Goal: Feedback & Contribution: Contribute content

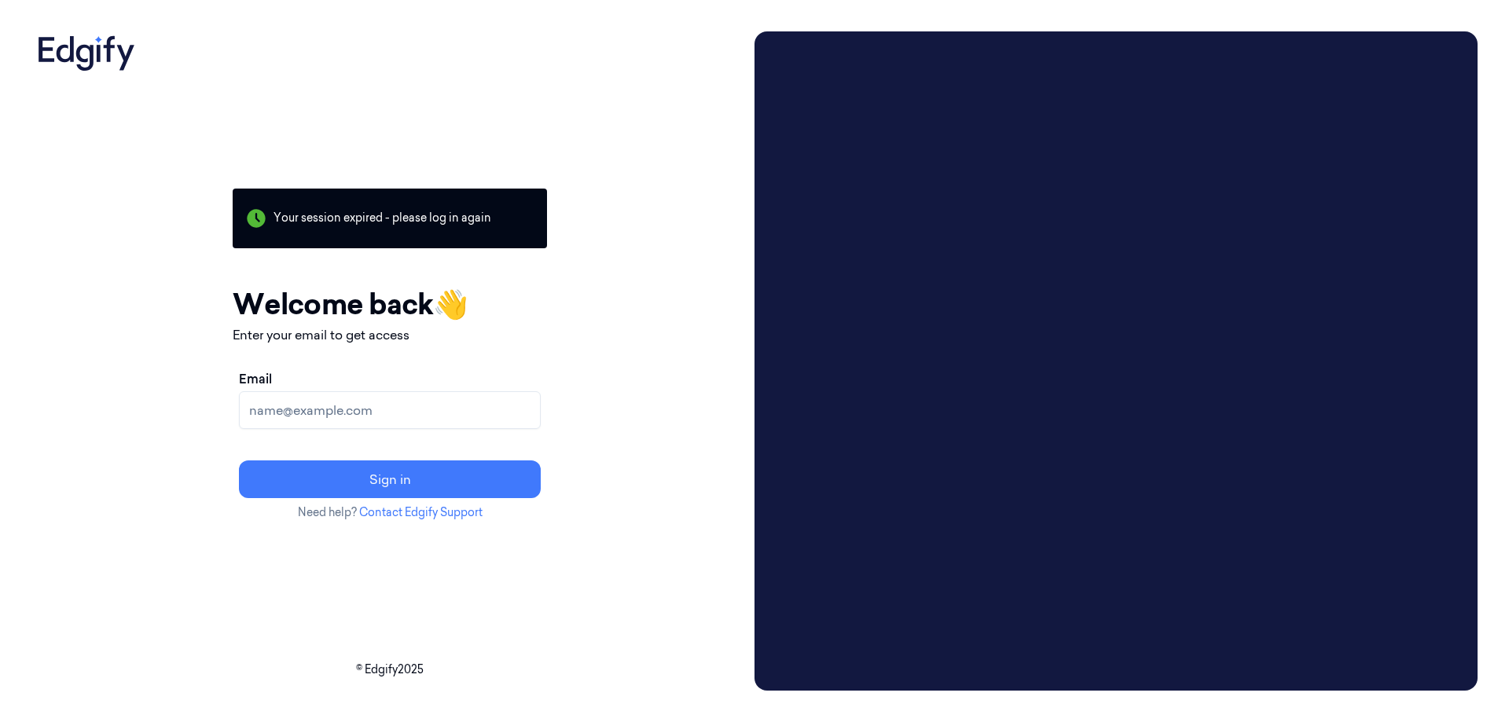
click at [506, 405] on input "Email" at bounding box center [390, 410] width 302 height 38
type input "sreenivasulu.m@indivillage.co"
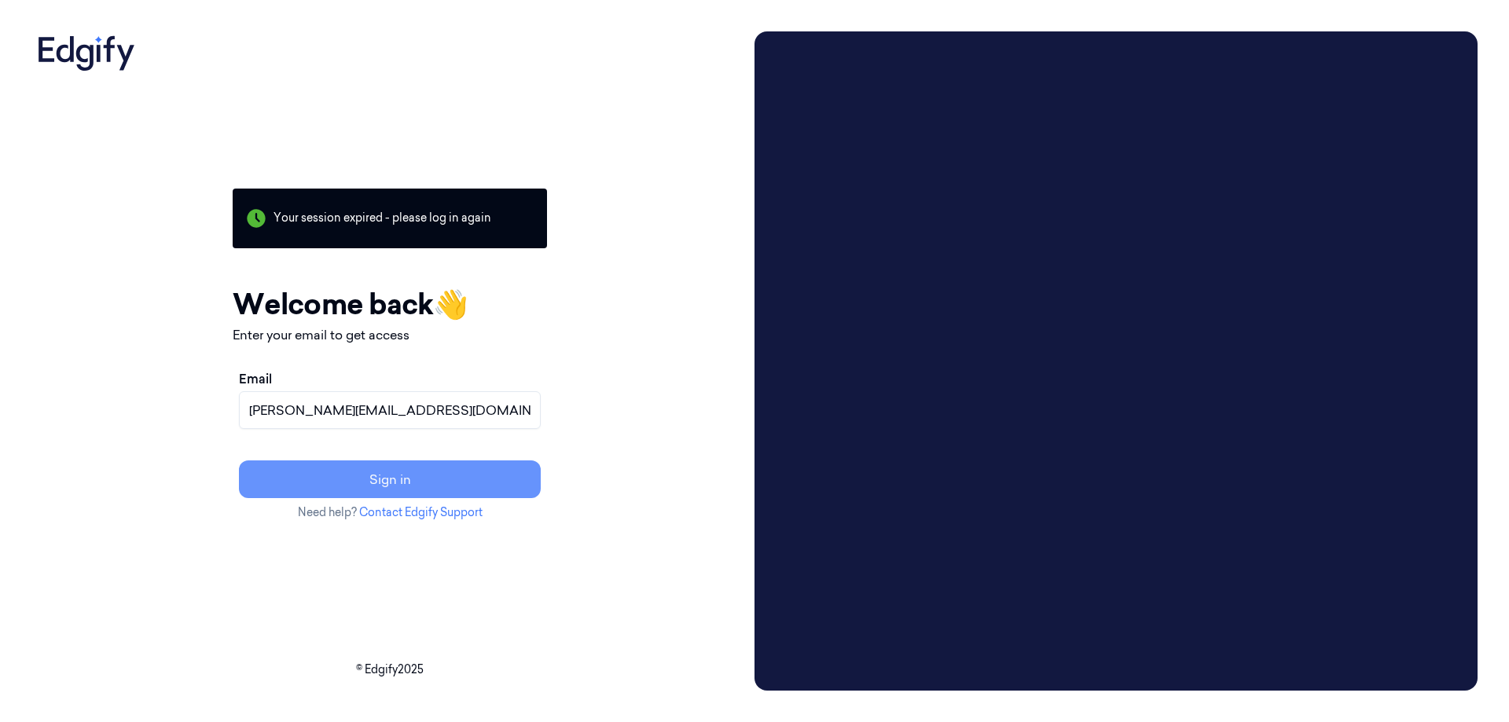
click at [445, 482] on button "Sign in" at bounding box center [390, 480] width 302 height 38
click at [488, 473] on button "Resend link?" at bounding box center [390, 480] width 302 height 38
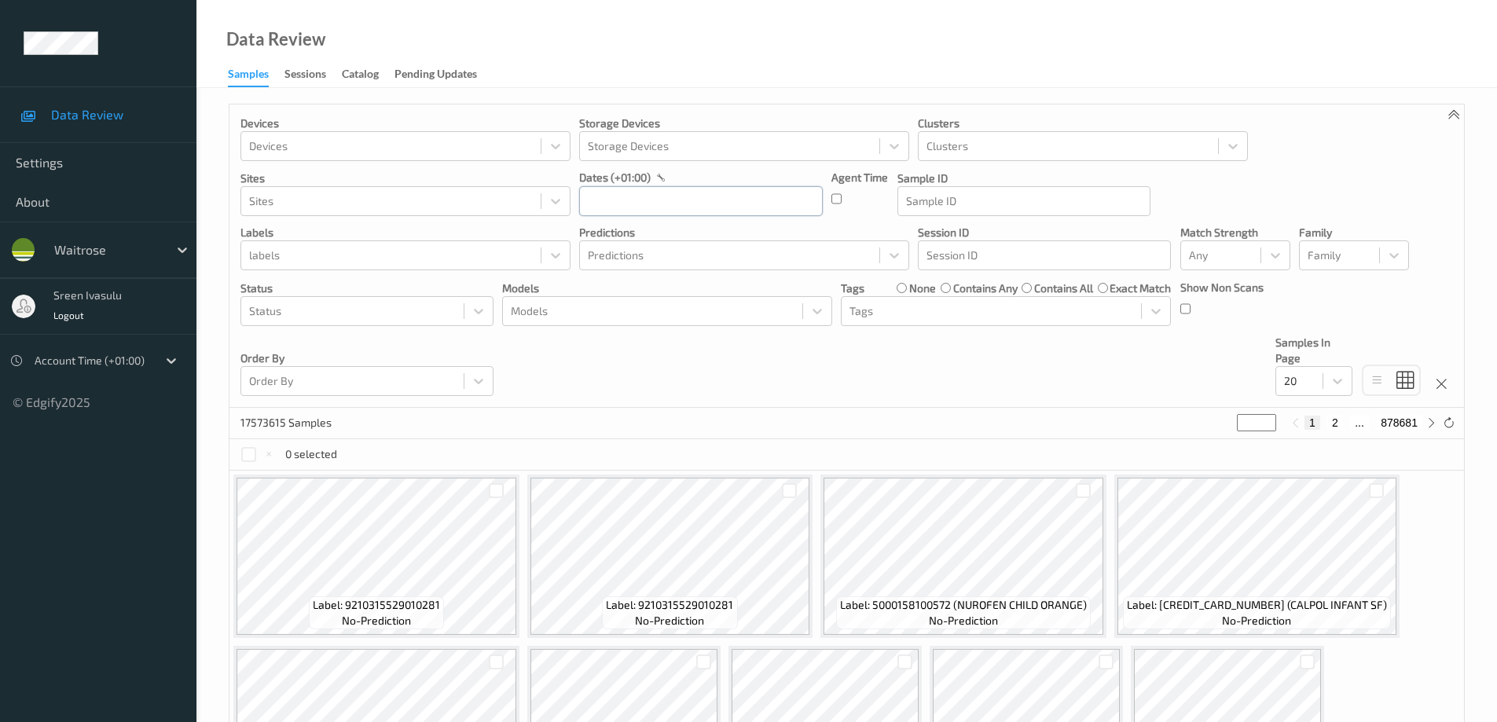
click at [687, 198] on input "text" at bounding box center [701, 201] width 244 height 30
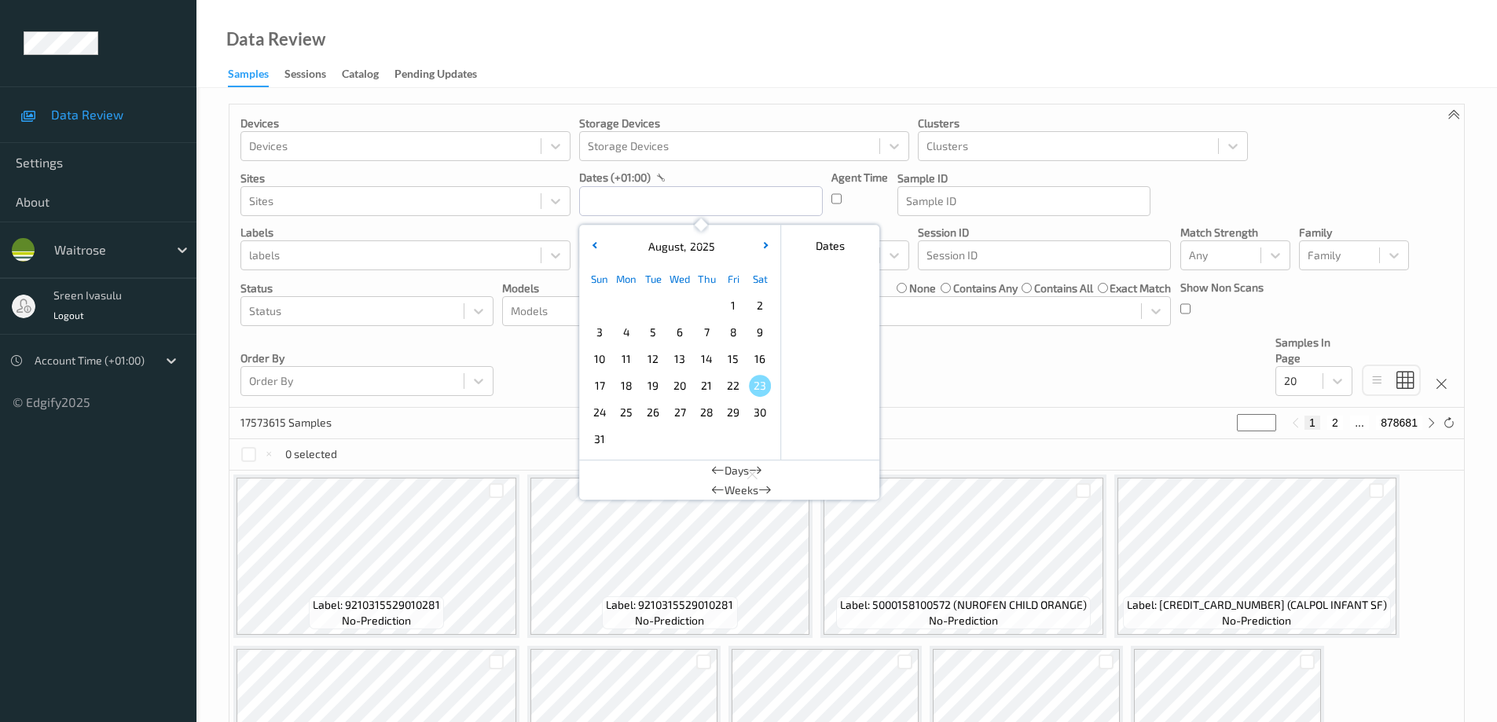
click at [600, 384] on span "17" at bounding box center [600, 386] width 22 height 22
type input "17/08/2025 00:00 -> 17/08/2025 23:59"
click at [1331, 163] on div "Devices Devices Storage Devices Storage Devices Clusters Clusters Sites Sites d…" at bounding box center [846, 256] width 1235 height 303
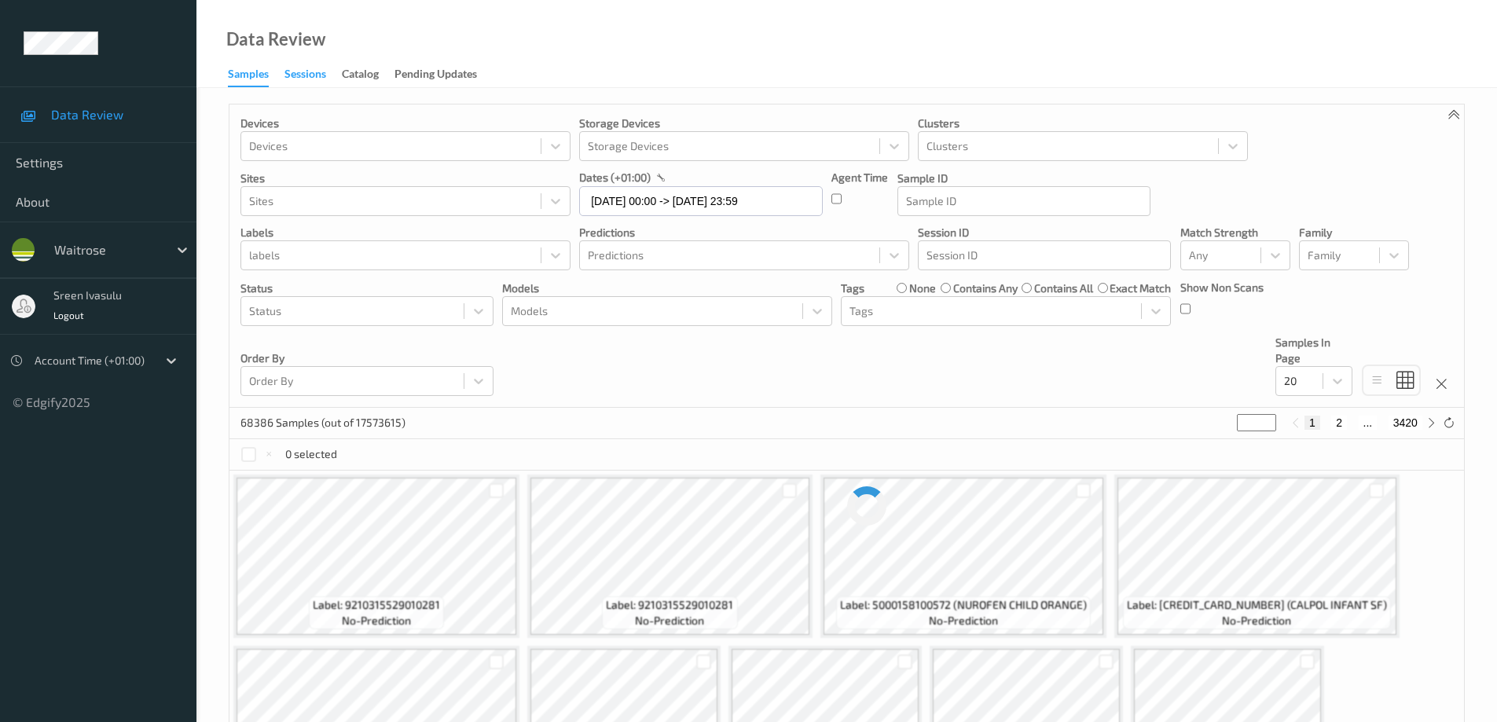
click at [303, 68] on div "Sessions" at bounding box center [306, 76] width 42 height 20
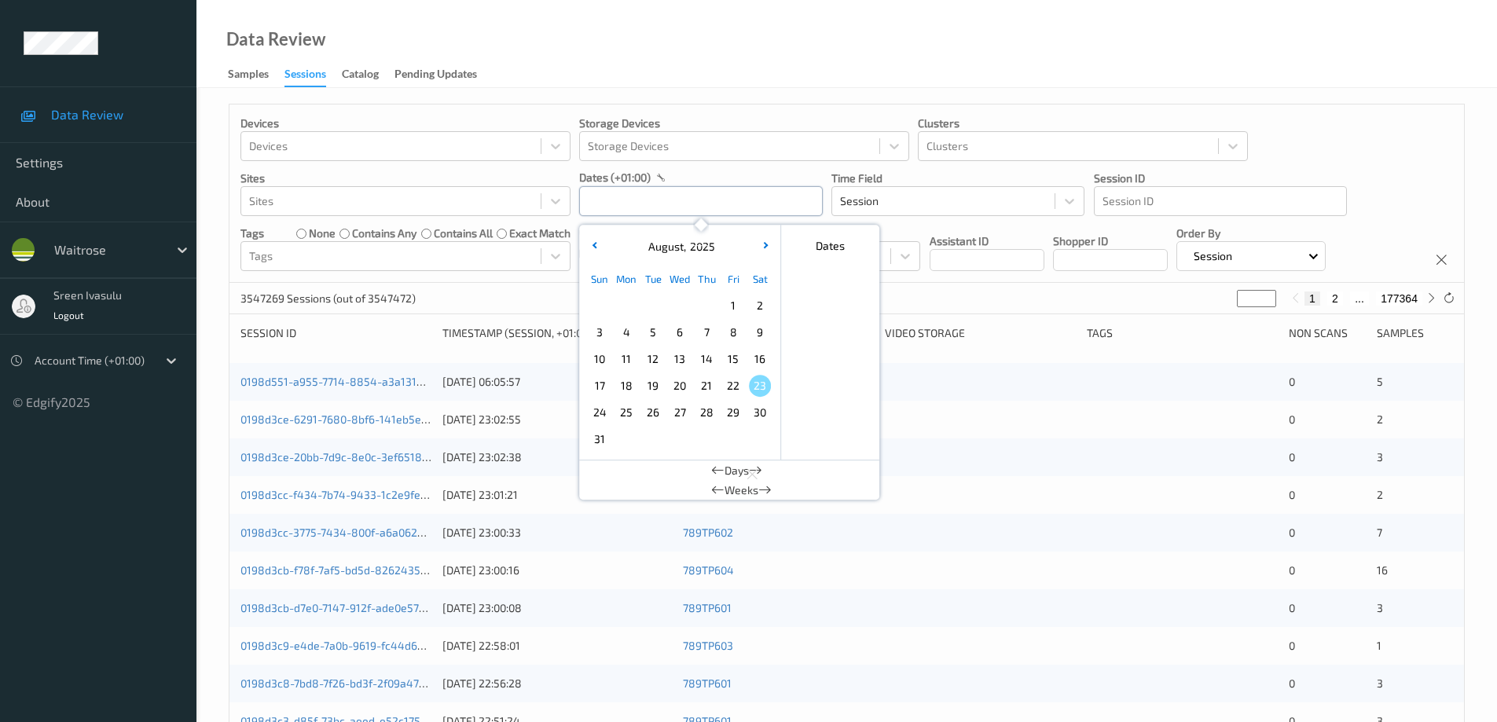
click at [766, 205] on input "text" at bounding box center [701, 201] width 244 height 30
click at [604, 386] on span "17" at bounding box center [600, 386] width 22 height 22
type input "17/08/2025 00:00 -> 17/08/2025 23:59"
click at [1352, 131] on div "Devices Devices Storage Devices Storage Devices Clusters Clusters Sites Sites d…" at bounding box center [846, 194] width 1235 height 178
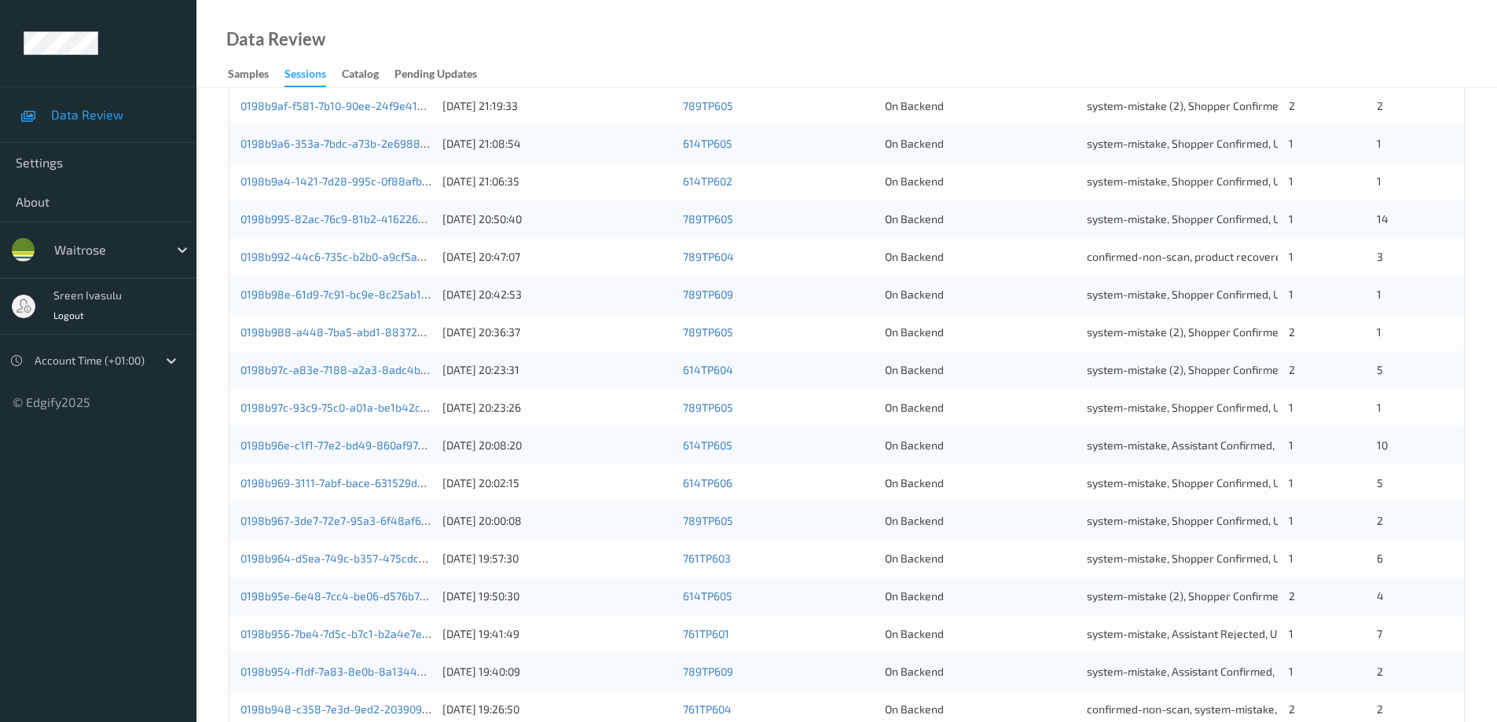
scroll to position [314, 0]
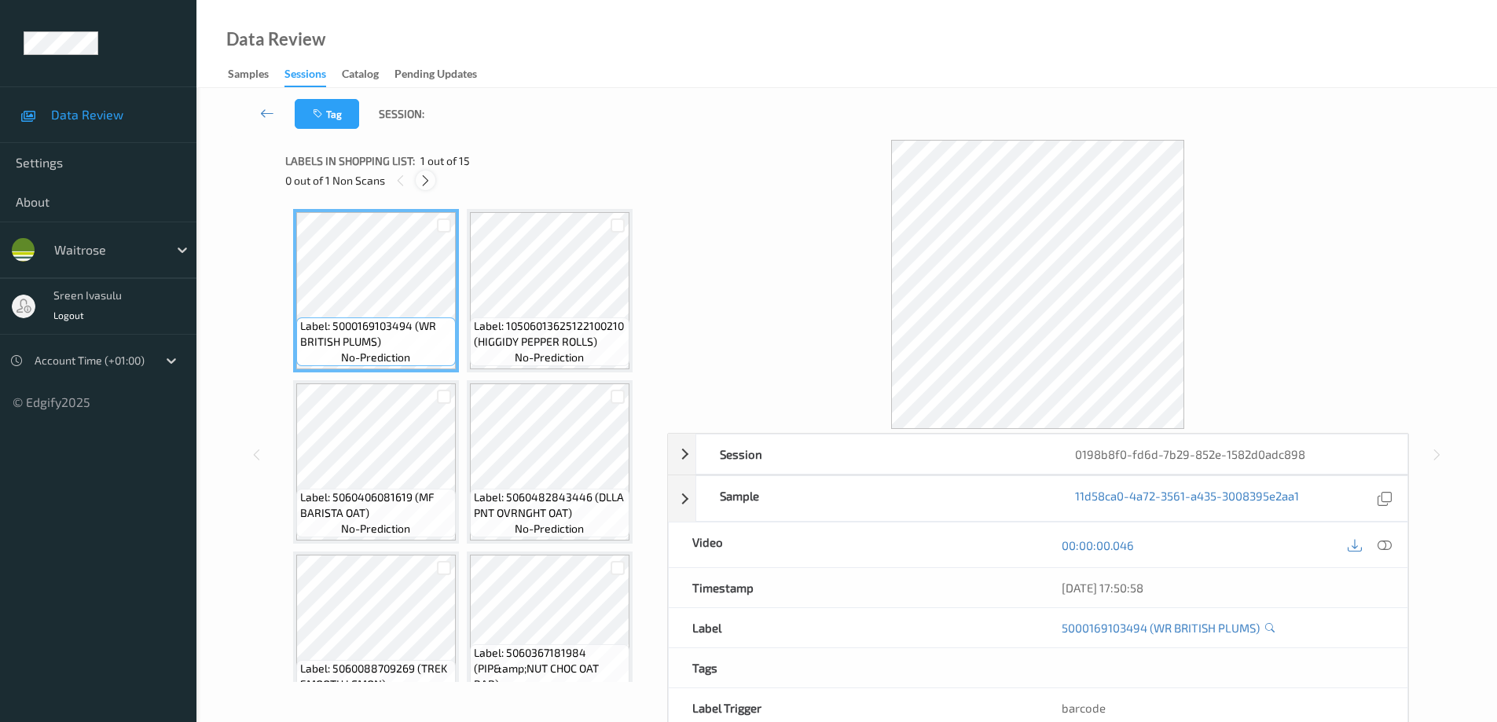
click at [425, 183] on icon at bounding box center [425, 181] width 13 height 14
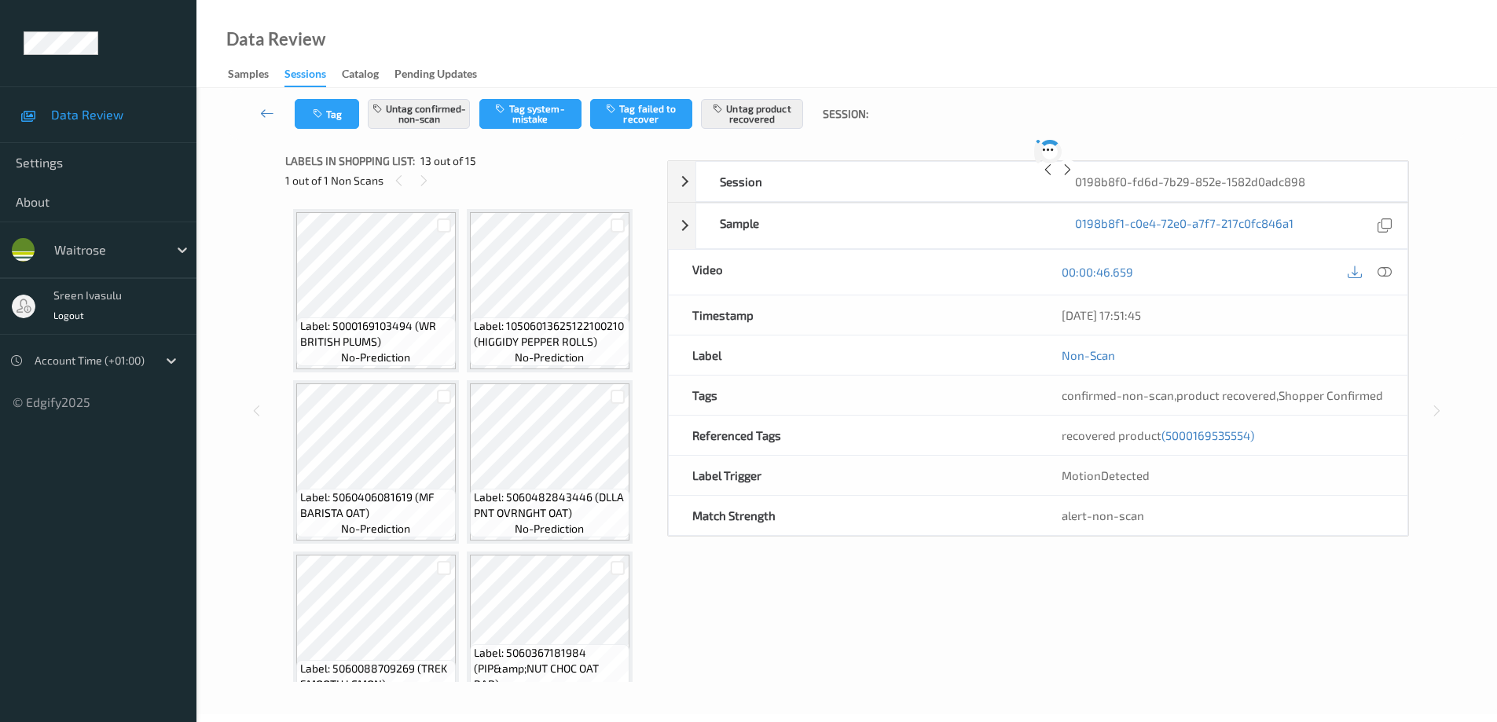
scroll to position [865, 0]
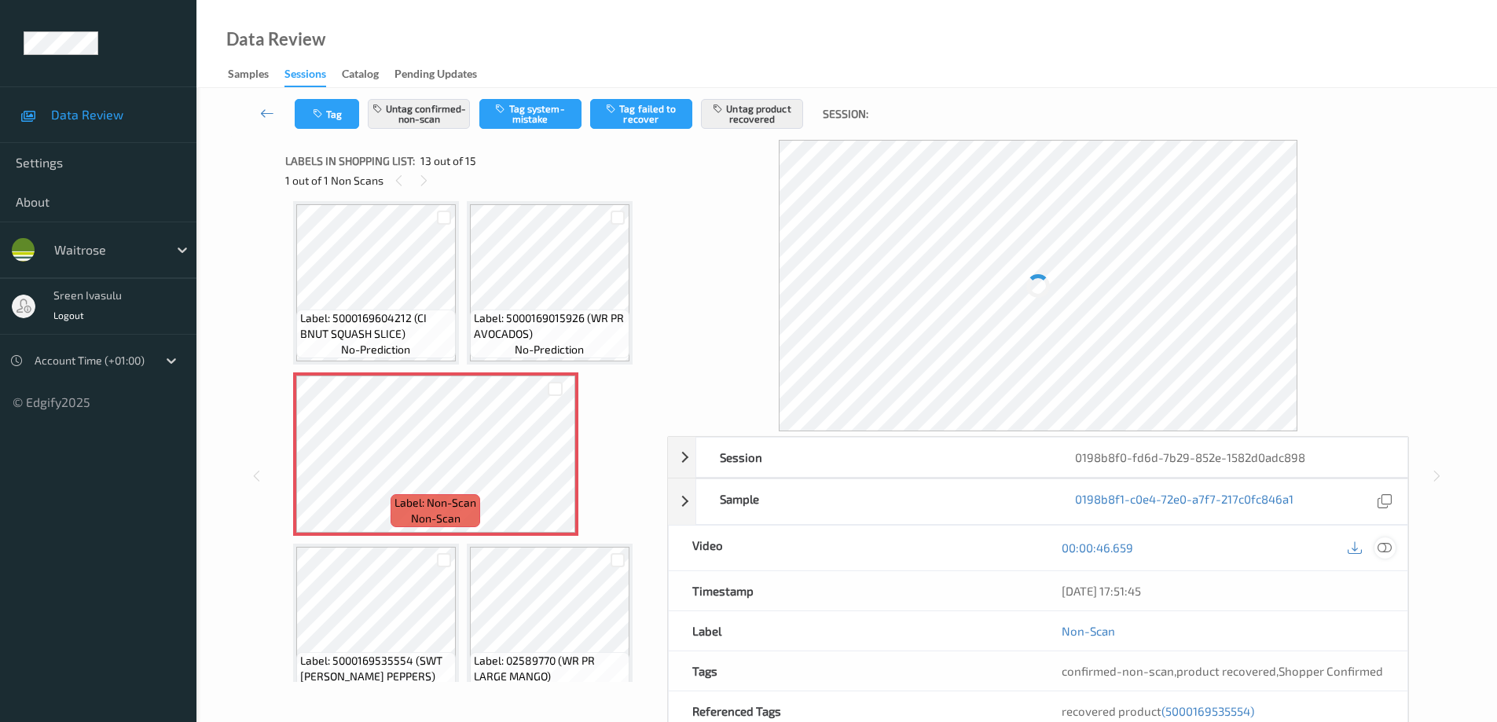
click at [1378, 545] on icon at bounding box center [1385, 548] width 14 height 14
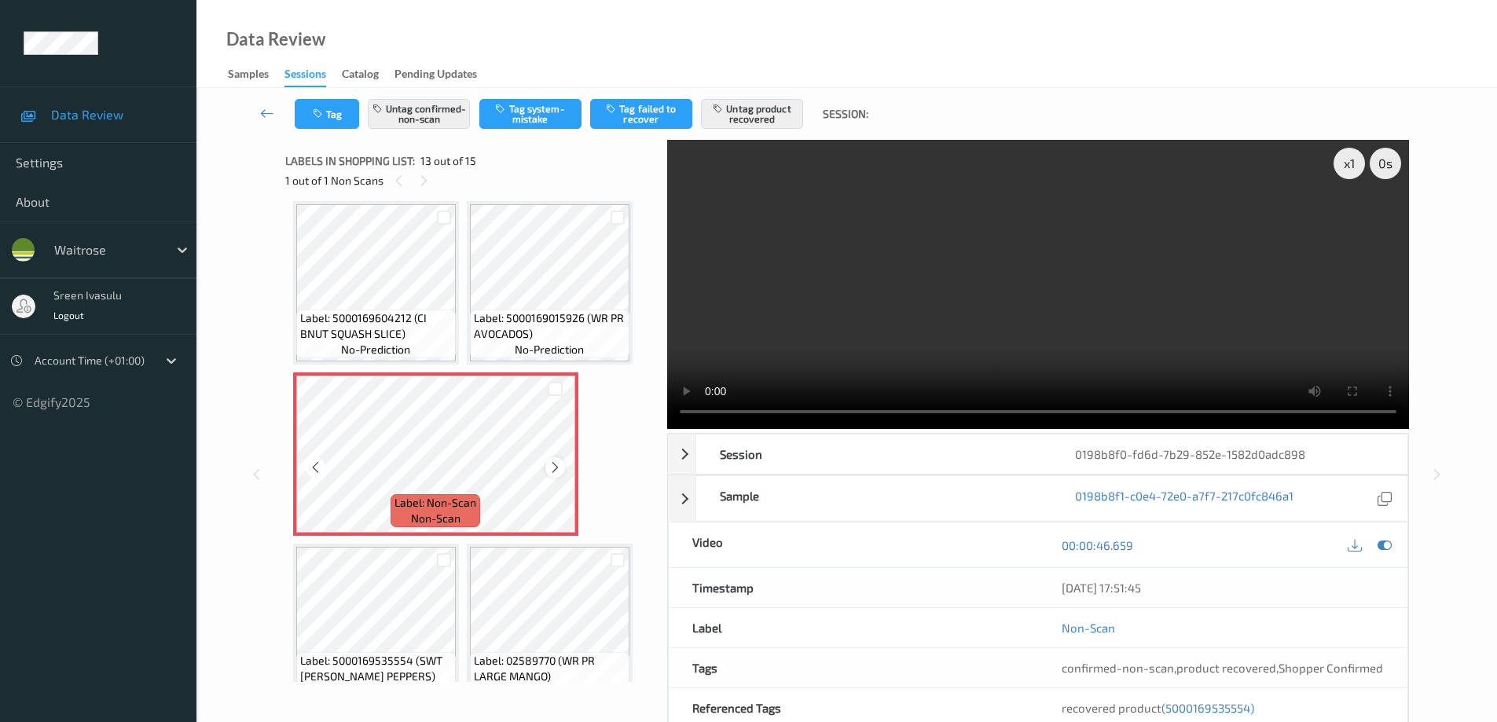
click at [553, 463] on icon at bounding box center [555, 468] width 13 height 14
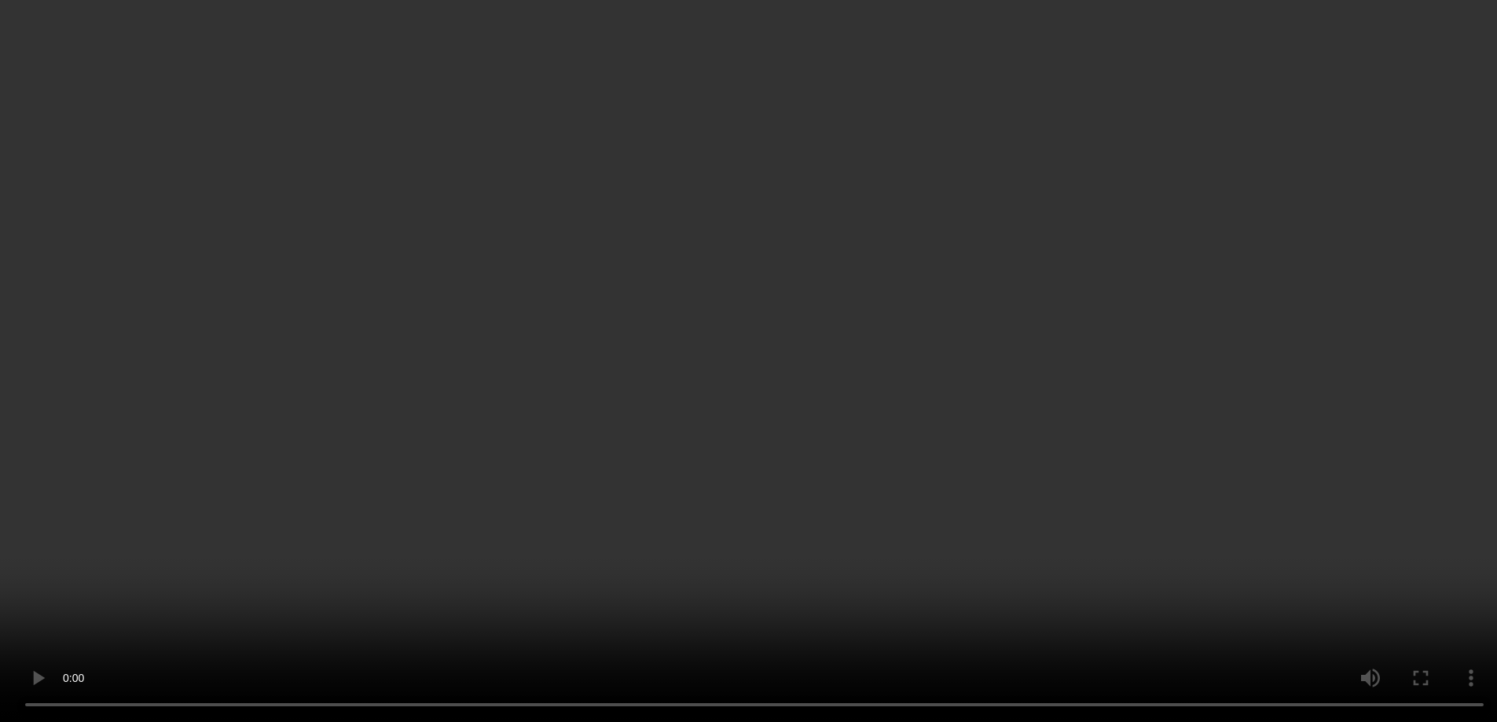
scroll to position [898, 0]
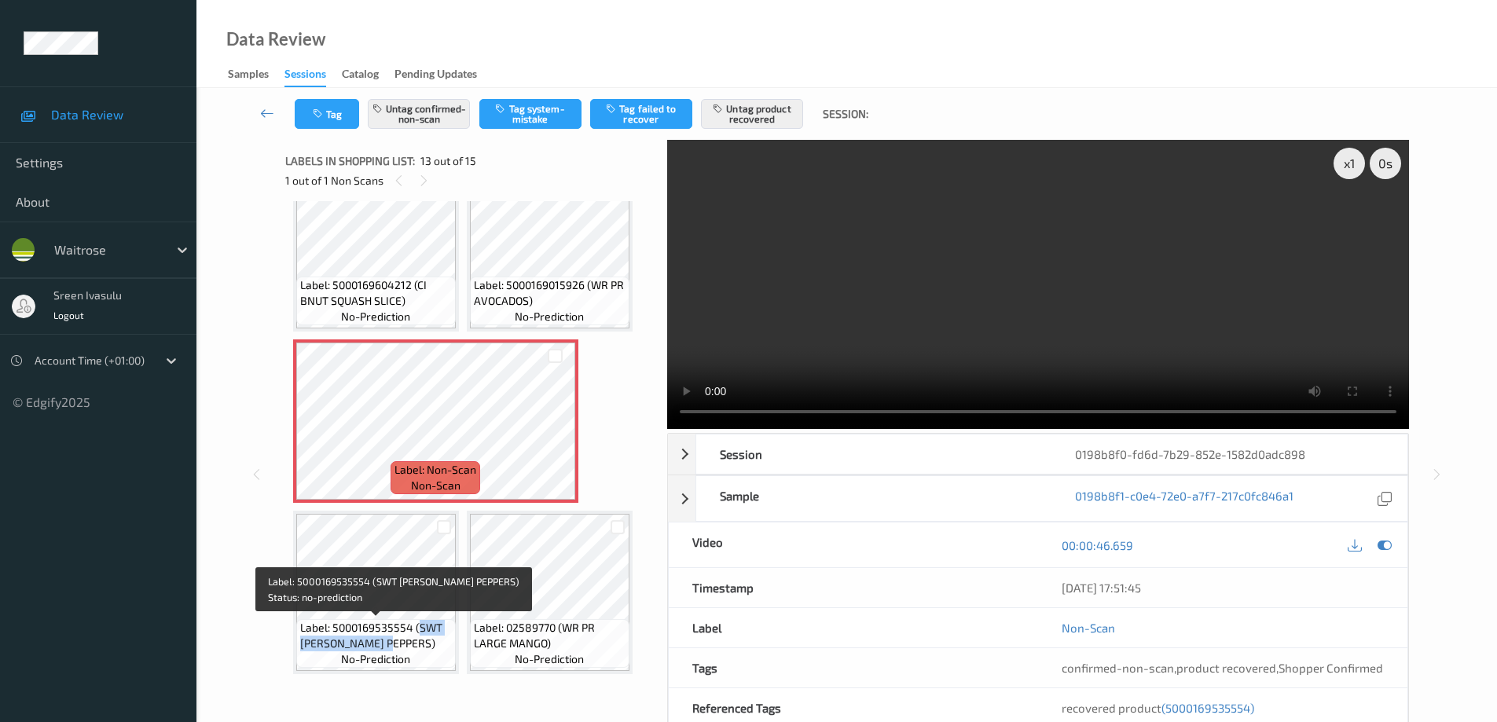
drag, startPoint x: 418, startPoint y: 629, endPoint x: 445, endPoint y: 647, distance: 32.3
click at [445, 647] on span "Label: 5000169535554 (SWT ROMANO PEPPERS)" at bounding box center [376, 635] width 152 height 31
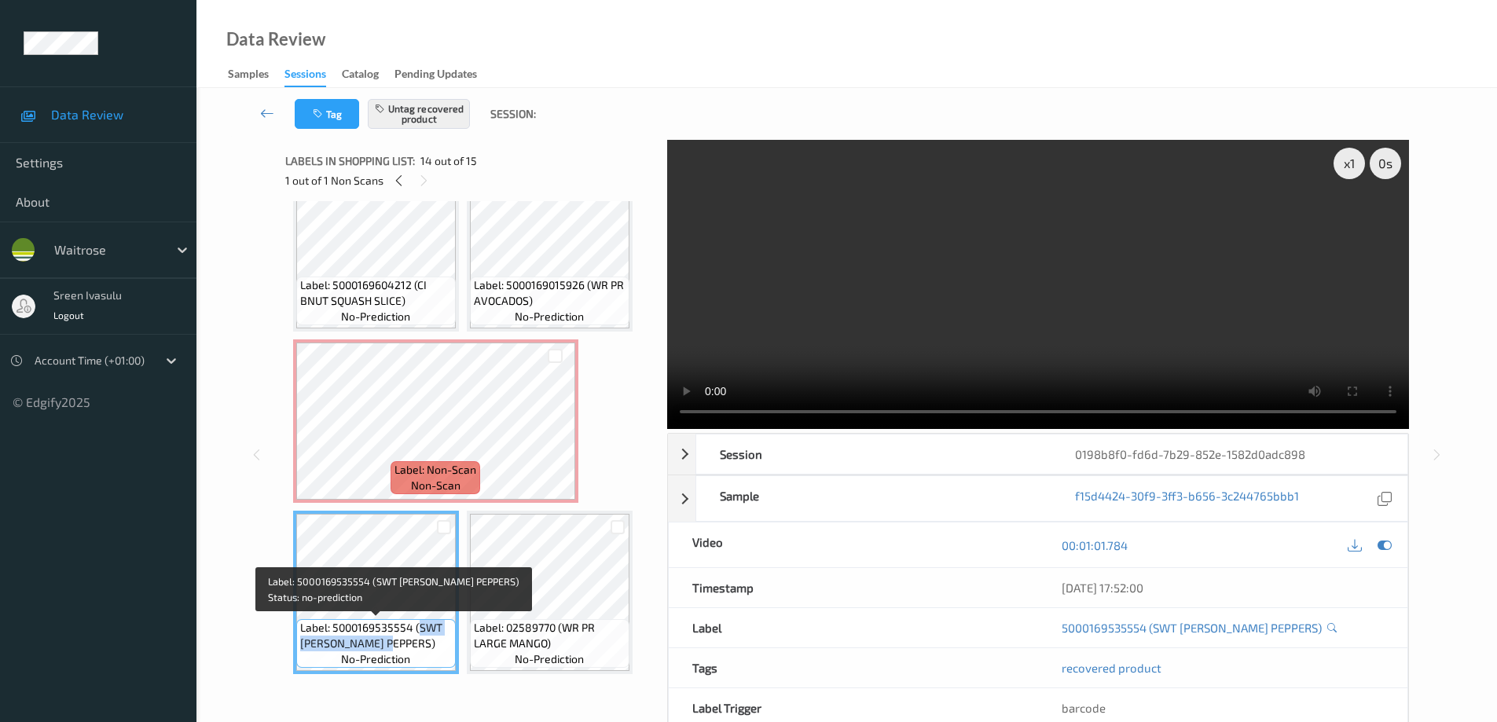
copy span "SWT ROMANO PEPPERS)"
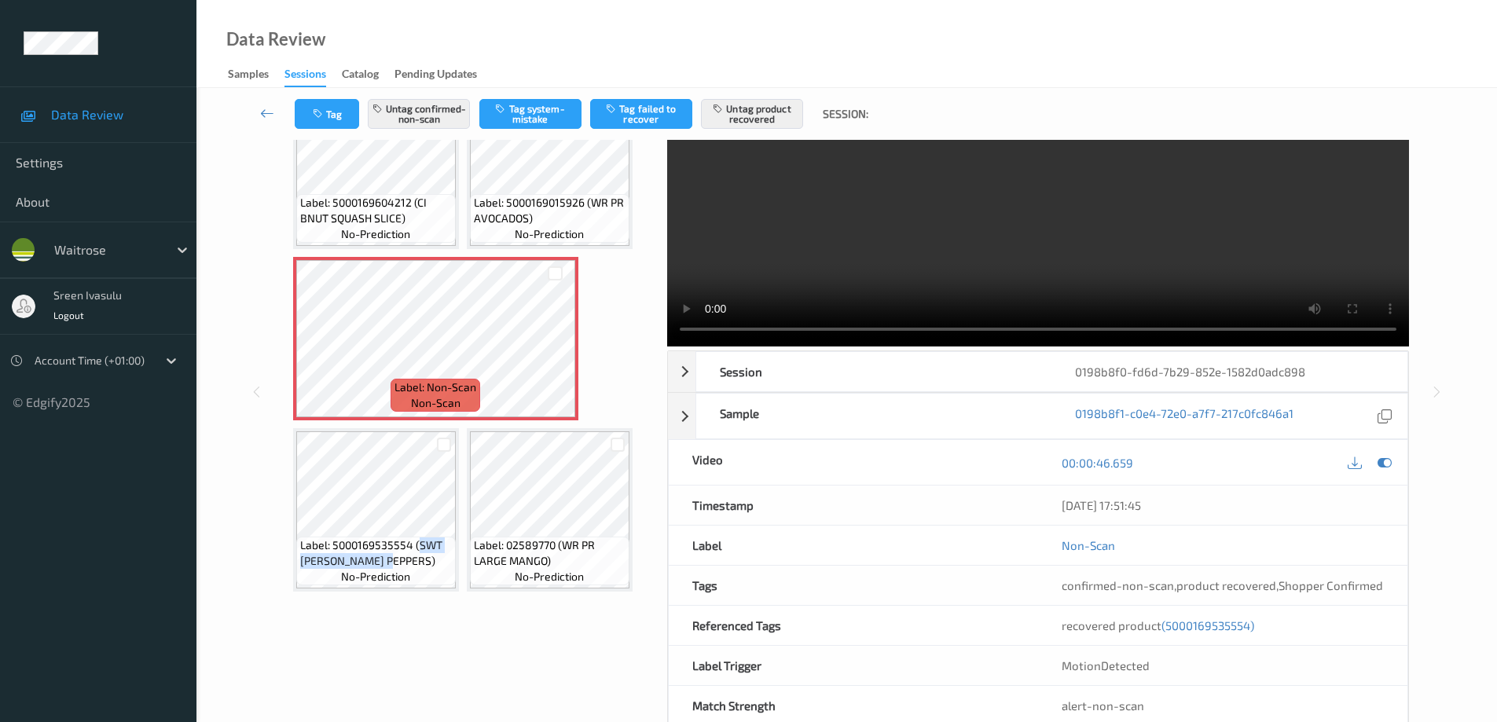
scroll to position [119, 0]
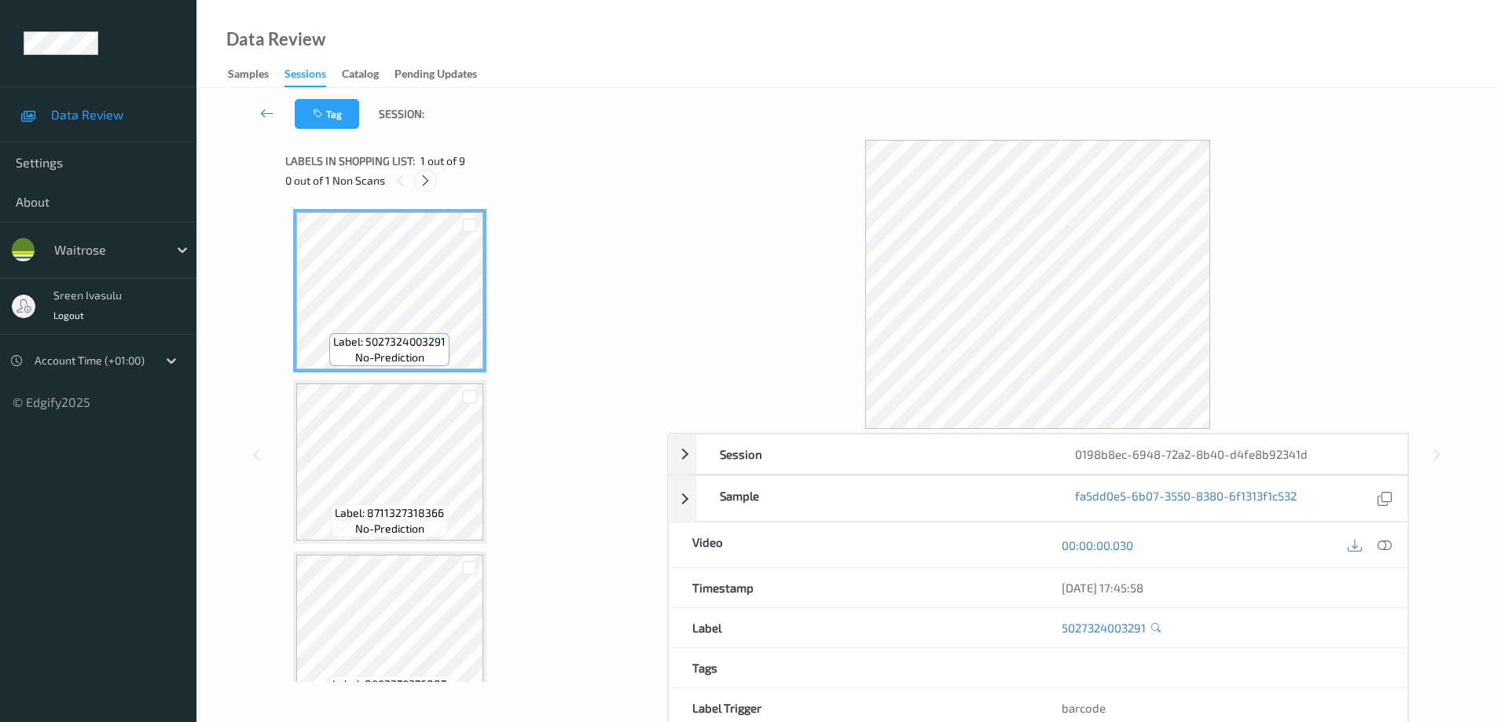
click at [419, 182] on icon at bounding box center [425, 181] width 13 height 14
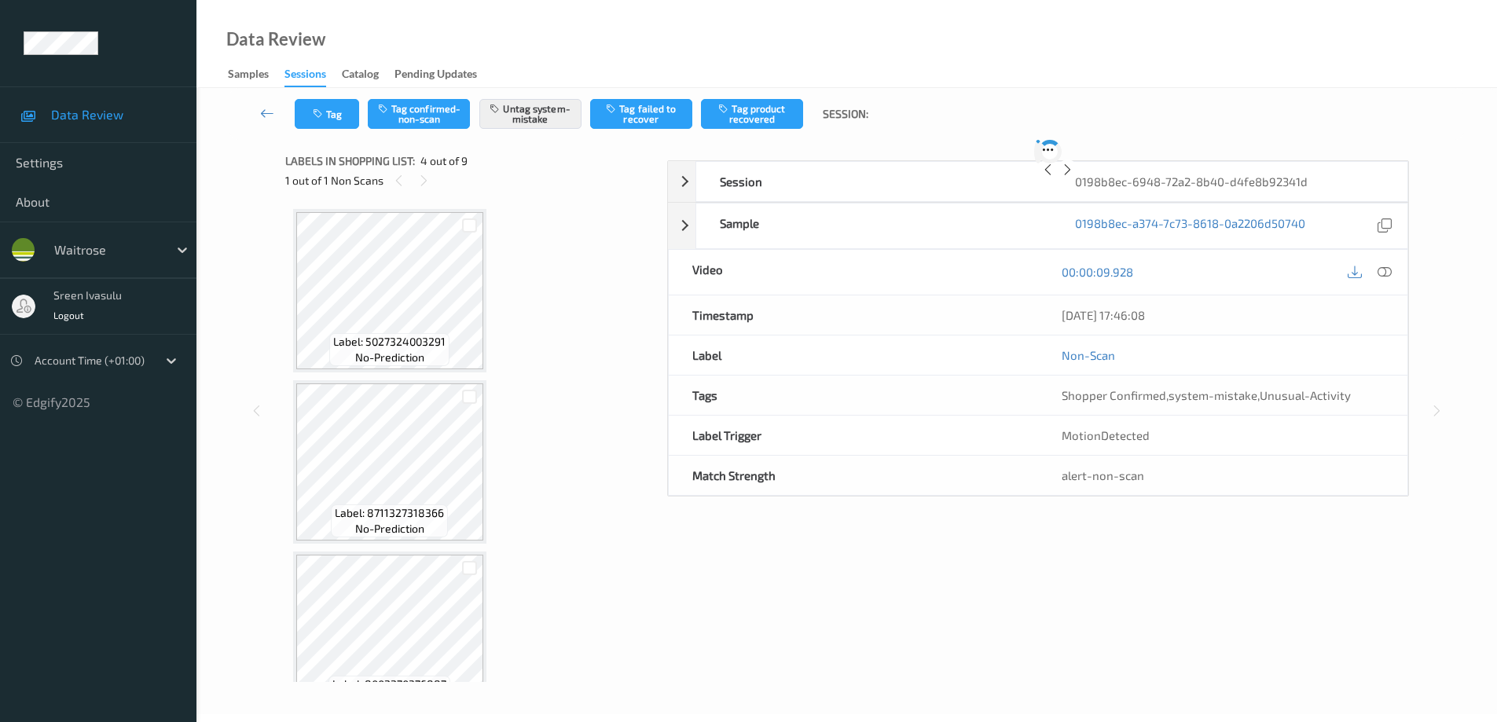
scroll to position [351, 0]
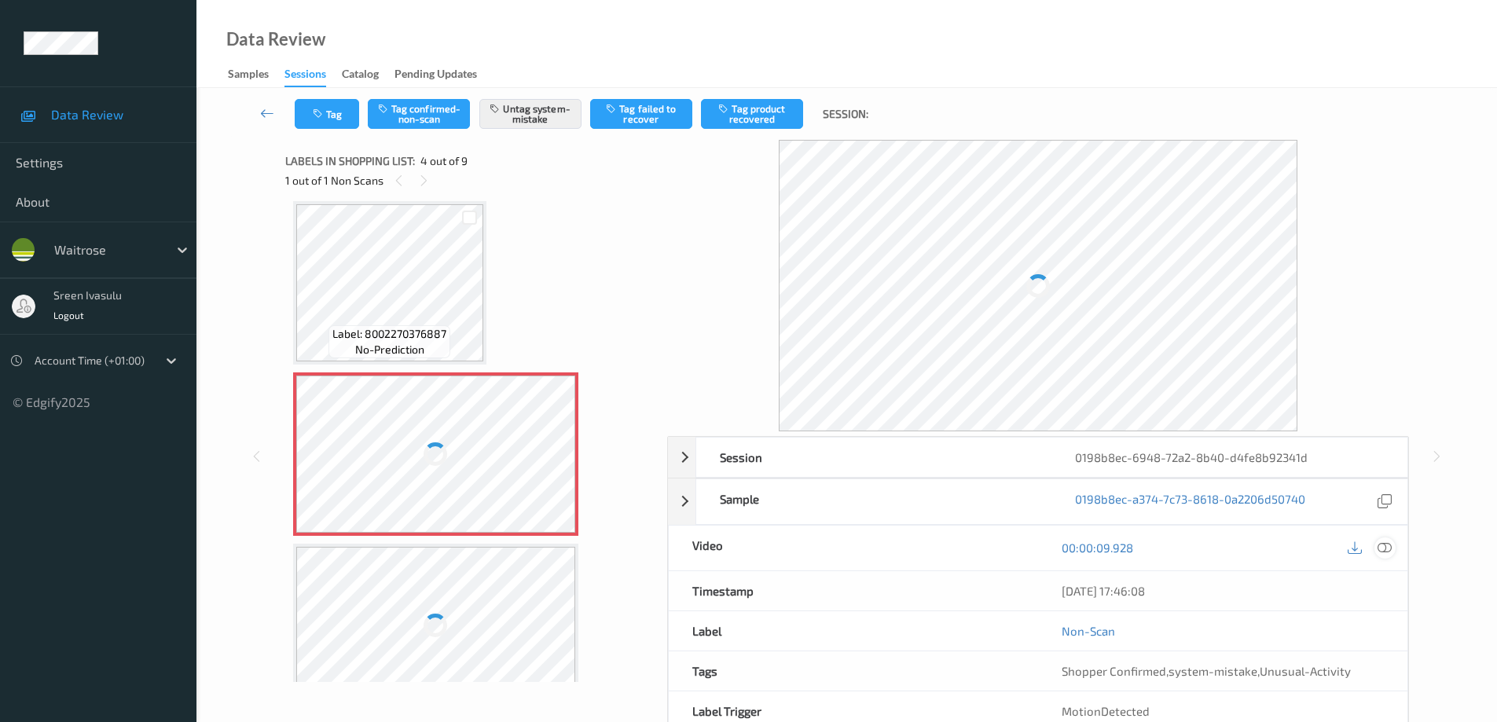
click at [1390, 548] on icon at bounding box center [1385, 548] width 14 height 14
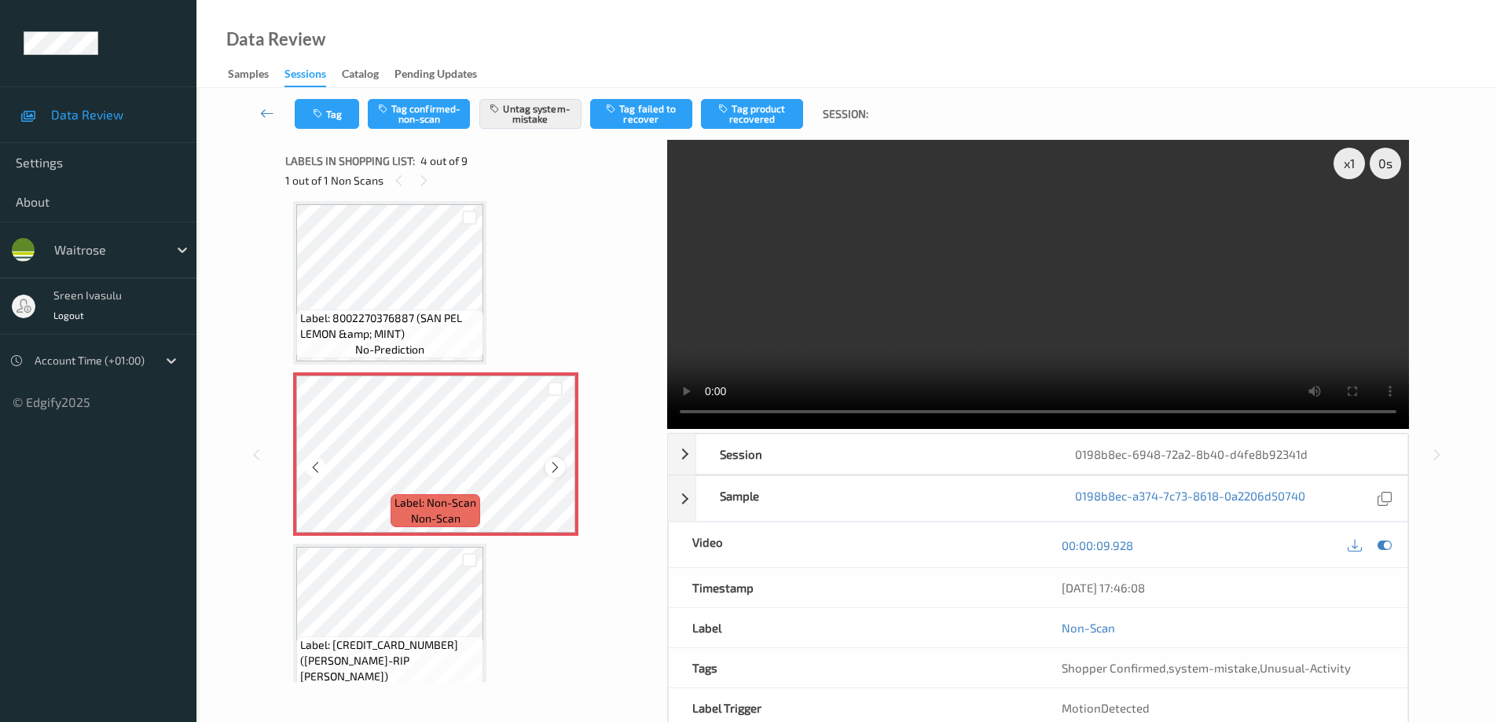
click at [547, 463] on div at bounding box center [555, 467] width 20 height 20
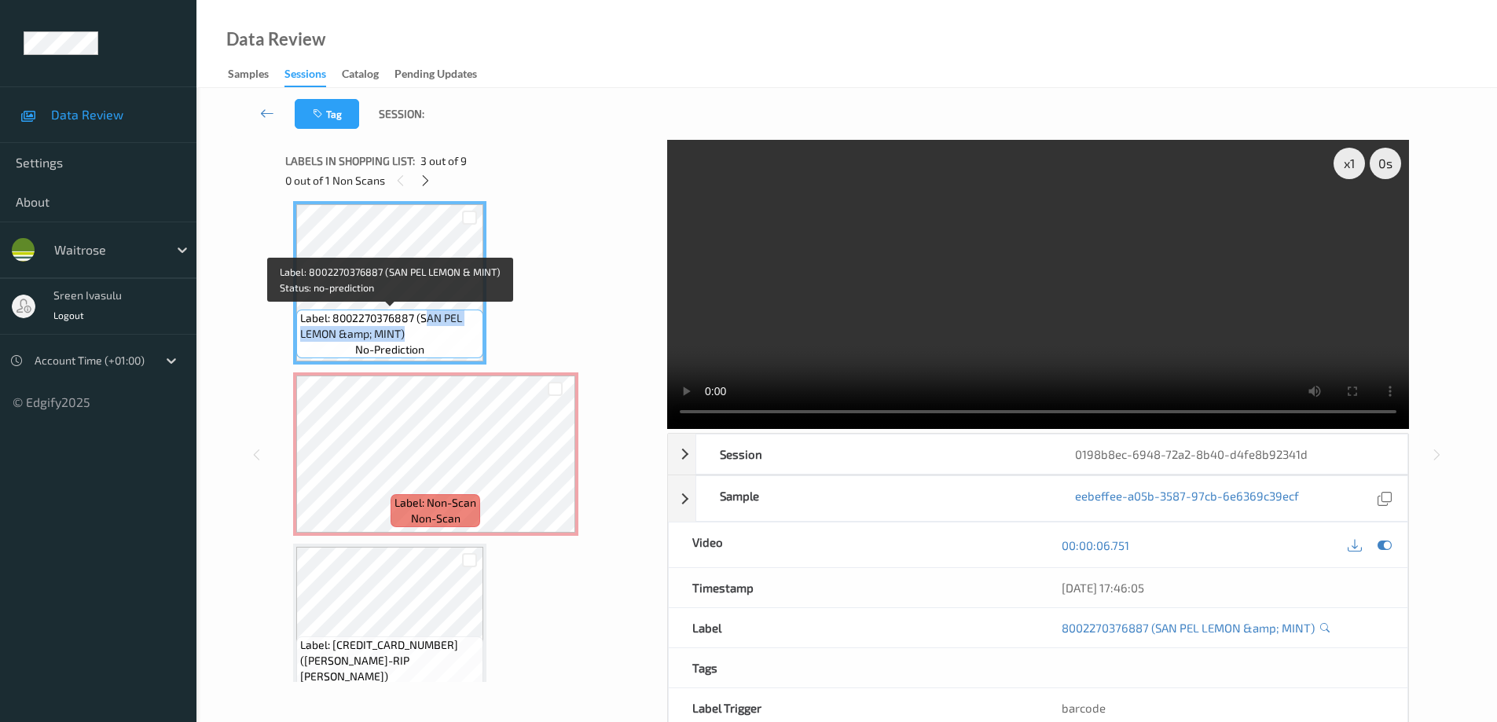
drag, startPoint x: 424, startPoint y: 319, endPoint x: 448, endPoint y: 332, distance: 27.4
click at [448, 332] on span "Label: 8002270376887 (SAN PEL LEMON &amp; MINT)" at bounding box center [389, 325] width 179 height 31
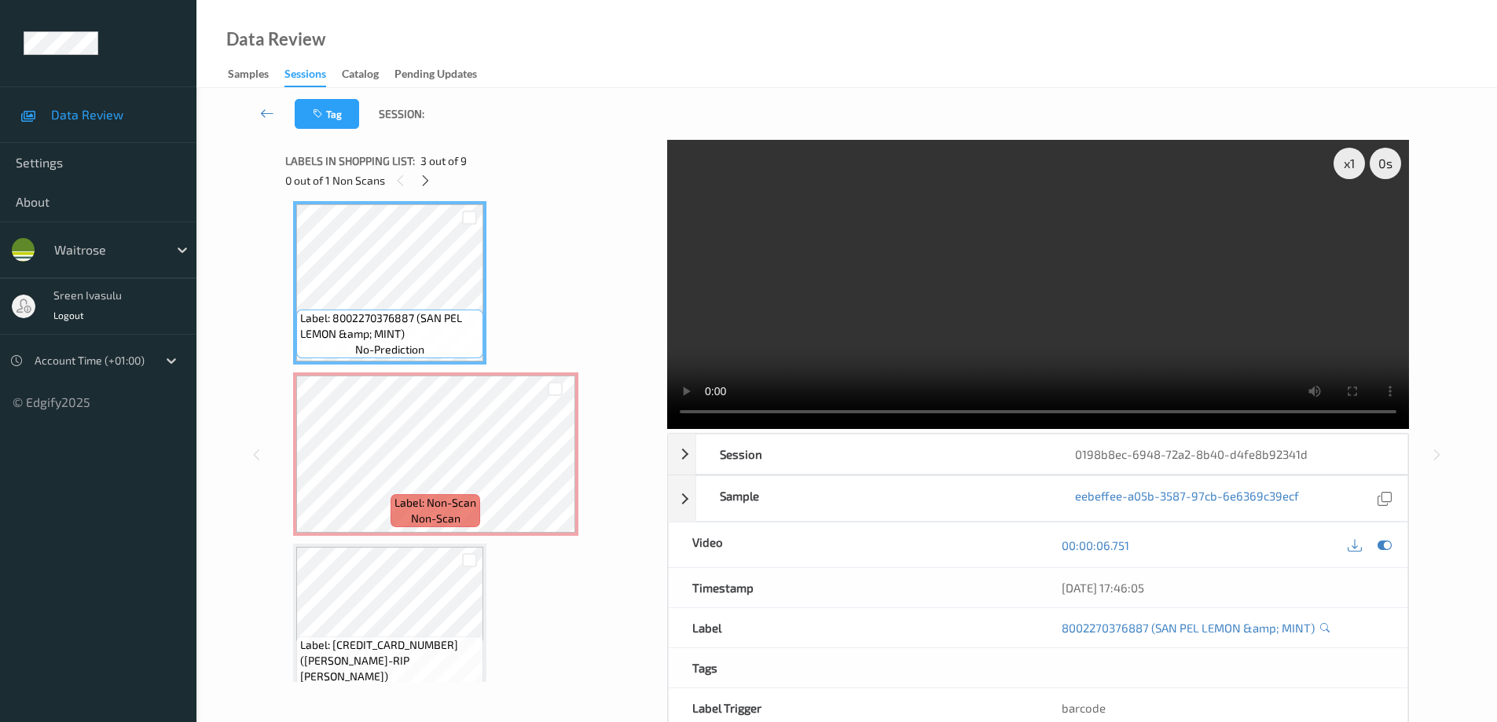
click at [557, 310] on div "Label: 5027324003291 (LITTLE MOONS LATTE) no-prediction Label: 8711327318366 (C…" at bounding box center [470, 626] width 355 height 1534
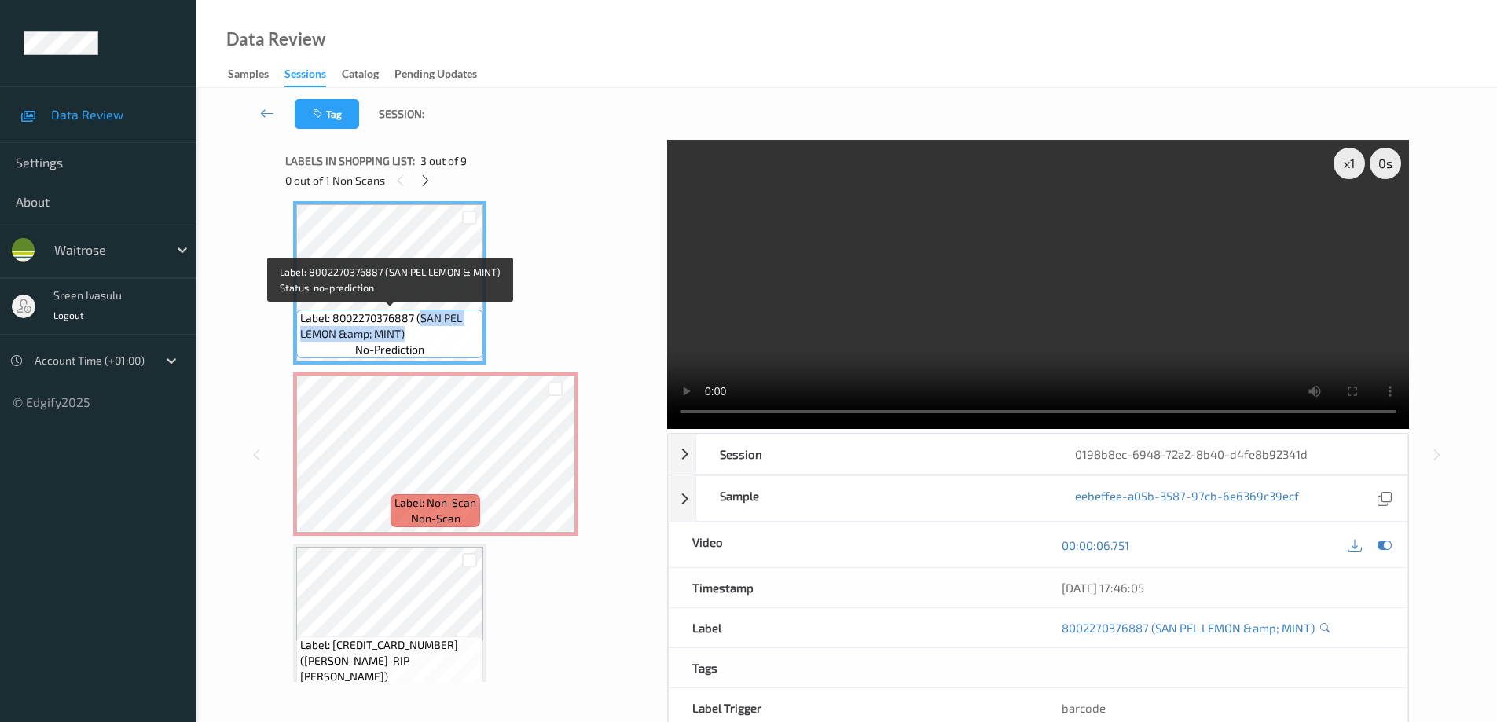
drag, startPoint x: 420, startPoint y: 314, endPoint x: 468, endPoint y: 337, distance: 53.1
click at [468, 337] on span "Label: 8002270376887 (SAN PEL LEMON &amp; MINT)" at bounding box center [389, 325] width 179 height 31
copy span "SAN PEL LEMON &amp; MINT)"
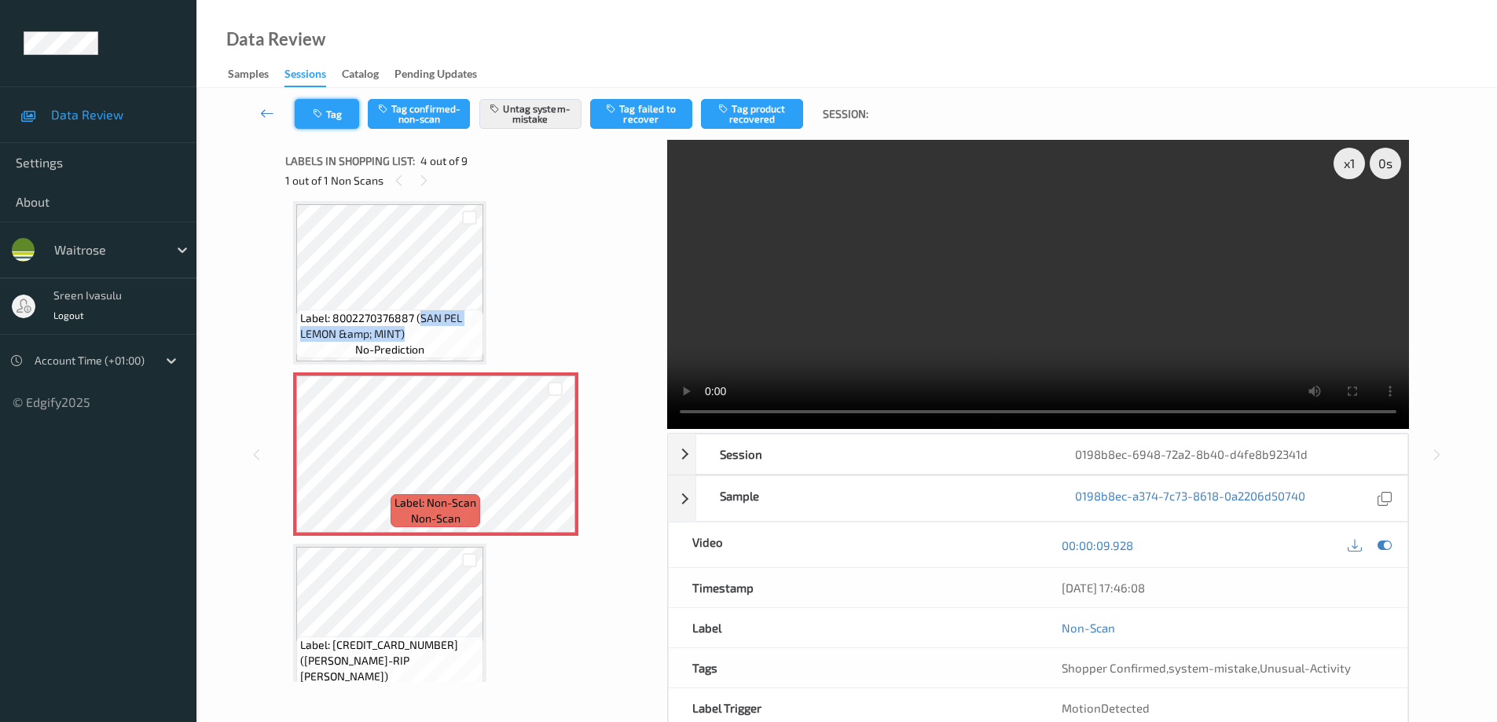
click at [346, 127] on button "Tag" at bounding box center [327, 114] width 64 height 30
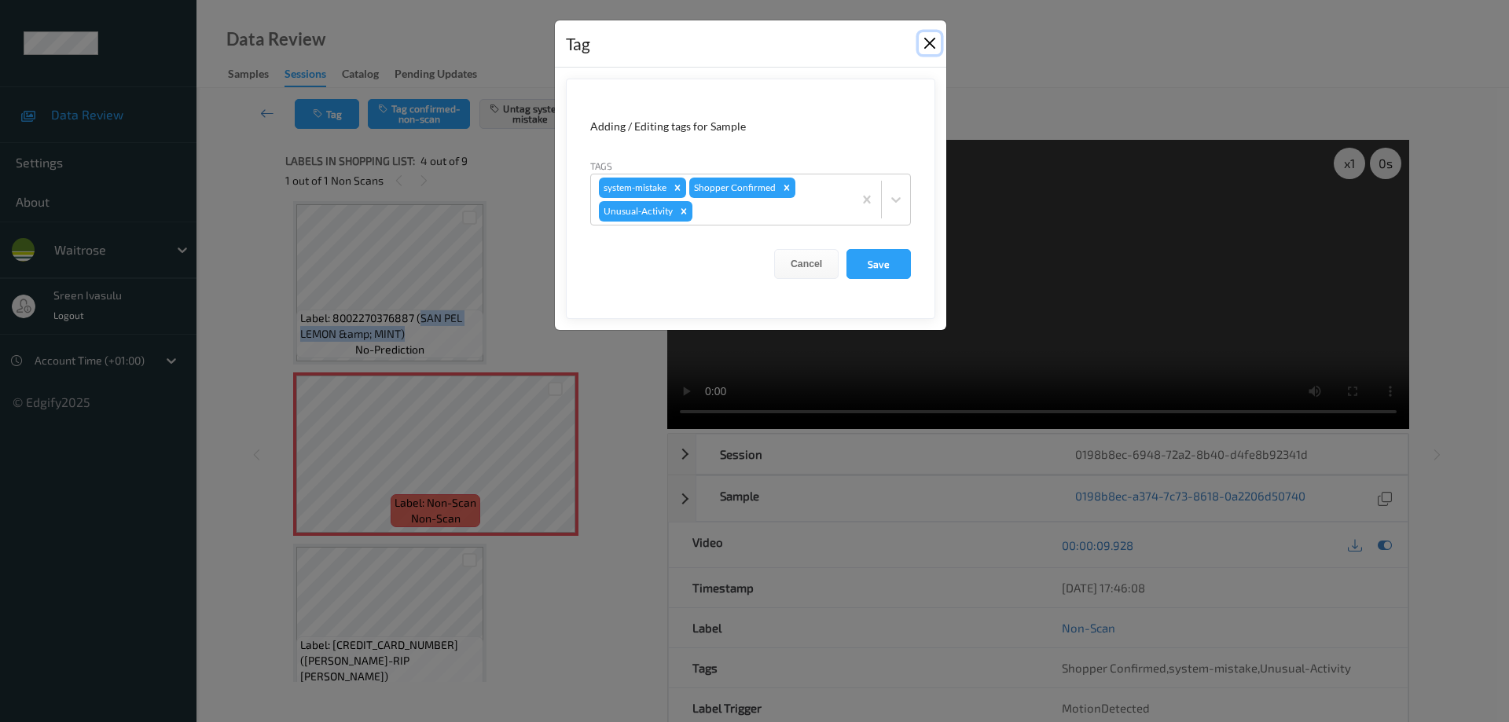
click at [925, 43] on button "Close" at bounding box center [930, 43] width 22 height 22
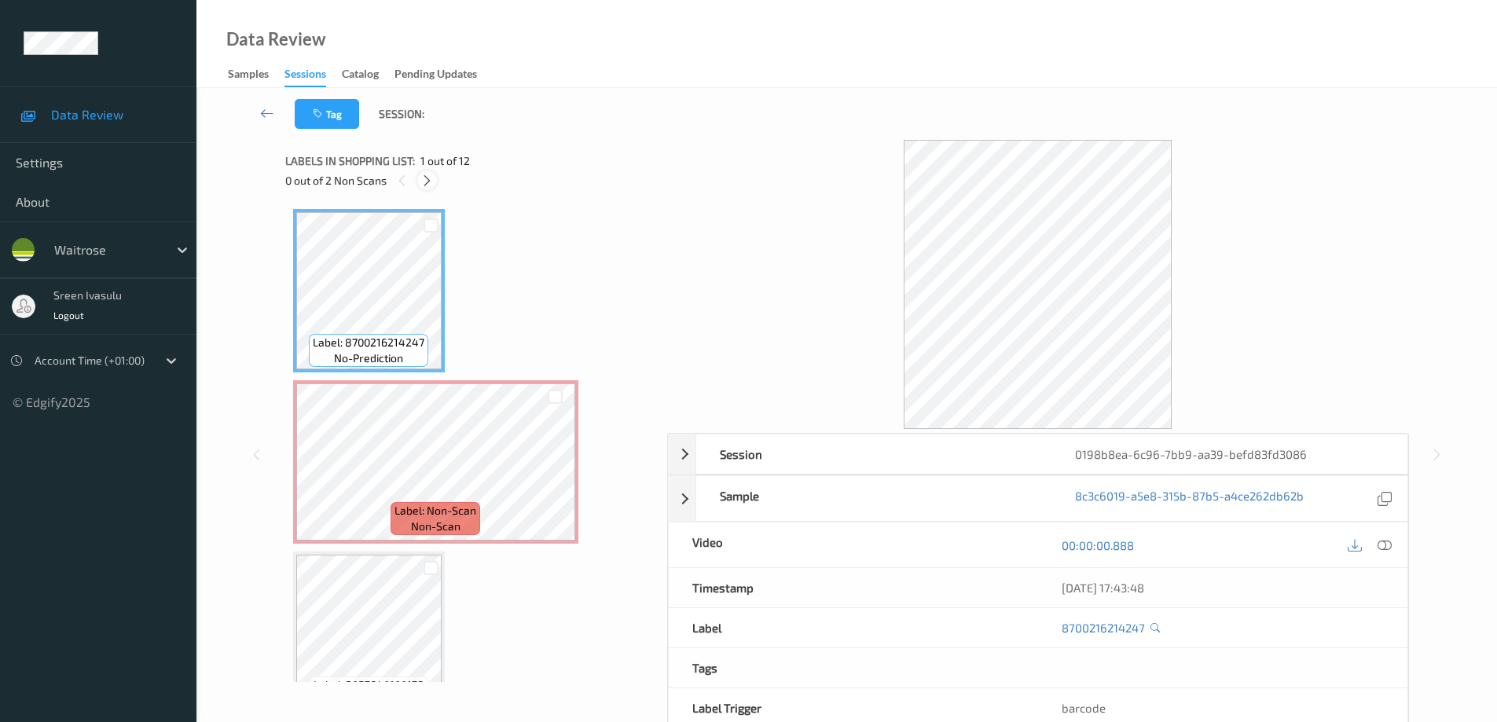
click at [418, 180] on div at bounding box center [427, 181] width 20 height 20
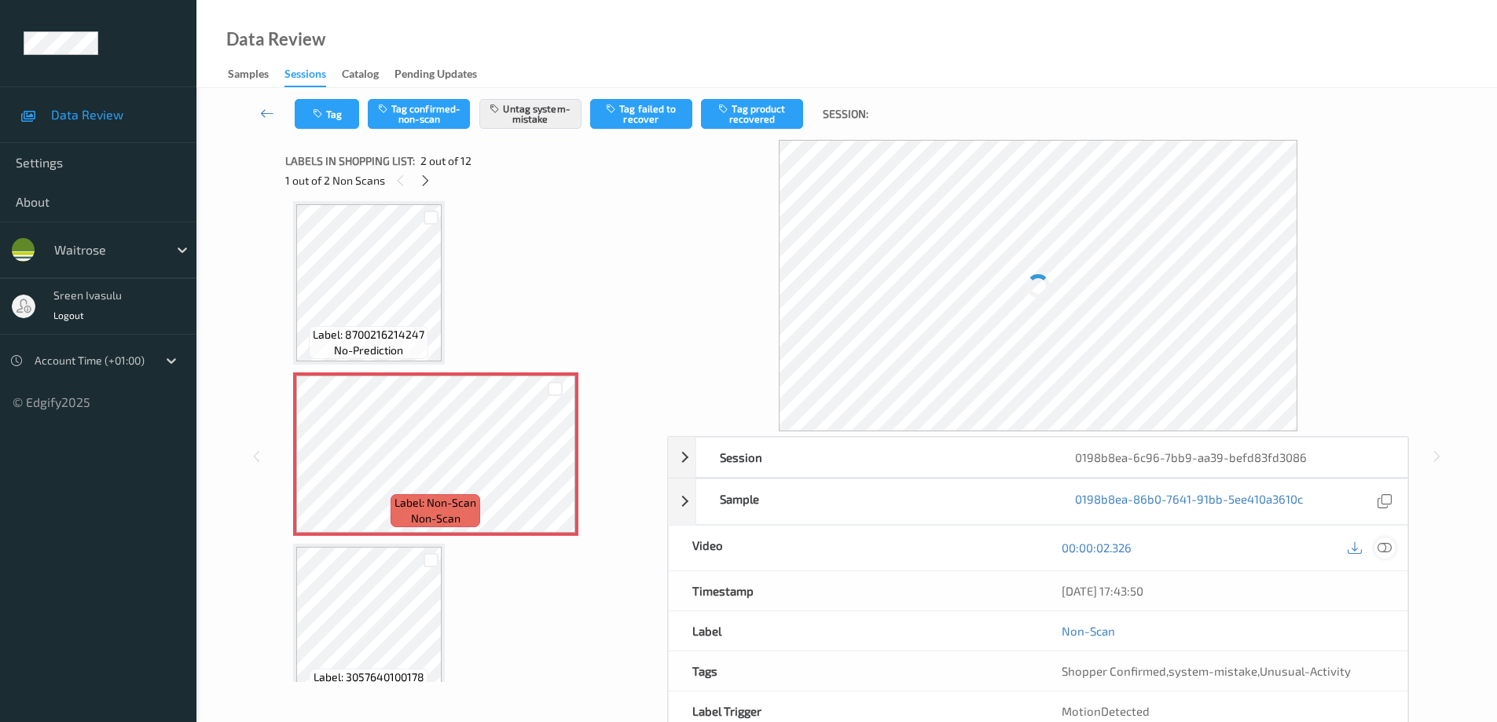
click at [1390, 544] on icon at bounding box center [1385, 548] width 14 height 14
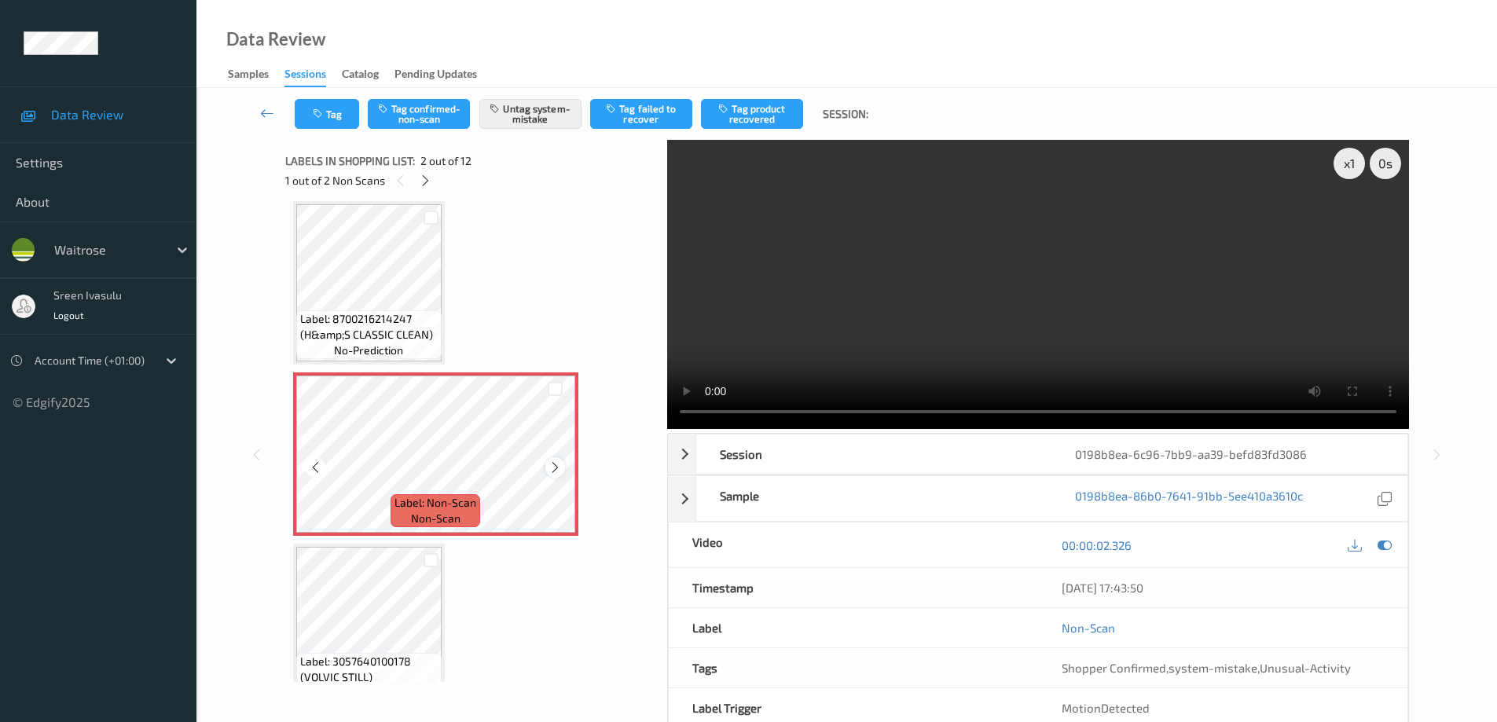
click at [556, 472] on icon at bounding box center [555, 468] width 13 height 14
click at [552, 468] on icon at bounding box center [555, 468] width 13 height 14
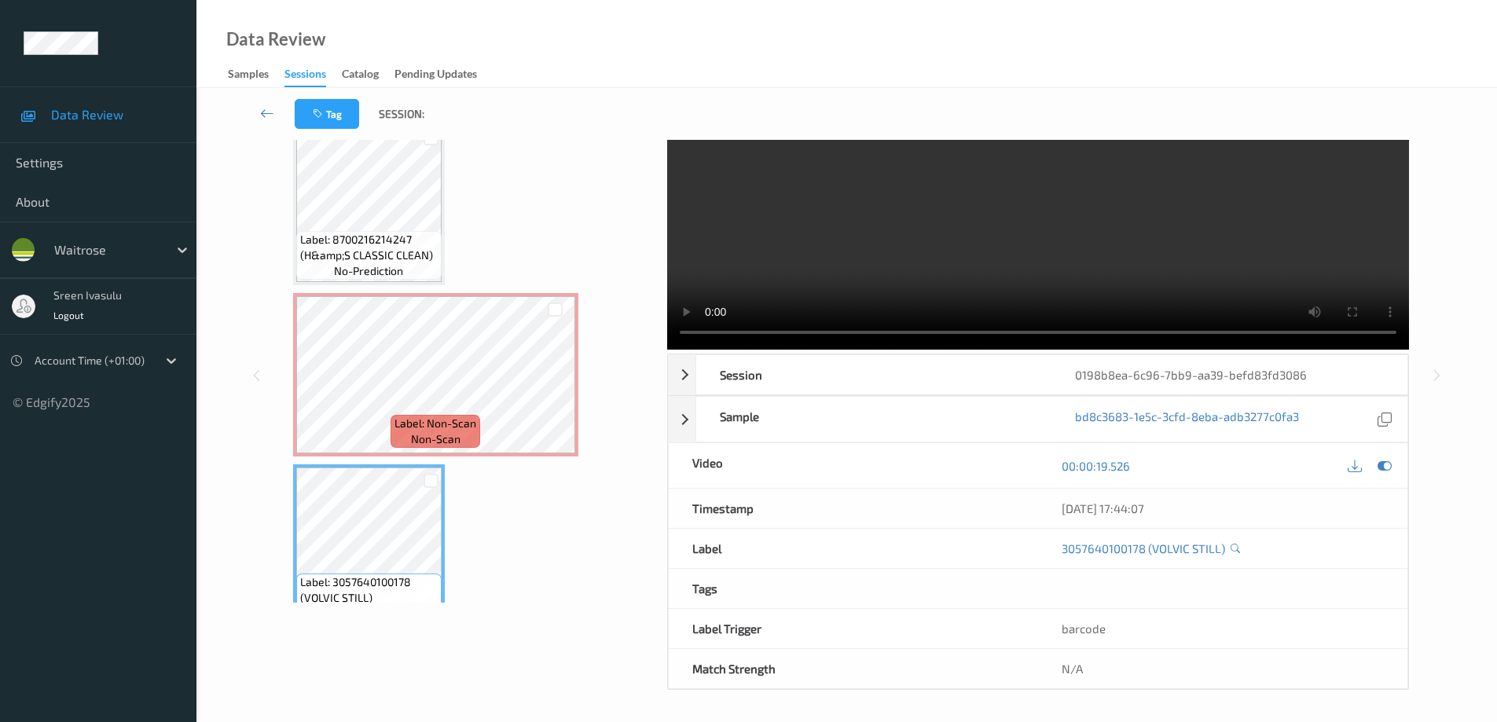
scroll to position [322, 0]
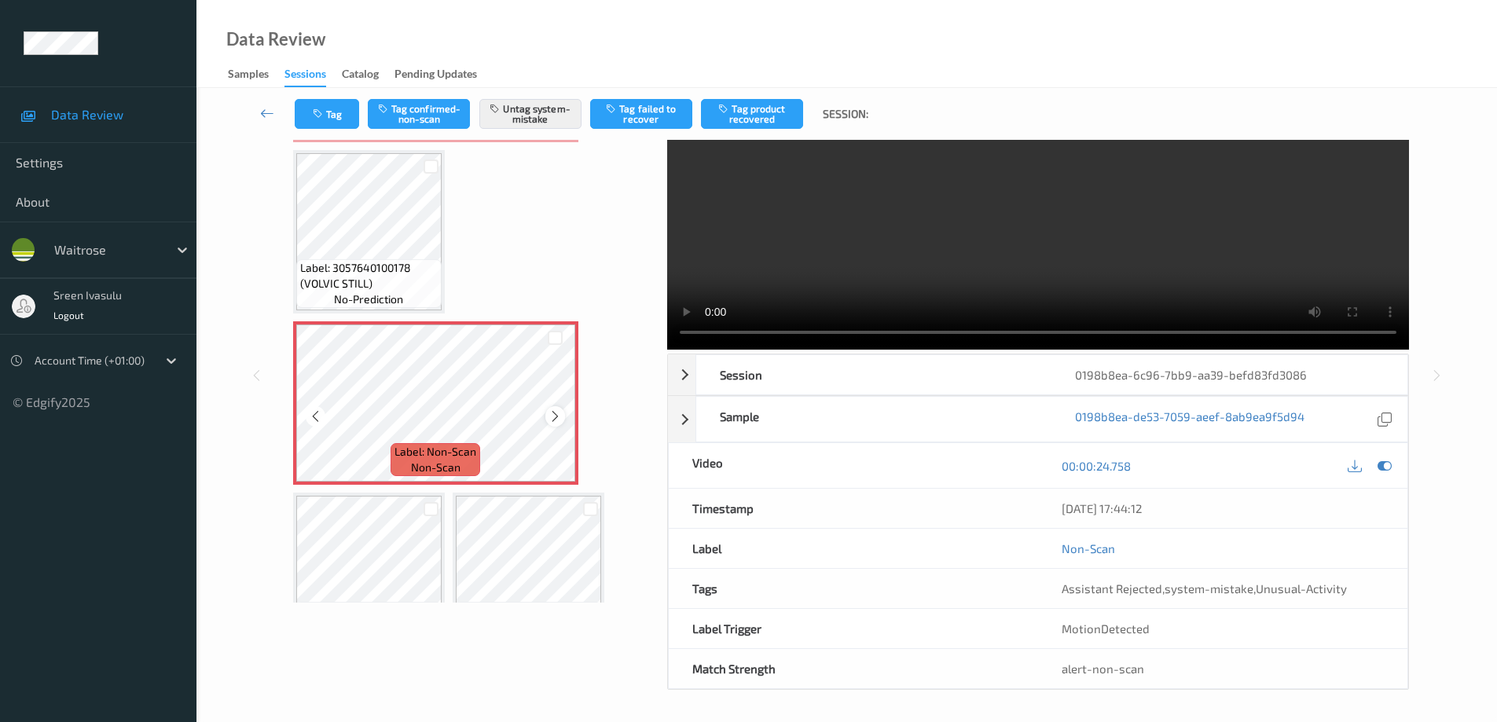
click at [555, 409] on icon at bounding box center [555, 416] width 13 height 14
click at [346, 116] on button "Tag" at bounding box center [327, 114] width 64 height 30
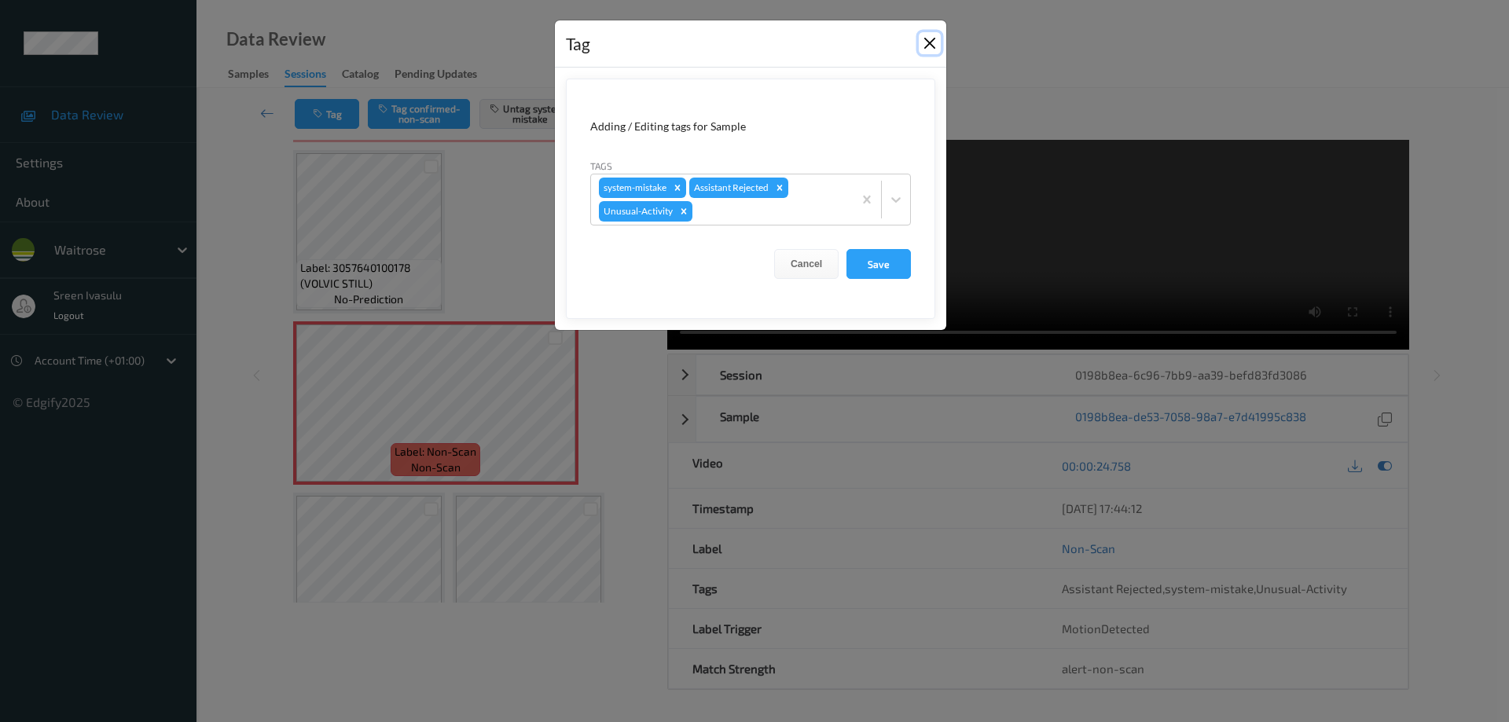
click at [938, 39] on button "Close" at bounding box center [930, 43] width 22 height 22
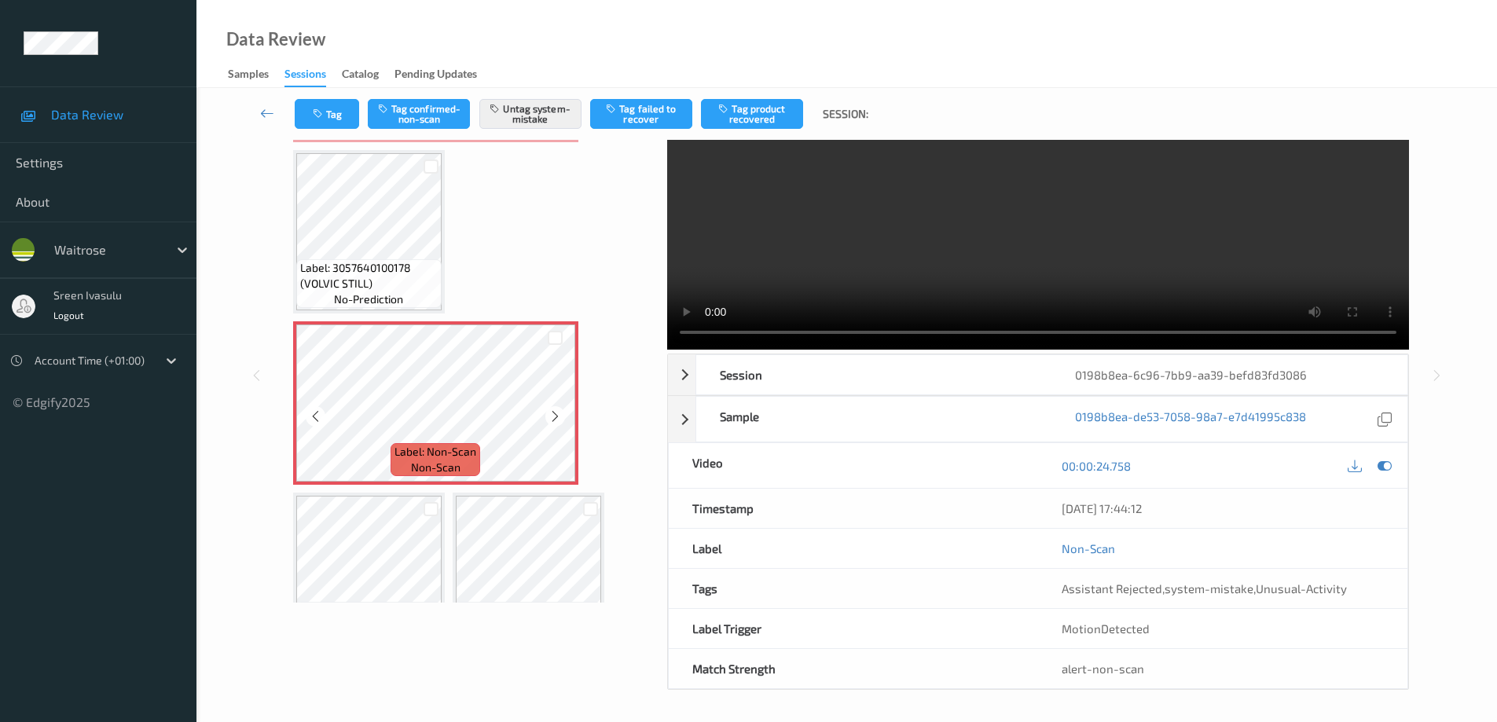
scroll to position [0, 0]
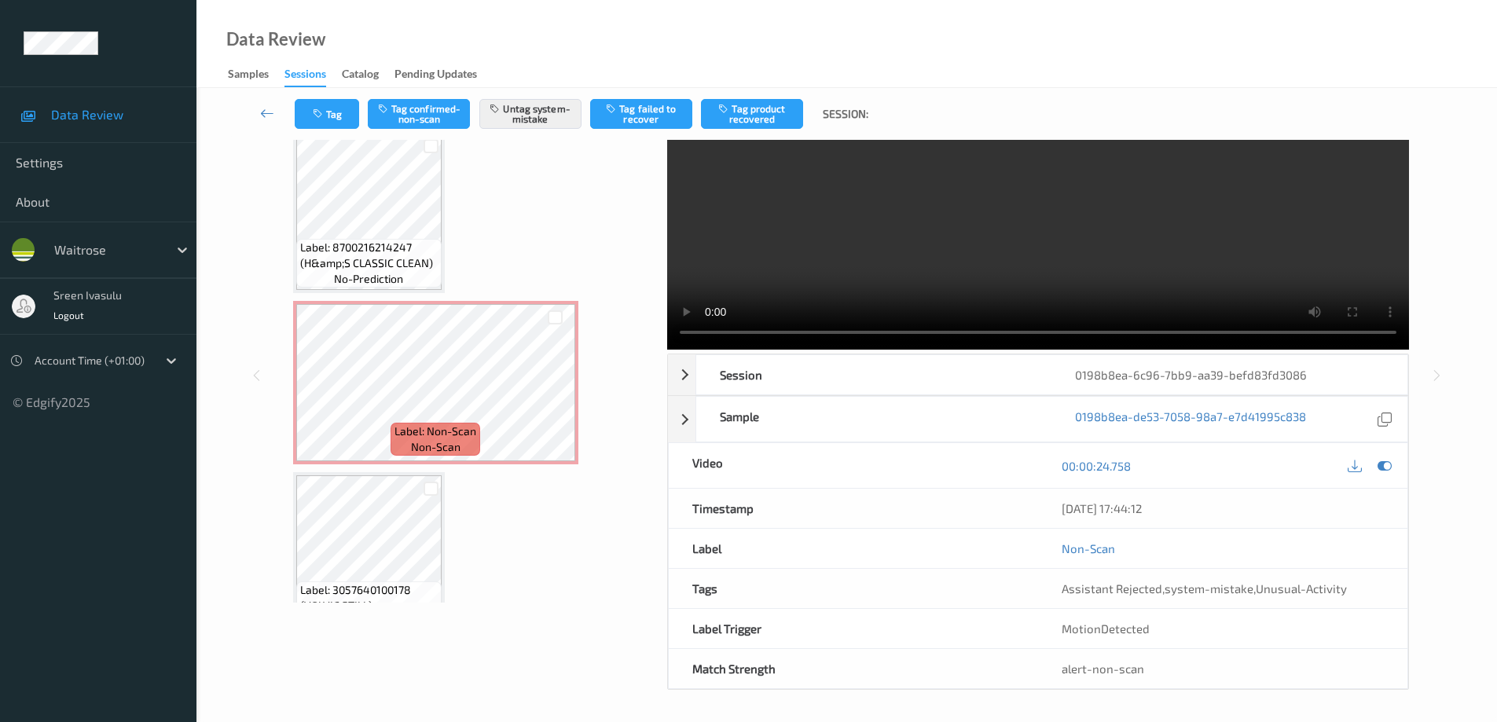
click at [272, 358] on div "x 1 0 s Session 0198b8ea-6c96-7bb9-aa39-befd83fd3086 Session ID 0198b8ea-6c96-7…" at bounding box center [847, 376] width 1236 height 630
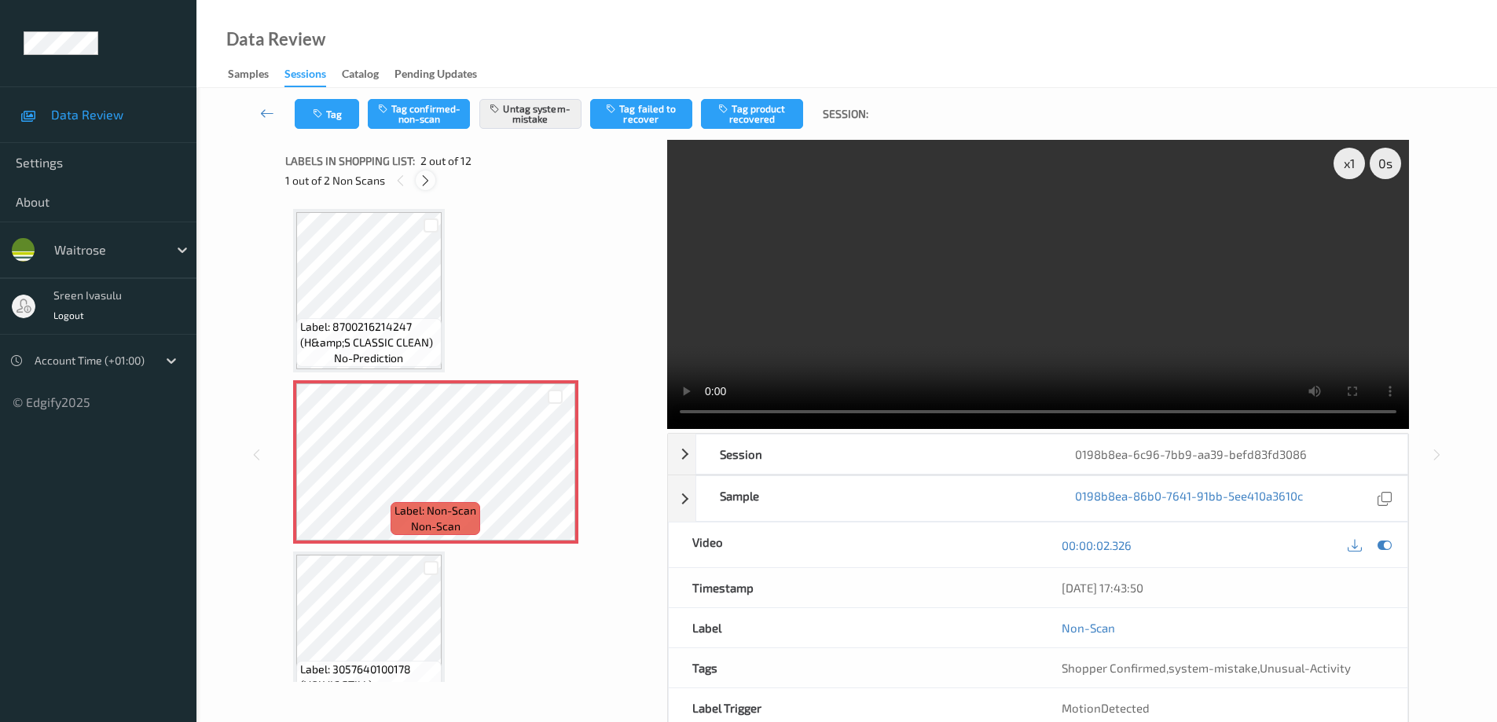
click at [429, 179] on icon at bounding box center [425, 181] width 13 height 14
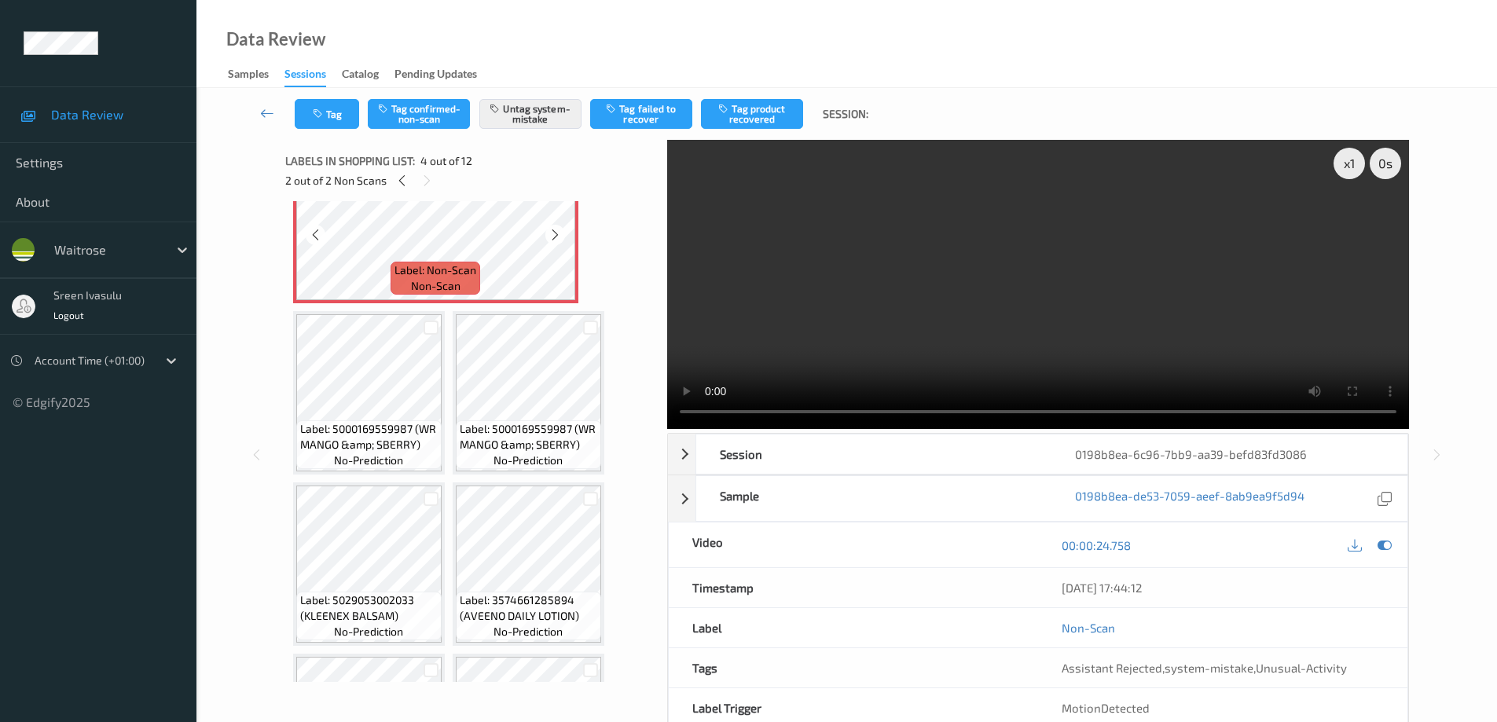
scroll to position [269, 0]
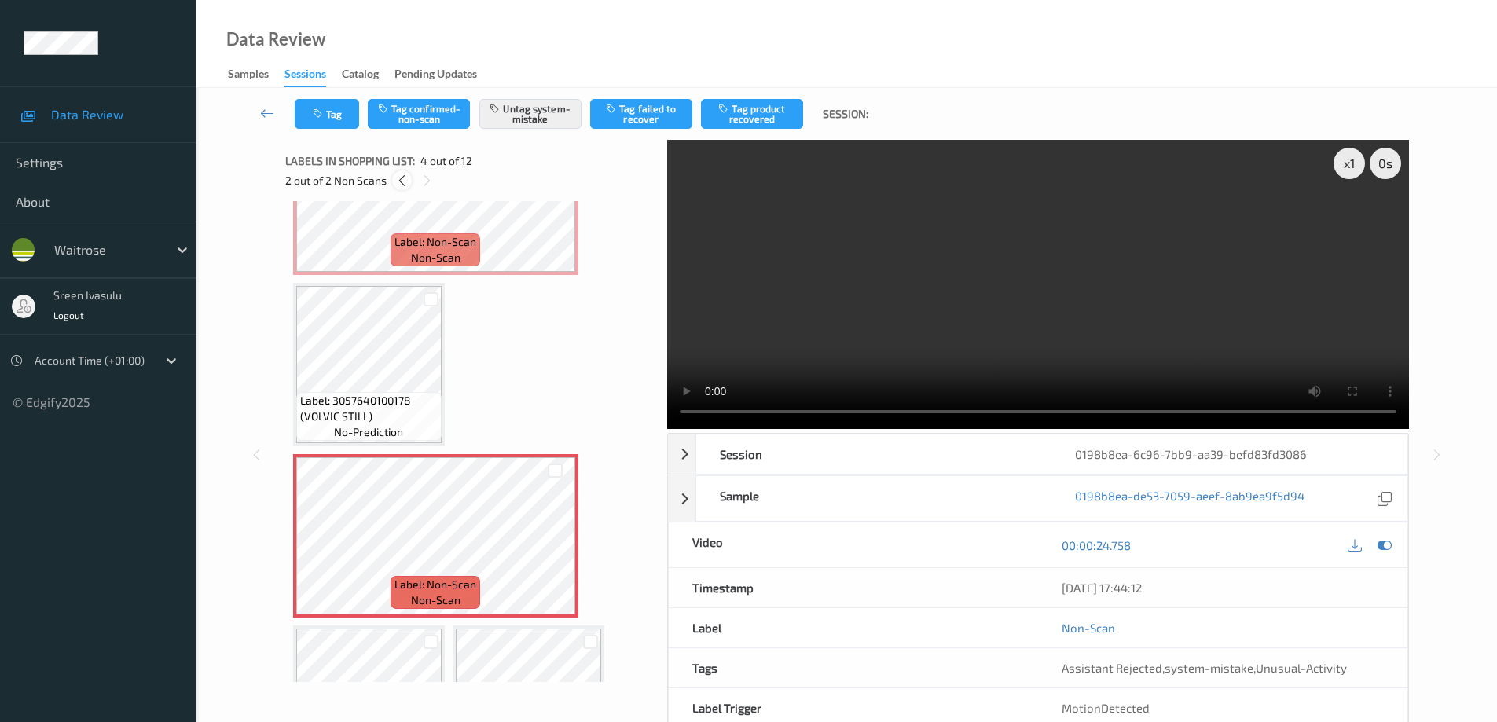
click at [402, 181] on icon at bounding box center [401, 181] width 13 height 14
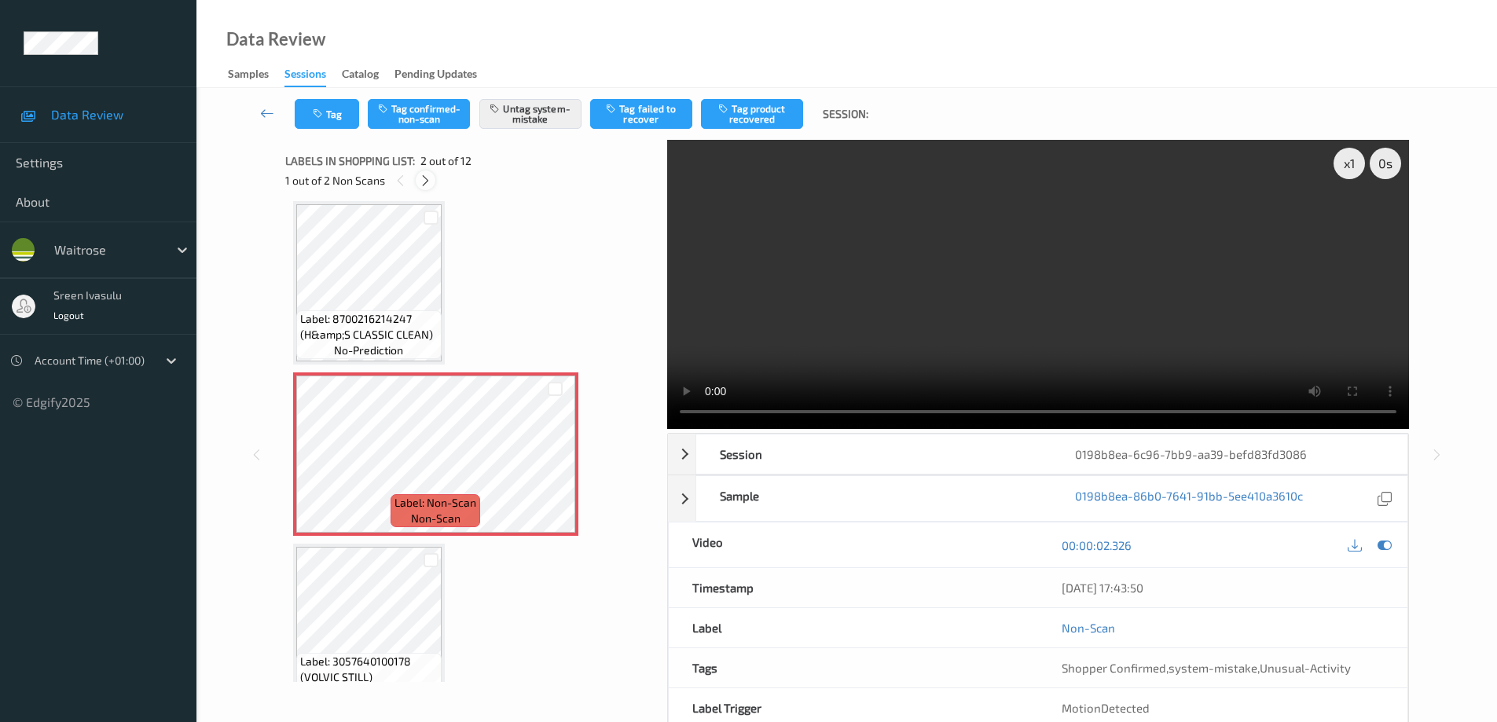
click at [427, 175] on icon at bounding box center [425, 181] width 13 height 14
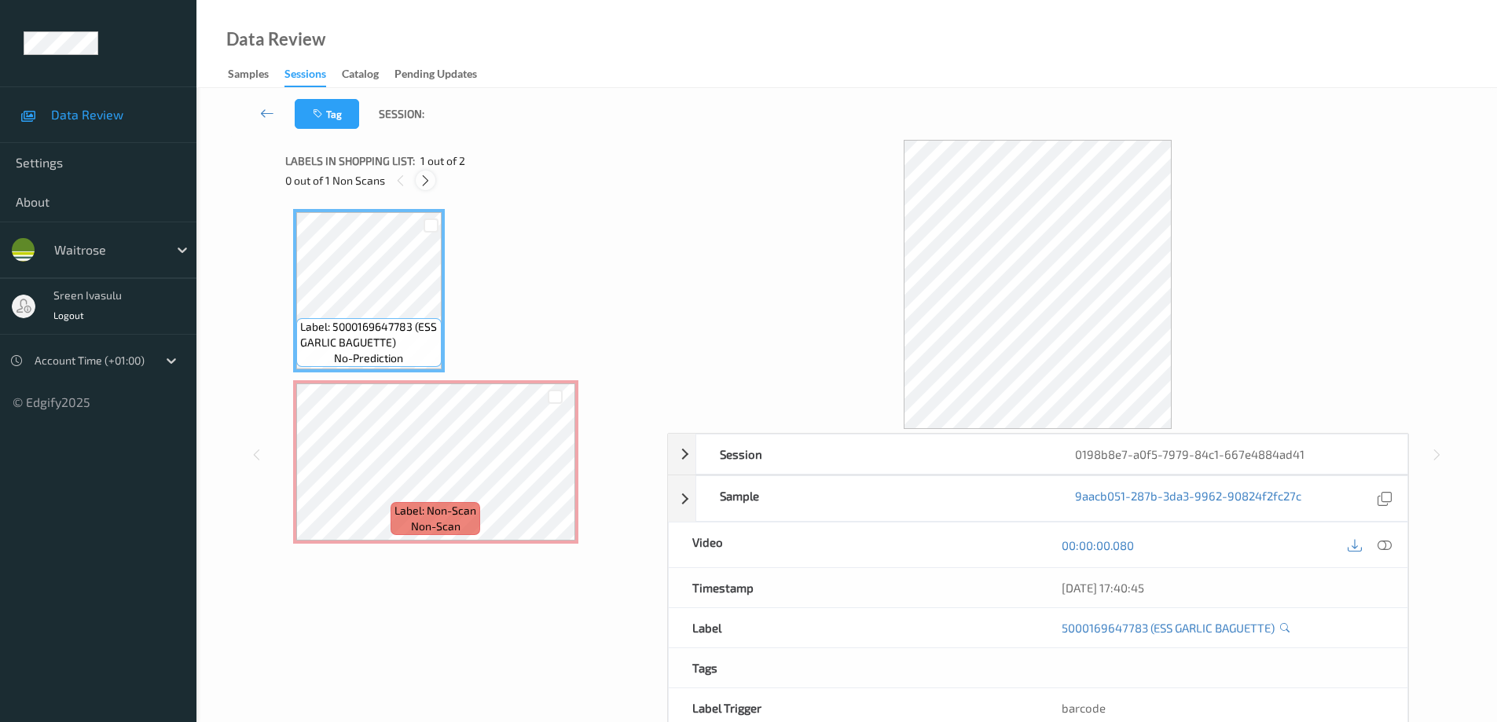
click at [424, 175] on icon at bounding box center [425, 181] width 13 height 14
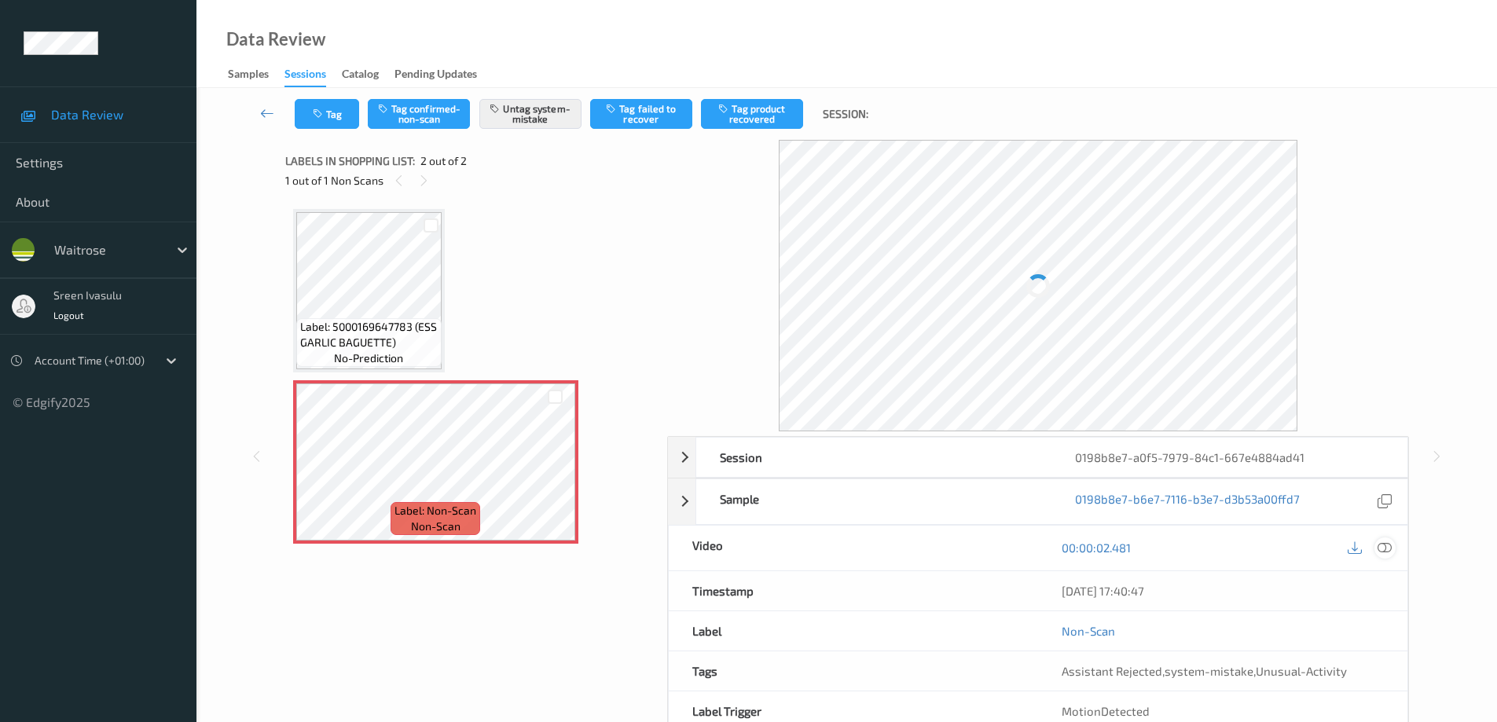
click at [1375, 547] on div at bounding box center [1385, 548] width 21 height 21
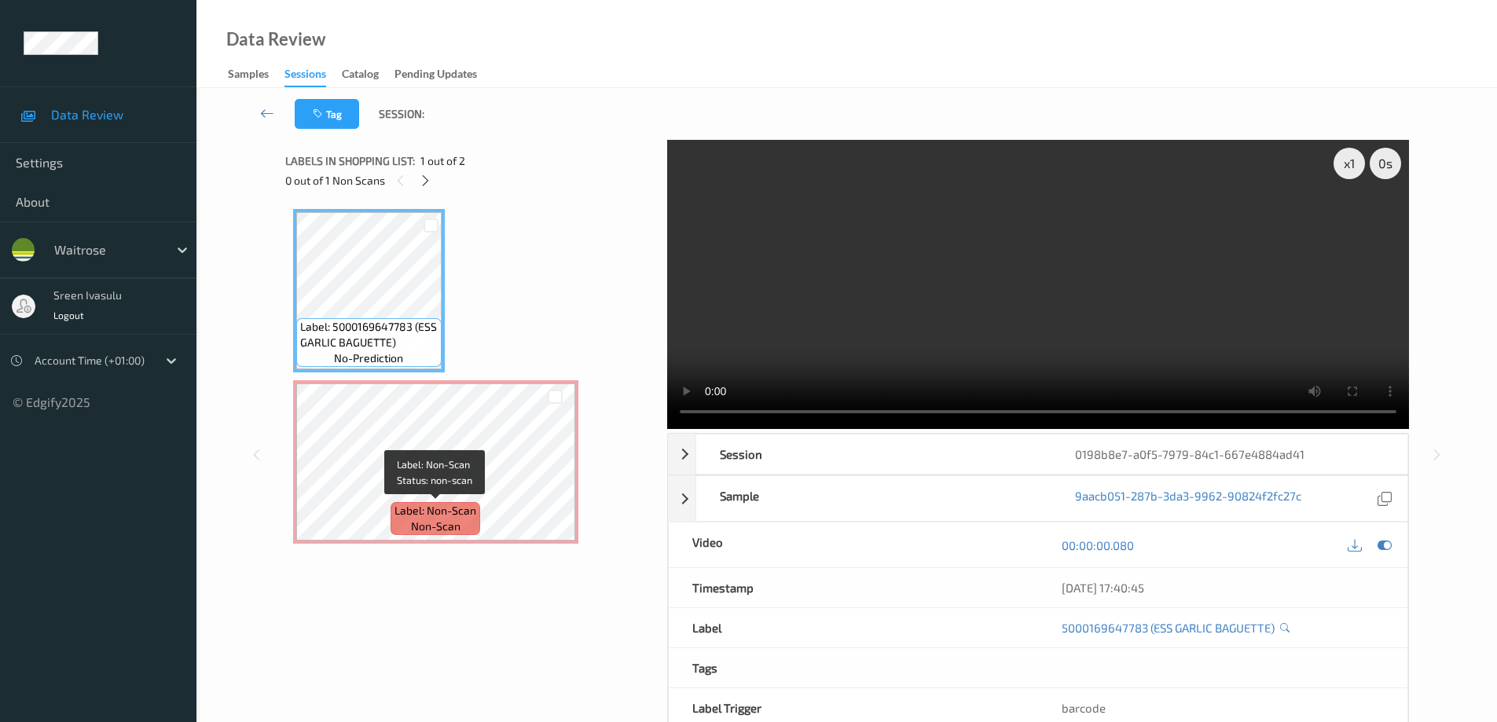
click at [465, 507] on span "Label: Non-Scan" at bounding box center [436, 511] width 82 height 16
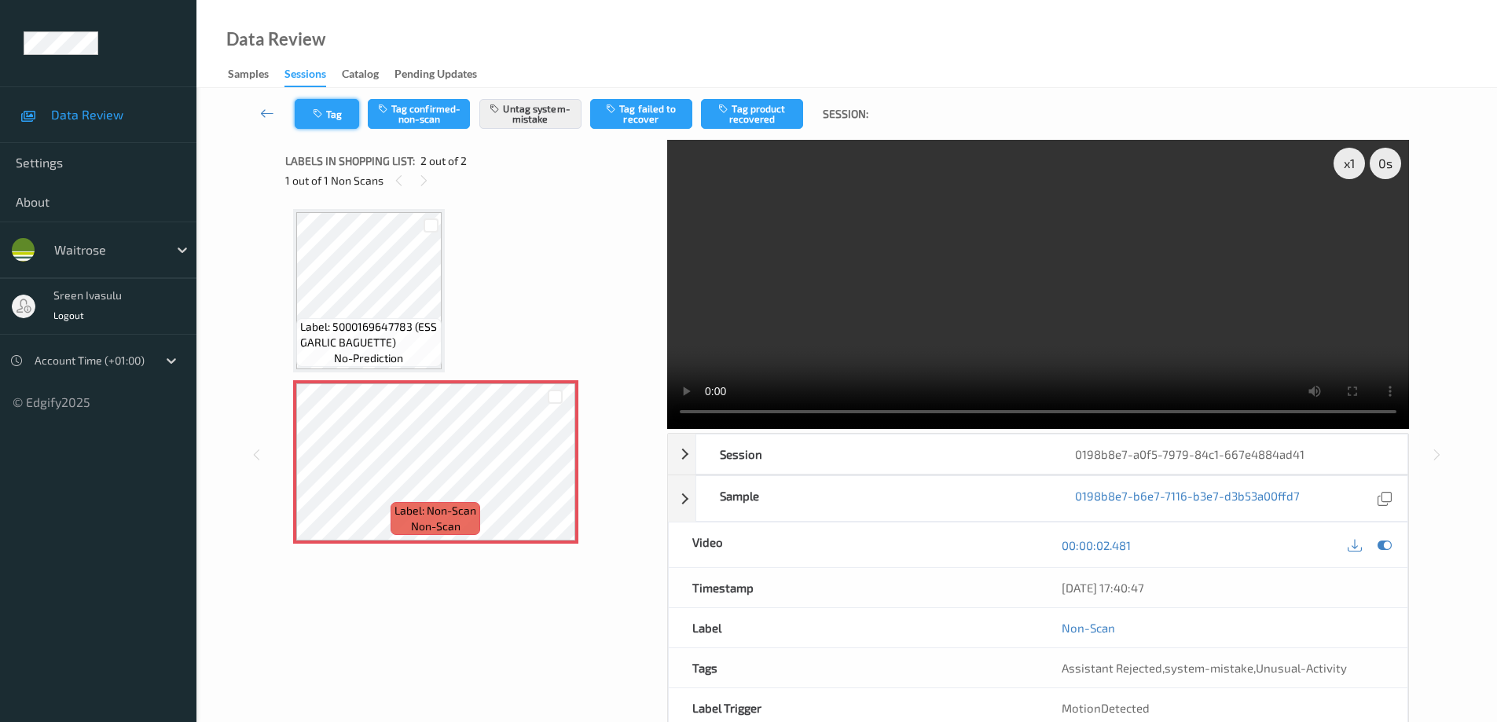
click at [339, 121] on button "Tag" at bounding box center [327, 114] width 64 height 30
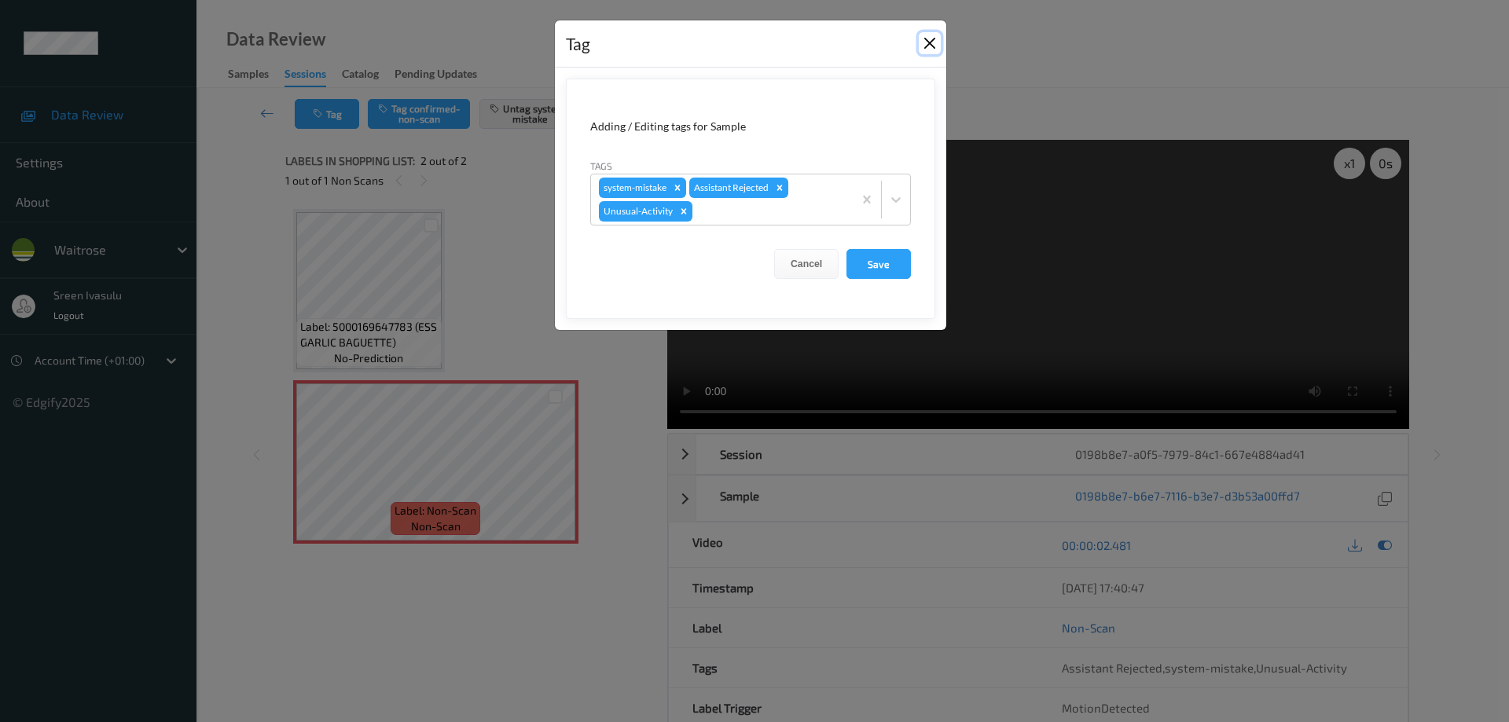
click at [927, 40] on button "Close" at bounding box center [930, 43] width 22 height 22
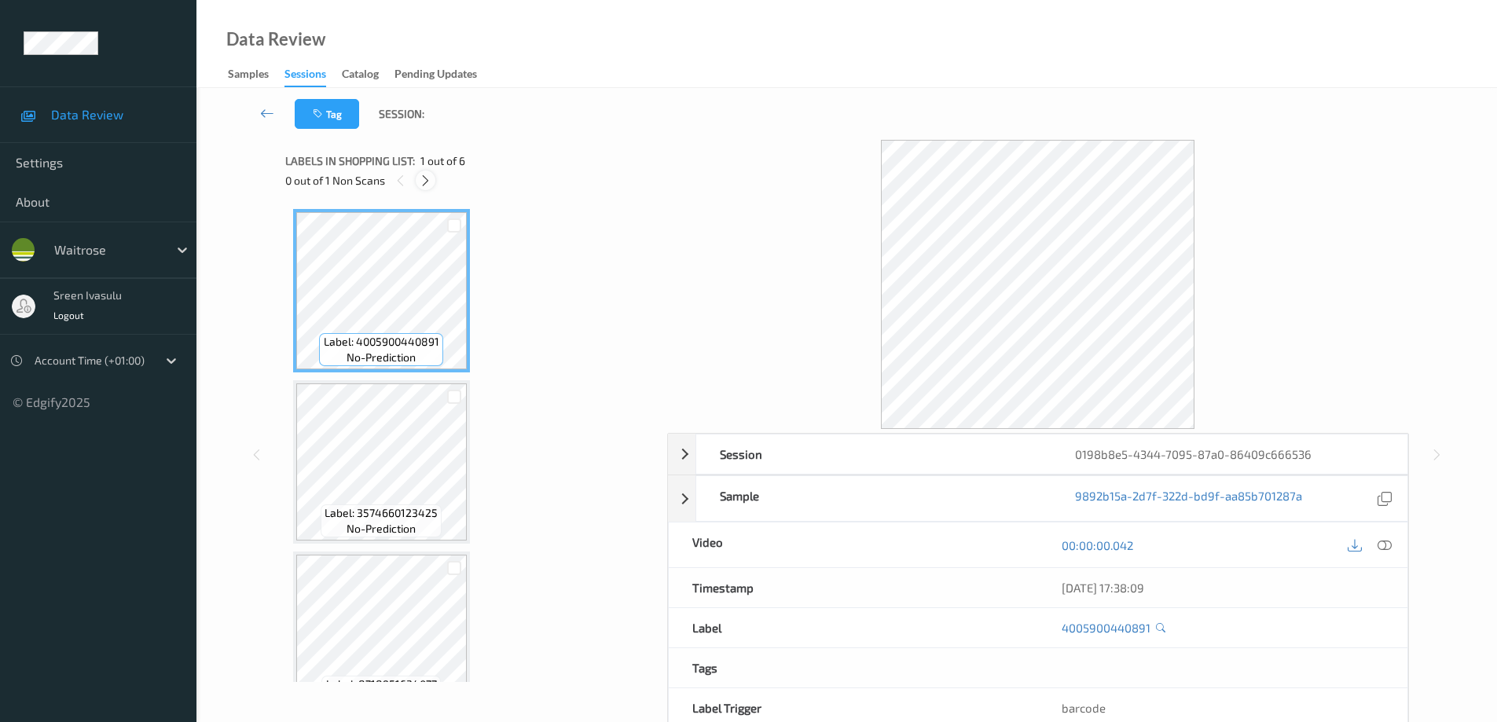
click at [420, 176] on icon at bounding box center [425, 181] width 13 height 14
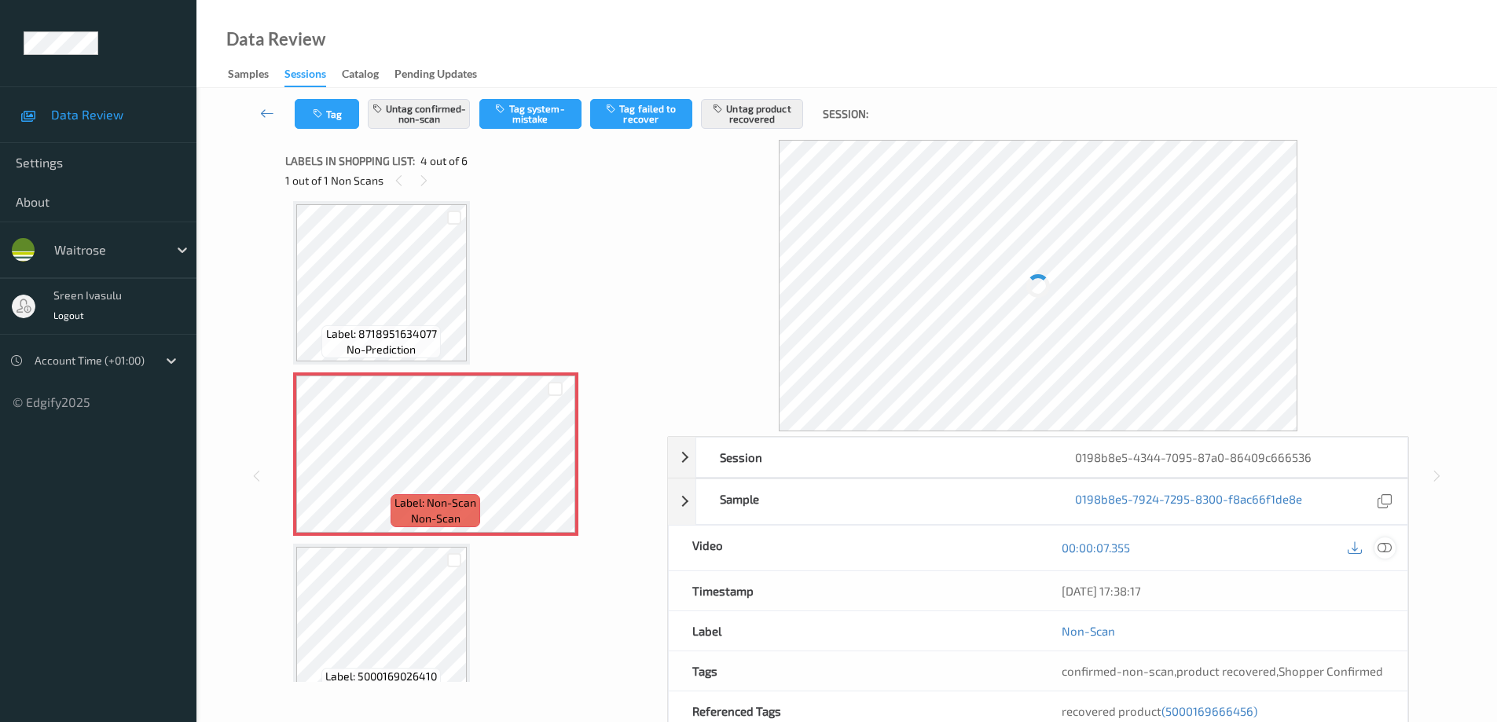
click at [1386, 548] on icon at bounding box center [1385, 548] width 14 height 14
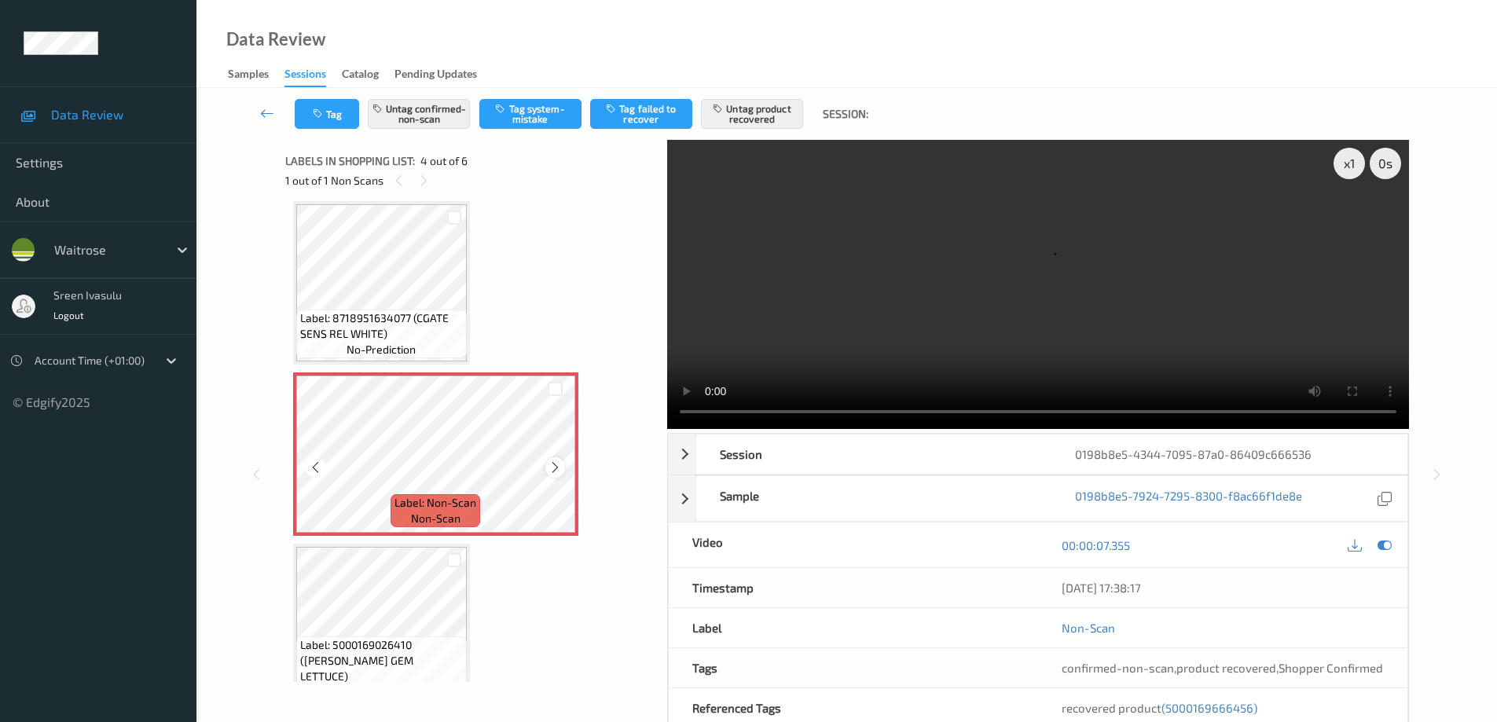
click at [553, 467] on icon at bounding box center [555, 468] width 13 height 14
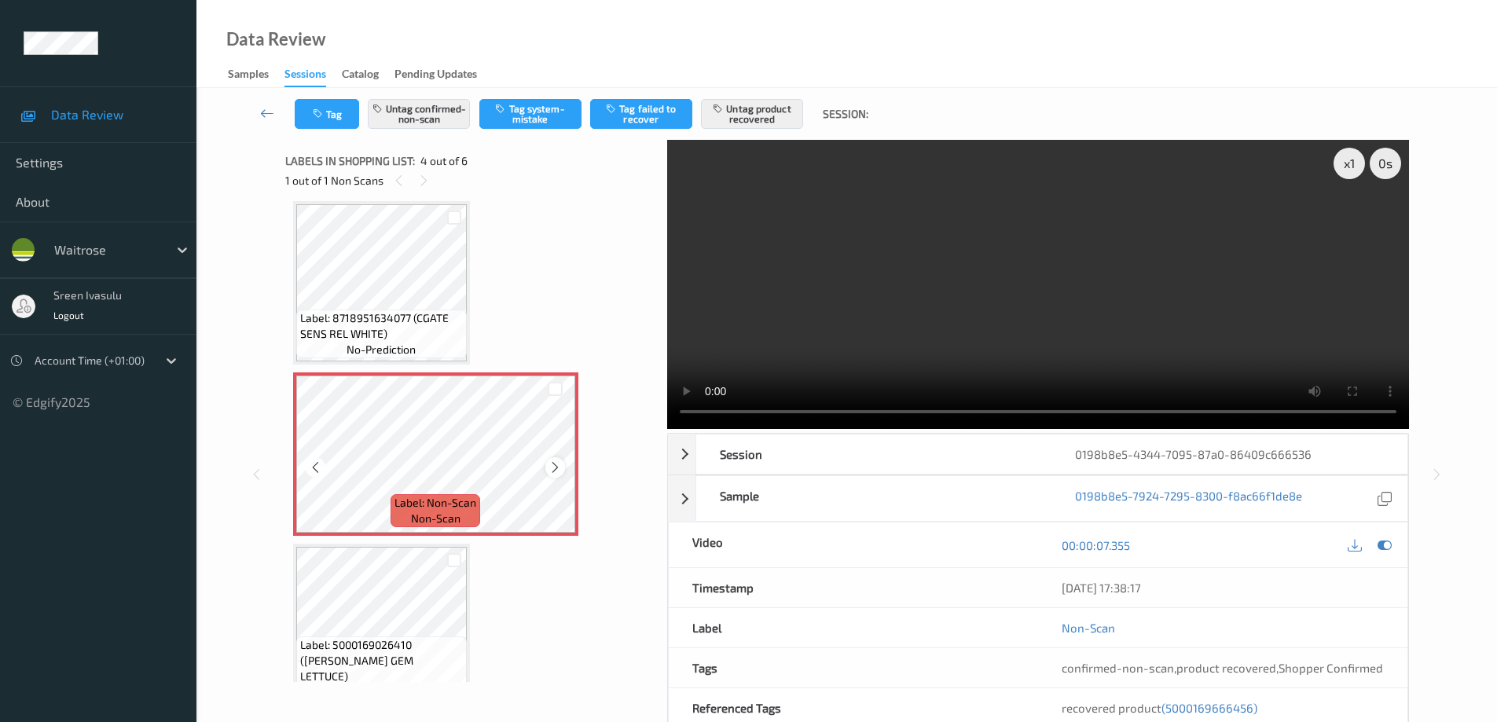
click at [556, 466] on icon at bounding box center [555, 468] width 13 height 14
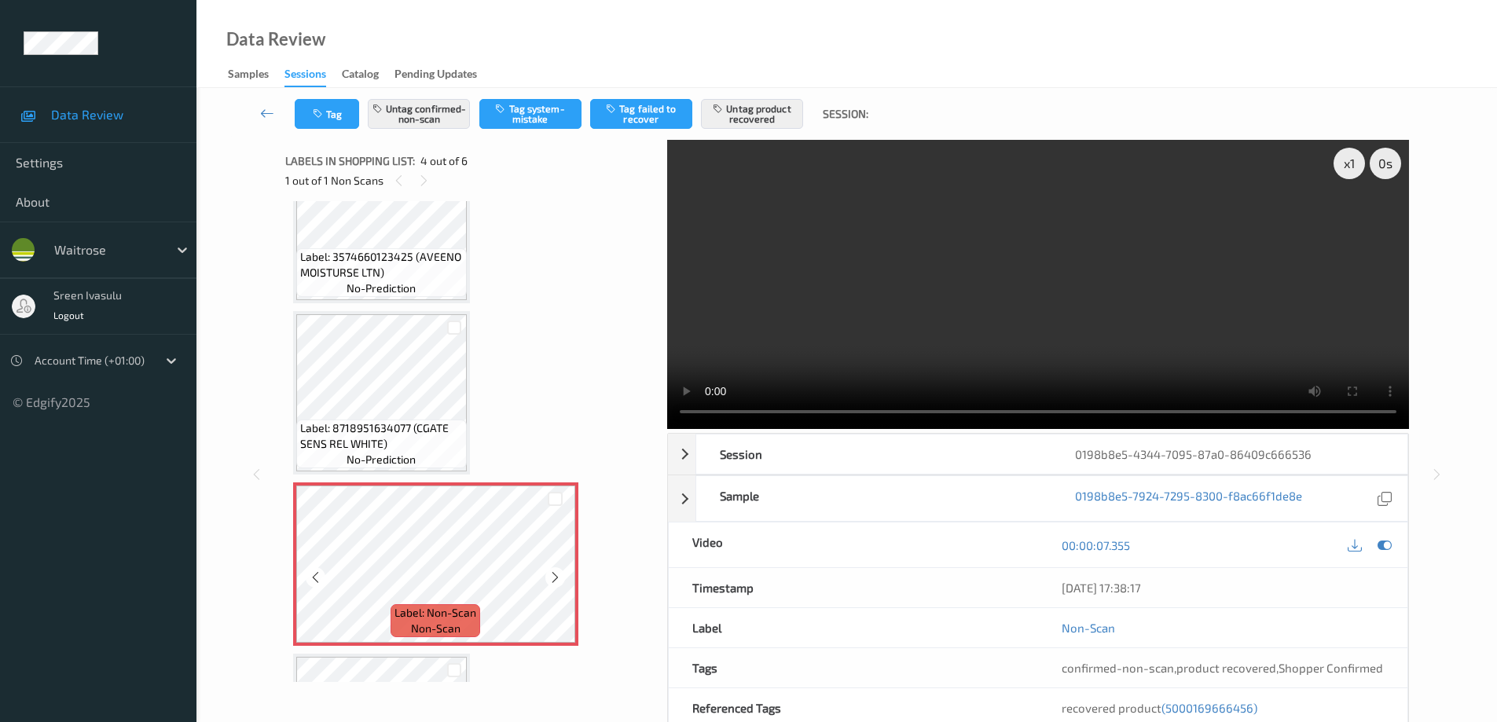
scroll to position [555, 0]
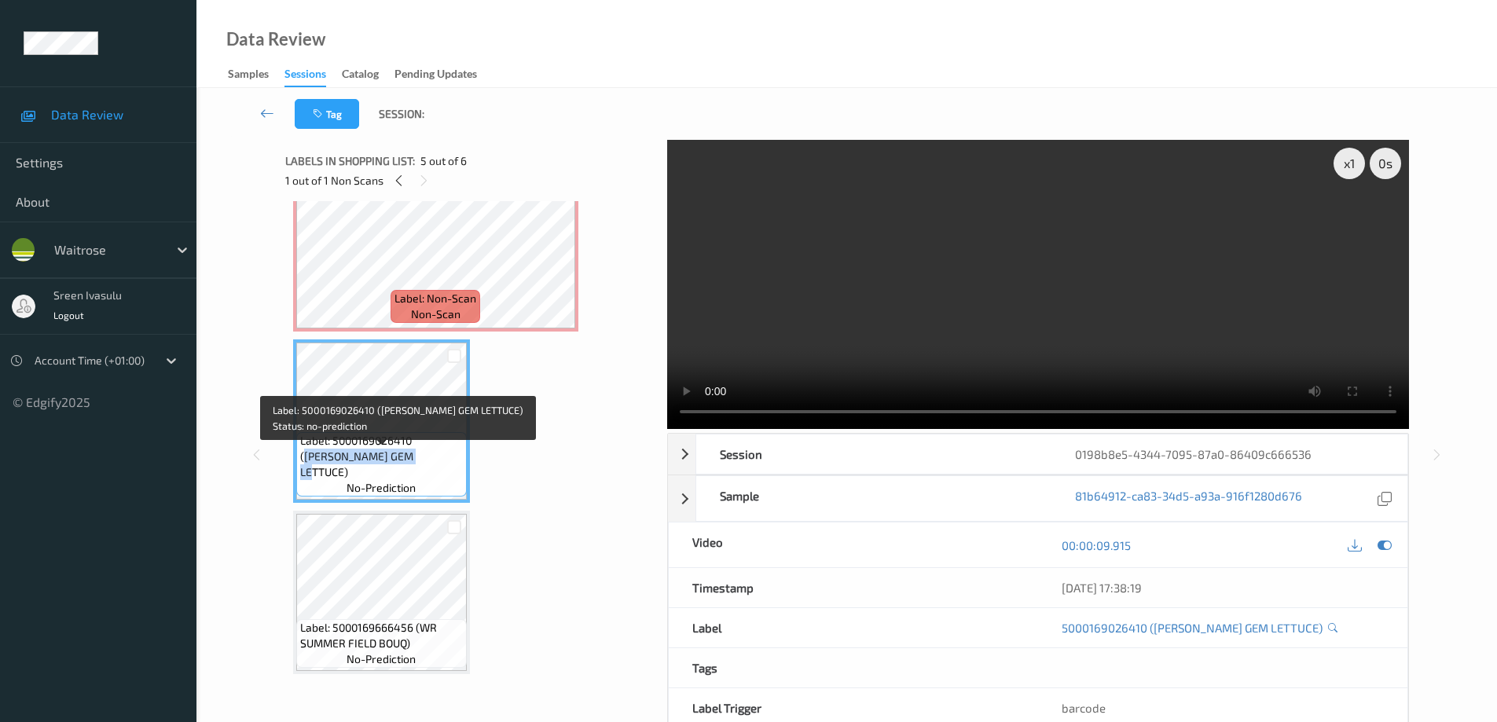
drag, startPoint x: 417, startPoint y: 460, endPoint x: 431, endPoint y: 472, distance: 18.9
click at [431, 472] on span "Label: 5000169026410 (WR RUBY GEM LETTUCE)" at bounding box center [381, 456] width 163 height 47
copy span "WR RUBY GEM LETTUCE)"
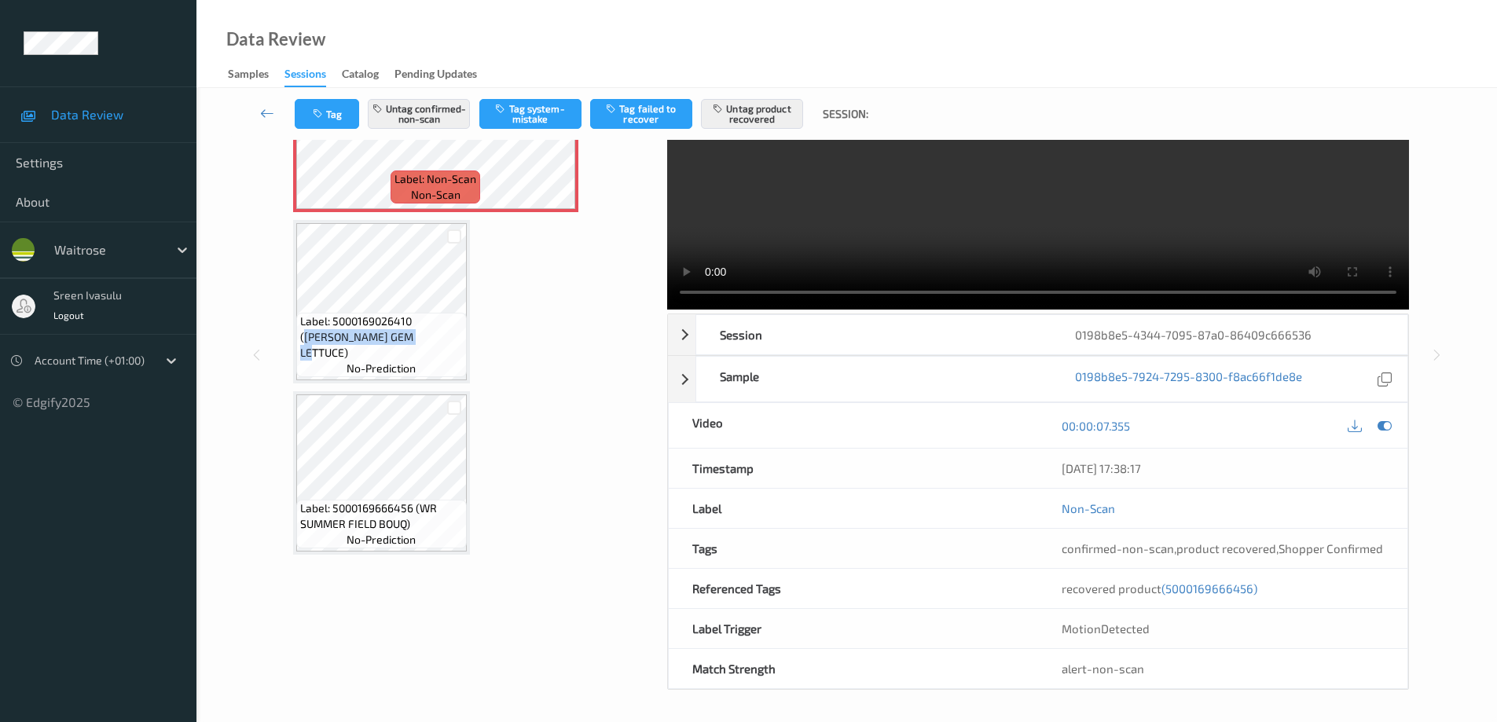
scroll to position [241, 0]
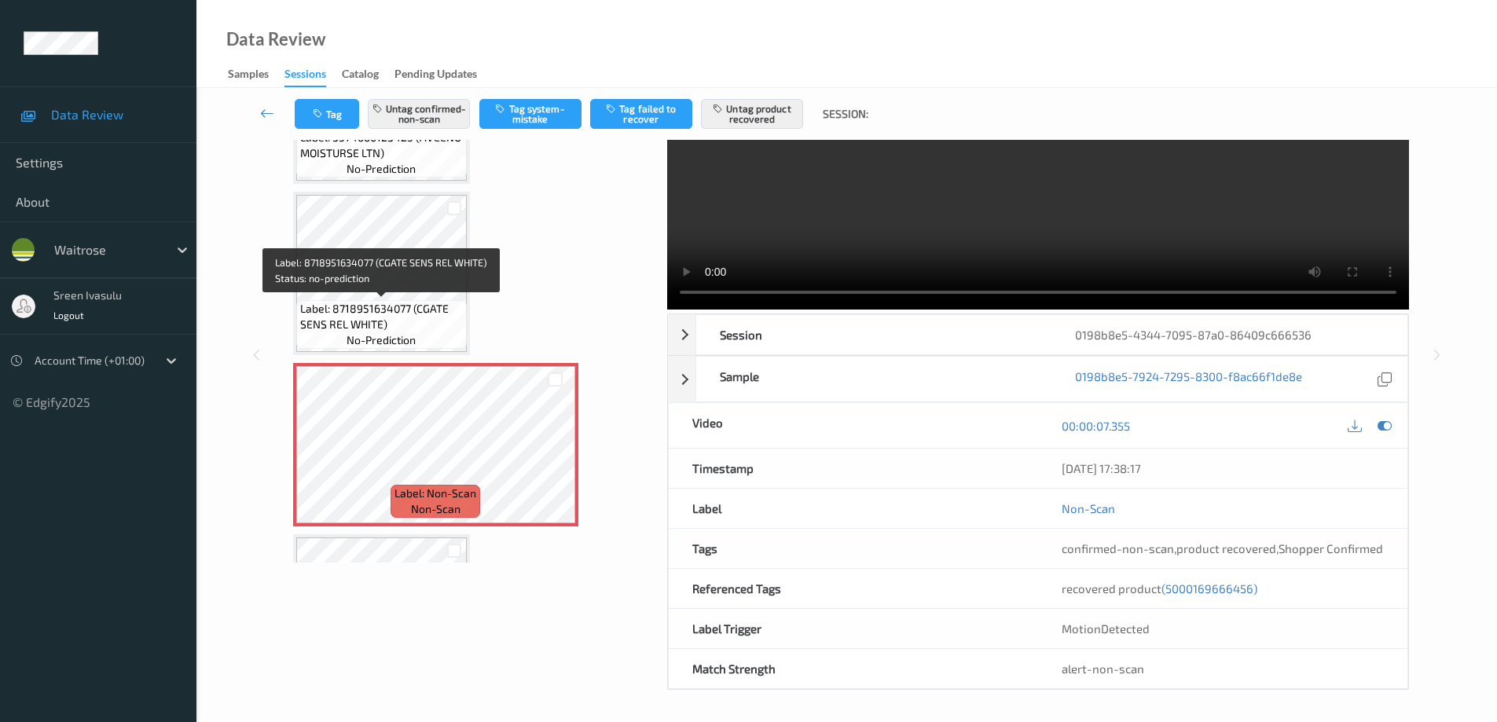
click at [417, 311] on span "Label: 8718951634077 (CGATE SENS REL WHITE)" at bounding box center [381, 316] width 163 height 31
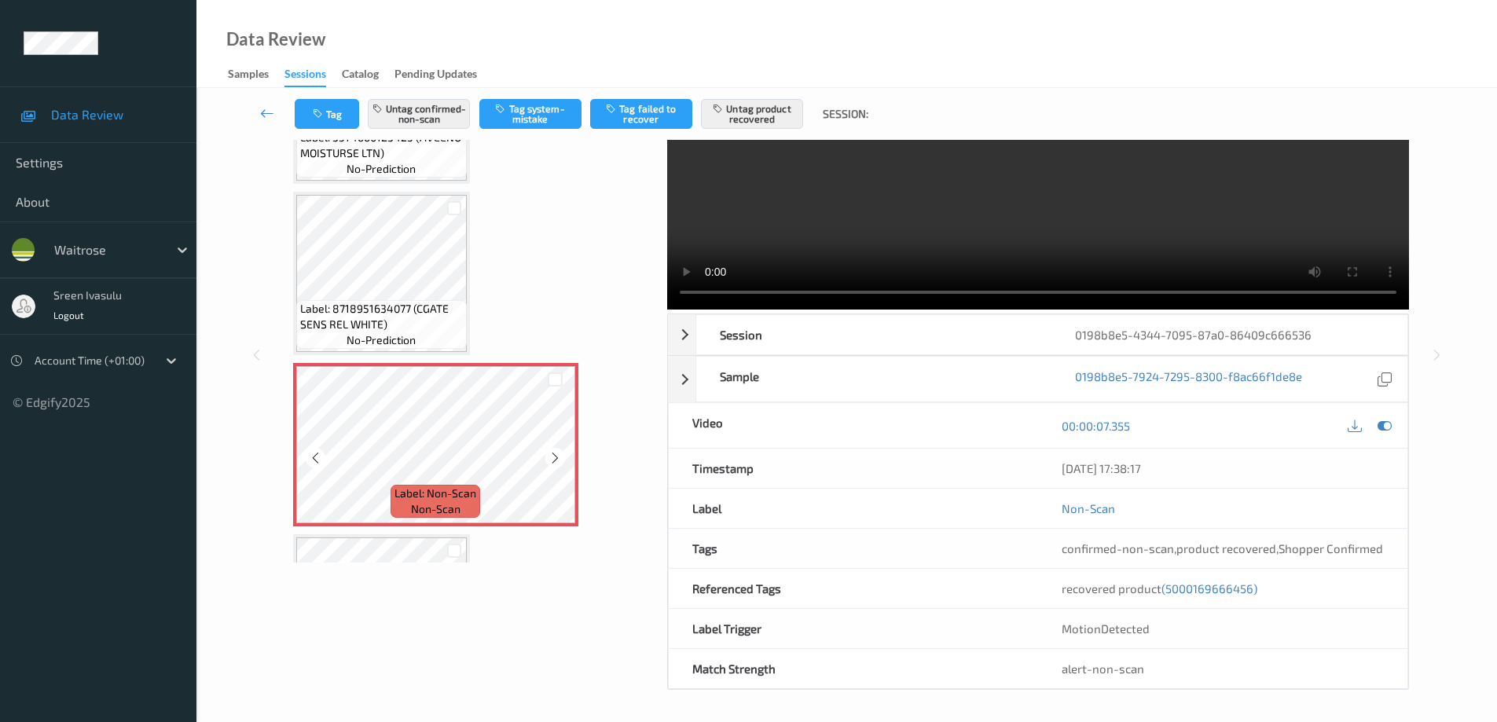
scroll to position [555, 0]
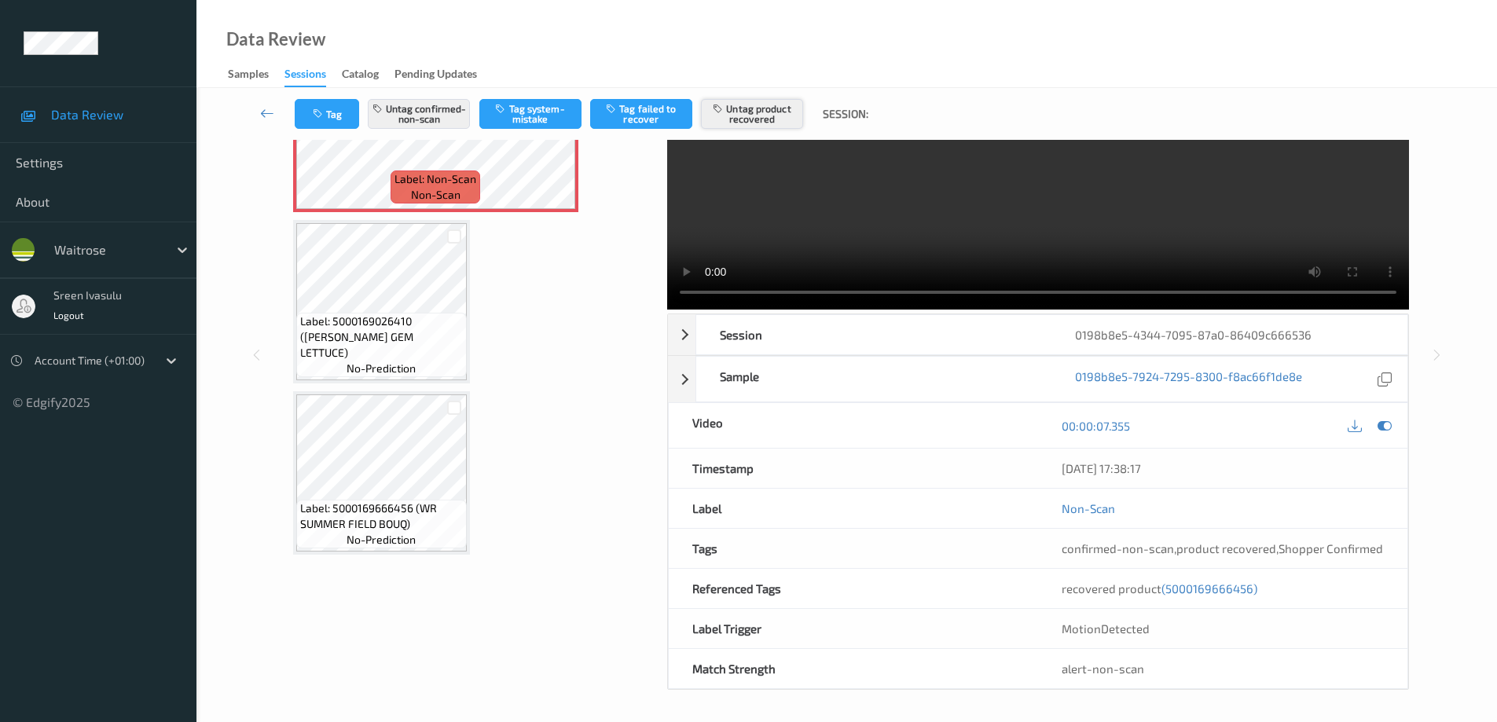
click at [747, 109] on button "Untag product recovered" at bounding box center [752, 114] width 102 height 30
click at [768, 118] on button "Untag product recovered" at bounding box center [752, 114] width 102 height 30
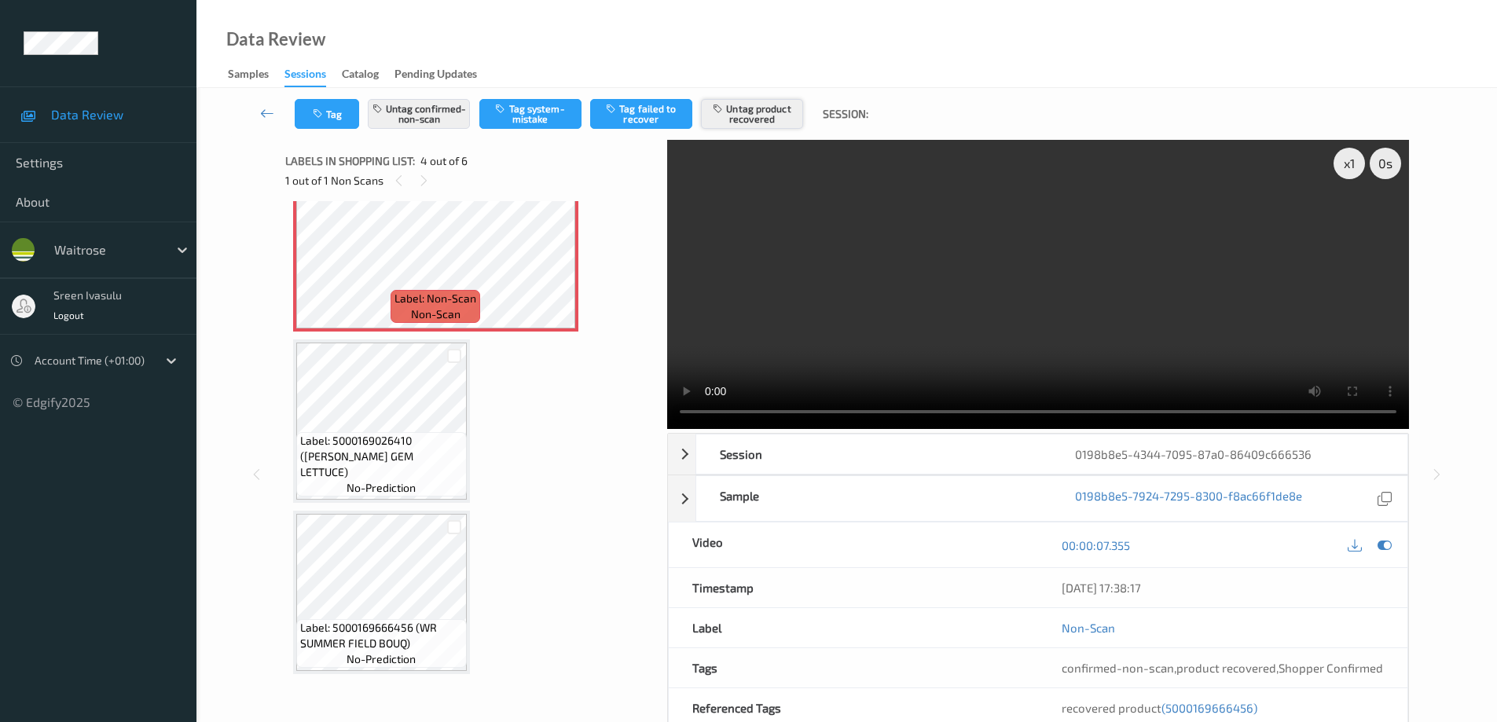
click at [776, 115] on button "Untag product recovered" at bounding box center [752, 114] width 102 height 30
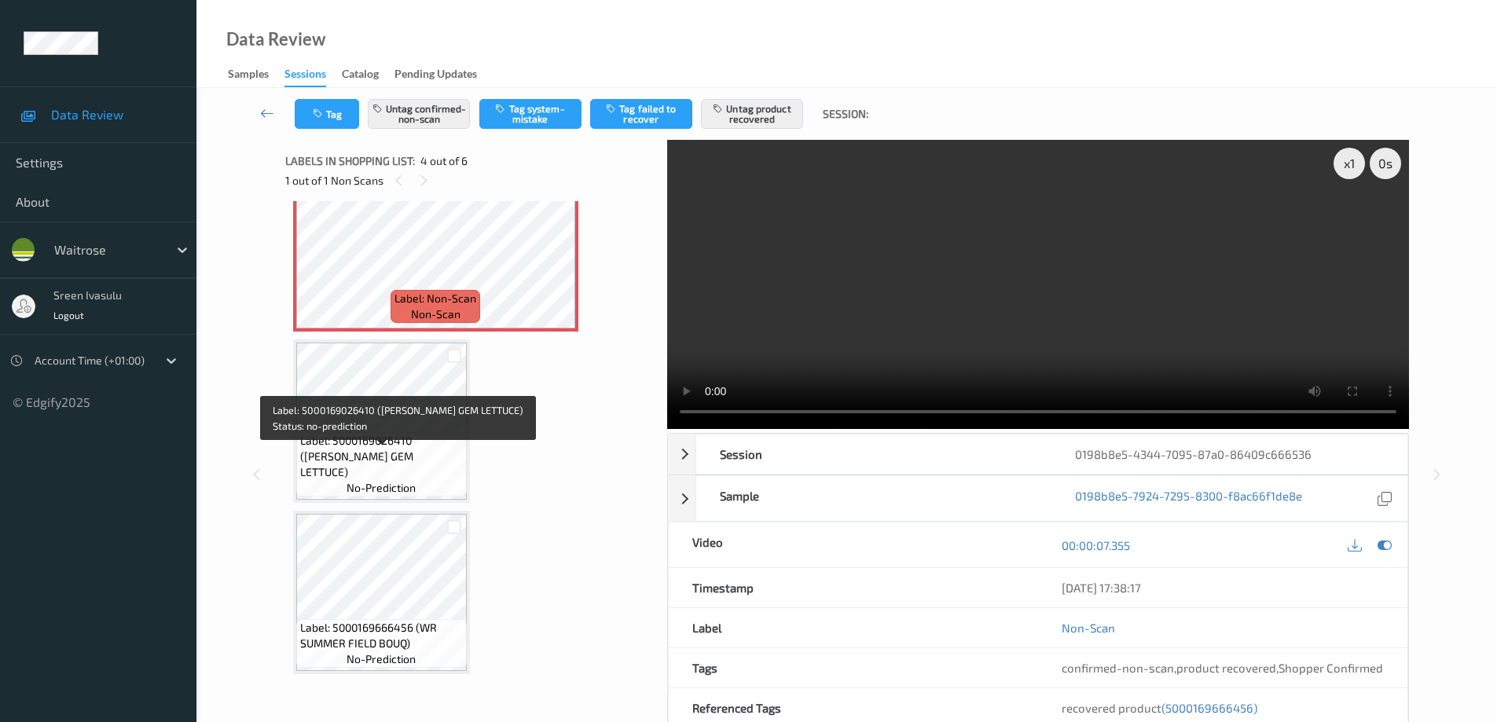
click at [362, 452] on span "Label: 5000169026410 (WR RUBY GEM LETTUCE)" at bounding box center [381, 456] width 163 height 47
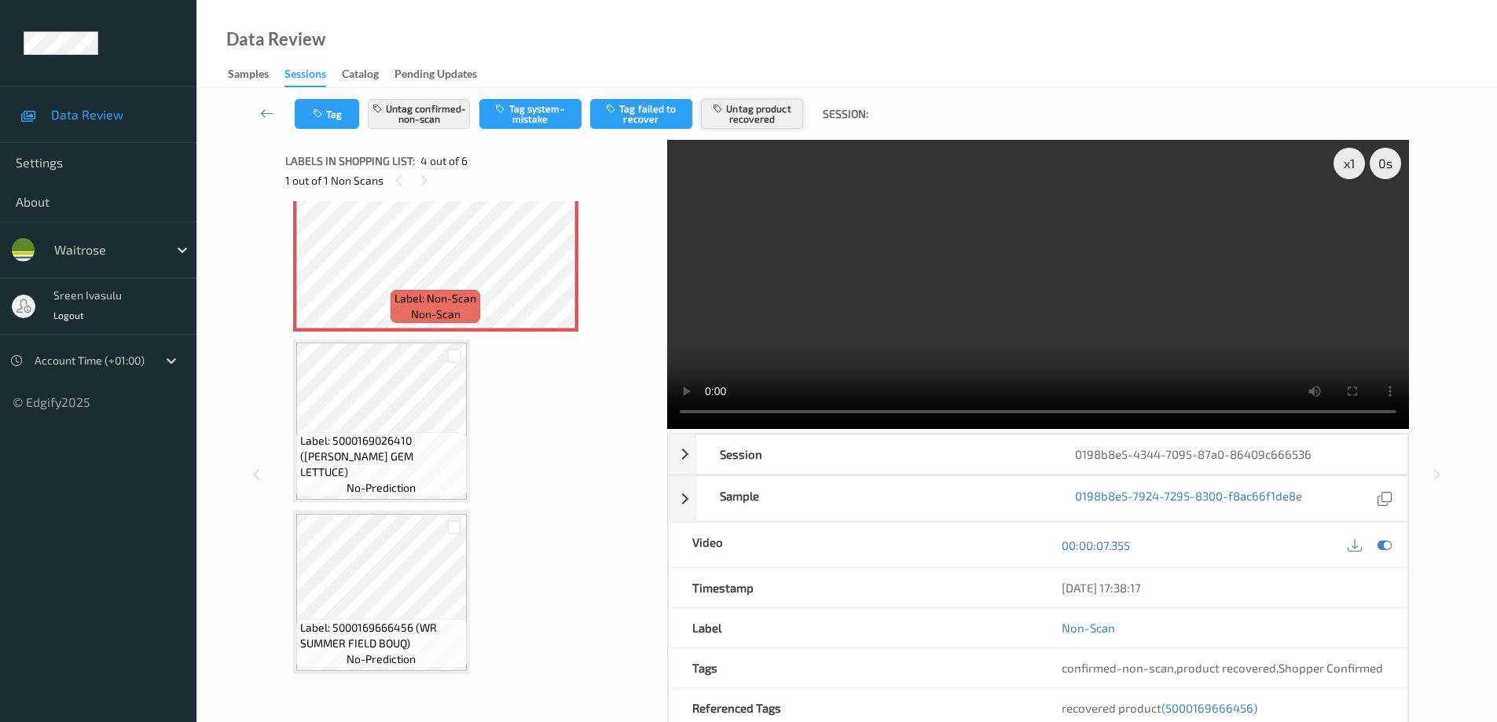
click at [746, 105] on button "Untag product recovered" at bounding box center [752, 114] width 102 height 30
click at [1383, 547] on icon at bounding box center [1385, 545] width 14 height 14
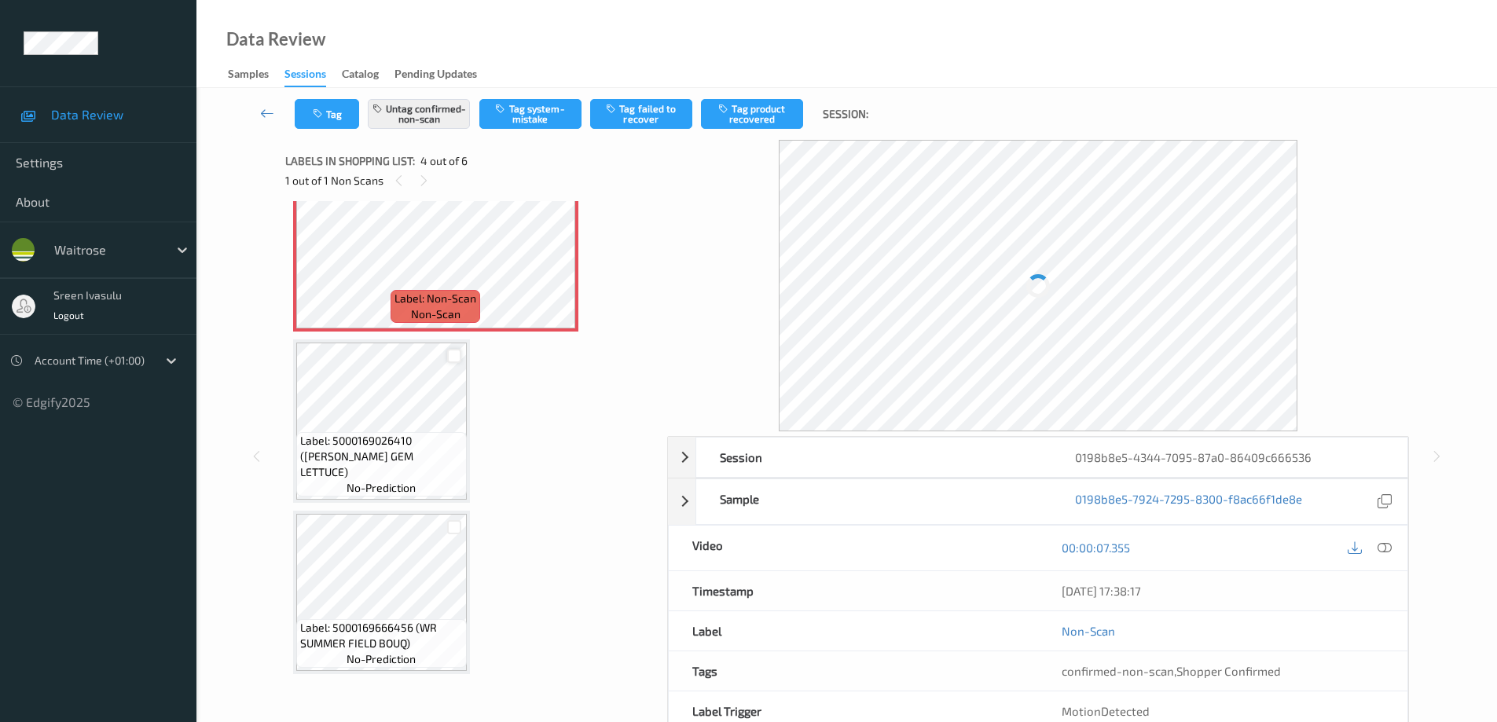
click at [452, 359] on div at bounding box center [454, 356] width 15 height 15
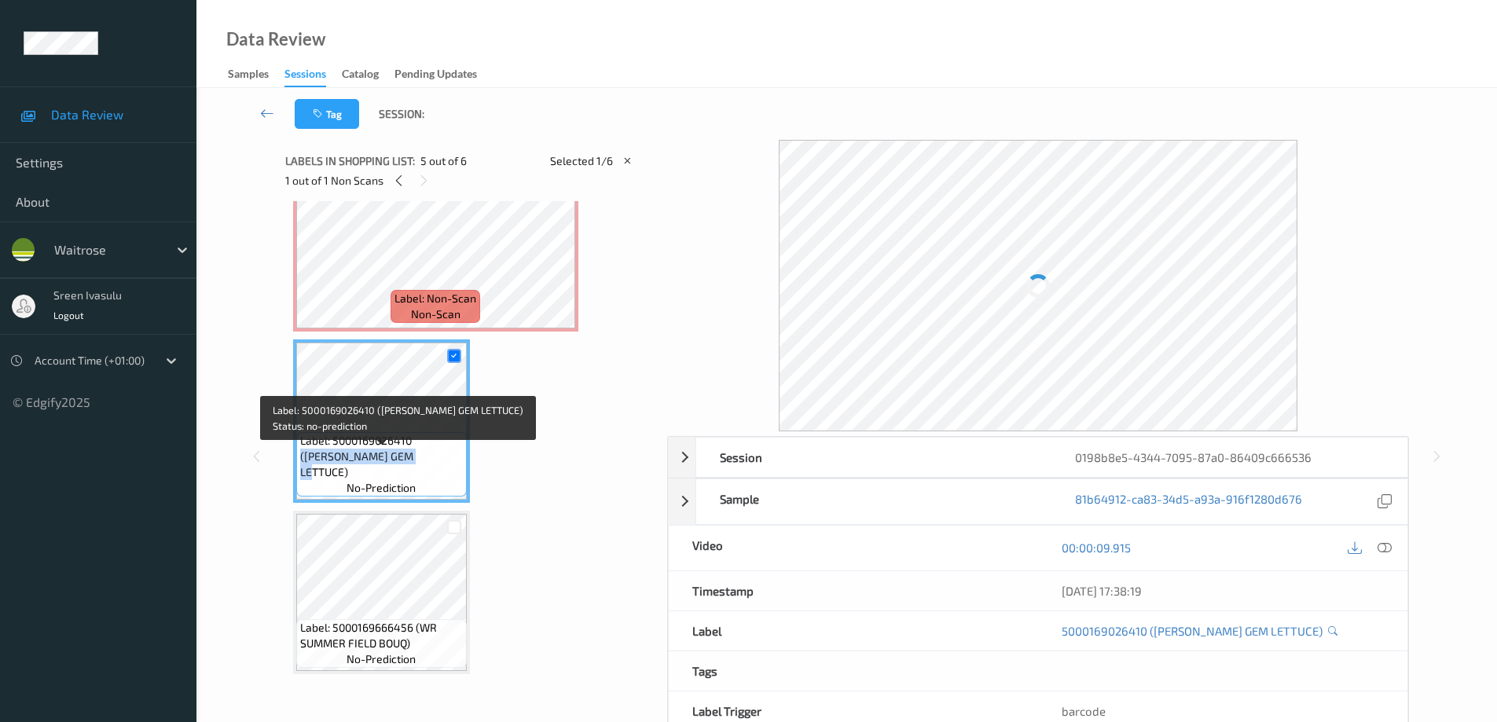
drag, startPoint x: 416, startPoint y: 454, endPoint x: 435, endPoint y: 472, distance: 25.6
click at [435, 472] on span "Label: 5000169026410 (WR RUBY GEM LETTUCE)" at bounding box center [381, 456] width 163 height 47
copy span "(WR RUBY GEM LETTUCE)"
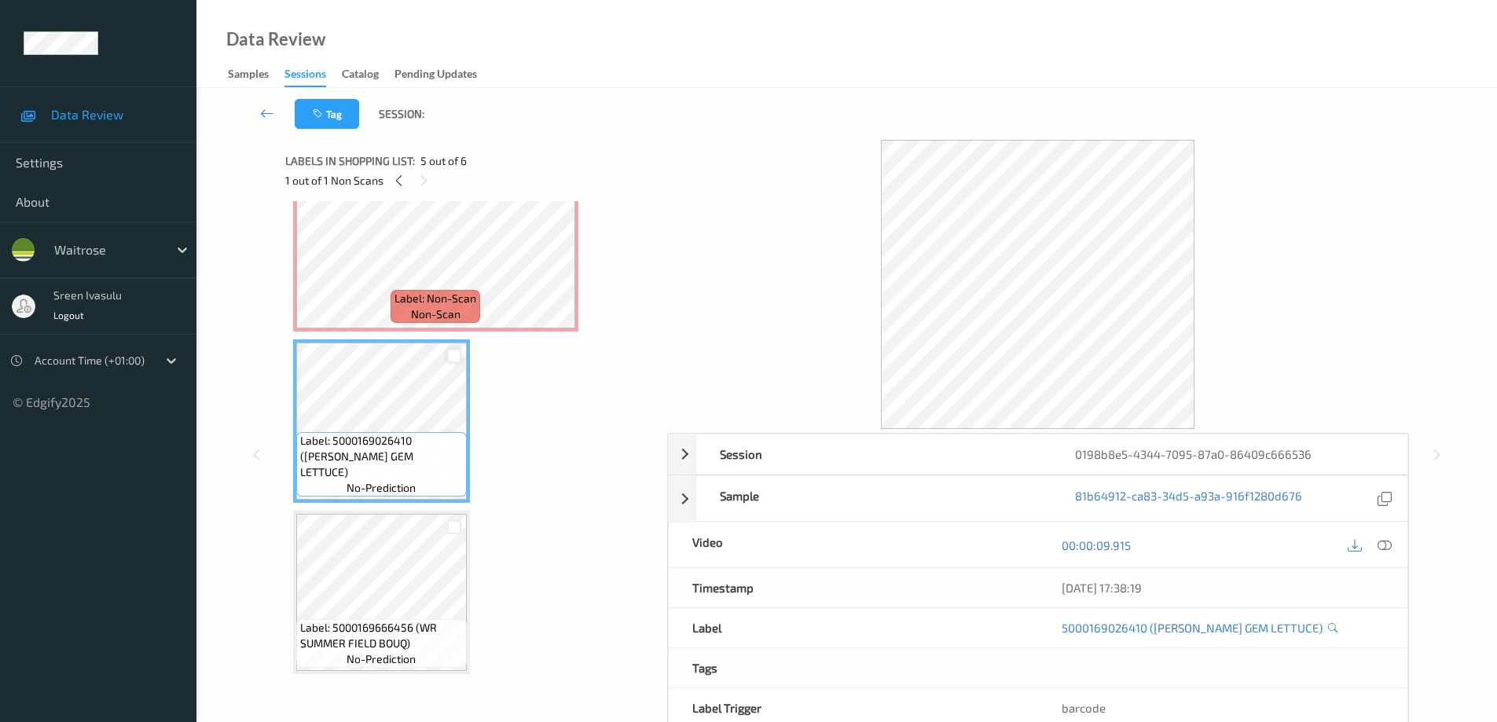
click at [457, 360] on div at bounding box center [454, 356] width 15 height 15
click at [450, 358] on icon at bounding box center [454, 356] width 10 height 10
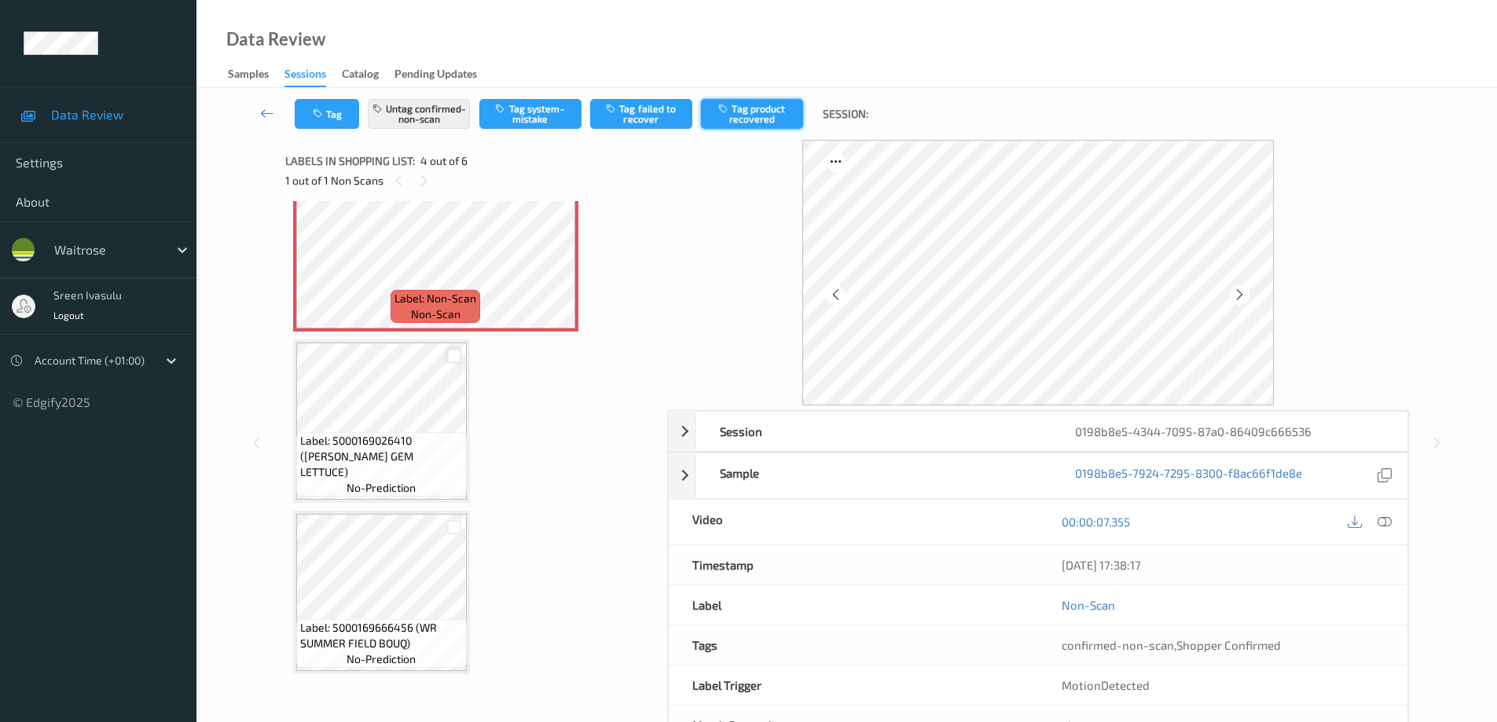
click at [760, 116] on button "Tag product recovered" at bounding box center [752, 114] width 102 height 30
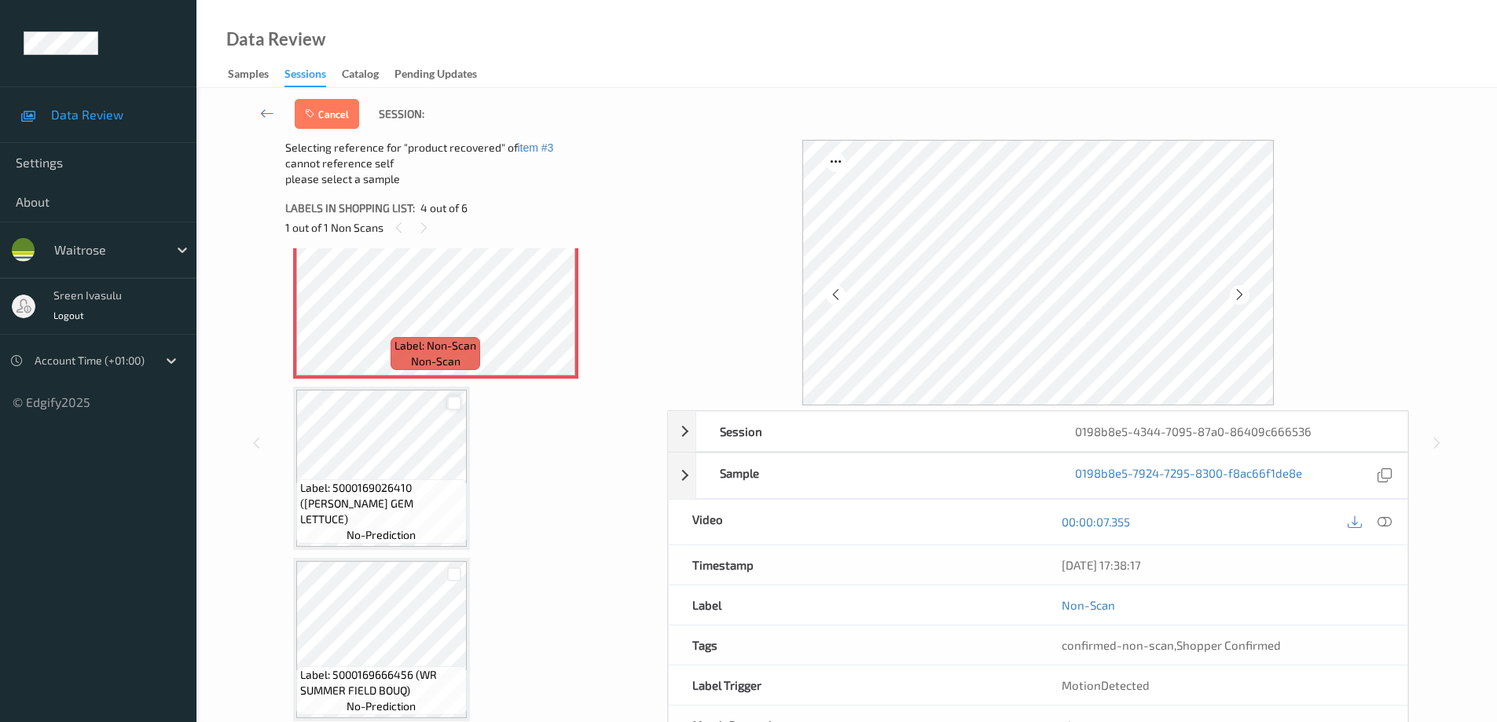
click at [454, 400] on div at bounding box center [454, 403] width 15 height 15
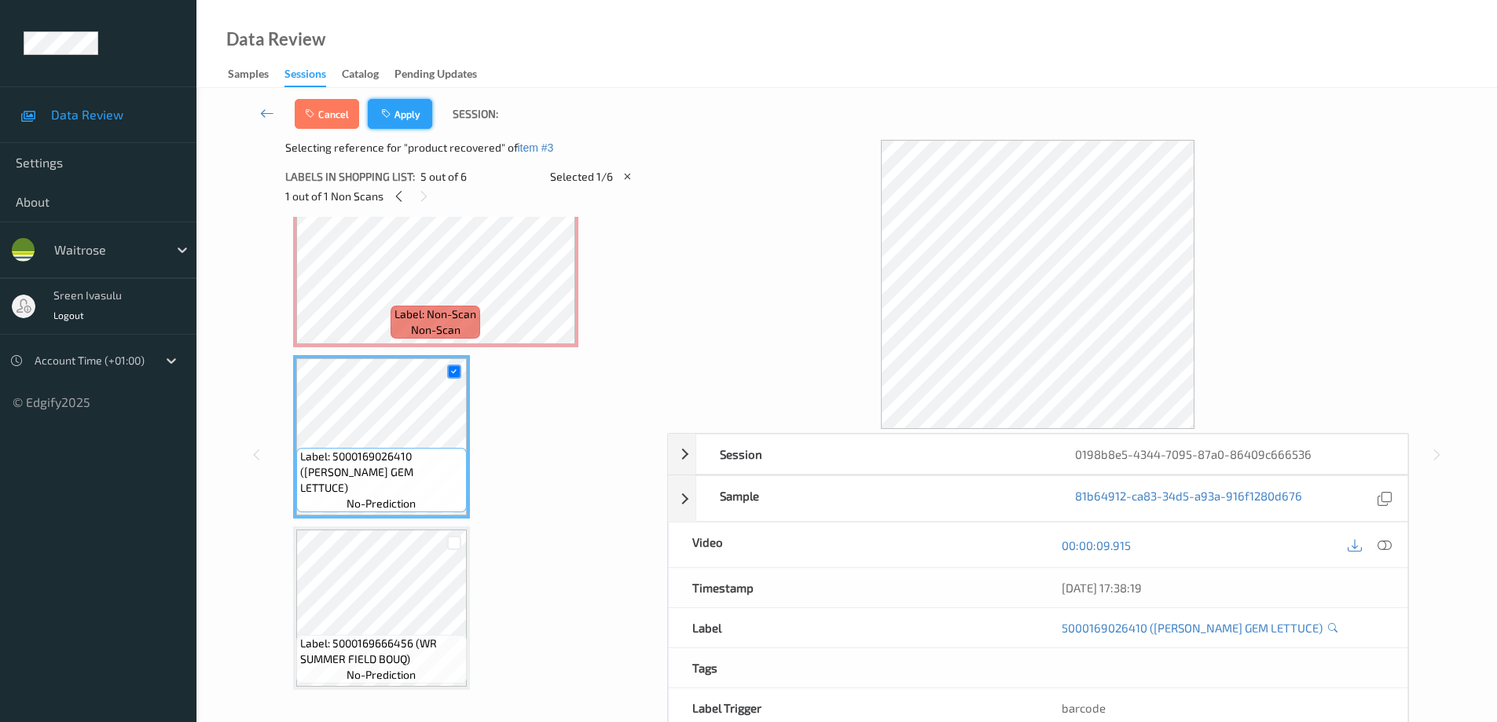
click at [406, 112] on button "Apply" at bounding box center [400, 114] width 64 height 30
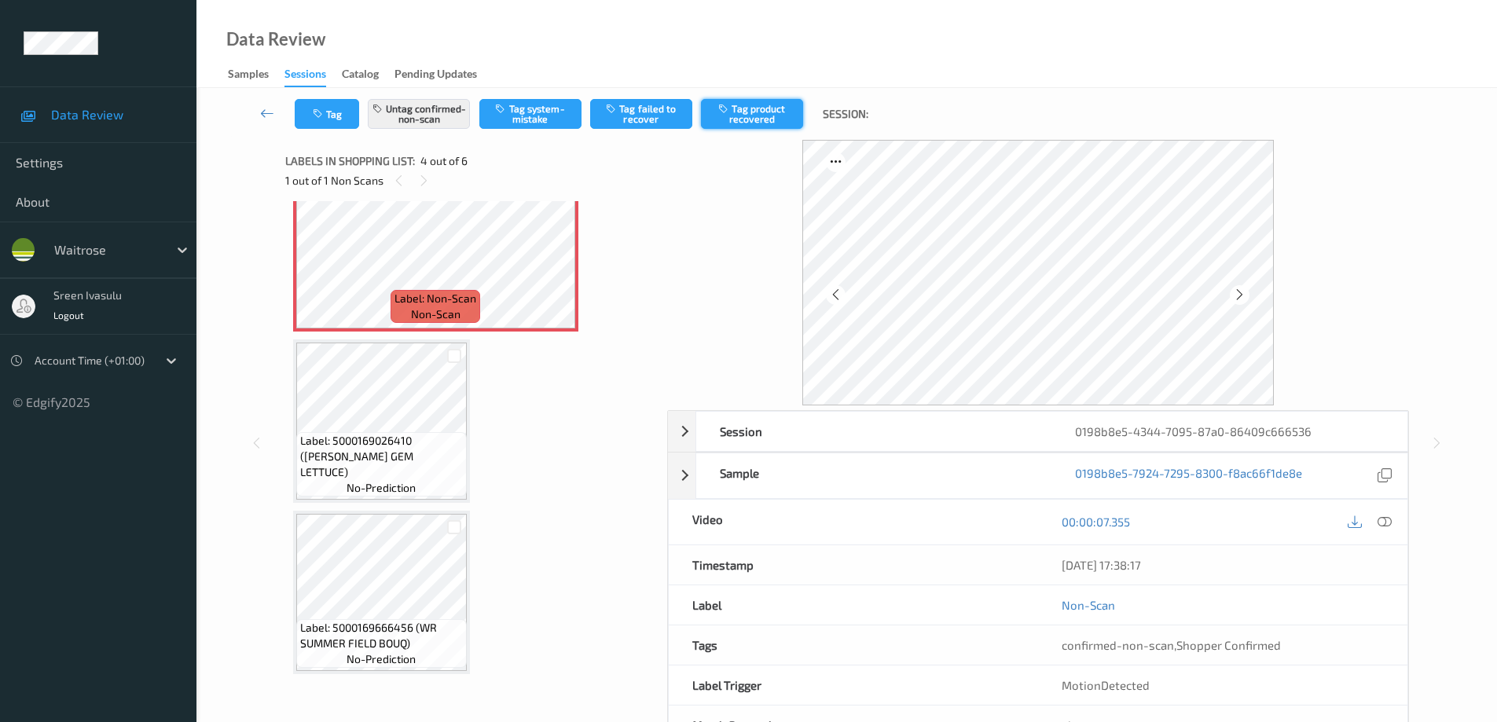
click at [766, 116] on button "Tag product recovered" at bounding box center [752, 114] width 102 height 30
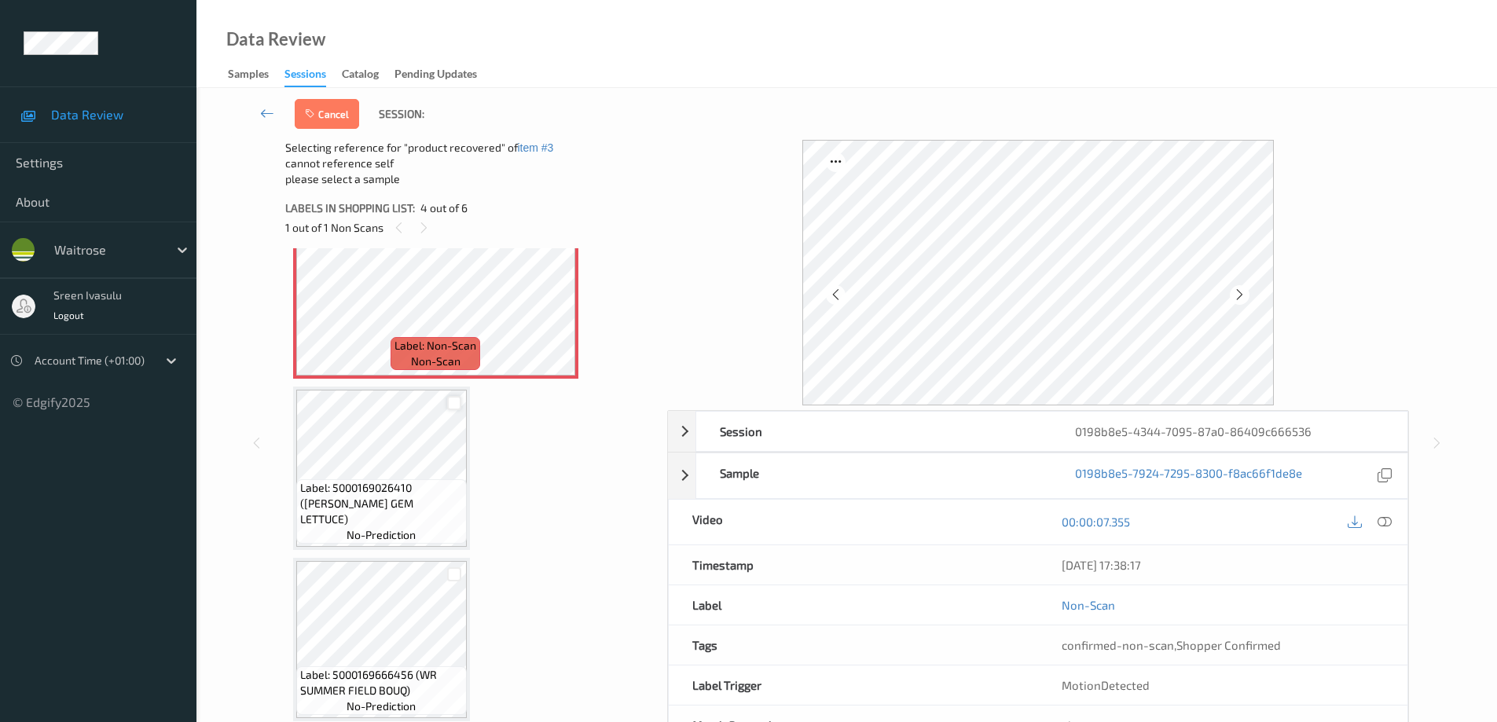
click at [451, 403] on div at bounding box center [454, 403] width 15 height 15
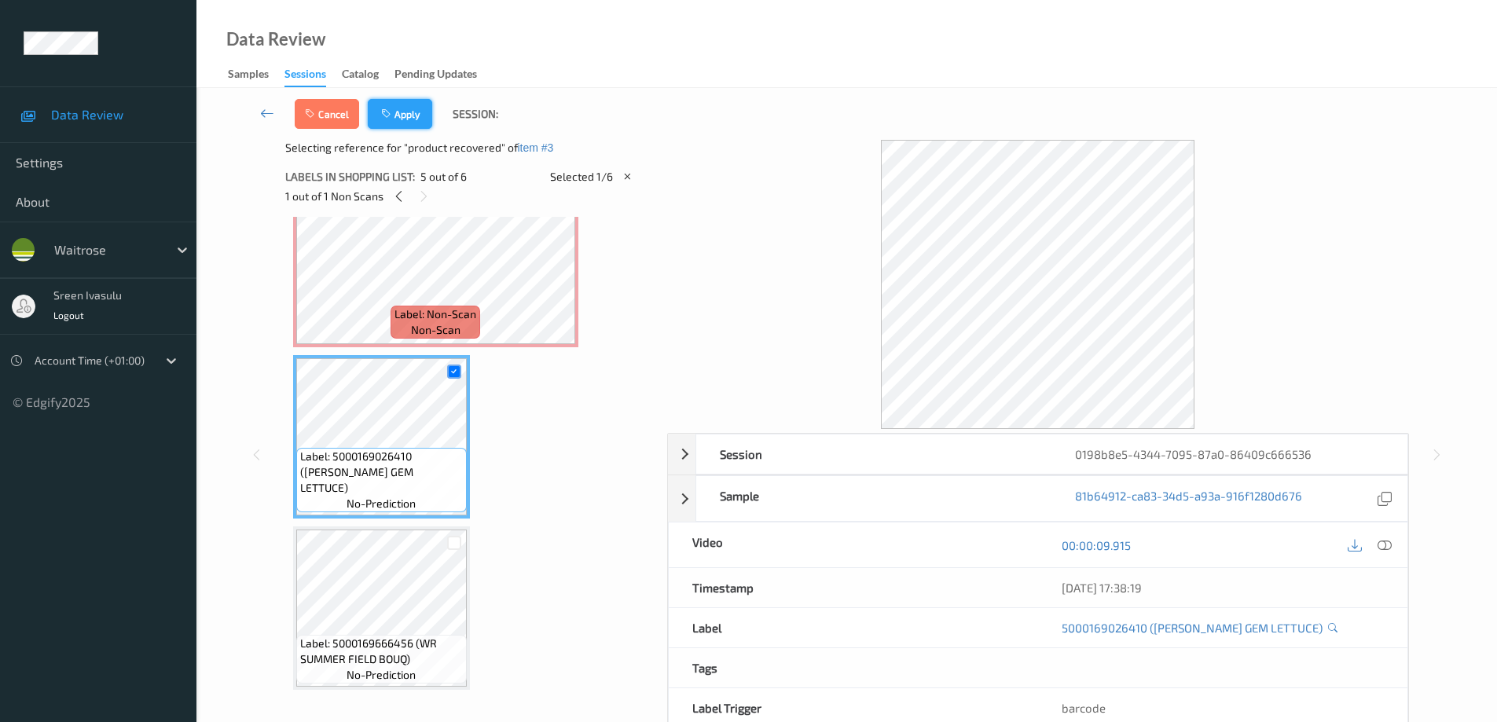
click at [418, 114] on button "Apply" at bounding box center [400, 114] width 64 height 30
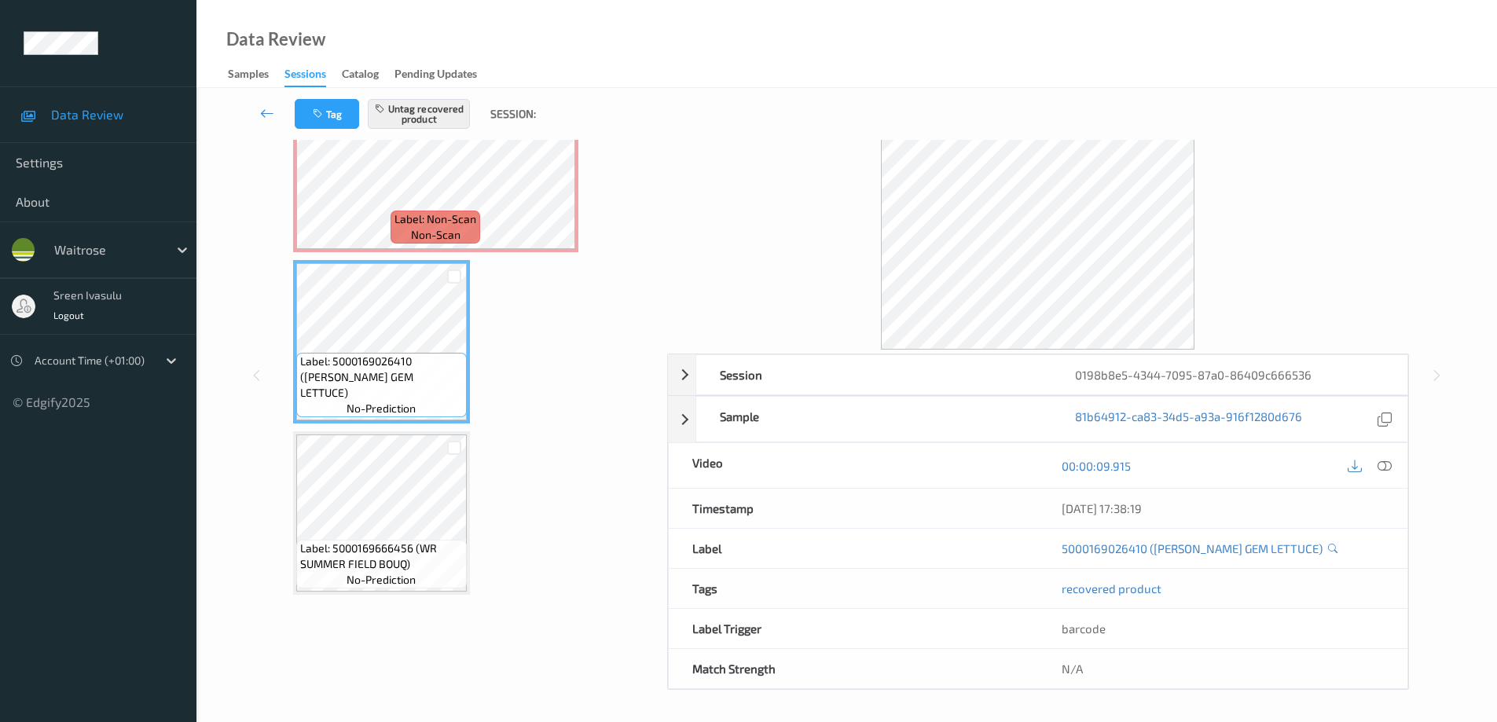
scroll to position [241, 0]
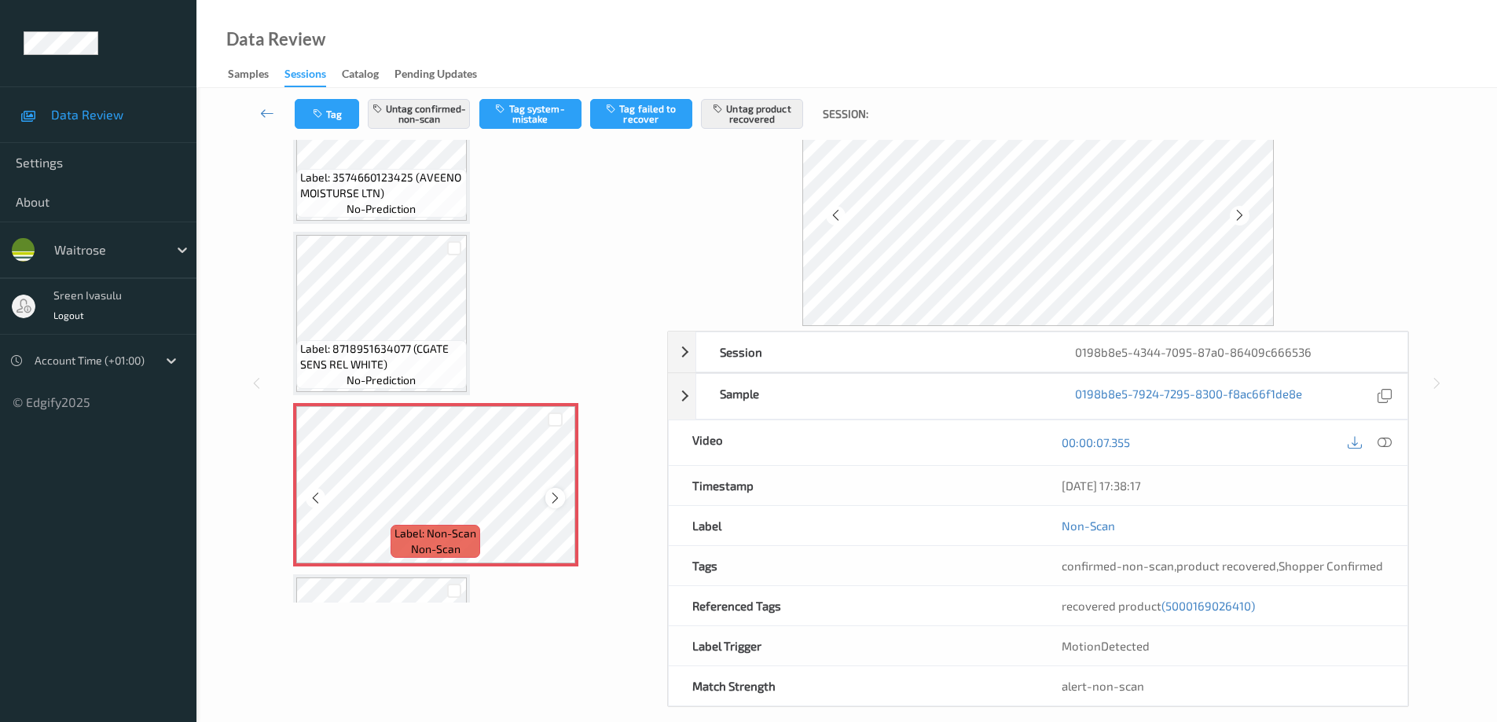
click at [553, 501] on icon at bounding box center [555, 498] width 13 height 14
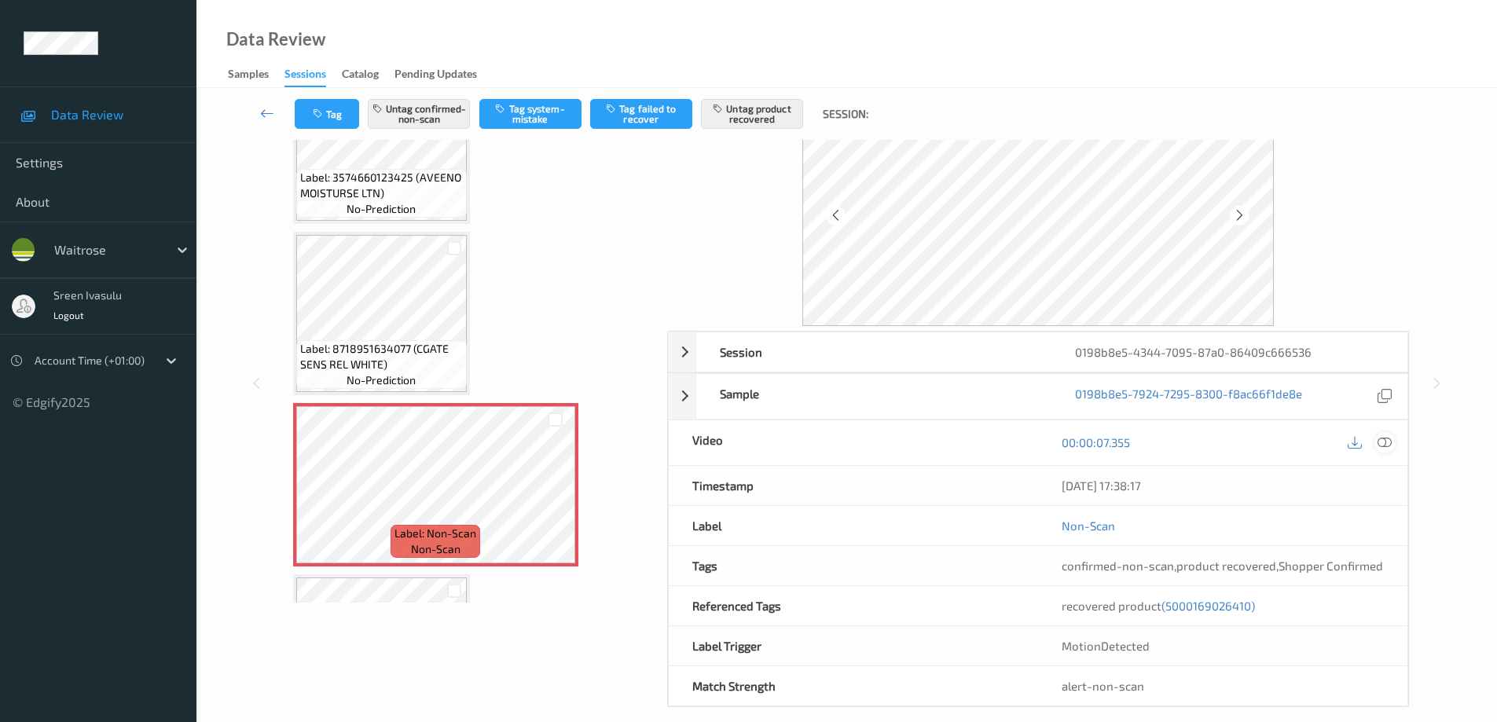
click at [1382, 441] on icon at bounding box center [1385, 442] width 14 height 14
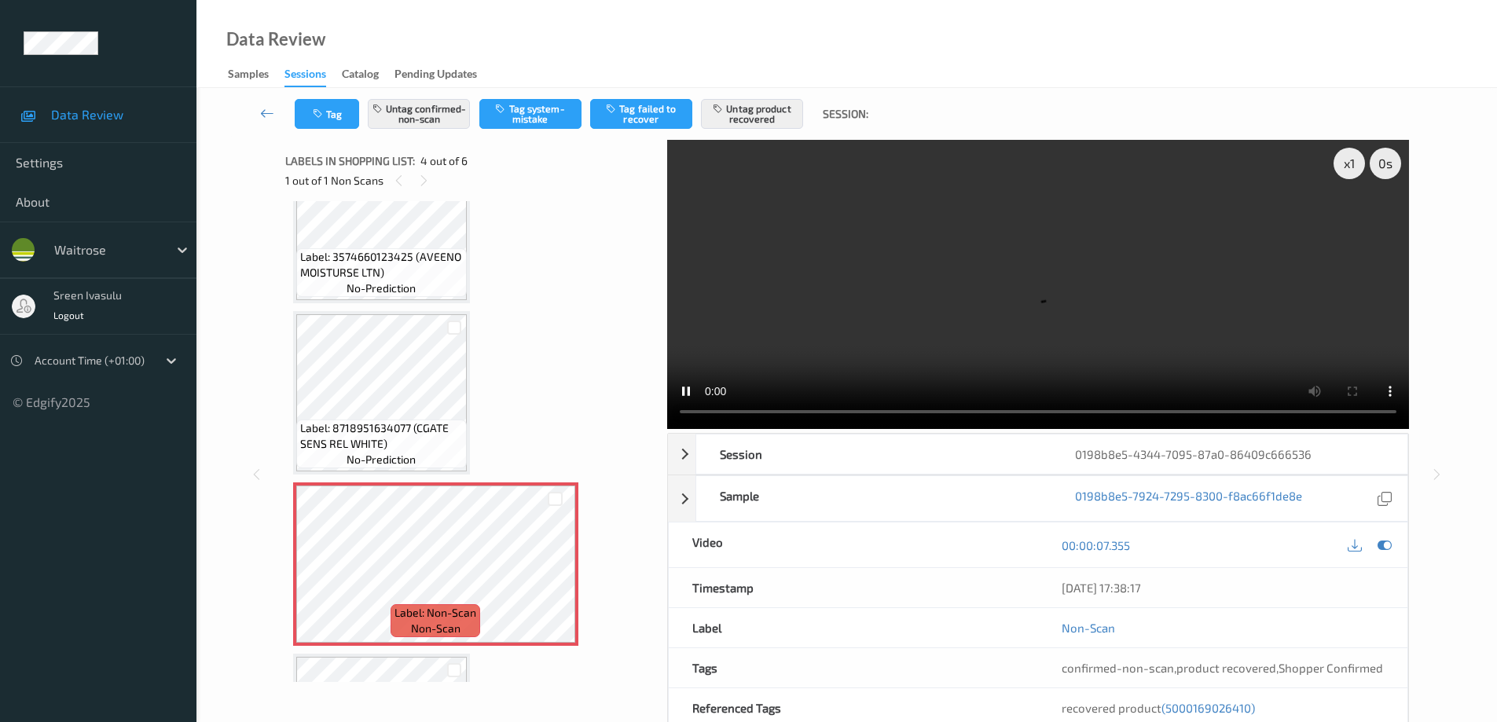
scroll to position [555, 0]
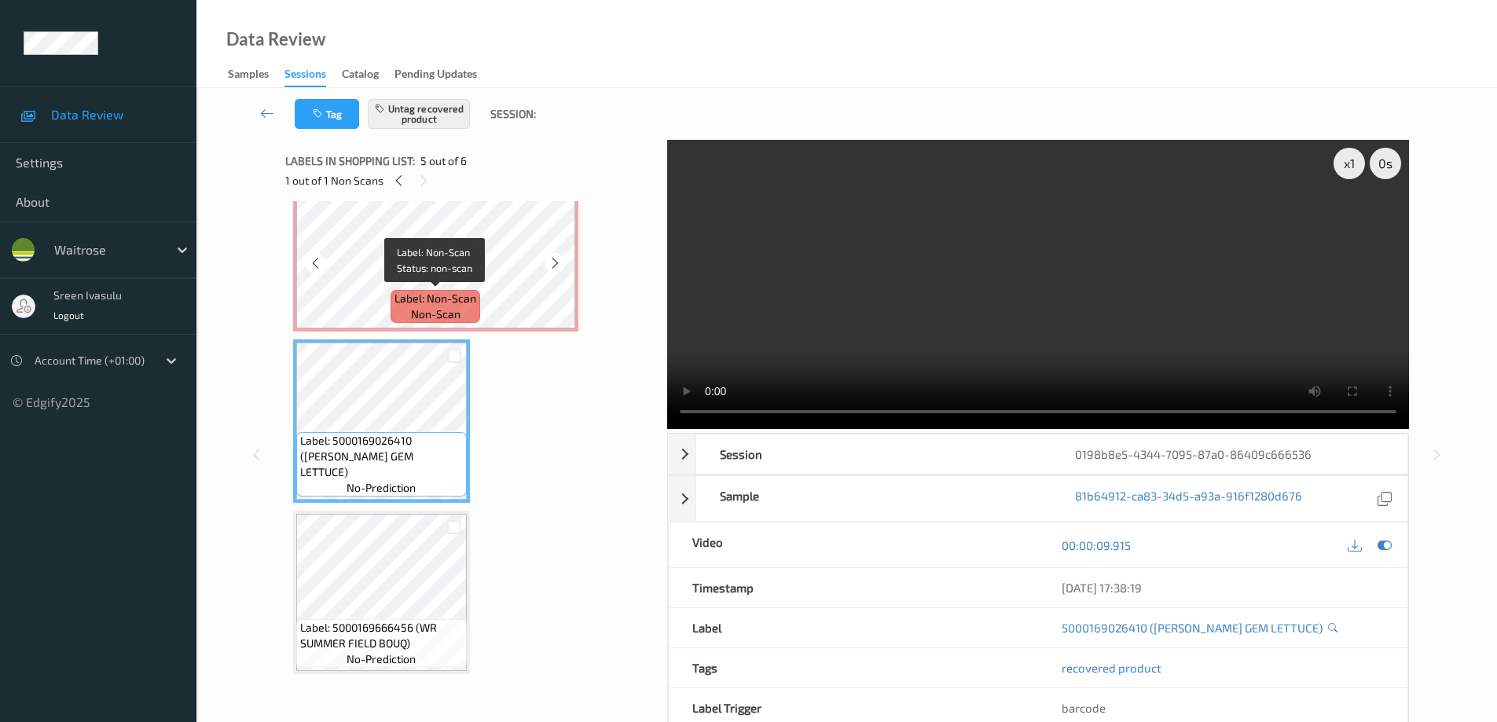
click at [435, 296] on span "Label: Non-Scan" at bounding box center [436, 299] width 82 height 16
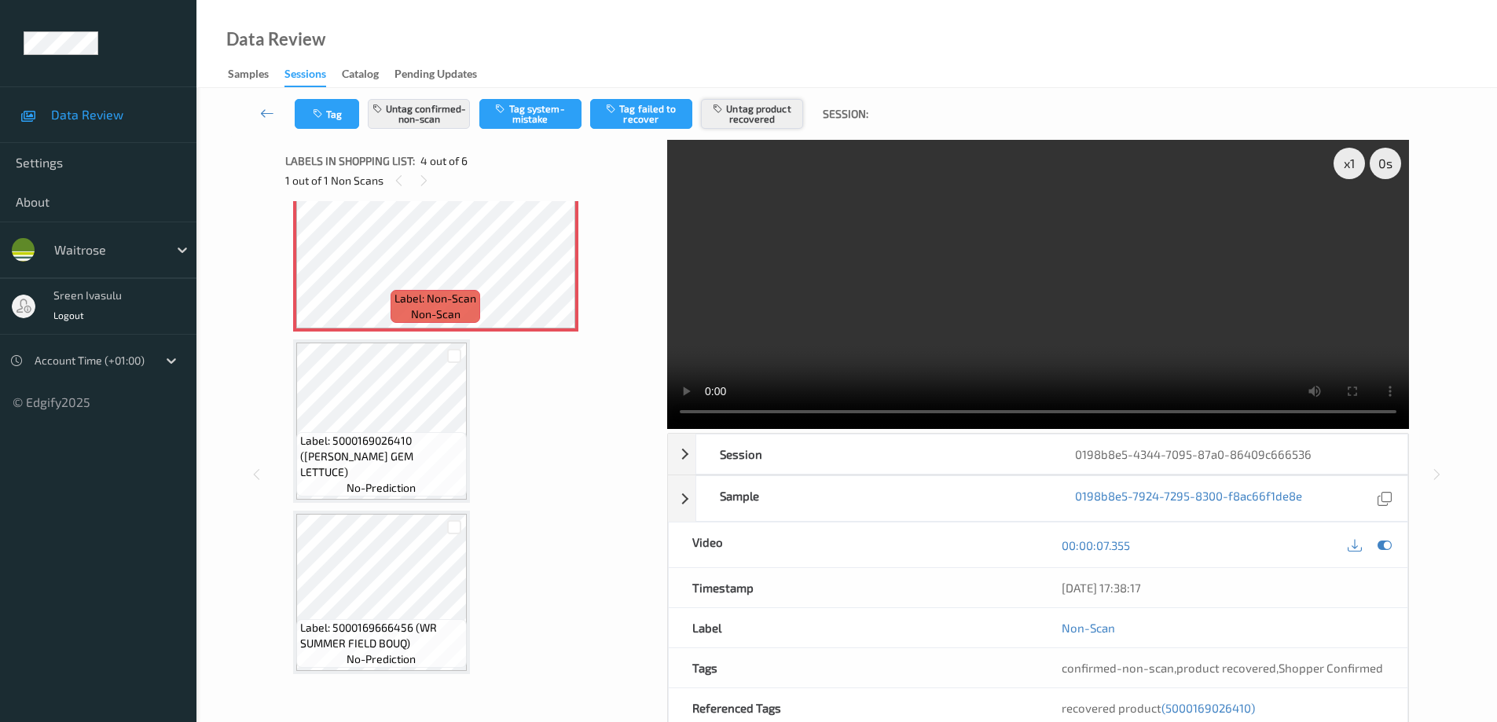
click at [769, 115] on button "Untag product recovered" at bounding box center [752, 114] width 102 height 30
click at [457, 526] on div at bounding box center [454, 527] width 15 height 15
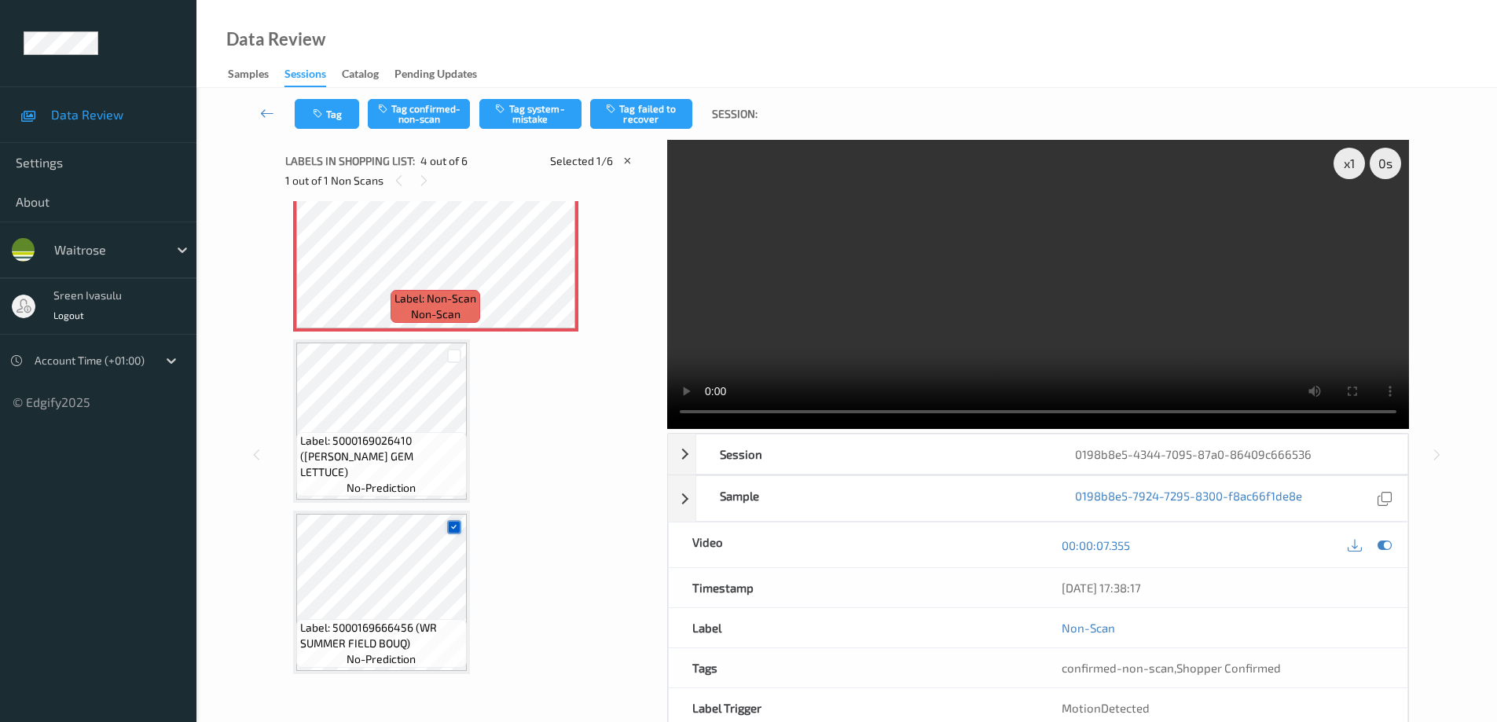
click at [451, 526] on icon at bounding box center [454, 527] width 10 height 10
click at [747, 114] on button "Tag product recovered" at bounding box center [752, 114] width 102 height 30
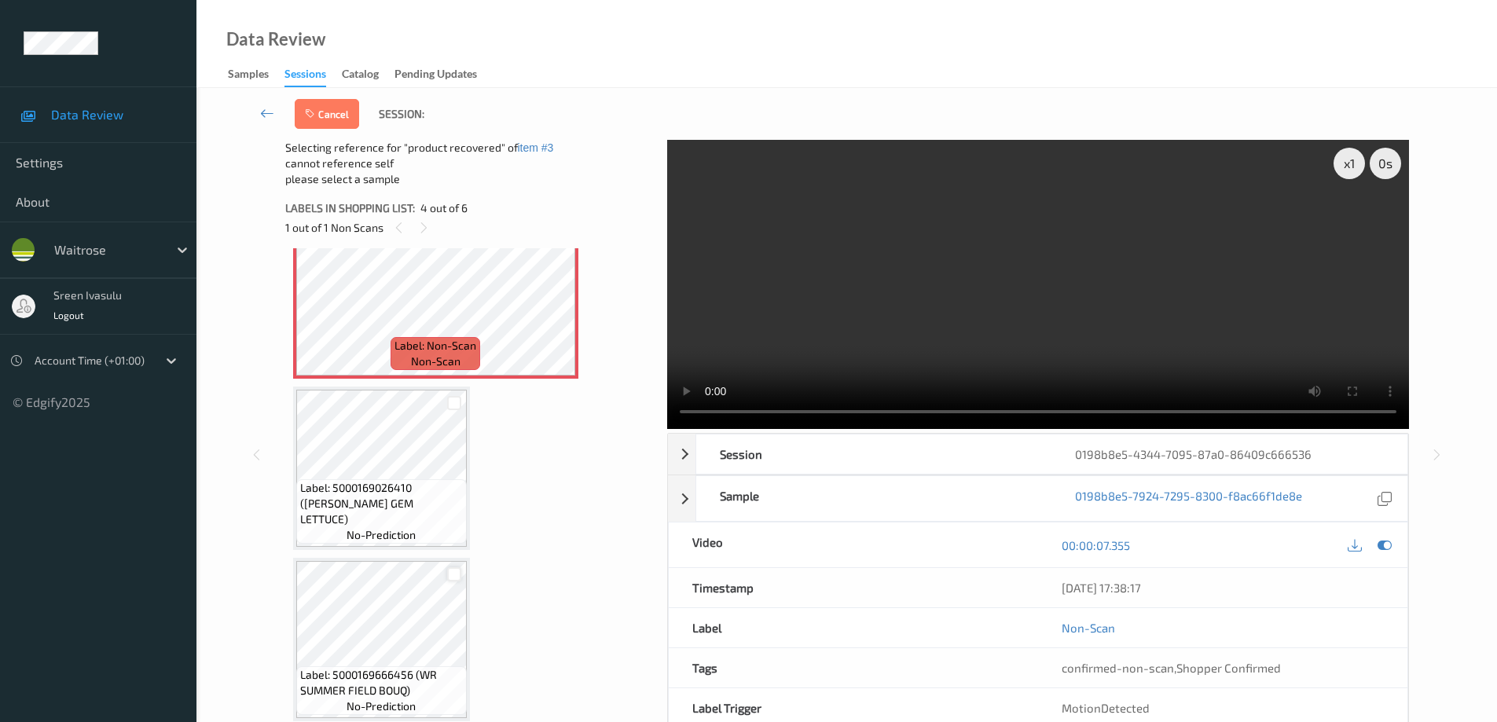
click at [456, 577] on div at bounding box center [454, 574] width 15 height 15
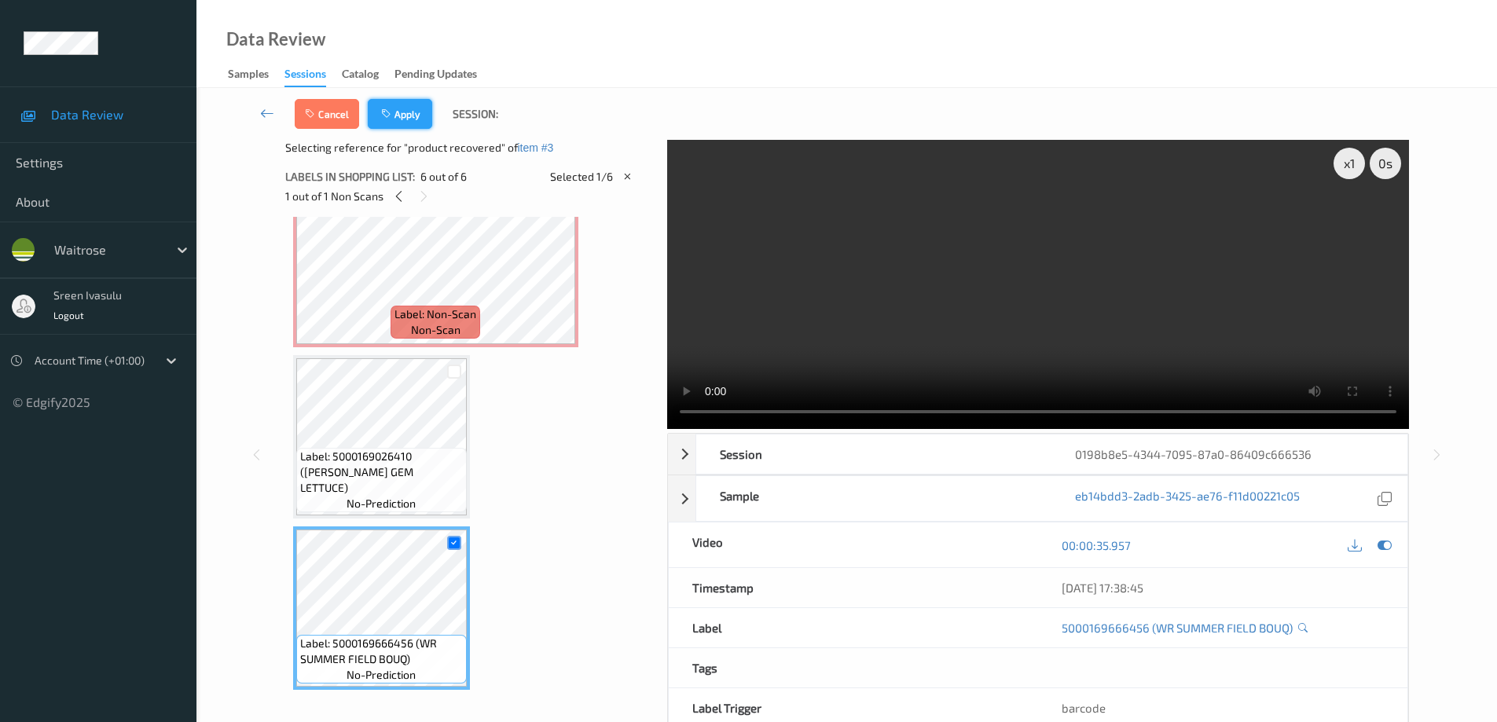
click at [409, 112] on button "Apply" at bounding box center [400, 114] width 64 height 30
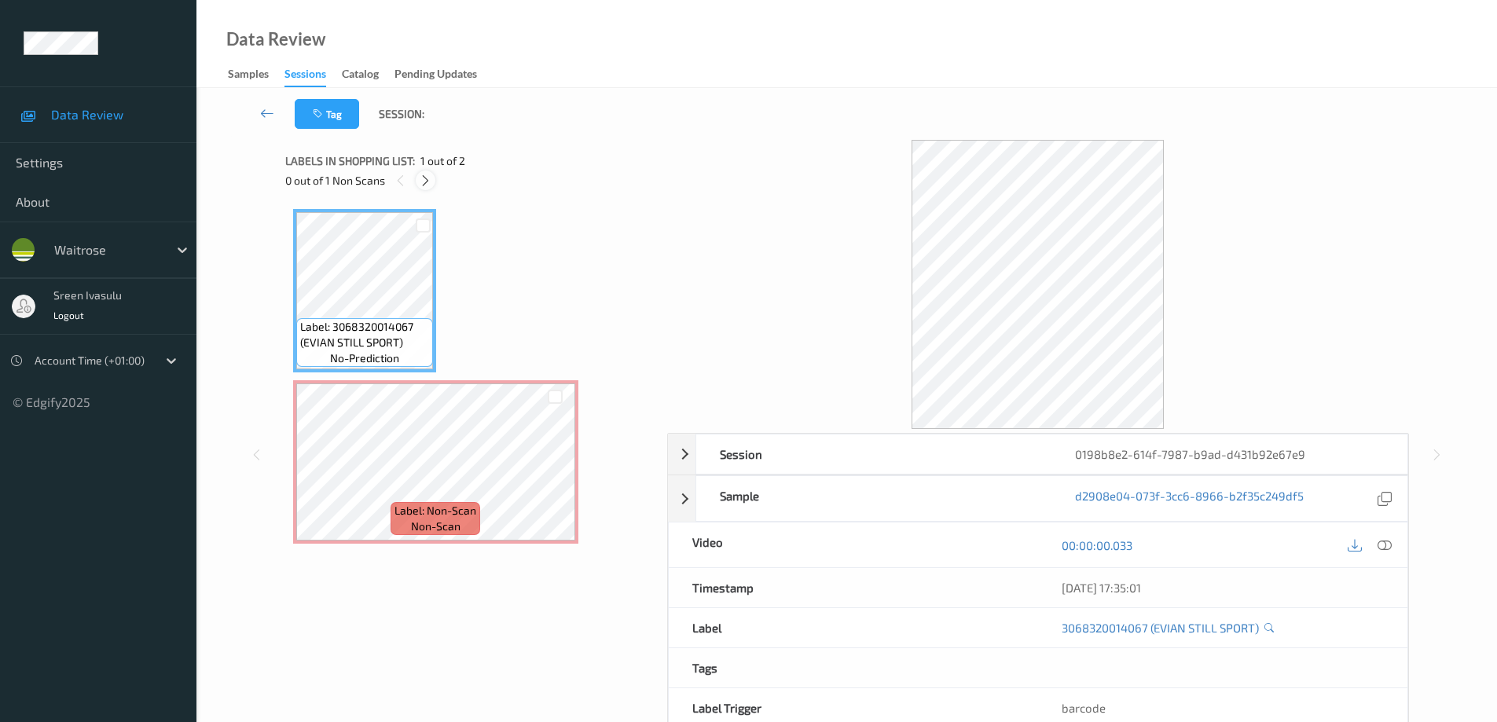
click at [426, 185] on icon at bounding box center [425, 181] width 13 height 14
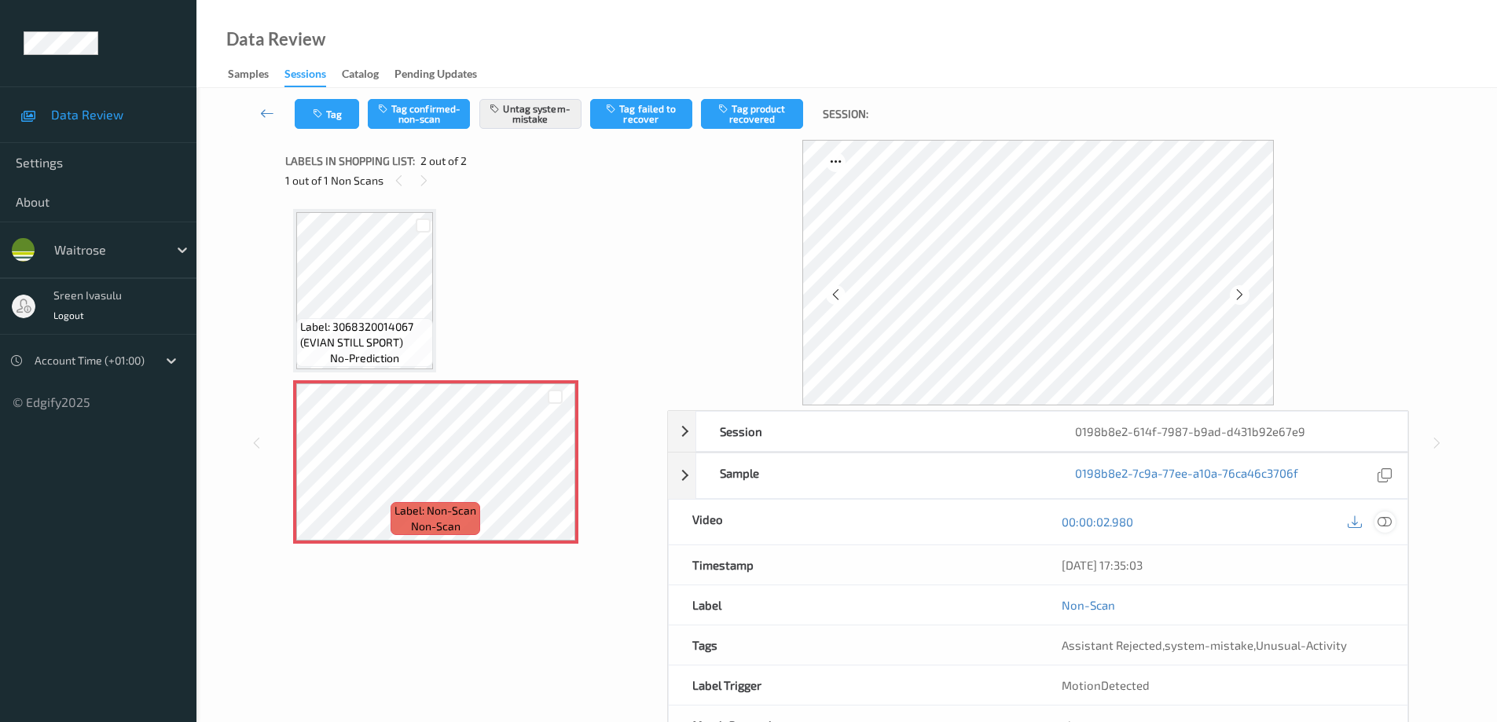
click at [1382, 520] on icon at bounding box center [1385, 522] width 14 height 14
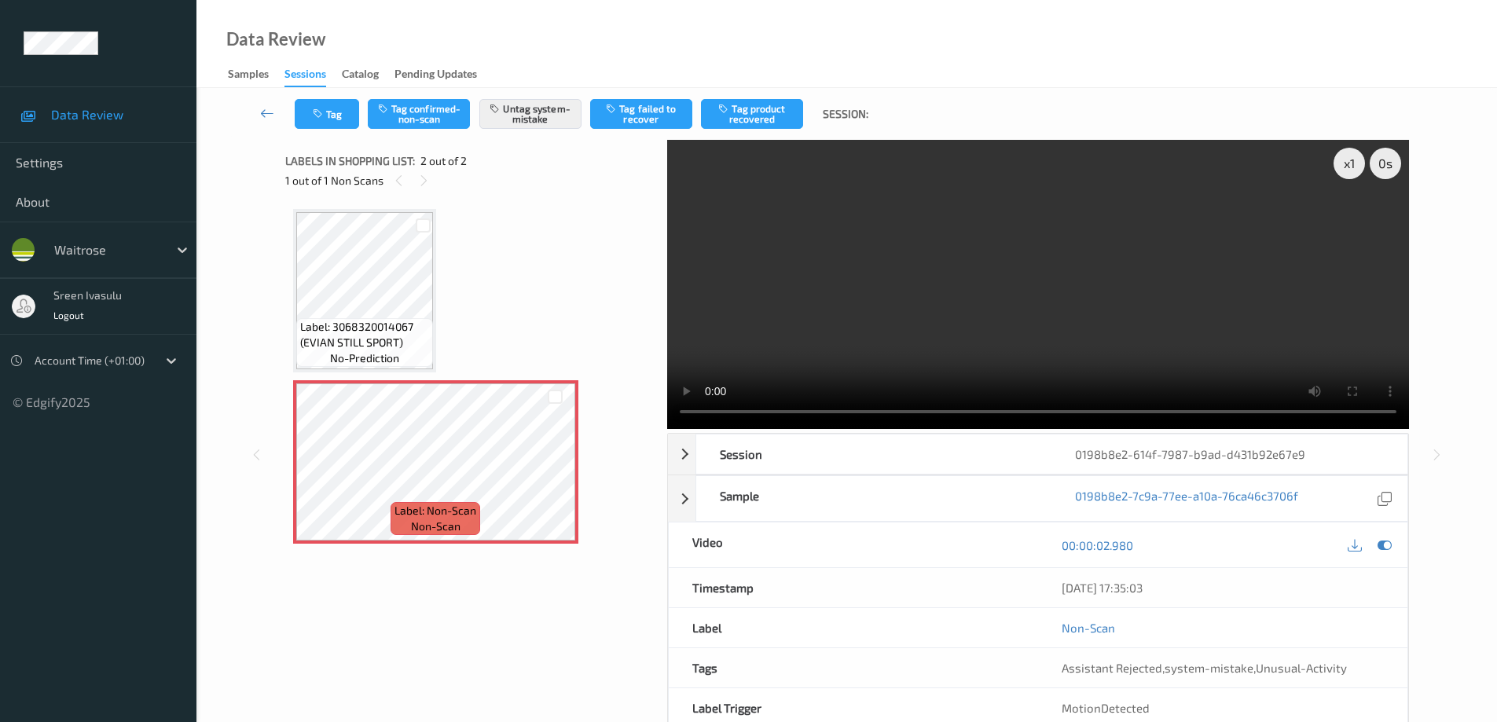
click at [649, 513] on div "Label: 3068320014067 (EVIAN STILL SPORT) no-prediction Label: Non-Scan non-scan…" at bounding box center [470, 382] width 371 height 362
click at [338, 123] on button "Tag" at bounding box center [327, 114] width 64 height 30
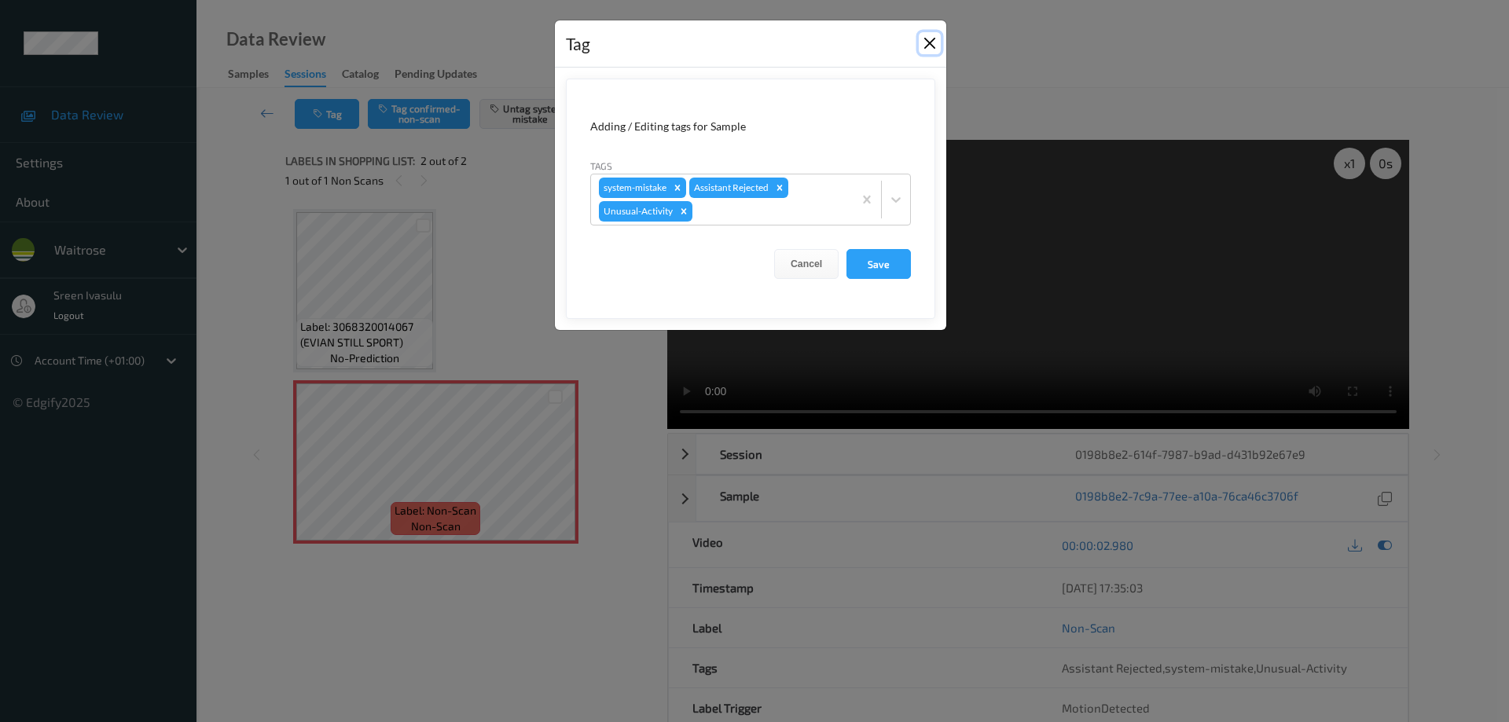
click at [931, 42] on button "Close" at bounding box center [930, 43] width 22 height 22
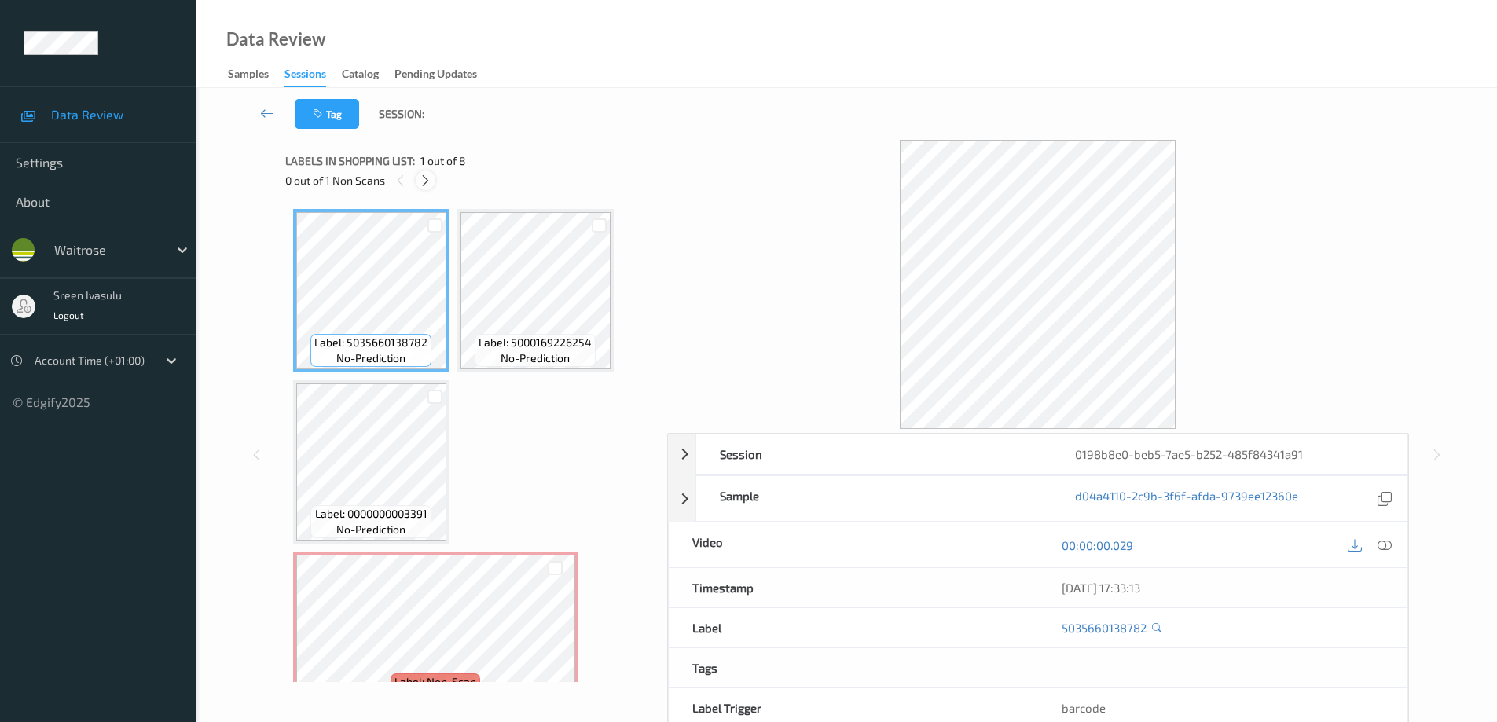
click at [428, 174] on icon at bounding box center [425, 181] width 13 height 14
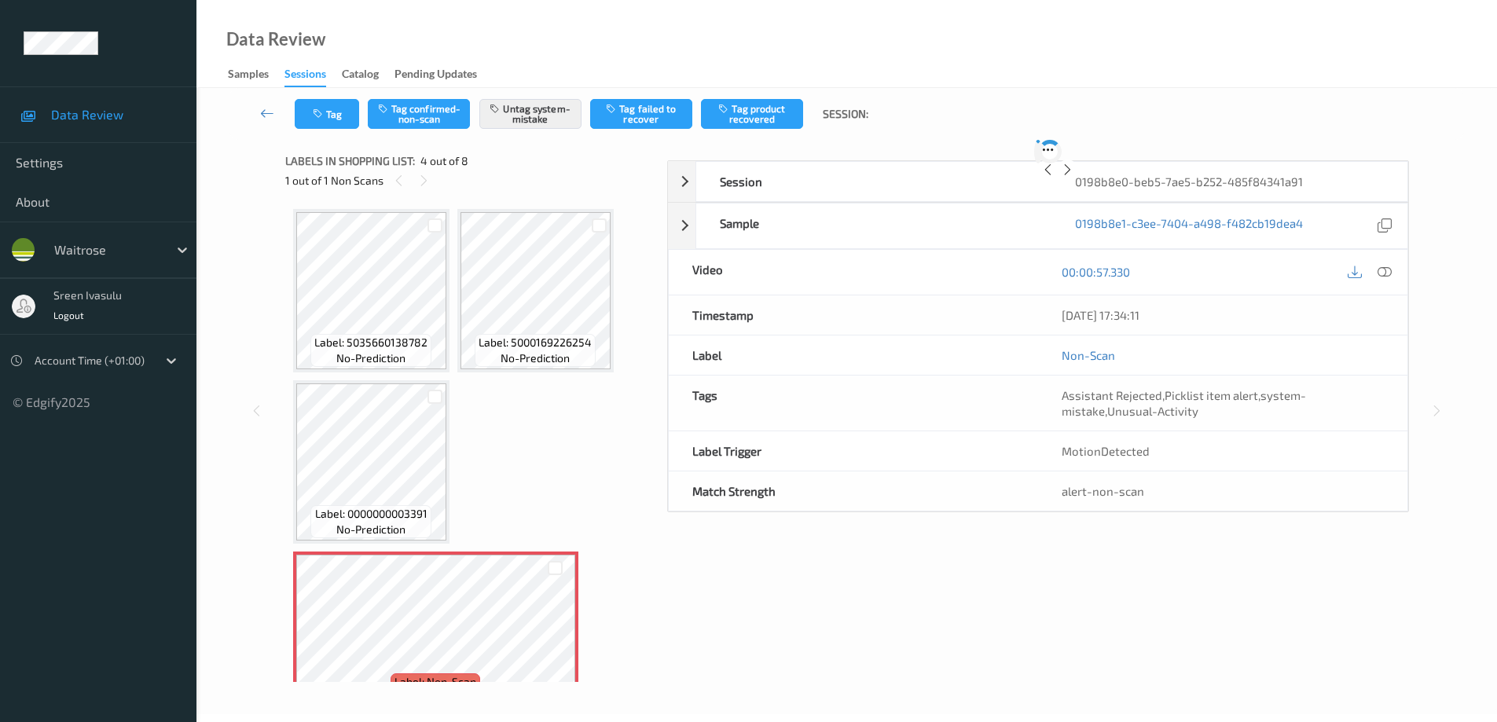
scroll to position [179, 0]
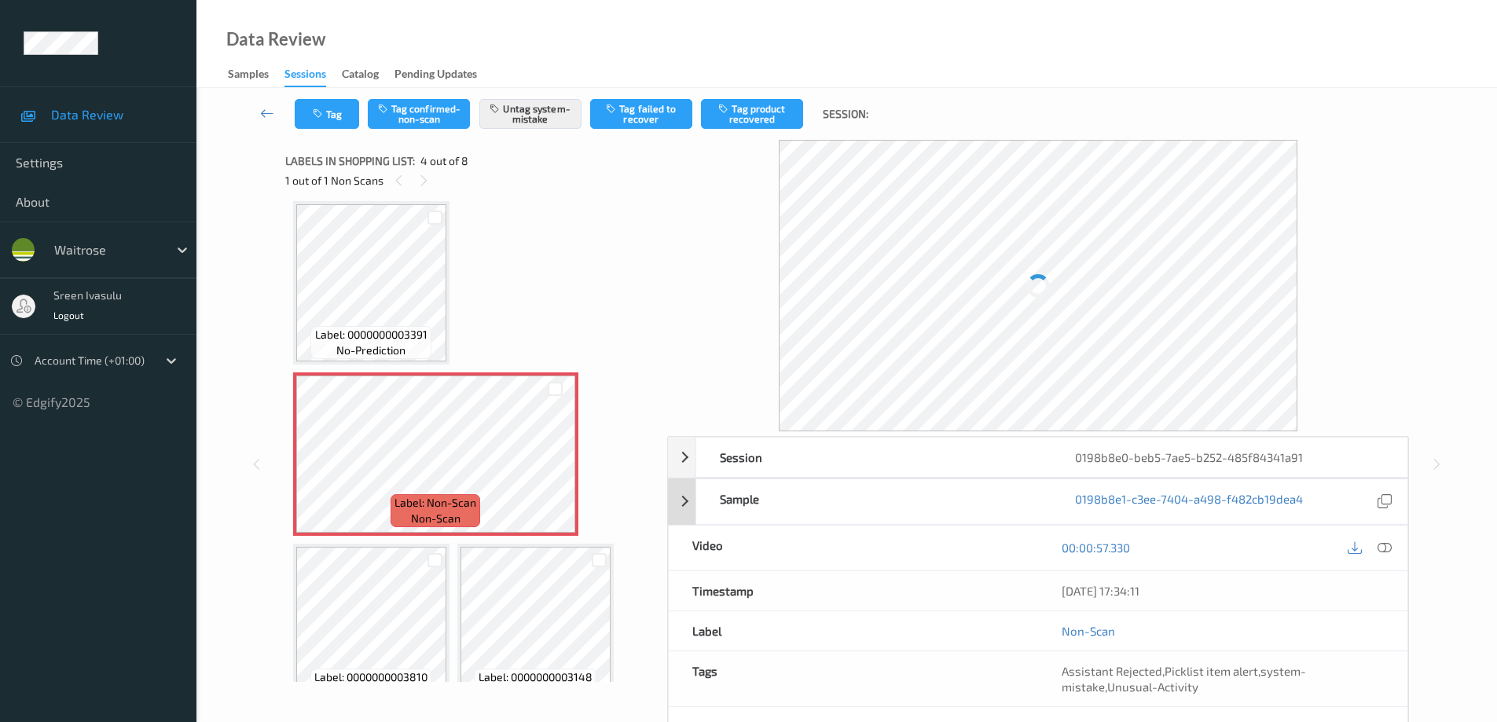
drag, startPoint x: 1382, startPoint y: 545, endPoint x: 923, endPoint y: 481, distance: 462.6
click at [1382, 545] on icon at bounding box center [1385, 548] width 14 height 14
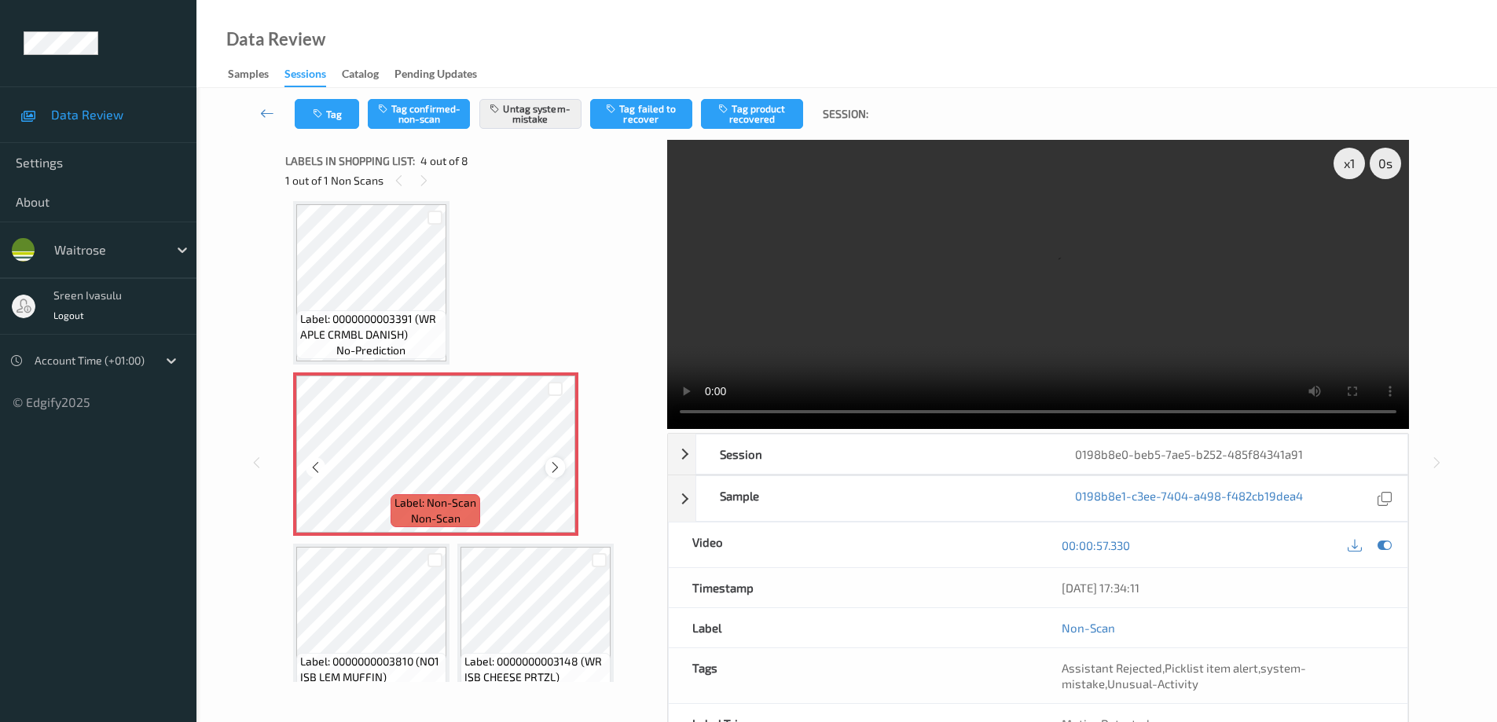
click at [556, 467] on icon at bounding box center [555, 468] width 13 height 14
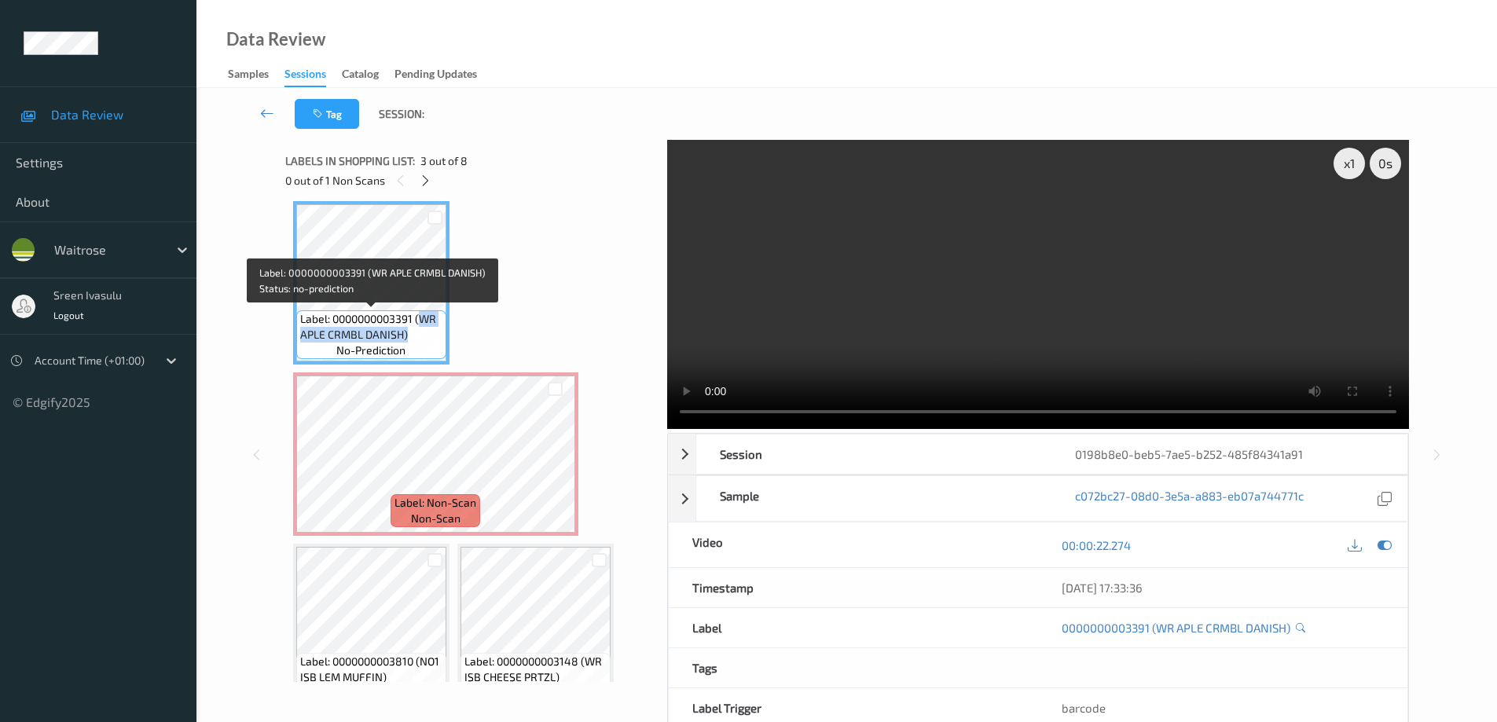
drag, startPoint x: 420, startPoint y: 321, endPoint x: 427, endPoint y: 339, distance: 18.7
click at [427, 339] on span "Label: 0000000003391 (WR APLE CRMBL DANISH)" at bounding box center [371, 326] width 142 height 31
copy span "WR APLE CRMBL DANISH)"
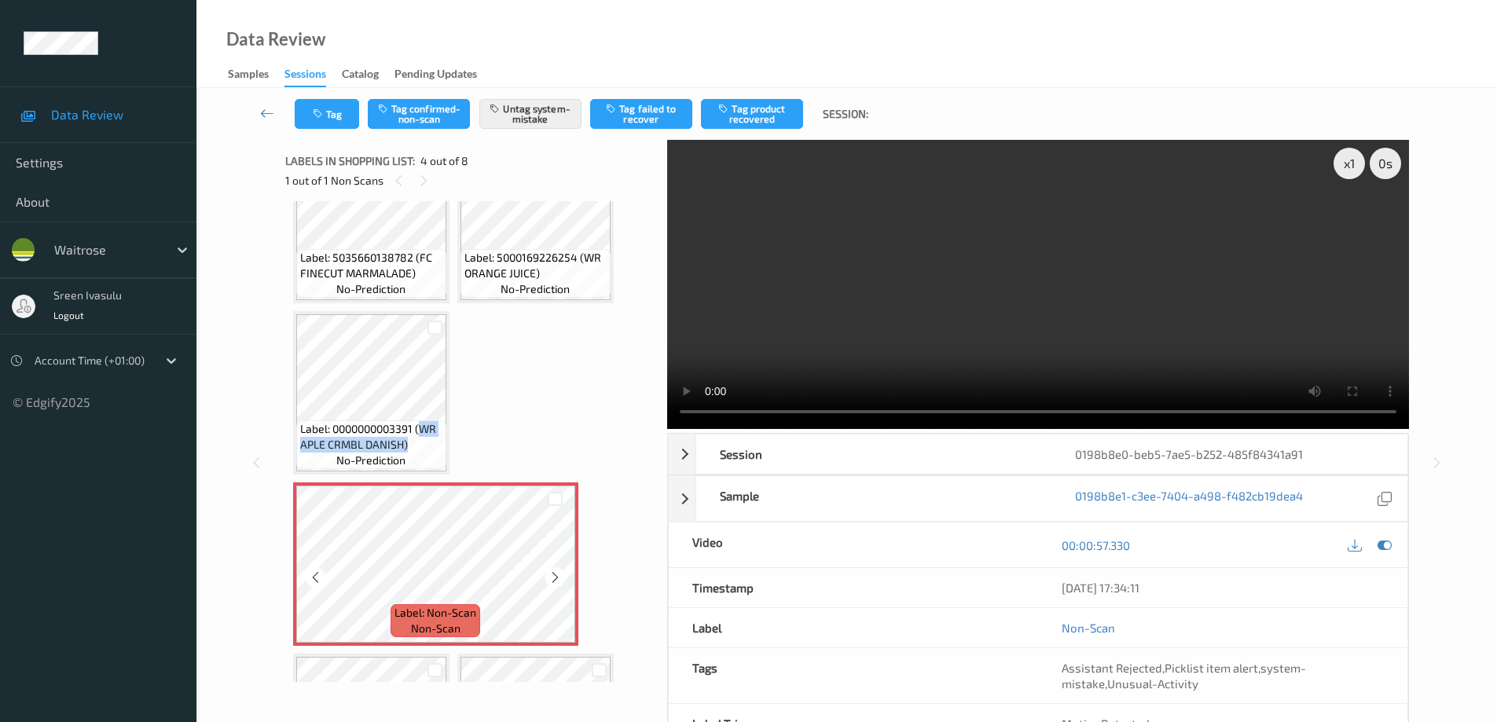
scroll to position [384, 0]
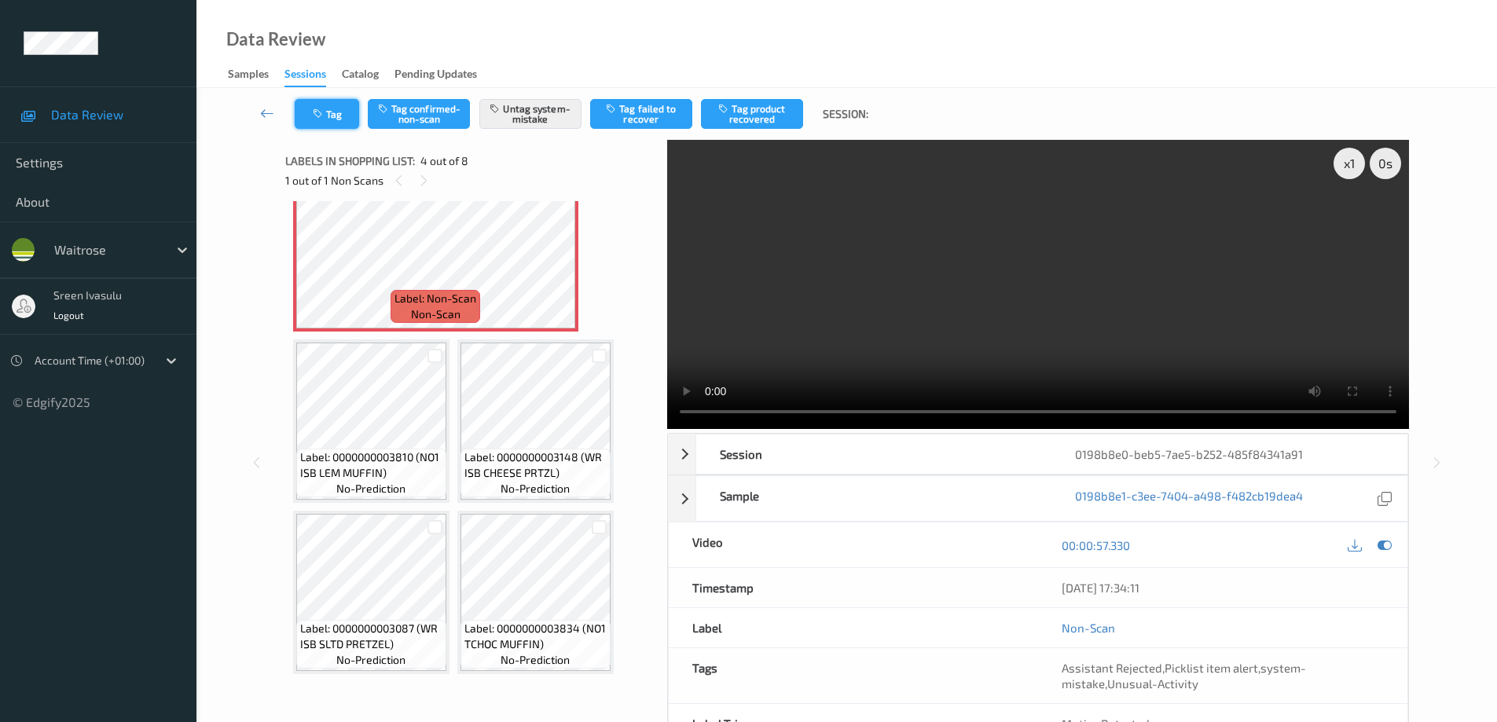
click at [338, 108] on button "Tag" at bounding box center [327, 114] width 64 height 30
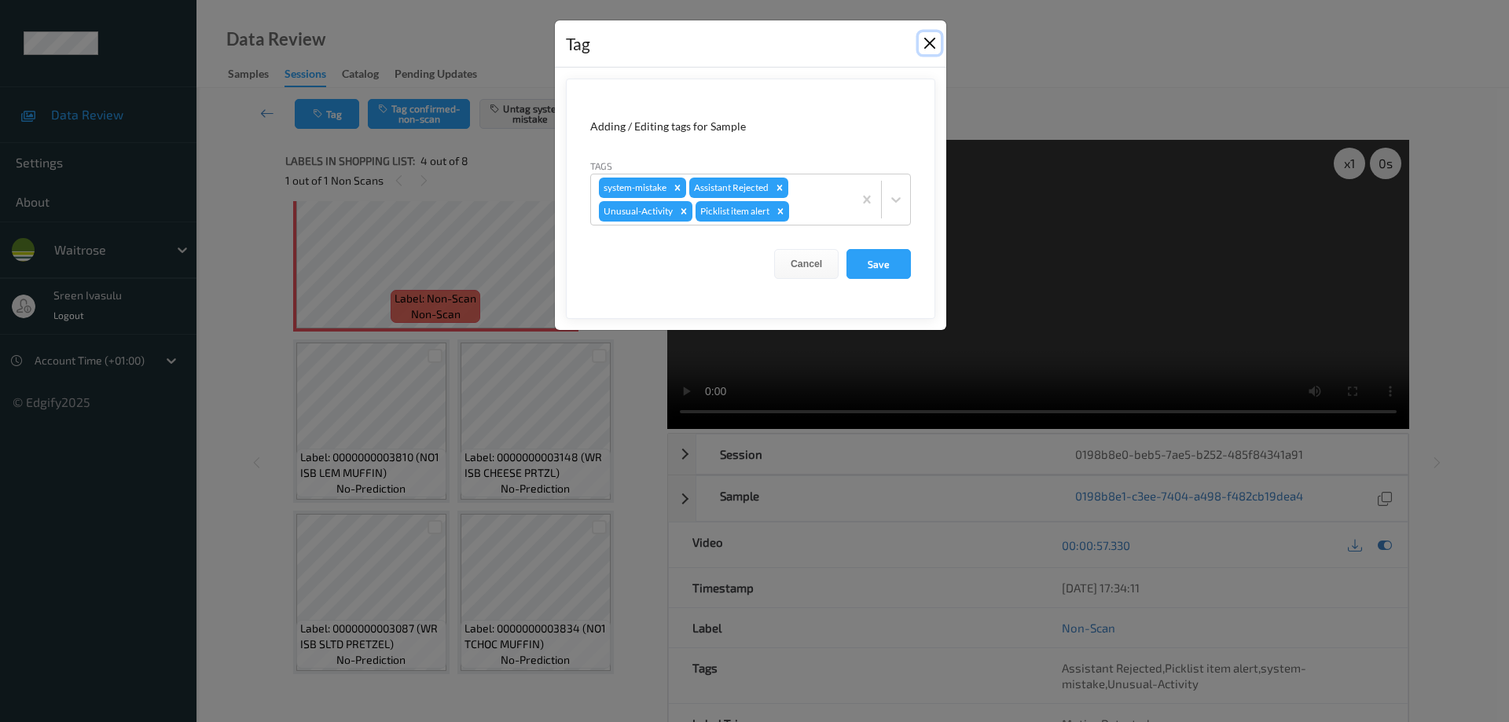
click at [928, 43] on button "Close" at bounding box center [930, 43] width 22 height 22
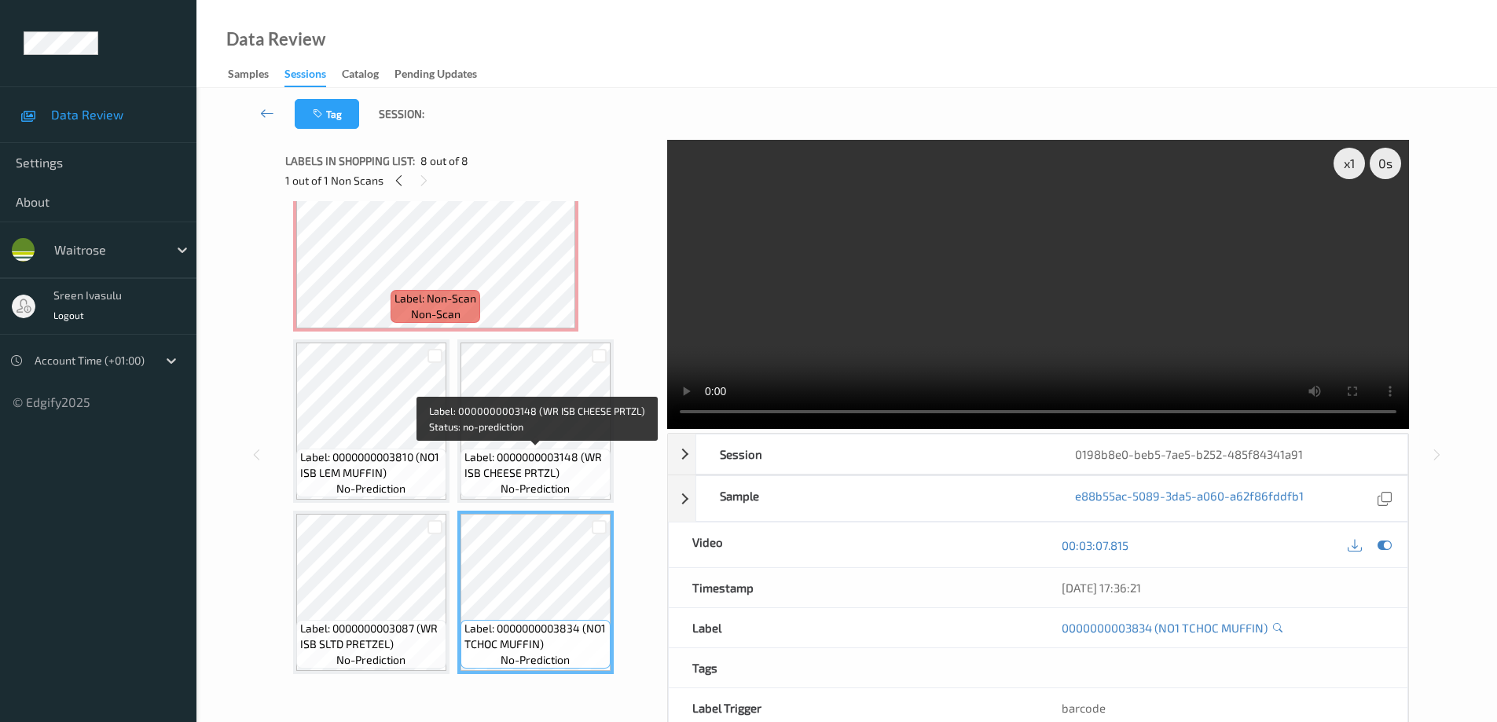
click at [571, 458] on span "Label: 0000000003148 (WR ISB CHEESE PRTZL)" at bounding box center [536, 465] width 142 height 31
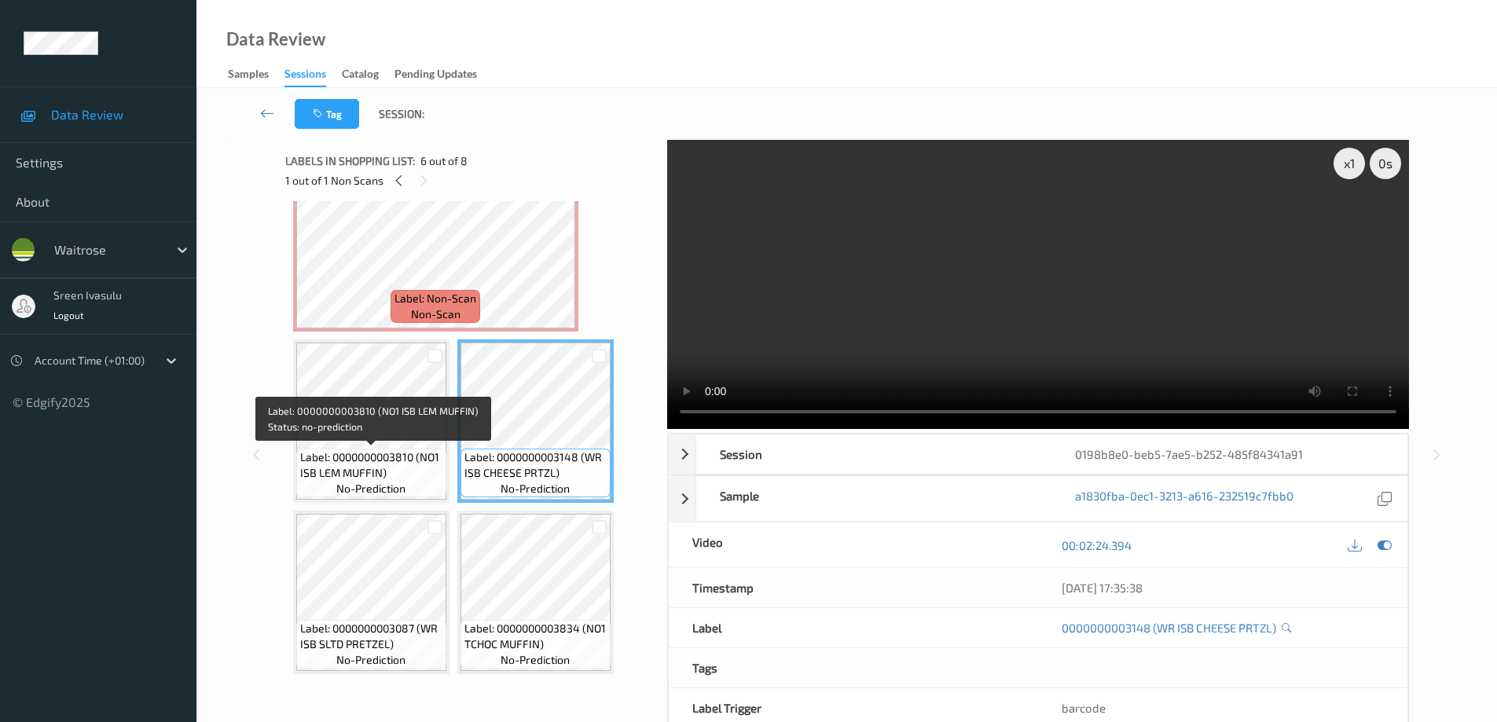
click at [413, 466] on span "Label: 0000000003810 (NO1 ISB LEM MUFFIN)" at bounding box center [371, 465] width 142 height 31
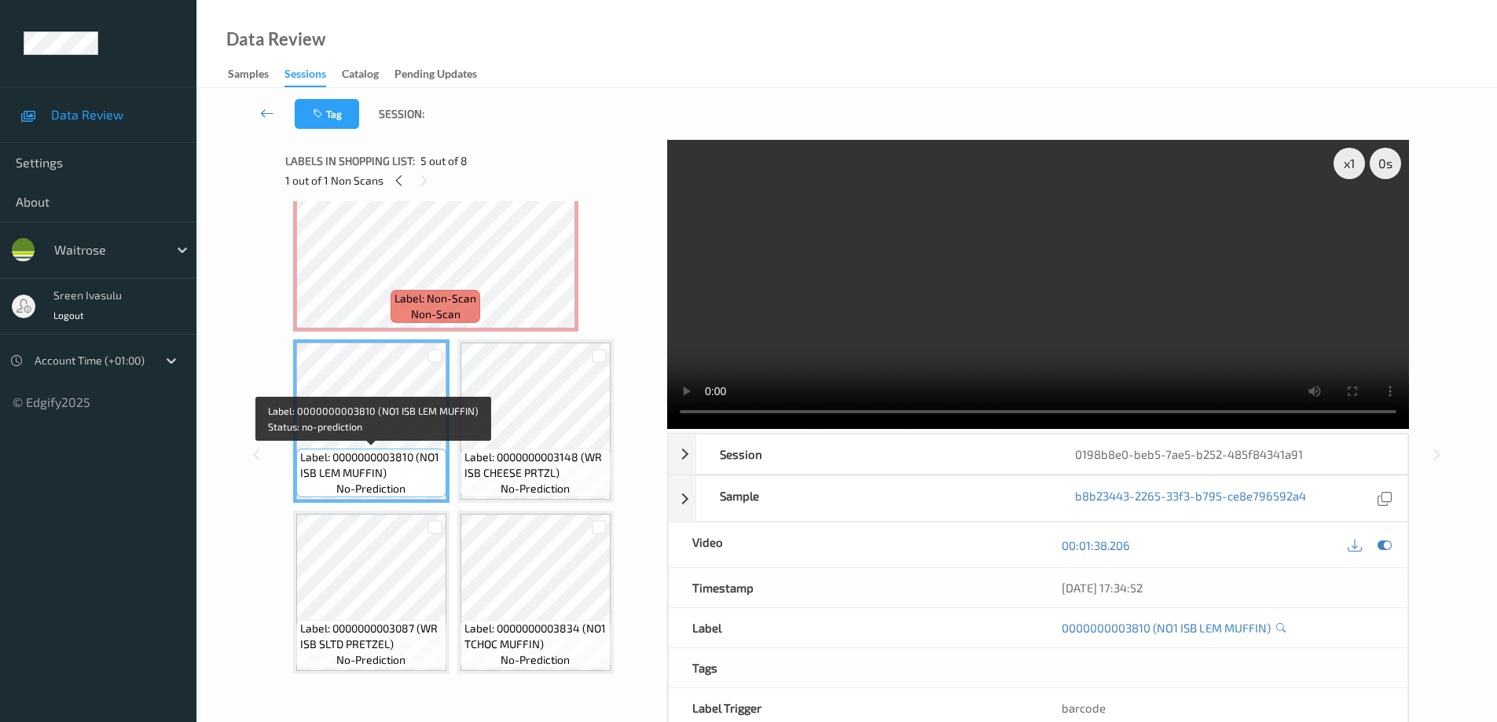
click at [332, 450] on span "Label: 0000000003810 (NO1 ISB LEM MUFFIN)" at bounding box center [371, 465] width 142 height 31
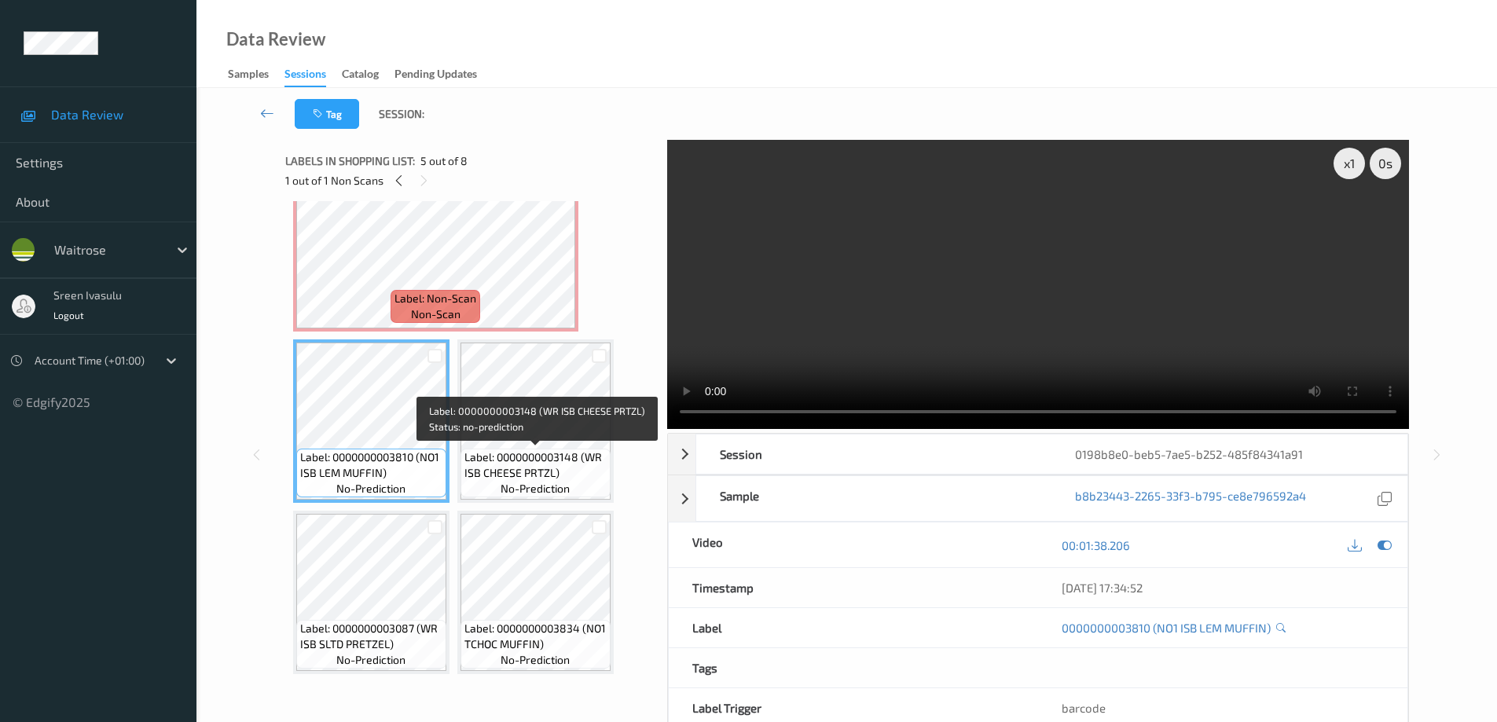
scroll to position [69, 0]
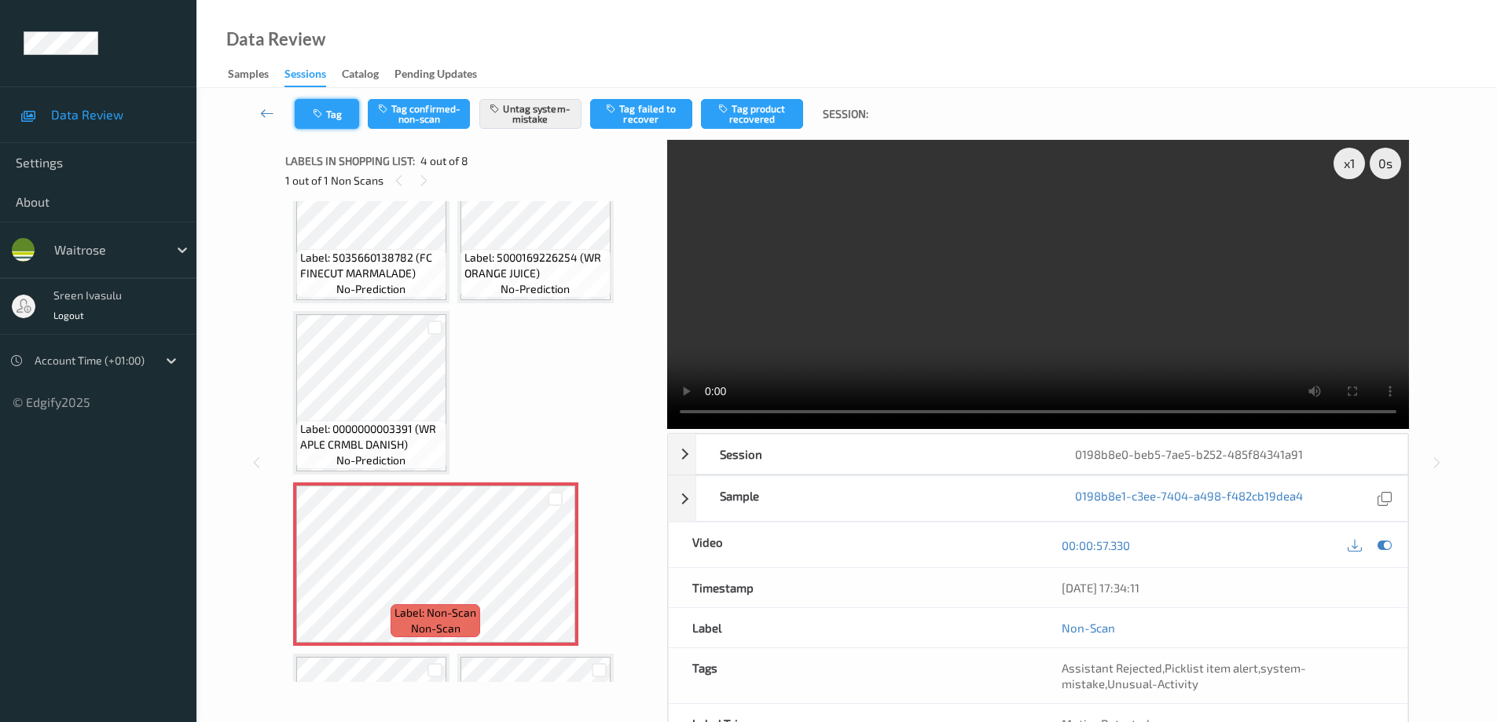
click at [336, 123] on button "Tag" at bounding box center [327, 114] width 64 height 30
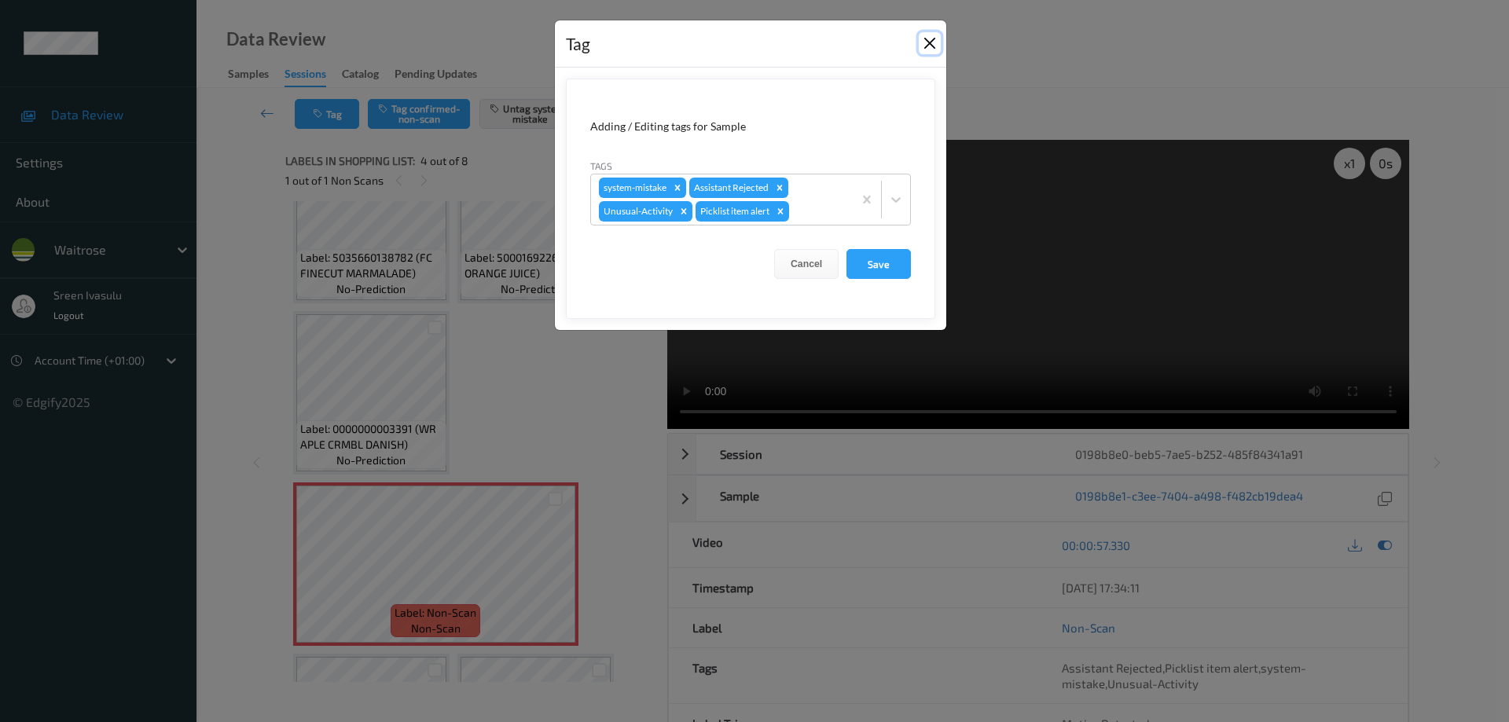
click at [926, 45] on button "Close" at bounding box center [930, 43] width 22 height 22
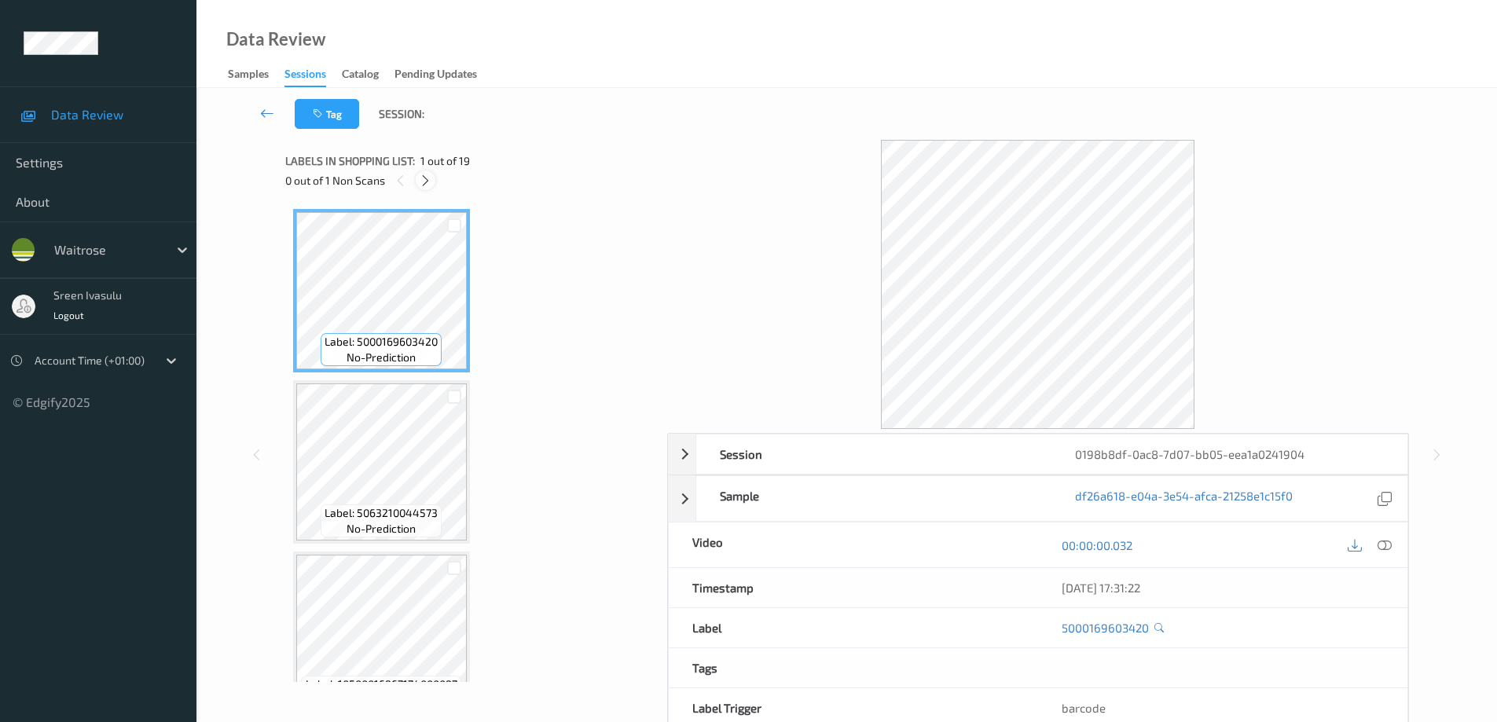
click at [424, 178] on icon at bounding box center [425, 181] width 13 height 14
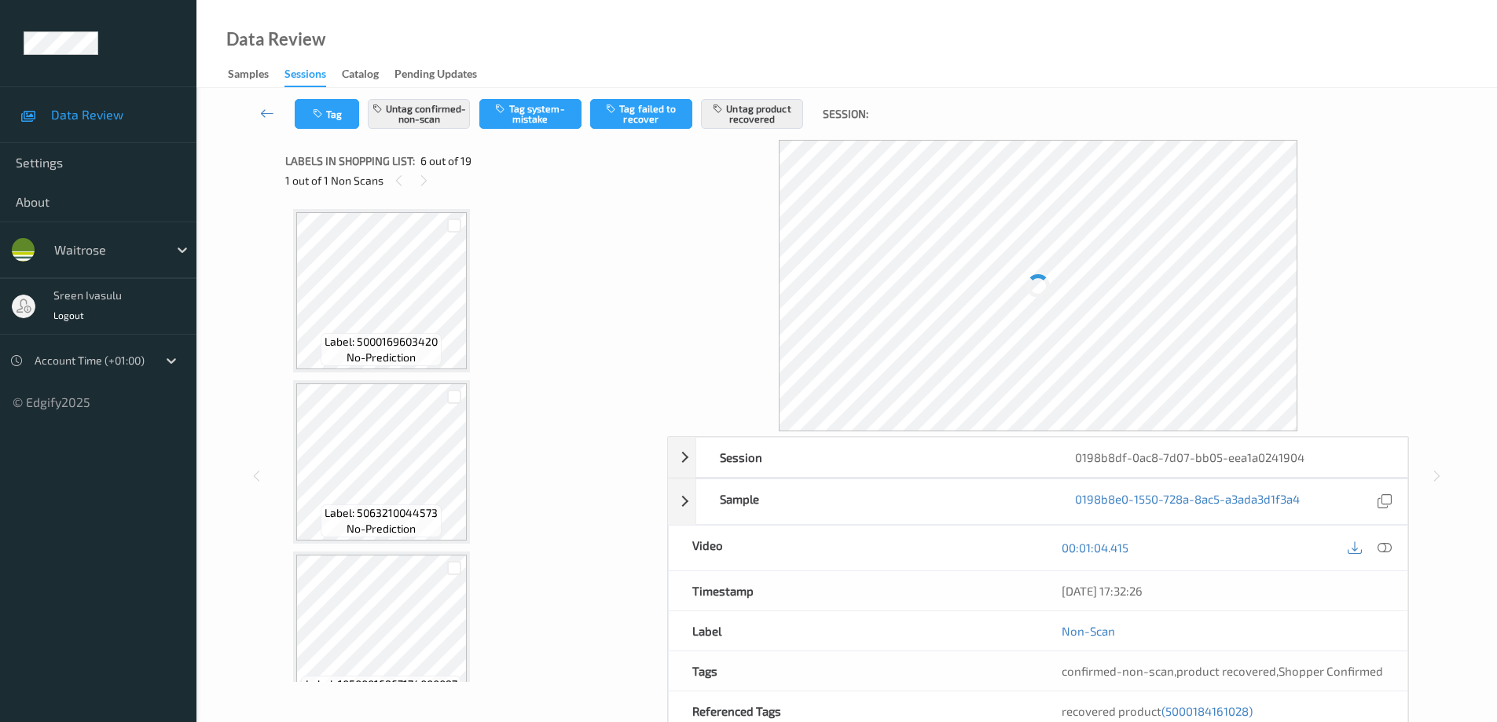
scroll to position [693, 0]
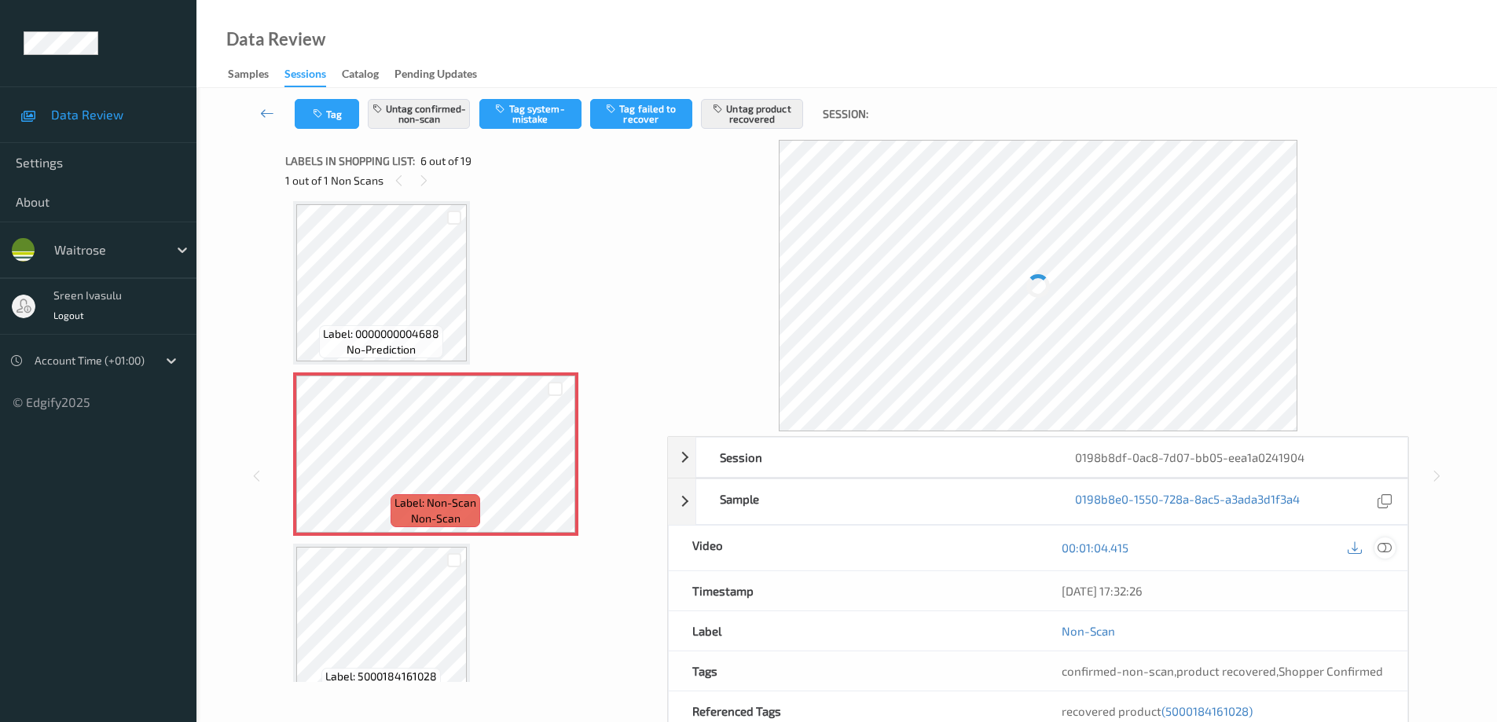
click at [1381, 548] on icon at bounding box center [1385, 548] width 14 height 14
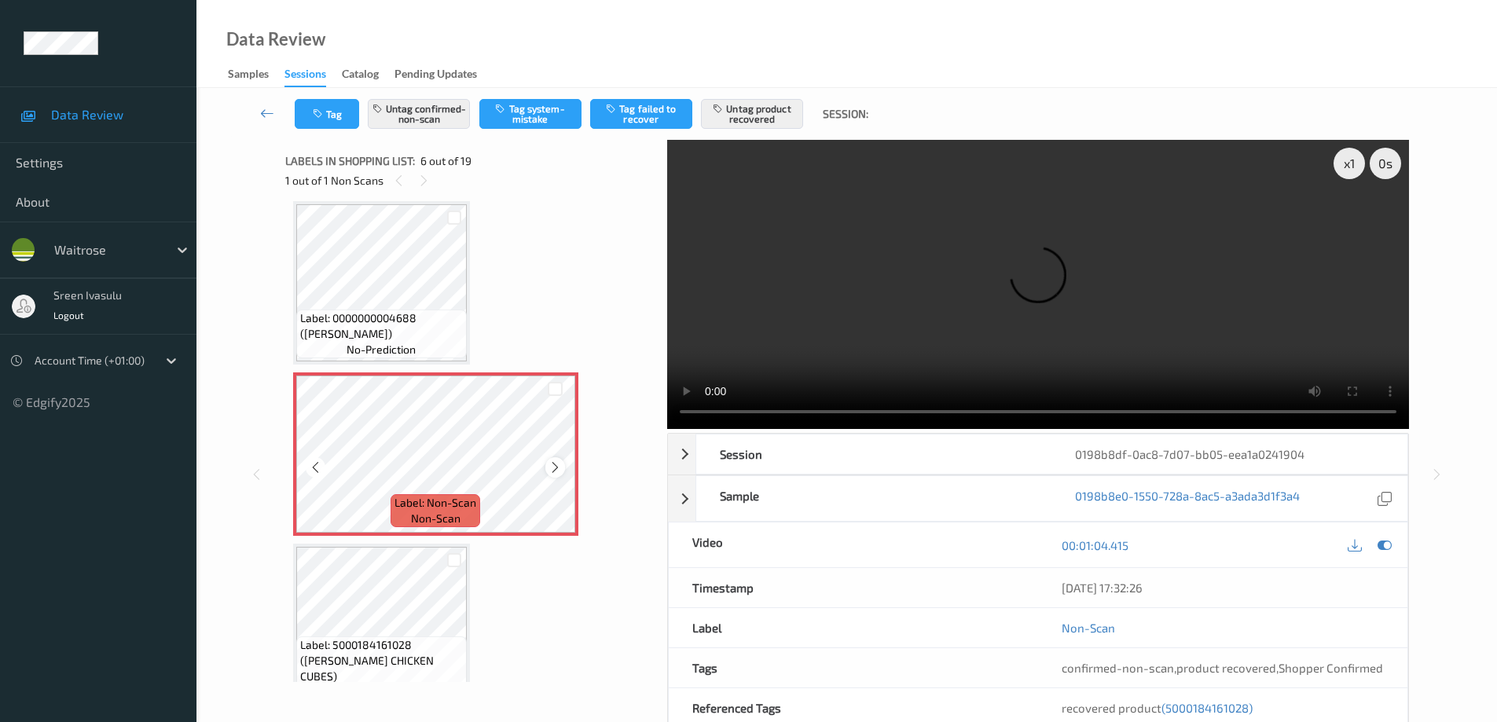
click at [556, 468] on icon at bounding box center [555, 468] width 13 height 14
click at [549, 466] on icon at bounding box center [555, 468] width 13 height 14
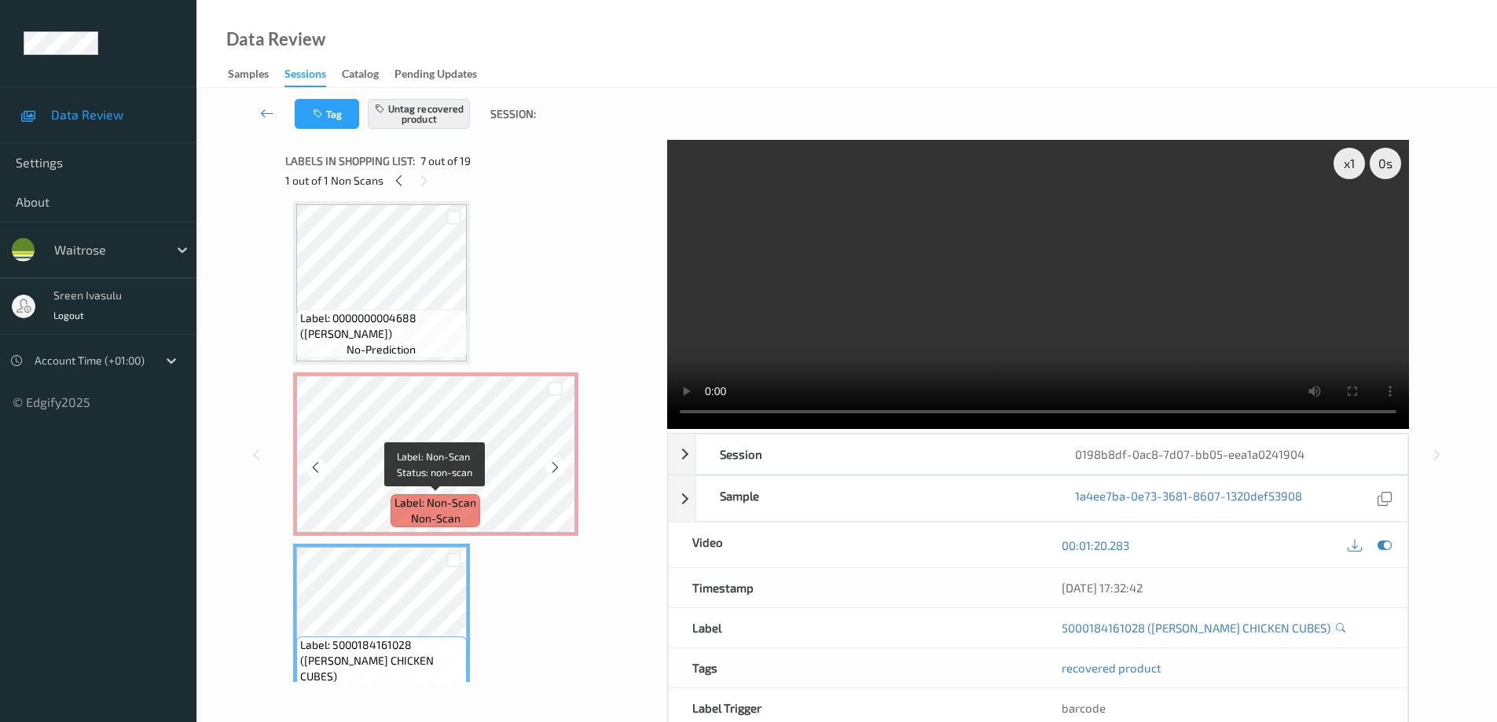
click at [432, 500] on span "Label: Non-Scan" at bounding box center [436, 503] width 82 height 16
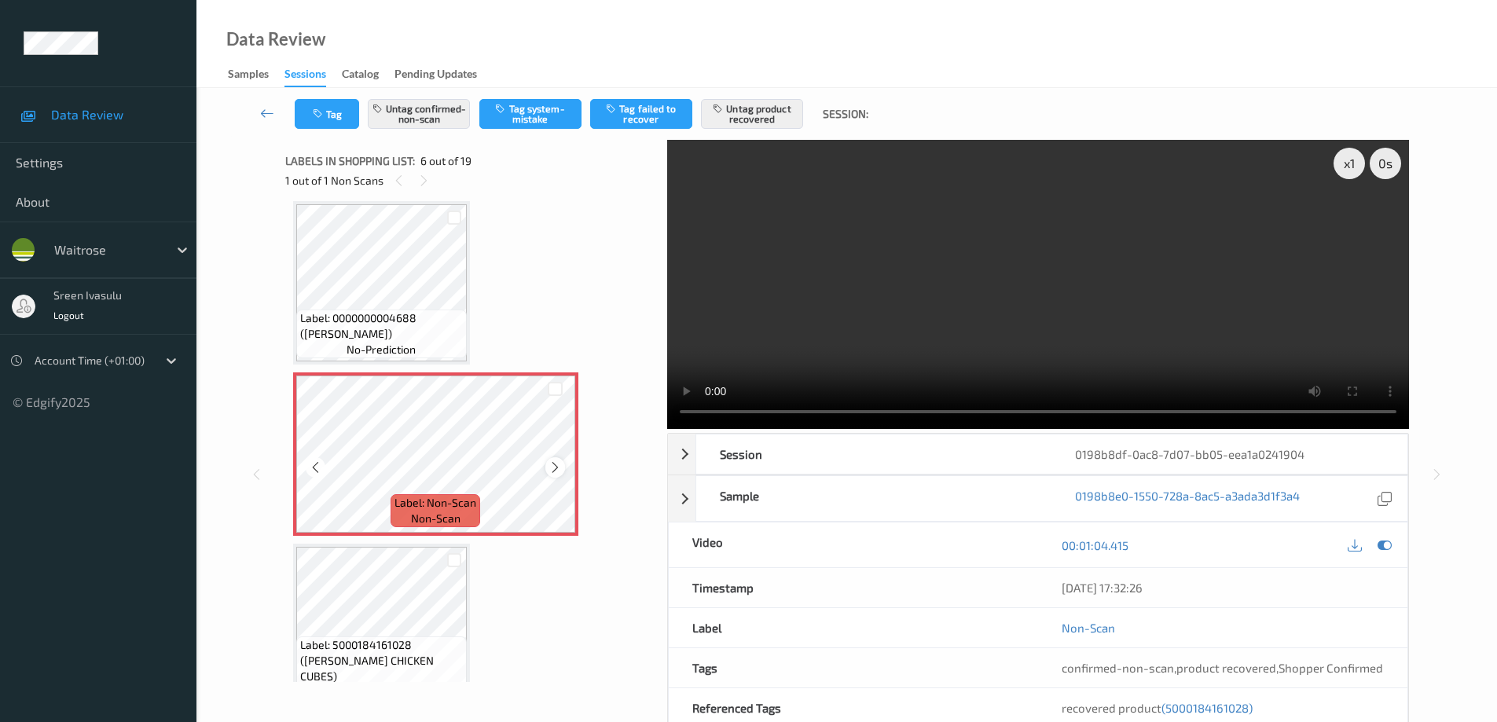
click at [551, 462] on icon at bounding box center [555, 468] width 13 height 14
click at [554, 468] on icon at bounding box center [555, 468] width 13 height 14
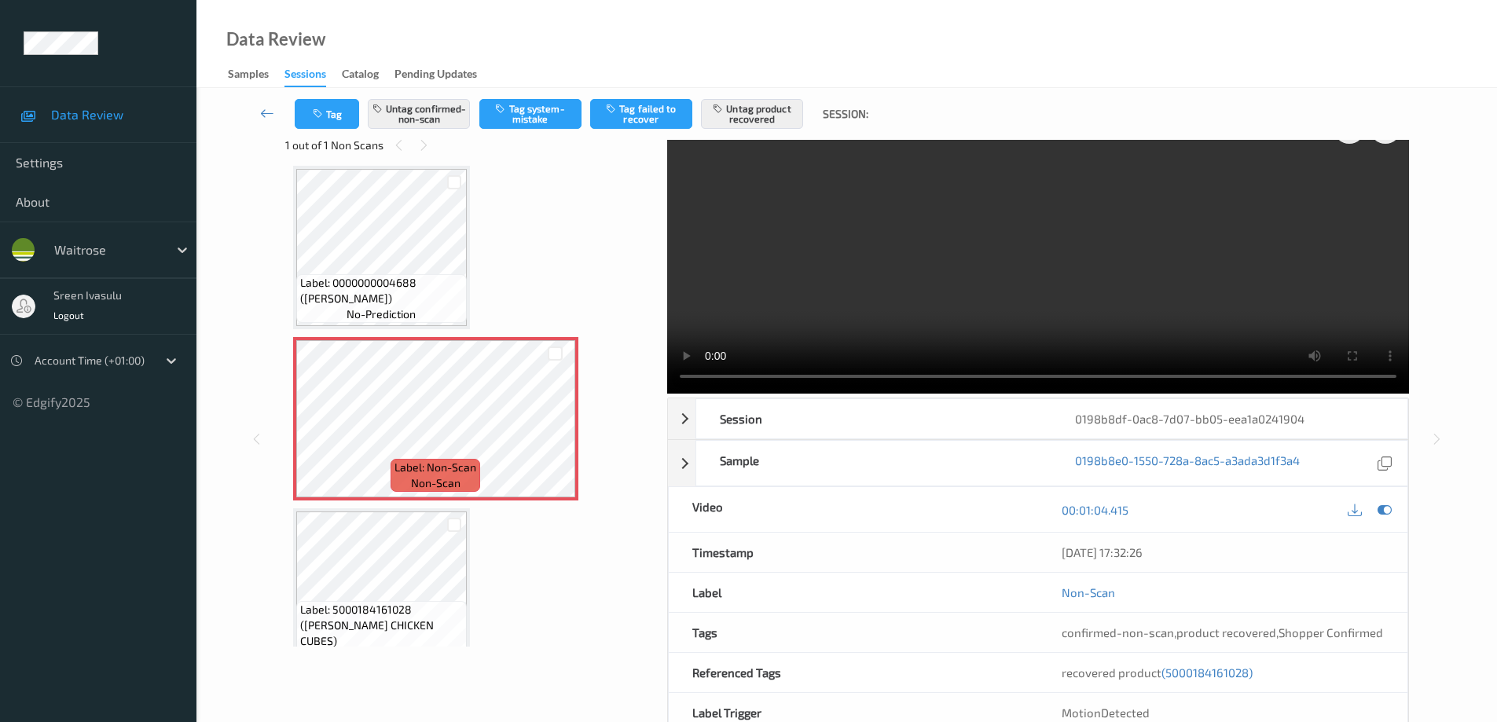
scroll to position [0, 0]
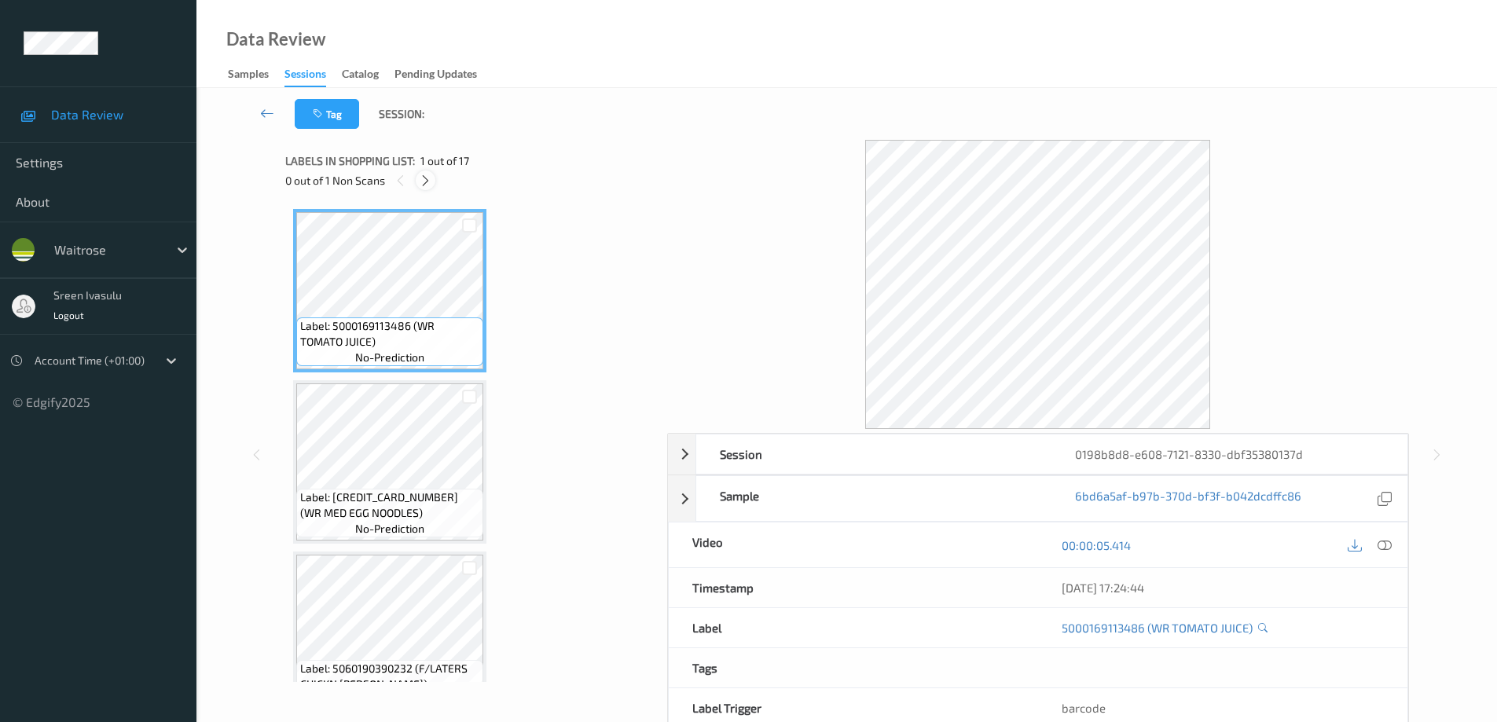
click at [427, 182] on icon at bounding box center [425, 181] width 13 height 14
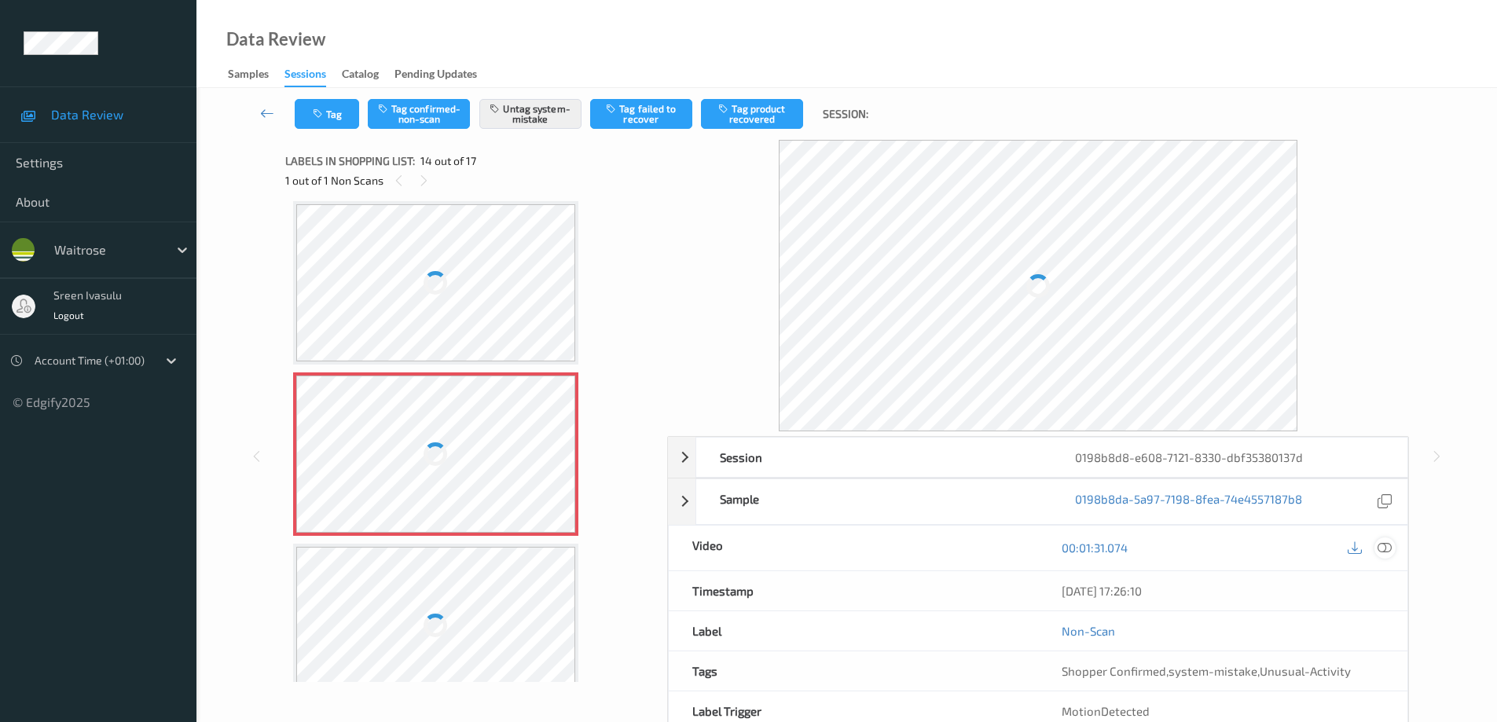
click at [1387, 545] on icon at bounding box center [1385, 548] width 14 height 14
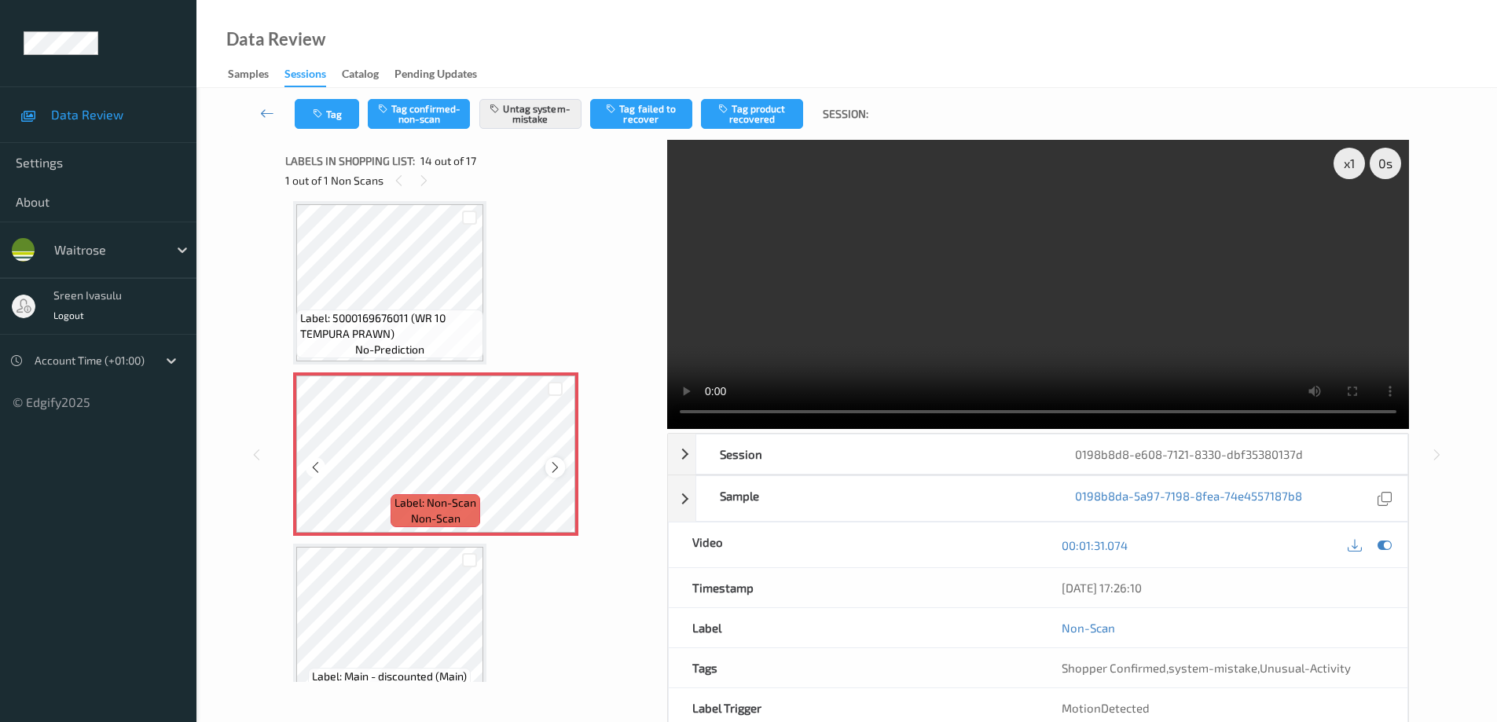
click at [549, 467] on icon at bounding box center [555, 468] width 13 height 14
click at [554, 467] on icon at bounding box center [555, 468] width 13 height 14
click at [546, 464] on div at bounding box center [555, 467] width 20 height 20
click at [547, 463] on div at bounding box center [555, 467] width 20 height 20
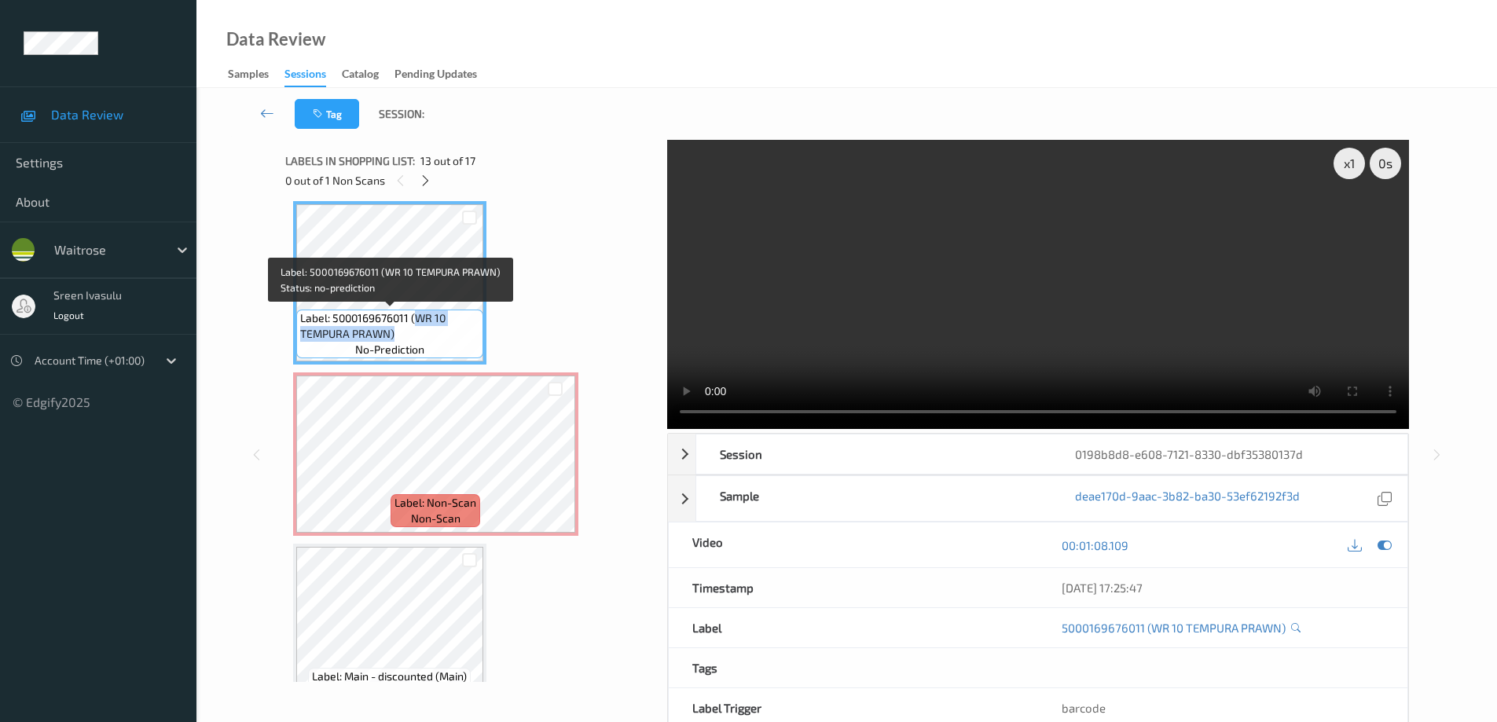
drag, startPoint x: 413, startPoint y: 318, endPoint x: 445, endPoint y: 331, distance: 33.9
click at [445, 331] on span "Label: 5000169676011 (WR 10 TEMPURA PRAWN)" at bounding box center [389, 325] width 179 height 31
copy span "WR 10 TEMPURA PRAWN)"
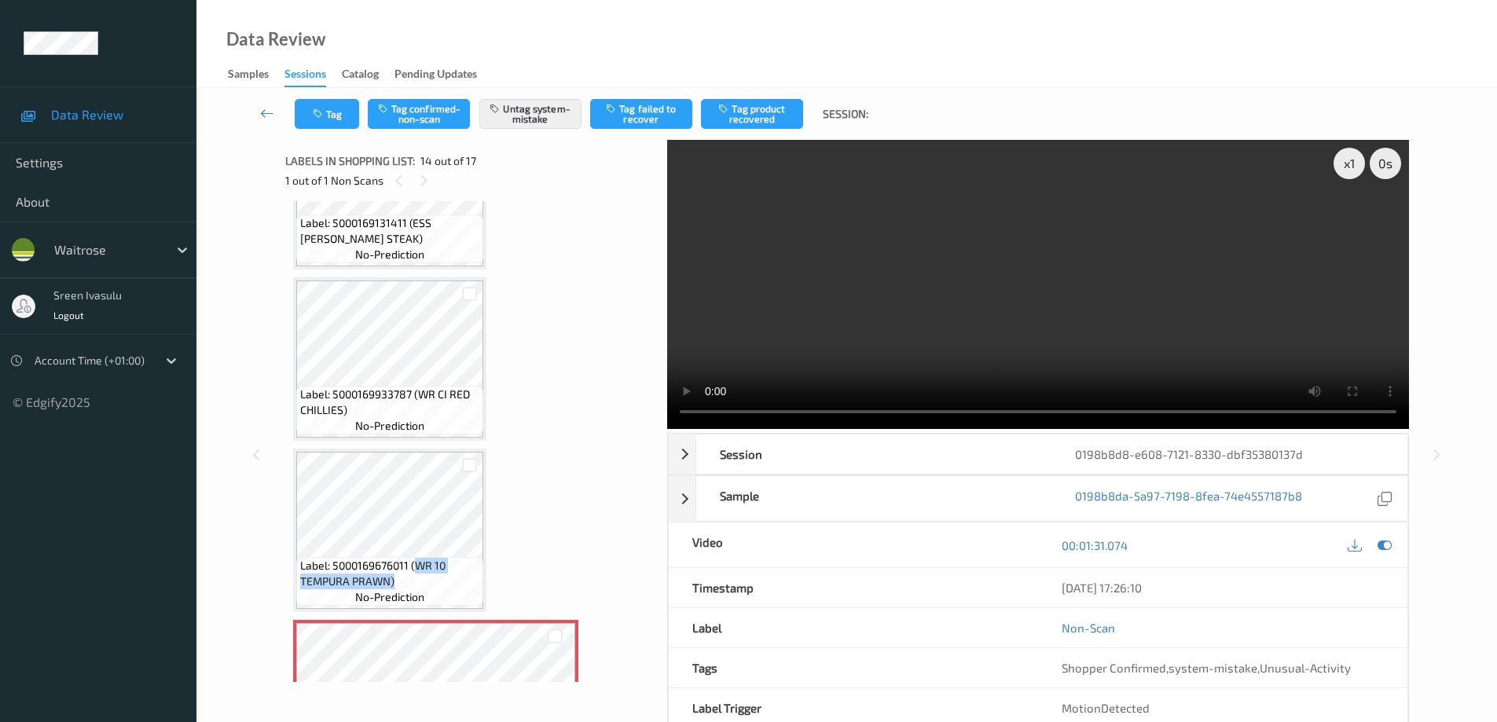
scroll to position [1496, 0]
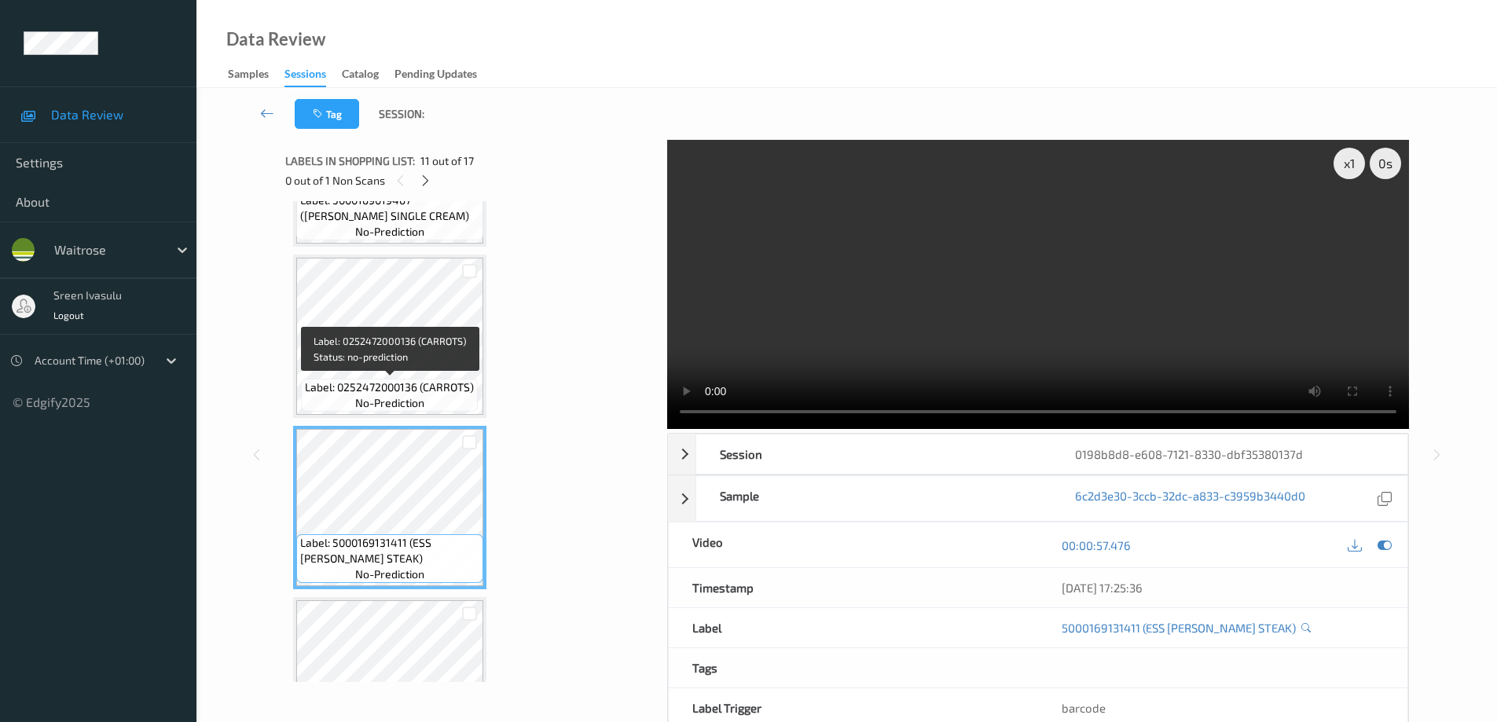
click at [439, 390] on span "Label: 0252472000136 (CARROTS)" at bounding box center [389, 388] width 169 height 16
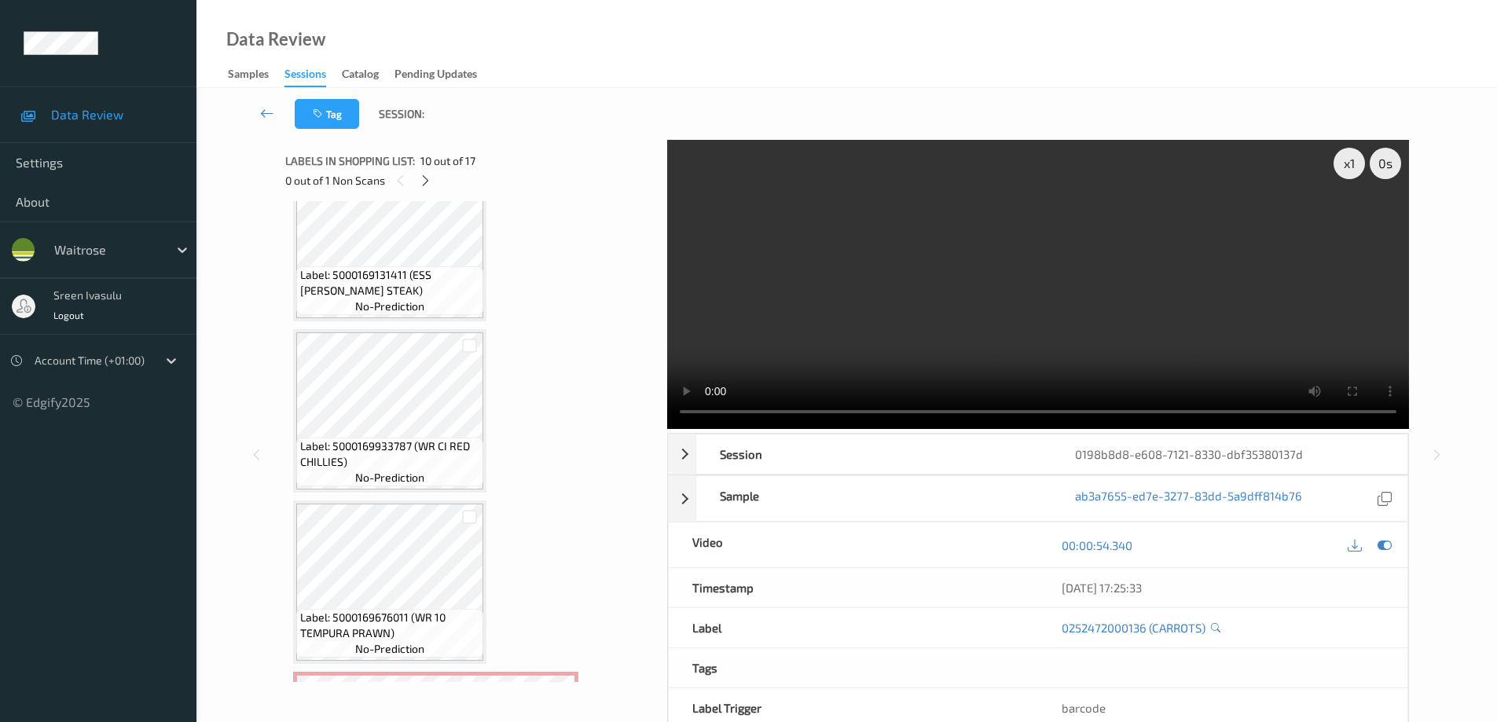
scroll to position [1811, 0]
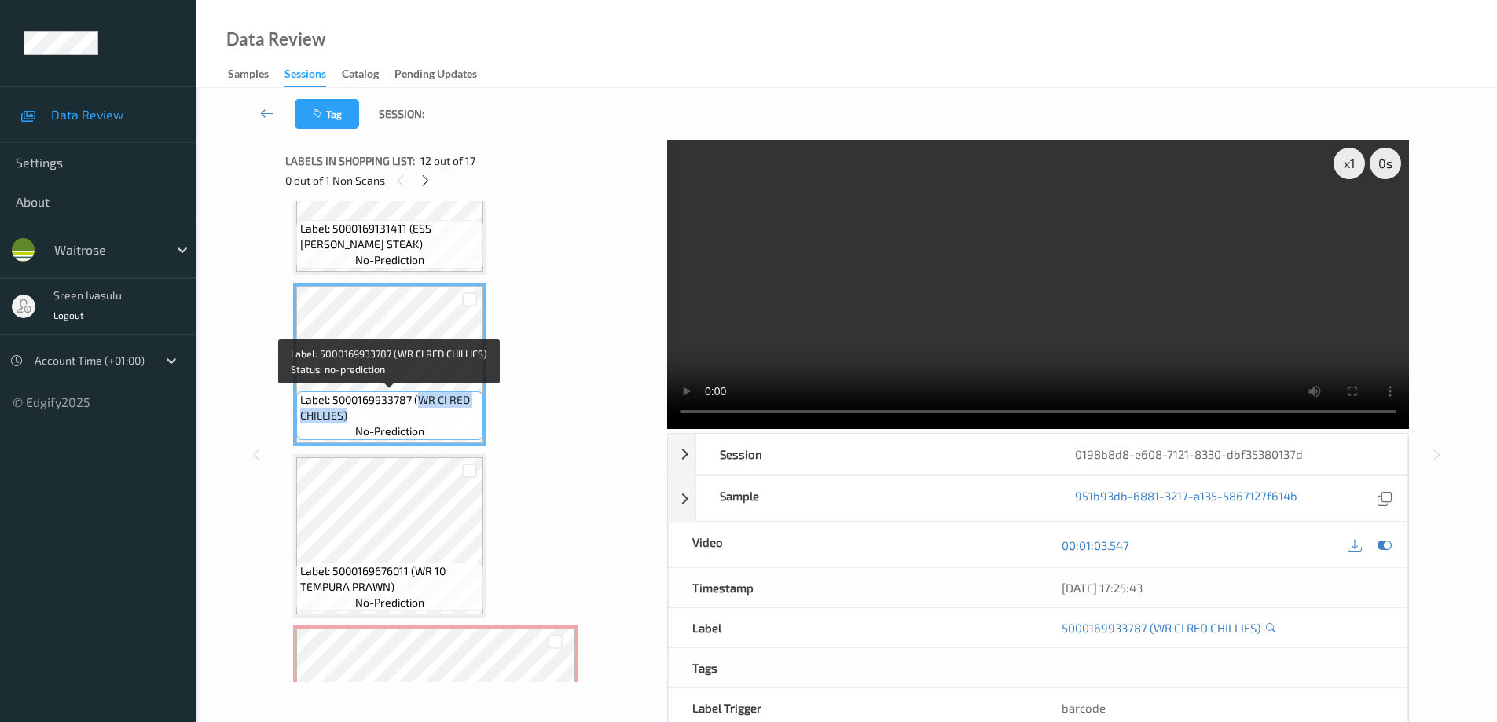
drag, startPoint x: 418, startPoint y: 399, endPoint x: 462, endPoint y: 416, distance: 47.0
click at [462, 416] on span "Label: 5000169933787 (WR CI RED CHILLIES)" at bounding box center [389, 407] width 179 height 31
copy span "WR CI RED CHILLIES)"
click at [391, 411] on span "Label: 5000169933787 (WR CI RED CHILLIES)" at bounding box center [389, 407] width 179 height 31
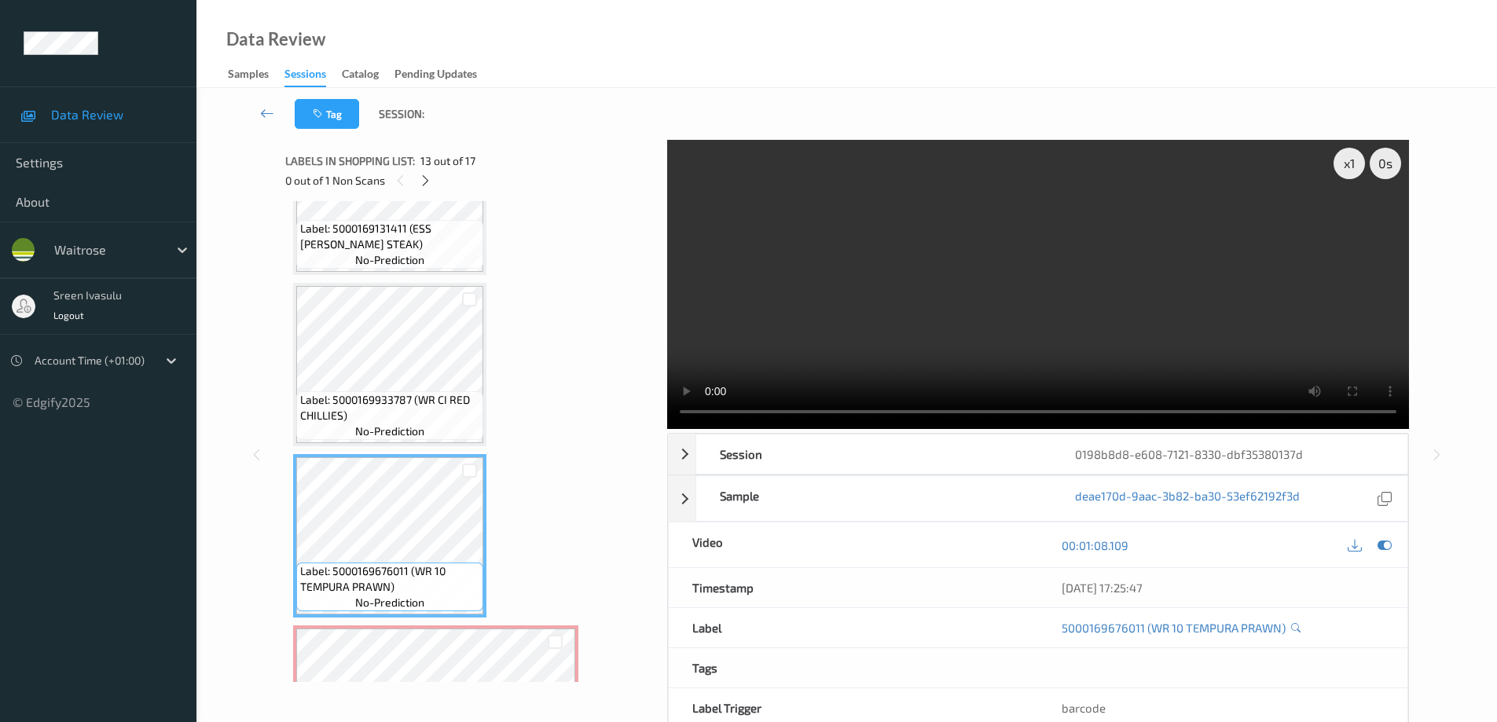
scroll to position [2125, 0]
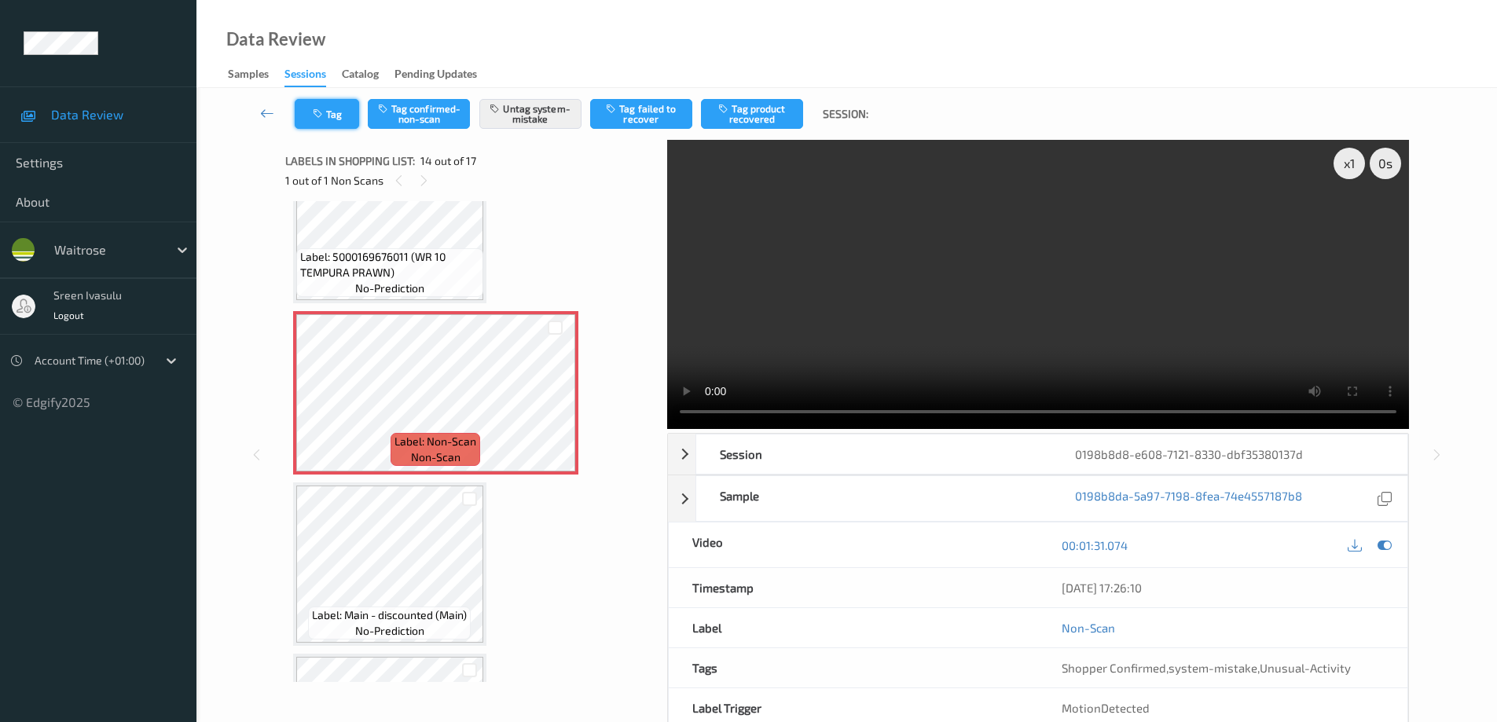
click at [344, 112] on button "Tag" at bounding box center [327, 114] width 64 height 30
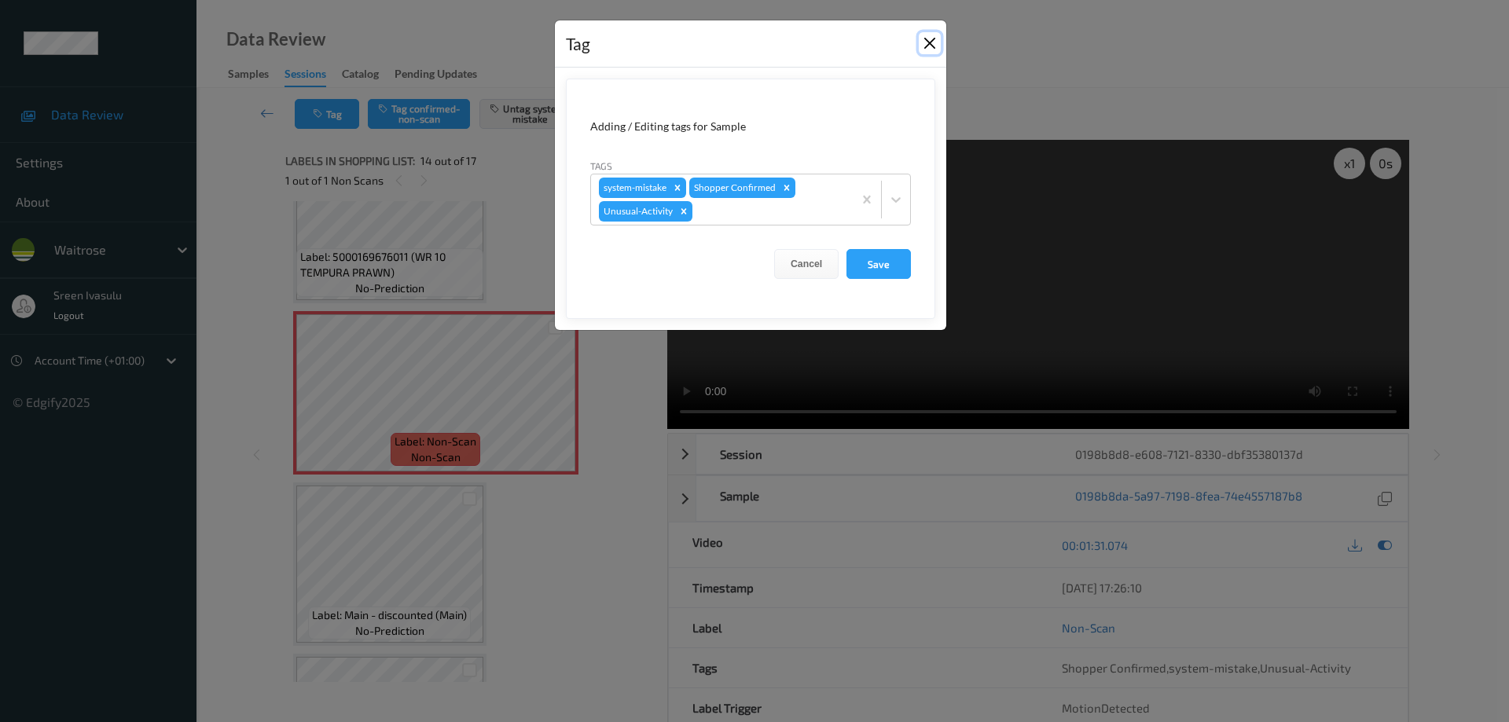
click at [927, 44] on button "Close" at bounding box center [930, 43] width 22 height 22
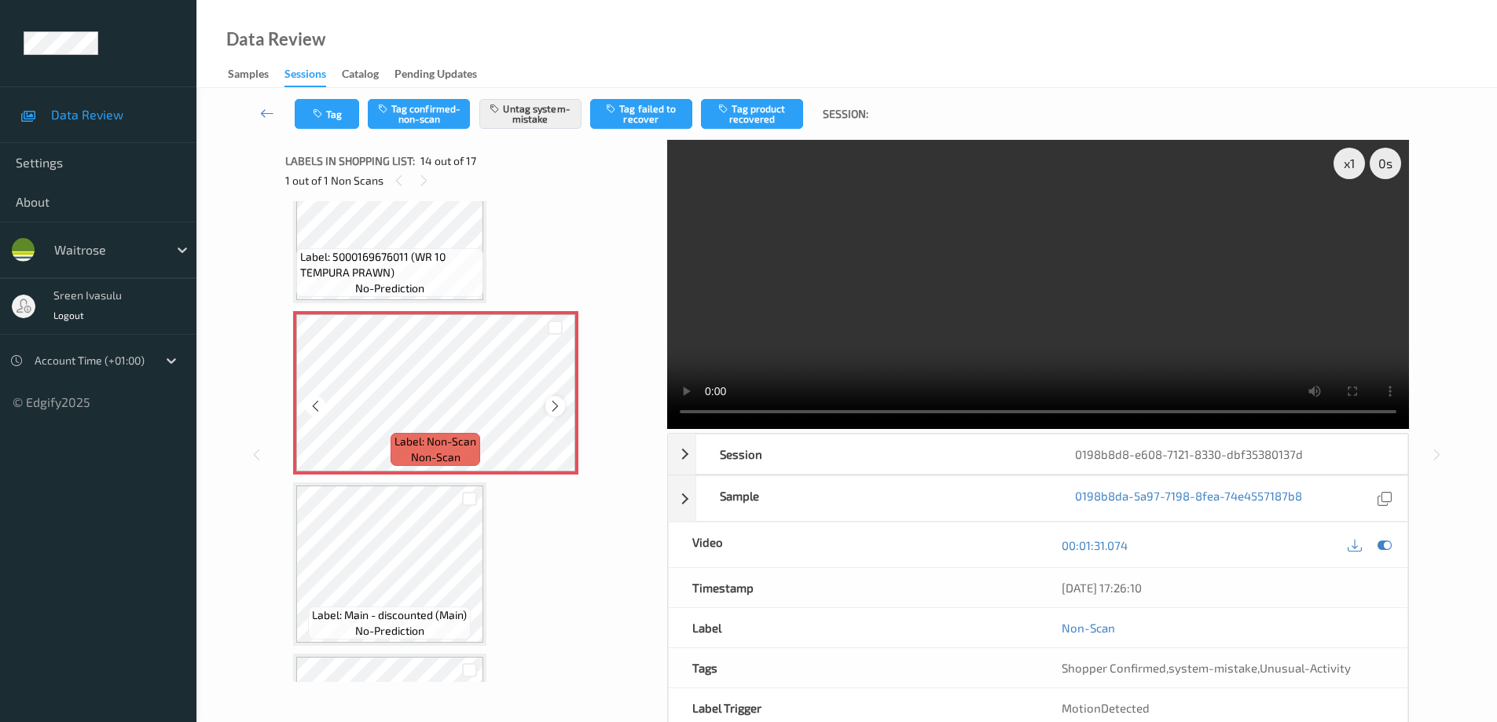
click at [549, 408] on icon at bounding box center [555, 406] width 13 height 14
click at [549, 407] on icon at bounding box center [555, 406] width 13 height 14
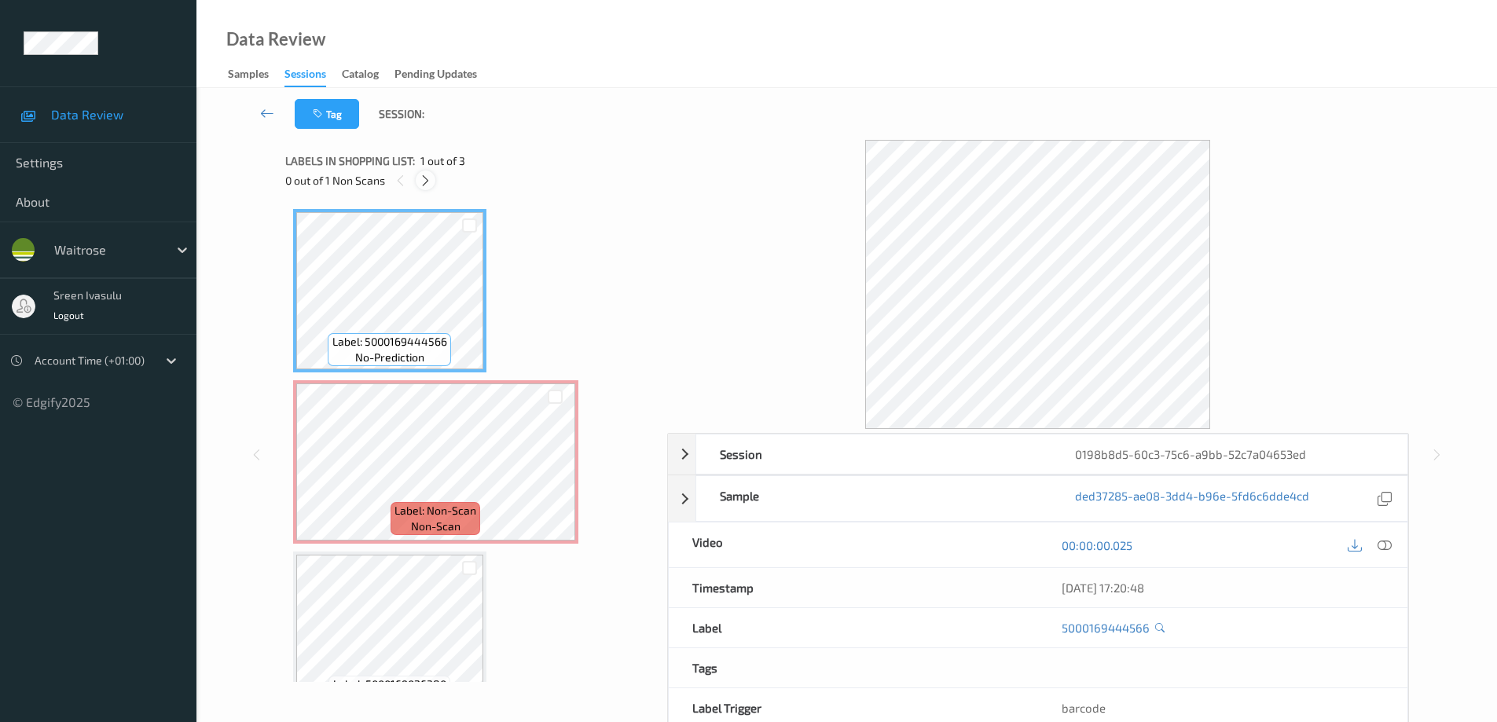
click at [423, 177] on icon at bounding box center [425, 181] width 13 height 14
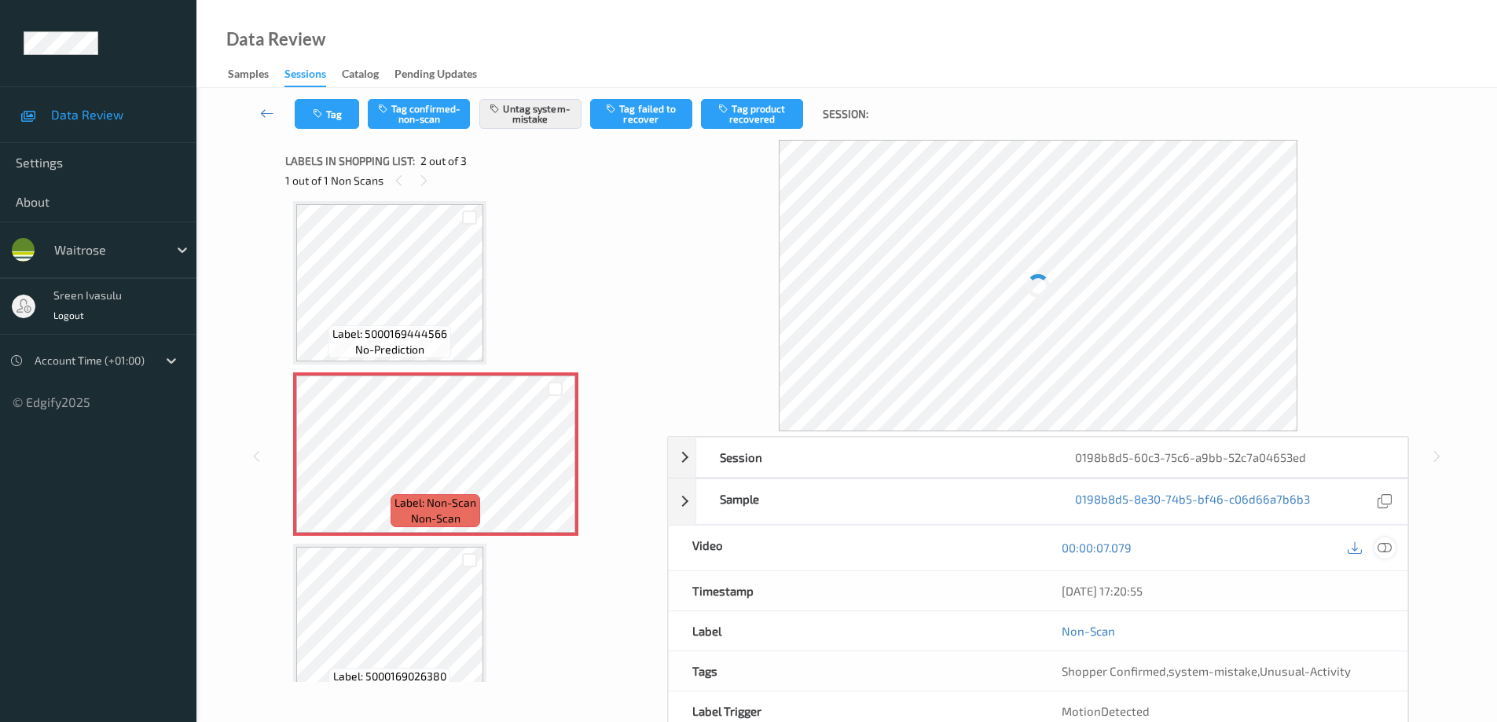
click at [1384, 549] on icon at bounding box center [1385, 548] width 14 height 14
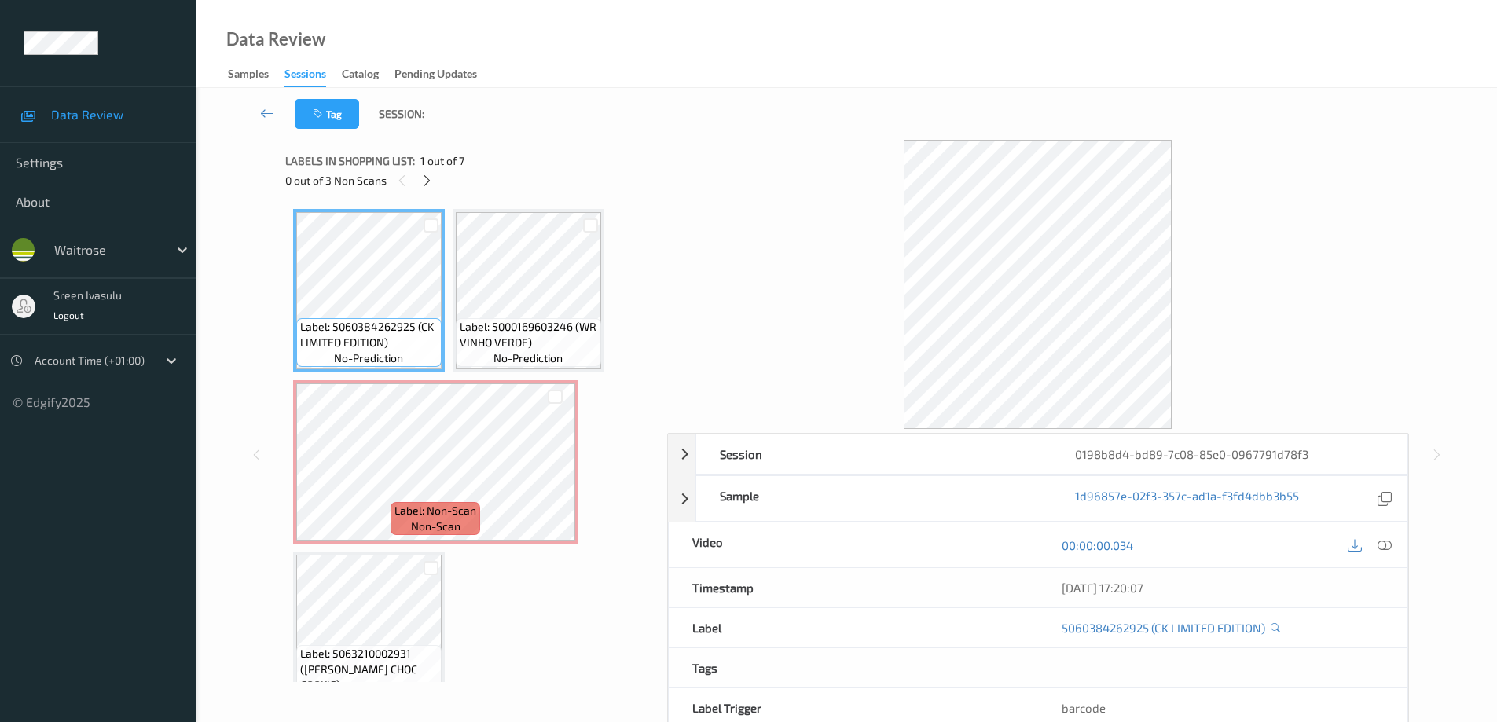
click at [424, 183] on icon at bounding box center [426, 181] width 13 height 14
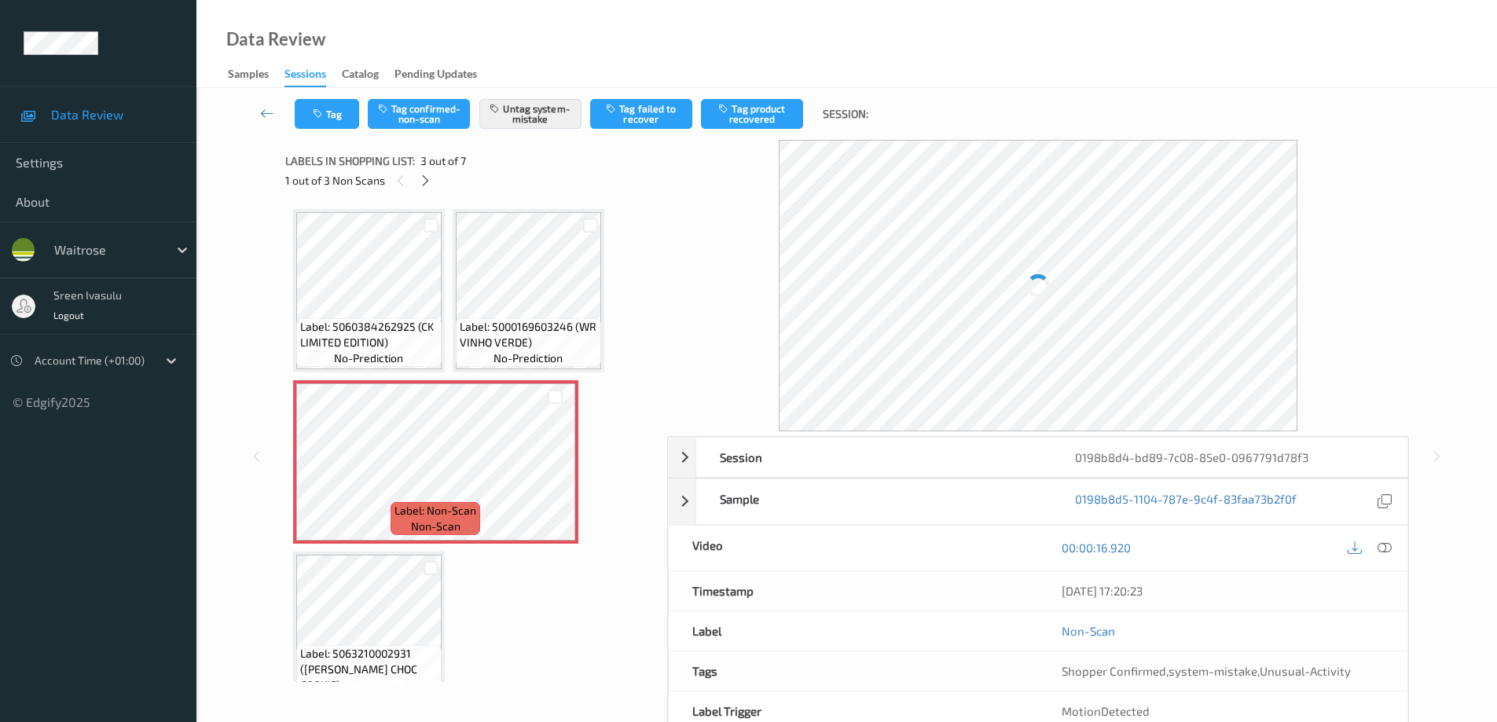
scroll to position [8, 0]
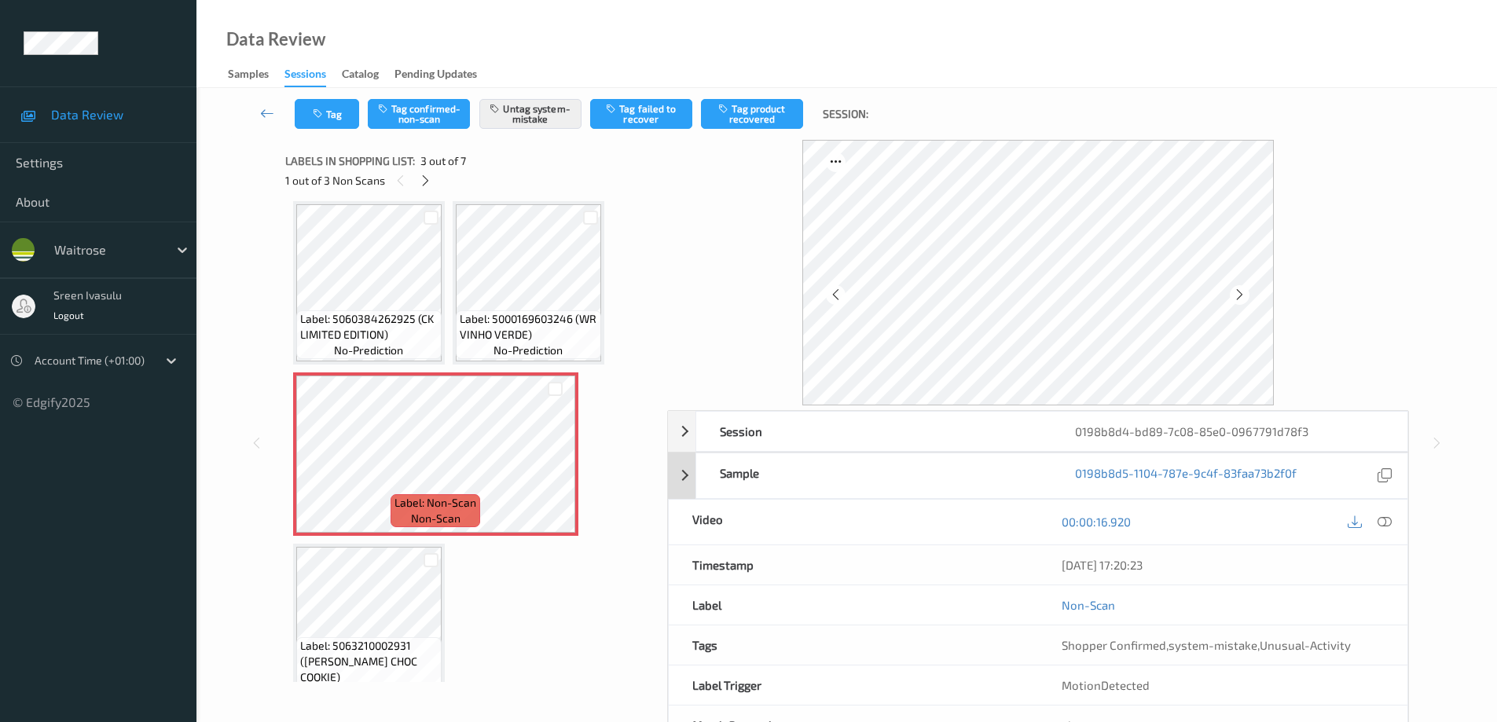
click at [1385, 524] on icon at bounding box center [1385, 522] width 14 height 14
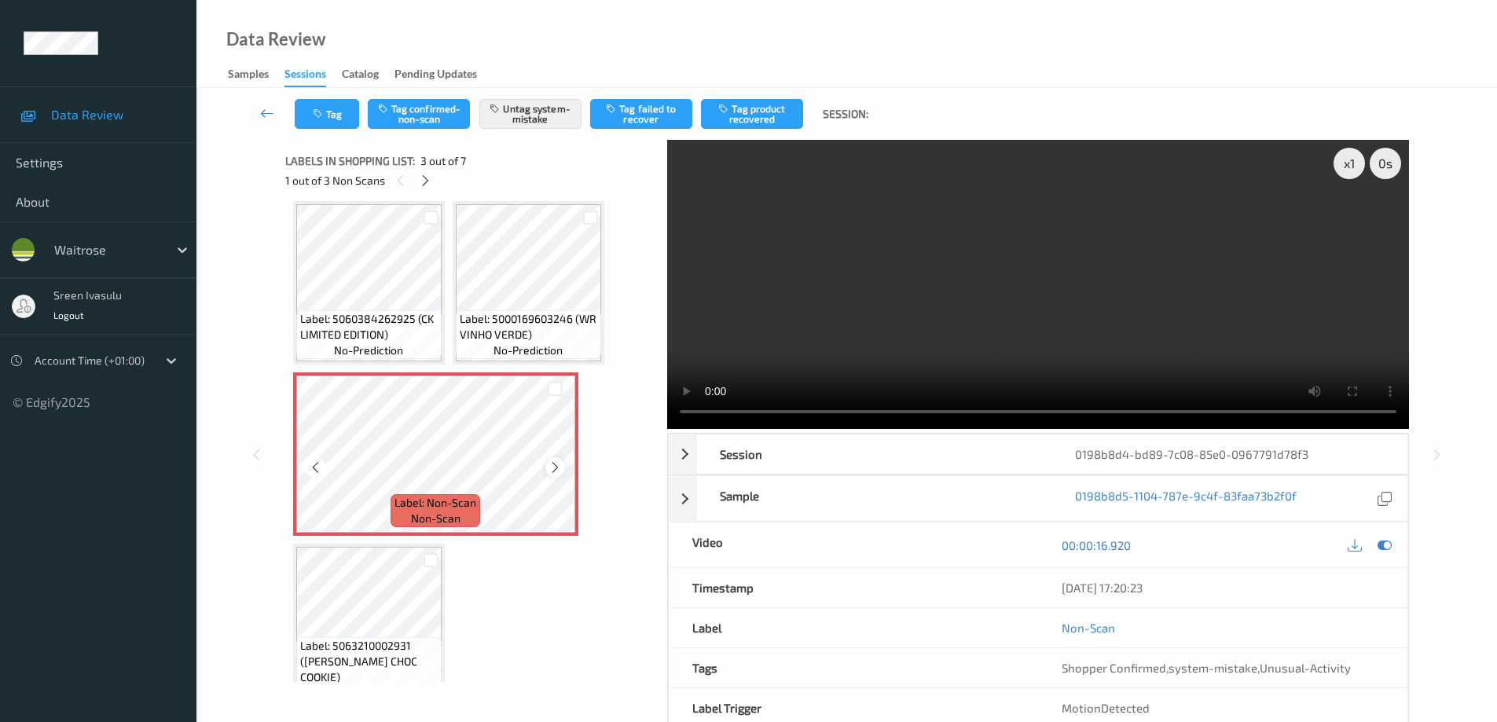
click at [556, 472] on icon at bounding box center [555, 468] width 13 height 14
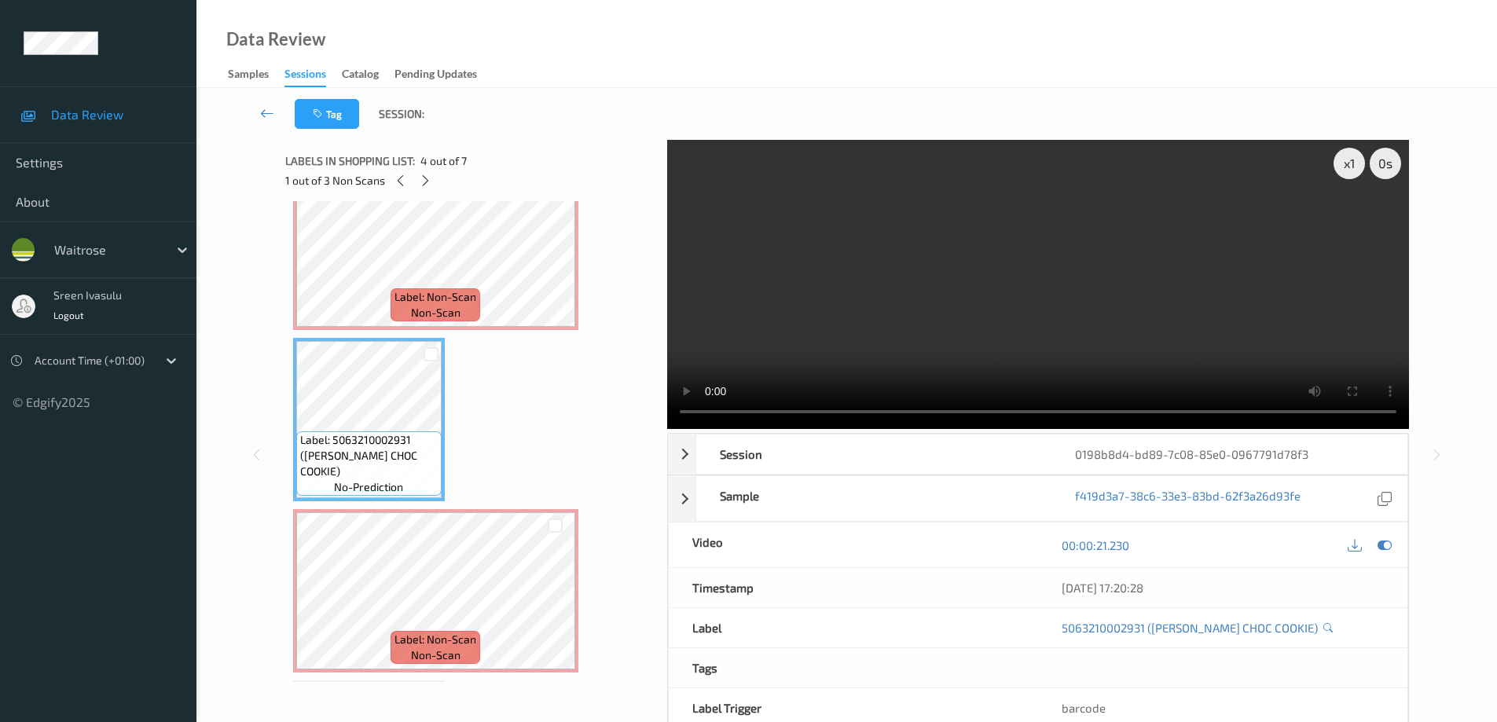
scroll to position [322, 0]
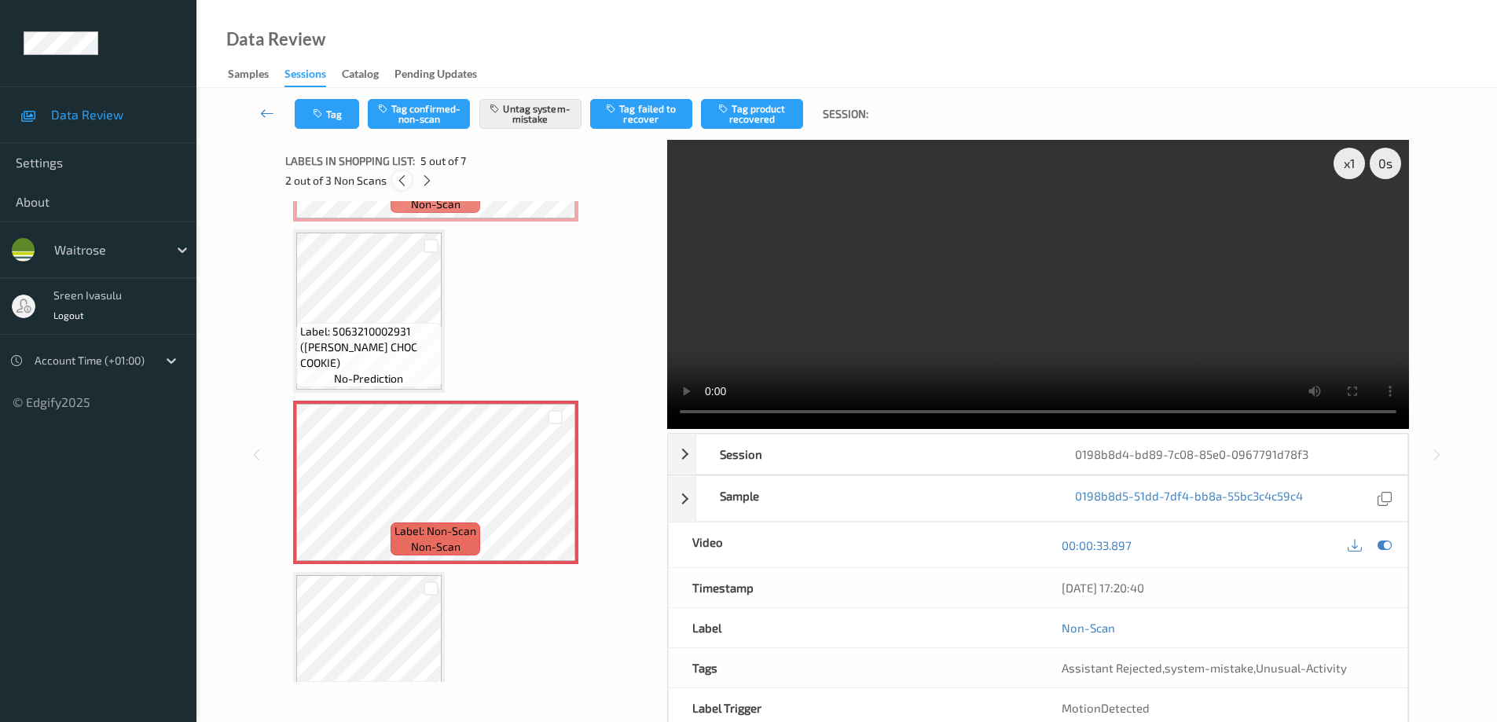
click at [396, 179] on icon at bounding box center [401, 181] width 13 height 14
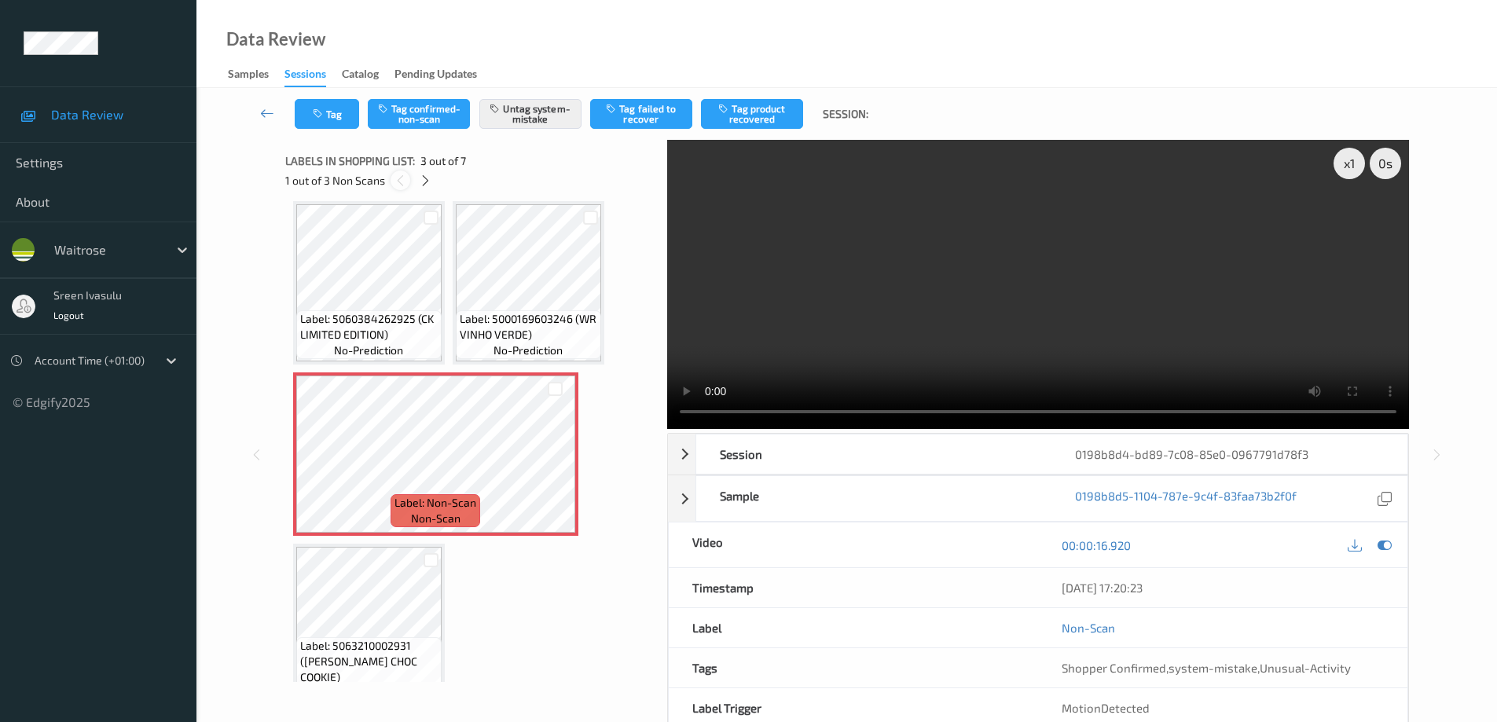
click at [396, 179] on icon at bounding box center [400, 181] width 13 height 14
click at [553, 467] on icon at bounding box center [555, 468] width 13 height 14
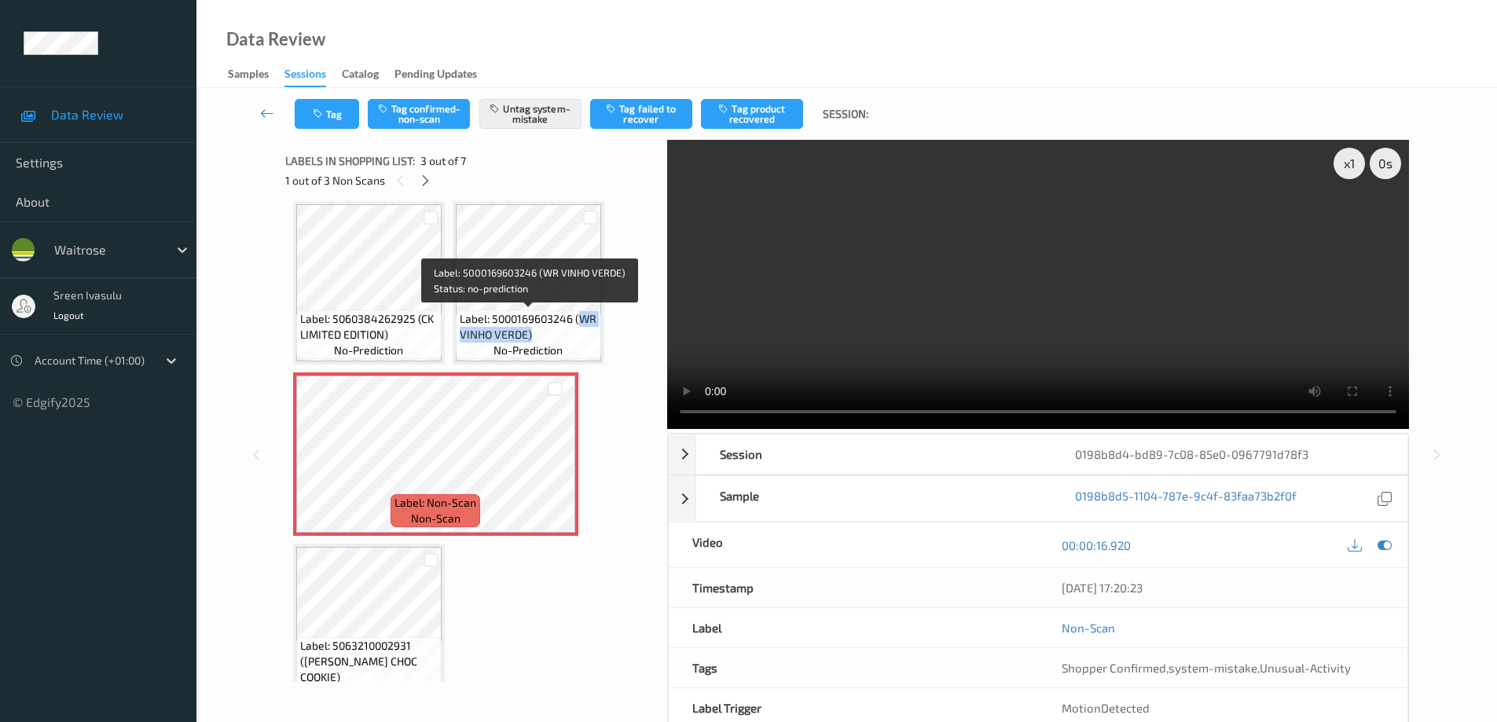
drag, startPoint x: 578, startPoint y: 318, endPoint x: 585, endPoint y: 334, distance: 17.7
click at [585, 334] on span "Label: 5000169603246 (WR VINHO VERDE)" at bounding box center [529, 326] width 138 height 31
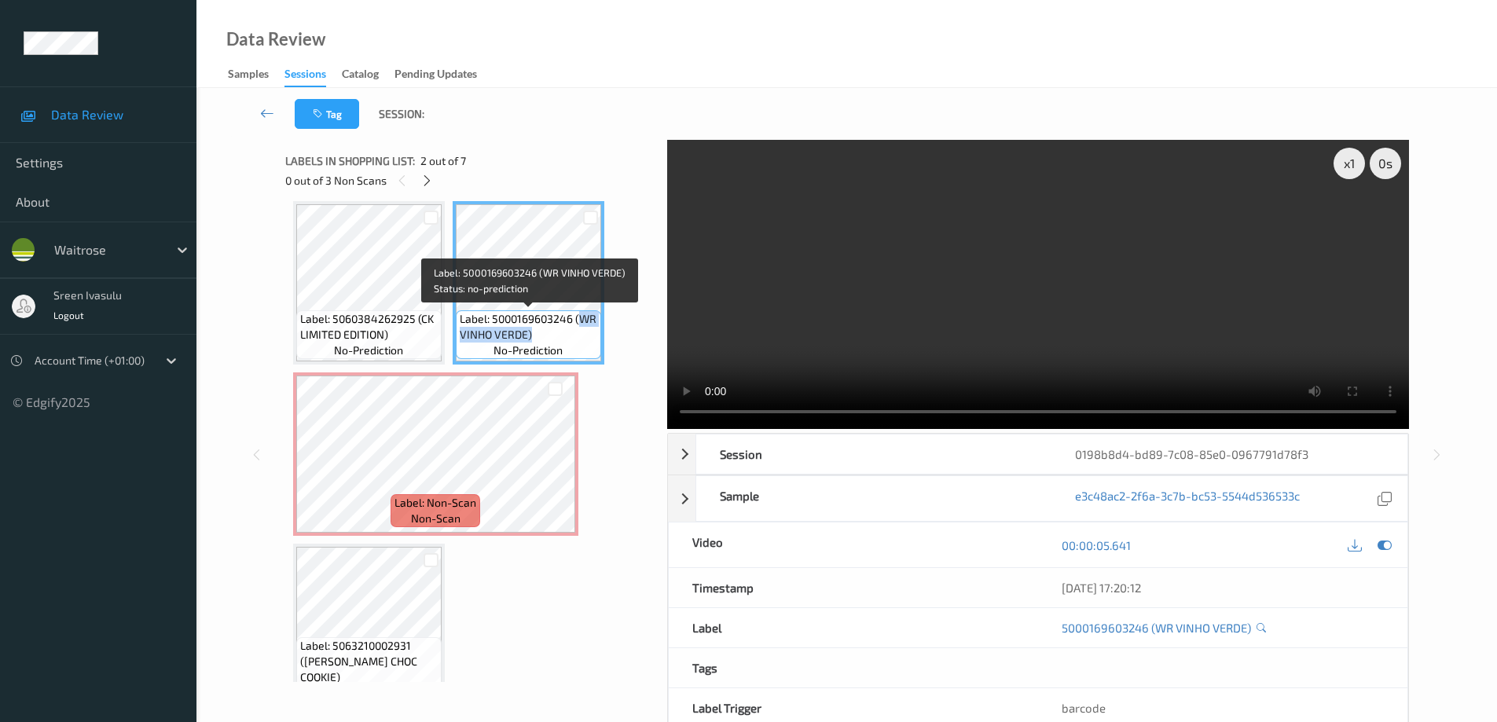
copy span "WR VINHO VERDE)"
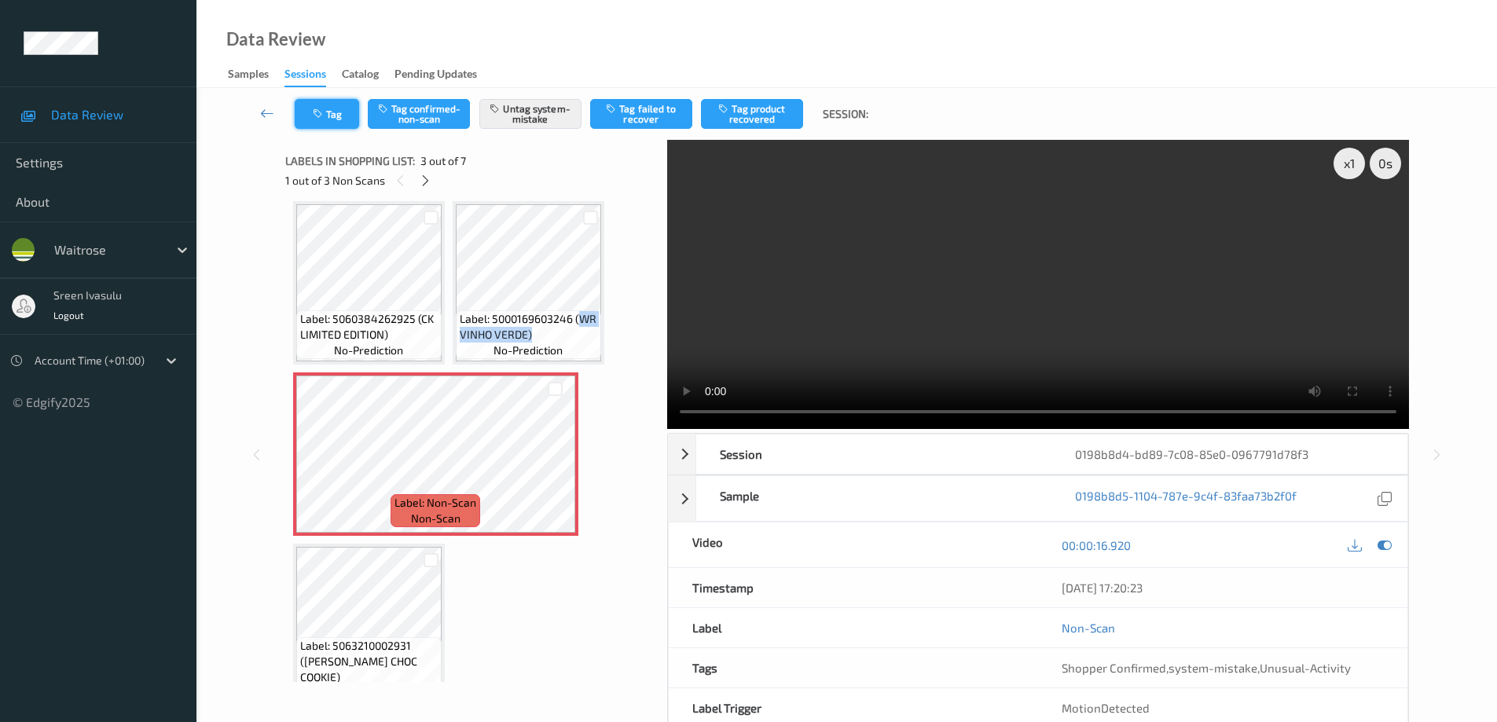
click at [325, 112] on icon "button" at bounding box center [319, 113] width 13 height 11
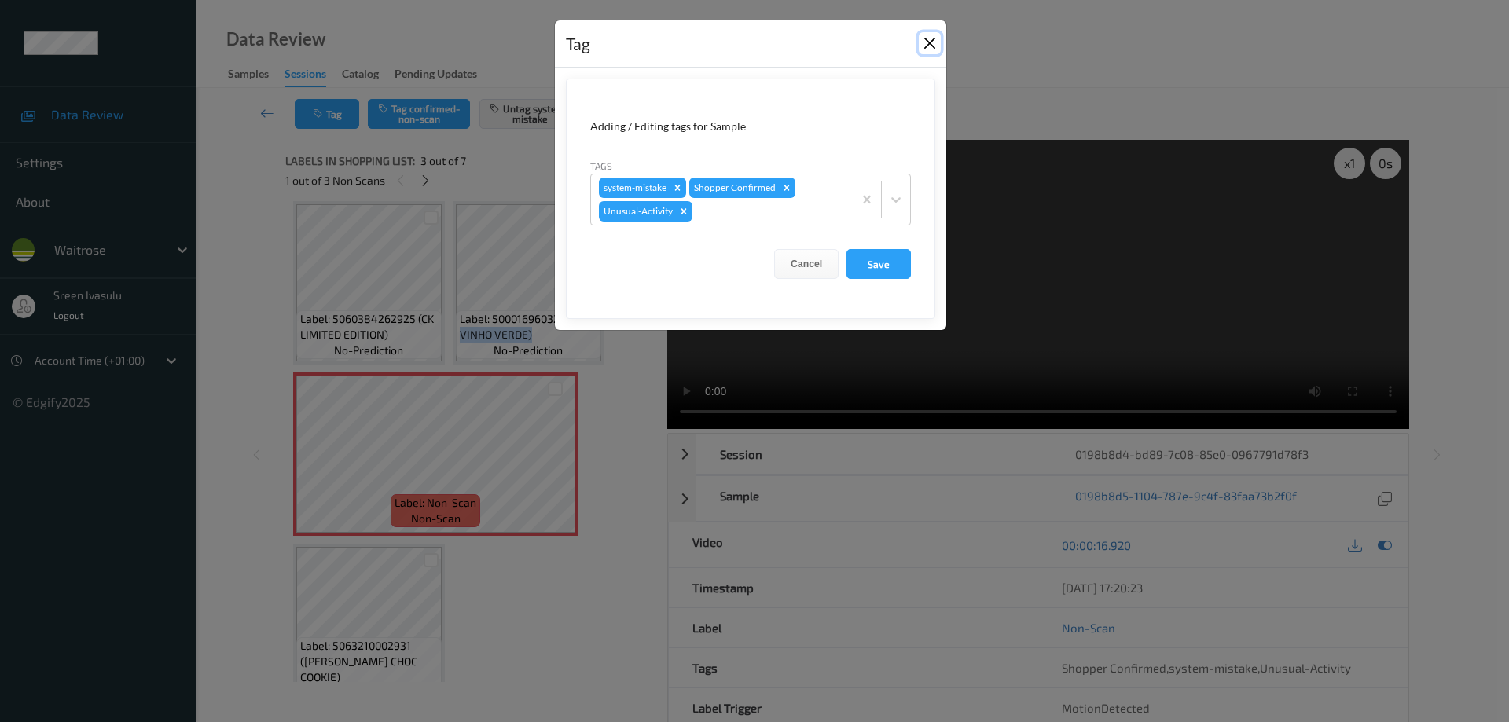
click at [926, 45] on button "Close" at bounding box center [930, 43] width 22 height 22
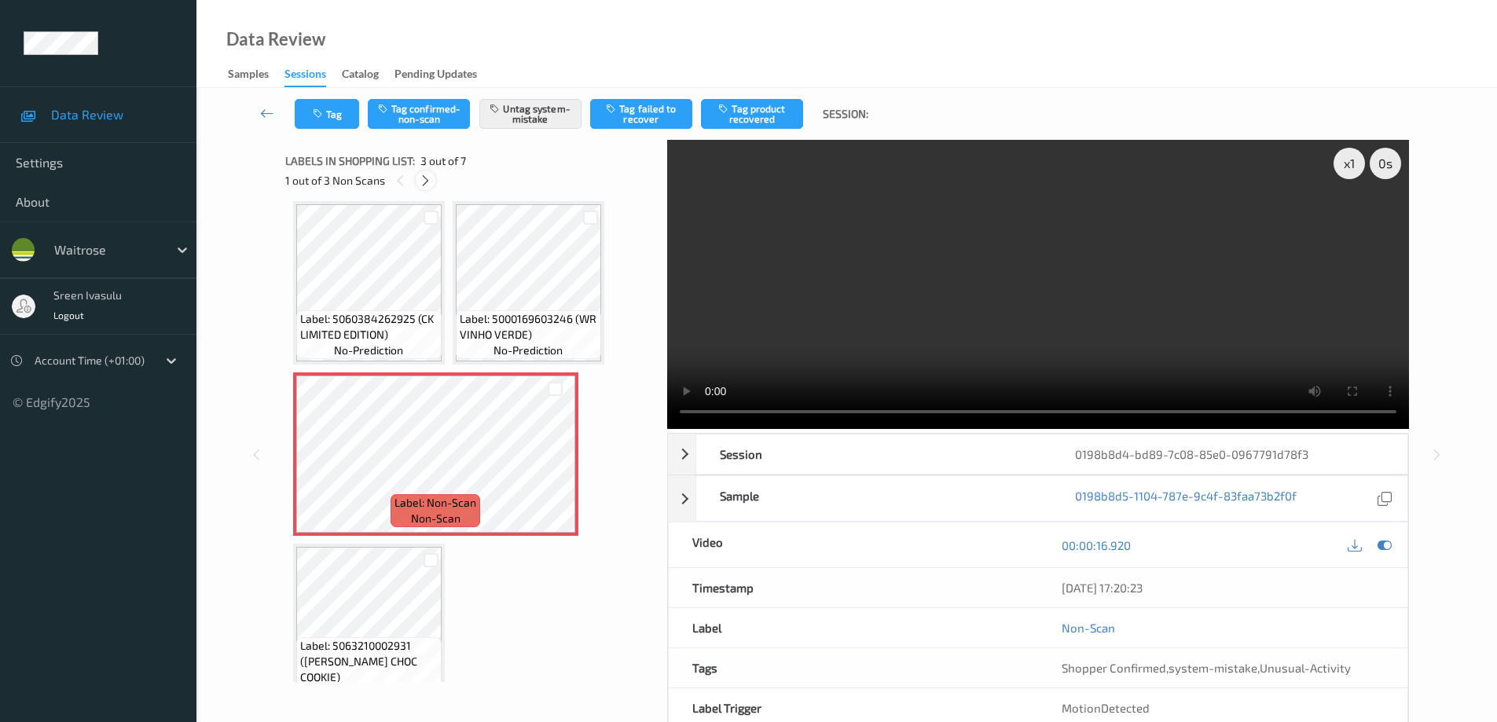
click at [433, 181] on div at bounding box center [426, 181] width 20 height 20
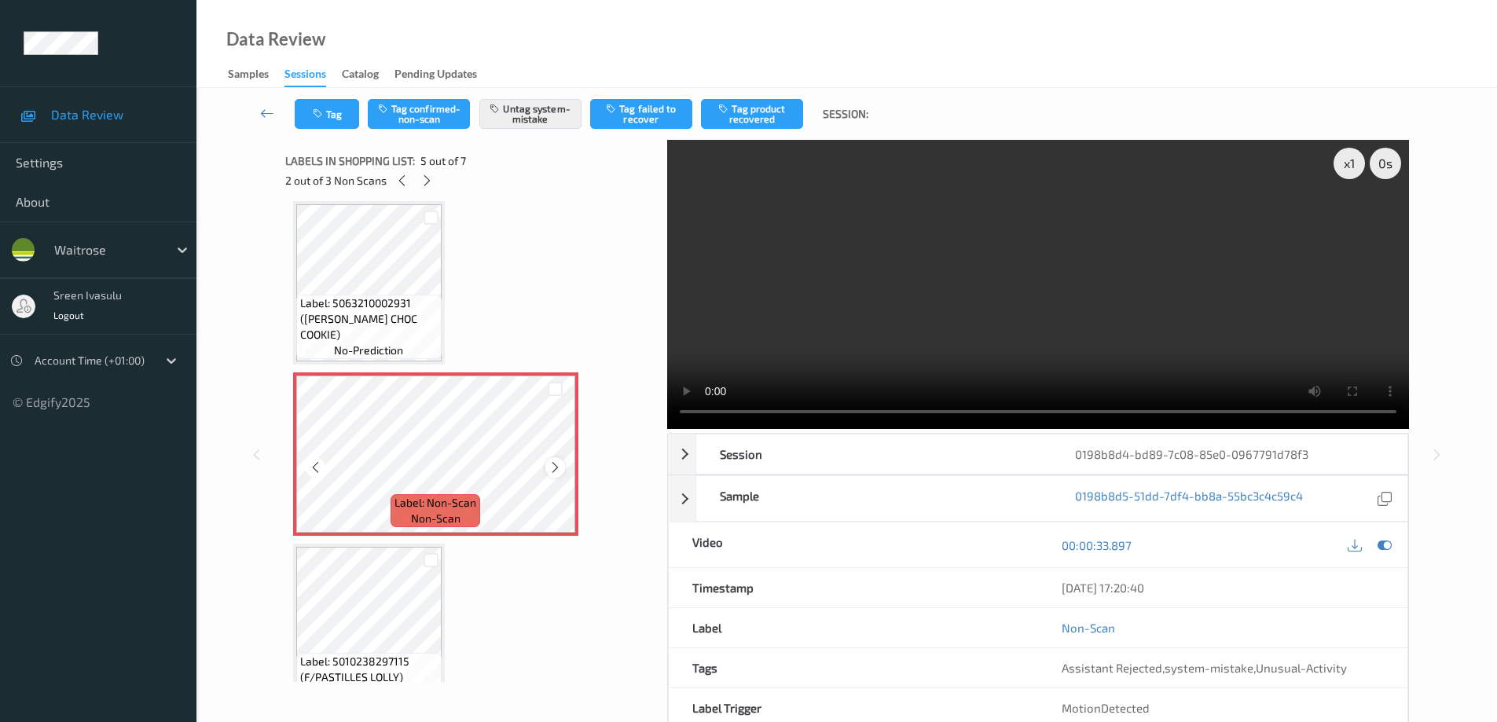
click at [554, 470] on icon at bounding box center [555, 468] width 13 height 14
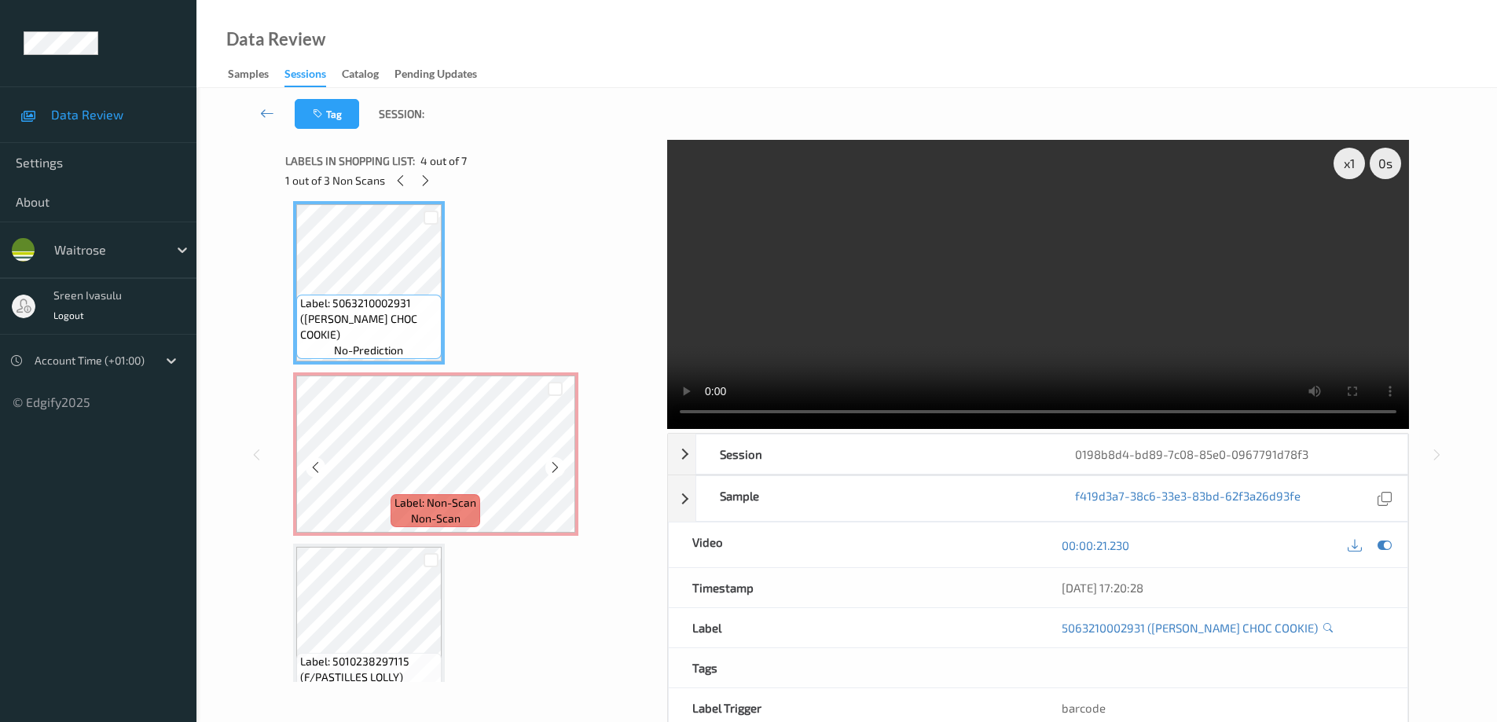
scroll to position [555, 0]
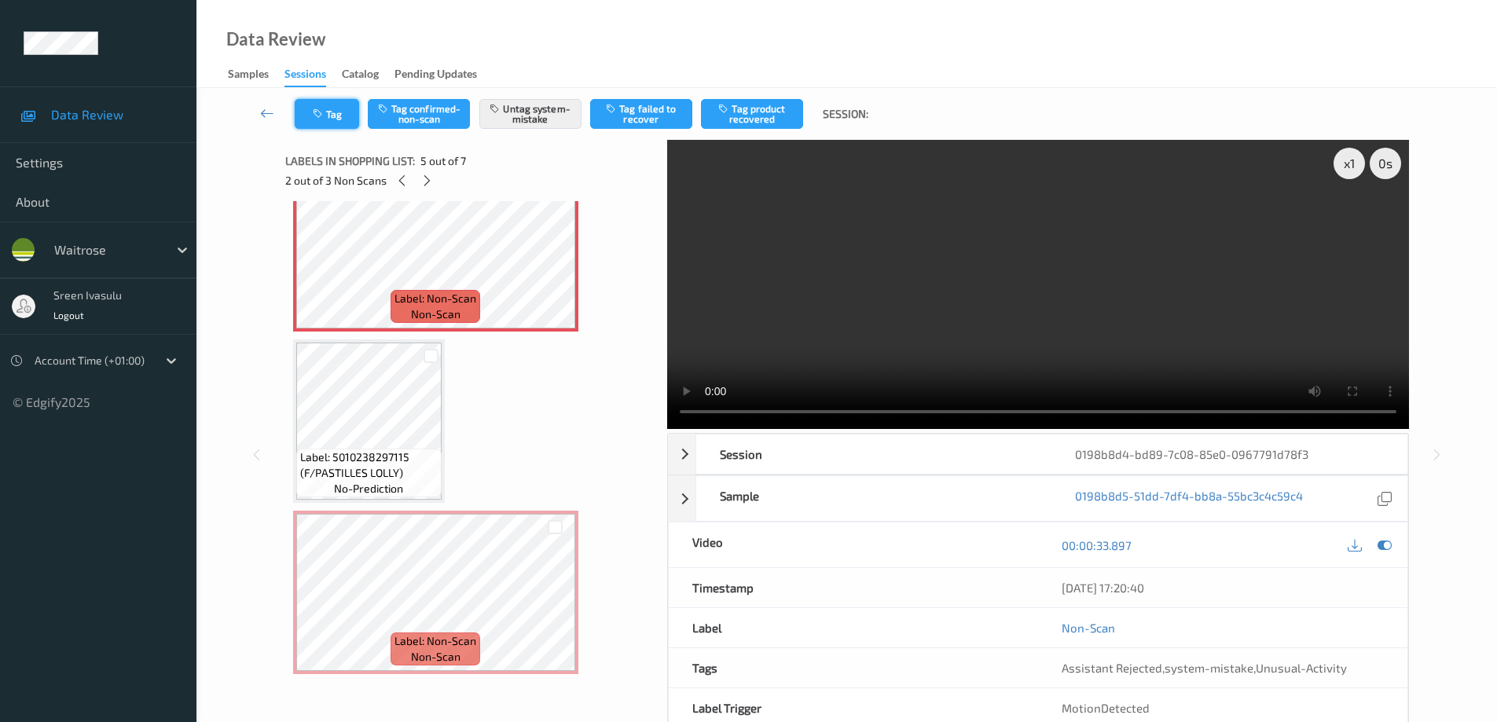
click at [340, 111] on button "Tag" at bounding box center [327, 114] width 64 height 30
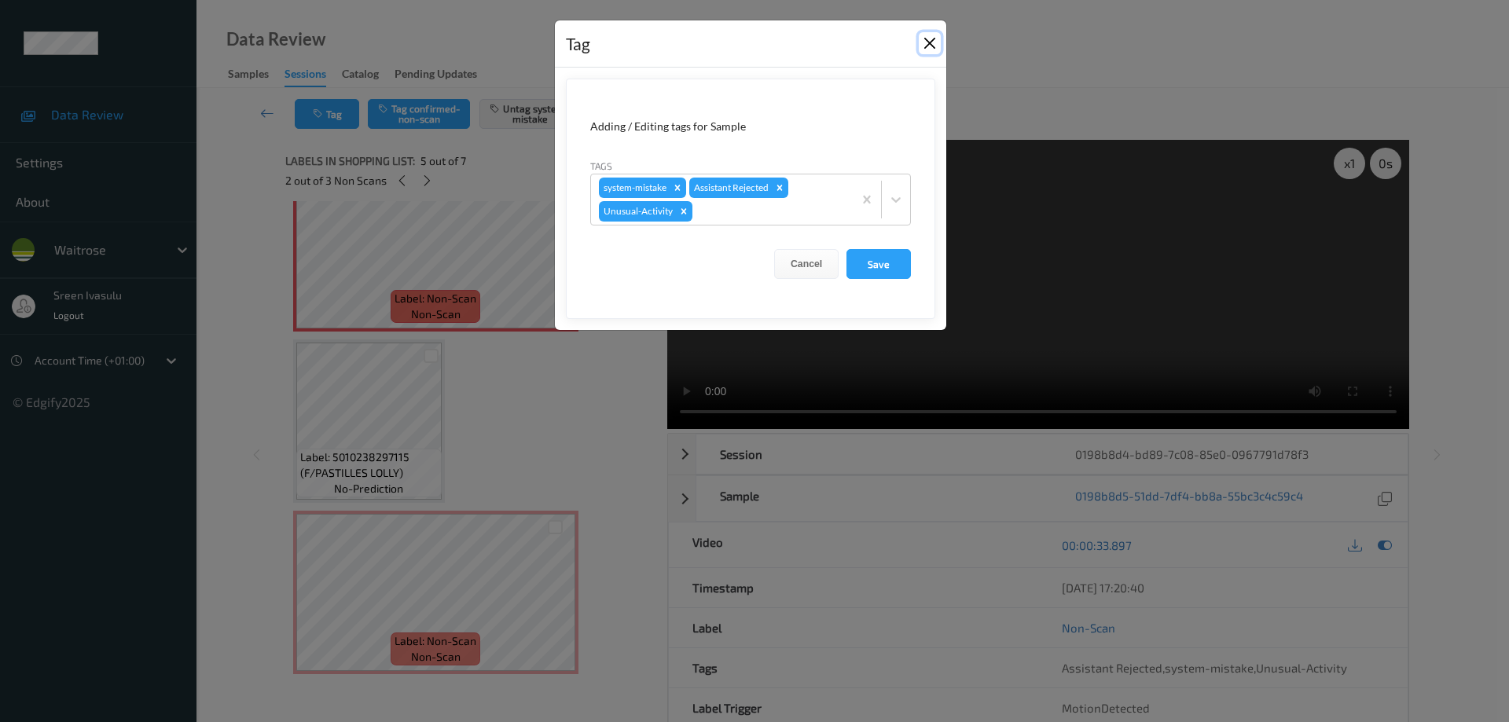
click at [932, 42] on button "Close" at bounding box center [930, 43] width 22 height 22
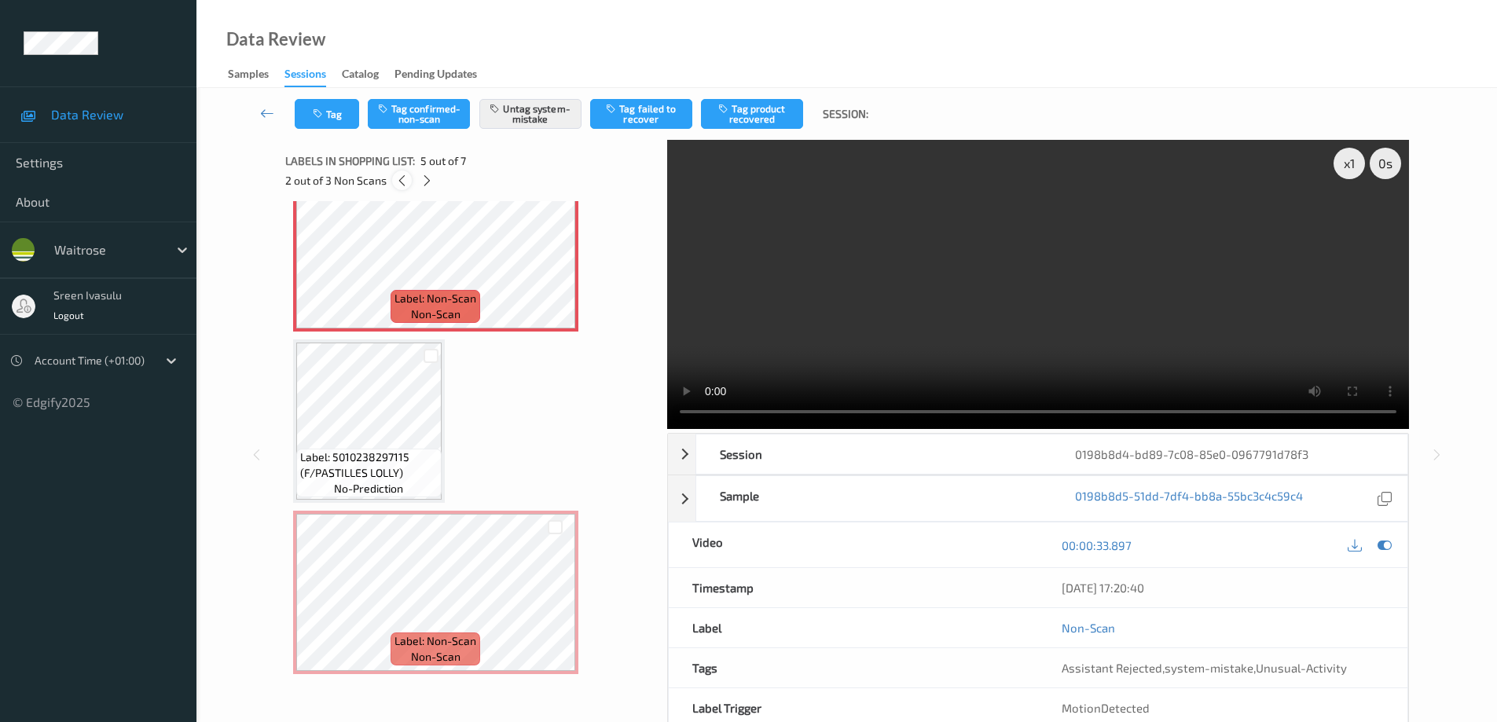
click at [403, 185] on icon at bounding box center [401, 181] width 13 height 14
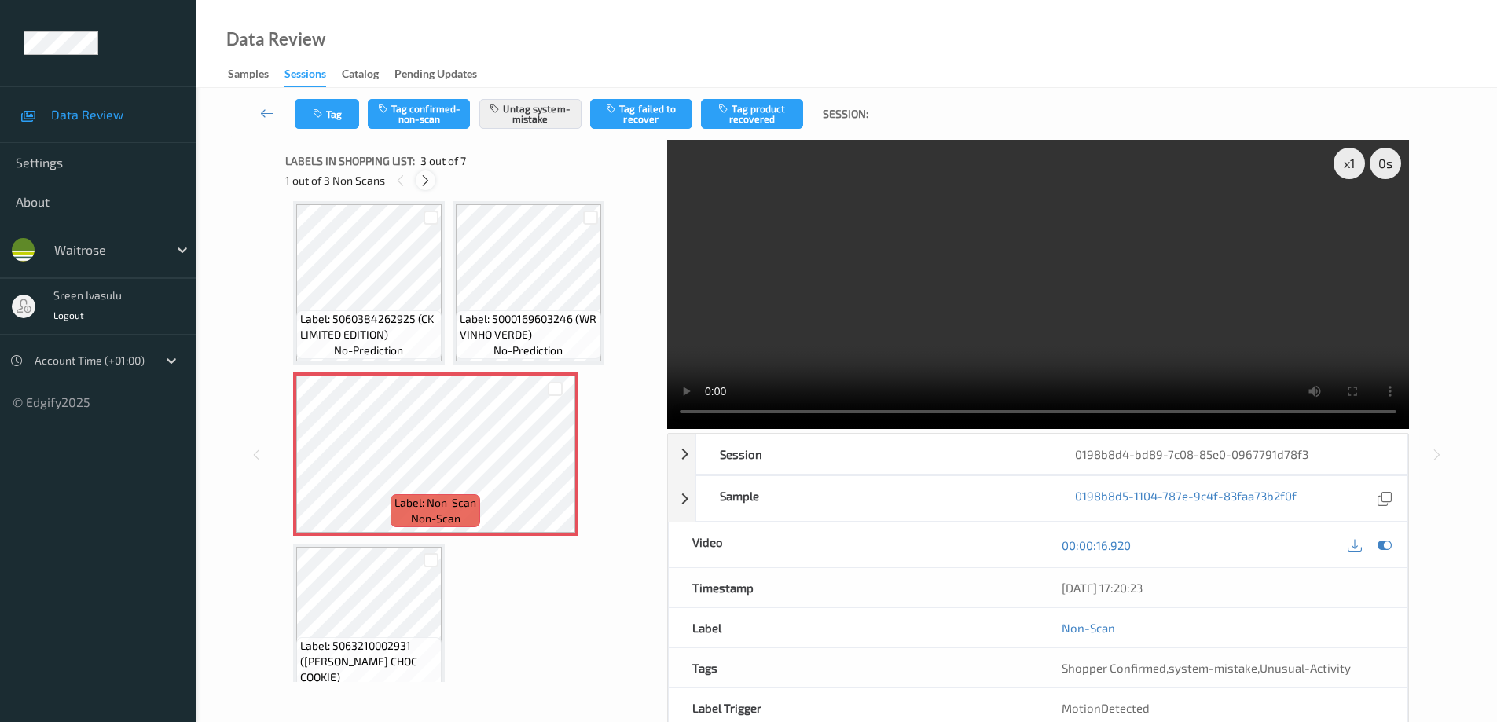
click at [420, 175] on icon at bounding box center [425, 181] width 13 height 14
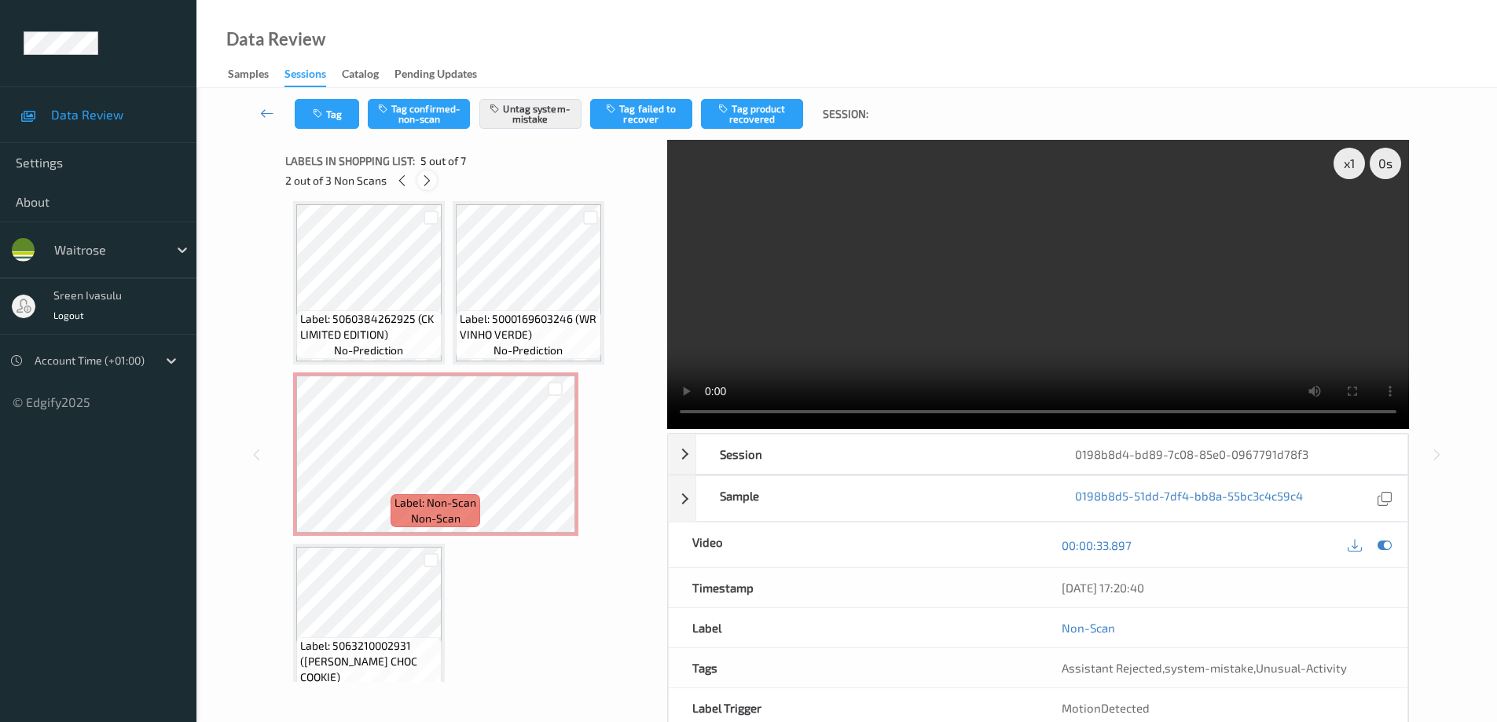
scroll to position [351, 0]
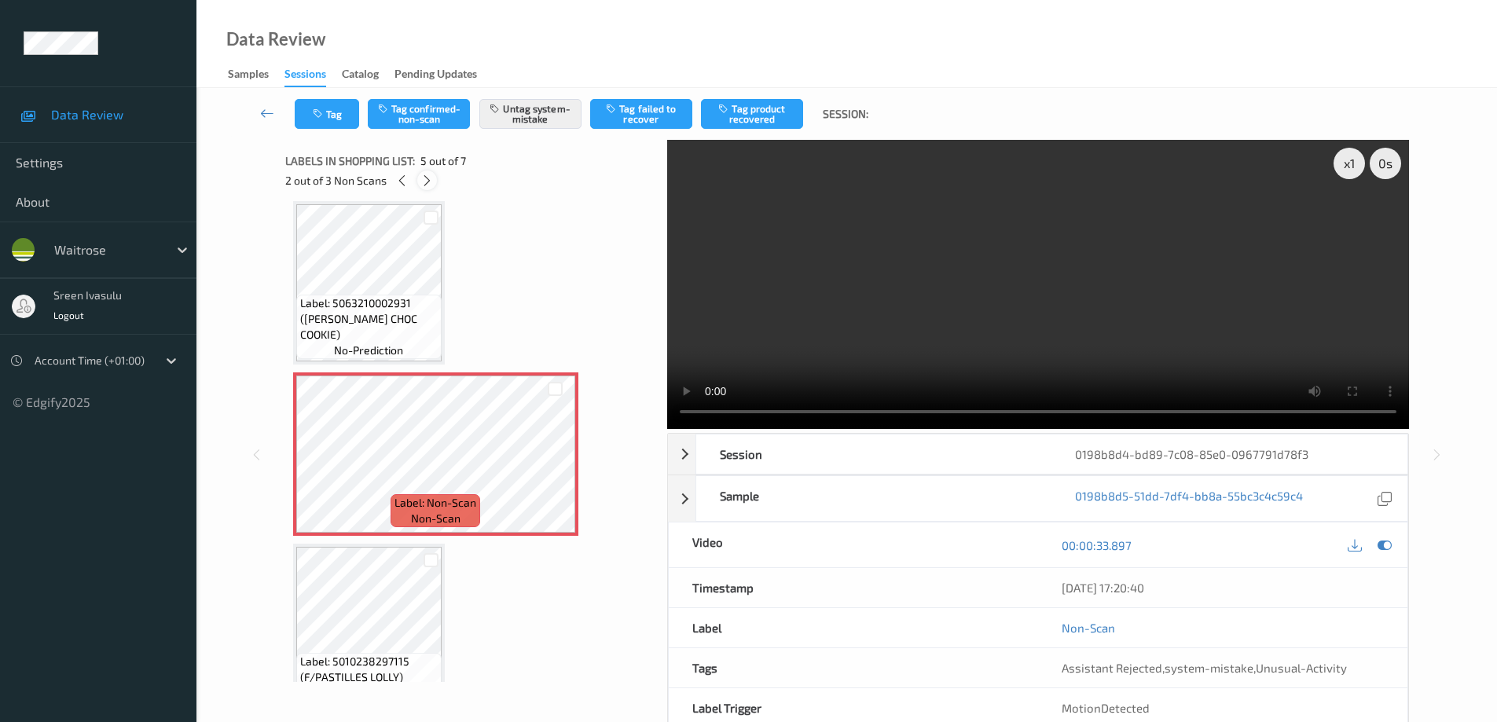
click at [424, 180] on icon at bounding box center [426, 181] width 13 height 14
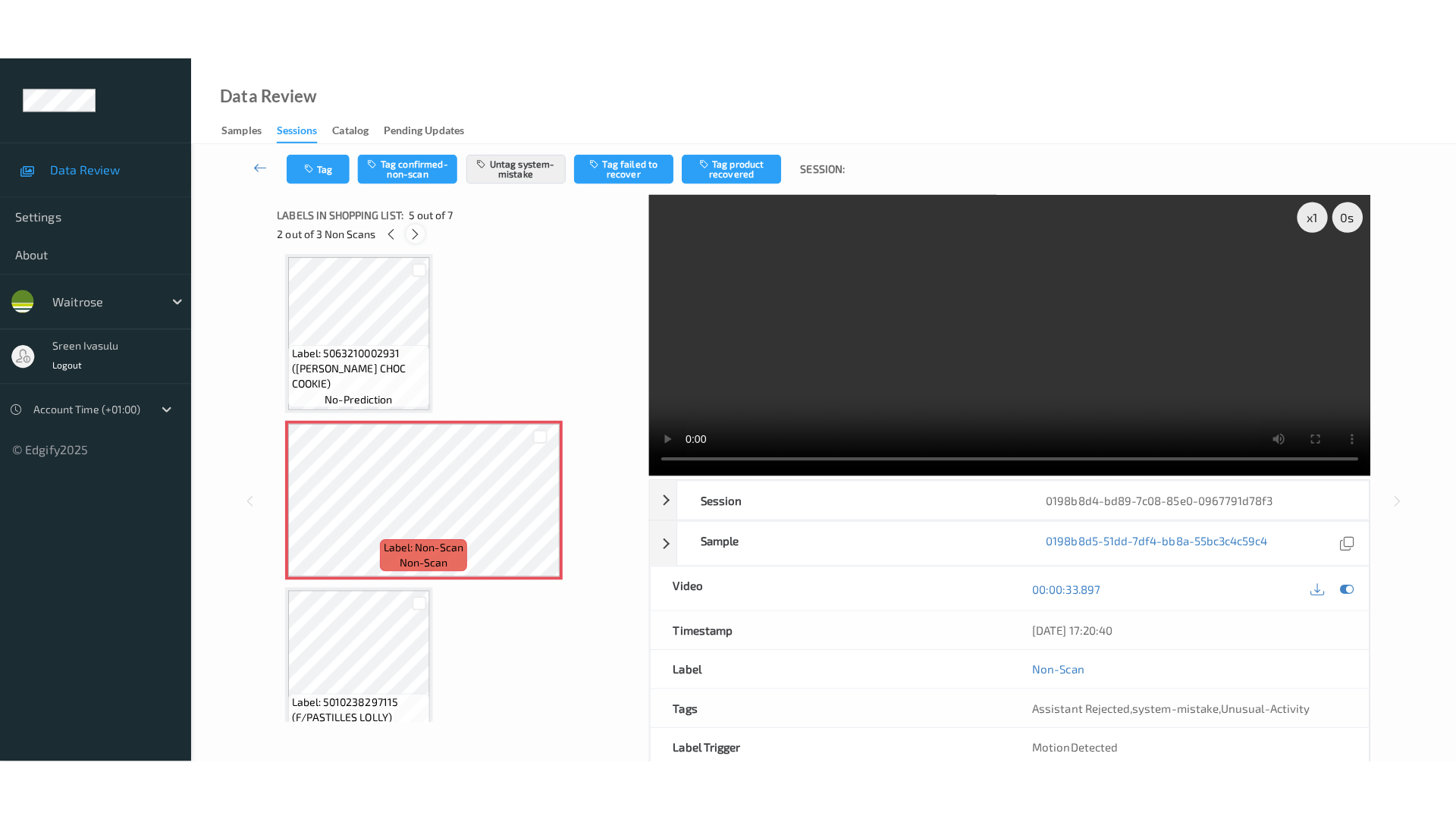
scroll to position [535, 0]
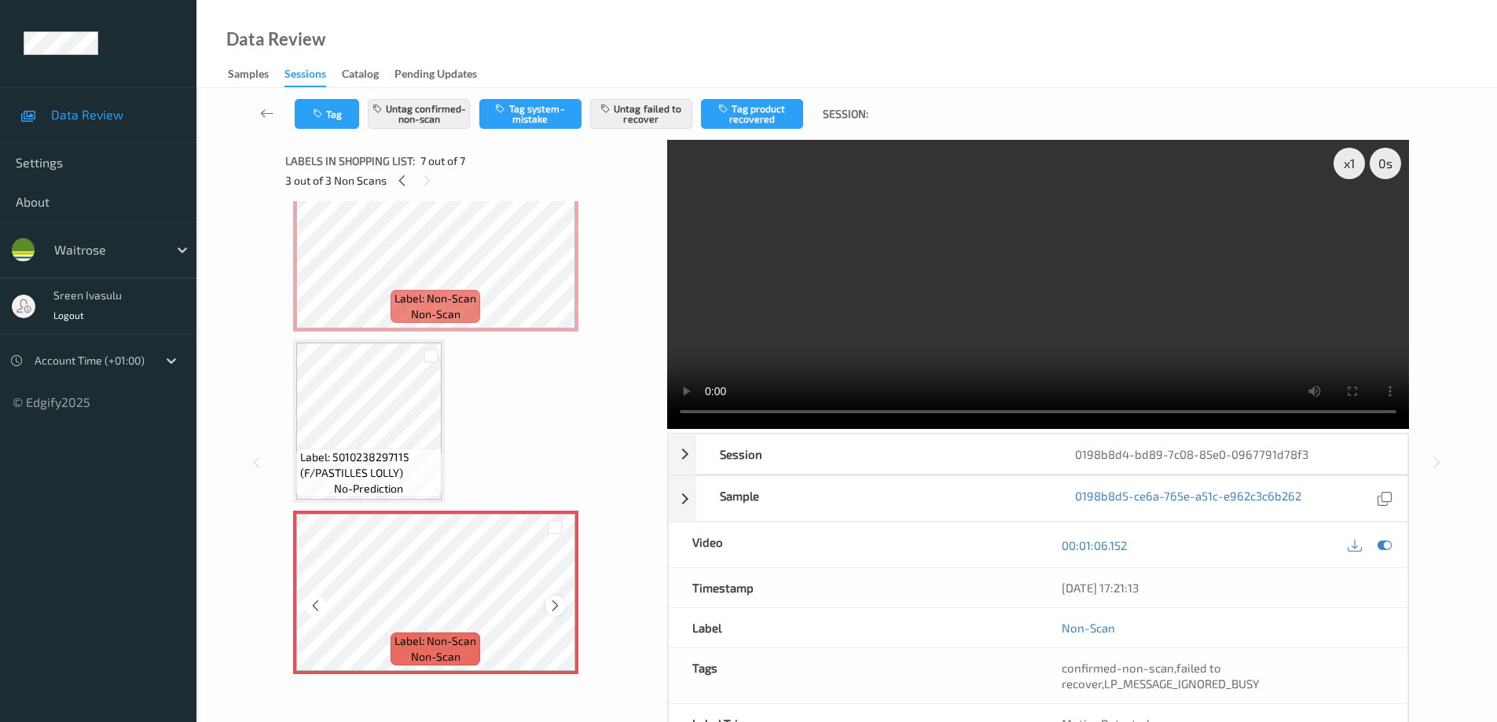
click at [556, 609] on icon at bounding box center [555, 606] width 13 height 14
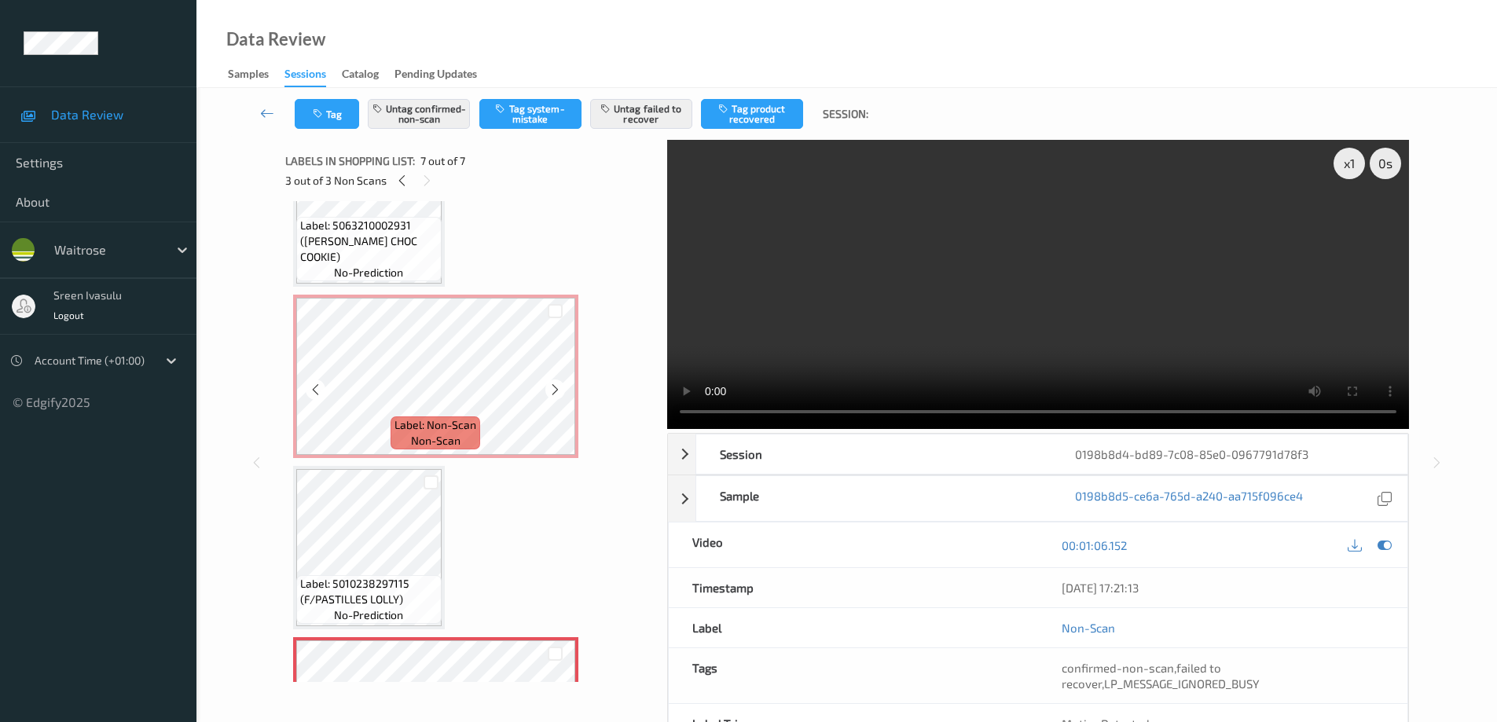
scroll to position [0, 0]
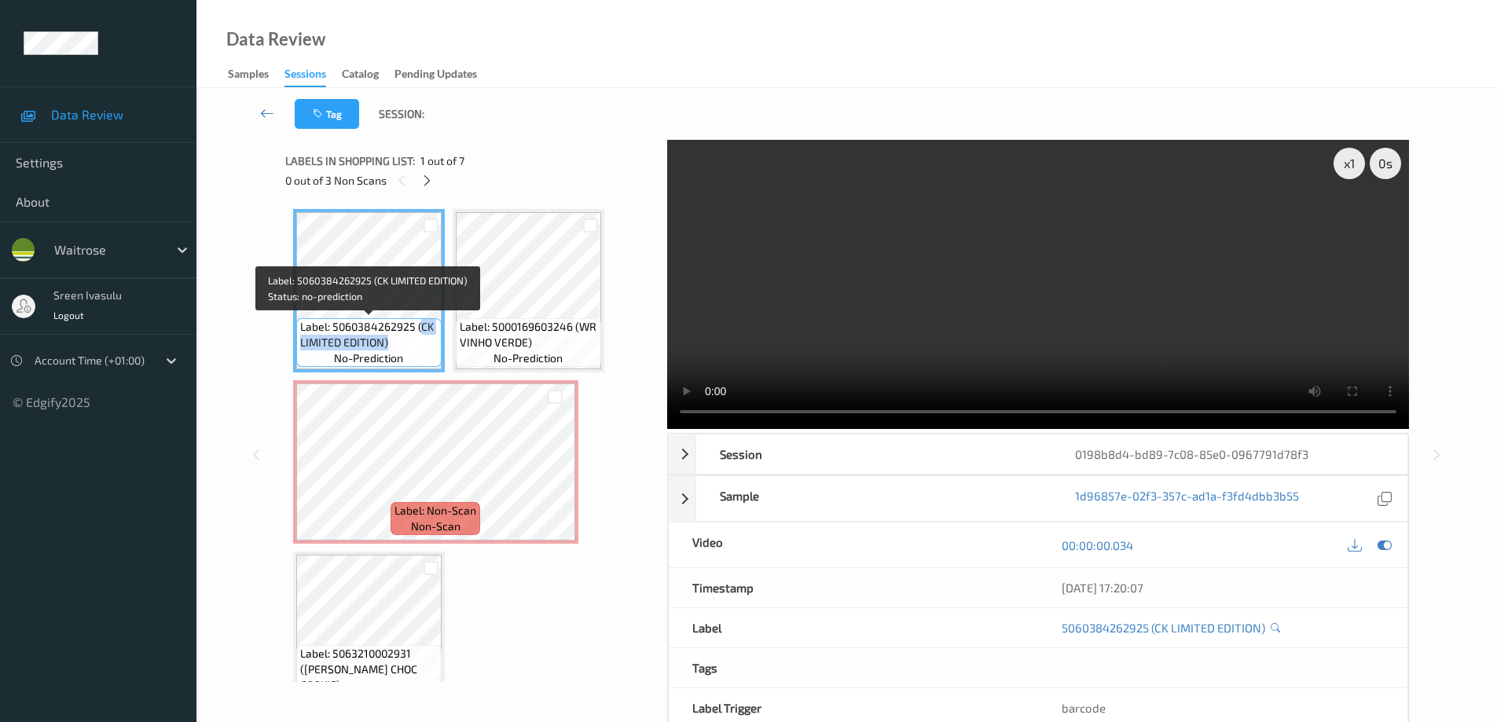
drag, startPoint x: 419, startPoint y: 331, endPoint x: 428, endPoint y: 339, distance: 12.3
click at [428, 339] on span "Label: 5060384262925 (CK LIMITED EDITION)" at bounding box center [369, 334] width 138 height 31
copy span "CK LIMITED EDITION)"
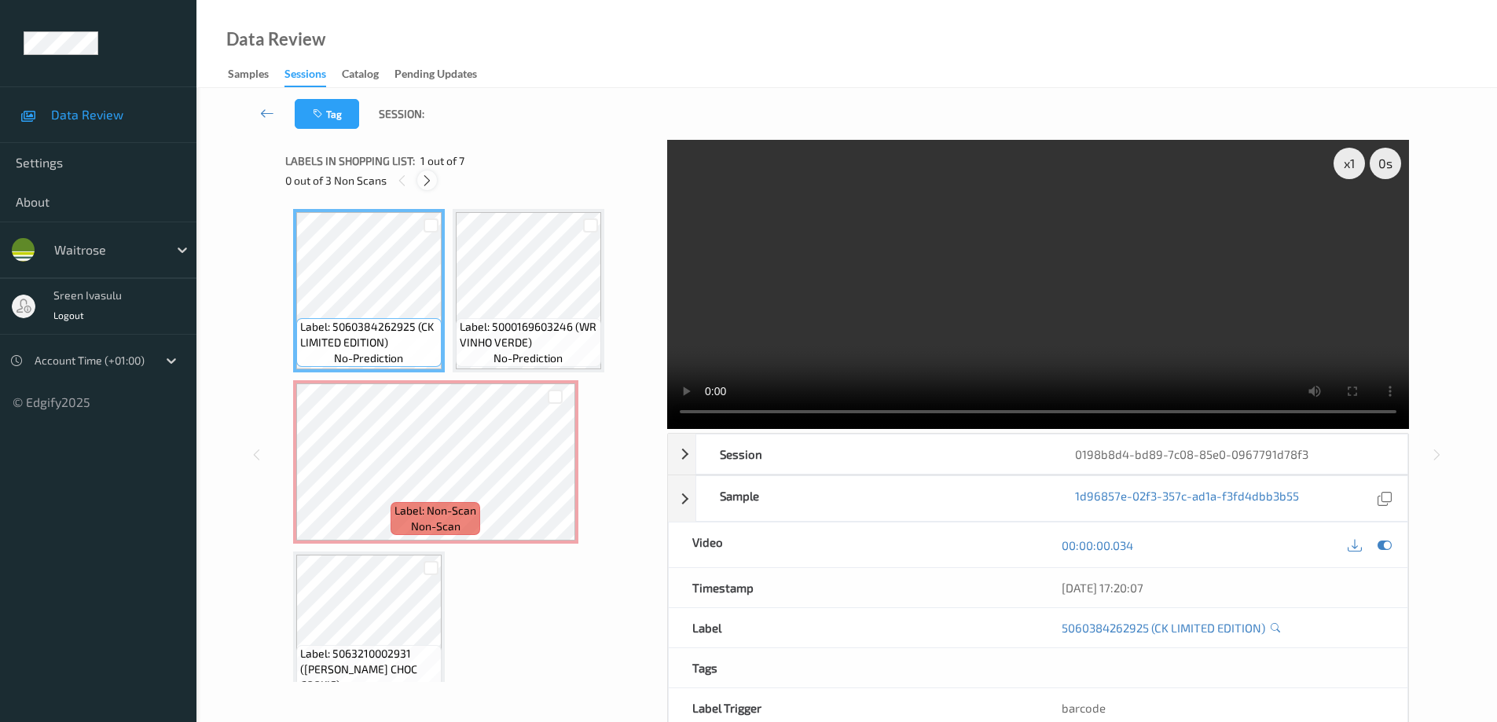
click at [425, 181] on icon at bounding box center [426, 181] width 13 height 14
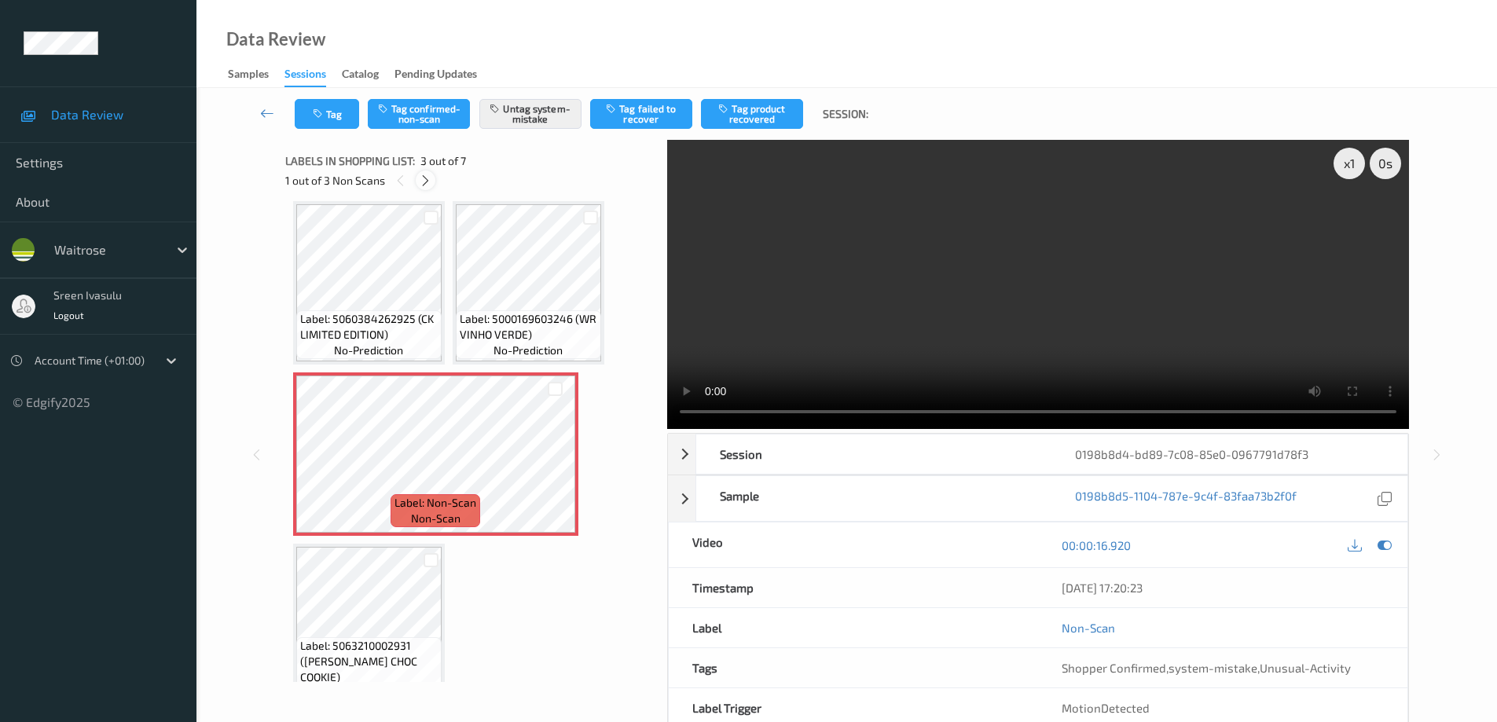
click at [425, 181] on icon at bounding box center [425, 181] width 13 height 14
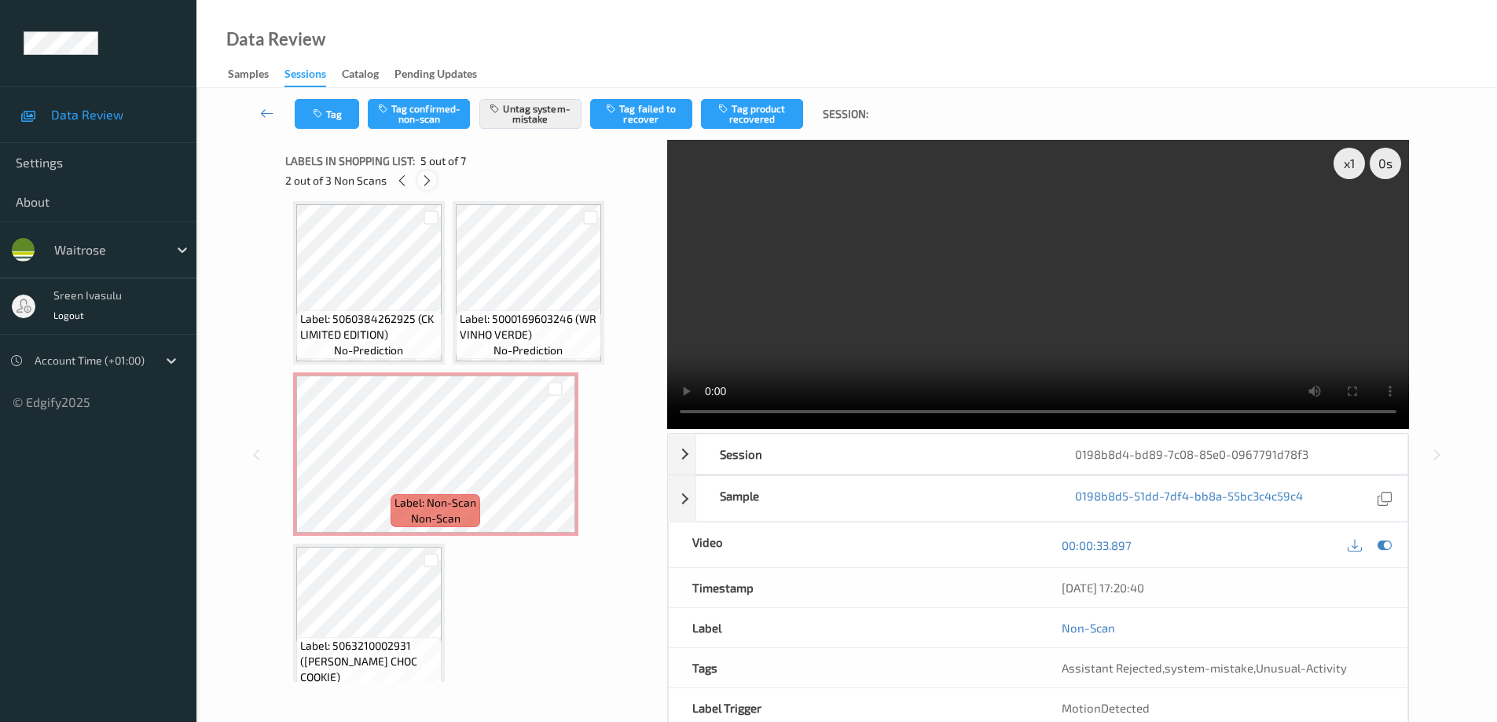
scroll to position [351, 0]
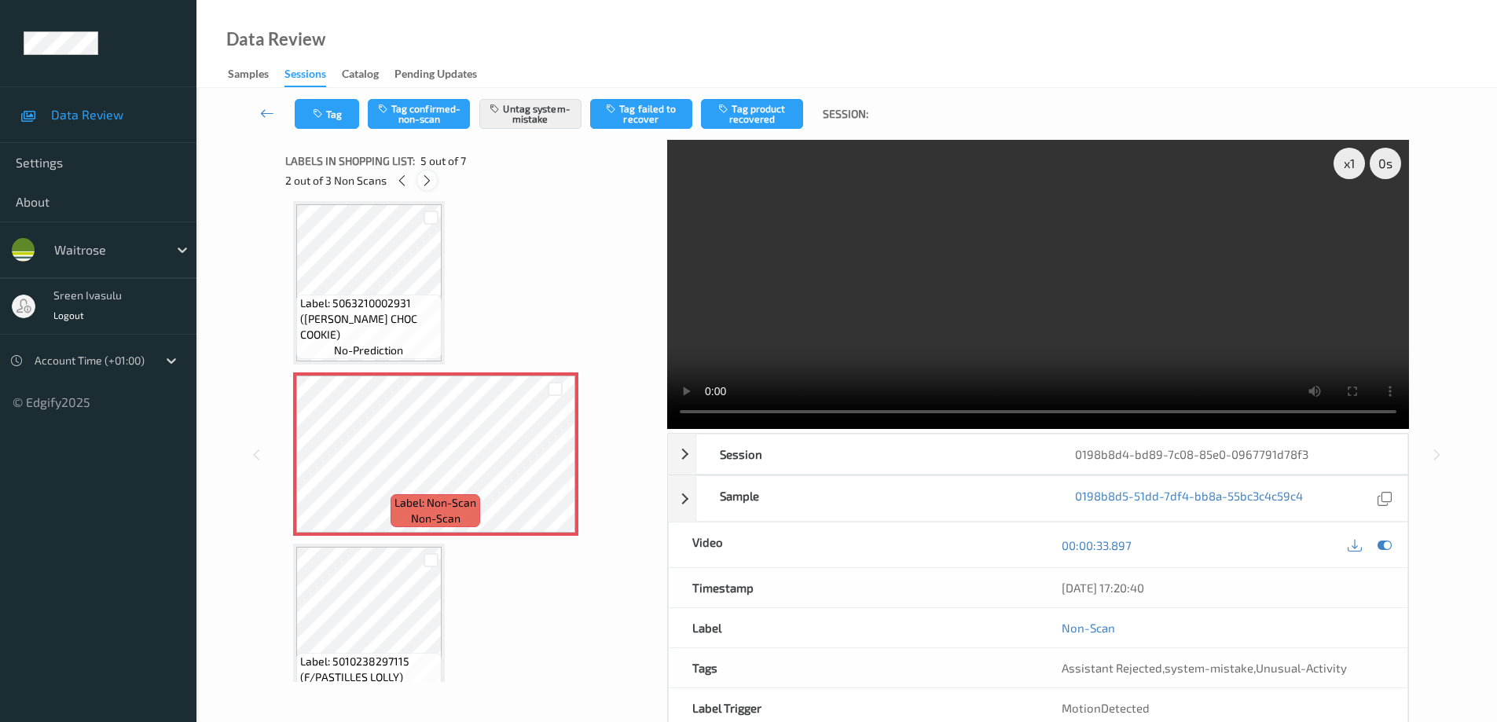
click at [422, 183] on icon at bounding box center [426, 181] width 13 height 14
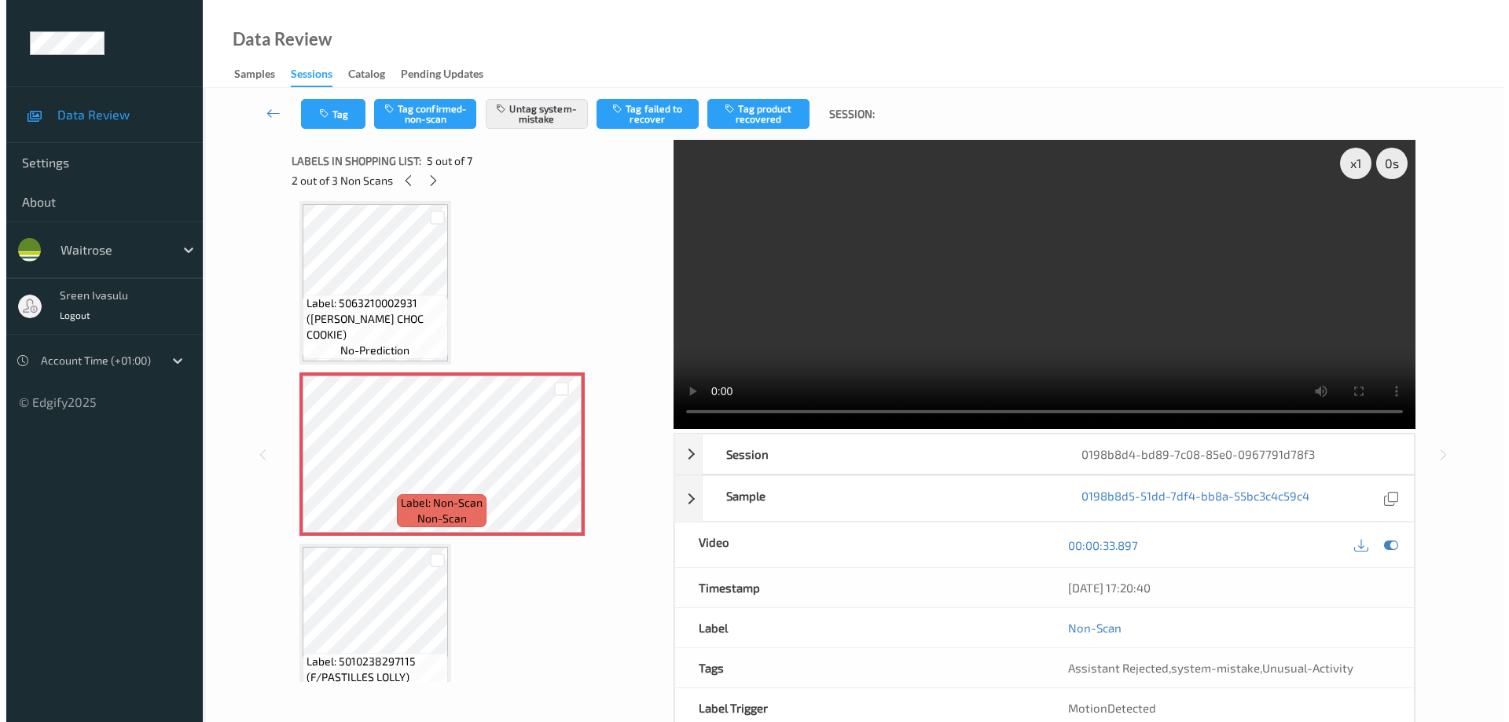
scroll to position [555, 0]
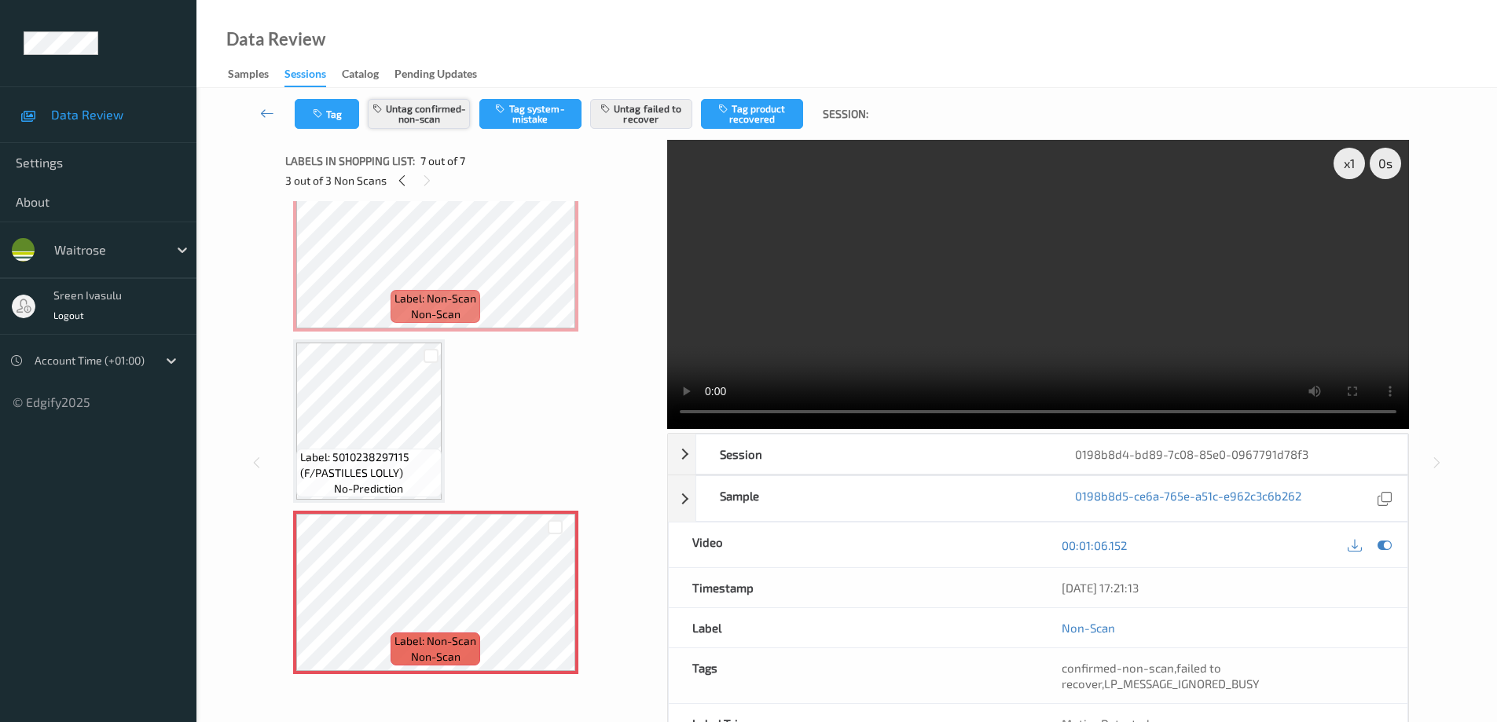
click at [430, 112] on button "Untag confirmed-non-scan" at bounding box center [419, 114] width 102 height 30
click at [638, 113] on button "Untag failed to recover" at bounding box center [641, 114] width 102 height 30
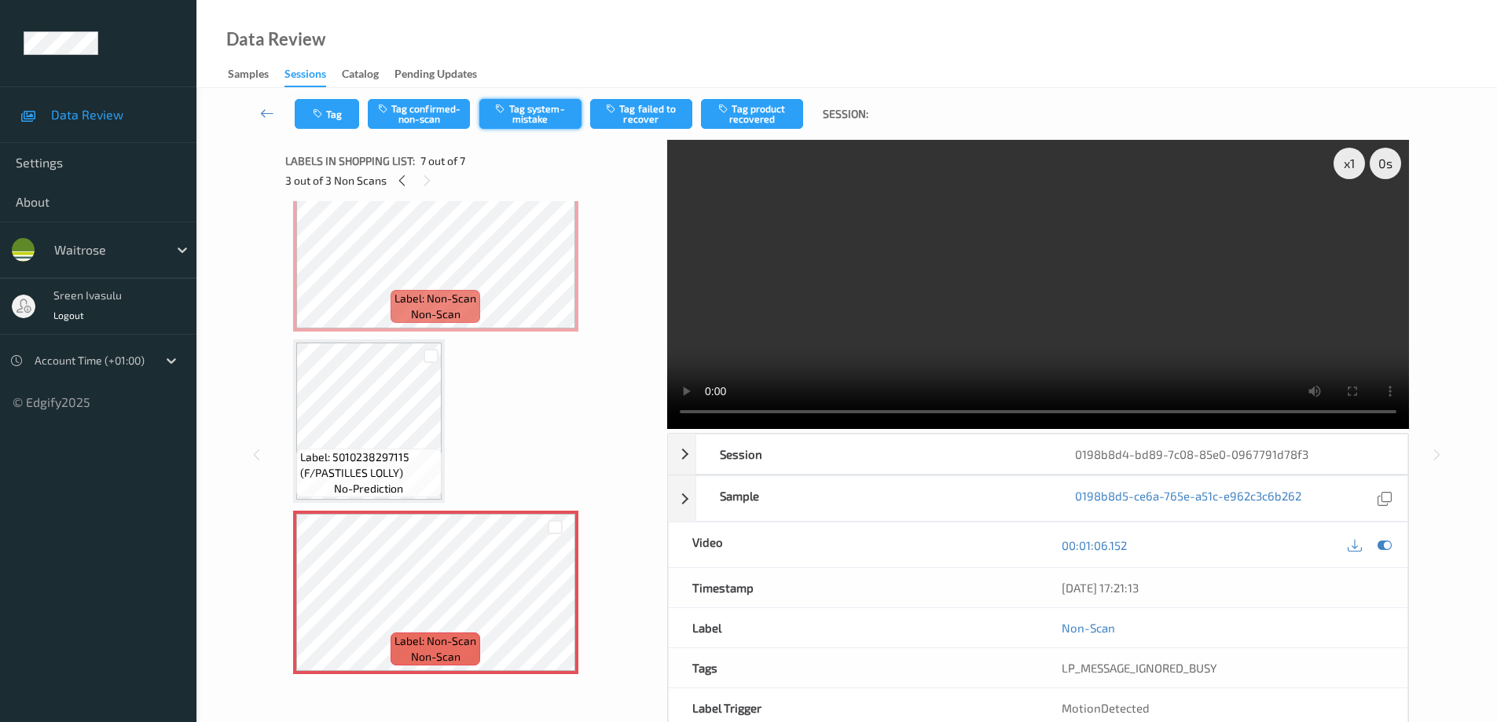
click at [538, 108] on button "Tag system-mistake" at bounding box center [530, 114] width 102 height 30
click at [343, 112] on button "Tag" at bounding box center [327, 114] width 64 height 30
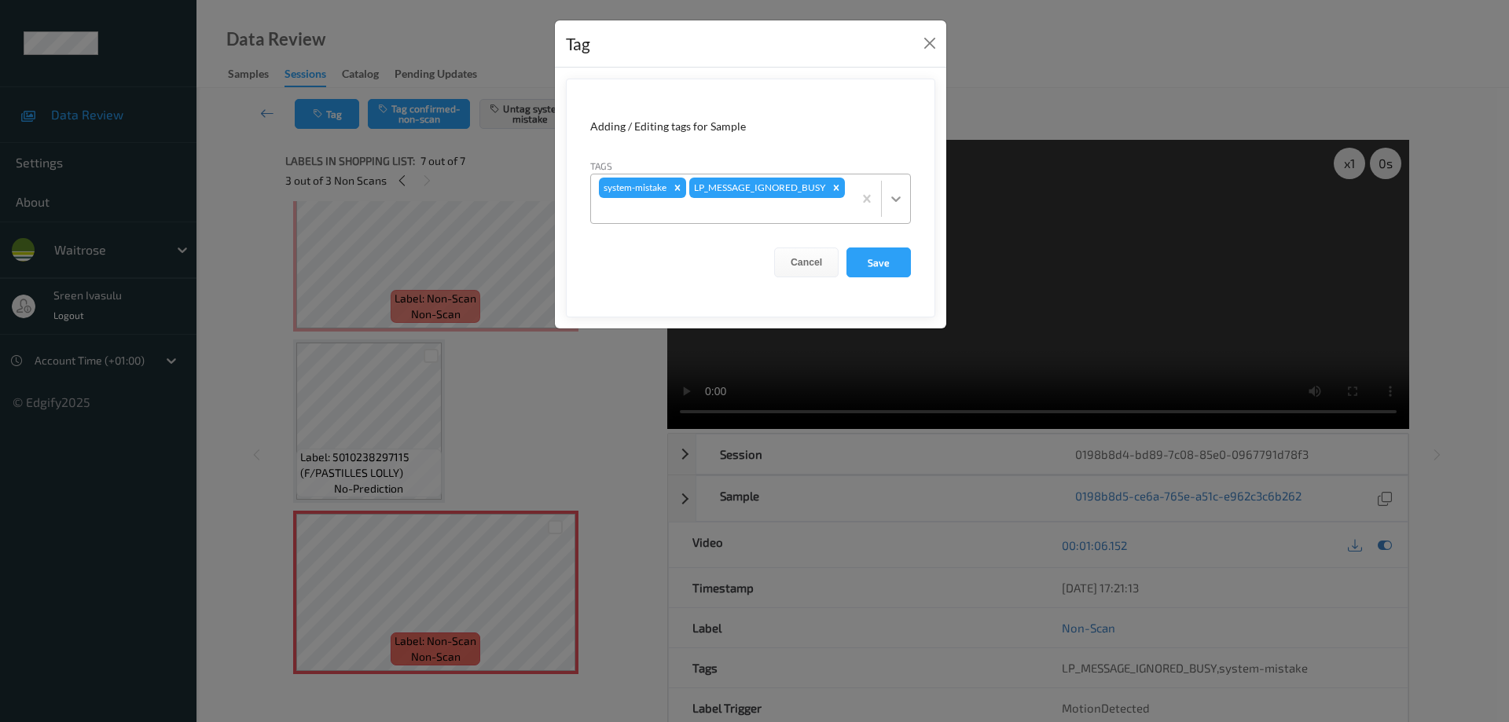
click at [895, 205] on icon at bounding box center [896, 199] width 16 height 16
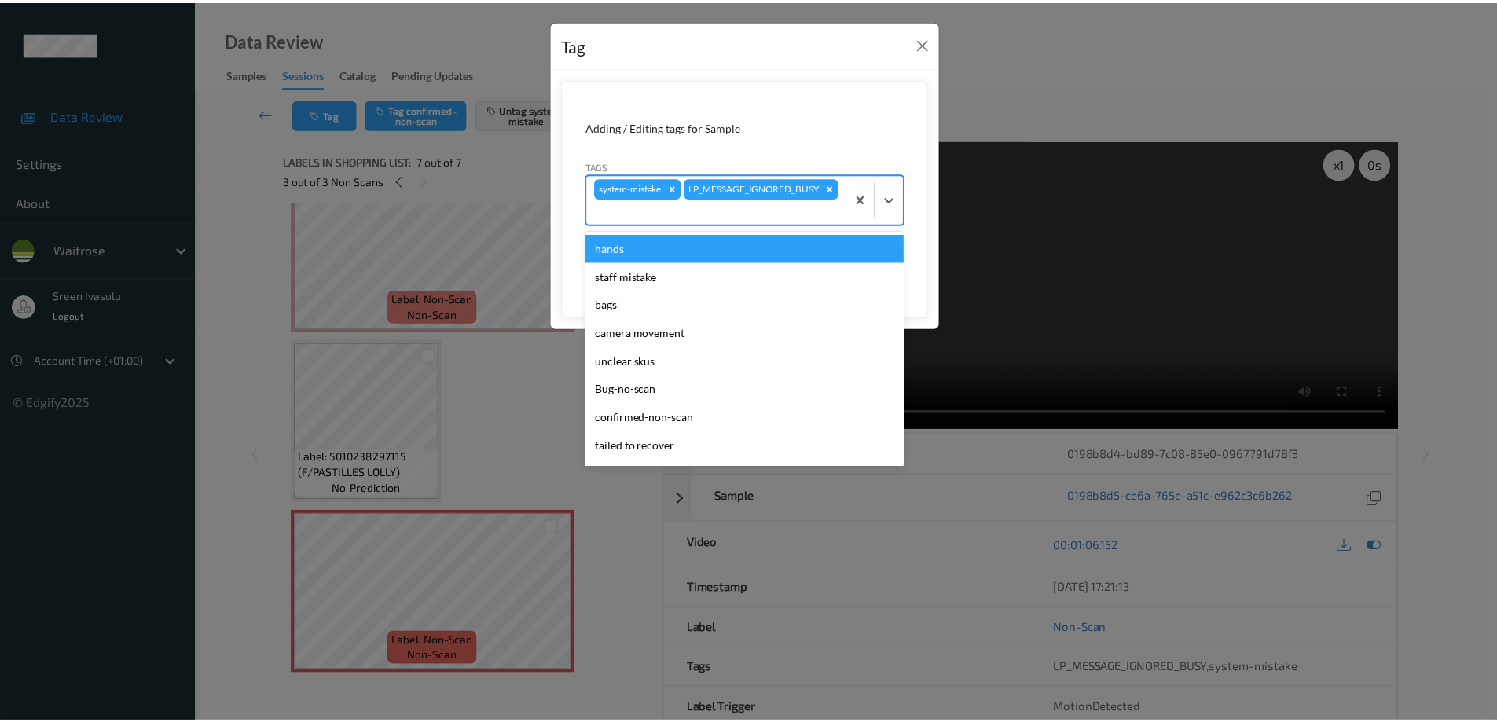
scroll to position [308, 0]
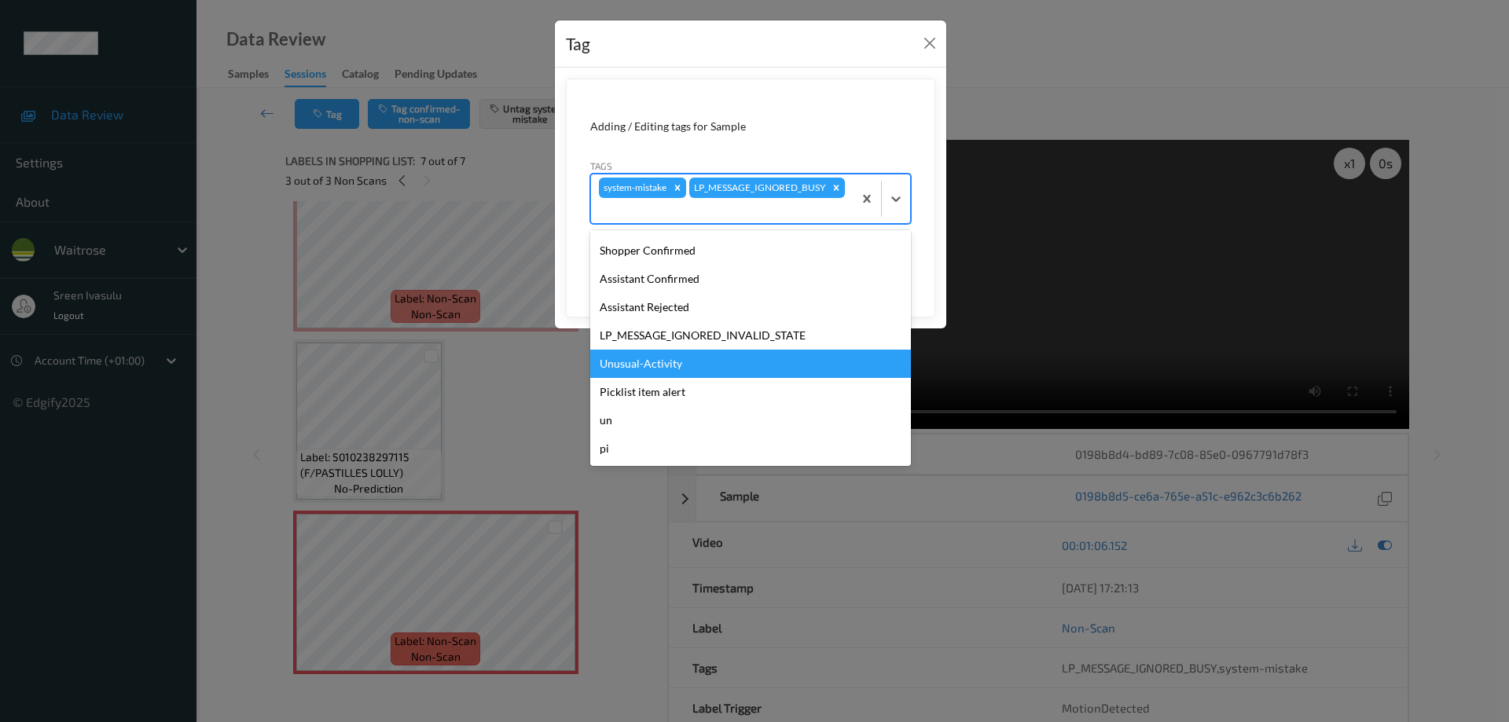
click at [666, 365] on div "Unusual-Activity" at bounding box center [750, 364] width 321 height 28
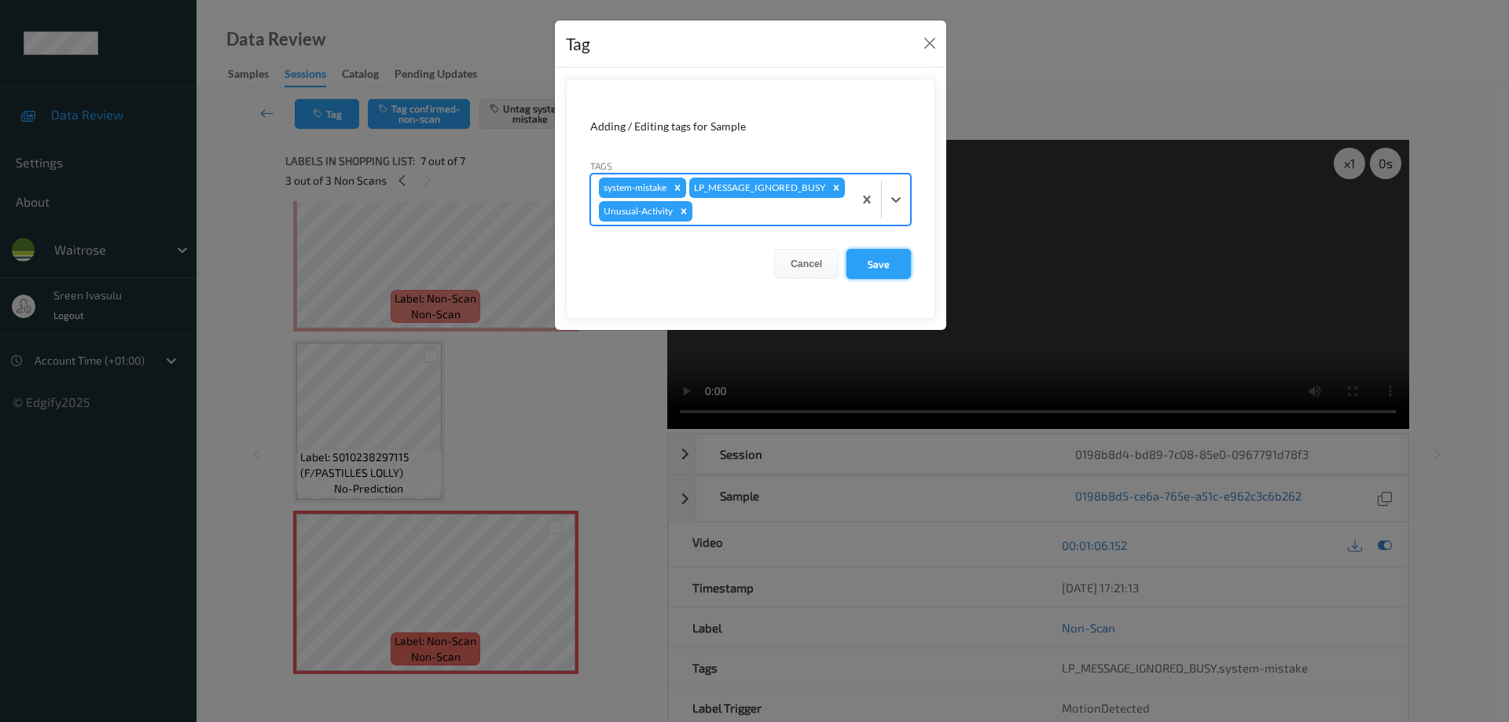
click at [883, 279] on button "Save" at bounding box center [878, 264] width 64 height 30
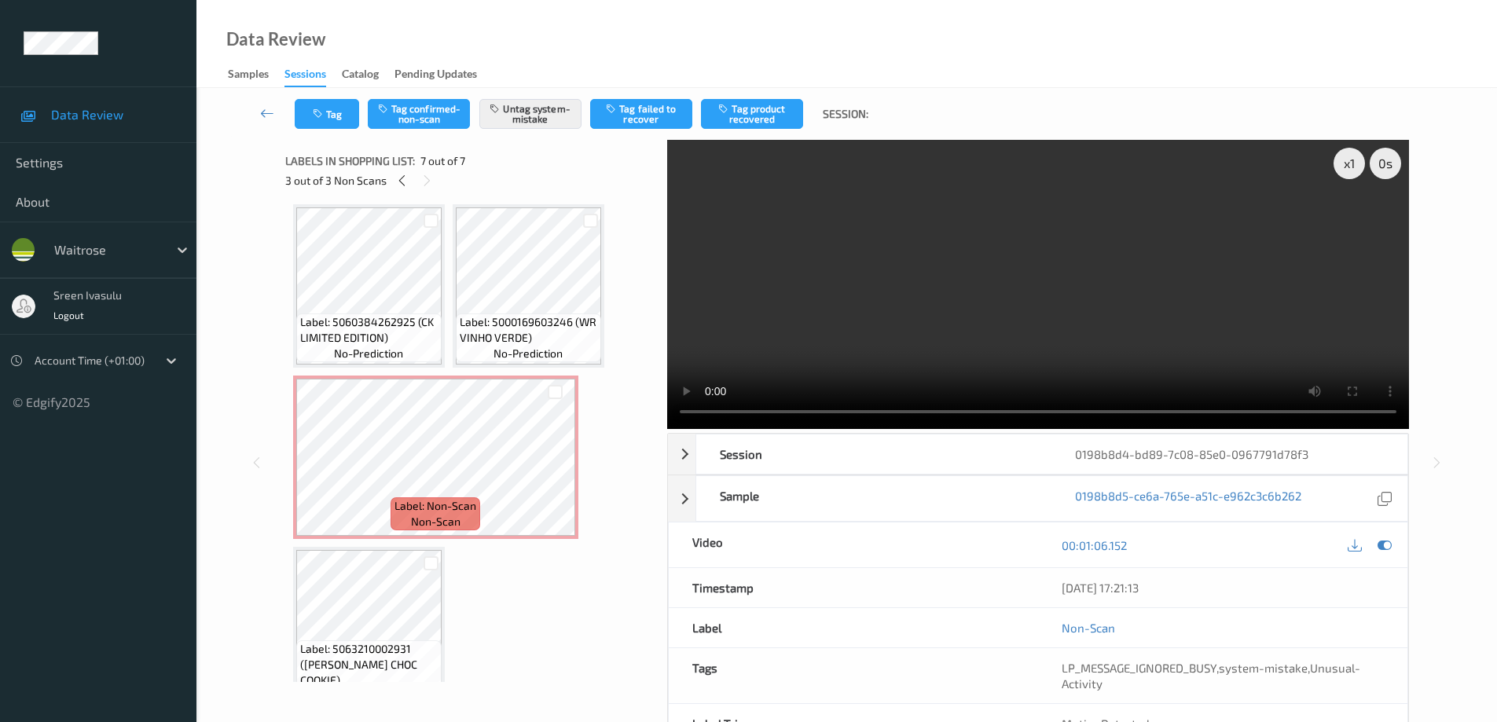
scroll to position [0, 0]
click at [406, 185] on icon at bounding box center [401, 181] width 13 height 14
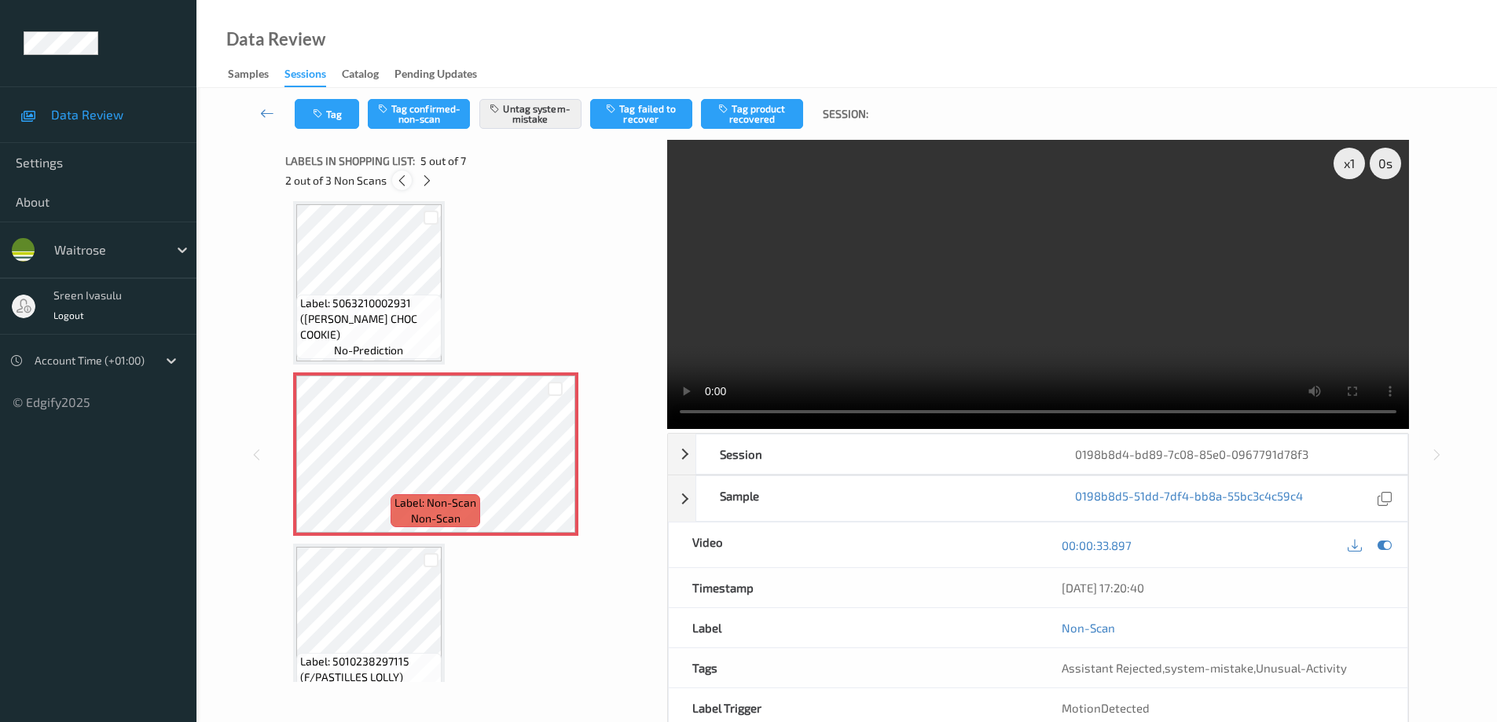
click at [406, 185] on icon at bounding box center [401, 181] width 13 height 14
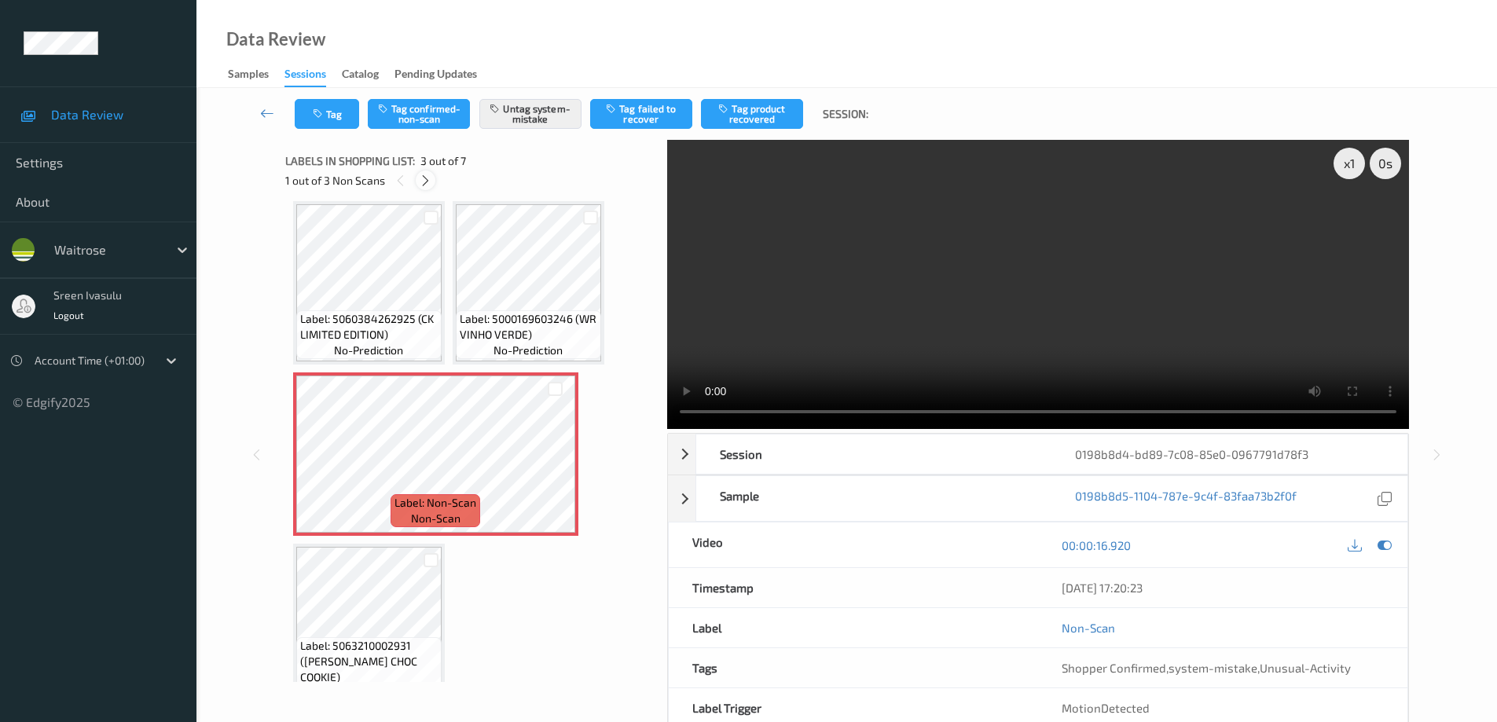
click at [423, 183] on icon at bounding box center [425, 181] width 13 height 14
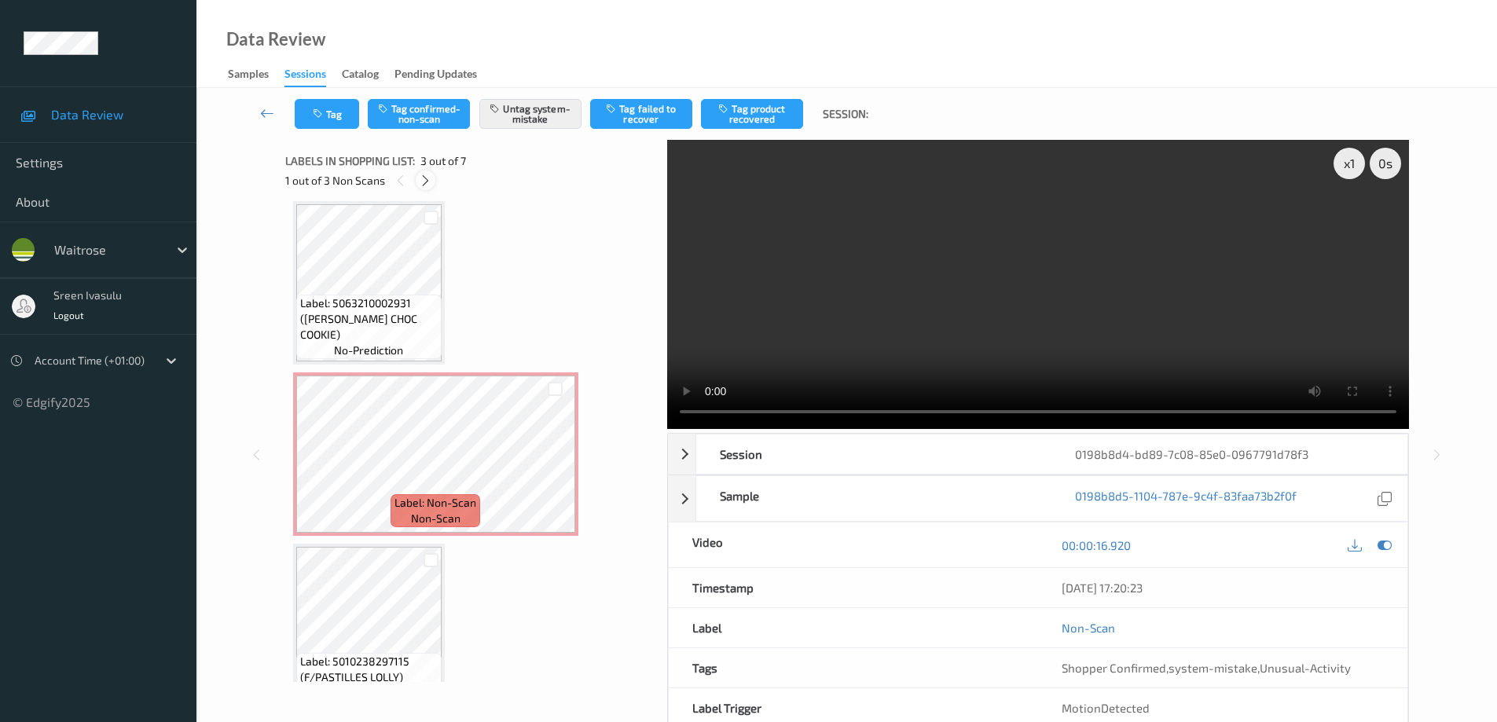
click at [423, 183] on icon at bounding box center [425, 181] width 13 height 14
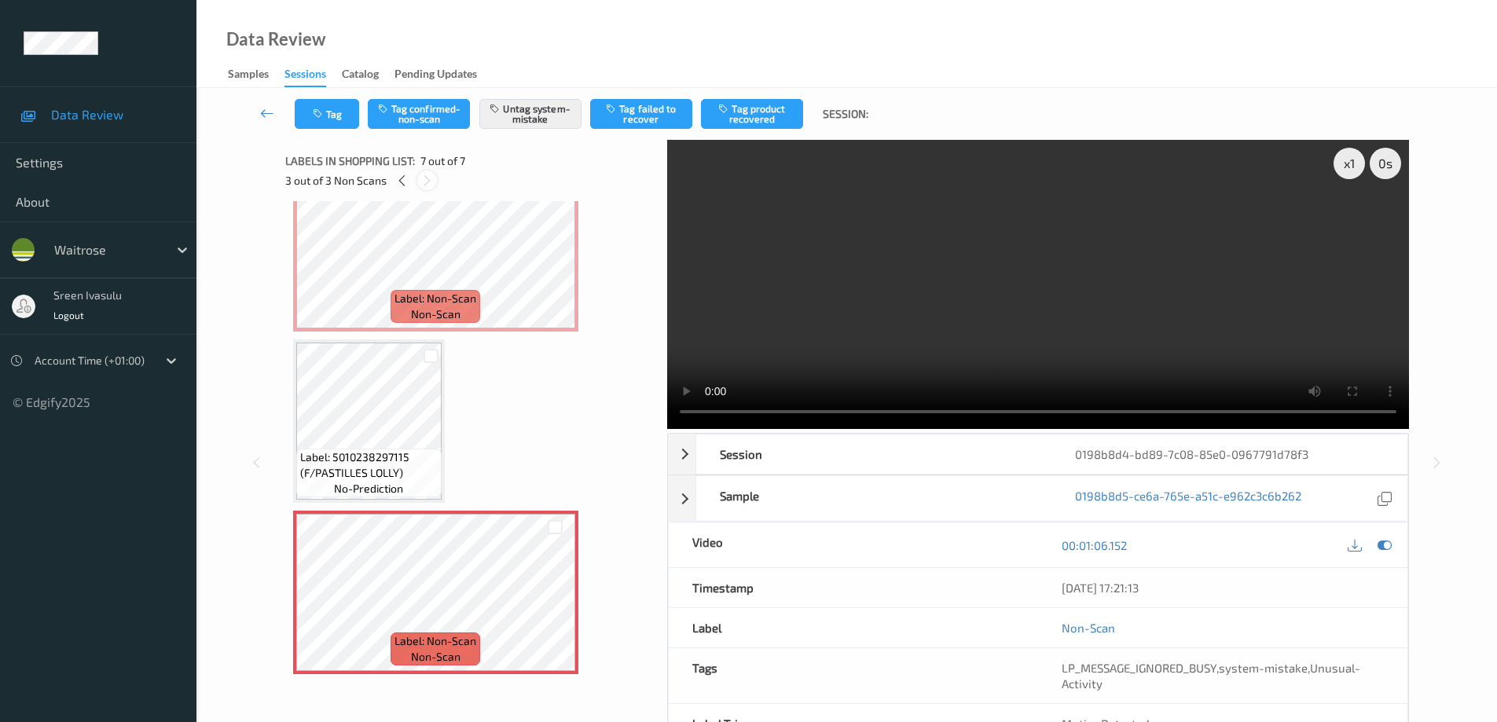
click at [423, 183] on icon at bounding box center [426, 181] width 13 height 14
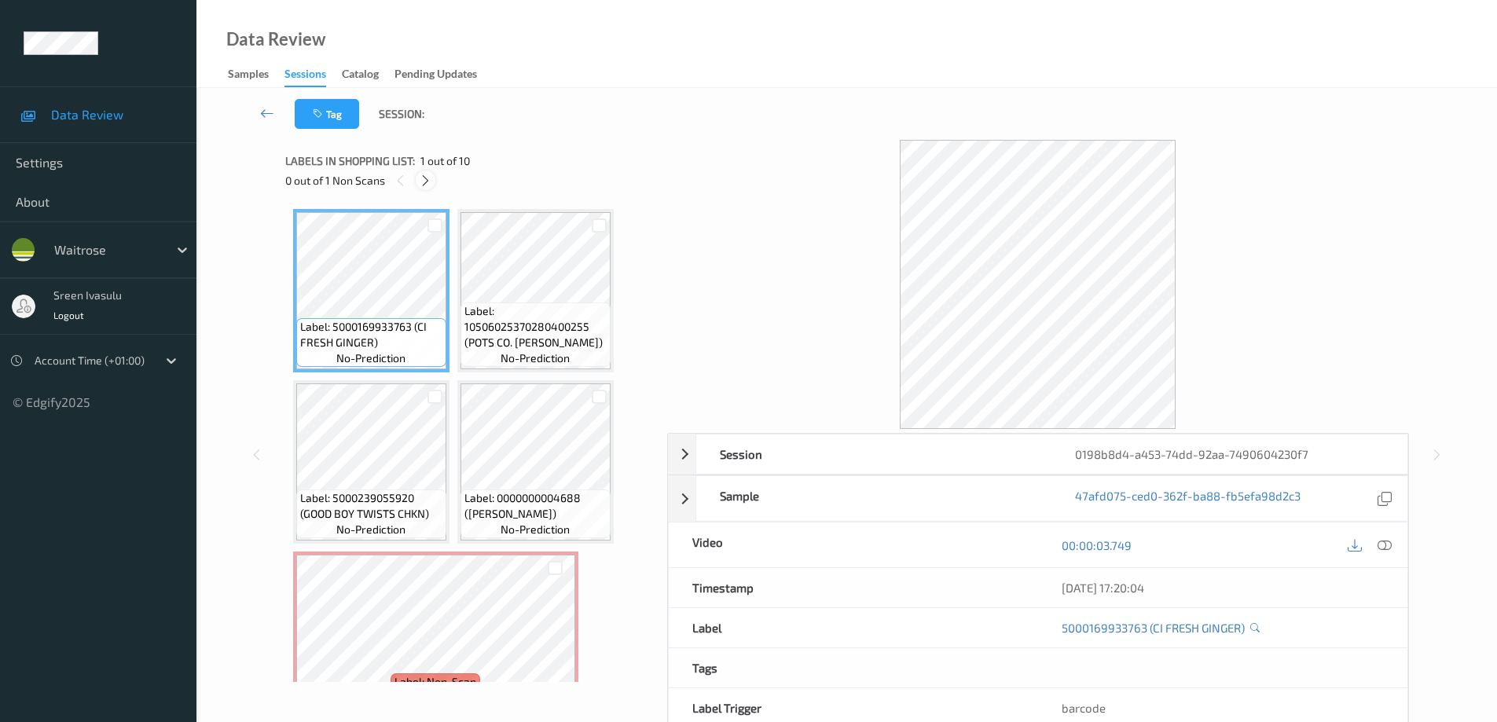
click at [433, 182] on div at bounding box center [426, 181] width 20 height 20
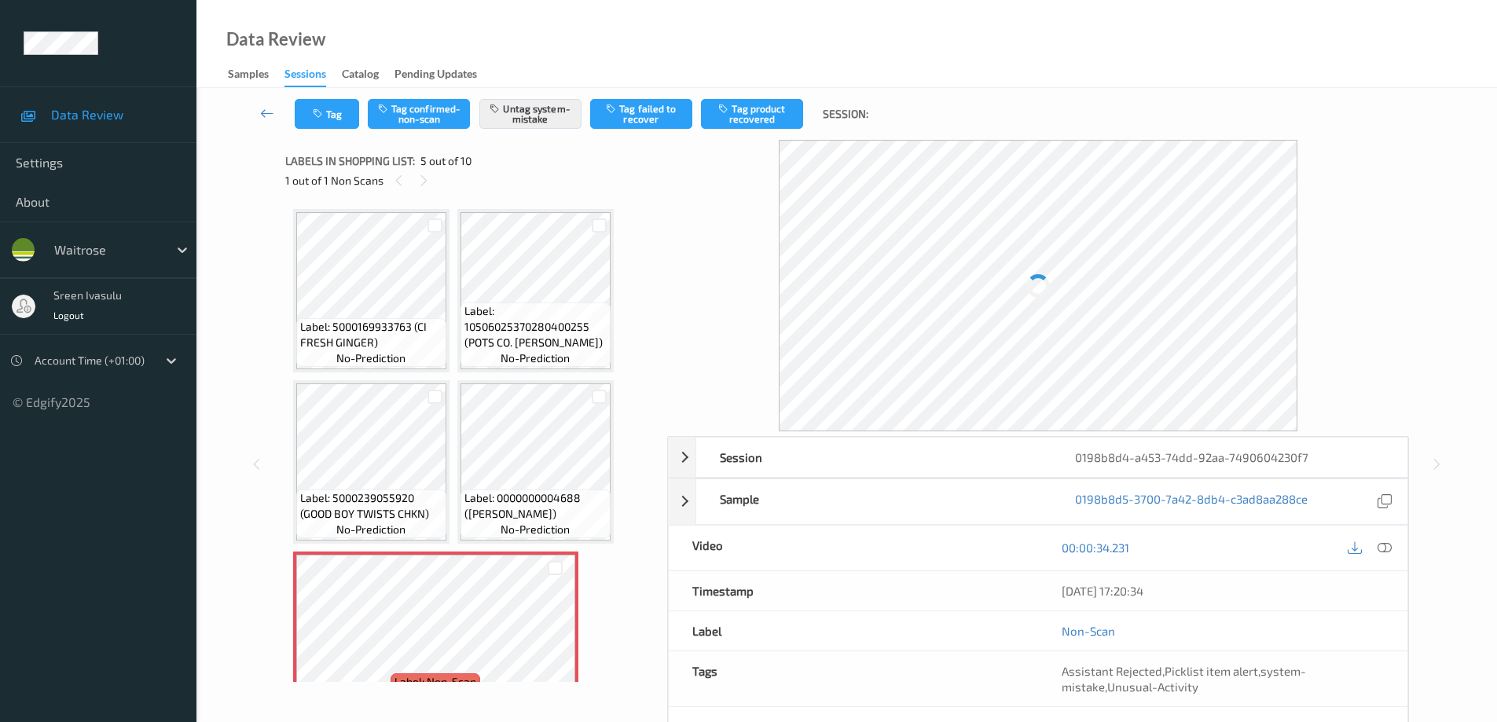
scroll to position [179, 0]
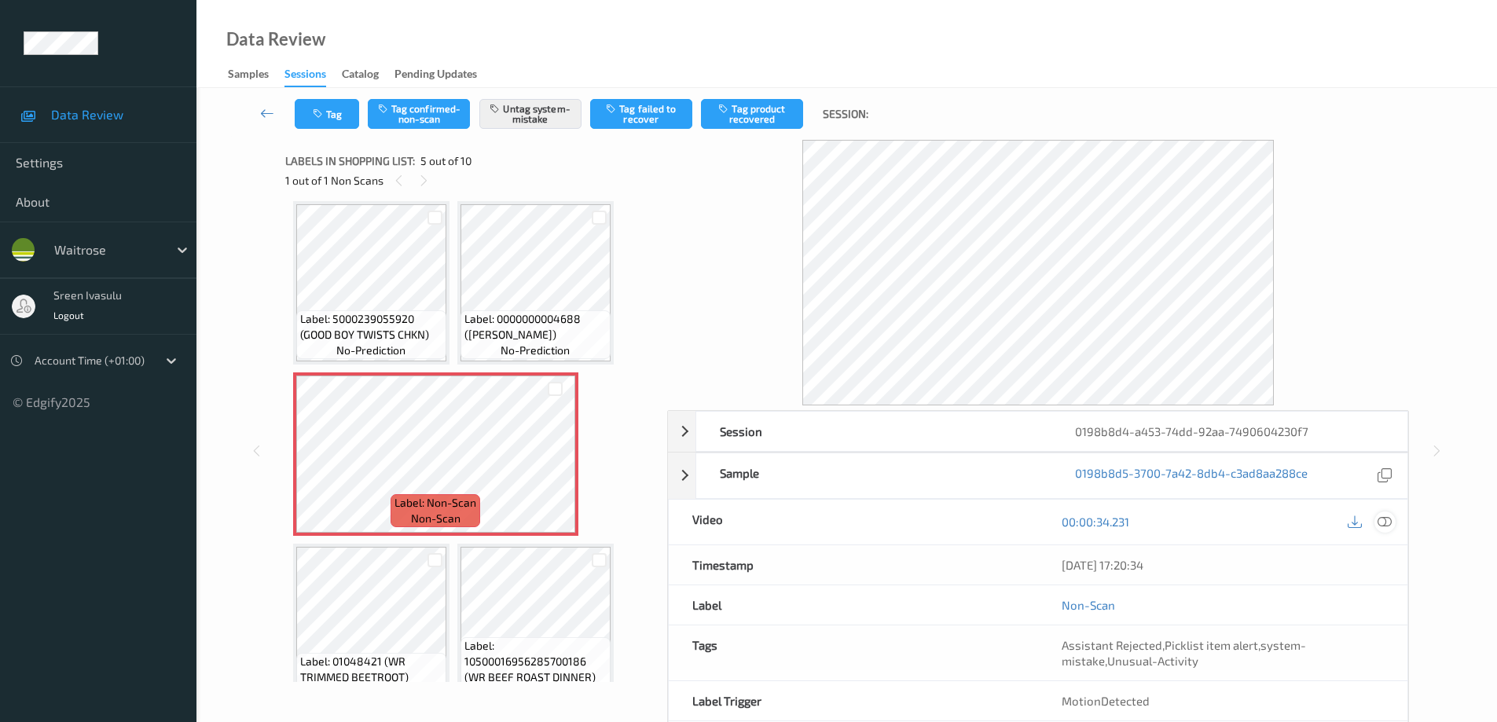
click at [1386, 515] on icon at bounding box center [1385, 522] width 14 height 14
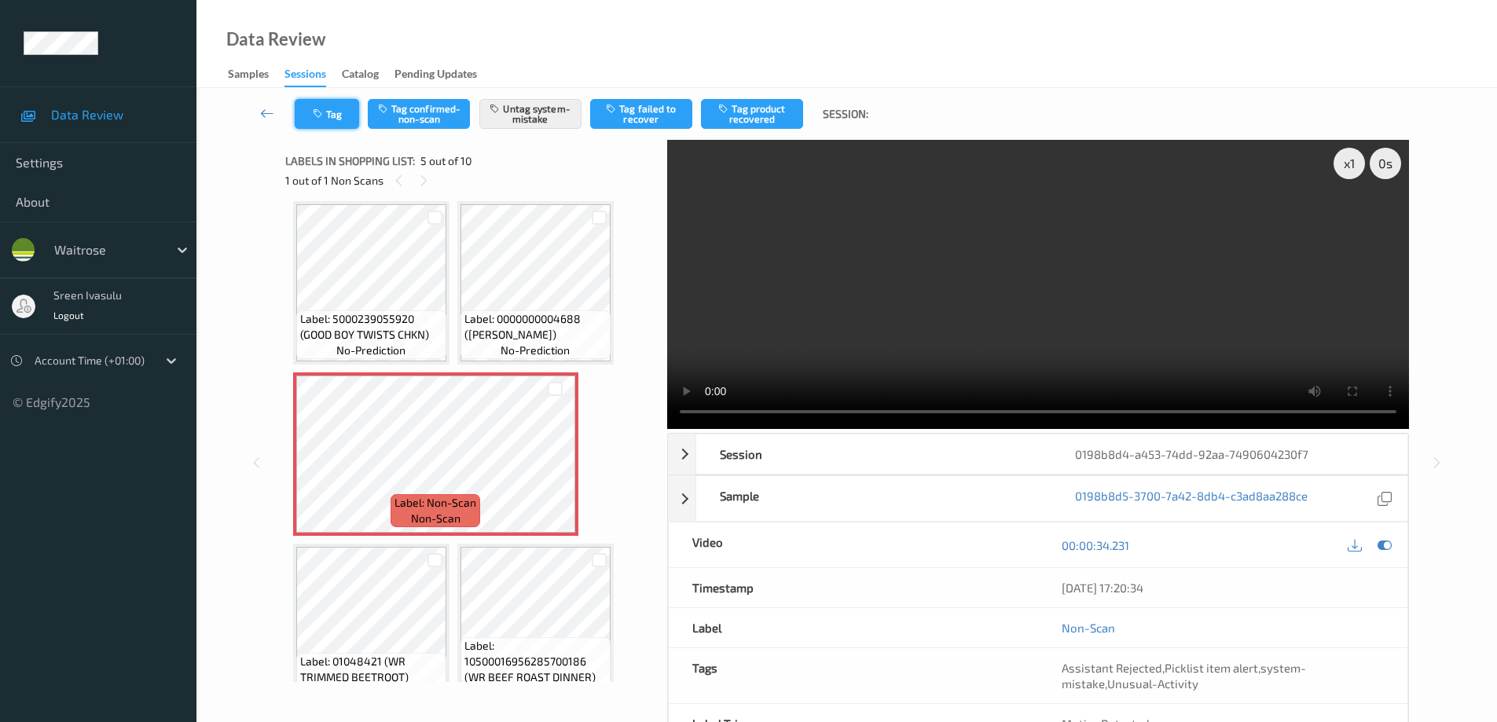
click at [347, 122] on button "Tag" at bounding box center [327, 114] width 64 height 30
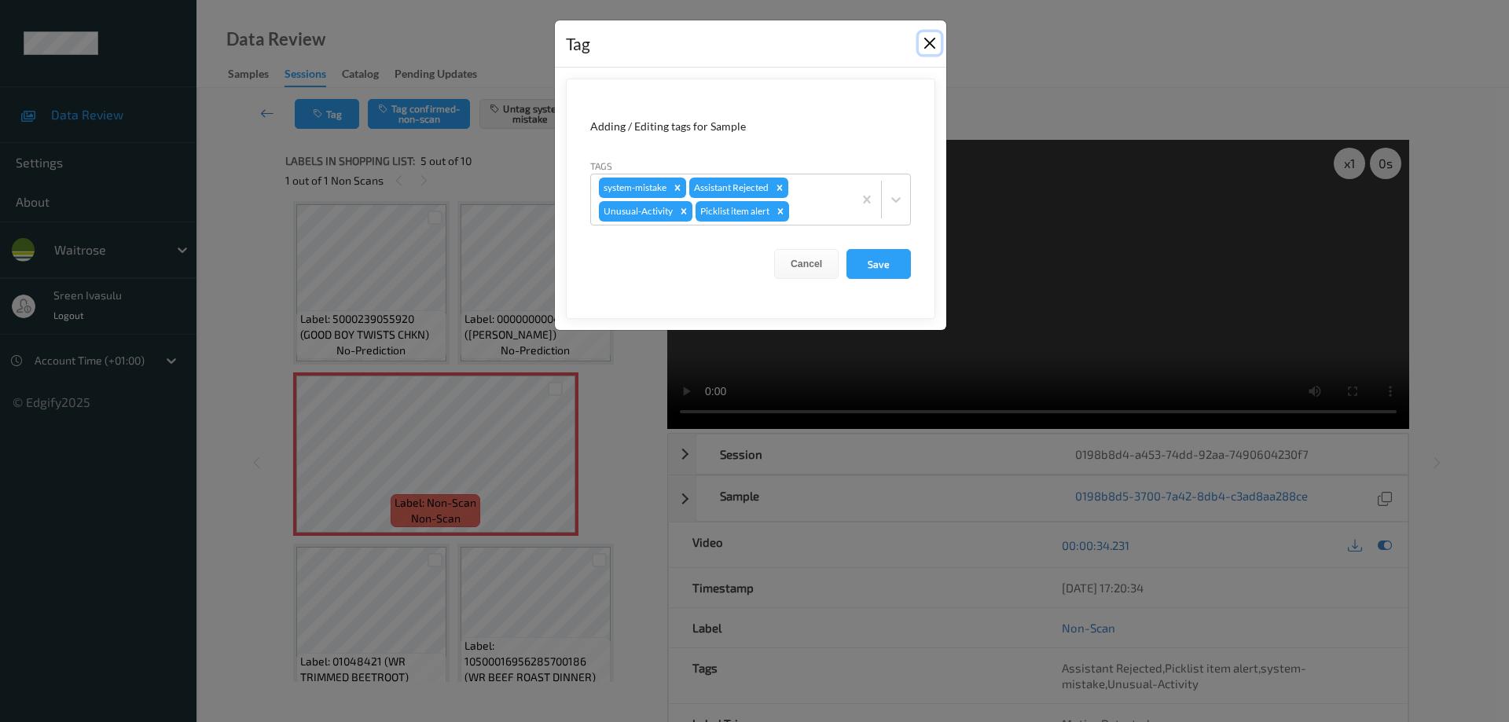
click at [926, 41] on button "Close" at bounding box center [930, 43] width 22 height 22
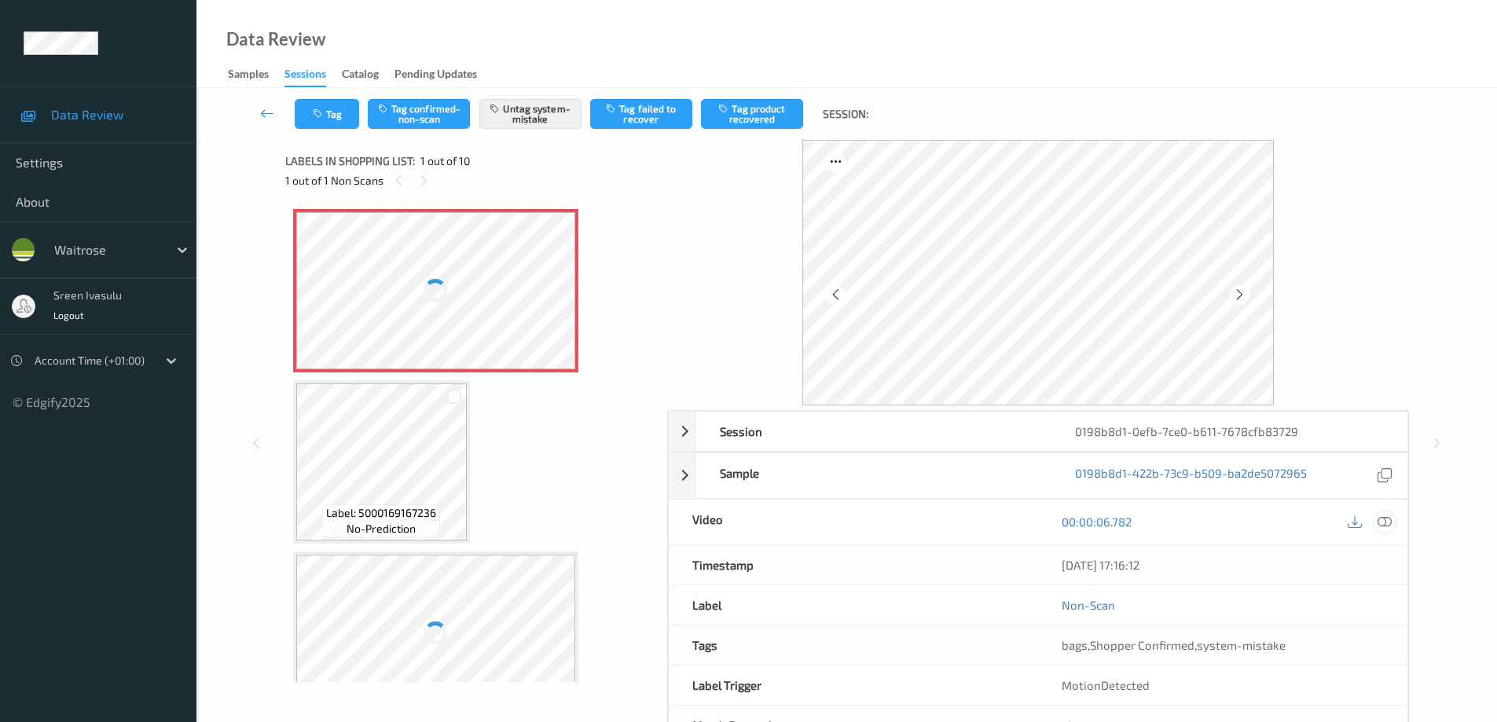
click at [1390, 522] on icon at bounding box center [1385, 522] width 14 height 14
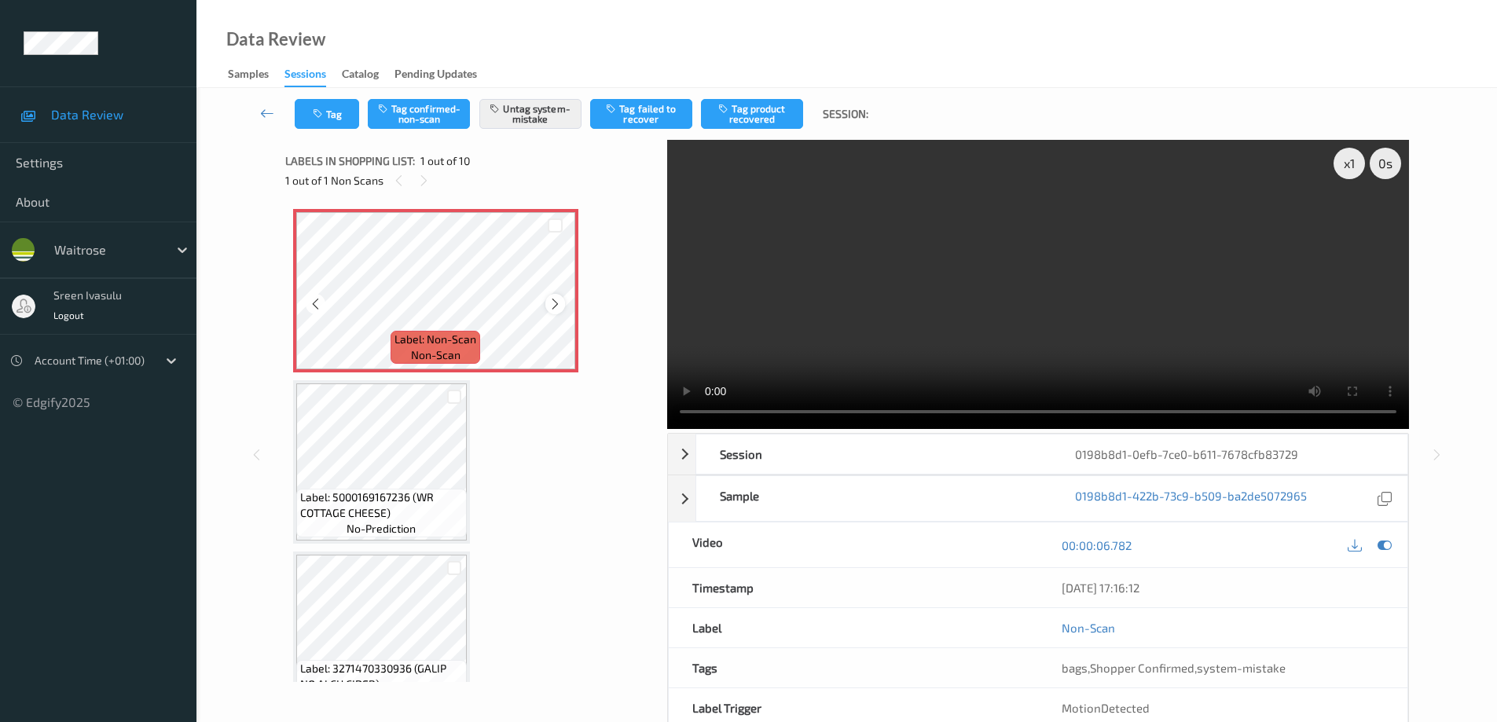
click at [549, 310] on icon at bounding box center [555, 304] width 13 height 14
click at [336, 117] on button "Tag" at bounding box center [327, 114] width 64 height 30
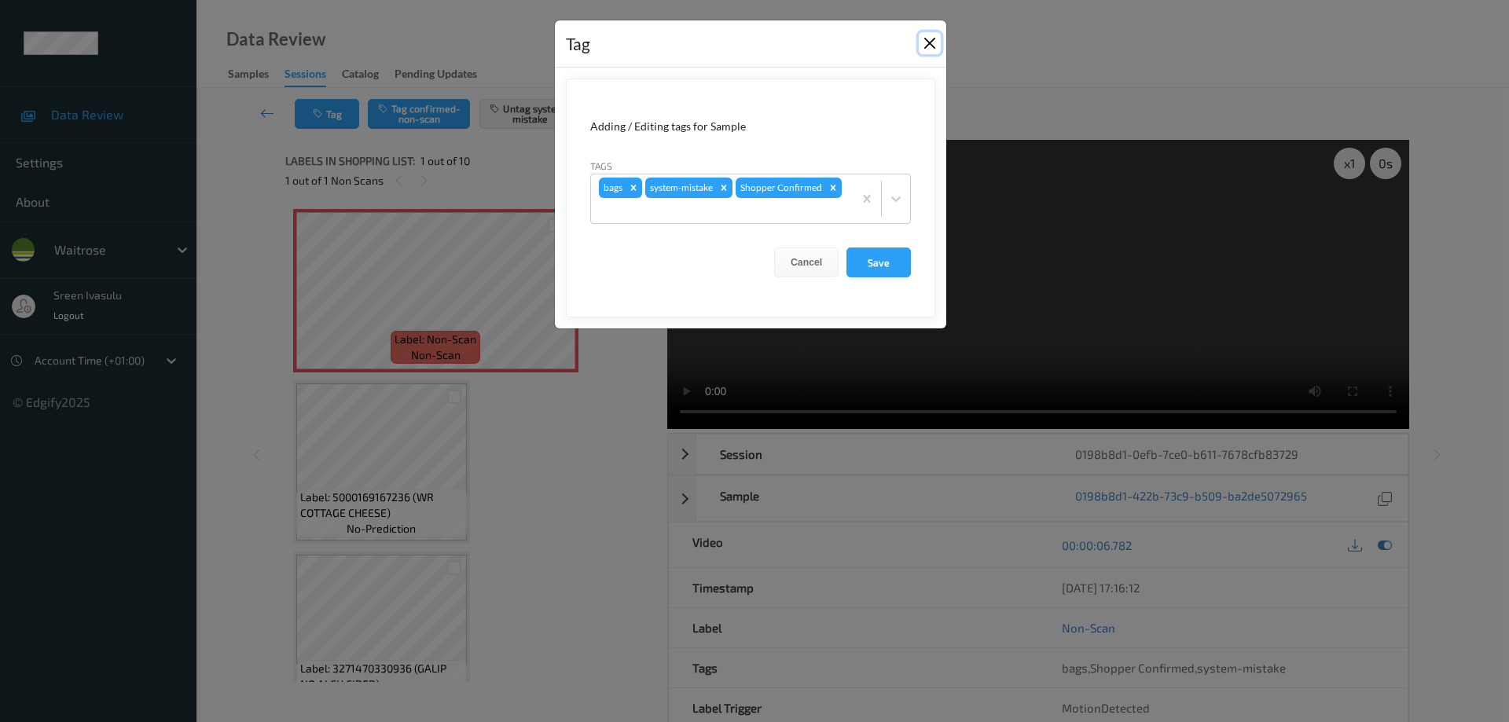
click at [926, 44] on button "Close" at bounding box center [930, 43] width 22 height 22
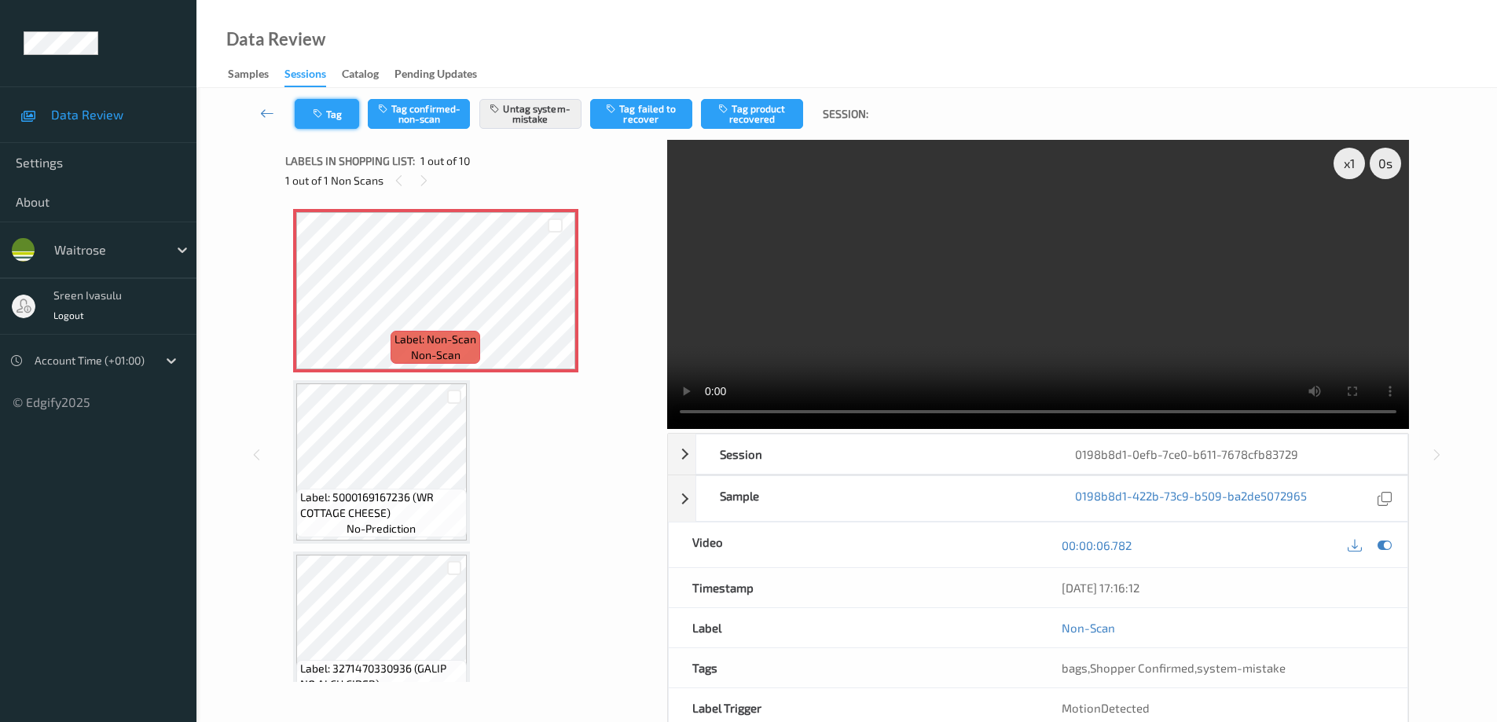
click at [325, 116] on icon "button" at bounding box center [319, 113] width 13 height 11
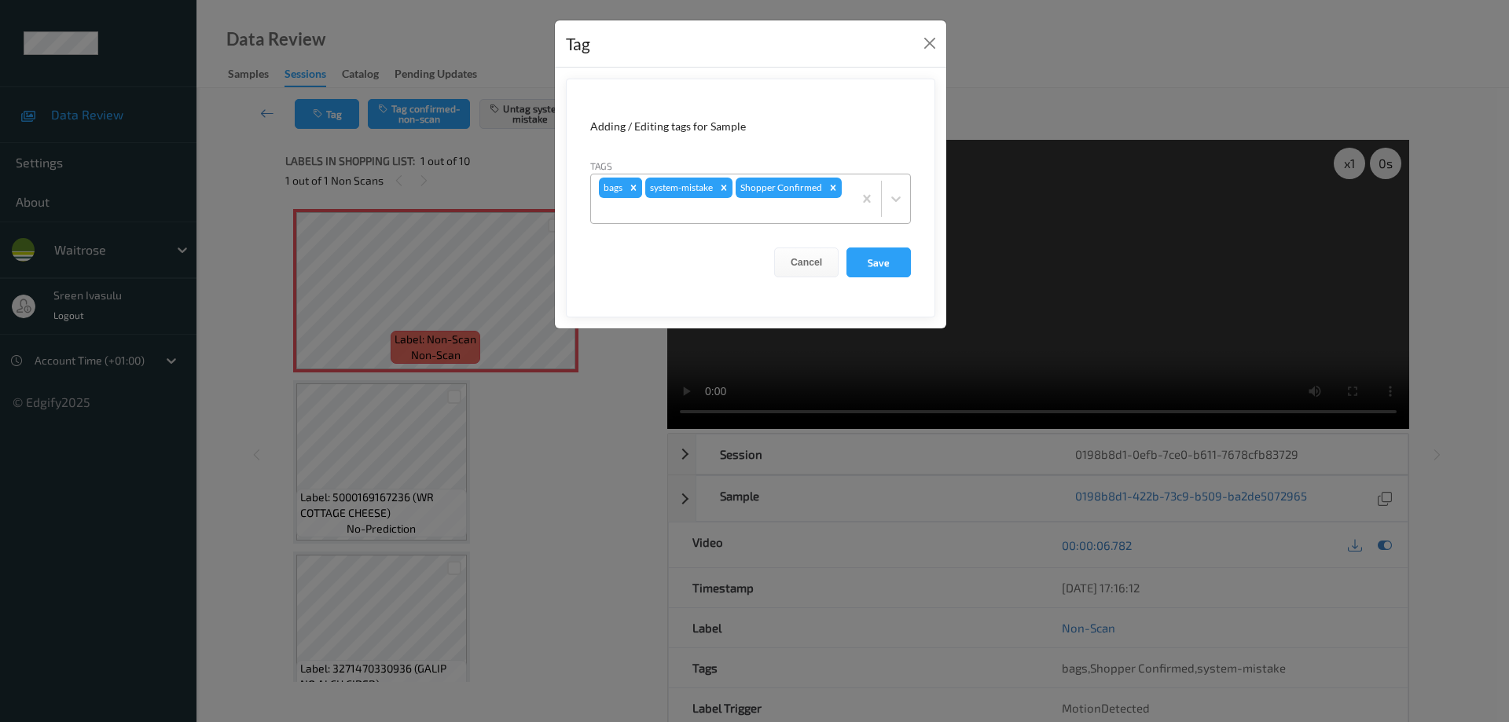
click at [632, 188] on icon "Remove bags" at bounding box center [633, 187] width 11 height 11
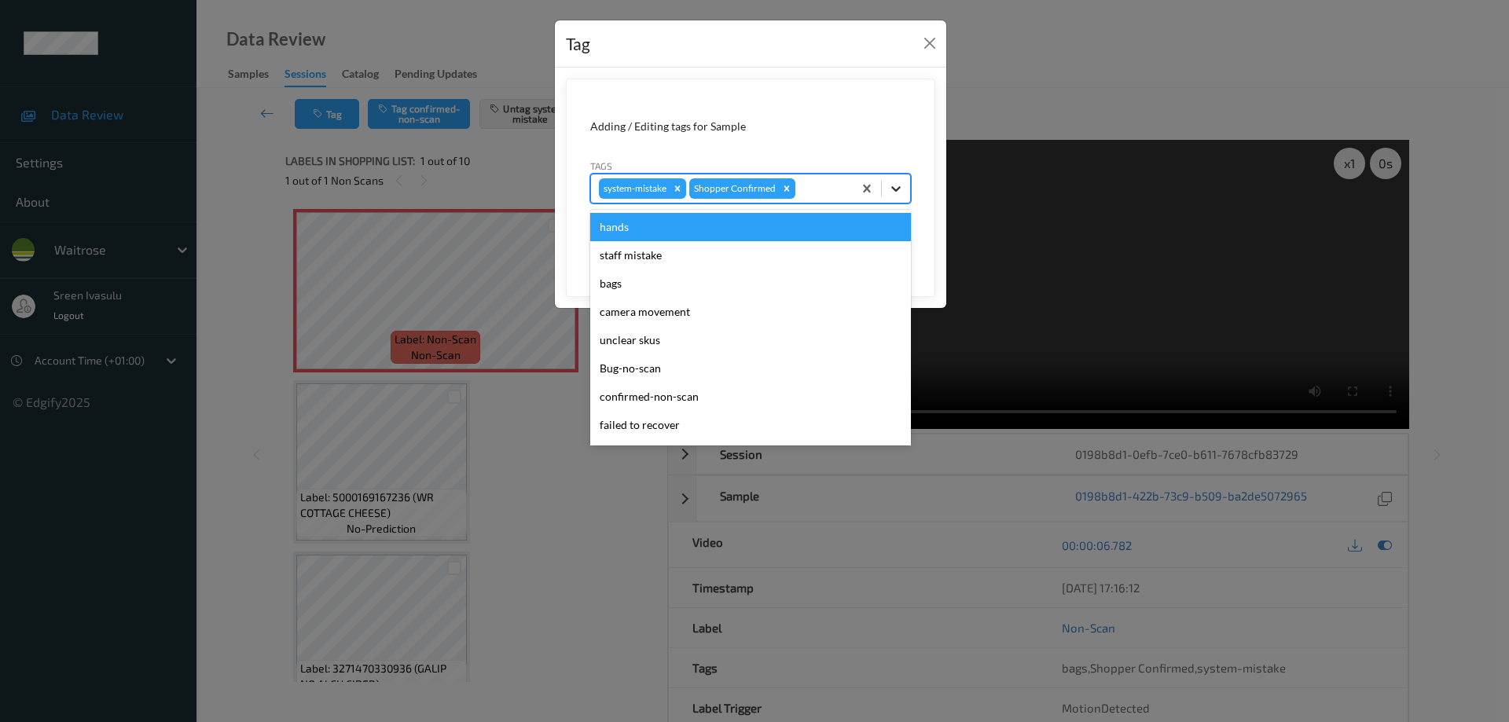
click at [894, 190] on icon at bounding box center [895, 189] width 9 height 6
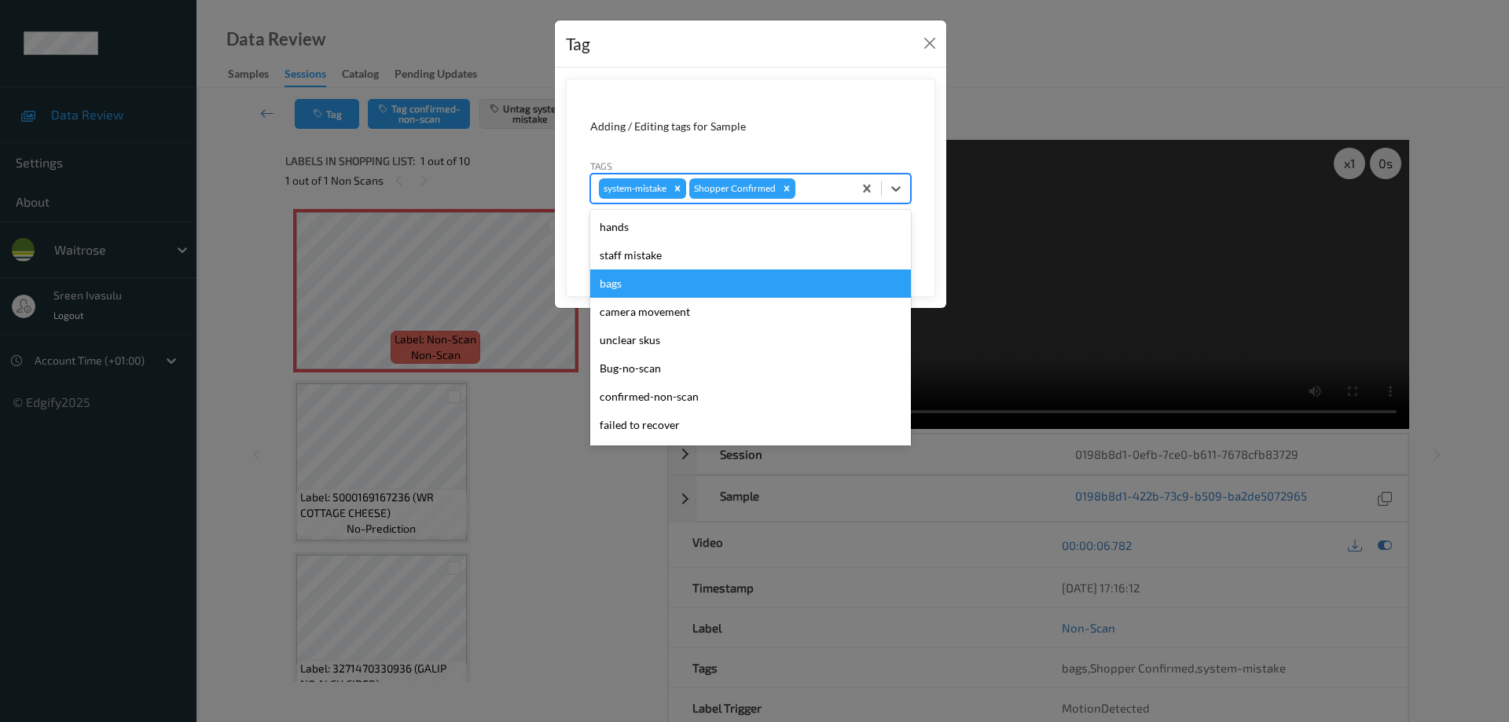
click at [648, 286] on div "bags" at bounding box center [750, 284] width 321 height 28
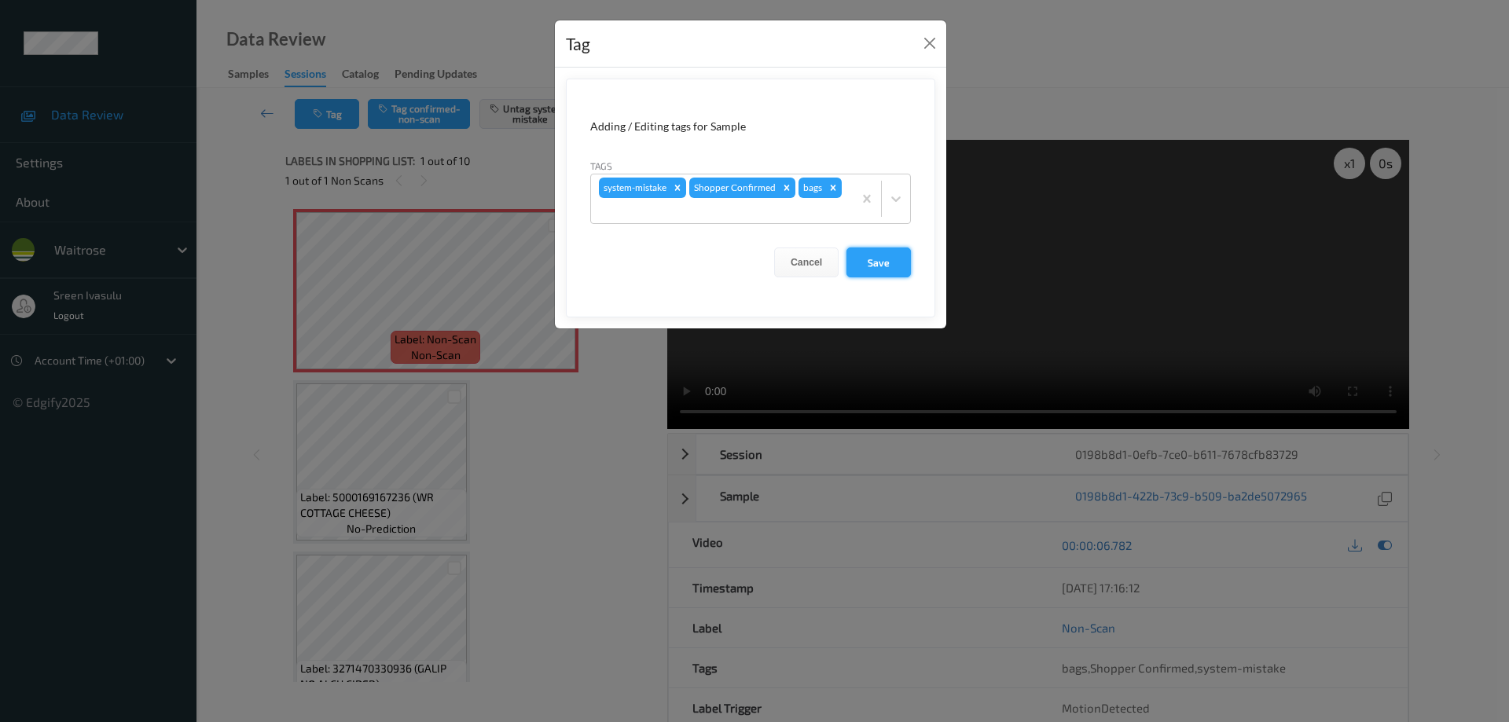
click at [882, 264] on button "Save" at bounding box center [878, 263] width 64 height 30
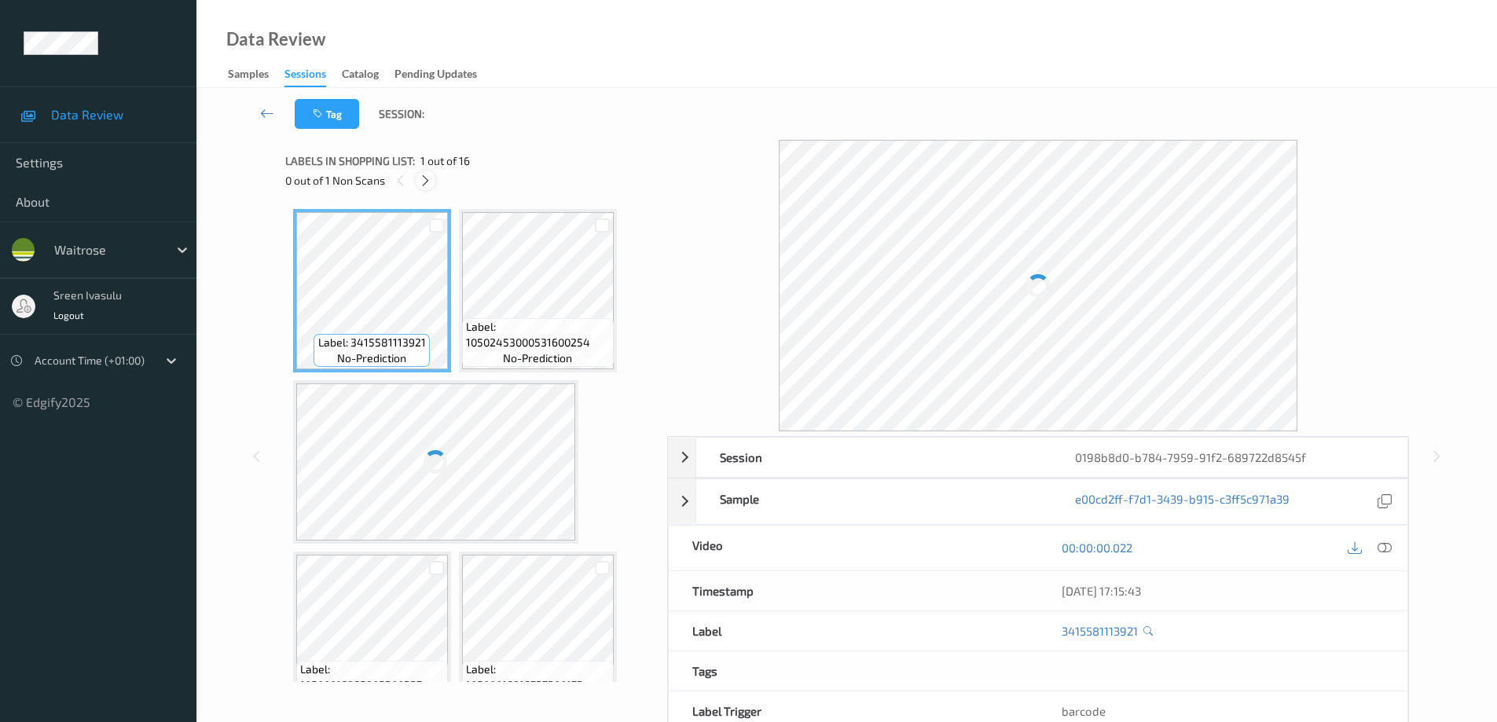
click at [423, 181] on icon at bounding box center [425, 181] width 13 height 14
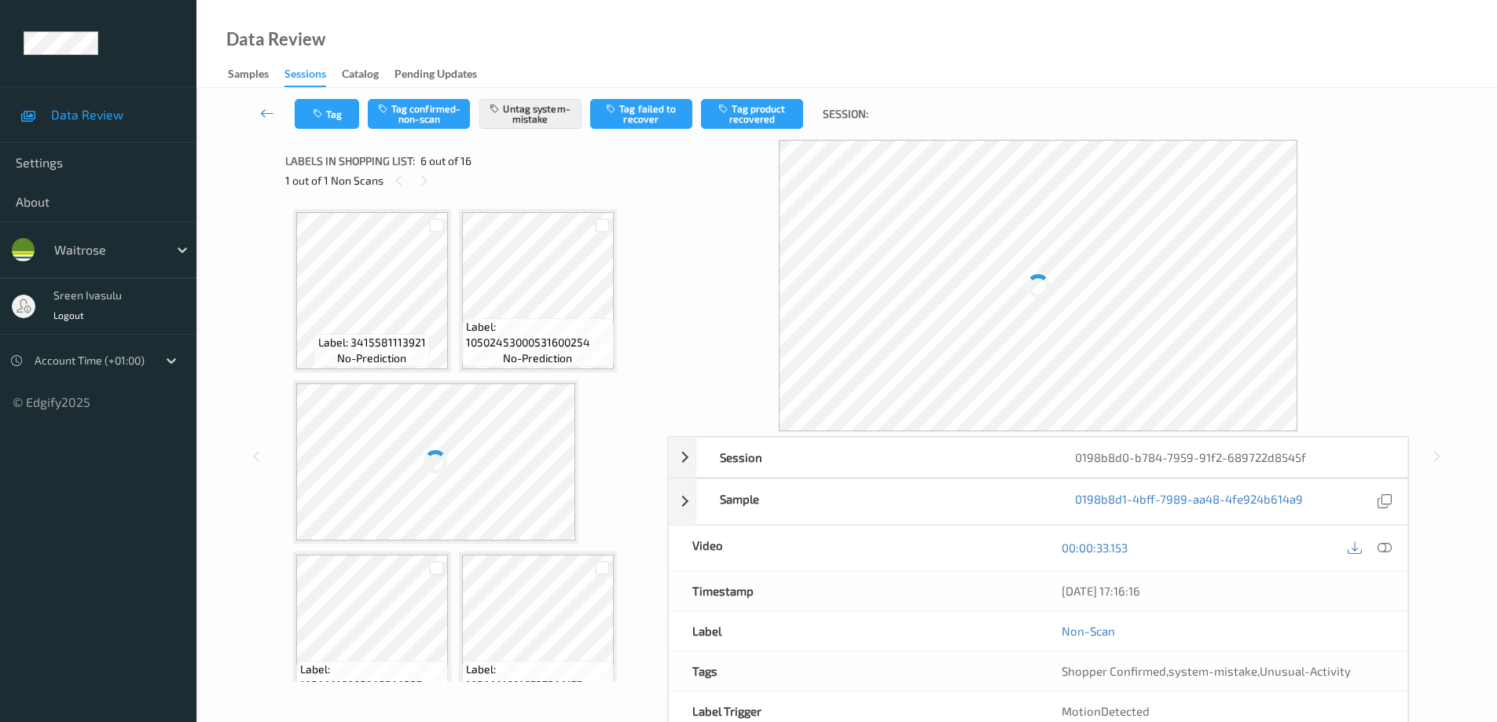
scroll to position [351, 0]
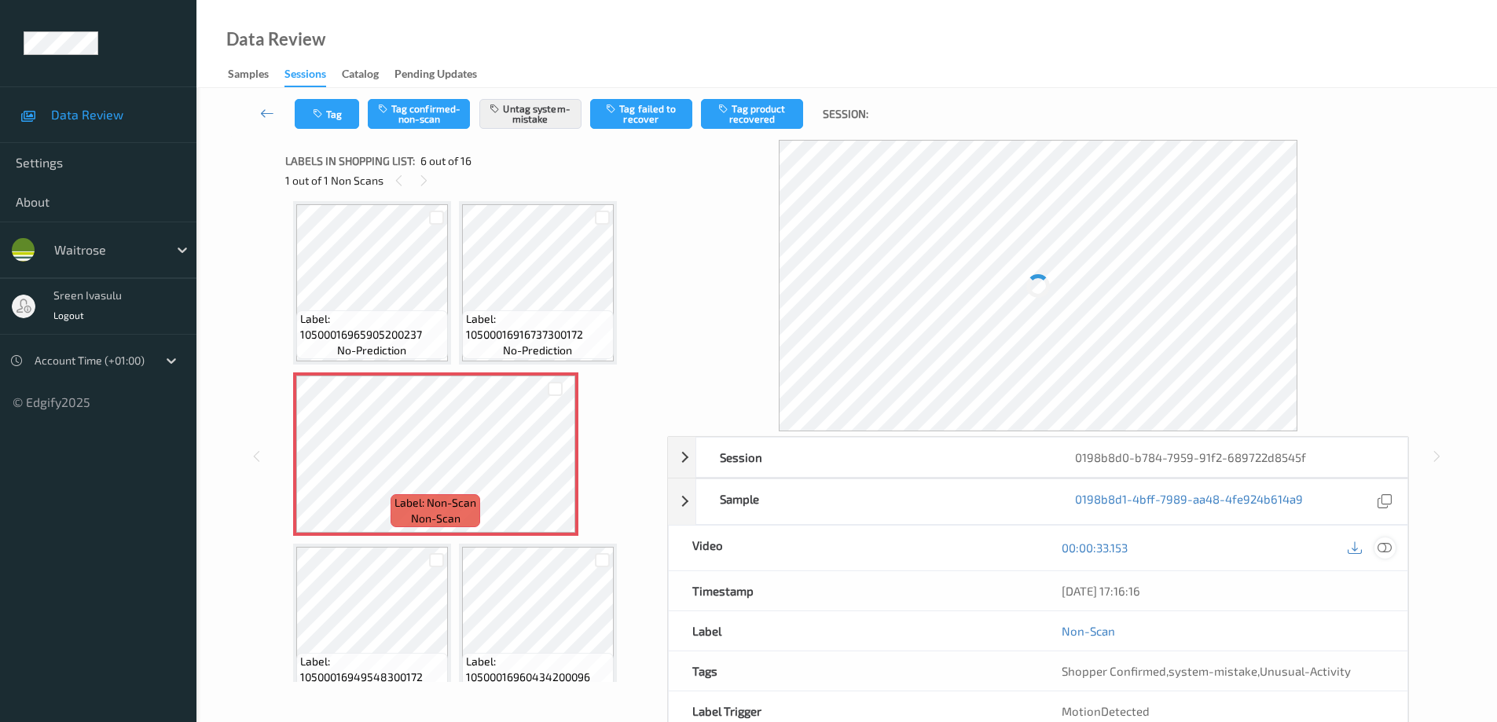
click at [1386, 552] on icon at bounding box center [1385, 548] width 14 height 14
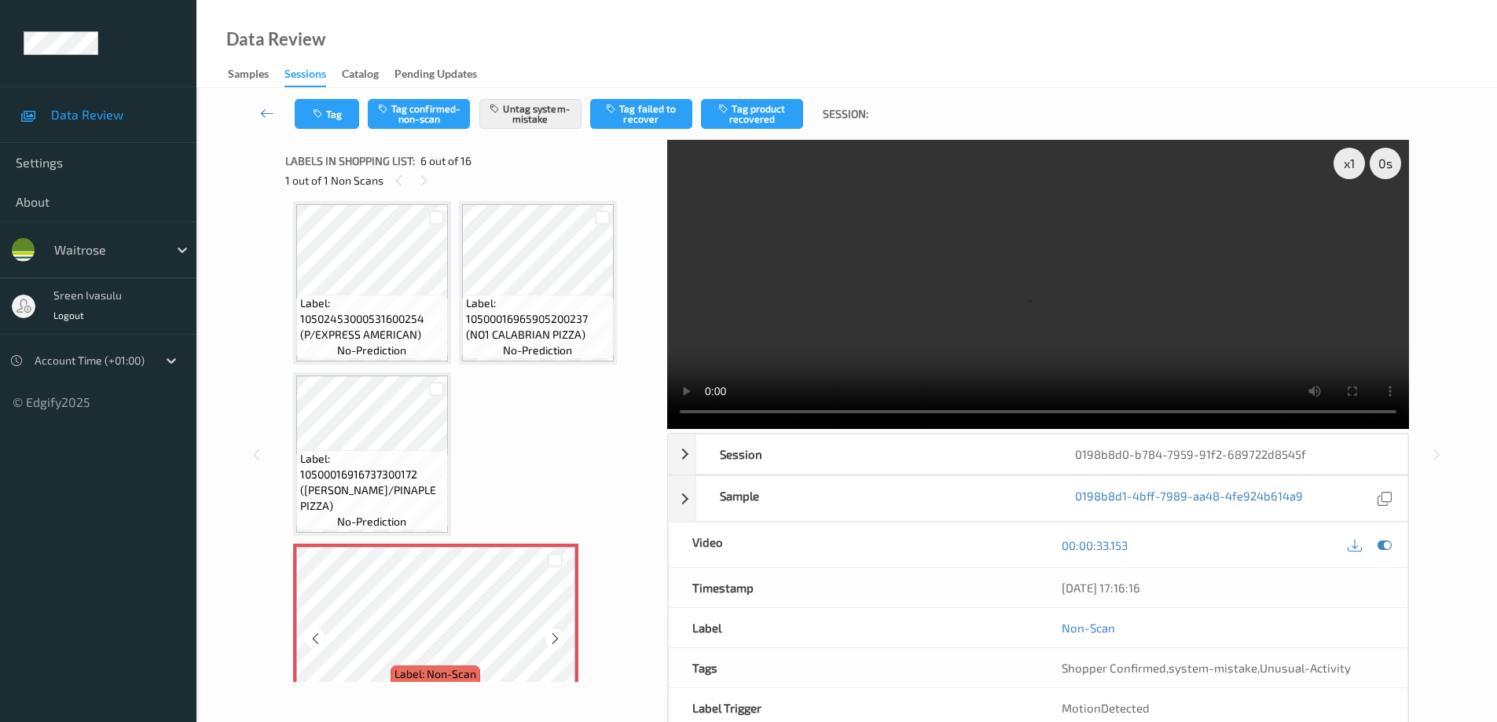
scroll to position [494, 0]
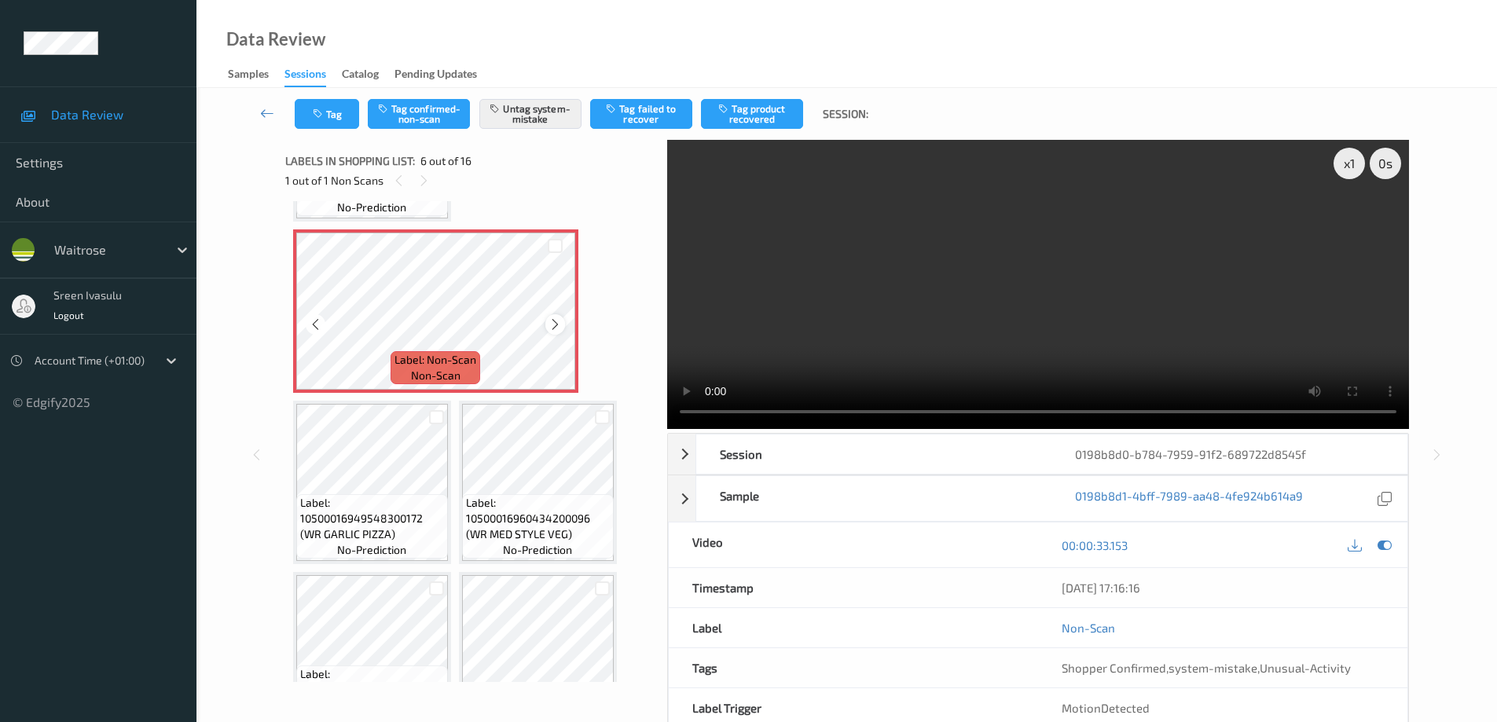
click at [549, 321] on icon at bounding box center [555, 325] width 13 height 14
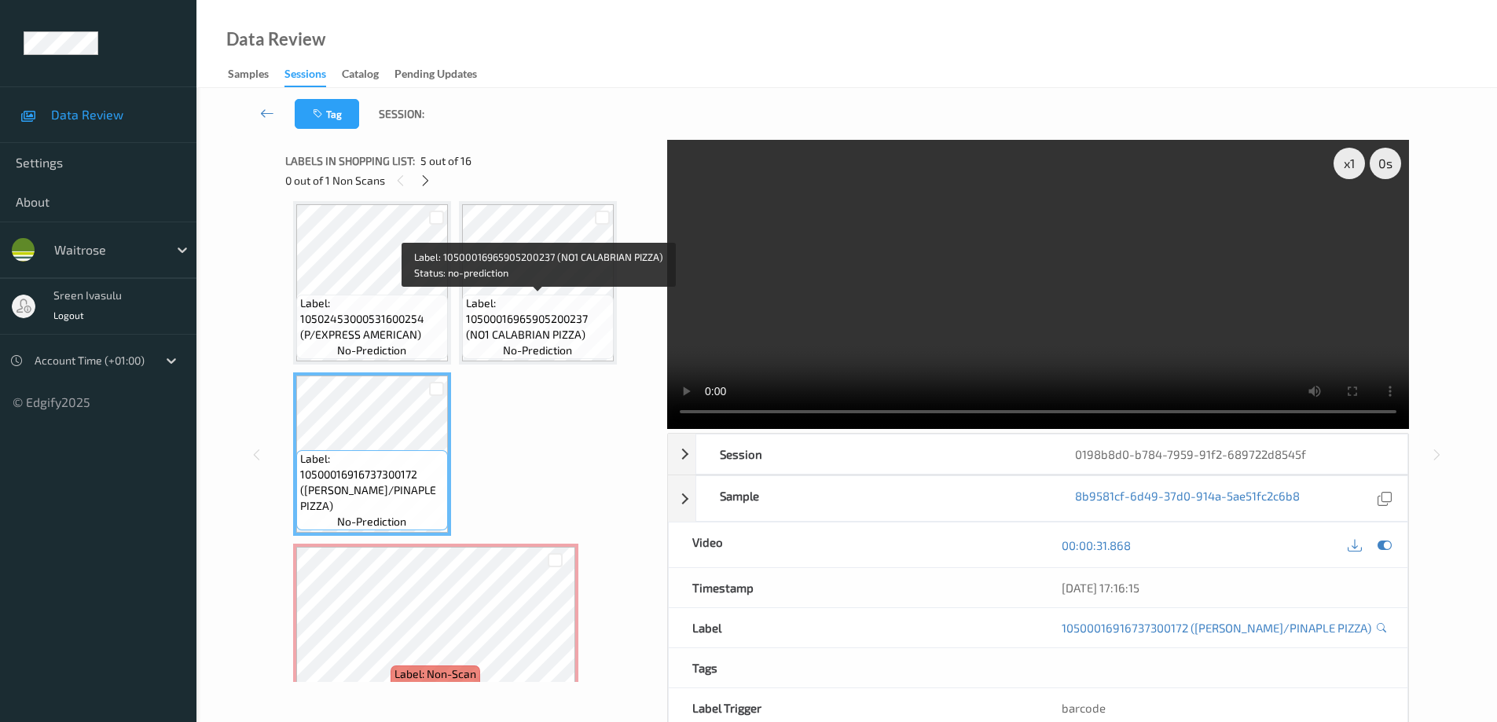
click at [531, 304] on span "Label: 10500016965905200237 (NO1 CALABRIAN PIZZA)" at bounding box center [538, 319] width 144 height 47
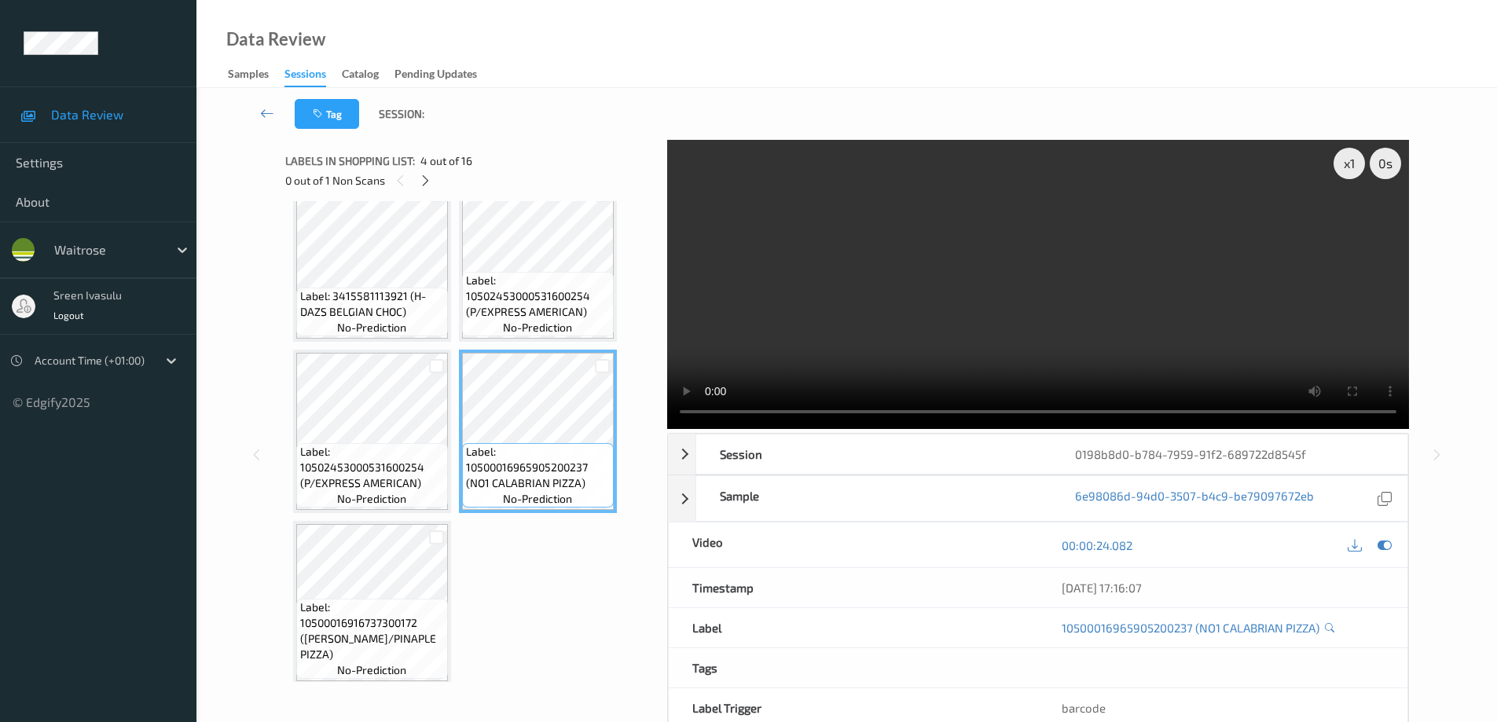
scroll to position [0, 0]
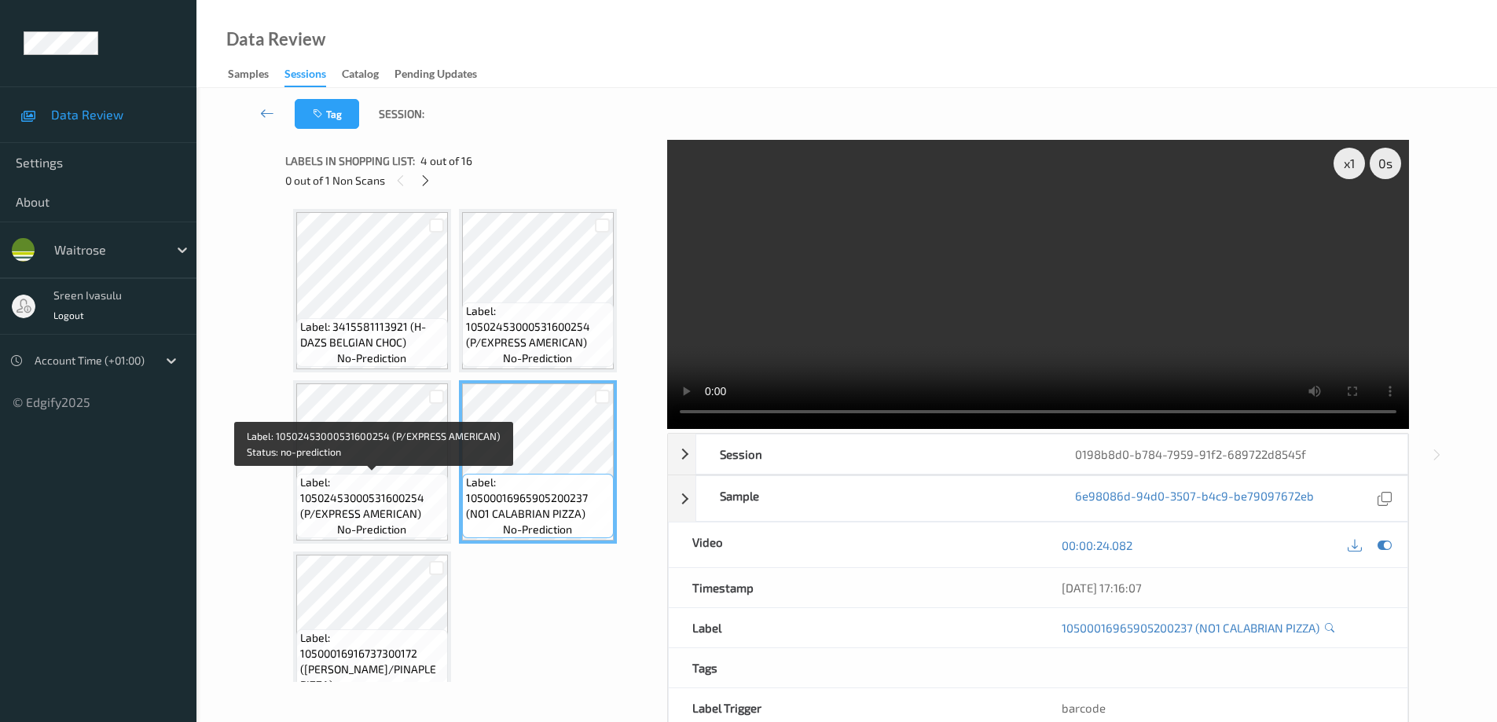
click at [321, 505] on span "Label: 10502453000531600254 (P/EXPRESS AMERICAN)" at bounding box center [372, 498] width 144 height 47
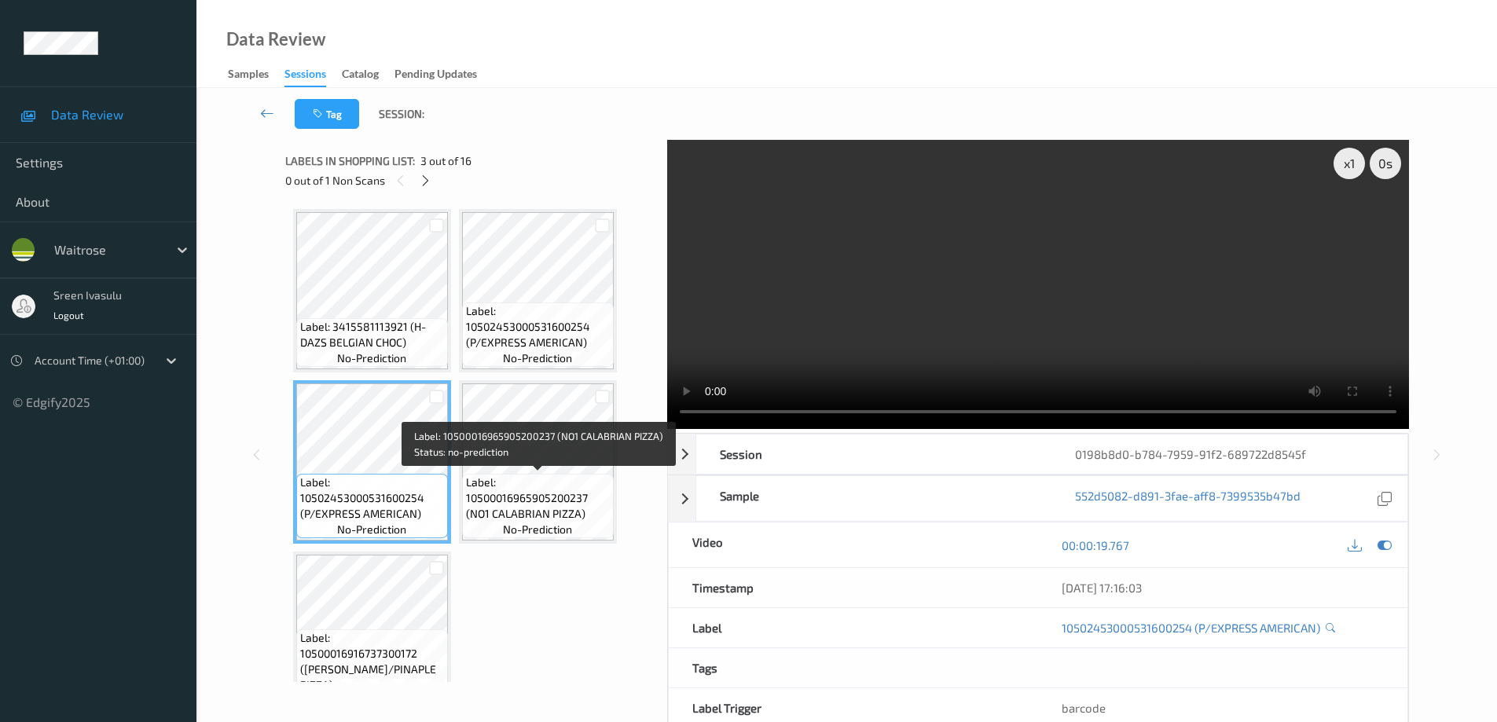
click at [553, 485] on span "Label: 10500016965905200237 (NO1 CALABRIAN PIZZA)" at bounding box center [538, 498] width 144 height 47
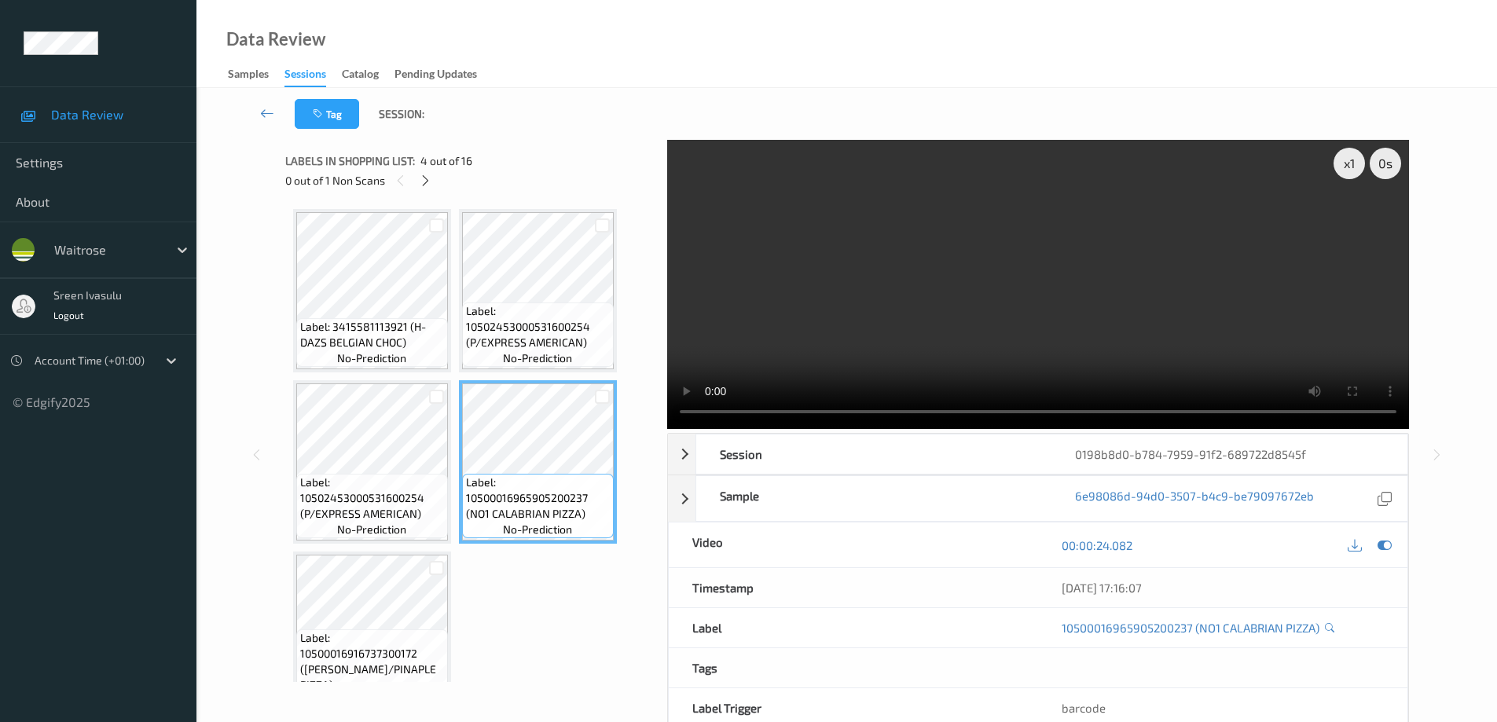
scroll to position [314, 0]
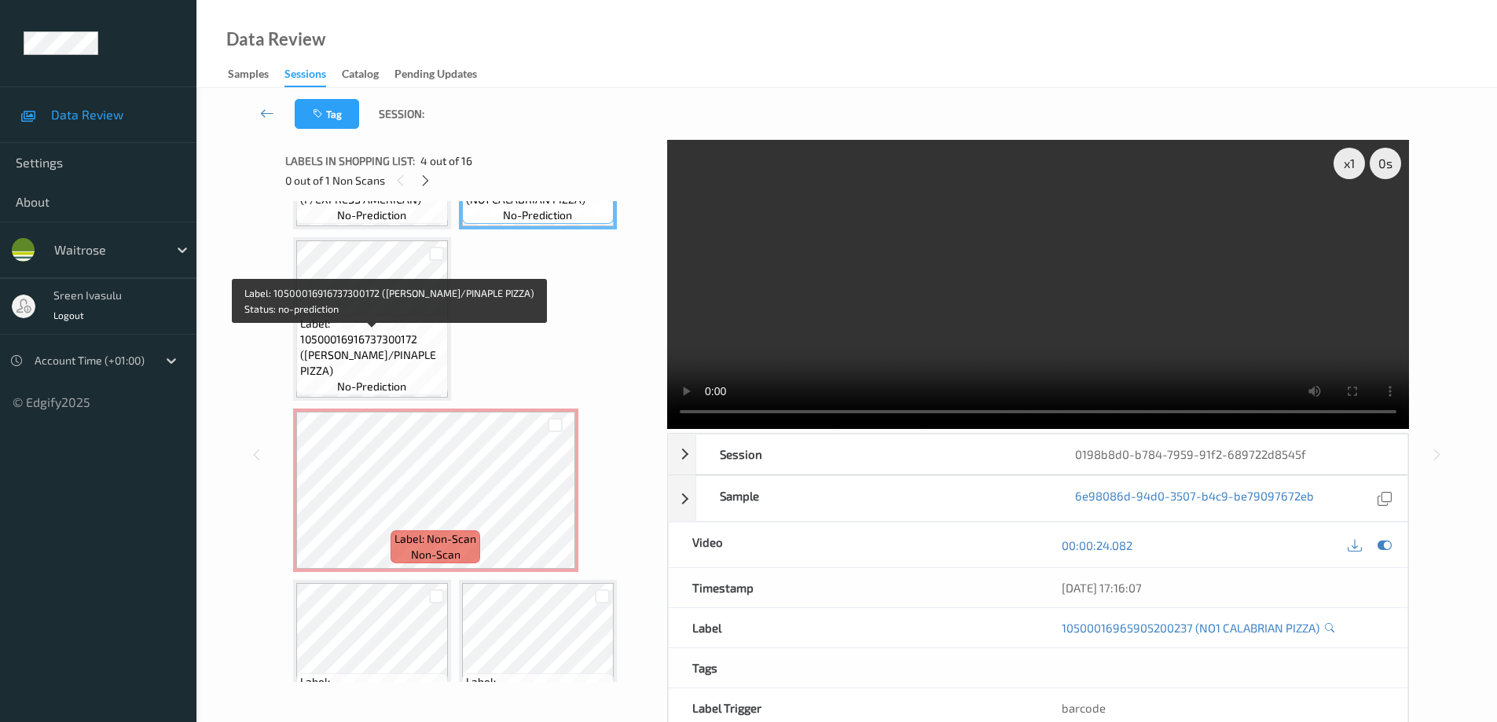
click at [376, 337] on span "Label: 10500016916737300172 ([PERSON_NAME]/PINAPLE PIZZA)" at bounding box center [372, 347] width 144 height 63
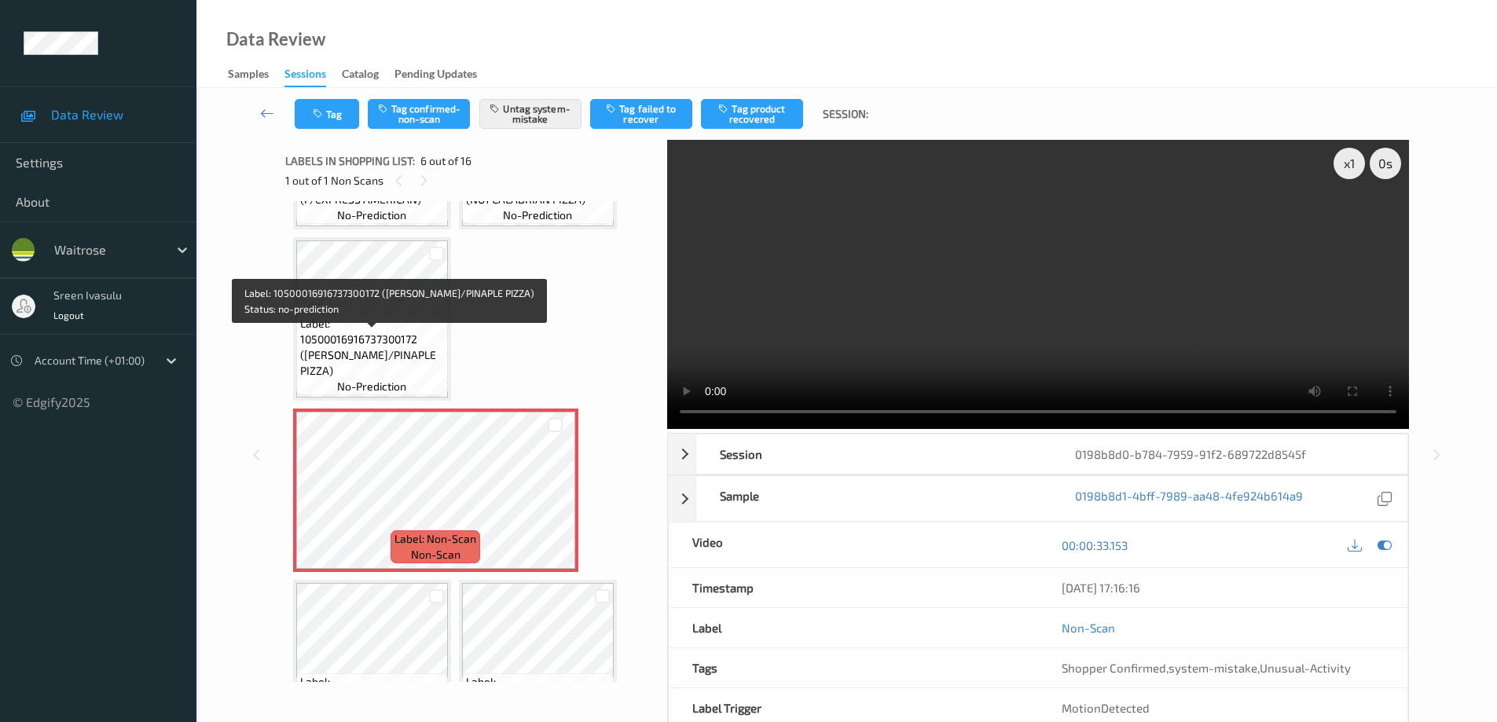
click at [411, 365] on span "Label: 10500016916737300172 ([PERSON_NAME]/PINAPLE PIZZA)" at bounding box center [372, 347] width 144 height 63
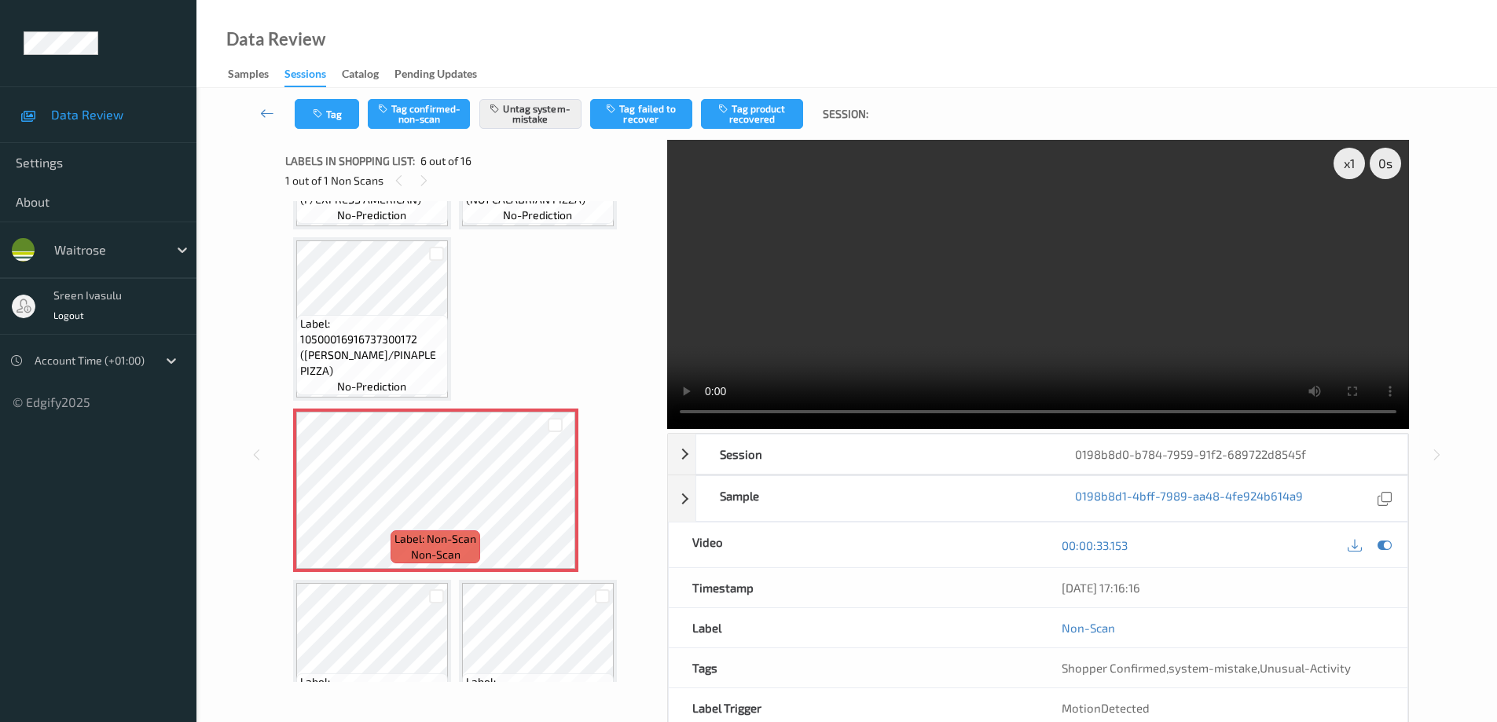
click at [321, 133] on div "Tag Tag confirmed-non-scan Untag system-mistake Tag failed to recover Tag produ…" at bounding box center [847, 114] width 1236 height 52
click at [350, 119] on button "Tag" at bounding box center [327, 114] width 64 height 30
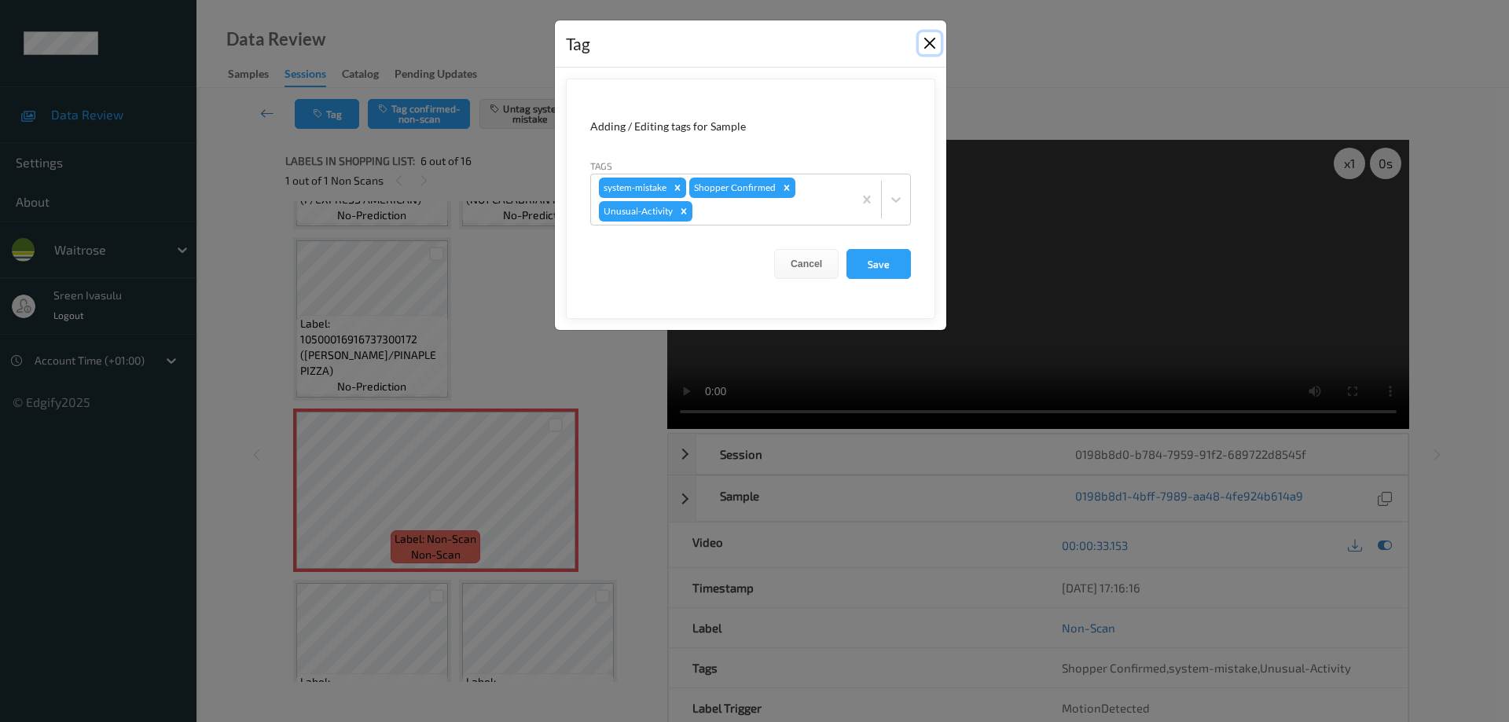
click at [927, 46] on button "Close" at bounding box center [930, 43] width 22 height 22
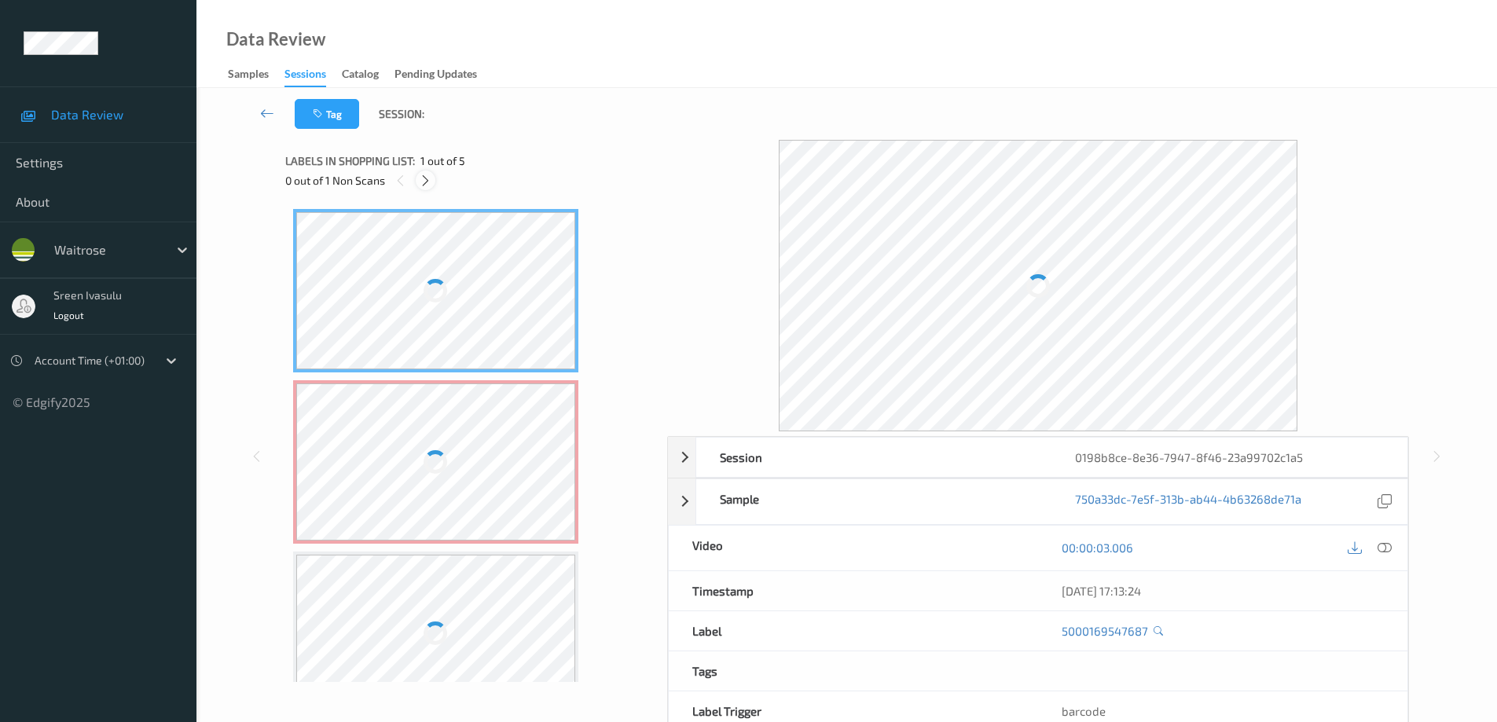
click at [431, 181] on icon at bounding box center [425, 181] width 13 height 14
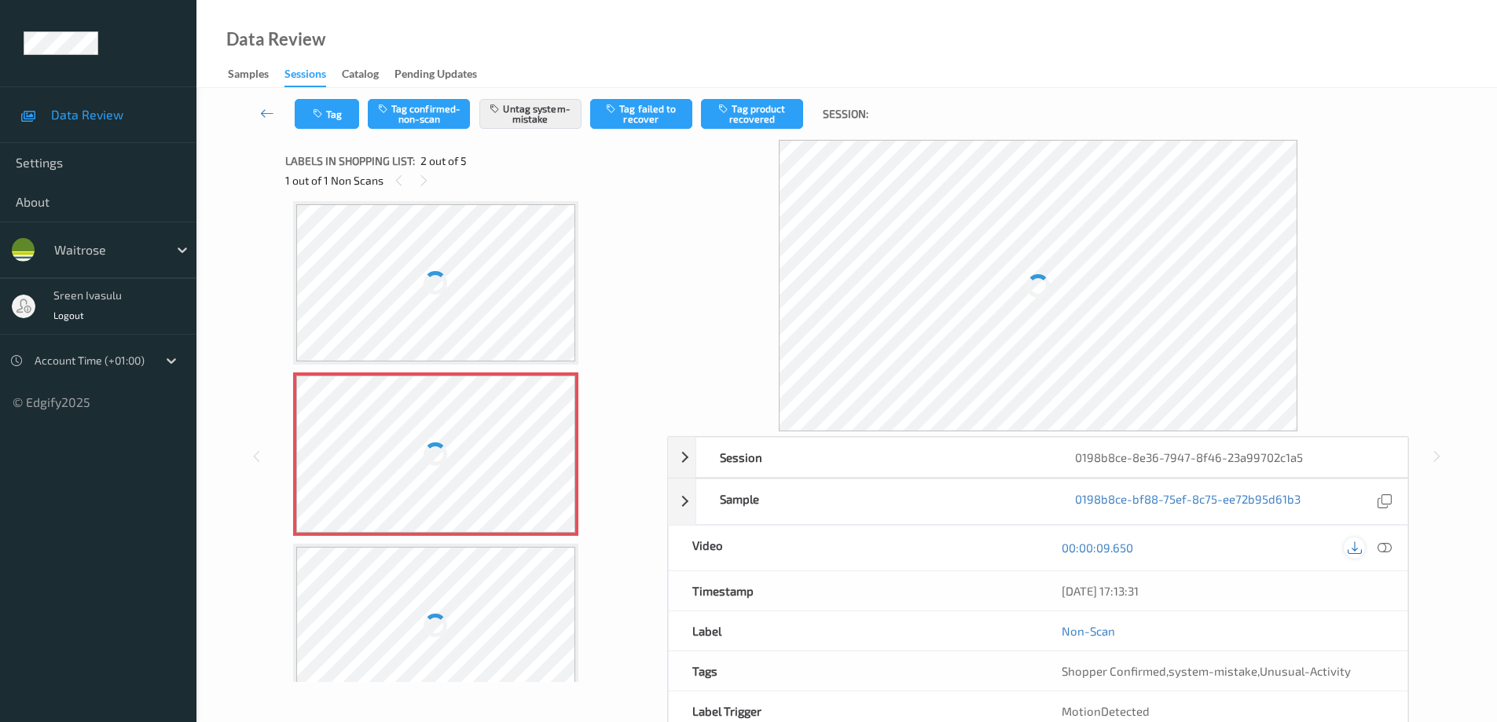
click at [1387, 549] on icon at bounding box center [1385, 548] width 14 height 14
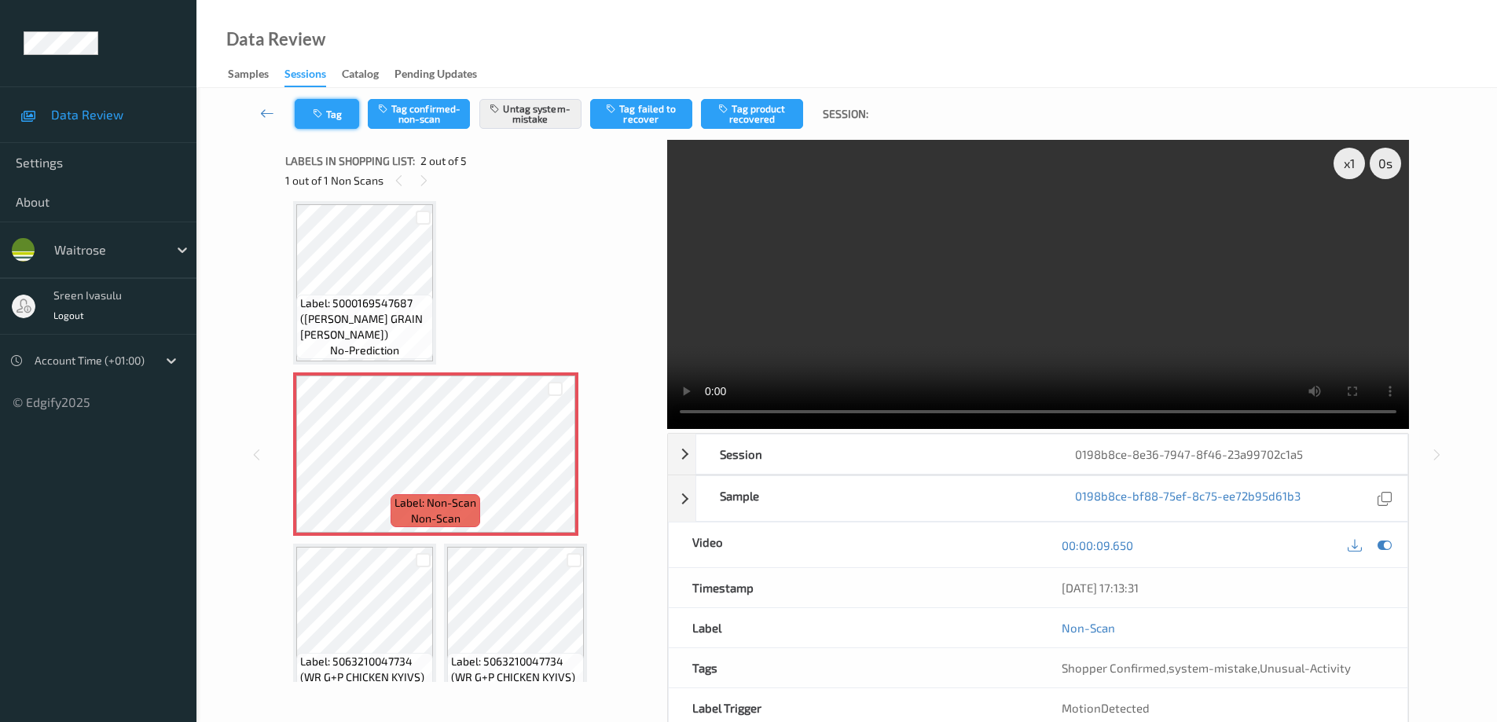
click at [332, 112] on button "Tag" at bounding box center [327, 114] width 64 height 30
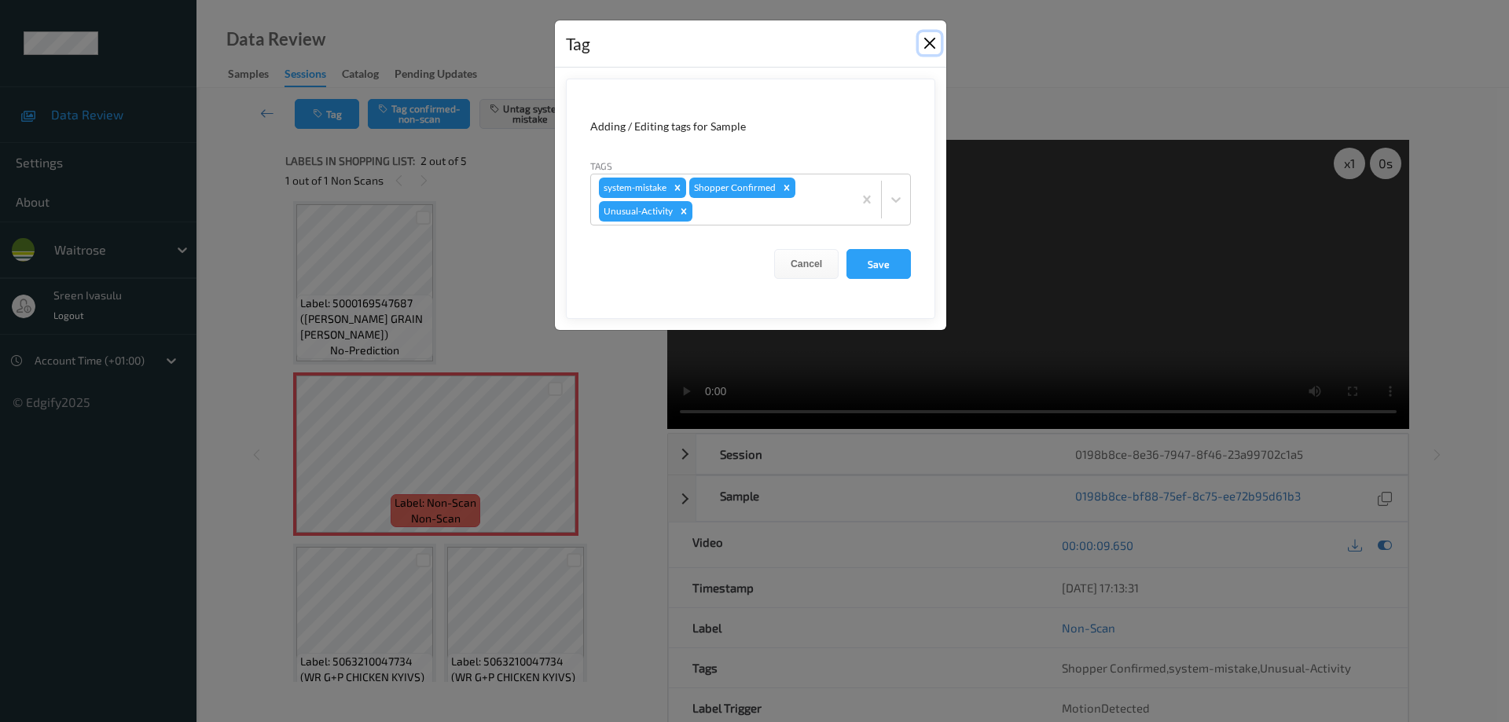
click at [931, 42] on button "Close" at bounding box center [930, 43] width 22 height 22
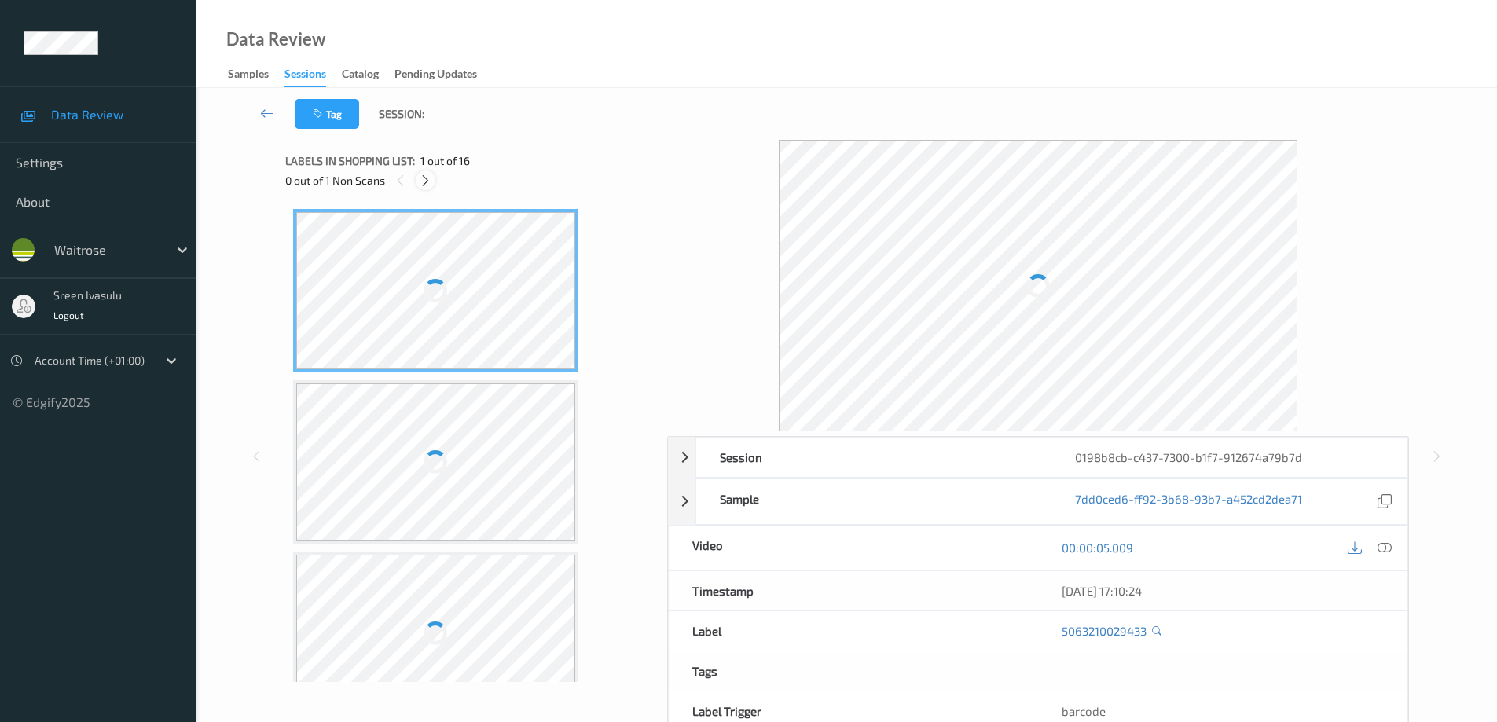
click at [428, 175] on icon at bounding box center [425, 181] width 13 height 14
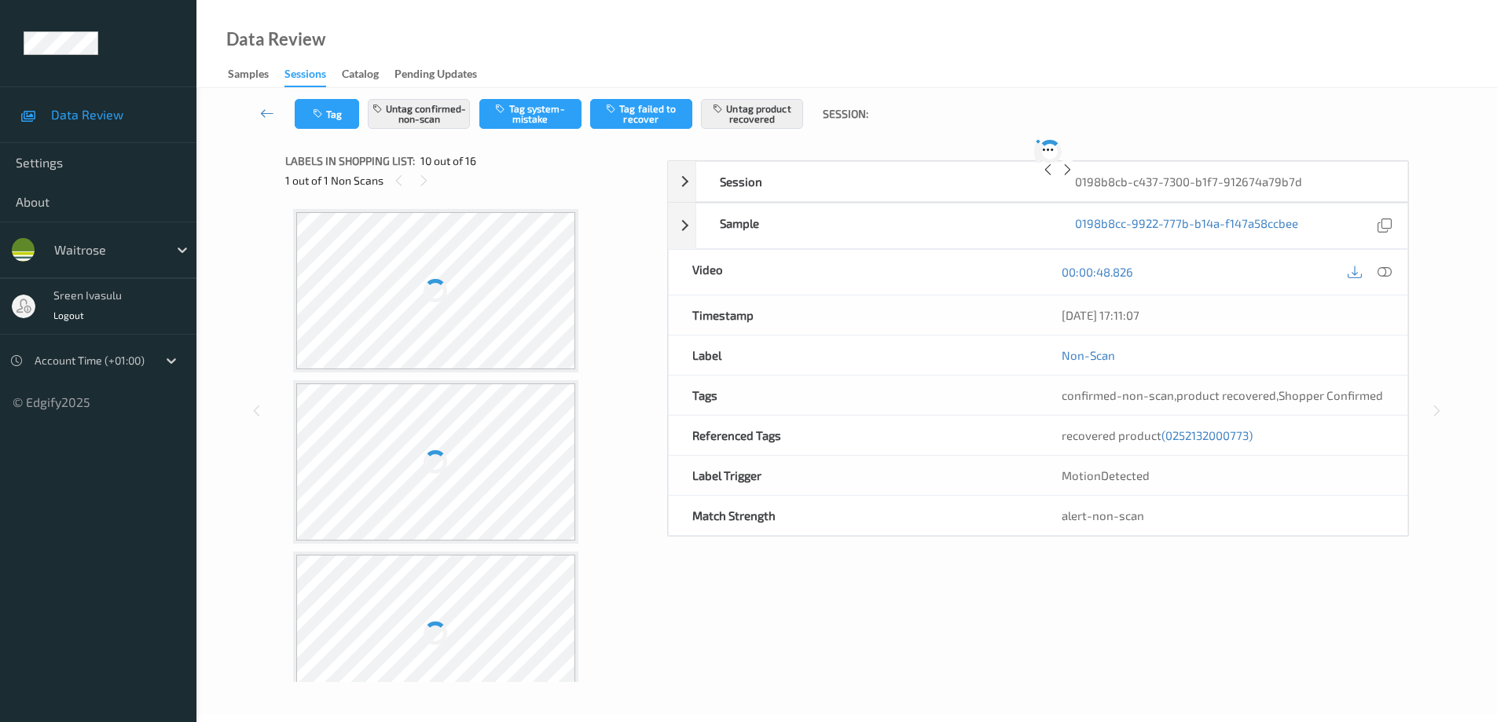
scroll to position [1379, 0]
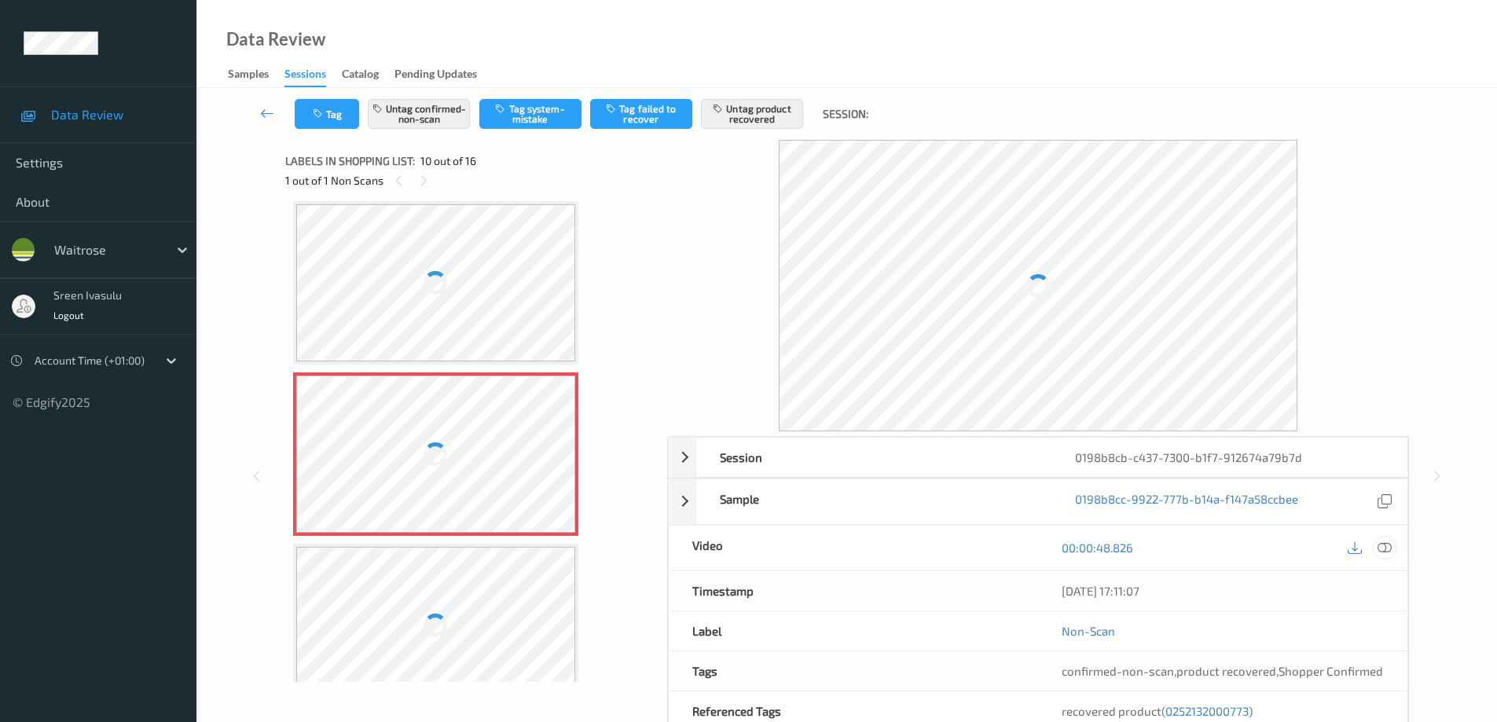
click at [1384, 545] on icon at bounding box center [1385, 548] width 14 height 14
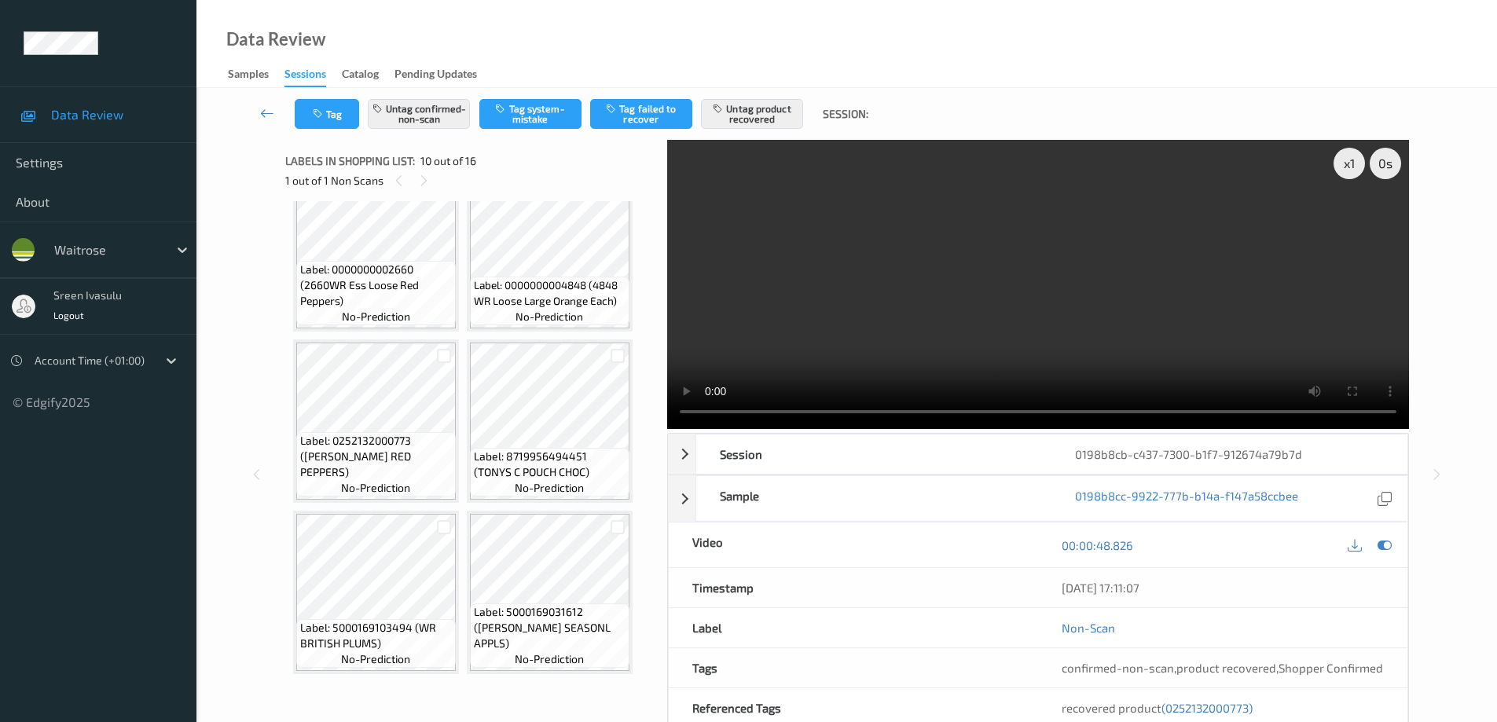
scroll to position [693, 0]
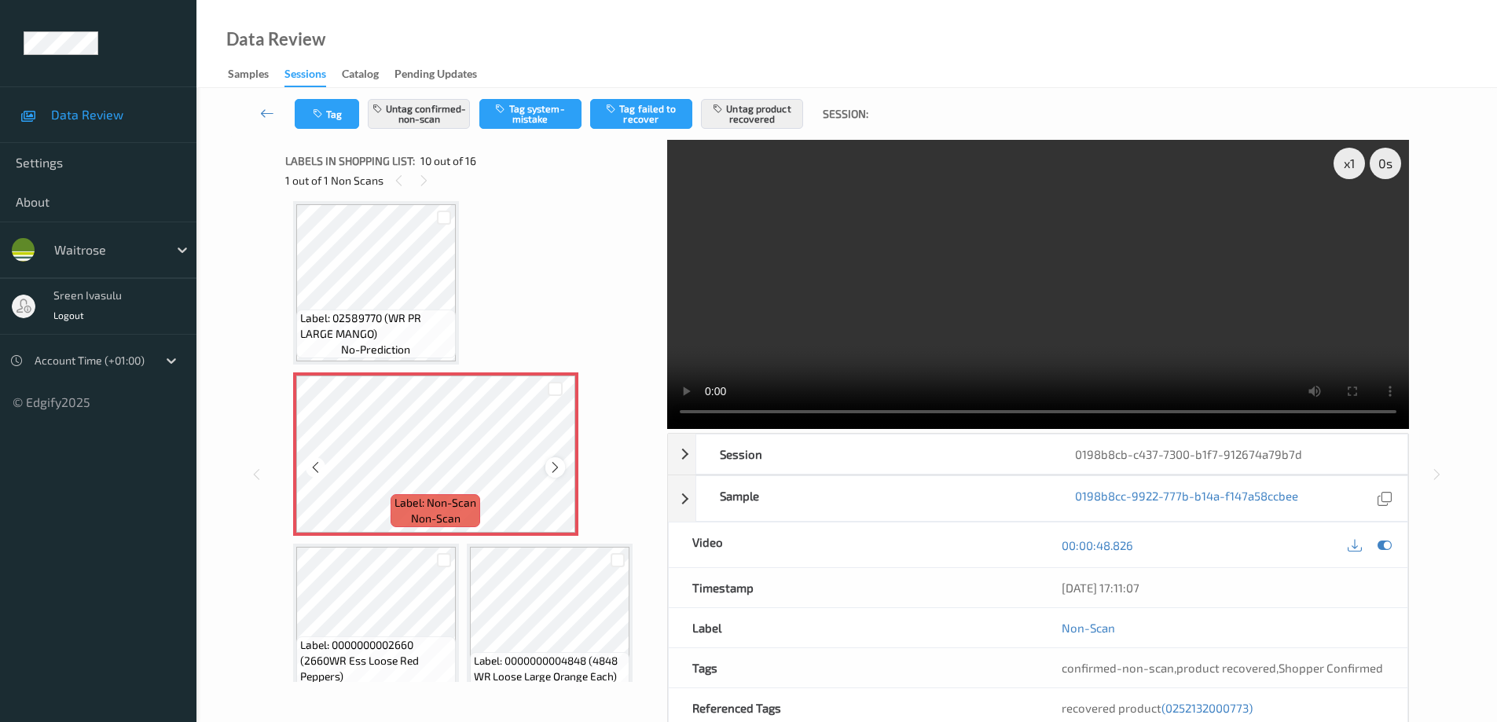
click at [549, 468] on icon at bounding box center [555, 468] width 13 height 14
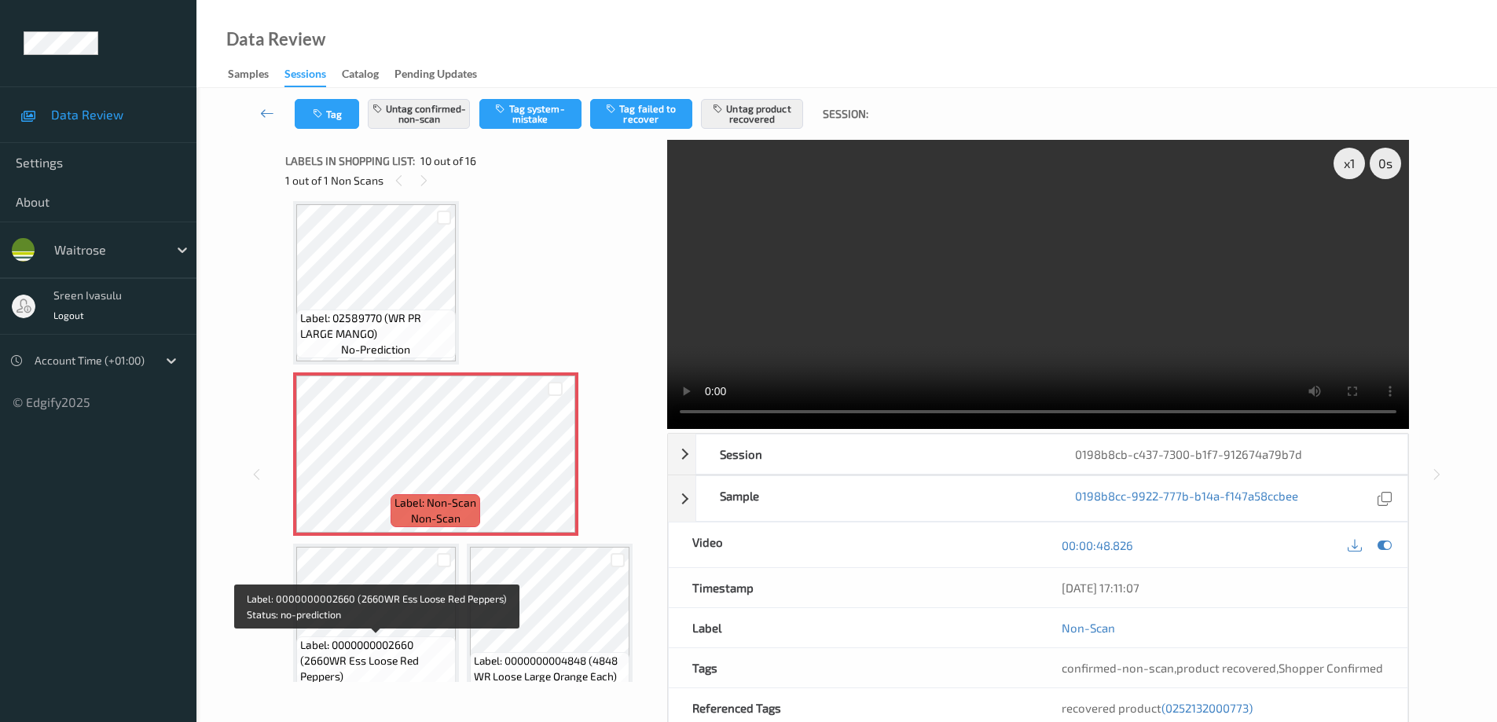
click at [405, 640] on span "Label: 0000000002660 (2660WR Ess Loose Red Peppers)" at bounding box center [376, 660] width 152 height 47
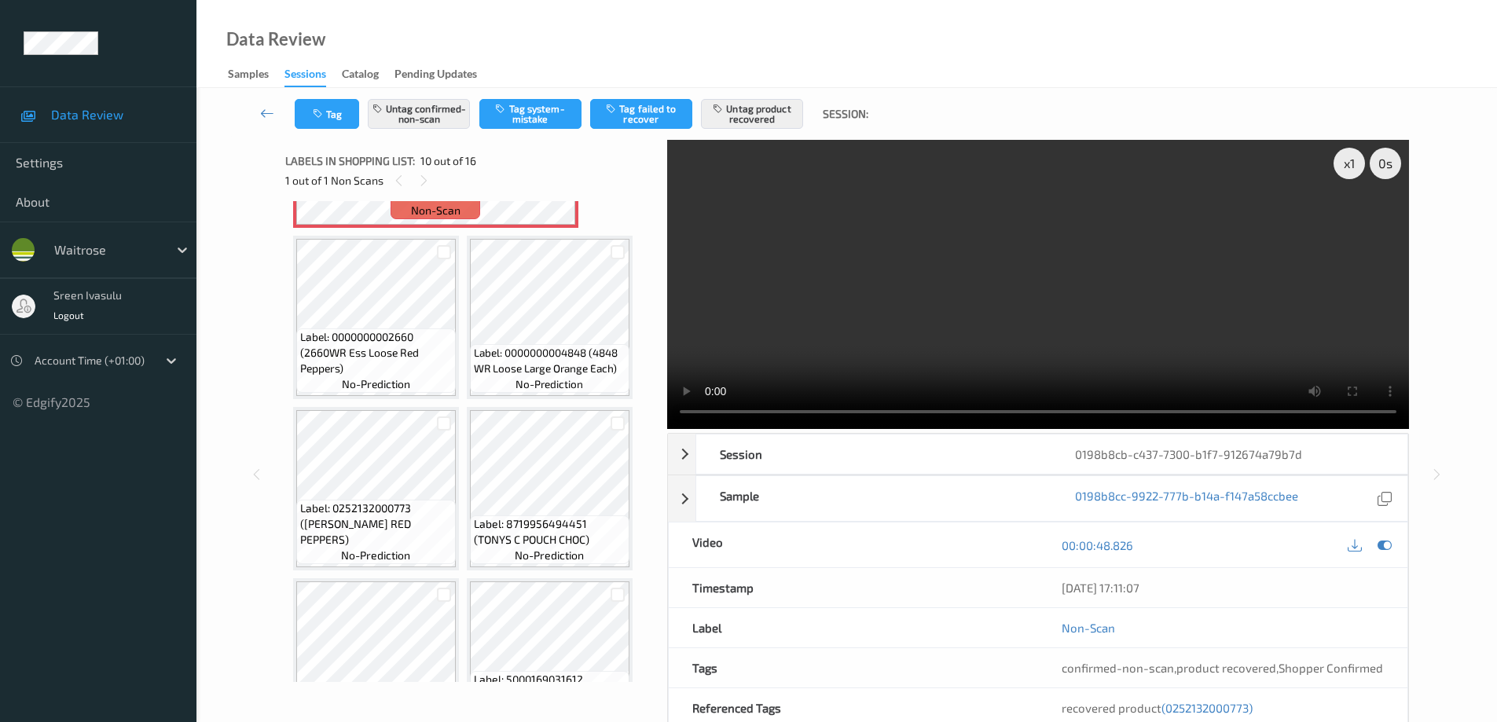
scroll to position [1008, 0]
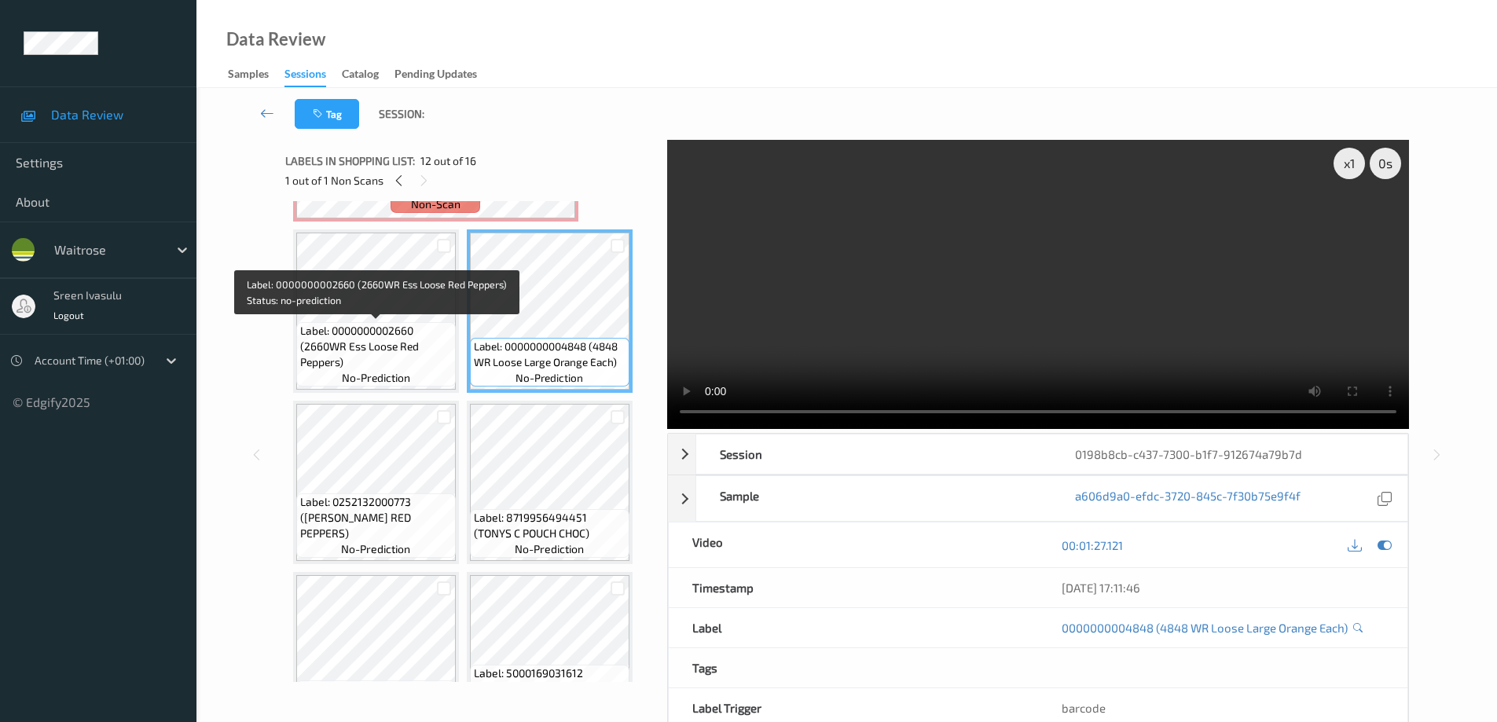
click at [329, 369] on span "Label: 0000000002660 (2660WR Ess Loose Red Peppers)" at bounding box center [376, 346] width 152 height 47
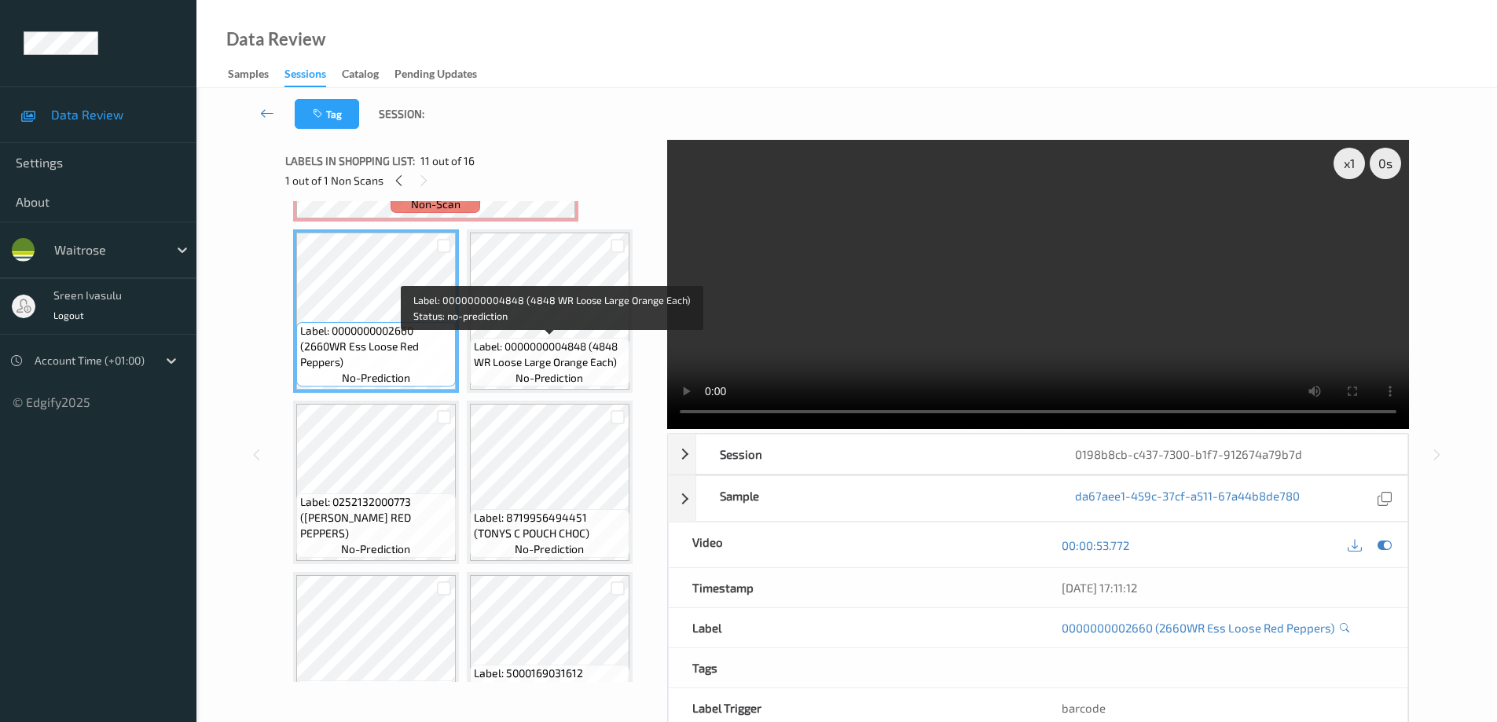
click at [487, 349] on span "Label: 0000000004848 (4848 WR Loose Large Orange Each)" at bounding box center [550, 354] width 152 height 31
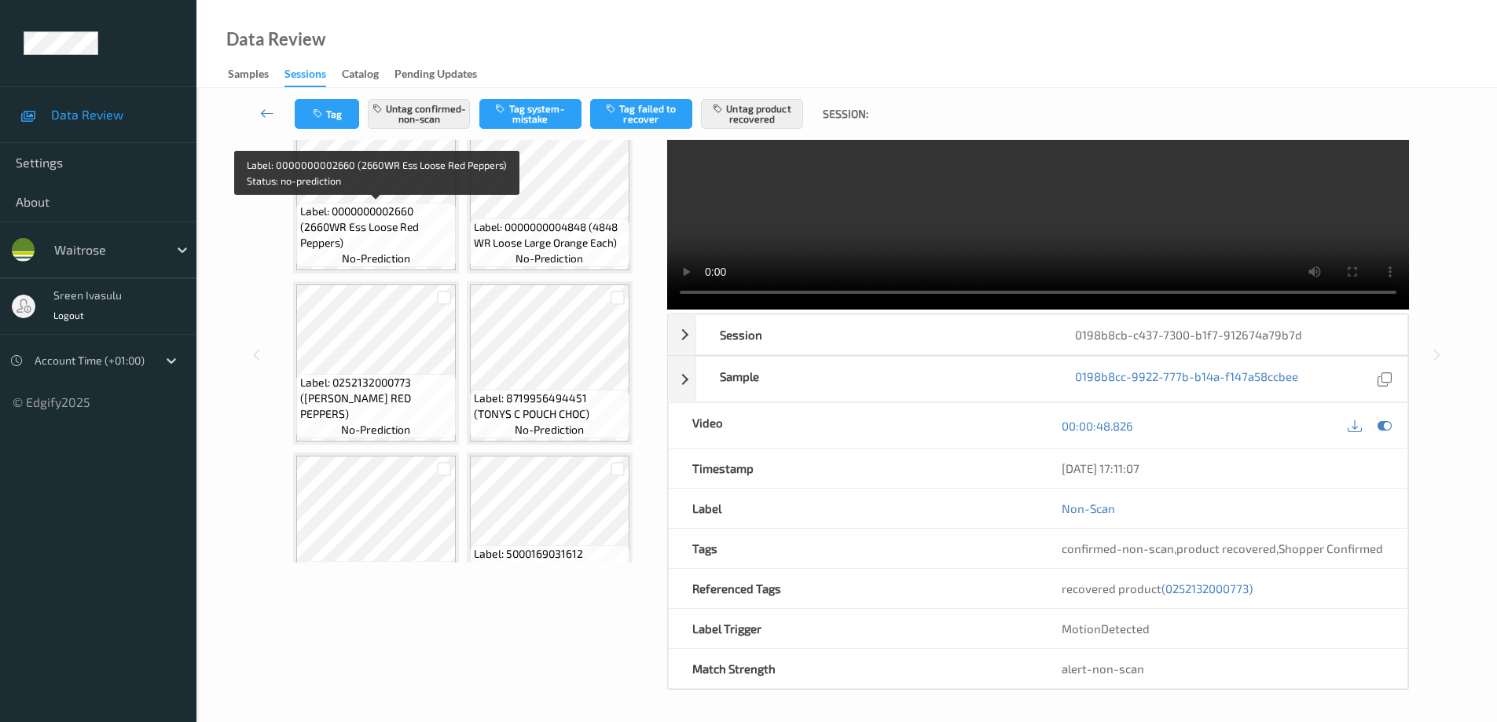
click at [409, 212] on span "Label: 0000000002660 (2660WR Ess Loose Red Peppers)" at bounding box center [376, 227] width 152 height 47
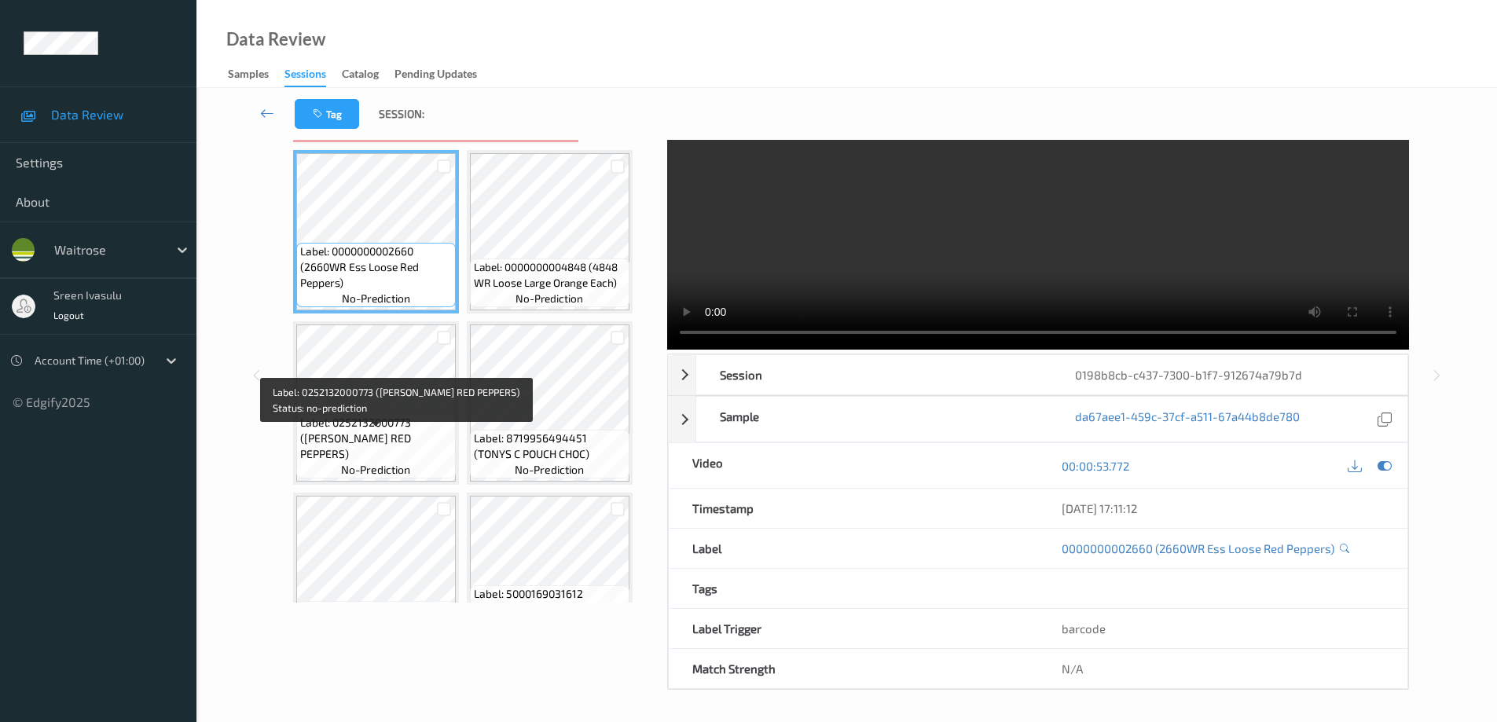
click at [418, 458] on span "Label: 0252132000773 ([PERSON_NAME] RED PEPPERS)" at bounding box center [376, 438] width 152 height 47
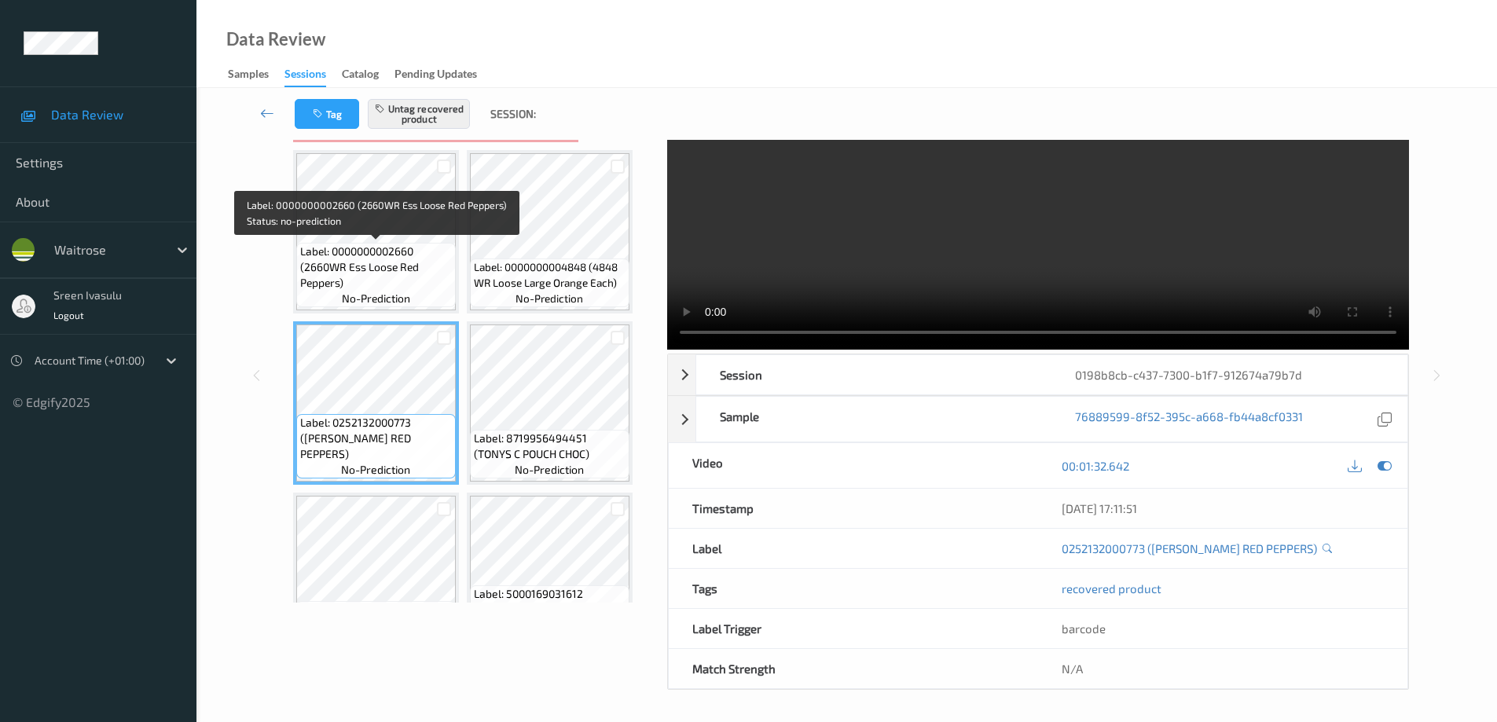
click at [406, 269] on span "Label: 0000000002660 (2660WR Ess Loose Red Peppers)" at bounding box center [376, 267] width 152 height 47
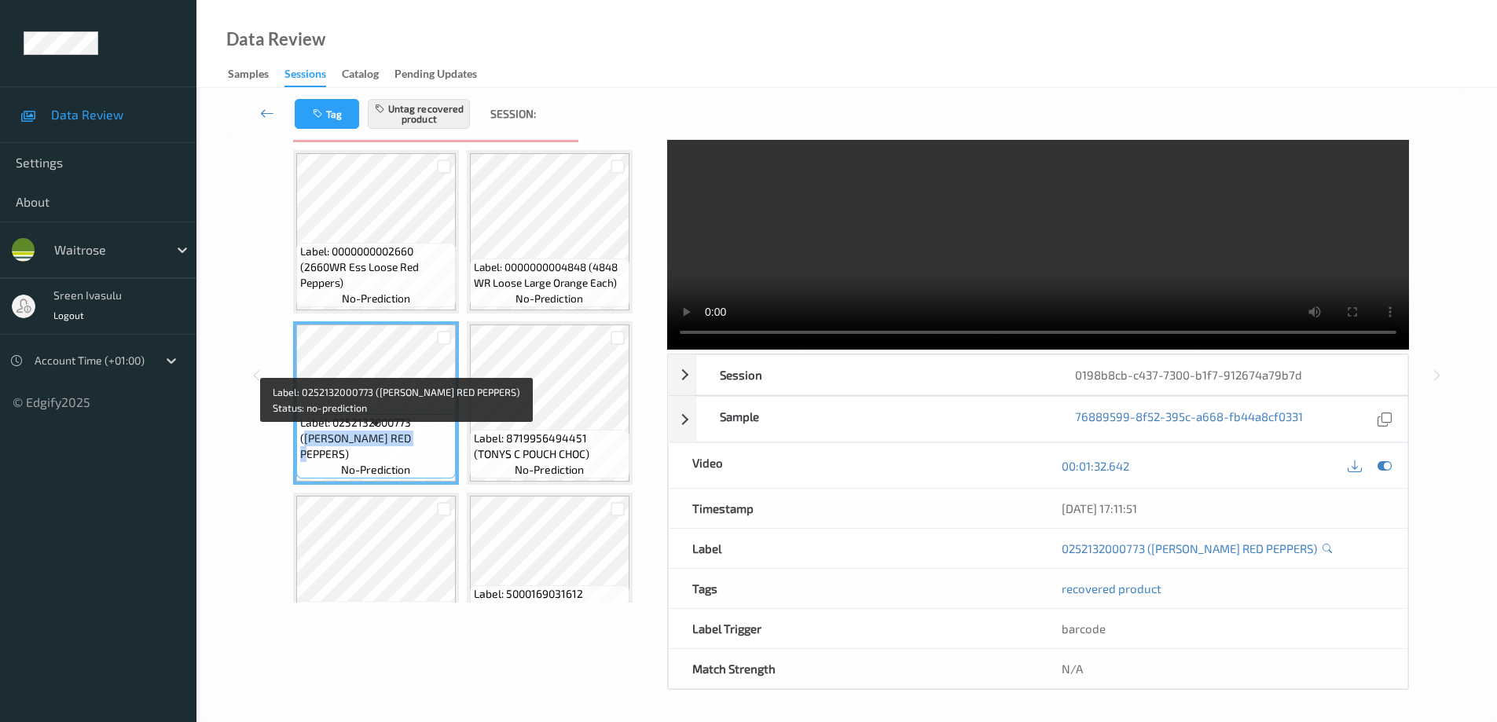
drag, startPoint x: 417, startPoint y: 436, endPoint x: 429, endPoint y: 451, distance: 19.0
click at [429, 451] on span "Label: 0252132000773 (WR ESS RED PEPPERS)" at bounding box center [376, 438] width 152 height 47
copy span "WR ESS RED PEPPERS)"
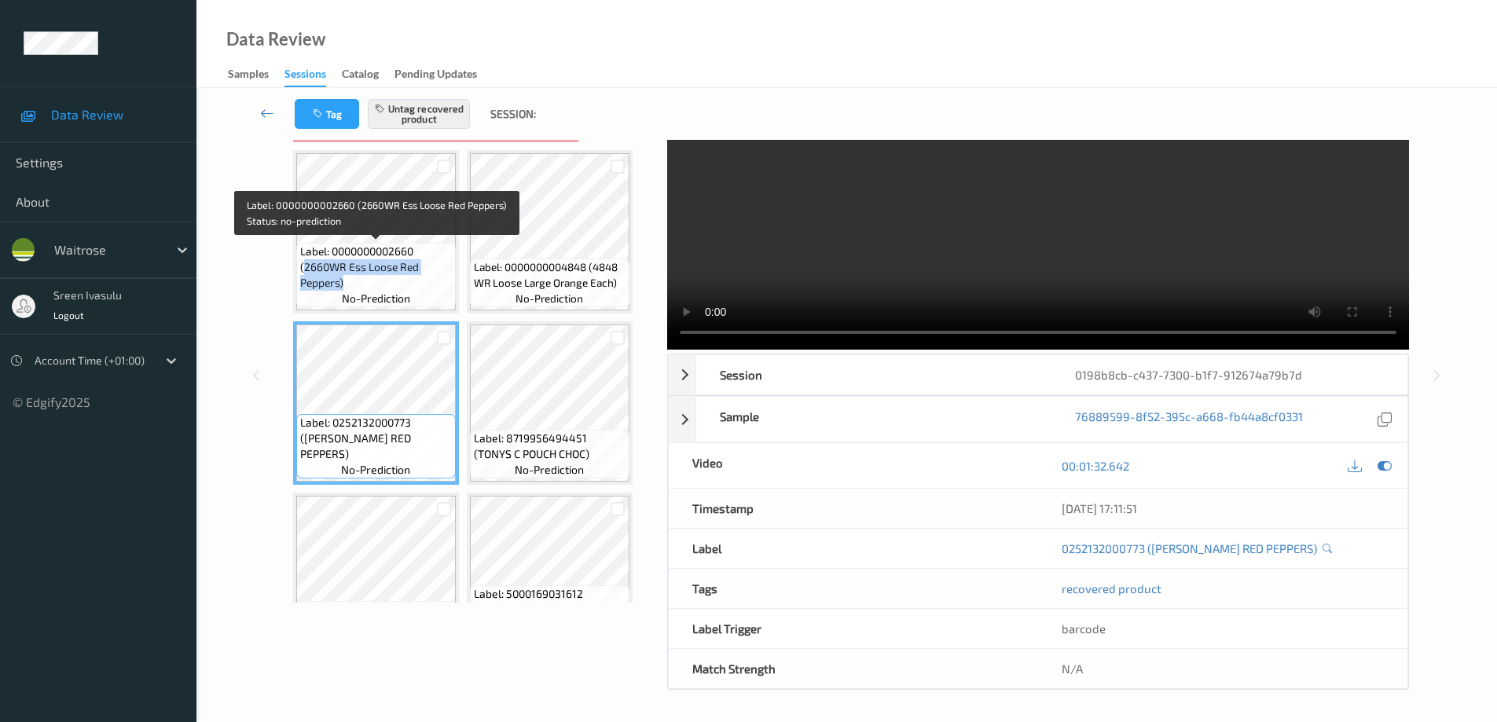
drag, startPoint x: 303, startPoint y: 270, endPoint x: 357, endPoint y: 285, distance: 55.7
click at [357, 285] on span "Label: 0000000002660 (2660WR Ess Loose Red Peppers)" at bounding box center [376, 267] width 152 height 47
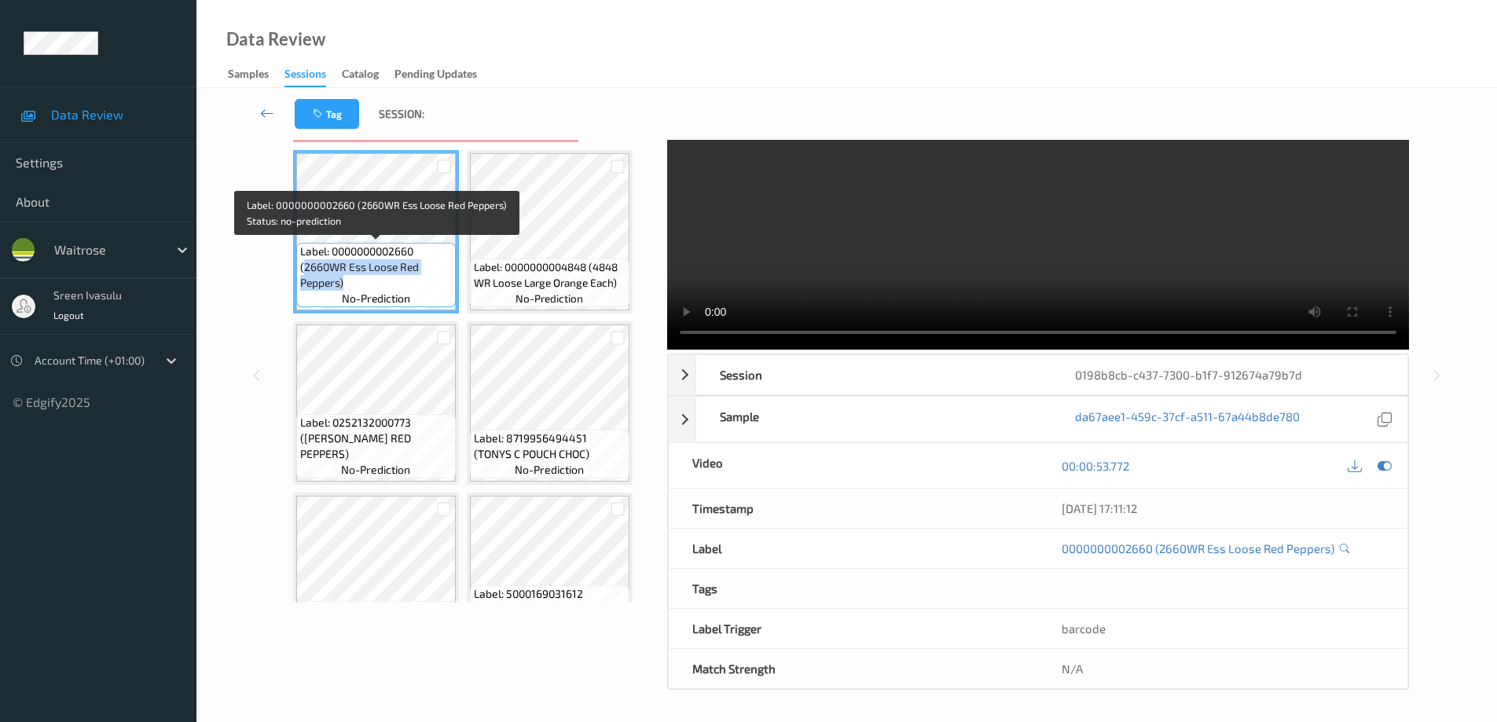
copy span "2660WR Ess Loose Red Peppers)"
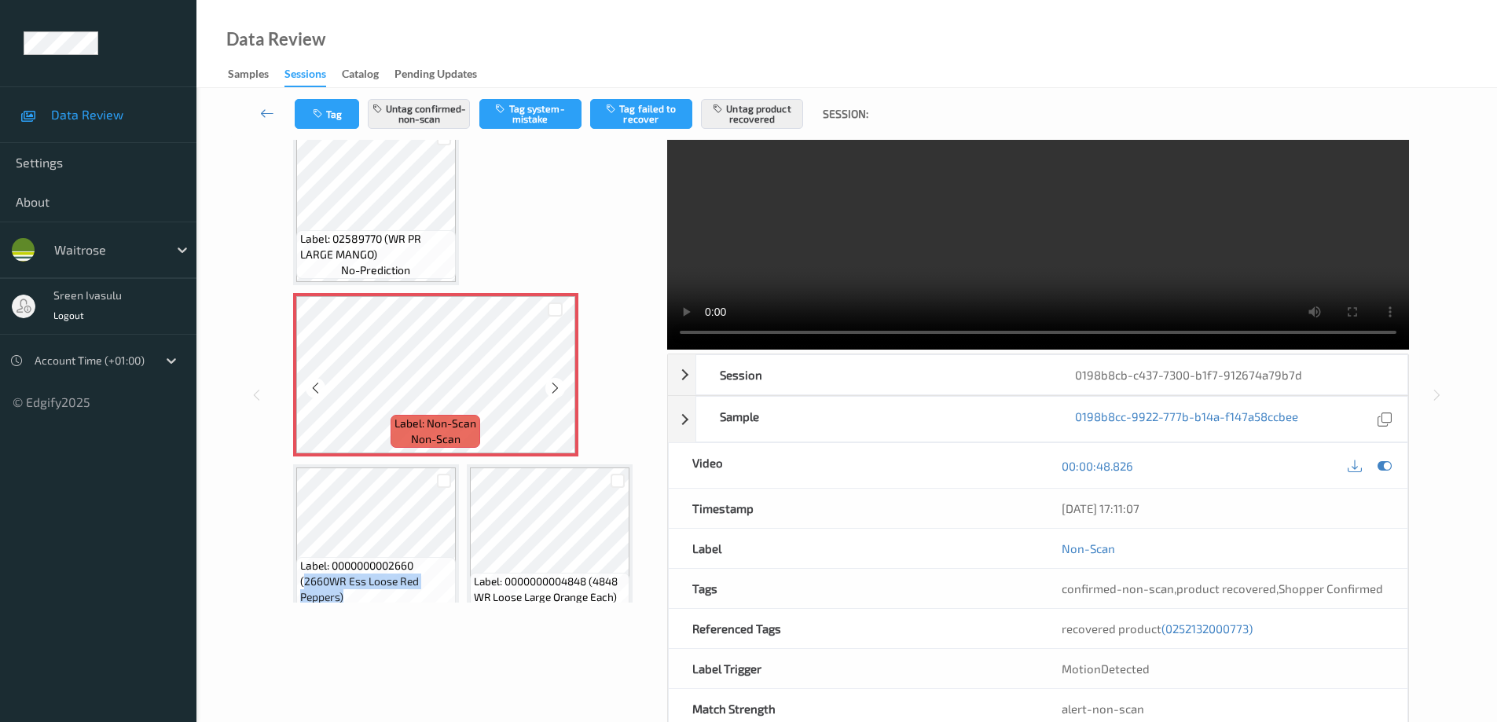
scroll to position [1008, 0]
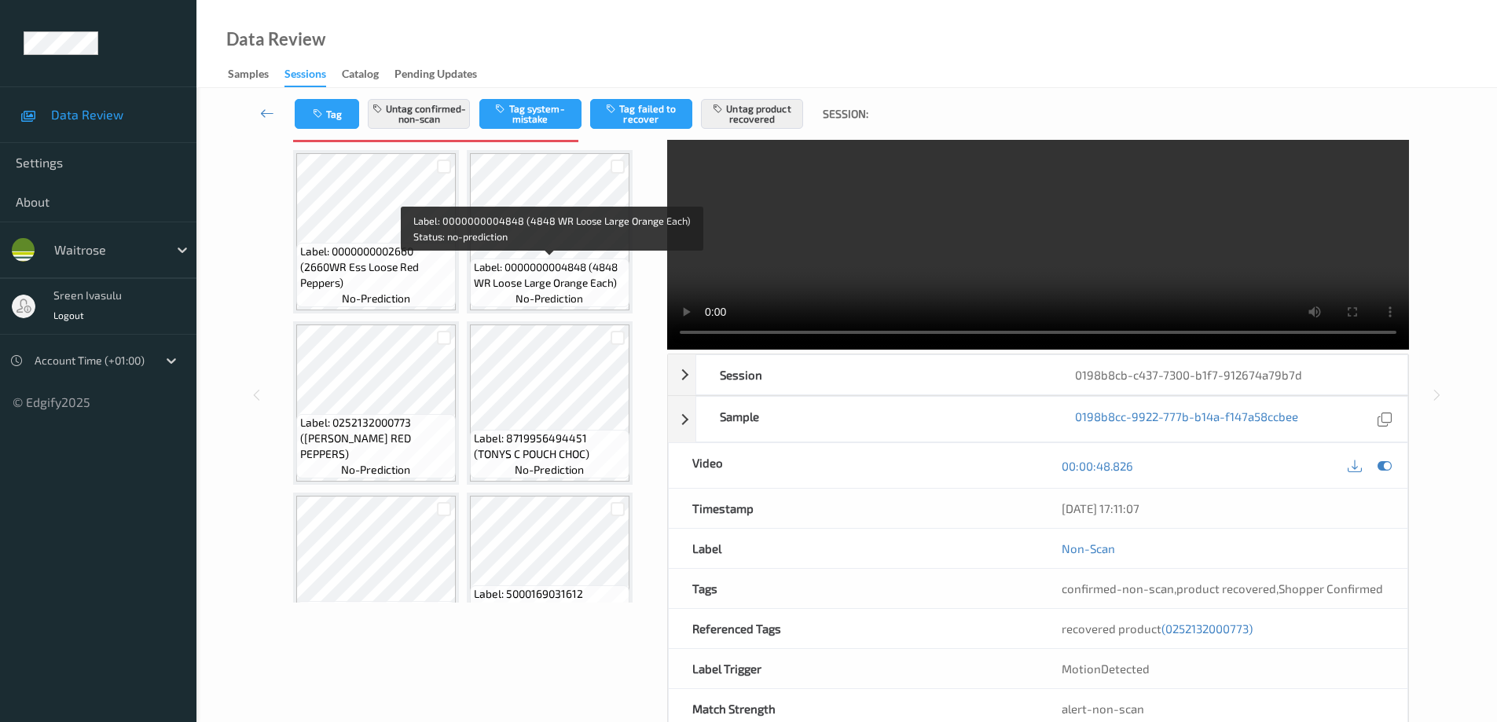
click at [559, 277] on span "Label: 0000000004848 (4848 WR Loose Large Orange Each)" at bounding box center [550, 274] width 152 height 31
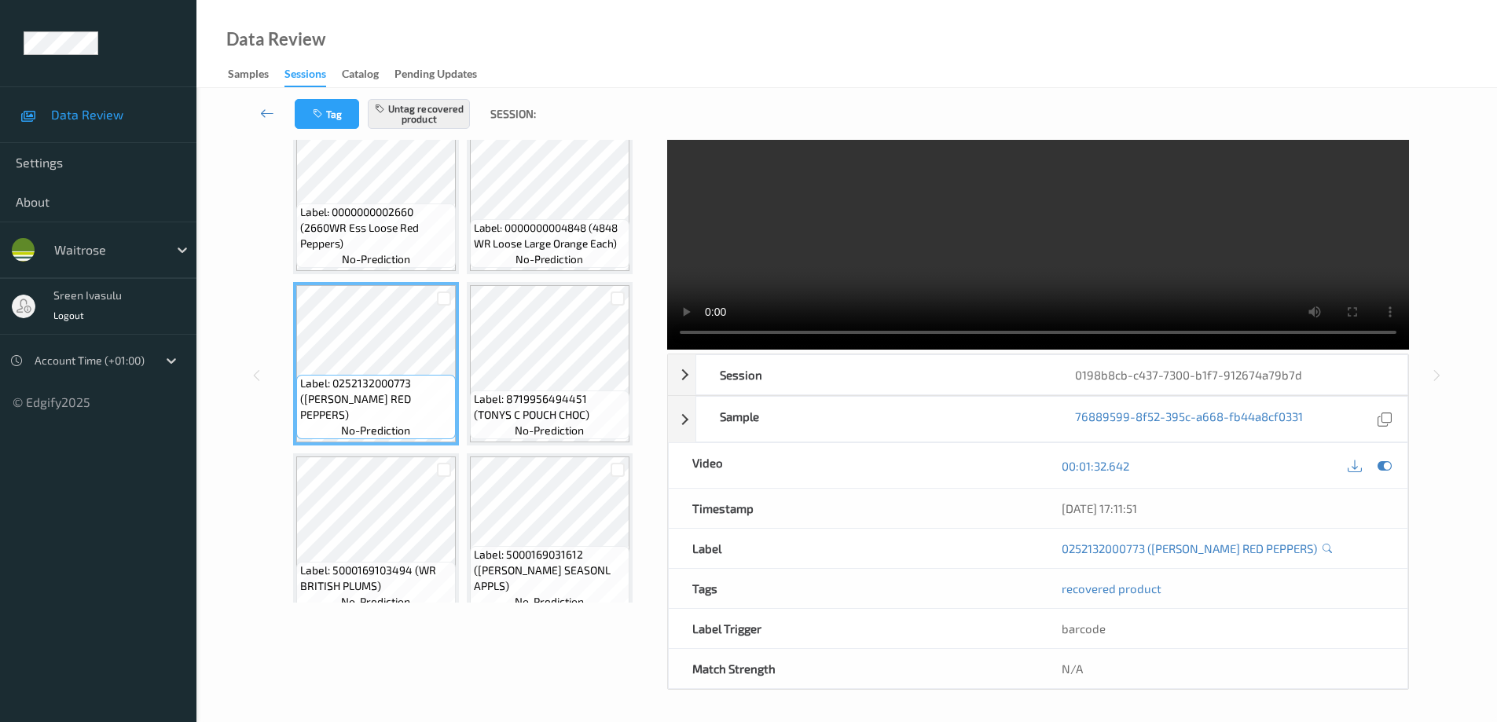
scroll to position [1069, 0]
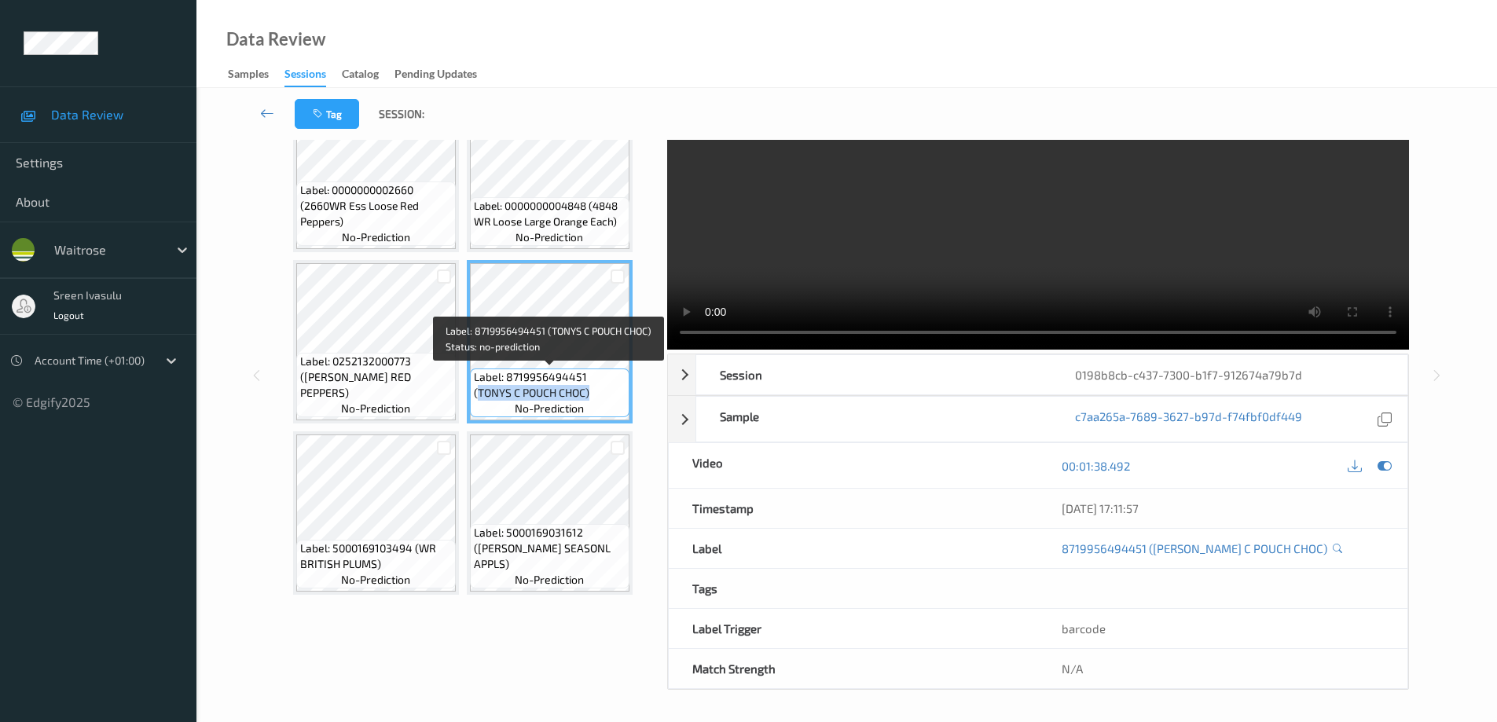
drag, startPoint x: 593, startPoint y: 380, endPoint x: 611, endPoint y: 408, distance: 33.6
click at [611, 408] on div "Label: 8719956494451 (TONYS C POUCH CHOC) no-prediction" at bounding box center [550, 393] width 160 height 49
copy span "TONYS C POUCH CHOC)"
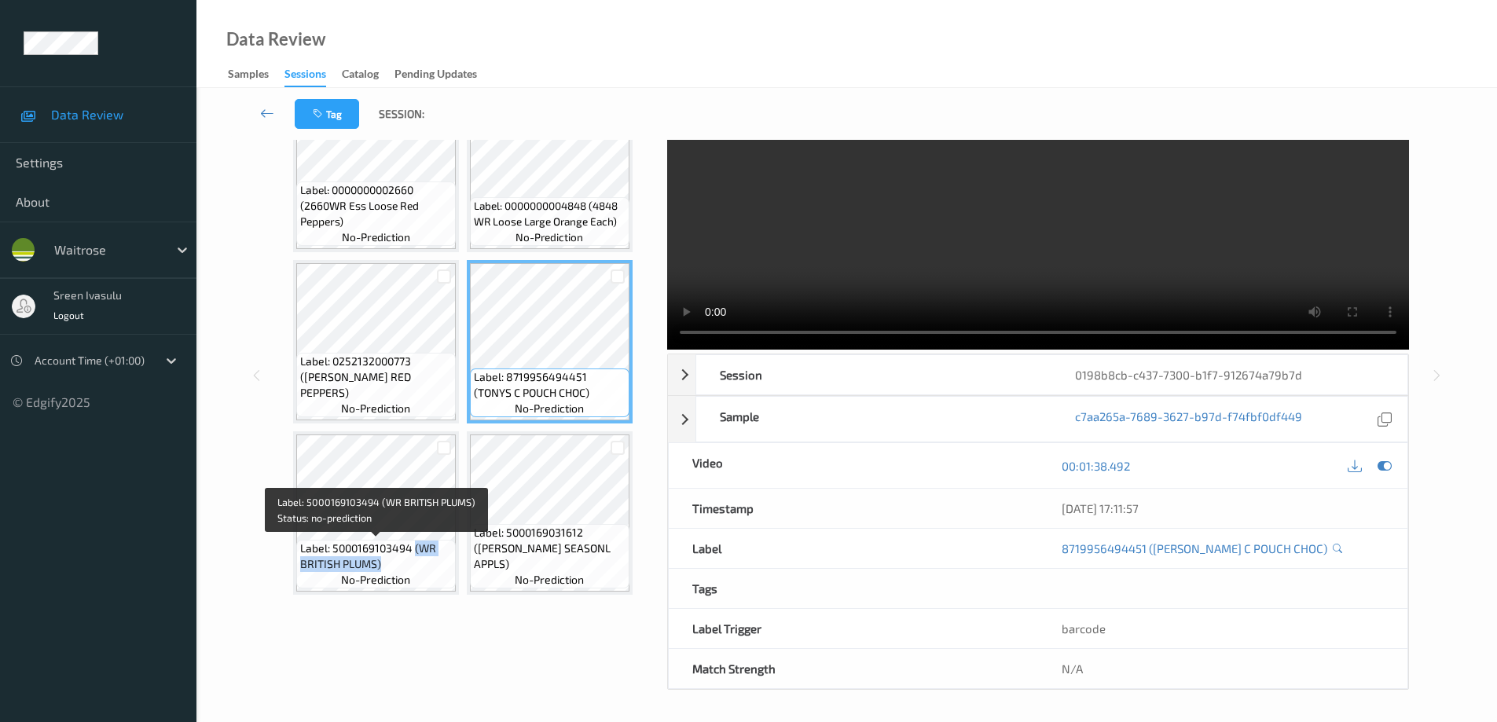
drag, startPoint x: 416, startPoint y: 549, endPoint x: 431, endPoint y: 575, distance: 29.9
click at [431, 575] on div "Label: 5000169103494 (WR BRITISH PLUMS) no-prediction" at bounding box center [376, 564] width 160 height 49
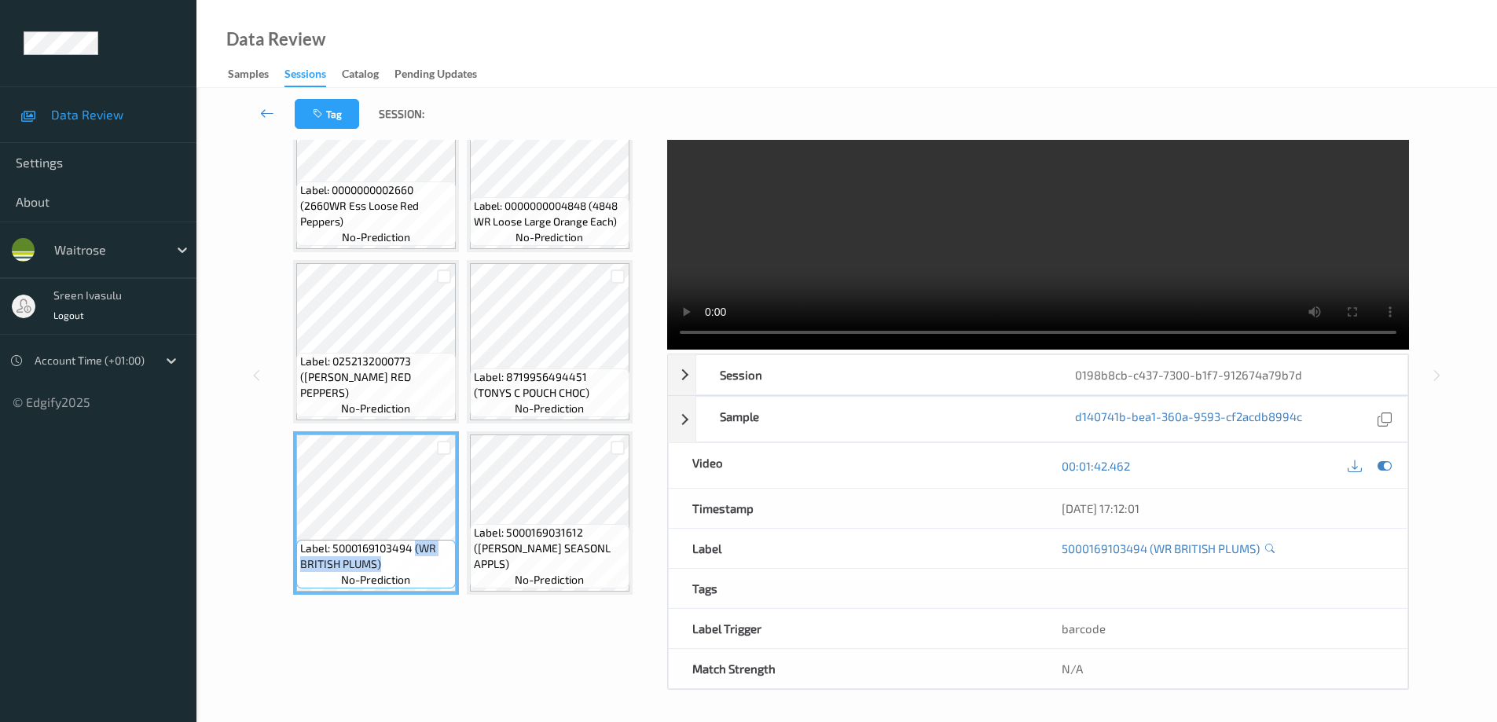
copy span "(WR BRITISH PLUMS)"
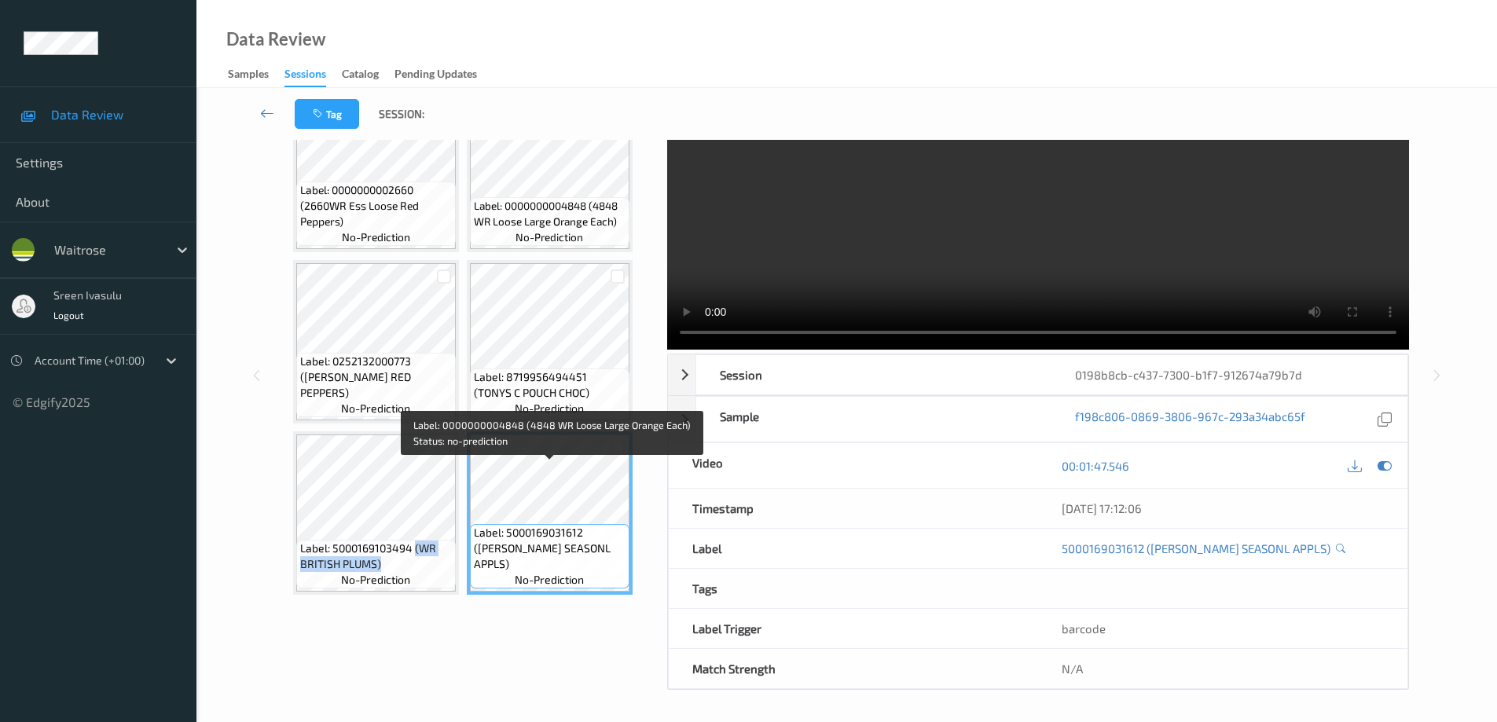
scroll to position [755, 0]
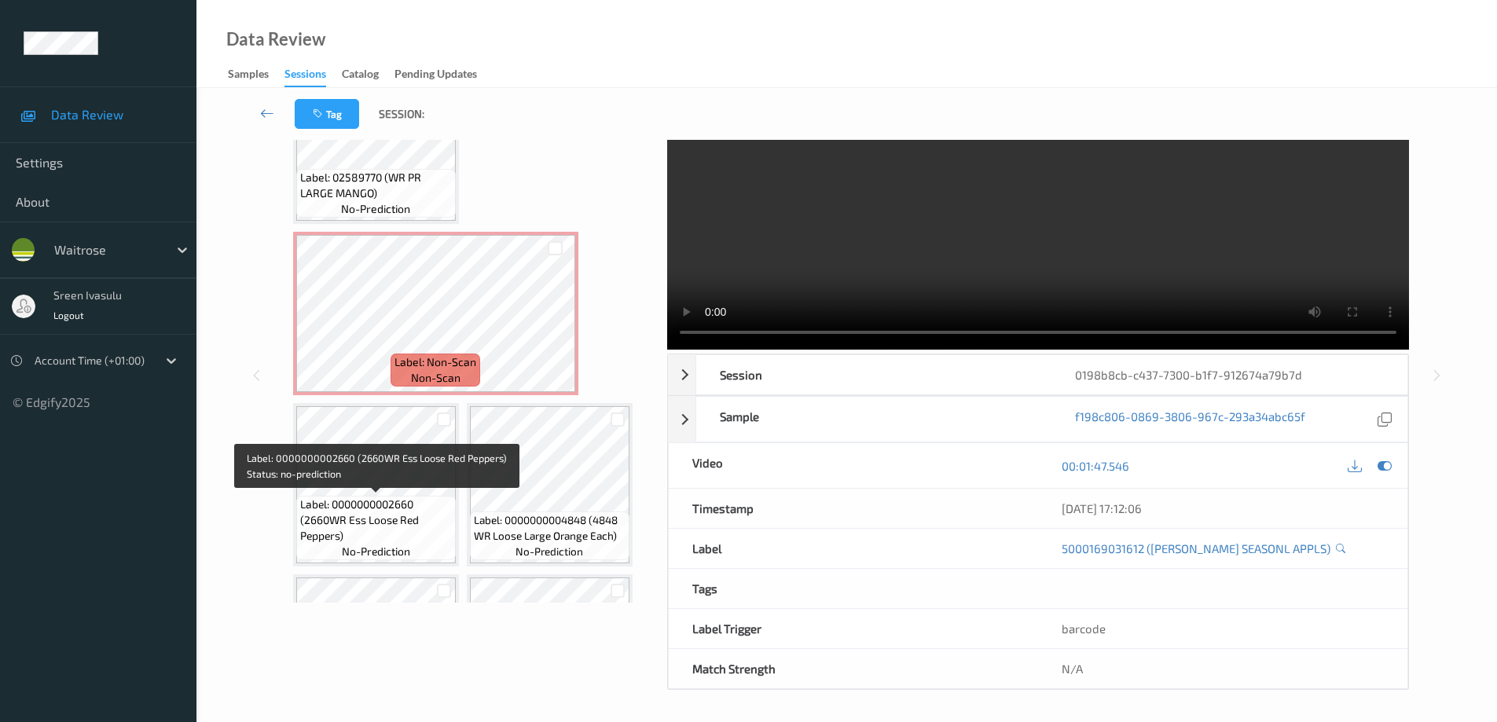
click at [345, 513] on span "Label: 0000000002660 (2660WR Ess Loose Red Peppers)" at bounding box center [376, 520] width 152 height 47
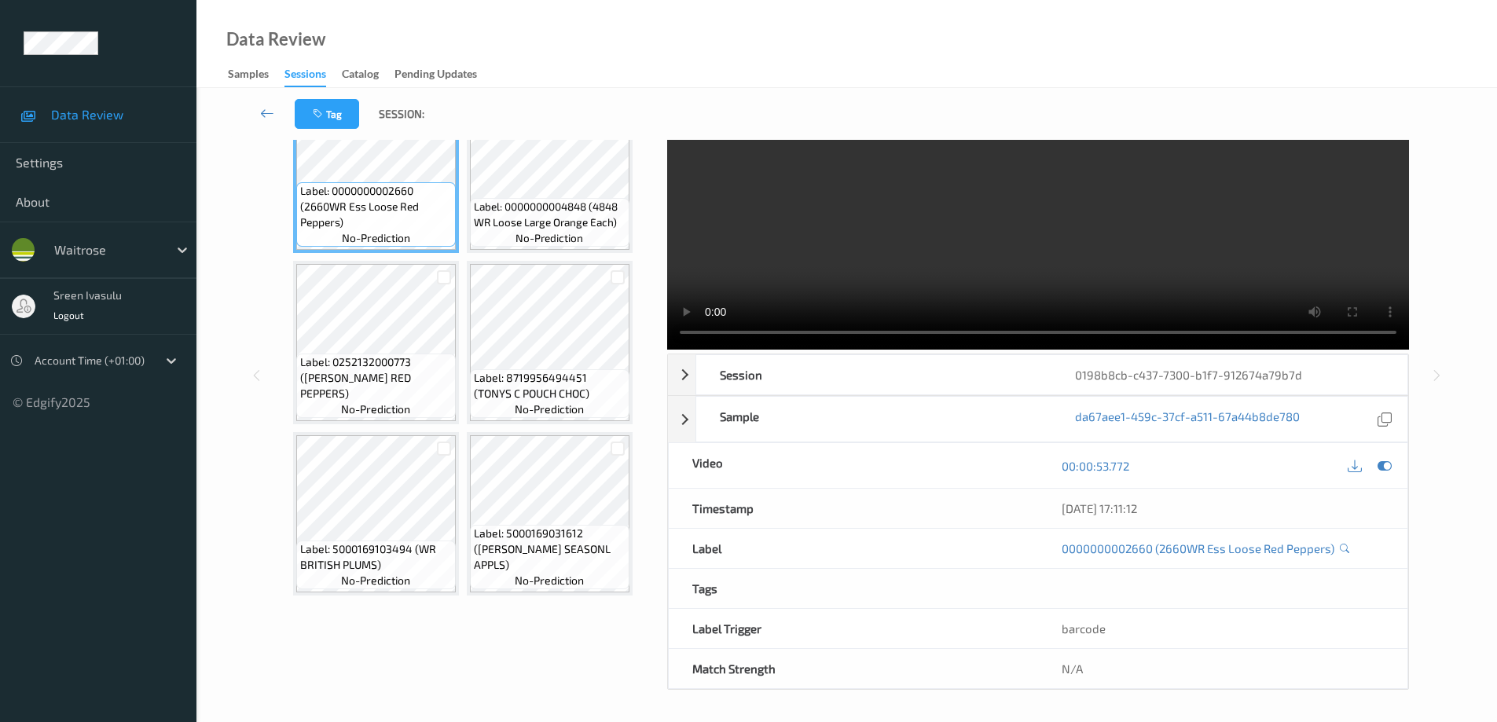
scroll to position [1069, 0]
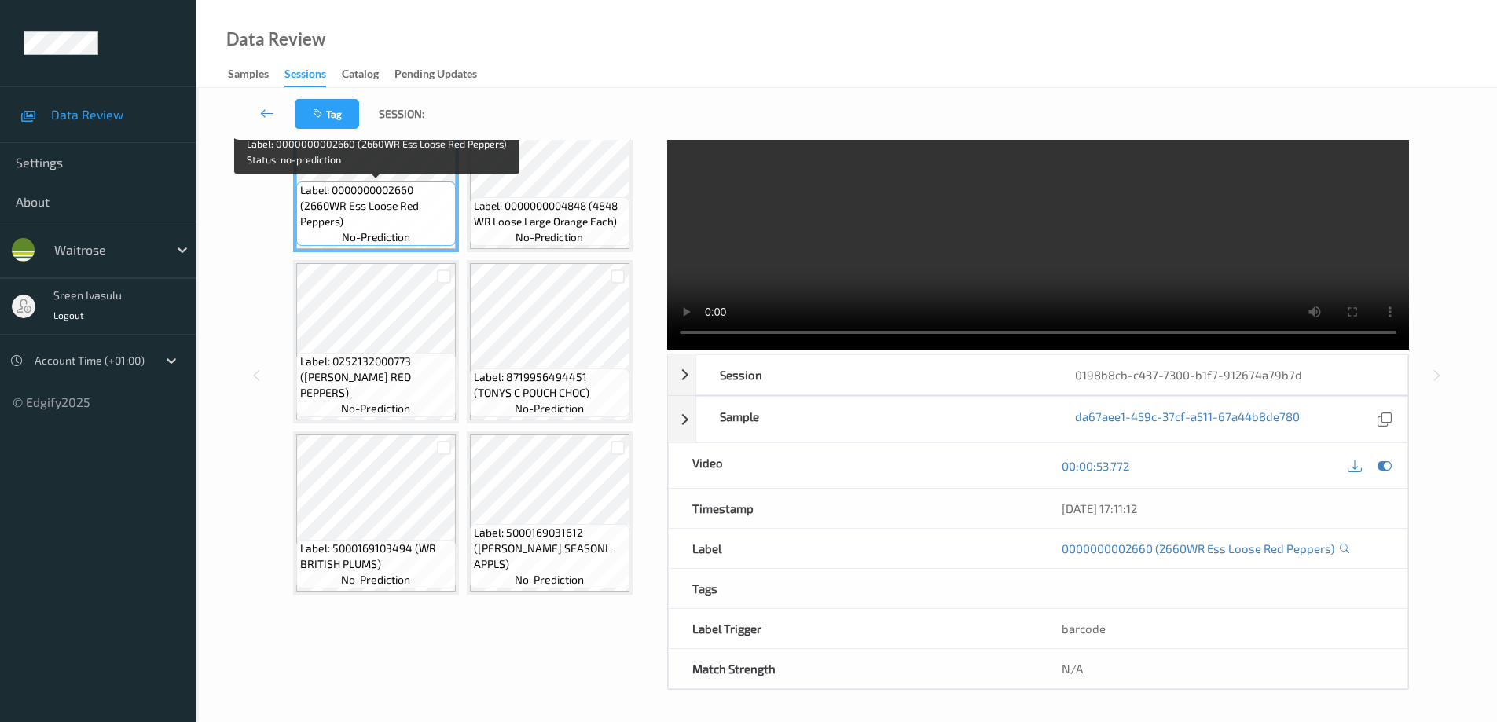
click at [358, 210] on span "Label: 0000000002660 (2660WR Ess Loose Red Peppers)" at bounding box center [376, 205] width 152 height 47
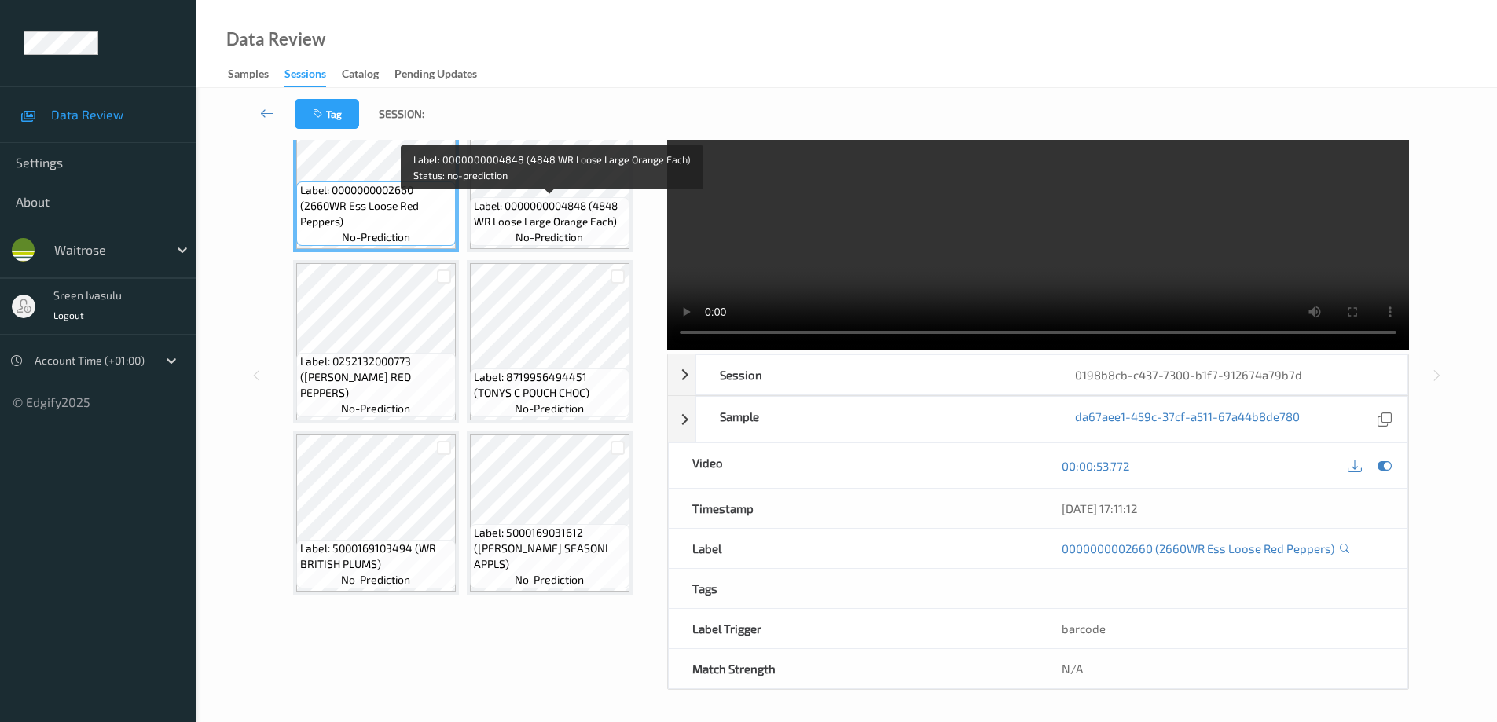
click at [560, 215] on span "Label: 0000000004848 (4848 WR Loose Large Orange Each)" at bounding box center [550, 213] width 152 height 31
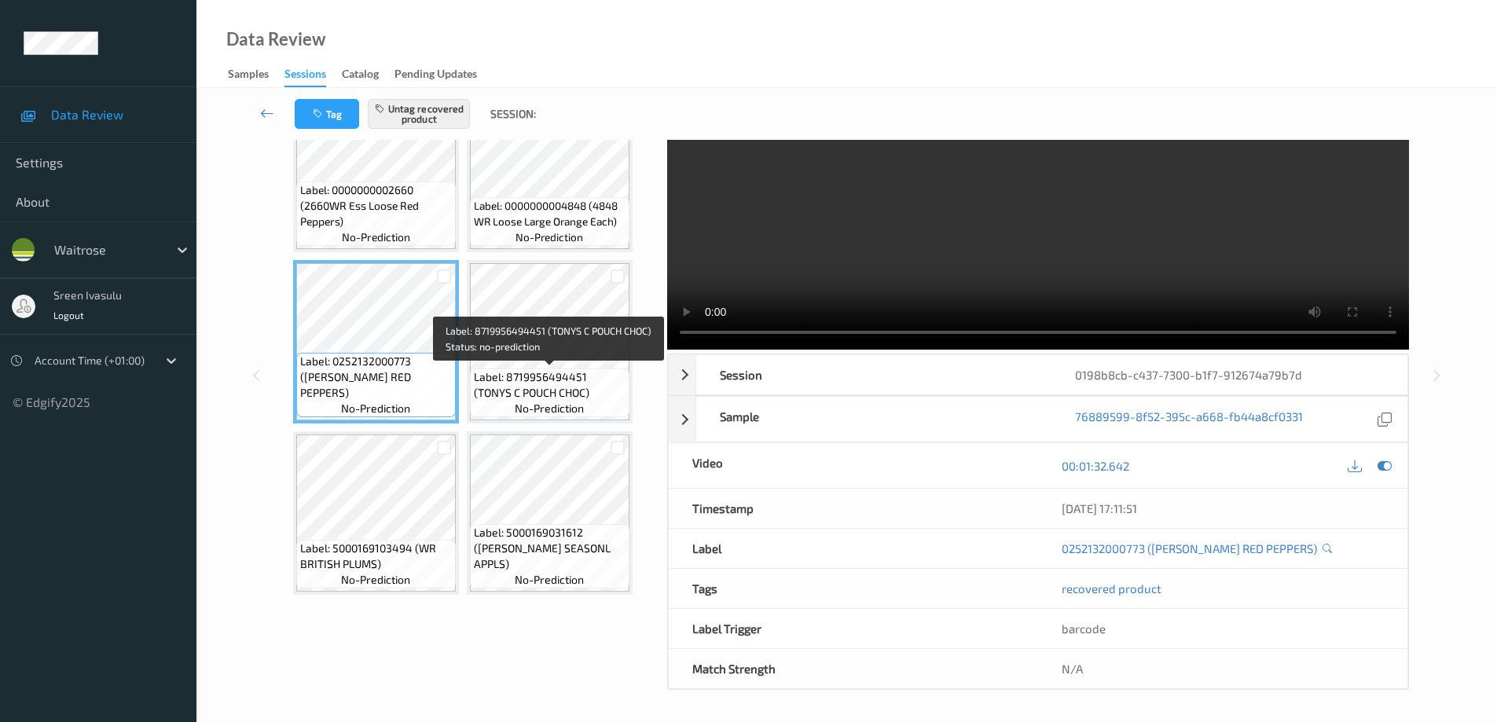
click at [551, 373] on span "Label: 8719956494451 (TONYS C POUCH CHOC)" at bounding box center [550, 384] width 152 height 31
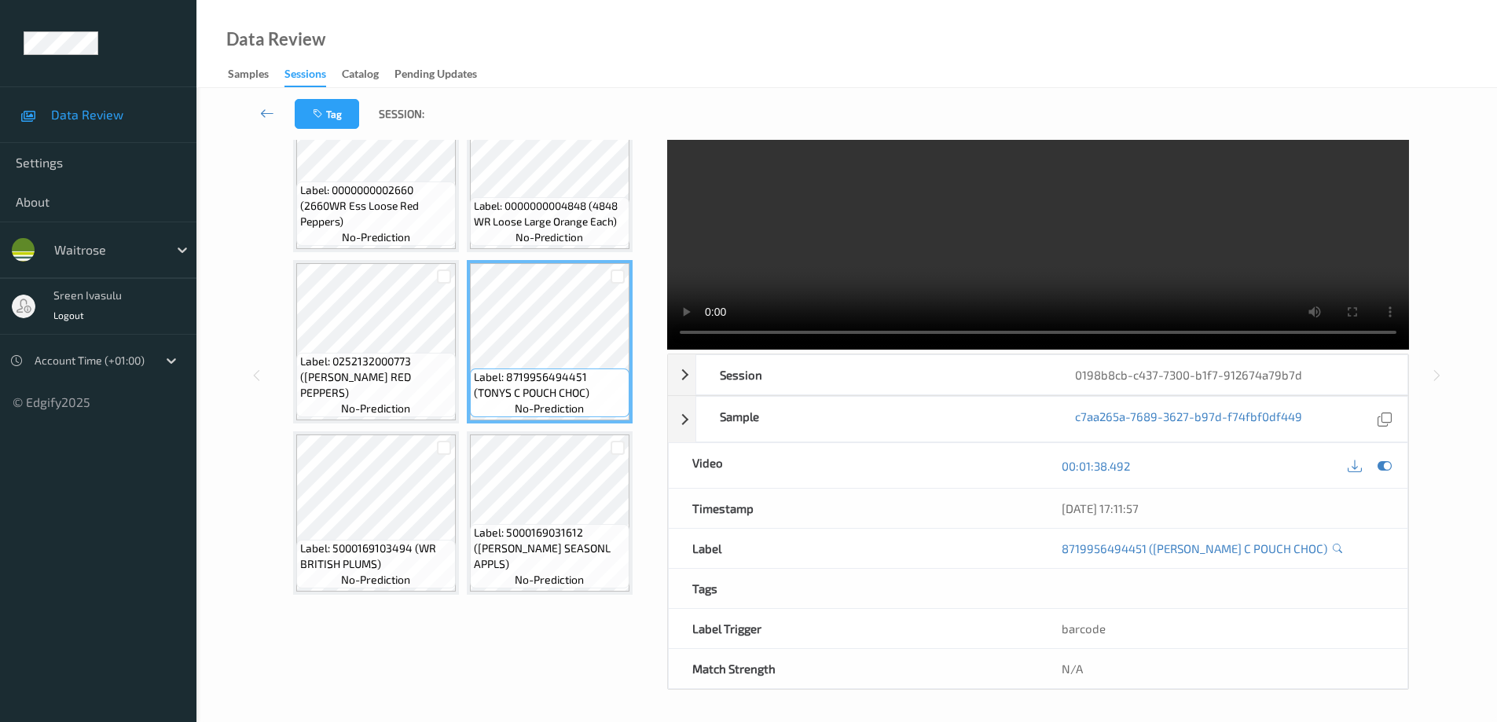
click at [588, 227] on span "Label: 0000000004848 (4848 WR Loose Large Orange Each)" at bounding box center [550, 213] width 152 height 31
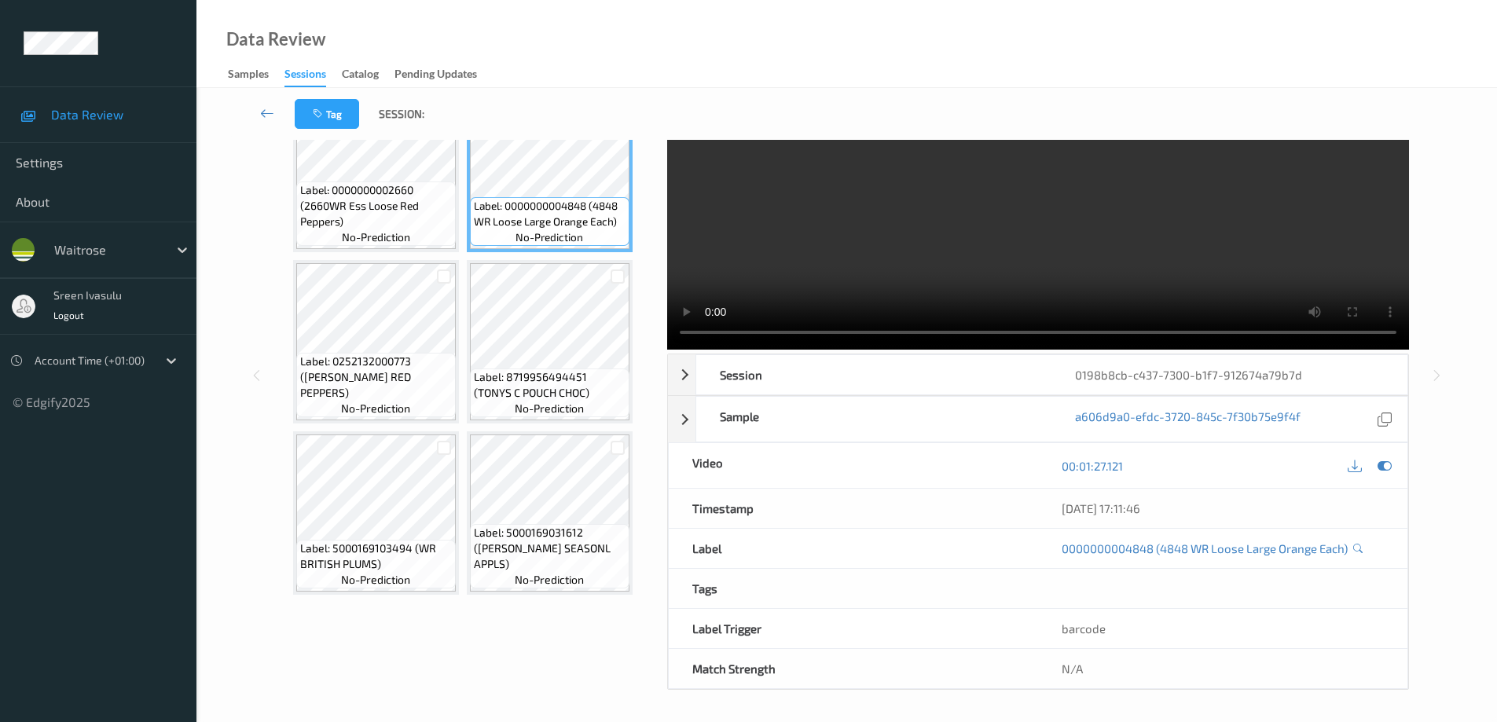
scroll to position [755, 0]
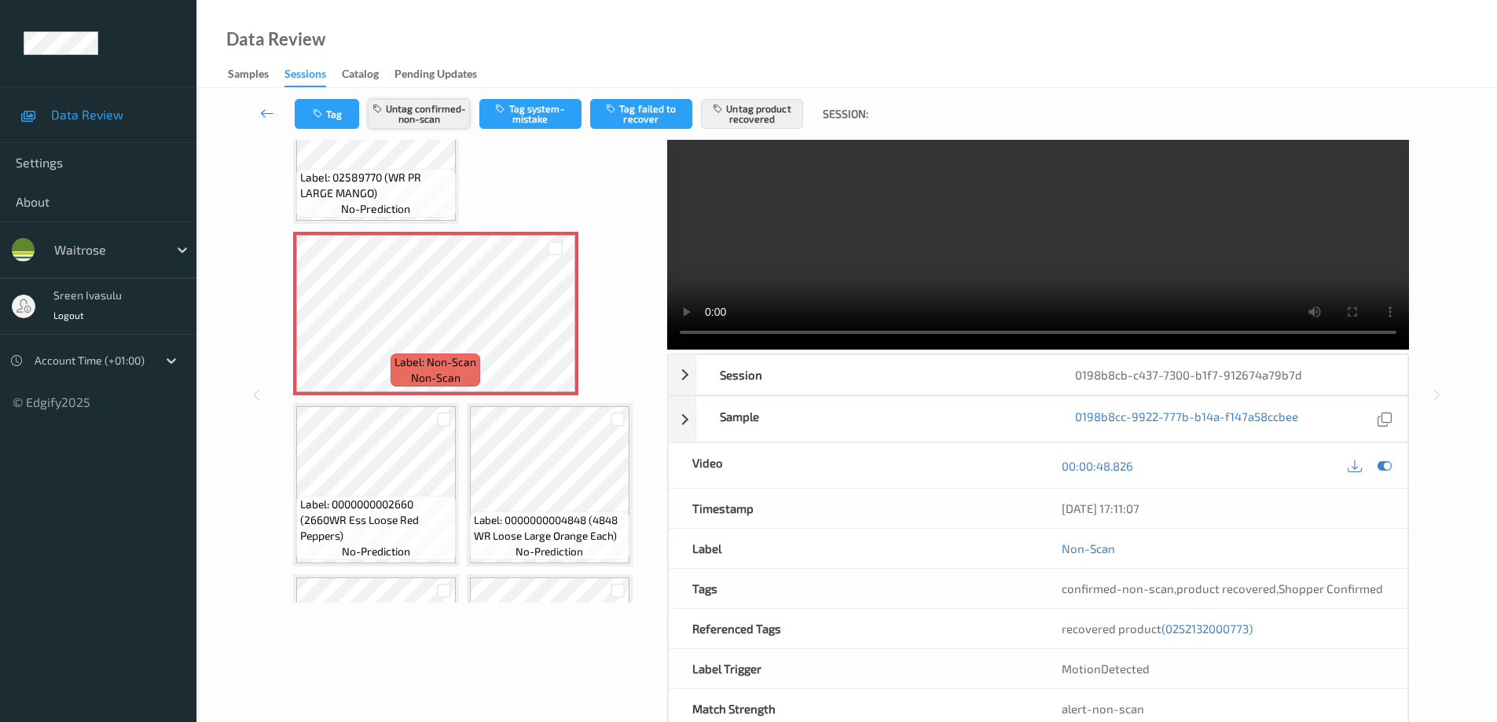
click at [404, 114] on button "Untag confirmed-non-scan" at bounding box center [419, 114] width 102 height 30
click at [757, 115] on button "Untag product recovered" at bounding box center [752, 114] width 102 height 30
click at [343, 118] on button "Tag" at bounding box center [327, 114] width 64 height 30
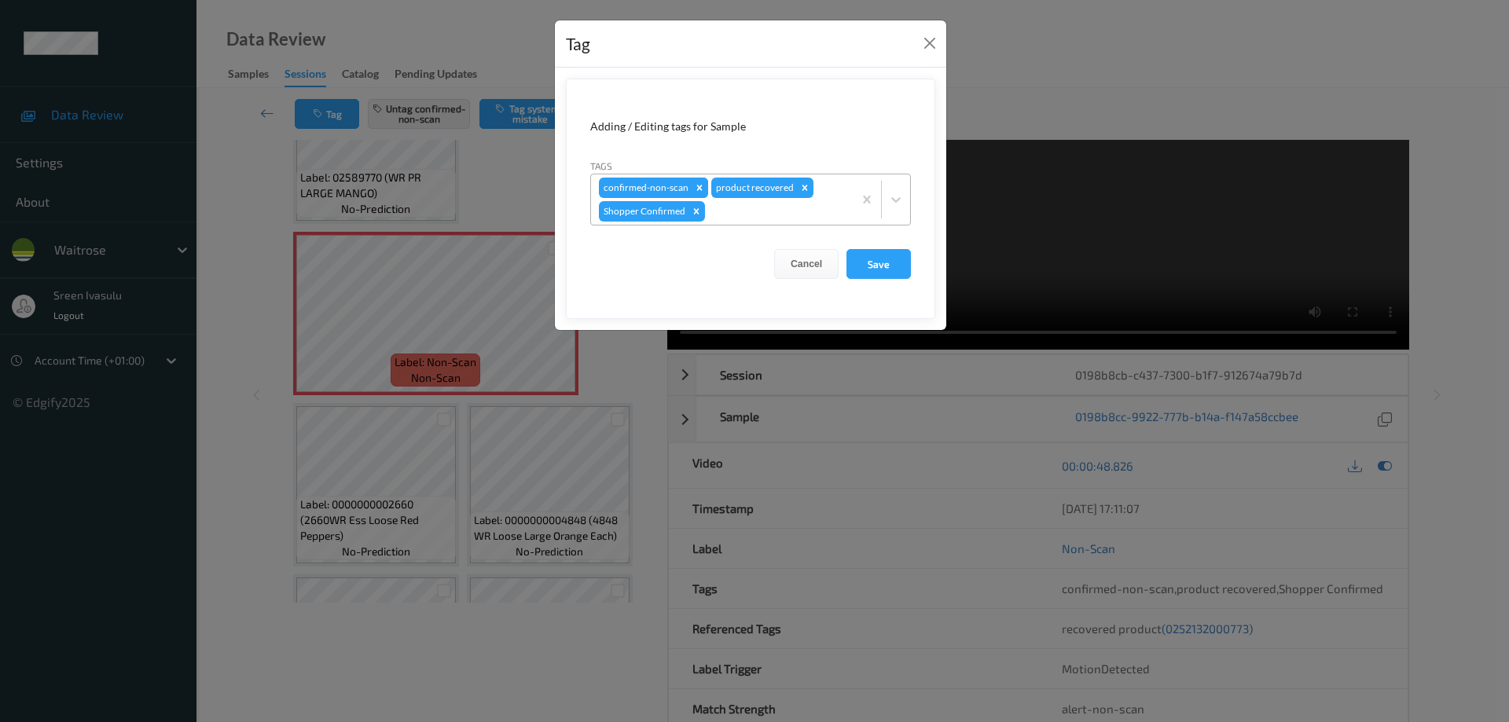
click at [698, 184] on icon "Remove confirmed-non-scan" at bounding box center [699, 187] width 11 height 11
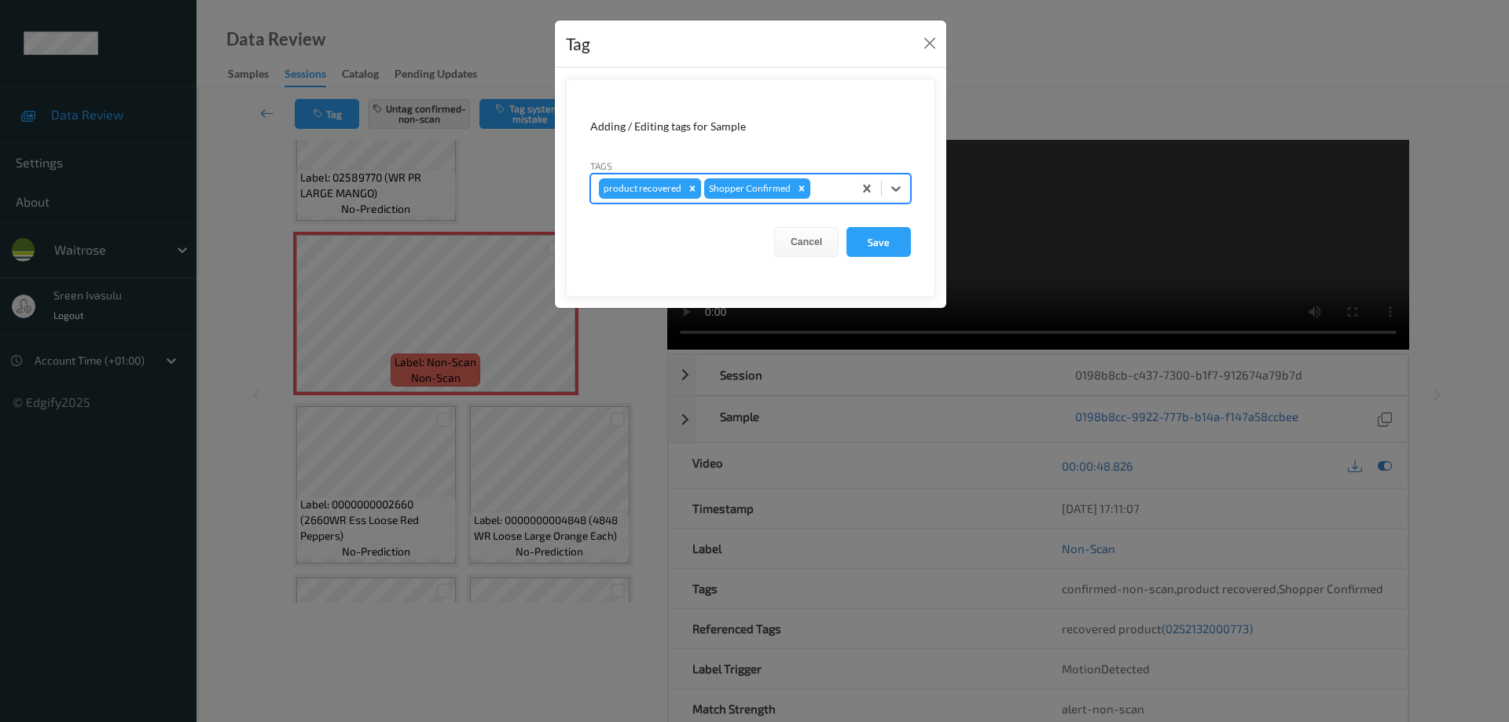
click at [691, 190] on icon "Remove product recovered" at bounding box center [692, 188] width 11 height 11
click at [871, 245] on button "Save" at bounding box center [878, 242] width 64 height 30
click at [888, 243] on button "Save" at bounding box center [878, 242] width 64 height 30
click at [928, 45] on button "Close" at bounding box center [930, 43] width 22 height 22
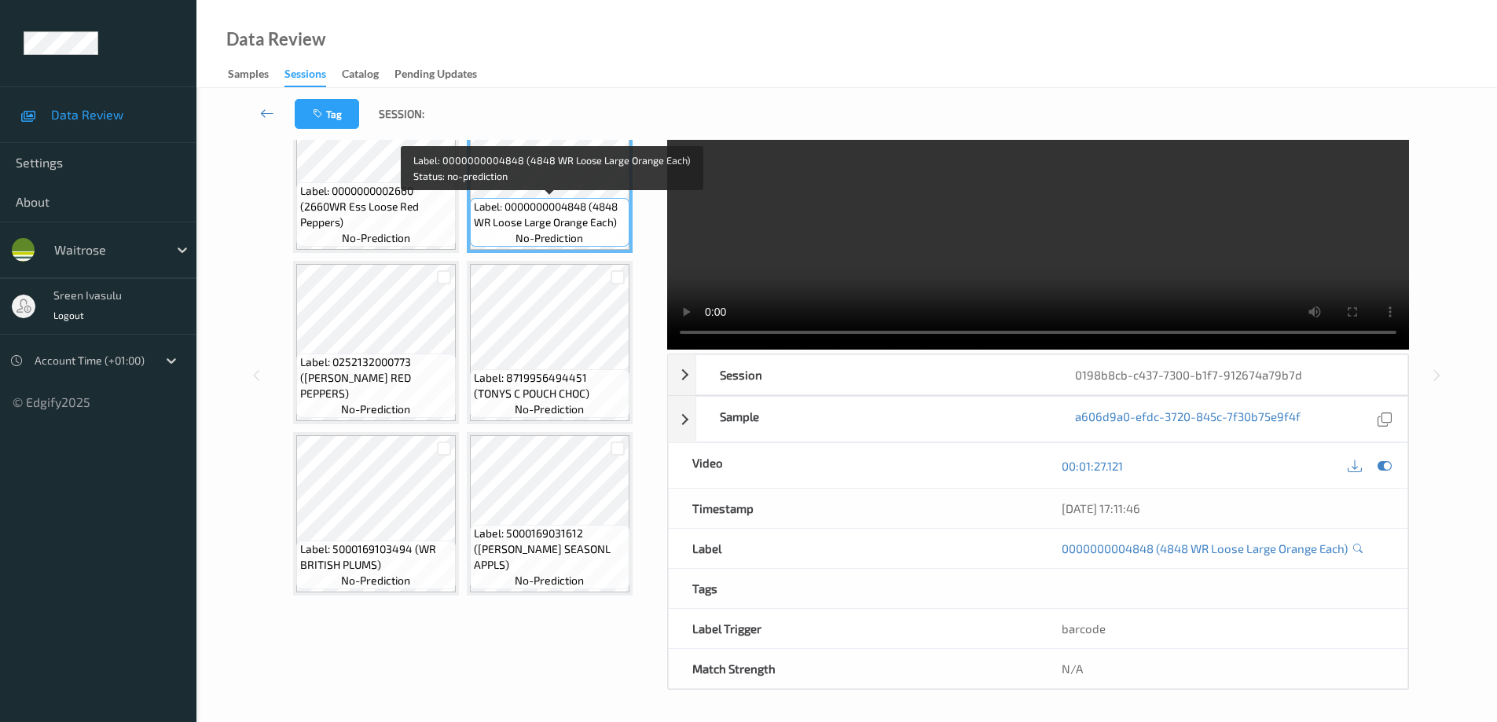
scroll to position [1069, 0]
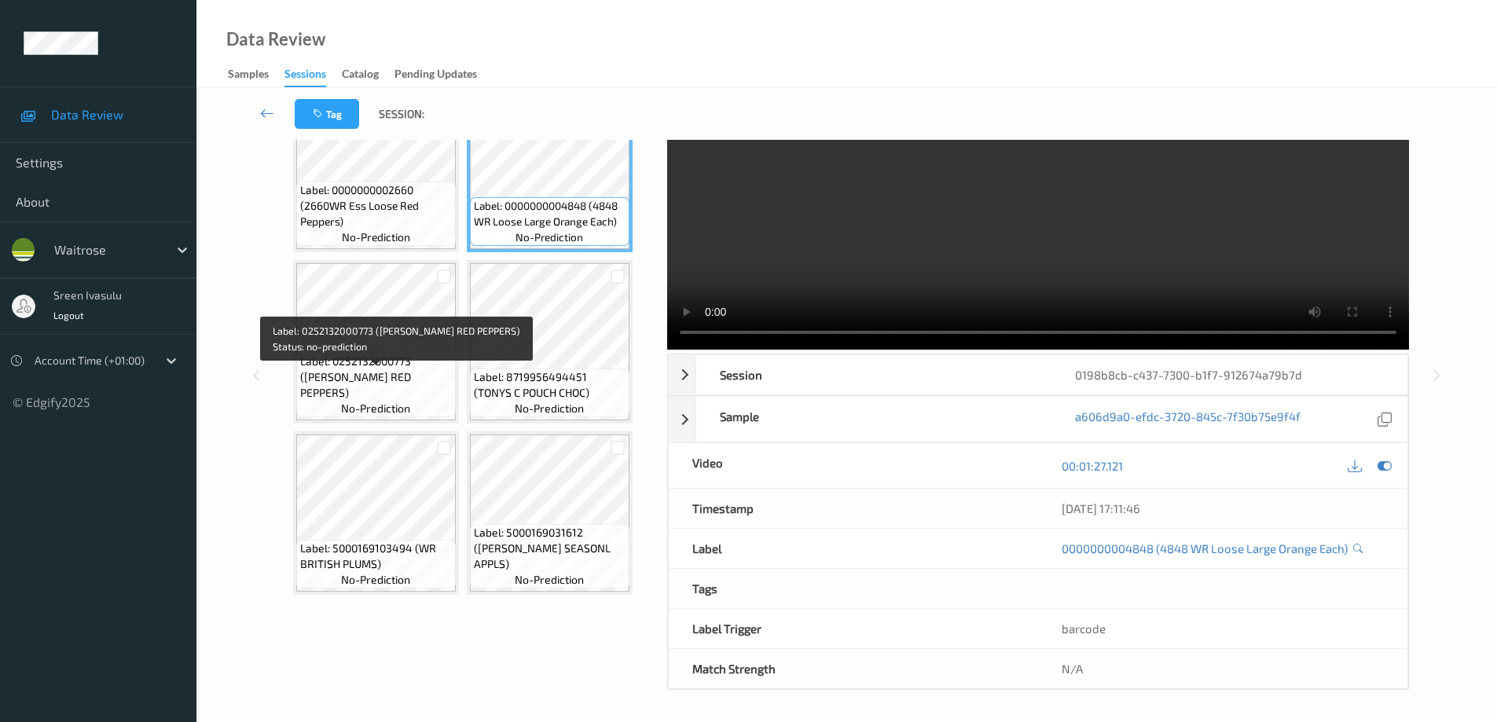
click at [400, 373] on span "Label: 0252132000773 (WR ESS RED PEPPERS)" at bounding box center [376, 377] width 152 height 47
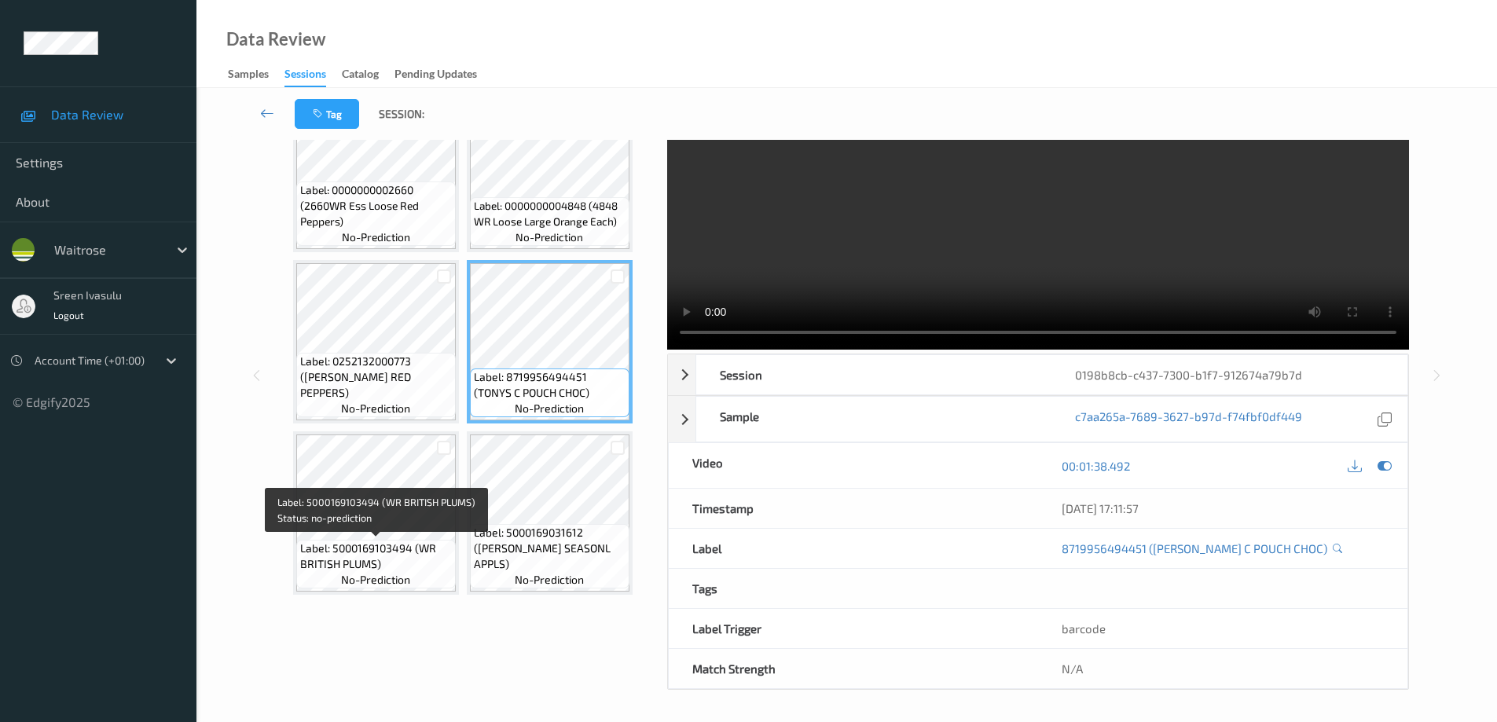
click at [396, 549] on span "Label: 5000169103494 (WR BRITISH PLUMS)" at bounding box center [376, 556] width 152 height 31
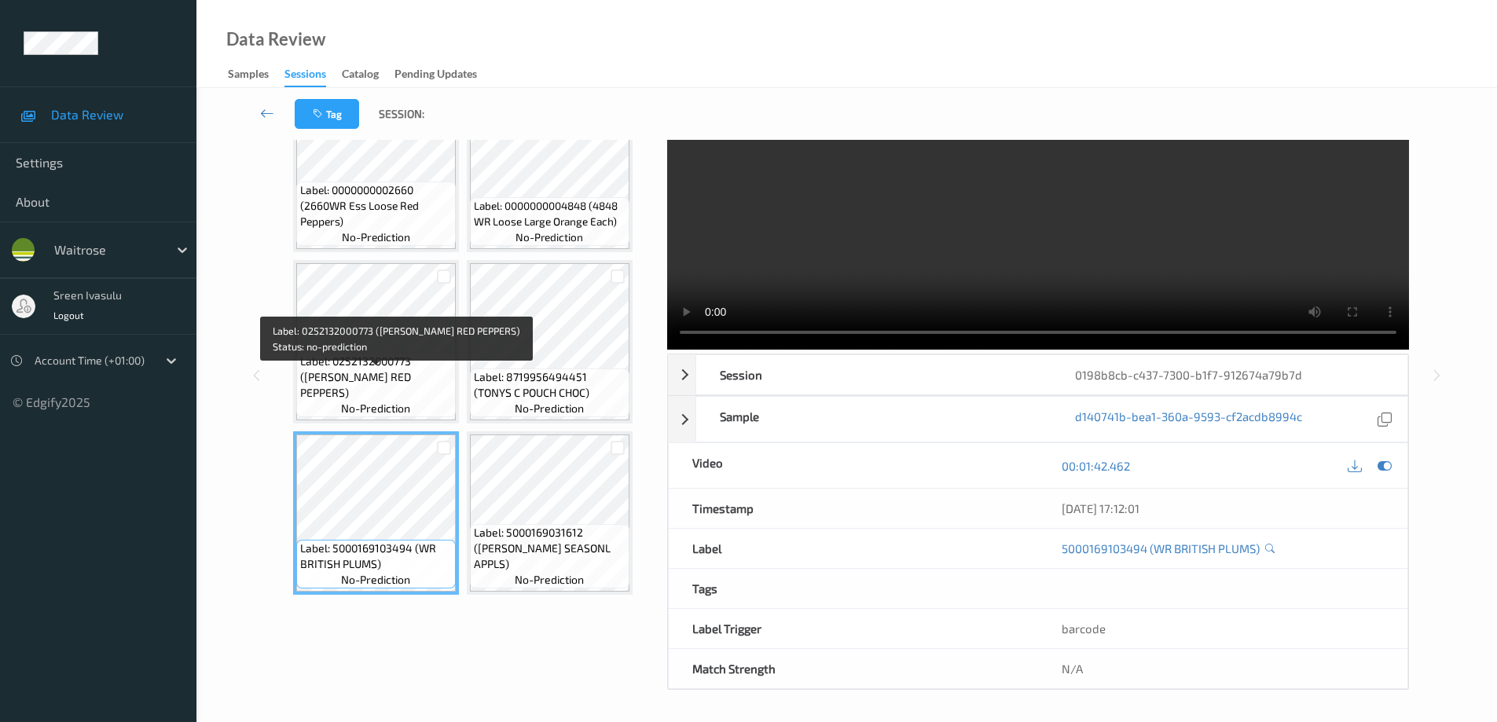
click at [390, 385] on span "Label: 0252132000773 (WR ESS RED PEPPERS)" at bounding box center [376, 377] width 152 height 47
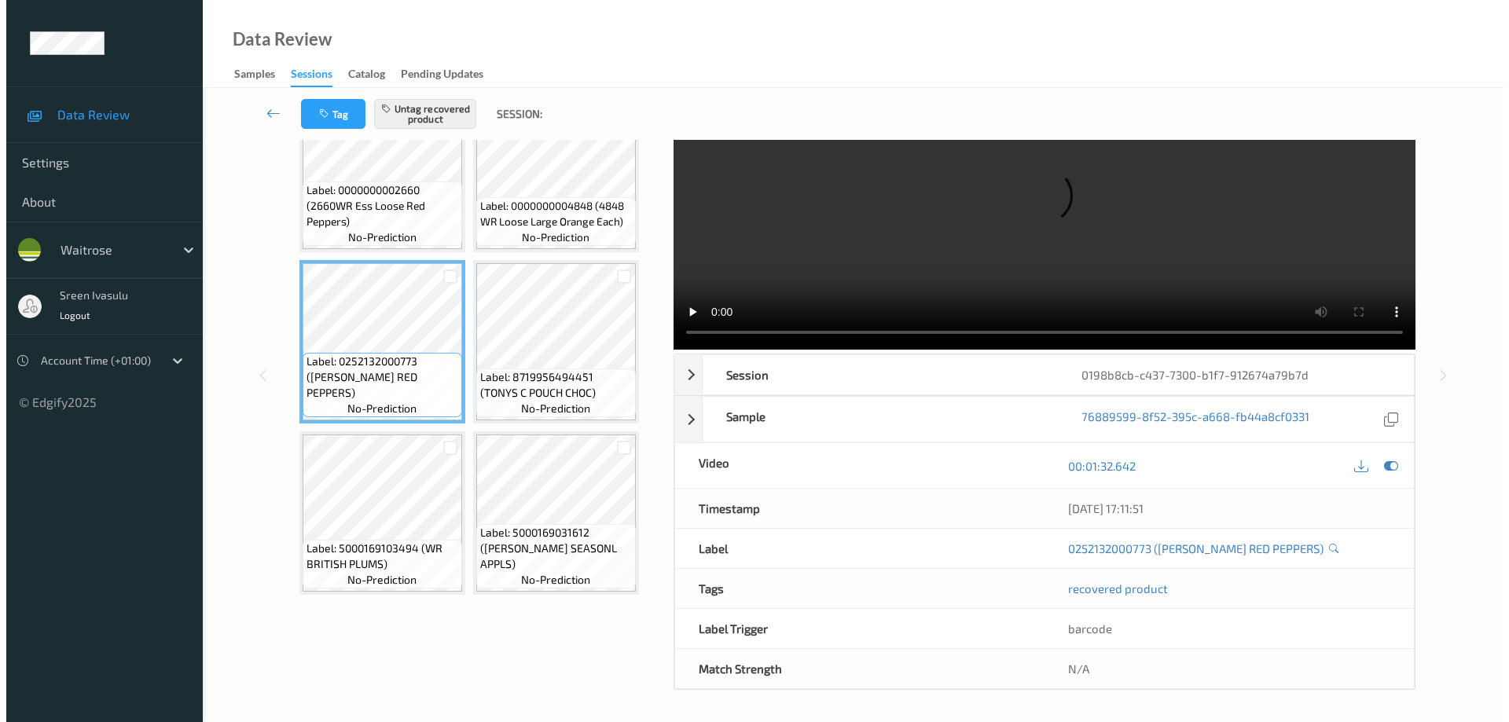
scroll to position [755, 0]
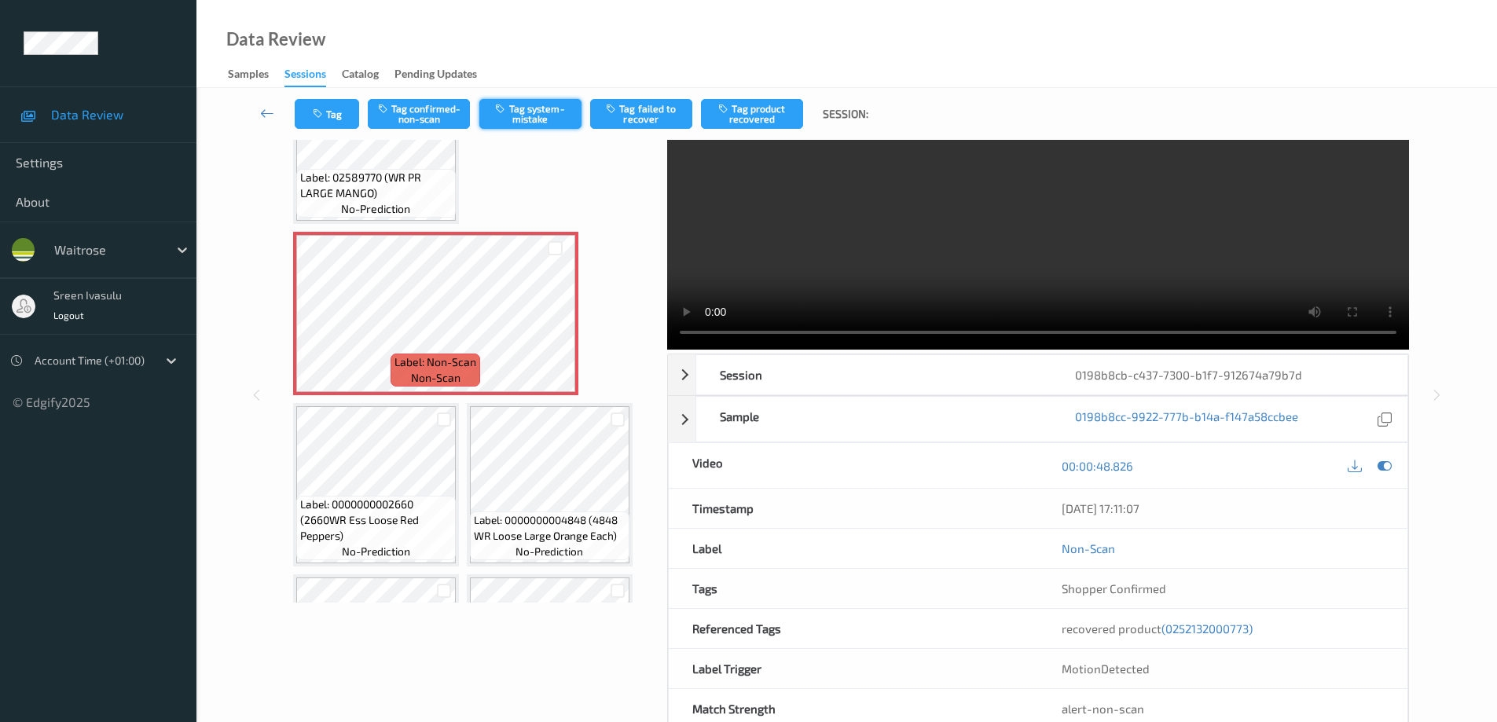
click at [542, 104] on button "Tag system-mistake" at bounding box center [530, 114] width 102 height 30
click at [342, 116] on button "Tag" at bounding box center [327, 114] width 64 height 30
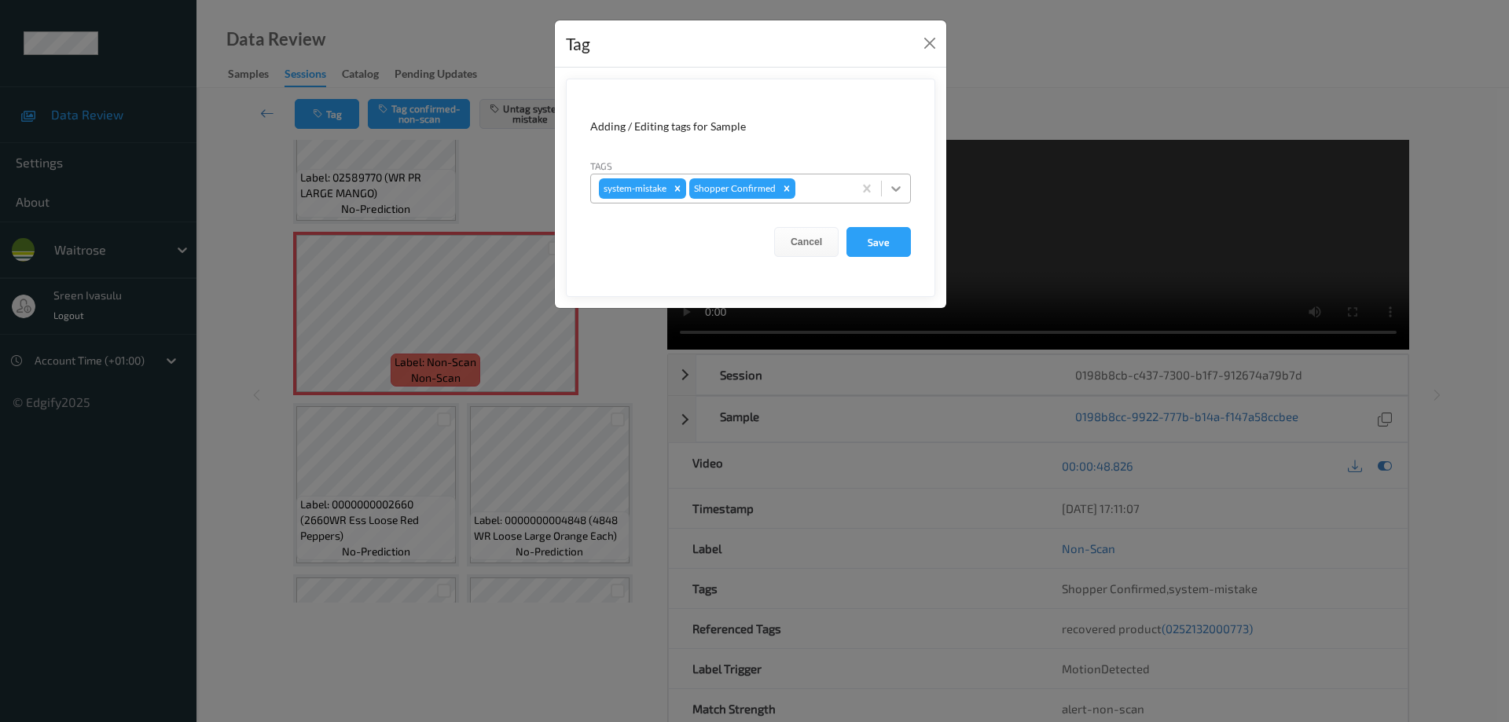
click at [898, 198] on div at bounding box center [896, 188] width 28 height 28
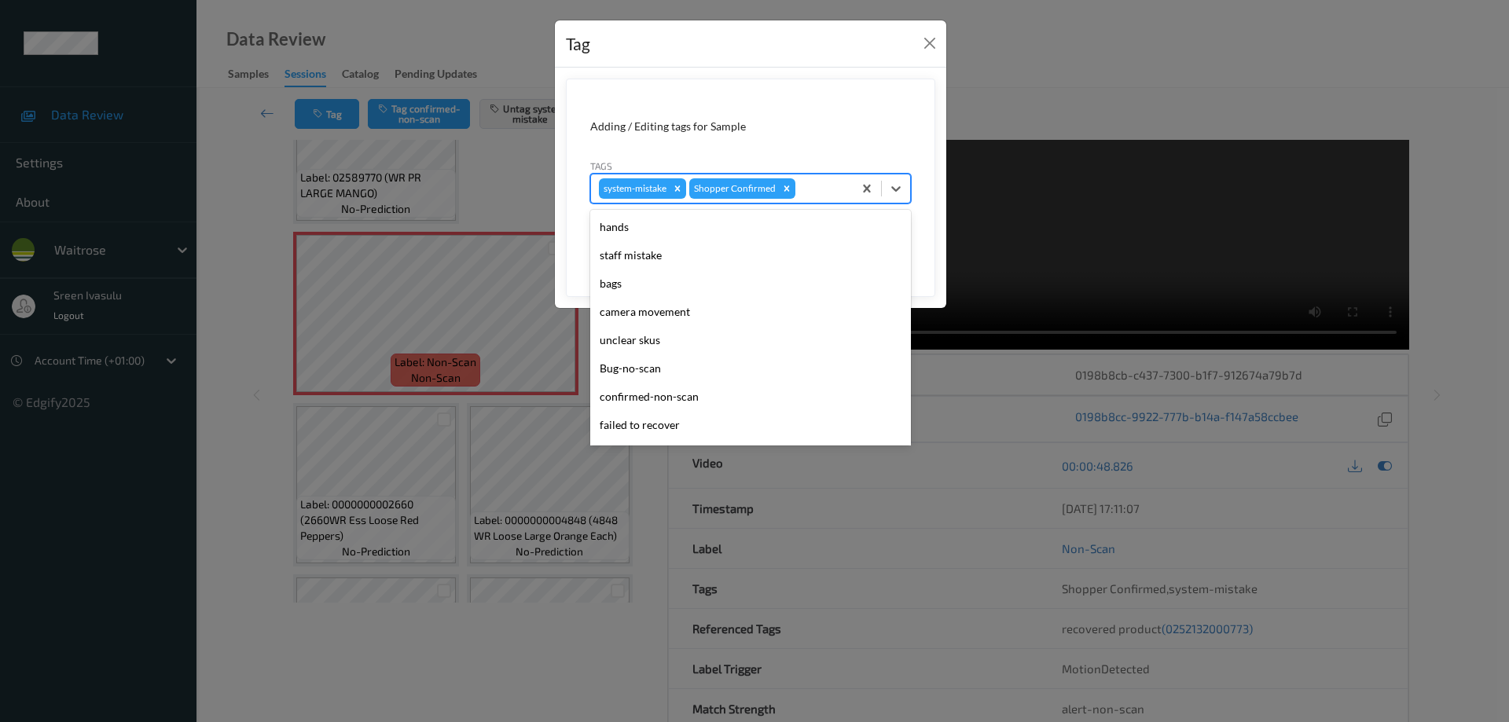
scroll to position [308, 0]
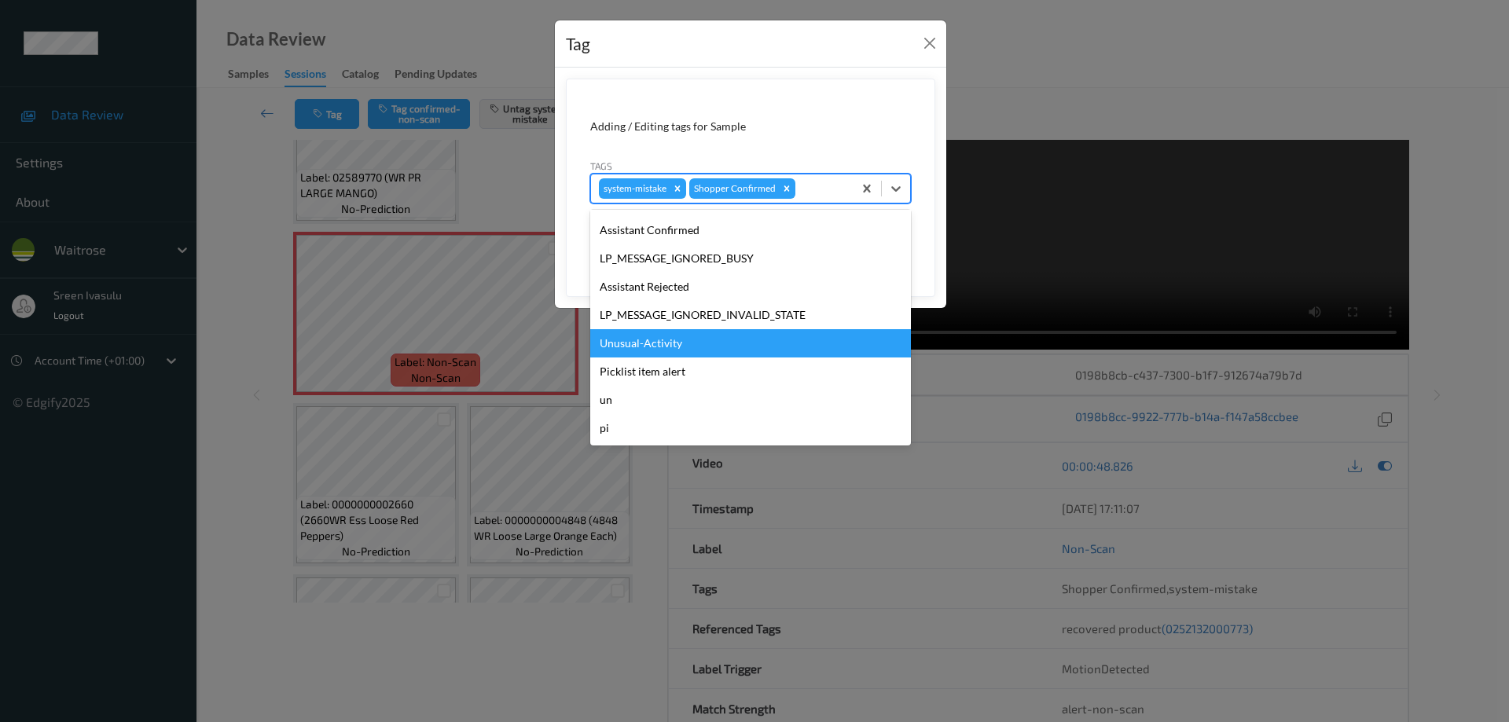
click at [655, 340] on div "Unusual-Activity" at bounding box center [750, 343] width 321 height 28
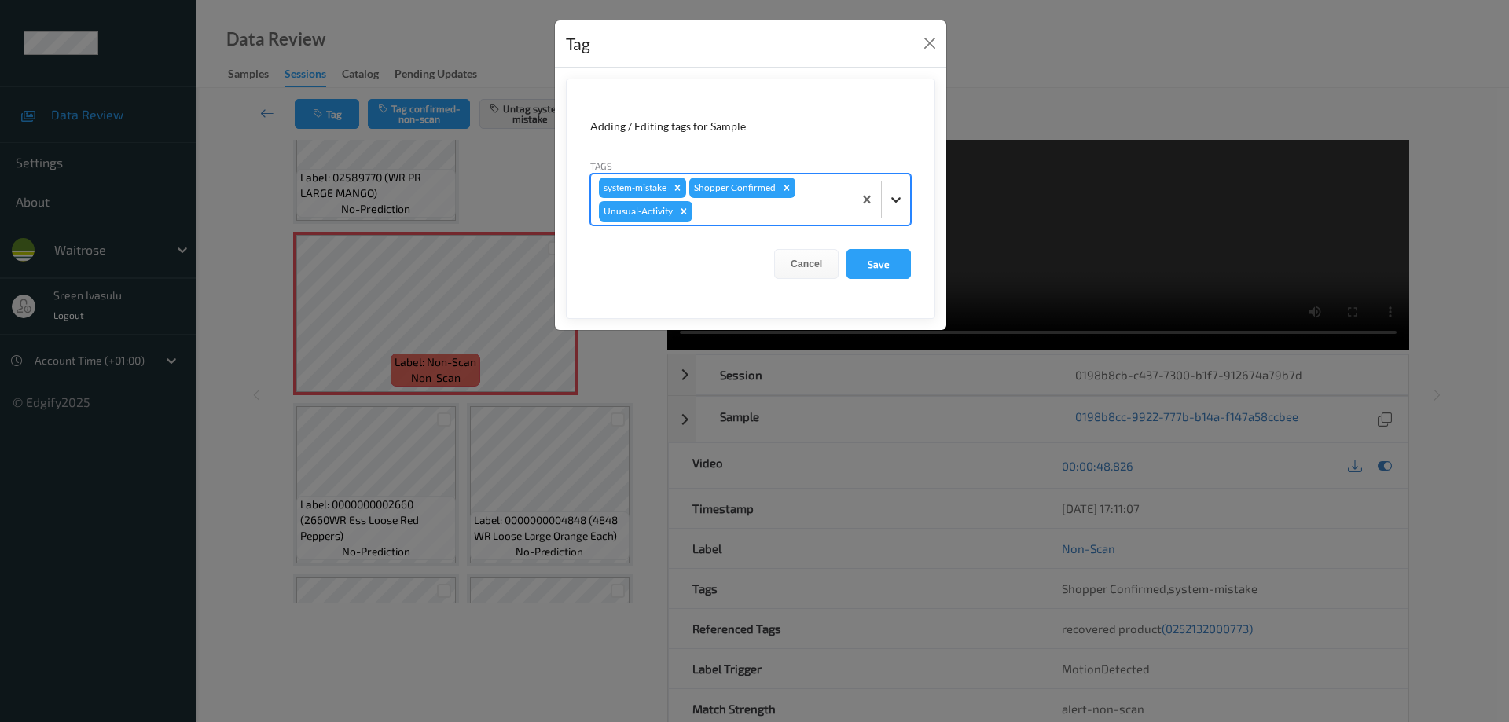
click at [895, 204] on icon at bounding box center [896, 200] width 16 height 16
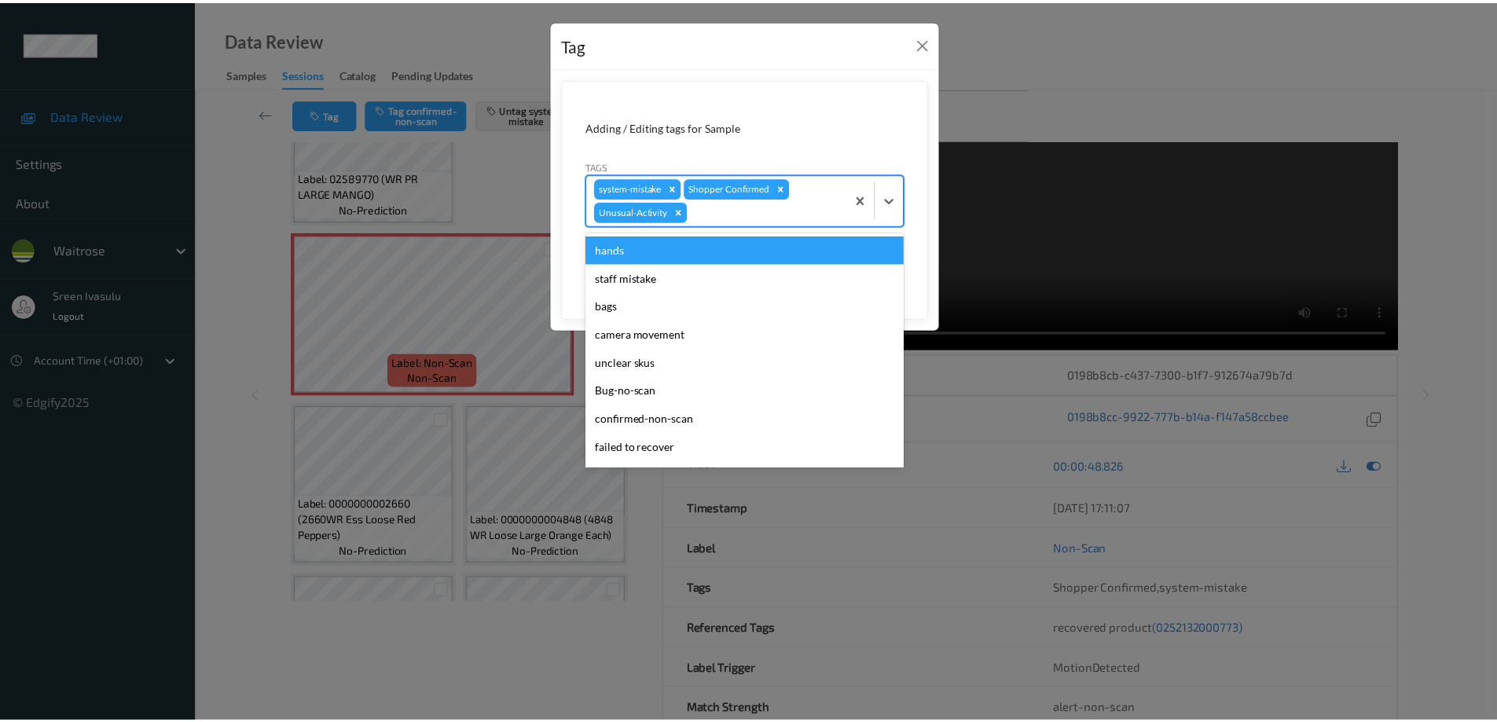
scroll to position [280, 0]
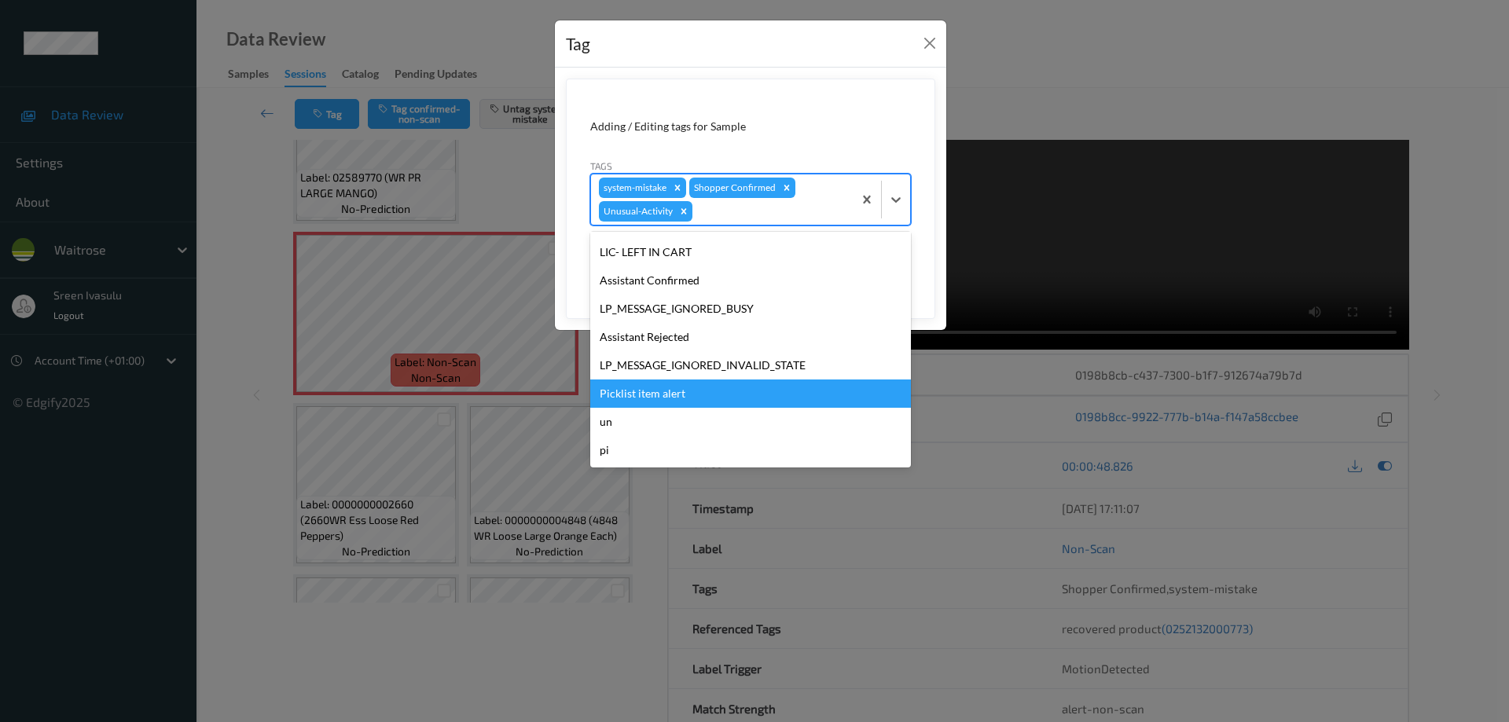
click at [655, 395] on div "Picklist item alert" at bounding box center [750, 394] width 321 height 28
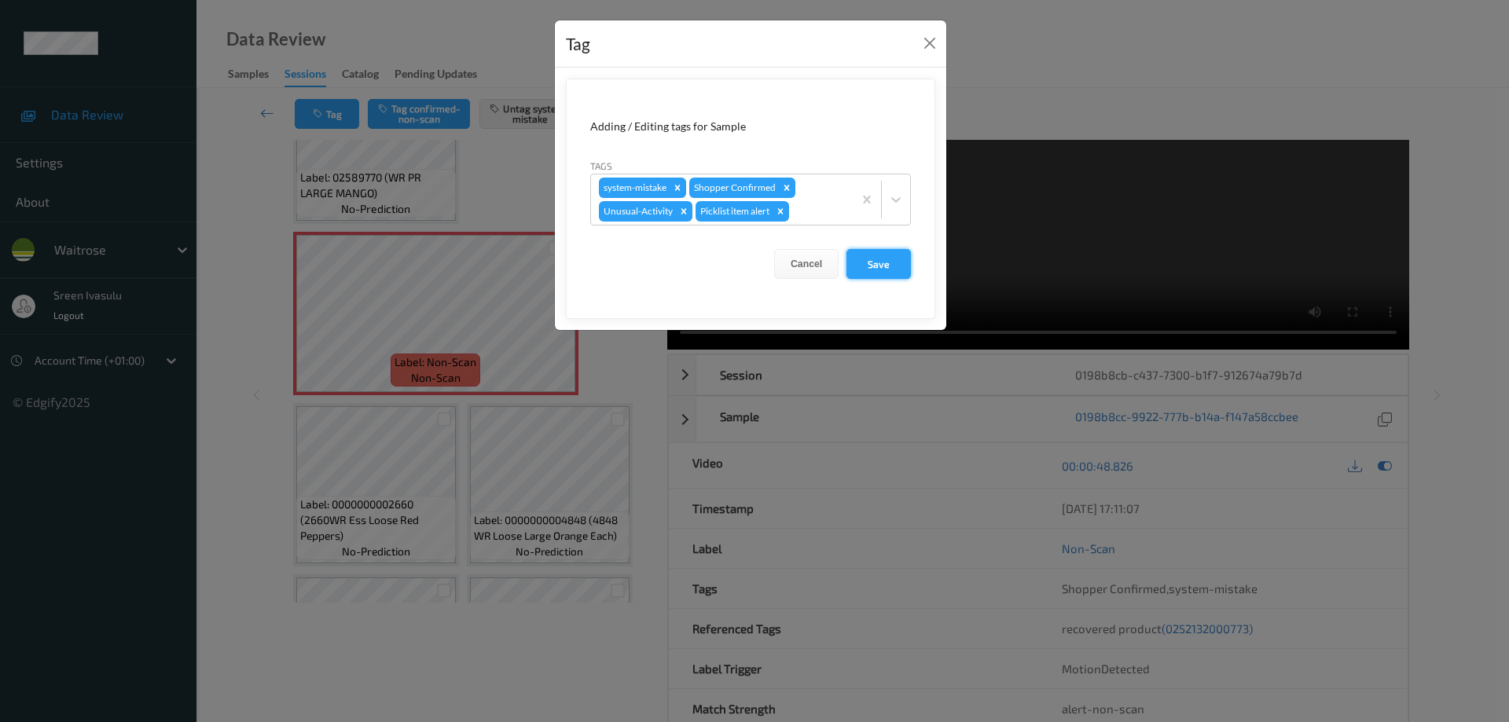
click at [872, 266] on button "Save" at bounding box center [878, 264] width 64 height 30
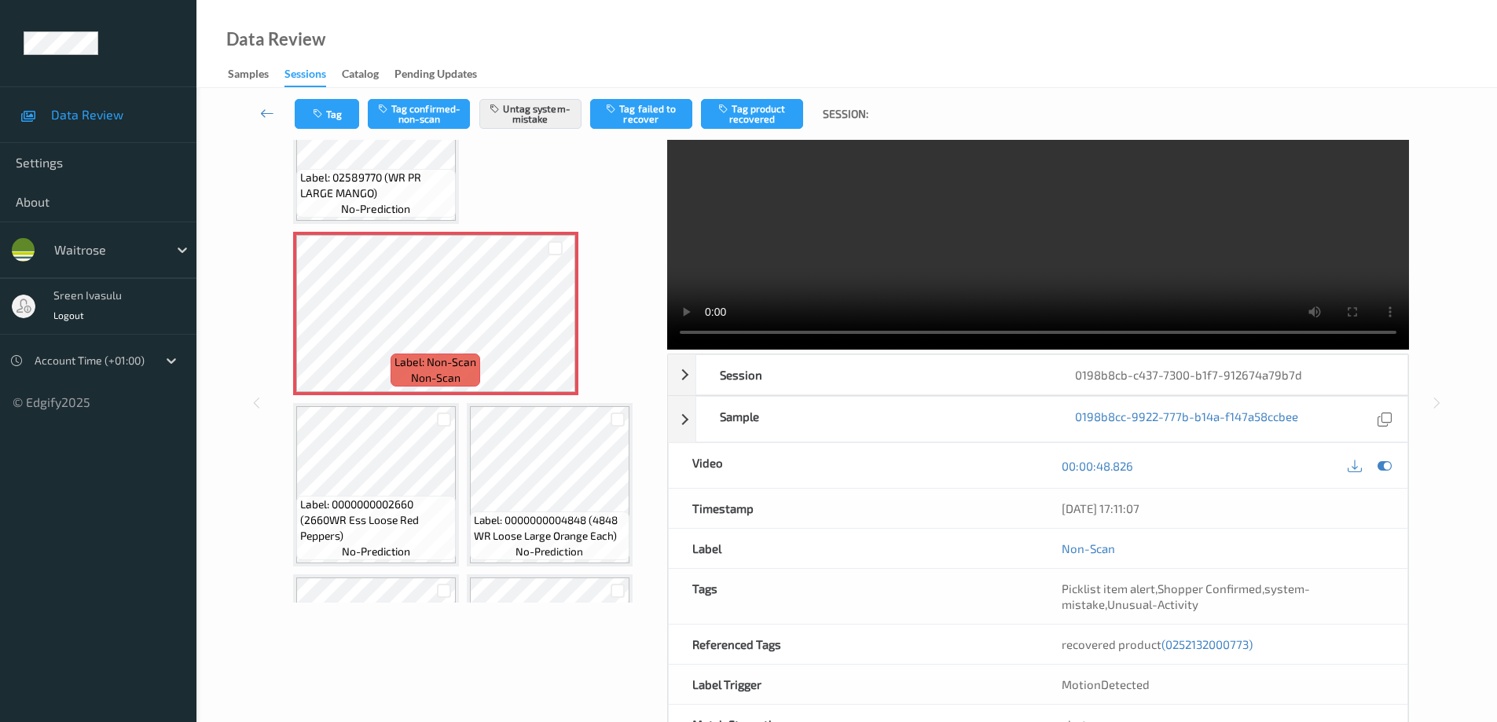
click at [250, 325] on div "x 1 0 s Session 0198b8cb-c437-7300-b1f7-912674a79b7d Session ID 0198b8cb-c437-7…" at bounding box center [847, 403] width 1236 height 685
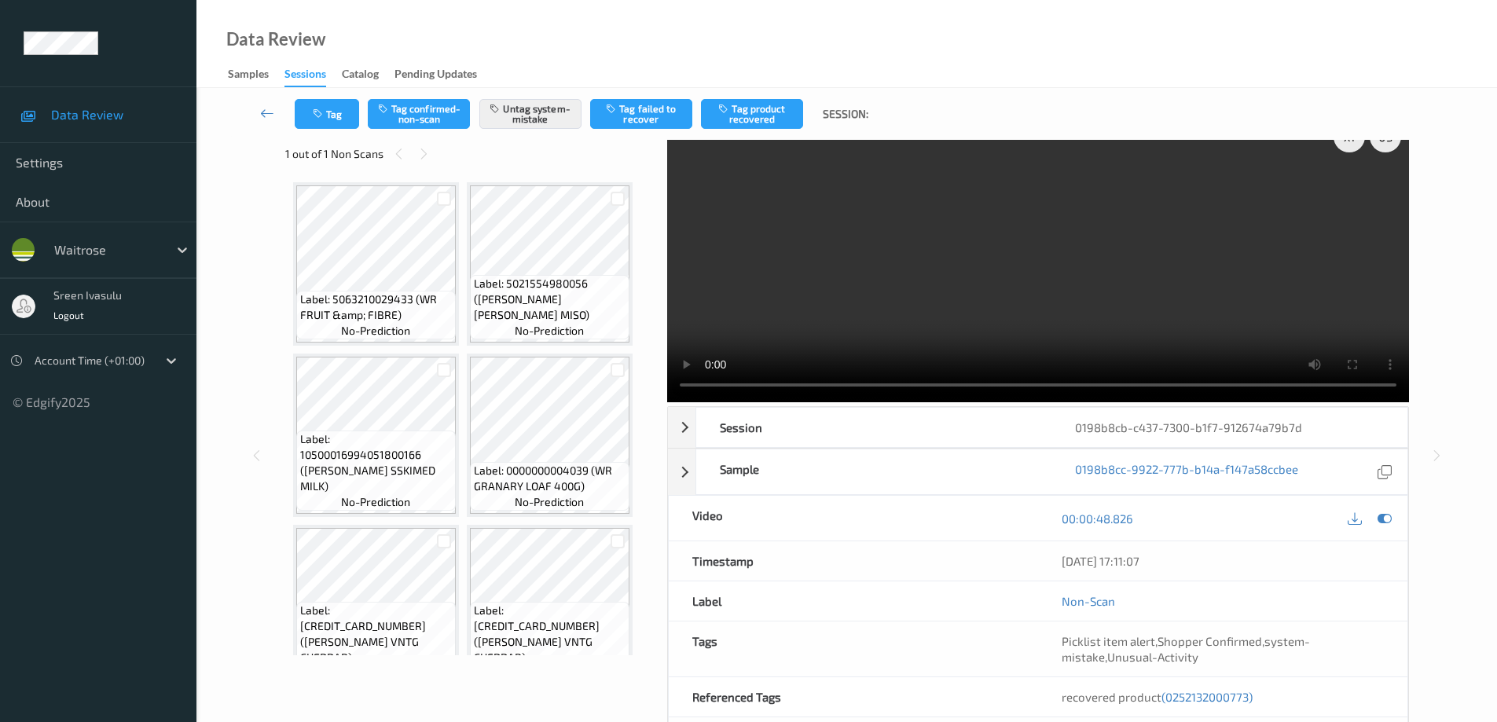
scroll to position [0, 0]
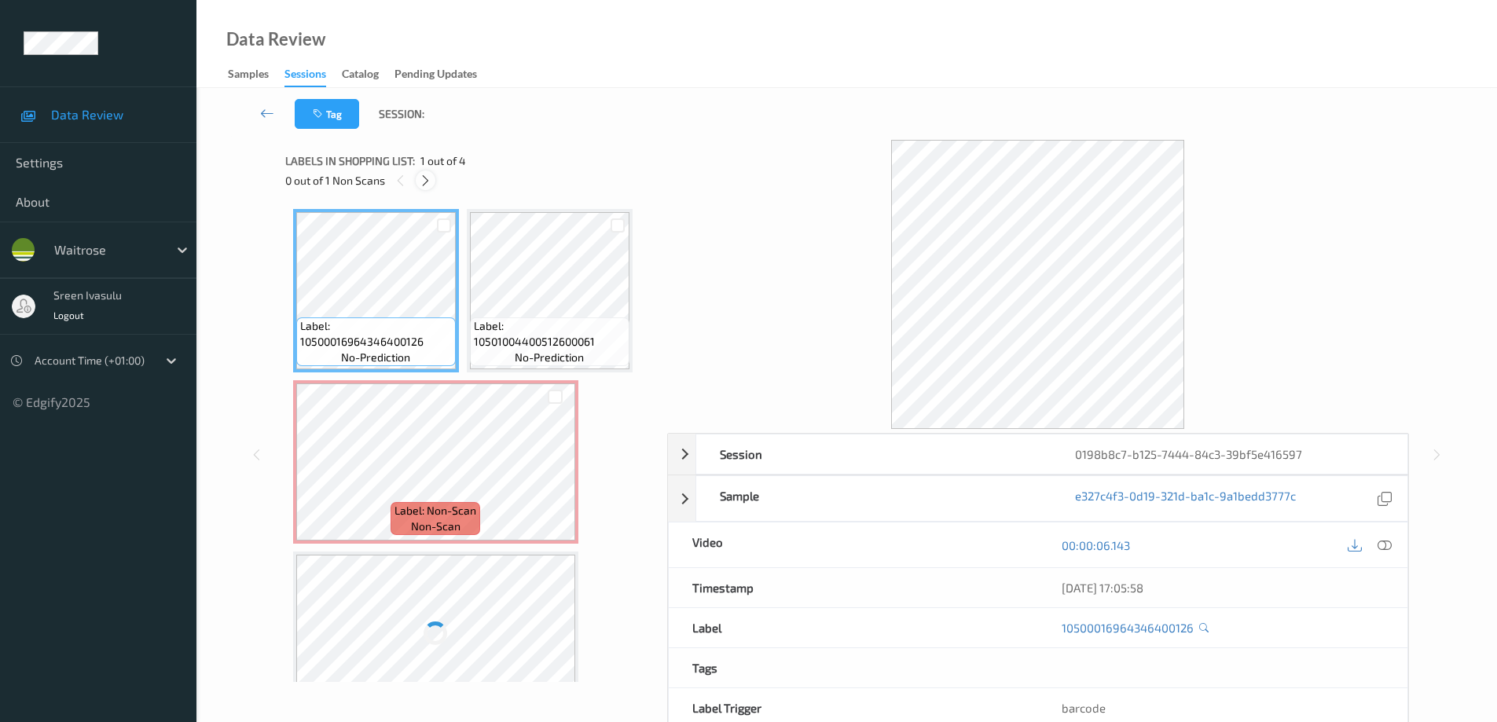
click at [425, 182] on icon at bounding box center [425, 181] width 13 height 14
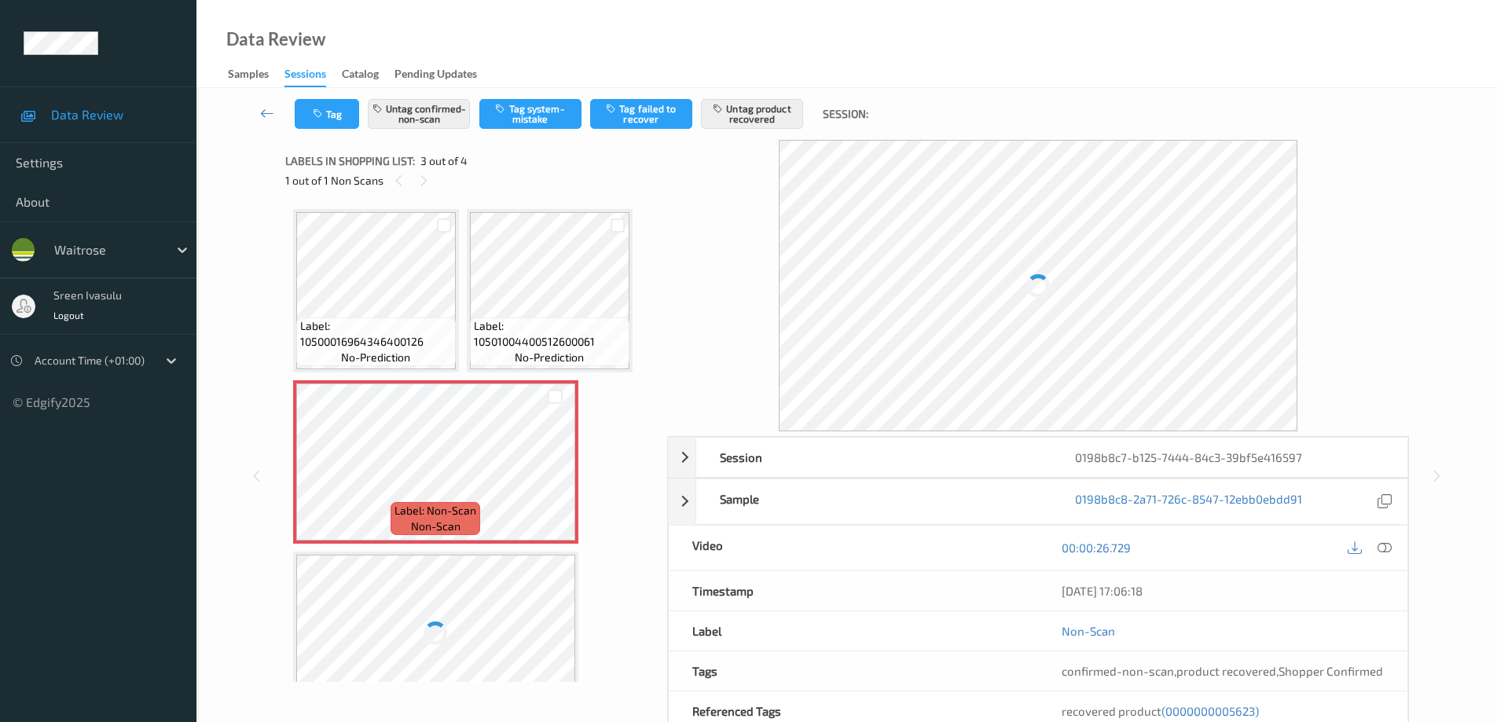
scroll to position [8, 0]
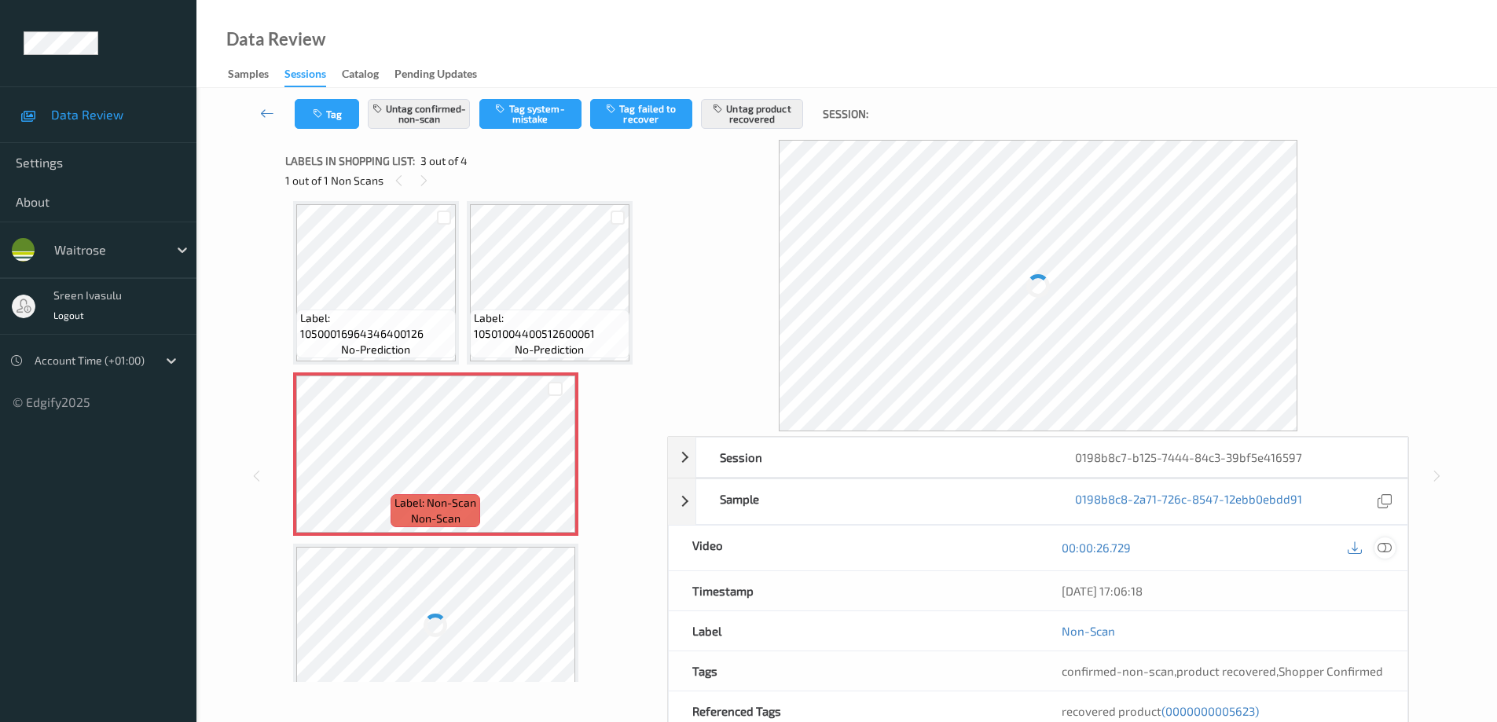
click at [1379, 545] on icon at bounding box center [1385, 548] width 14 height 14
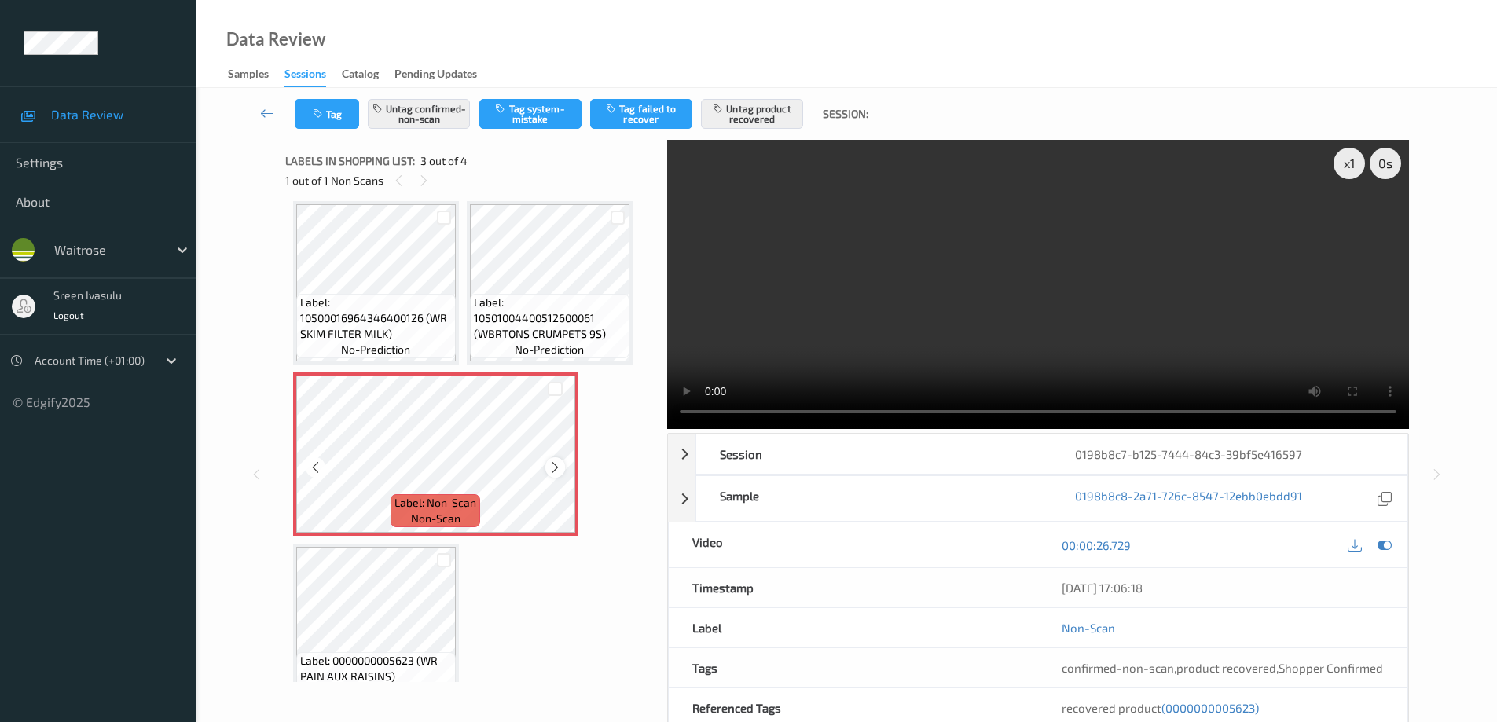
click at [553, 466] on icon at bounding box center [555, 468] width 13 height 14
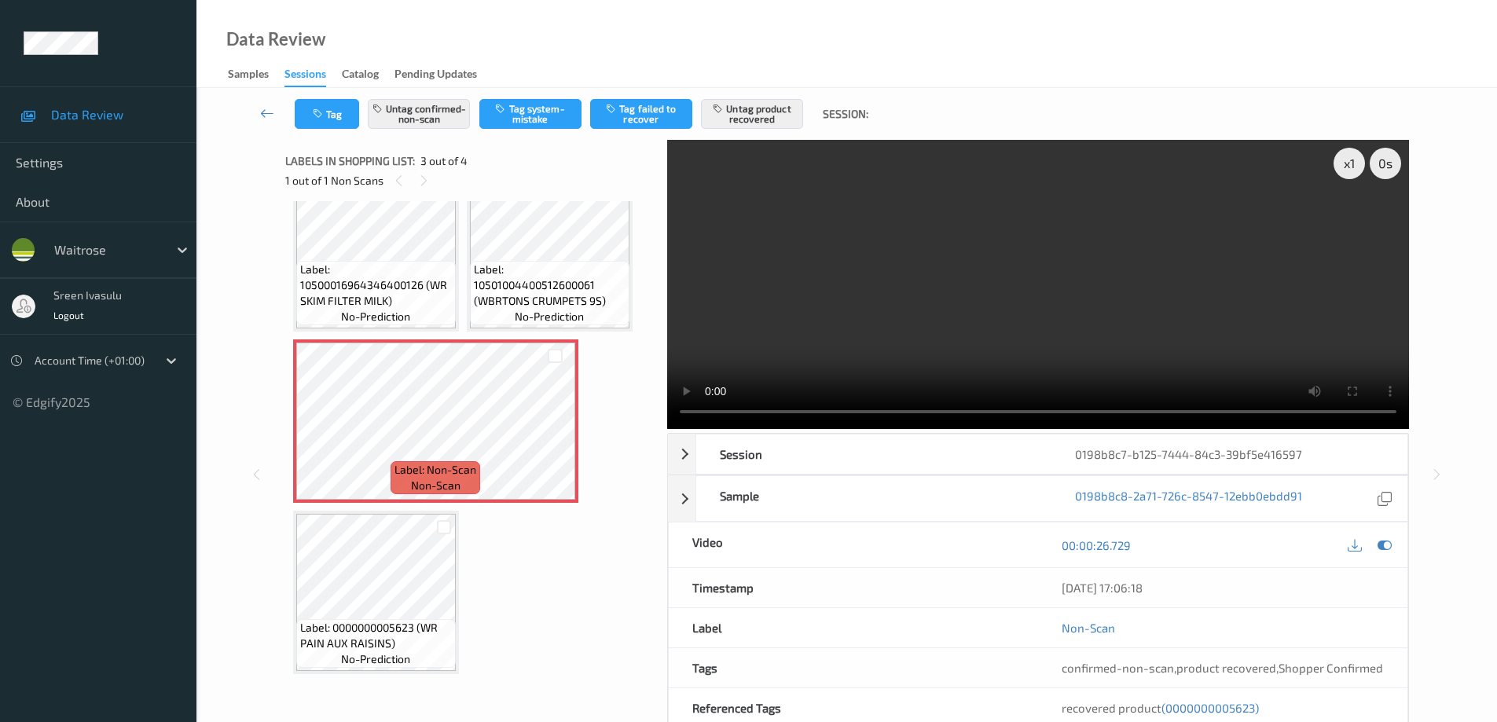
scroll to position [0, 0]
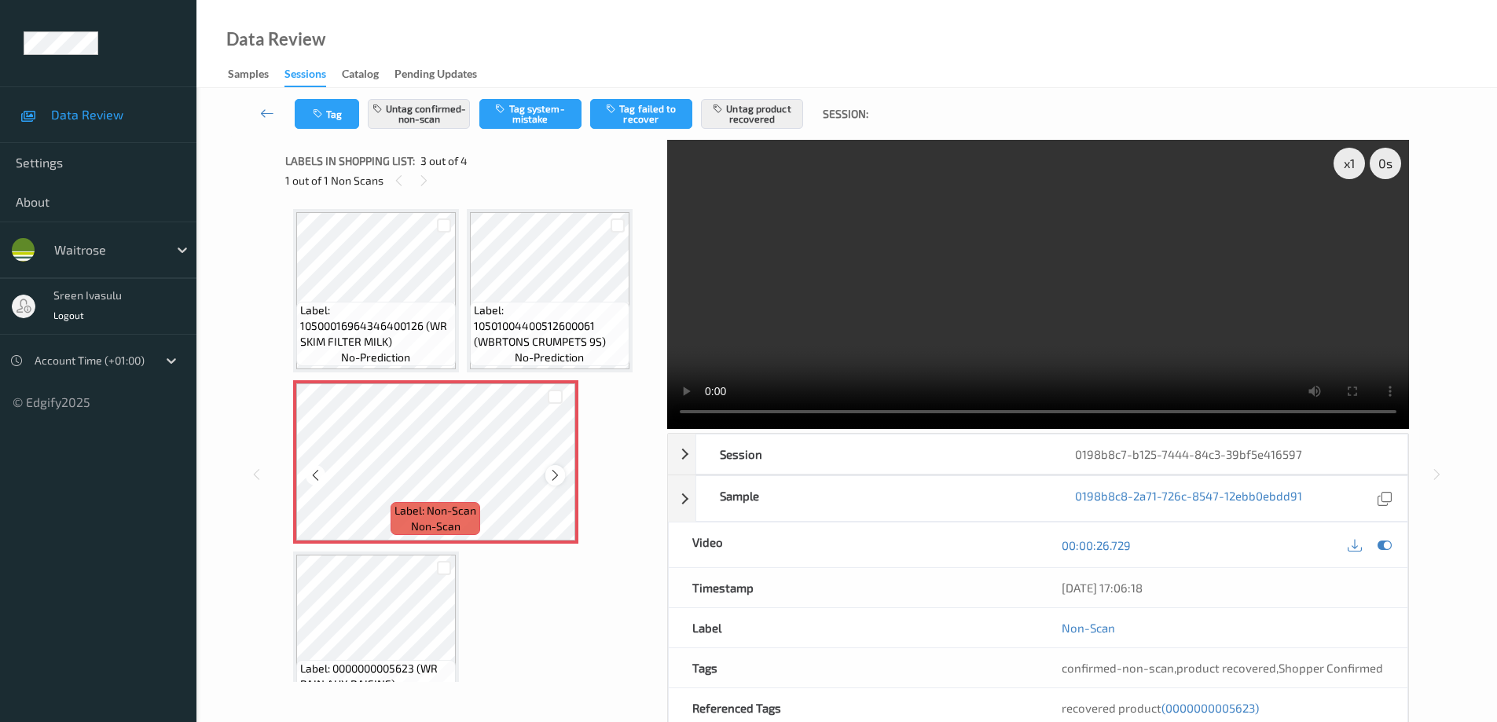
click at [549, 475] on icon at bounding box center [555, 475] width 13 height 14
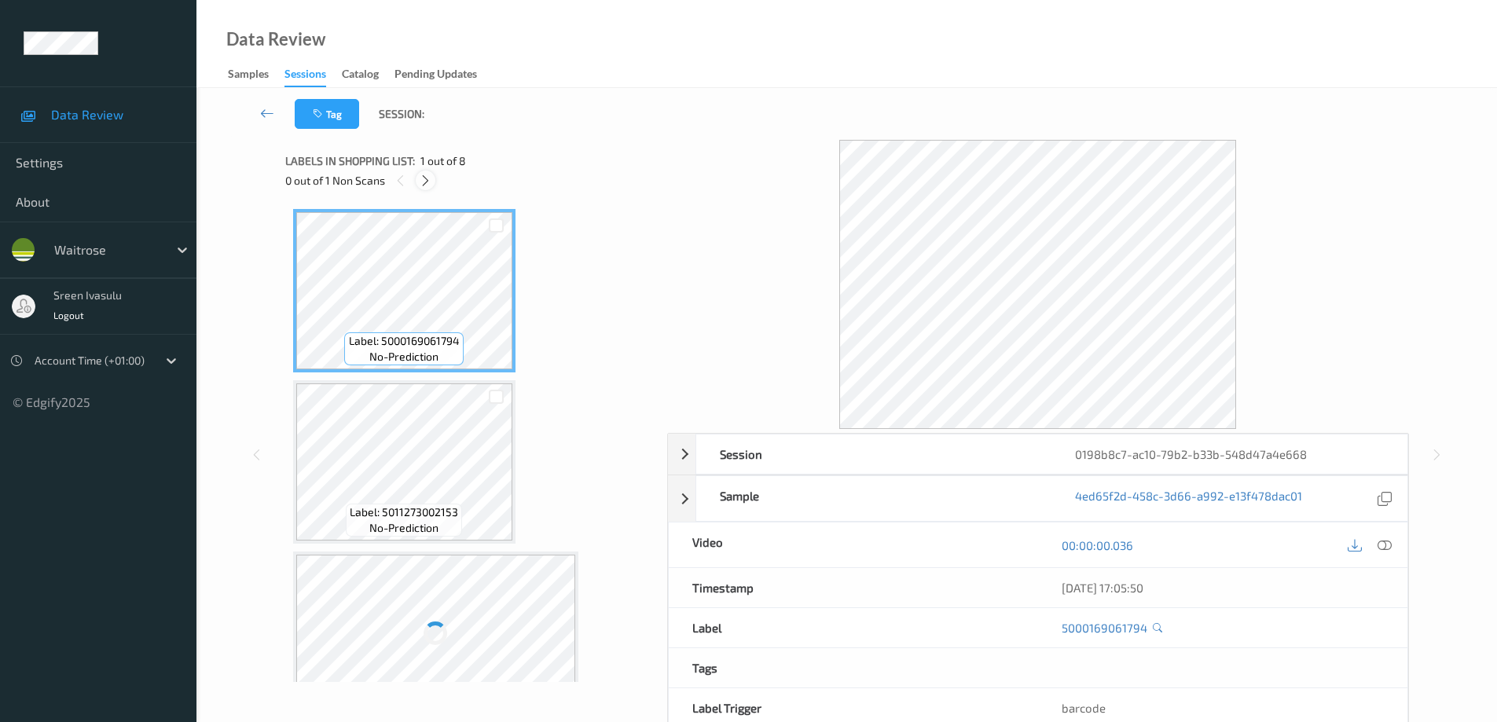
click at [427, 182] on icon at bounding box center [425, 181] width 13 height 14
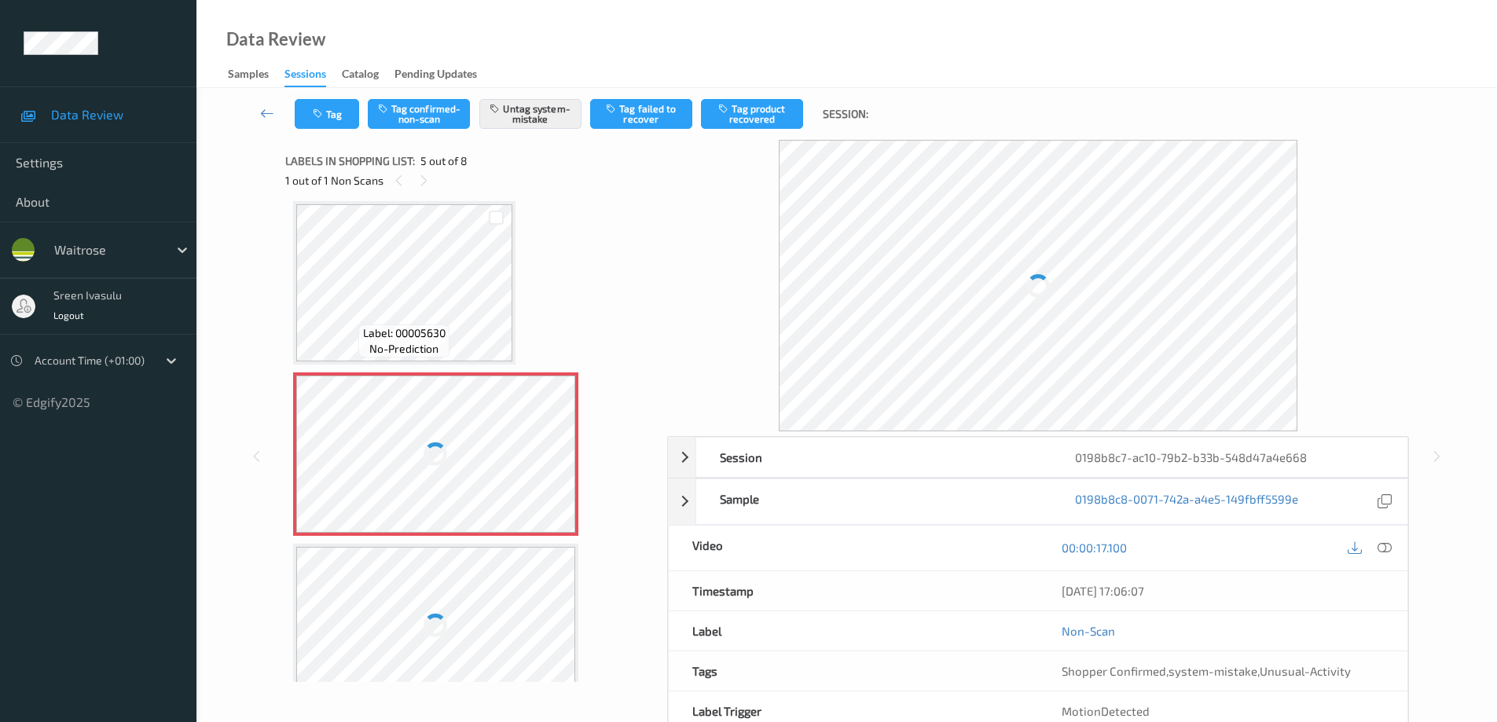
click at [1394, 539] on div at bounding box center [1369, 548] width 51 height 21
click at [1383, 548] on icon at bounding box center [1385, 548] width 14 height 14
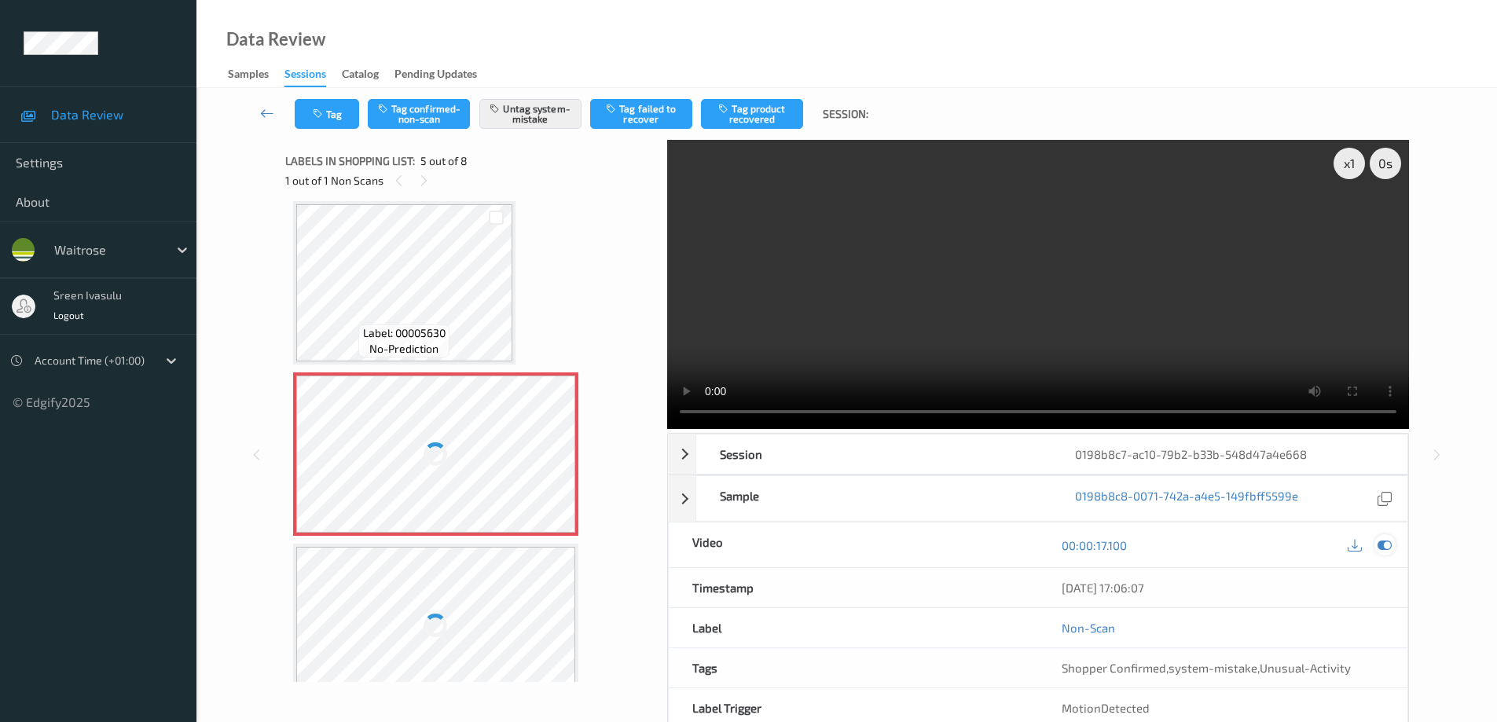
click at [1384, 550] on icon at bounding box center [1385, 545] width 14 height 14
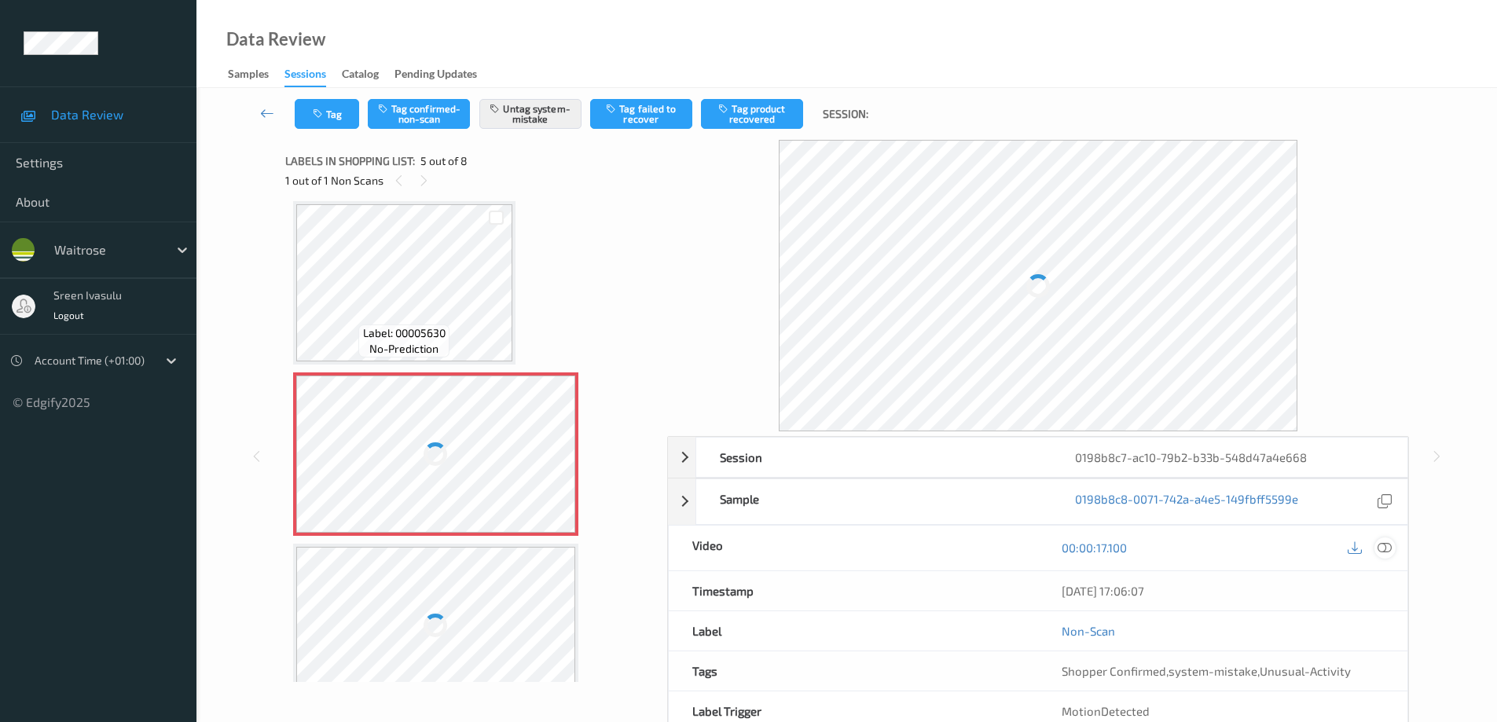
click at [1387, 546] on icon at bounding box center [1385, 548] width 14 height 14
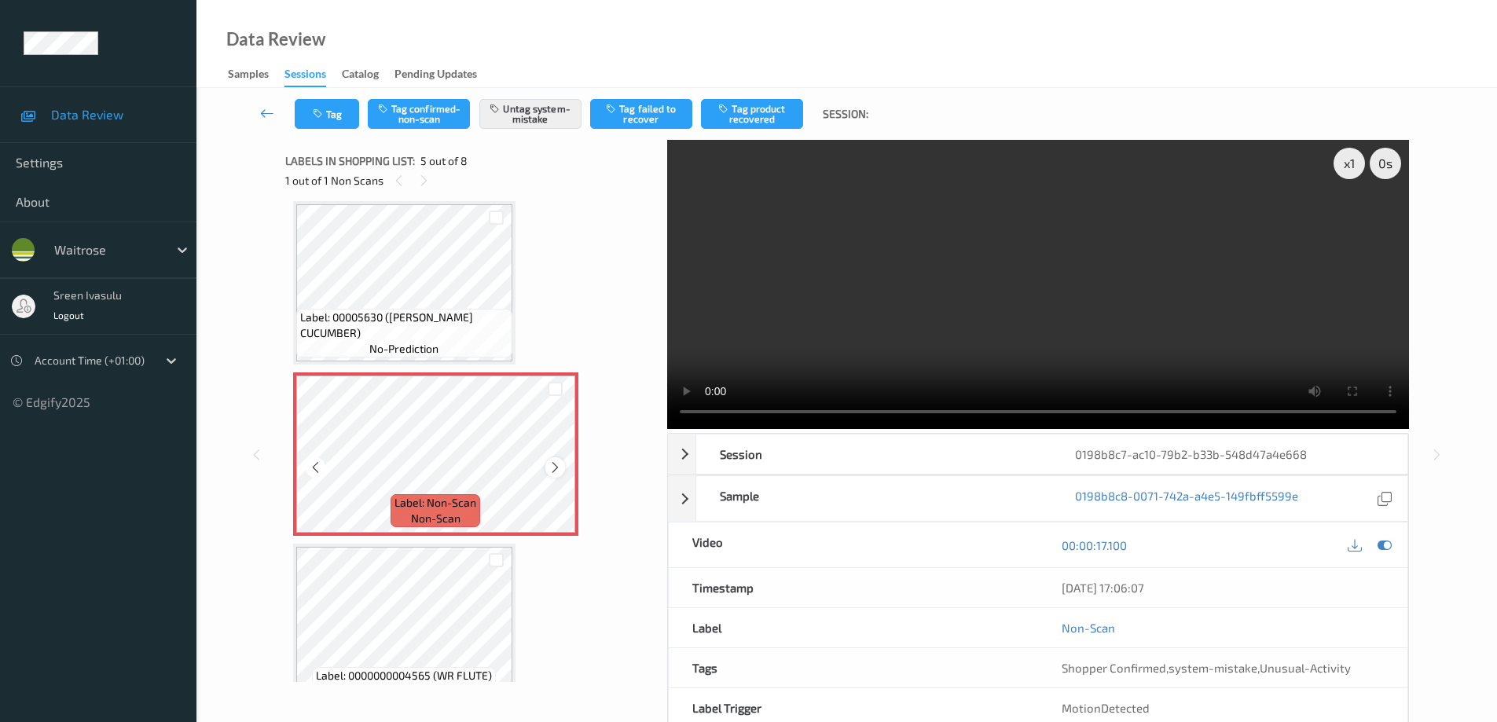
click at [559, 468] on icon at bounding box center [555, 468] width 13 height 14
click at [346, 113] on button "Tag" at bounding box center [327, 114] width 64 height 30
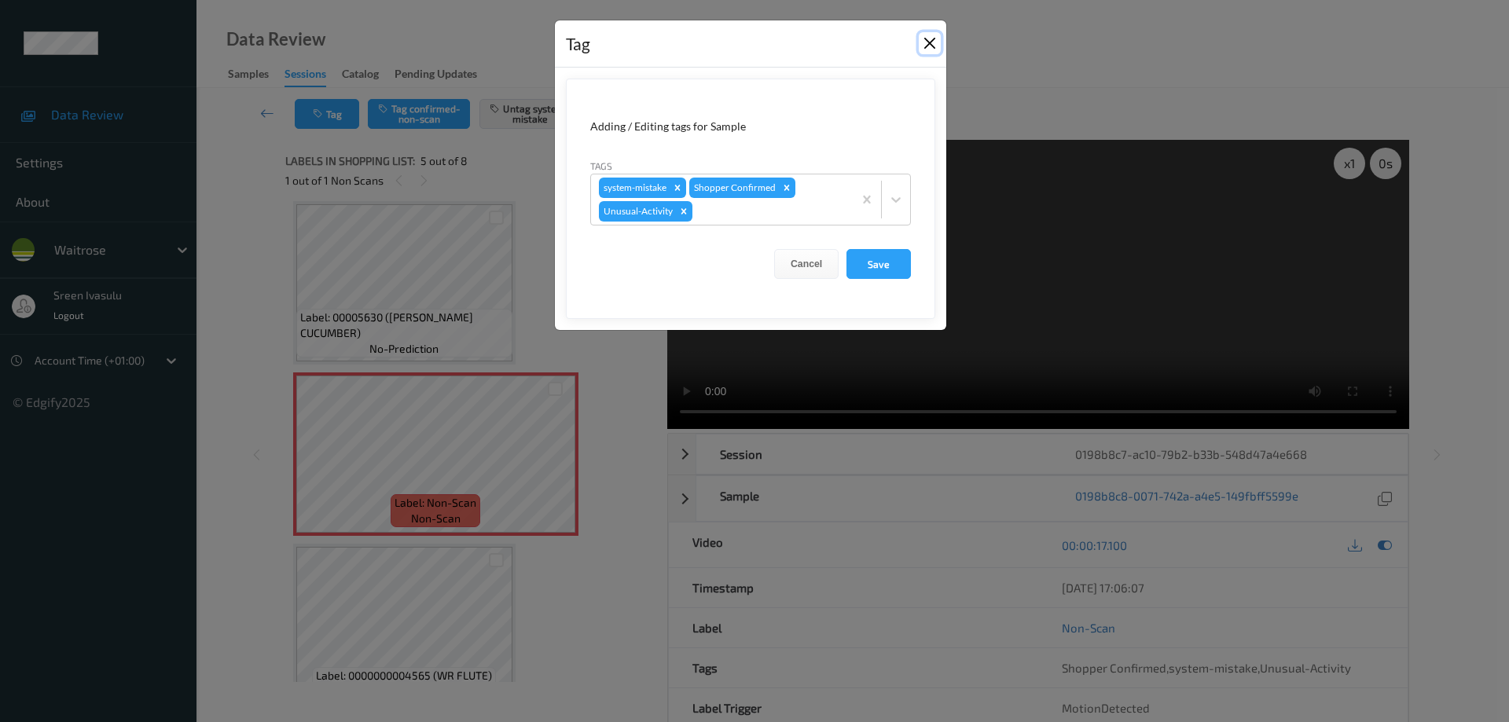
click at [935, 40] on button "Close" at bounding box center [930, 43] width 22 height 22
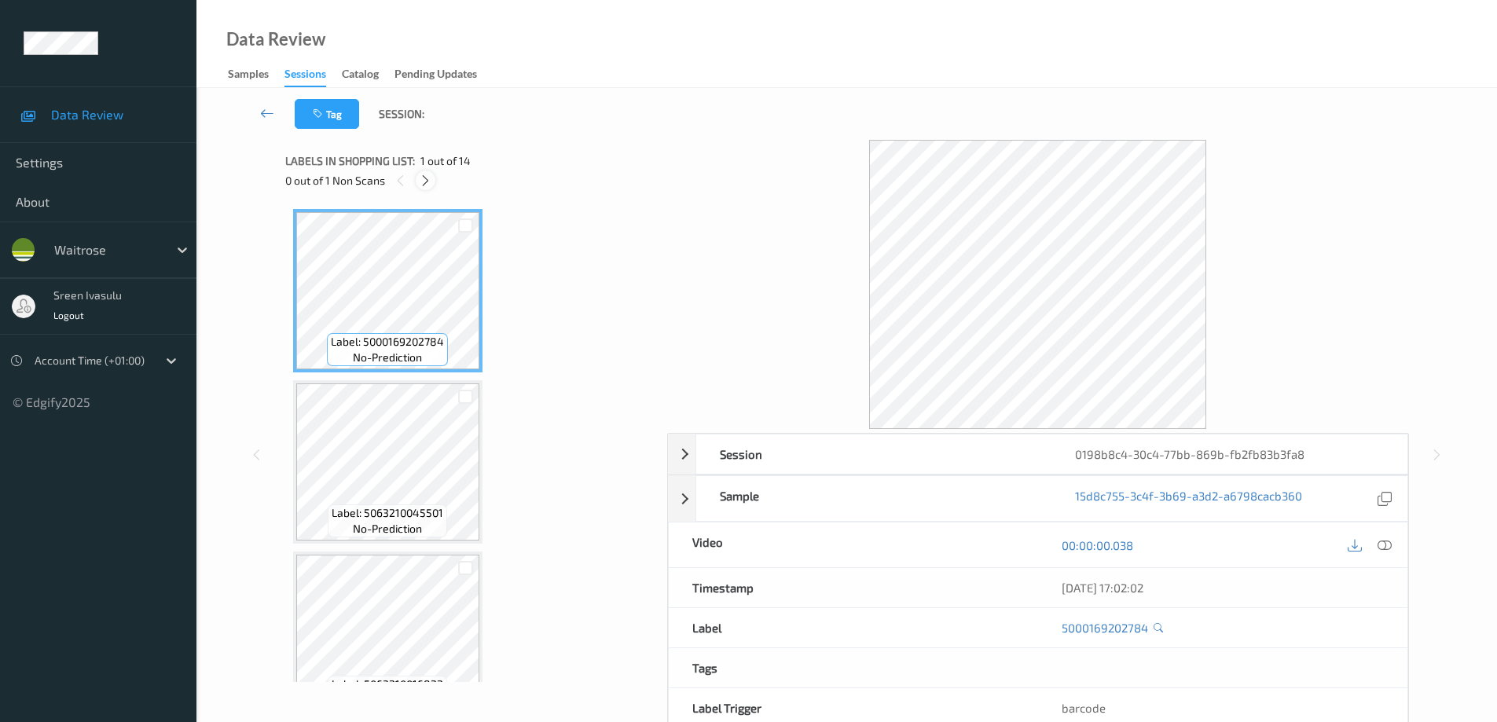
click at [426, 180] on icon at bounding box center [425, 181] width 13 height 14
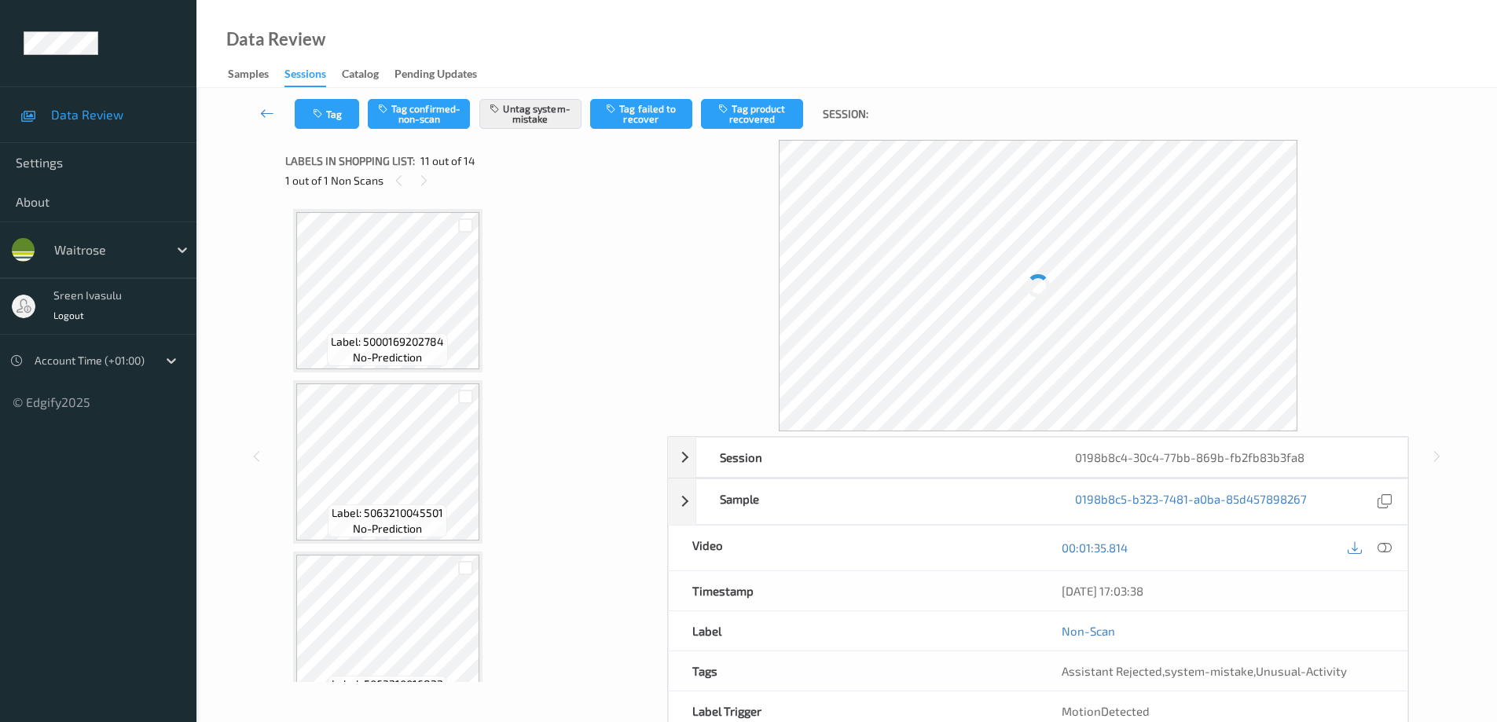
scroll to position [1550, 0]
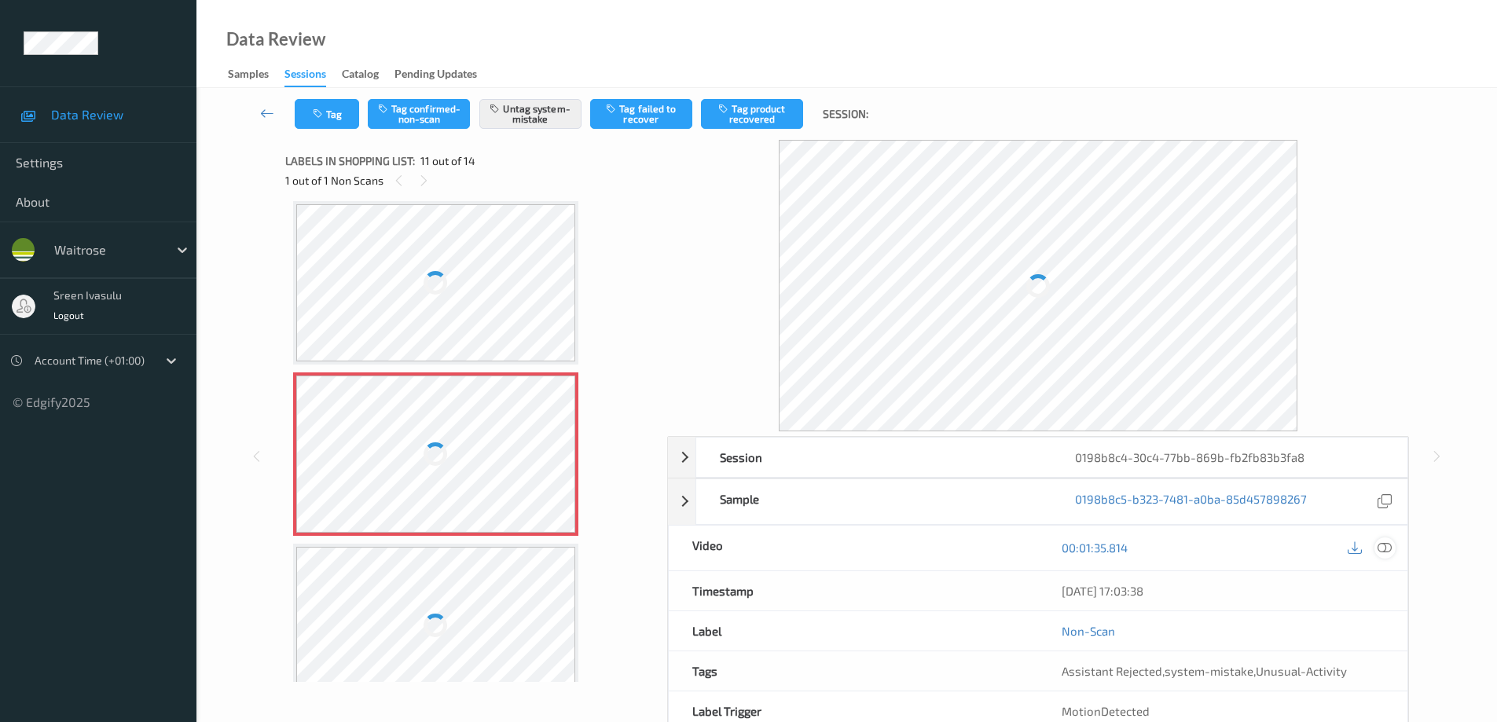
click at [1378, 547] on icon at bounding box center [1385, 548] width 14 height 14
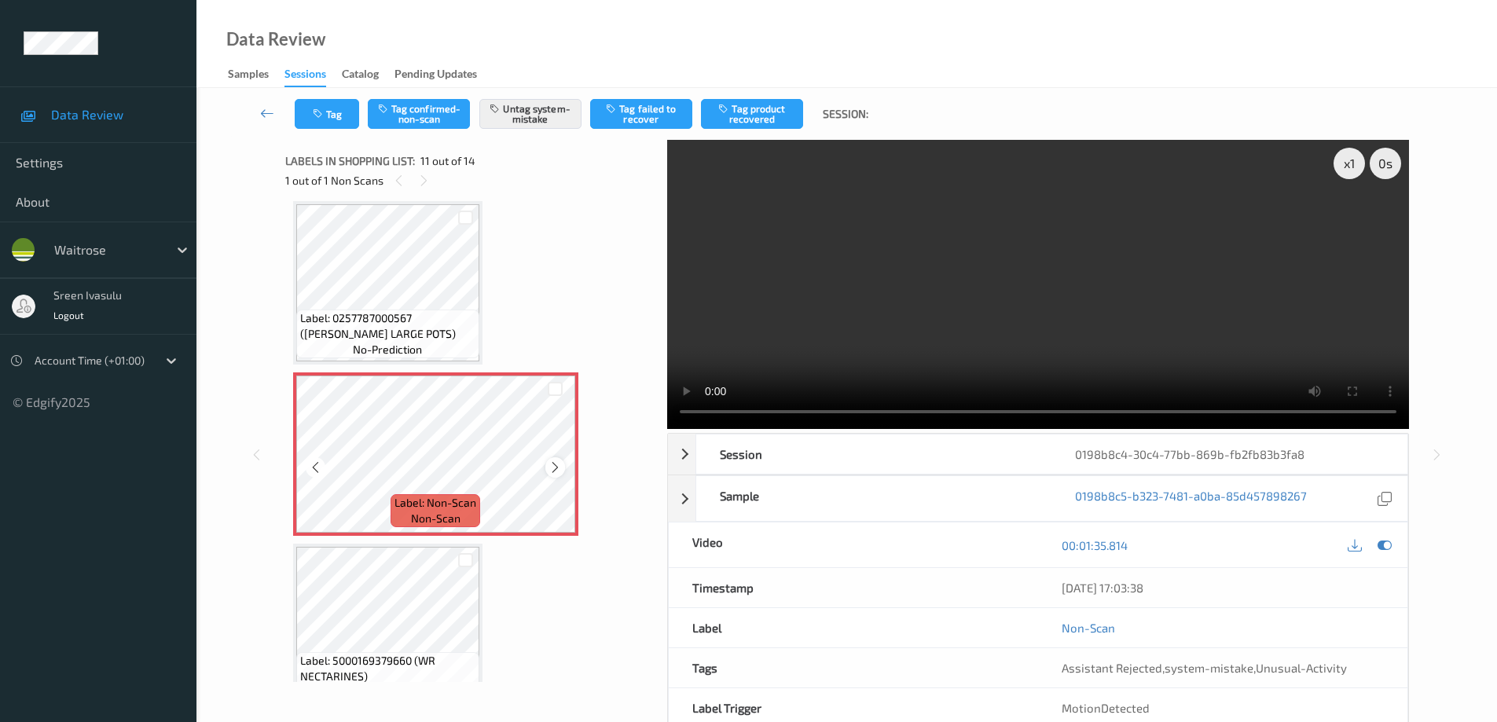
click at [549, 463] on icon at bounding box center [555, 468] width 13 height 14
click at [556, 463] on icon at bounding box center [555, 468] width 13 height 14
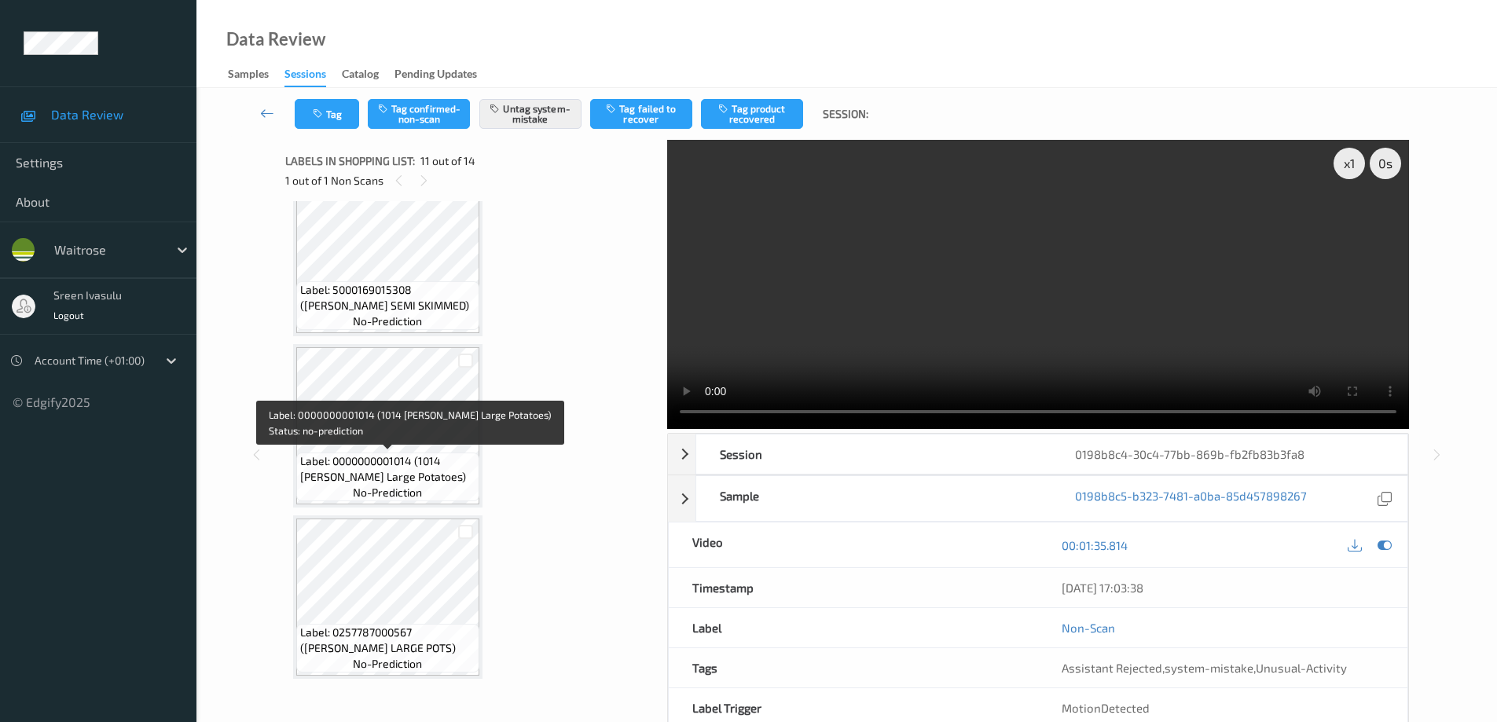
click at [422, 465] on span "Label: 0000000001014 (1014 [PERSON_NAME] Large Potatoes)" at bounding box center [387, 468] width 175 height 31
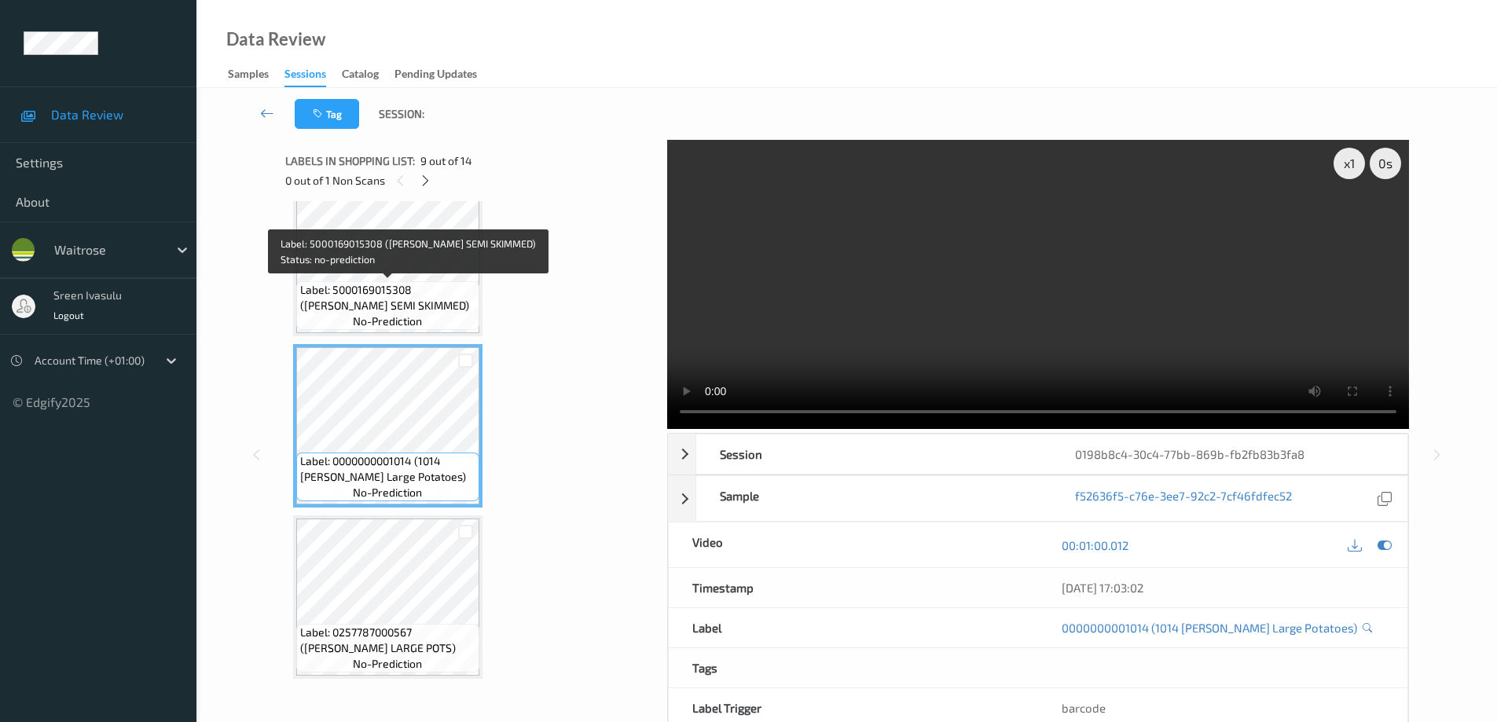
click at [402, 296] on span "Label: 5000169015308 ([PERSON_NAME] SEMI SKIMMED)" at bounding box center [387, 297] width 175 height 31
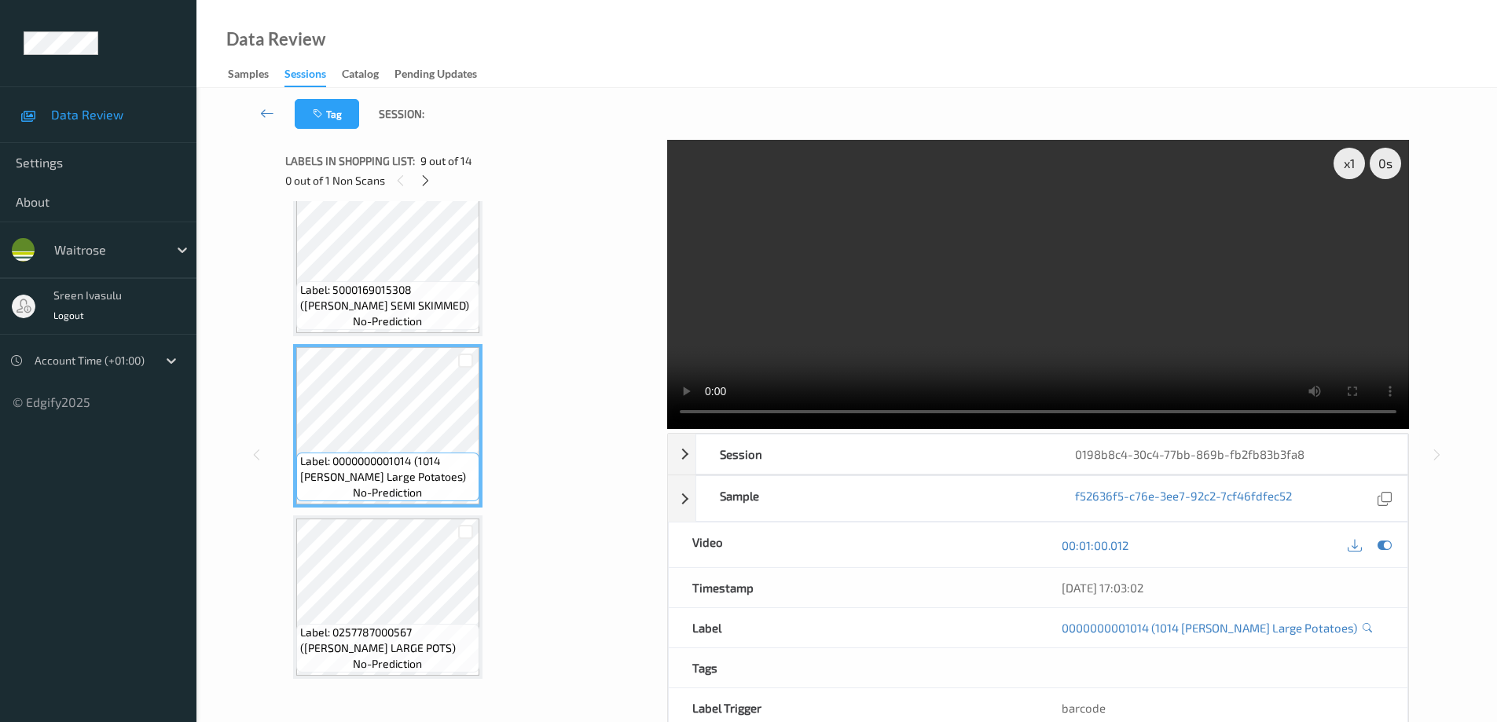
scroll to position [1550, 0]
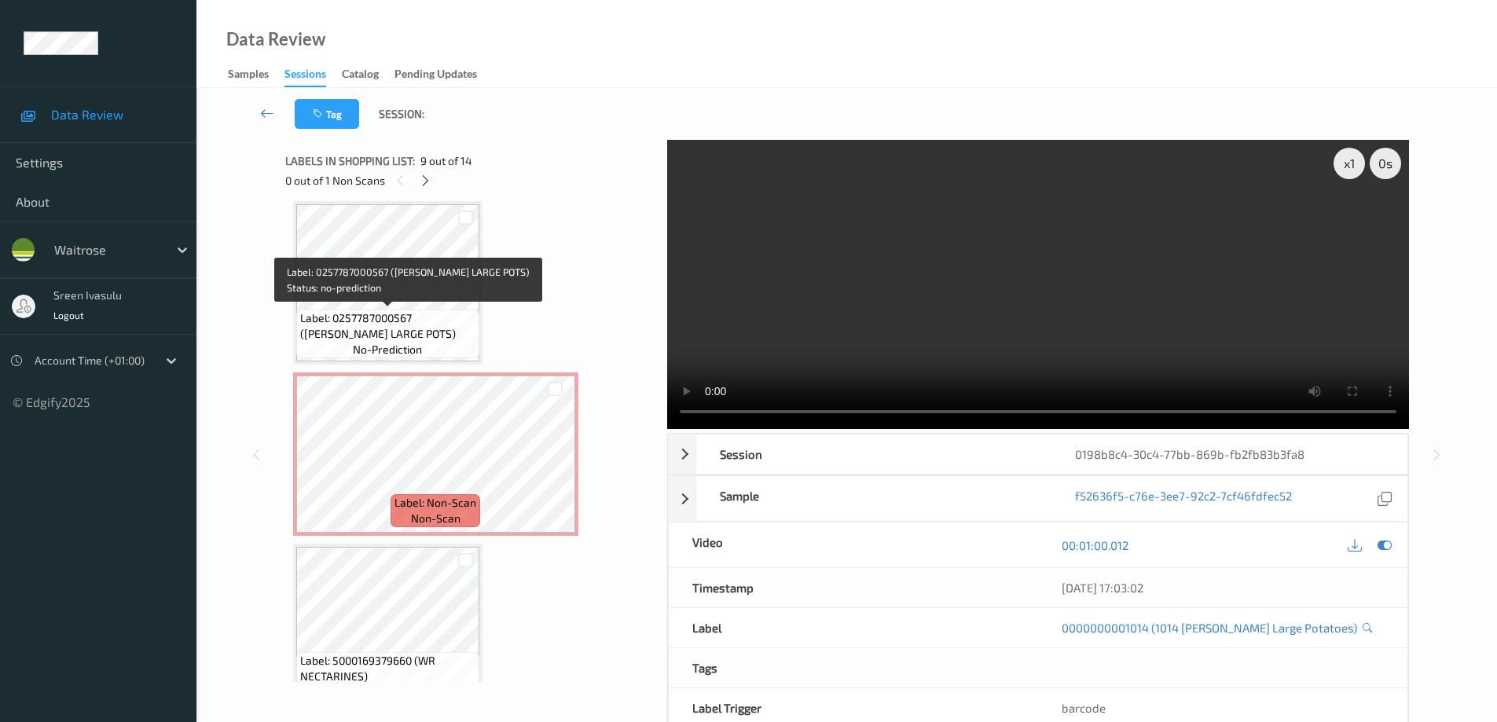
click at [417, 321] on span "Label: 0257787000567 (WR ESS LARGE POTS)" at bounding box center [387, 325] width 175 height 31
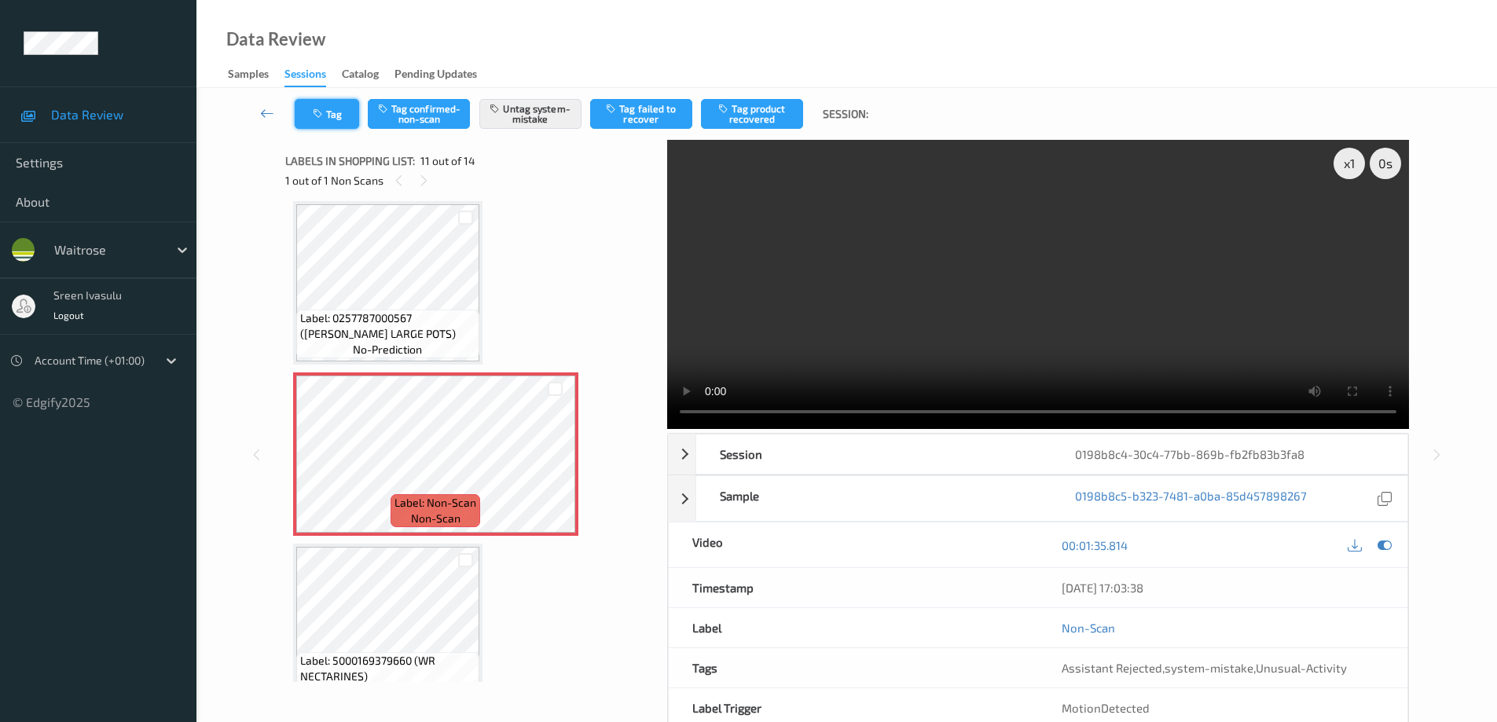
click at [307, 110] on button "Tag" at bounding box center [327, 114] width 64 height 30
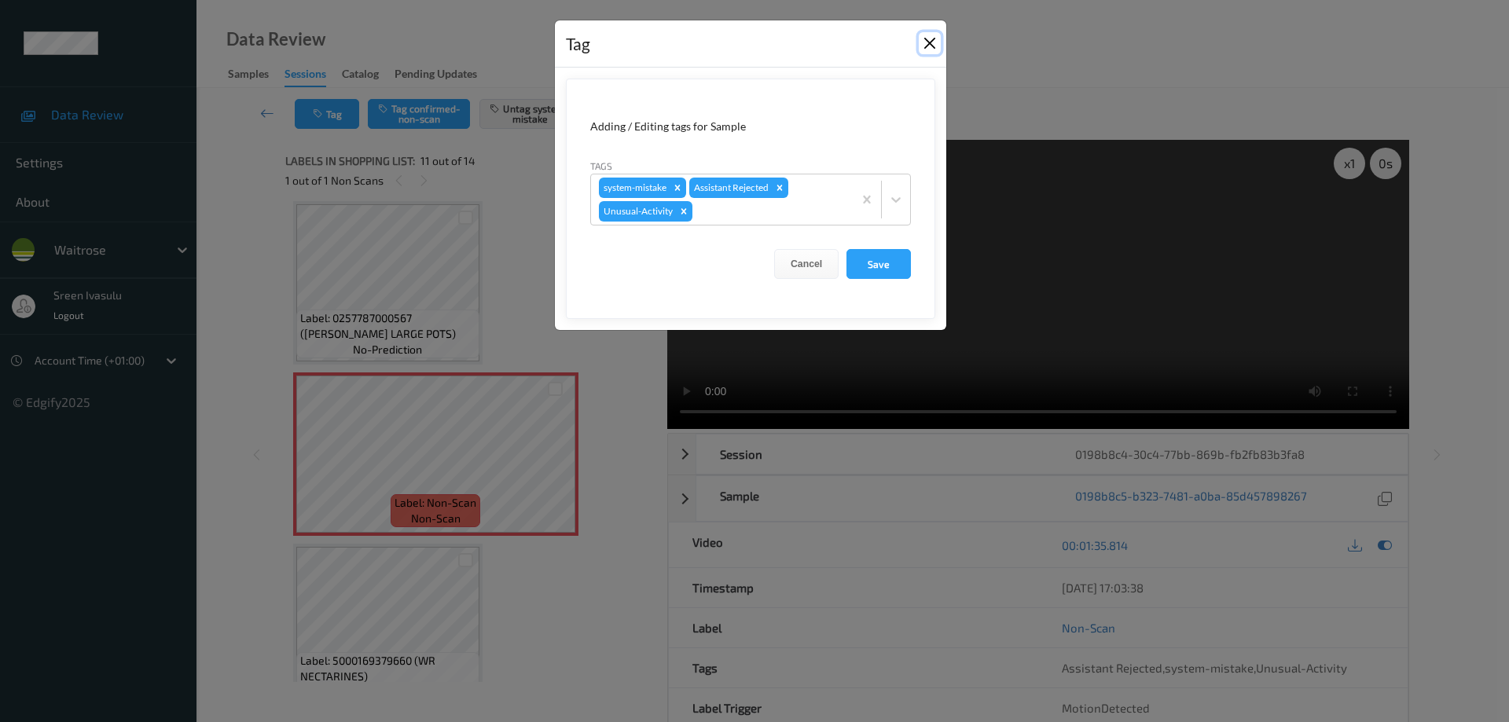
click at [927, 46] on button "Close" at bounding box center [930, 43] width 22 height 22
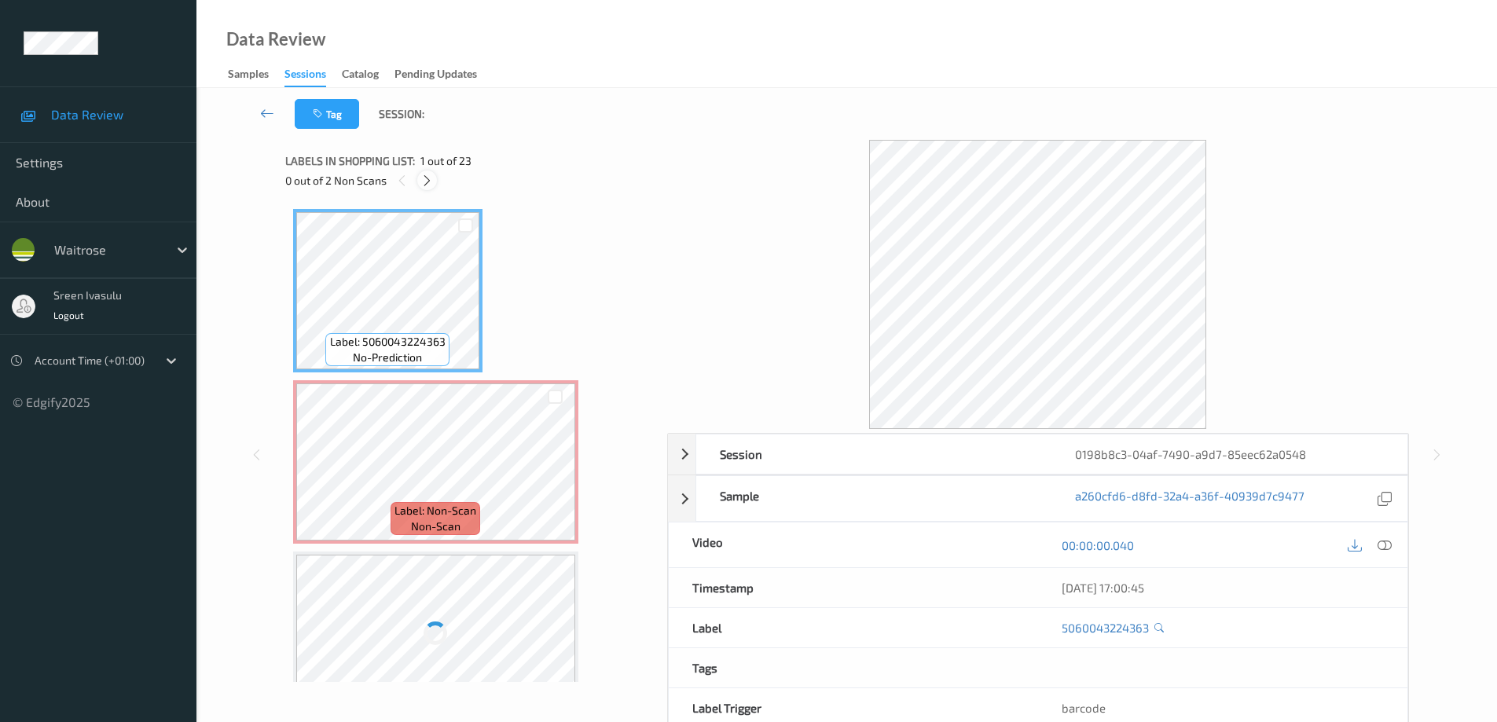
click at [420, 182] on icon at bounding box center [426, 181] width 13 height 14
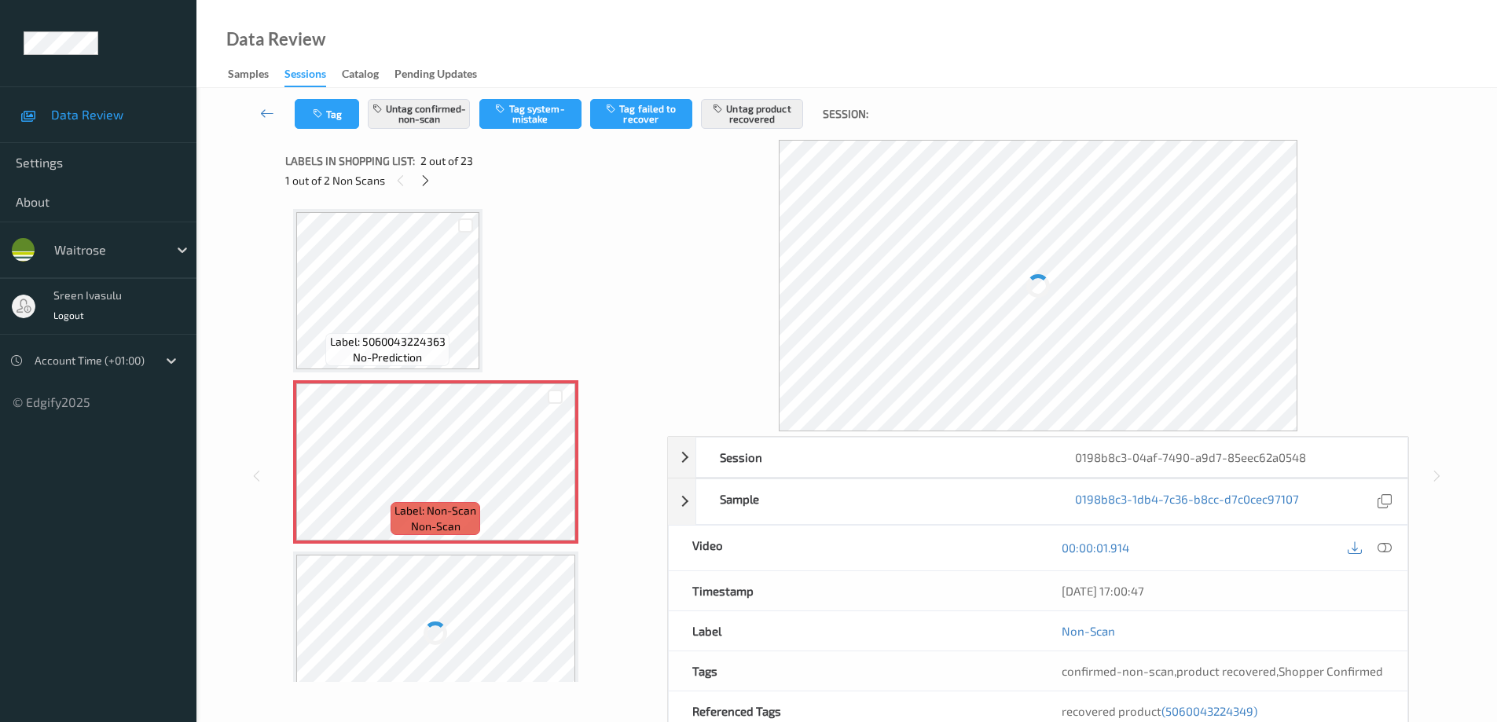
scroll to position [8, 0]
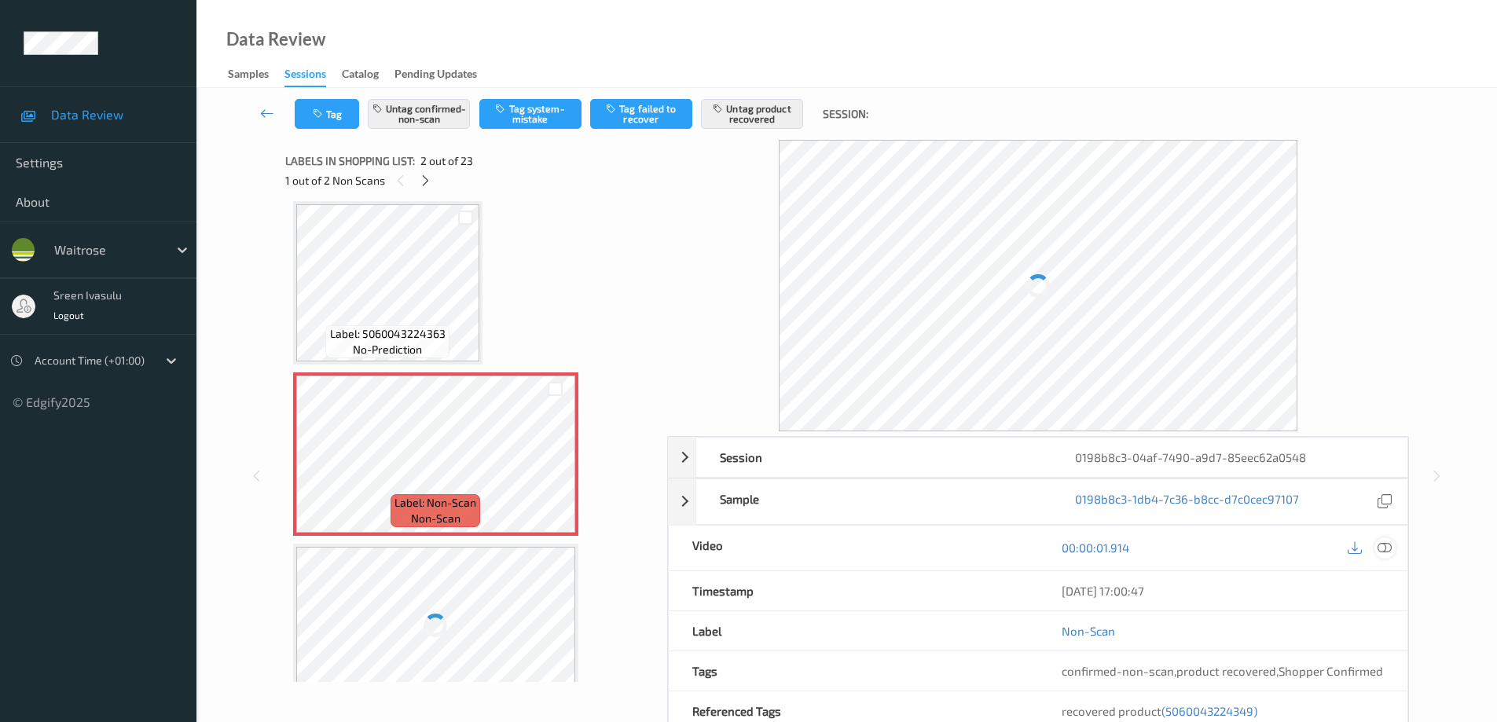
click at [1389, 548] on icon at bounding box center [1385, 548] width 14 height 14
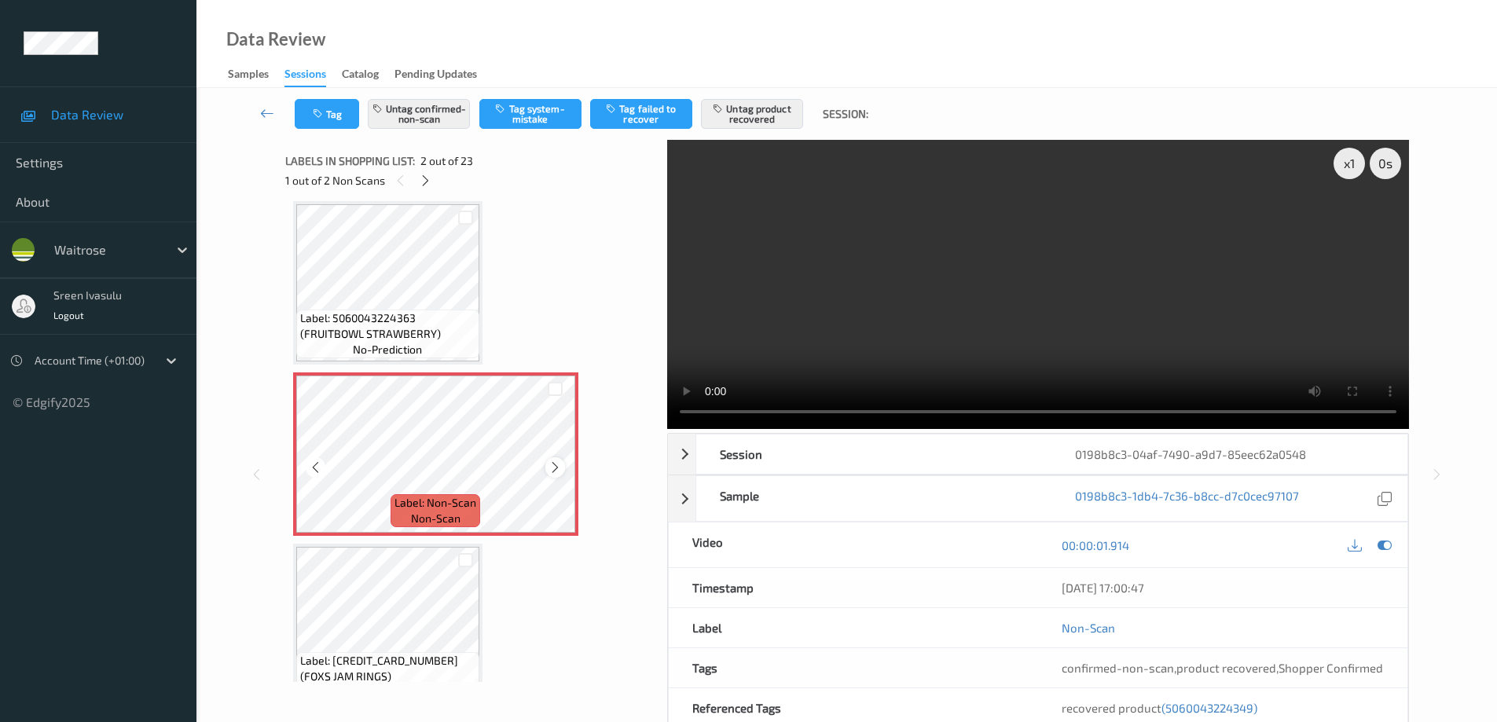
click at [551, 469] on icon at bounding box center [555, 468] width 13 height 14
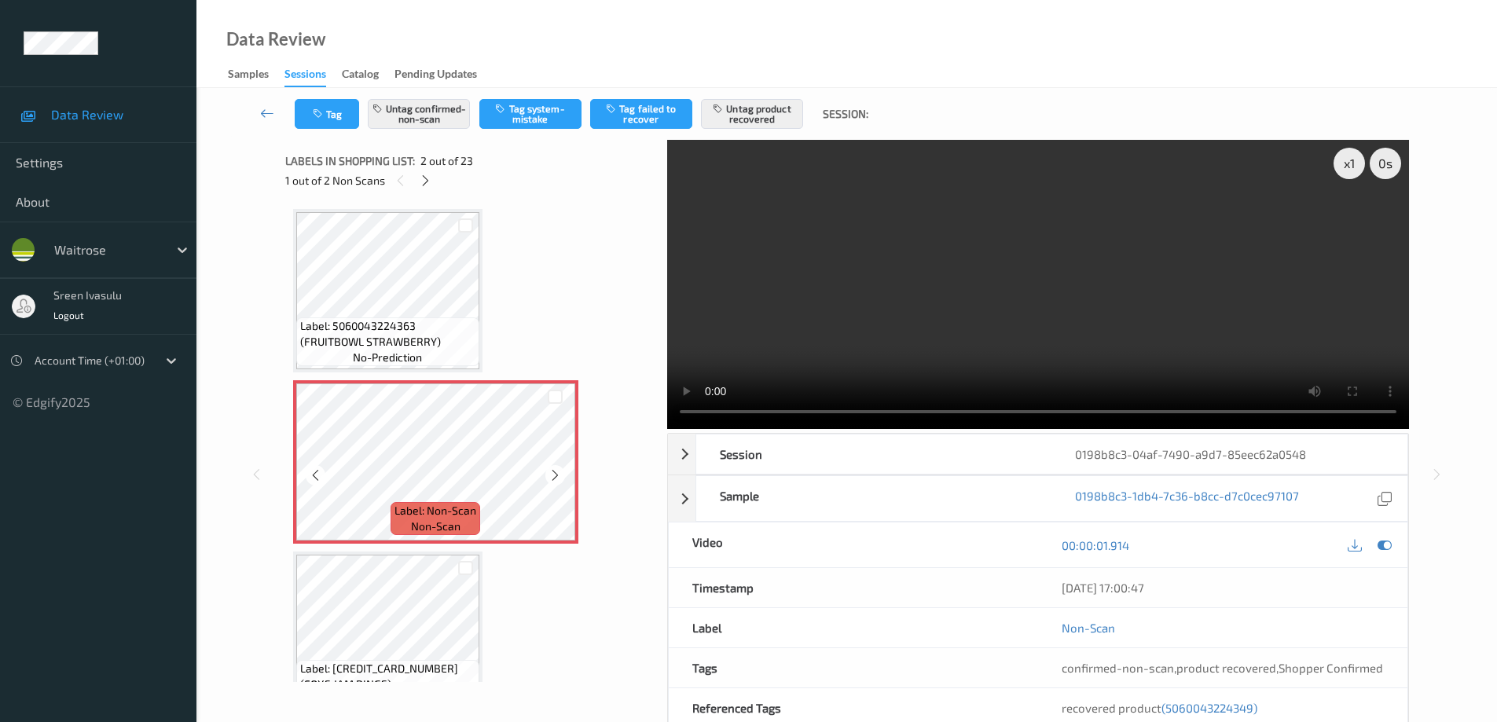
scroll to position [314, 0]
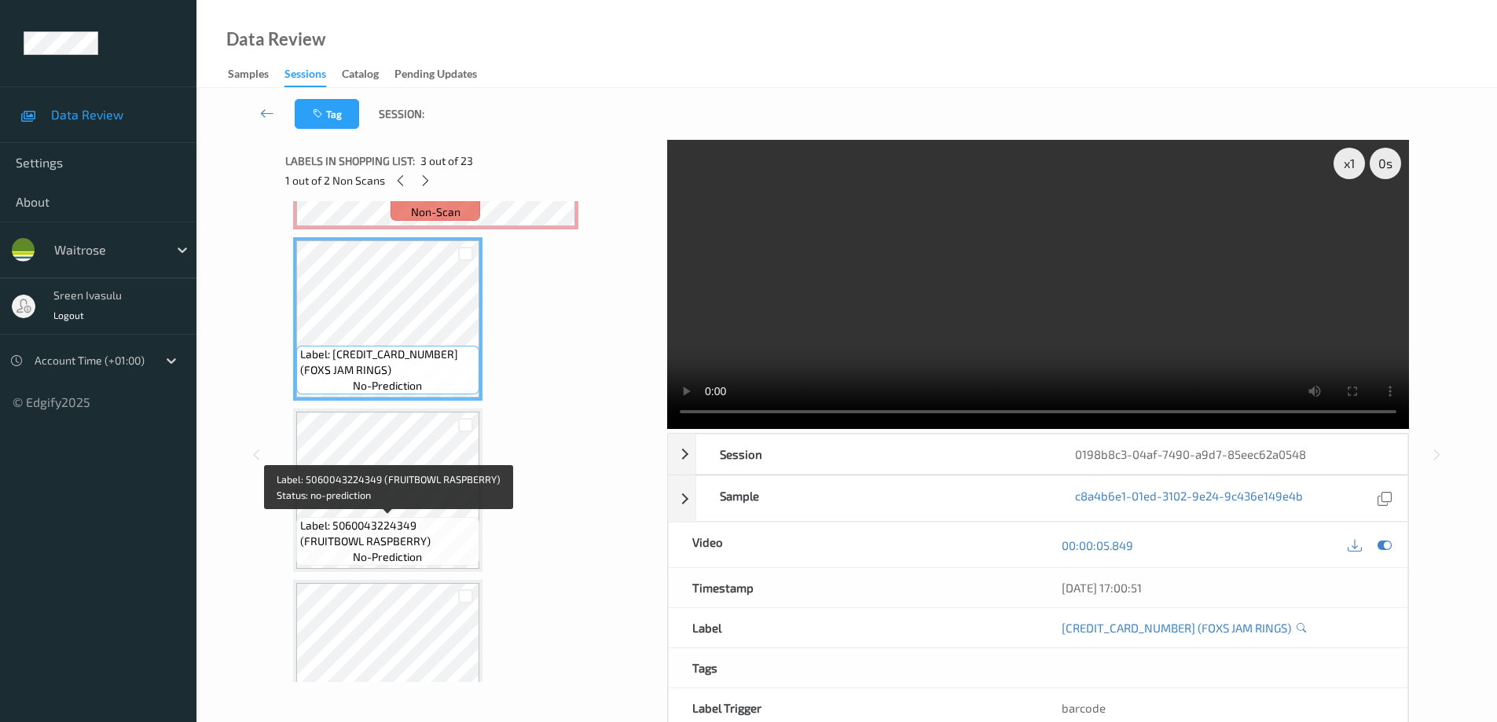
click at [443, 532] on span "Label: 5060043224349 (FRUITBOWL RASPBERRY)" at bounding box center [387, 533] width 175 height 31
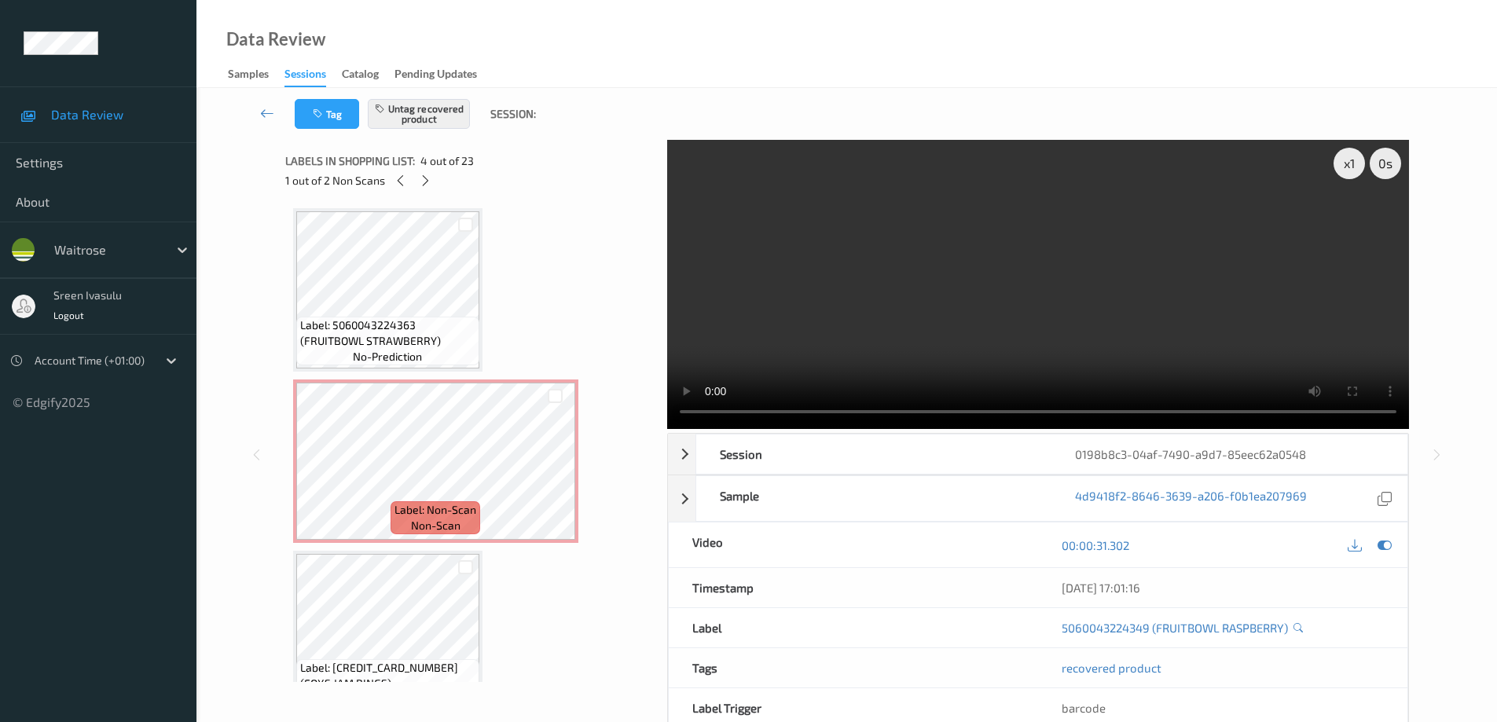
scroll to position [0, 0]
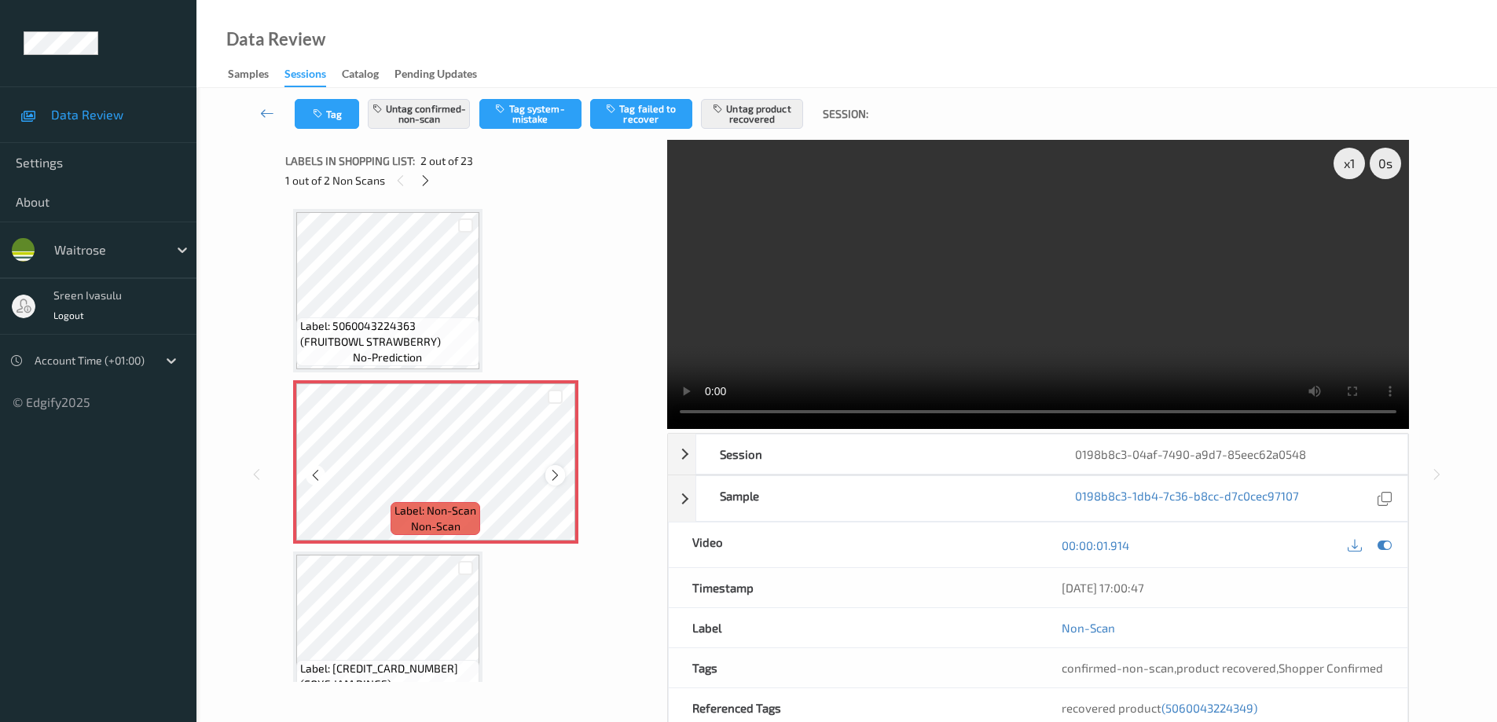
click at [547, 472] on div at bounding box center [555, 475] width 20 height 20
click at [476, 503] on span "Label: Non-Scan" at bounding box center [436, 511] width 82 height 16
click at [424, 182] on icon at bounding box center [425, 181] width 13 height 14
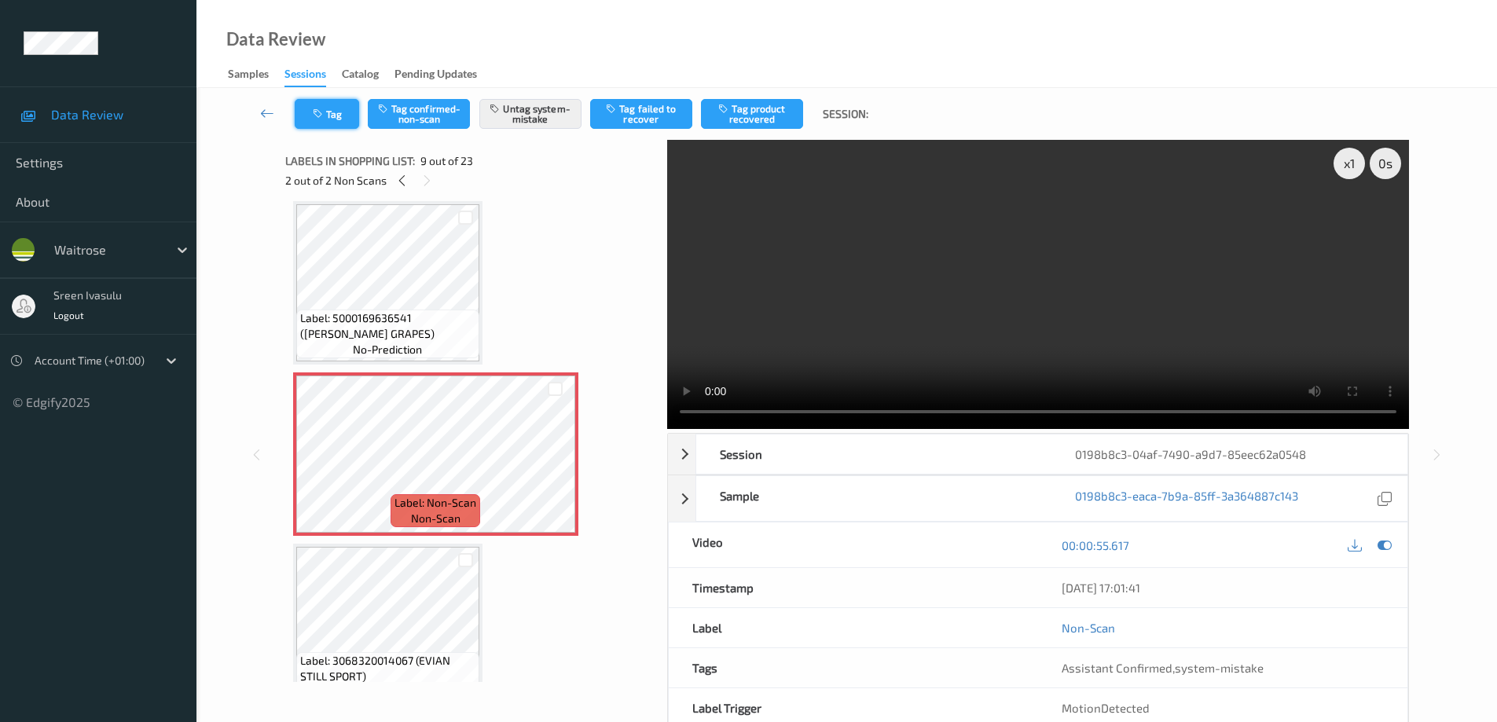
click at [315, 121] on button "Tag" at bounding box center [327, 114] width 64 height 30
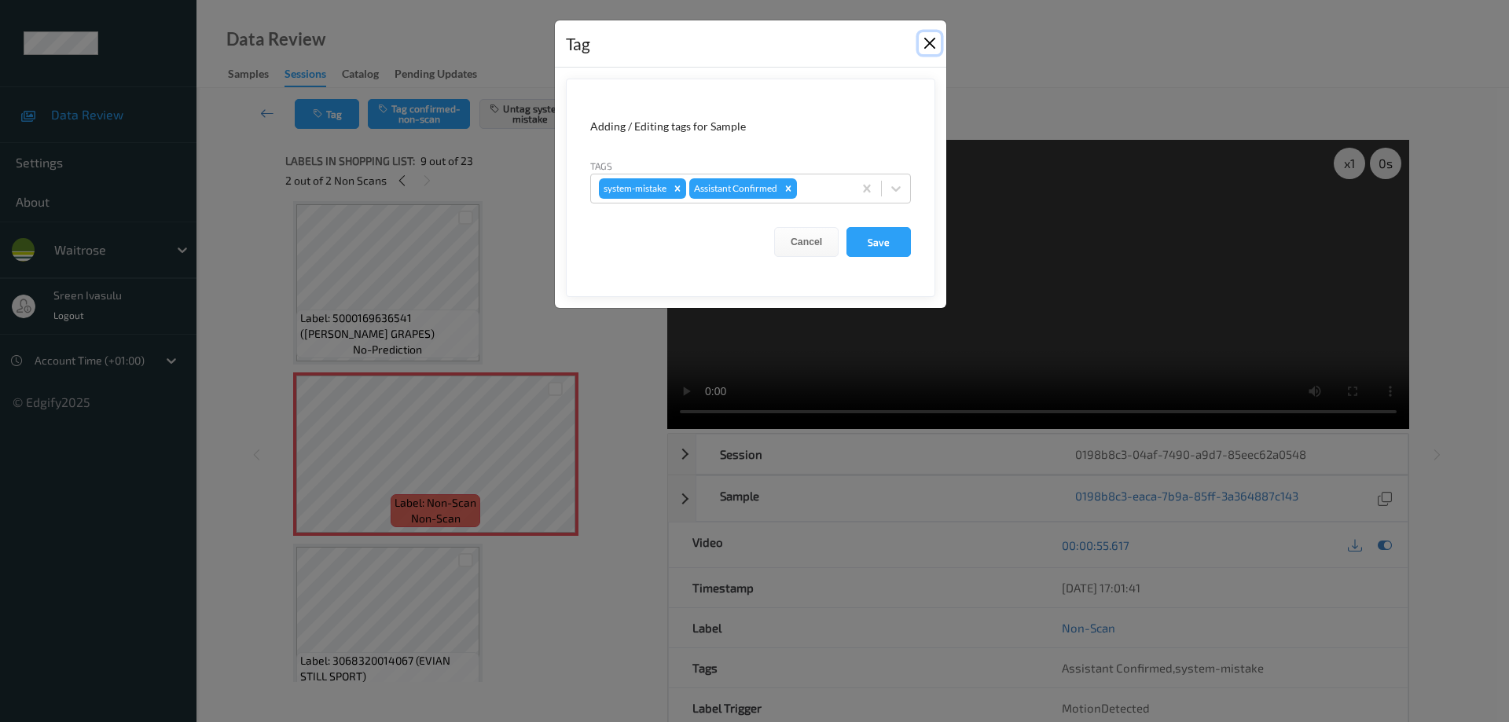
click at [922, 51] on button "Close" at bounding box center [930, 43] width 22 height 22
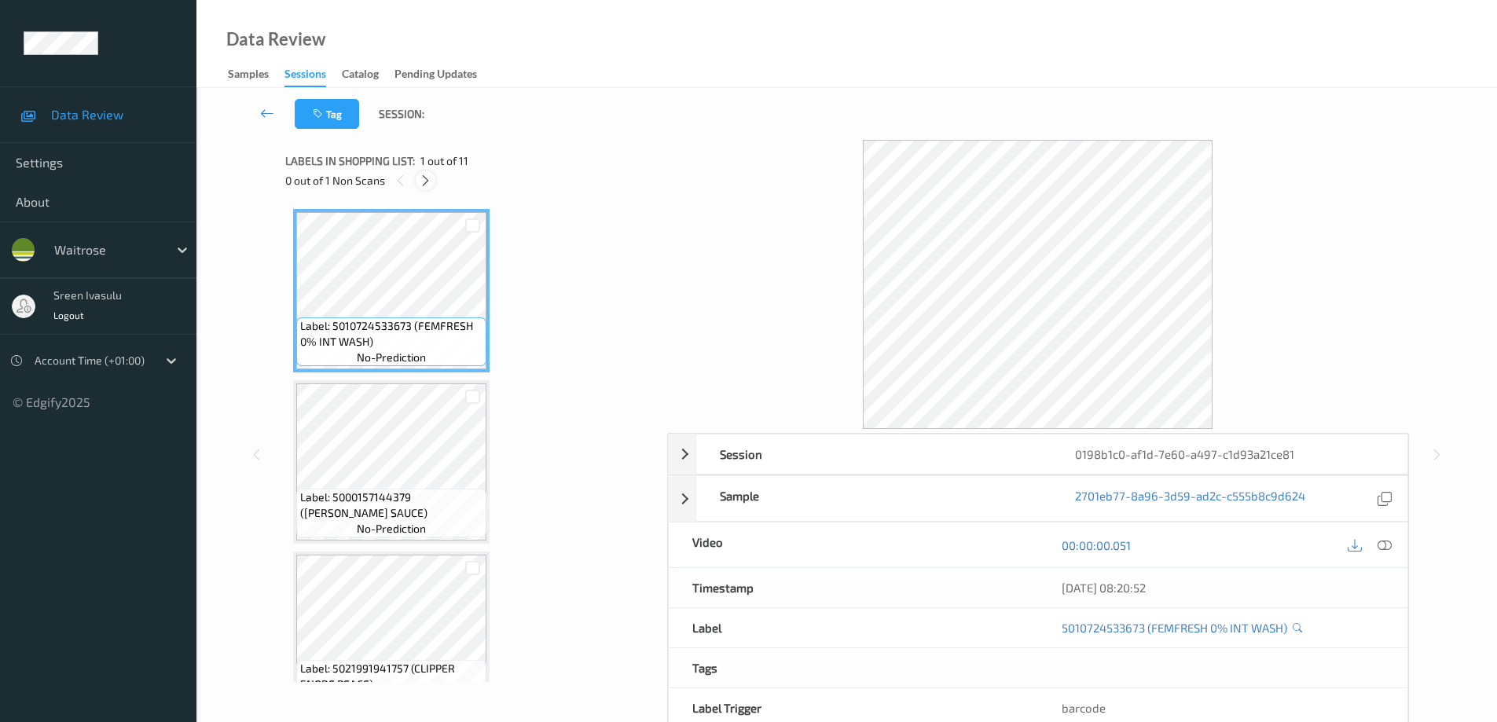
click at [420, 184] on icon at bounding box center [425, 181] width 13 height 14
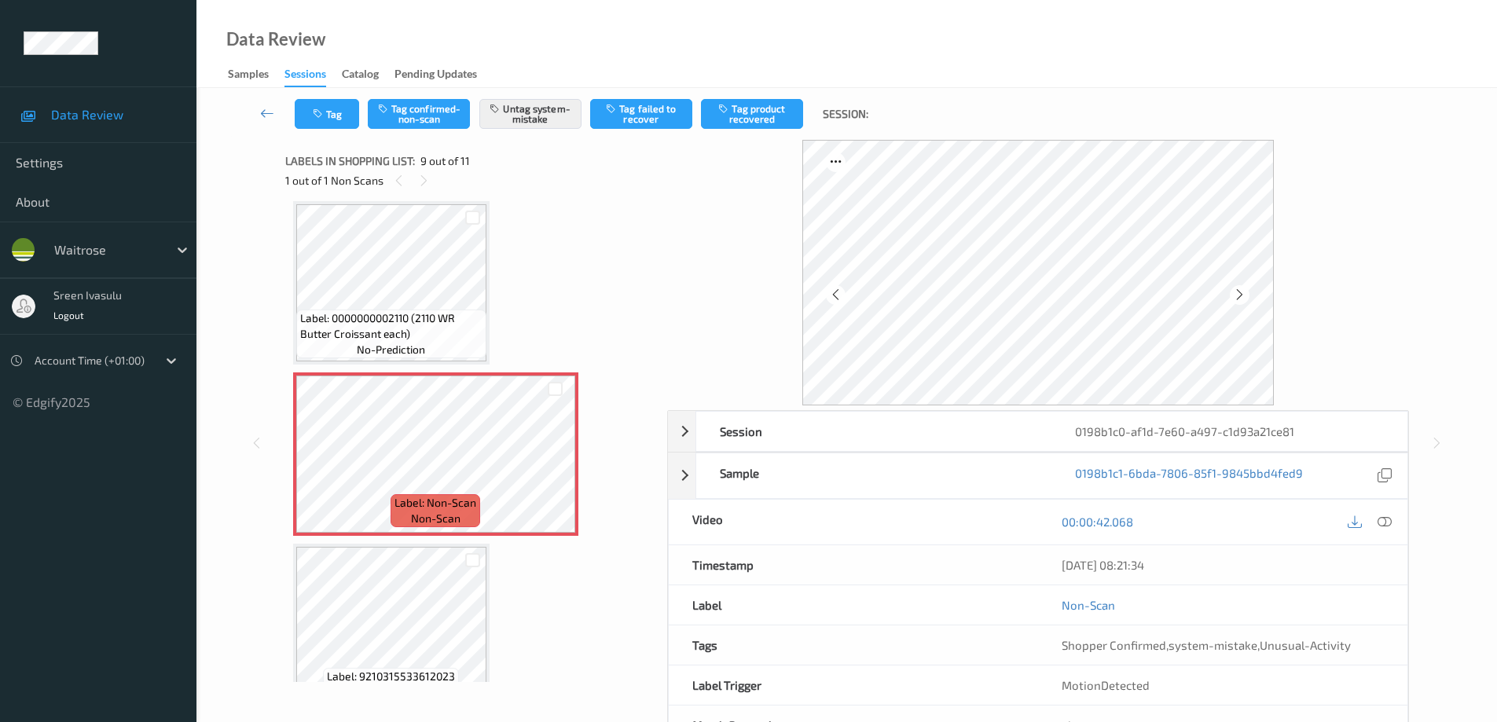
click at [1384, 549] on div "[DATE] 08:21:34" at bounding box center [1222, 564] width 369 height 39
click at [1386, 522] on icon at bounding box center [1385, 522] width 14 height 14
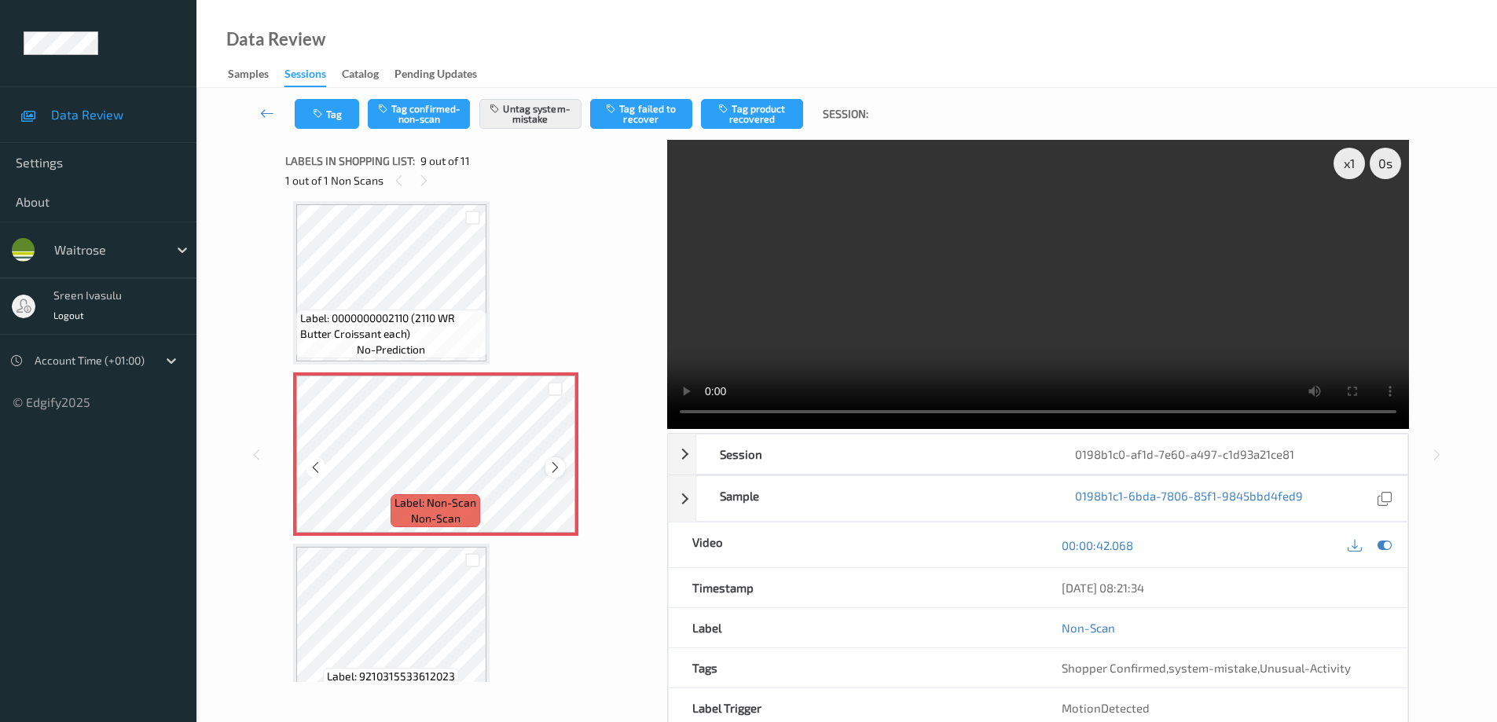
click at [553, 465] on icon at bounding box center [555, 468] width 13 height 14
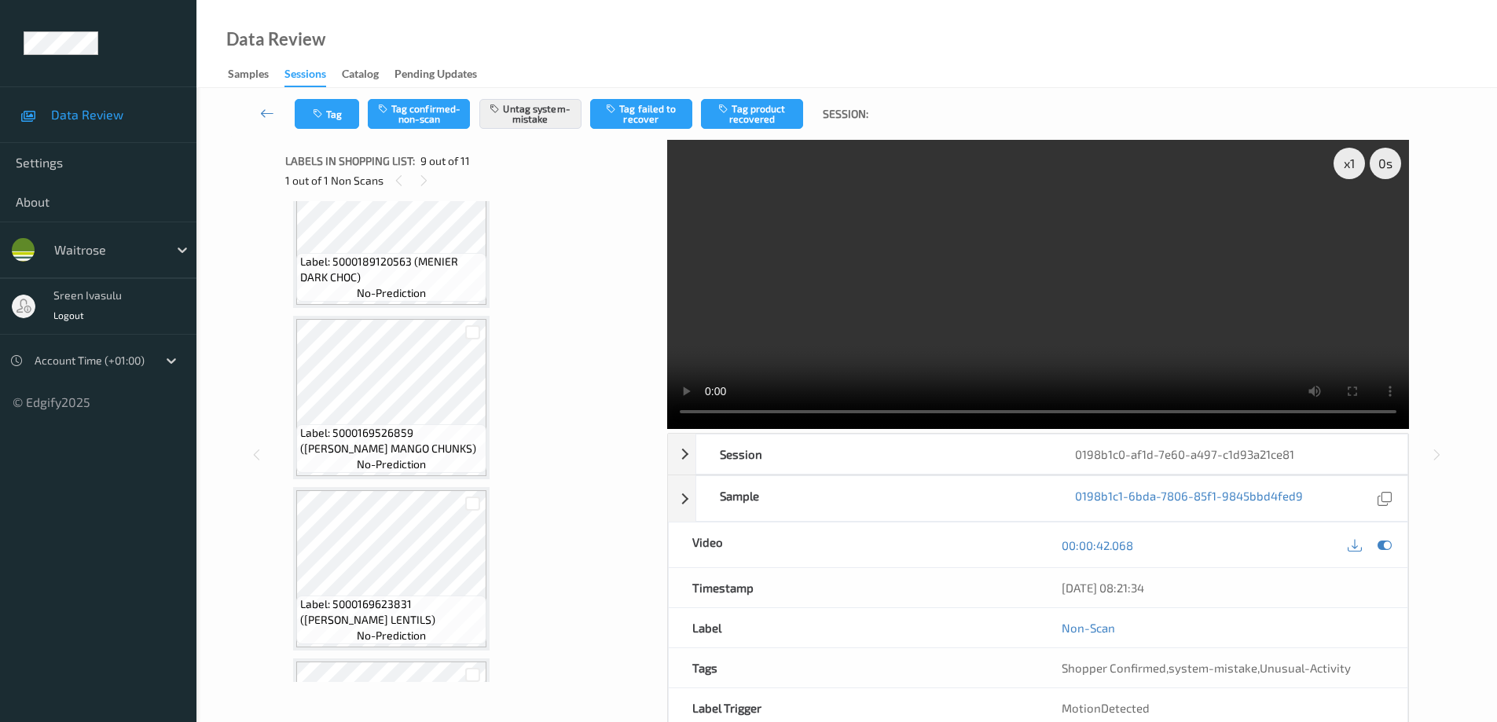
scroll to position [264, 0]
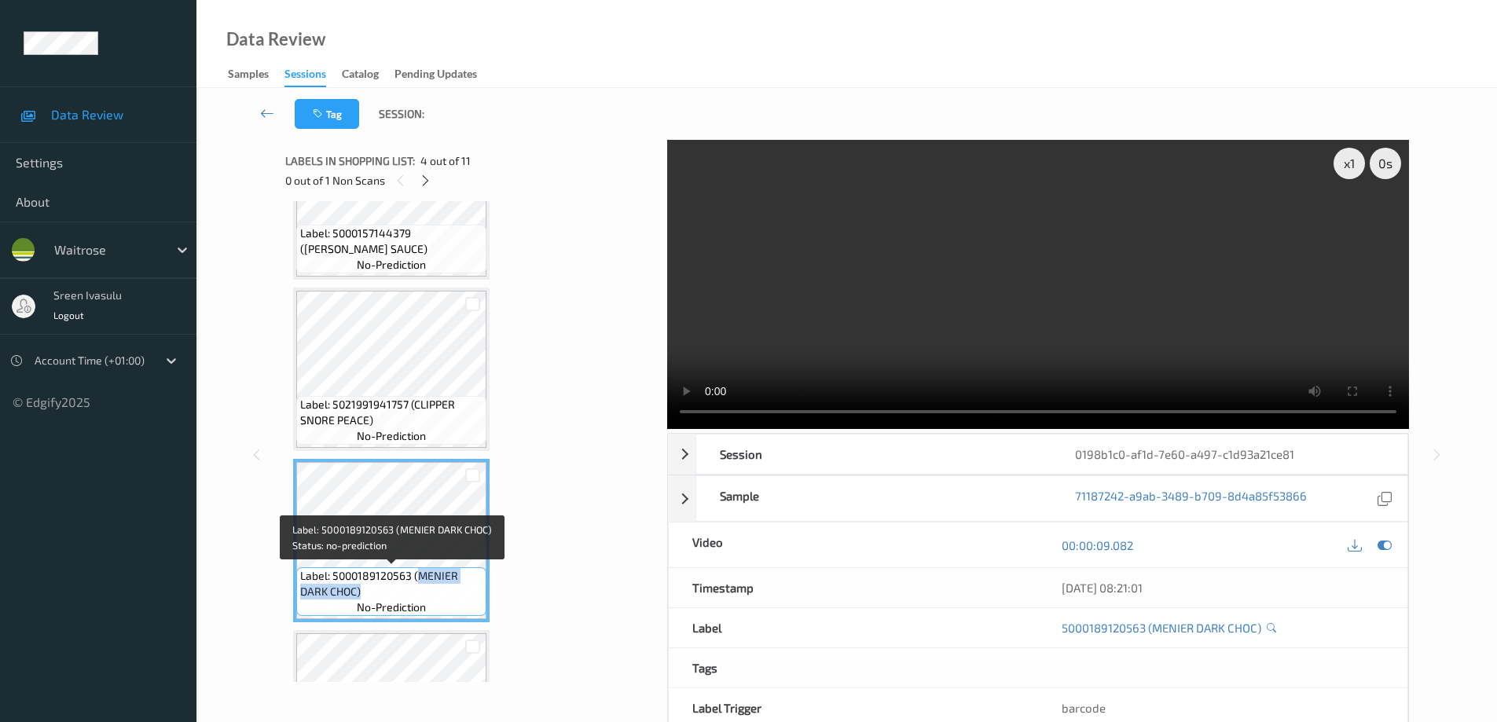
drag, startPoint x: 420, startPoint y: 576, endPoint x: 449, endPoint y: 597, distance: 35.5
click at [449, 597] on span "Label: 5000189120563 (MENIER DARK CHOC)" at bounding box center [391, 583] width 182 height 31
copy span "MENIER DARK CHOC)"
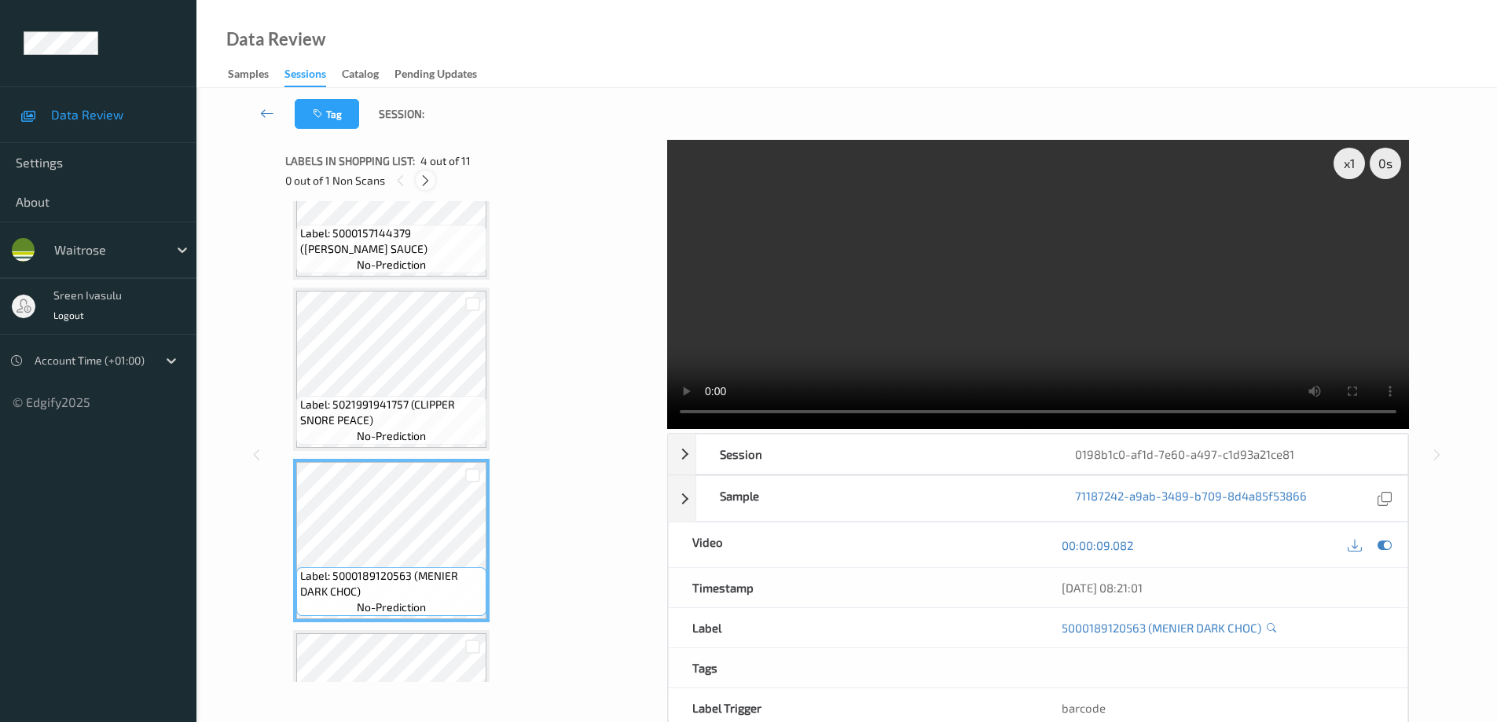
click at [426, 174] on icon at bounding box center [425, 181] width 13 height 14
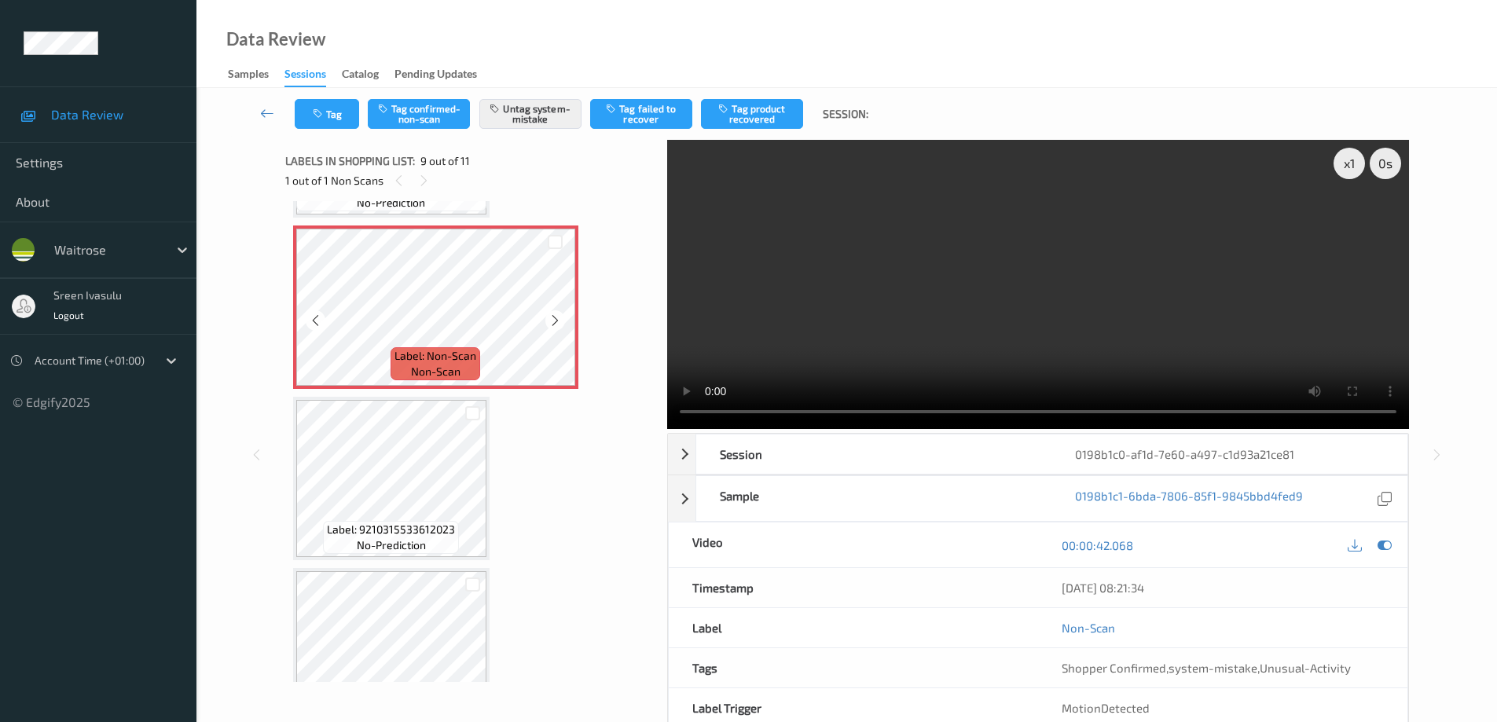
scroll to position [1412, 0]
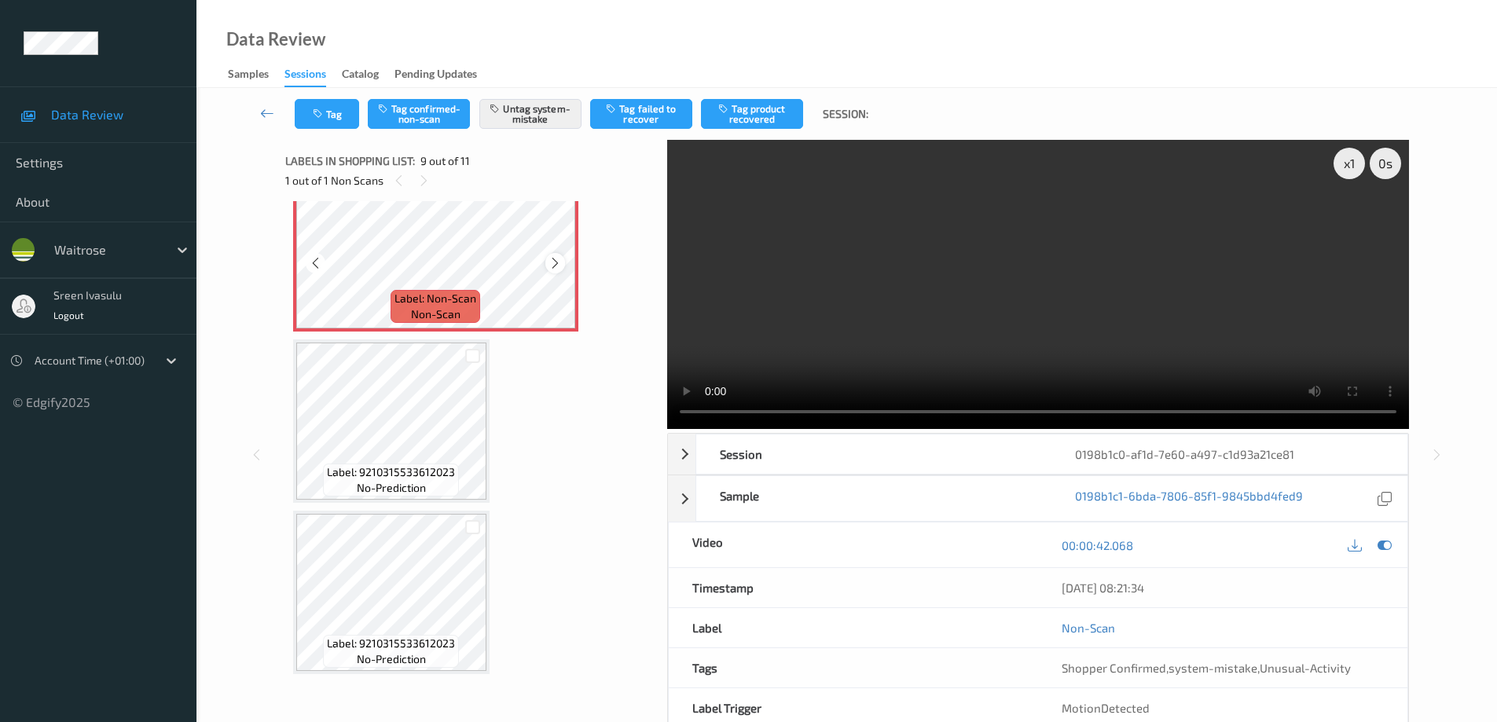
click at [551, 268] on icon at bounding box center [555, 263] width 13 height 14
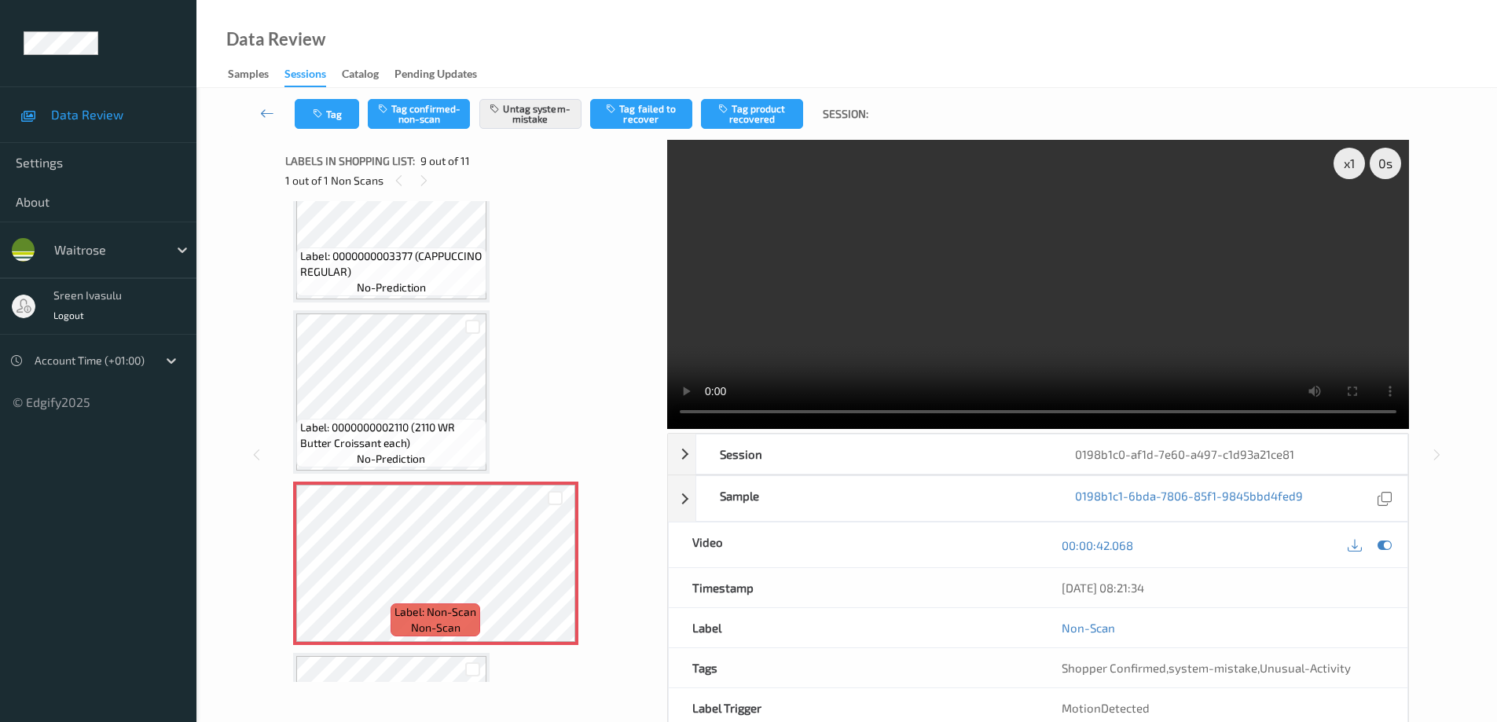
scroll to position [1097, 0]
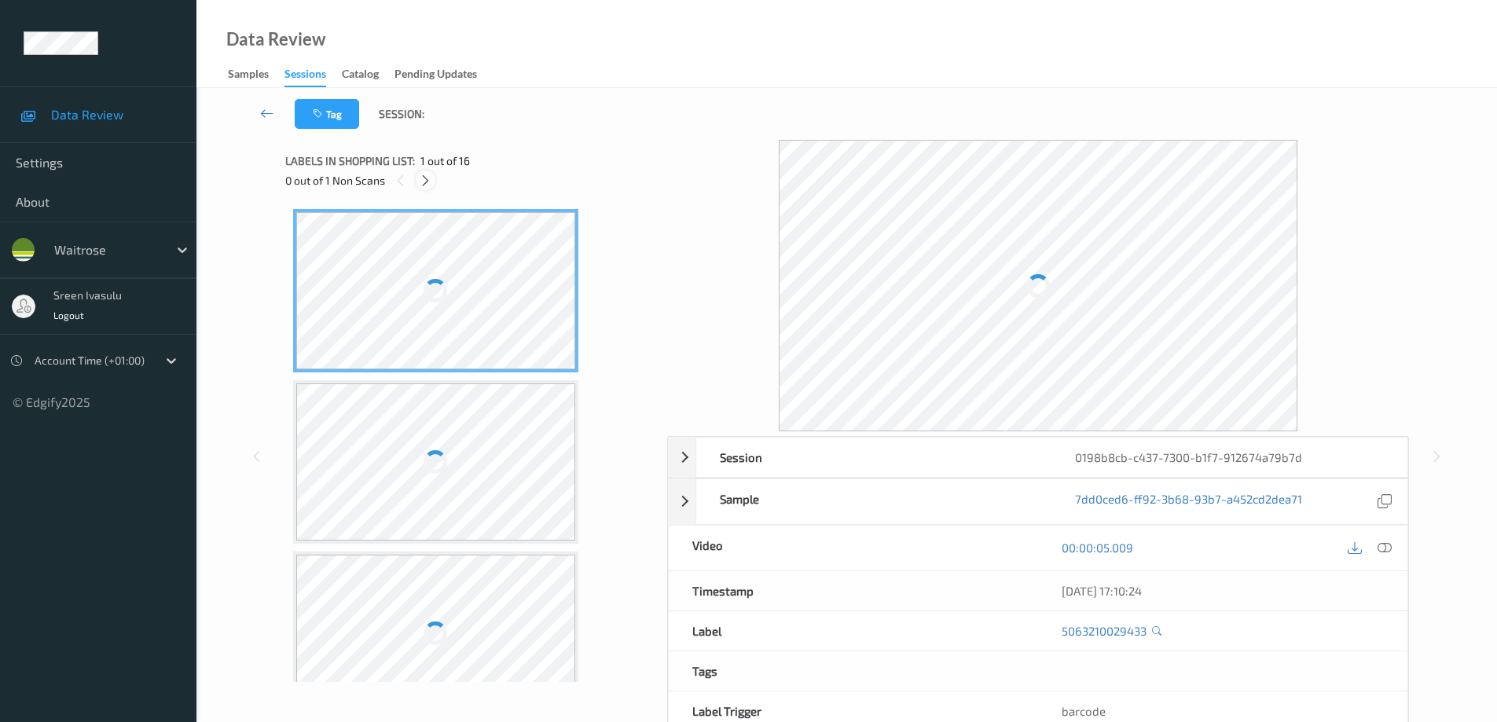
click at [423, 187] on icon at bounding box center [425, 181] width 13 height 14
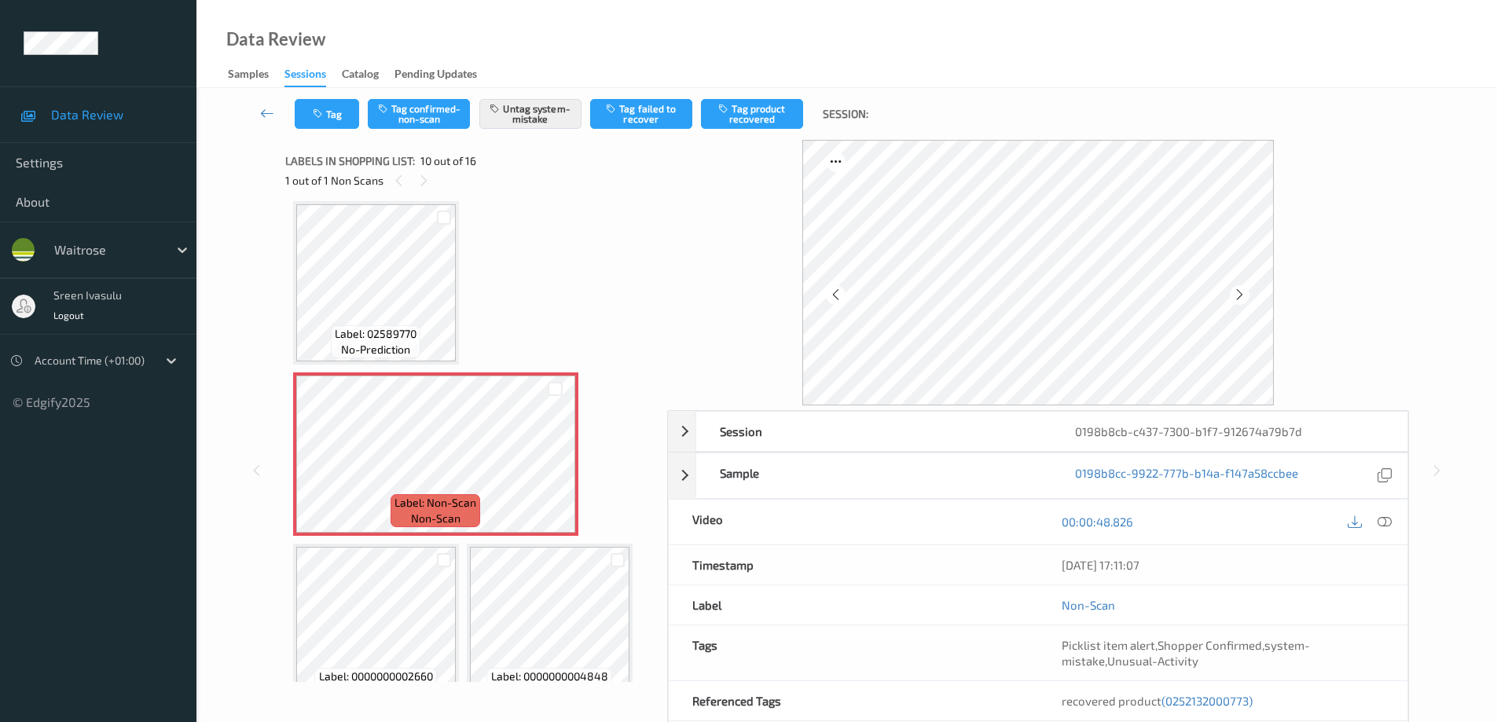
scroll to position [1008, 0]
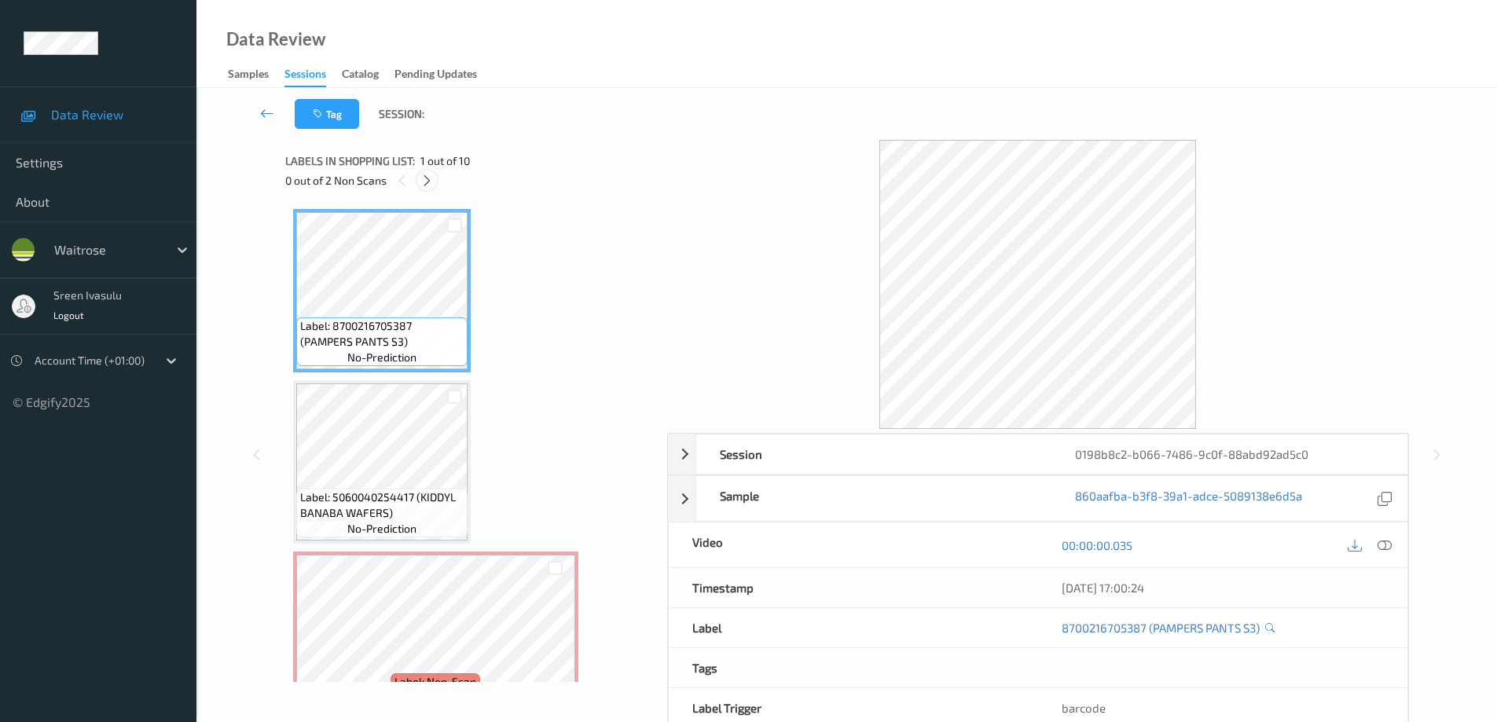
click at [429, 174] on icon at bounding box center [426, 181] width 13 height 14
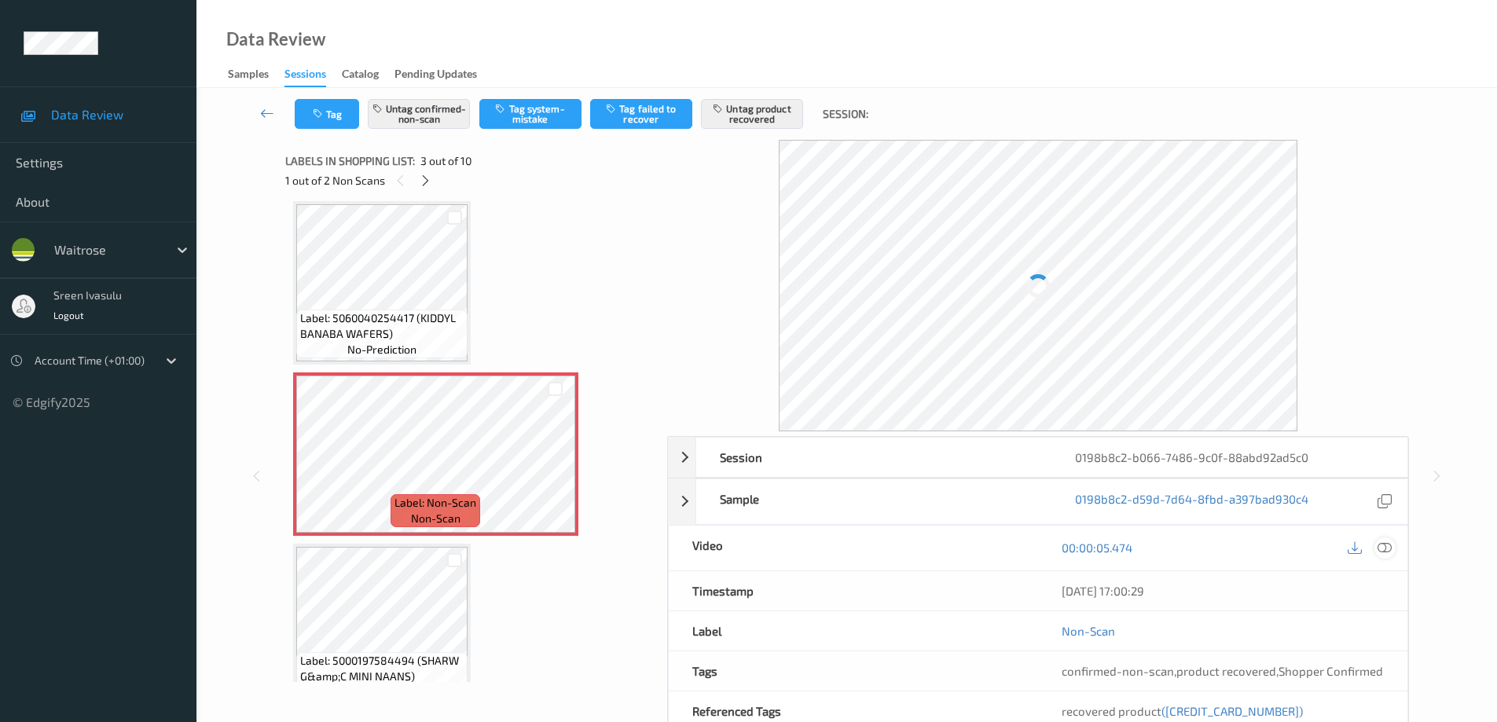
click at [1386, 544] on icon at bounding box center [1385, 548] width 14 height 14
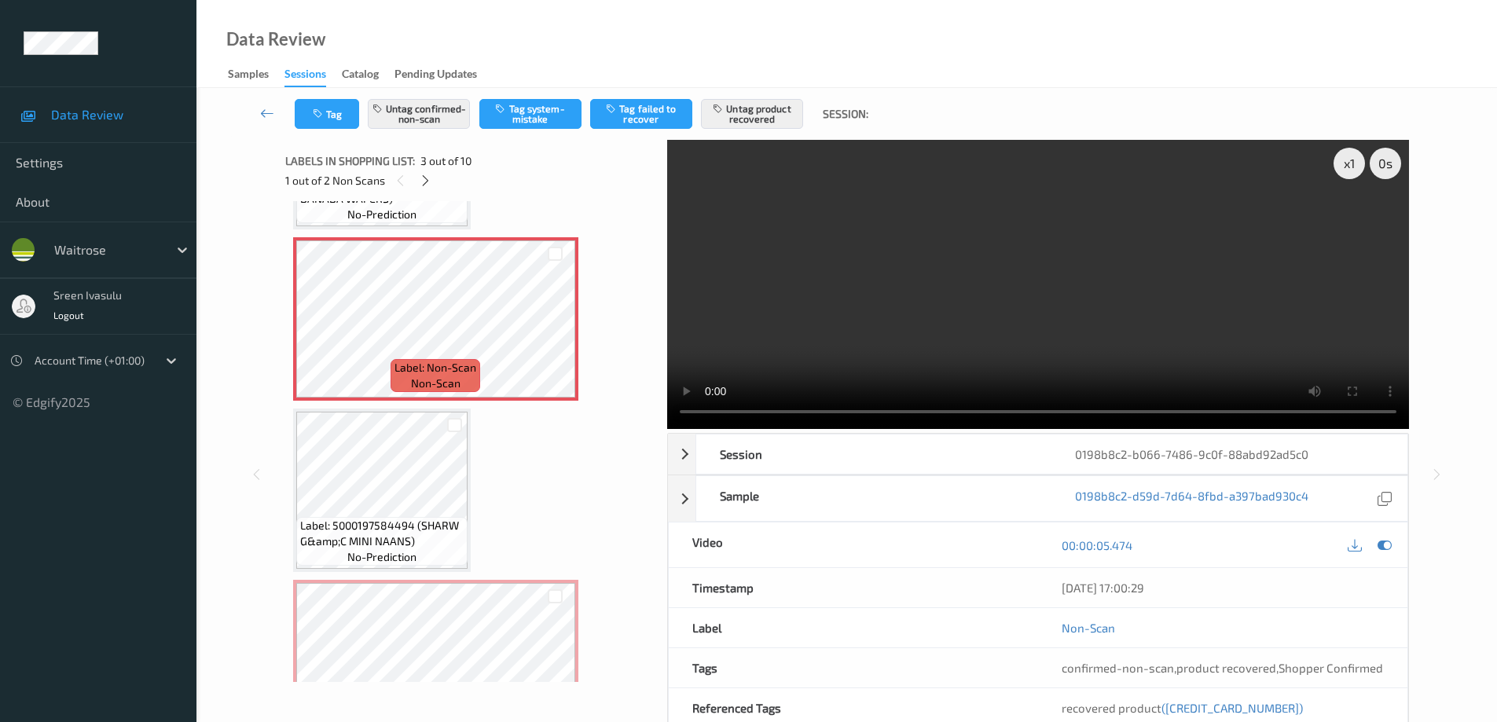
scroll to position [629, 0]
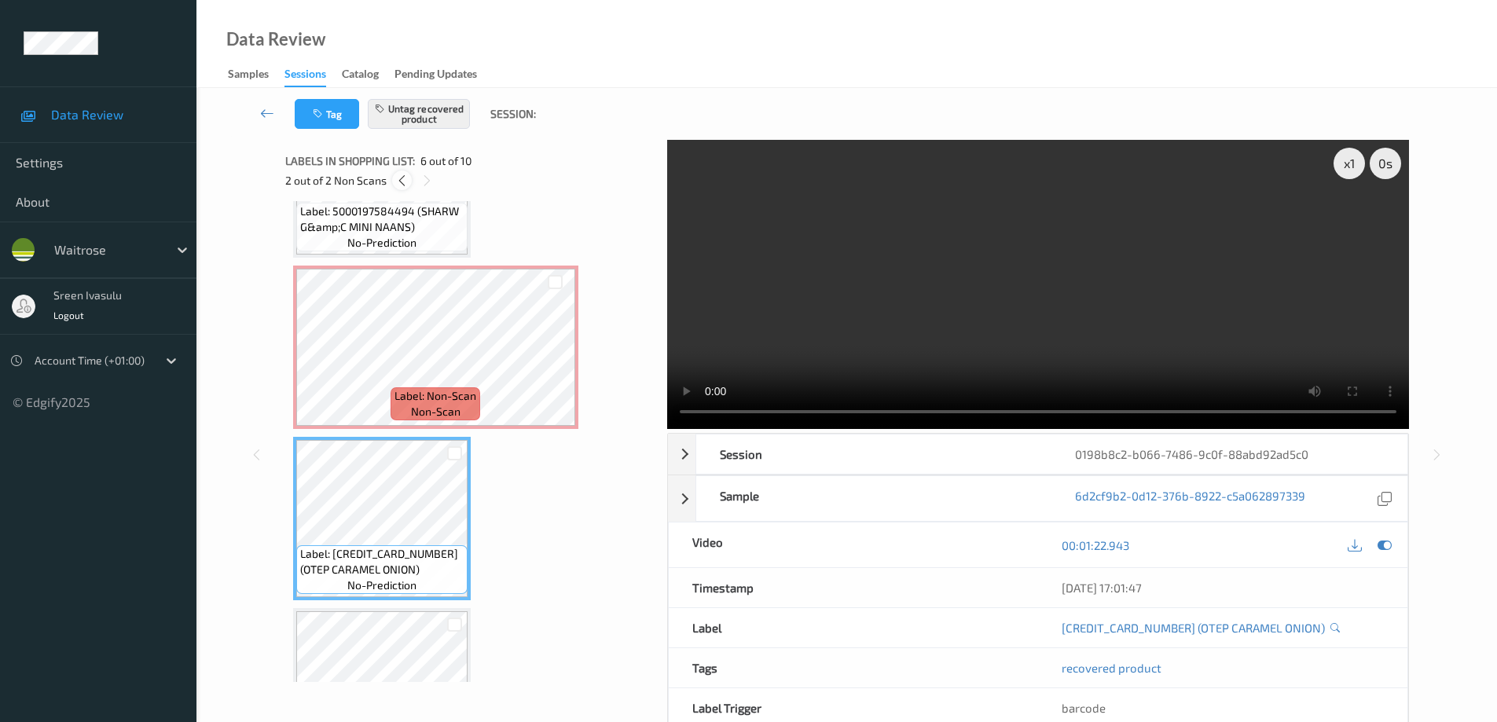
click at [401, 182] on icon at bounding box center [401, 181] width 13 height 14
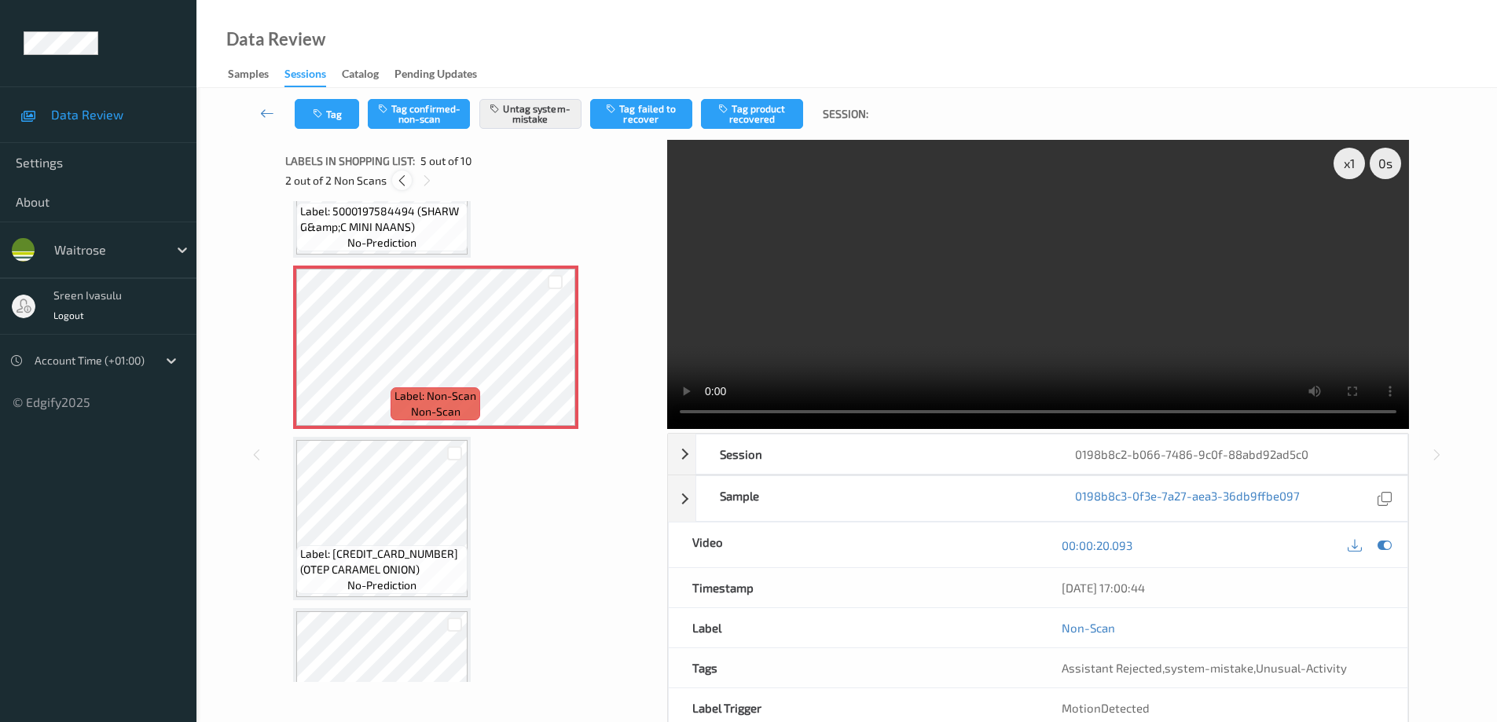
scroll to position [522, 0]
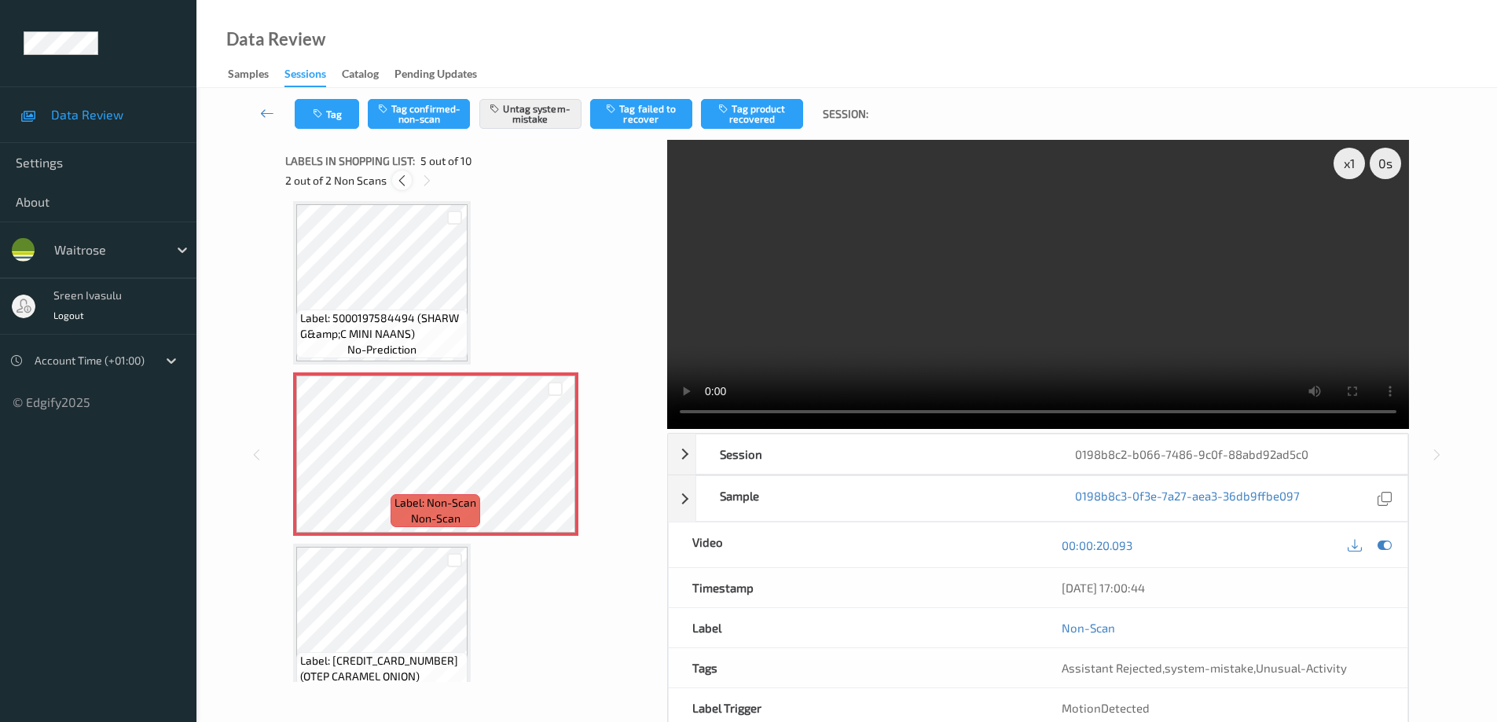
click at [397, 178] on icon at bounding box center [401, 181] width 13 height 14
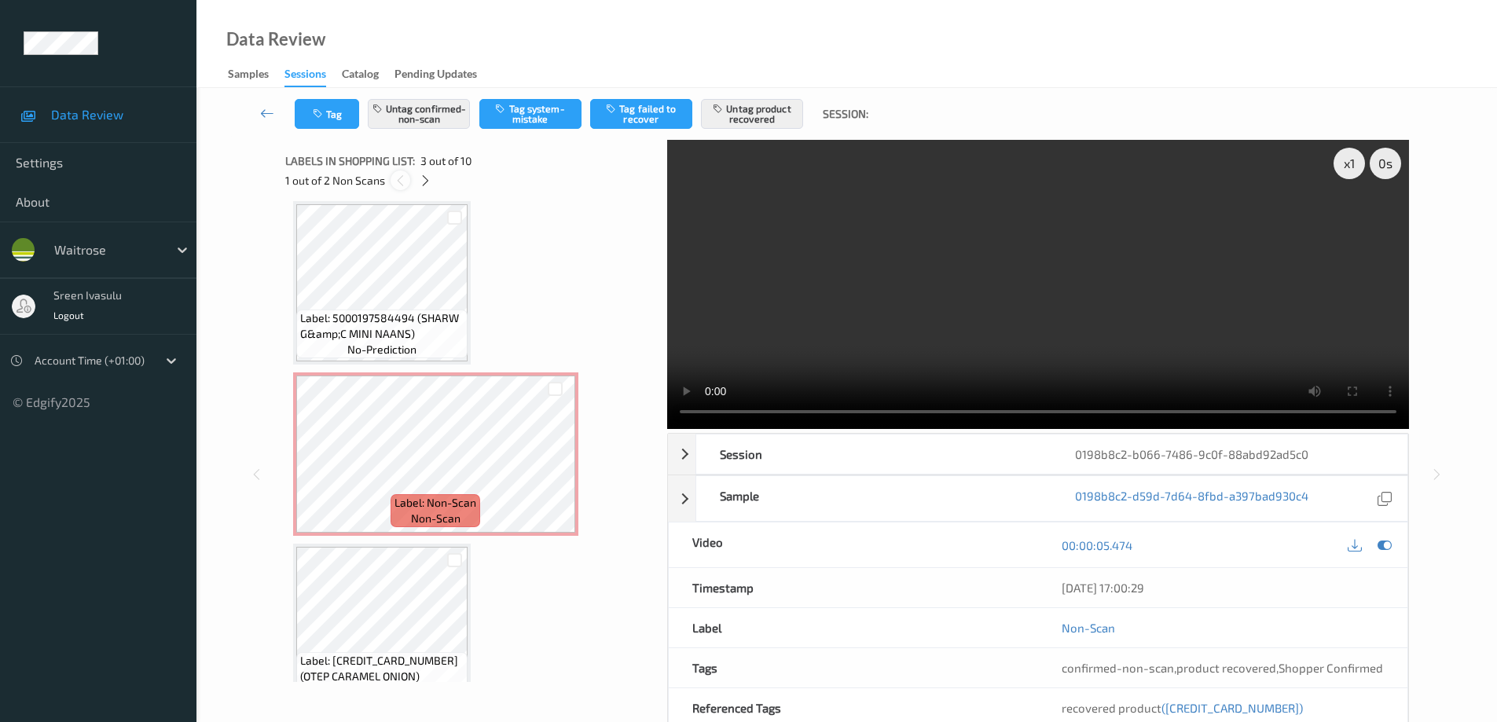
scroll to position [179, 0]
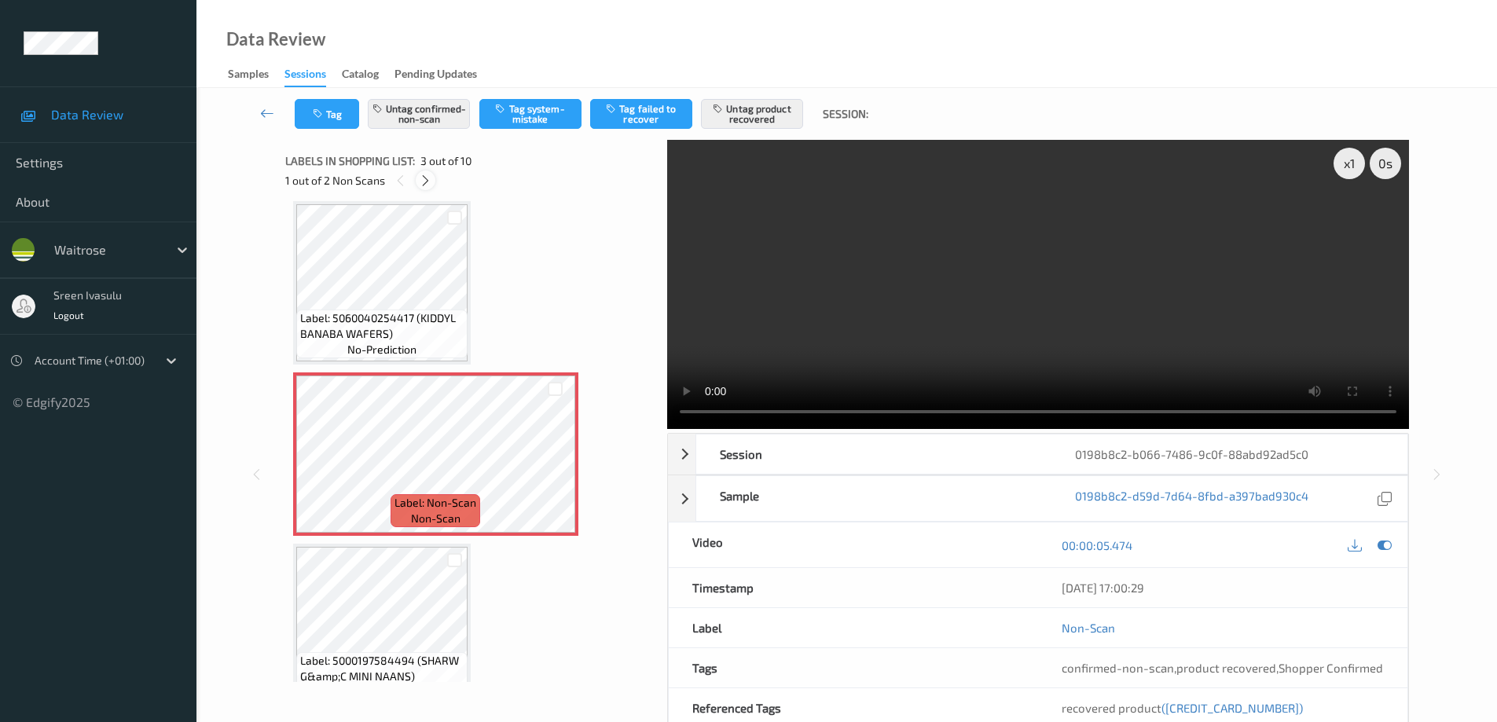
click at [426, 175] on icon at bounding box center [425, 181] width 13 height 14
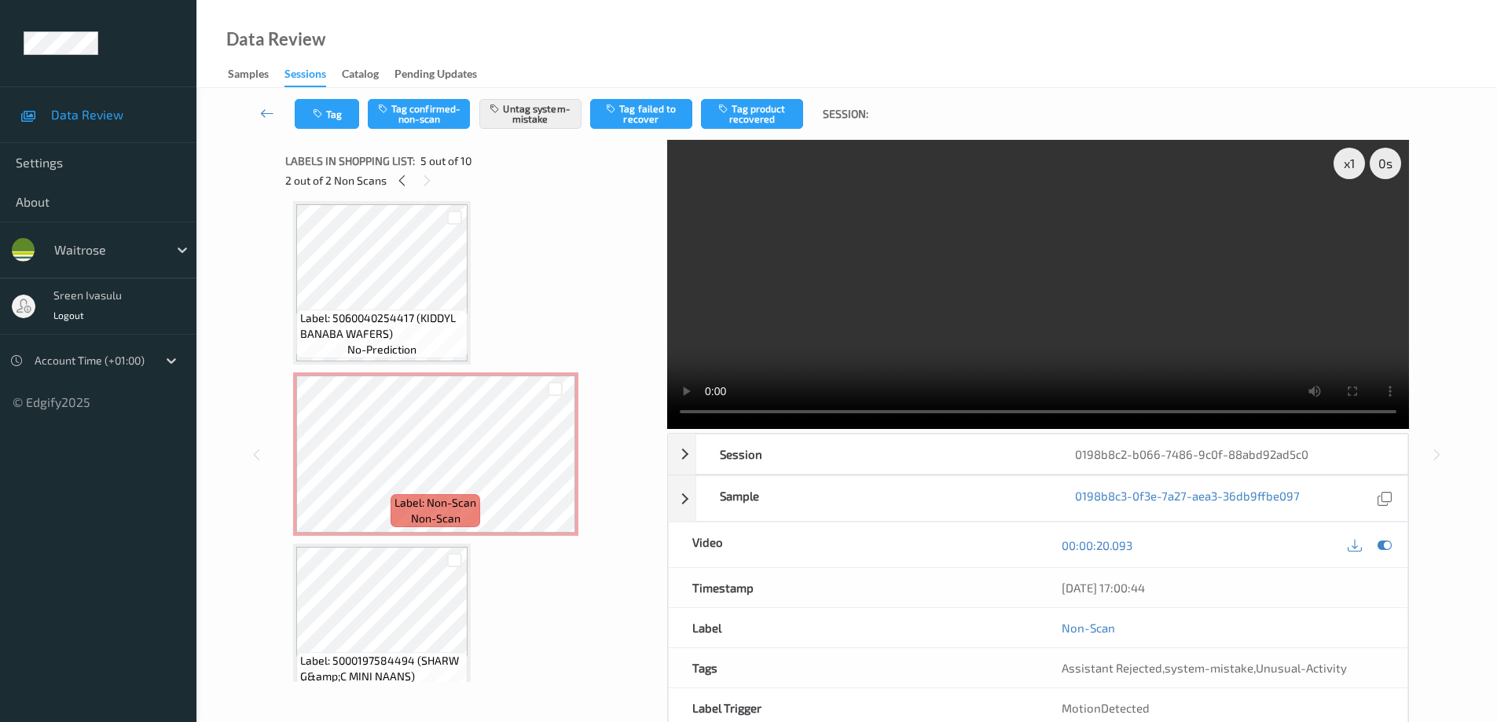
scroll to position [522, 0]
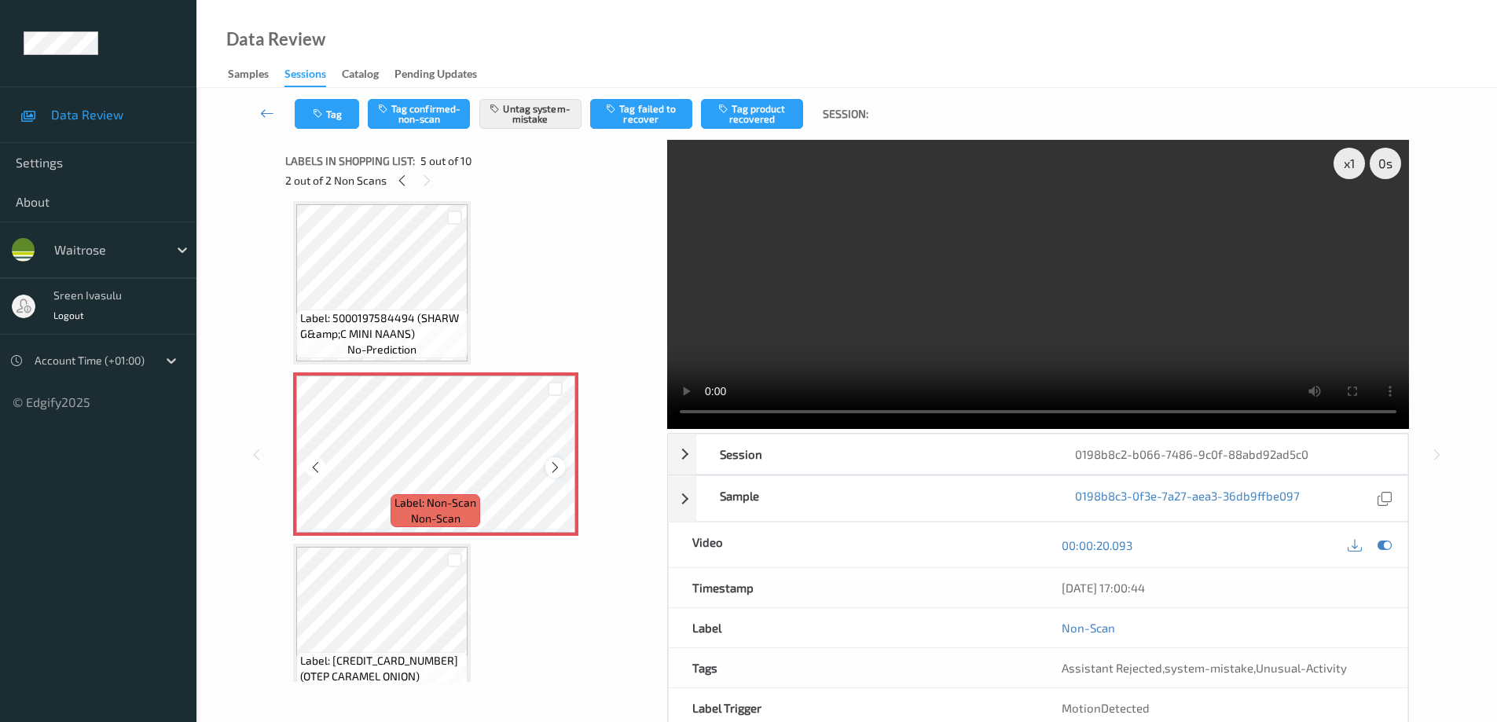
click at [553, 468] on icon at bounding box center [555, 468] width 13 height 14
click at [321, 117] on icon "button" at bounding box center [319, 113] width 13 height 11
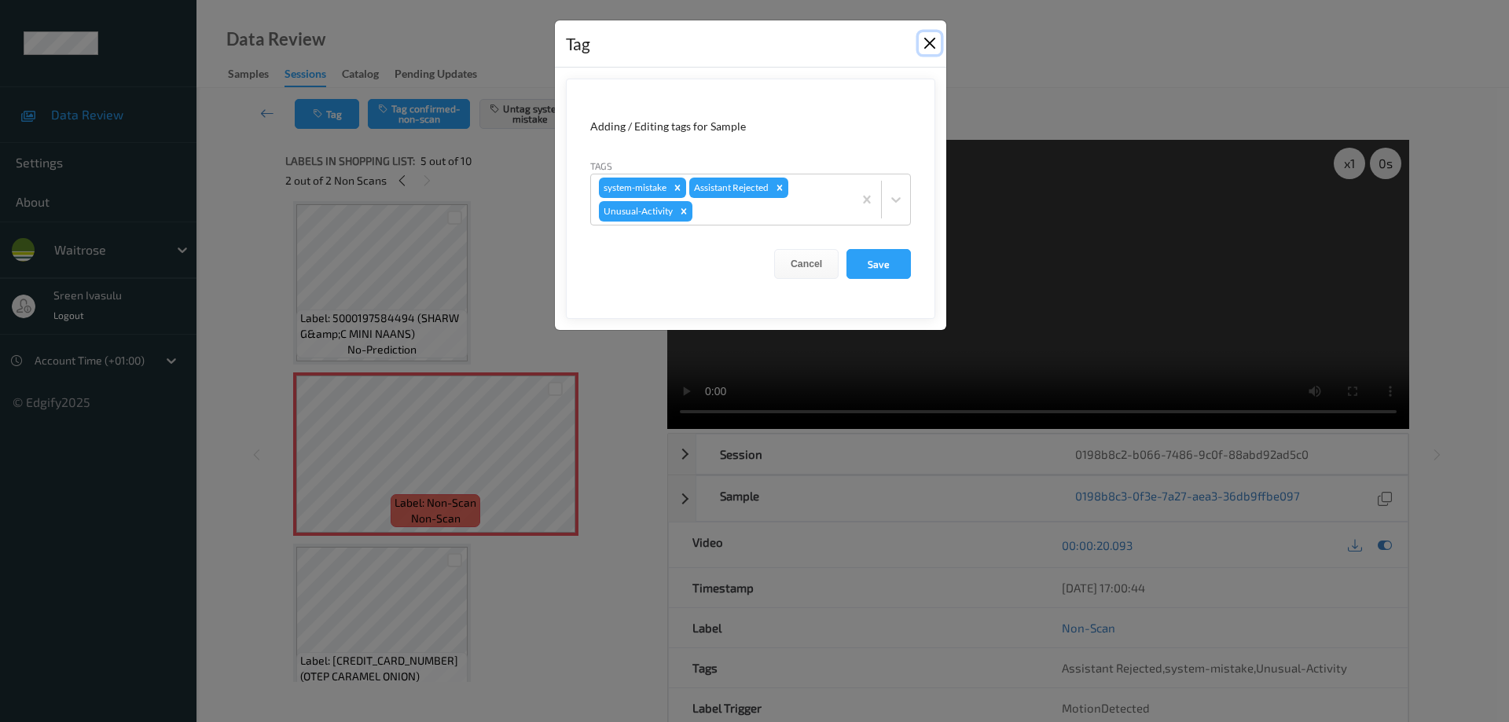
click at [927, 42] on button "Close" at bounding box center [930, 43] width 22 height 22
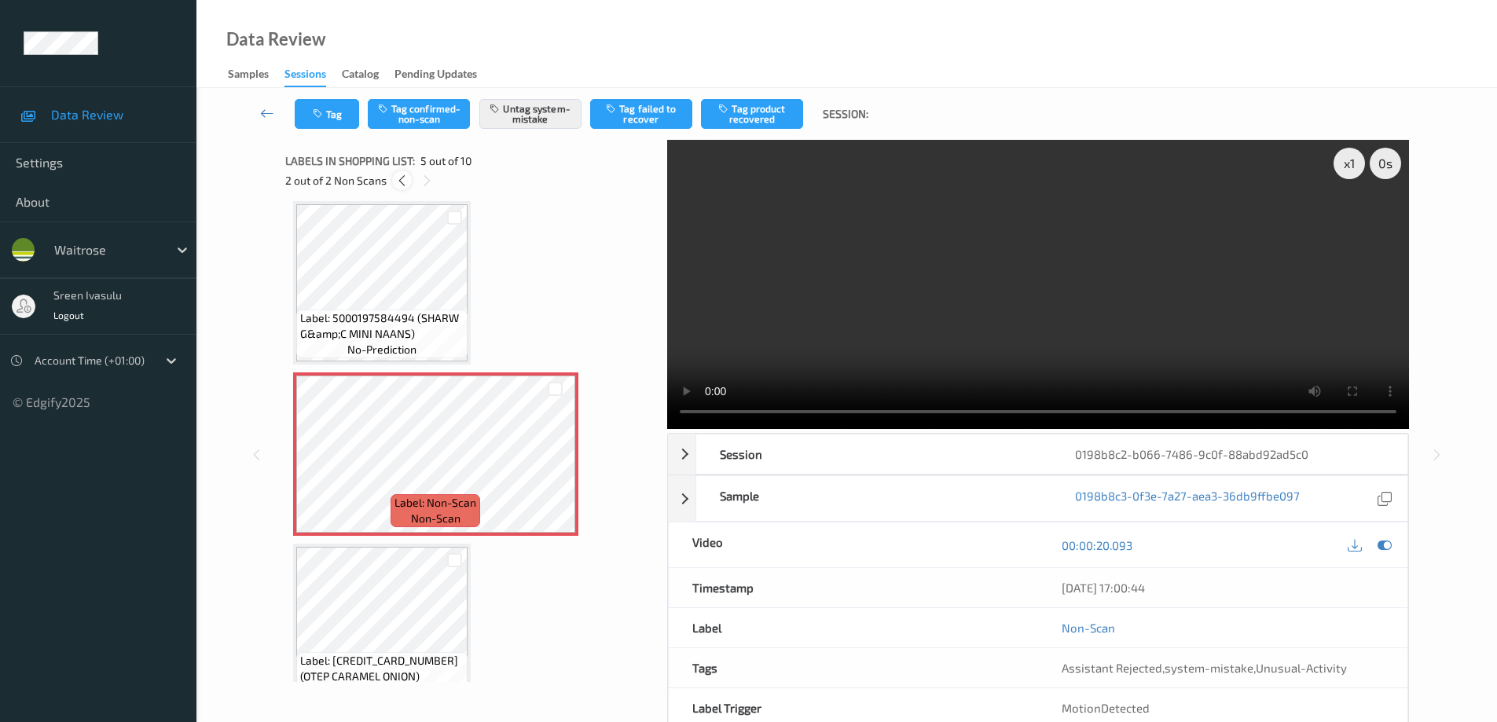
click at [397, 182] on icon at bounding box center [401, 181] width 13 height 14
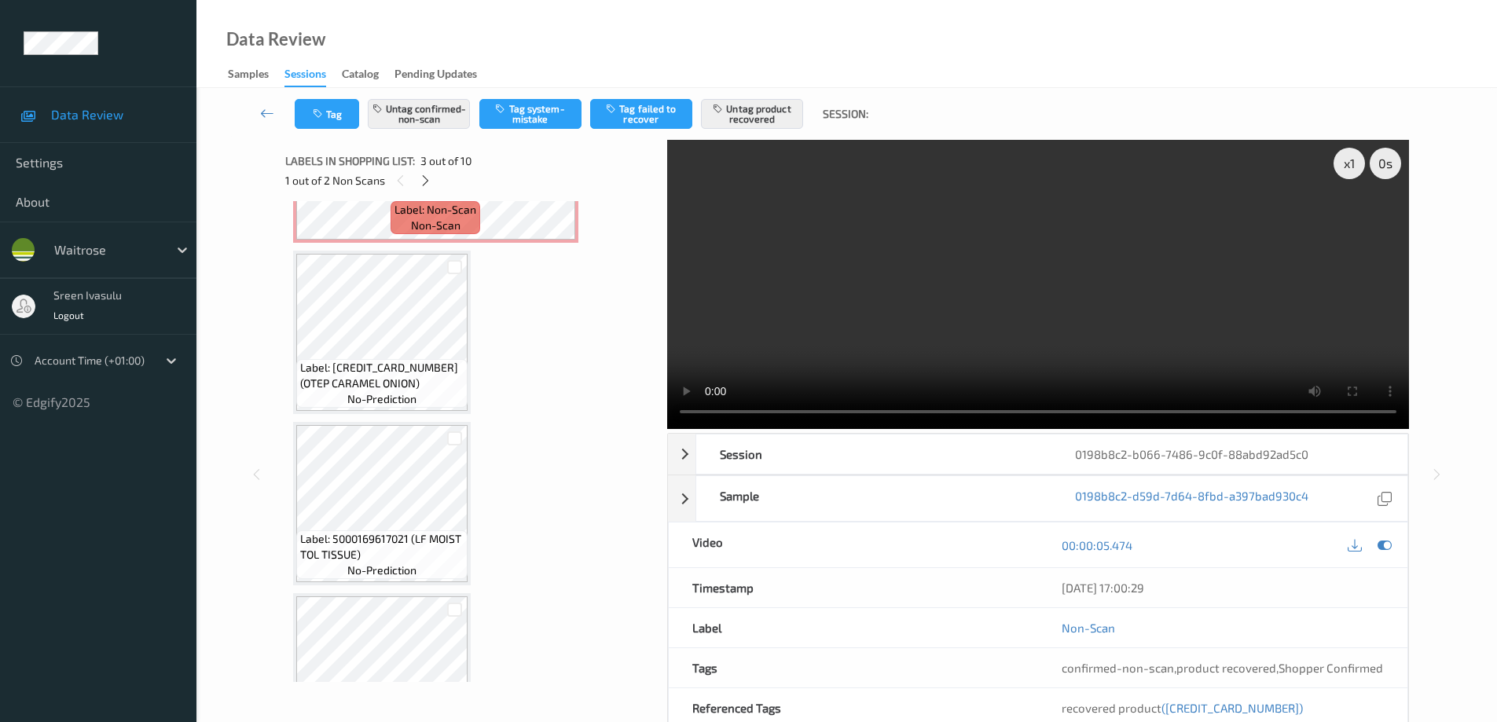
scroll to position [808, 0]
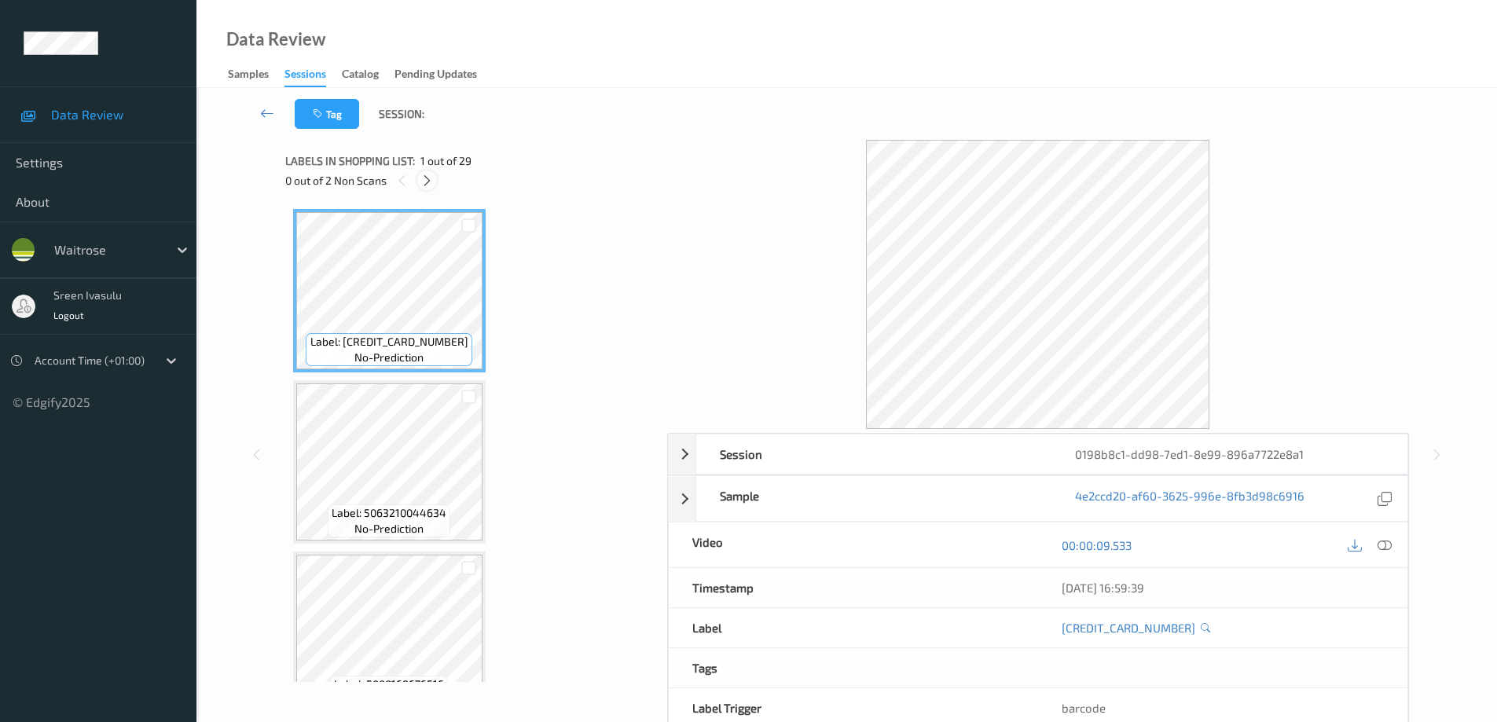
click at [428, 176] on icon at bounding box center [426, 181] width 13 height 14
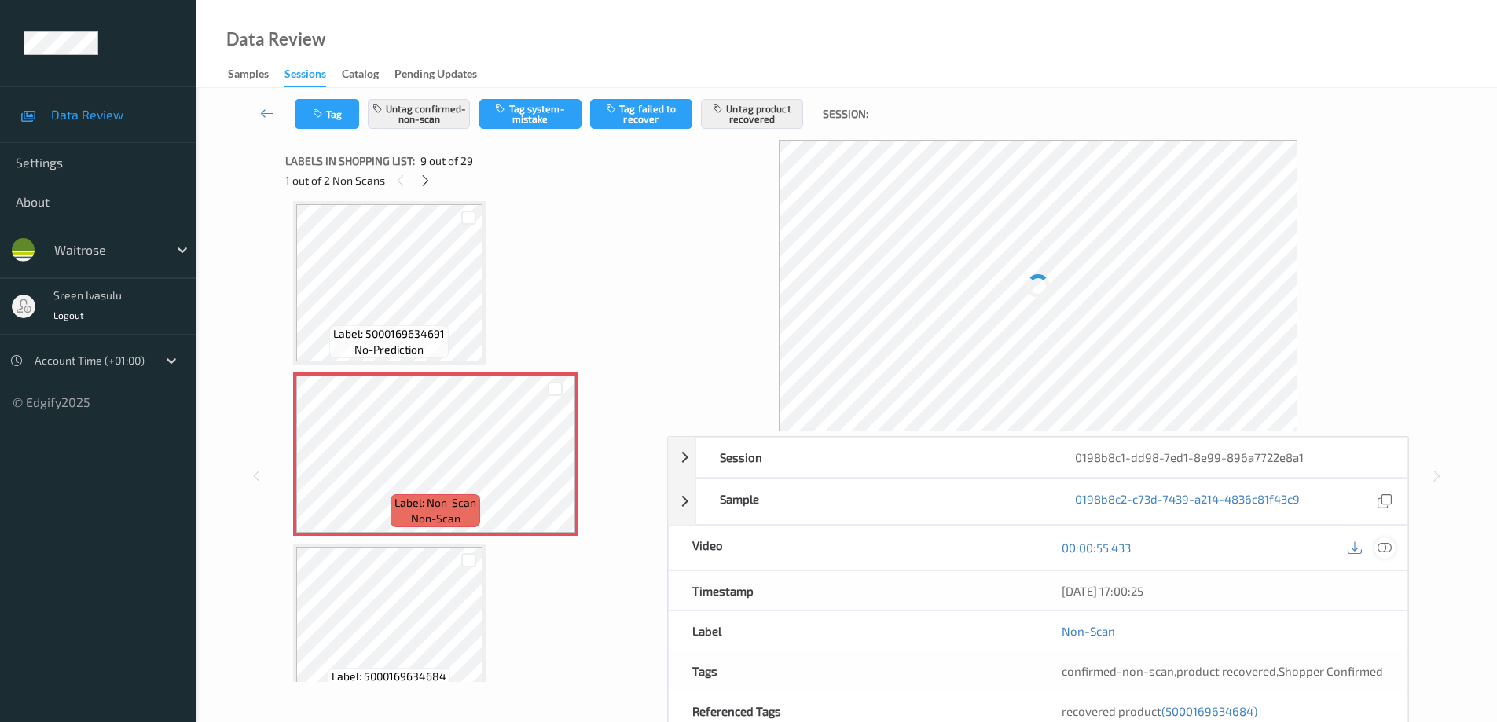
click at [1389, 549] on icon at bounding box center [1385, 548] width 14 height 14
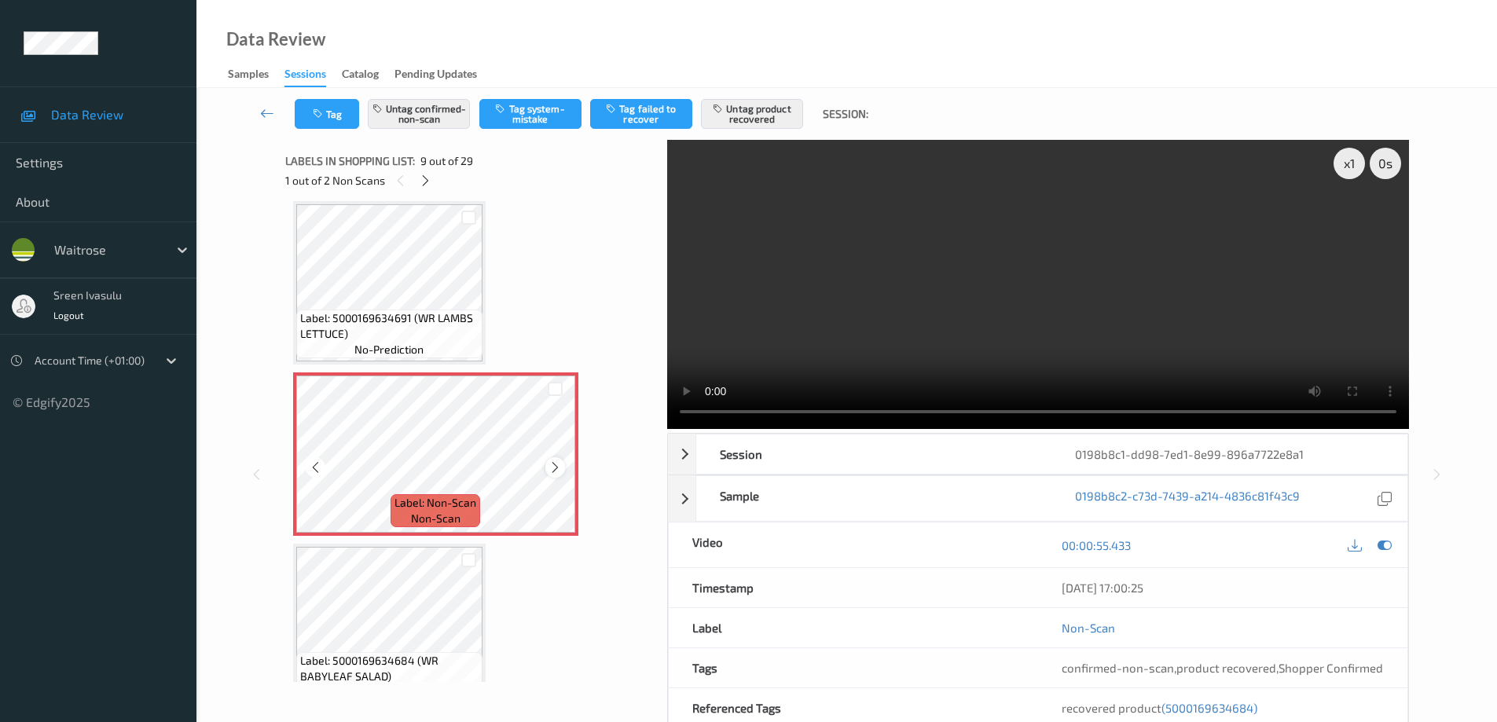
click at [553, 468] on icon at bounding box center [555, 468] width 13 height 14
click at [423, 179] on icon at bounding box center [425, 181] width 13 height 14
click at [397, 183] on icon at bounding box center [401, 181] width 13 height 14
click at [556, 464] on icon at bounding box center [555, 468] width 13 height 14
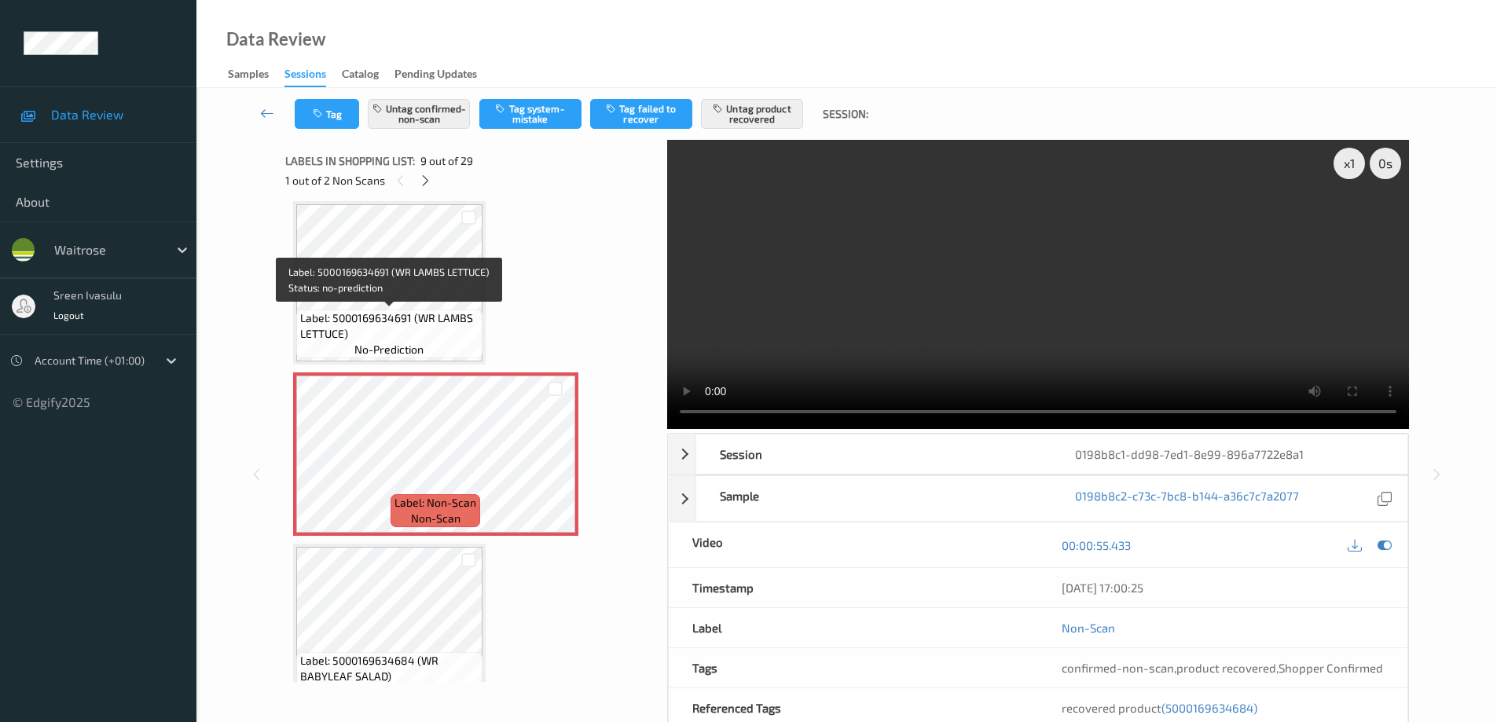
click at [425, 322] on span "Label: 5000169634691 (WR LAMBS LETTUCE)" at bounding box center [389, 325] width 178 height 31
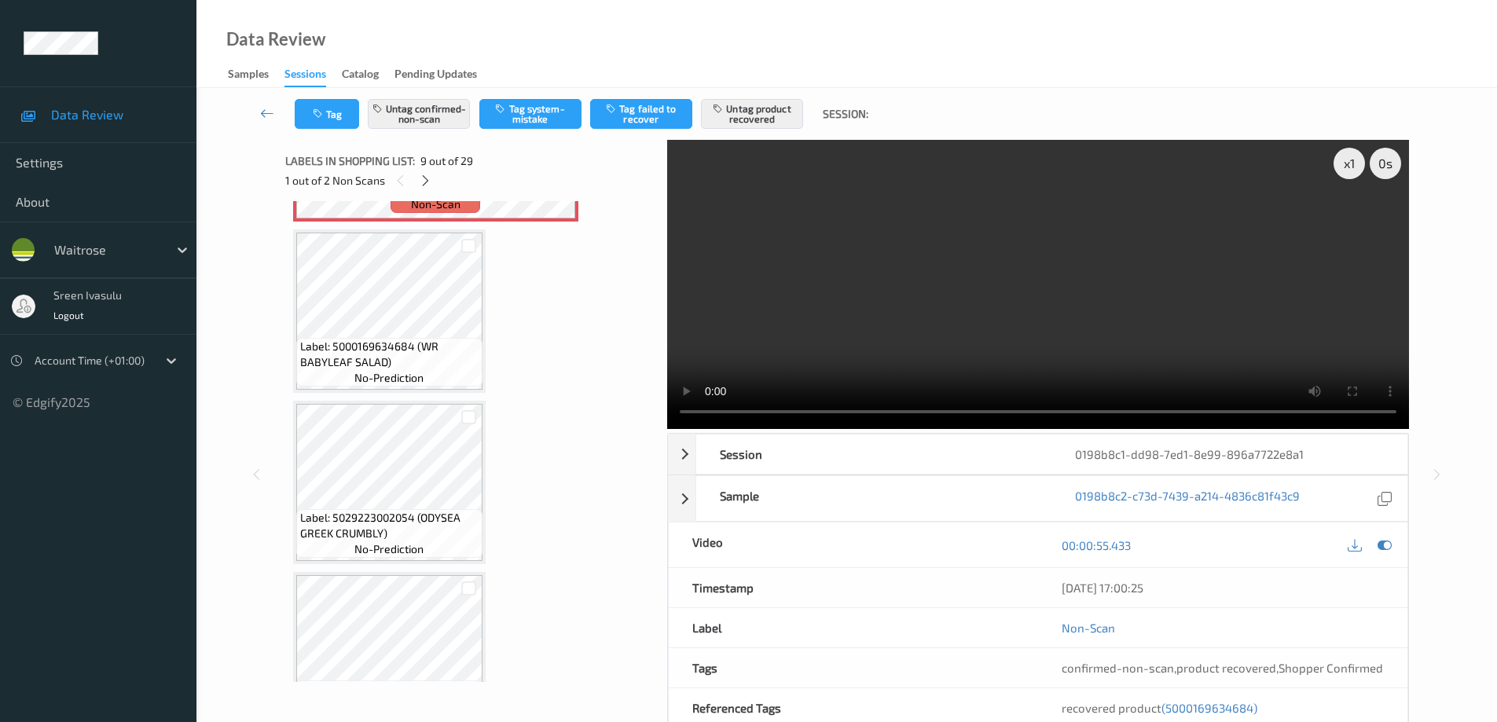
click at [412, 359] on span "Label: 5000169634684 (WR BABYLEAF SALAD)" at bounding box center [389, 354] width 178 height 31
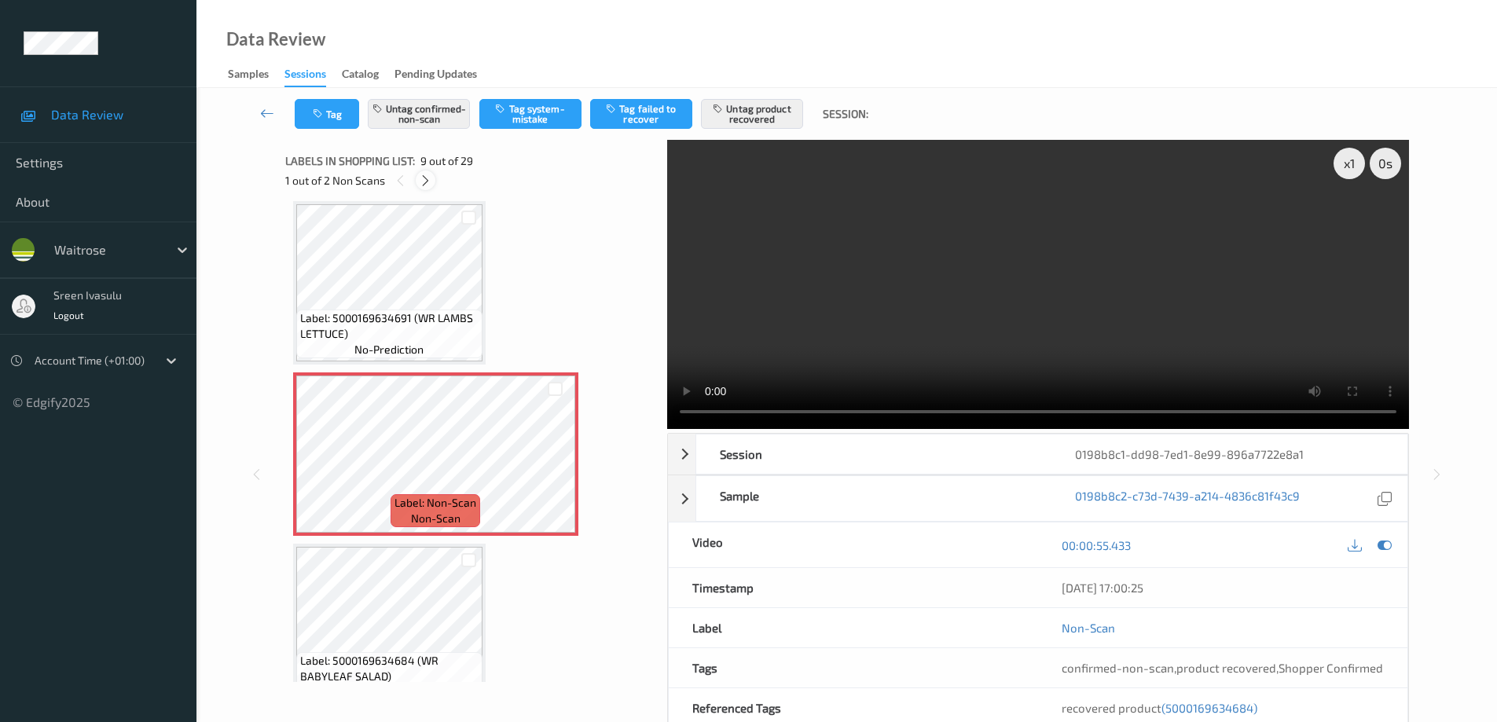
click at [426, 179] on icon at bounding box center [425, 181] width 13 height 14
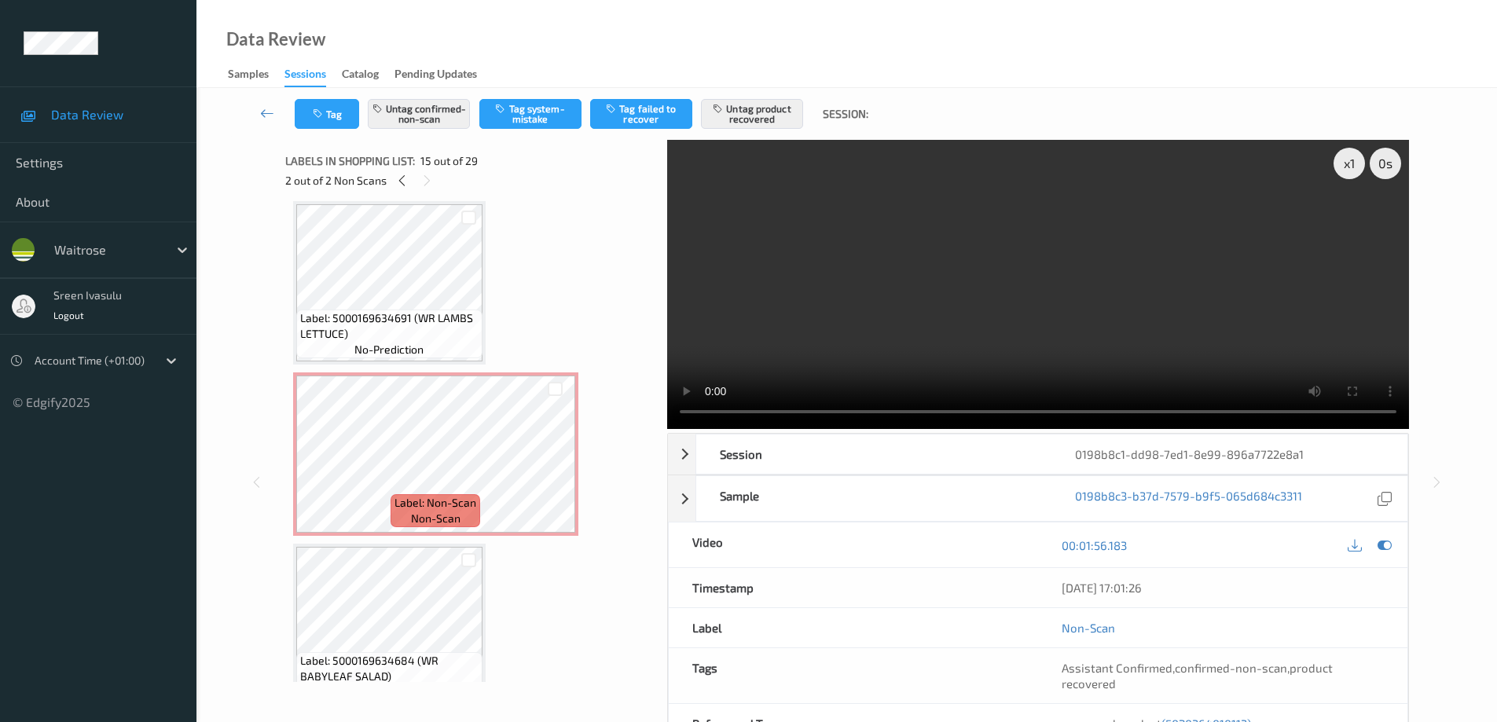
scroll to position [2235, 0]
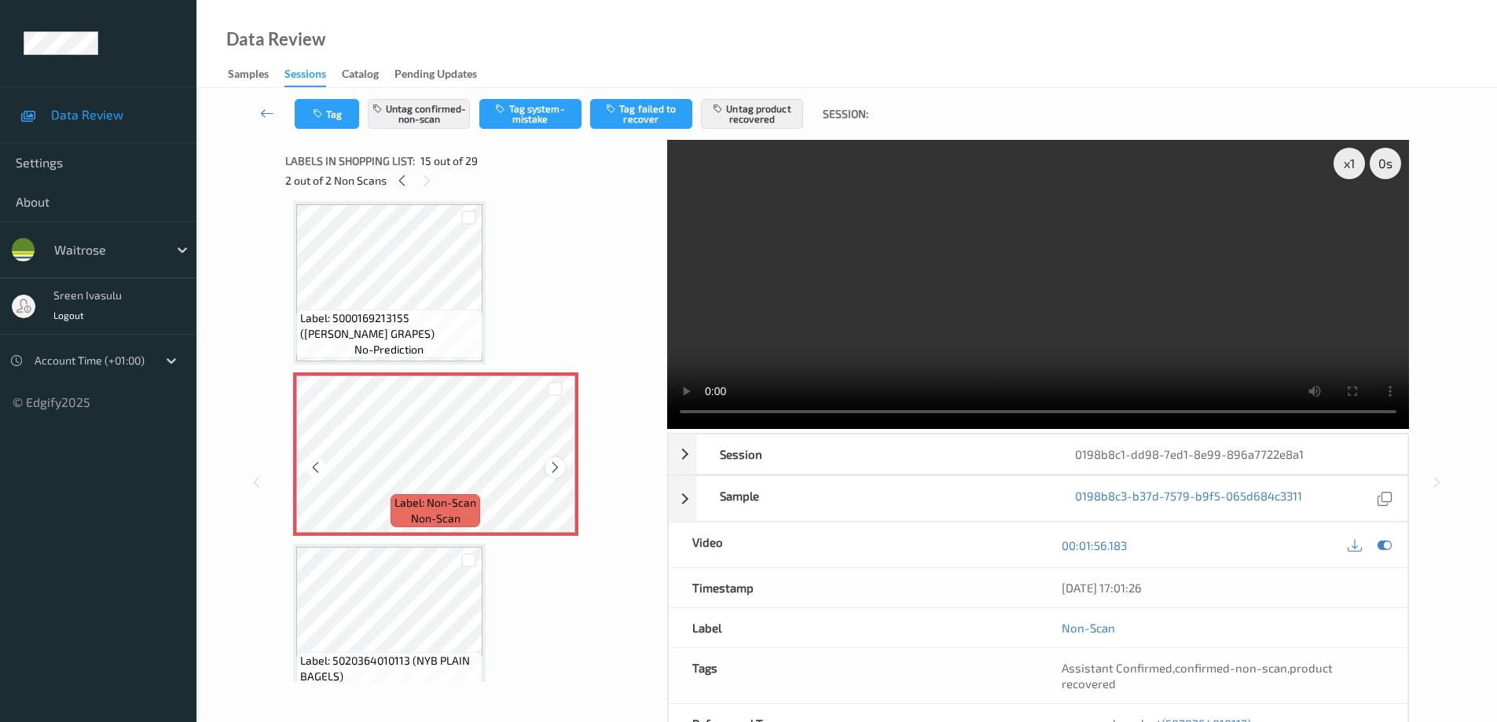
click at [558, 468] on icon at bounding box center [555, 468] width 13 height 14
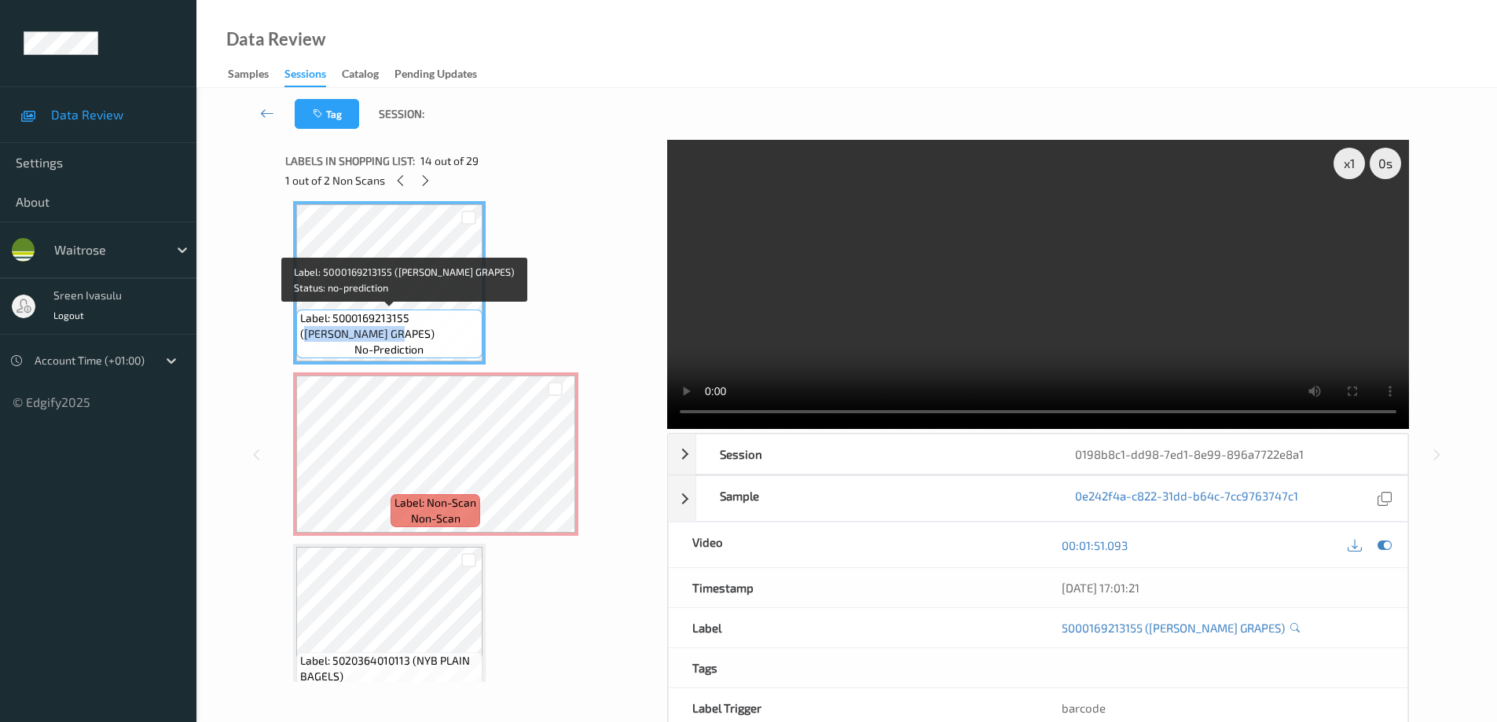
drag, startPoint x: 413, startPoint y: 318, endPoint x: 439, endPoint y: 331, distance: 29.2
click at [439, 331] on span "Label: 5000169213155 (WR SABLE GRAPES)" at bounding box center [389, 325] width 178 height 31
copy span "WR SABLE GRAPES)"
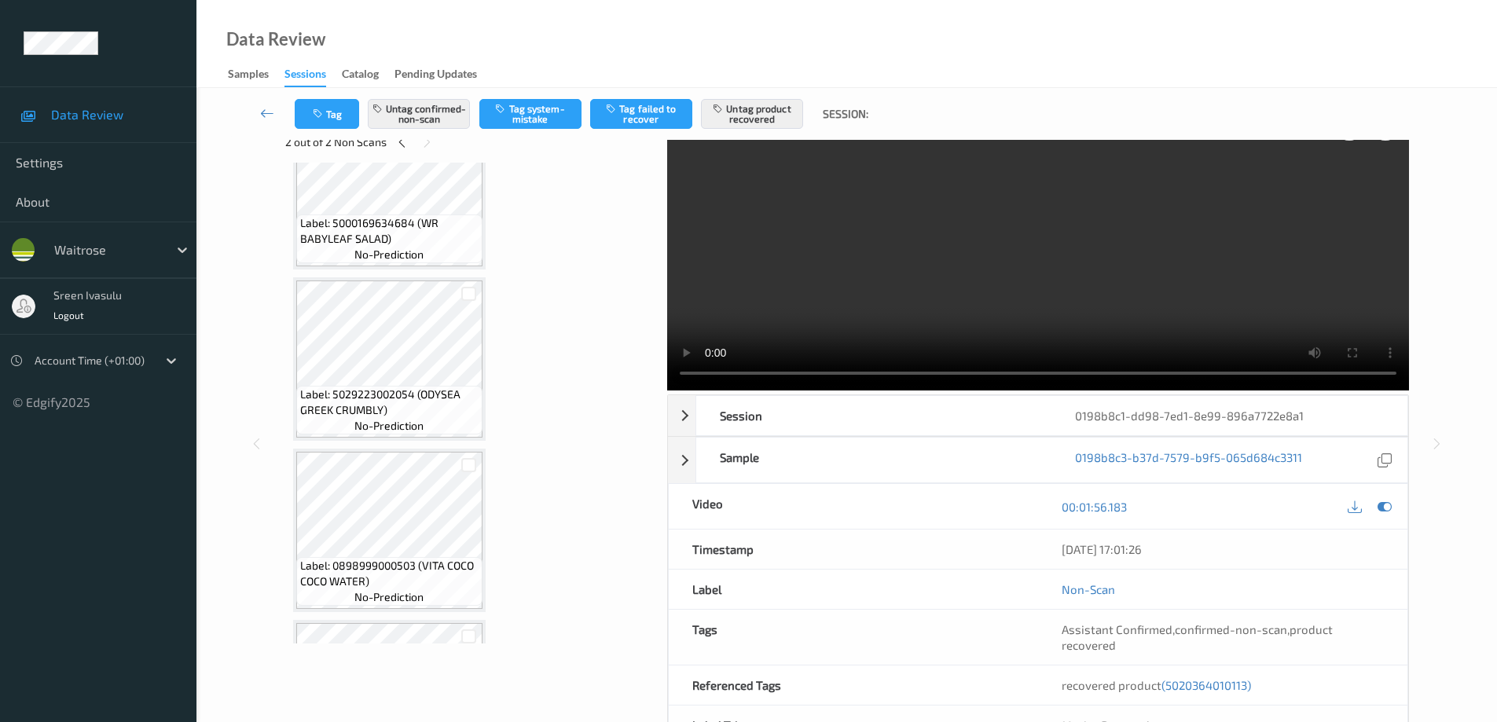
scroll to position [0, 0]
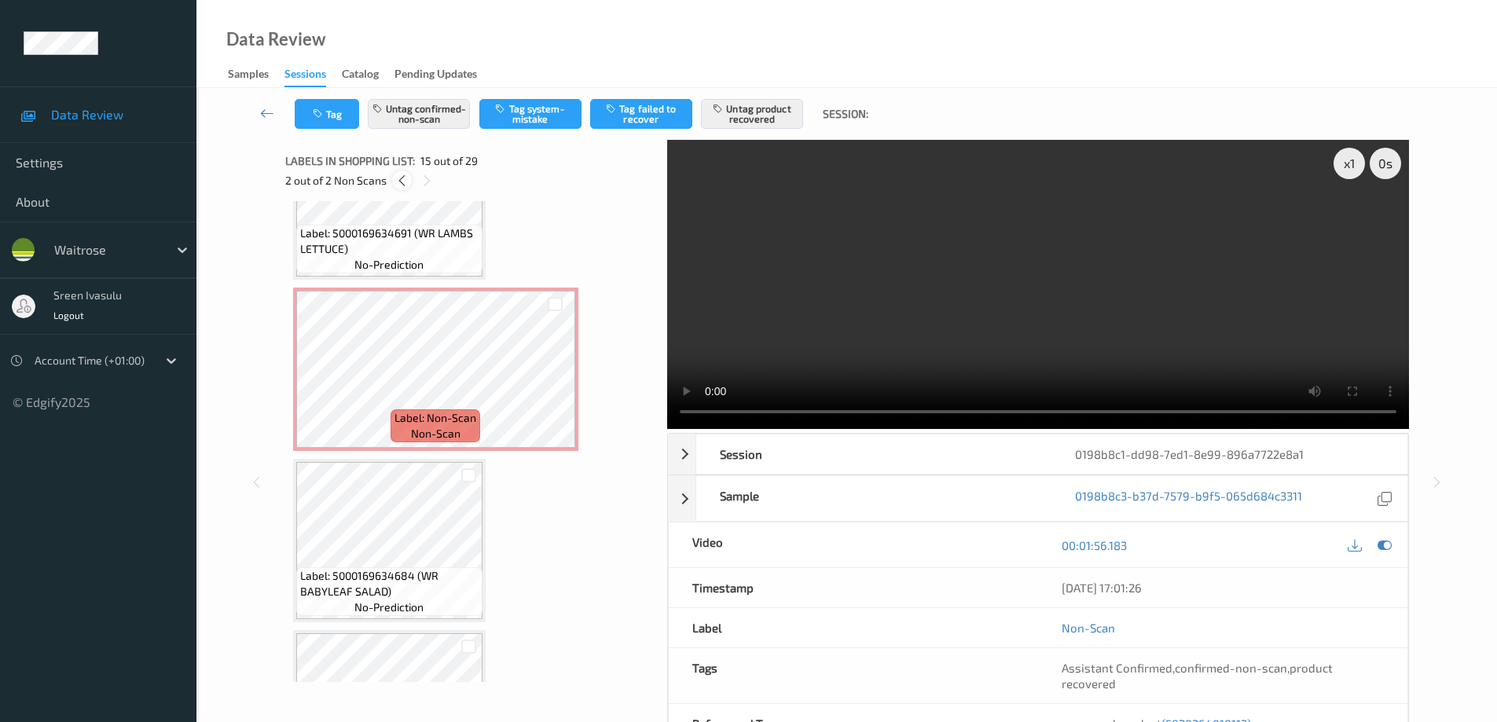
click at [408, 185] on icon at bounding box center [401, 181] width 13 height 14
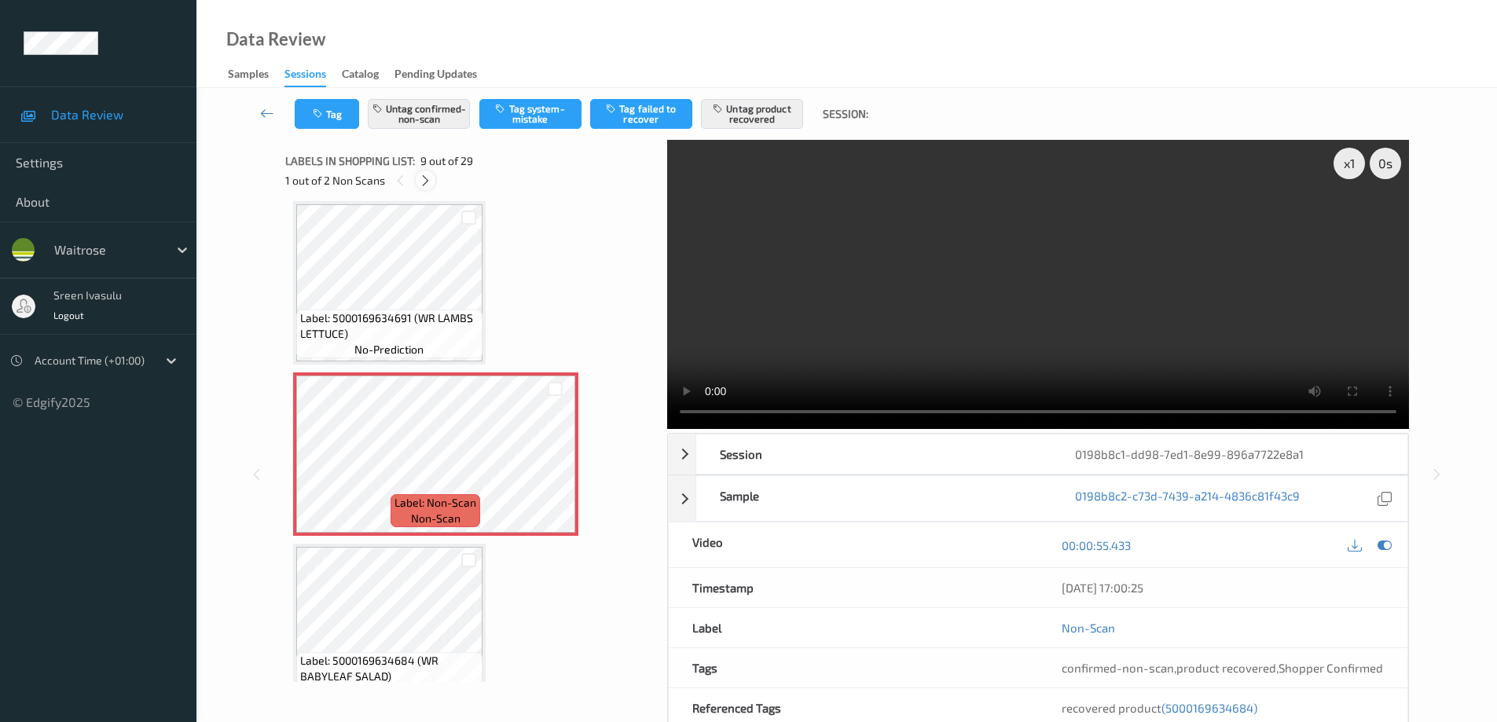
click at [423, 181] on icon at bounding box center [425, 181] width 13 height 14
click at [401, 180] on icon at bounding box center [401, 181] width 13 height 14
click at [427, 180] on icon at bounding box center [425, 181] width 13 height 14
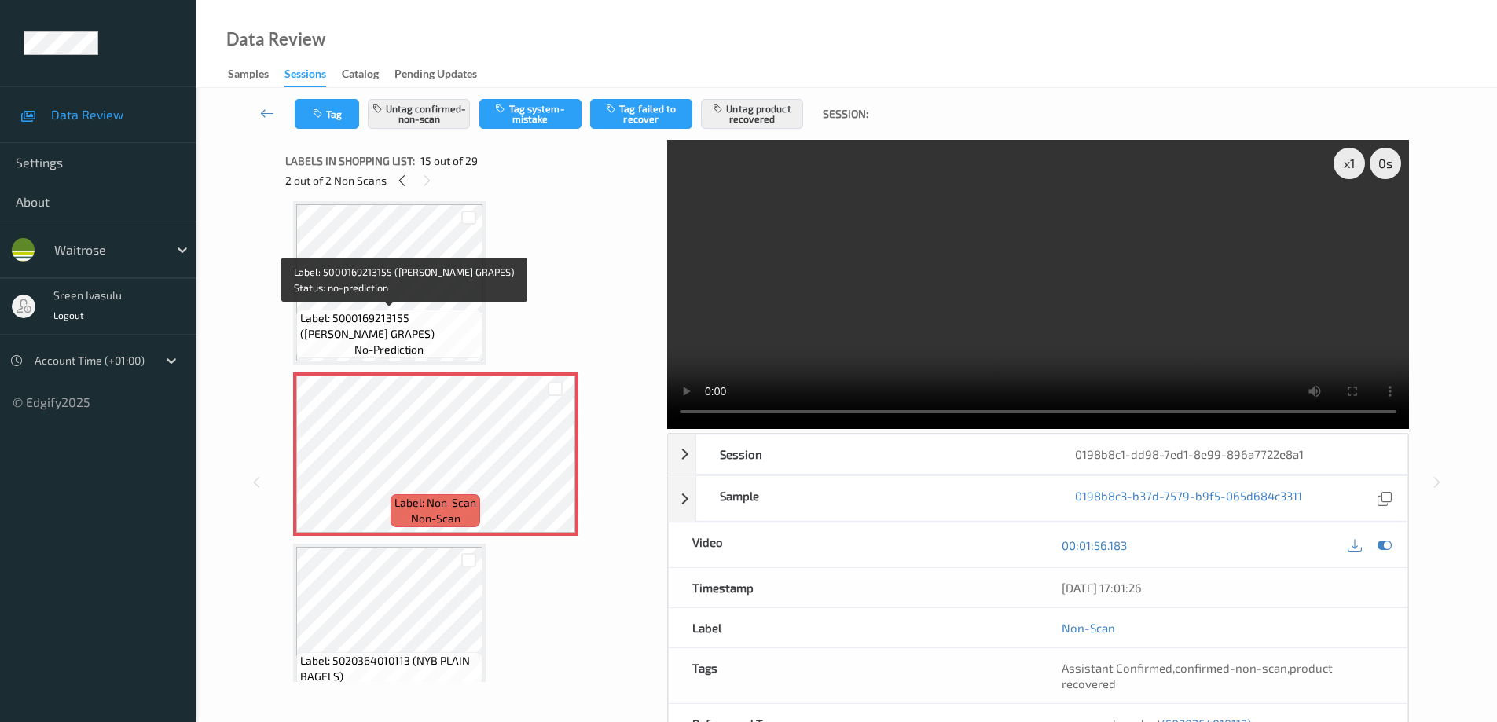
click at [420, 310] on span "Label: 5000169213155 (WR SABLE GRAPES)" at bounding box center [389, 325] width 178 height 31
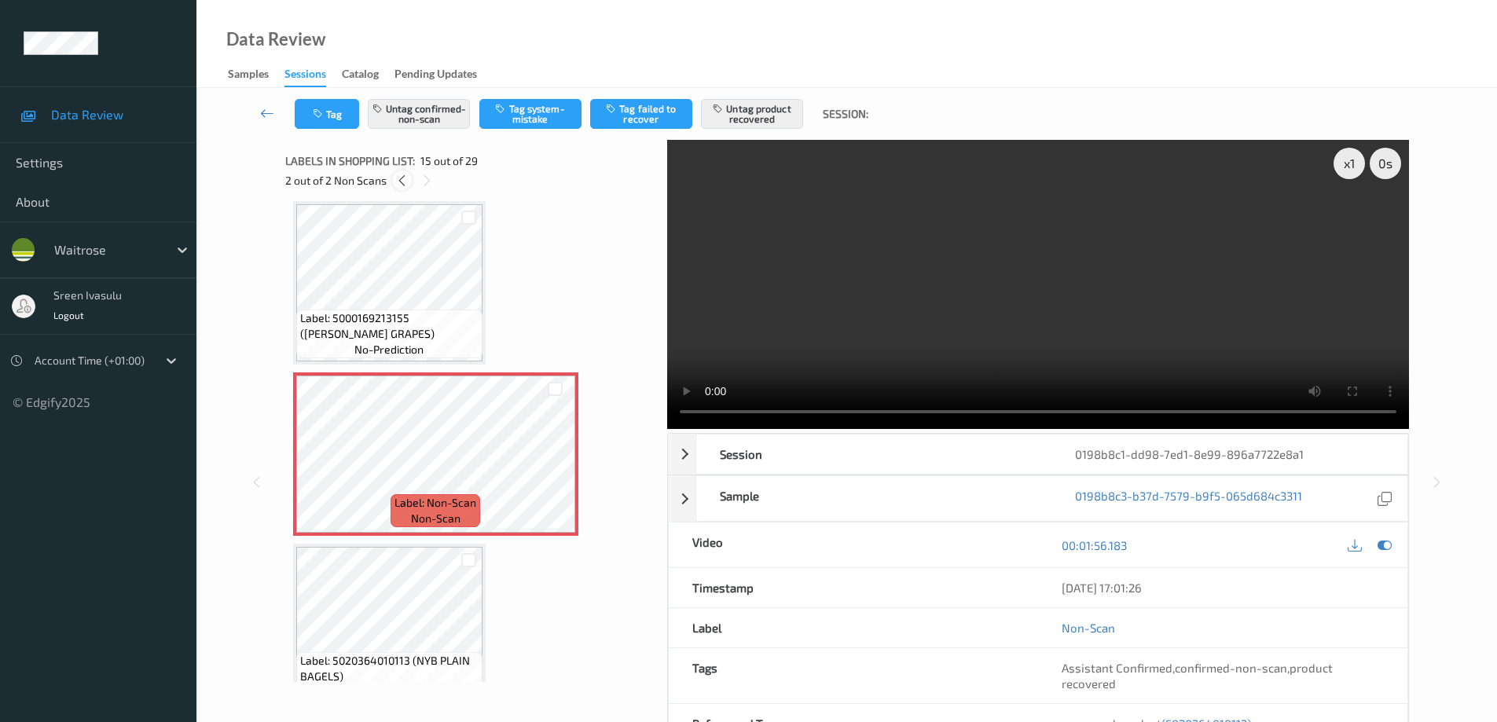
click at [395, 182] on icon at bounding box center [401, 181] width 13 height 14
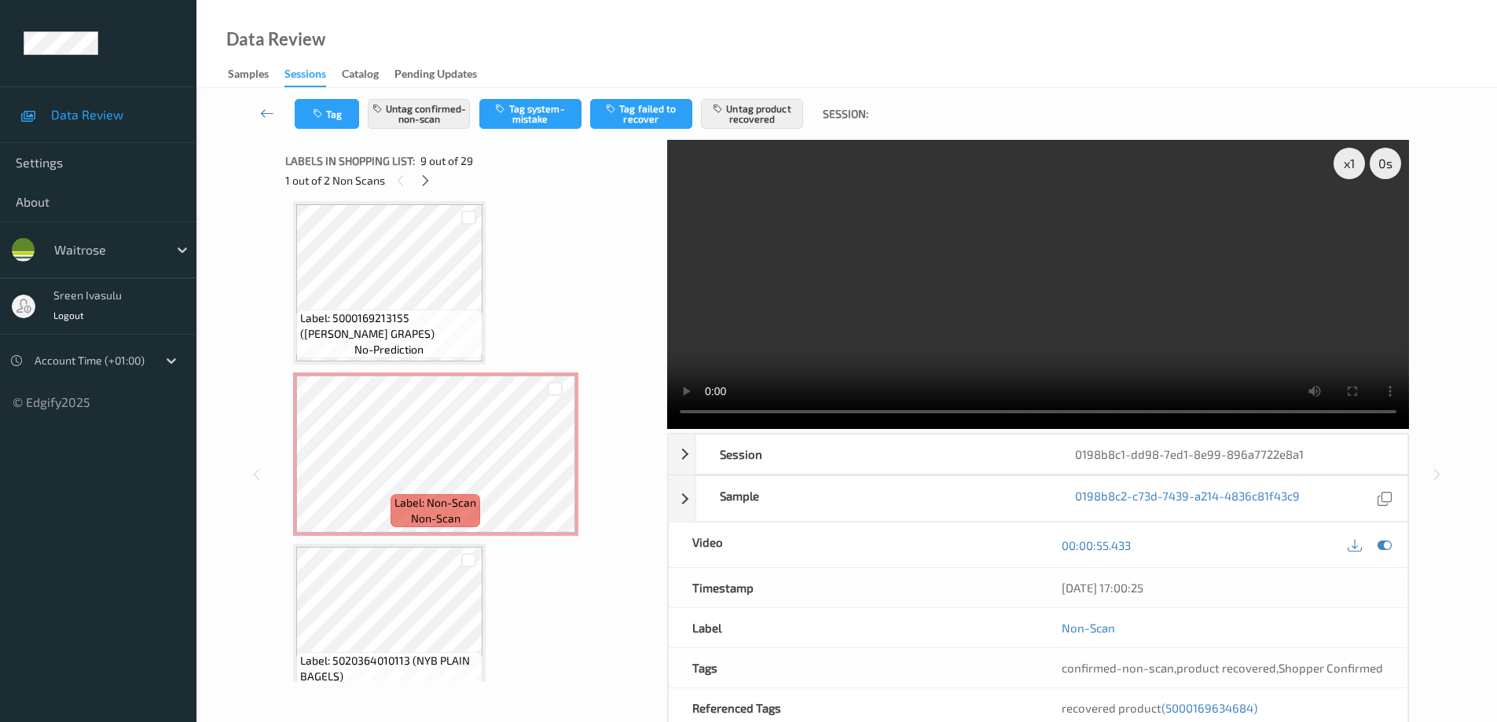
scroll to position [1207, 0]
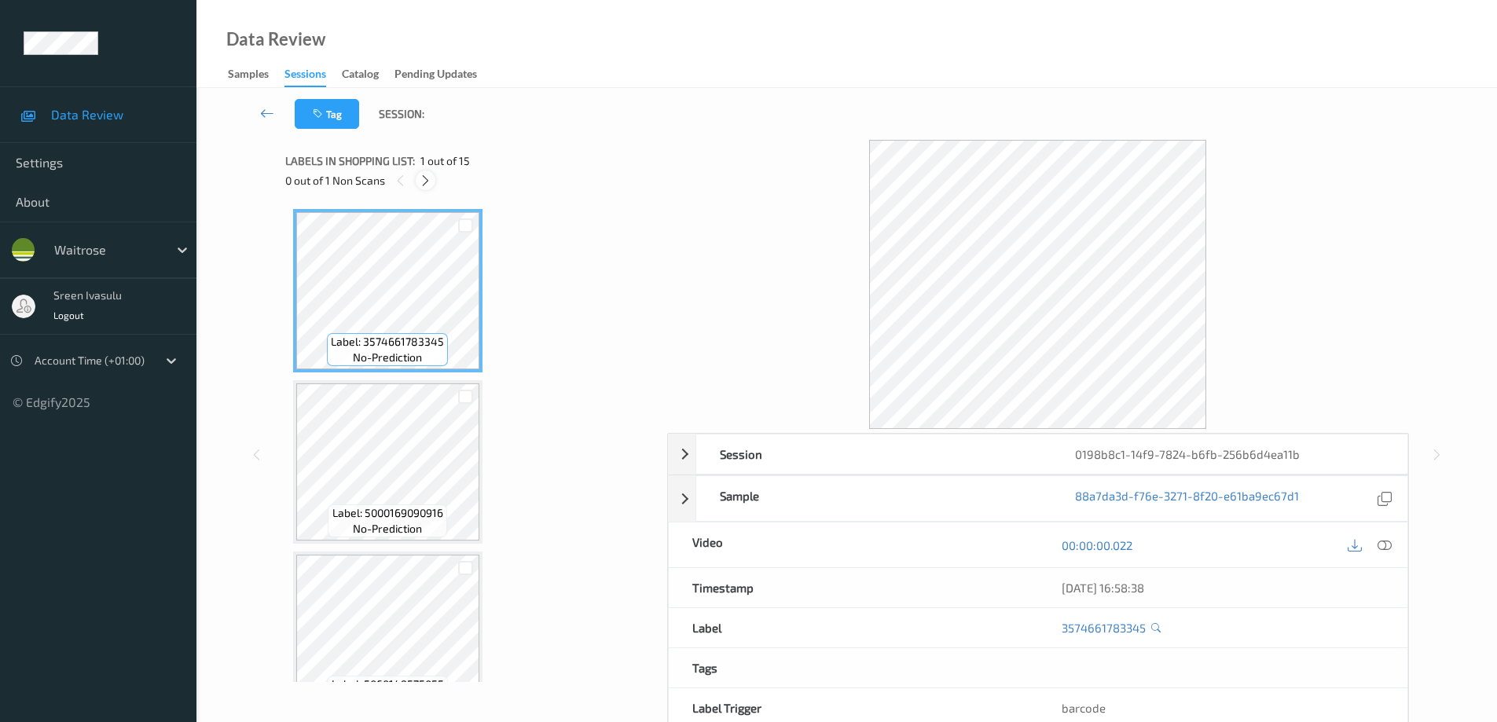
click at [428, 185] on icon at bounding box center [425, 181] width 13 height 14
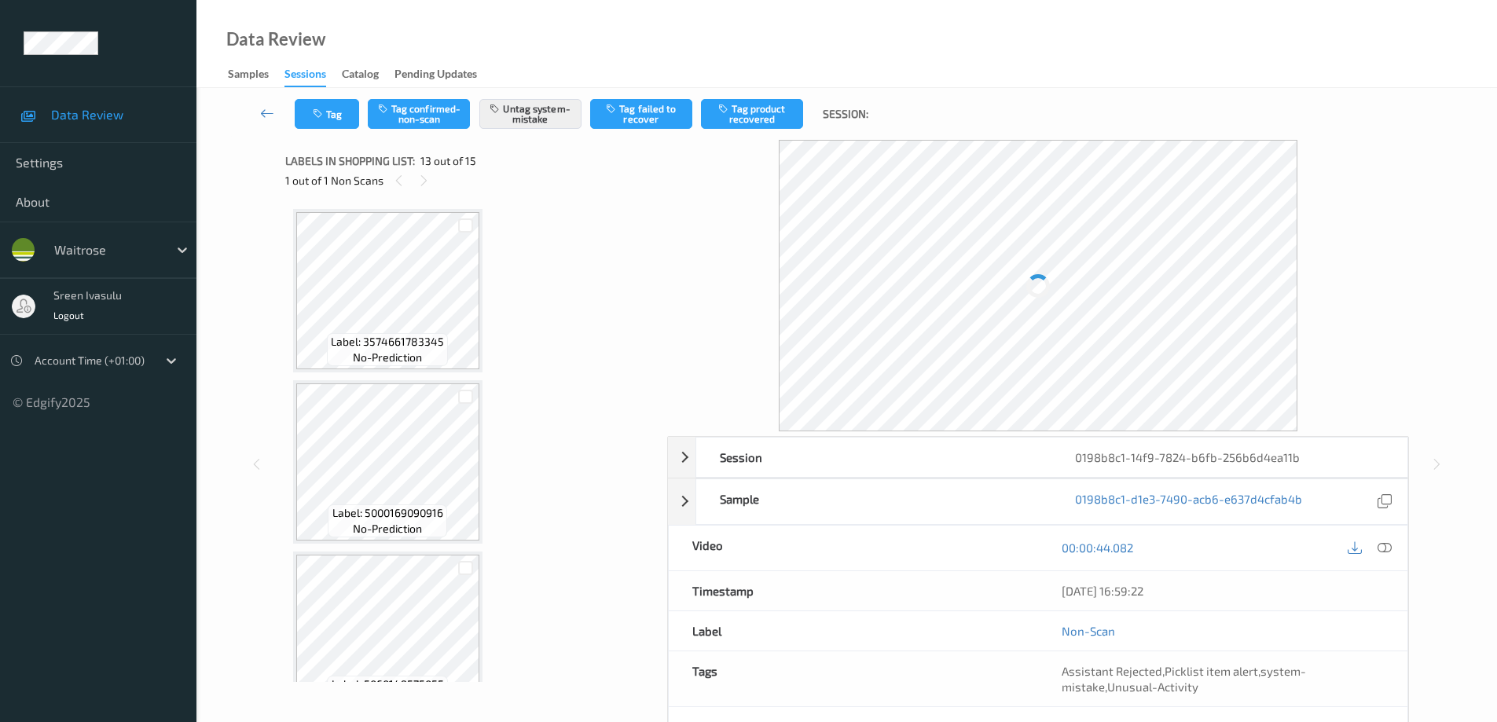
scroll to position [1893, 0]
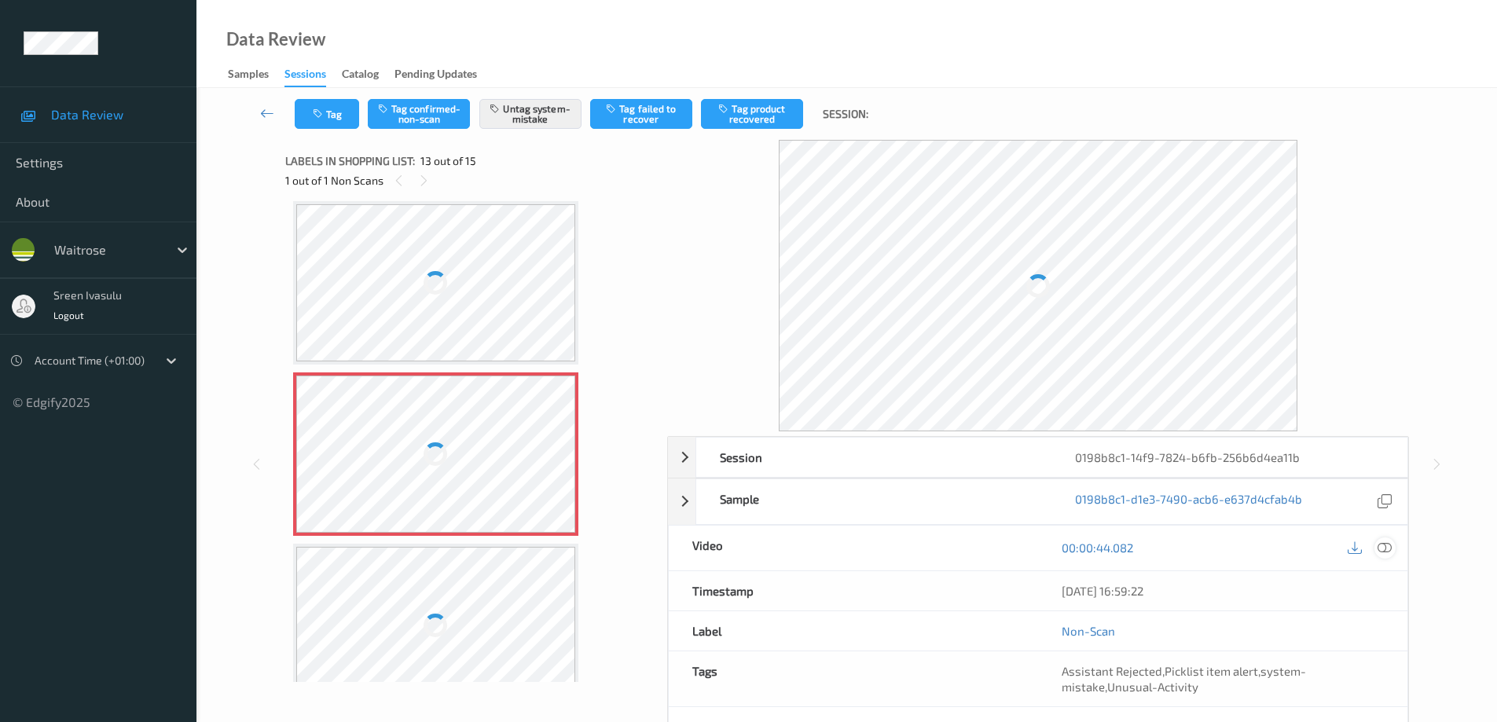
click at [1384, 549] on icon at bounding box center [1385, 548] width 14 height 14
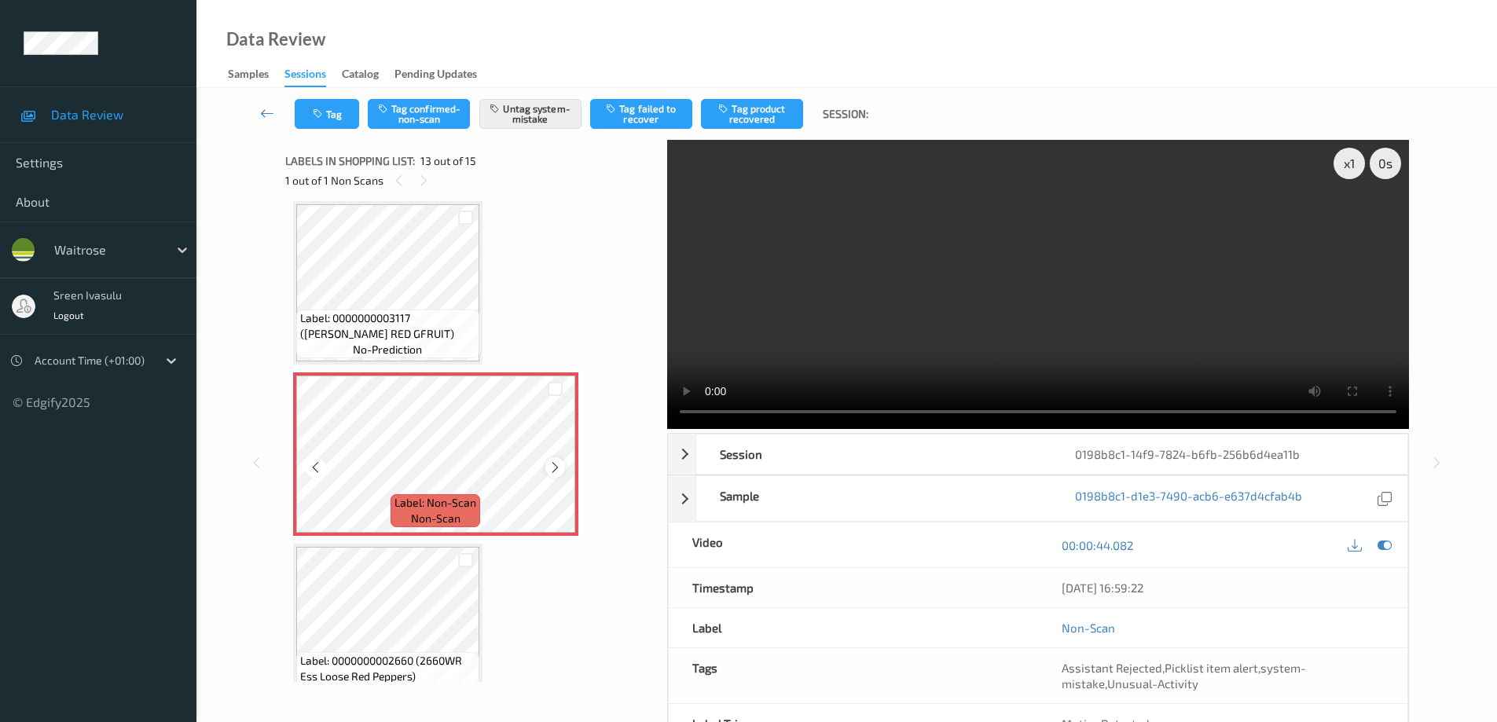
click at [553, 473] on icon at bounding box center [555, 468] width 13 height 14
click at [329, 113] on button "Tag" at bounding box center [327, 114] width 64 height 30
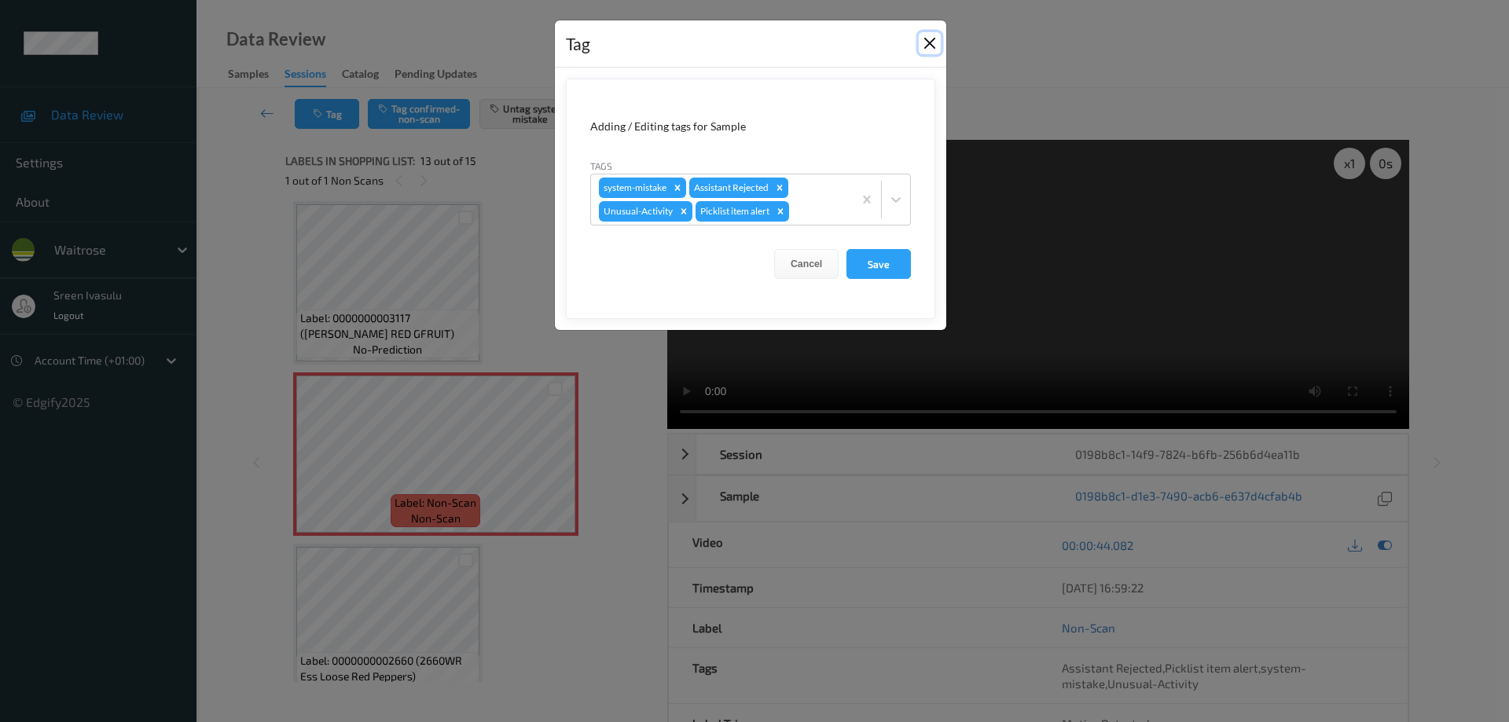
click at [930, 36] on button "Close" at bounding box center [930, 43] width 22 height 22
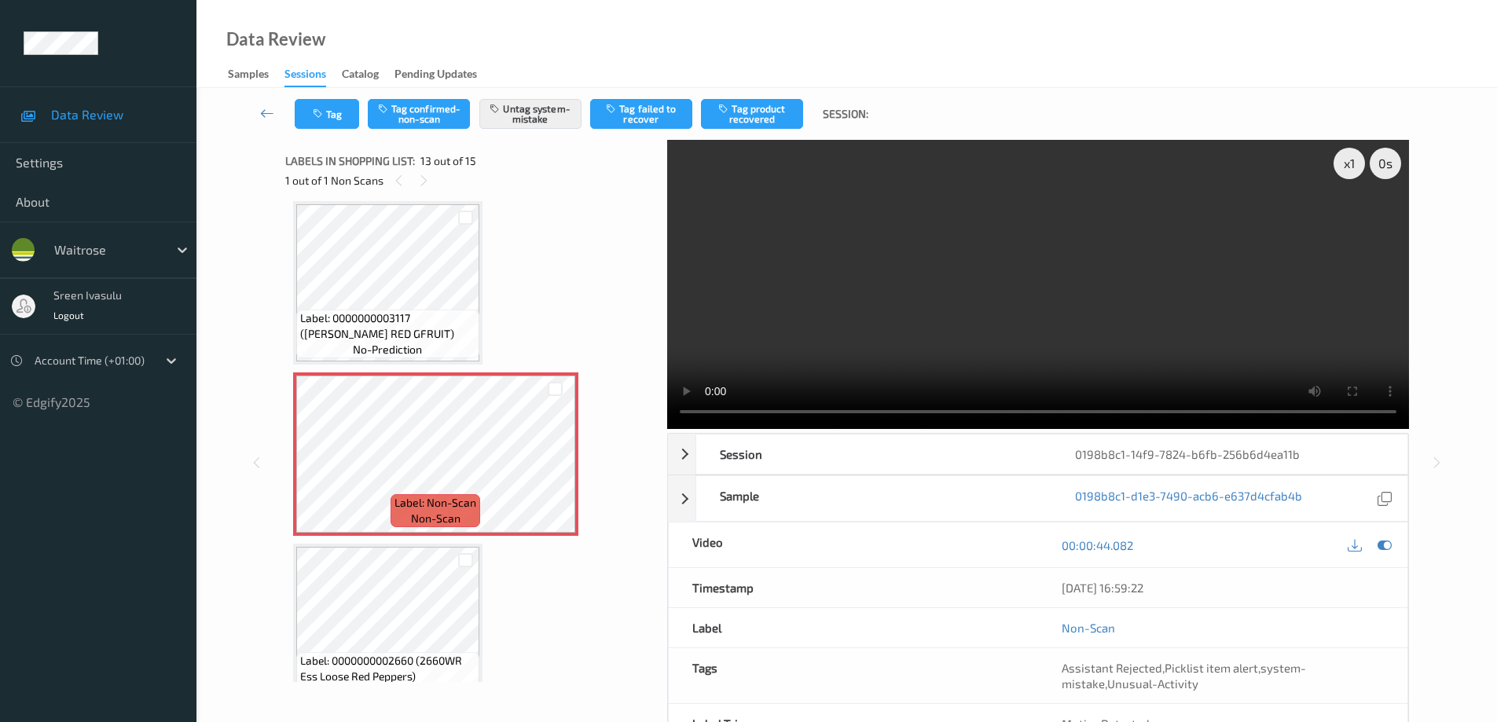
scroll to position [2097, 0]
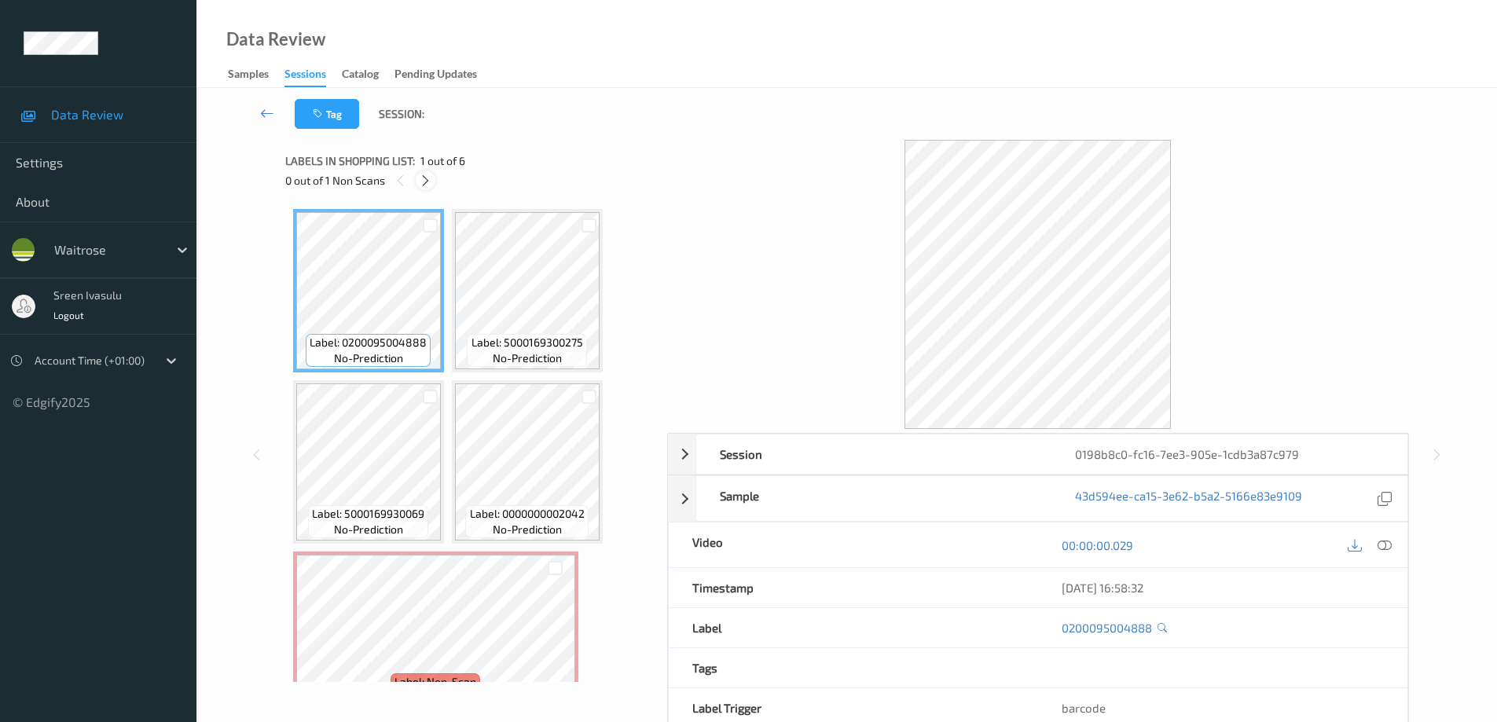
click at [423, 181] on icon at bounding box center [425, 181] width 13 height 14
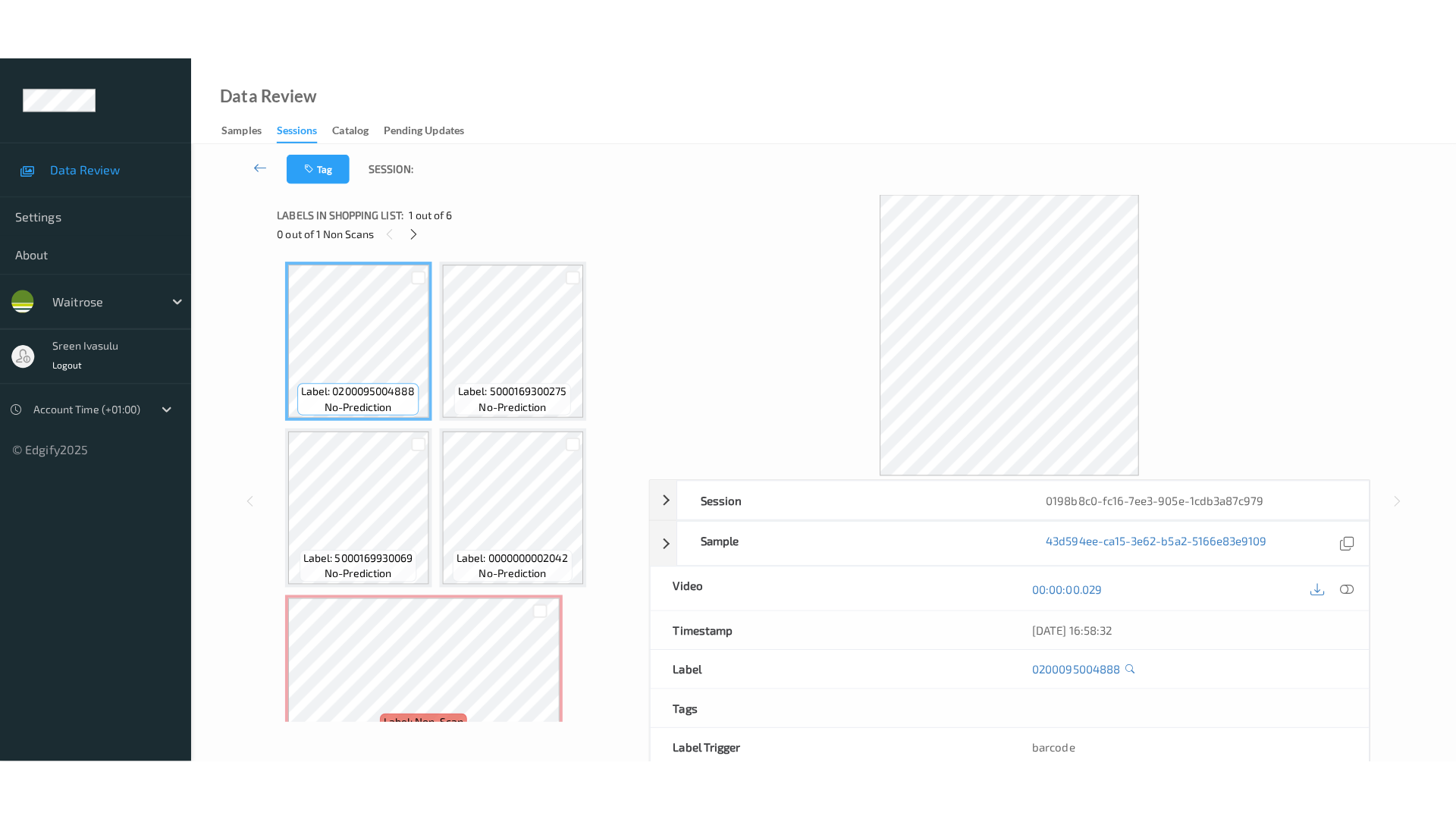
scroll to position [173, 0]
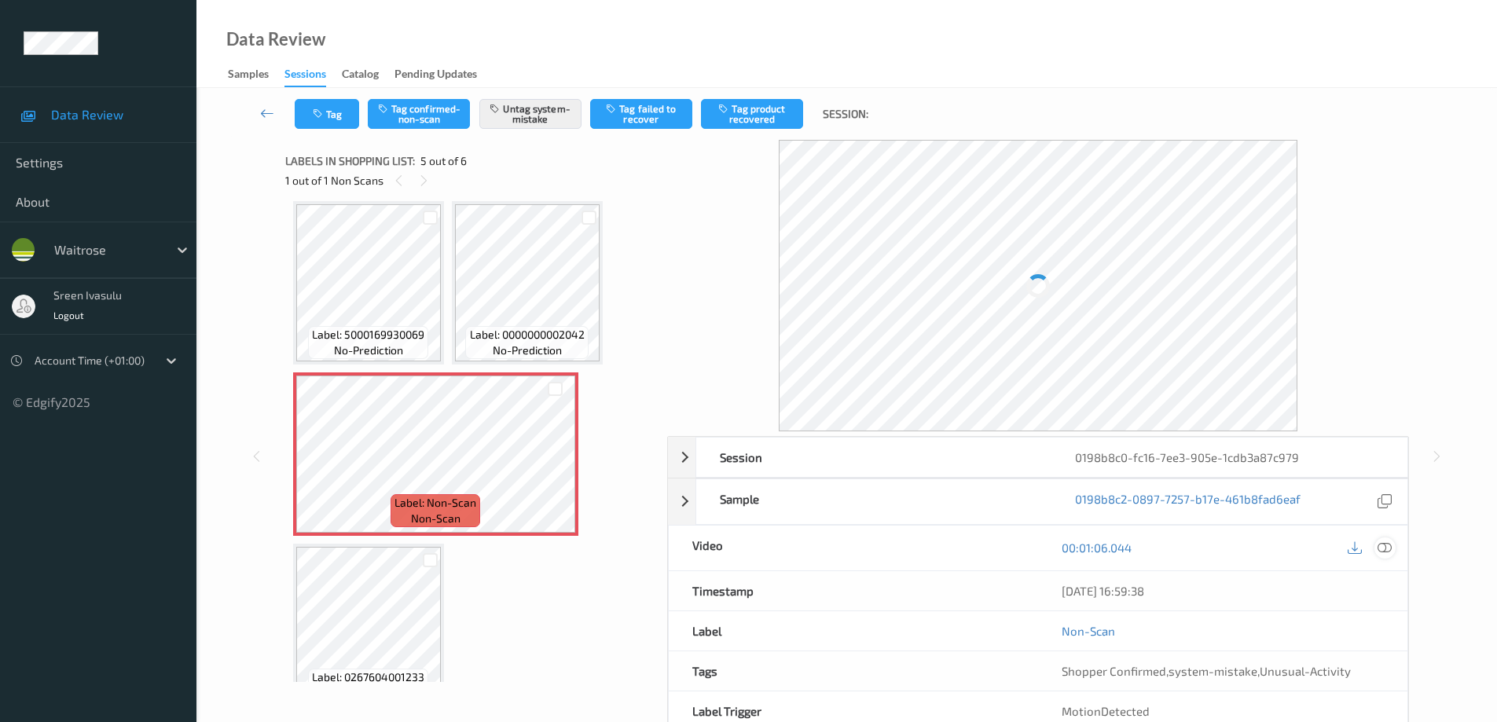
click at [1382, 545] on icon at bounding box center [1385, 548] width 14 height 14
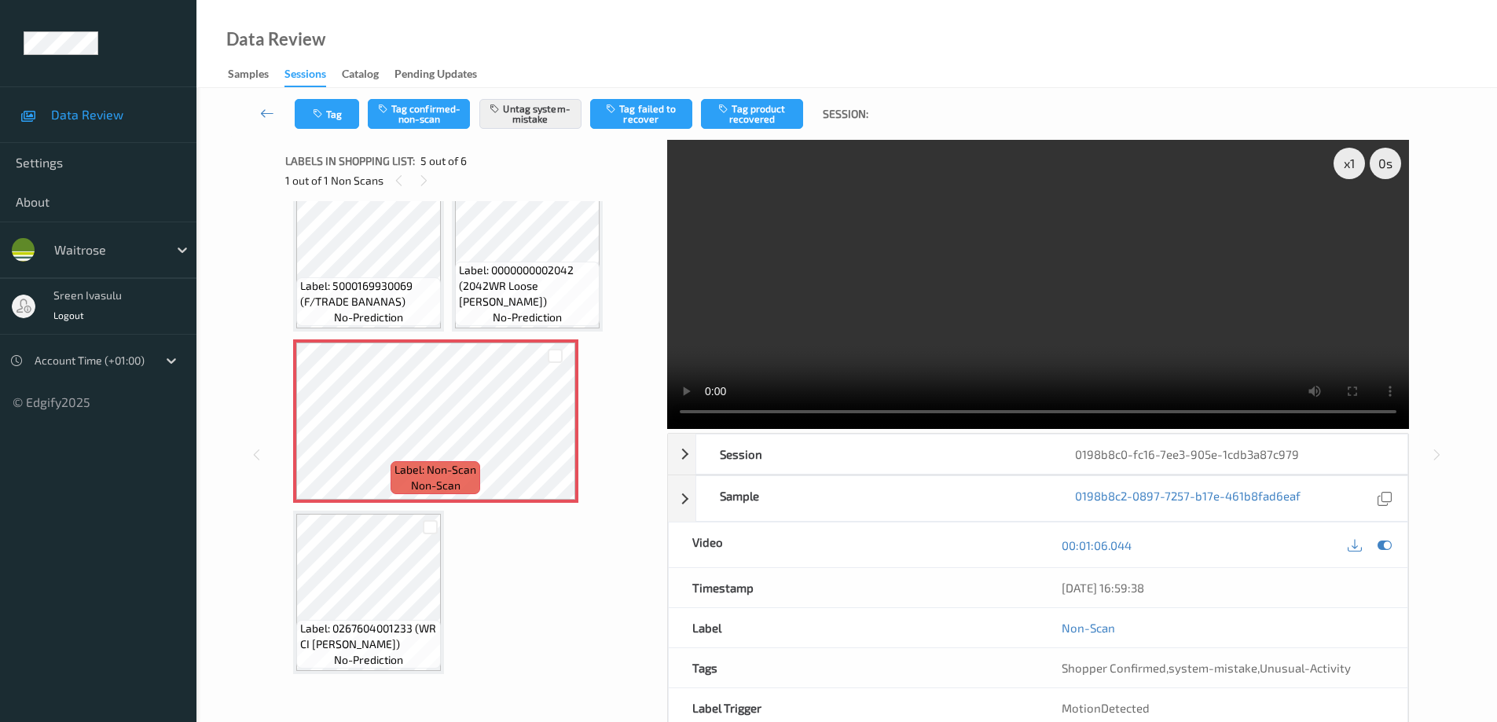
scroll to position [86, 0]
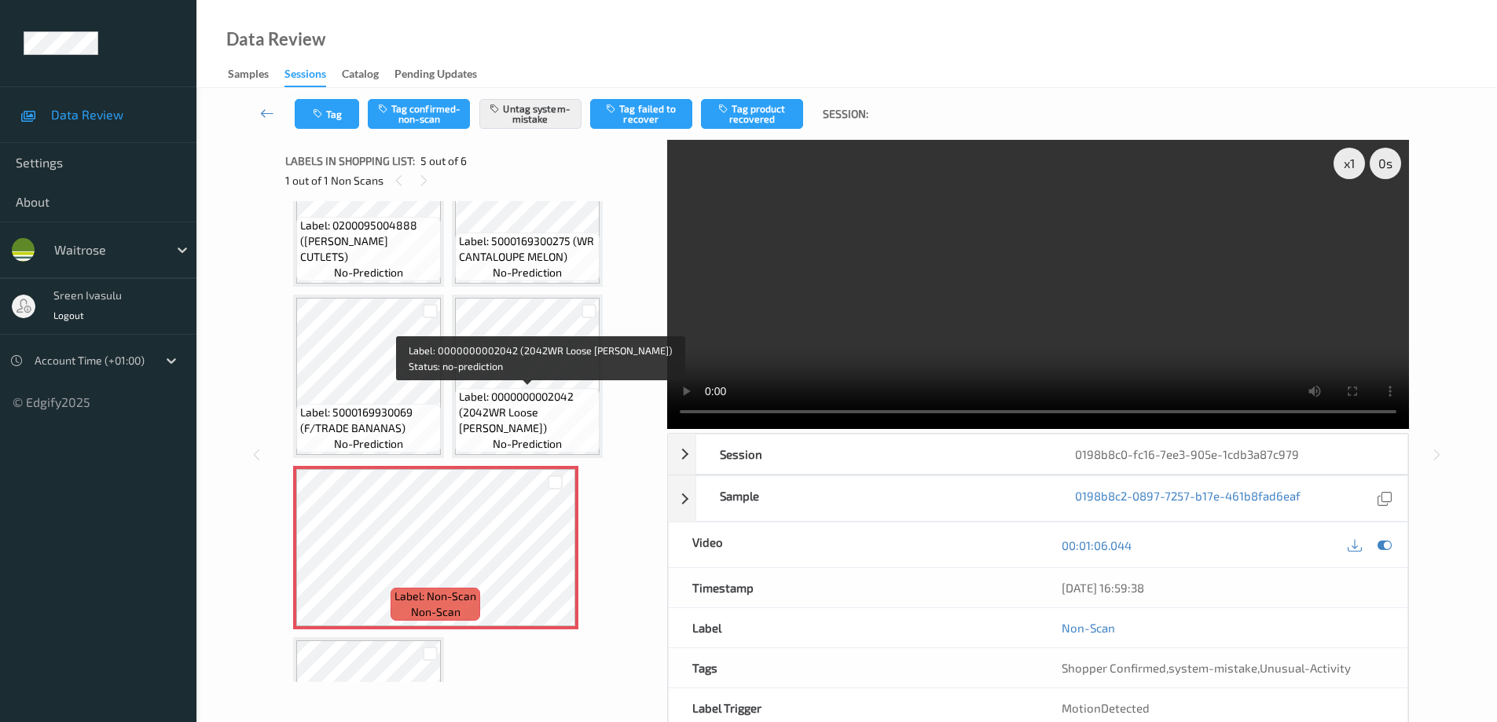
click at [510, 417] on span "Label: 0000000002042 (2042WR Loose [PERSON_NAME])" at bounding box center [527, 412] width 137 height 47
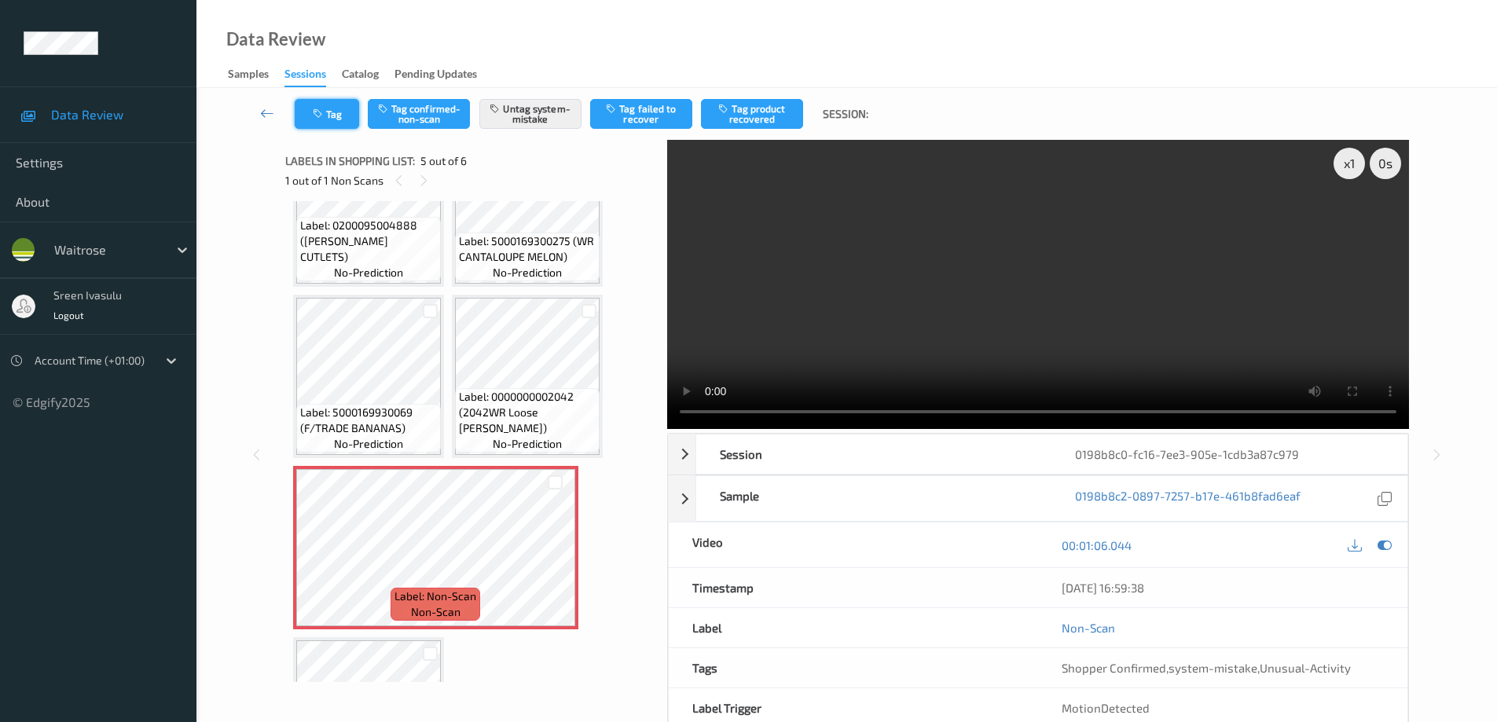
click at [325, 108] on button "Tag" at bounding box center [327, 114] width 64 height 30
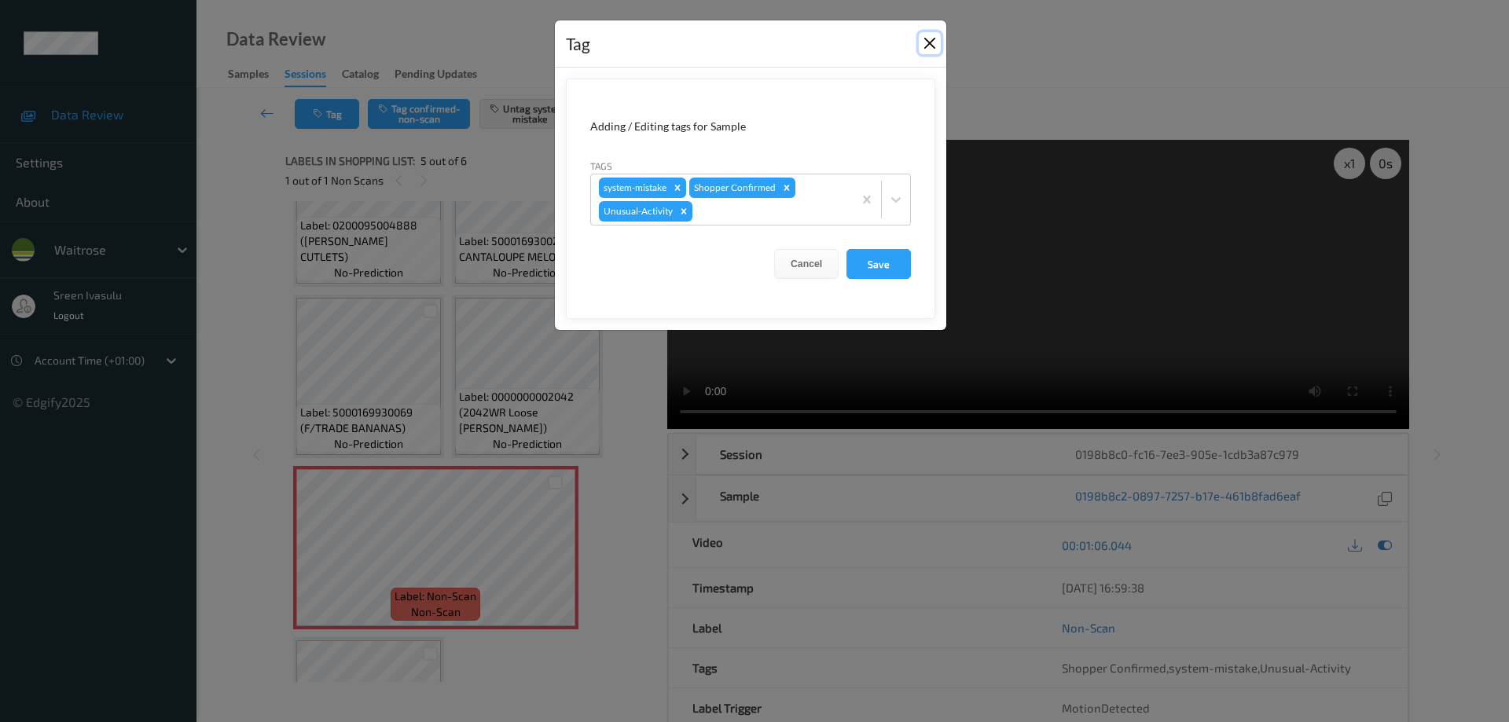
click at [925, 44] on button "Close" at bounding box center [930, 43] width 22 height 22
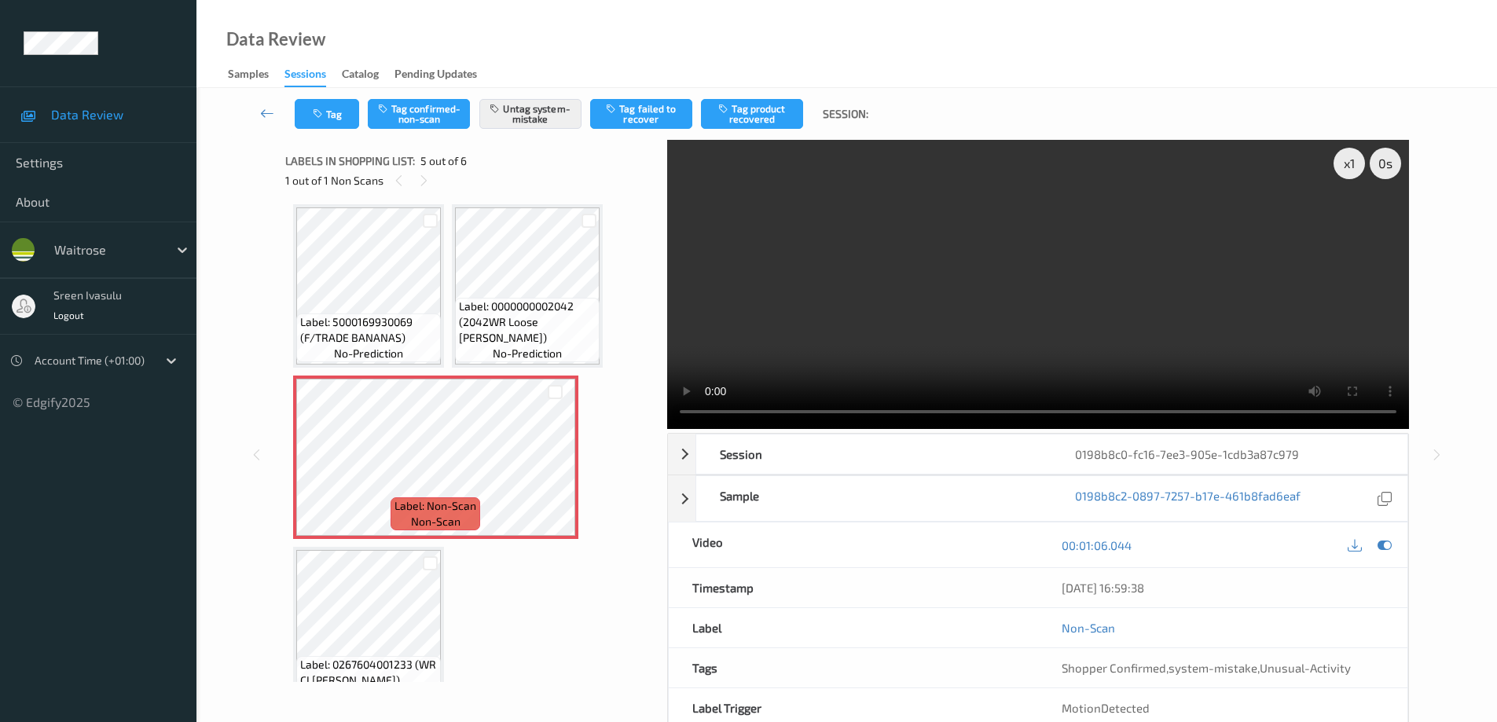
scroll to position [212, 0]
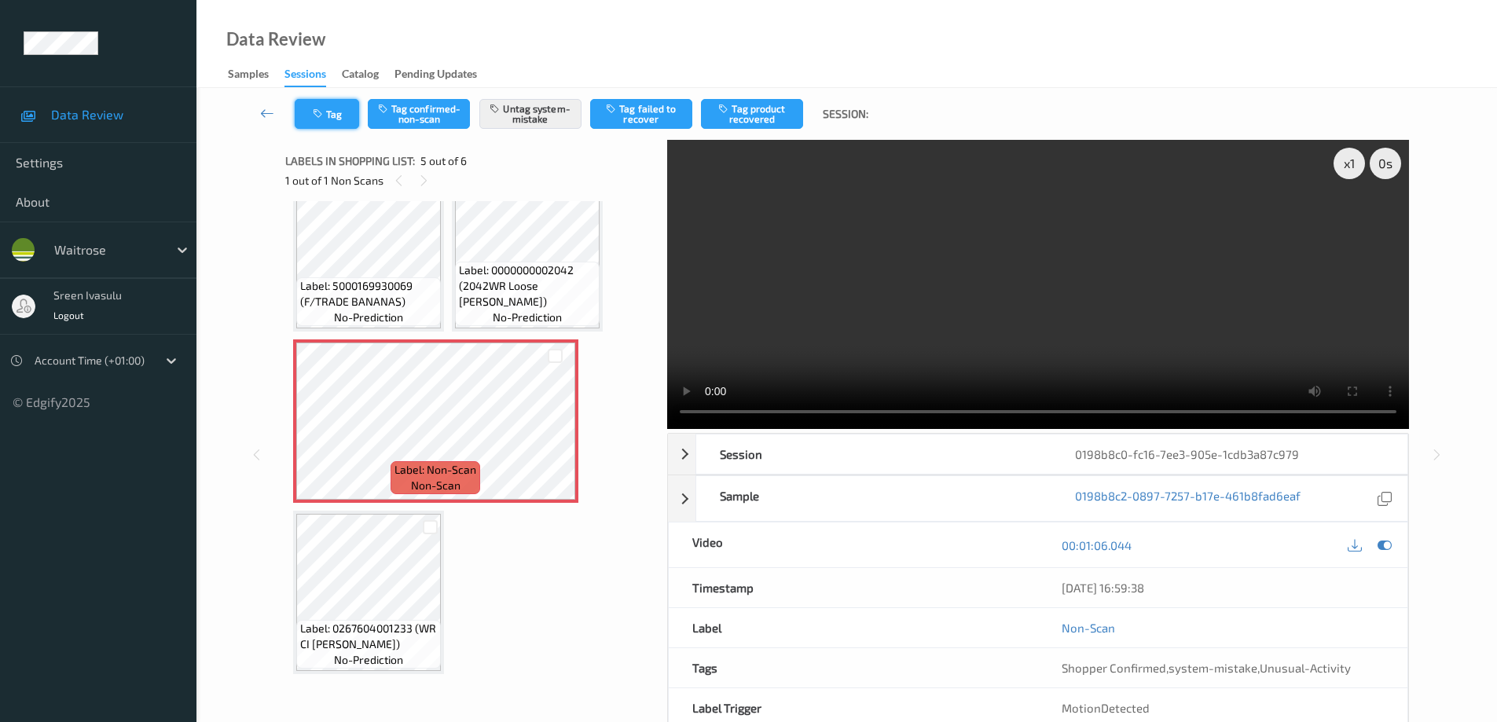
click at [341, 123] on button "Tag" at bounding box center [327, 114] width 64 height 30
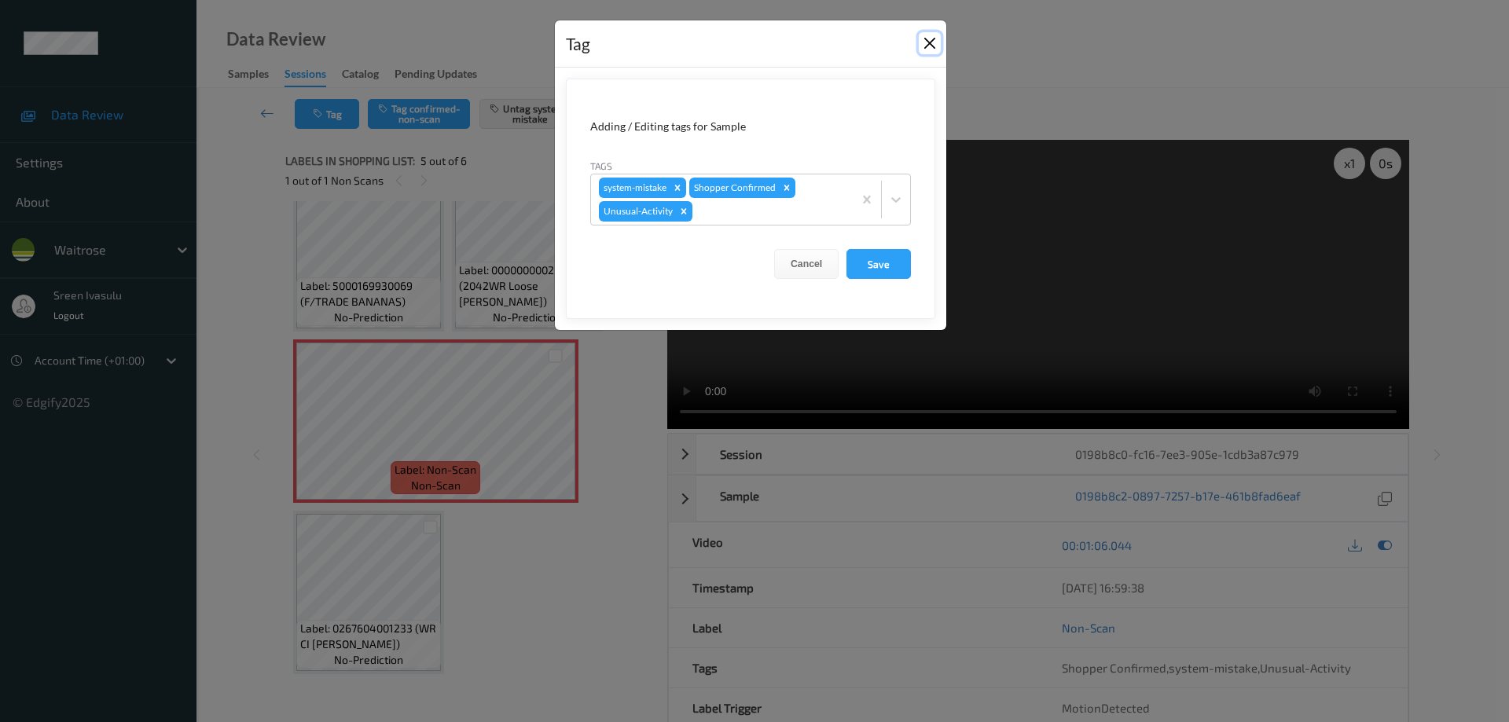
click at [932, 41] on button "Close" at bounding box center [930, 43] width 22 height 22
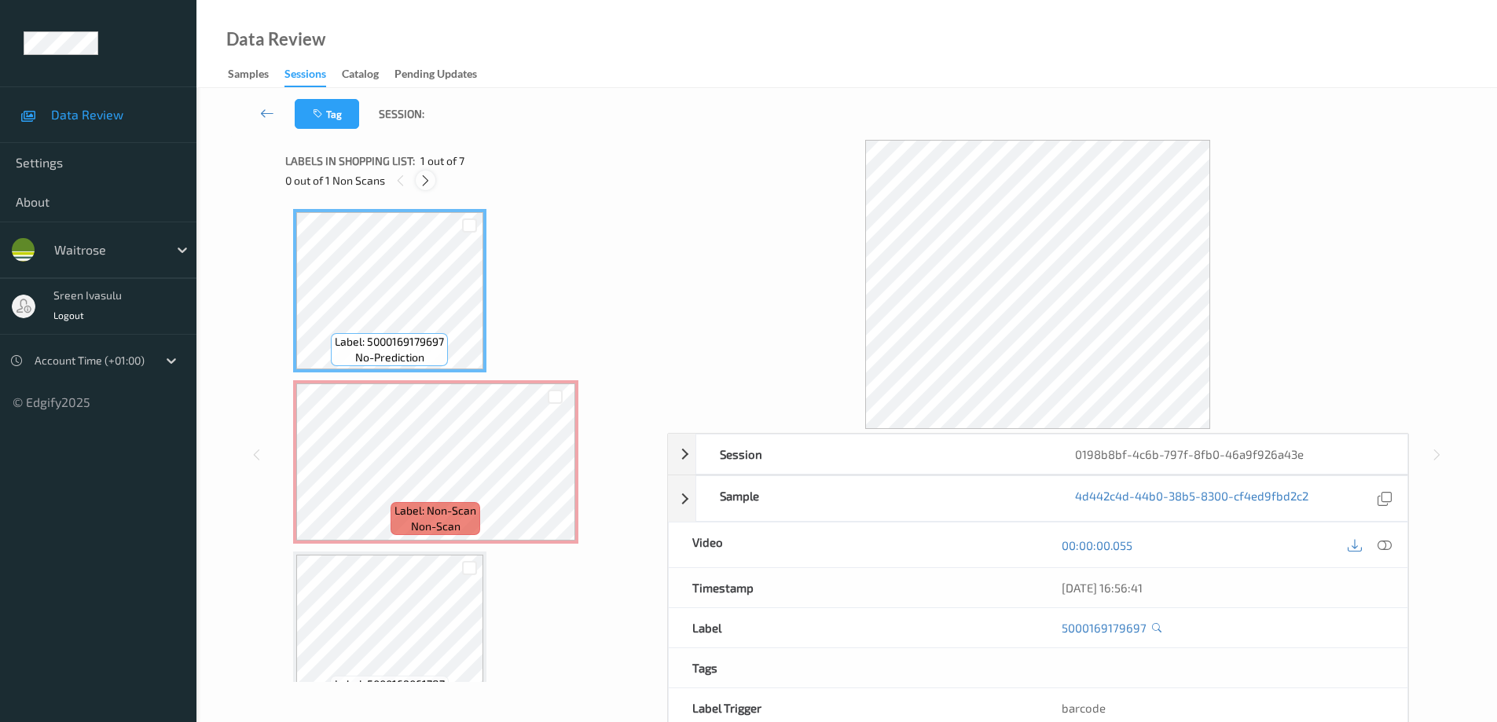
click at [429, 178] on icon at bounding box center [425, 181] width 13 height 14
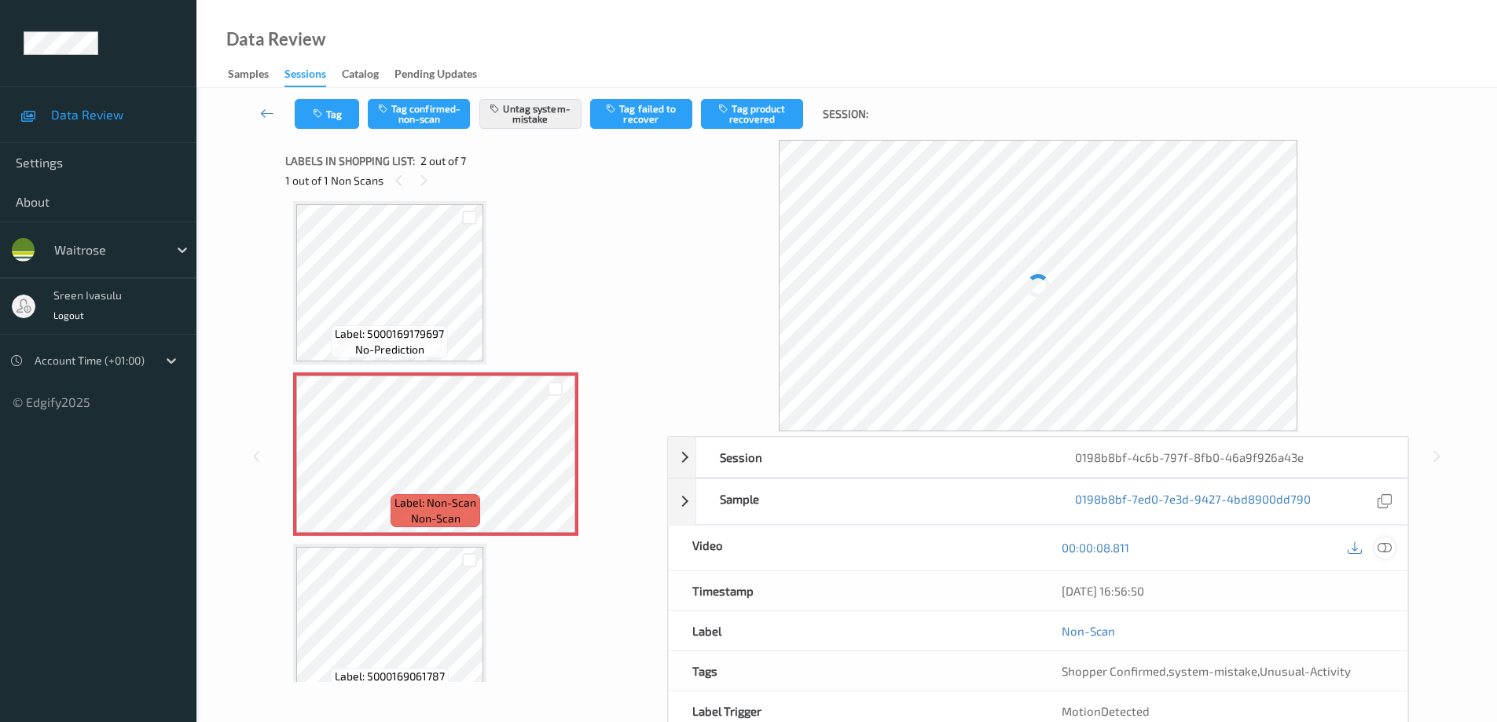
click at [1386, 543] on icon at bounding box center [1385, 548] width 14 height 14
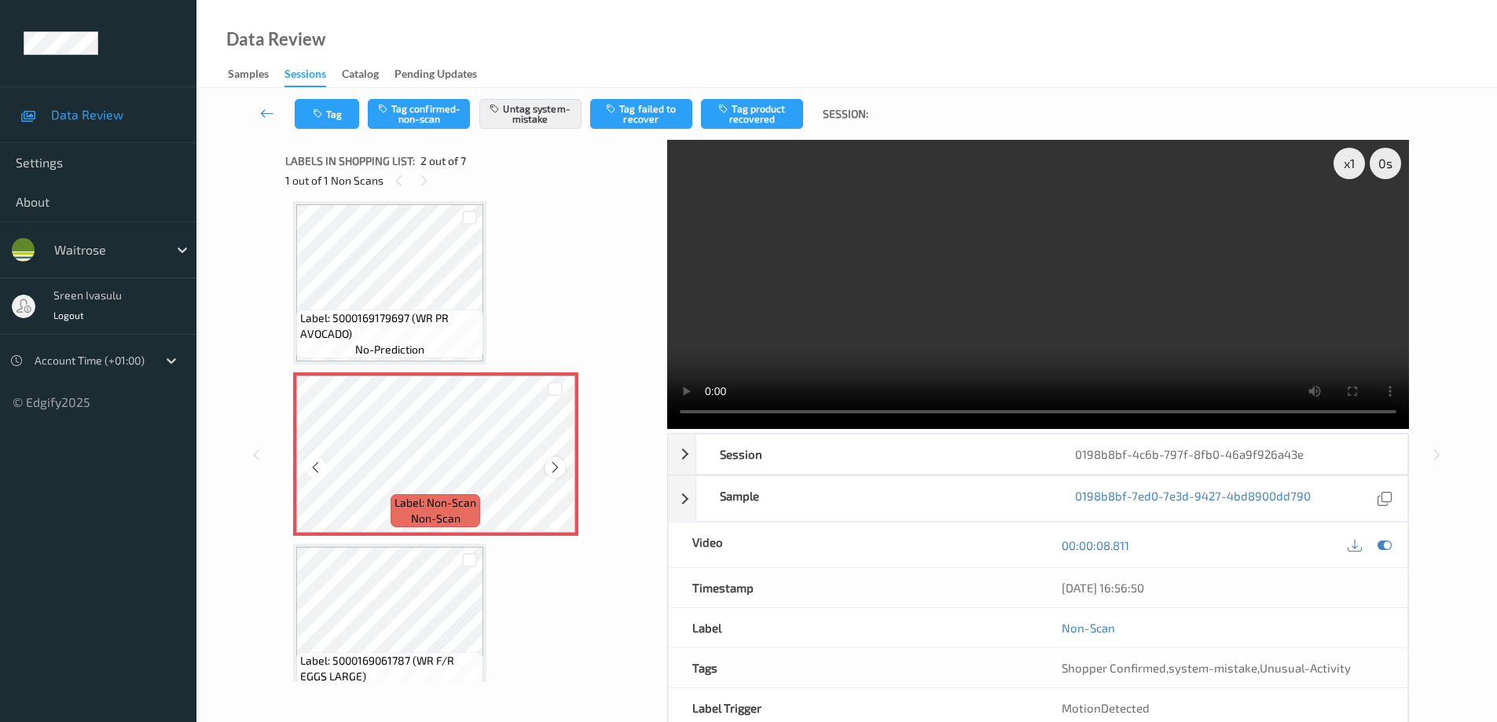
click at [552, 465] on icon at bounding box center [555, 468] width 13 height 14
click at [345, 120] on button "Tag" at bounding box center [327, 114] width 64 height 30
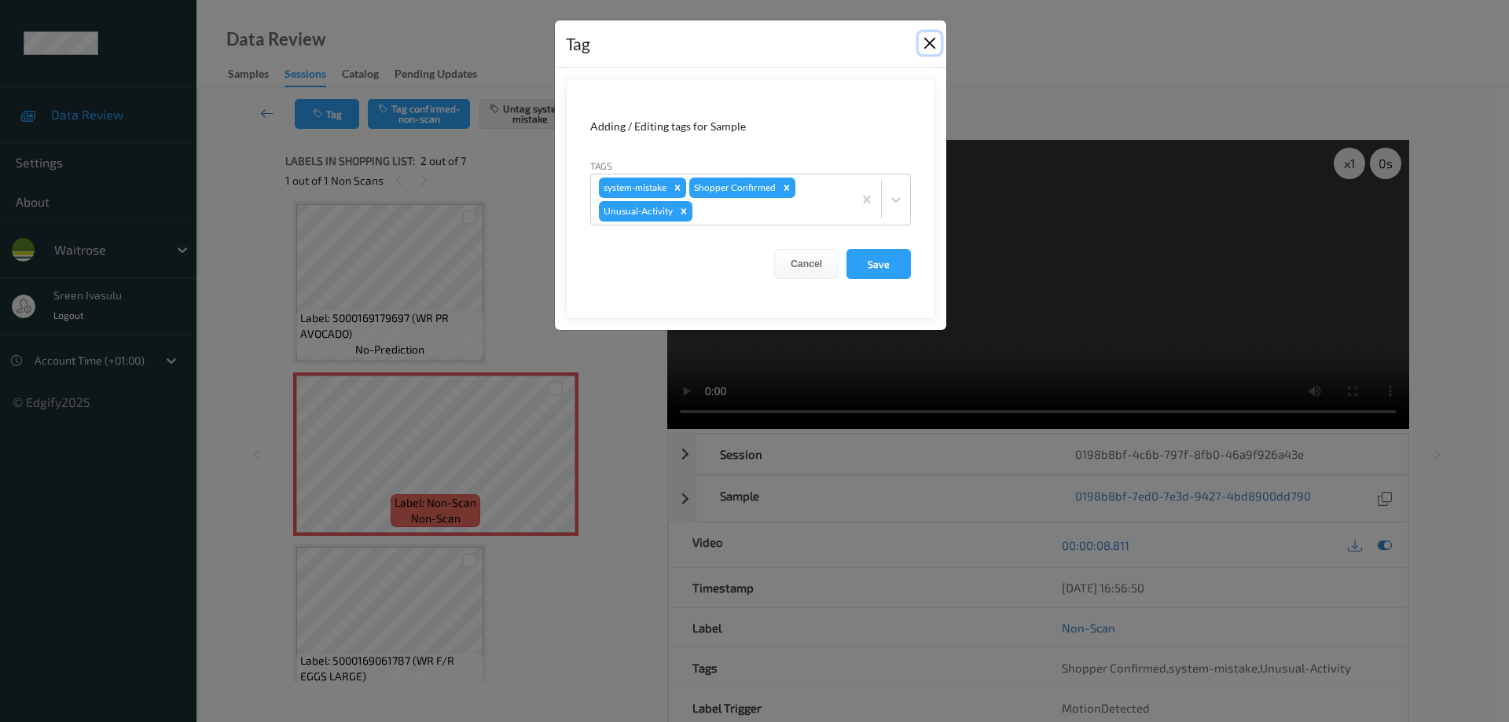
click at [922, 42] on button "Close" at bounding box center [930, 43] width 22 height 22
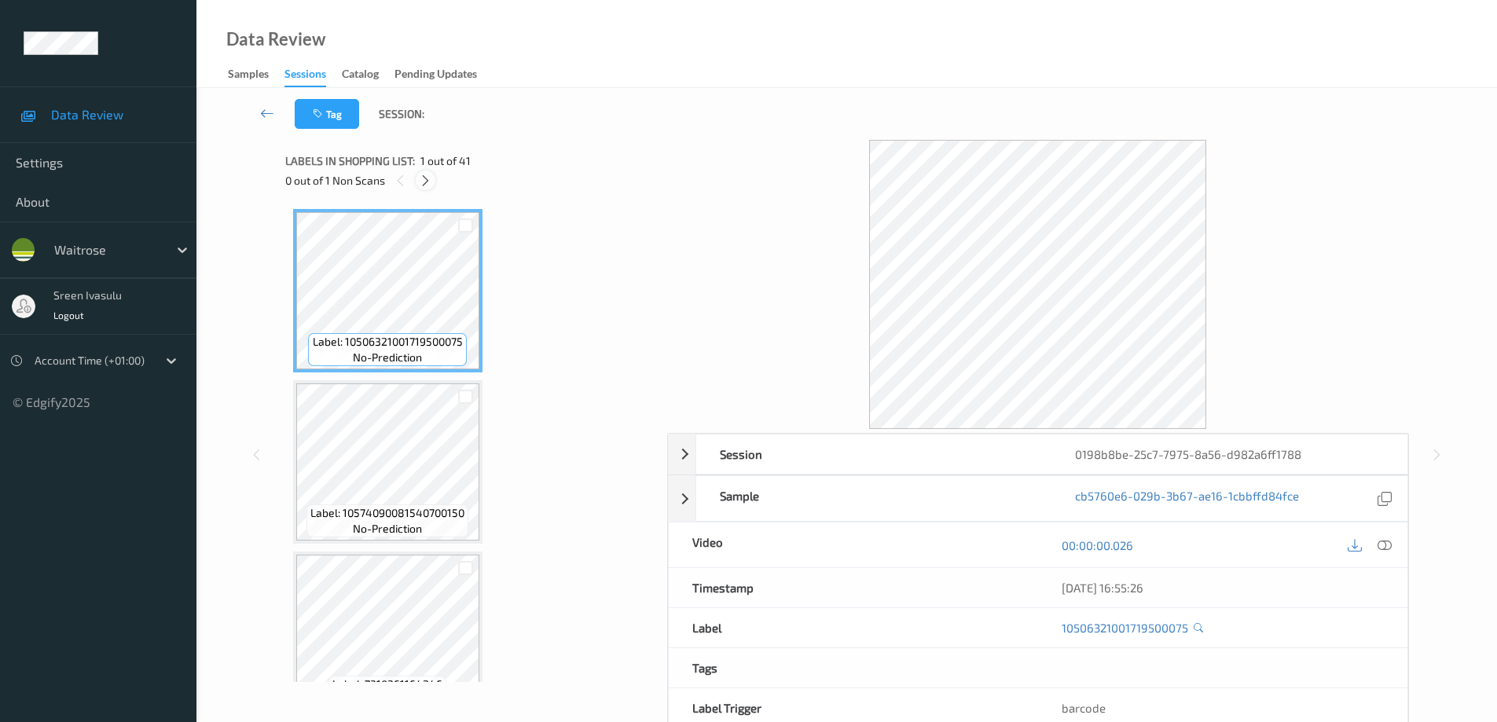
click at [426, 183] on icon at bounding box center [425, 181] width 13 height 14
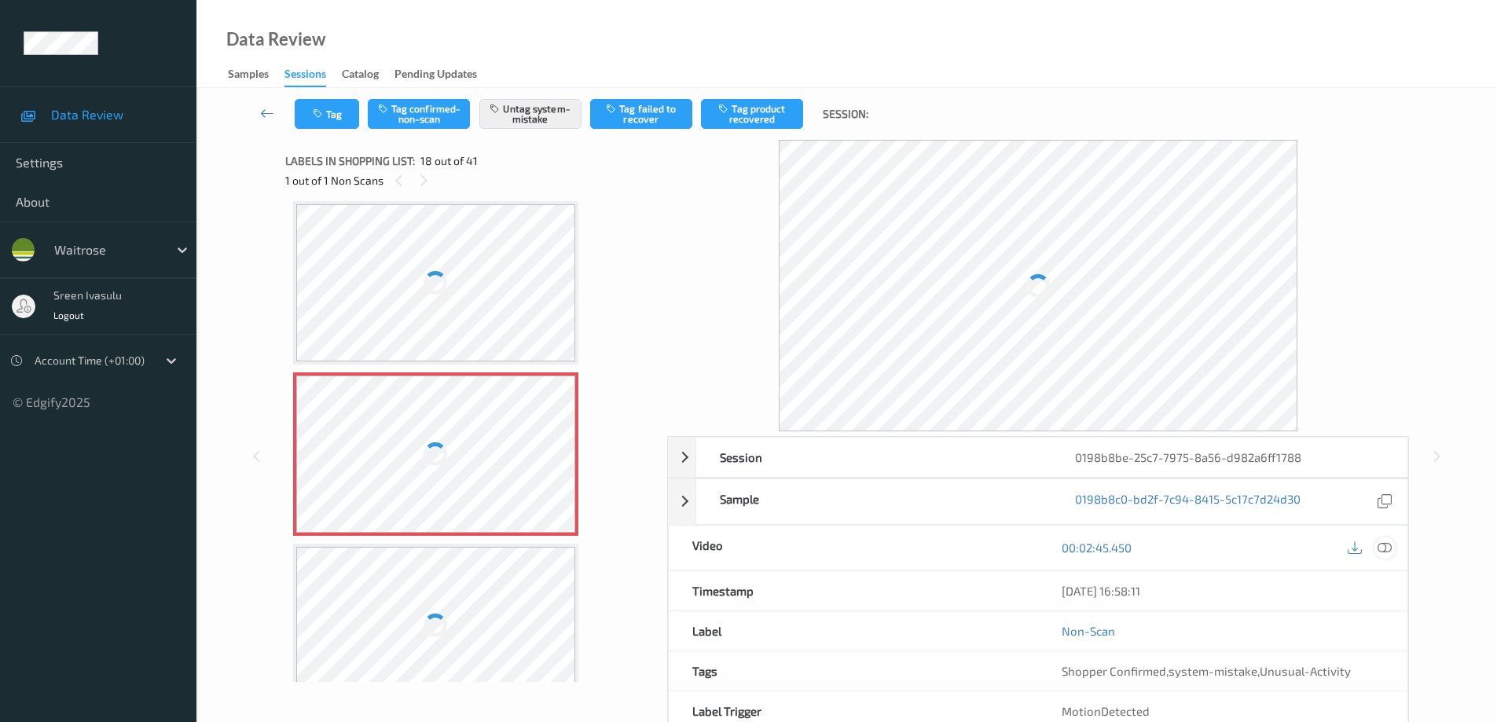
click at [1384, 549] on icon at bounding box center [1385, 548] width 14 height 14
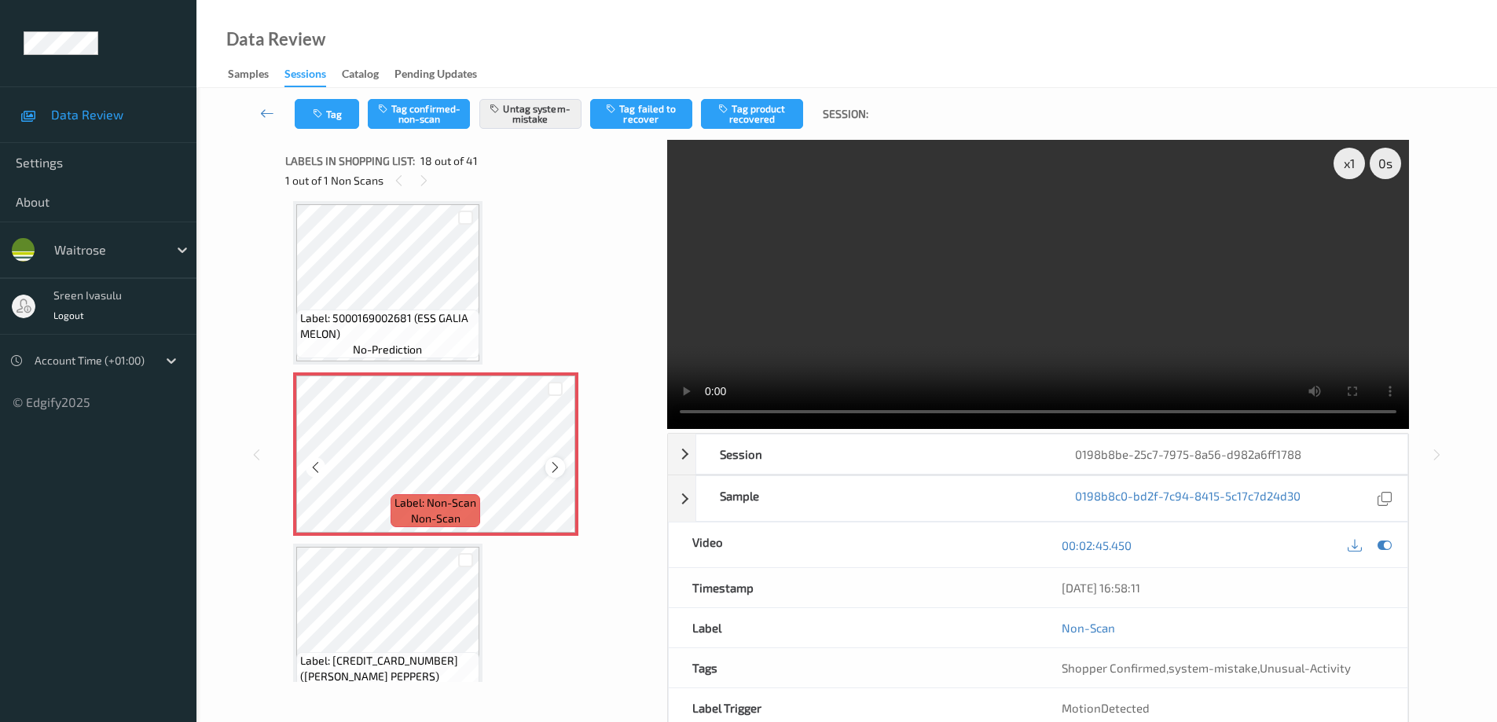
click at [555, 468] on icon at bounding box center [555, 468] width 13 height 14
click at [339, 115] on button "Tag" at bounding box center [327, 114] width 64 height 30
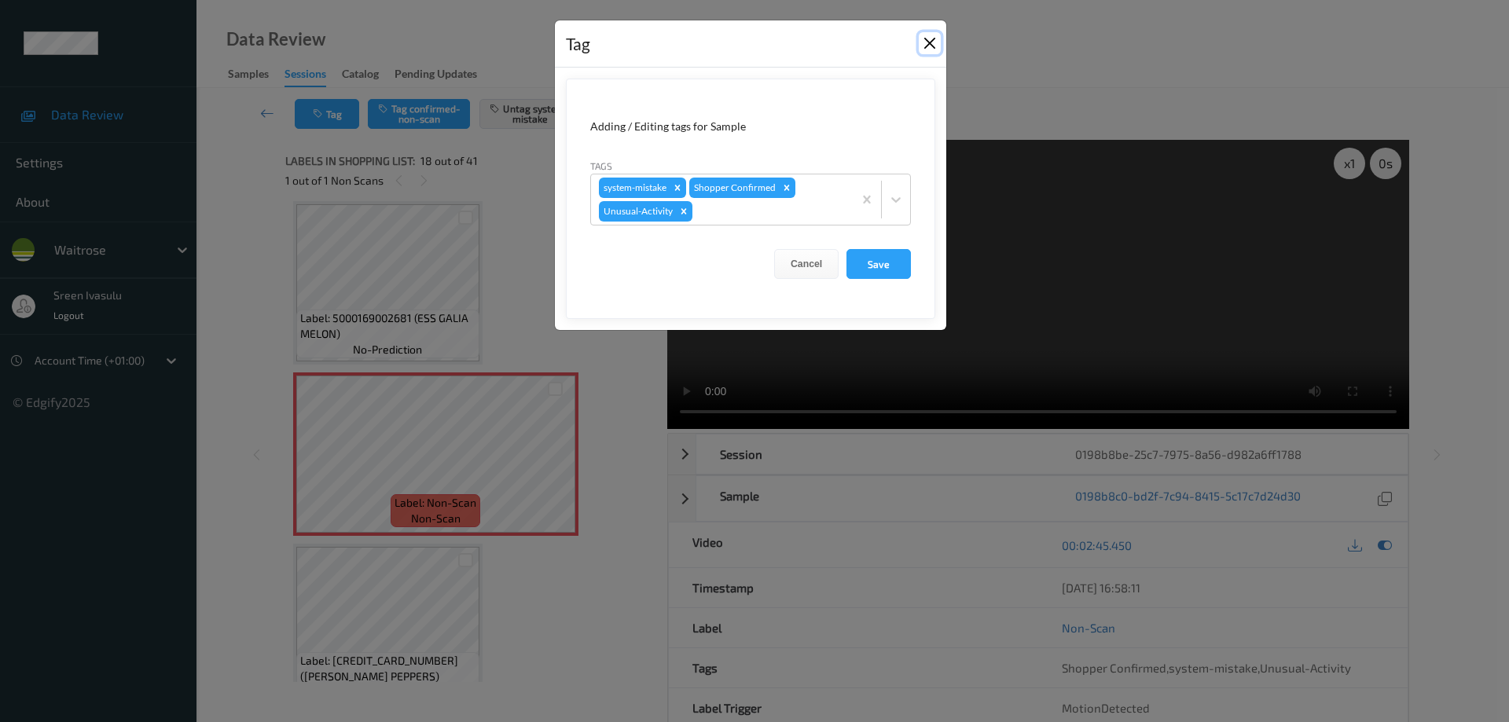
click at [934, 39] on button "Close" at bounding box center [930, 43] width 22 height 22
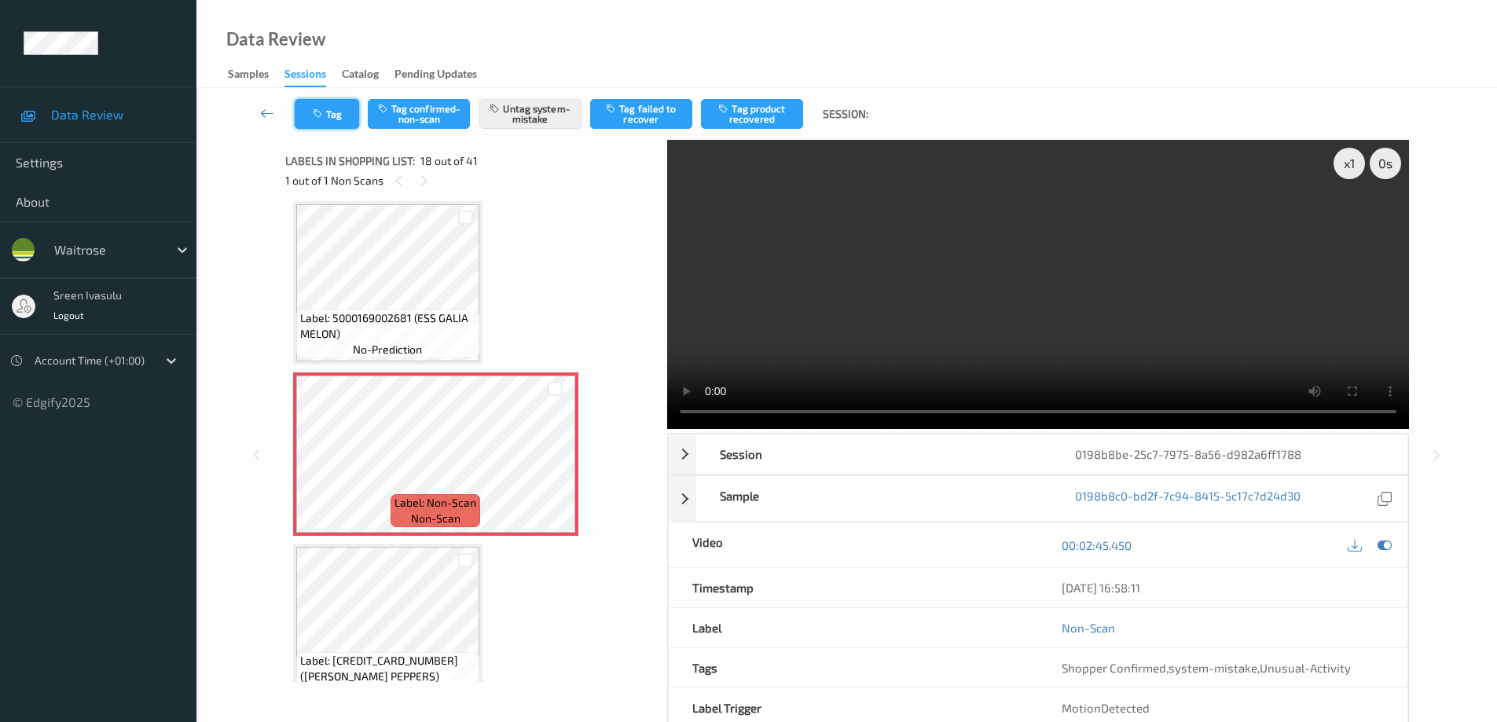
click at [345, 106] on button "Tag" at bounding box center [327, 114] width 64 height 30
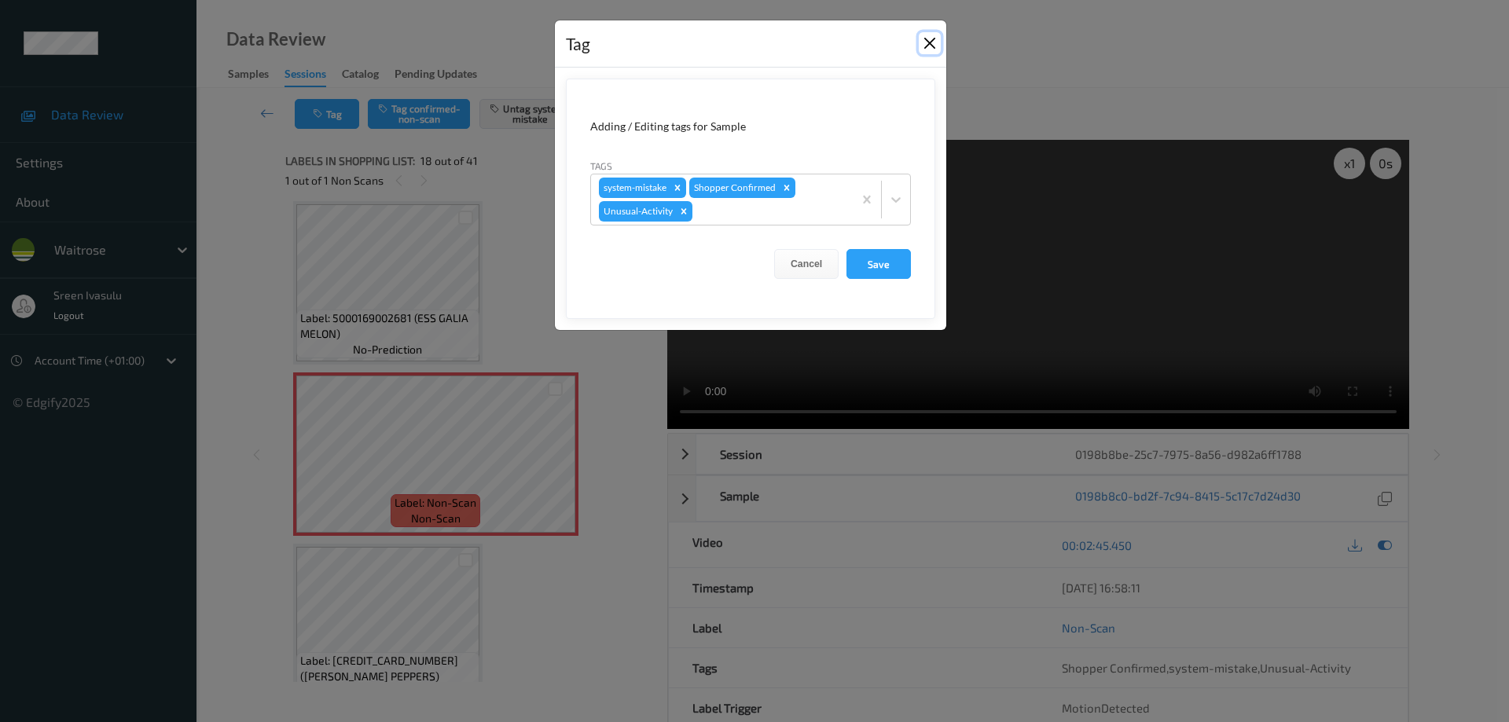
click at [923, 37] on button "Close" at bounding box center [930, 43] width 22 height 22
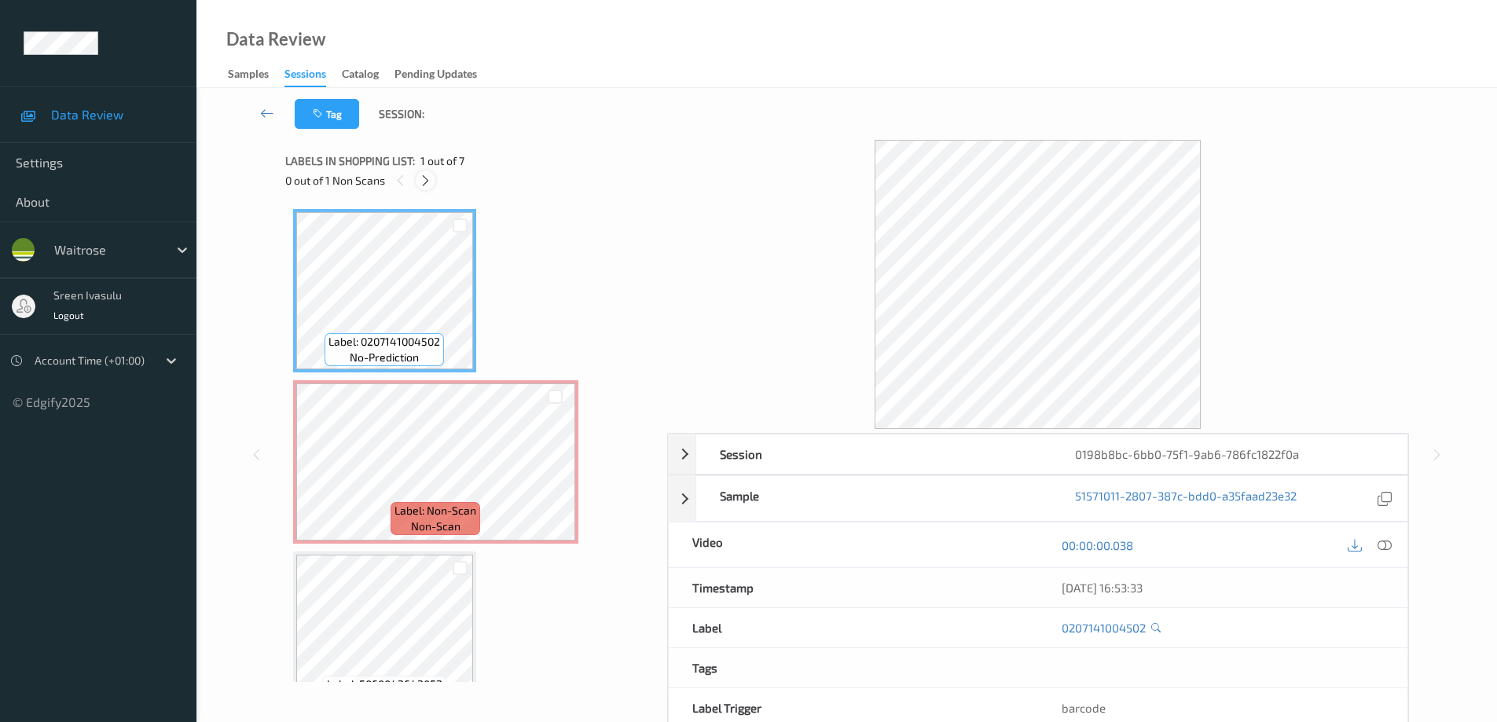
click at [430, 181] on icon at bounding box center [425, 181] width 13 height 14
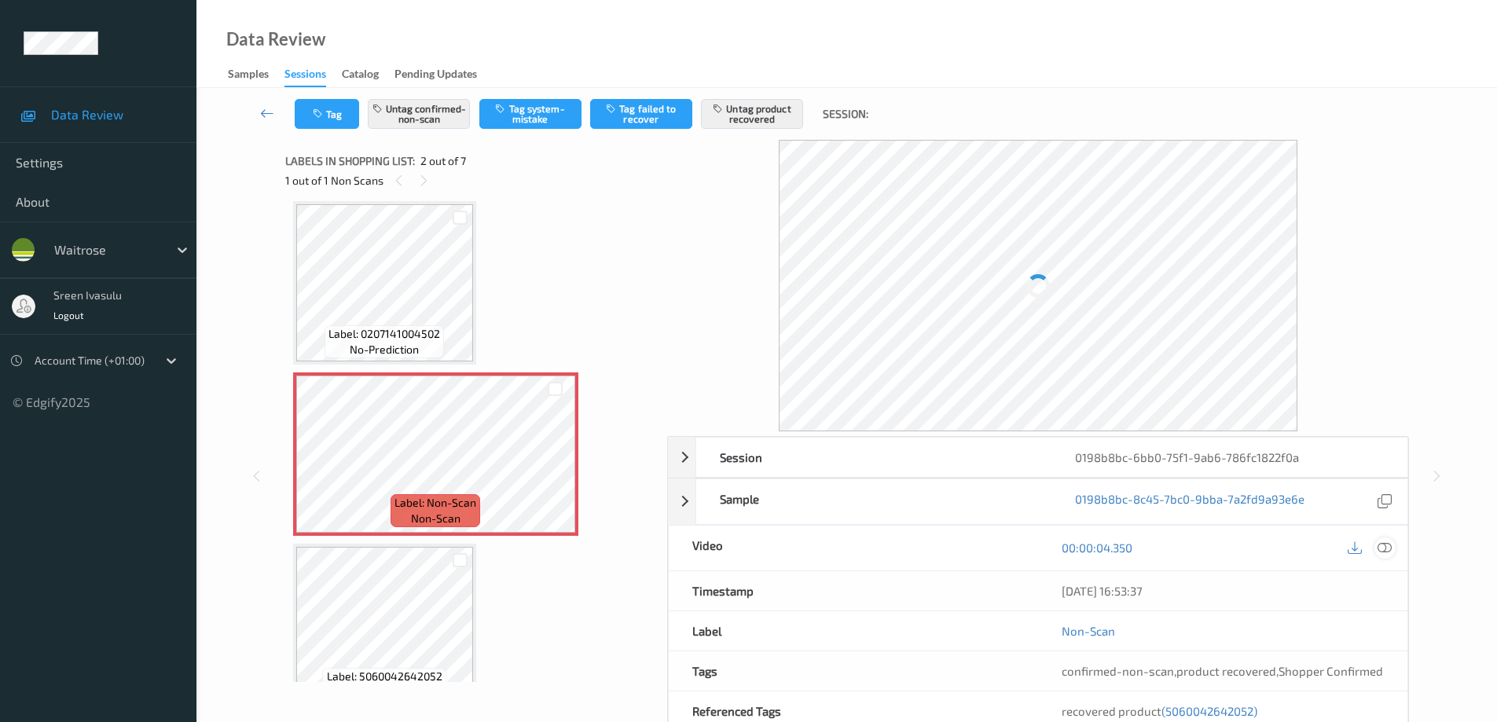
click at [1386, 552] on icon at bounding box center [1385, 548] width 14 height 14
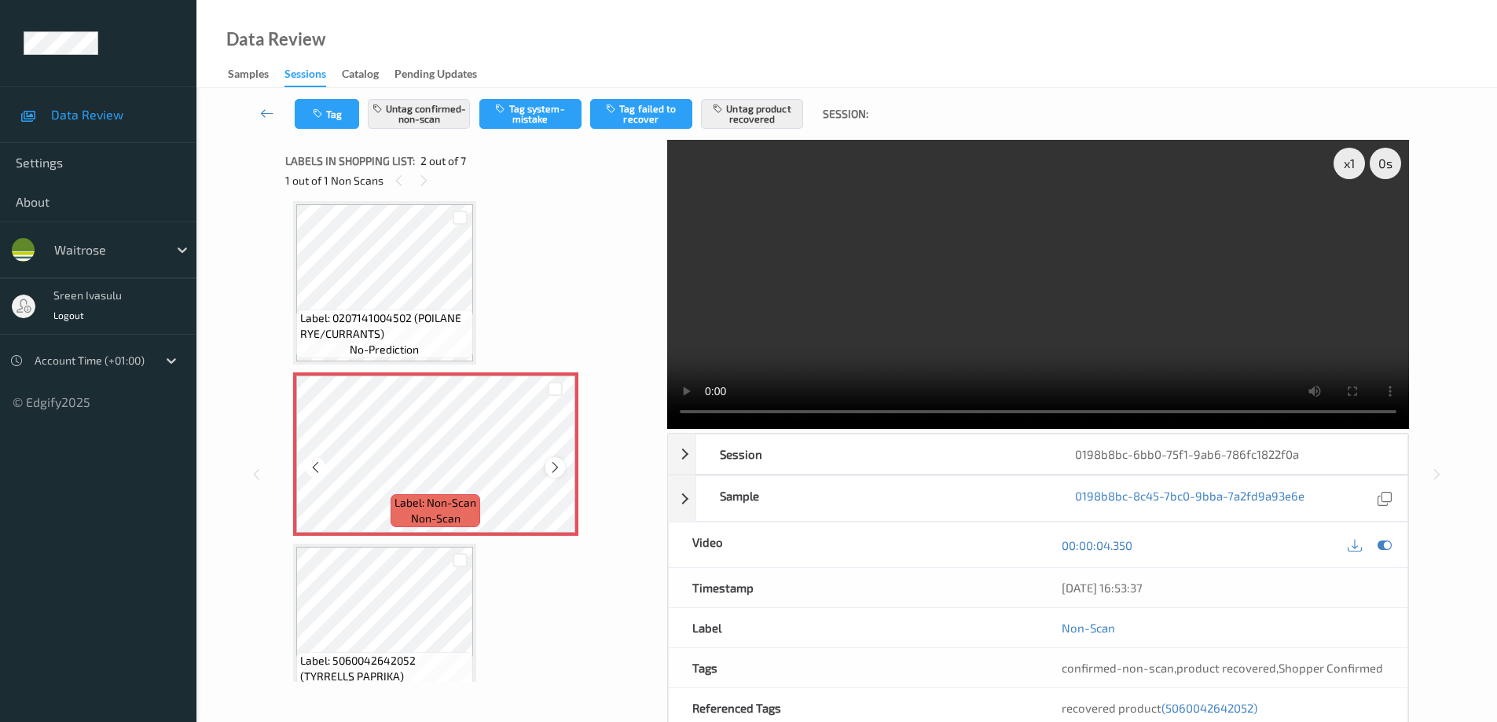
click at [550, 472] on icon at bounding box center [555, 468] width 13 height 14
click at [552, 472] on icon at bounding box center [555, 468] width 13 height 14
click at [545, 469] on div at bounding box center [555, 467] width 20 height 20
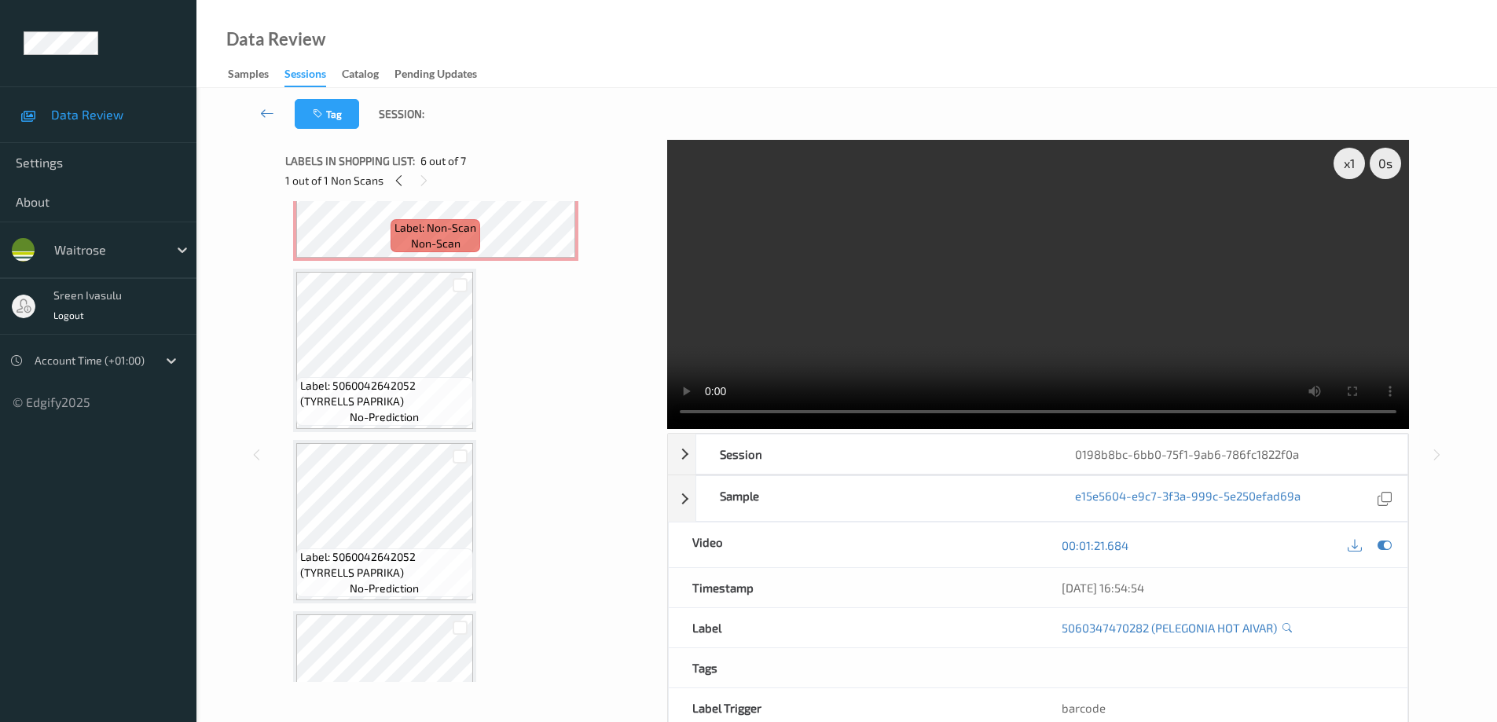
scroll to position [0, 0]
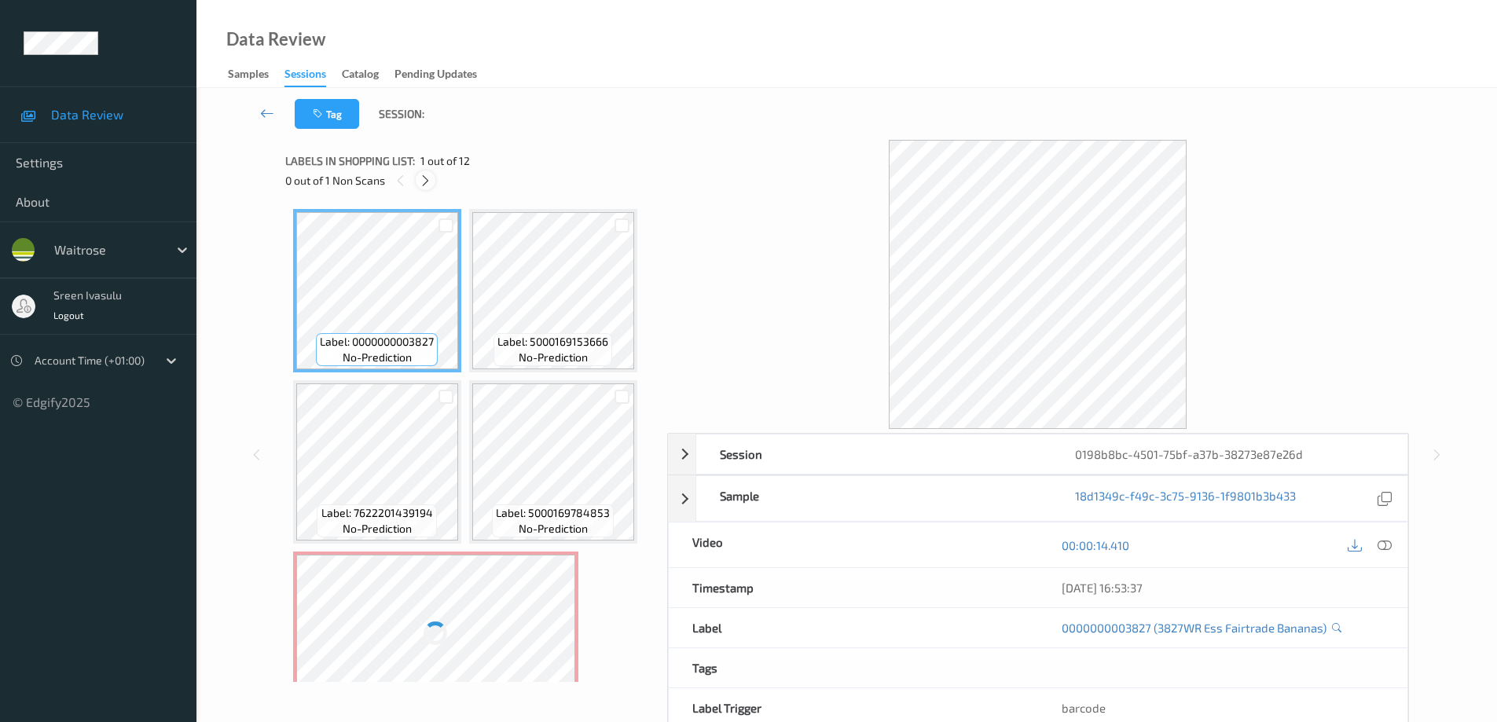
click at [421, 174] on icon at bounding box center [425, 181] width 13 height 14
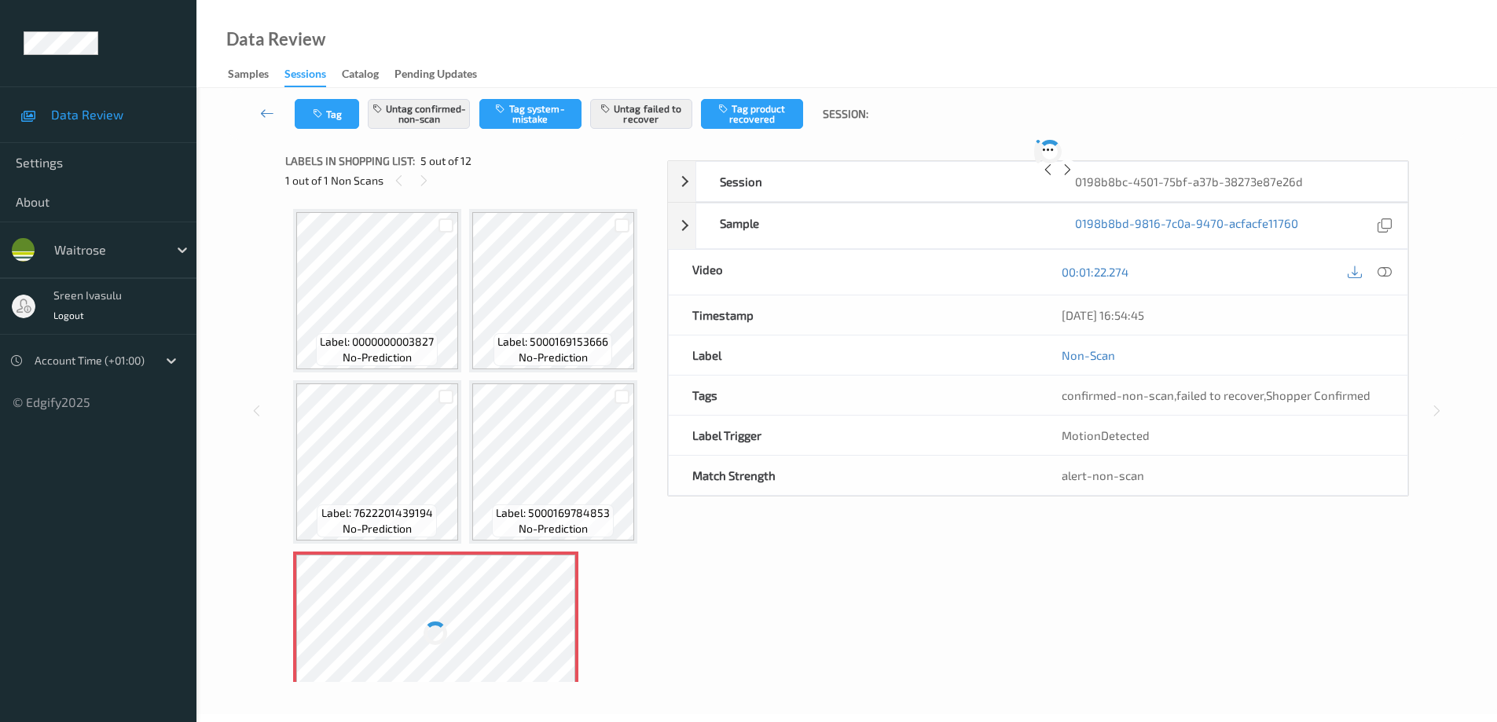
scroll to position [179, 0]
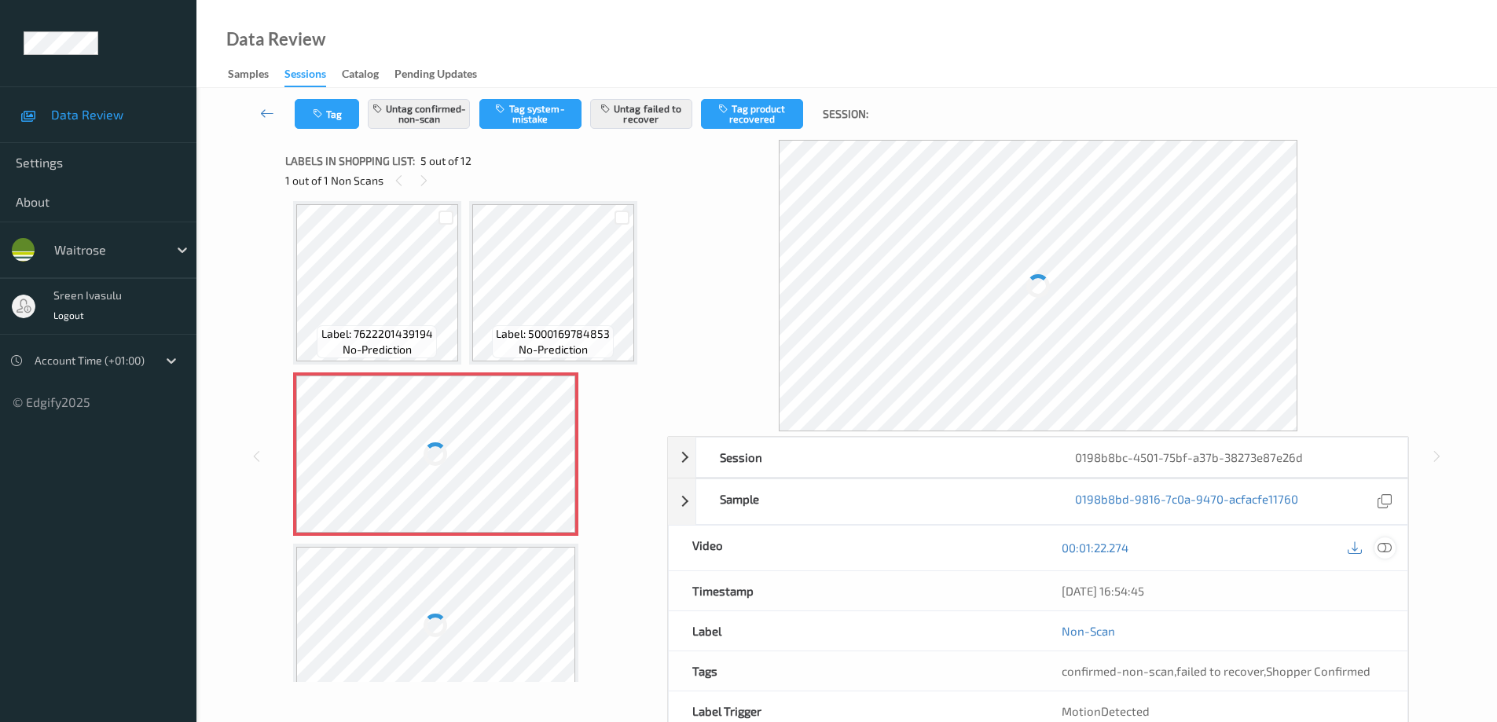
click at [1392, 554] on div at bounding box center [1385, 548] width 21 height 21
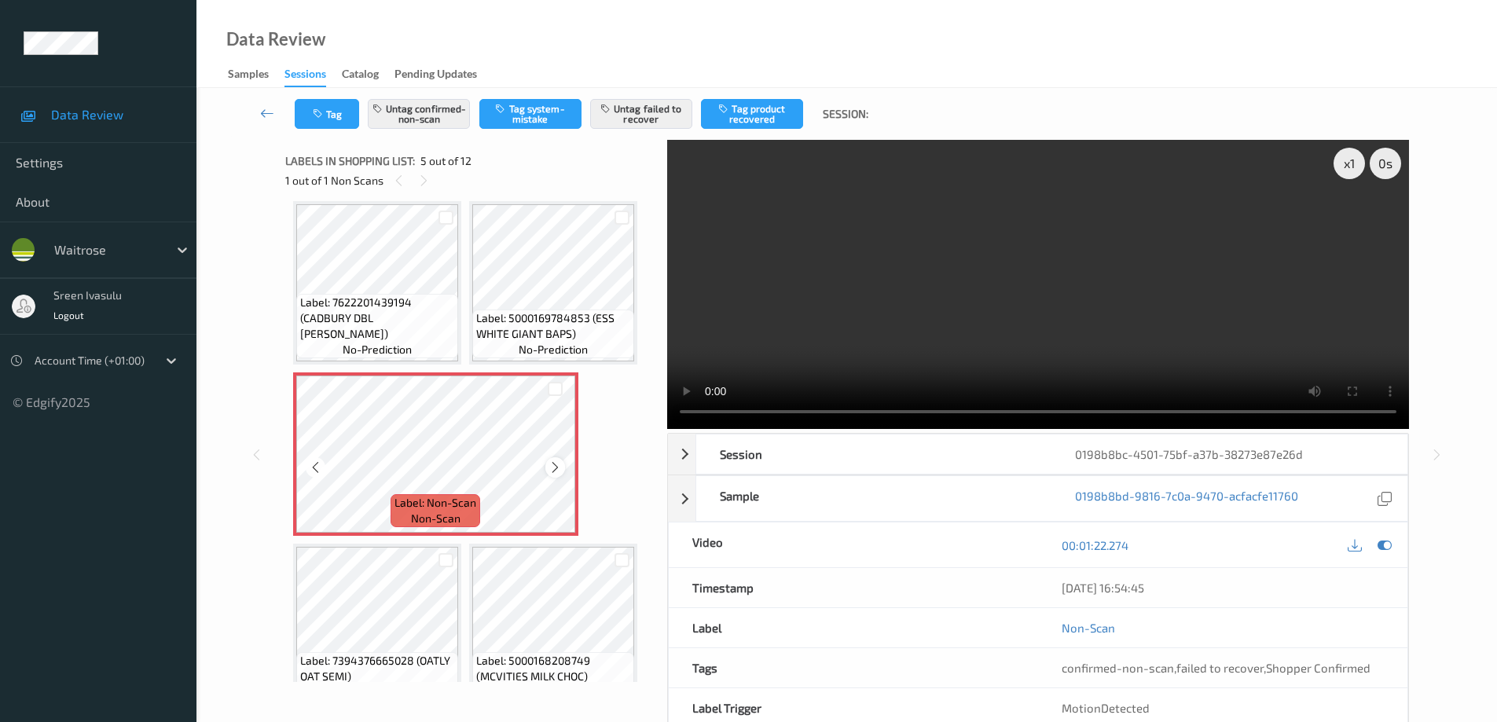
click at [553, 468] on icon at bounding box center [555, 468] width 13 height 14
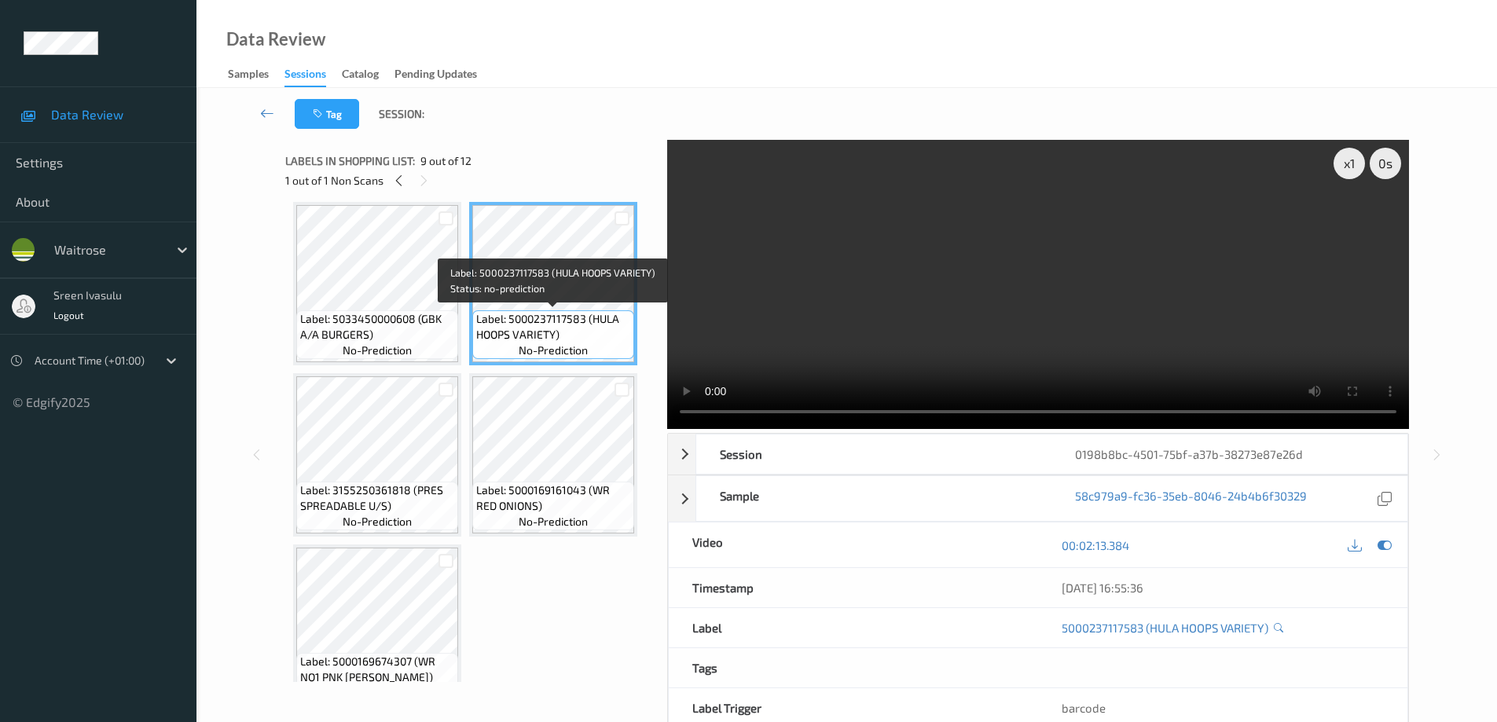
scroll to position [726, 0]
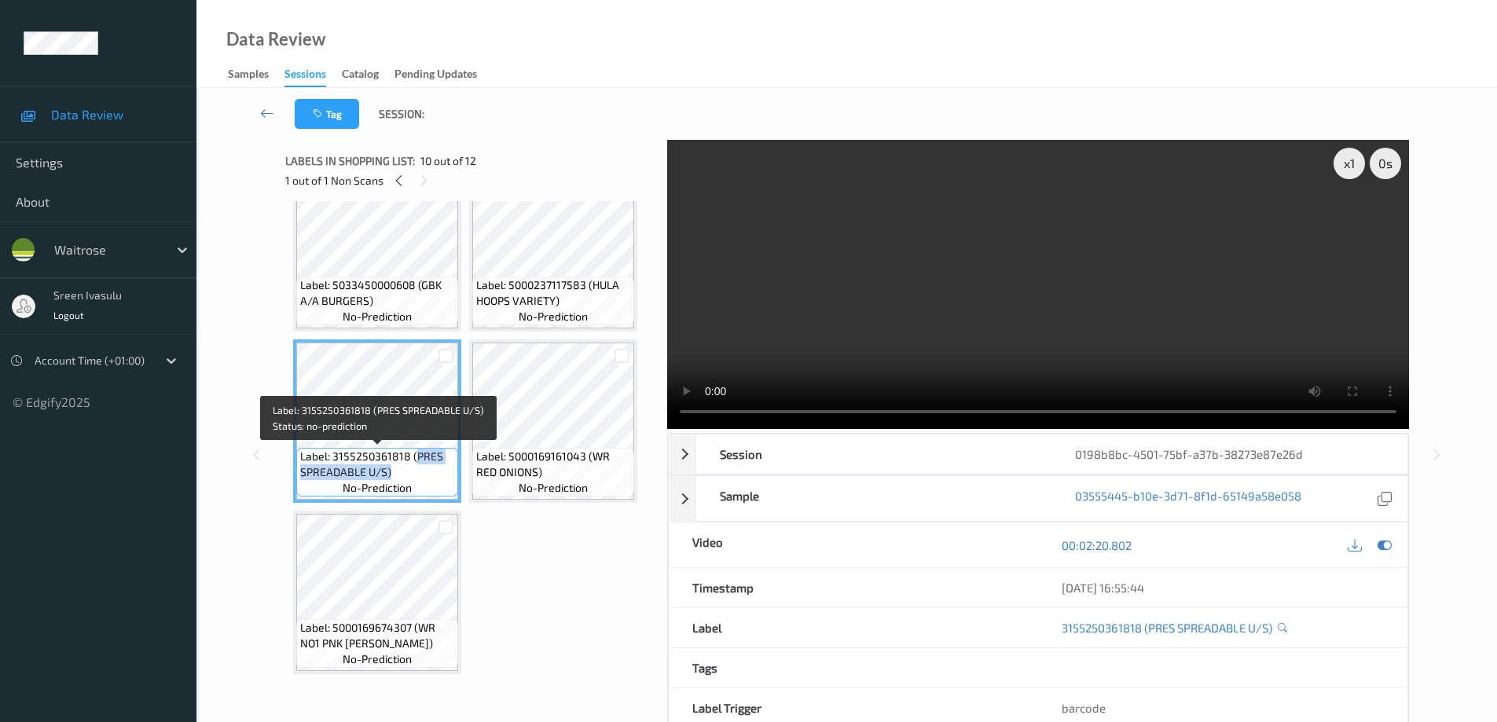
drag, startPoint x: 415, startPoint y: 457, endPoint x: 439, endPoint y: 479, distance: 32.8
click at [439, 479] on span "Label: 3155250361818 (PRES SPREADABLE U/S)" at bounding box center [377, 464] width 154 height 31
copy span "PRES SPREADABLE U/S)"
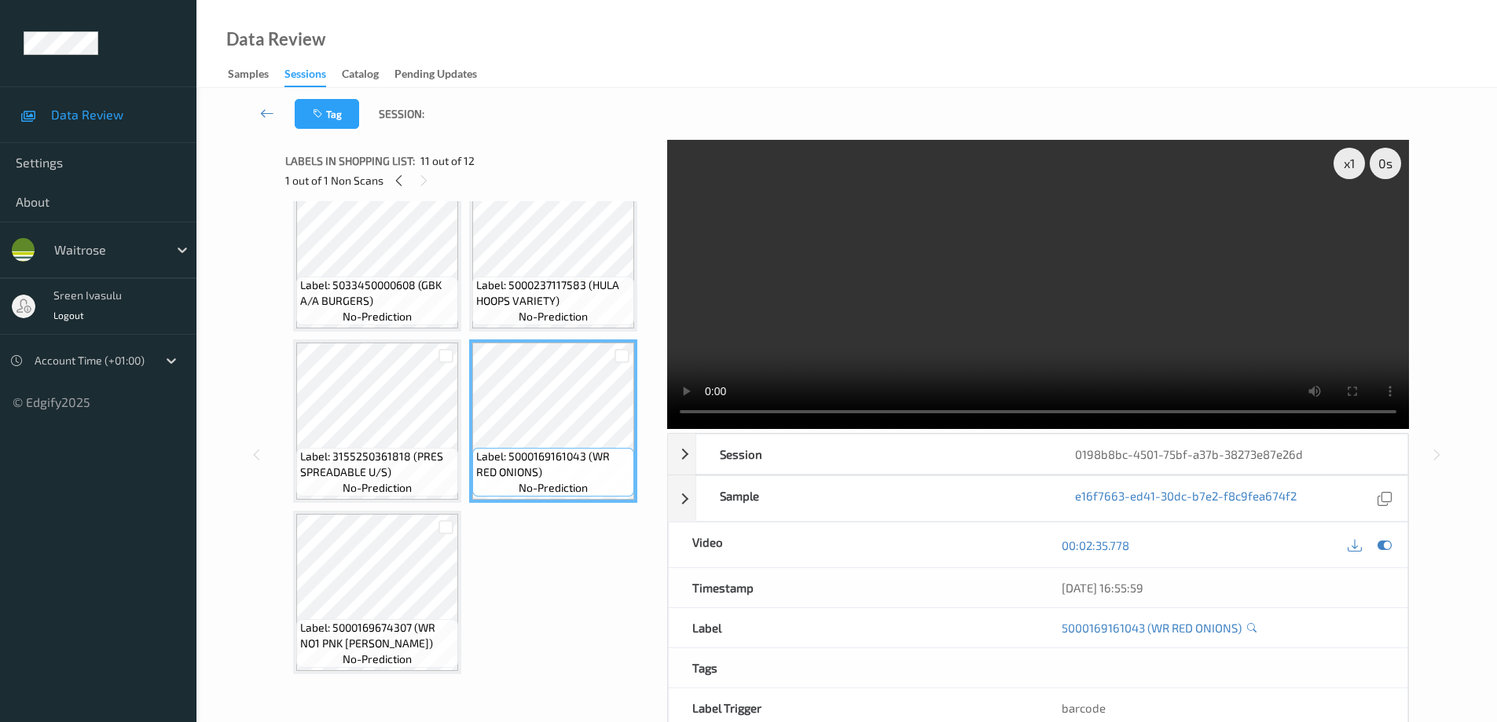
click at [289, 433] on div "Label: 0000000003827 (3827WR Ess Fairtrade Bananas) no-prediction Label: 500016…" at bounding box center [470, 441] width 371 height 481
click at [586, 289] on span "Label: 5000237117583 (HULA HOOPS VARIETY)" at bounding box center [553, 292] width 154 height 31
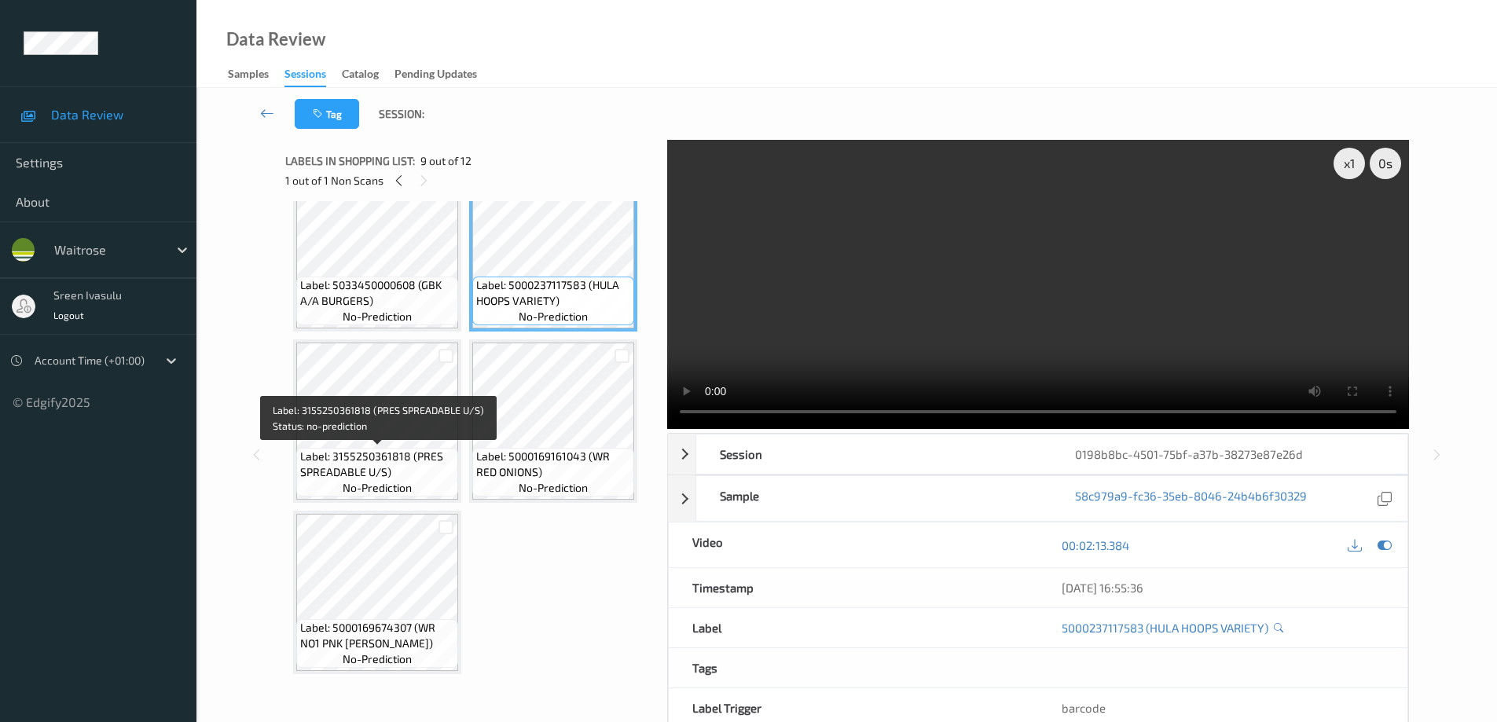
click at [327, 468] on span "Label: 3155250361818 (PRES SPREADABLE U/S)" at bounding box center [377, 464] width 154 height 31
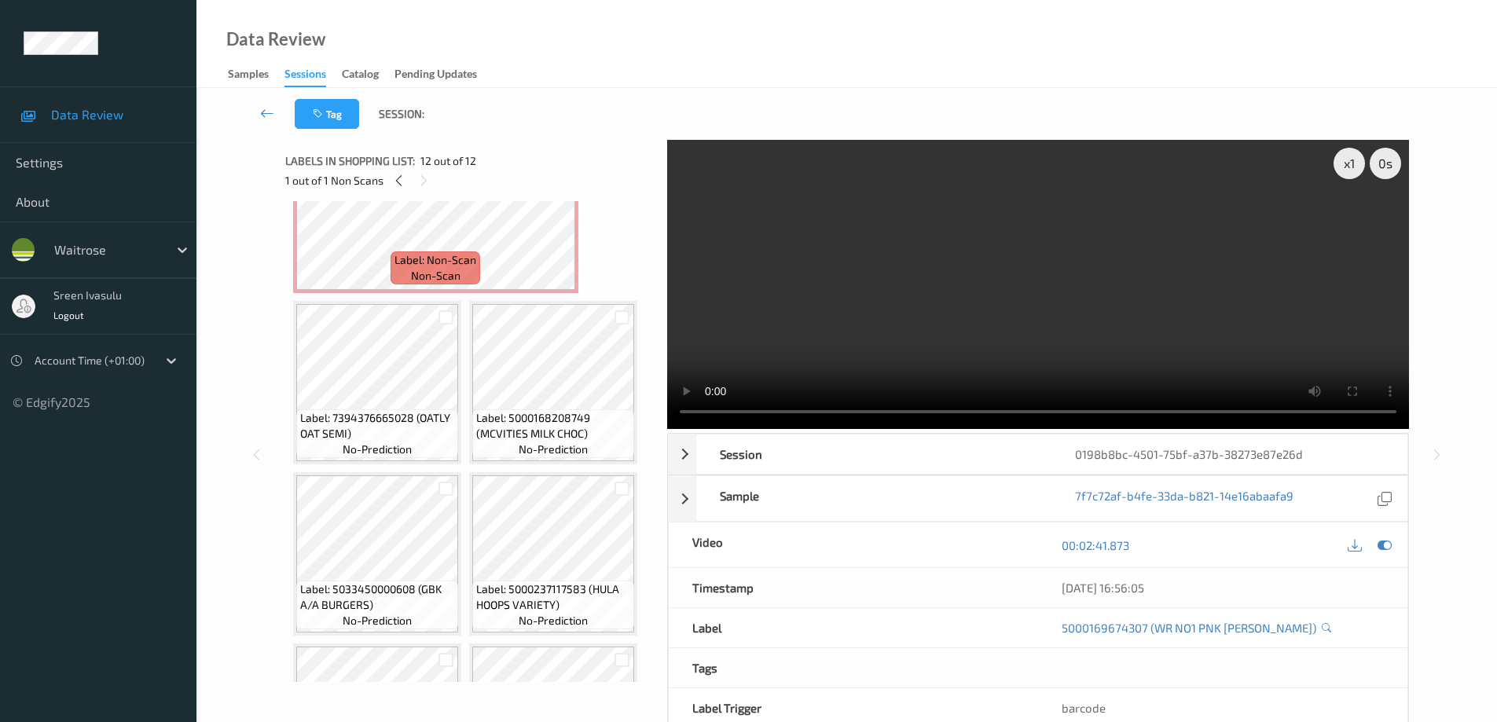
scroll to position [412, 0]
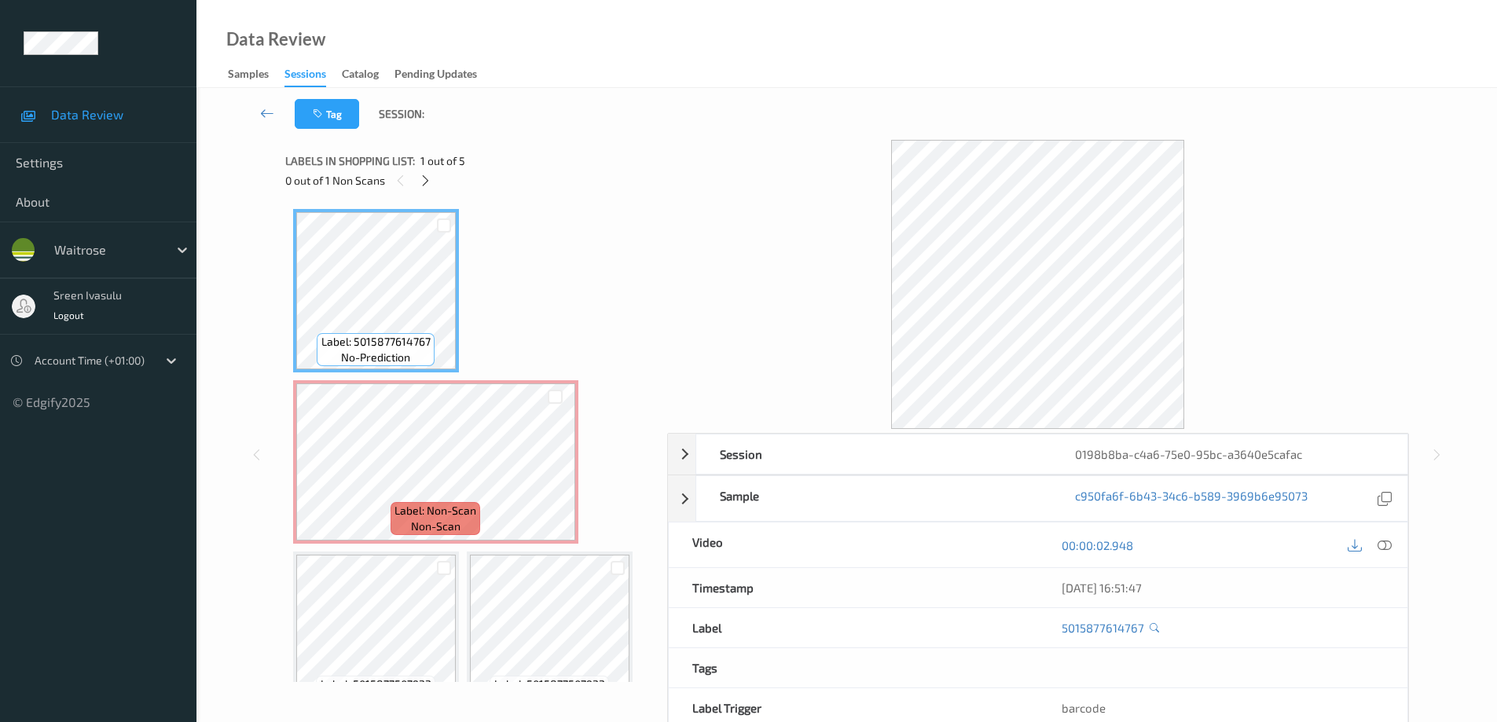
click at [420, 178] on icon at bounding box center [425, 181] width 13 height 14
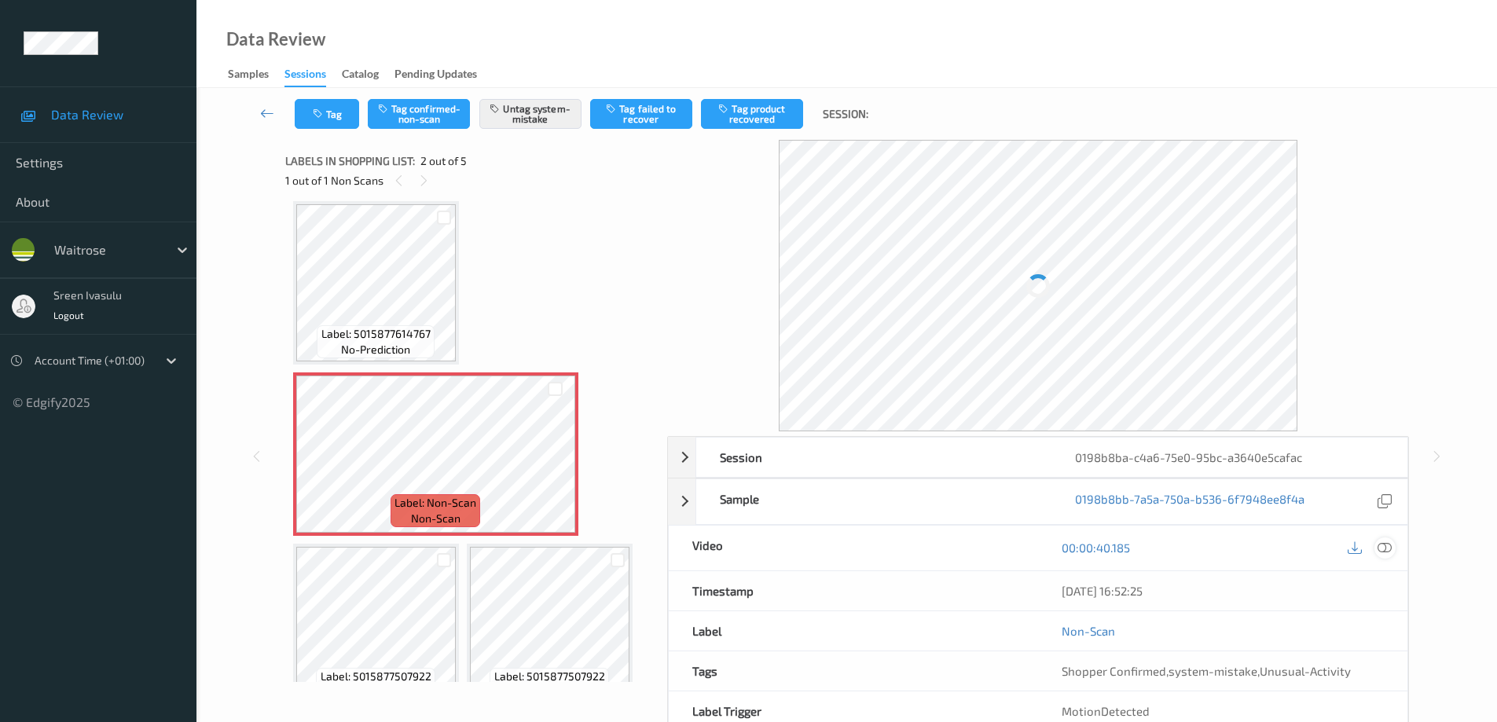
click at [1379, 545] on icon at bounding box center [1385, 548] width 14 height 14
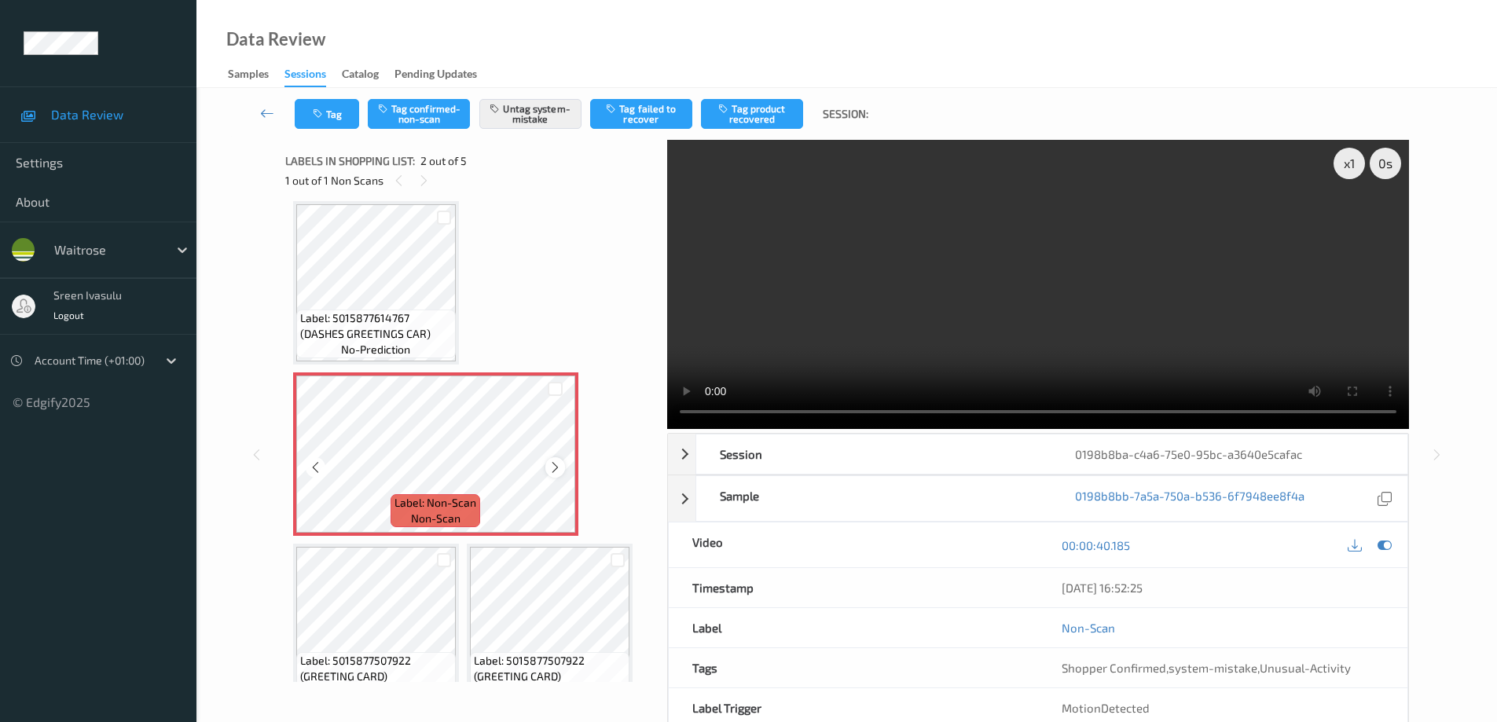
click at [562, 467] on div at bounding box center [555, 467] width 20 height 20
click at [562, 465] on div at bounding box center [555, 467] width 20 height 20
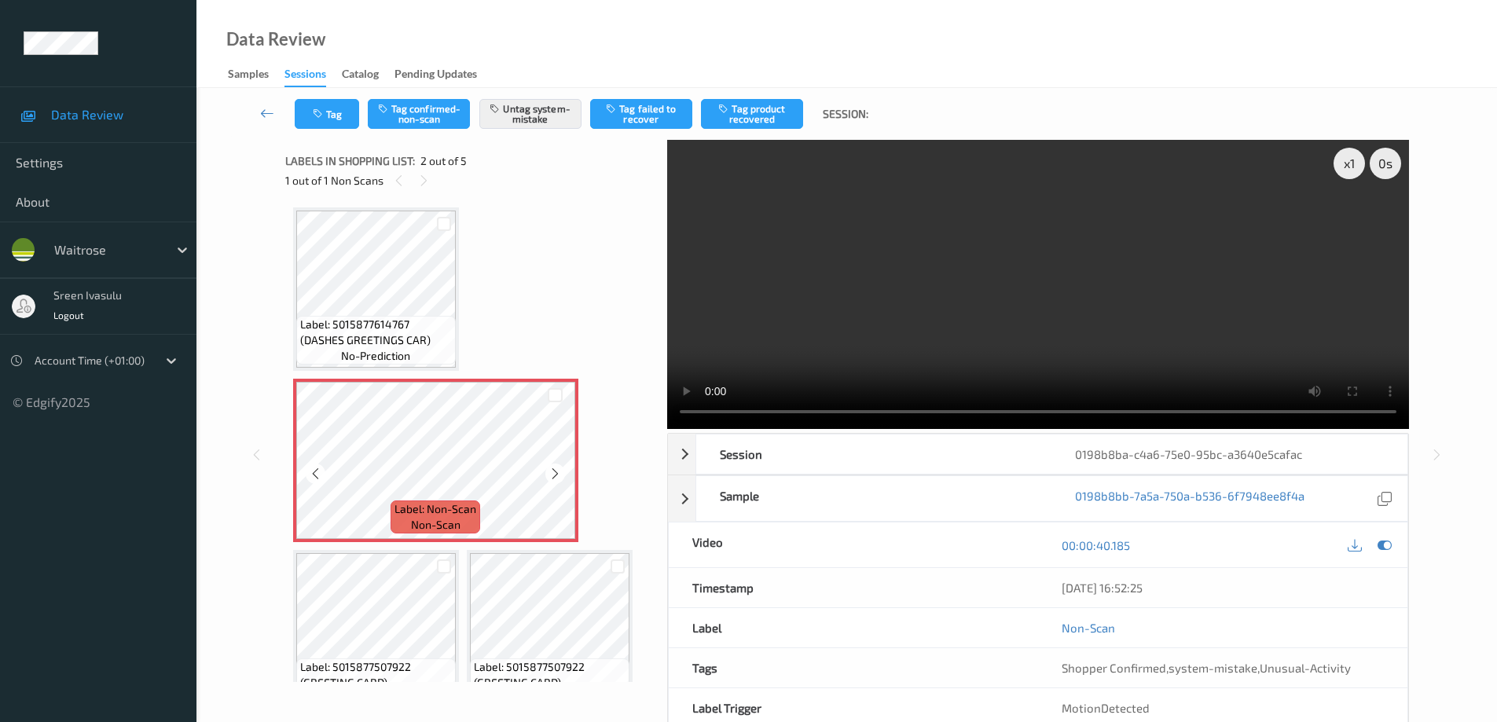
scroll to position [0, 0]
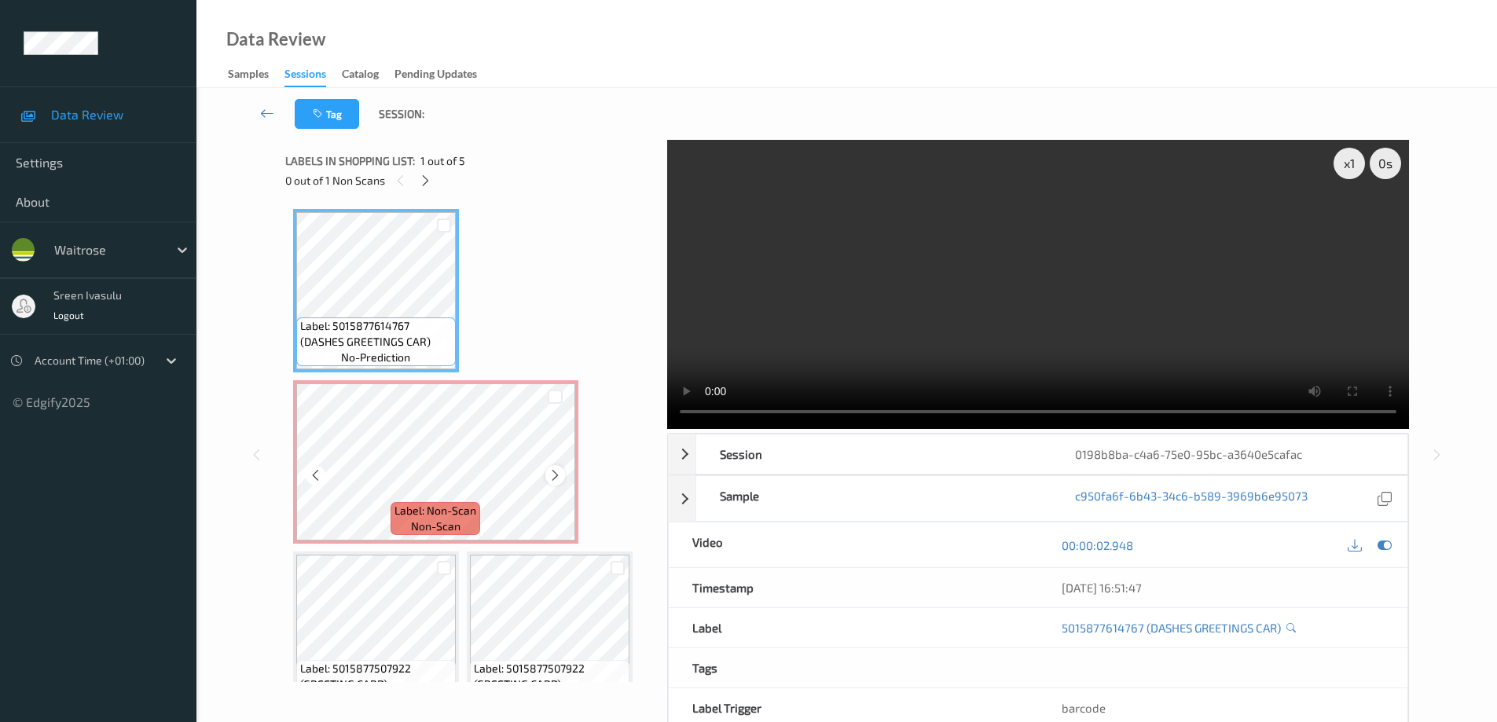
click at [556, 479] on icon at bounding box center [555, 475] width 13 height 14
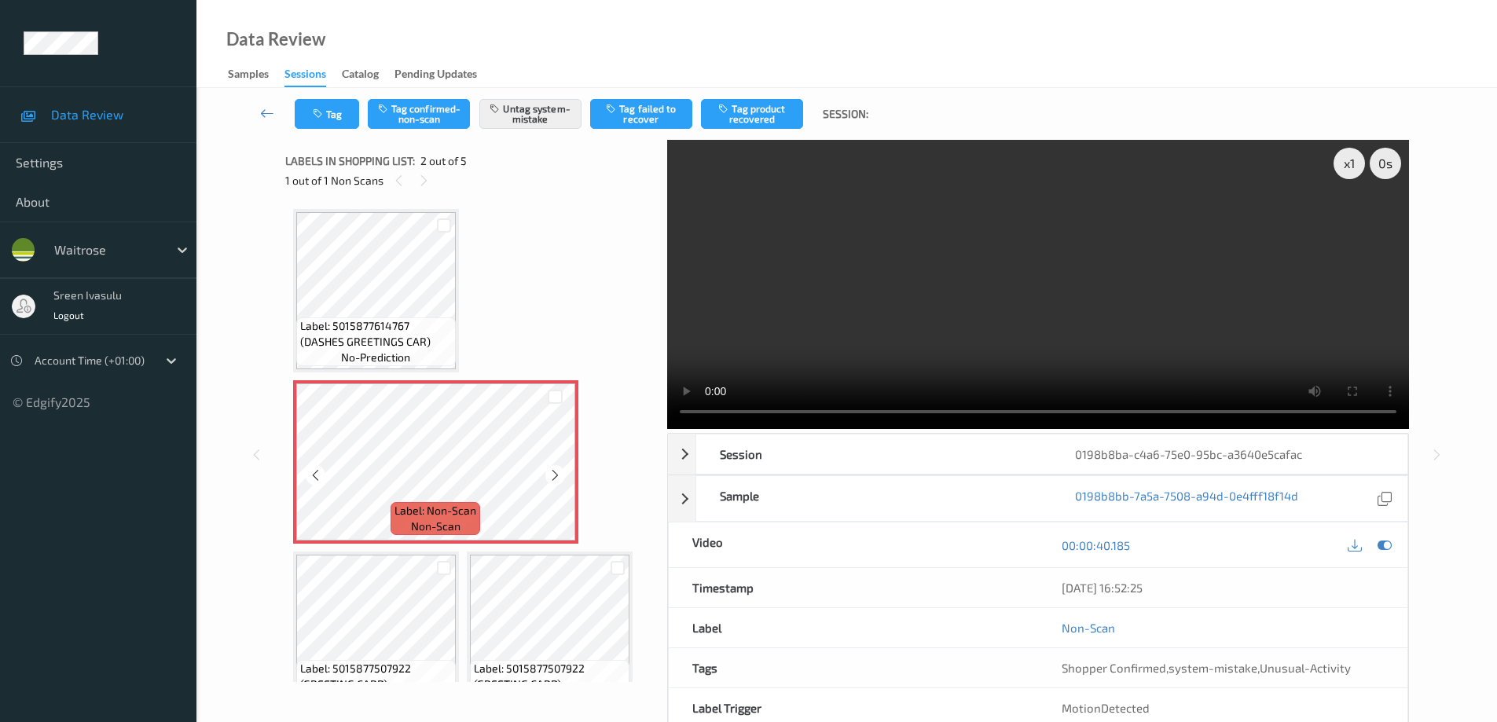
click at [556, 479] on icon at bounding box center [555, 475] width 13 height 14
click at [332, 119] on button "Tag" at bounding box center [327, 114] width 64 height 30
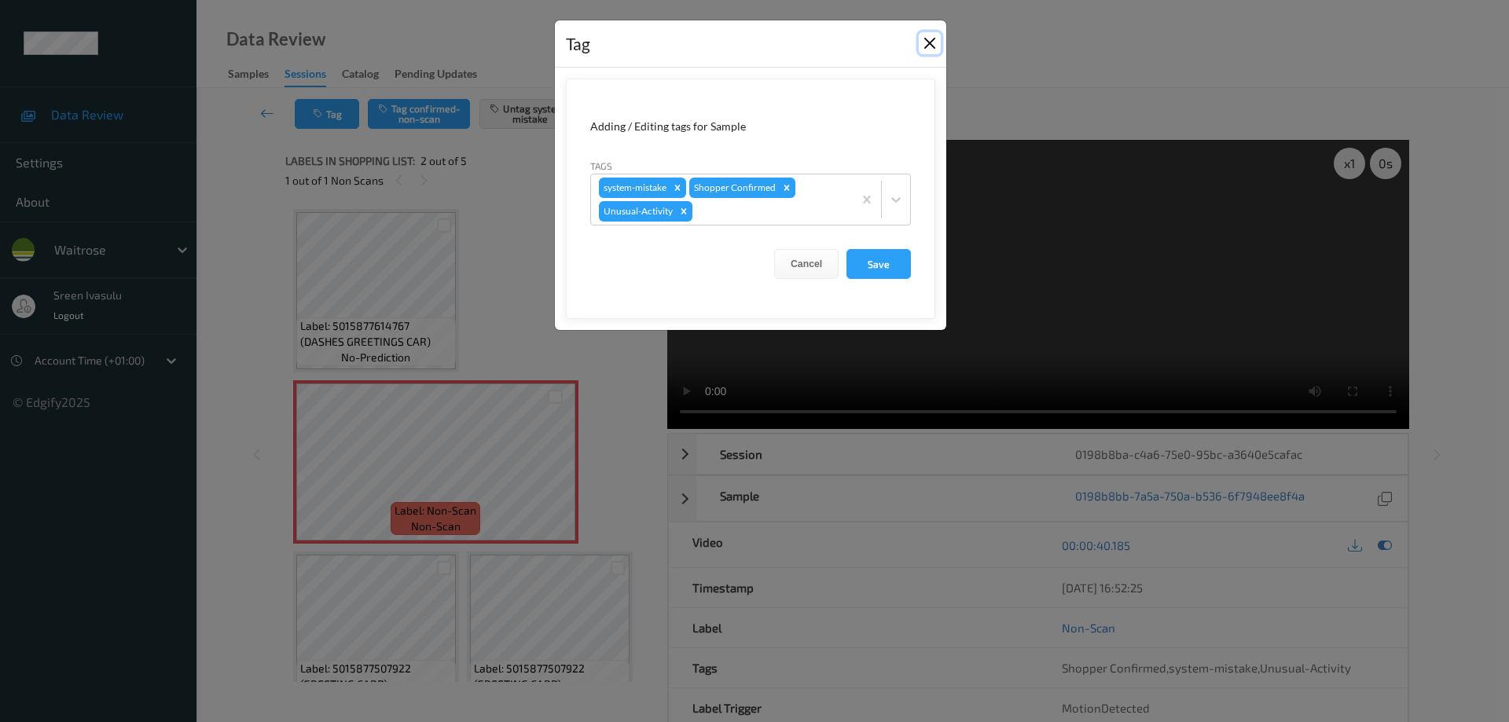
click at [937, 43] on button "Close" at bounding box center [930, 43] width 22 height 22
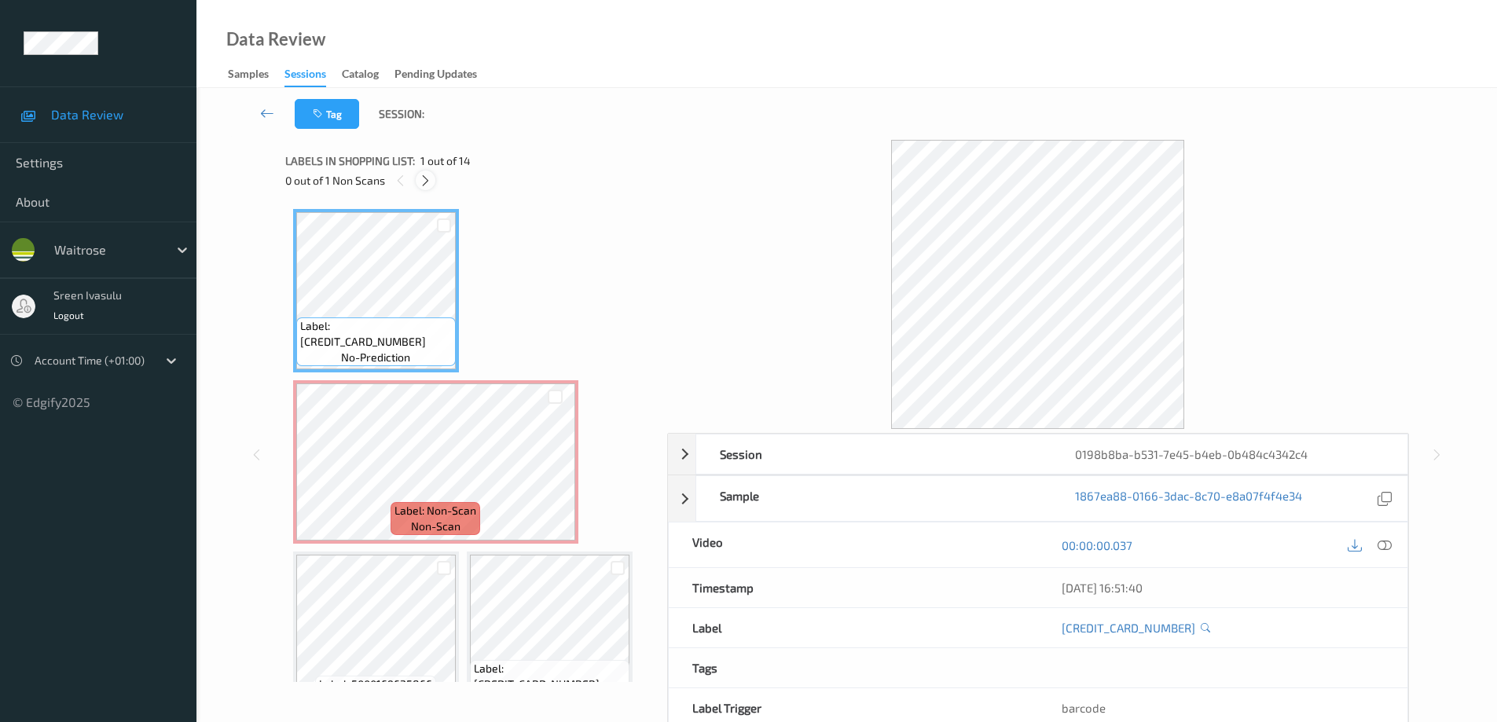
click at [431, 187] on icon at bounding box center [425, 181] width 13 height 14
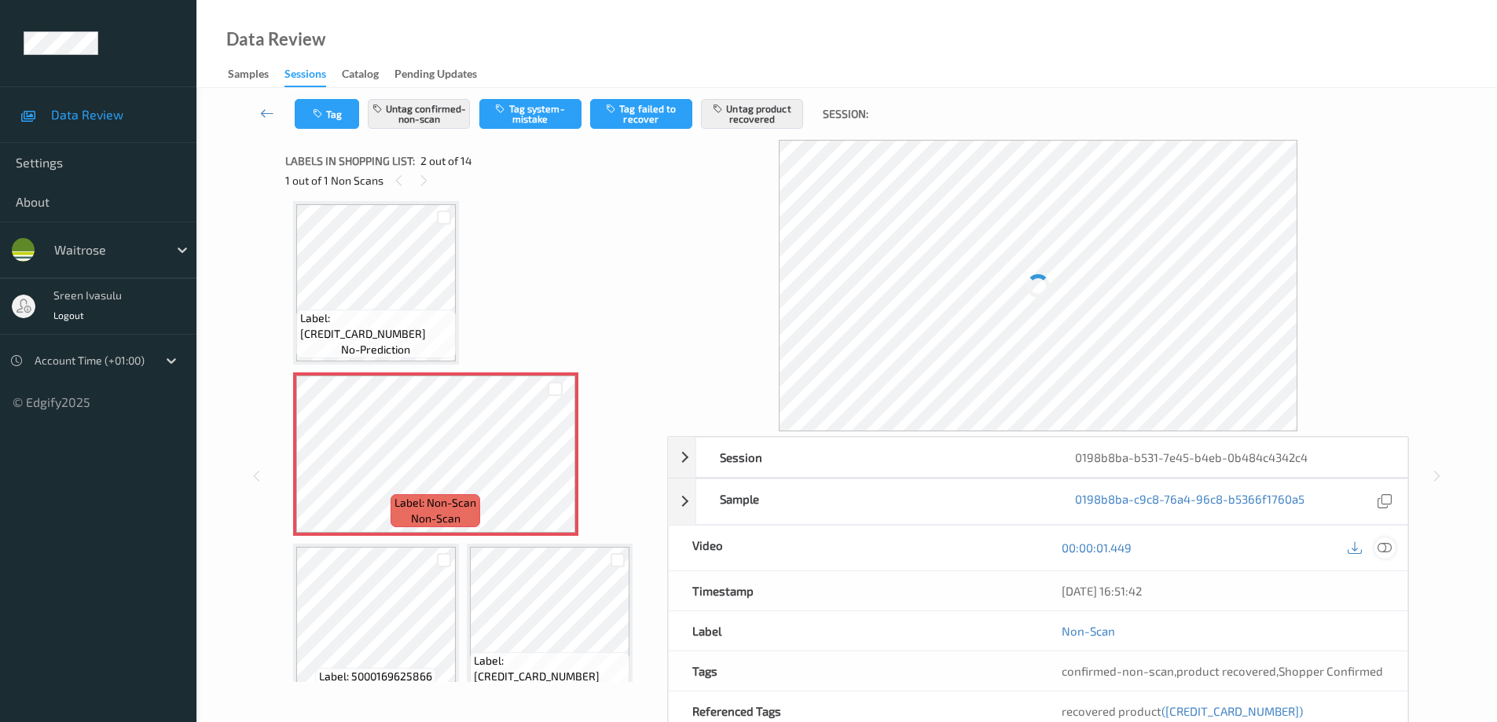
click at [1378, 545] on icon at bounding box center [1385, 548] width 14 height 14
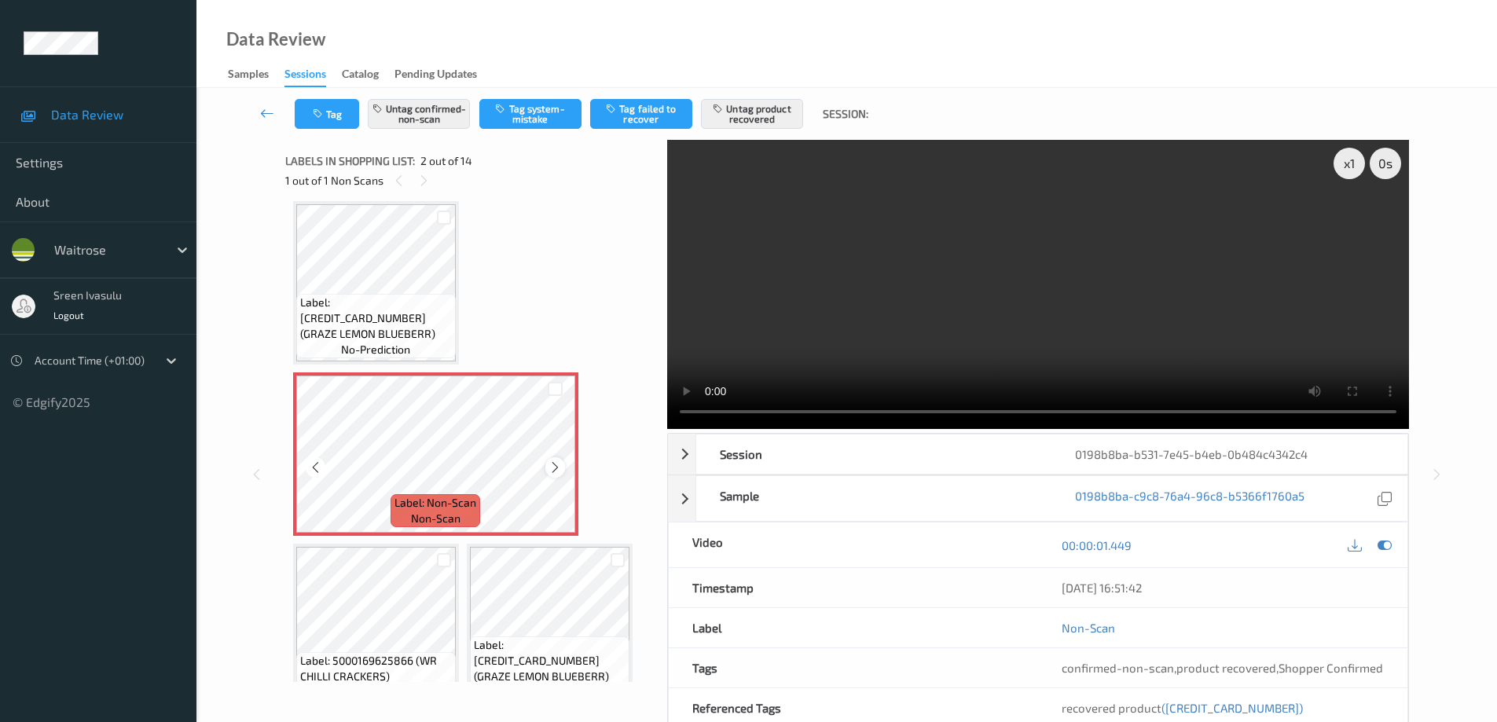
click at [549, 472] on icon at bounding box center [555, 468] width 13 height 14
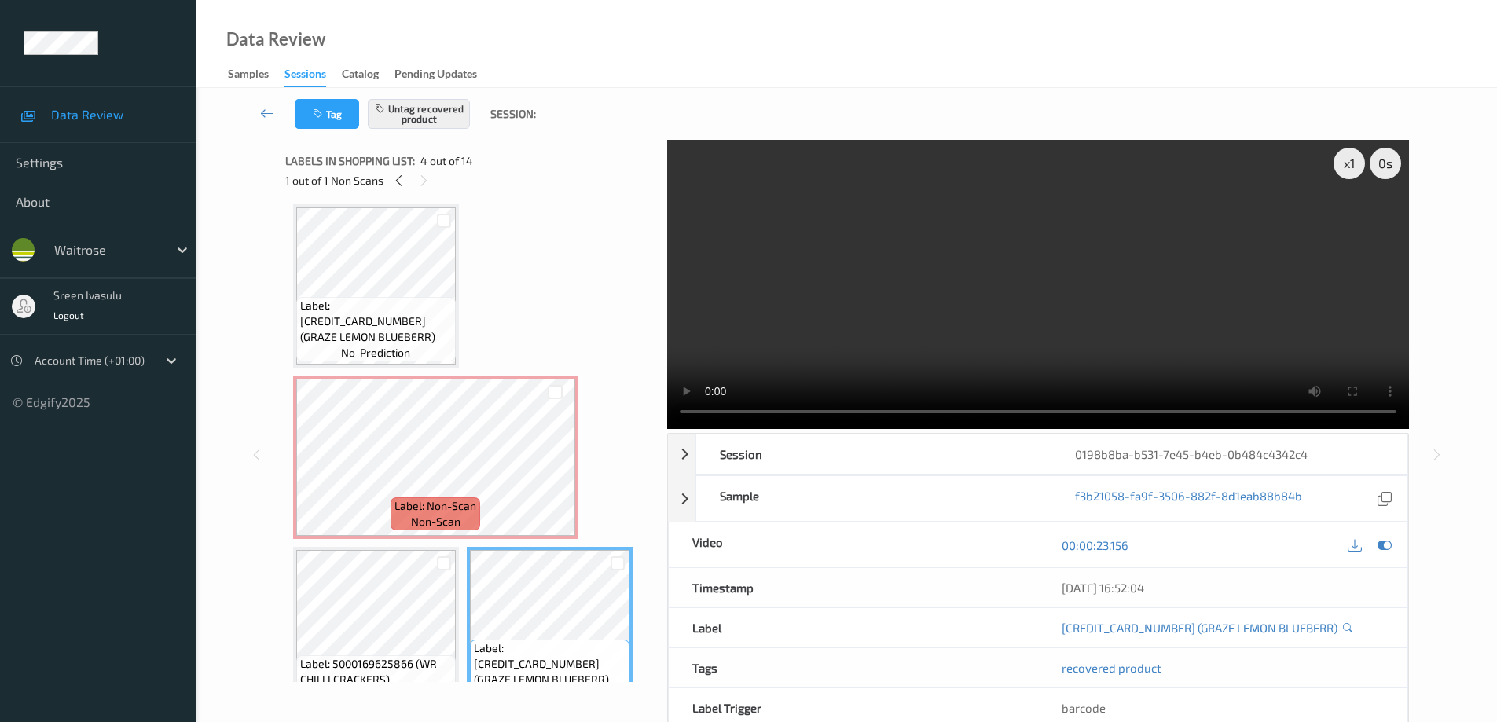
scroll to position [0, 0]
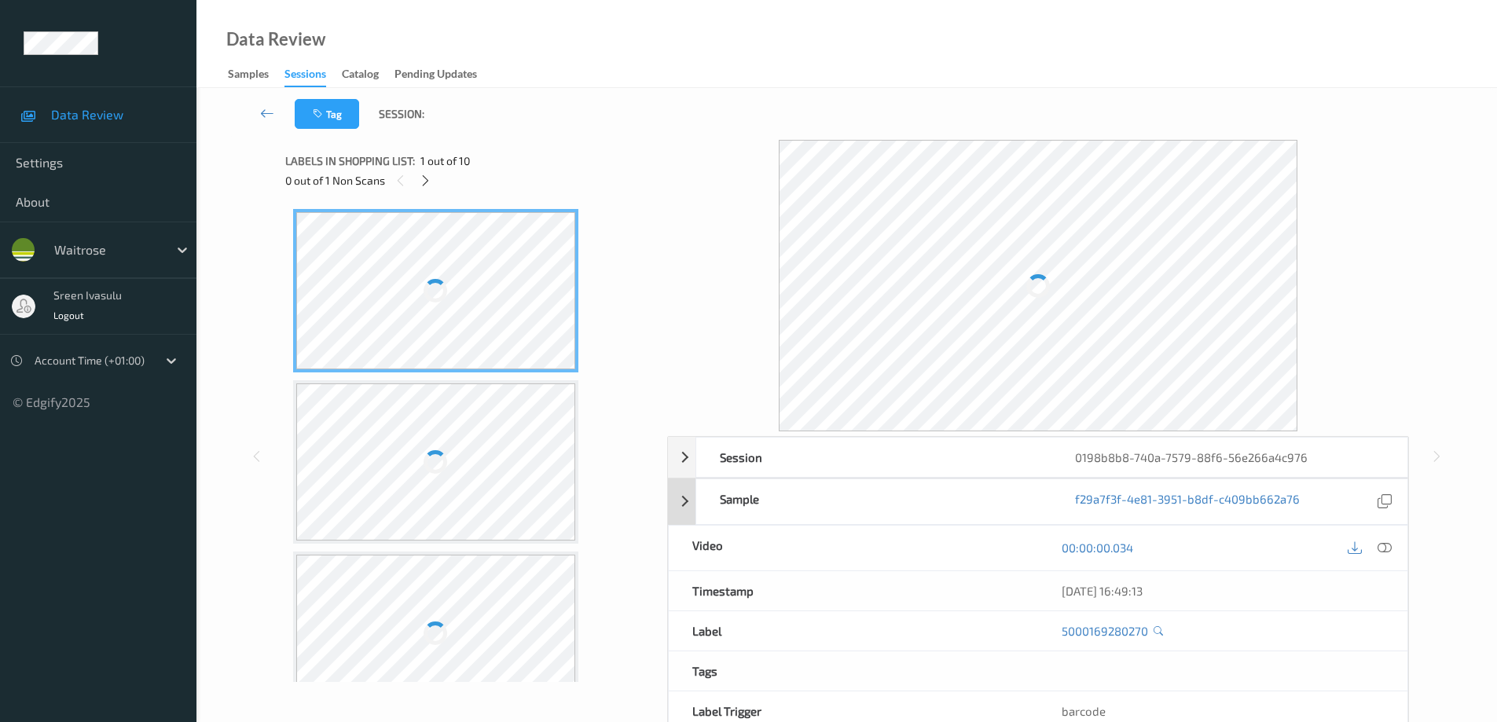
click at [422, 178] on icon at bounding box center [425, 181] width 13 height 14
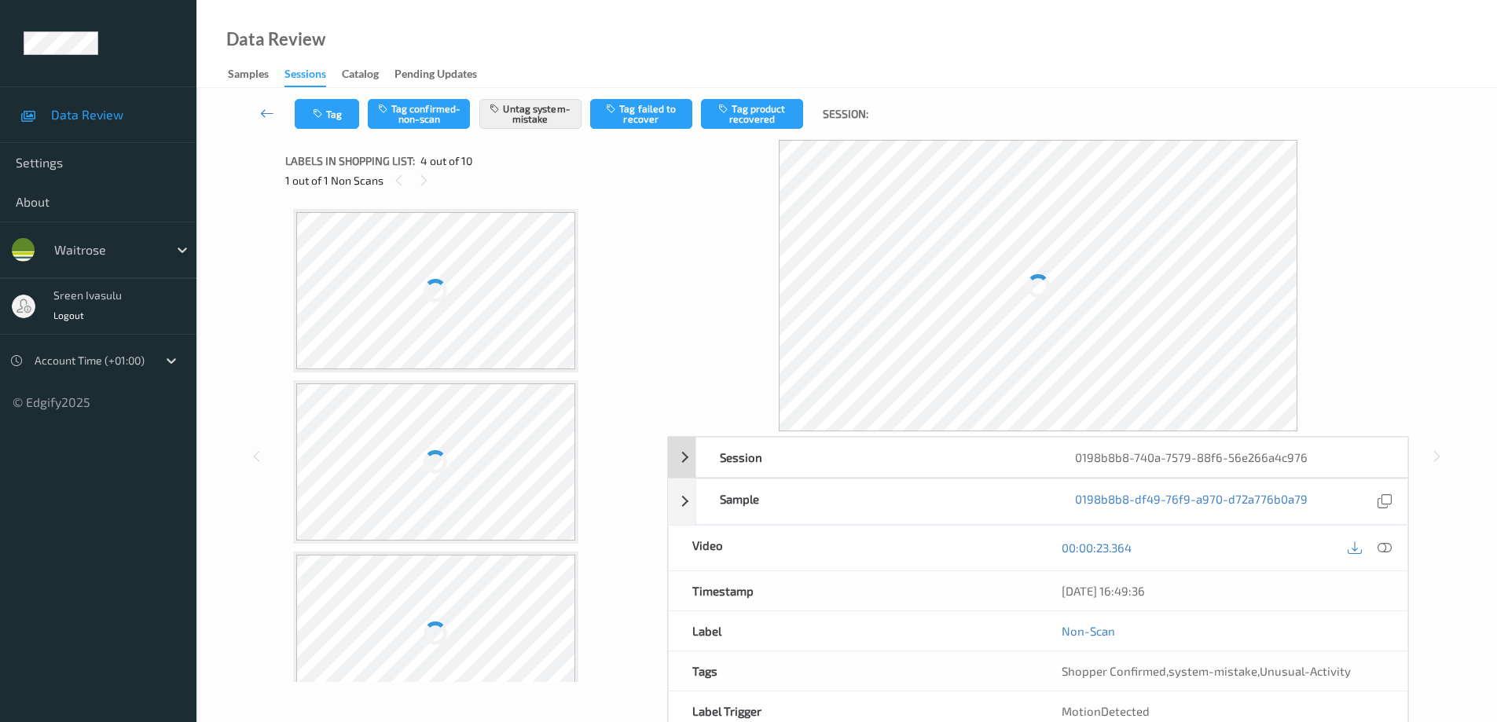
scroll to position [351, 0]
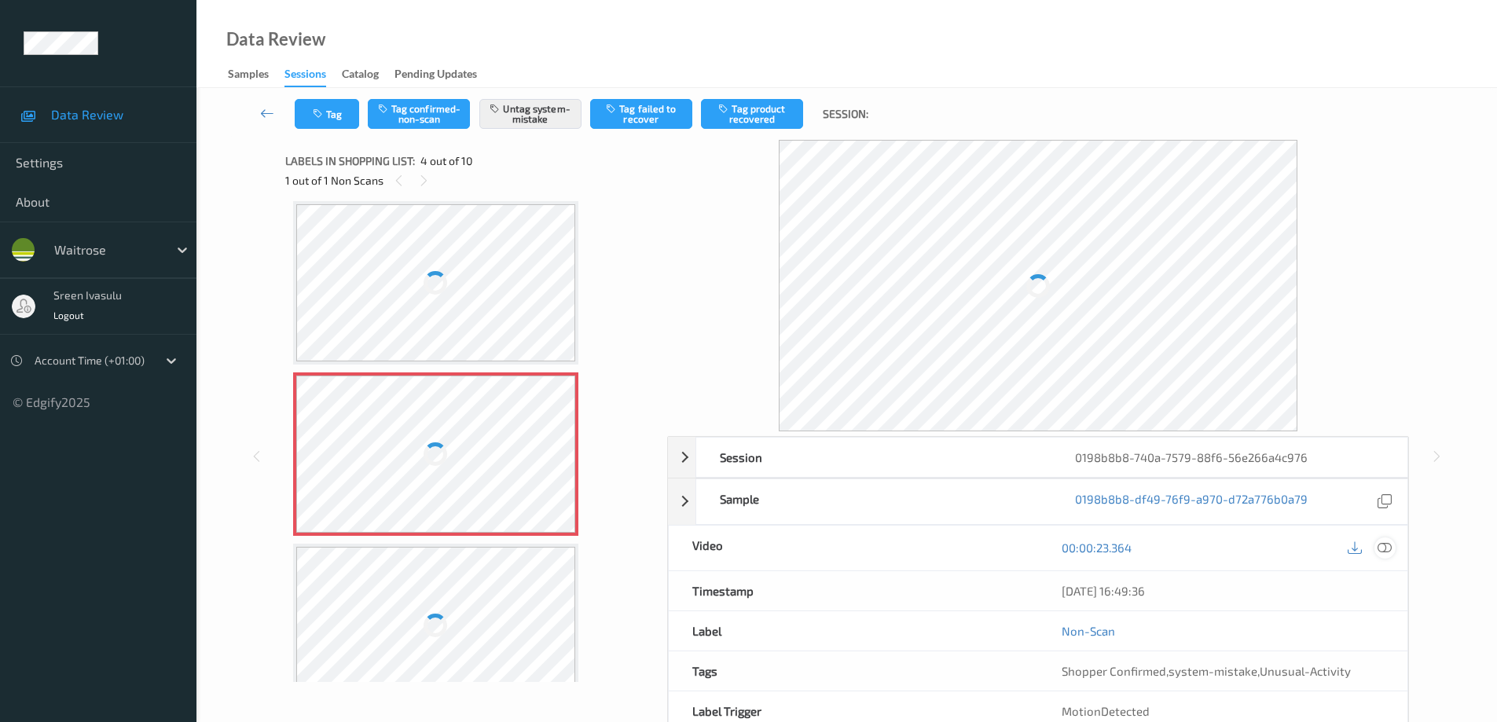
click at [1388, 550] on icon at bounding box center [1385, 548] width 14 height 14
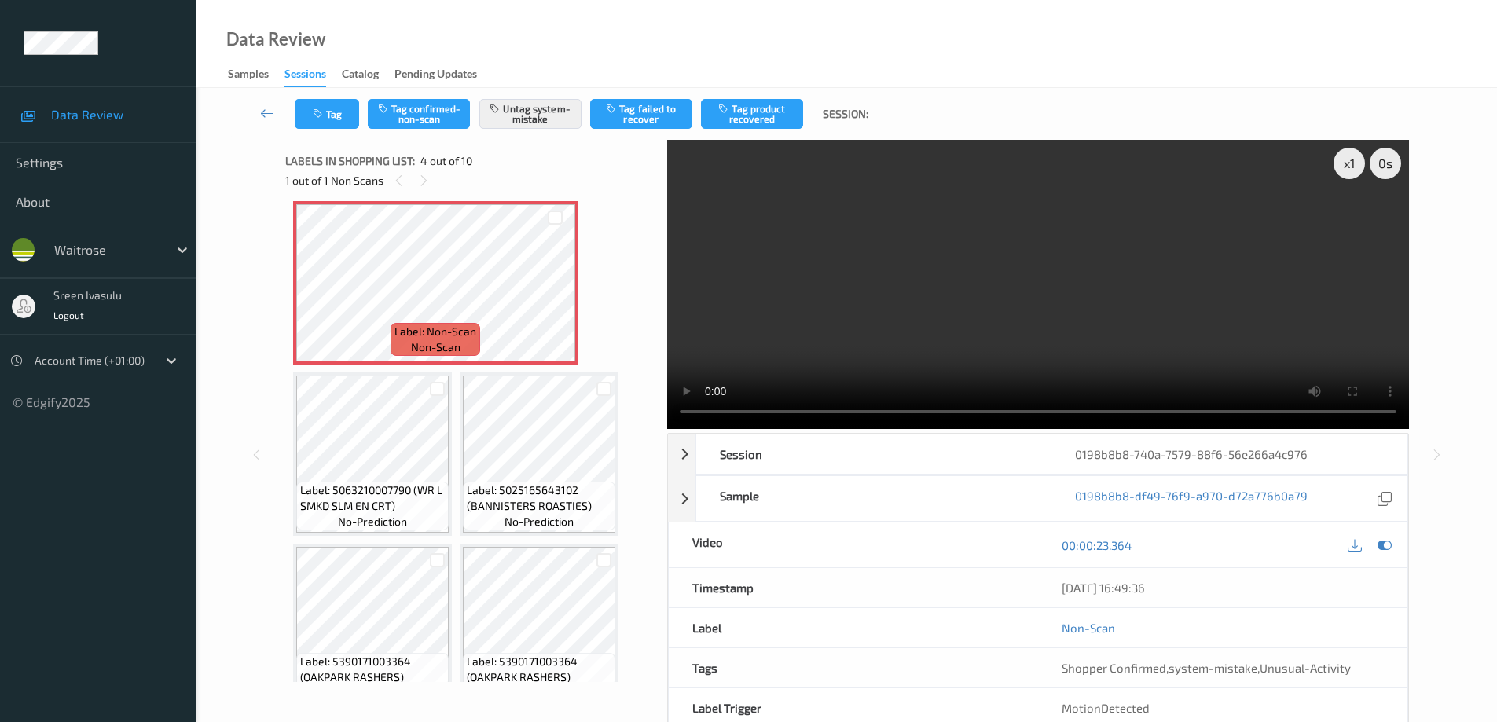
scroll to position [179, 0]
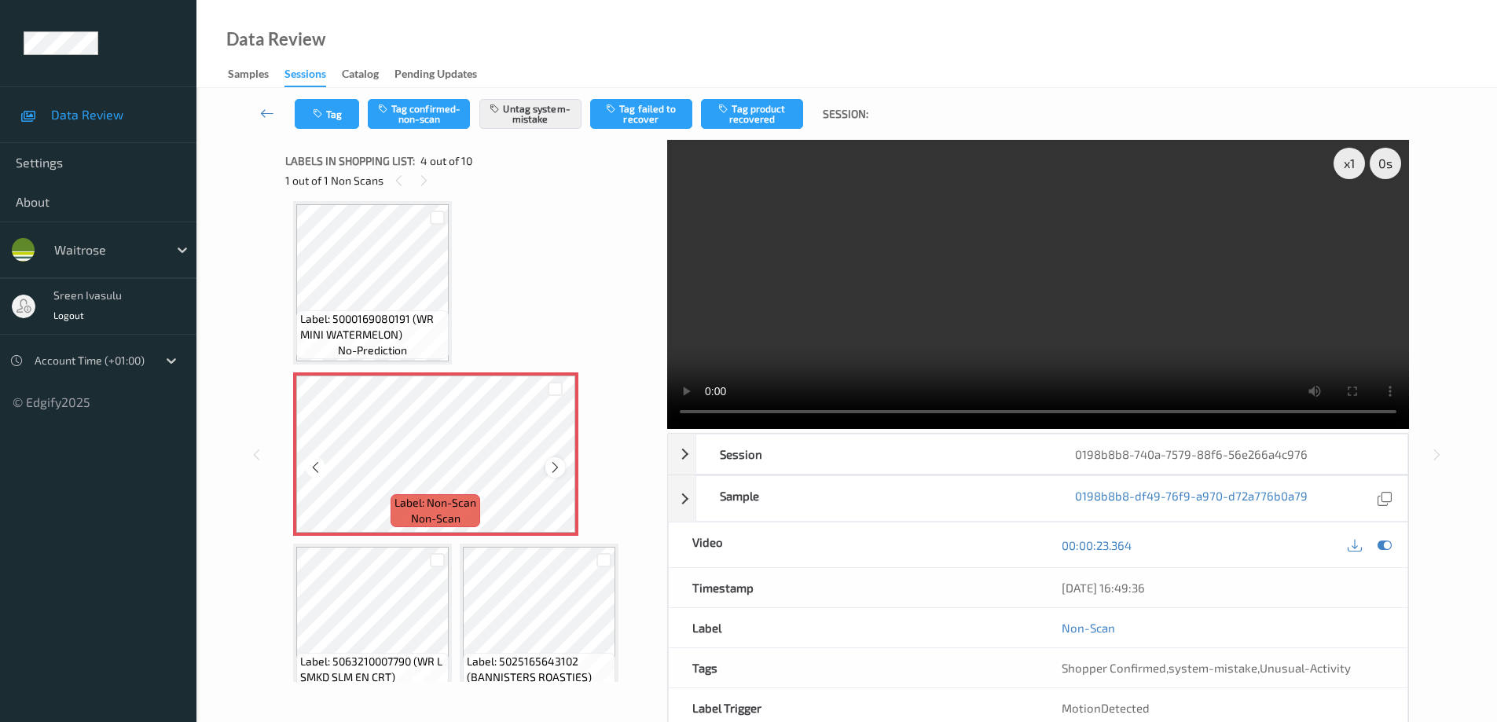
click at [559, 464] on icon at bounding box center [555, 468] width 13 height 14
click at [355, 112] on button "Tag" at bounding box center [327, 114] width 64 height 30
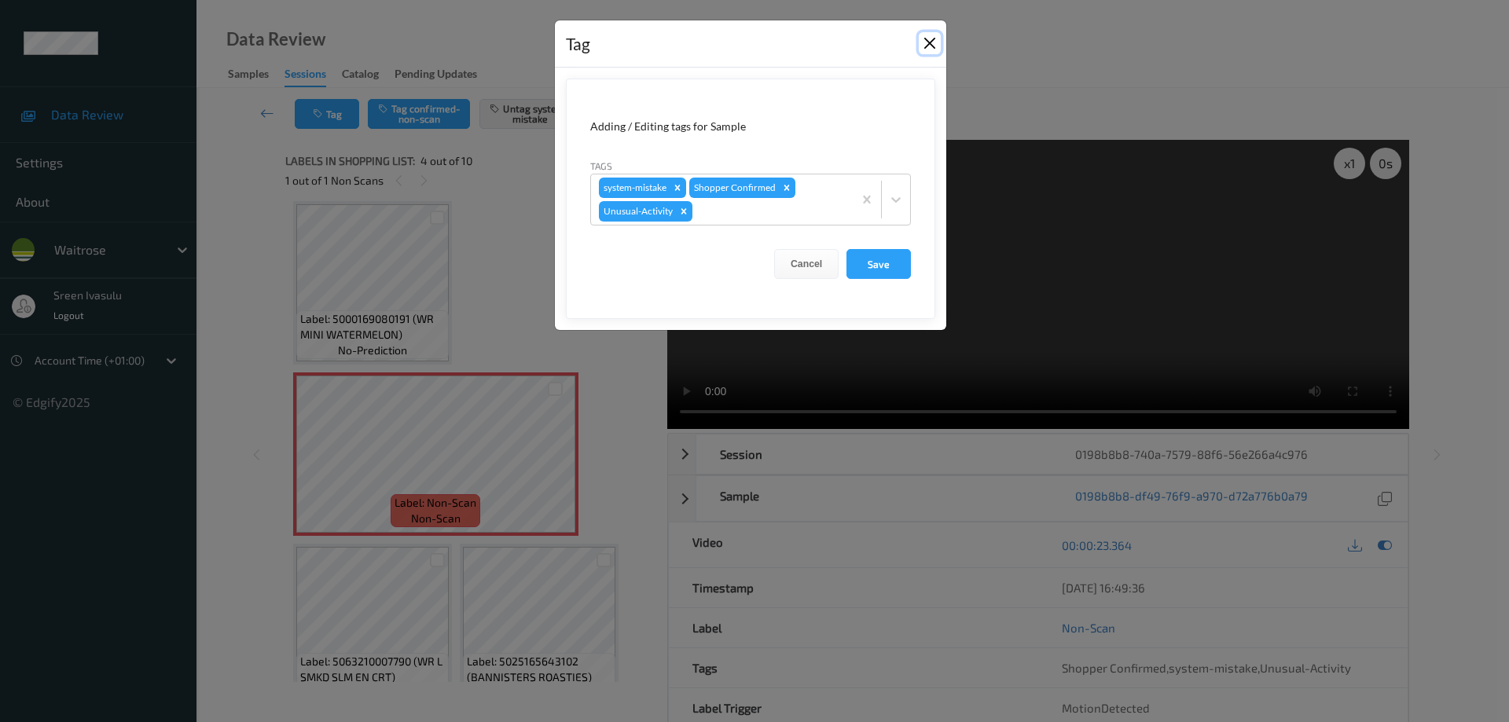
click at [927, 38] on button "Close" at bounding box center [930, 43] width 22 height 22
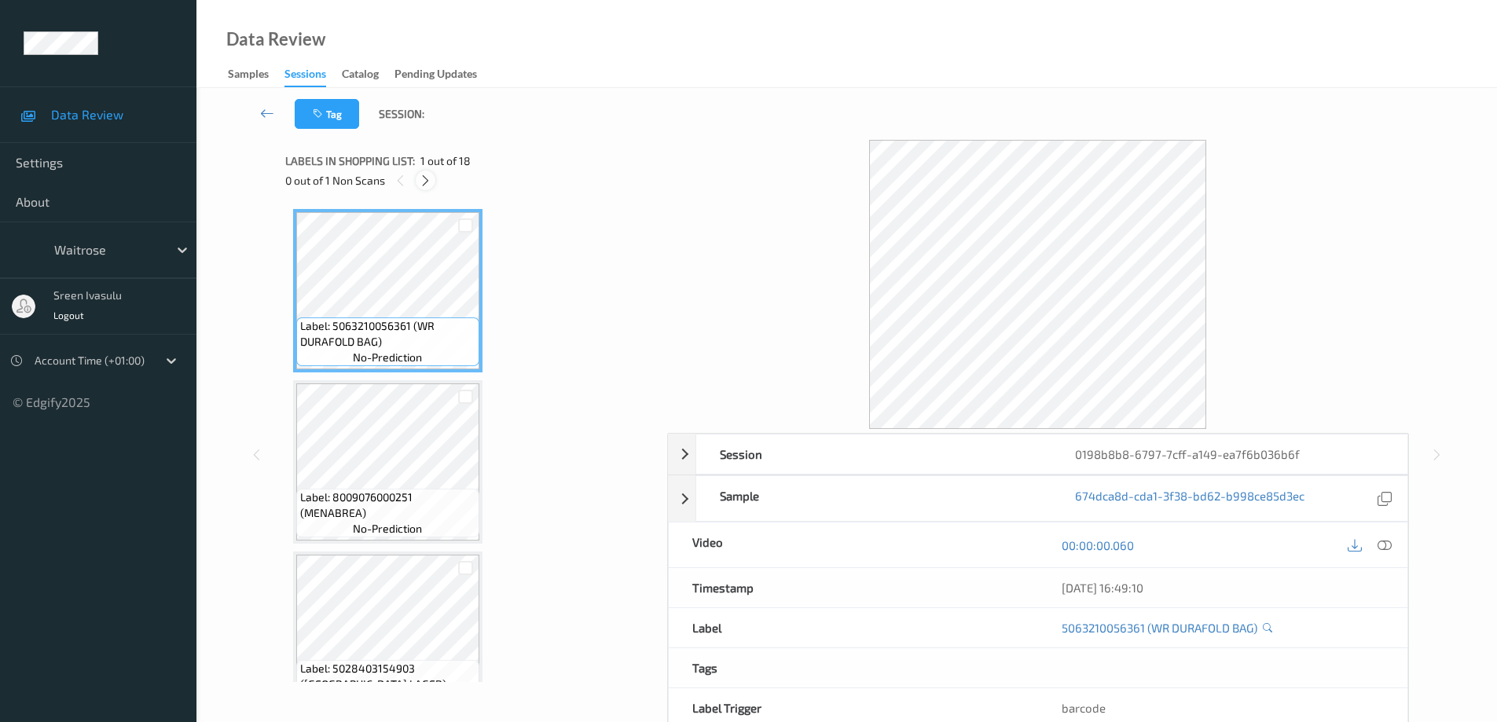
click at [417, 184] on div at bounding box center [426, 181] width 20 height 20
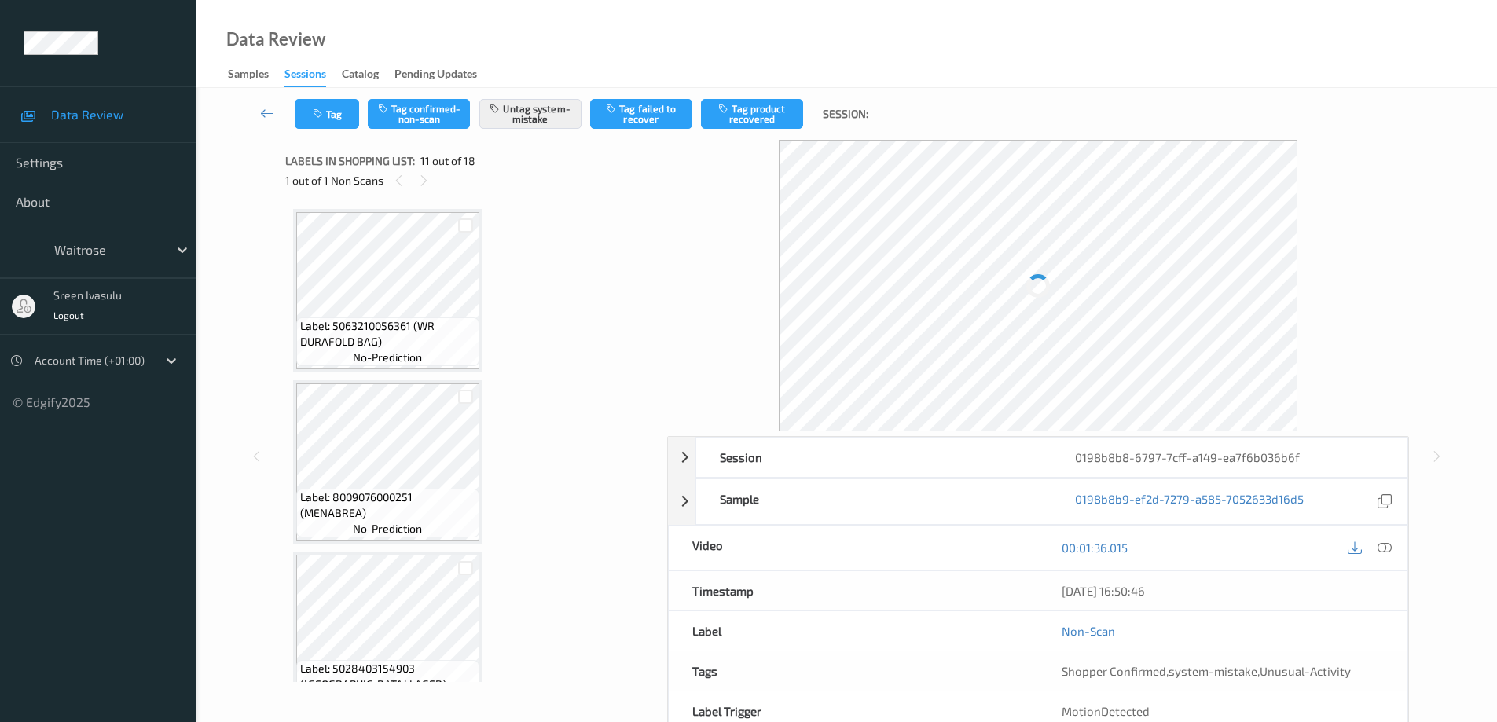
scroll to position [1550, 0]
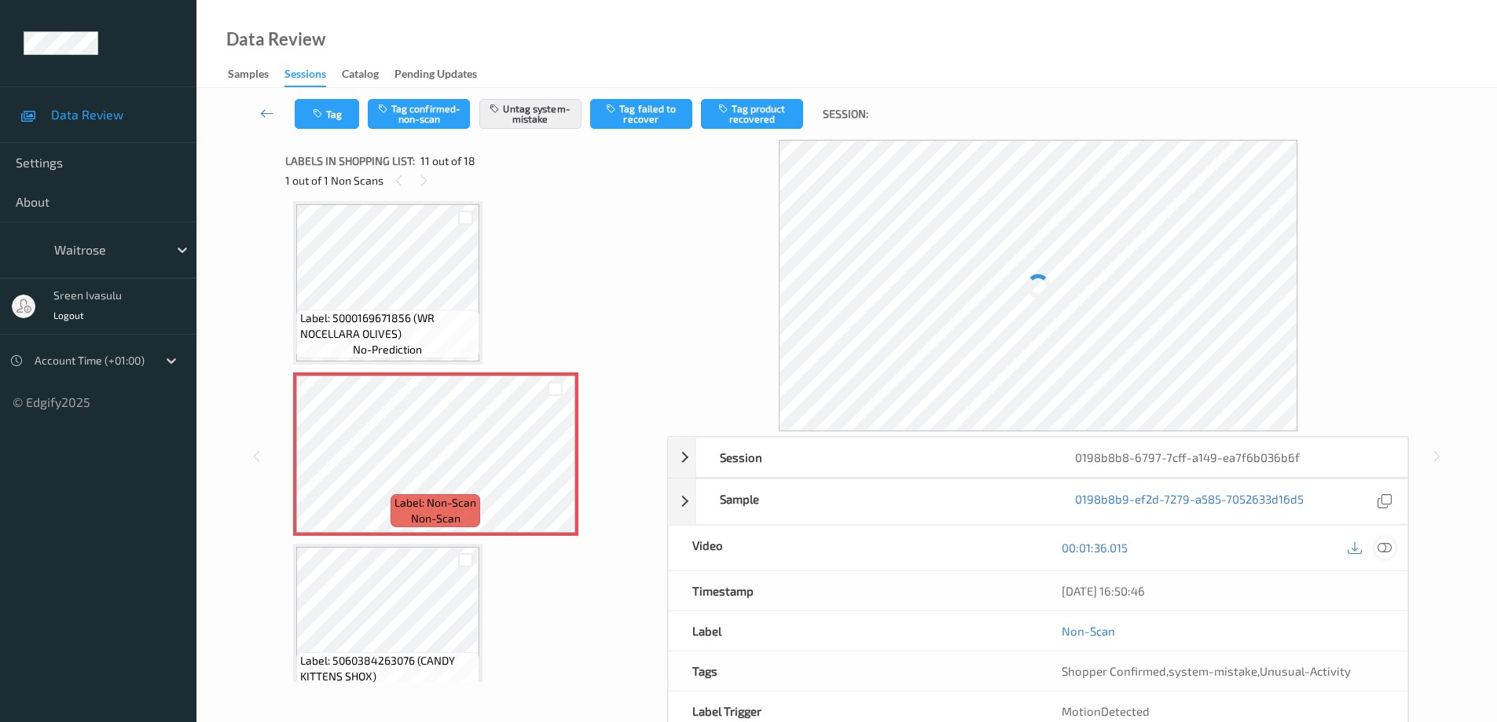
click at [1390, 553] on icon at bounding box center [1385, 548] width 14 height 14
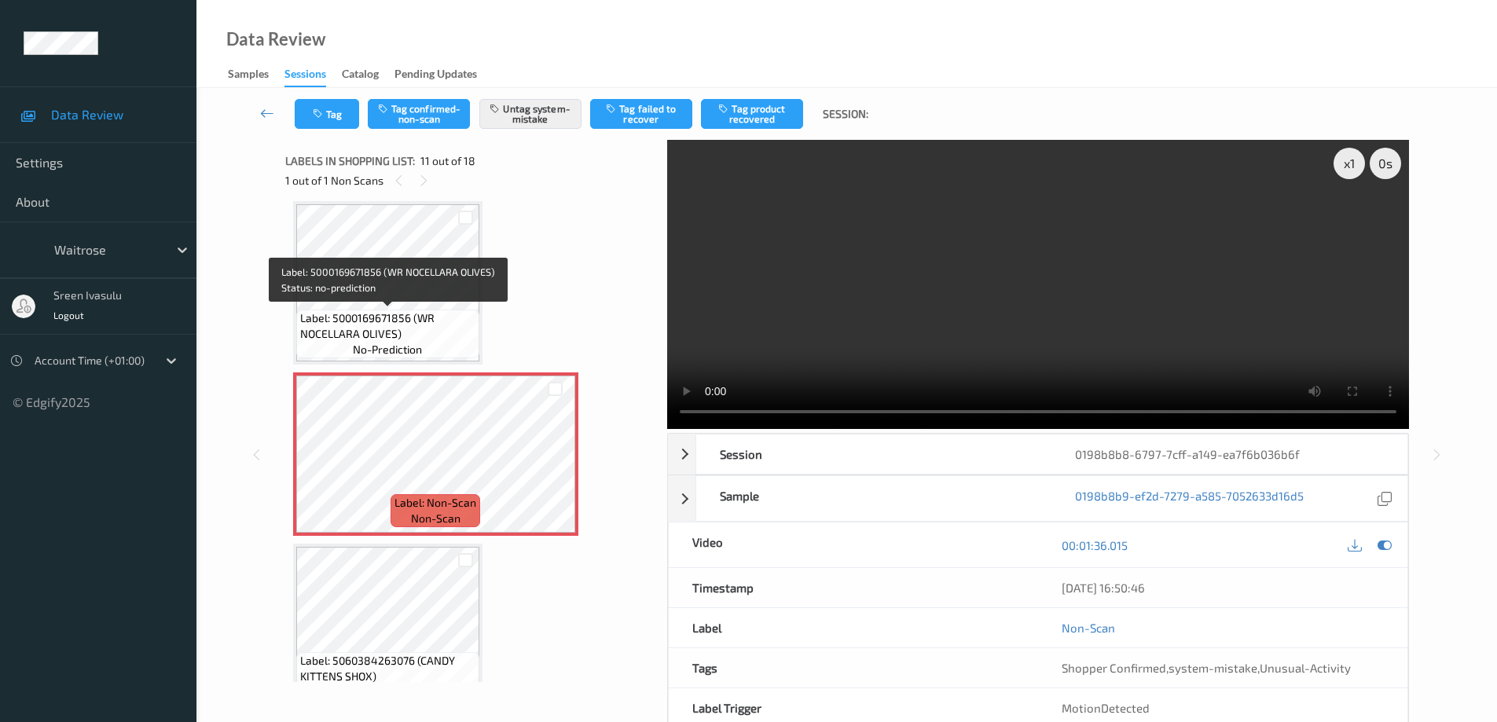
click at [375, 316] on span "Label: 5000169671856 (WR NOCELLARA OLIVES)" at bounding box center [387, 325] width 175 height 31
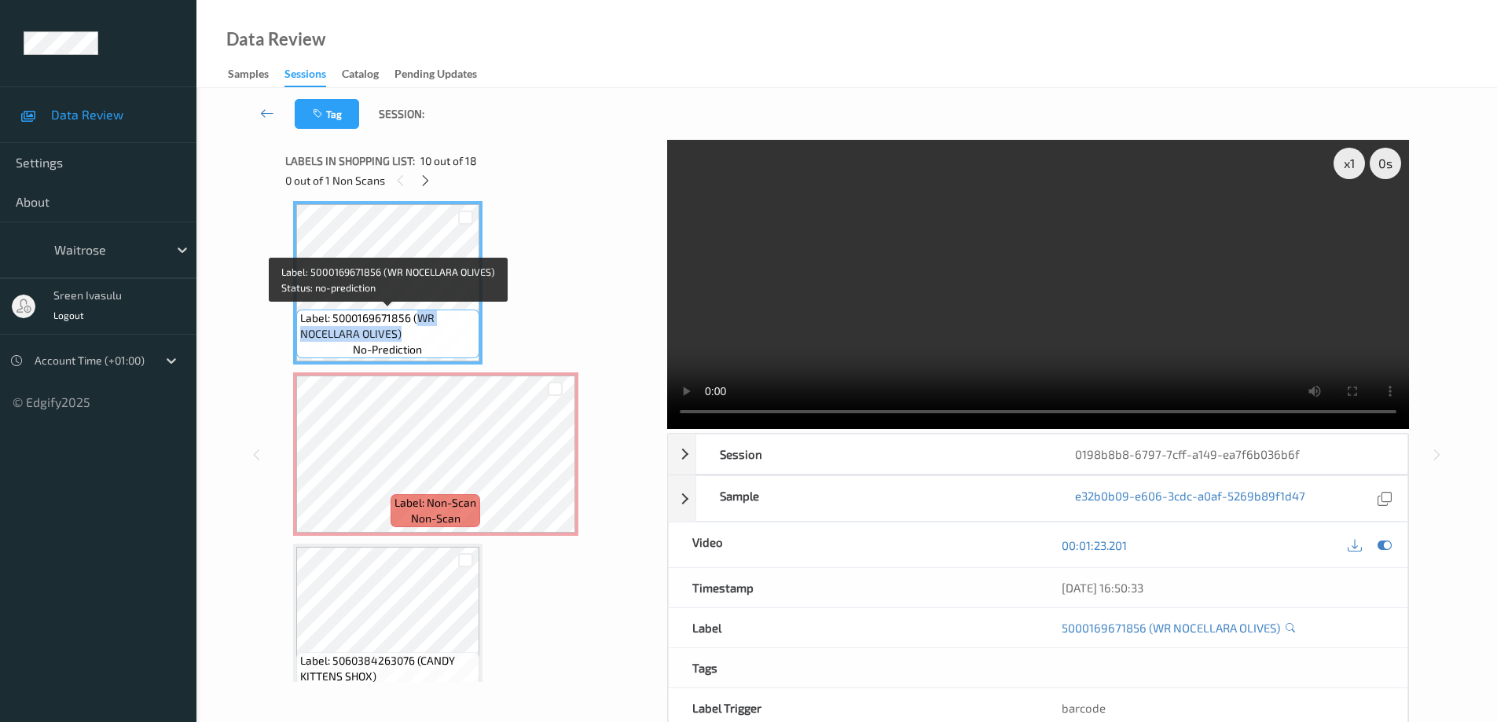
drag, startPoint x: 419, startPoint y: 316, endPoint x: 428, endPoint y: 329, distance: 16.4
click at [428, 329] on span "Label: 5000169671856 (WR NOCELLARA OLIVES)" at bounding box center [387, 325] width 175 height 31
copy span "WR NOCELLARA OLIVES)"
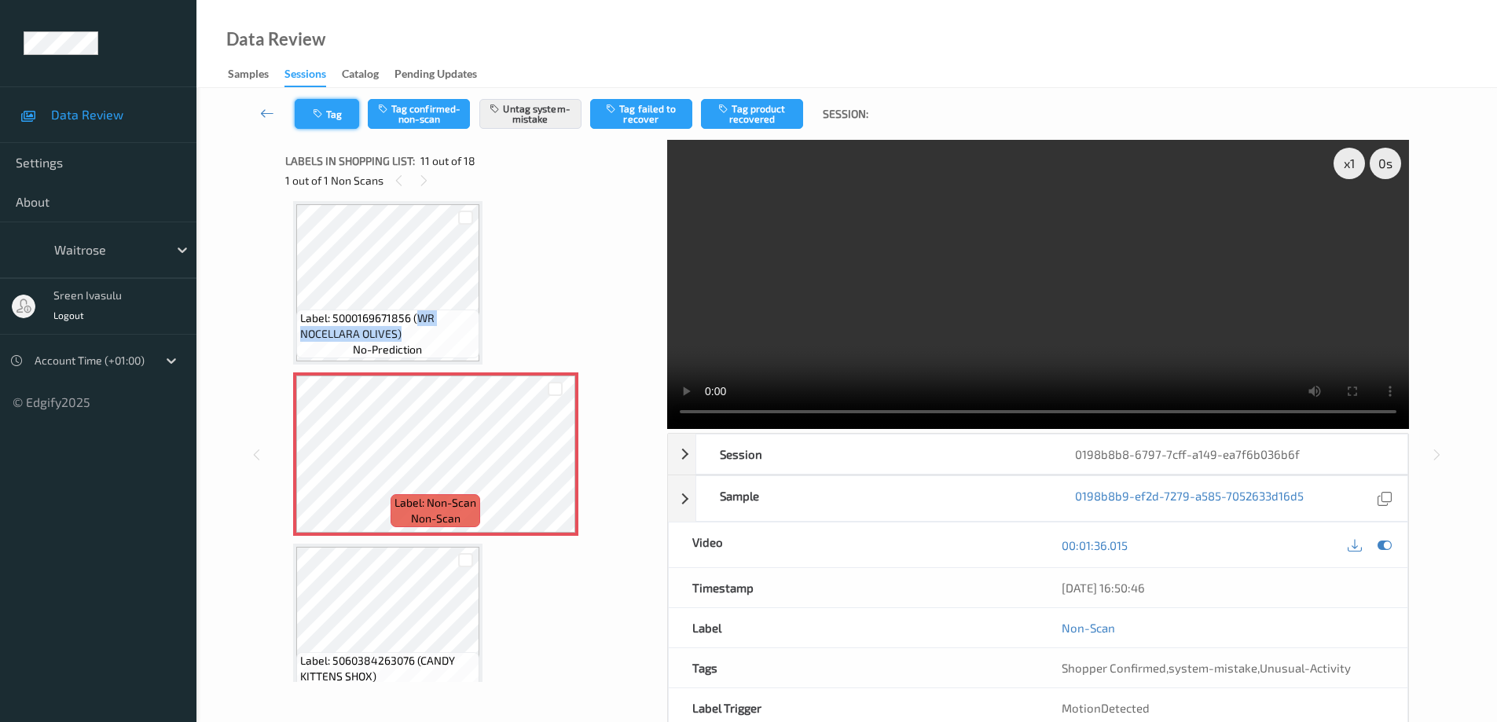
click at [334, 126] on button "Tag" at bounding box center [327, 114] width 64 height 30
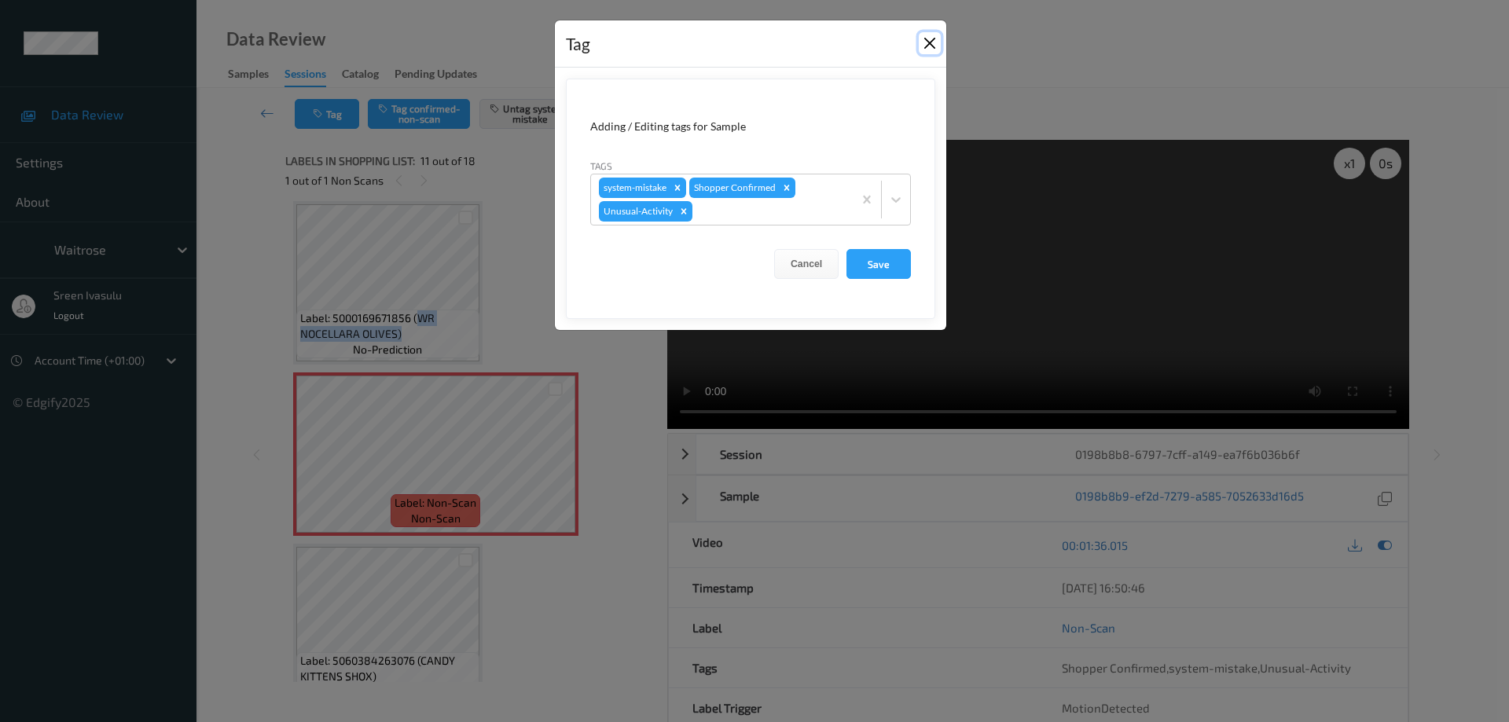
click at [926, 37] on button "Close" at bounding box center [930, 43] width 22 height 22
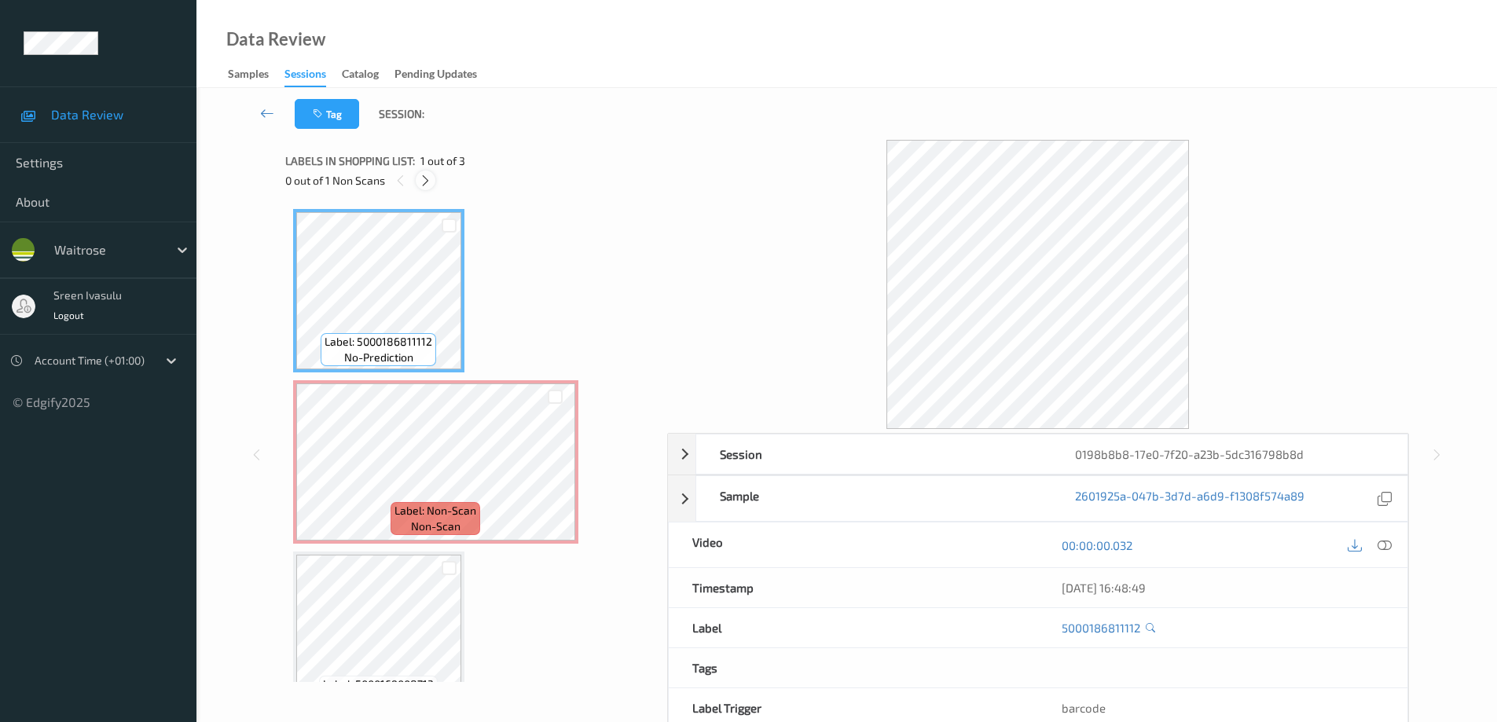
click at [424, 174] on icon at bounding box center [425, 181] width 13 height 14
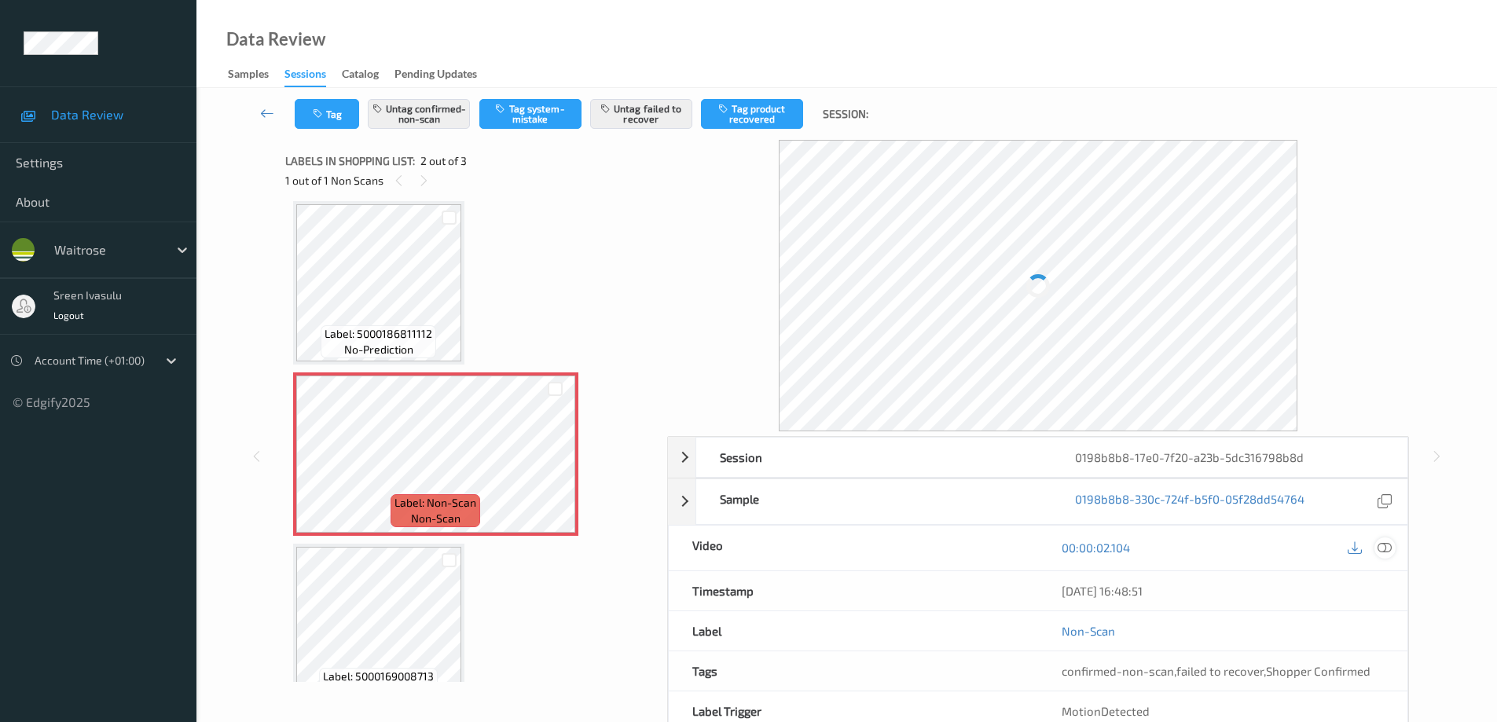
click at [1384, 542] on icon at bounding box center [1385, 548] width 14 height 14
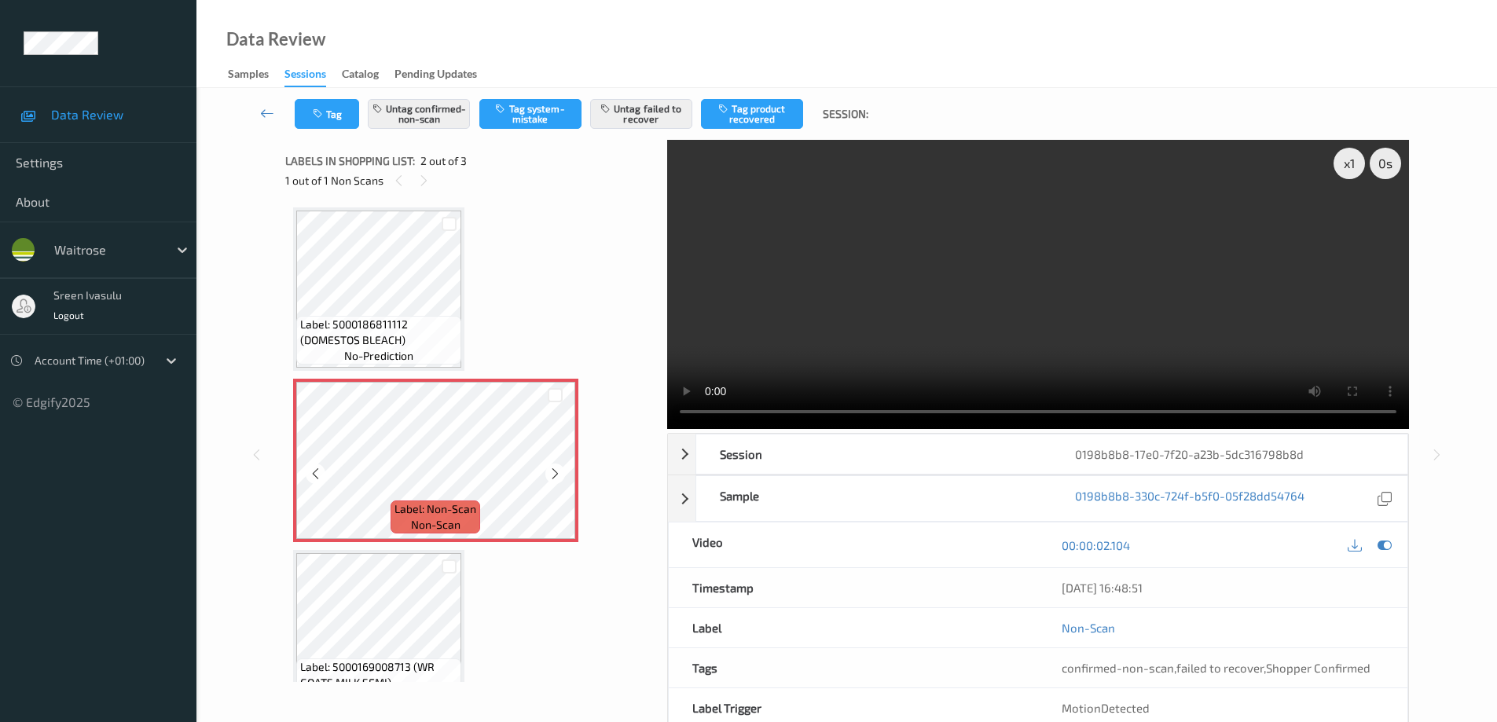
scroll to position [0, 0]
click at [289, 678] on div "Label: 5000186811112 (DOMESTOS BLEACH) no-prediction Label: Non-Scan non-scan L…" at bounding box center [470, 441] width 371 height 481
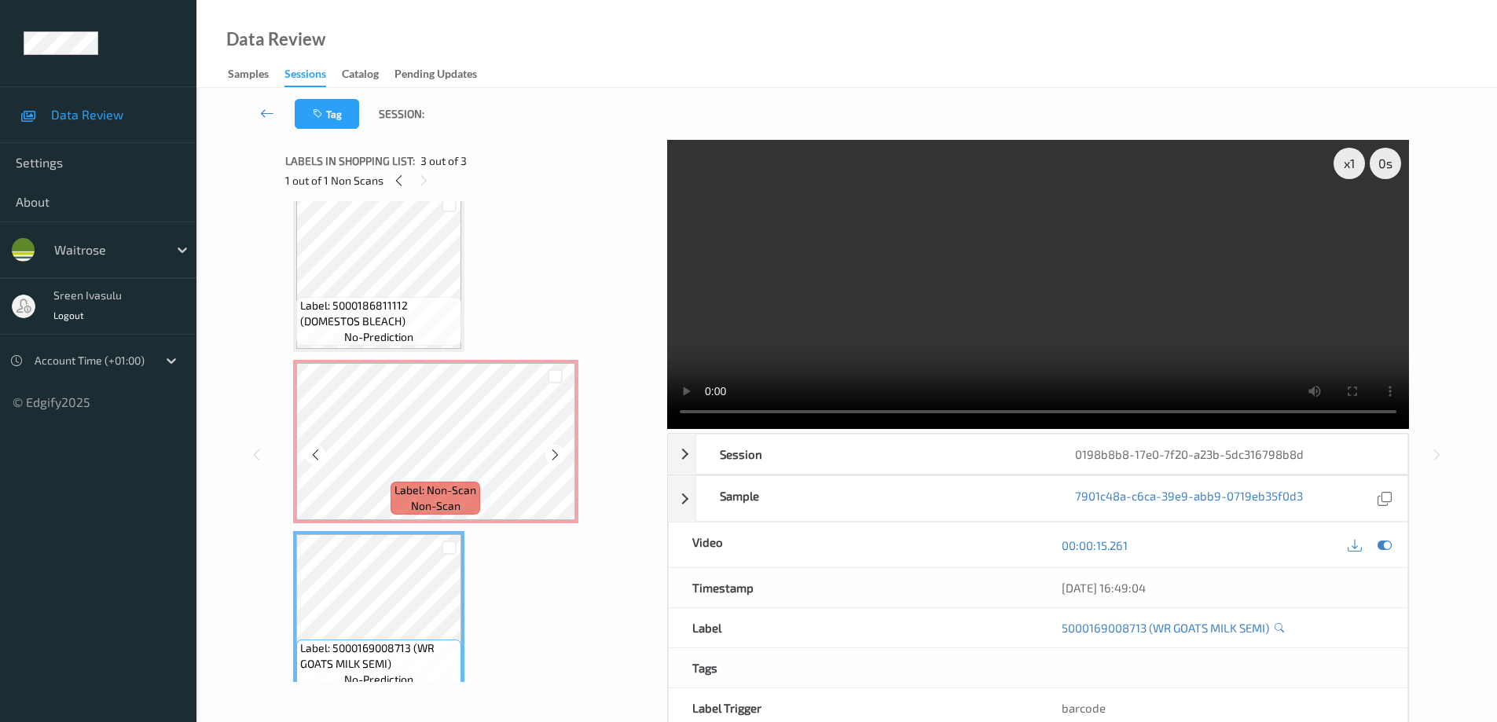
scroll to position [41, 0]
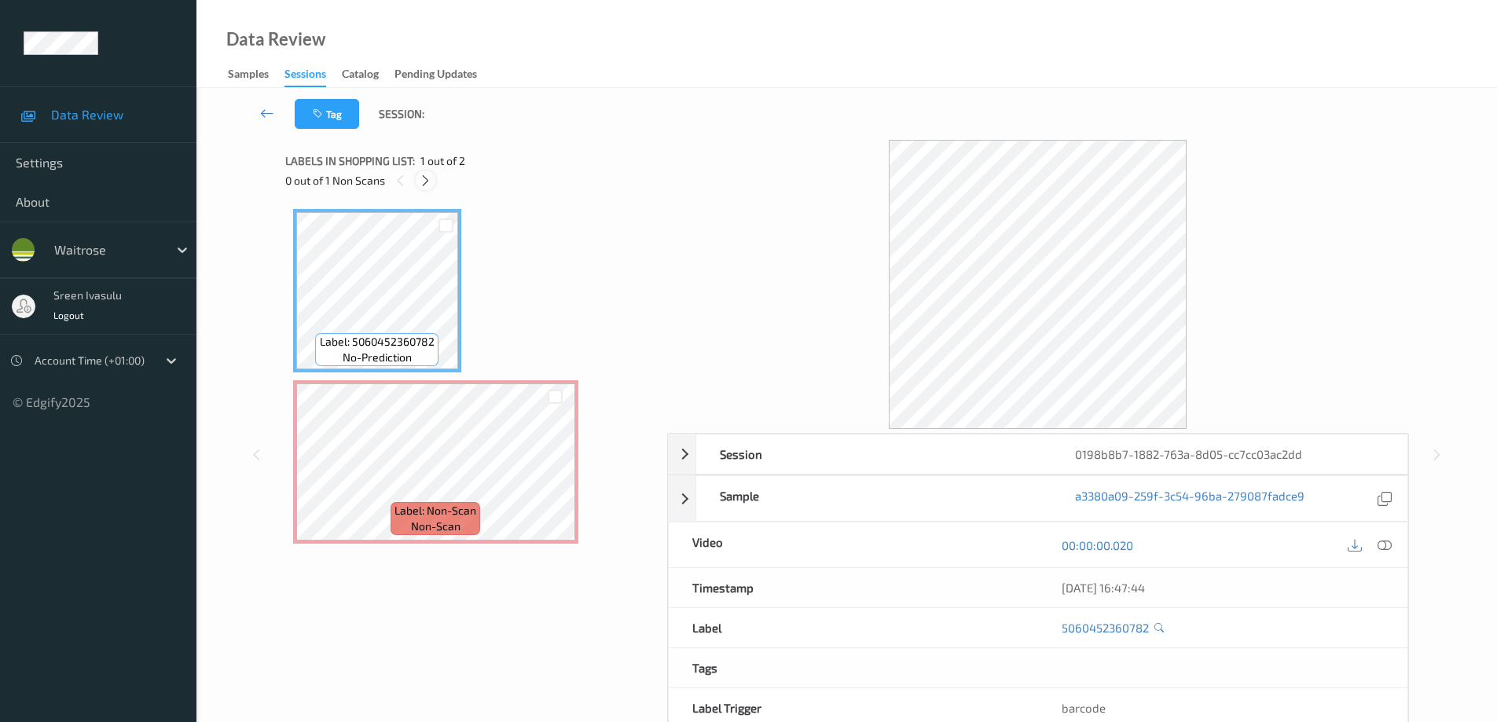
click at [421, 180] on icon at bounding box center [425, 181] width 13 height 14
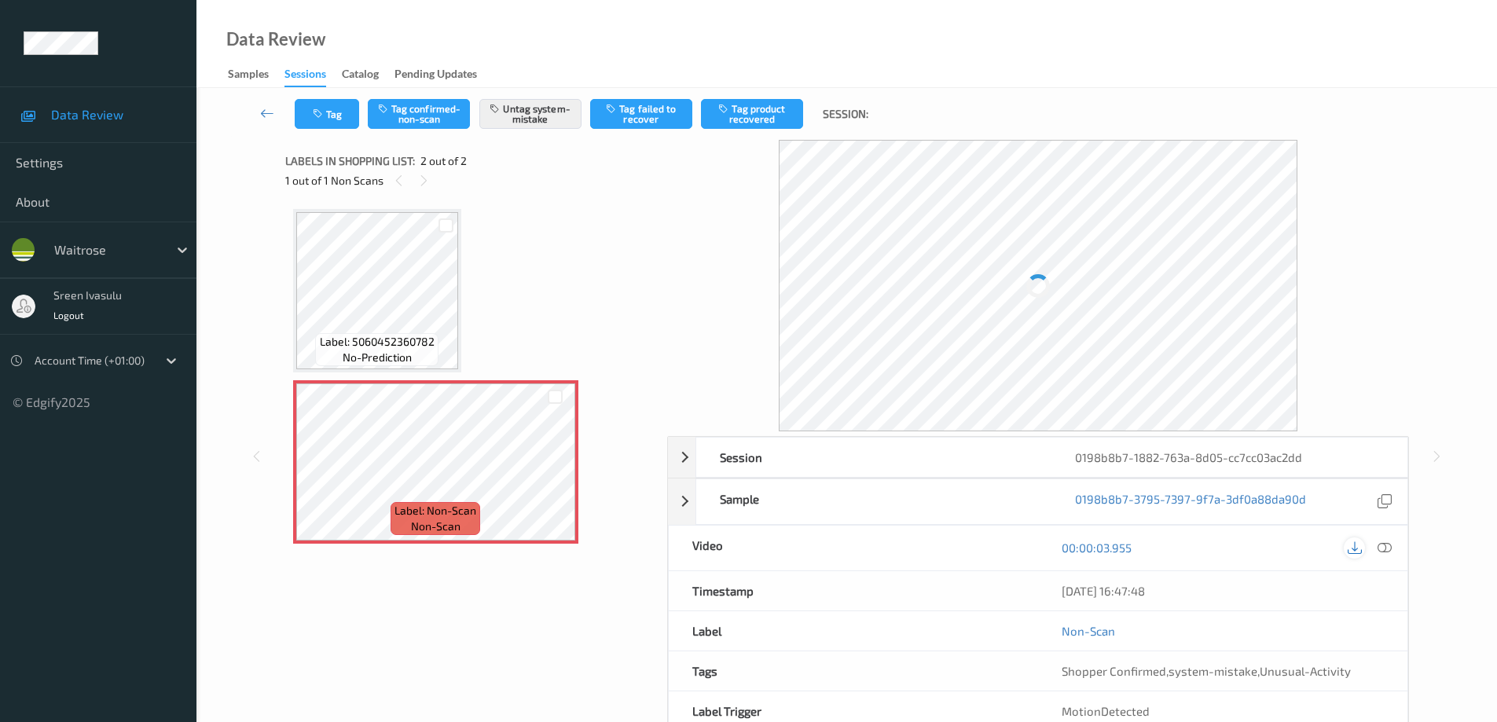
click at [1390, 550] on icon at bounding box center [1385, 548] width 14 height 14
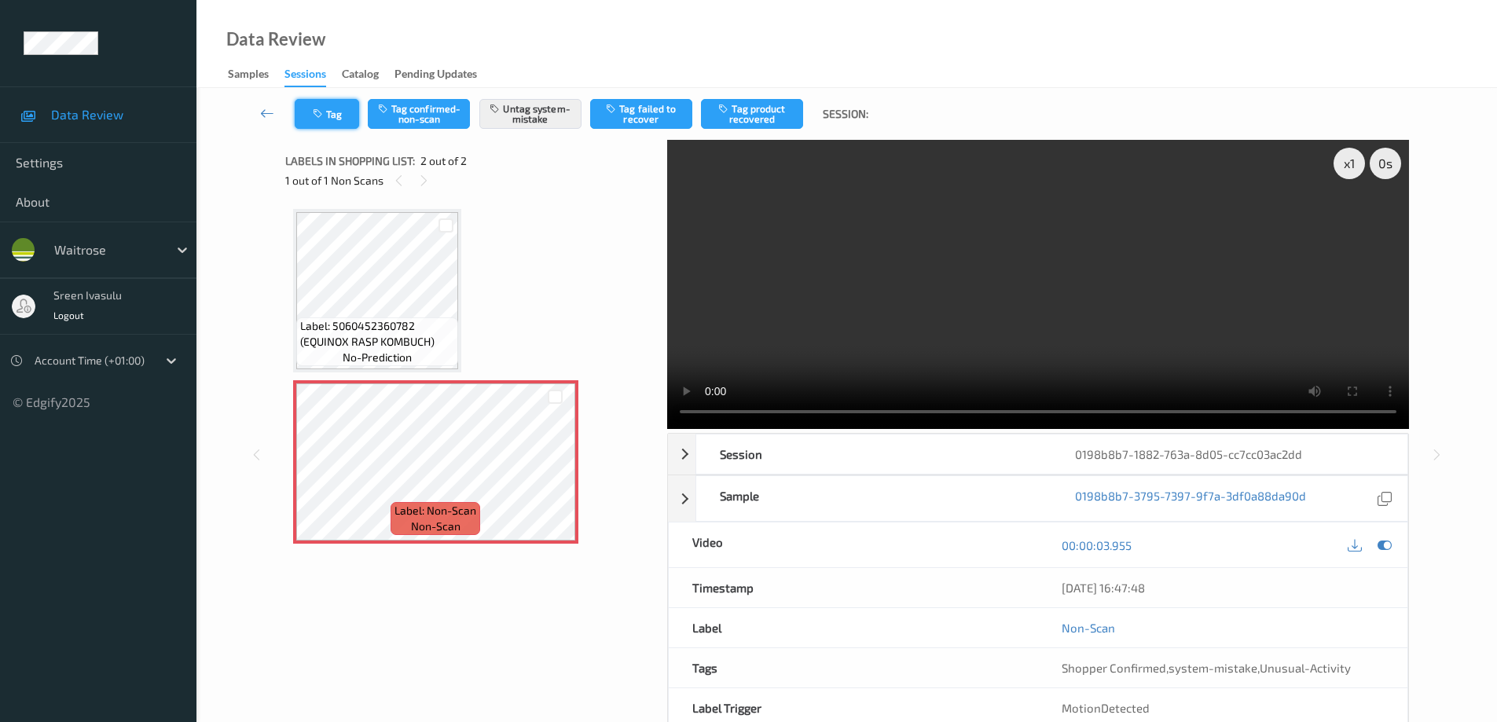
click at [342, 118] on button "Tag" at bounding box center [327, 114] width 64 height 30
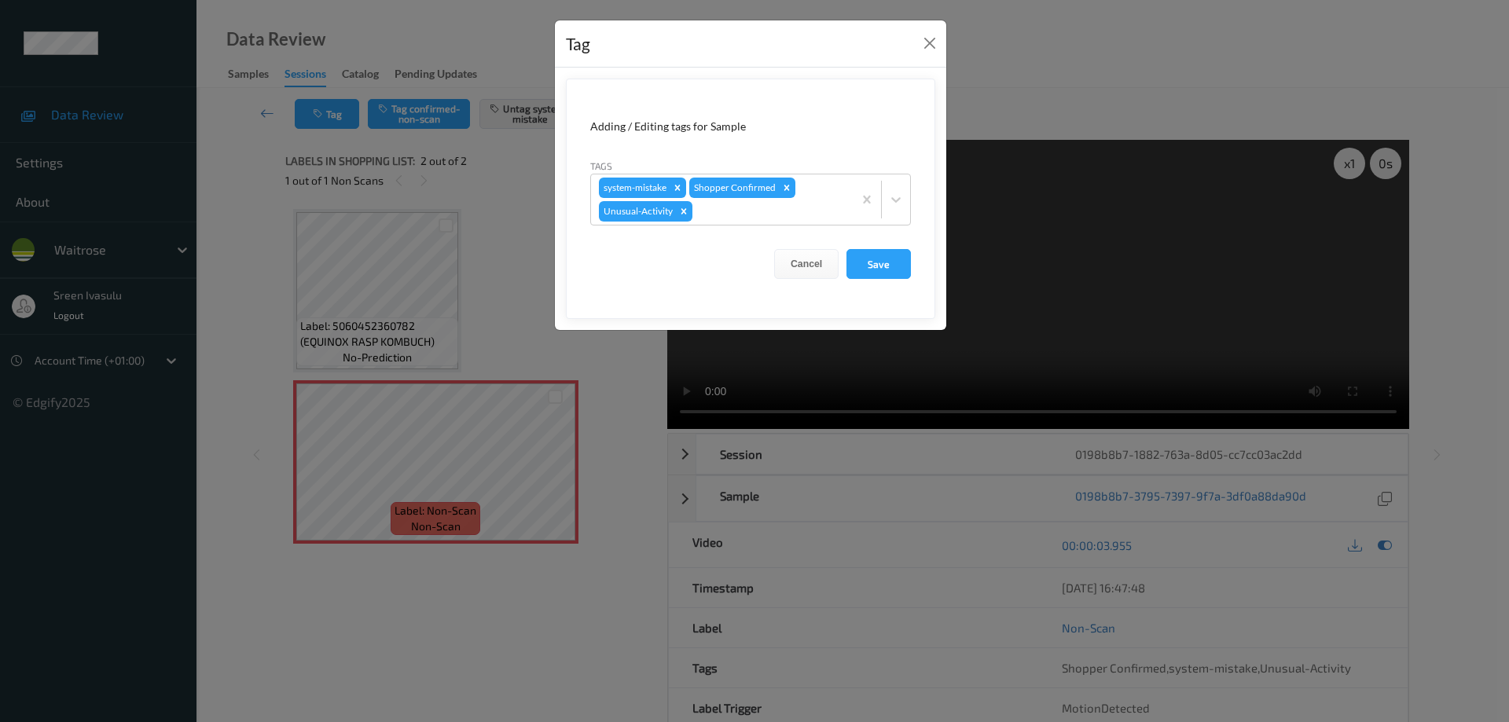
click at [943, 35] on div "Tag" at bounding box center [750, 44] width 391 height 48
click at [927, 37] on button "Close" at bounding box center [930, 43] width 22 height 22
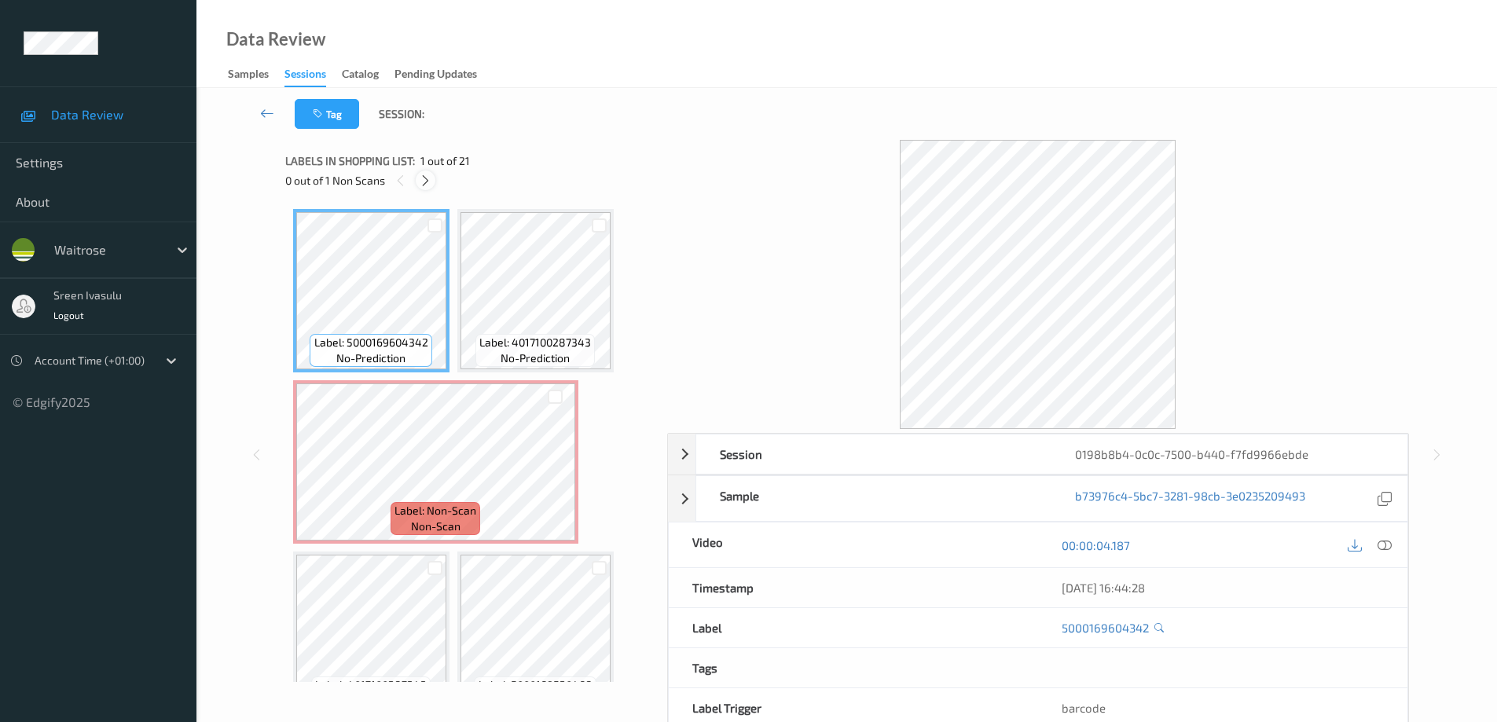
click at [424, 182] on icon at bounding box center [425, 181] width 13 height 14
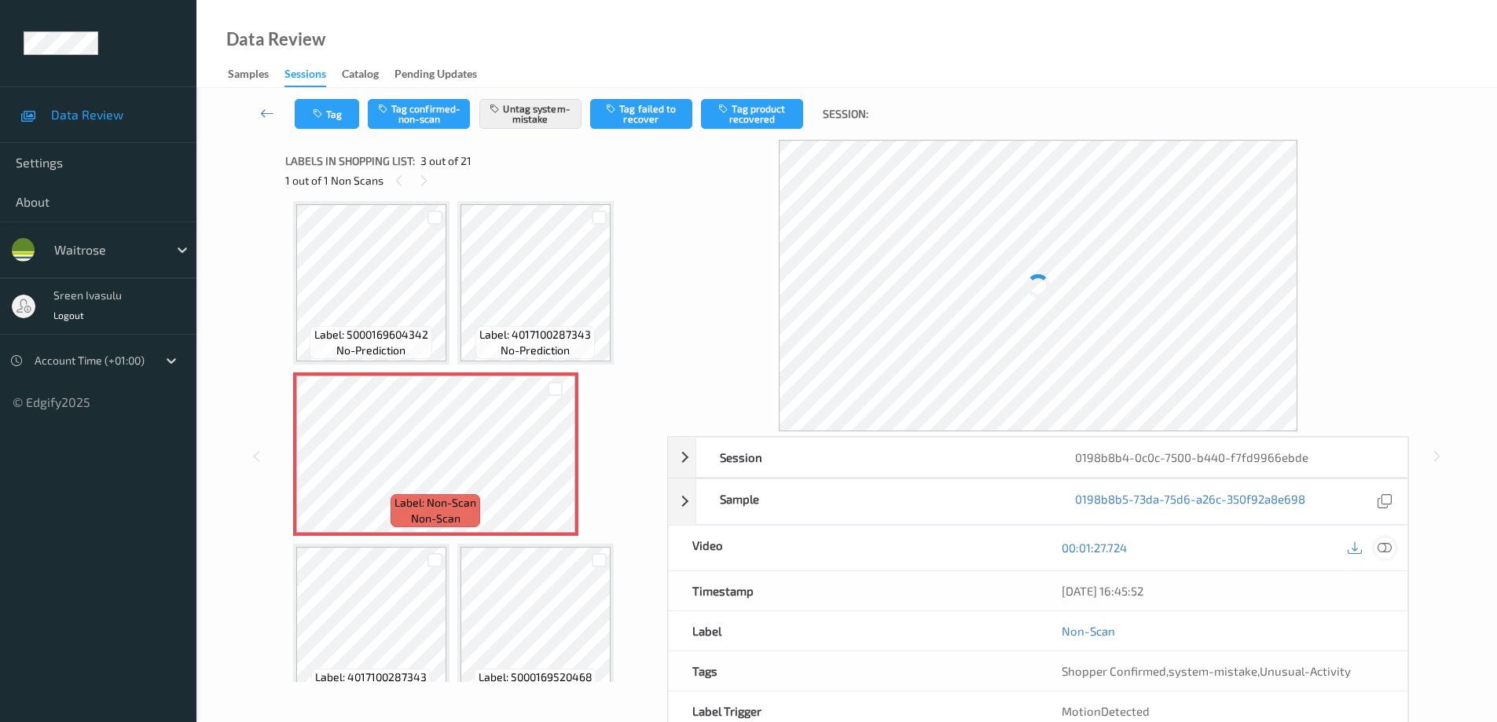
click at [1386, 550] on icon at bounding box center [1385, 548] width 14 height 14
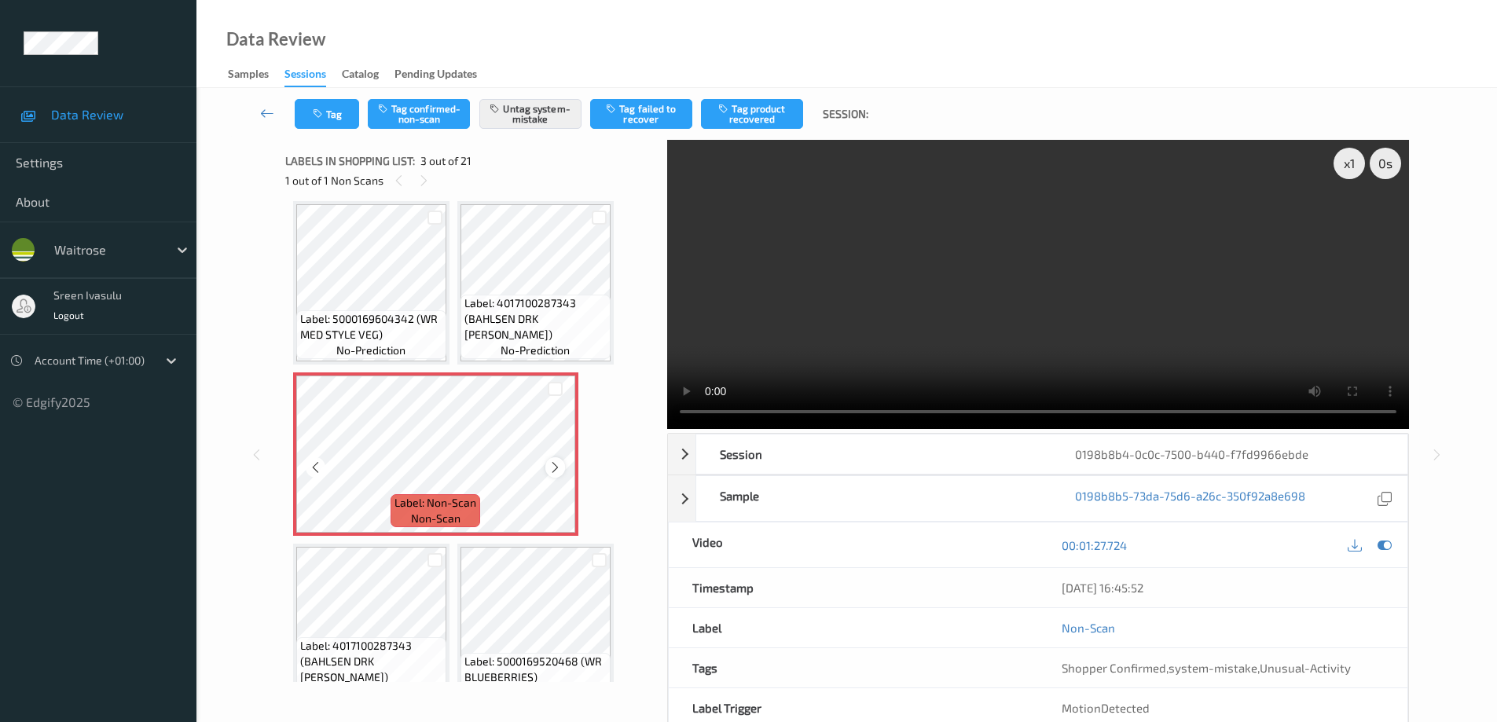
click at [553, 471] on icon at bounding box center [555, 468] width 13 height 14
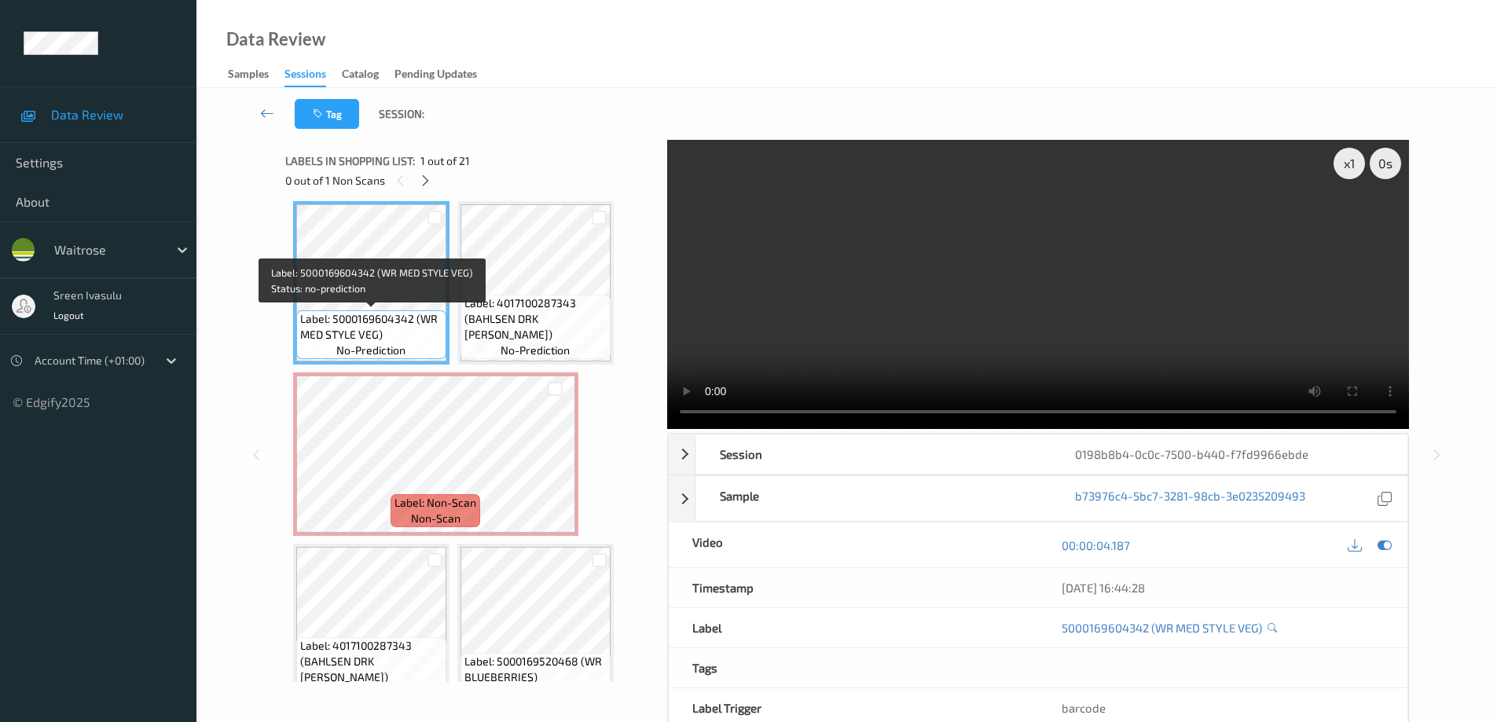
click at [401, 325] on span "Label: 5000169604342 (WR MED STYLE VEG)" at bounding box center [371, 326] width 142 height 31
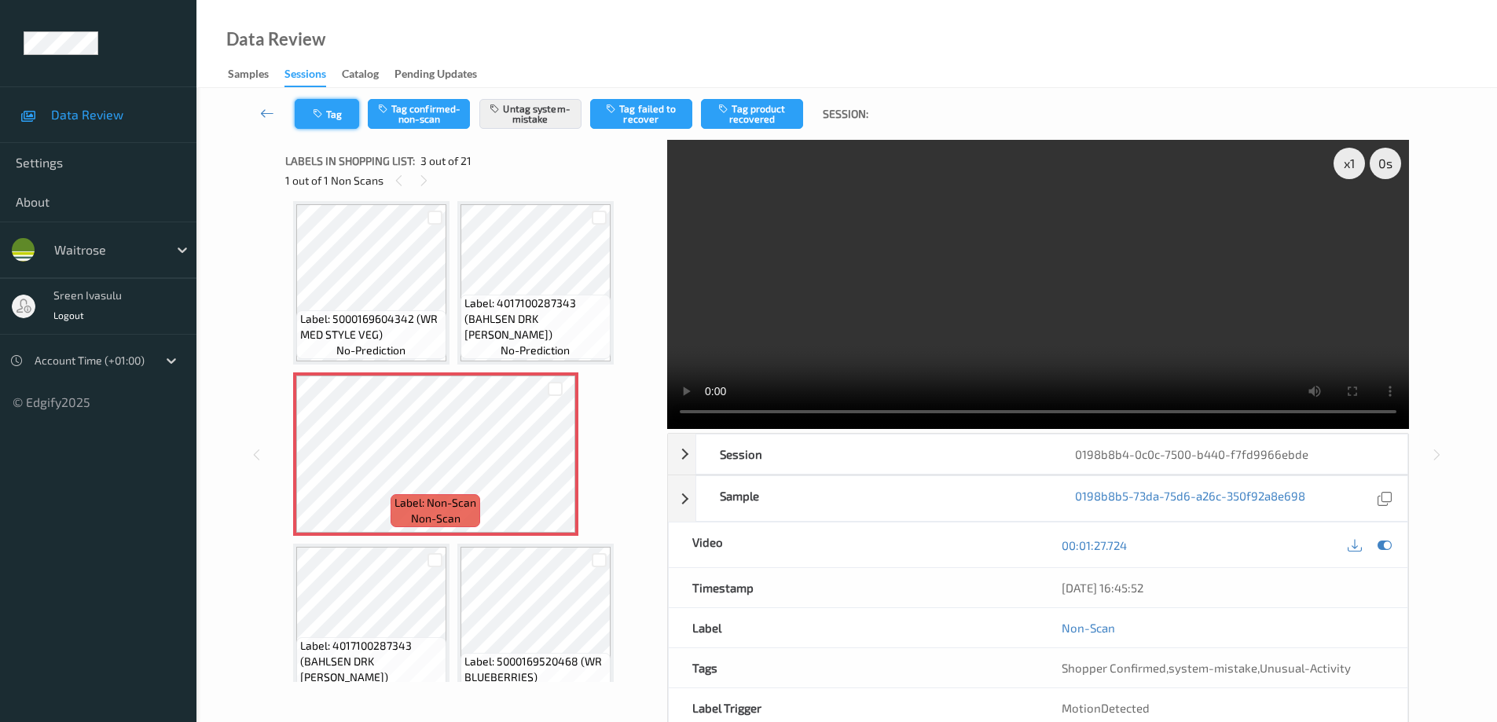
click at [341, 119] on button "Tag" at bounding box center [327, 114] width 64 height 30
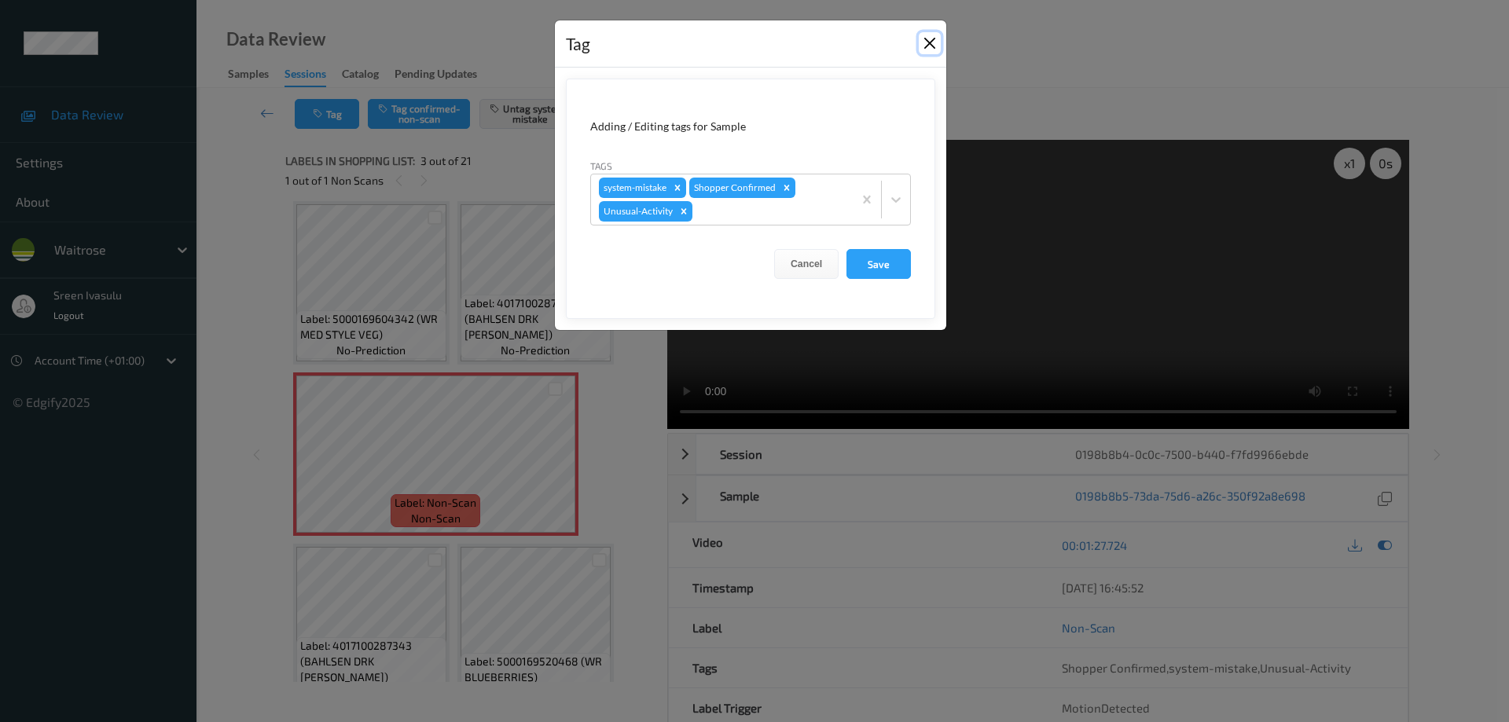
click at [926, 33] on button "Close" at bounding box center [930, 43] width 22 height 22
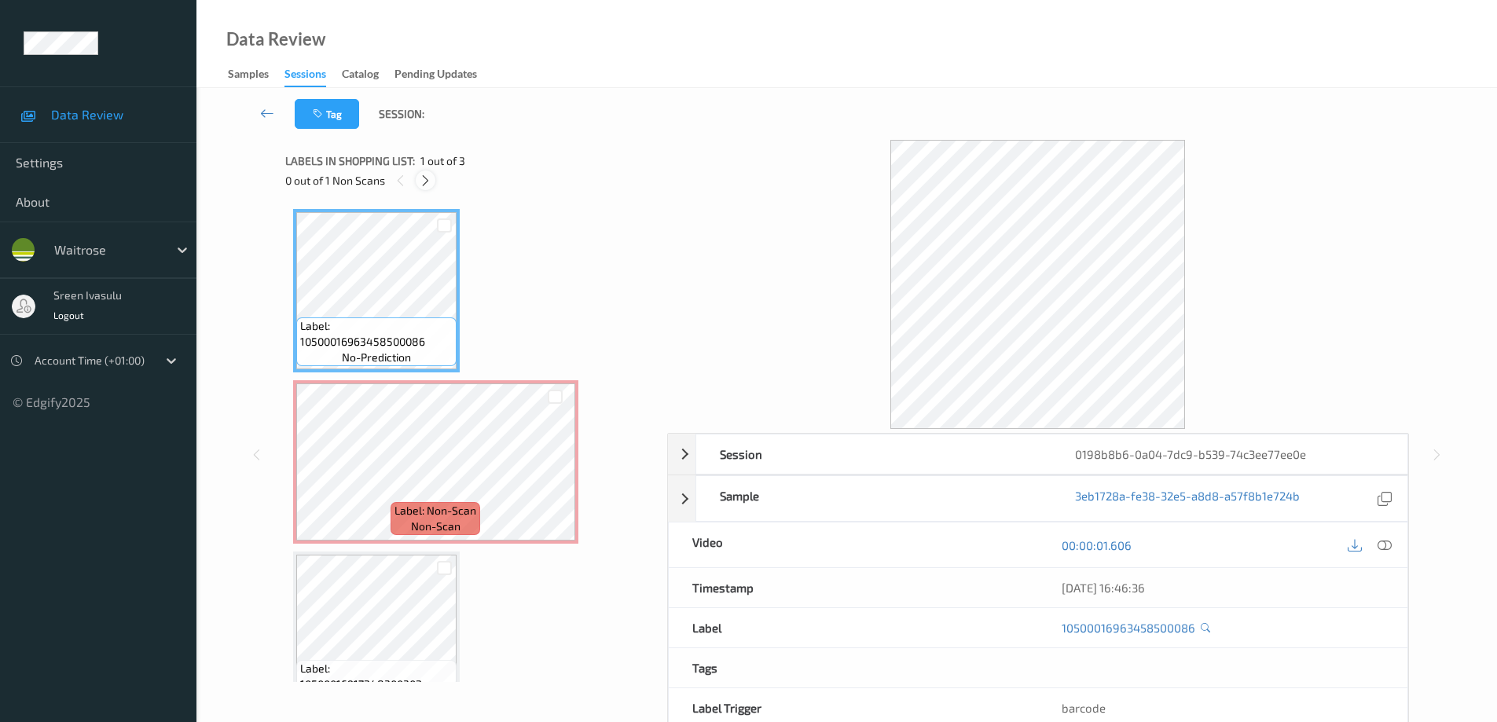
click at [417, 176] on div at bounding box center [426, 181] width 20 height 20
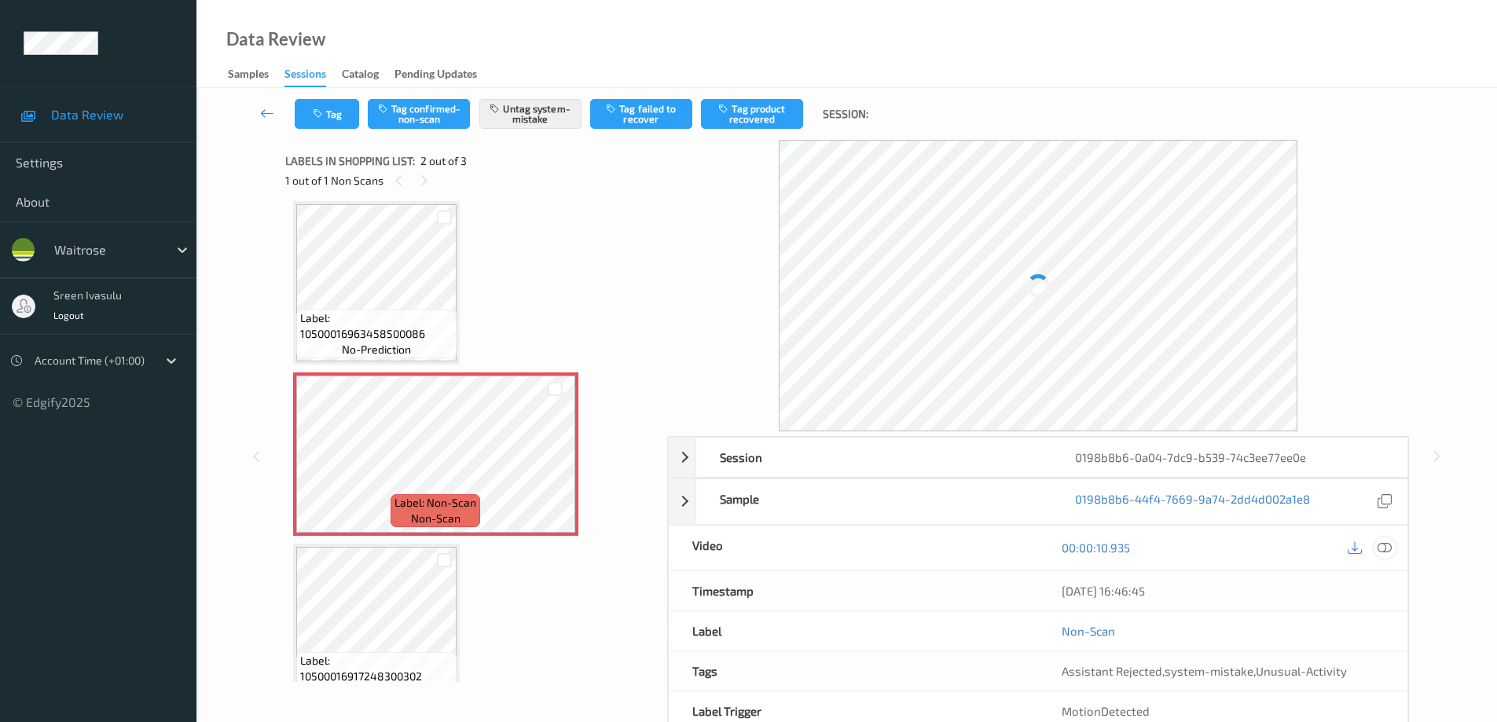
click at [1390, 545] on icon at bounding box center [1385, 548] width 14 height 14
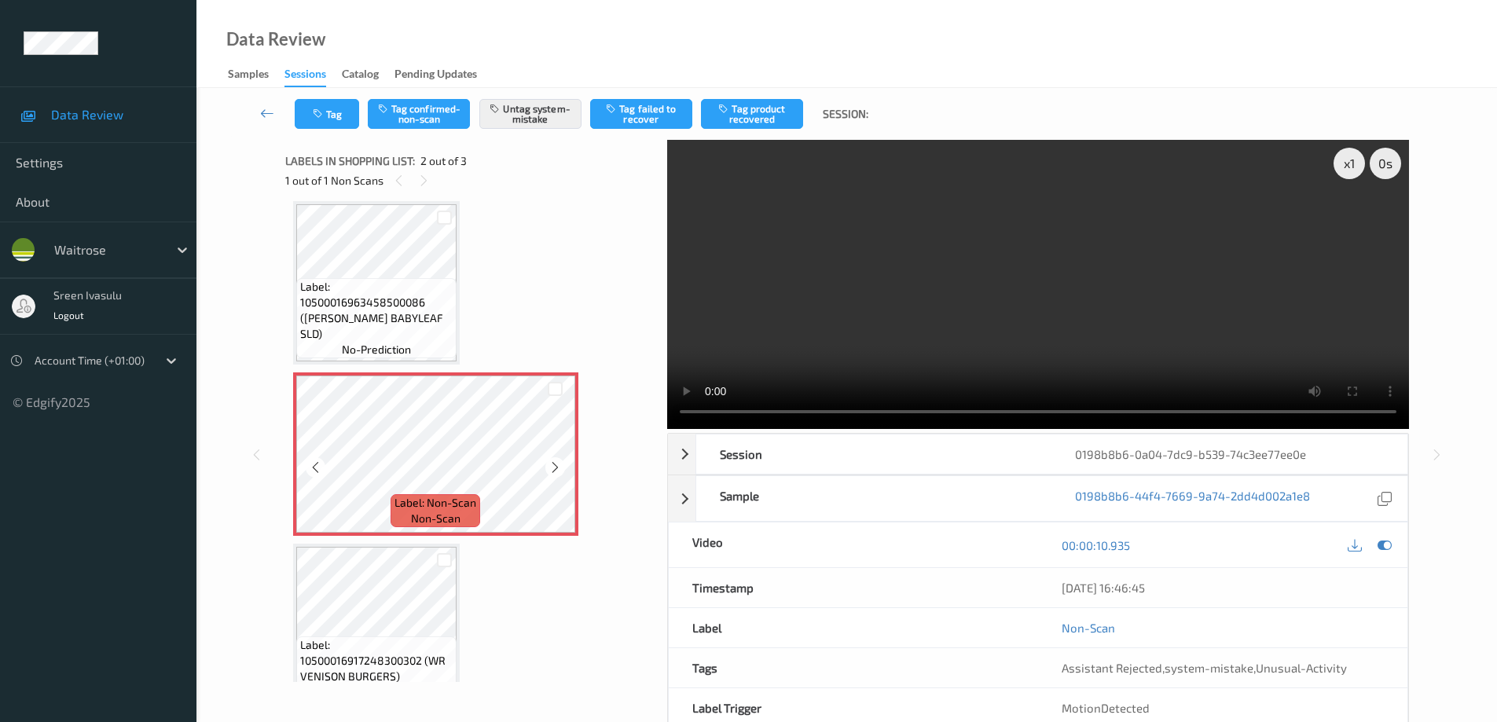
scroll to position [0, 0]
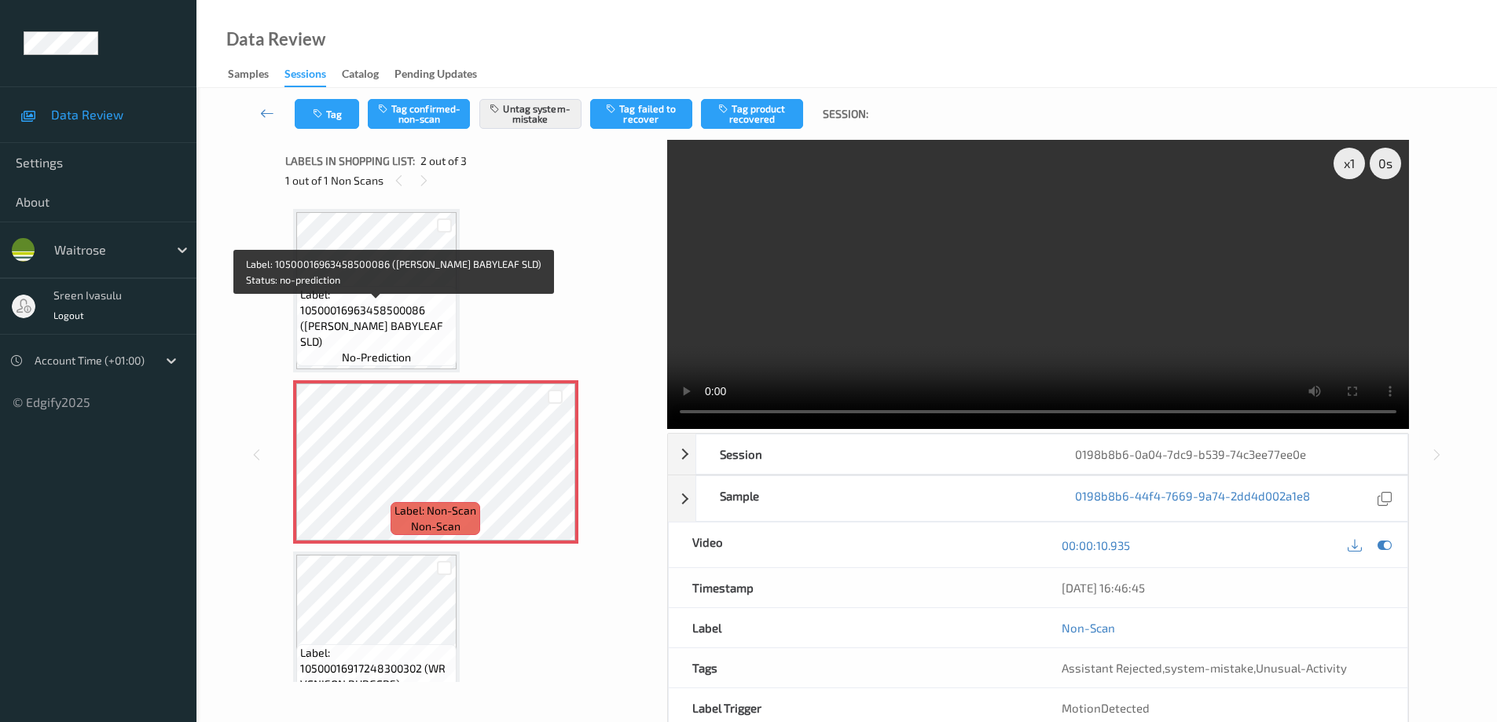
click at [395, 307] on span "Label: 10500016963458500086 (WR DORG BABYLEAF SLD)" at bounding box center [376, 318] width 152 height 63
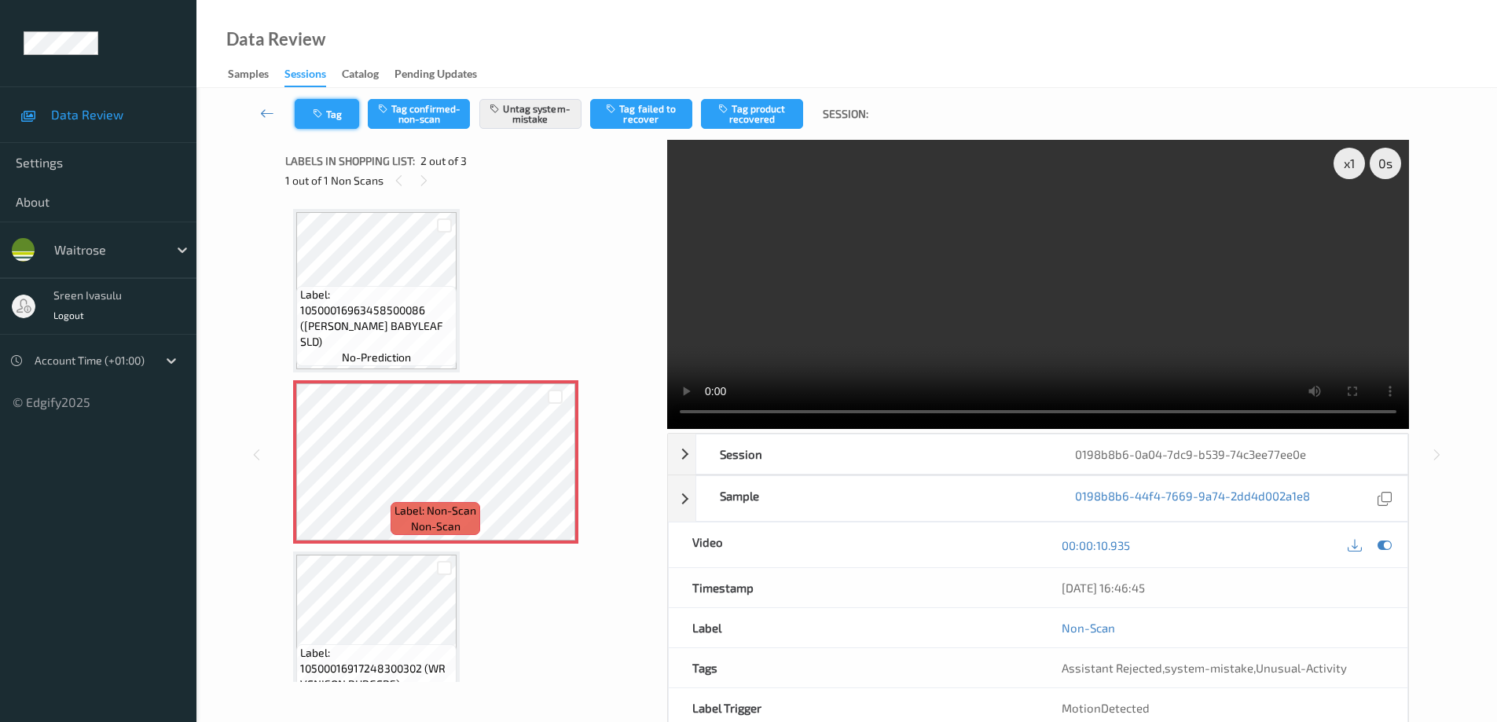
click at [345, 112] on button "Tag" at bounding box center [327, 114] width 64 height 30
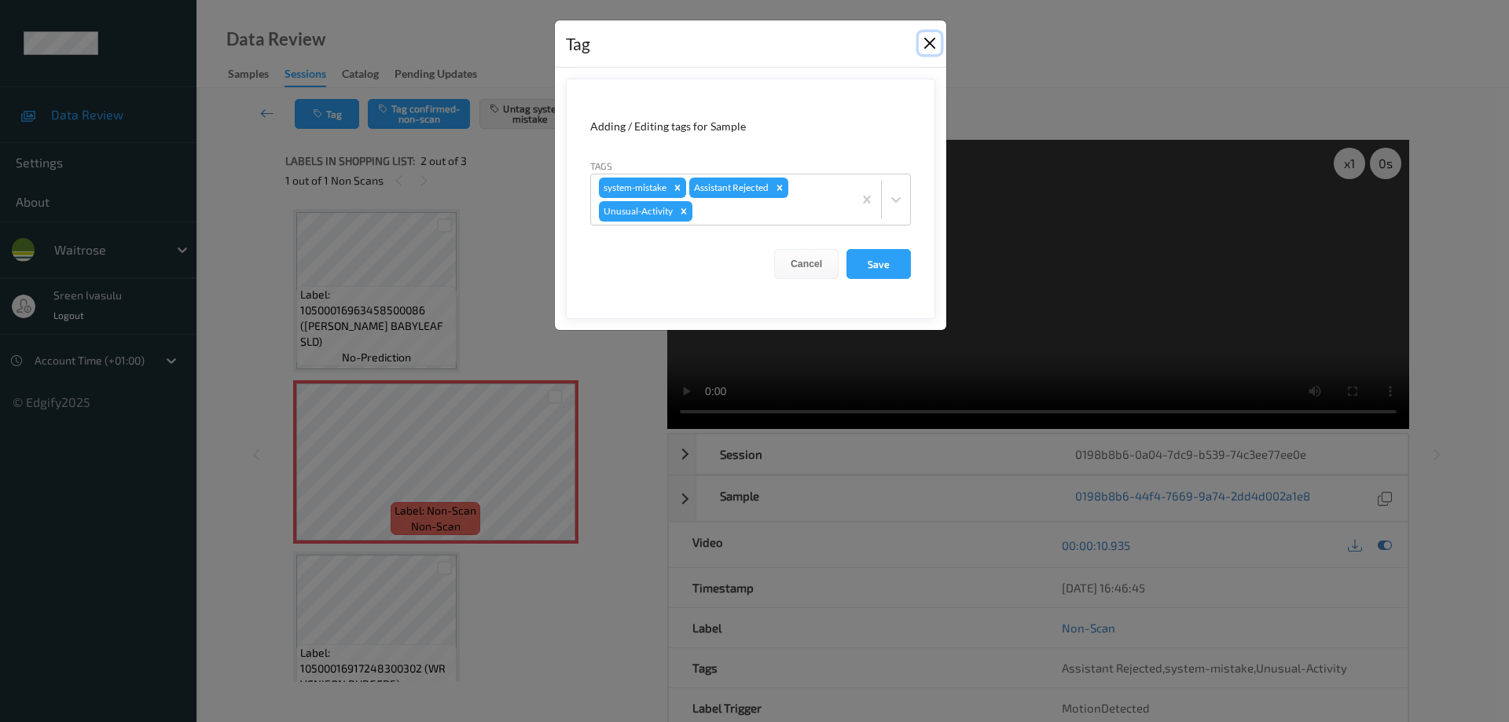
click at [933, 37] on button "Close" at bounding box center [930, 43] width 22 height 22
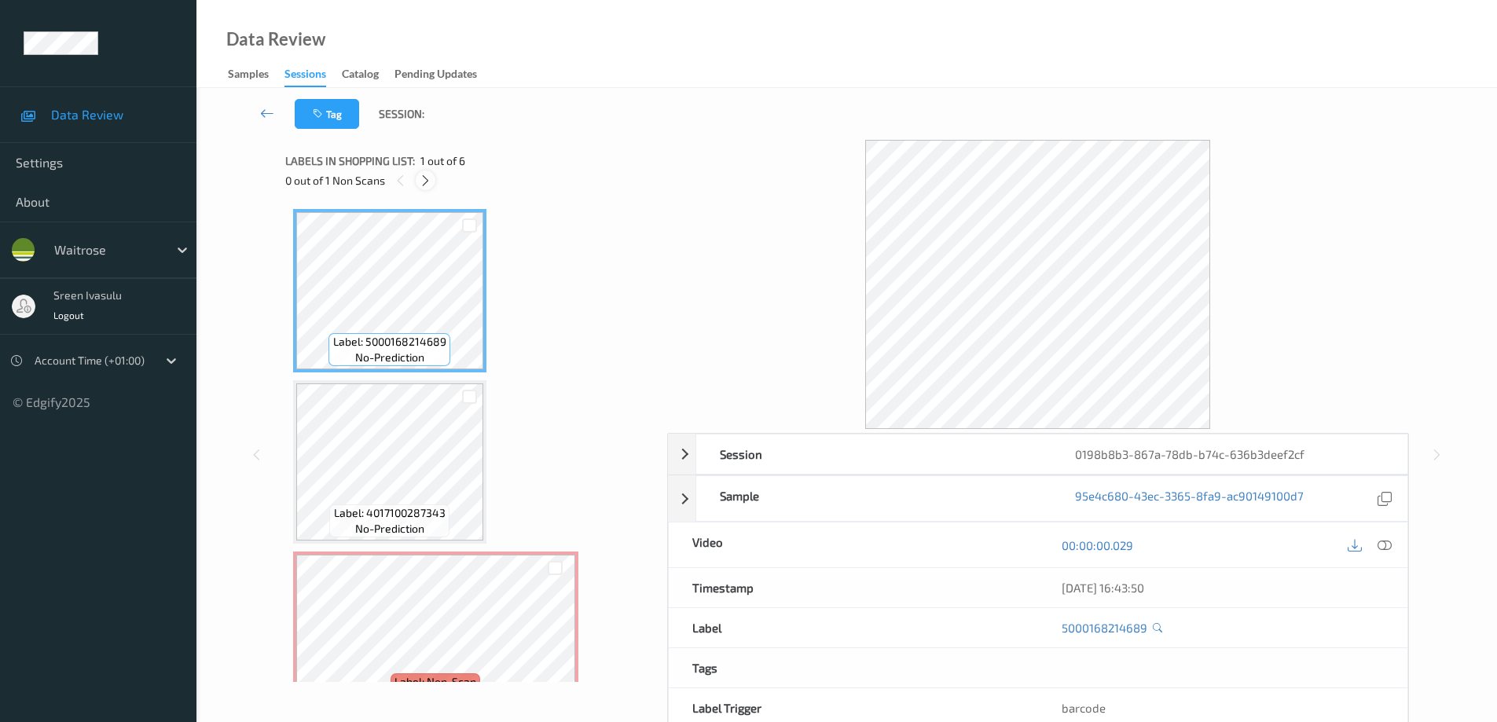
click at [427, 174] on icon at bounding box center [425, 181] width 13 height 14
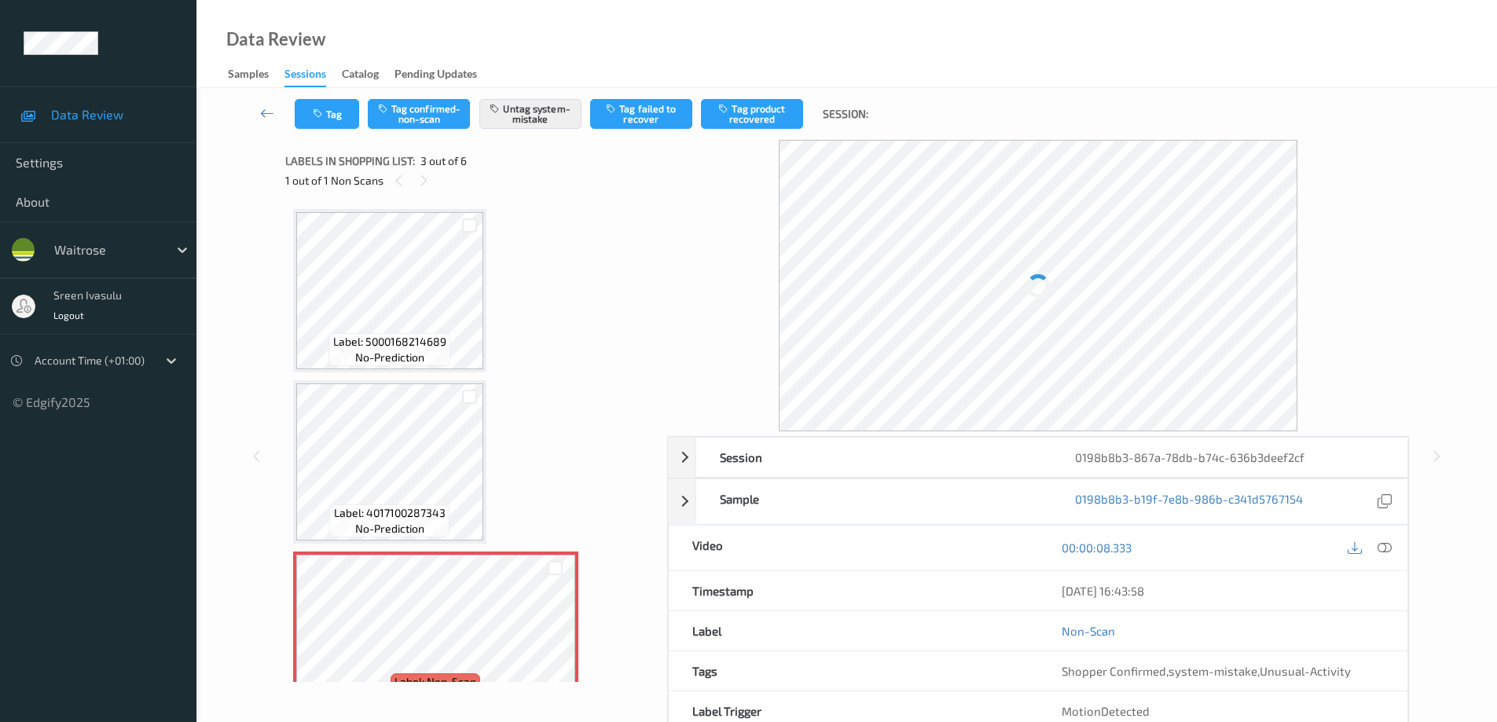
scroll to position [179, 0]
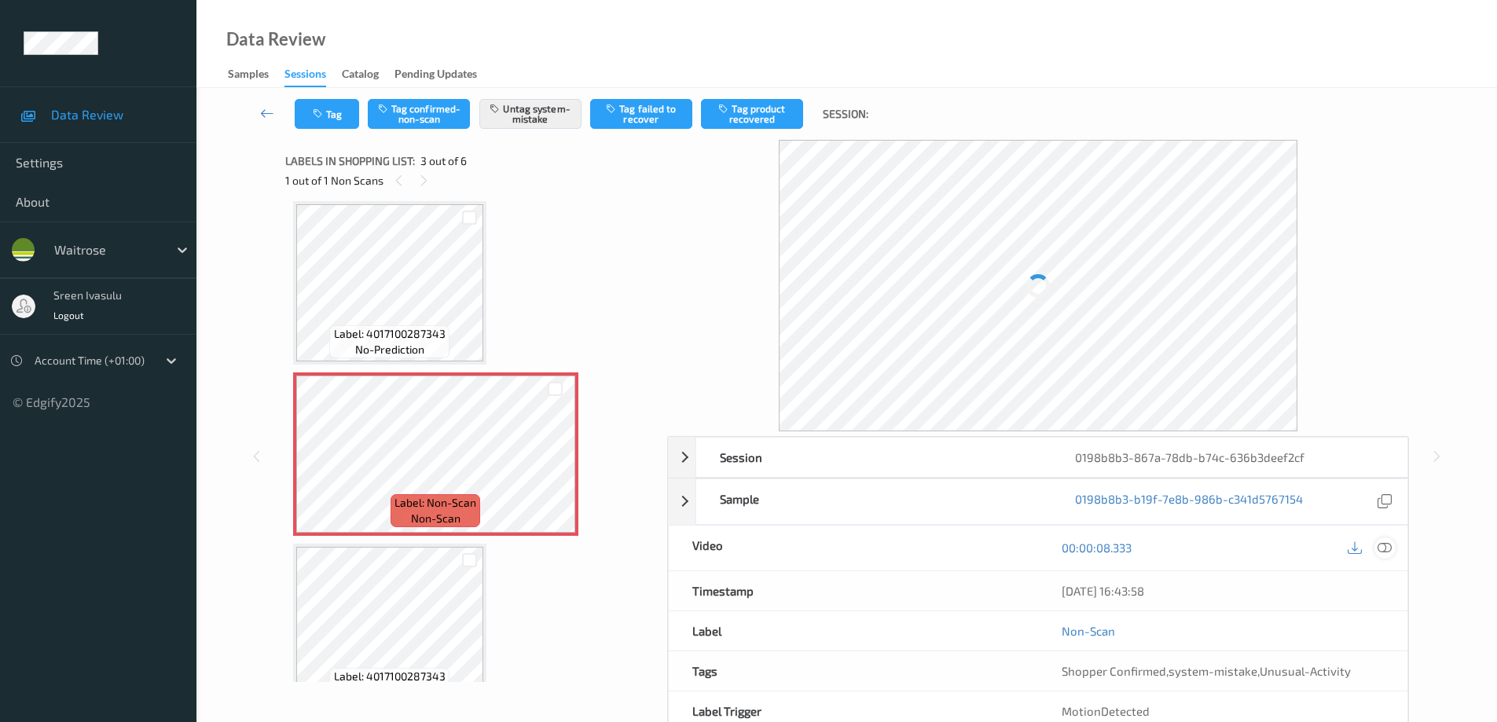
click at [1391, 545] on icon at bounding box center [1385, 548] width 14 height 14
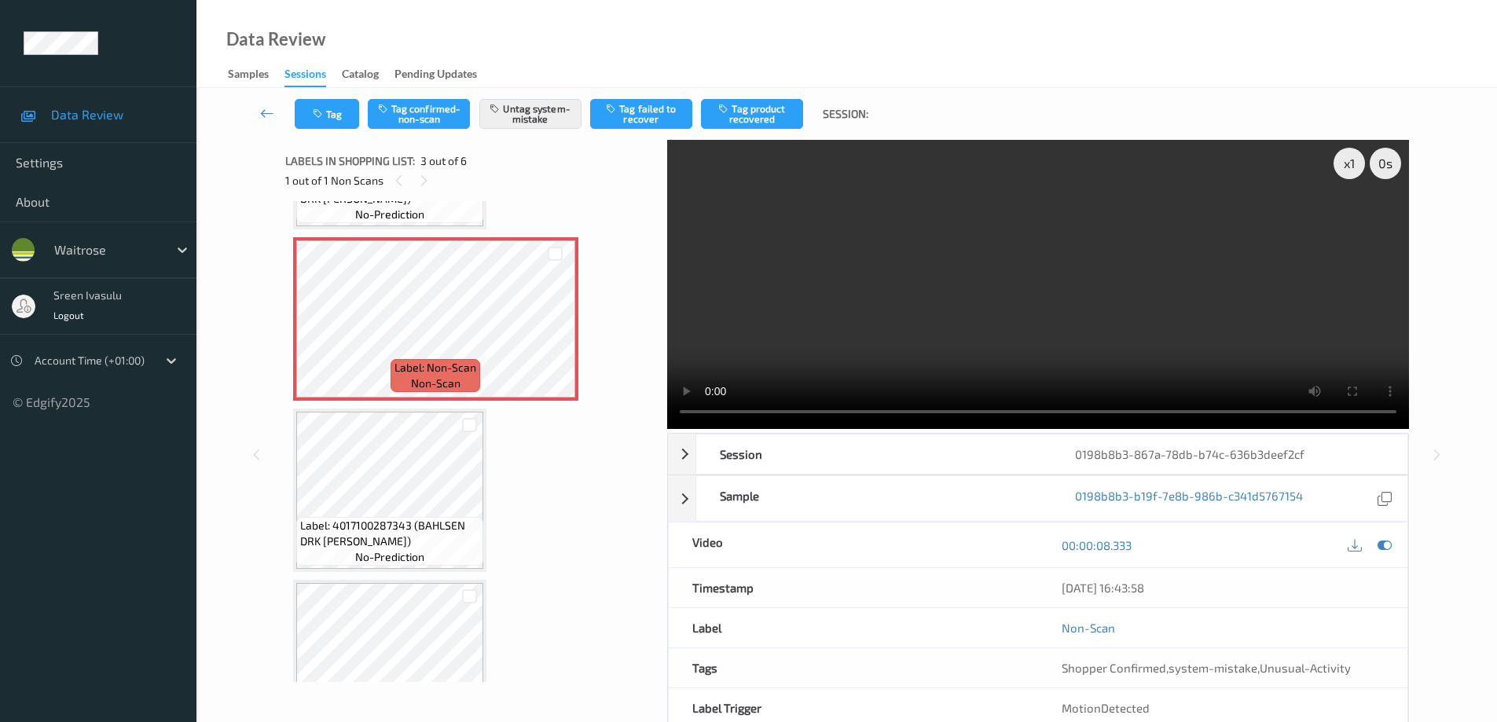
scroll to position [0, 0]
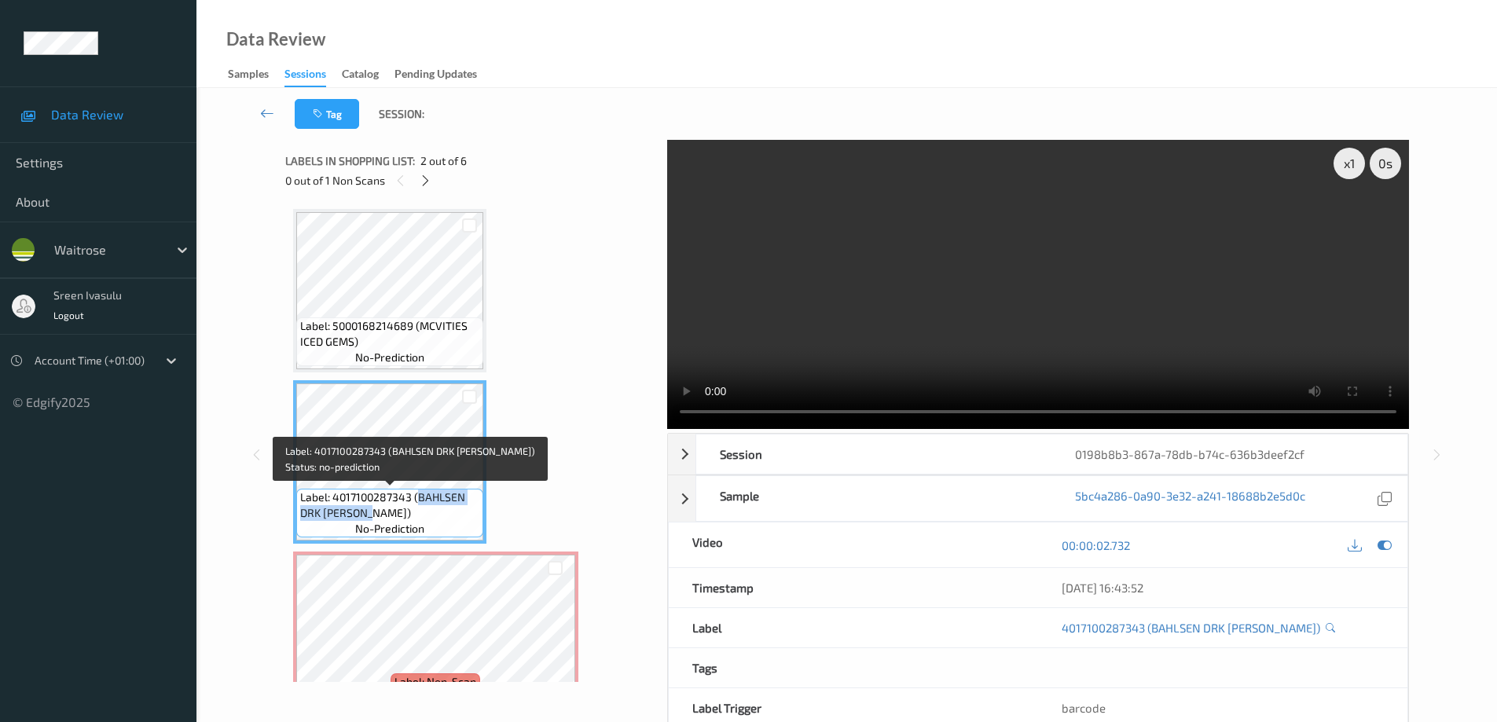
drag, startPoint x: 417, startPoint y: 492, endPoint x: 449, endPoint y: 515, distance: 39.5
click at [449, 515] on span "Label: 4017100287343 (BAHLSEN DRK LEIBNIZ)" at bounding box center [389, 505] width 179 height 31
copy span "BAHLSEN DRK LEIBNIZ)"
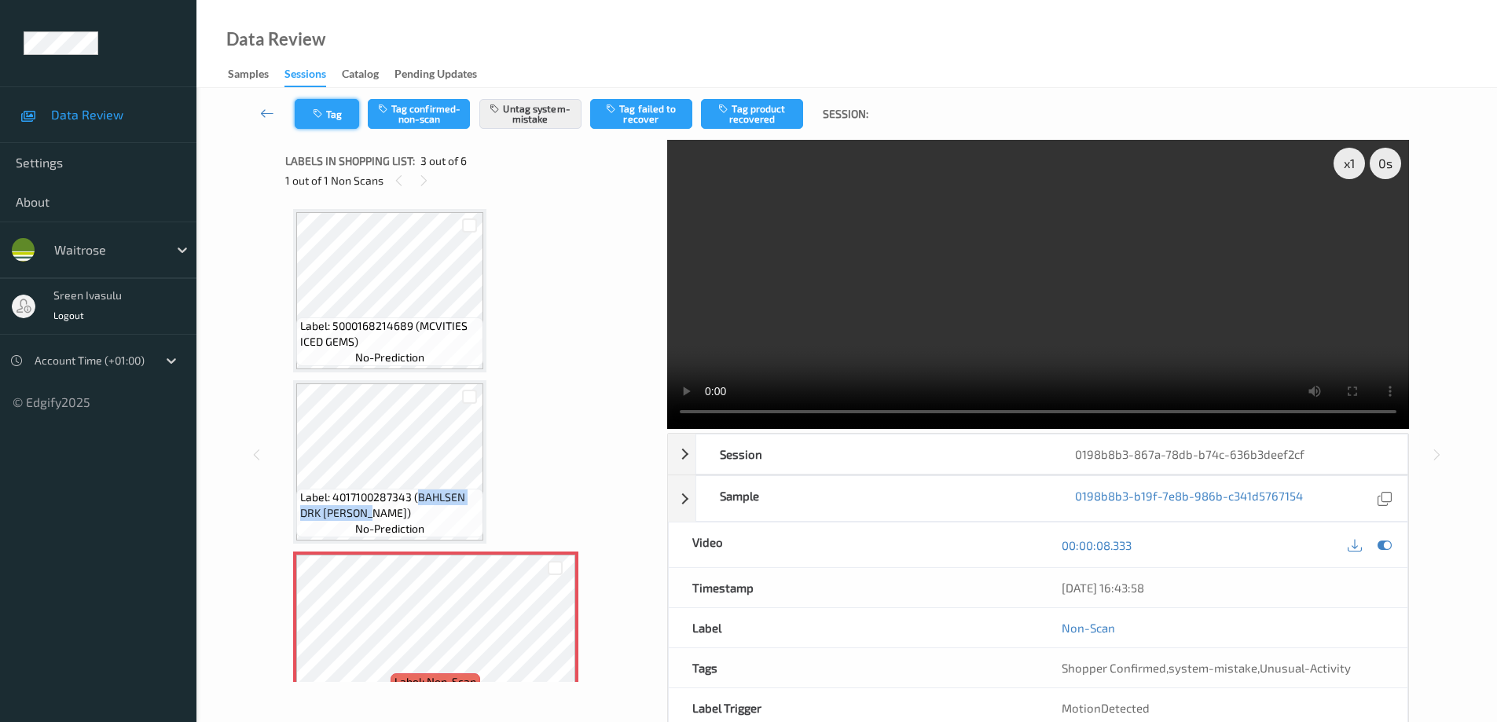
click at [344, 115] on button "Tag" at bounding box center [327, 114] width 64 height 30
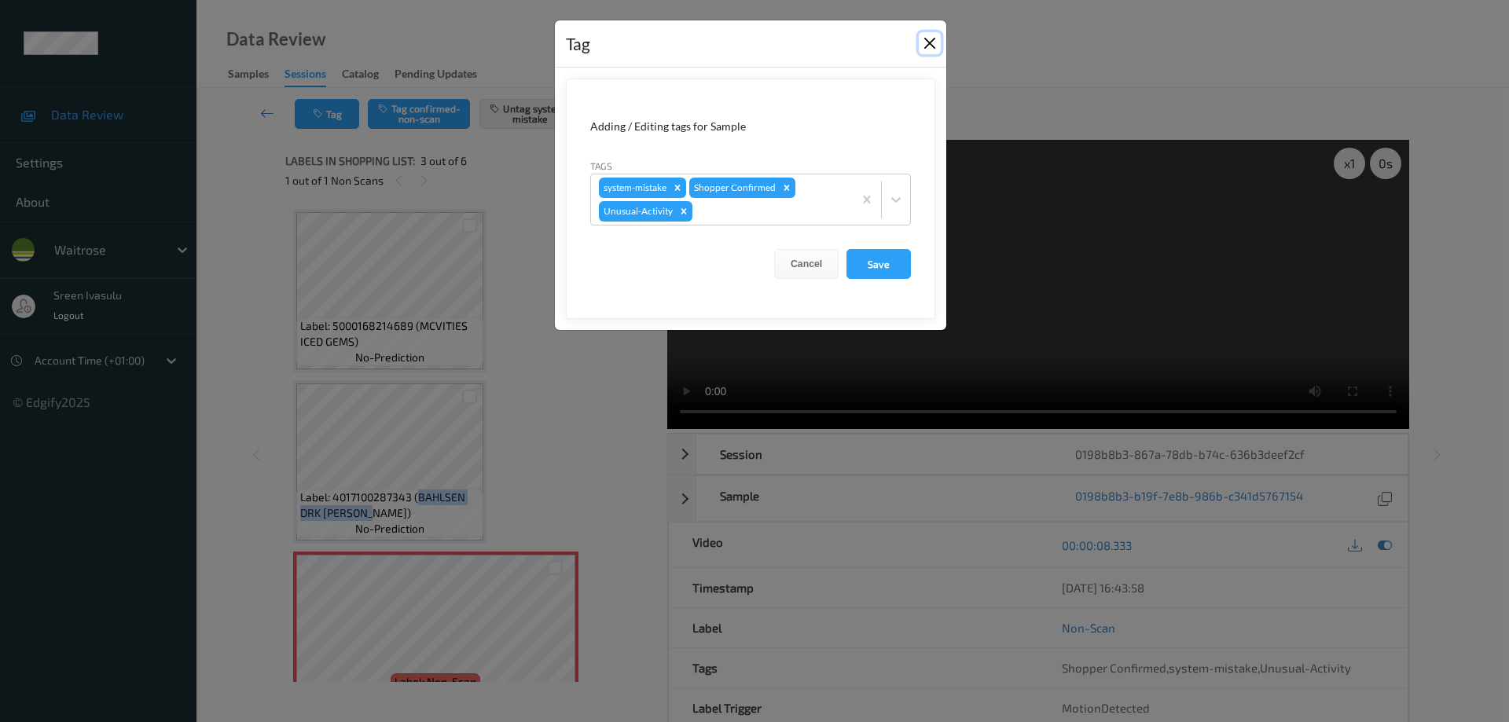
click at [929, 42] on button "Close" at bounding box center [930, 43] width 22 height 22
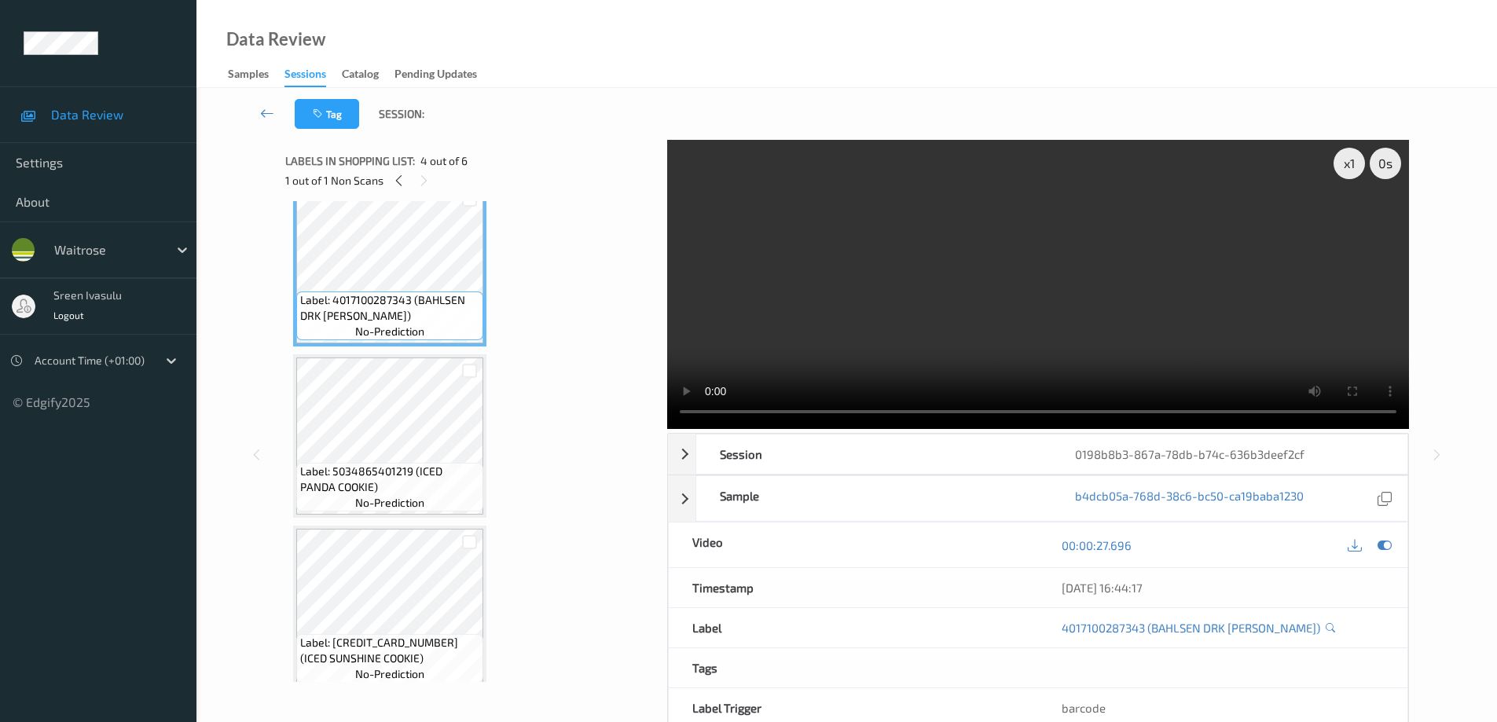
scroll to position [555, 0]
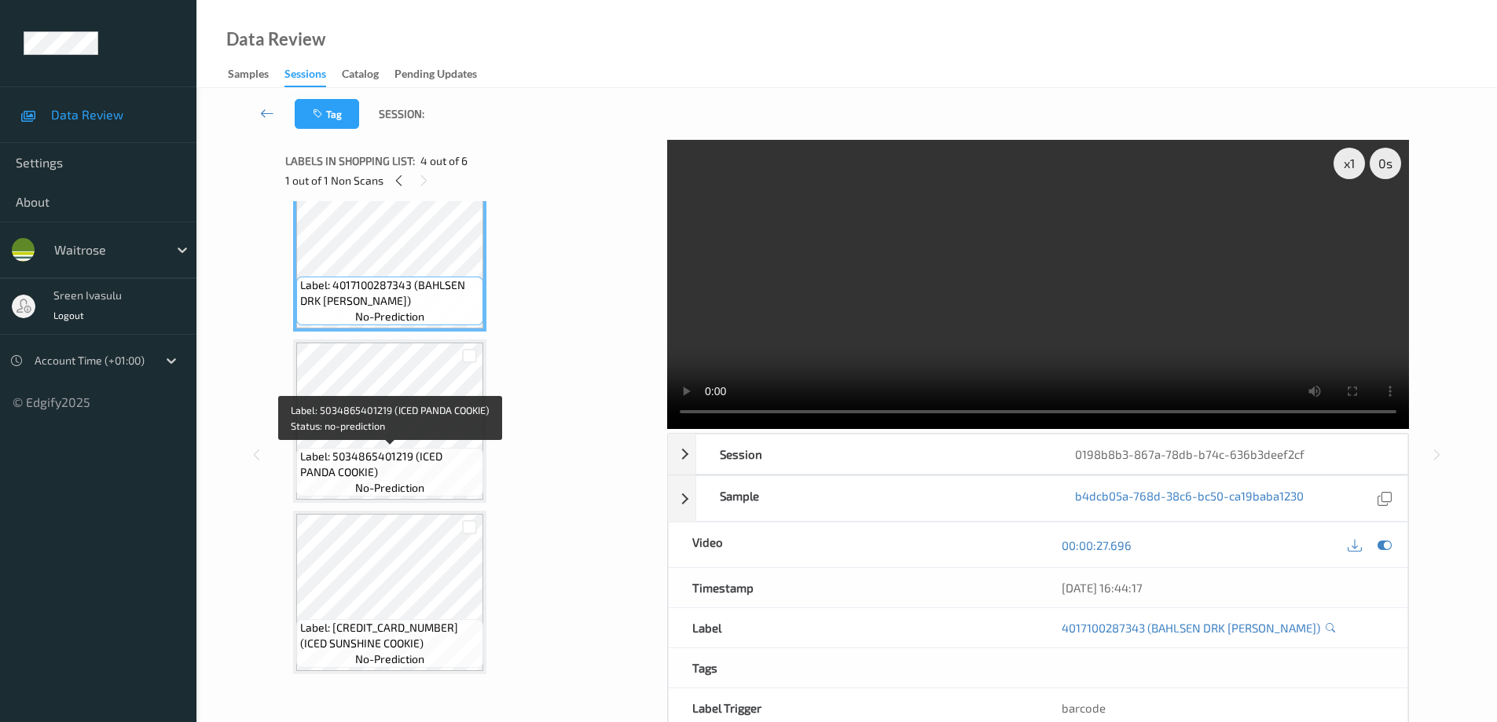
click at [402, 453] on span "Label: 5034865401219 (ICED PANDA COOKIE)" at bounding box center [389, 464] width 179 height 31
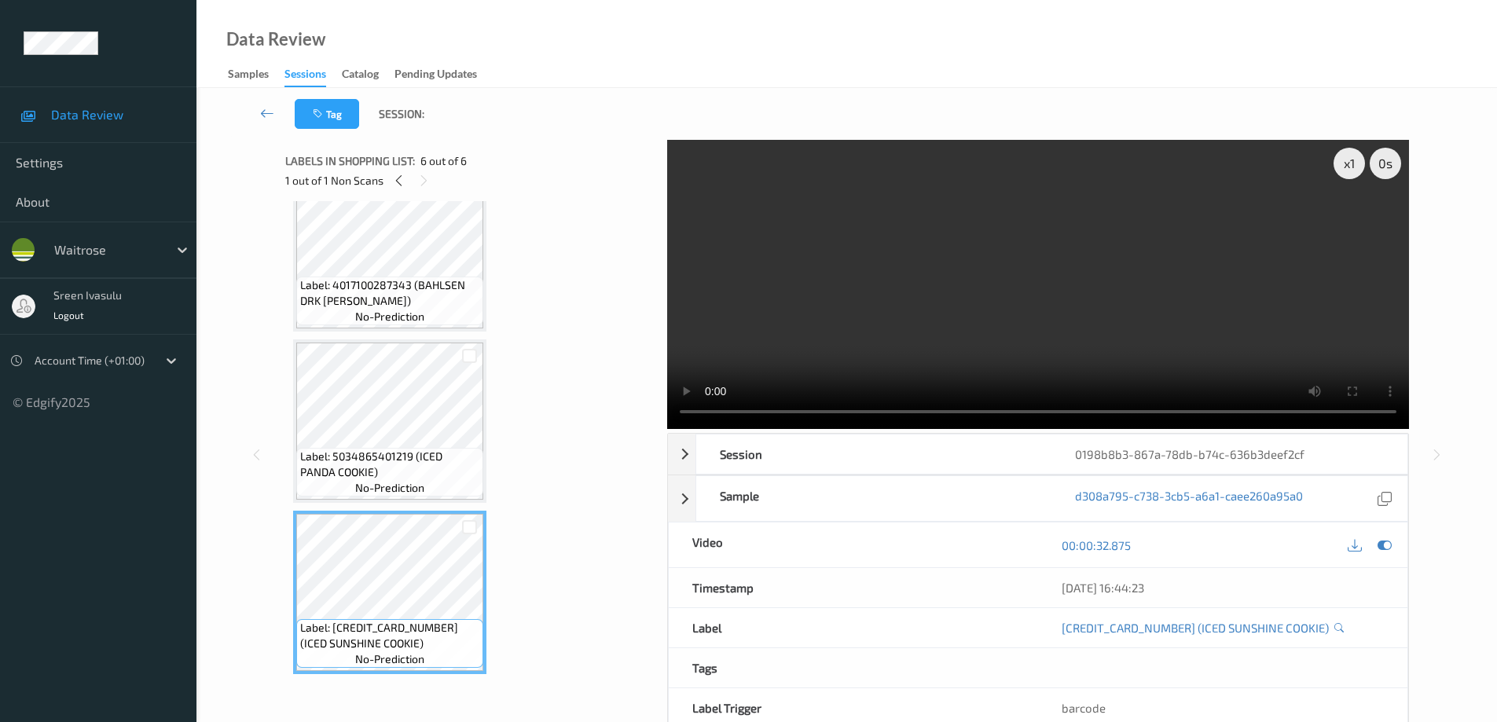
scroll to position [241, 0]
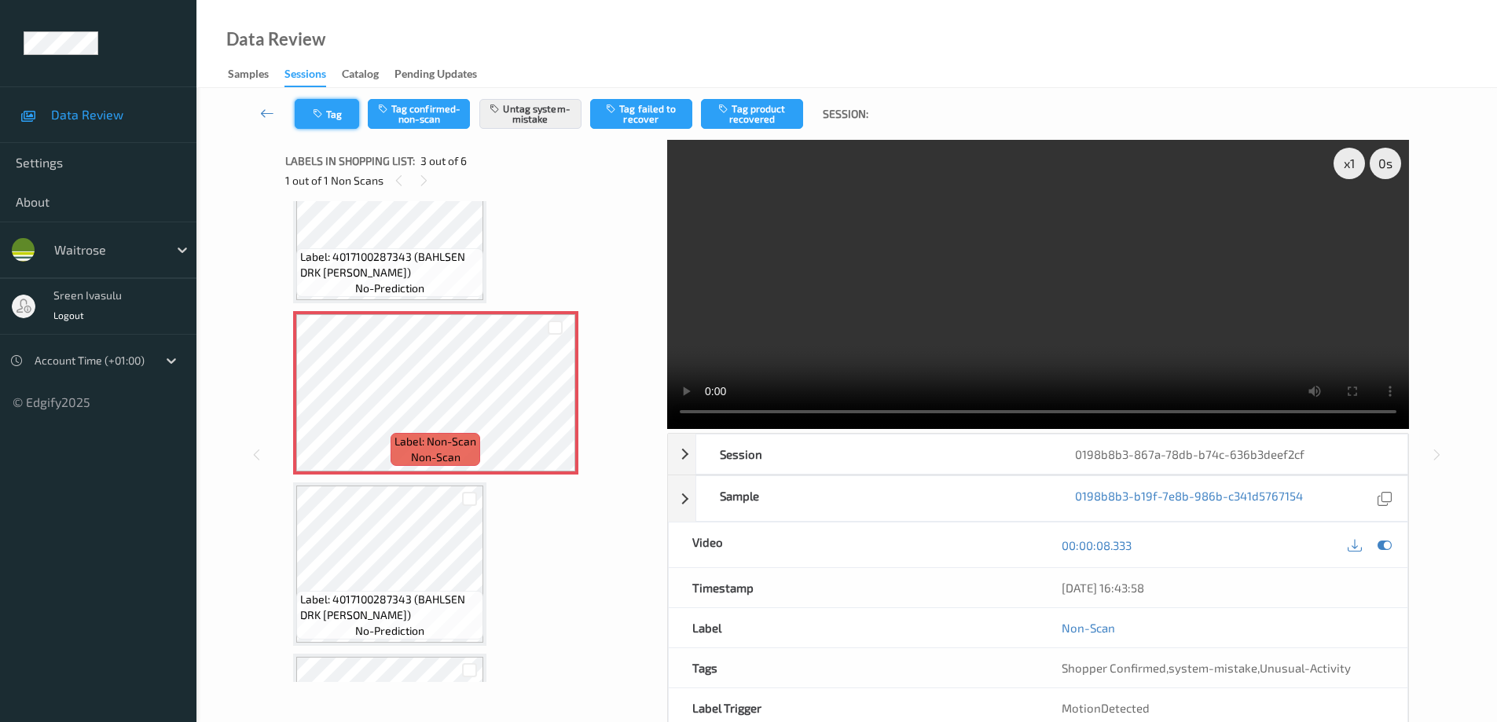
click at [343, 105] on button "Tag" at bounding box center [327, 114] width 64 height 30
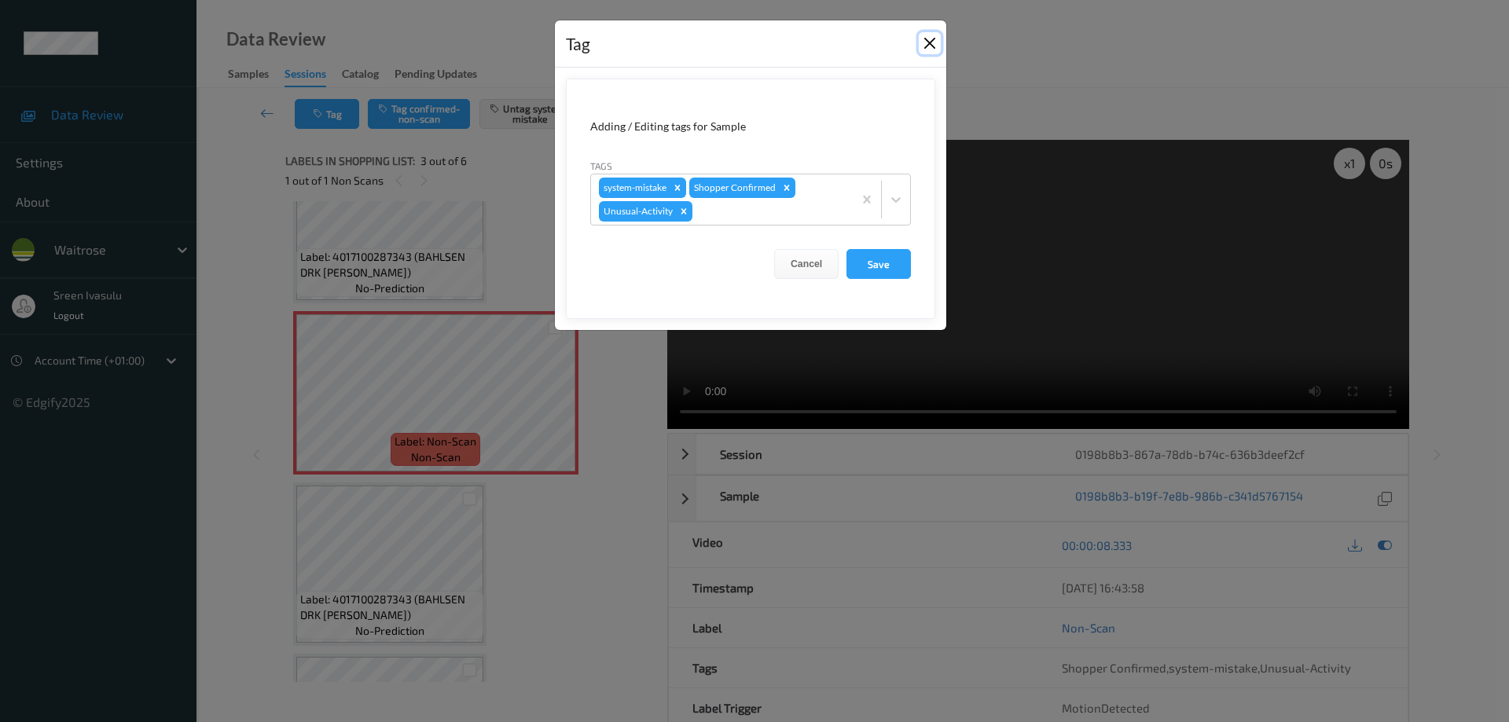
click at [930, 43] on button "Close" at bounding box center [930, 43] width 22 height 22
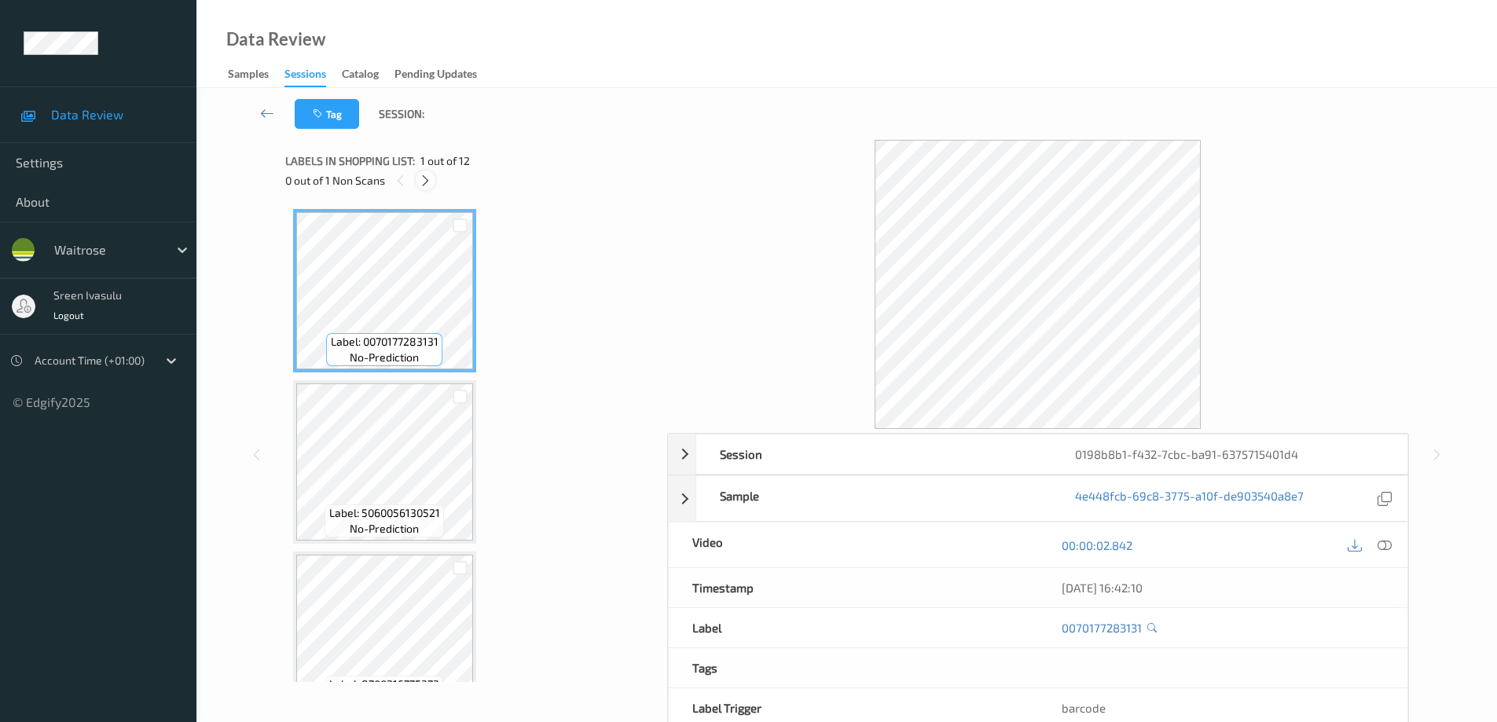
click at [430, 177] on icon at bounding box center [425, 181] width 13 height 14
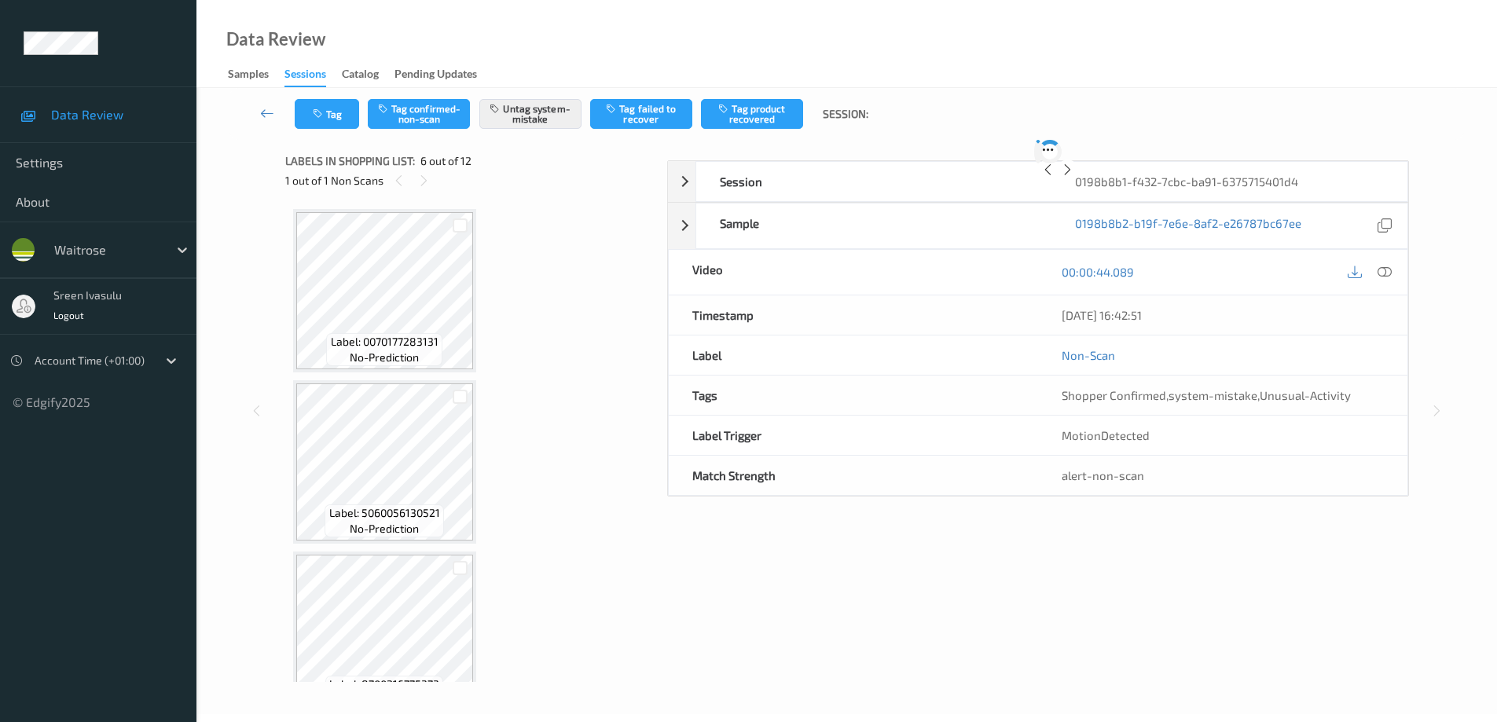
scroll to position [693, 0]
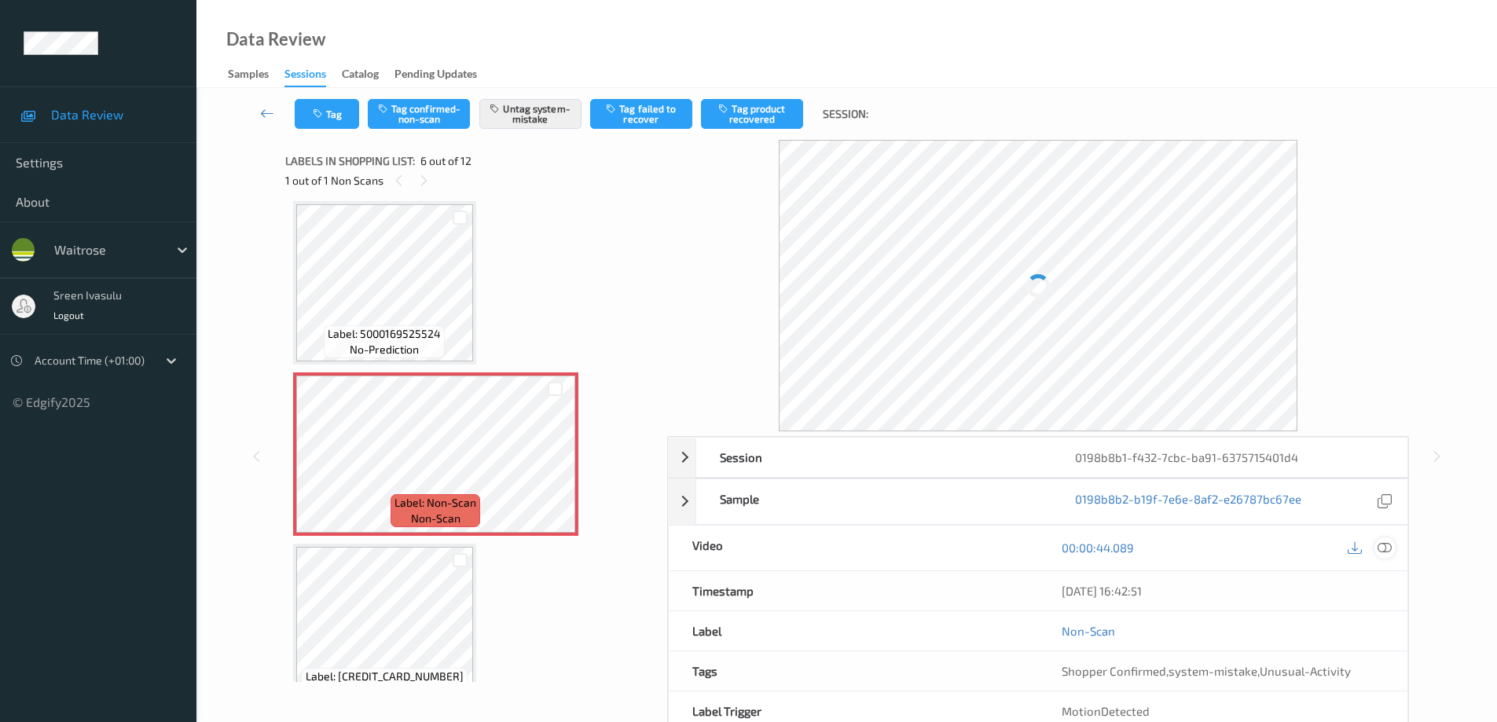
click at [1389, 545] on icon at bounding box center [1385, 548] width 14 height 14
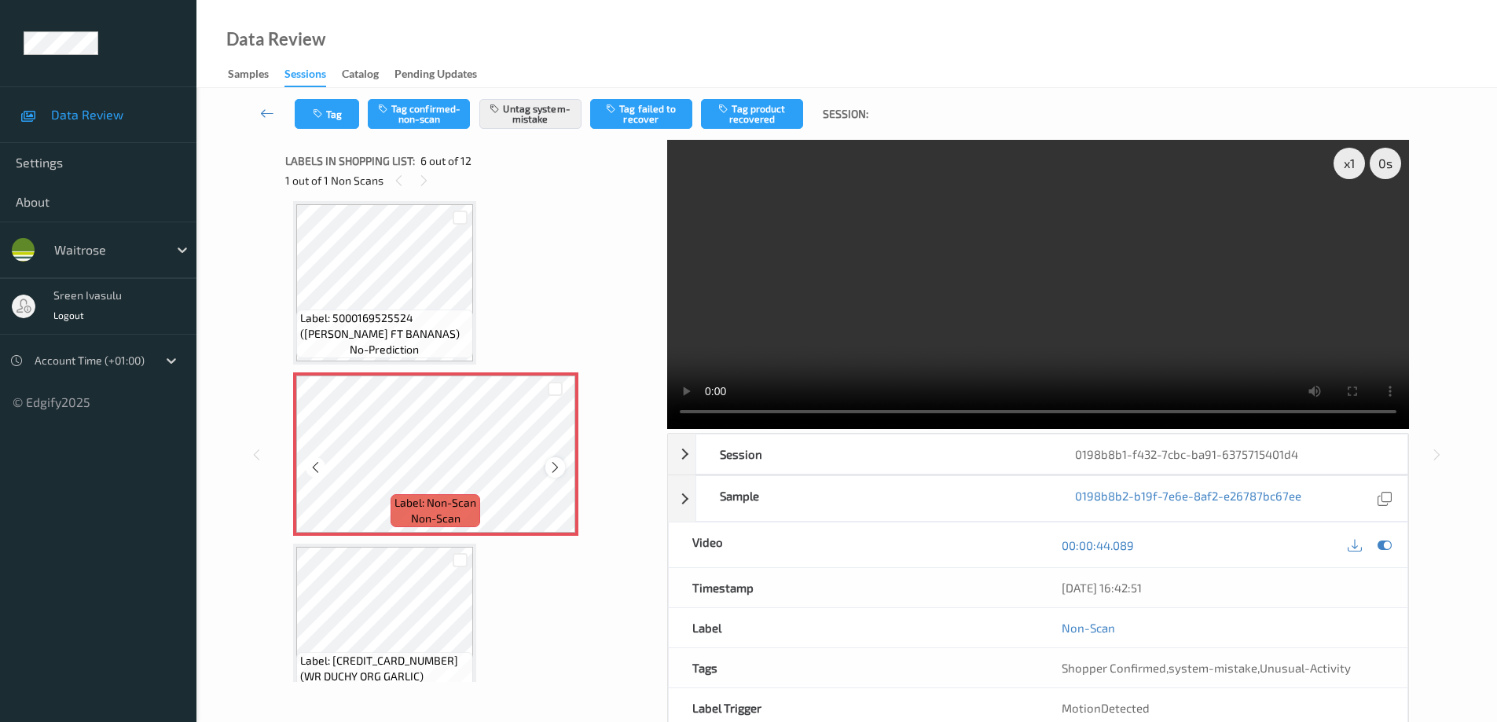
click at [558, 465] on icon at bounding box center [555, 468] width 13 height 14
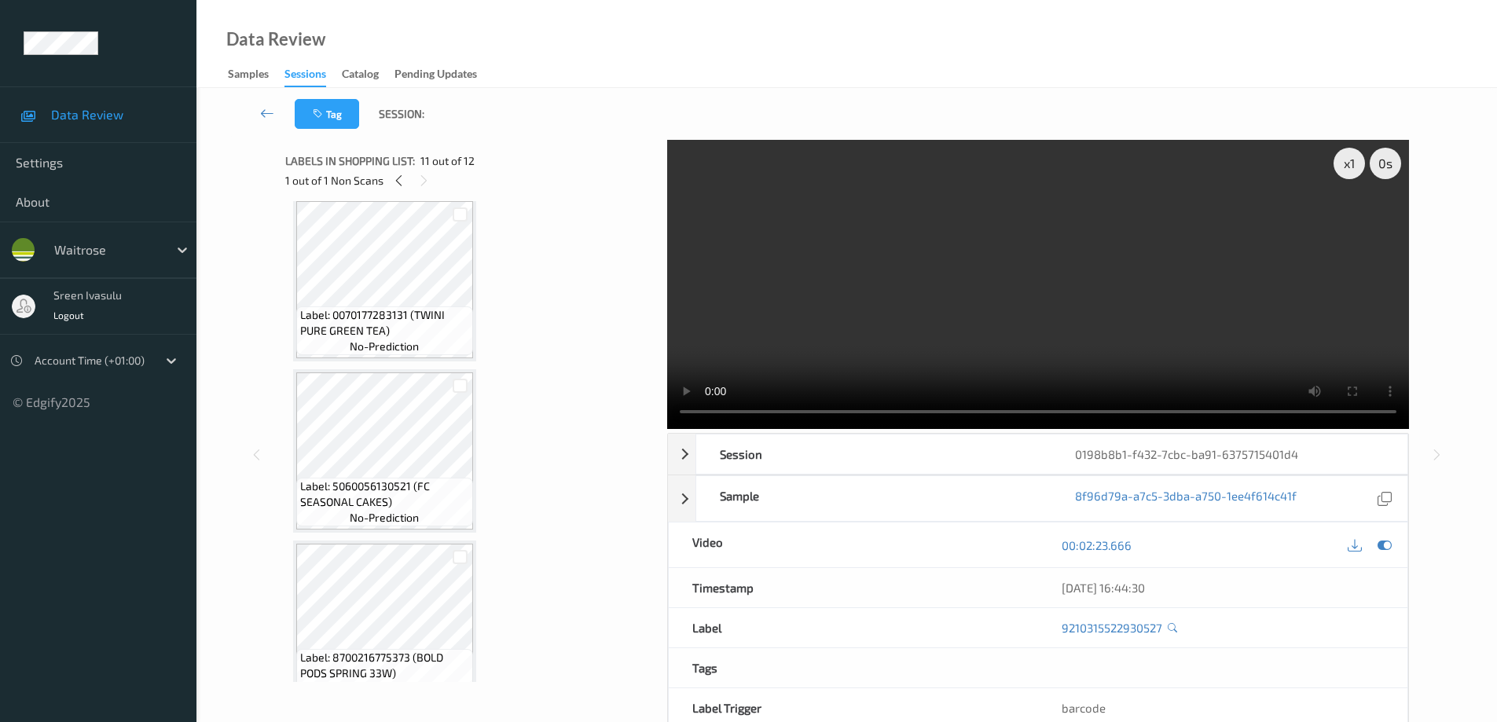
scroll to position [0, 0]
click at [398, 181] on icon at bounding box center [398, 181] width 13 height 14
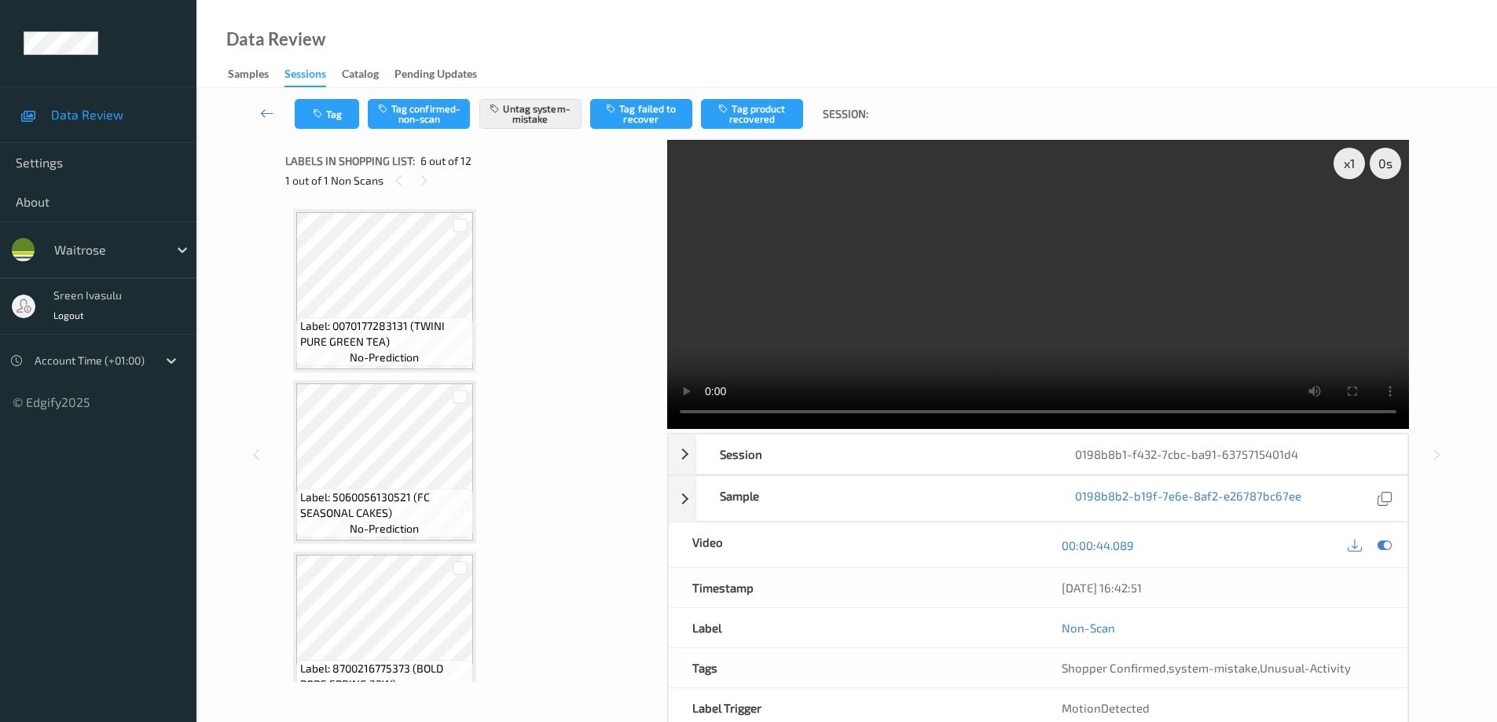
scroll to position [693, 0]
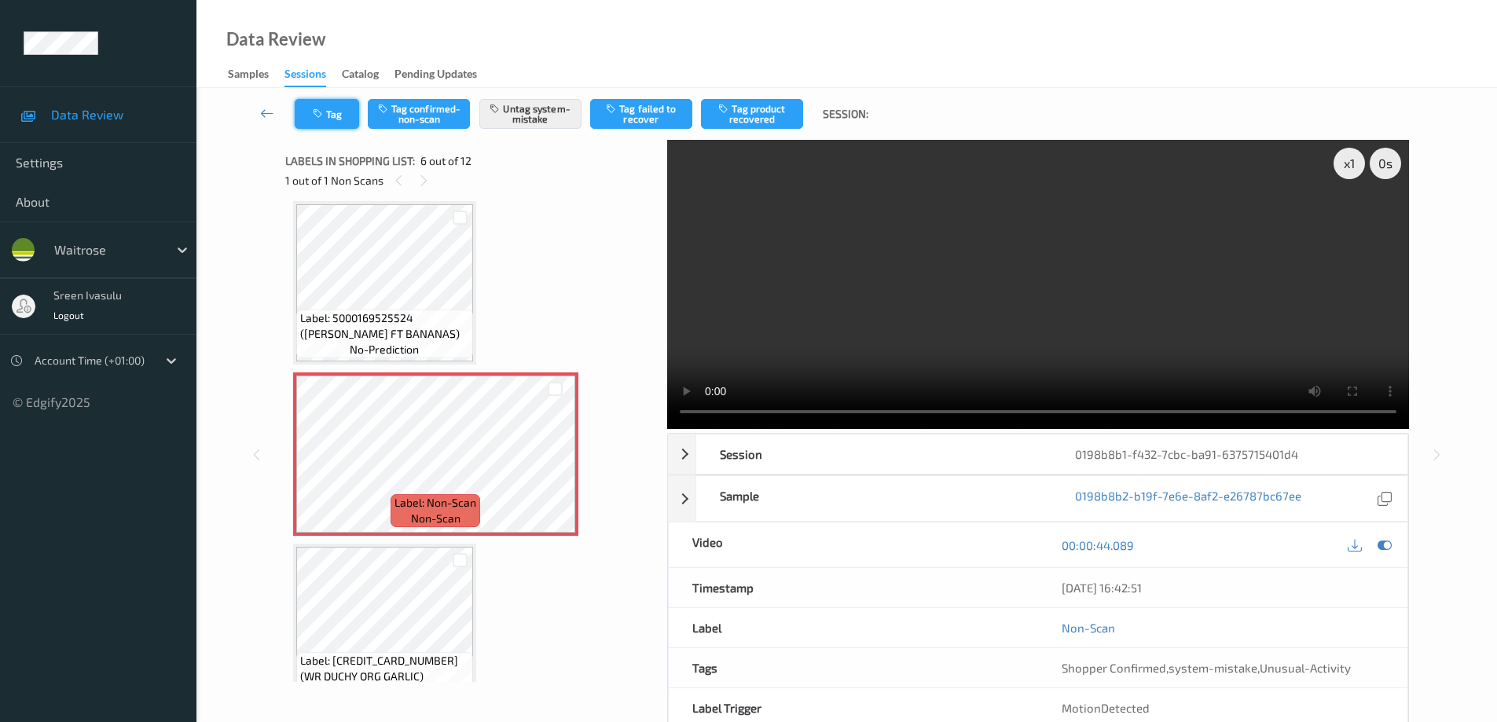
click at [340, 108] on button "Tag" at bounding box center [327, 114] width 64 height 30
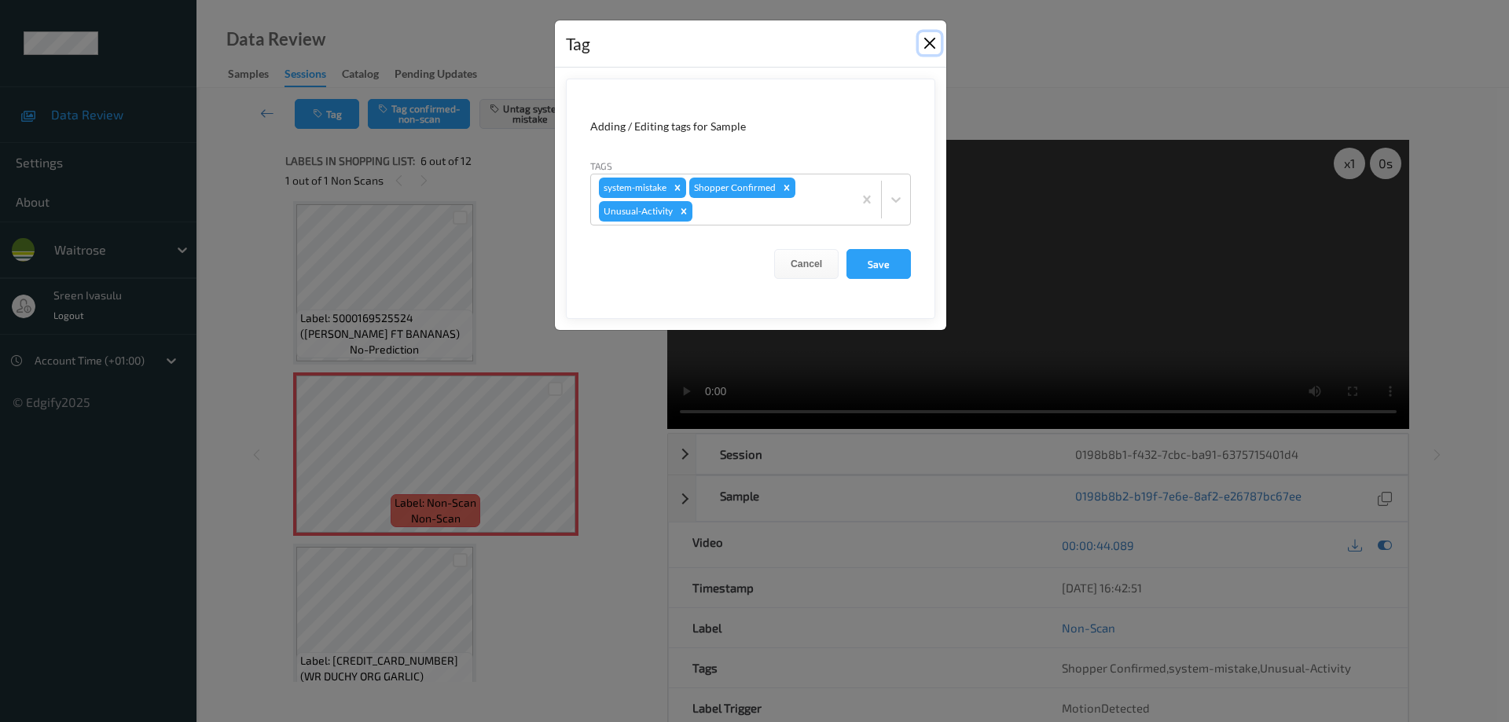
click at [935, 39] on button "Close" at bounding box center [930, 43] width 22 height 22
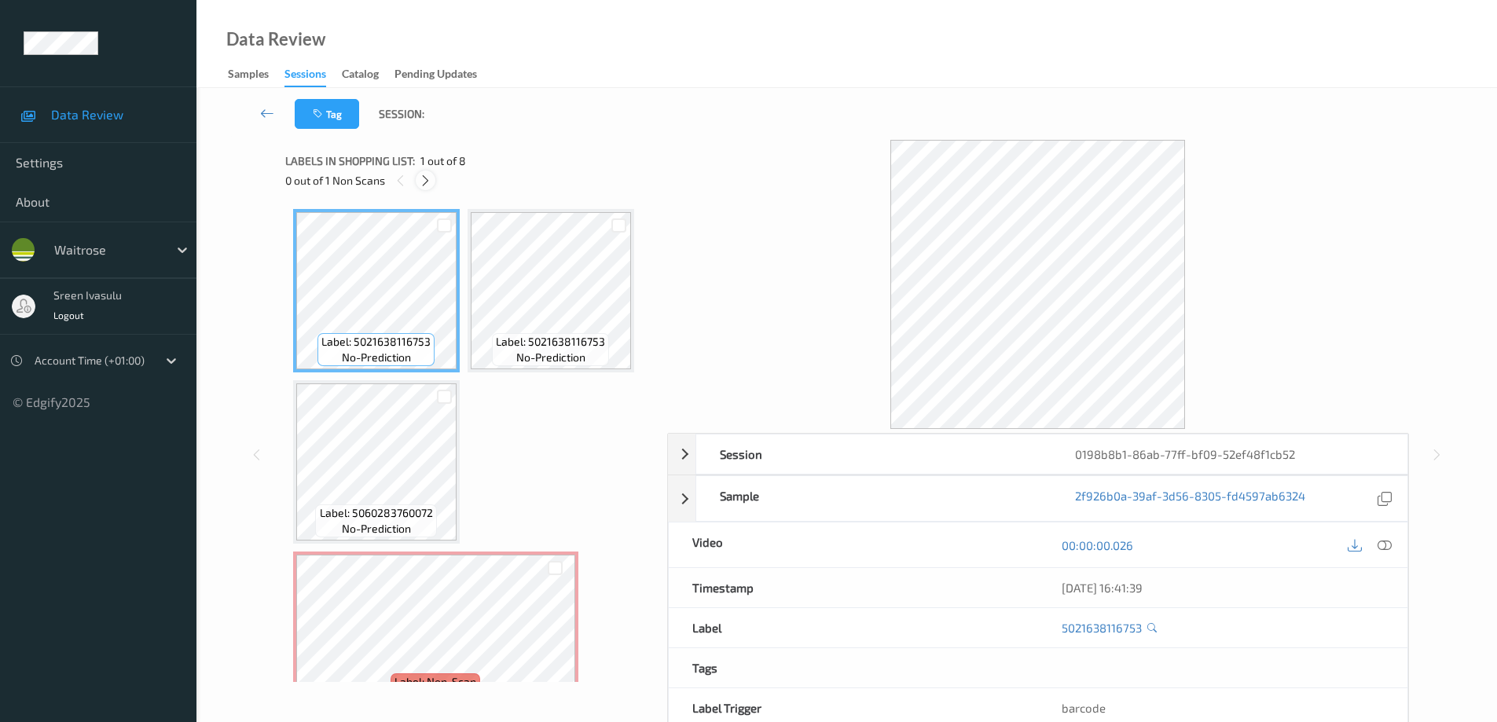
click at [428, 182] on icon at bounding box center [425, 181] width 13 height 14
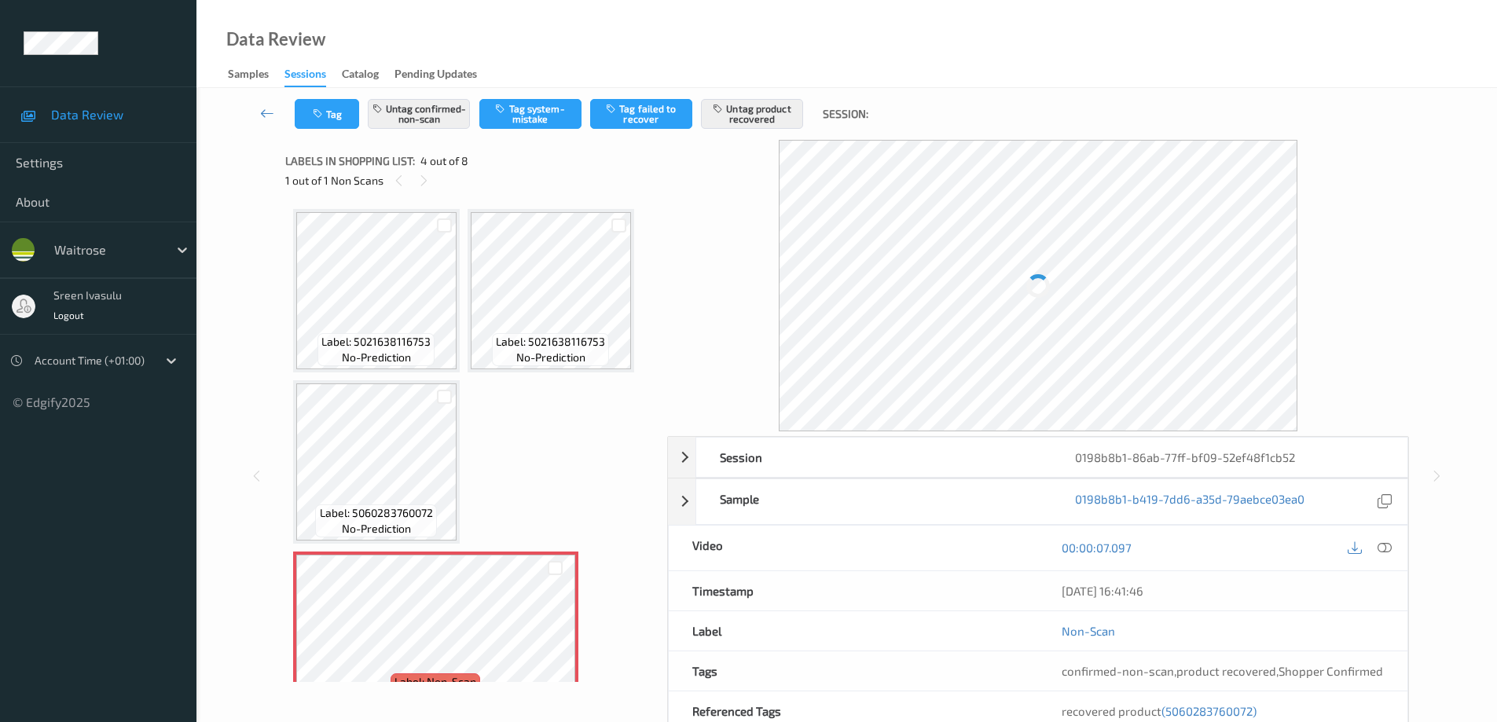
scroll to position [179, 0]
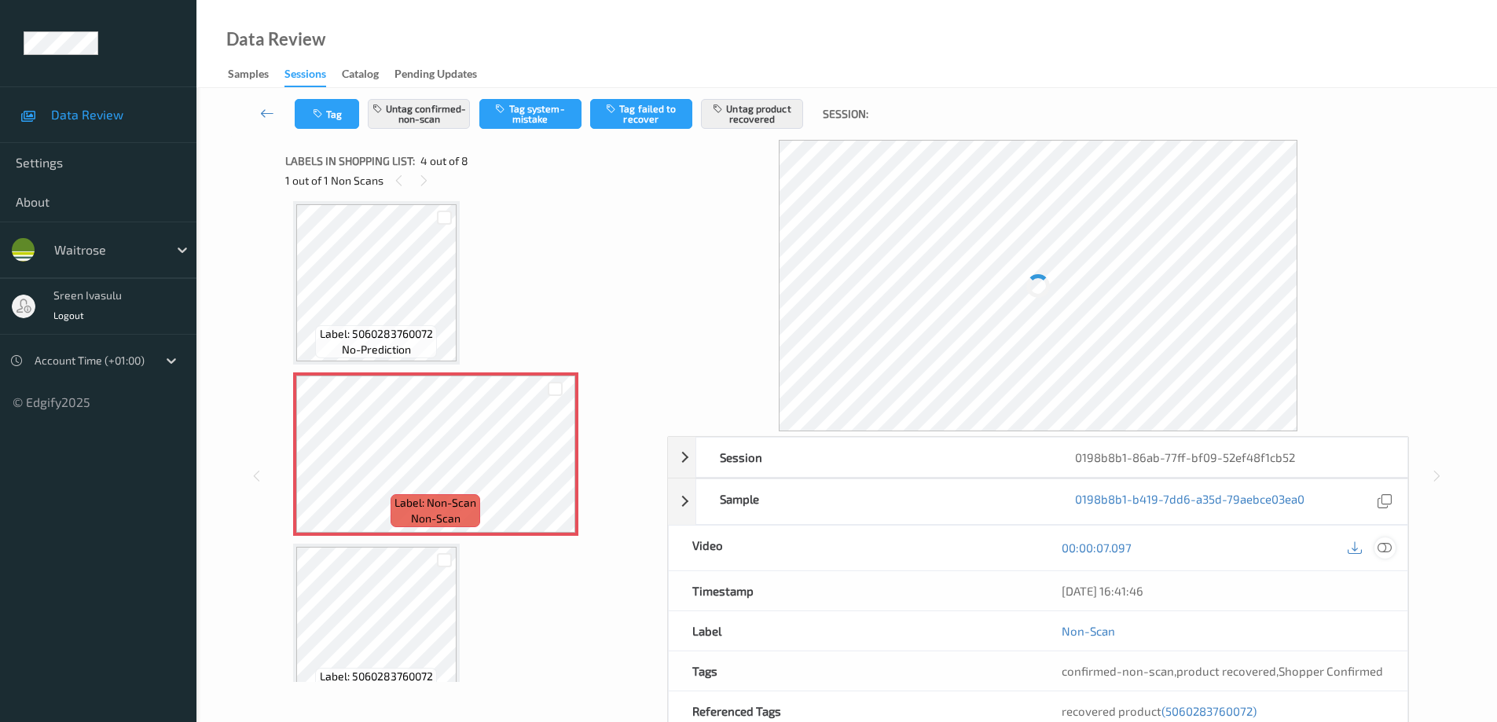
click at [1387, 546] on icon at bounding box center [1385, 548] width 14 height 14
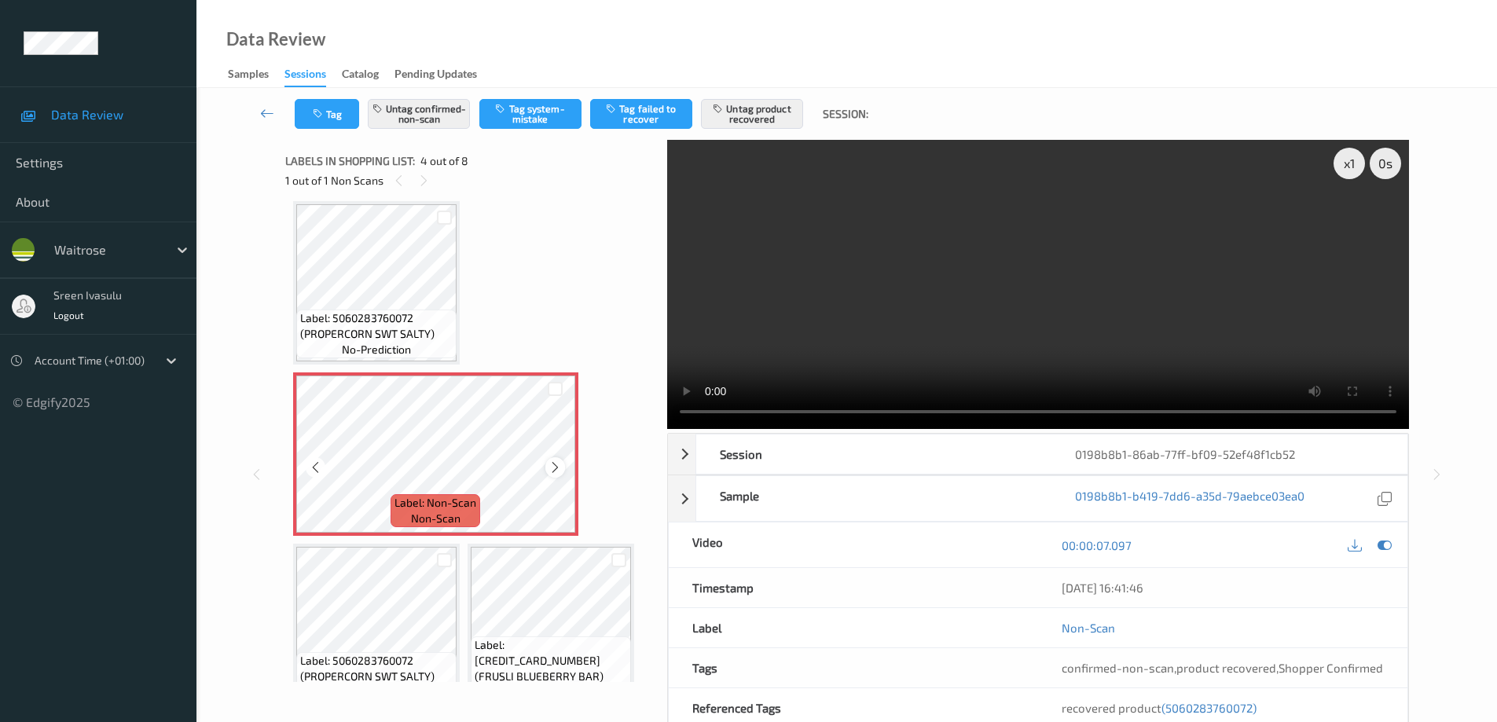
click at [559, 472] on icon at bounding box center [555, 468] width 13 height 14
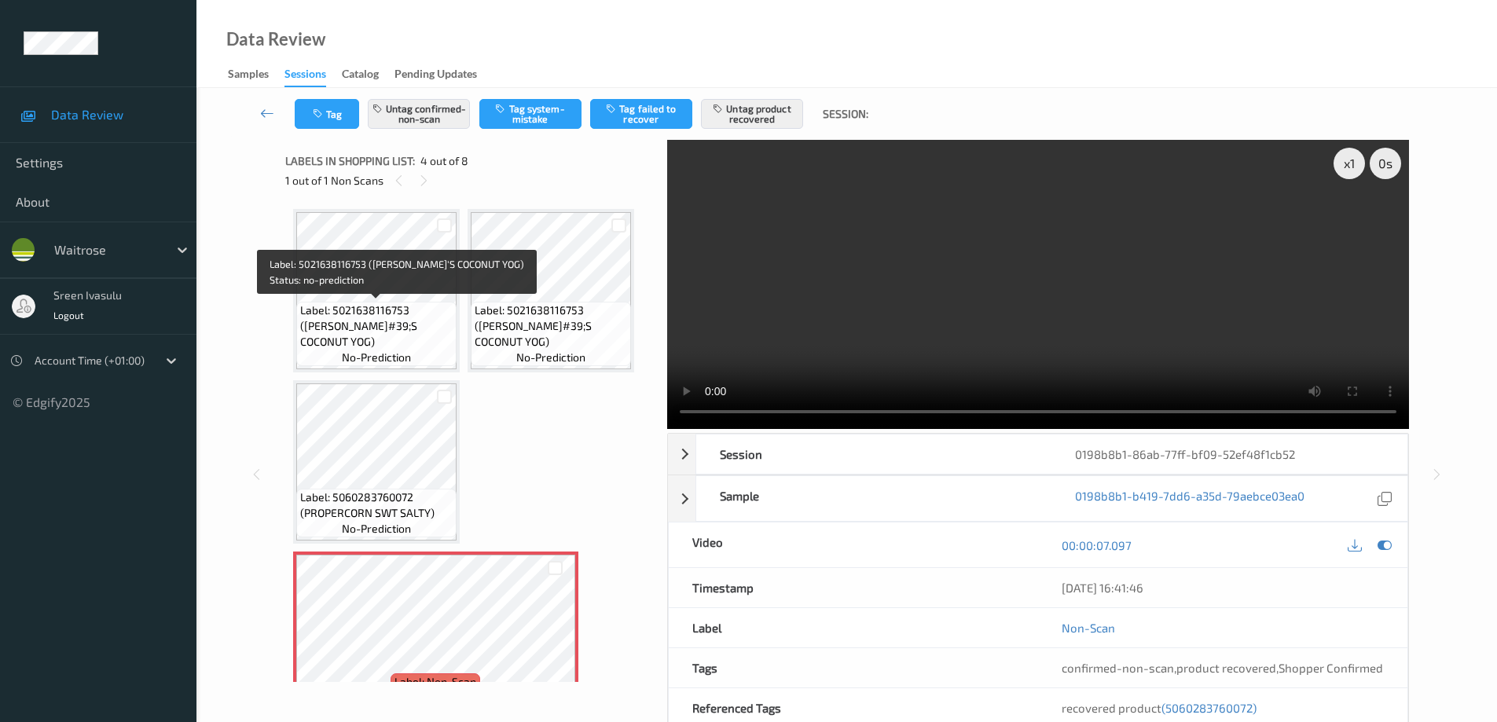
click at [340, 312] on span "Label: 5021638116753 (RACHEL&#39;S COCONUT YOG)" at bounding box center [376, 326] width 152 height 47
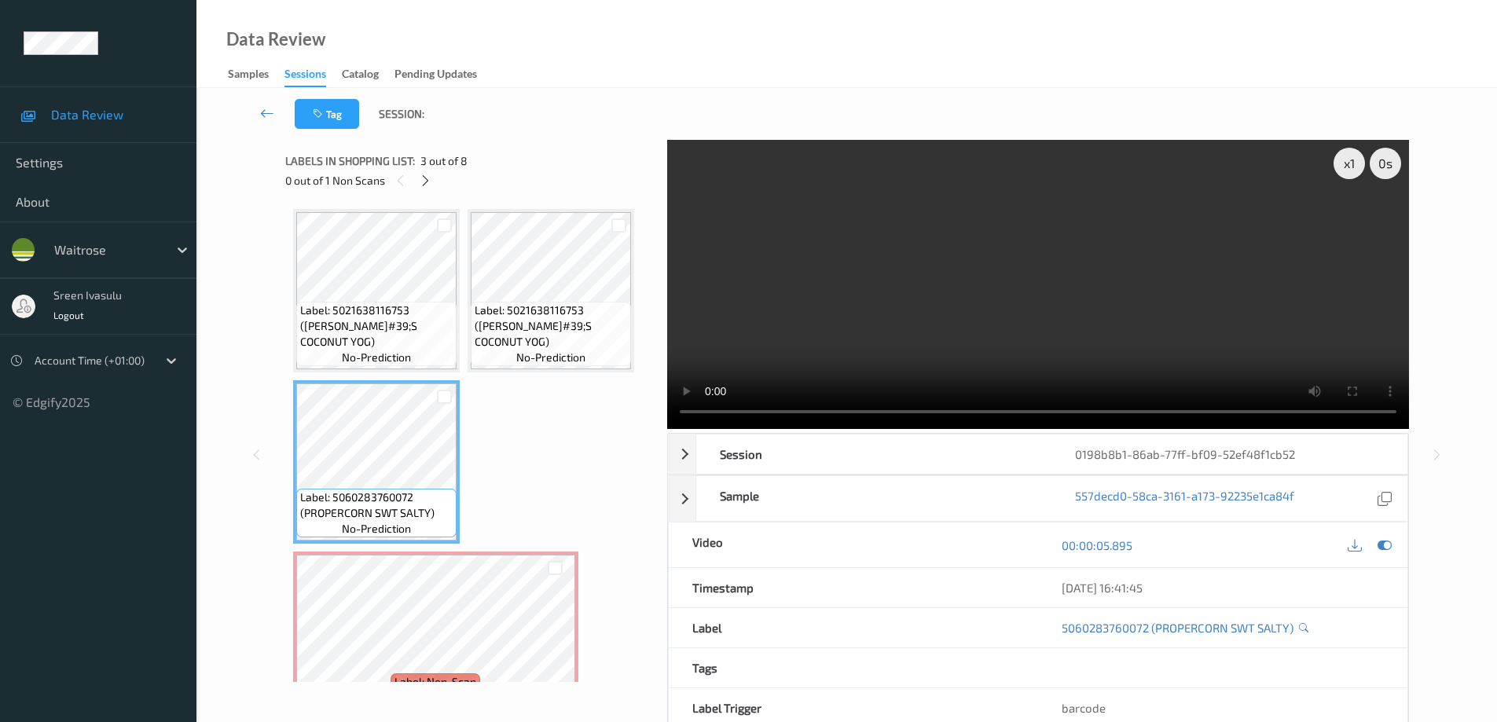
scroll to position [314, 0]
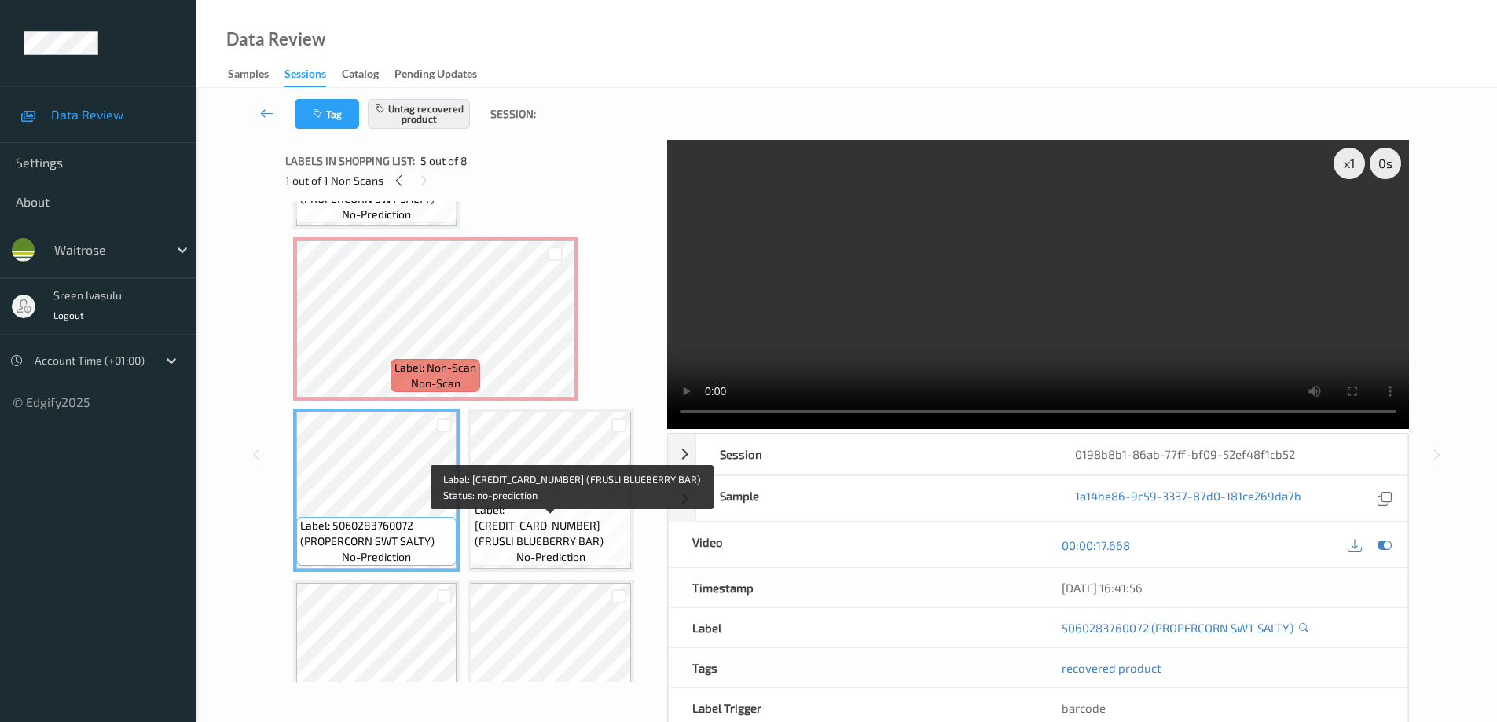
click at [586, 517] on div "Label: 5010477323194 (FRUSLI BLUEBERRY BAR) no-prediction" at bounding box center [551, 533] width 160 height 64
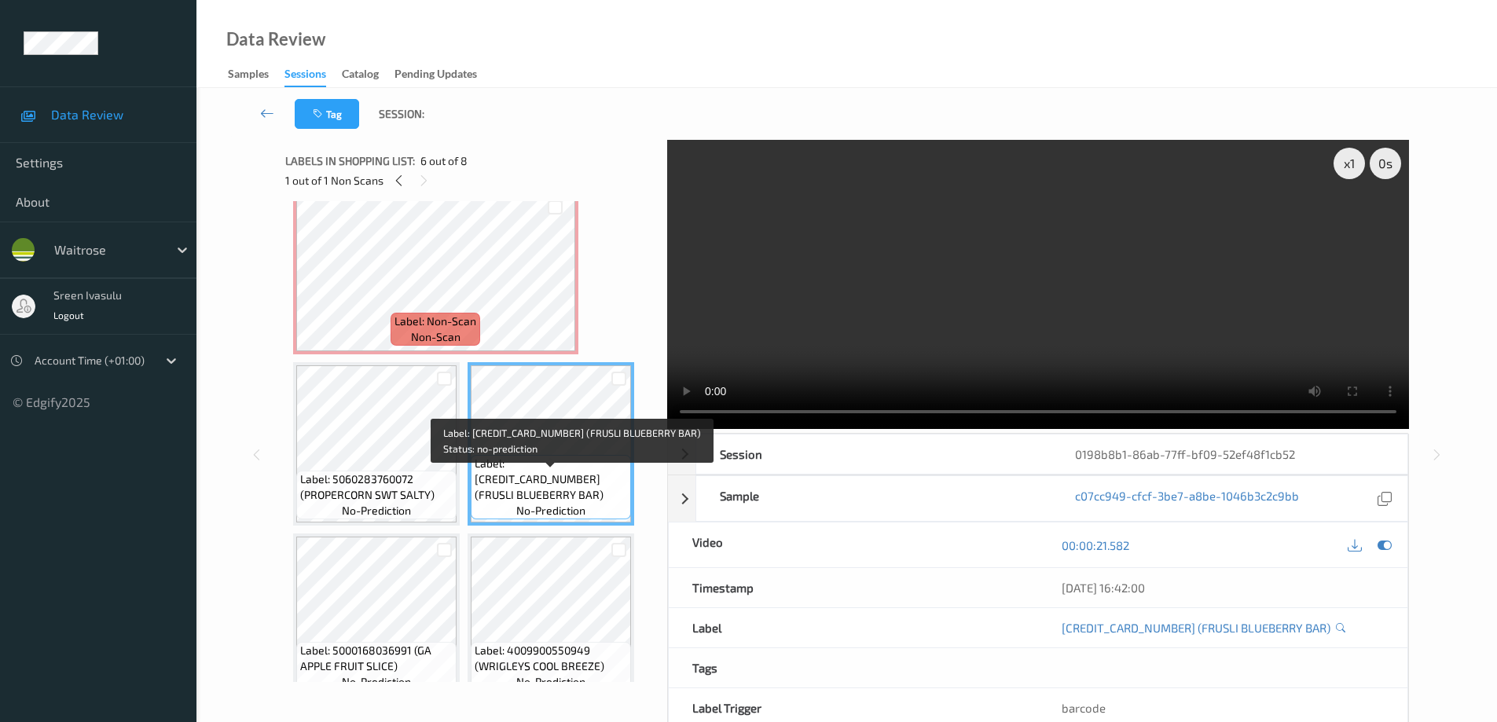
scroll to position [384, 0]
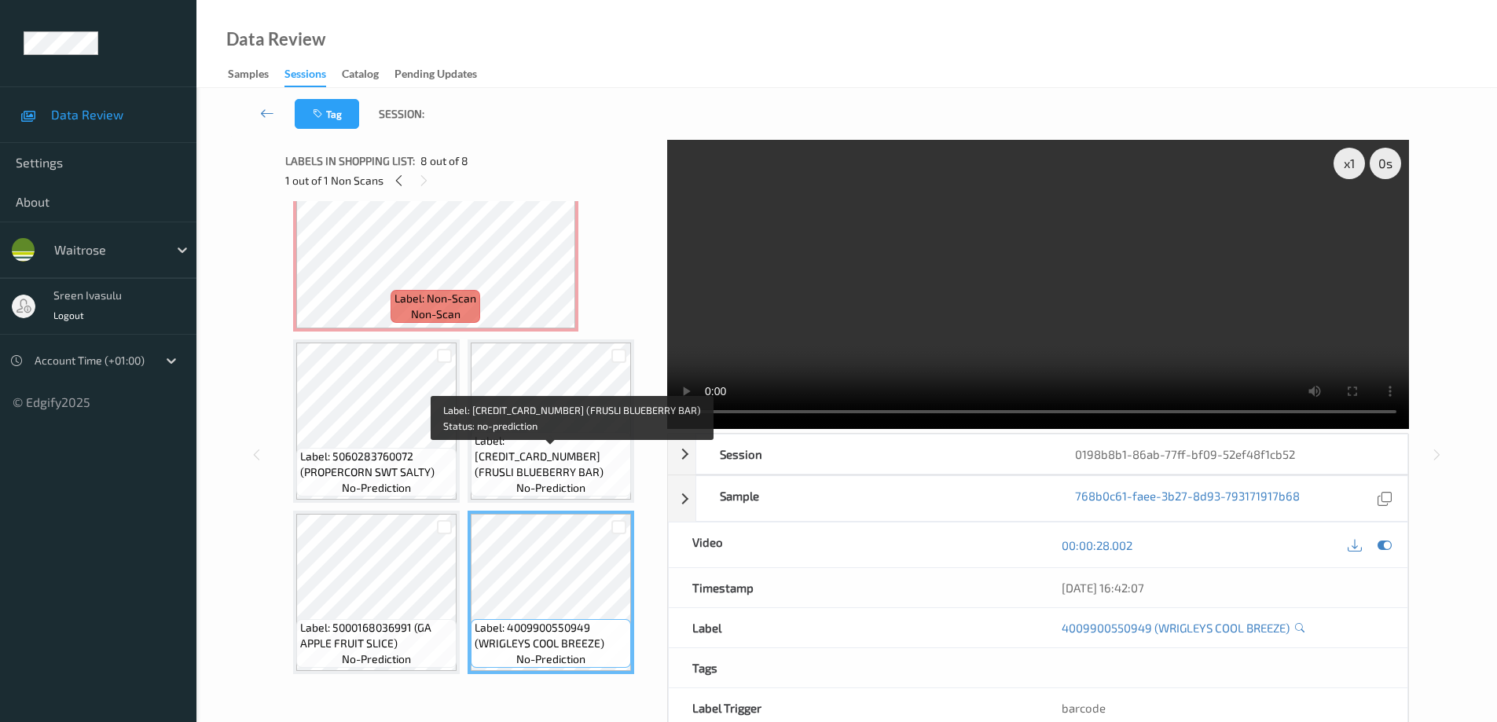
click at [557, 464] on span "Label: 5010477323194 (FRUSLI BLUEBERRY BAR)" at bounding box center [551, 456] width 152 height 47
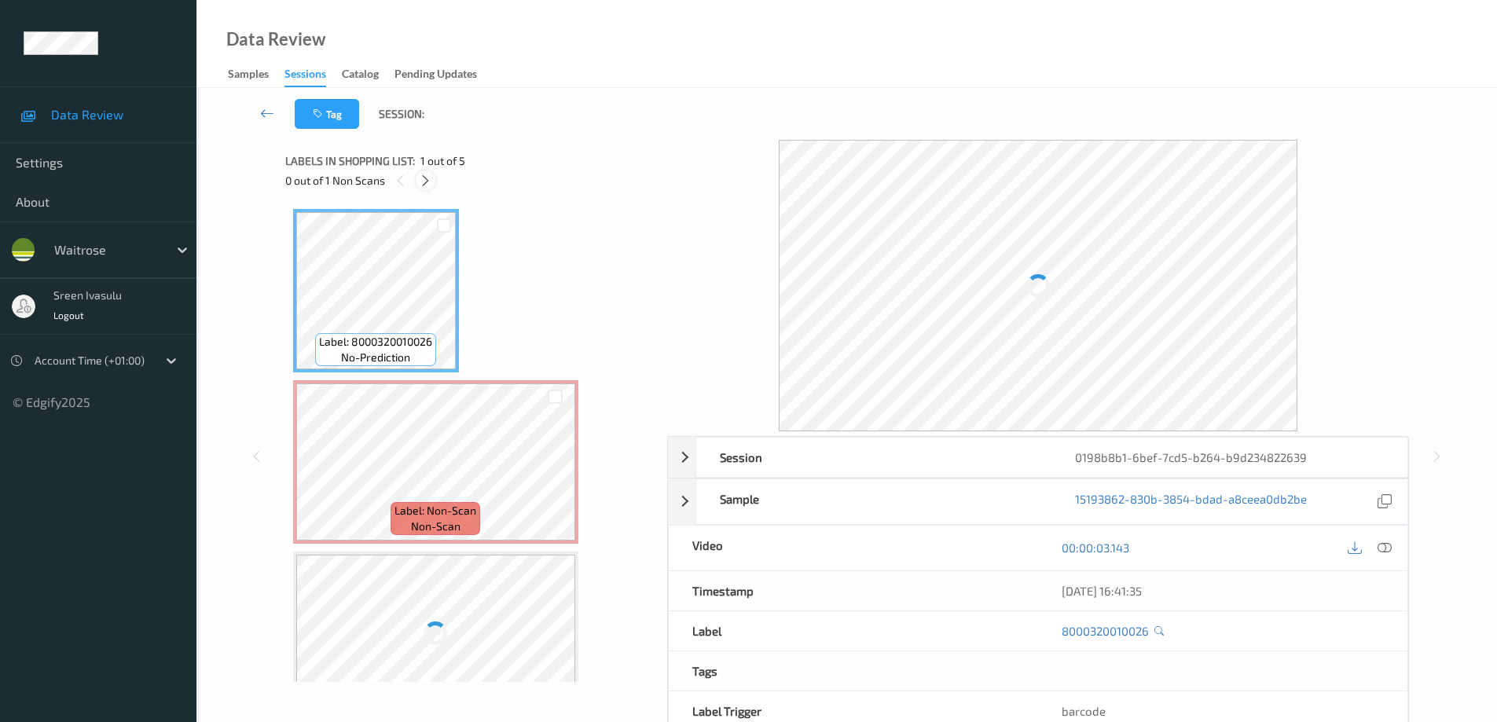
click at [422, 187] on icon at bounding box center [425, 181] width 13 height 14
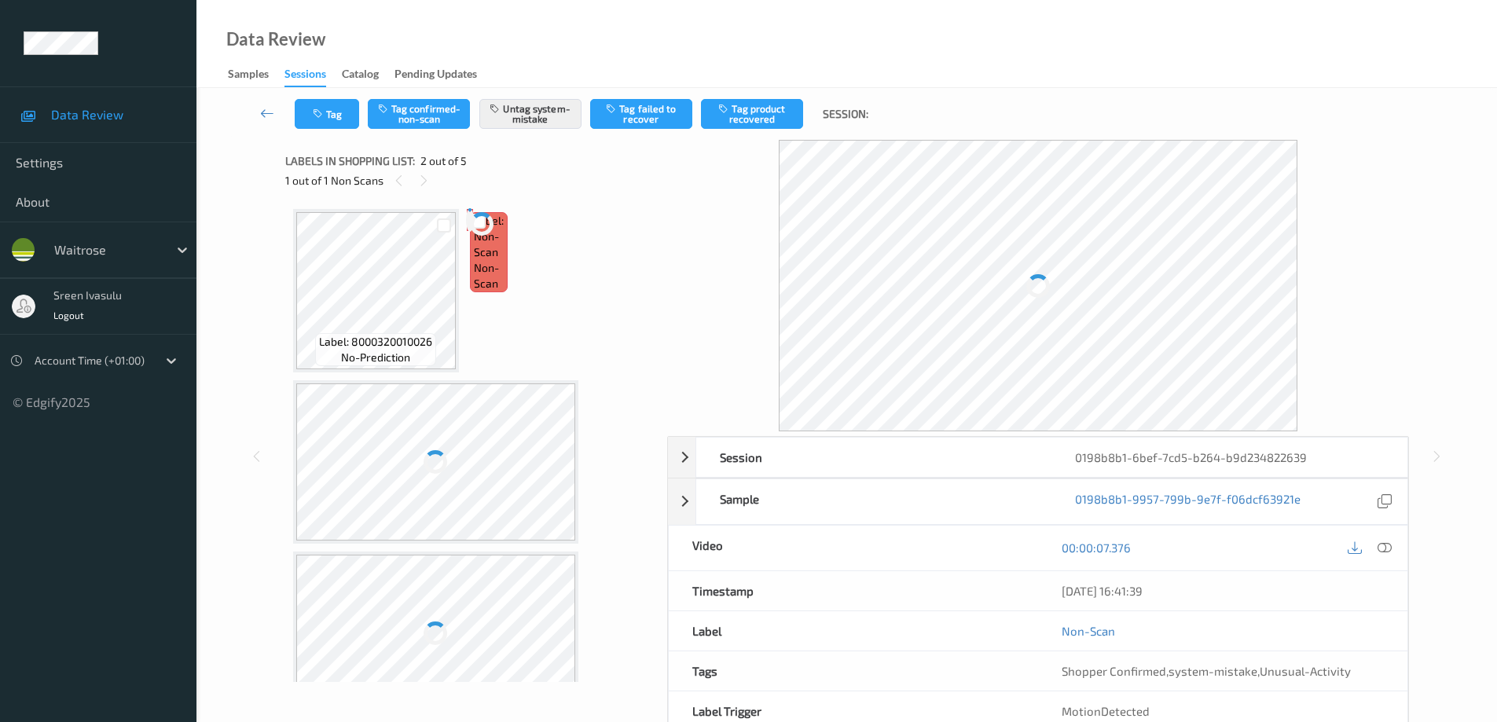
scroll to position [8, 0]
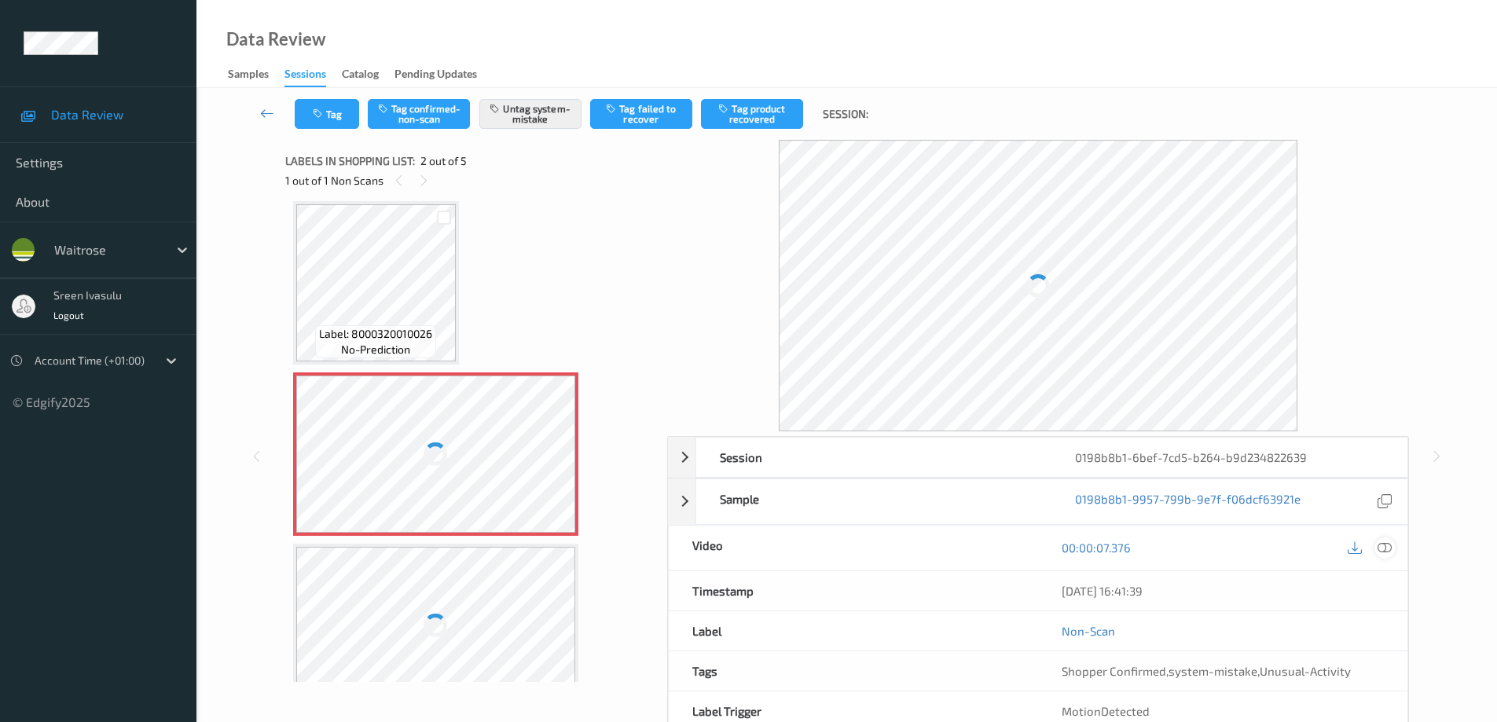
click at [1381, 552] on icon at bounding box center [1385, 548] width 14 height 14
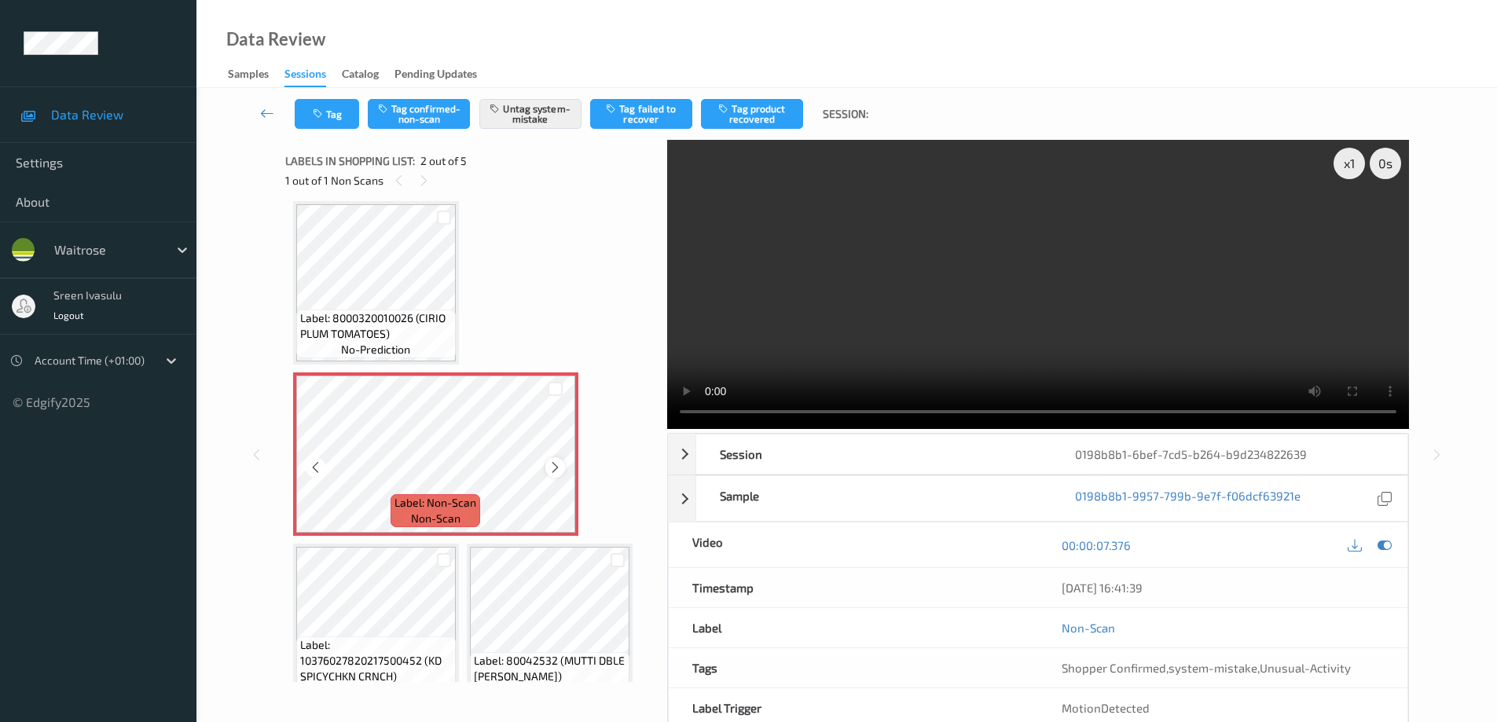
click at [549, 468] on icon at bounding box center [555, 468] width 13 height 14
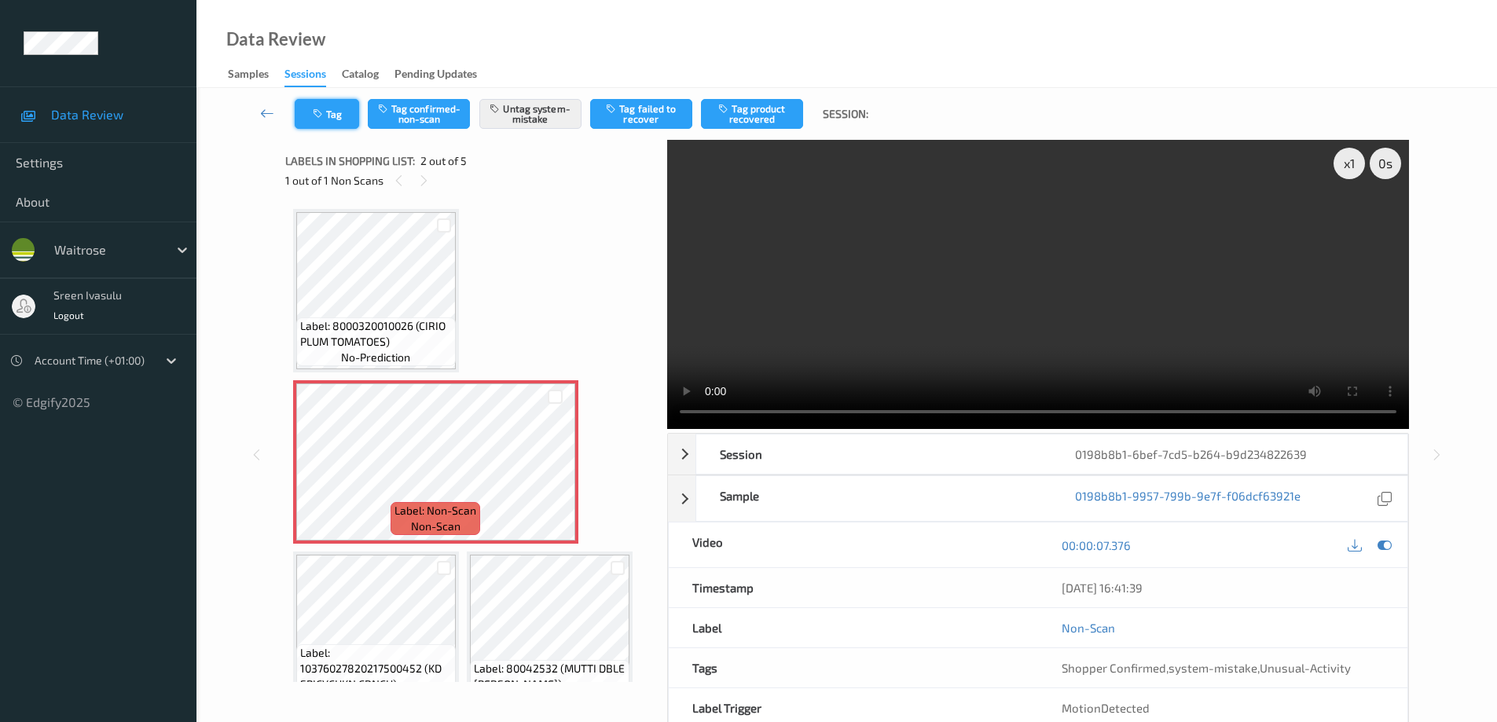
click at [337, 115] on button "Tag" at bounding box center [327, 114] width 64 height 30
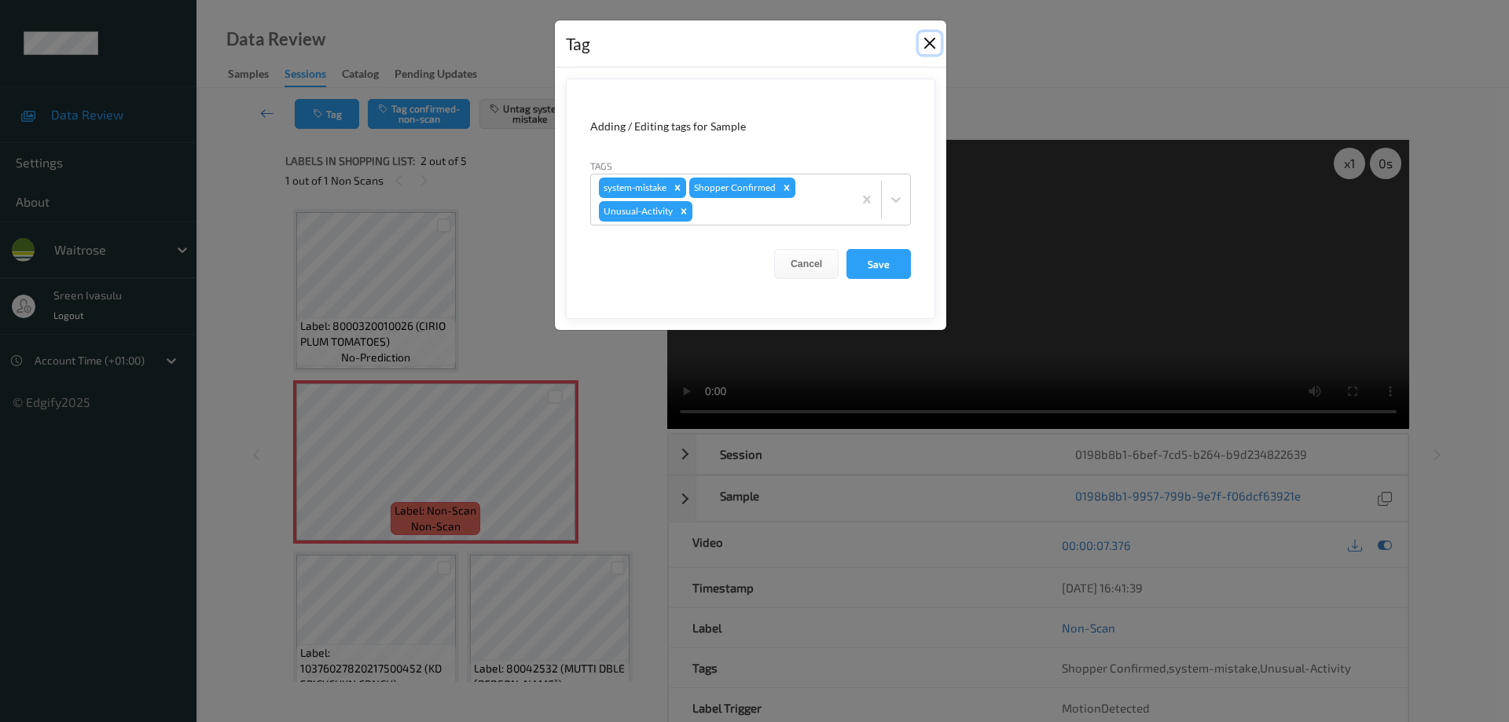
click at [926, 37] on button "Close" at bounding box center [930, 43] width 22 height 22
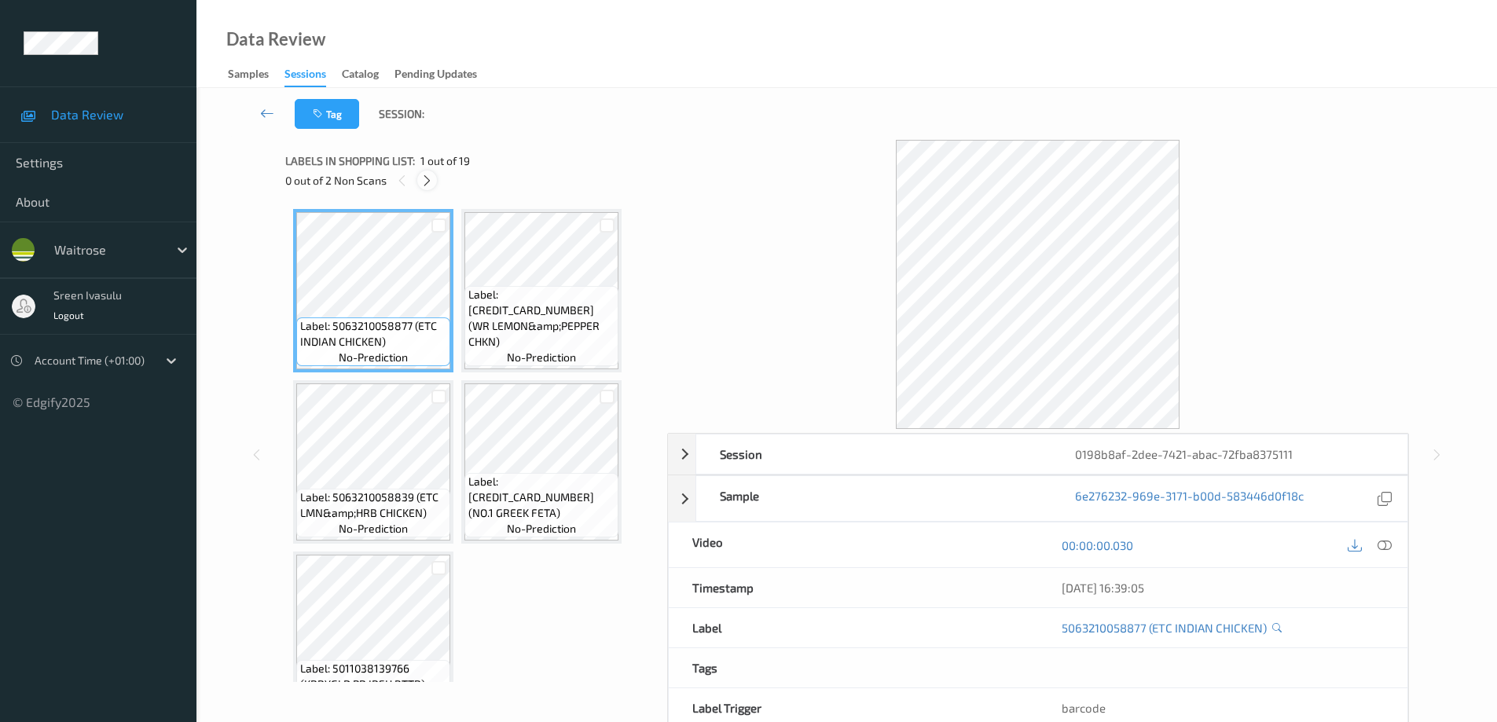
click at [431, 179] on icon at bounding box center [426, 181] width 13 height 14
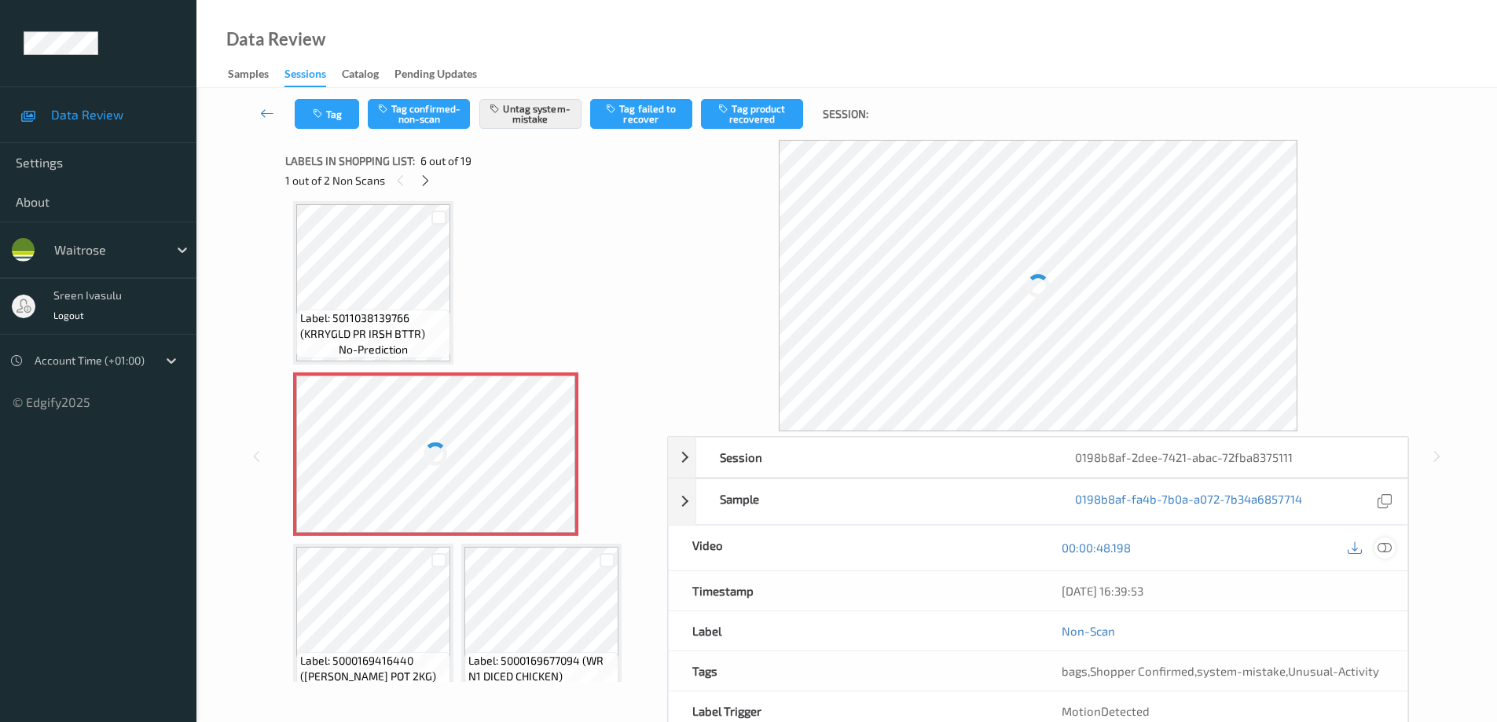
click at [1386, 542] on icon at bounding box center [1385, 548] width 14 height 14
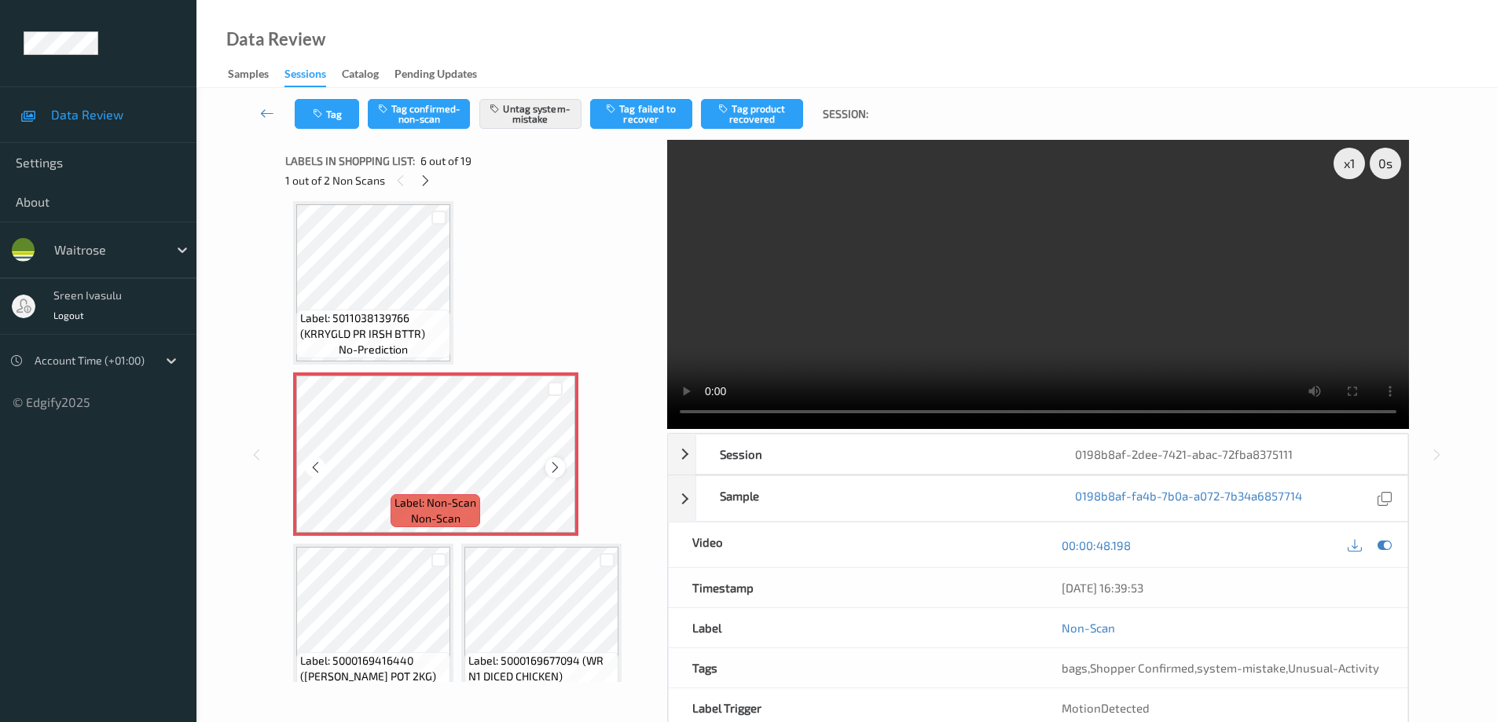
click at [552, 468] on icon at bounding box center [555, 468] width 13 height 14
click at [321, 119] on button "Tag" at bounding box center [327, 114] width 64 height 30
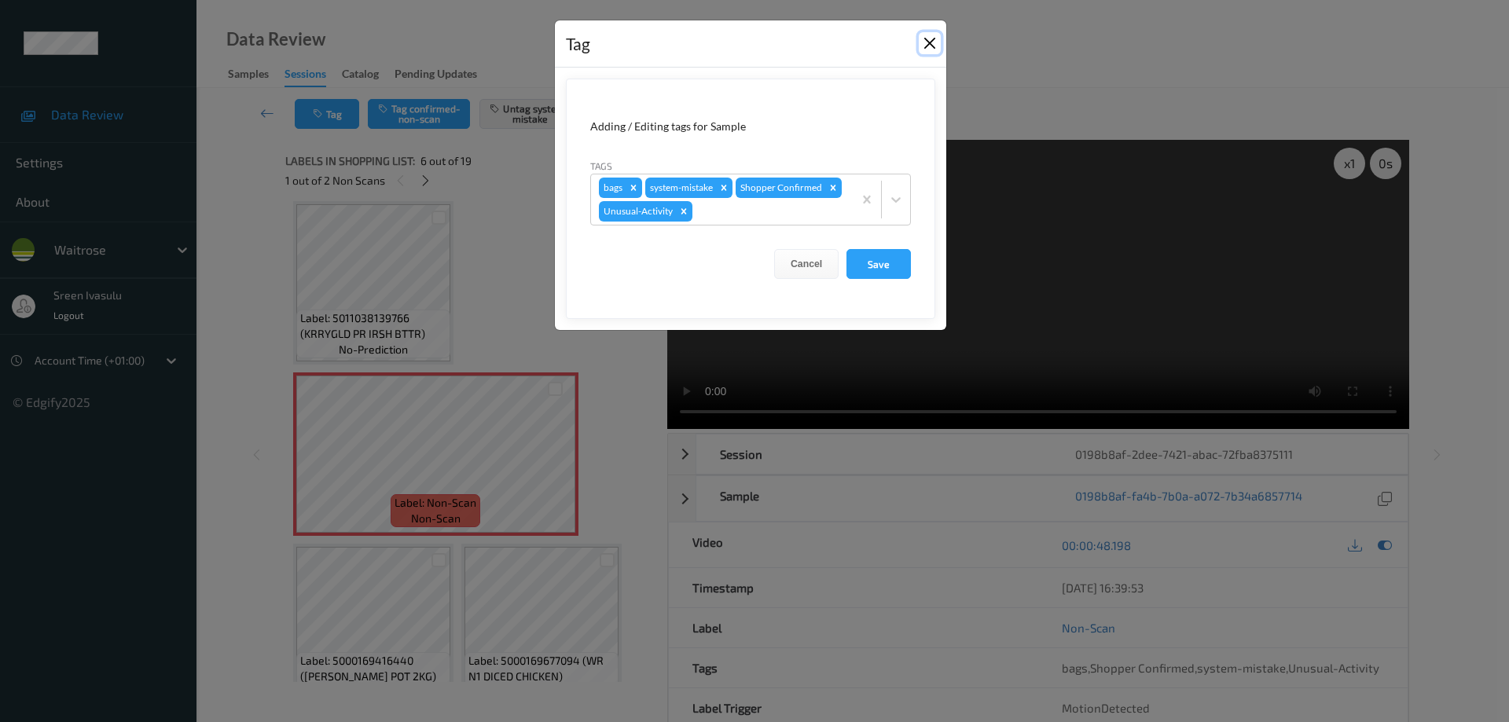
click at [931, 43] on button "Close" at bounding box center [930, 43] width 22 height 22
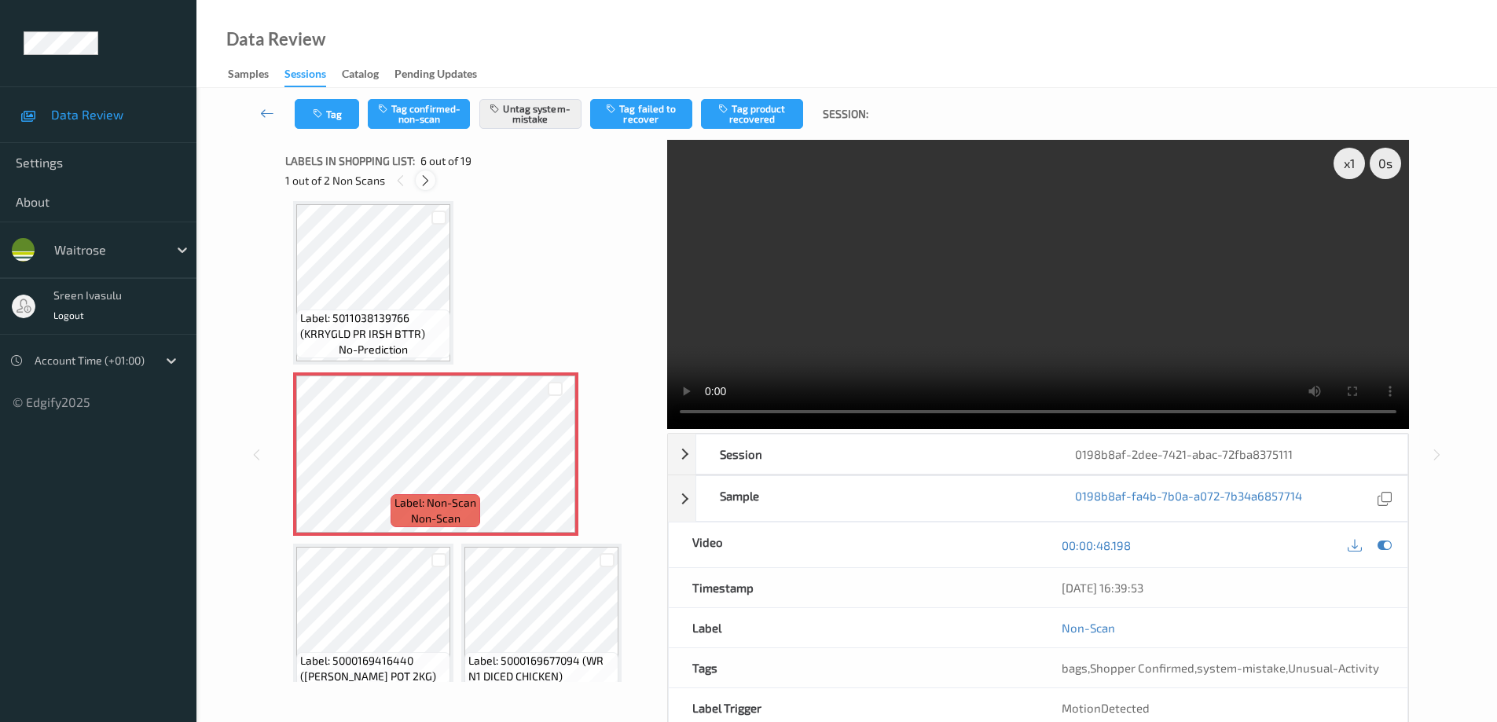
click at [424, 179] on icon at bounding box center [425, 181] width 13 height 14
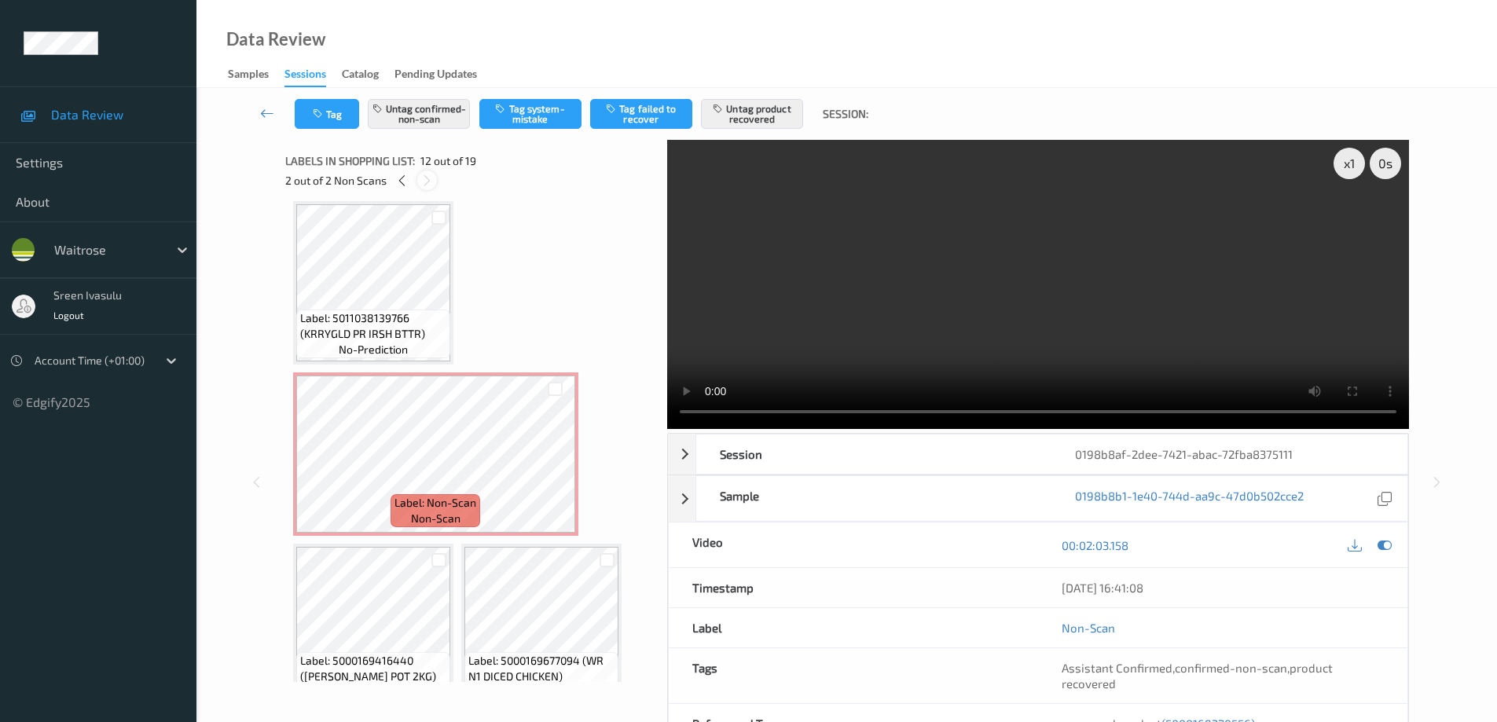
scroll to position [1036, 0]
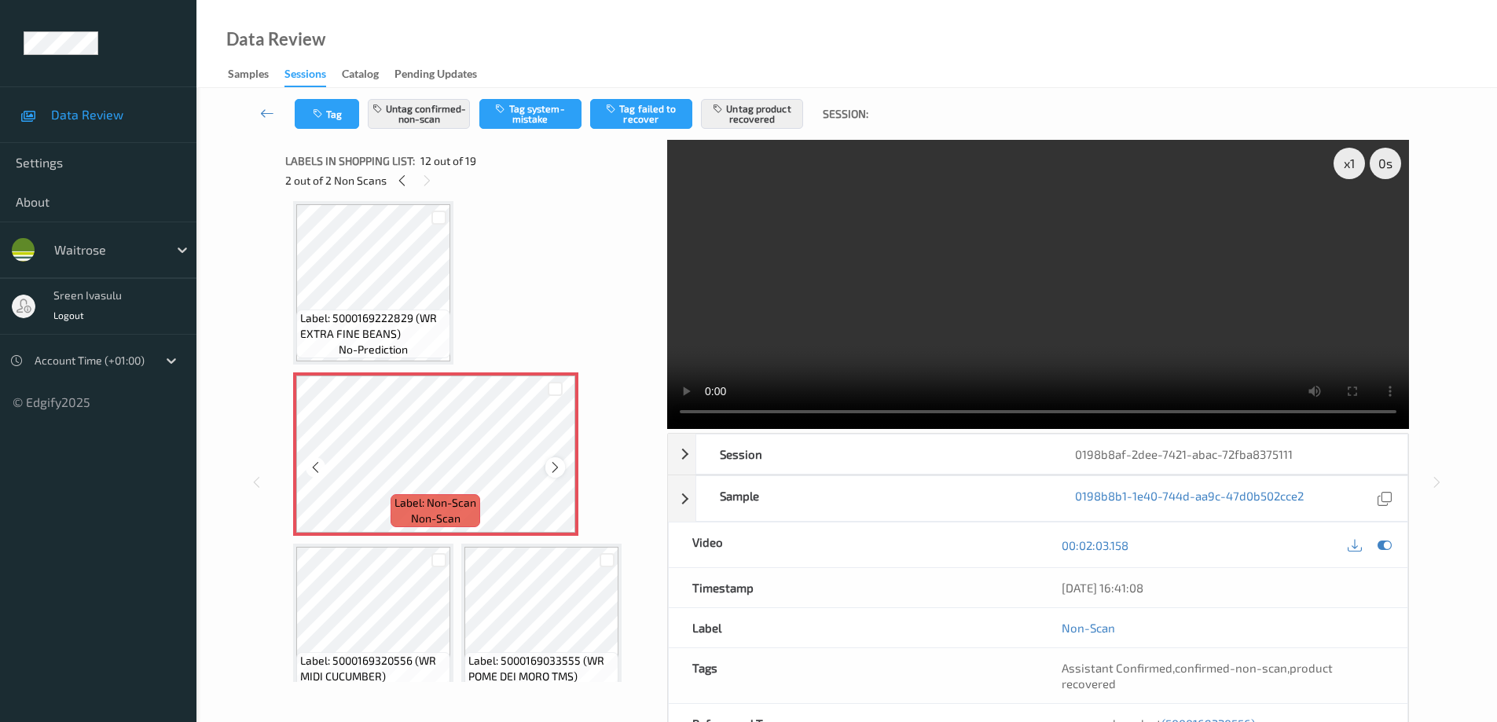
click at [556, 468] on icon at bounding box center [555, 468] width 13 height 14
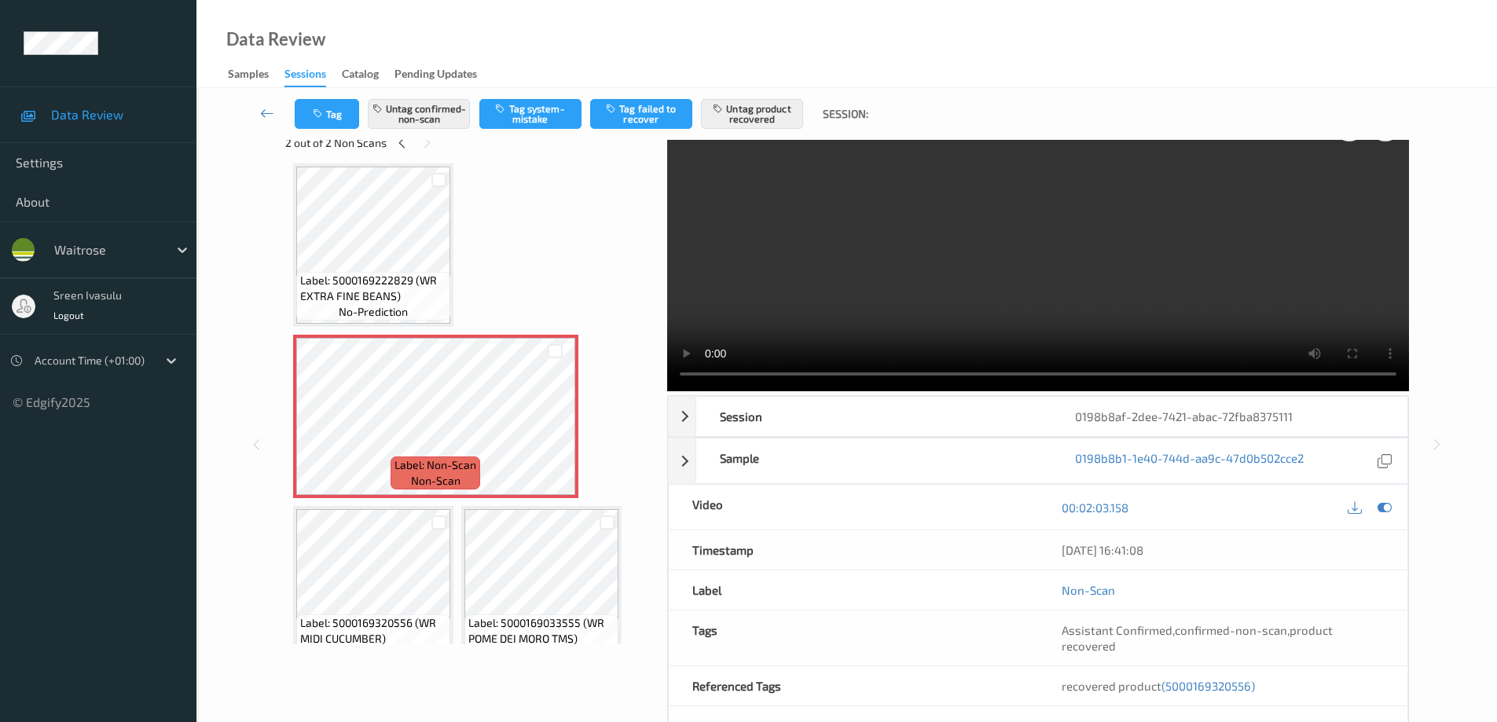
scroll to position [0, 0]
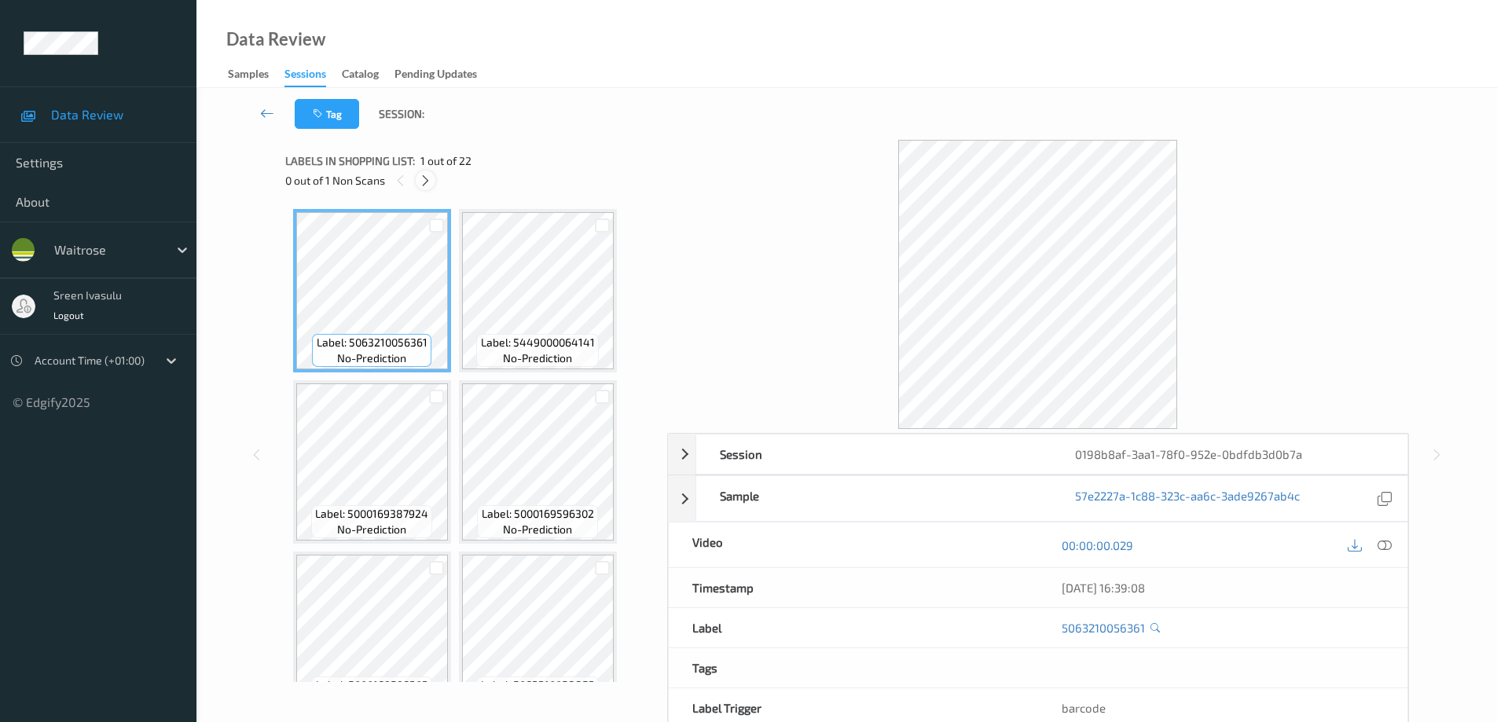
click at [426, 180] on icon at bounding box center [425, 181] width 13 height 14
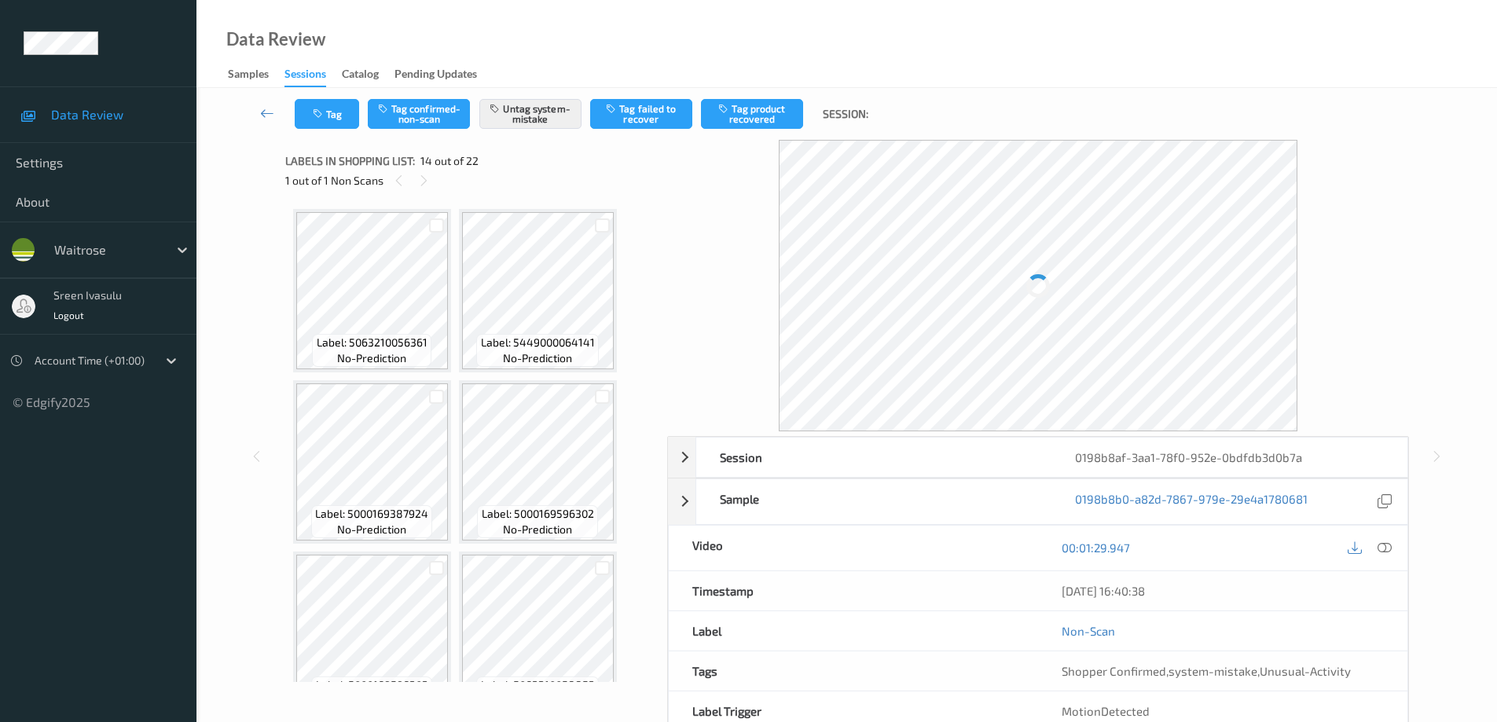
scroll to position [1207, 0]
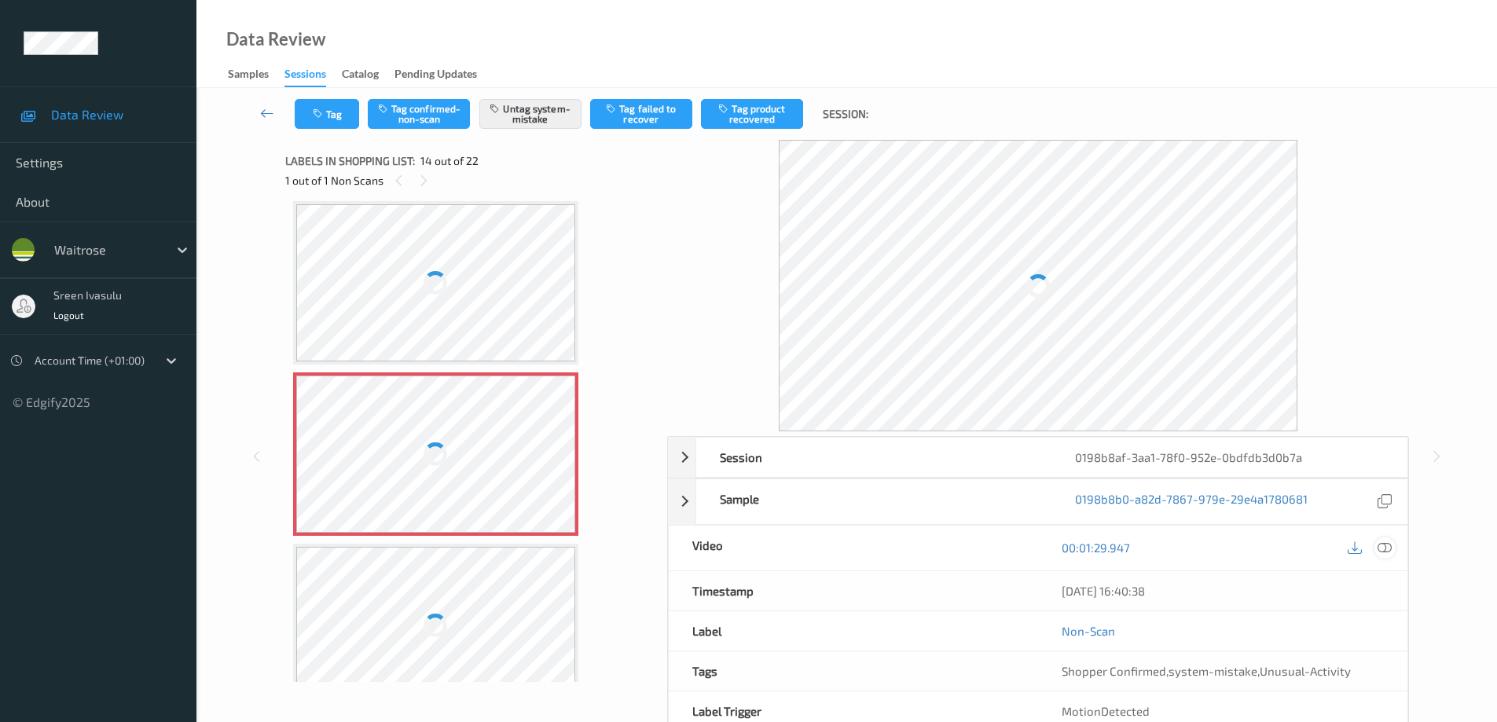
click at [1384, 545] on icon at bounding box center [1385, 548] width 14 height 14
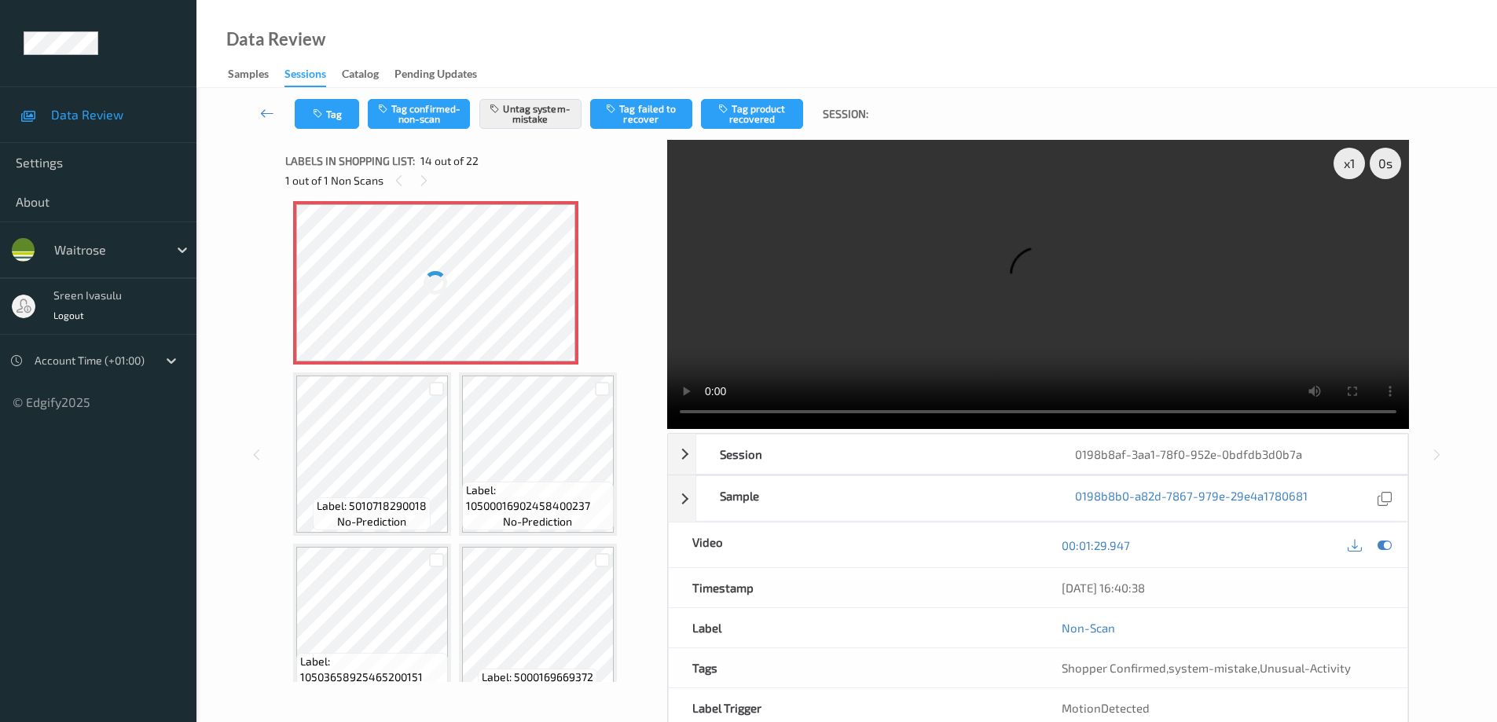
scroll to position [1036, 0]
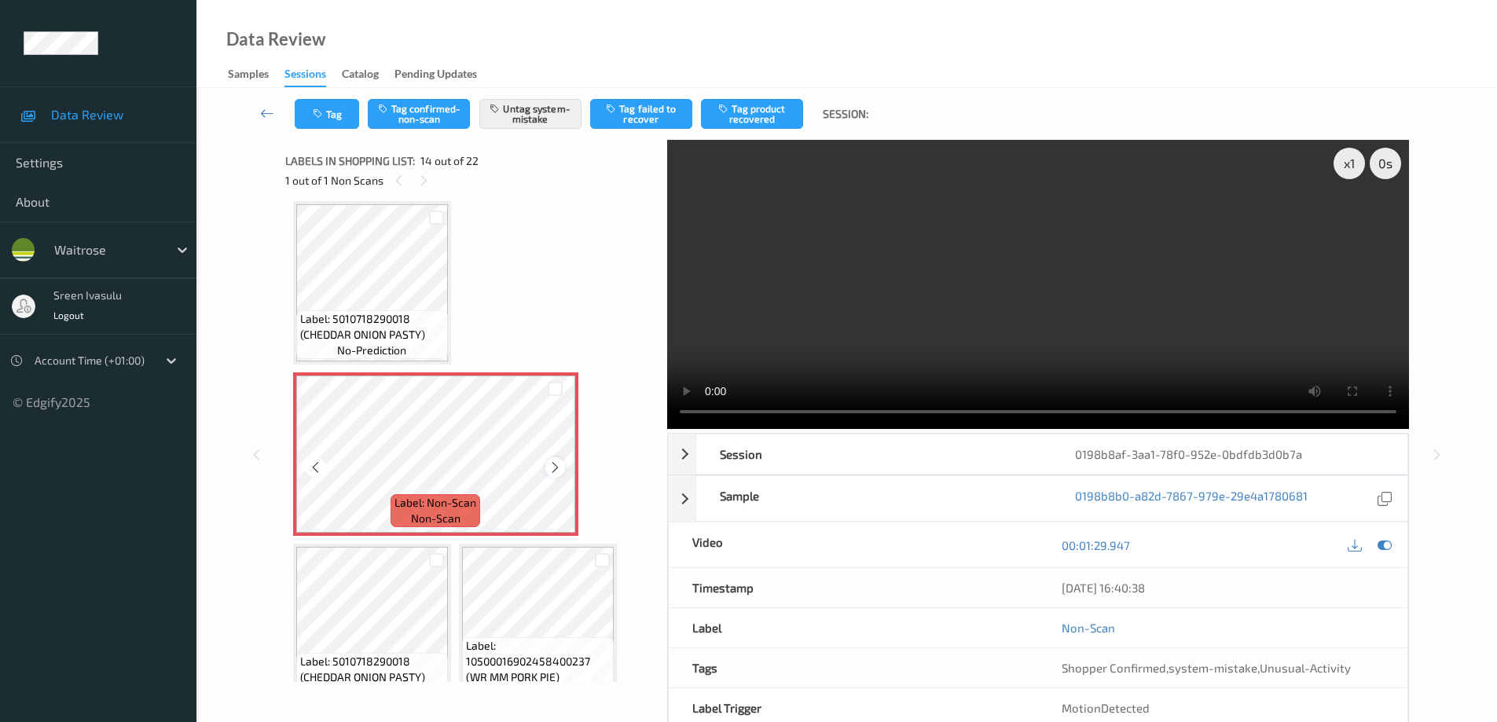
click at [553, 469] on icon at bounding box center [555, 468] width 13 height 14
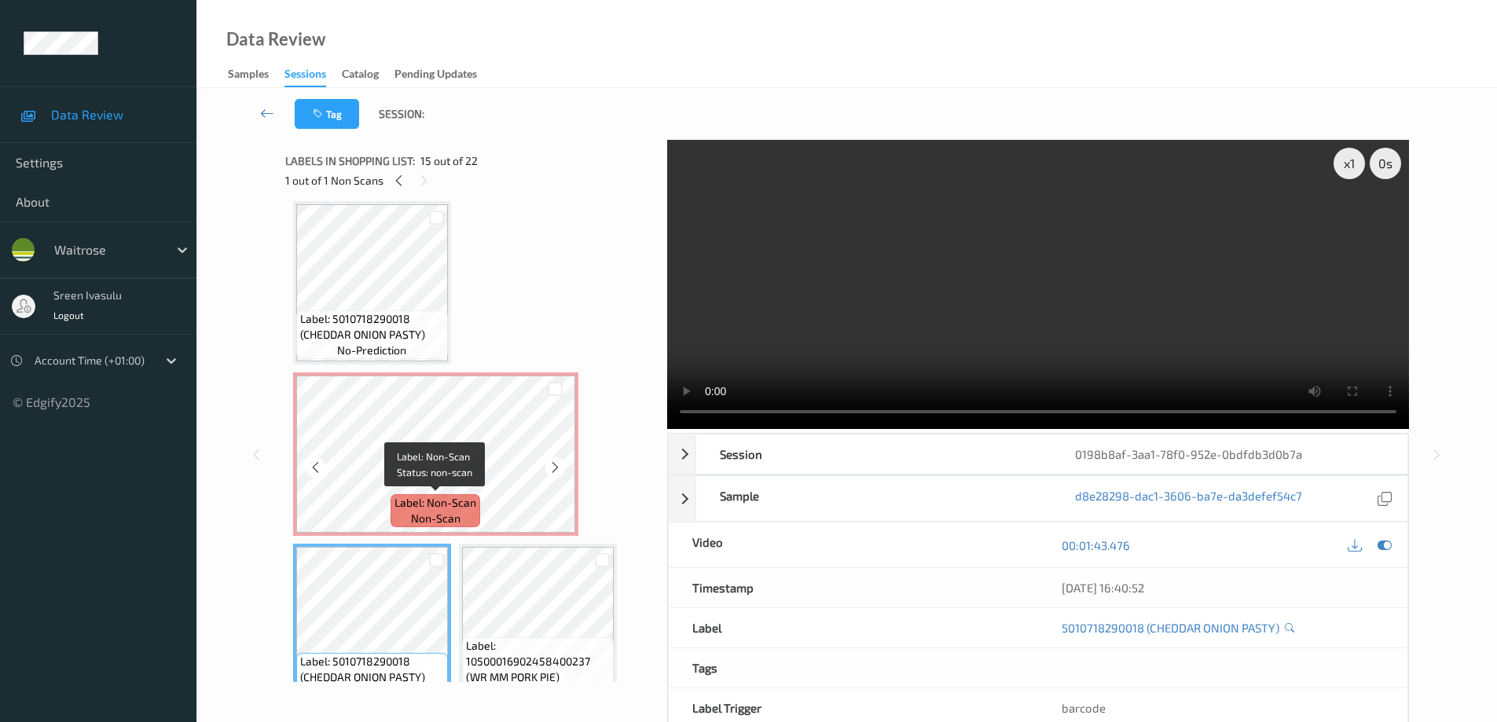
click at [413, 512] on span "non-scan" at bounding box center [436, 519] width 50 height 16
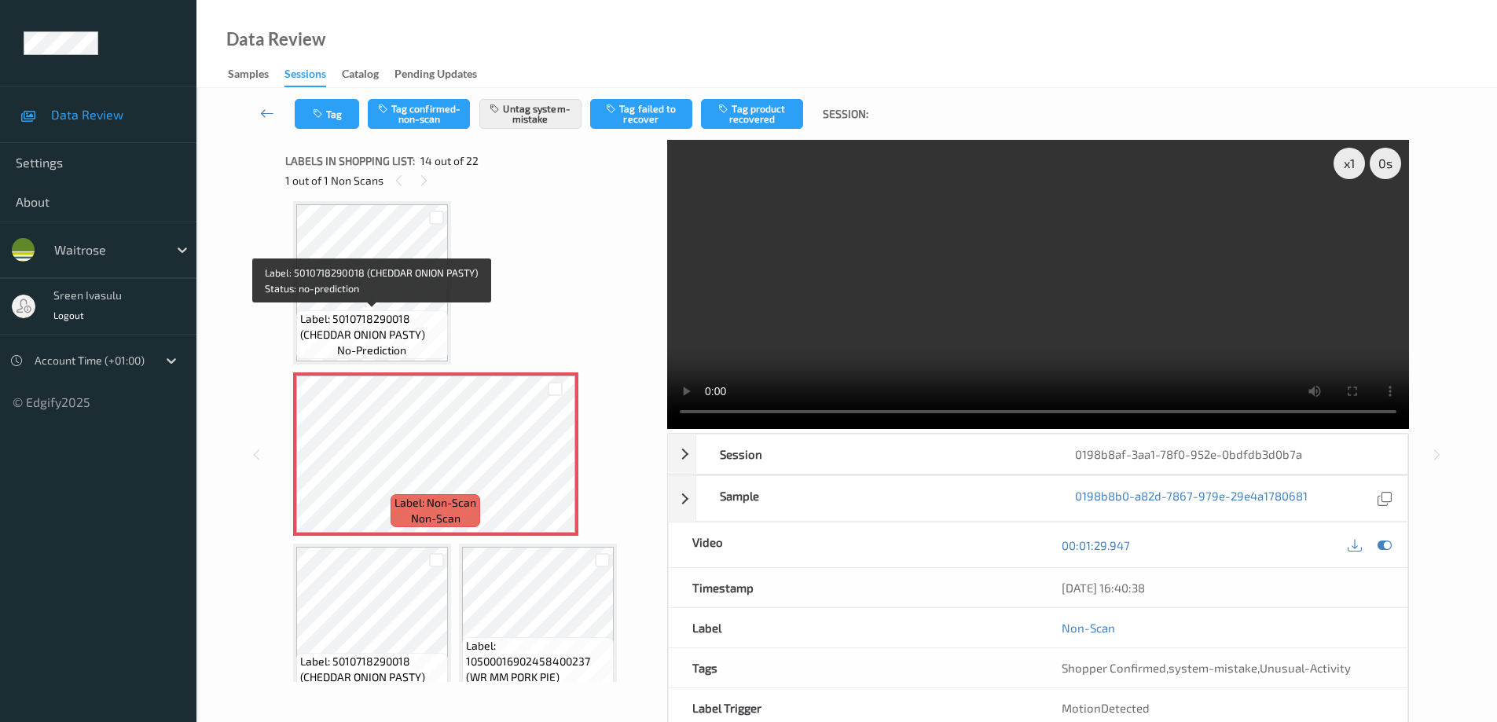
click at [386, 312] on span "Label: 5010718290018 (CHEDDAR ONION PASTY)" at bounding box center [372, 326] width 144 height 31
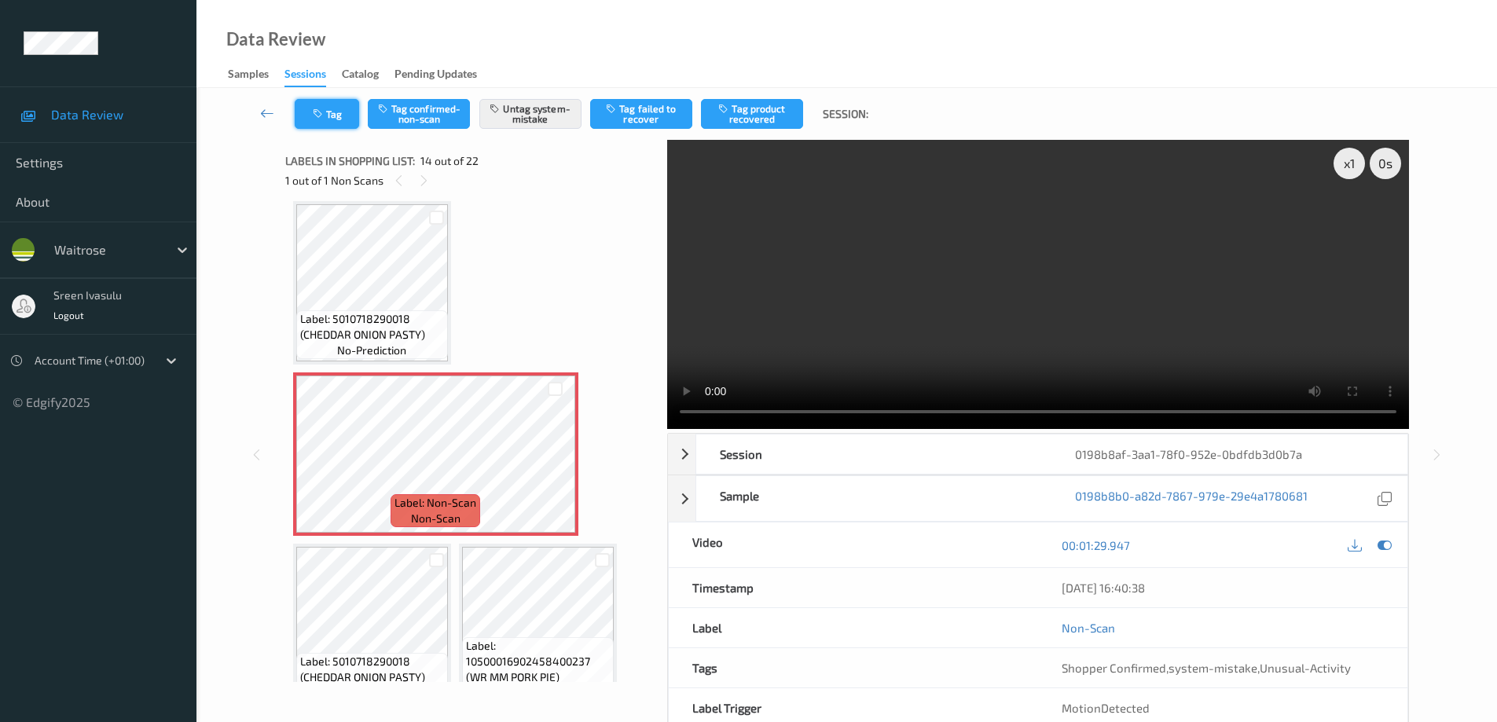
click at [341, 120] on button "Tag" at bounding box center [327, 114] width 64 height 30
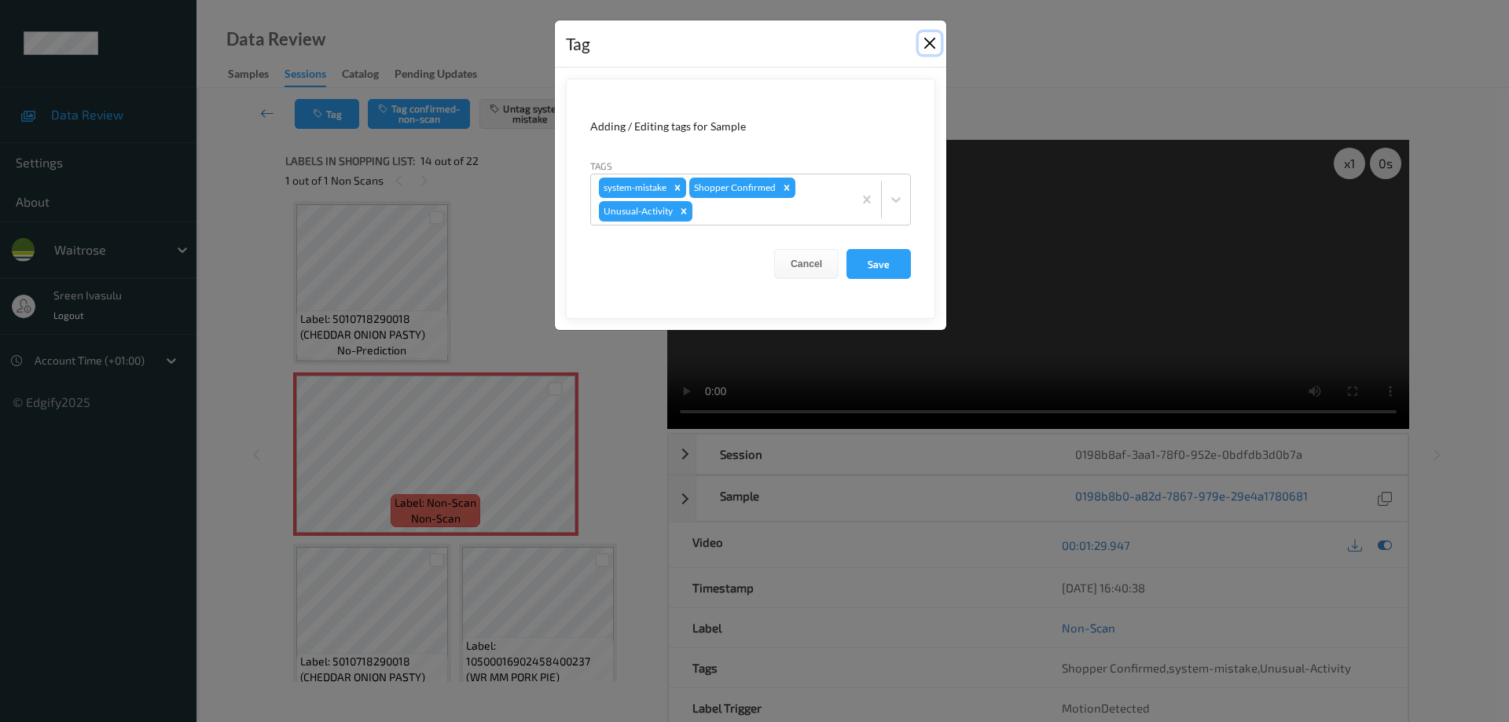
click at [935, 42] on button "Close" at bounding box center [930, 43] width 22 height 22
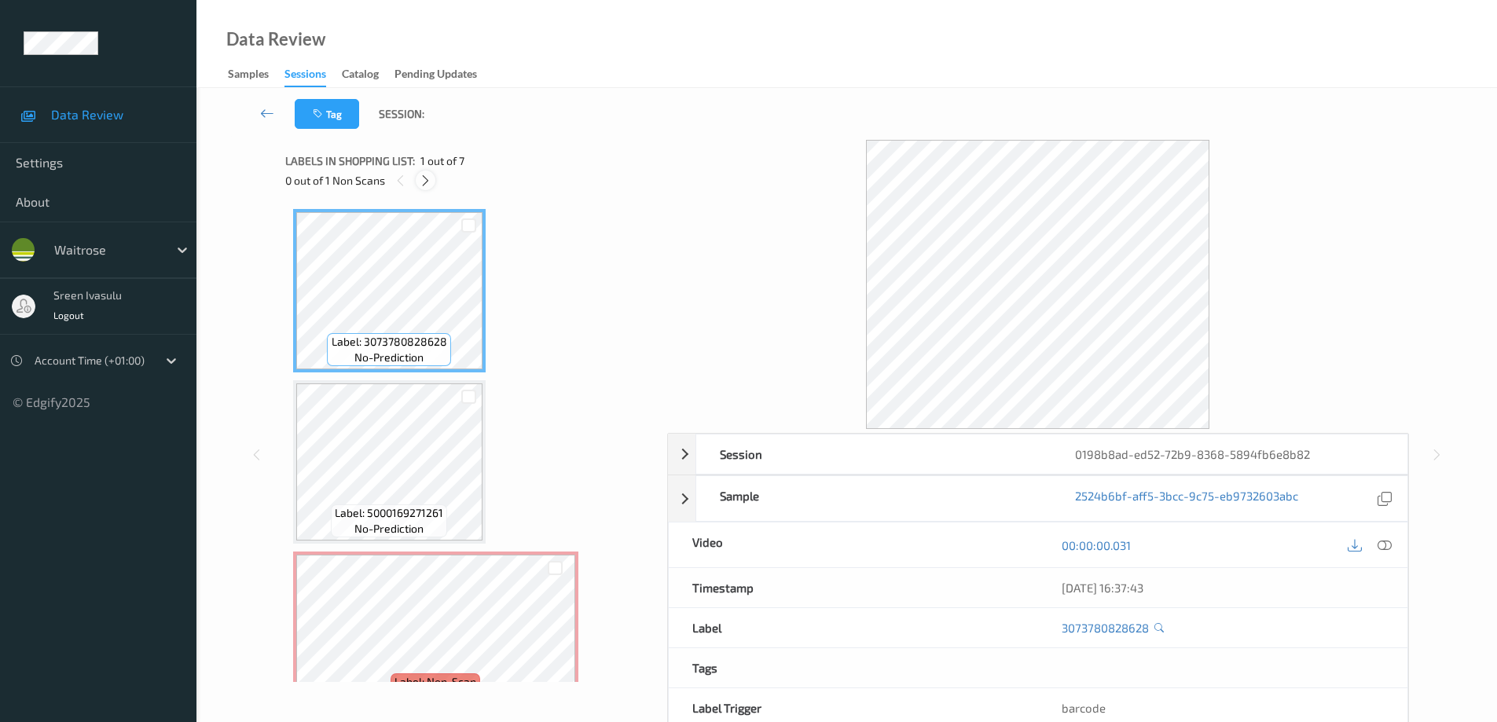
click at [432, 185] on icon at bounding box center [425, 181] width 13 height 14
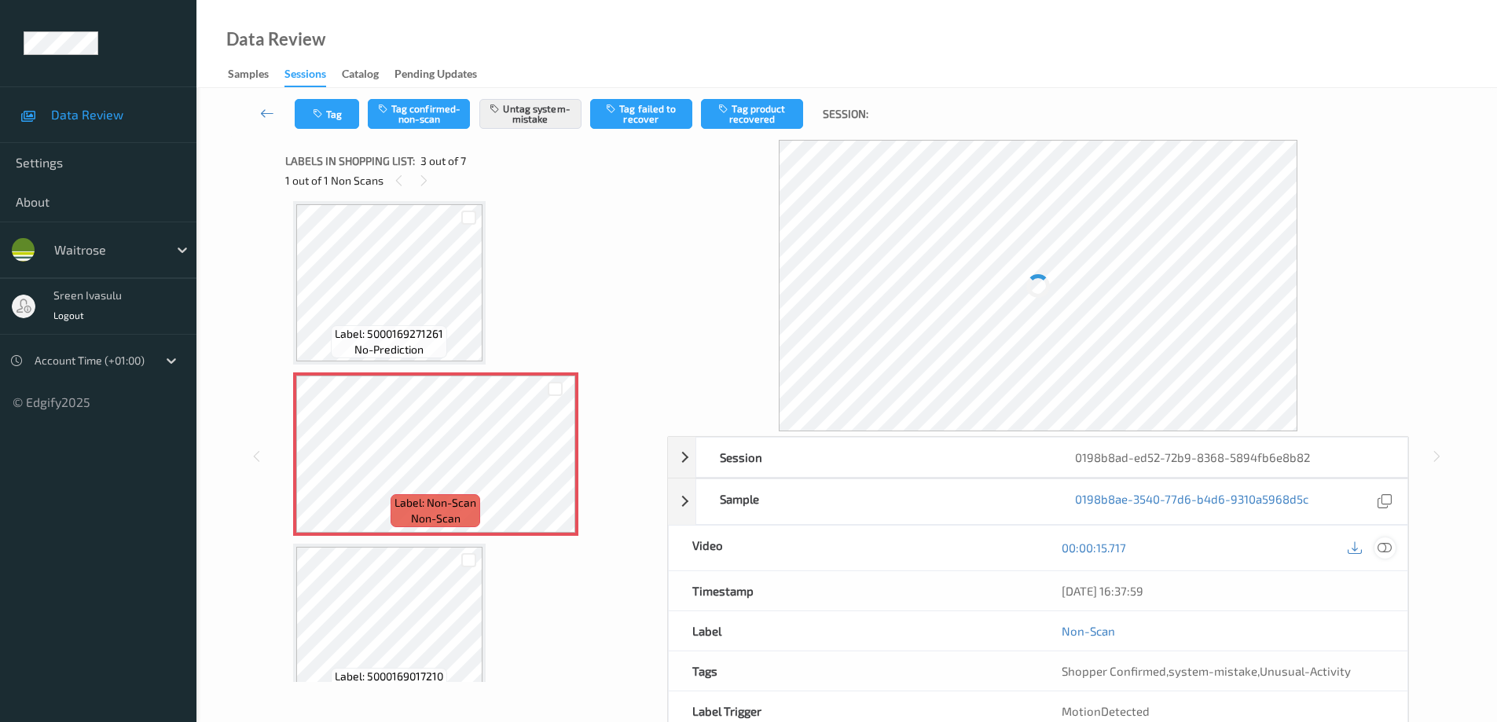
click at [1385, 548] on icon at bounding box center [1385, 548] width 14 height 14
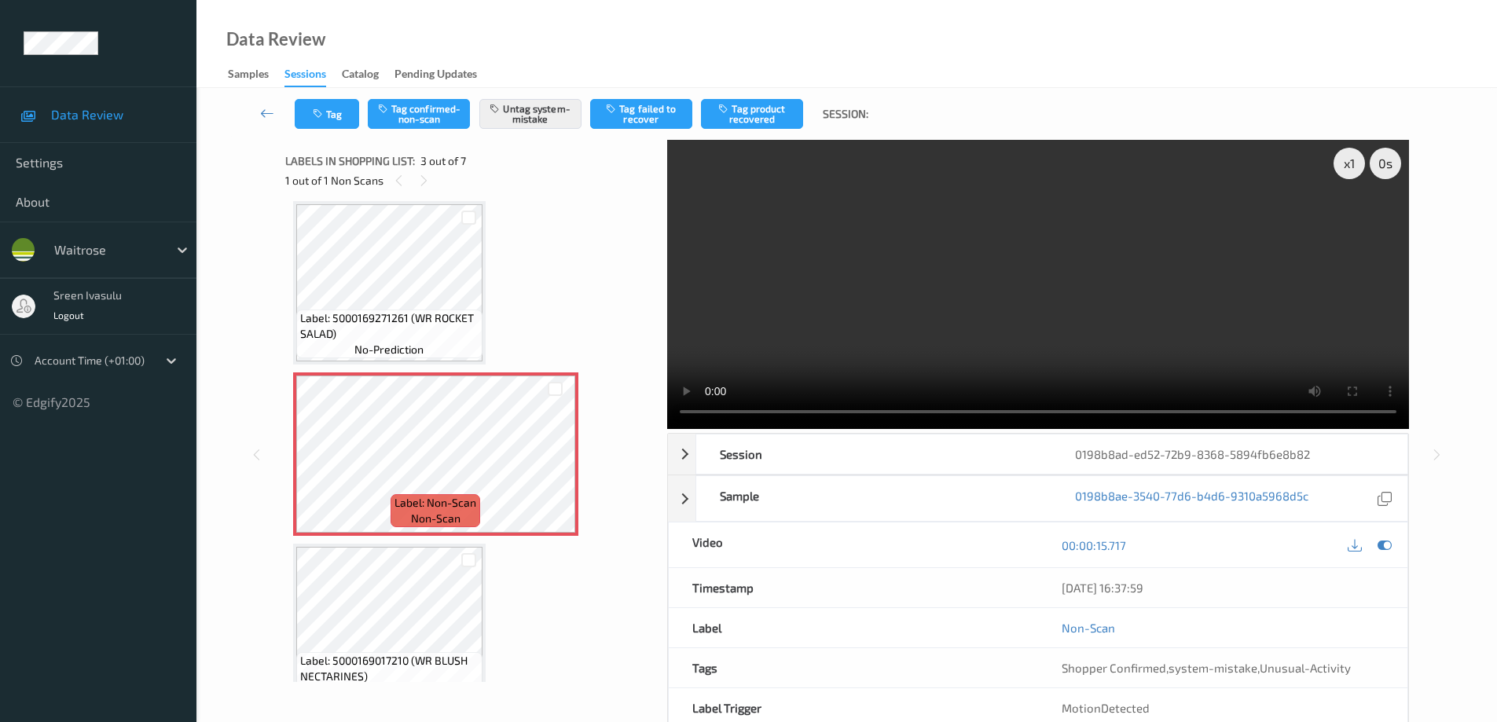
scroll to position [494, 0]
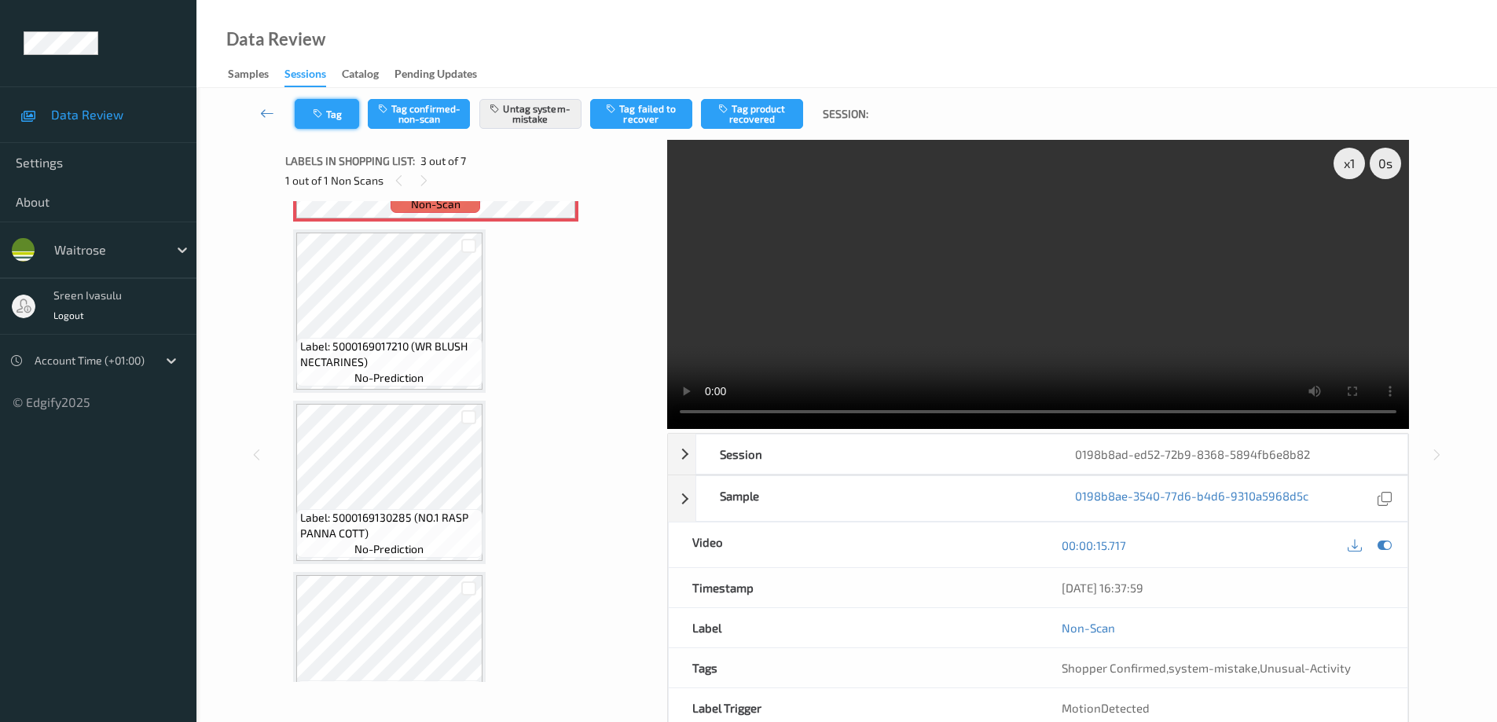
click at [340, 119] on button "Tag" at bounding box center [327, 114] width 64 height 30
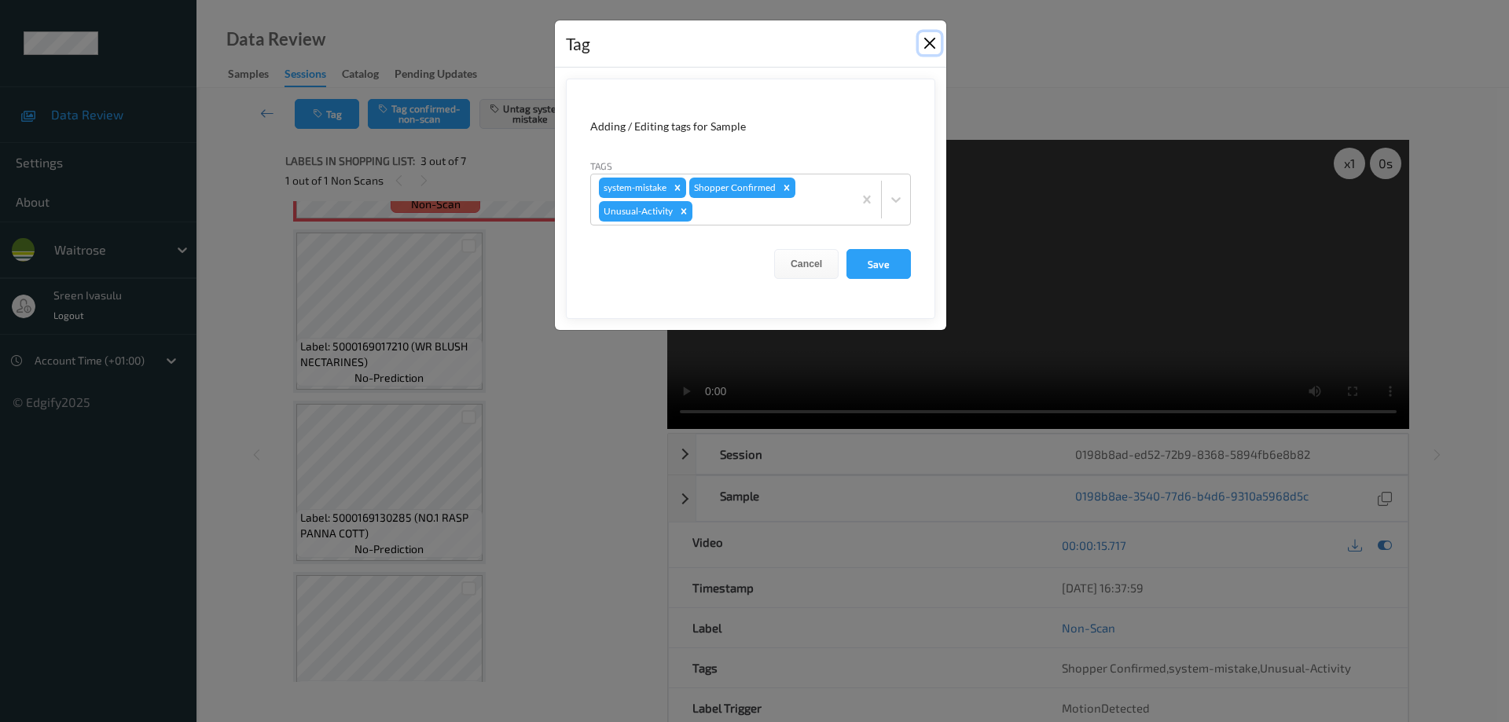
click at [924, 48] on button "Close" at bounding box center [930, 43] width 22 height 22
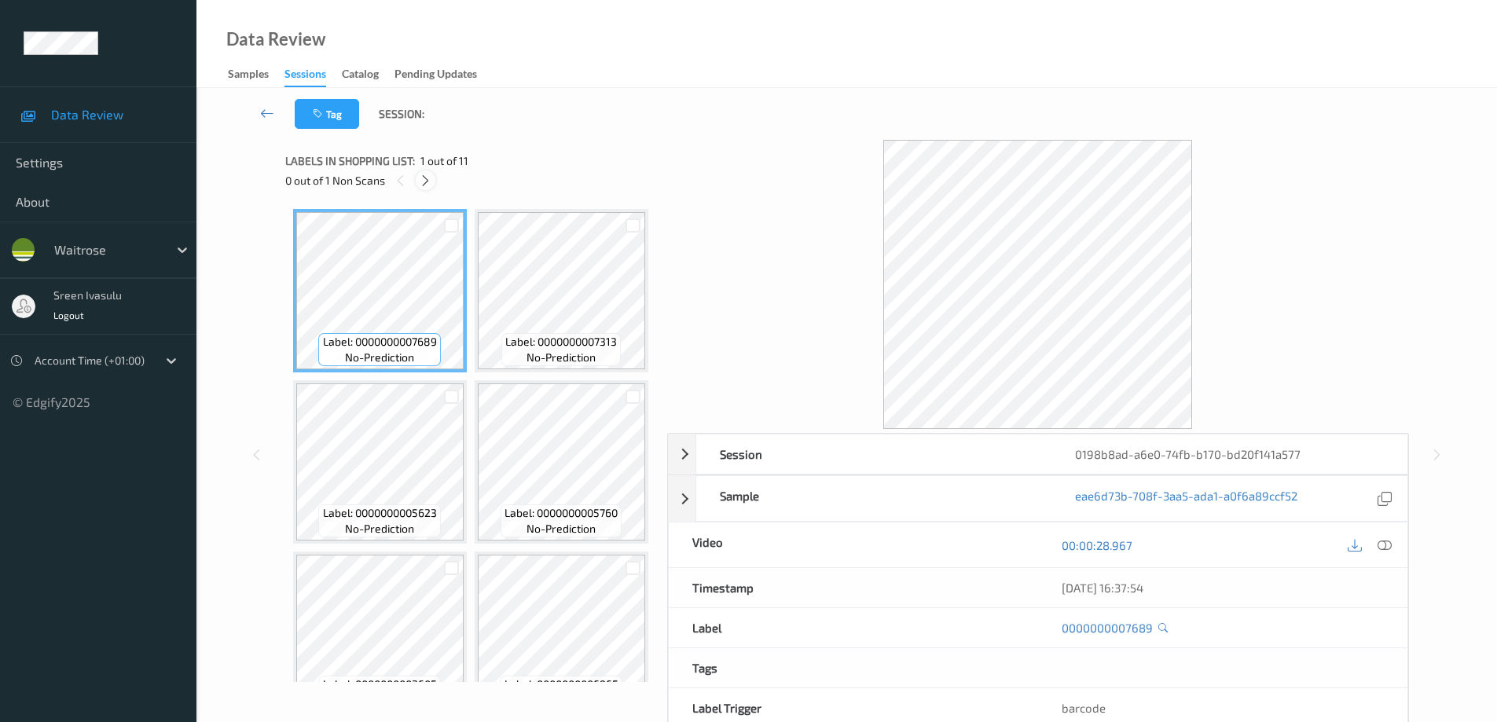
click at [423, 178] on icon at bounding box center [425, 181] width 13 height 14
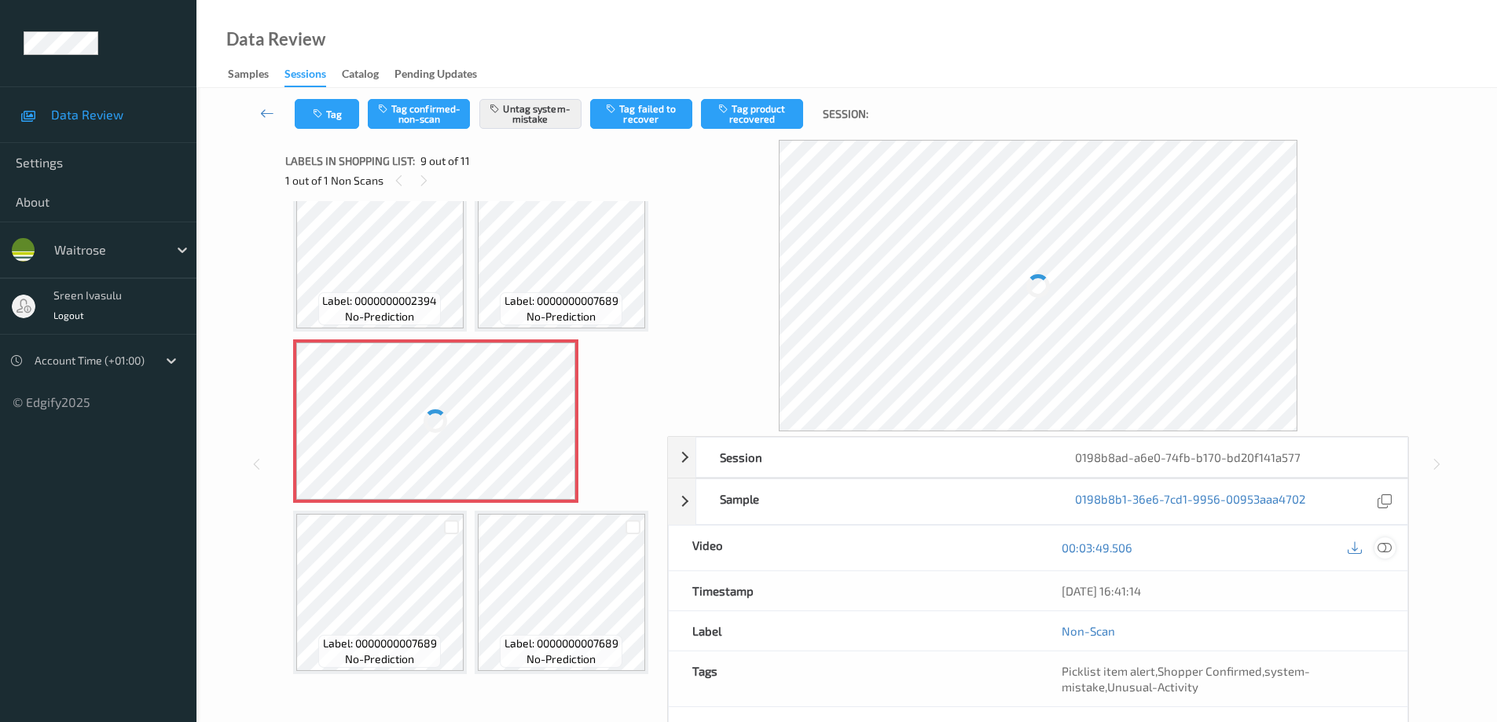
click at [1382, 547] on icon at bounding box center [1385, 548] width 14 height 14
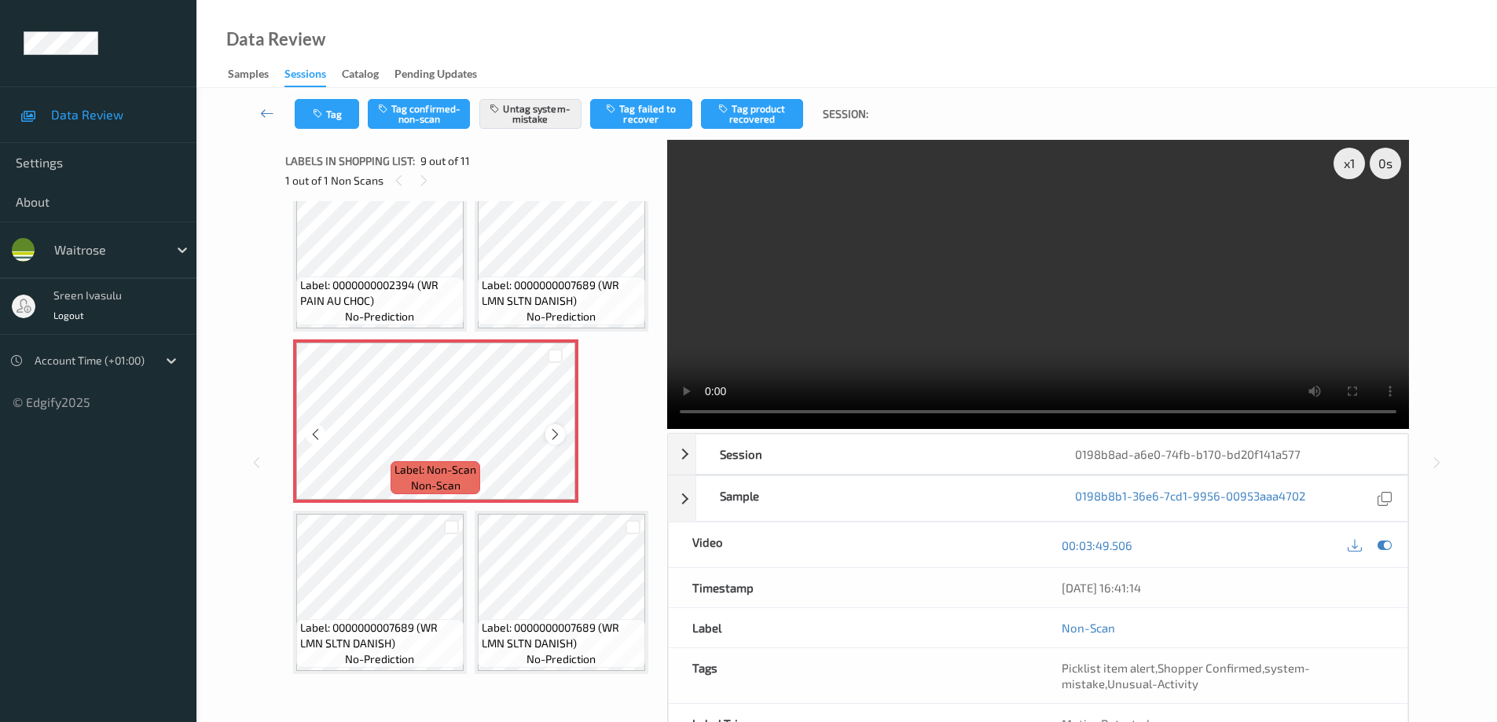
click at [556, 442] on icon at bounding box center [555, 435] width 13 height 14
click at [332, 112] on button "Tag" at bounding box center [327, 114] width 64 height 30
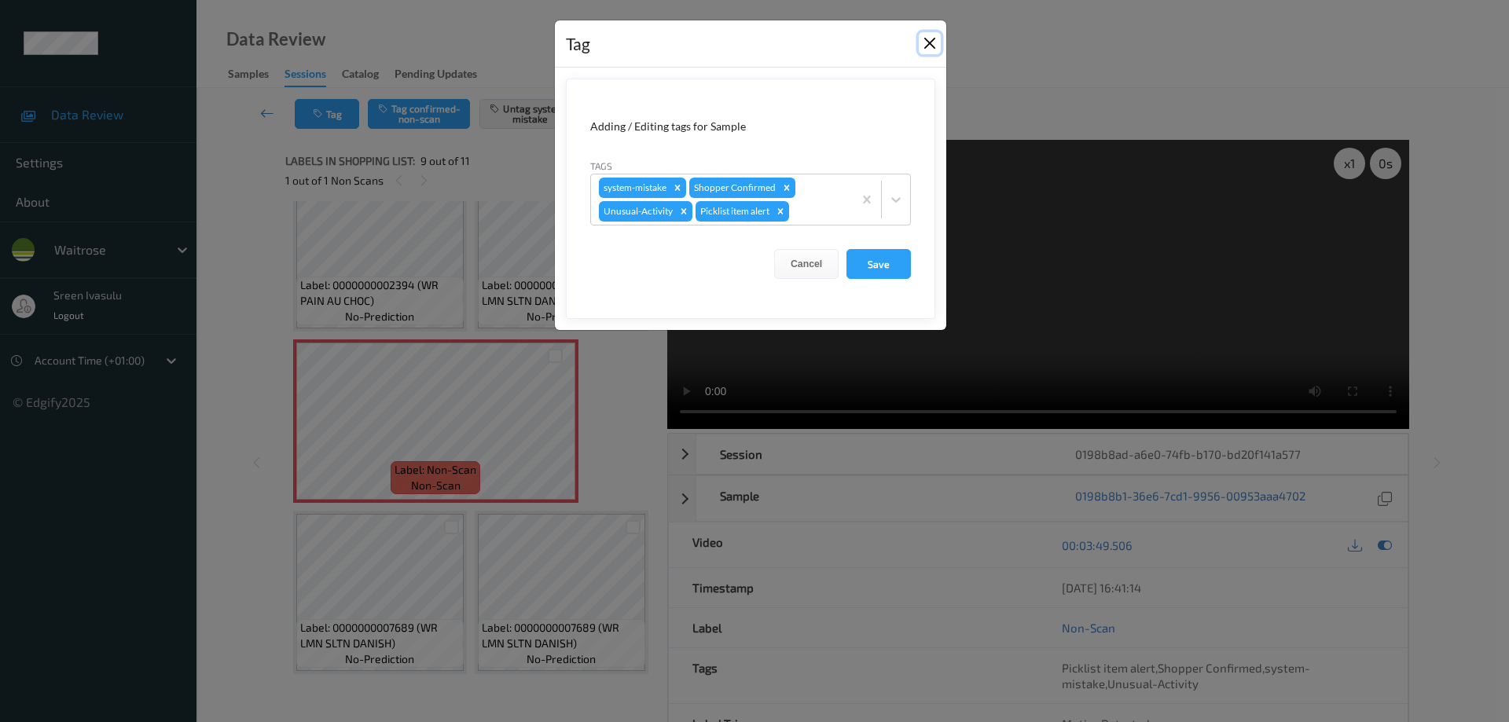
click at [921, 48] on button "Close" at bounding box center [930, 43] width 22 height 22
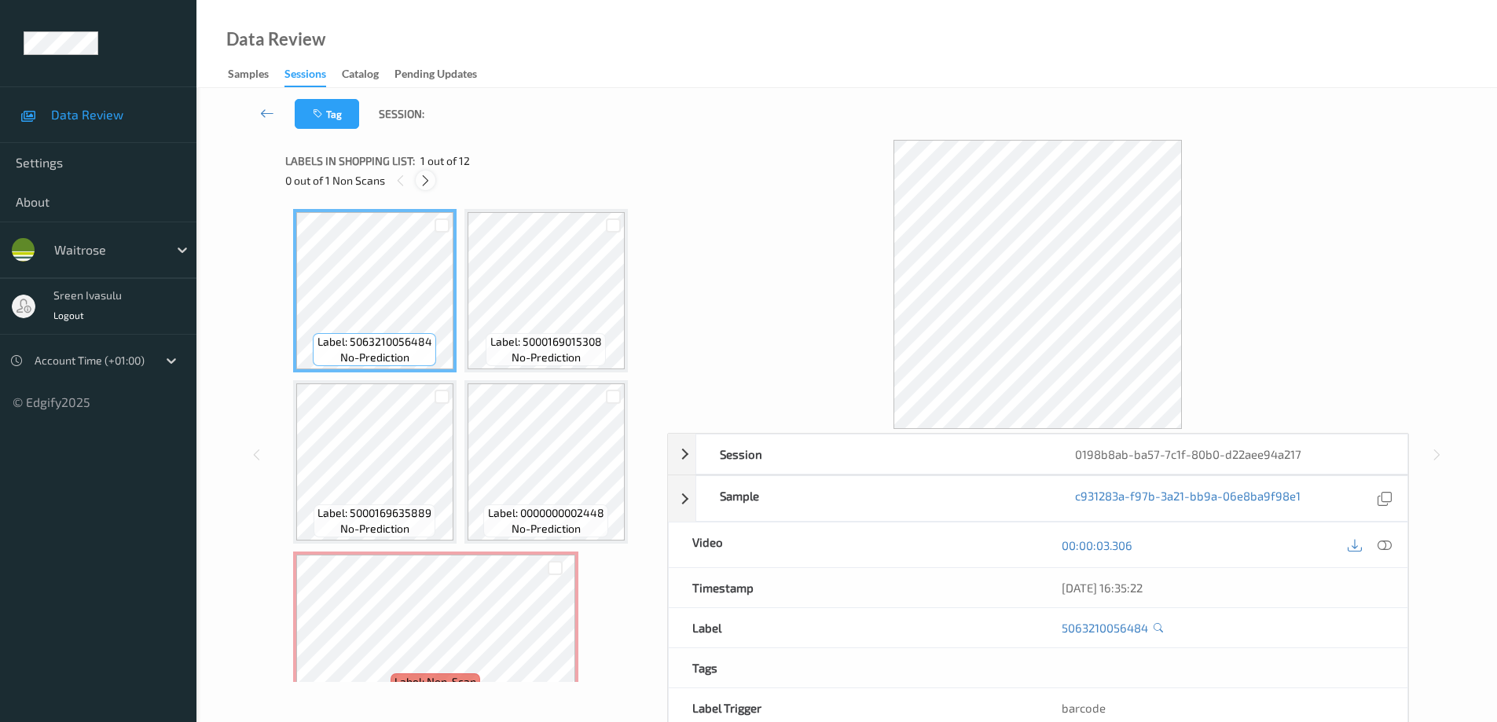
click at [428, 178] on icon at bounding box center [425, 181] width 13 height 14
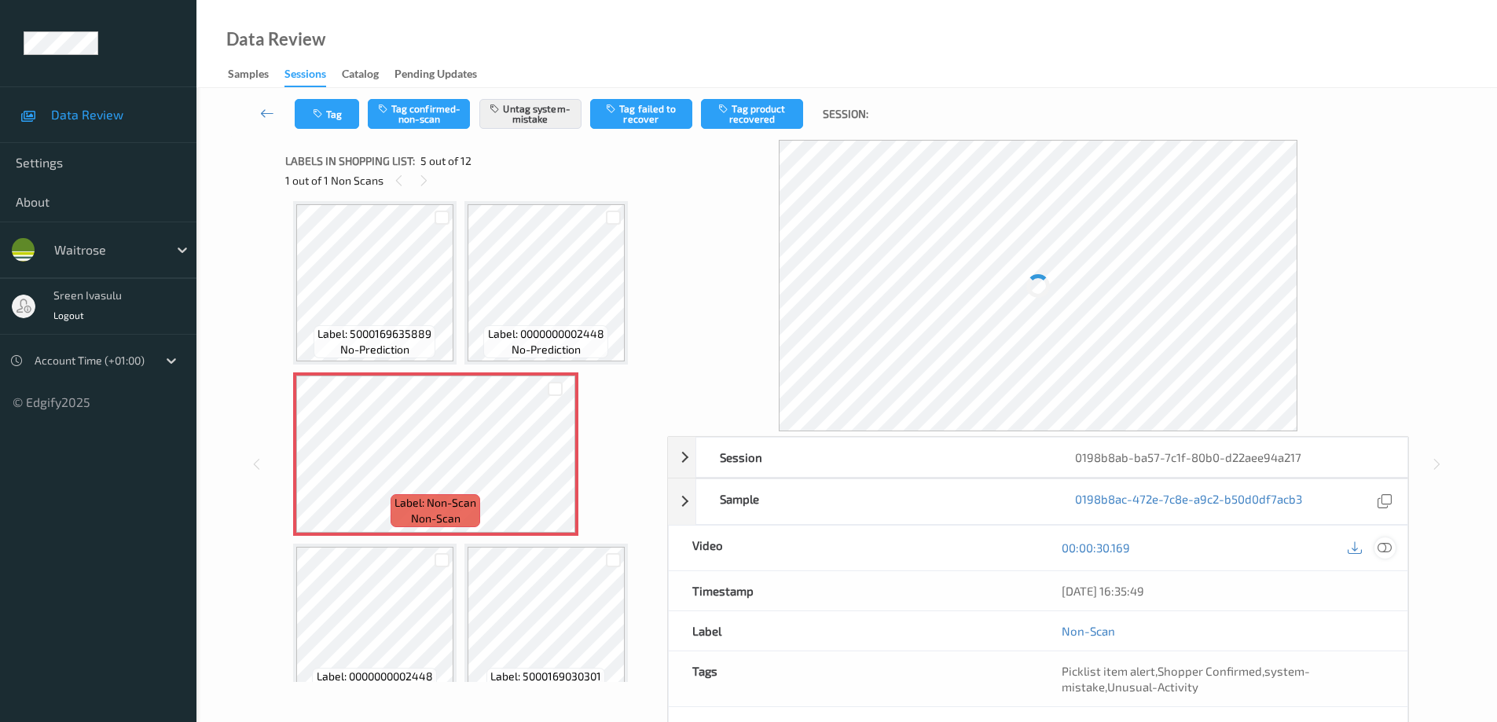
click at [1386, 550] on icon at bounding box center [1385, 548] width 14 height 14
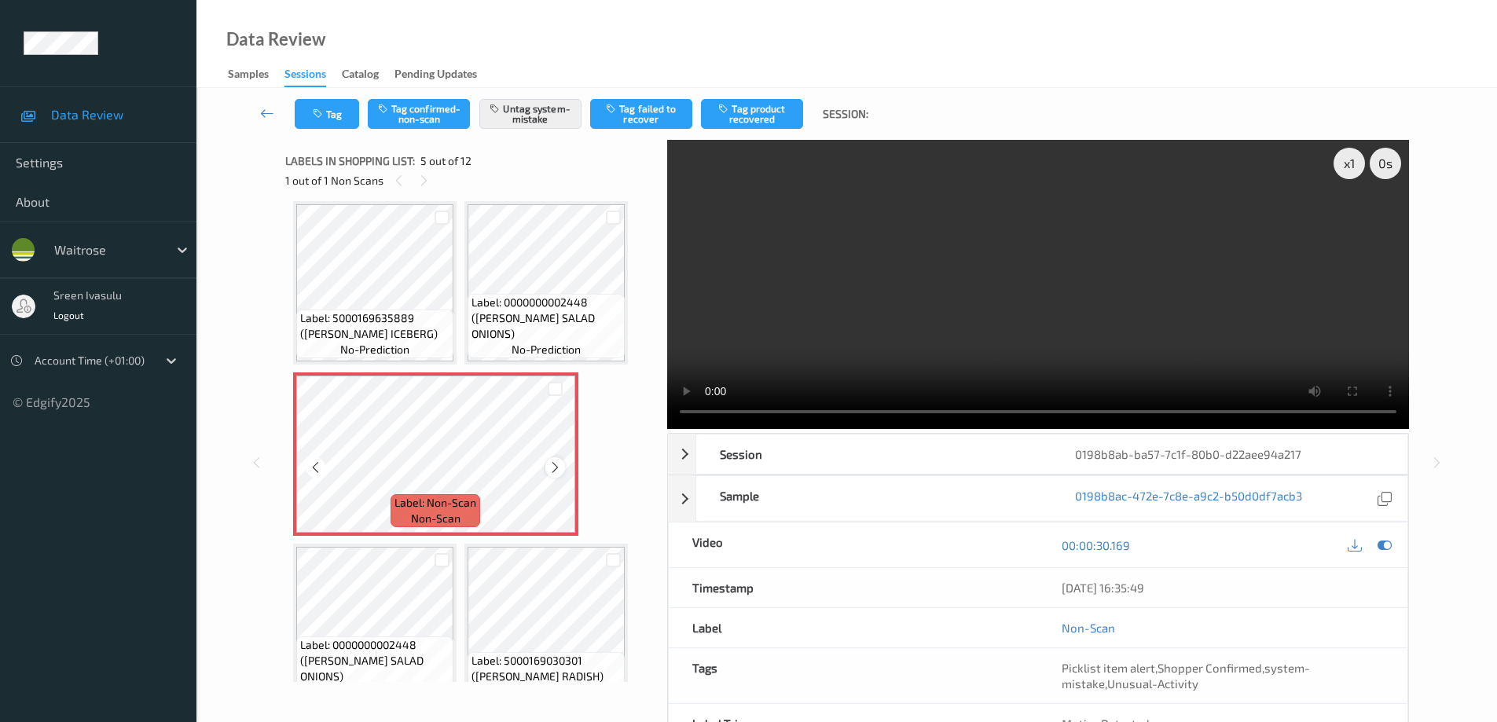
click at [545, 467] on div at bounding box center [555, 467] width 20 height 20
click at [547, 470] on div at bounding box center [555, 467] width 20 height 20
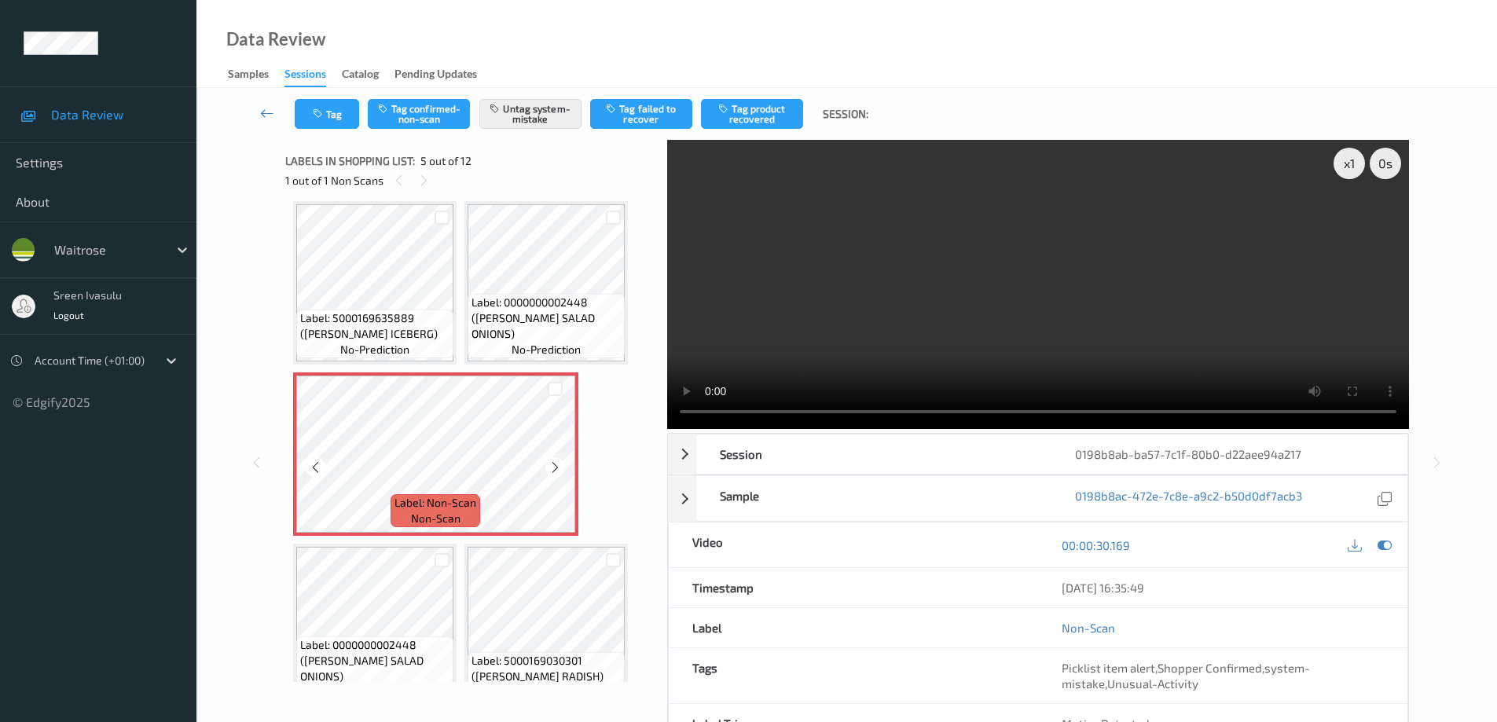
click at [547, 470] on div at bounding box center [555, 467] width 20 height 20
click at [331, 118] on button "Tag" at bounding box center [327, 114] width 64 height 30
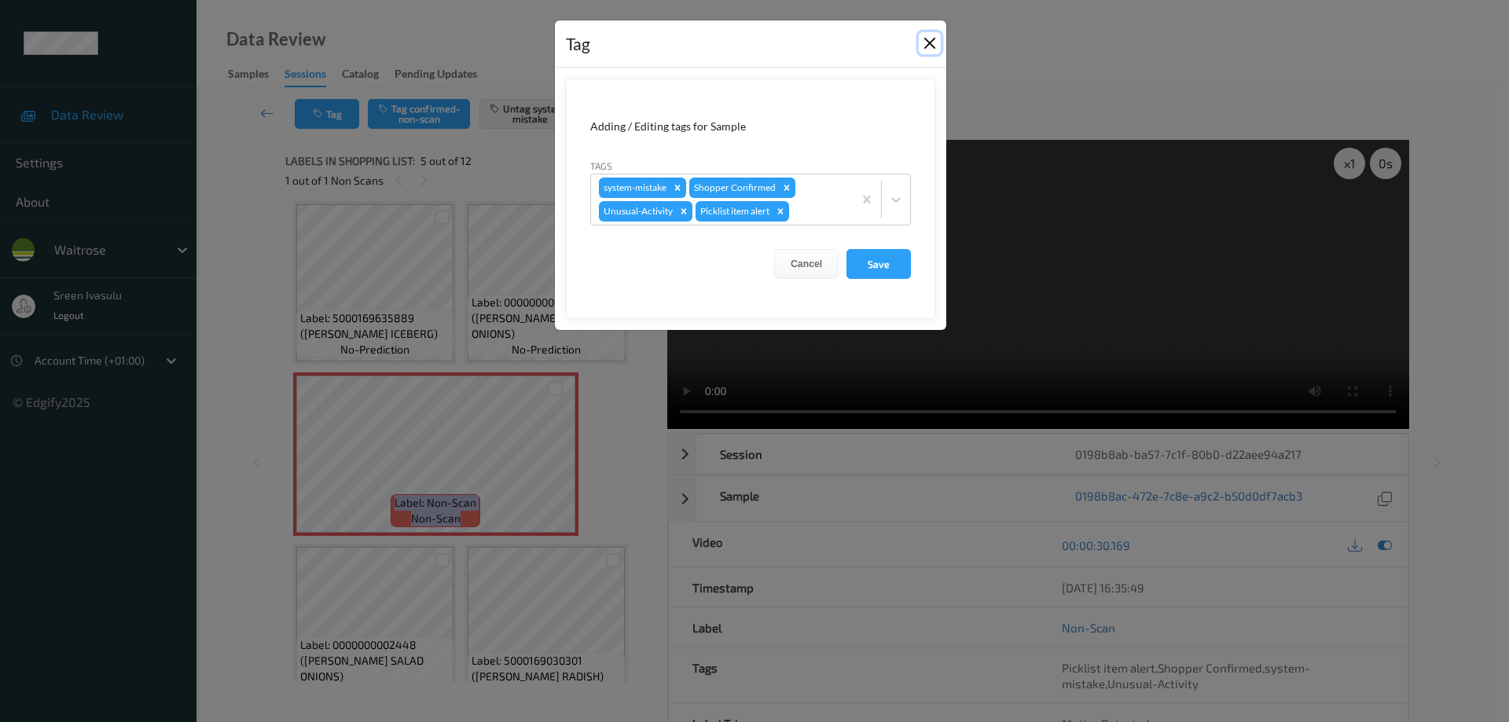
click at [939, 45] on button "Close" at bounding box center [930, 43] width 22 height 22
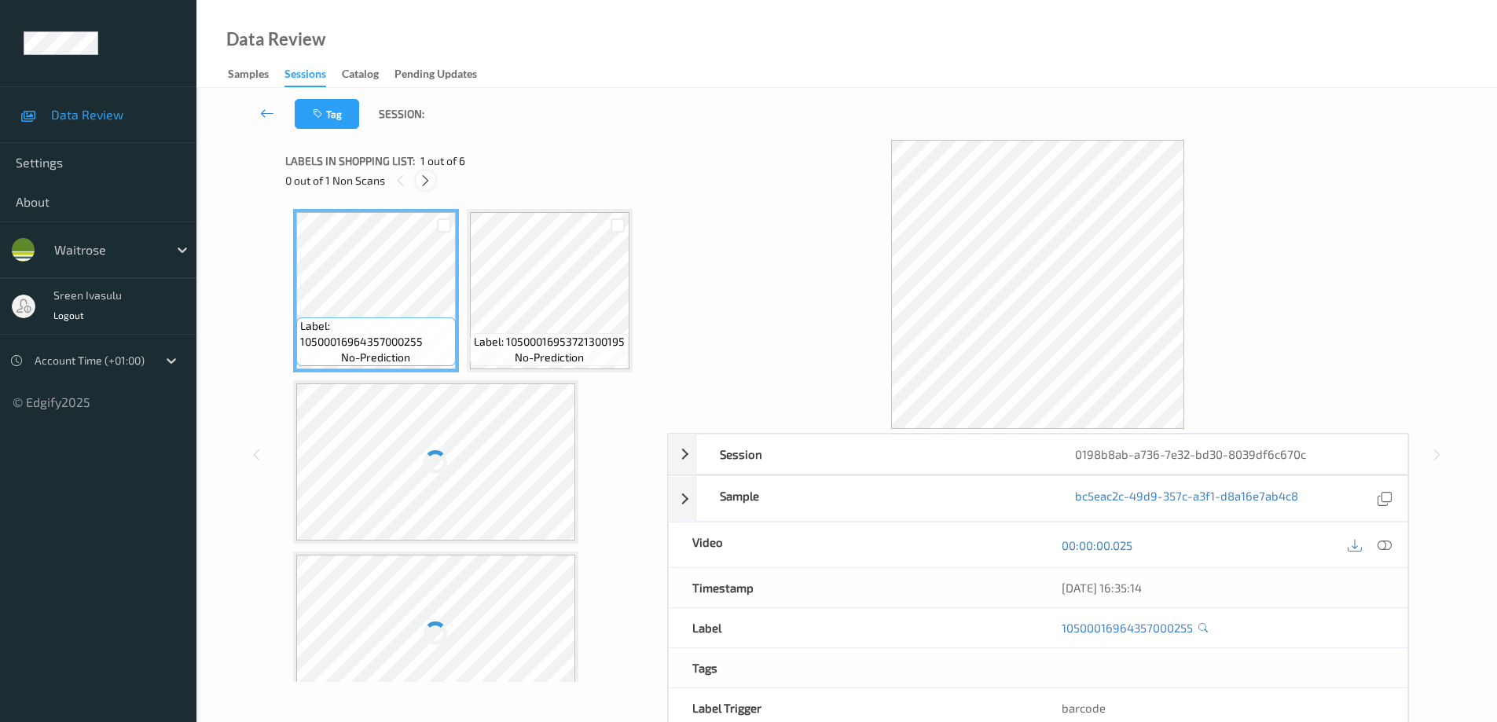
click at [425, 182] on icon at bounding box center [425, 181] width 13 height 14
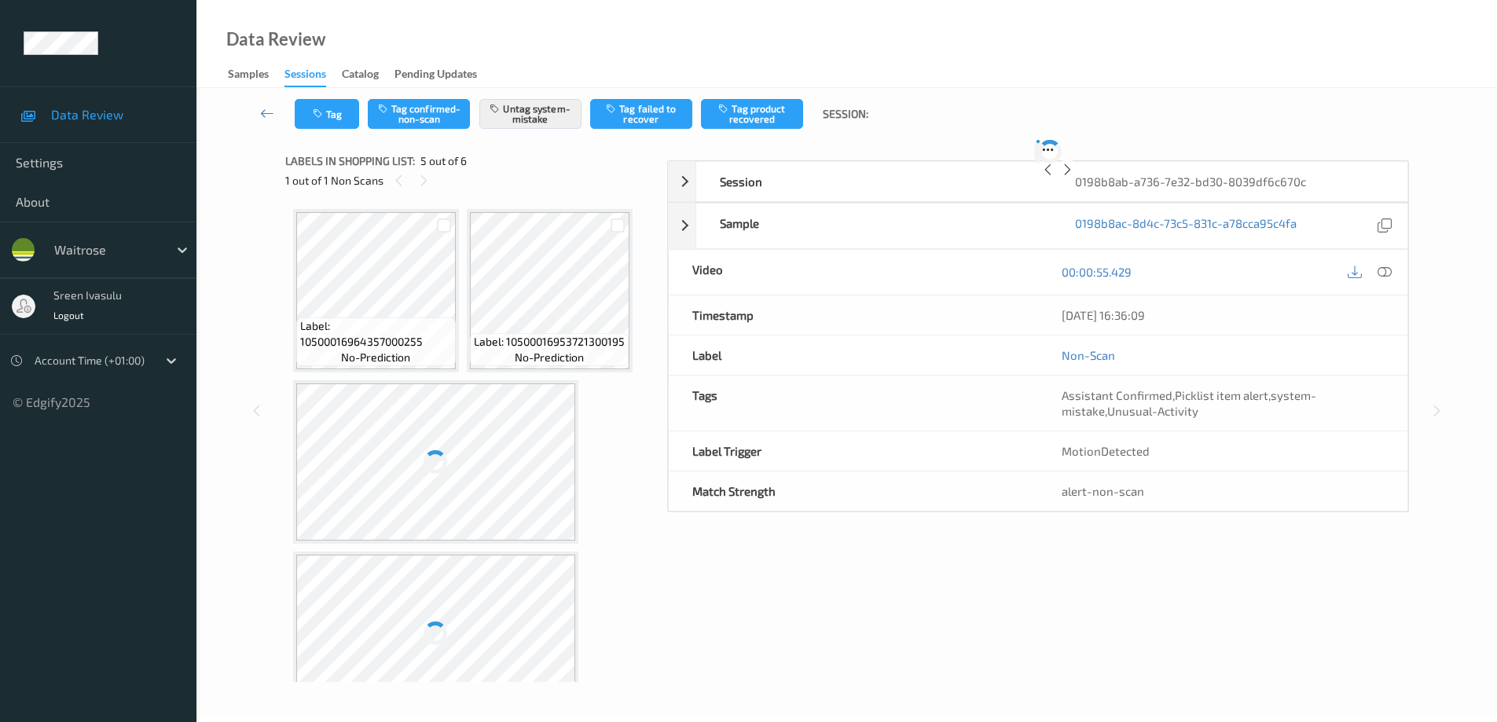
scroll to position [351, 0]
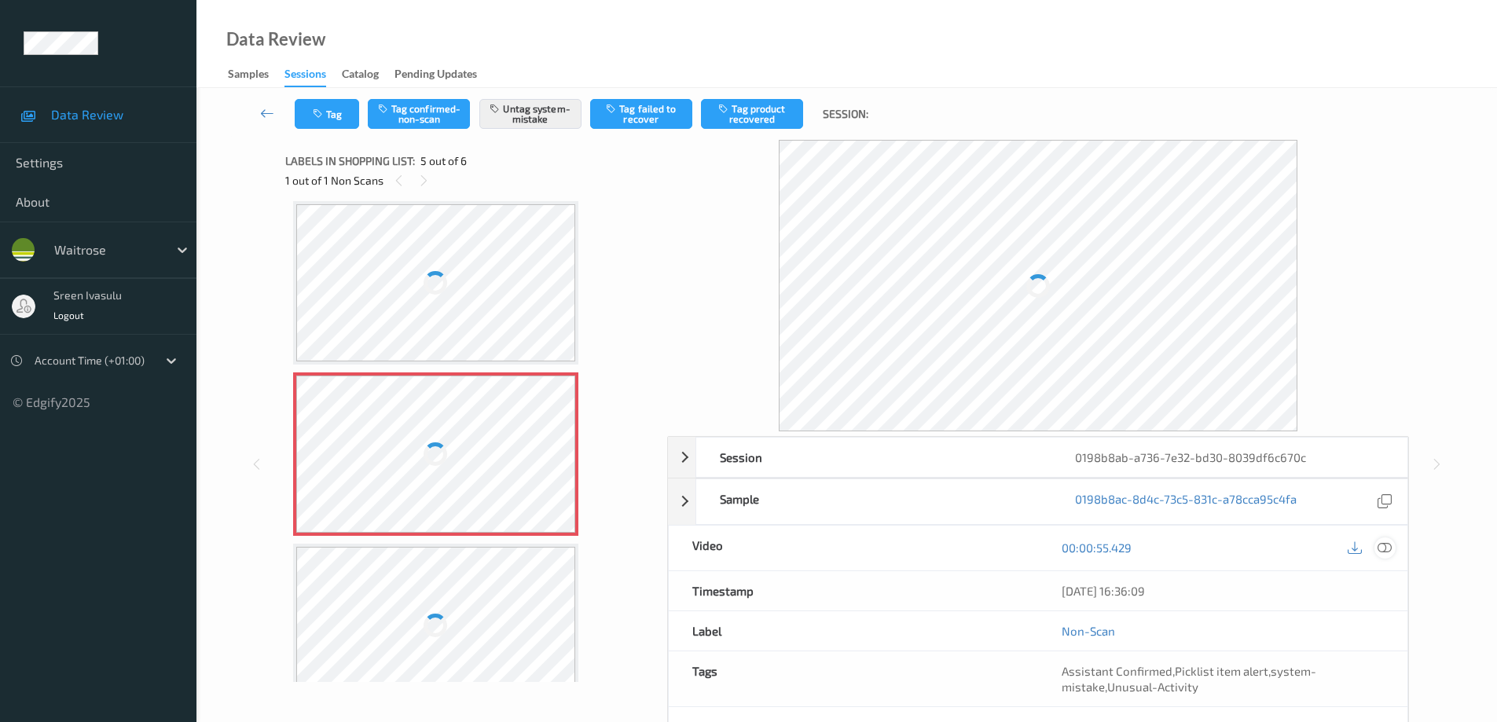
click at [1389, 545] on icon at bounding box center [1385, 548] width 14 height 14
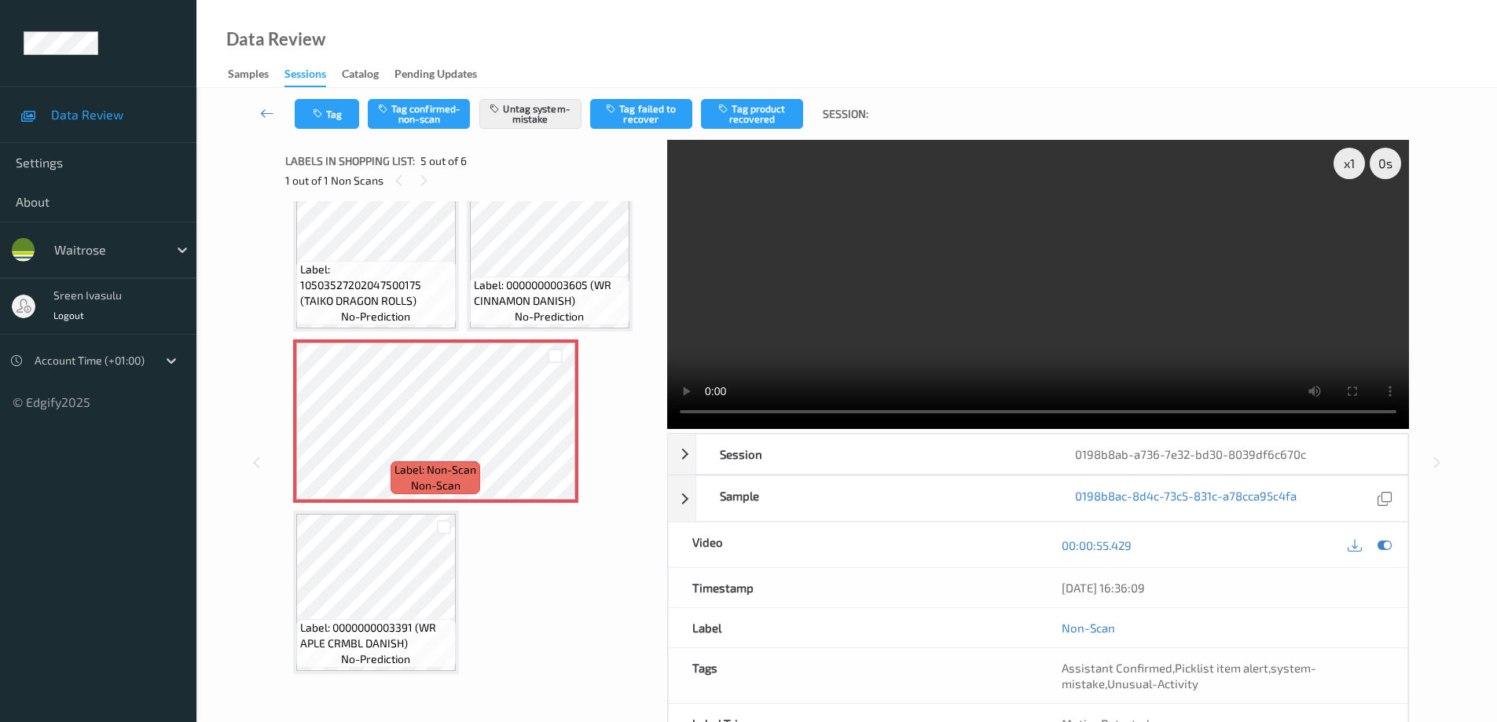
scroll to position [179, 0]
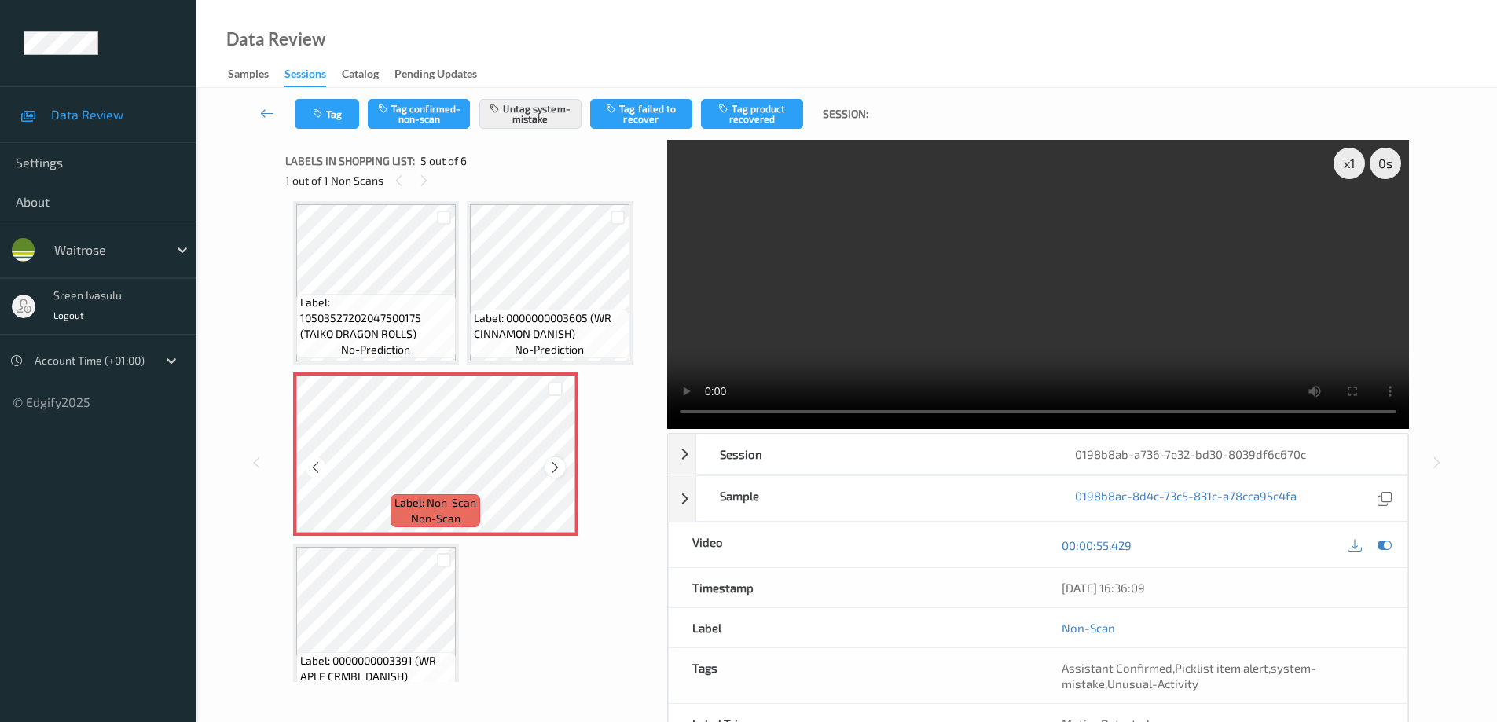
click at [560, 465] on icon at bounding box center [555, 468] width 13 height 14
click at [556, 465] on icon at bounding box center [555, 468] width 13 height 14
click at [556, 470] on icon at bounding box center [555, 468] width 13 height 14
click at [335, 119] on button "Tag" at bounding box center [327, 114] width 64 height 30
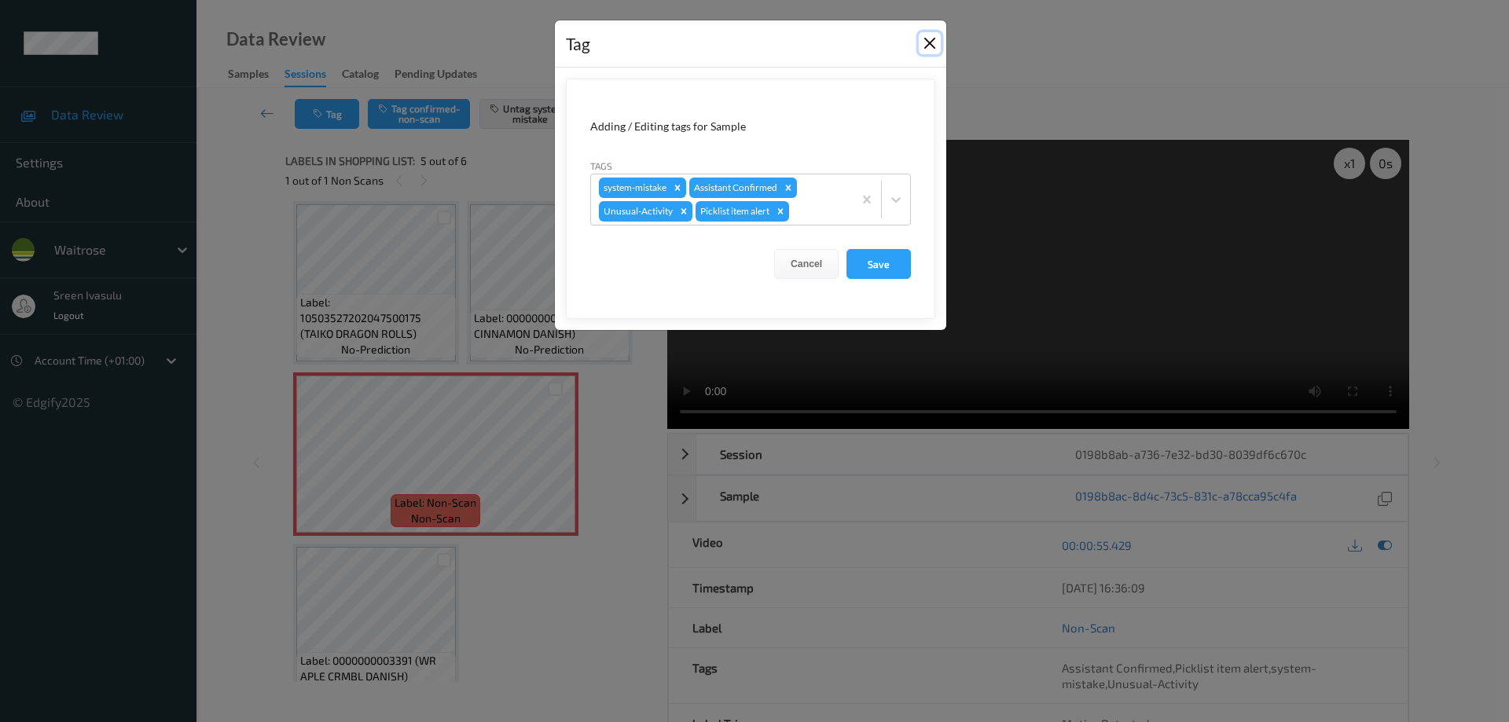
click at [929, 37] on button "Close" at bounding box center [930, 43] width 22 height 22
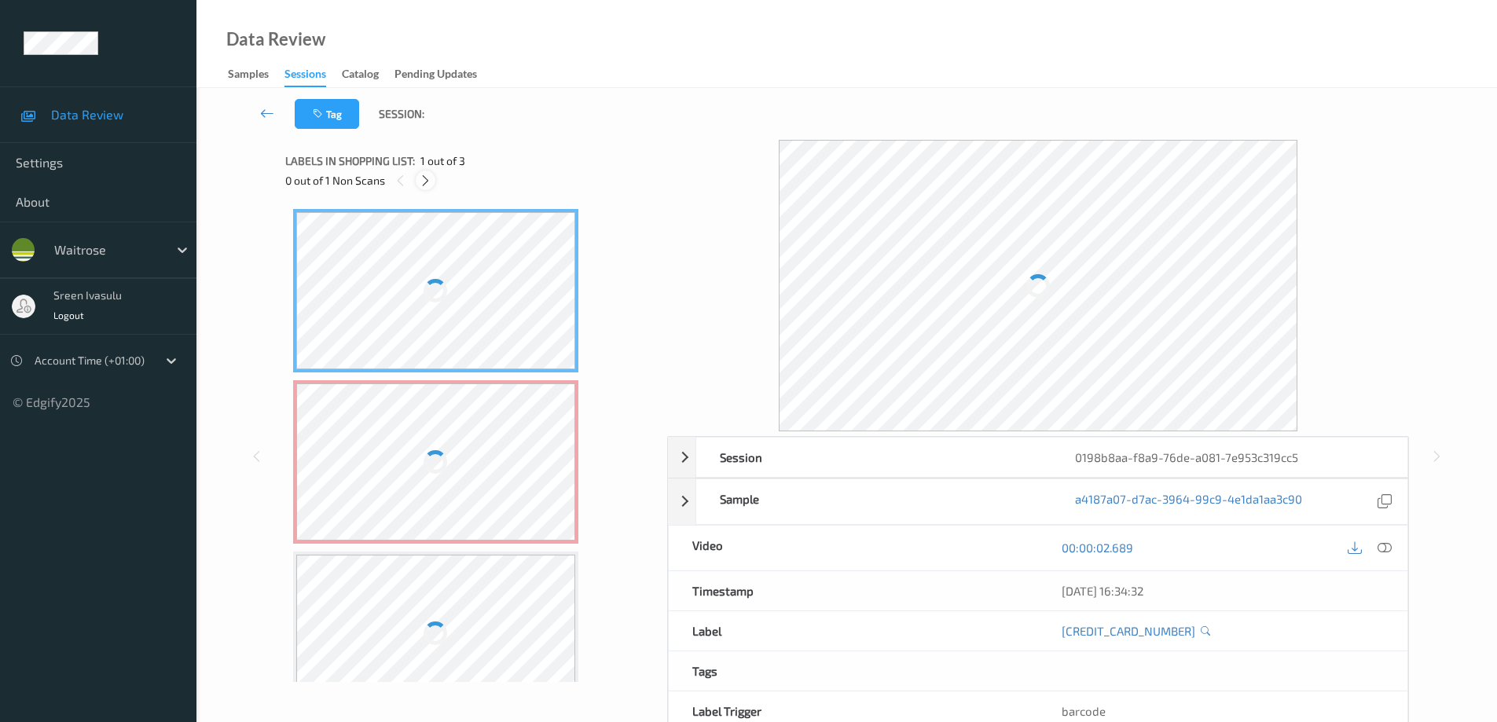
click at [424, 182] on icon at bounding box center [425, 181] width 13 height 14
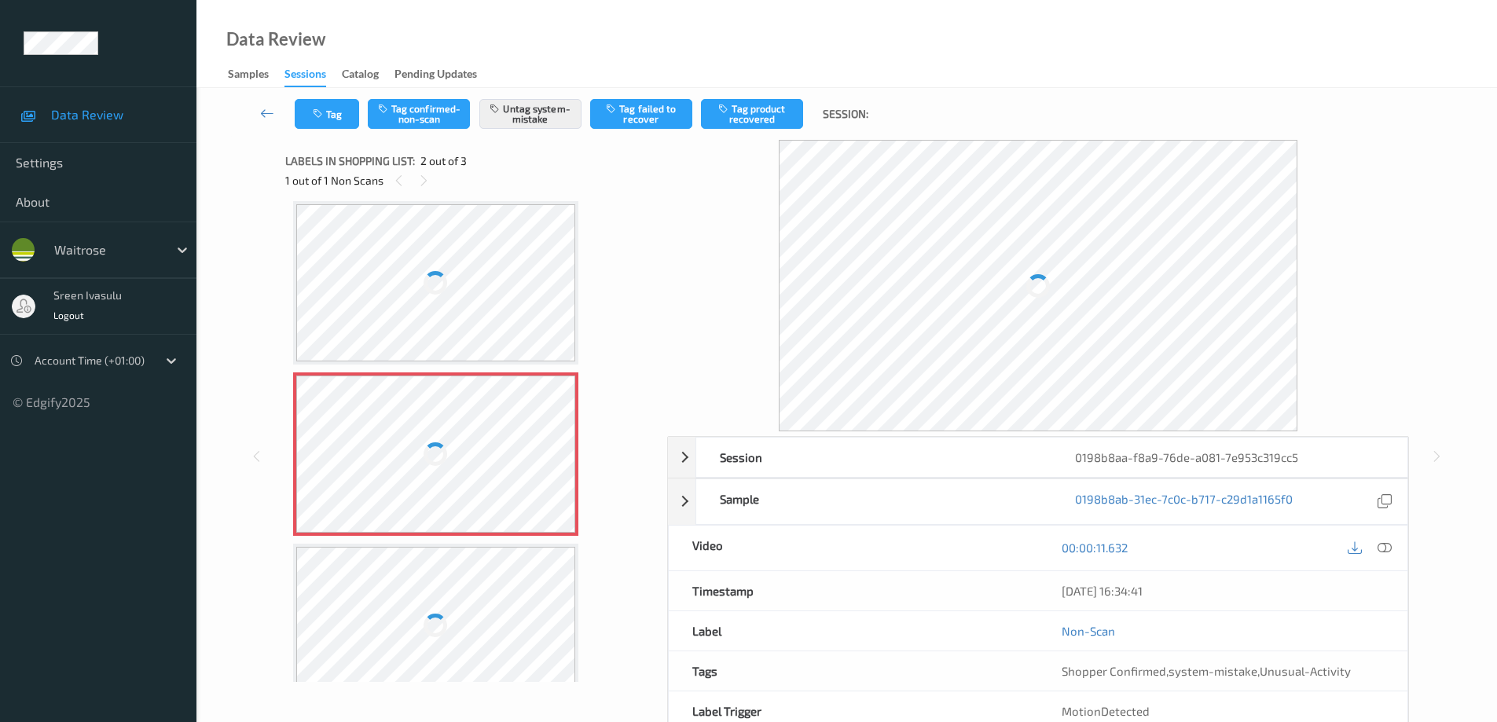
click at [1395, 543] on div at bounding box center [1369, 548] width 51 height 21
click at [1395, 545] on div at bounding box center [1385, 548] width 21 height 21
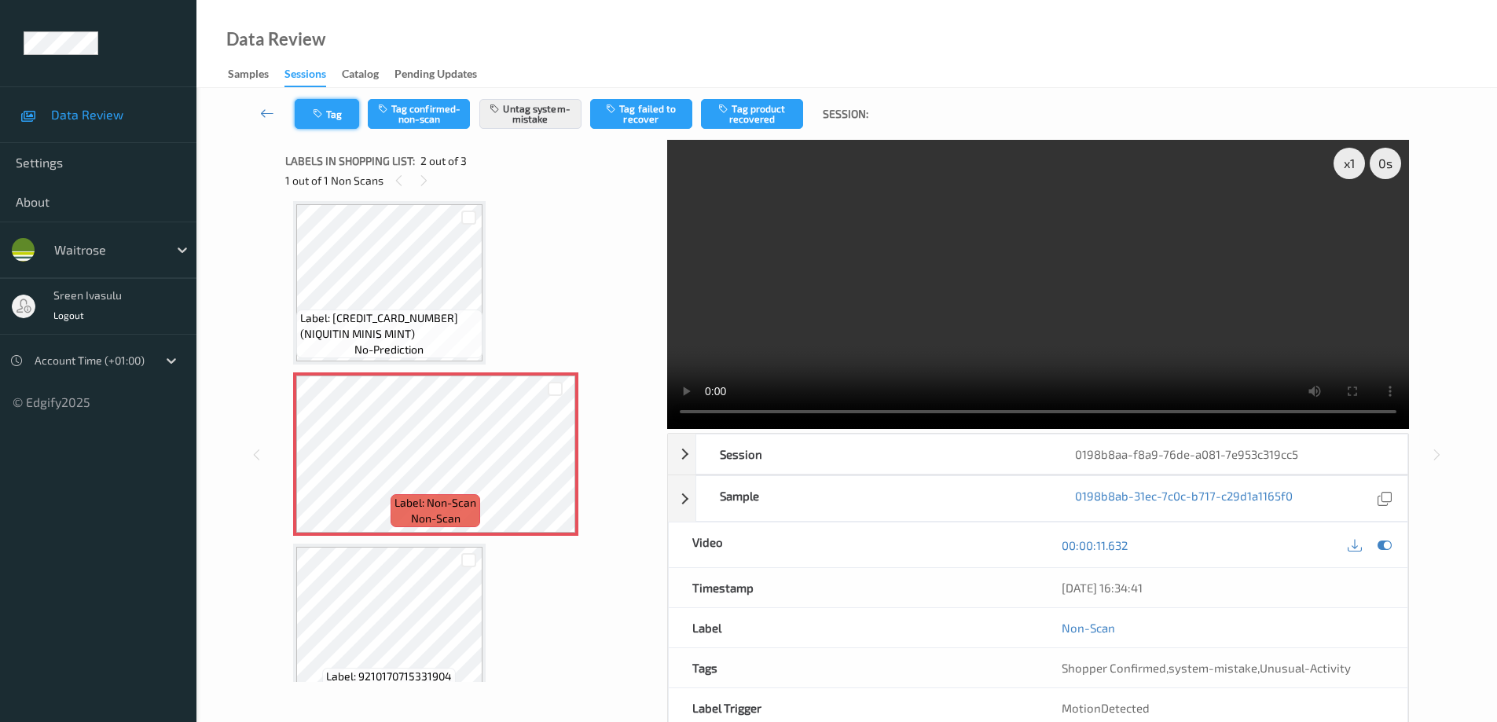
click at [333, 124] on button "Tag" at bounding box center [327, 114] width 64 height 30
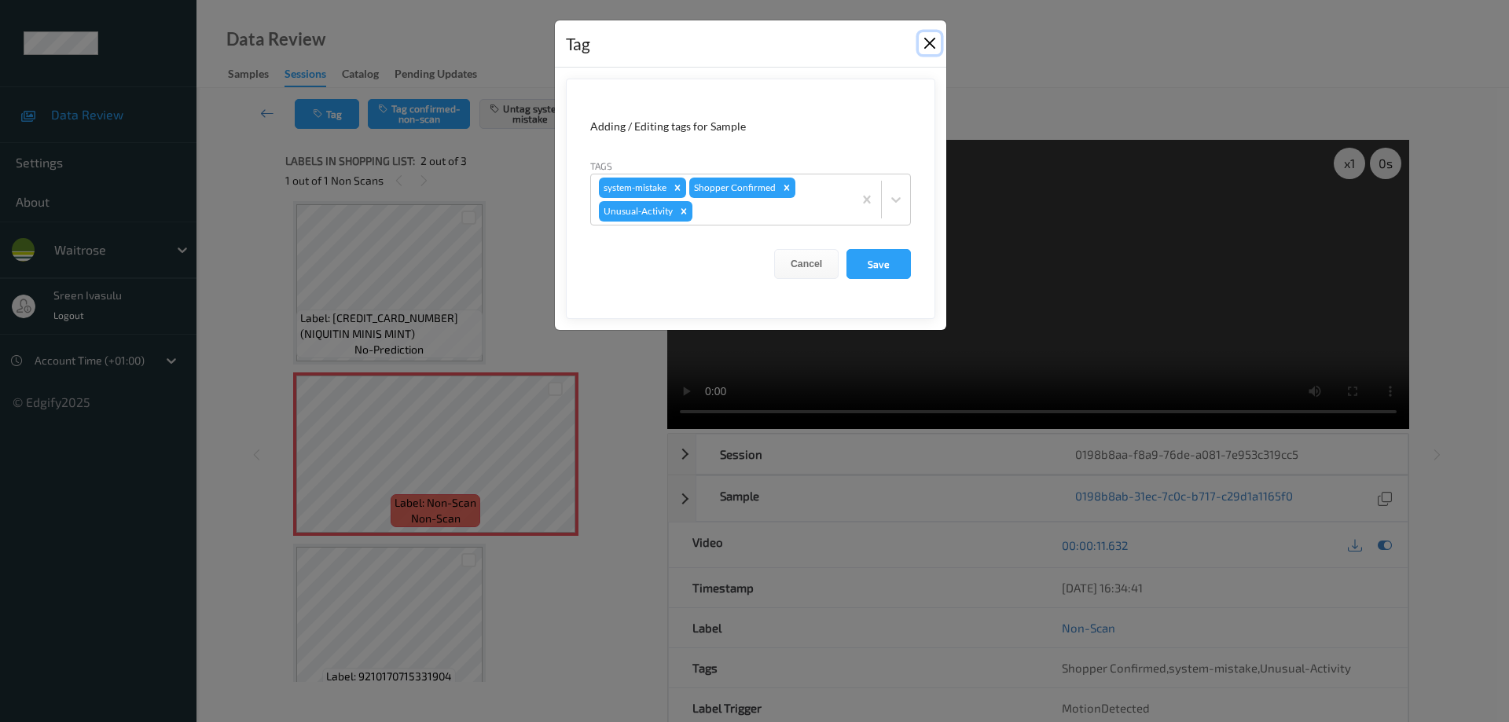
click at [927, 45] on button "Close" at bounding box center [930, 43] width 22 height 22
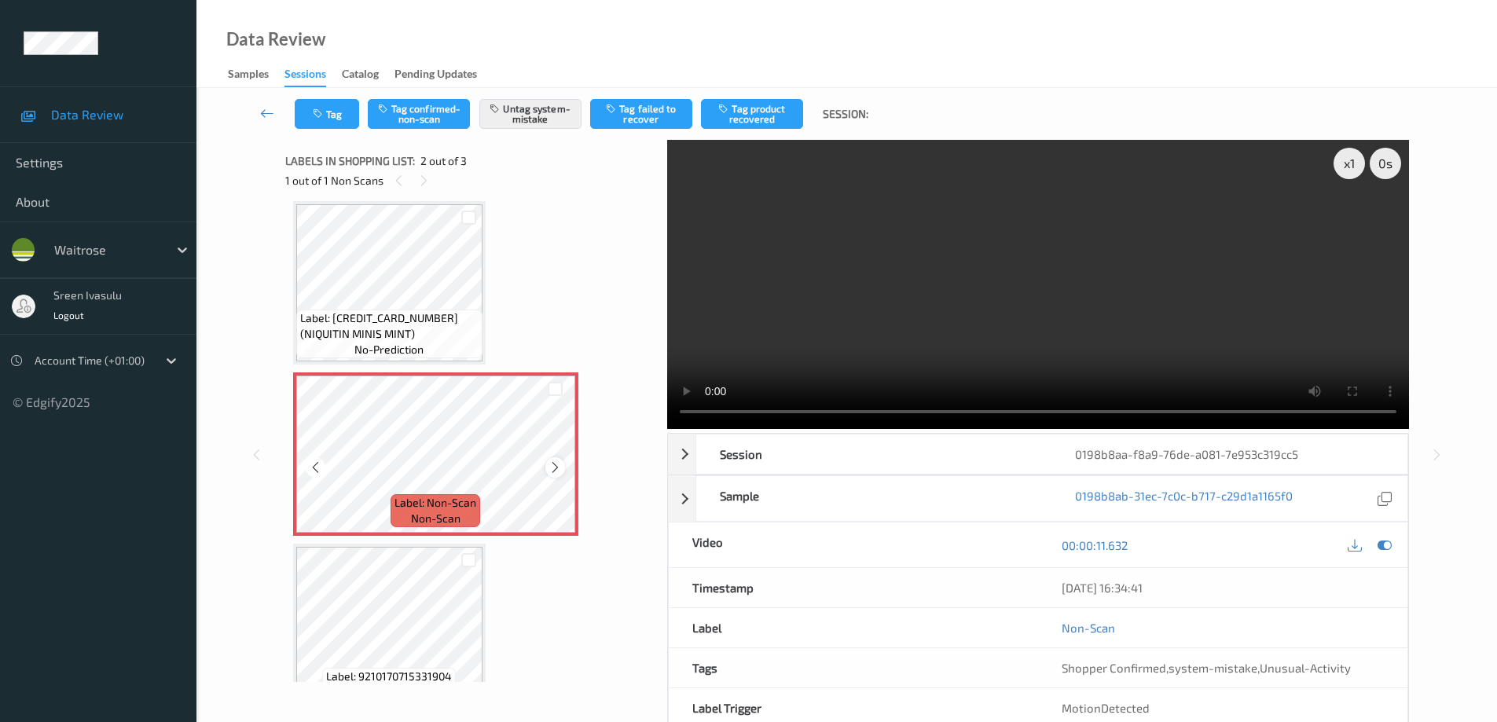
click at [558, 470] on icon at bounding box center [555, 468] width 13 height 14
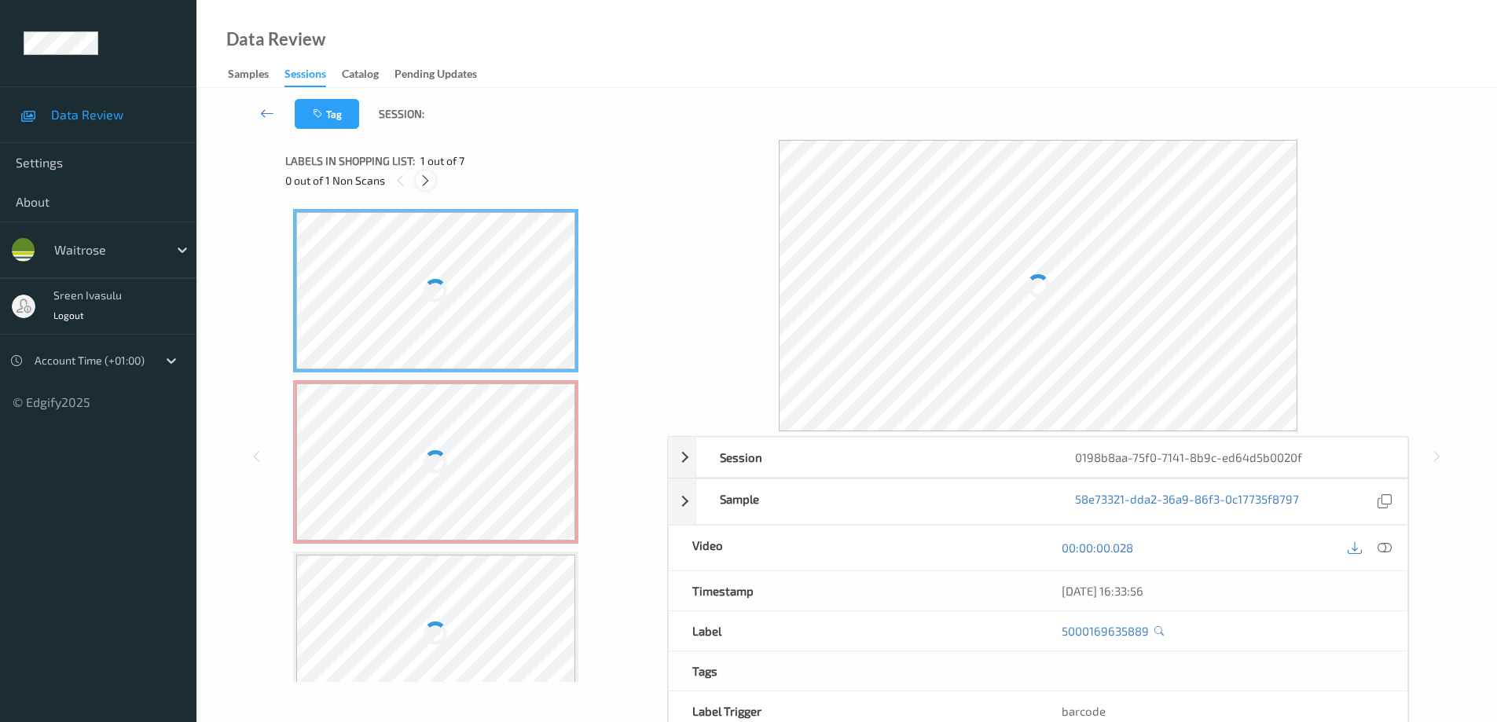
click at [431, 174] on icon at bounding box center [425, 181] width 13 height 14
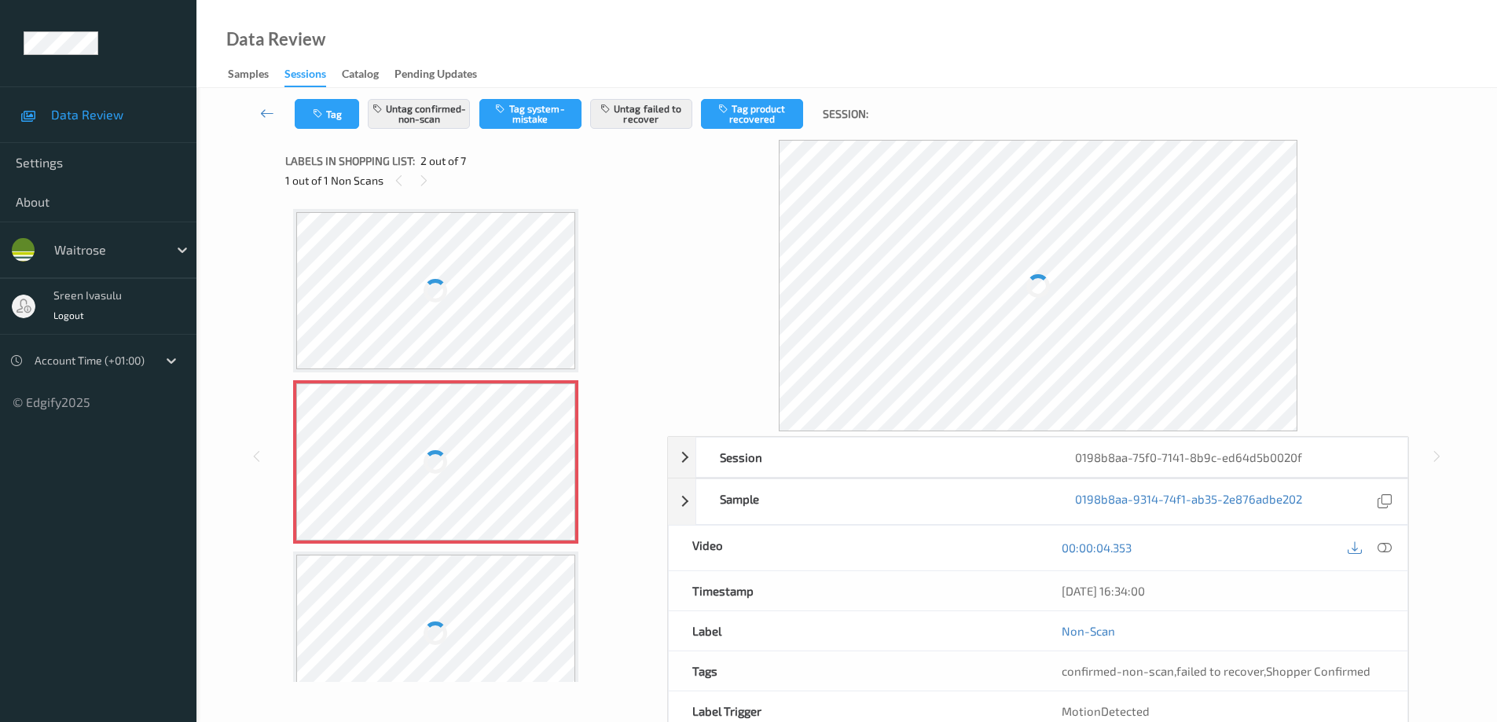
scroll to position [8, 0]
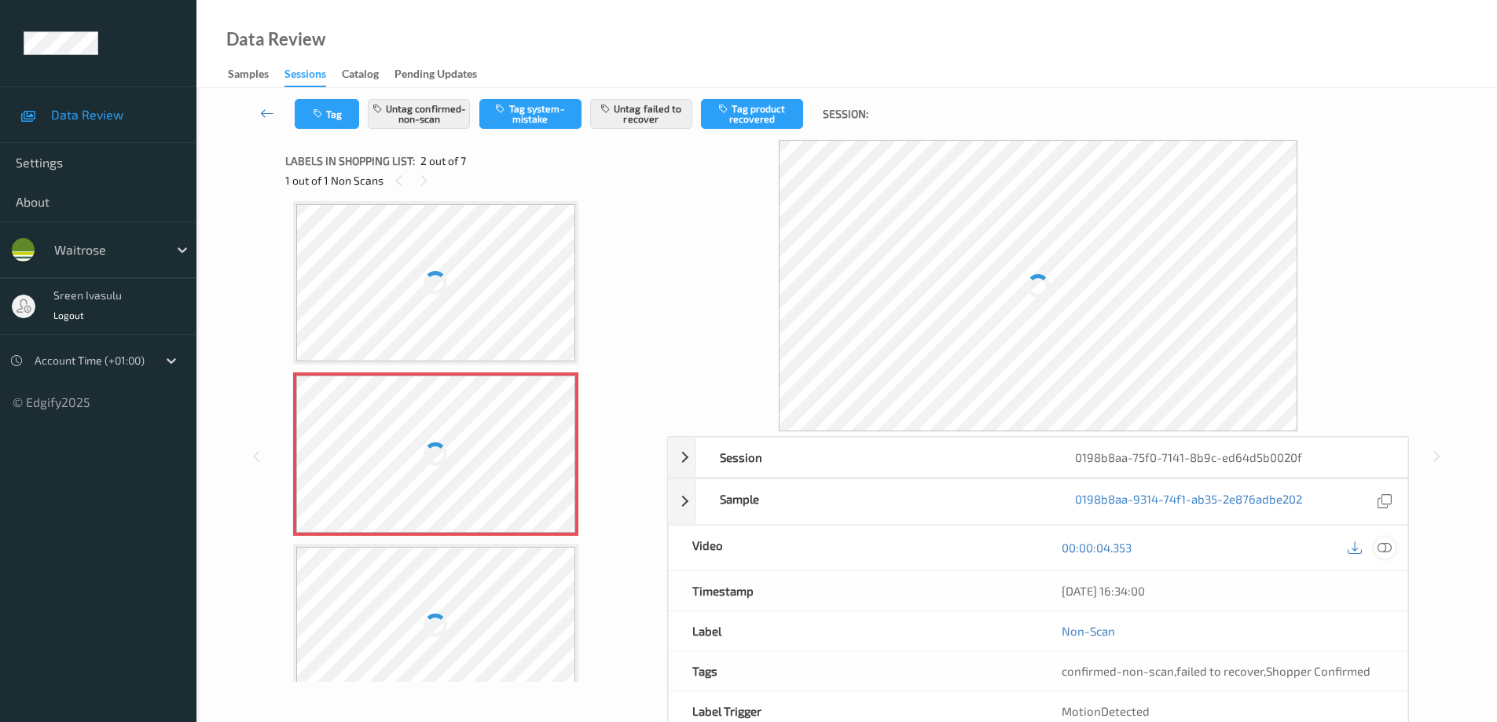
click at [1390, 549] on icon at bounding box center [1385, 548] width 14 height 14
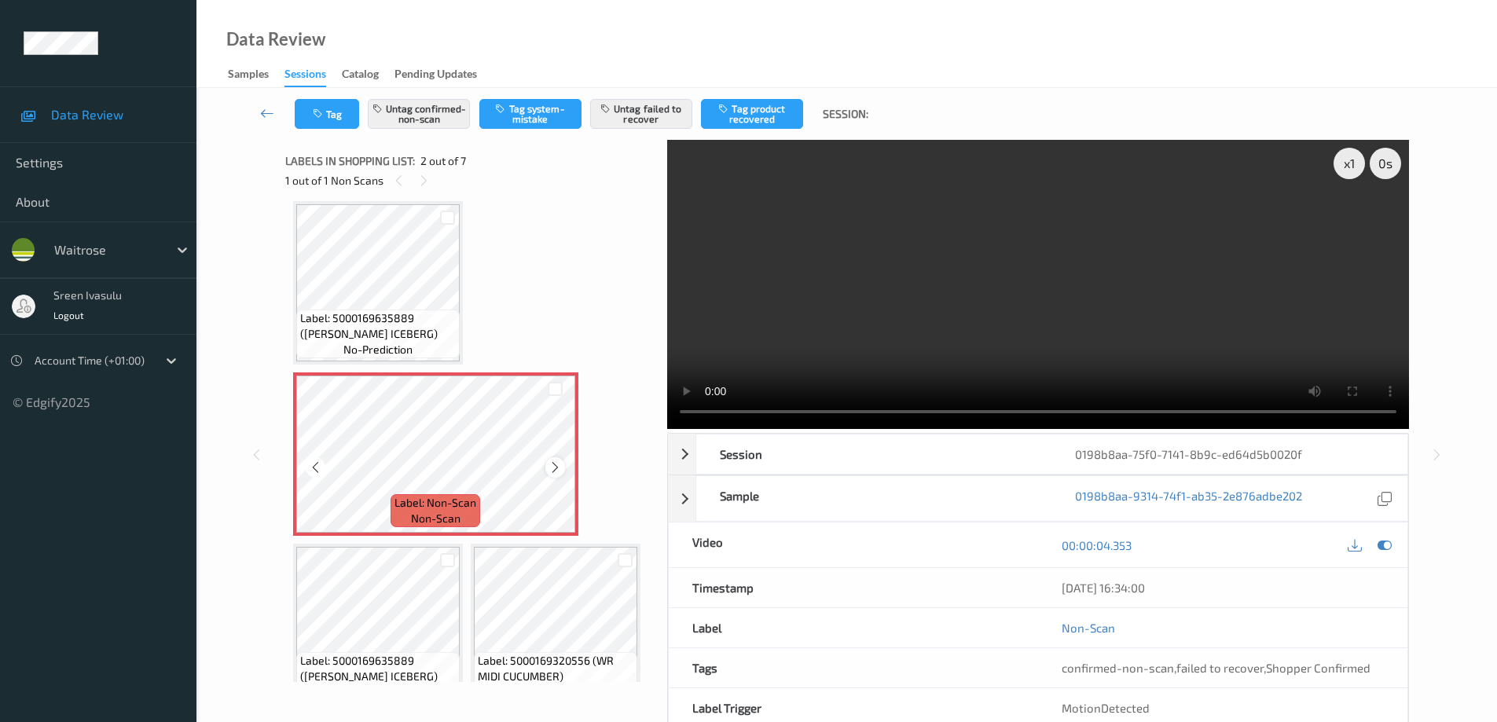
click at [549, 470] on icon at bounding box center [555, 468] width 13 height 14
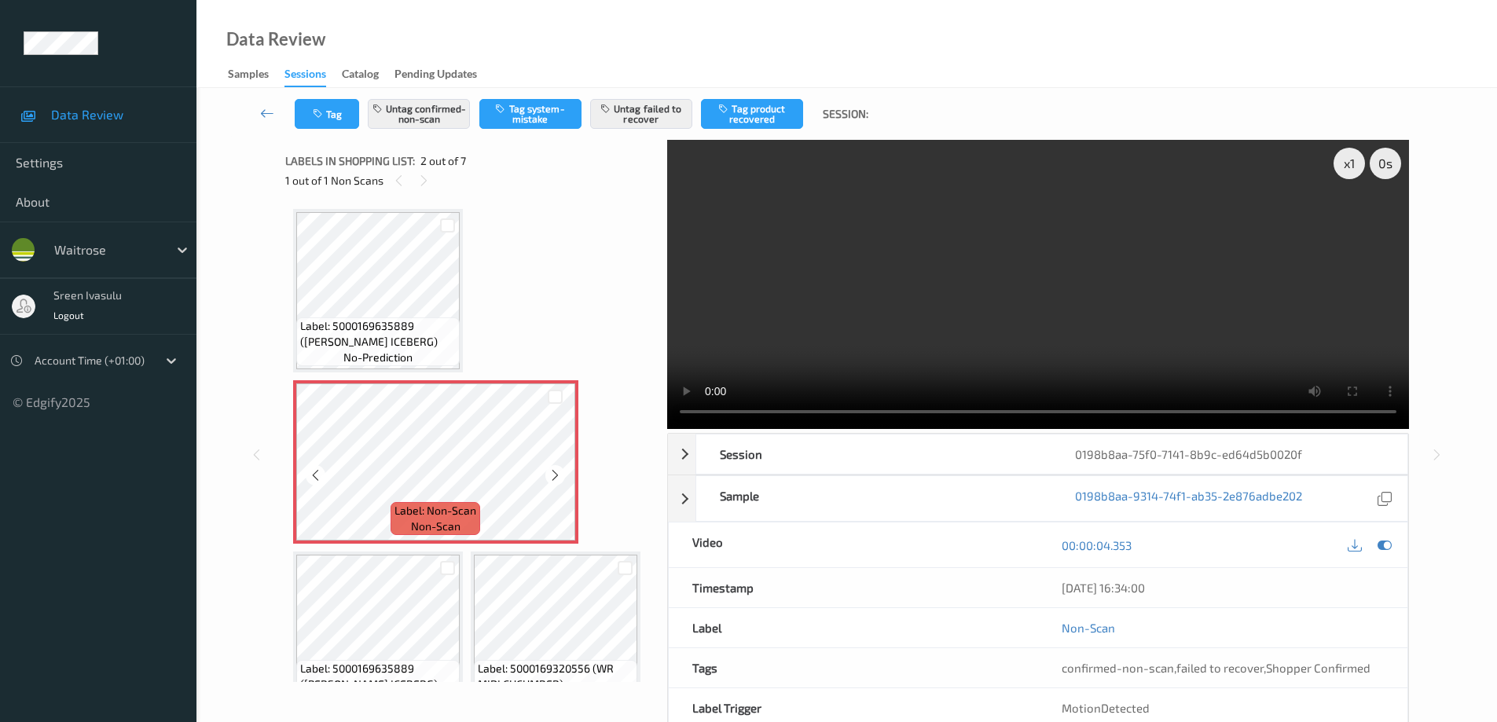
scroll to position [314, 0]
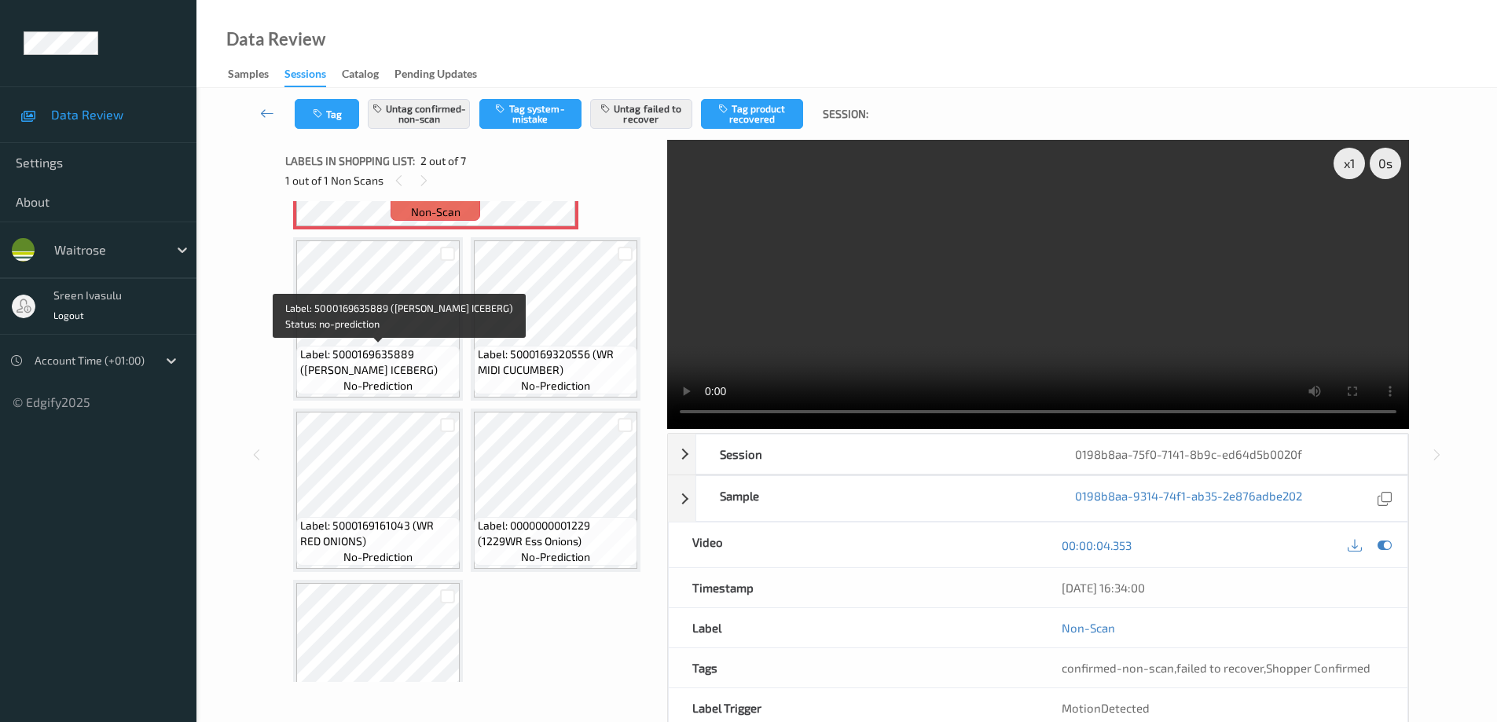
click at [340, 350] on span "Label: 5000169635889 ([PERSON_NAME] ICEBERG)" at bounding box center [378, 362] width 156 height 31
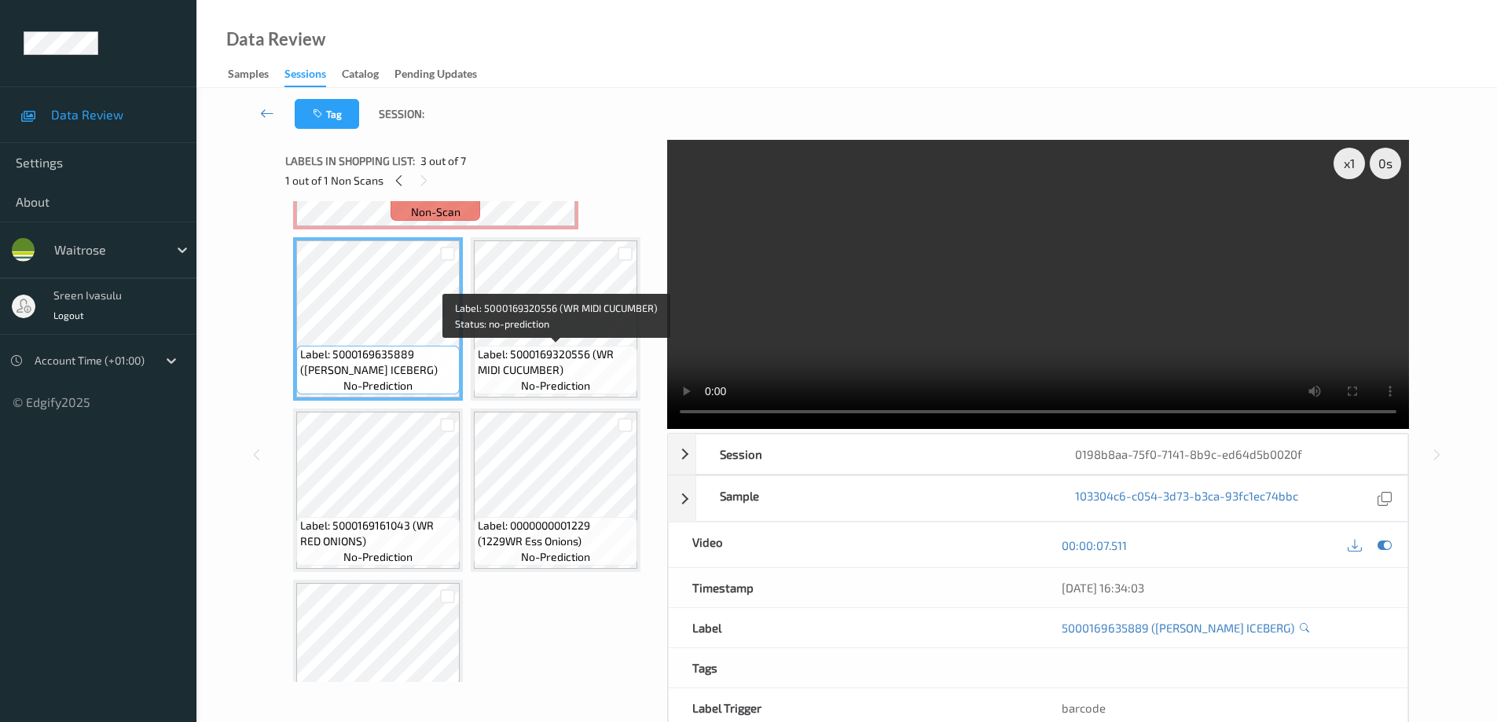
click at [566, 351] on span "Label: 5000169320556 (WR MIDI CUCUMBER)" at bounding box center [556, 362] width 156 height 31
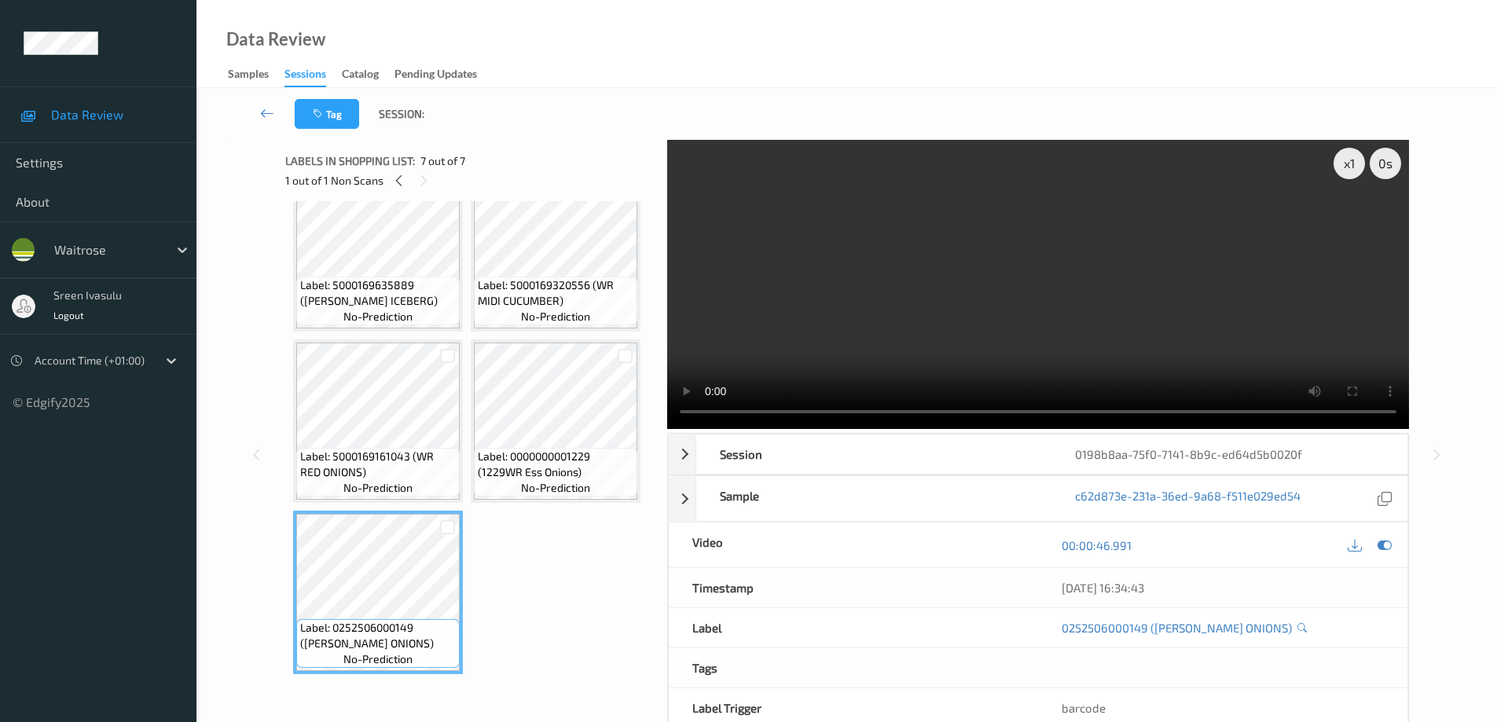
scroll to position [69, 0]
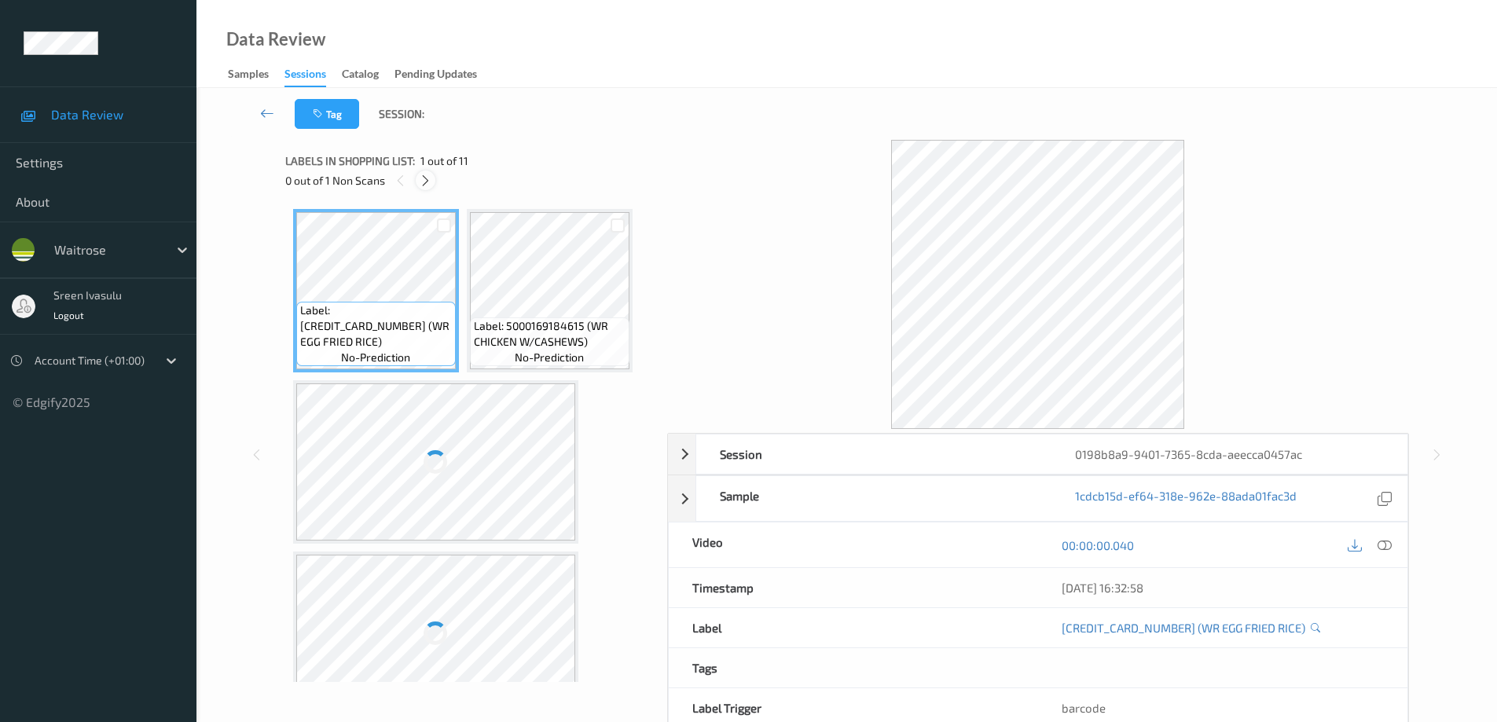
click at [420, 183] on icon at bounding box center [425, 181] width 13 height 14
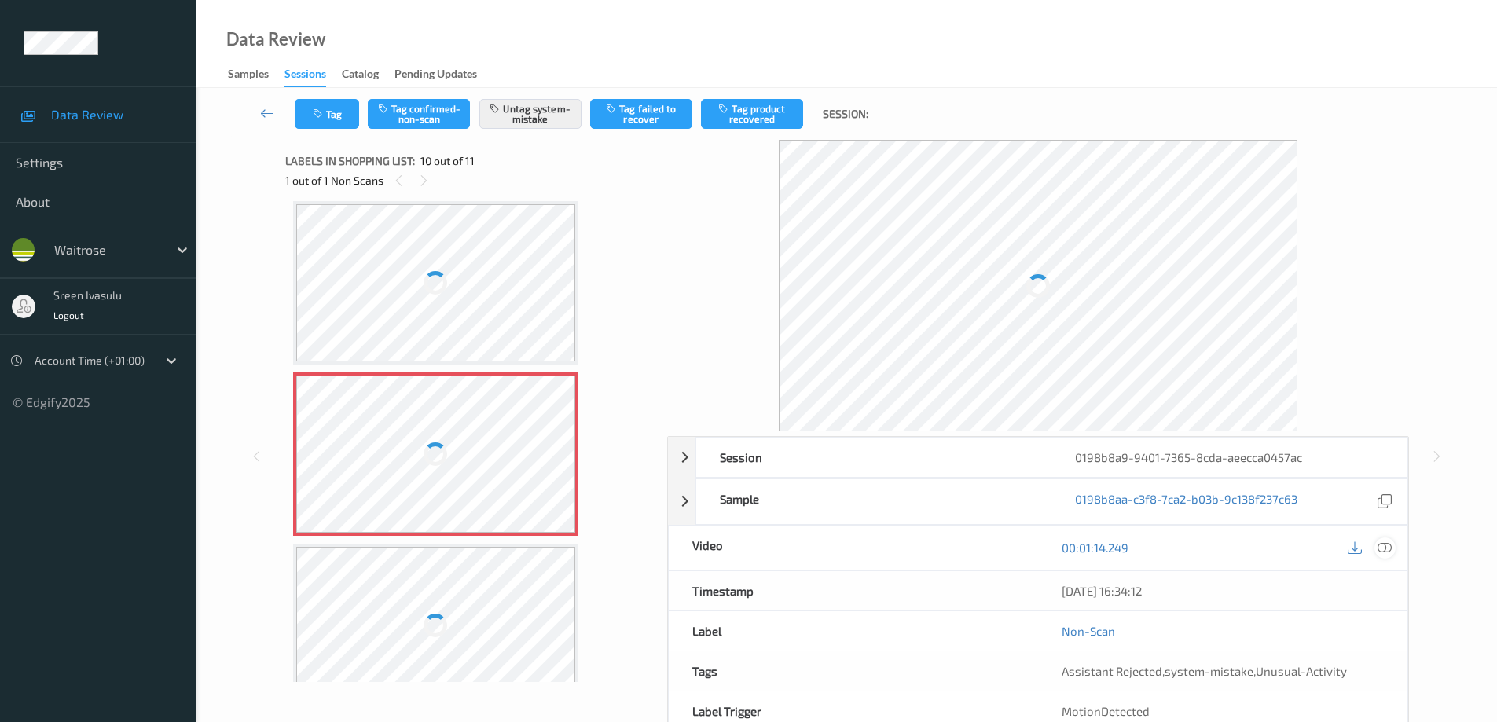
click at [1388, 550] on icon at bounding box center [1385, 548] width 14 height 14
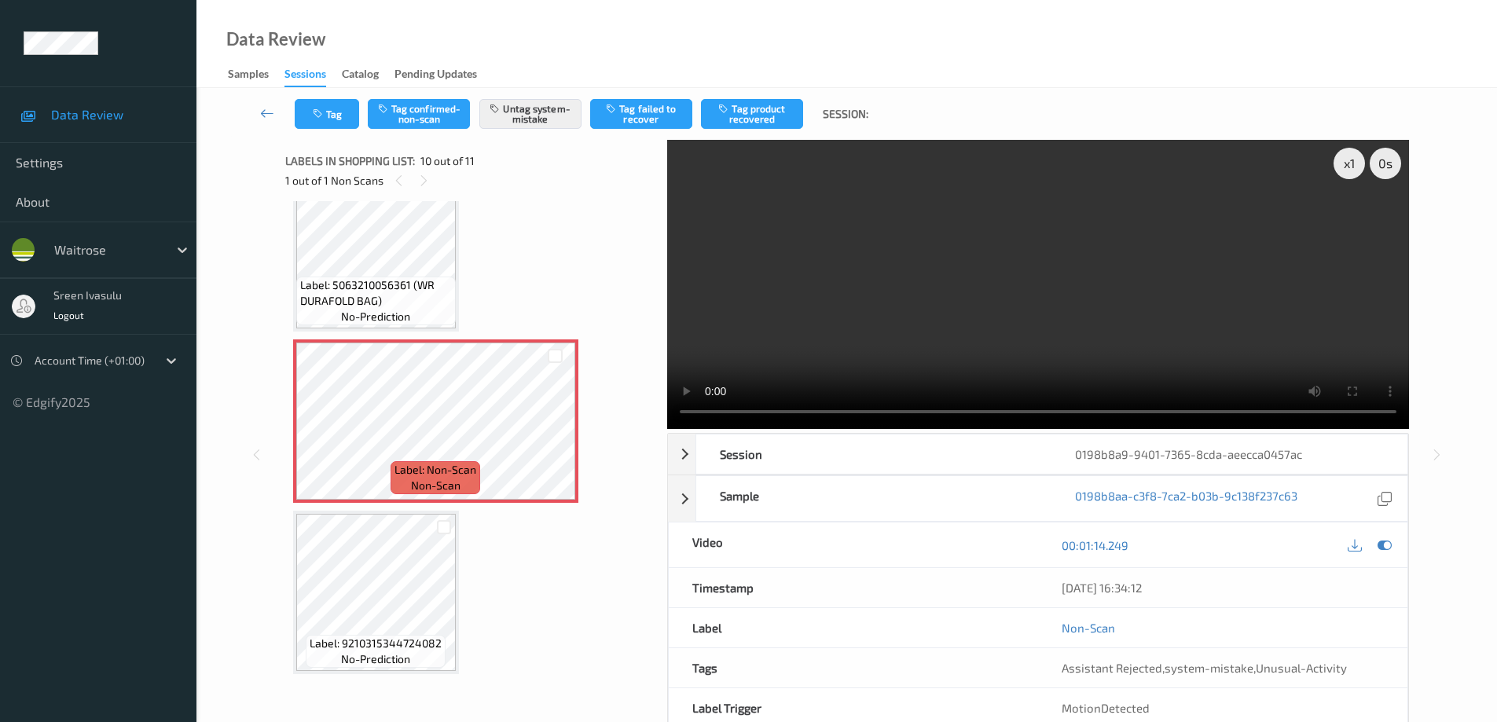
scroll to position [693, 0]
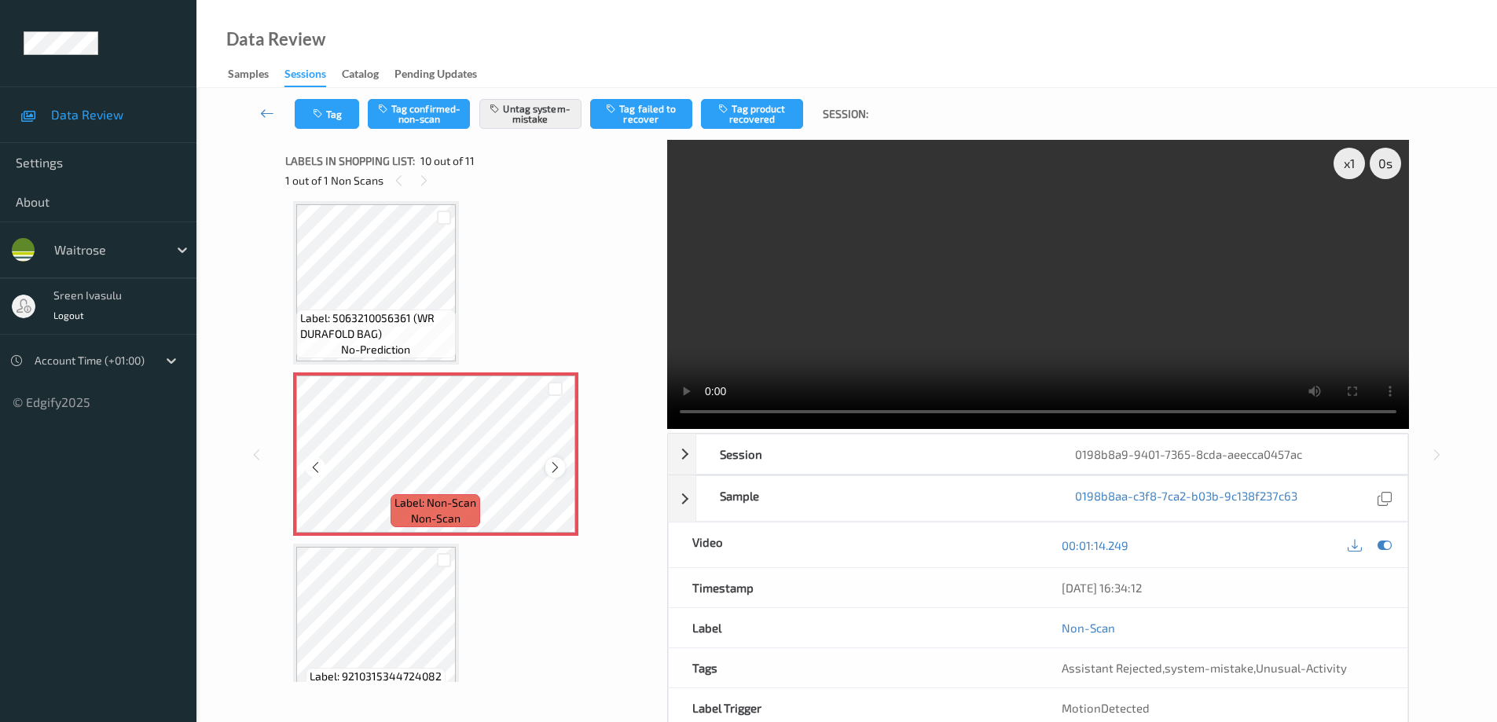
click at [553, 472] on icon at bounding box center [555, 468] width 13 height 14
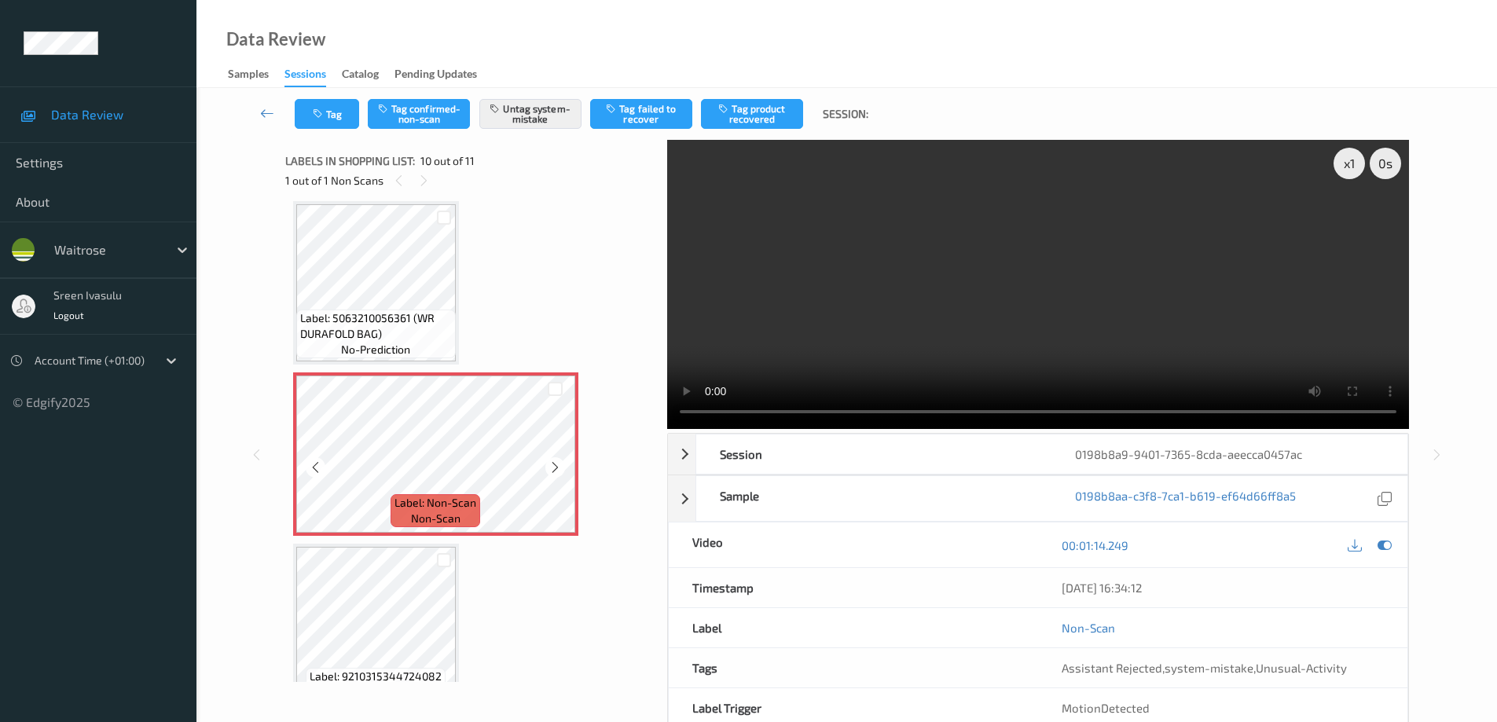
click at [553, 472] on icon at bounding box center [555, 468] width 13 height 14
click at [323, 120] on button "Tag" at bounding box center [327, 114] width 64 height 30
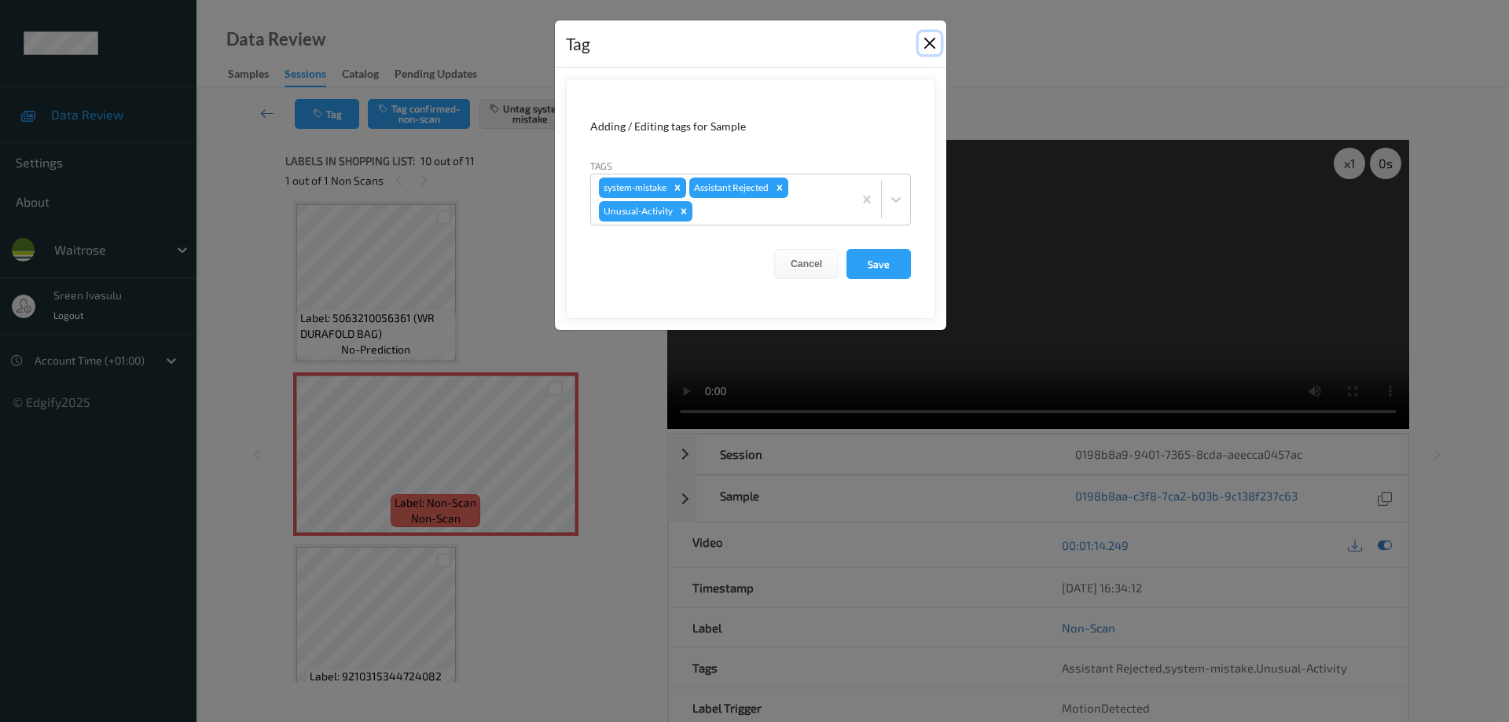
click at [921, 39] on button "Close" at bounding box center [930, 43] width 22 height 22
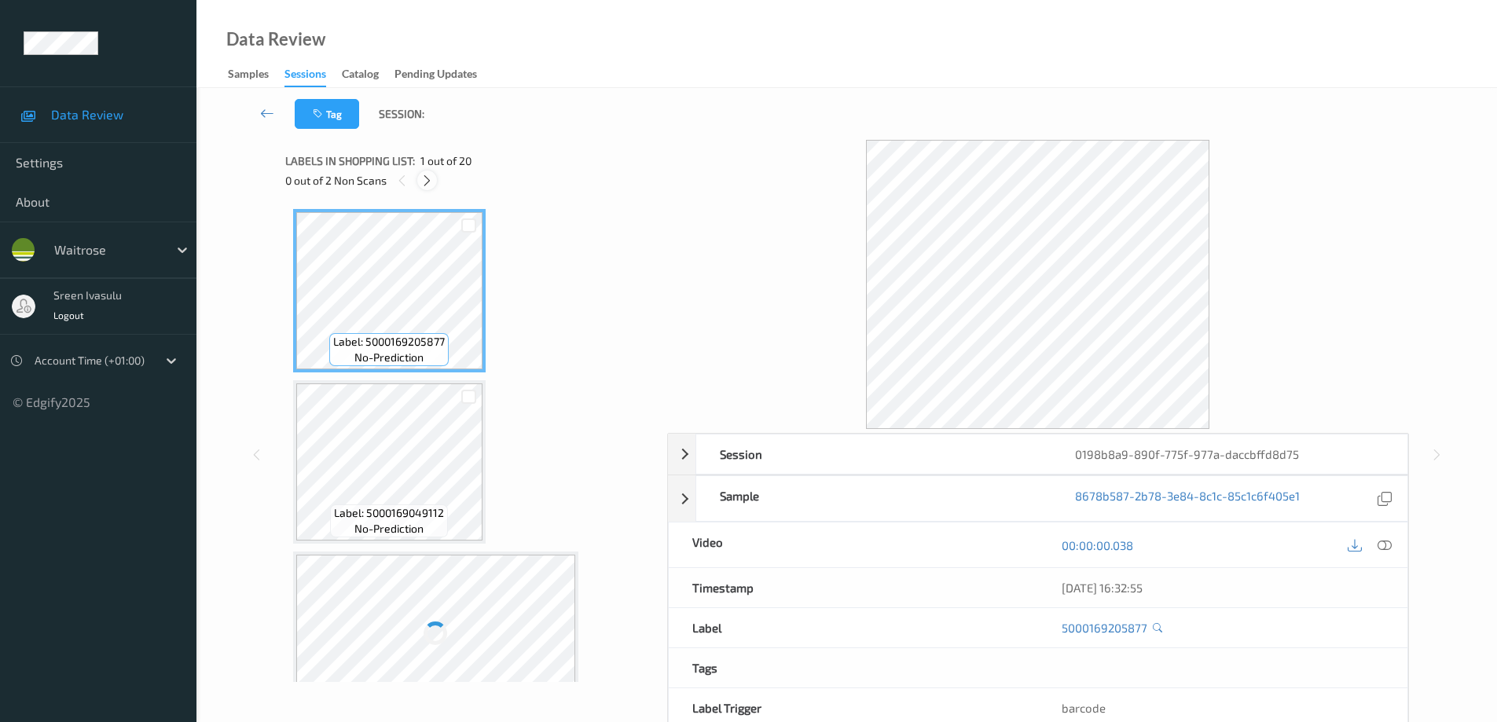
click at [429, 185] on icon at bounding box center [426, 181] width 13 height 14
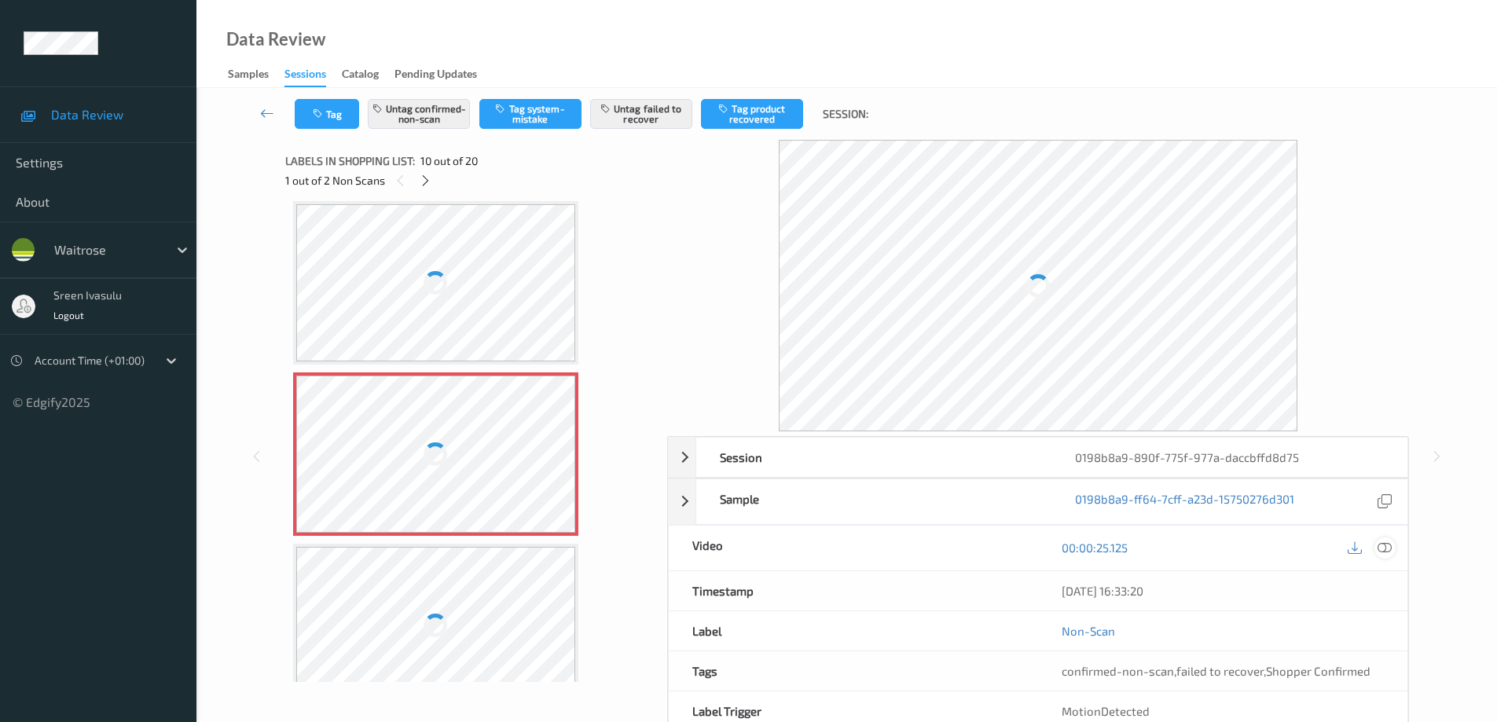
click at [1379, 549] on icon at bounding box center [1385, 548] width 14 height 14
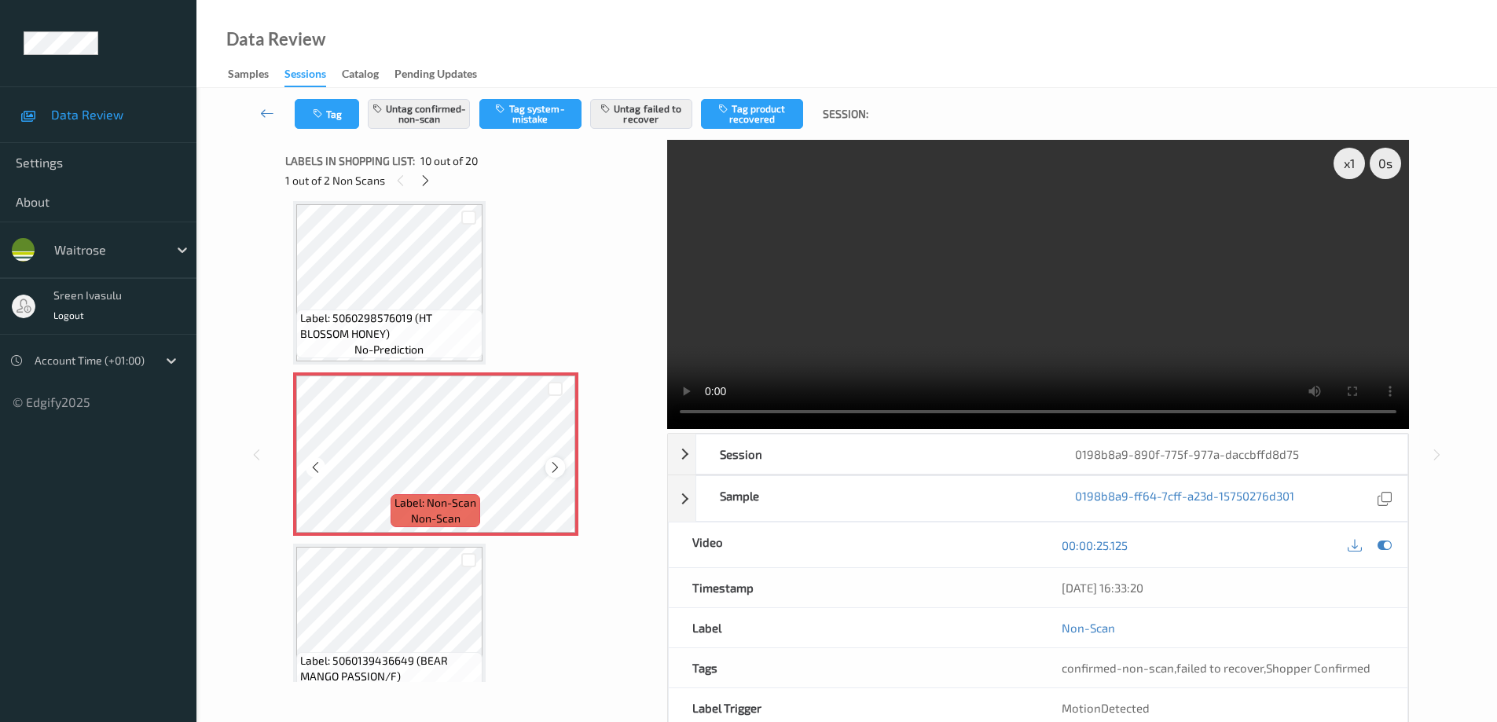
click at [560, 464] on icon at bounding box center [555, 468] width 13 height 14
click at [556, 463] on icon at bounding box center [555, 468] width 13 height 14
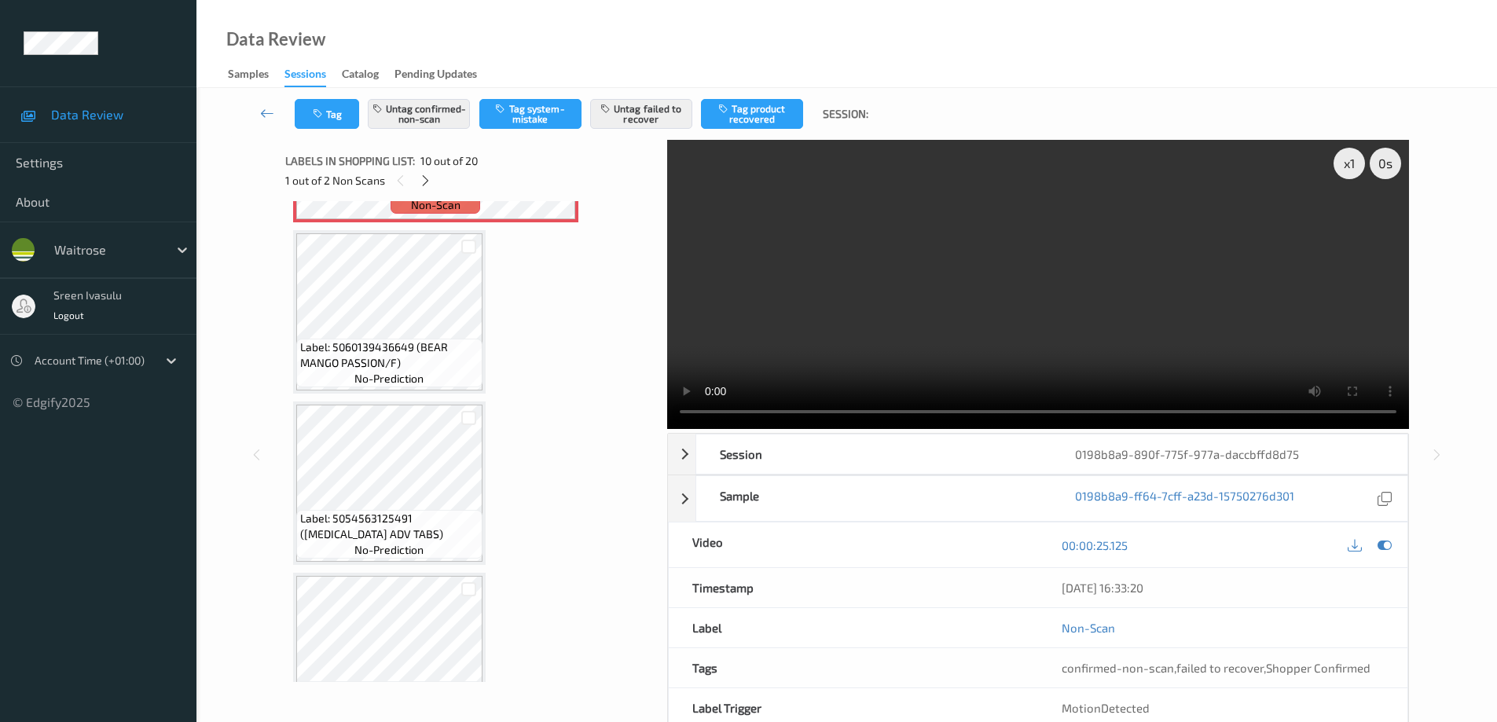
scroll to position [1693, 0]
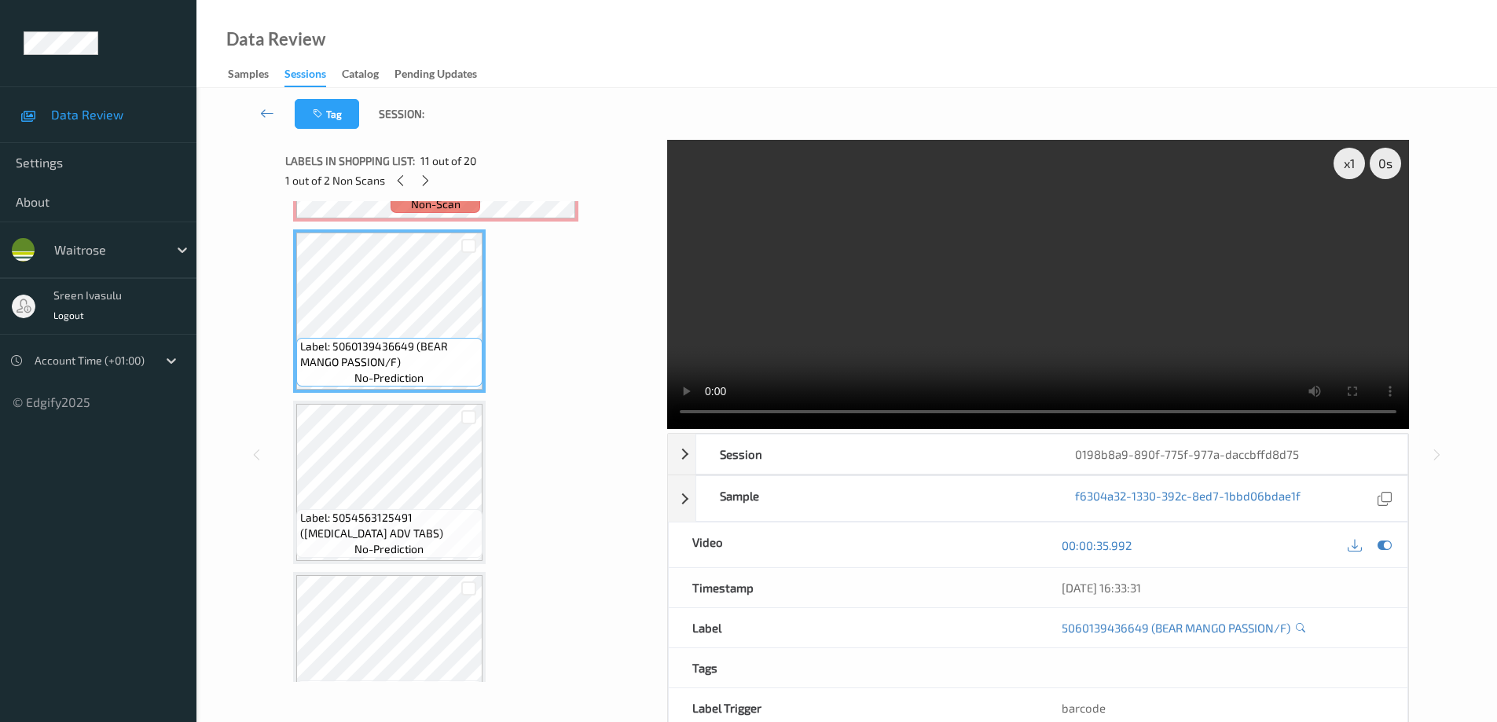
click at [416, 512] on span "Label: 5054563125491 (PANADOL ADV TABS)" at bounding box center [389, 525] width 178 height 31
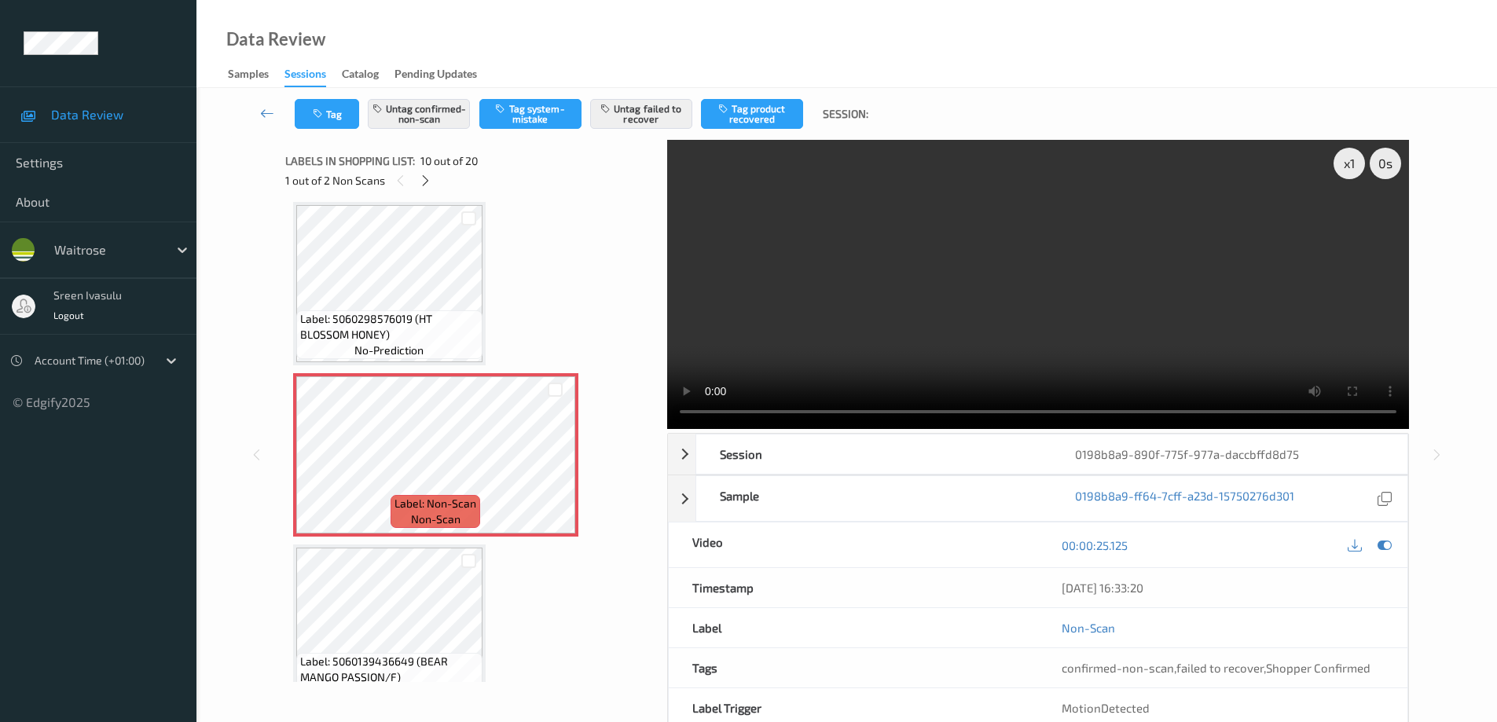
scroll to position [1379, 0]
click at [422, 310] on span "Label: 5060298576019 (HT BLOSSOM HONEY)" at bounding box center [389, 325] width 178 height 31
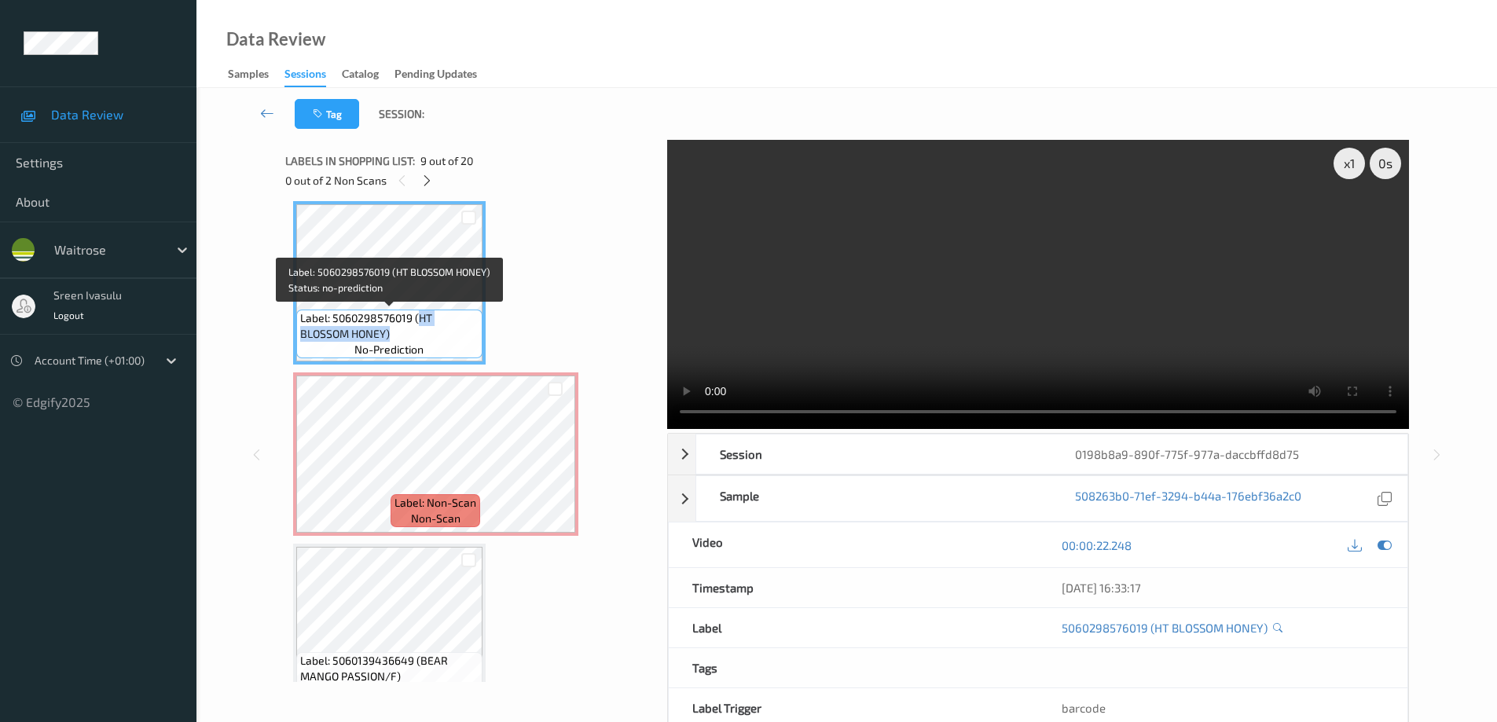
drag, startPoint x: 418, startPoint y: 321, endPoint x: 428, endPoint y: 330, distance: 12.8
click at [428, 330] on span "Label: 5060298576019 (HT BLOSSOM HONEY)" at bounding box center [389, 325] width 178 height 31
copy span "HT BLOSSOM HONEY)"
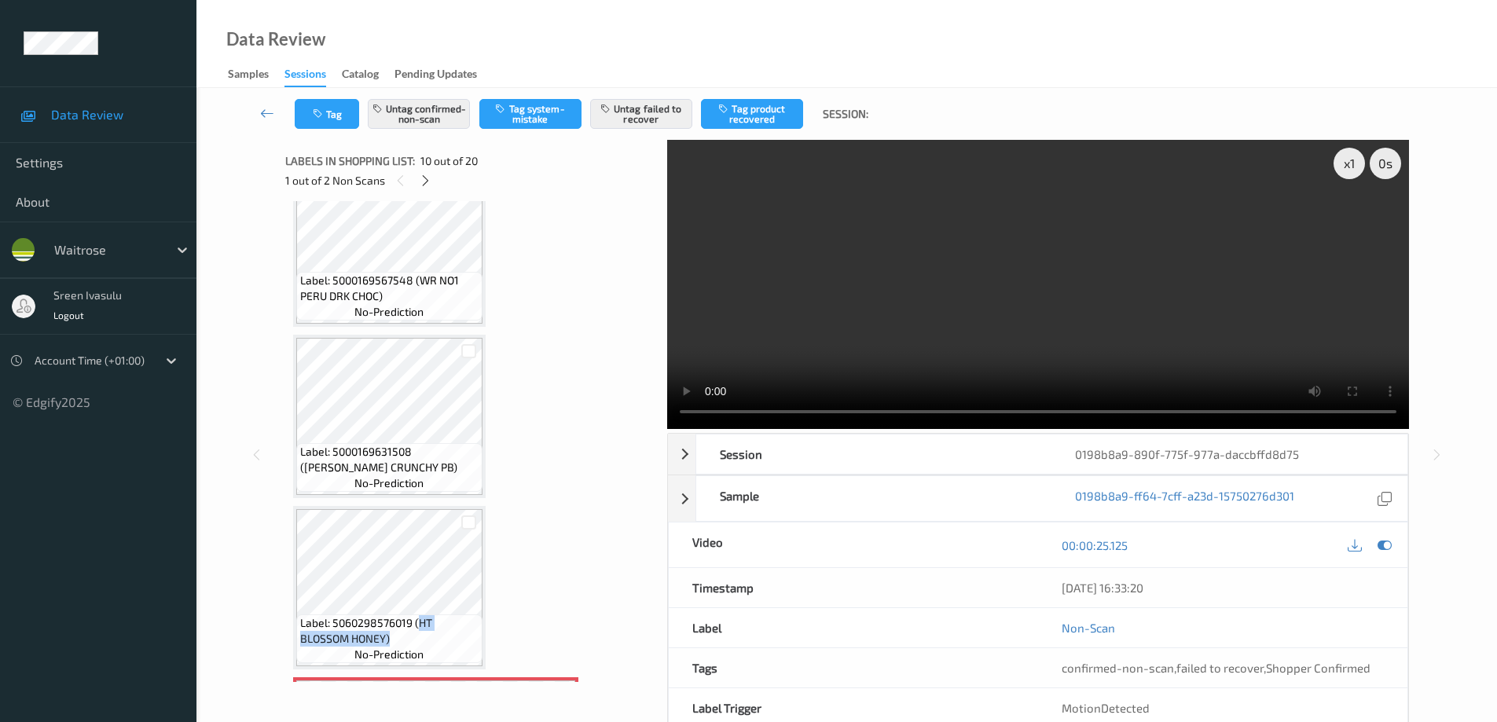
scroll to position [1064, 0]
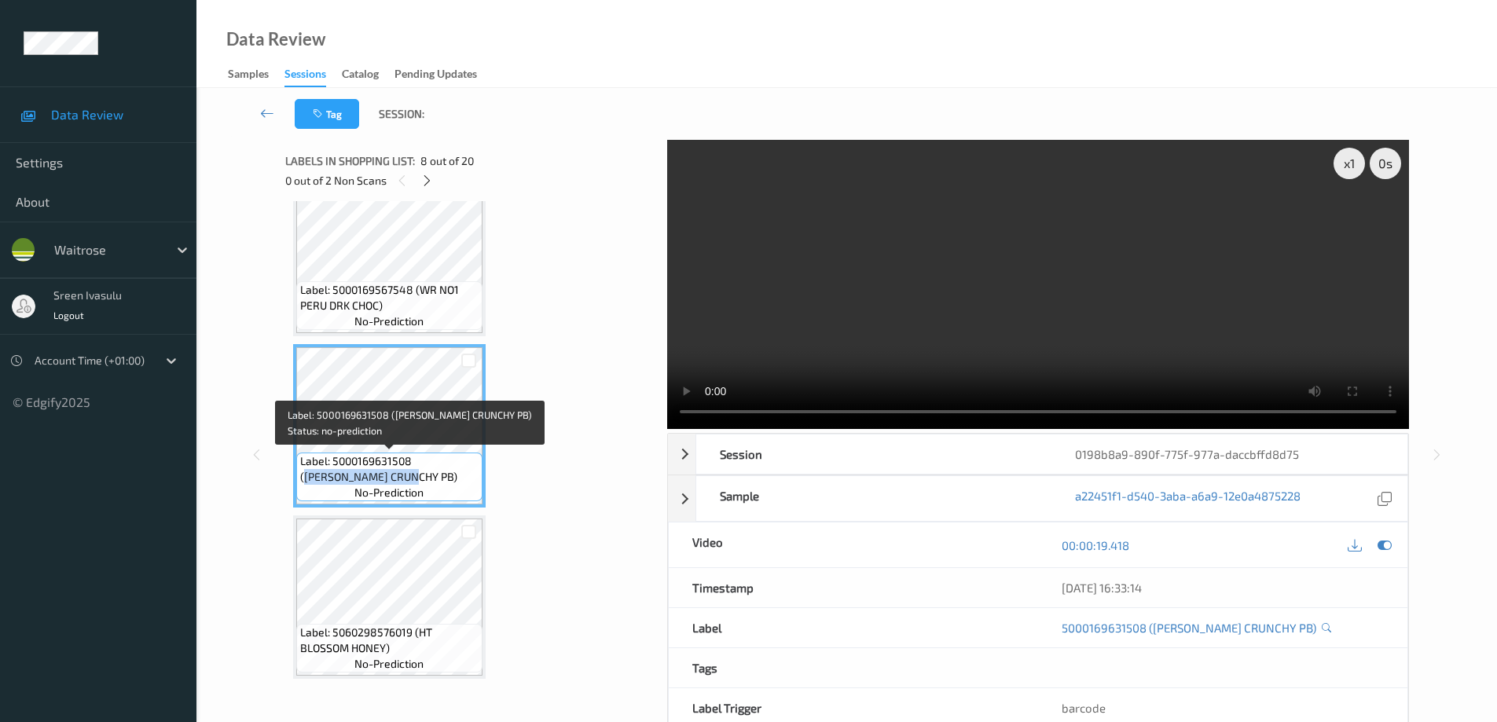
drag, startPoint x: 420, startPoint y: 463, endPoint x: 432, endPoint y: 469, distance: 14.1
click at [432, 469] on span "Label: 5000169631508 (WR ESS CRUNCHY PB)" at bounding box center [389, 468] width 178 height 31
copy span "WR ESS CRUNCHY PB)"
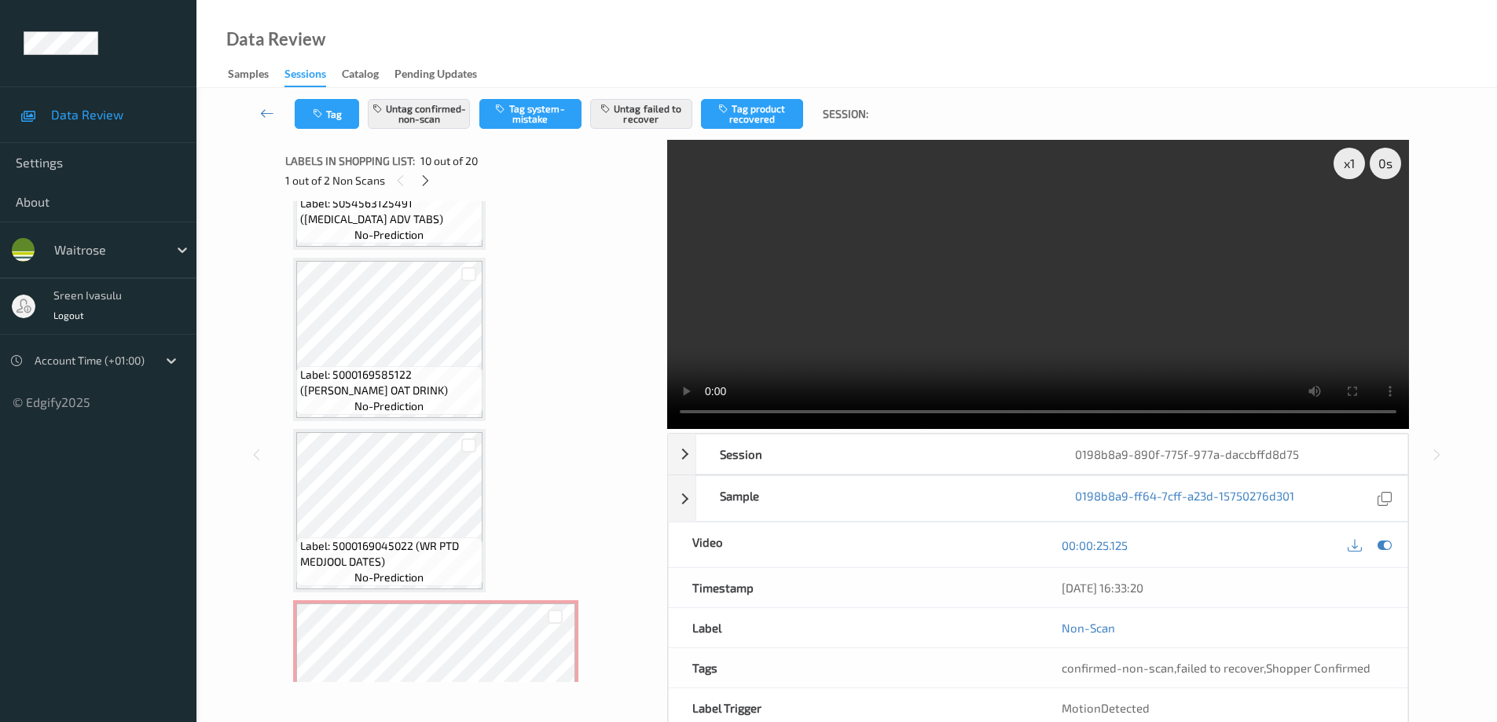
scroll to position [1693, 0]
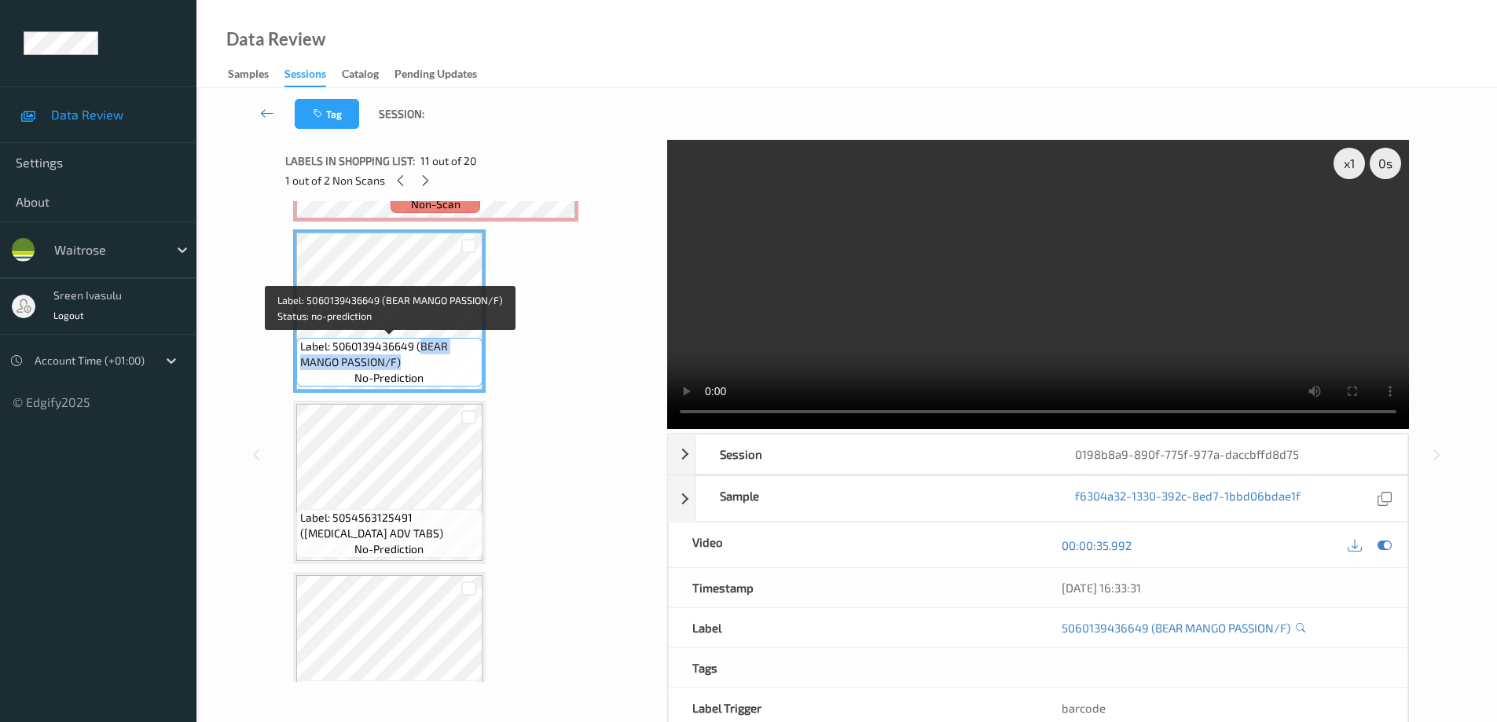
drag, startPoint x: 419, startPoint y: 346, endPoint x: 433, endPoint y: 357, distance: 17.9
click at [433, 357] on span "Label: 5060139436649 (BEAR MANGO PASSION/F)" at bounding box center [389, 354] width 178 height 31
copy span "BEAR MANGO PASSION/F)"
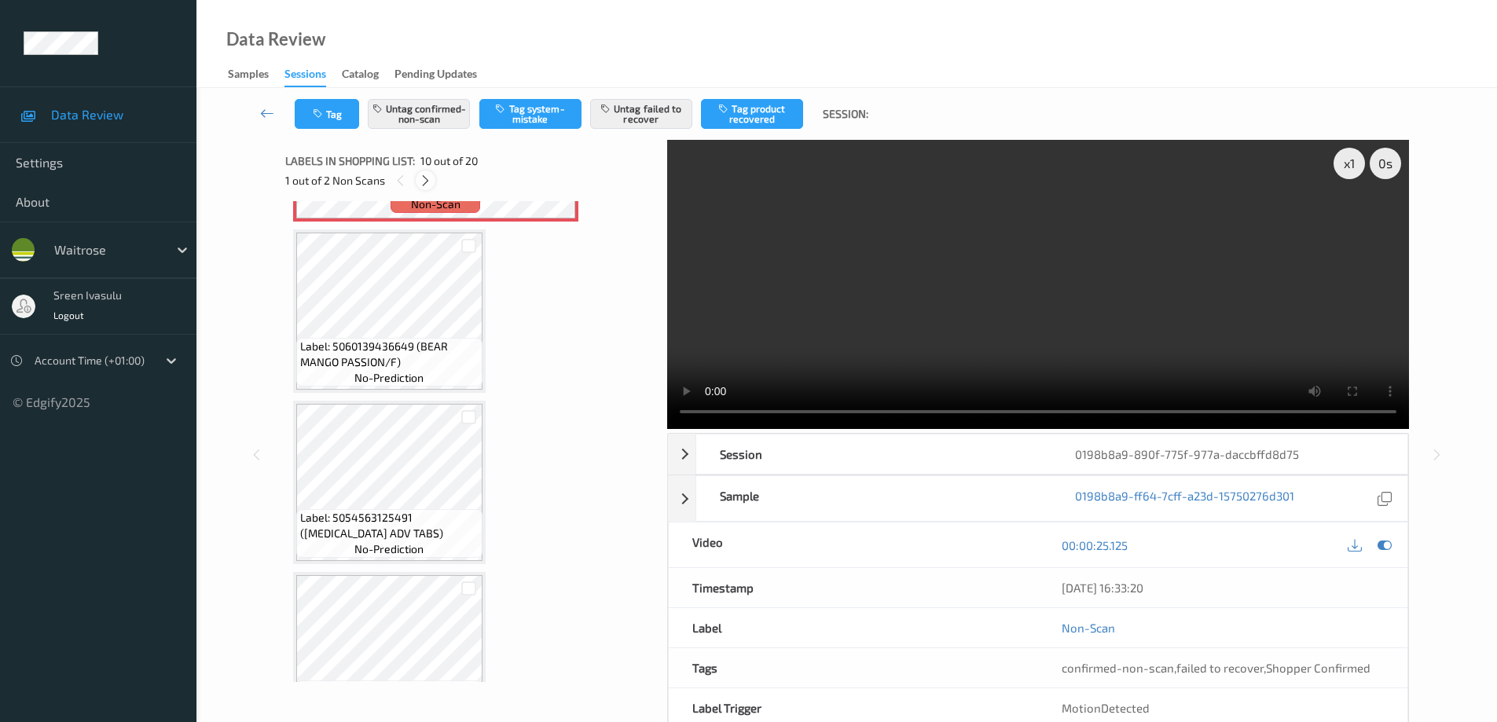
click at [424, 180] on icon at bounding box center [425, 181] width 13 height 14
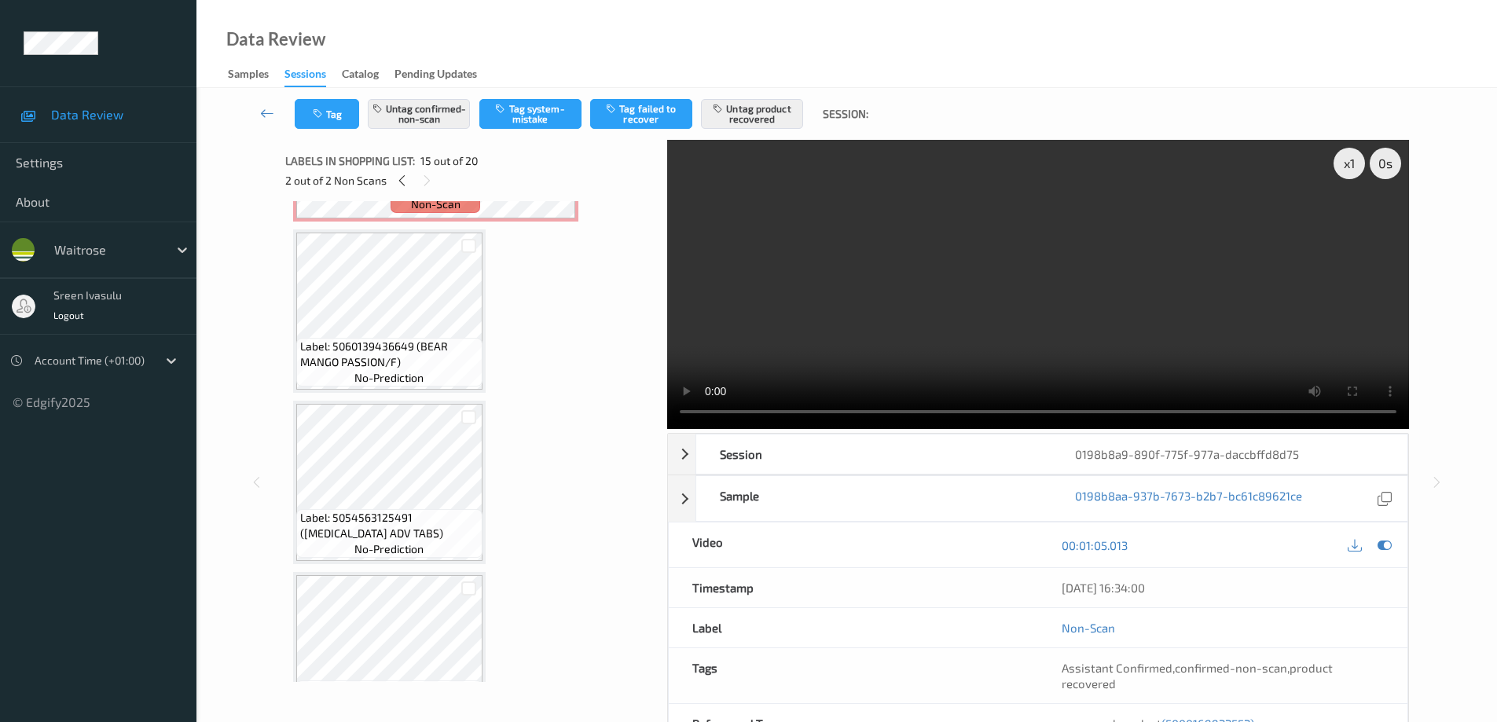
scroll to position [2235, 0]
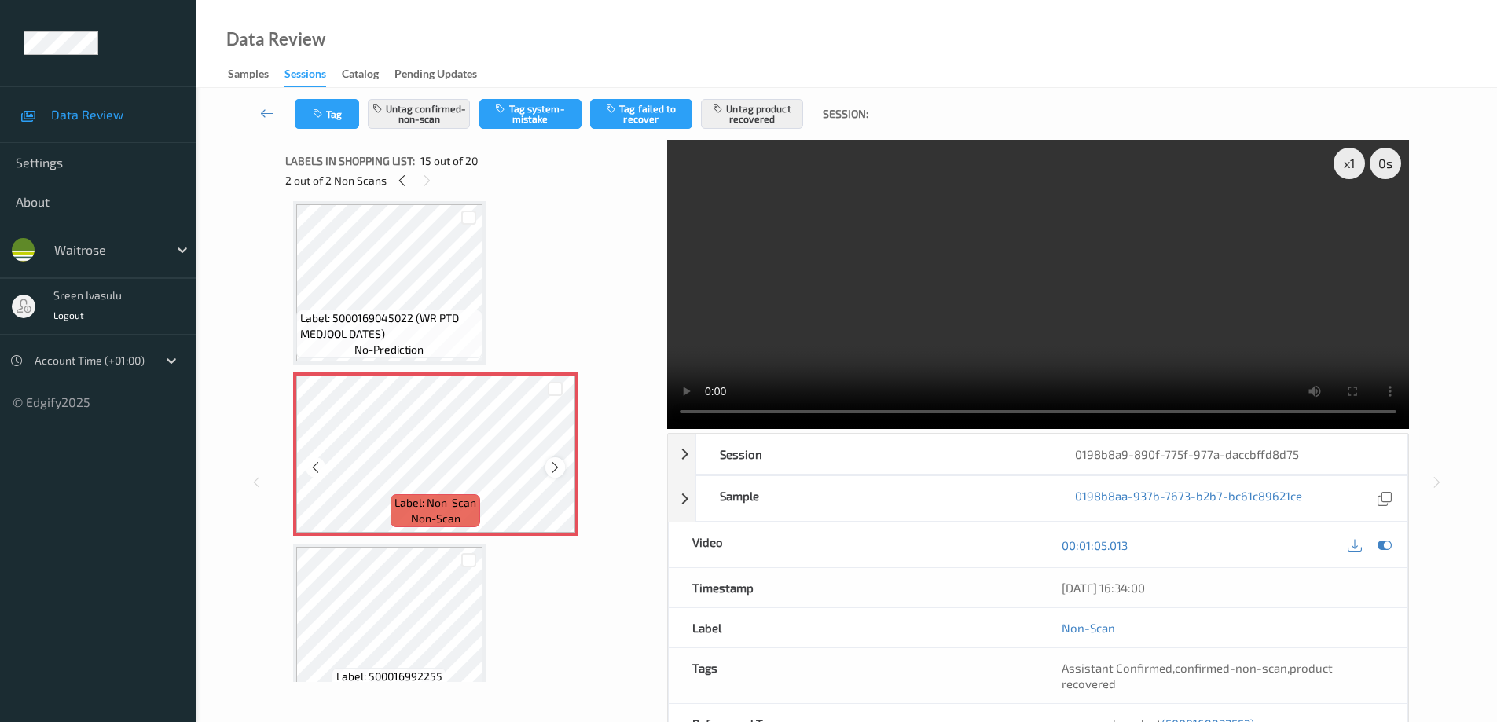
click at [555, 469] on icon at bounding box center [555, 468] width 13 height 14
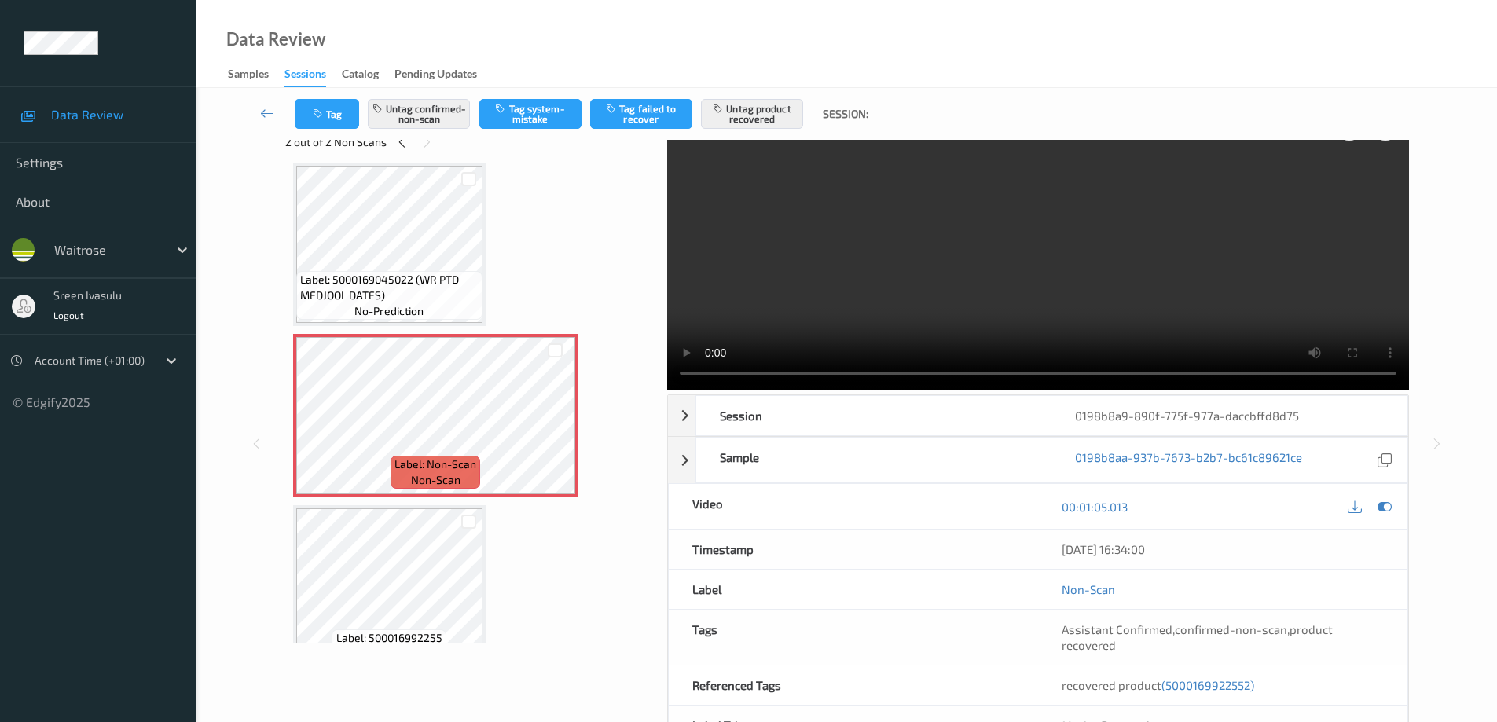
scroll to position [0, 0]
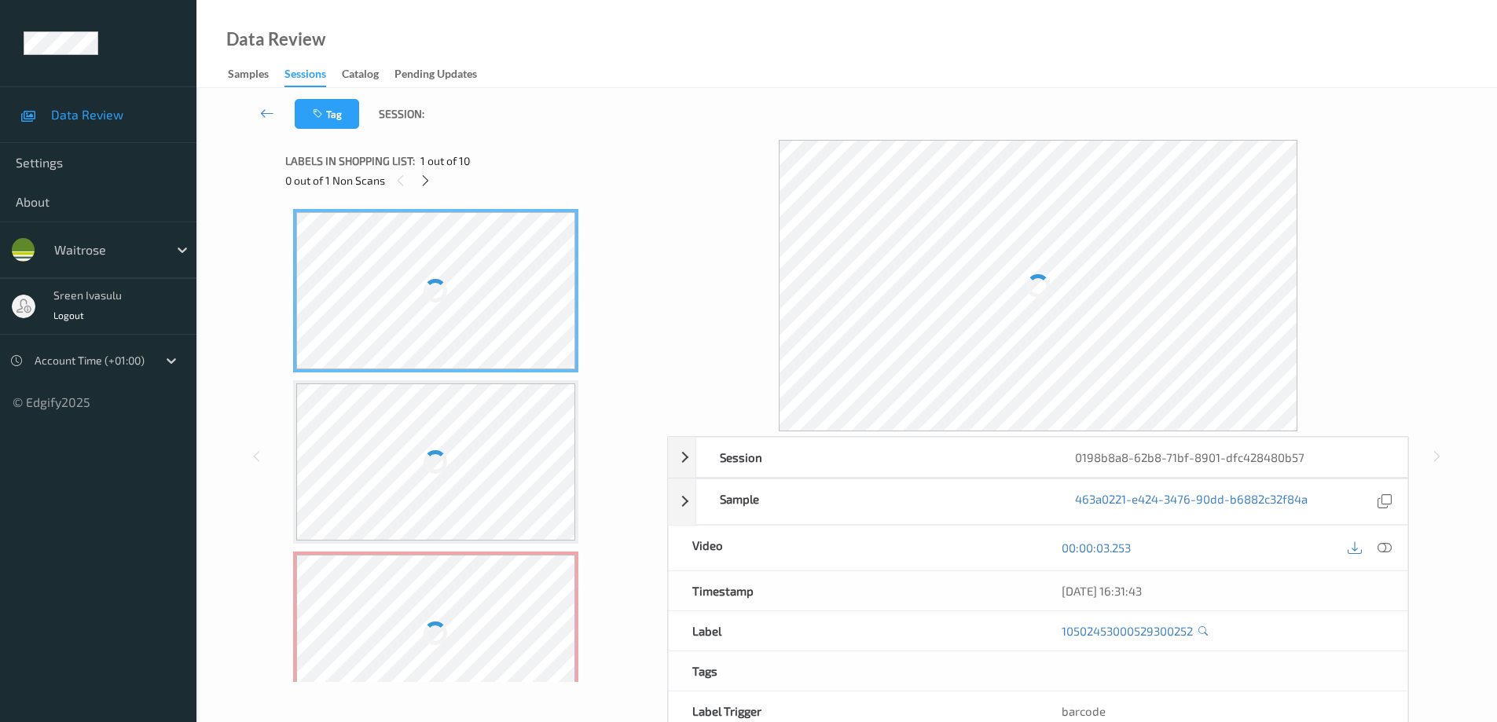
click at [428, 190] on div "0 out of 1 Non Scans" at bounding box center [470, 181] width 371 height 20
click at [425, 179] on icon at bounding box center [425, 181] width 13 height 14
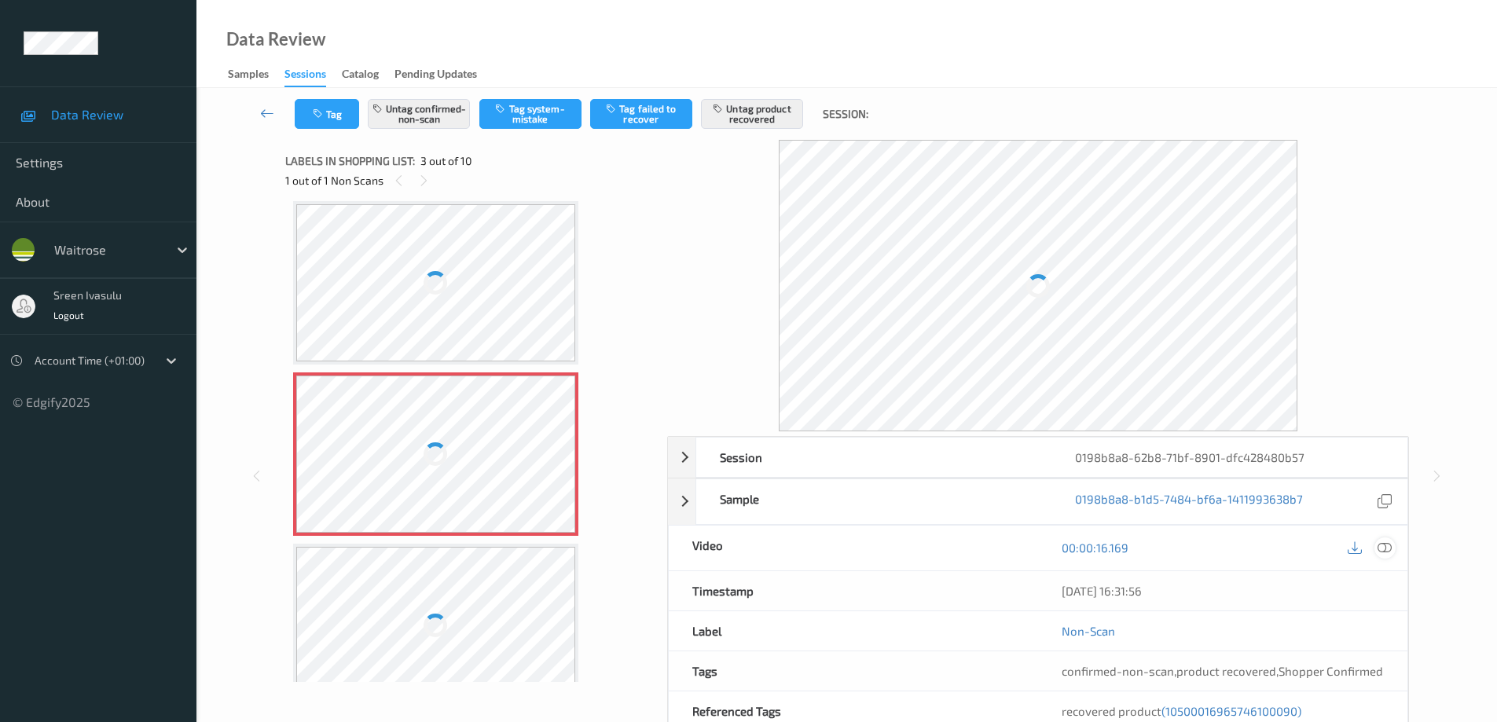
click at [1386, 547] on icon at bounding box center [1385, 548] width 14 height 14
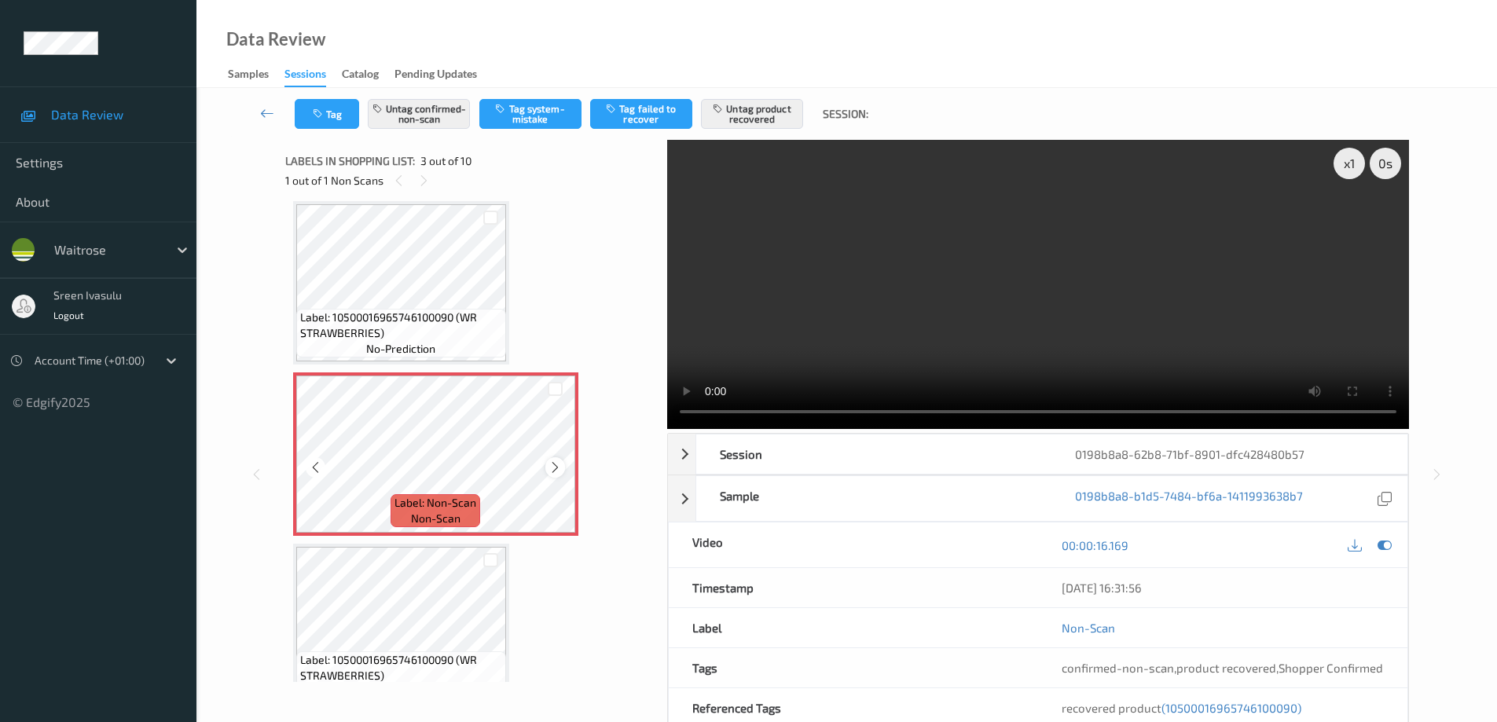
click at [556, 468] on icon at bounding box center [555, 468] width 13 height 14
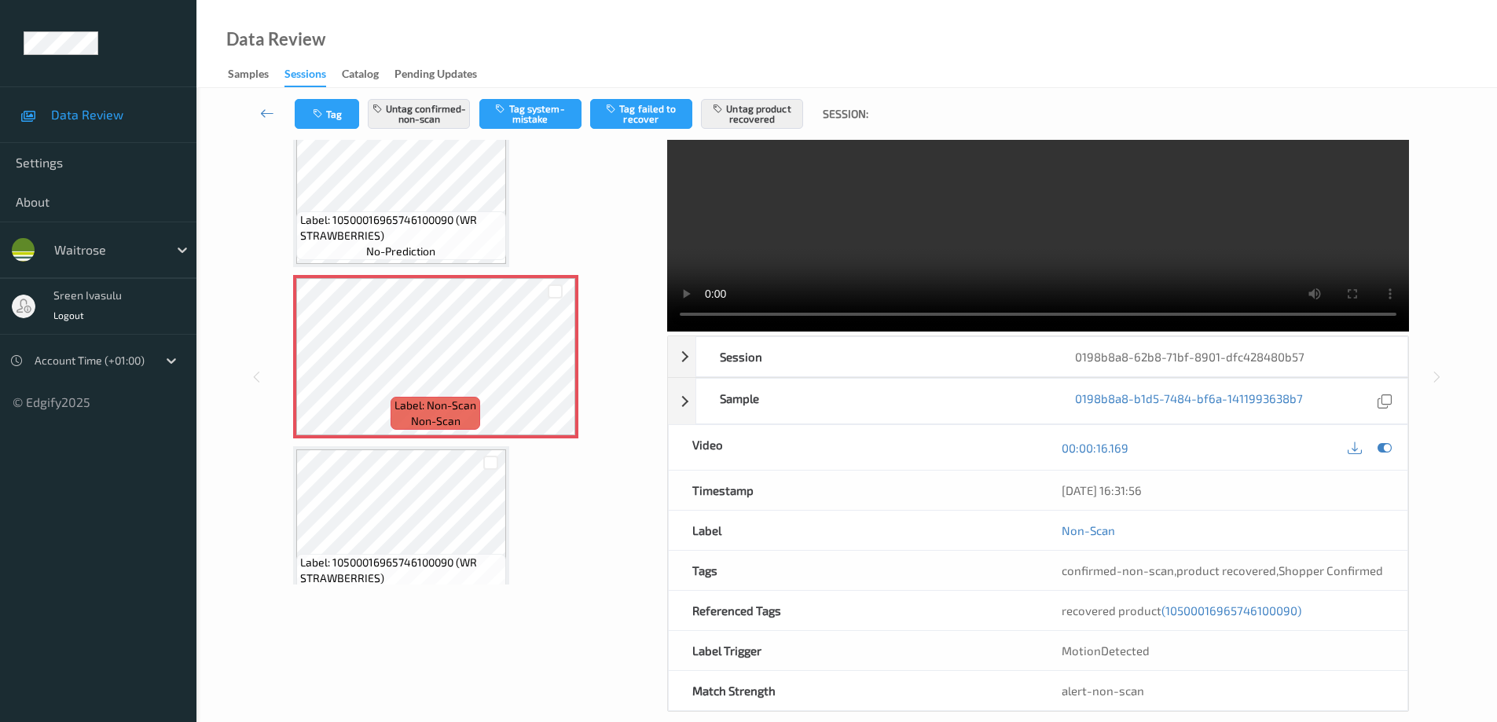
scroll to position [119, 0]
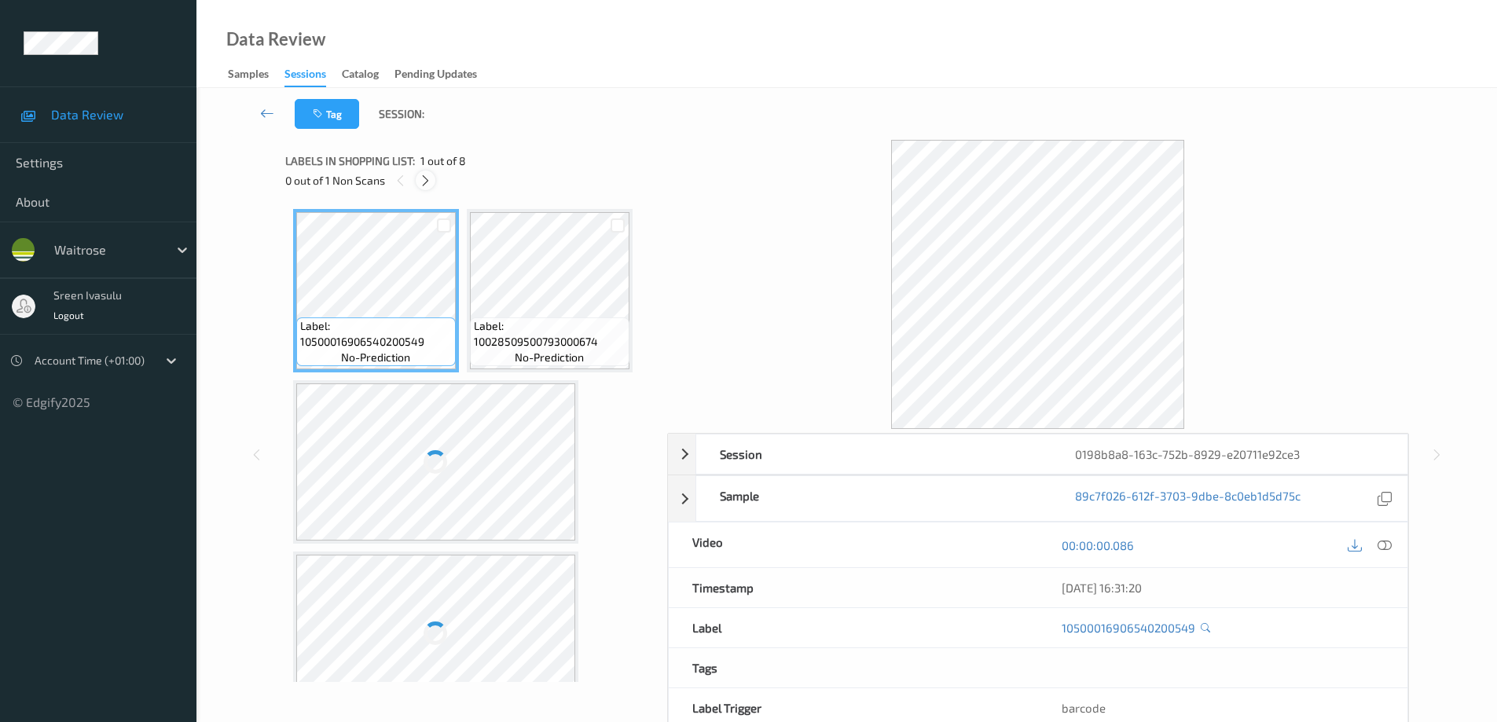
click at [425, 181] on icon at bounding box center [425, 181] width 13 height 14
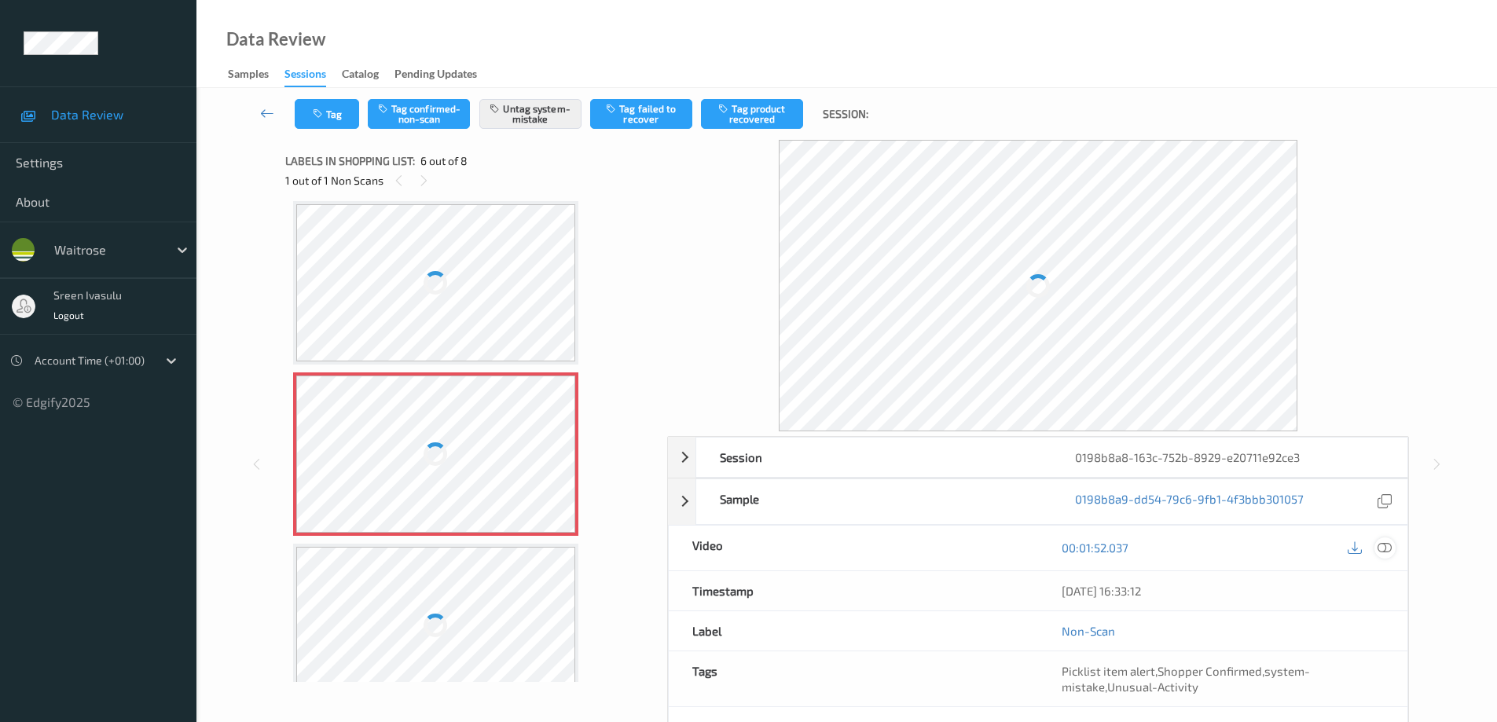
click at [1386, 549] on icon at bounding box center [1385, 548] width 14 height 14
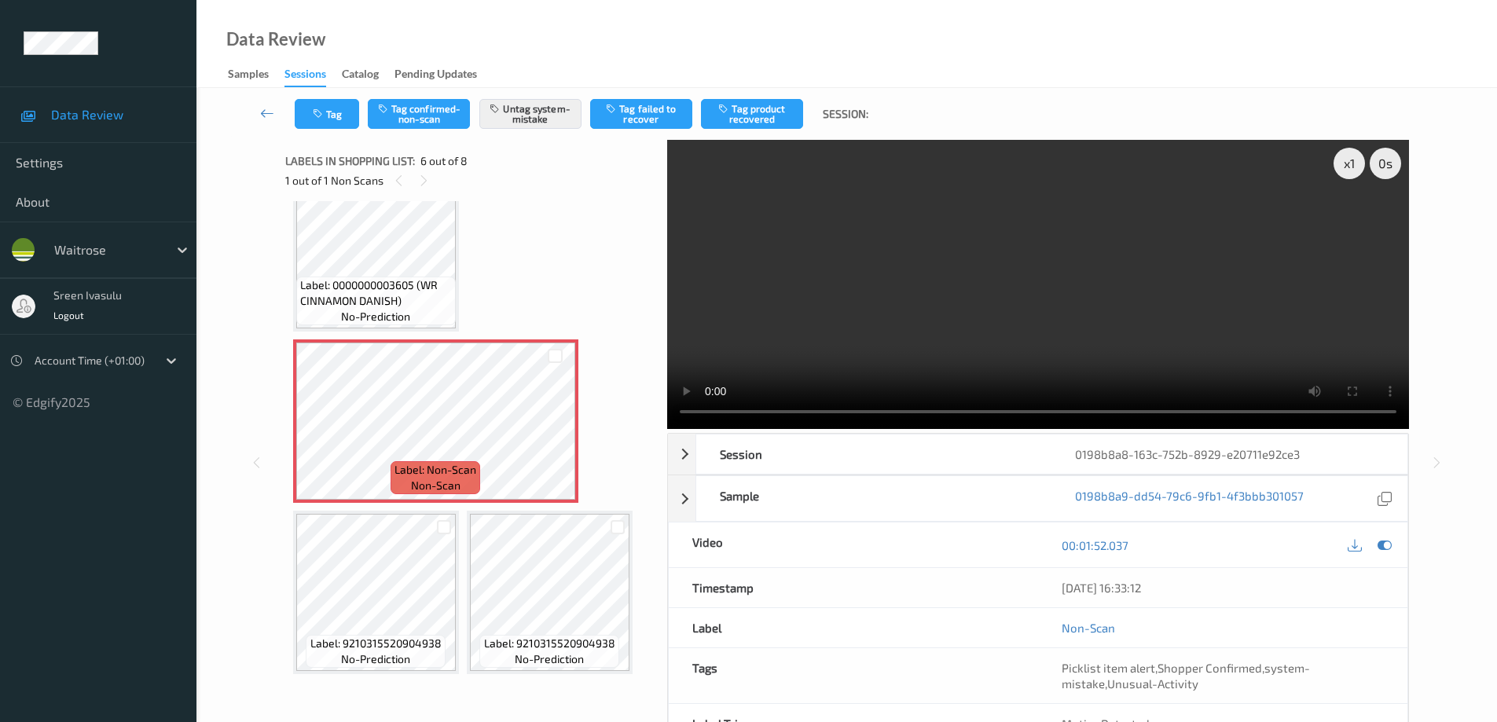
scroll to position [351, 0]
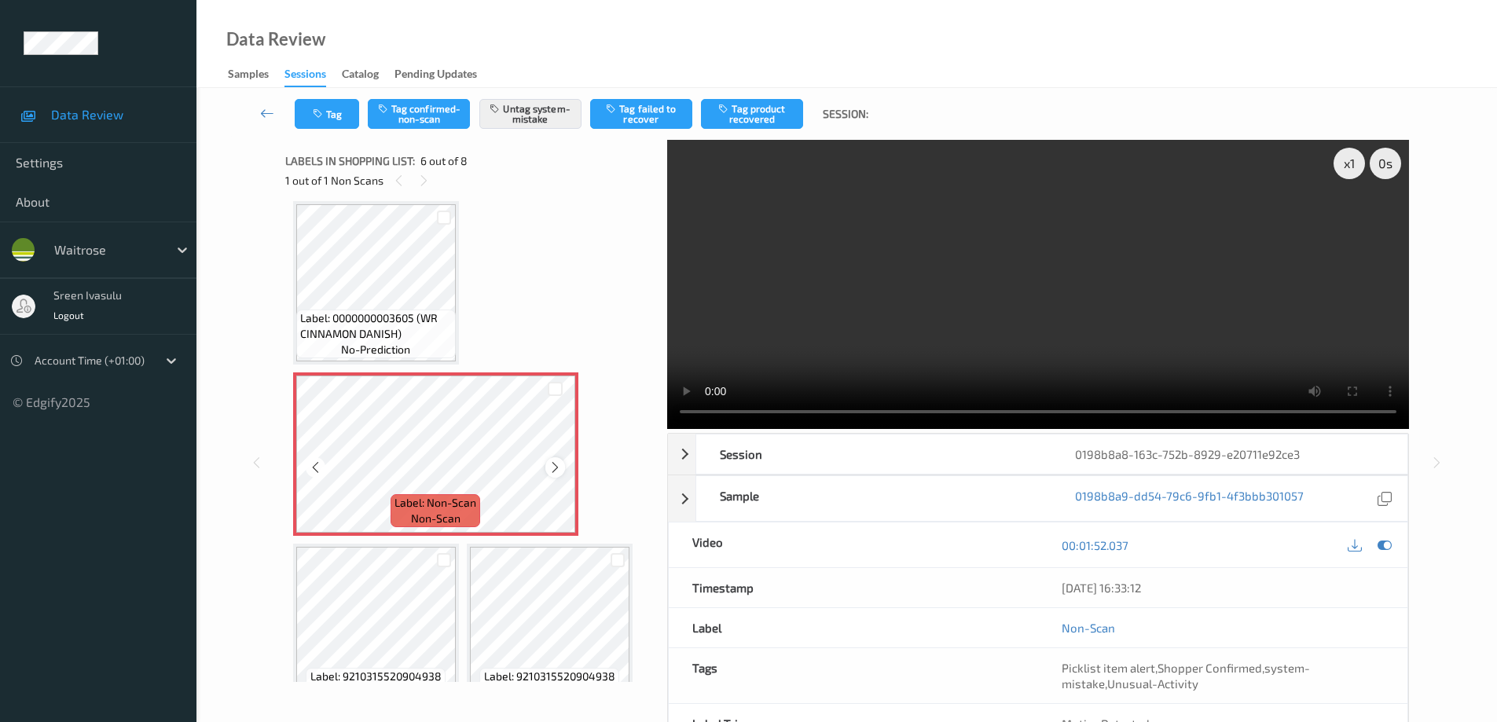
click at [564, 468] on div at bounding box center [555, 467] width 20 height 20
click at [553, 464] on icon at bounding box center [555, 468] width 13 height 14
click at [338, 111] on button "Tag" at bounding box center [327, 114] width 64 height 30
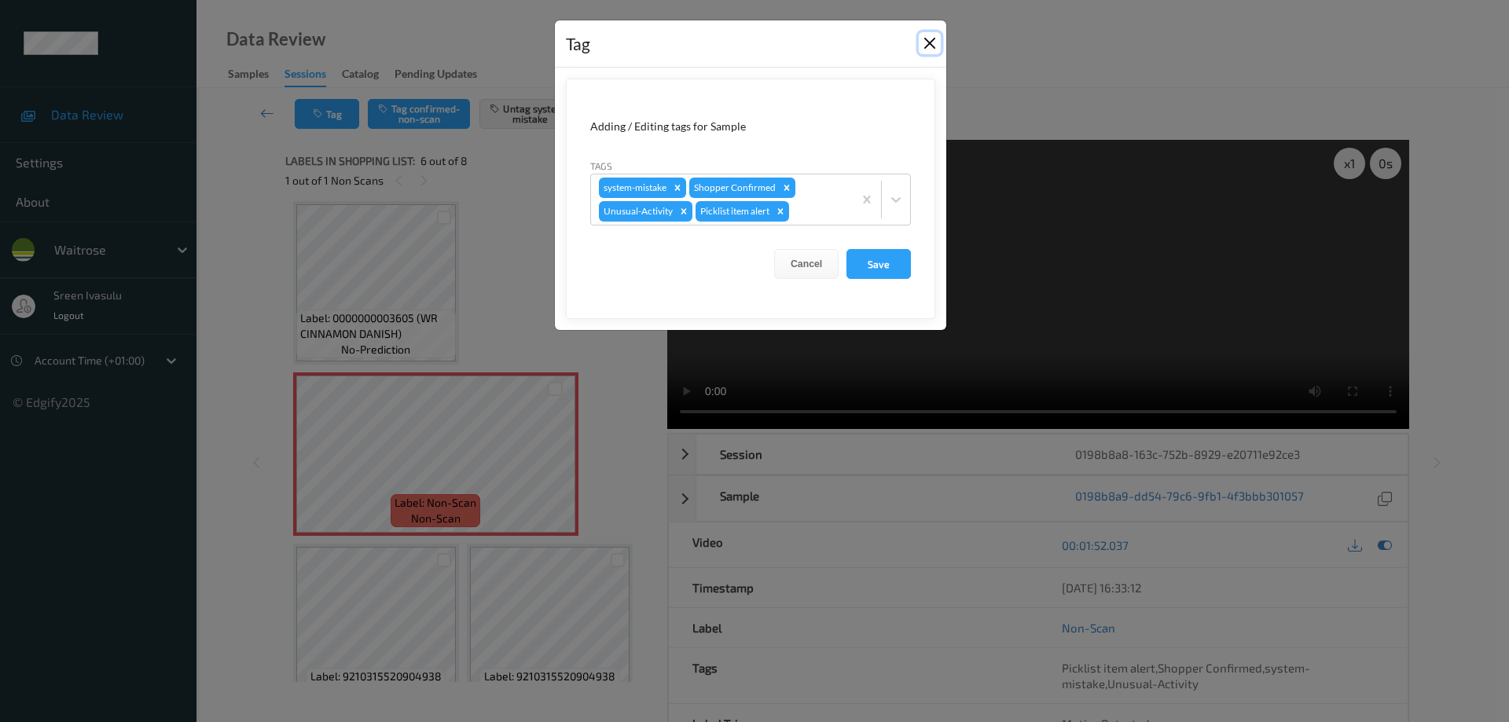
click at [929, 42] on button "Close" at bounding box center [930, 43] width 22 height 22
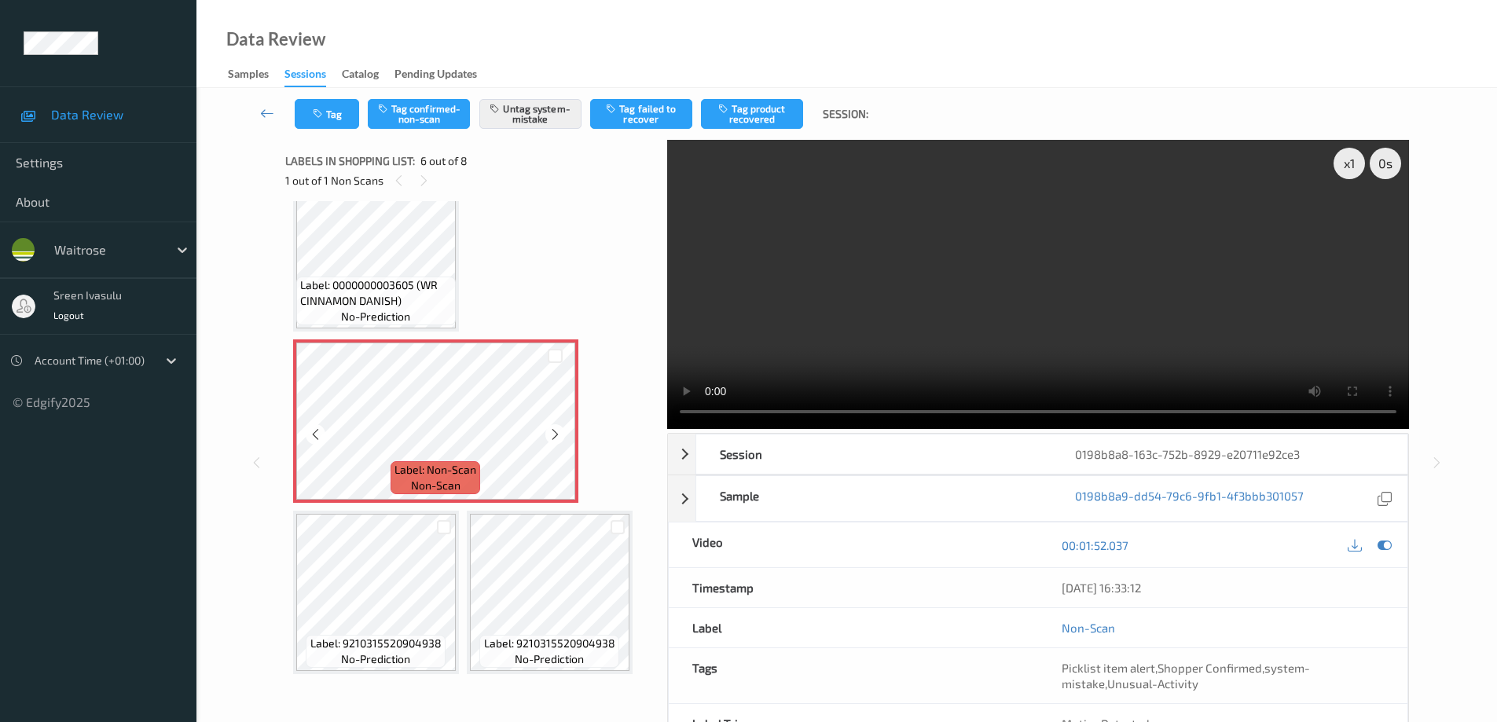
scroll to position [69, 0]
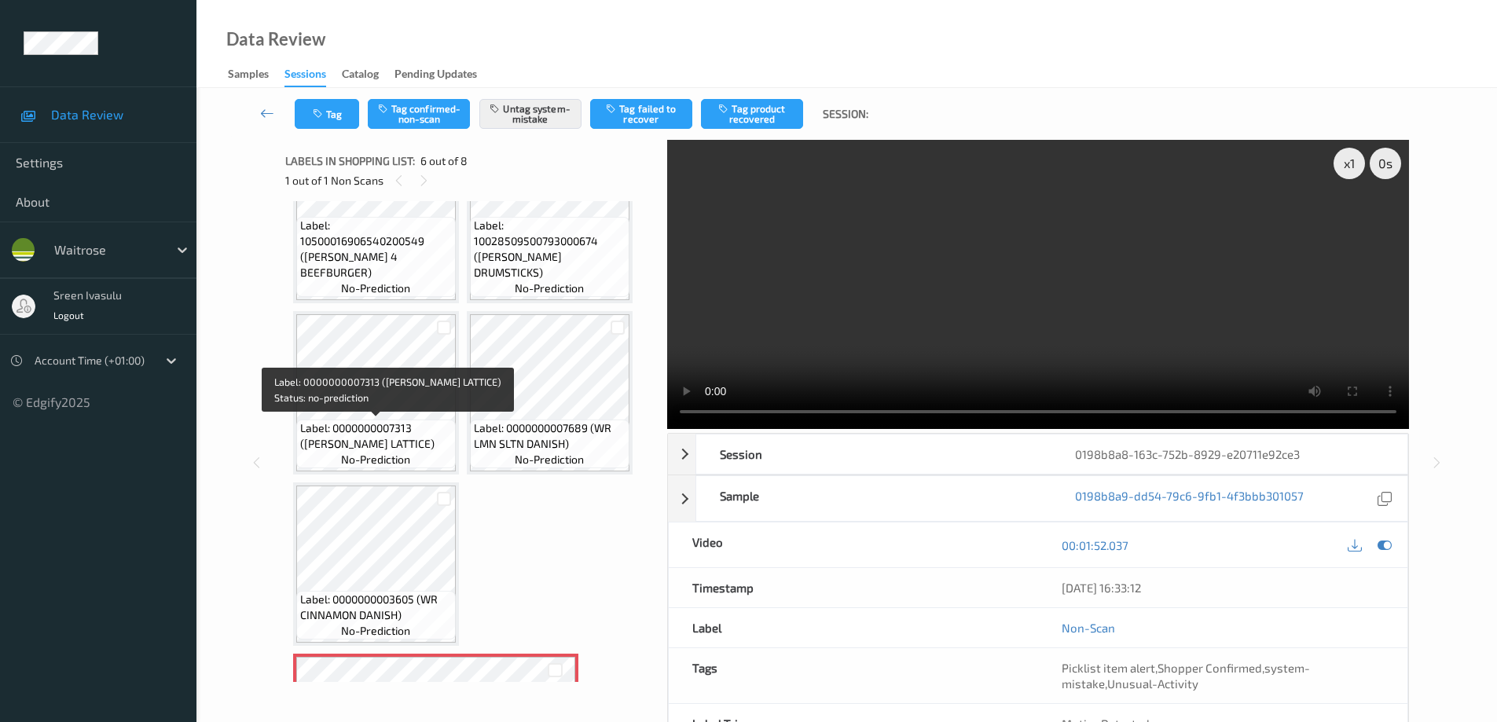
click at [410, 427] on span "Label: 0000000007313 (WR CHERRY LATTICE)" at bounding box center [376, 435] width 152 height 31
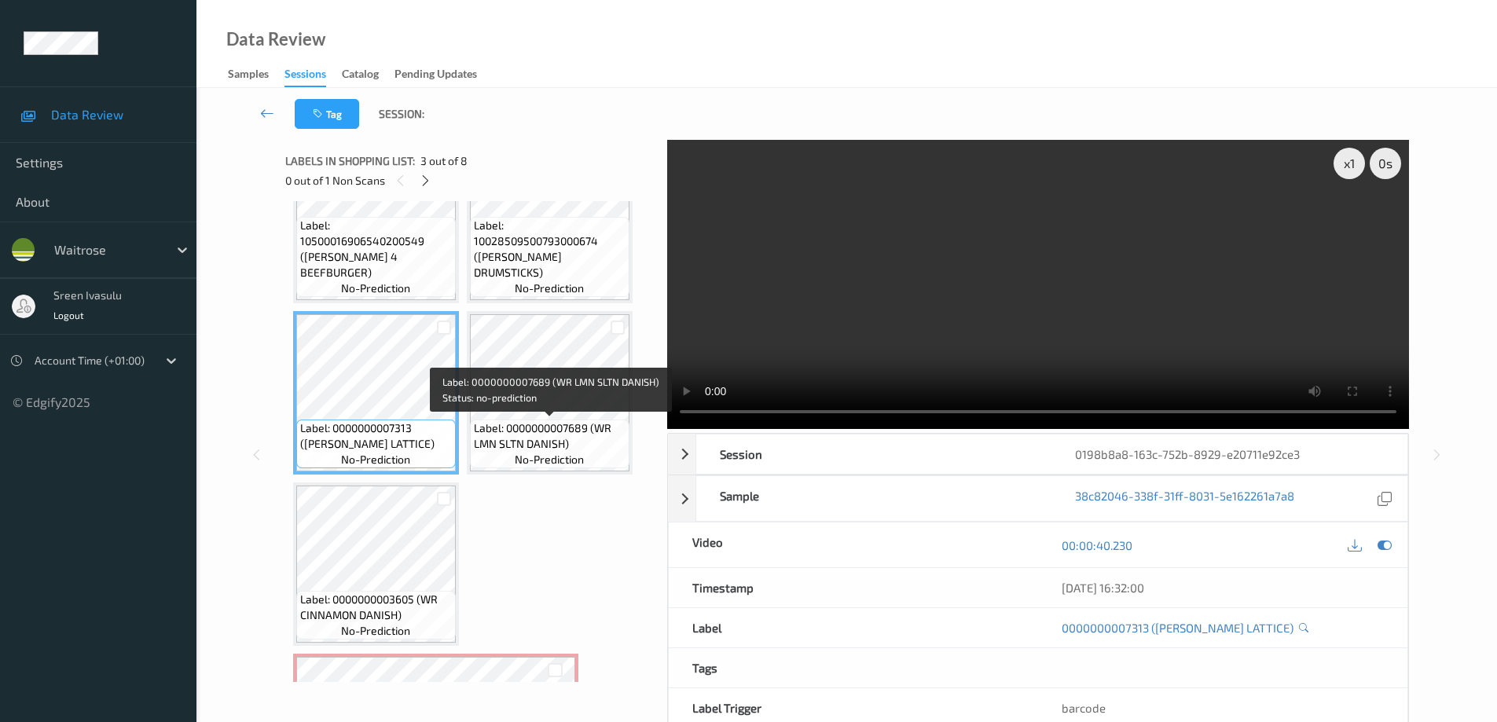
click at [565, 425] on span "Label: 0000000007689 (WR LMN SLTN DANISH)" at bounding box center [550, 435] width 152 height 31
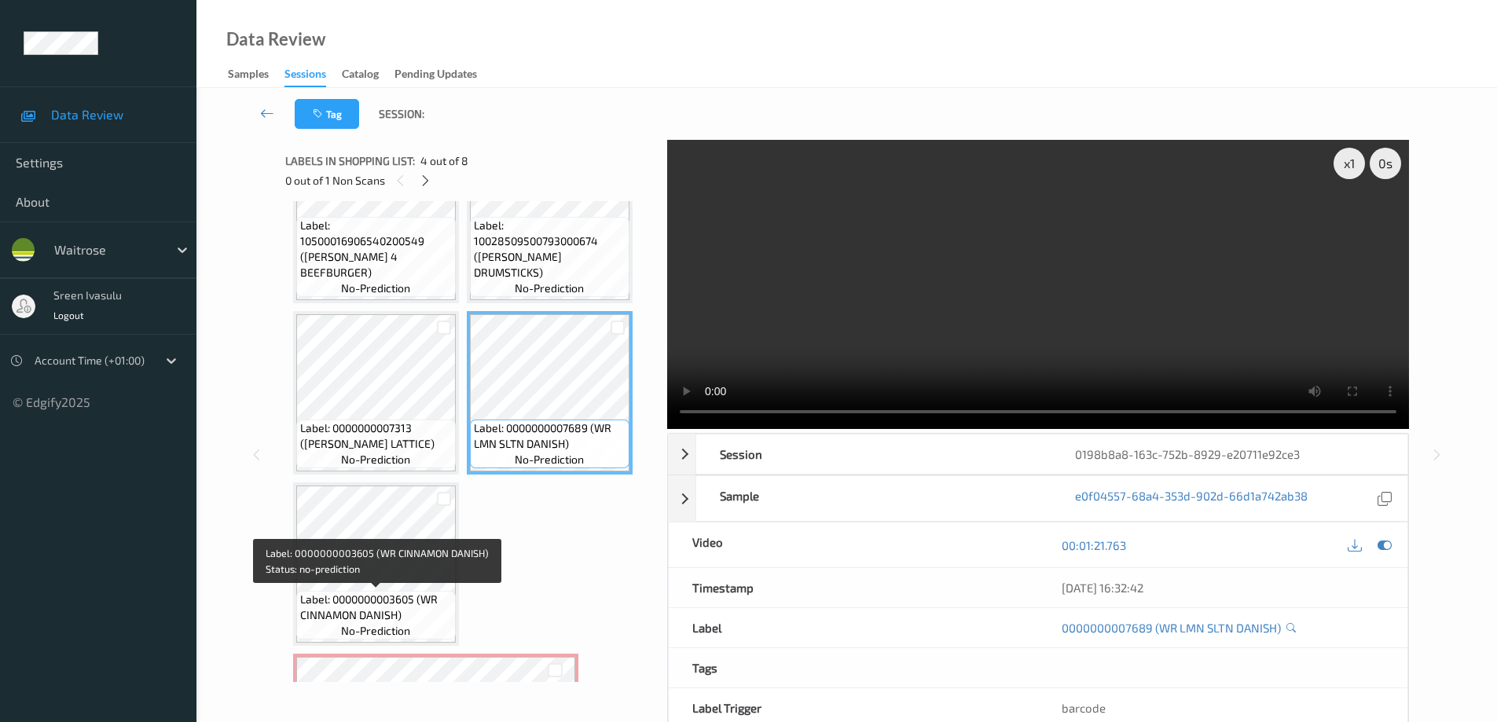
click at [336, 601] on span "Label: 0000000003605 (WR CINNAMON DANISH)" at bounding box center [376, 607] width 152 height 31
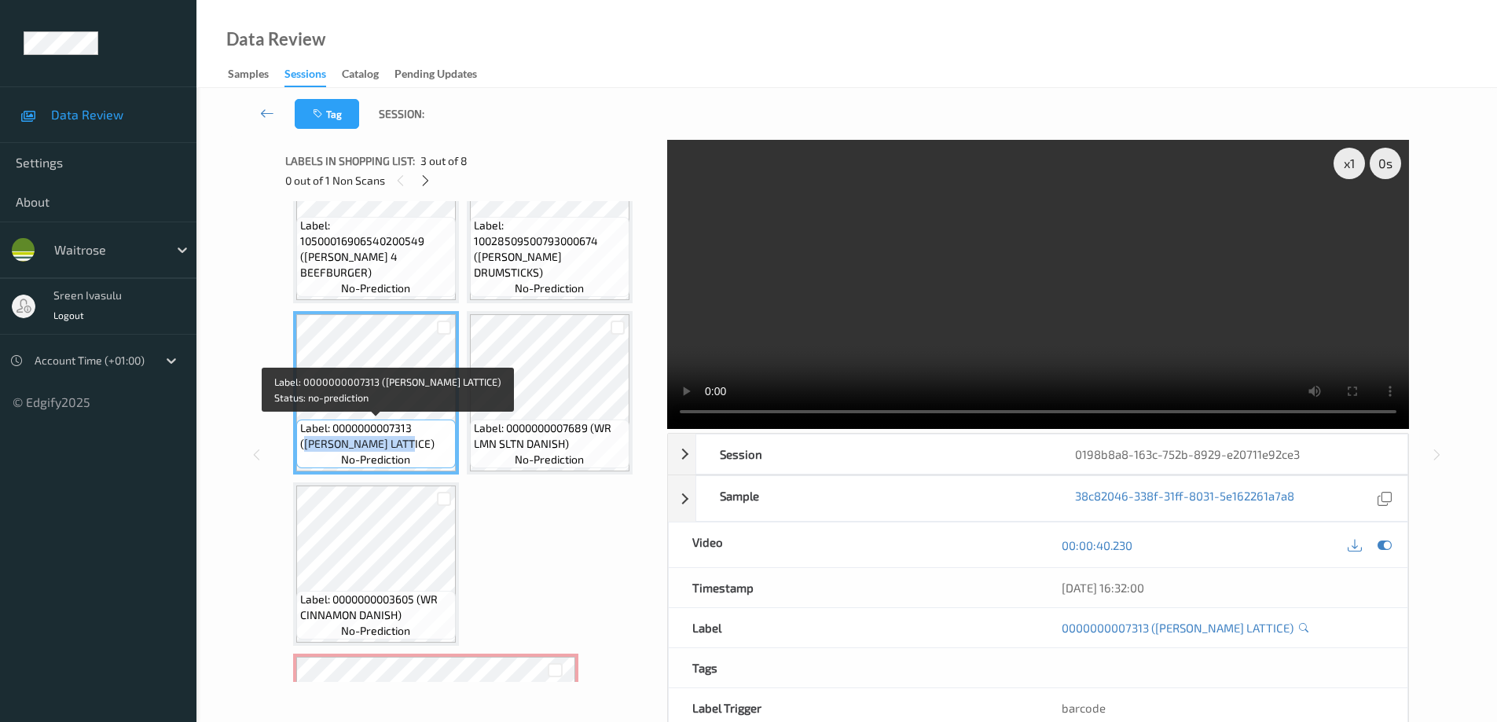
drag, startPoint x: 422, startPoint y: 426, endPoint x: 435, endPoint y: 438, distance: 17.2
click at [435, 438] on span "Label: 0000000007313 (WR CHERRY LATTICE)" at bounding box center [376, 435] width 152 height 31
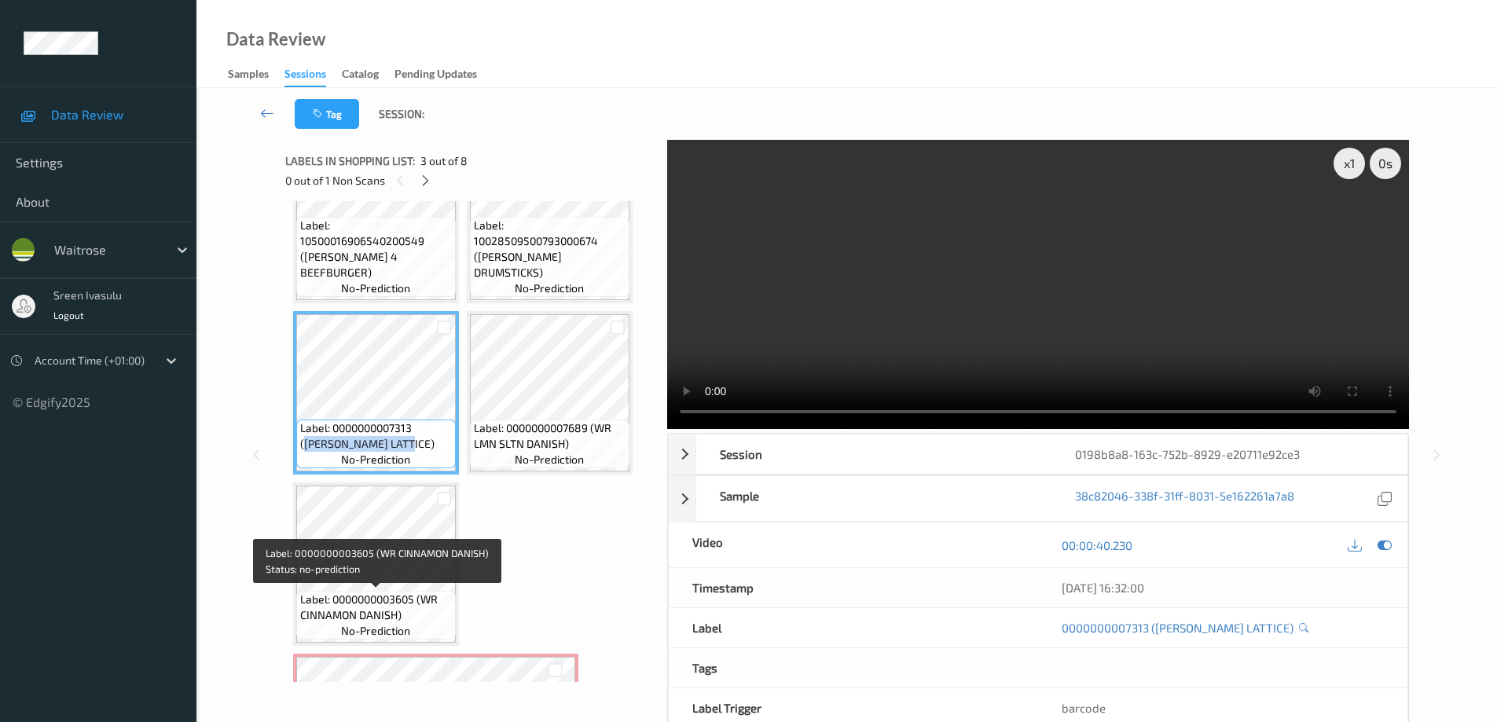
scroll to position [384, 0]
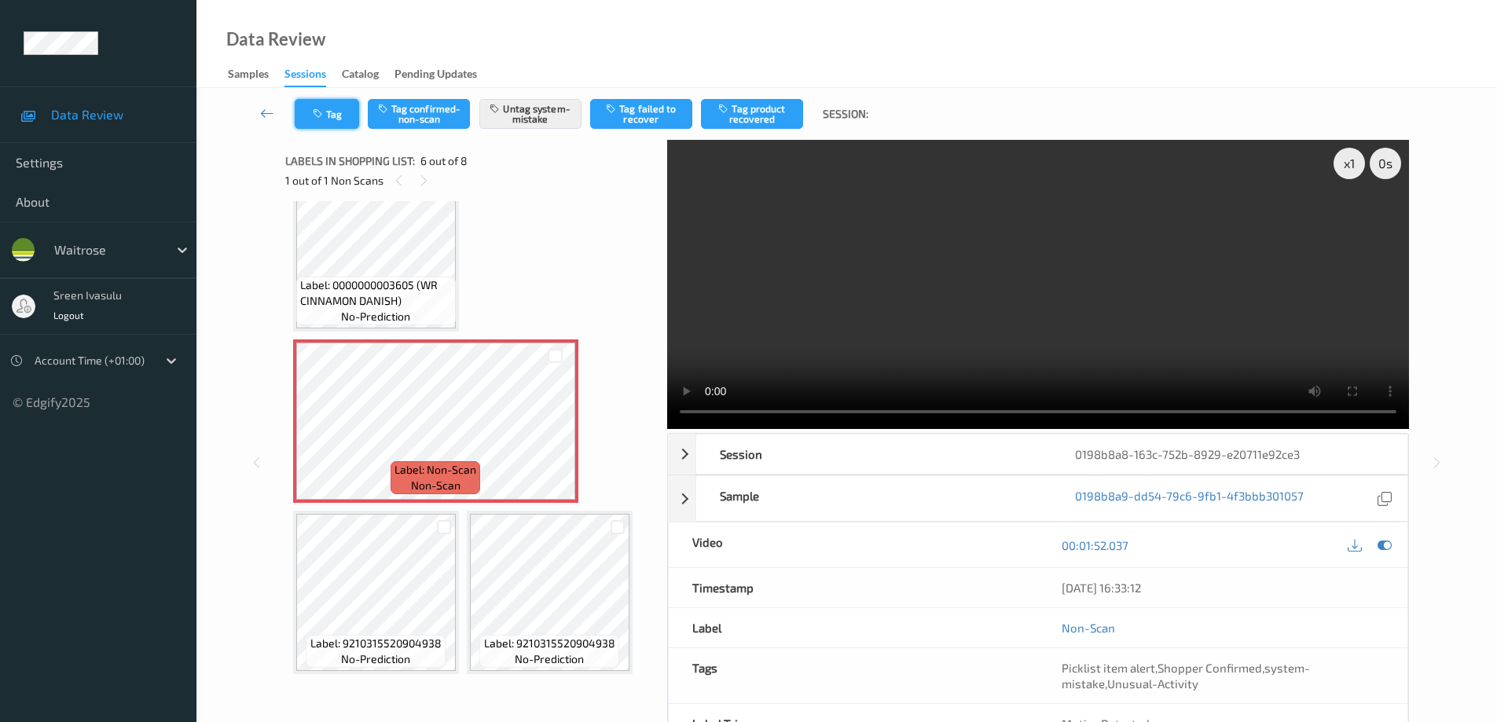
click at [336, 116] on button "Tag" at bounding box center [327, 114] width 64 height 30
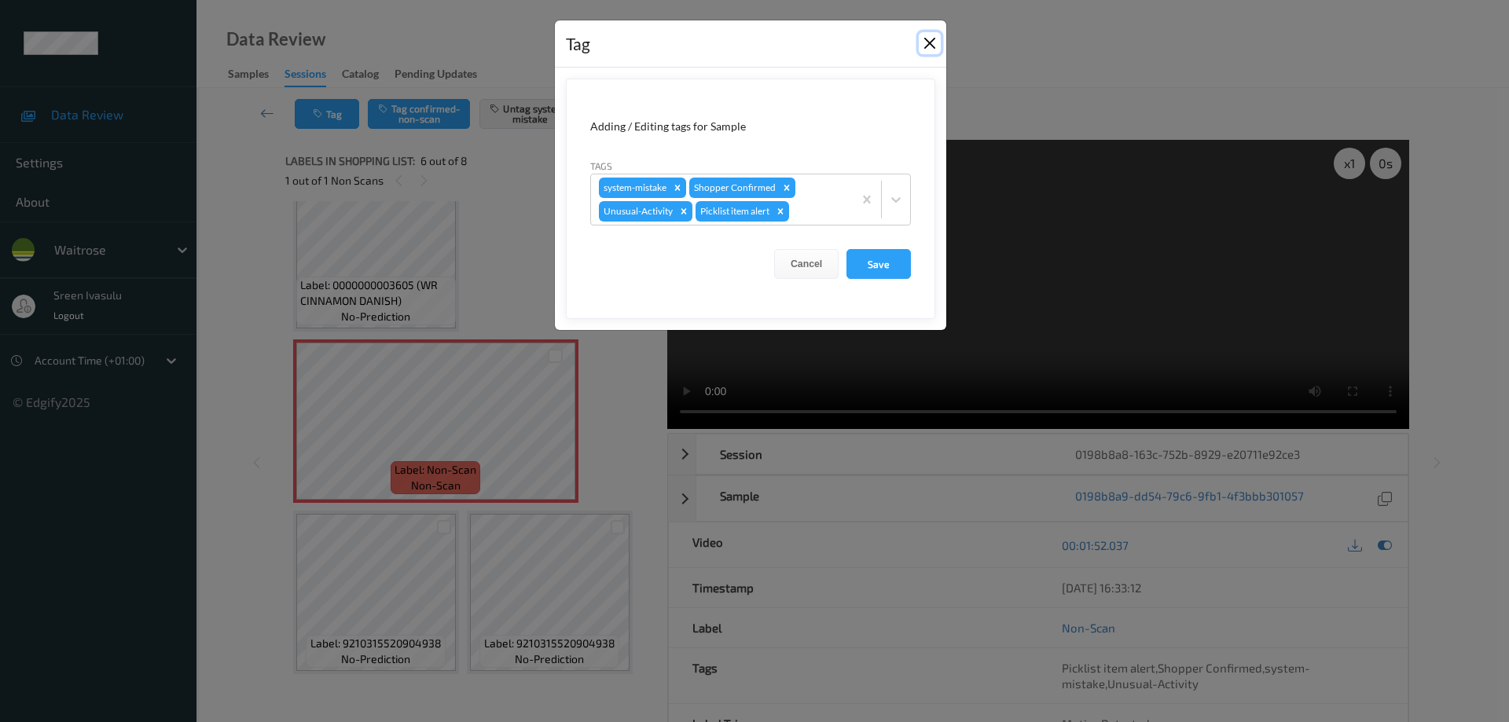
click at [935, 35] on button "Close" at bounding box center [930, 43] width 22 height 22
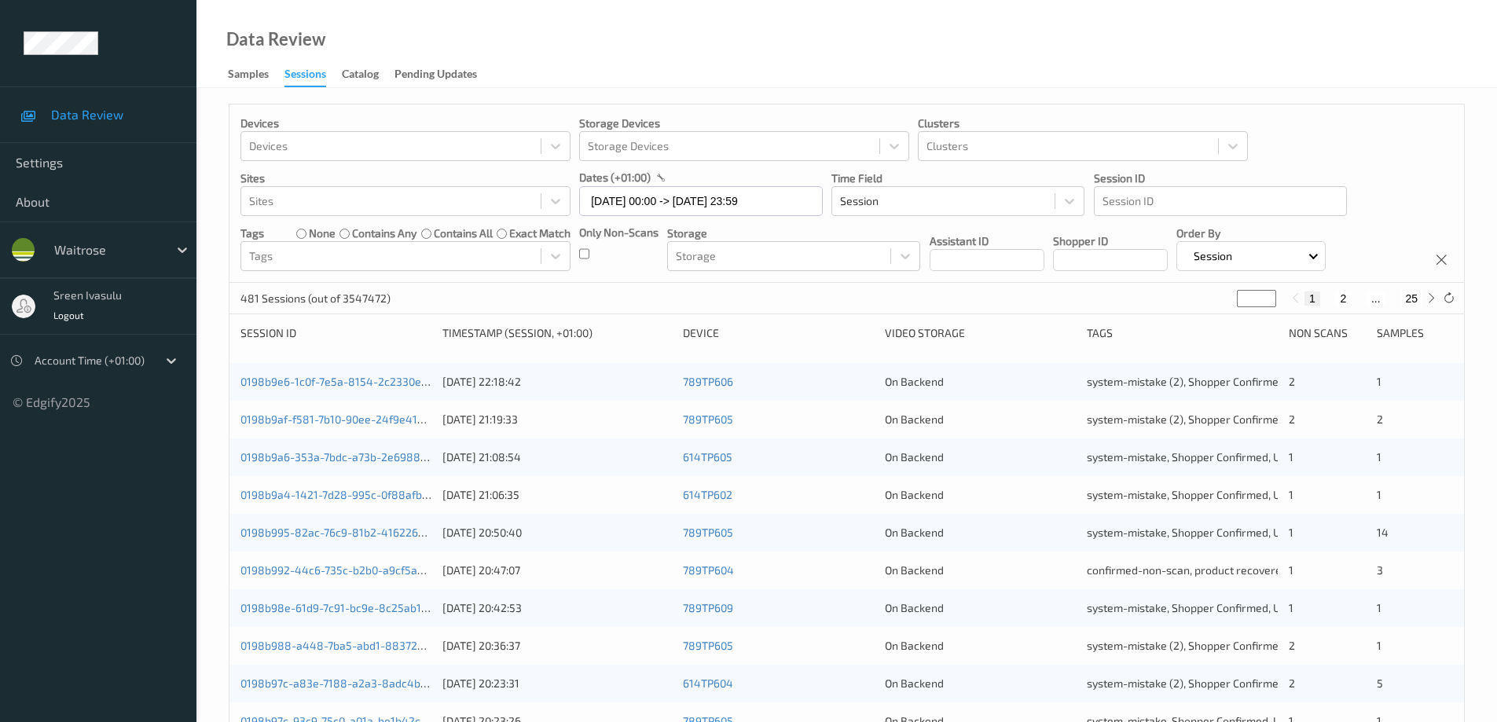
scroll to position [314, 0]
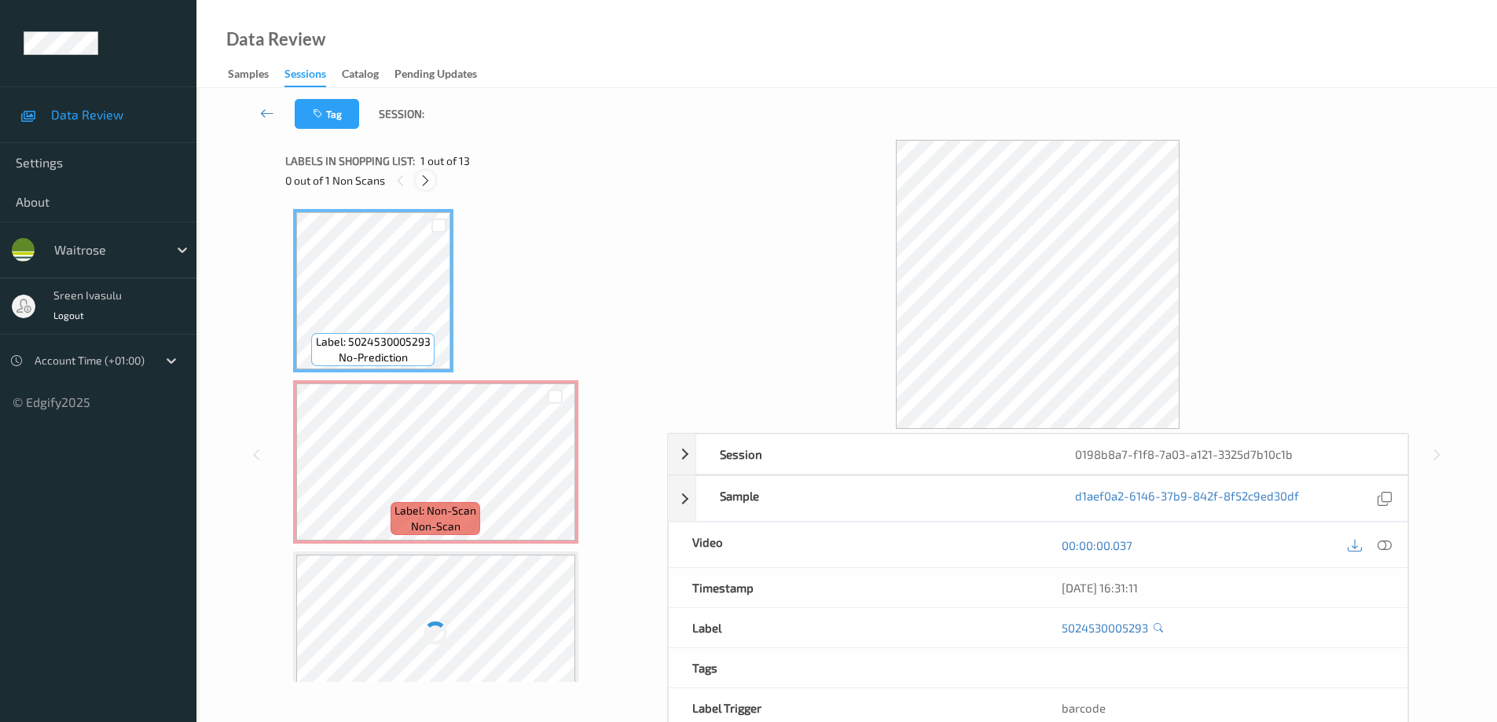
click at [426, 176] on icon at bounding box center [425, 181] width 13 height 14
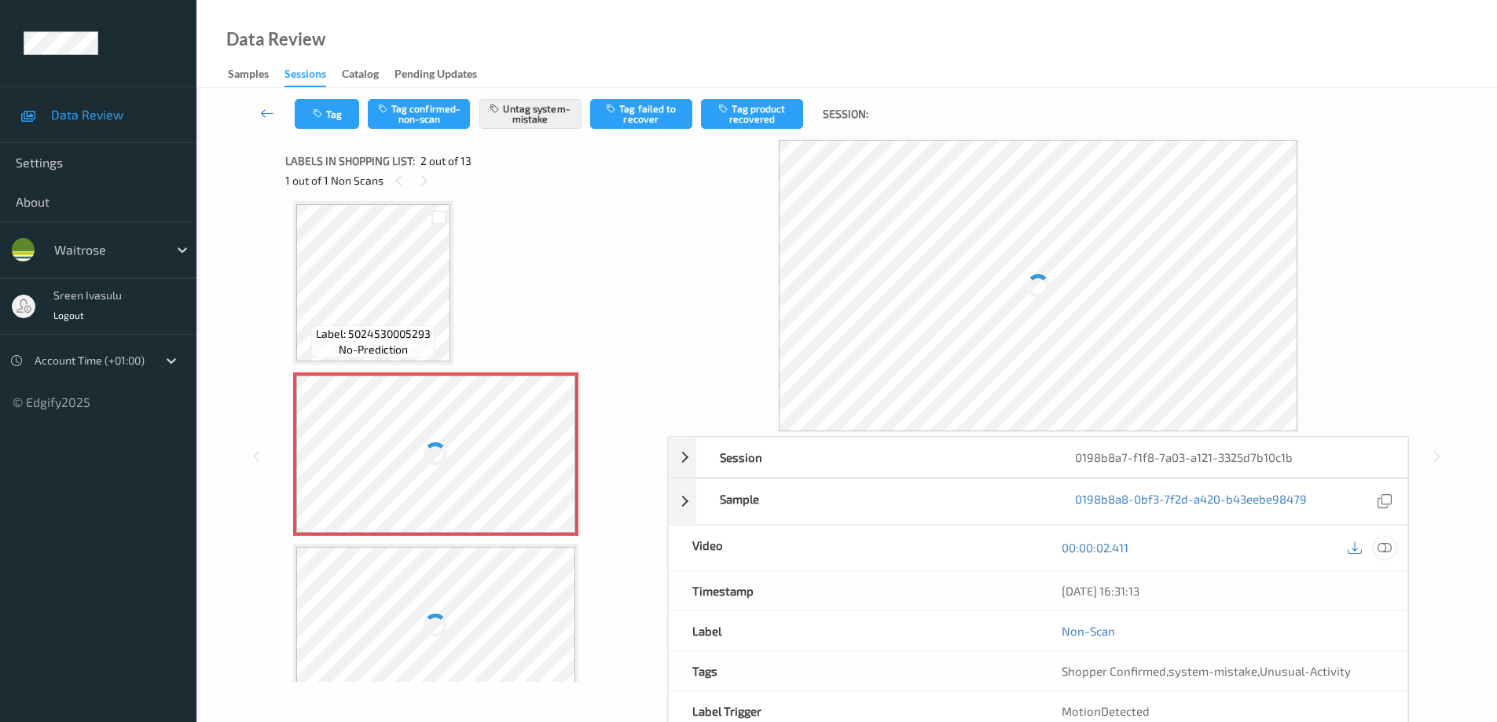
click at [1384, 546] on icon at bounding box center [1385, 548] width 14 height 14
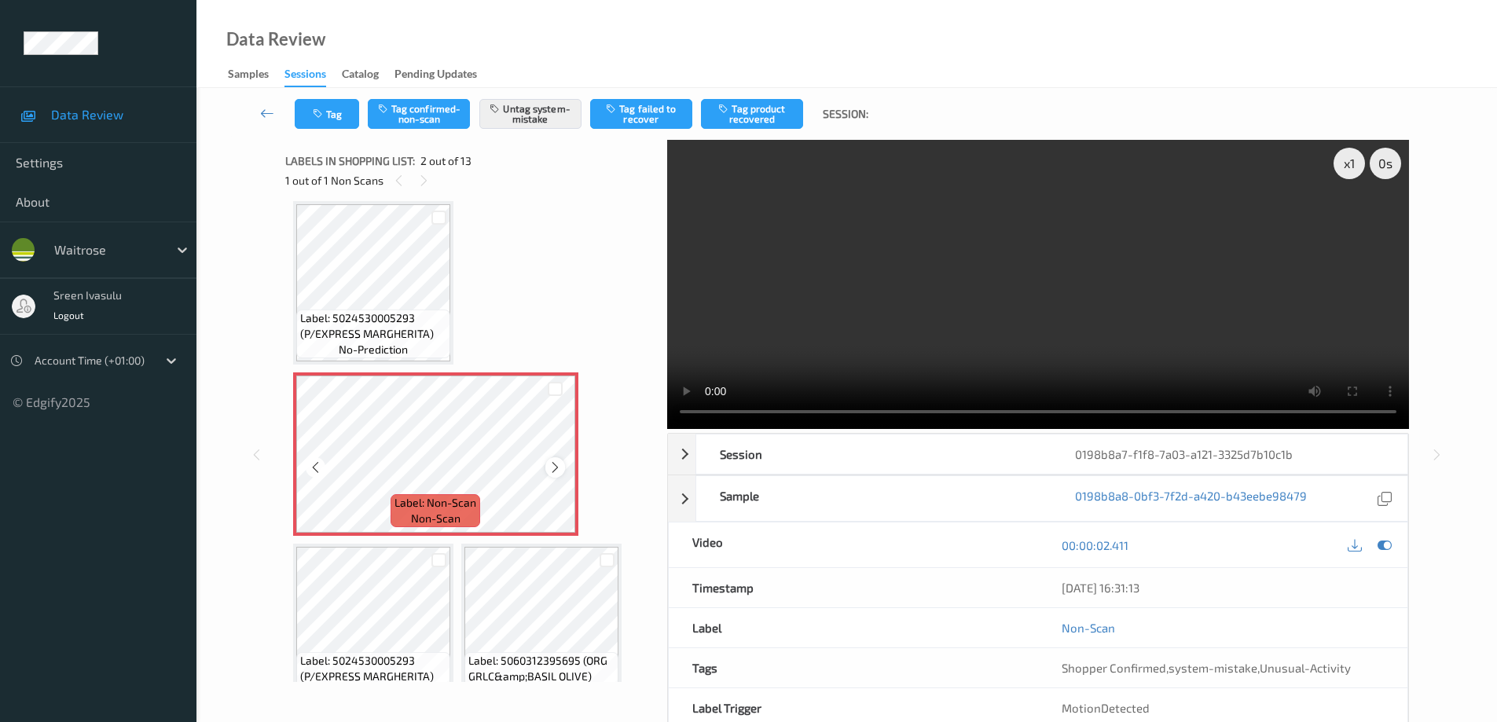
click at [550, 465] on icon at bounding box center [555, 468] width 13 height 14
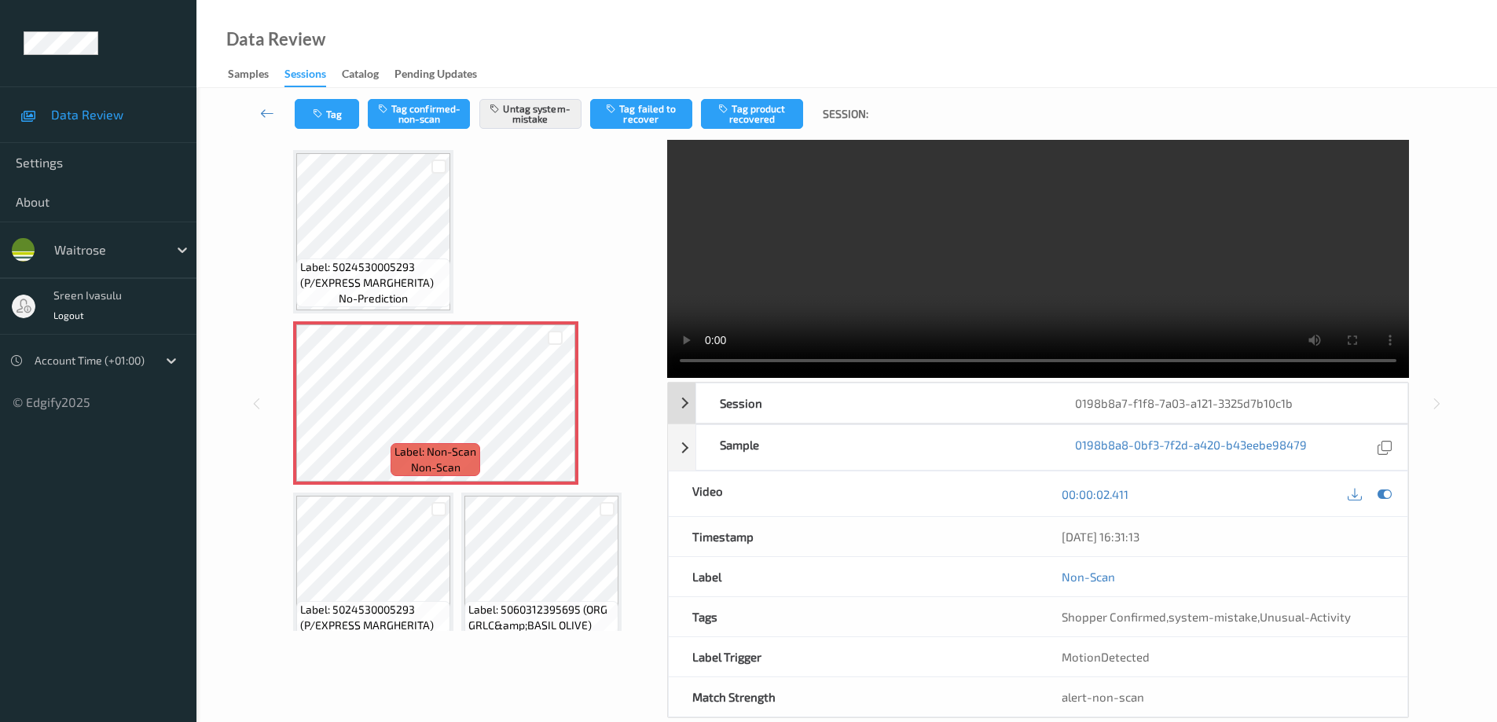
scroll to position [79, 0]
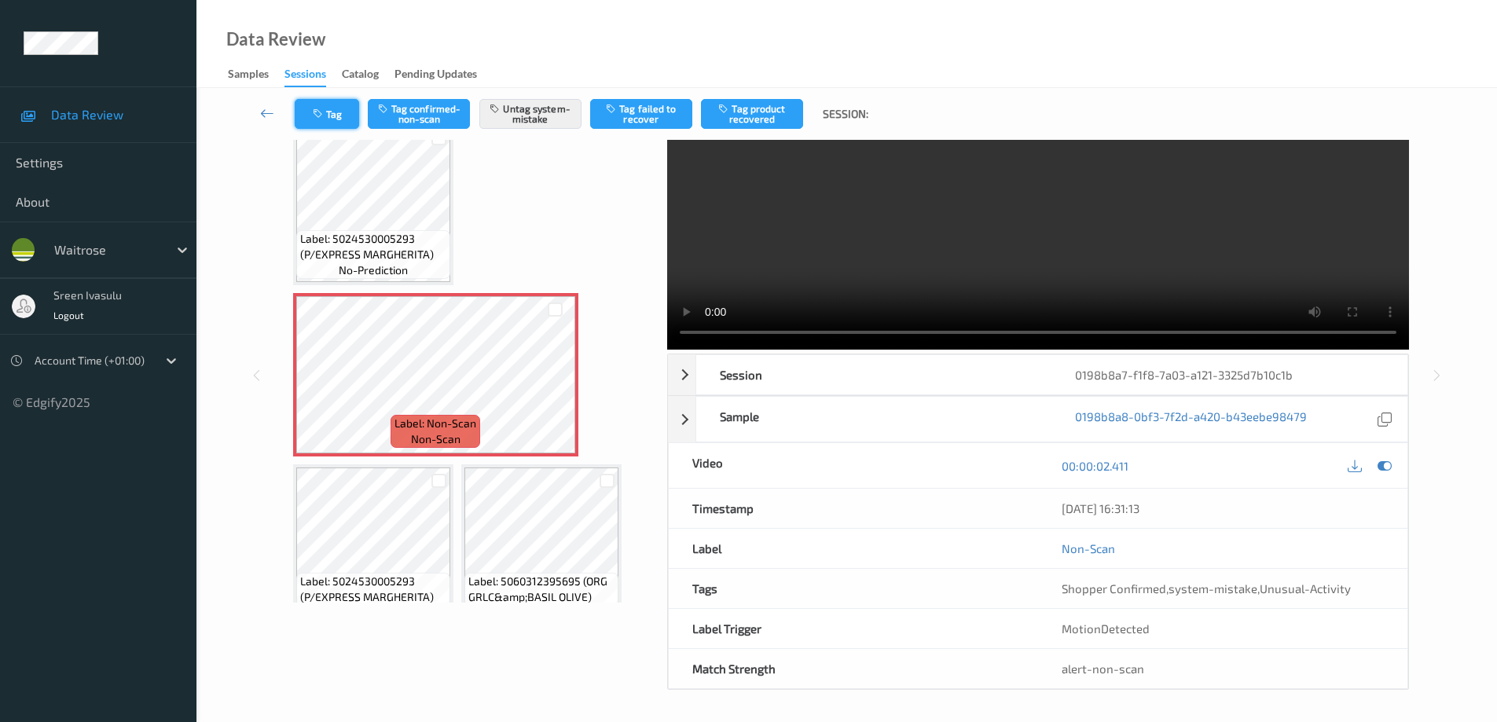
click at [339, 118] on button "Tag" at bounding box center [327, 114] width 64 height 30
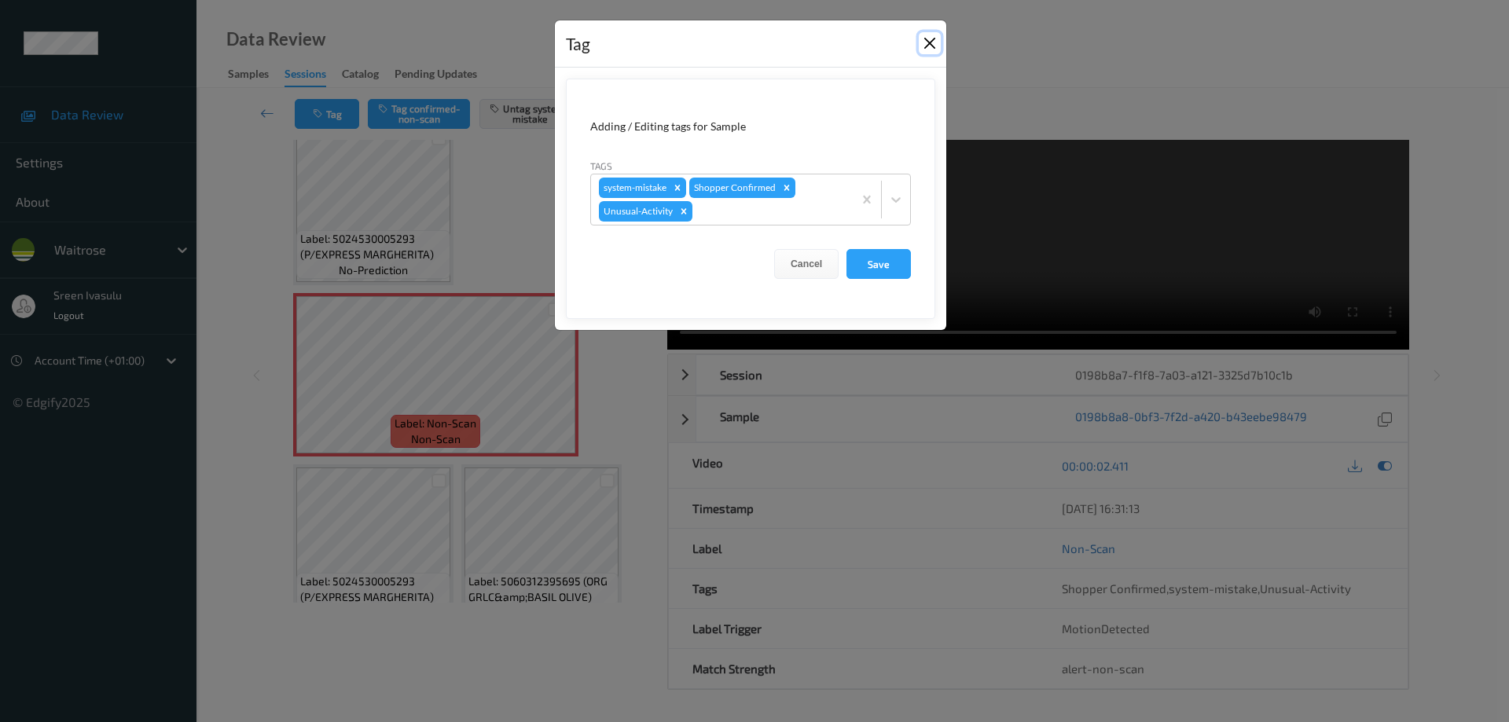
click at [927, 42] on button "Close" at bounding box center [930, 43] width 22 height 22
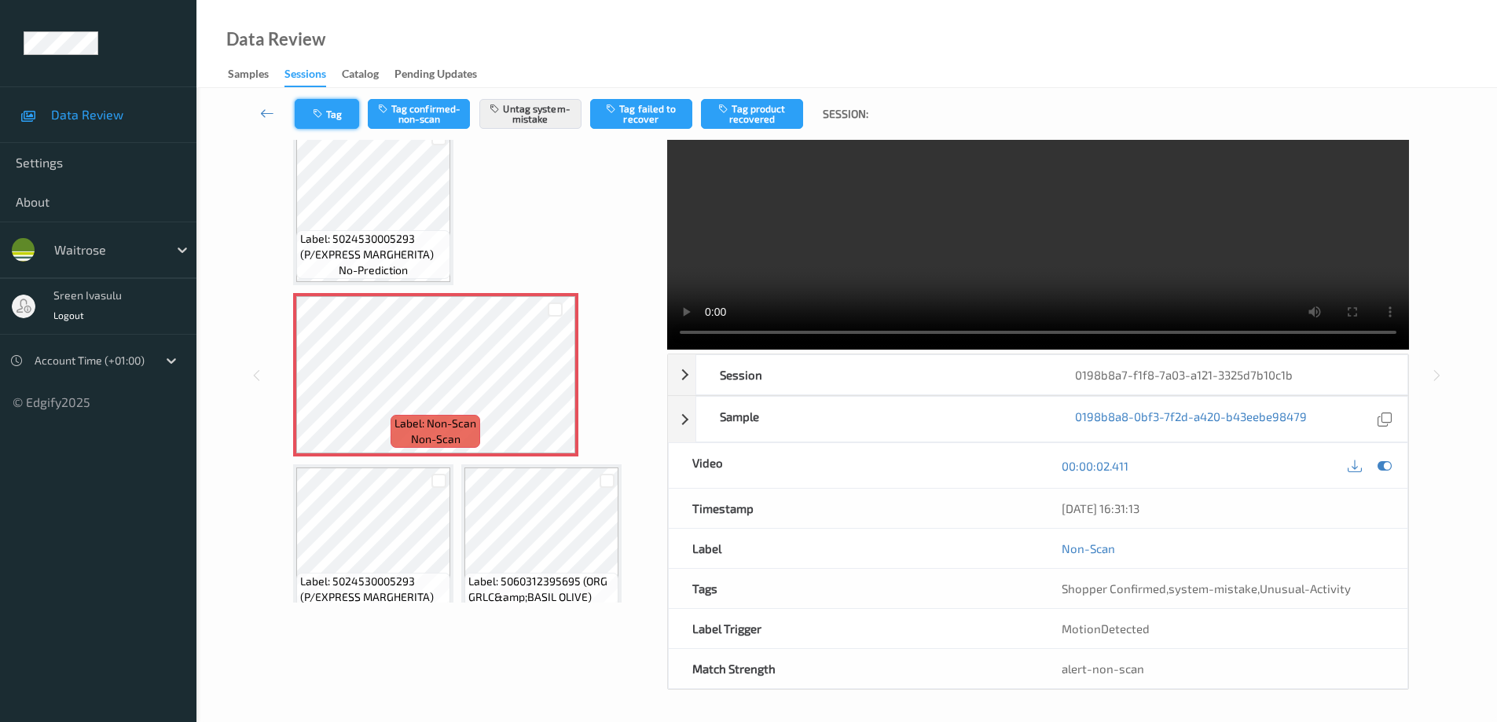
click at [351, 119] on button "Tag" at bounding box center [327, 114] width 64 height 30
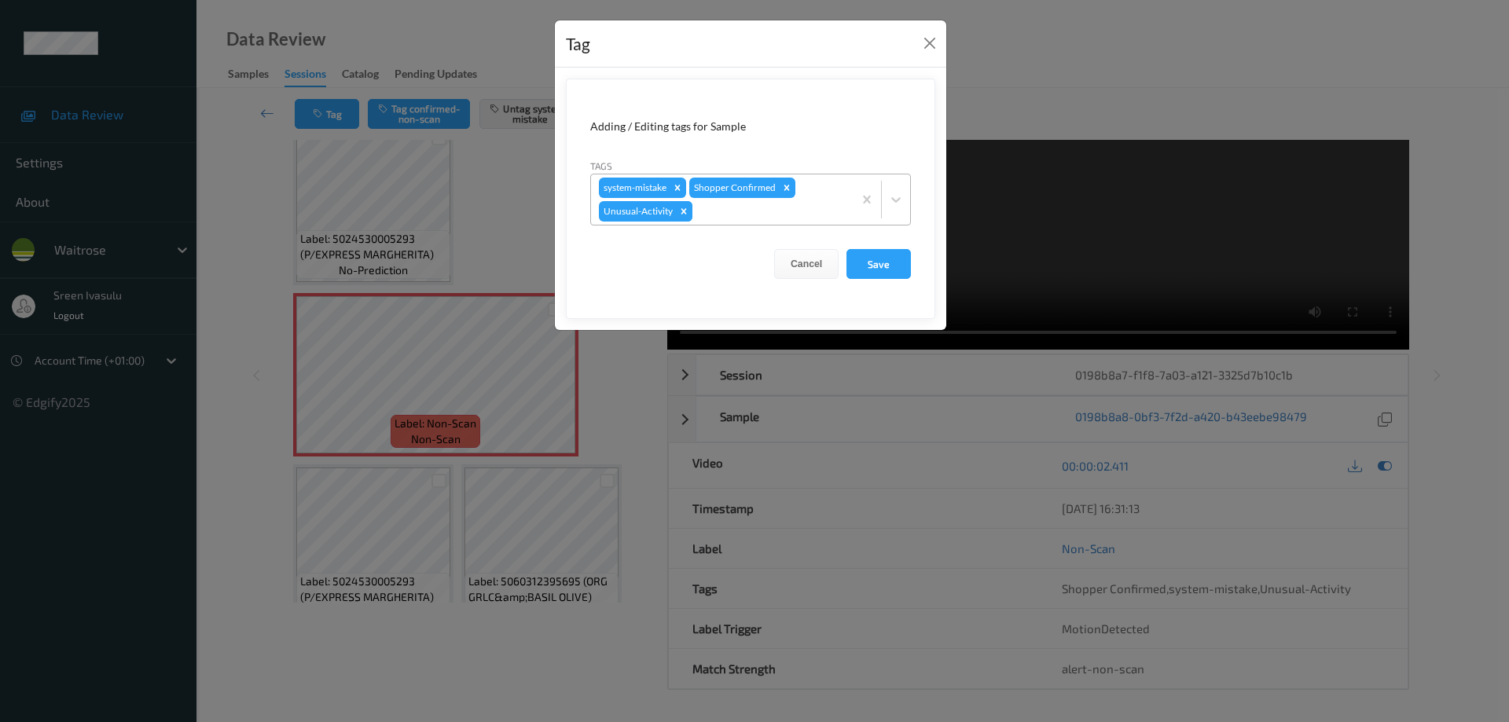
click at [681, 211] on icon "Remove Unusual-Activity" at bounding box center [683, 211] width 11 height 11
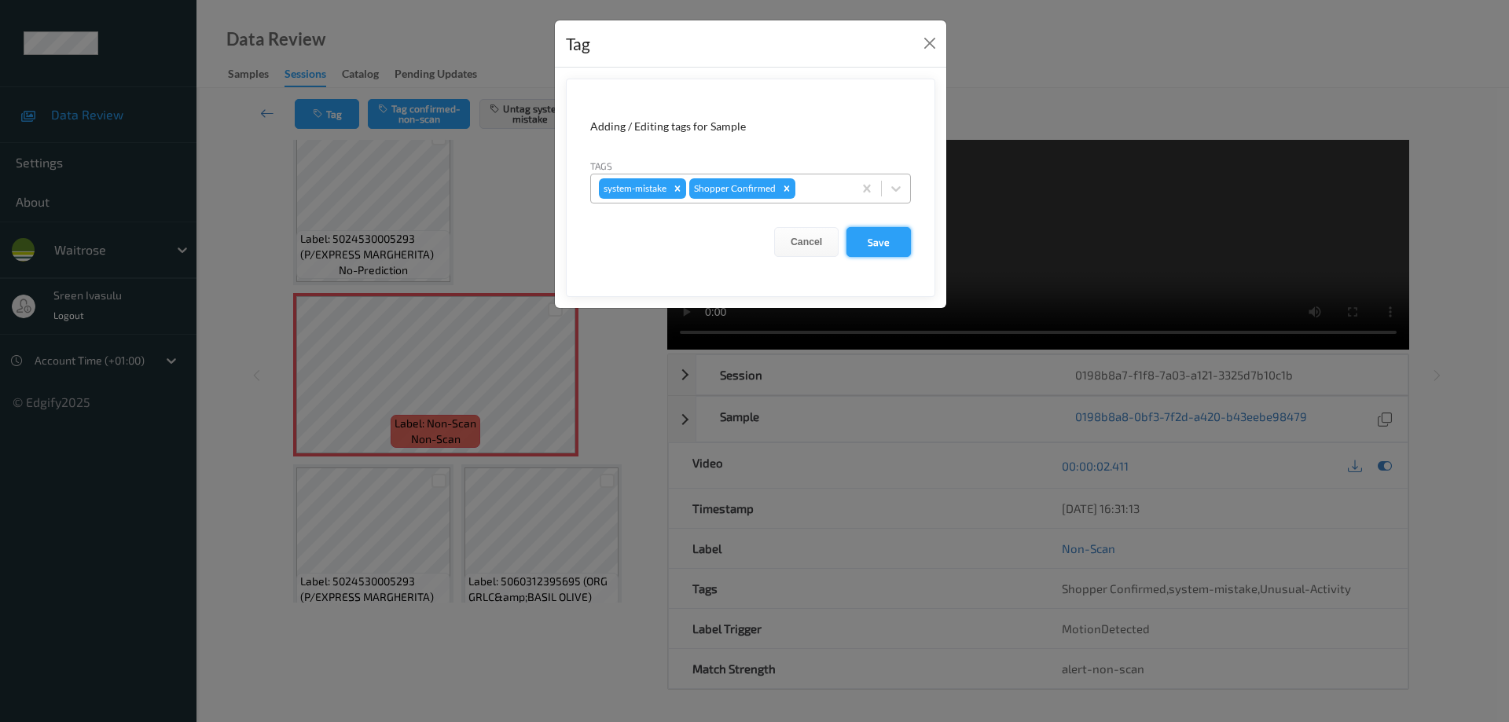
click at [865, 243] on button "Save" at bounding box center [878, 242] width 64 height 30
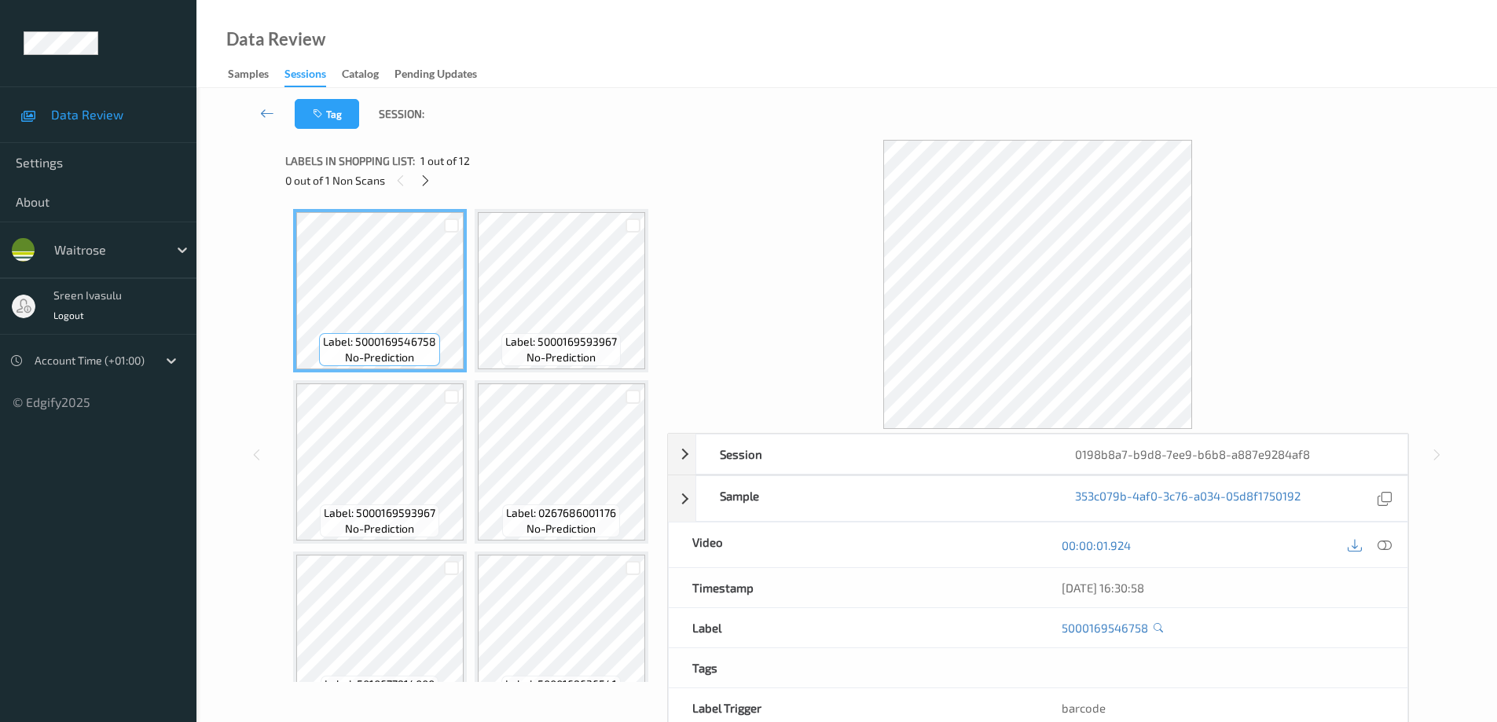
click at [435, 181] on div "0 out of 1 Non Scans" at bounding box center [470, 181] width 371 height 20
click at [428, 177] on icon at bounding box center [425, 181] width 13 height 14
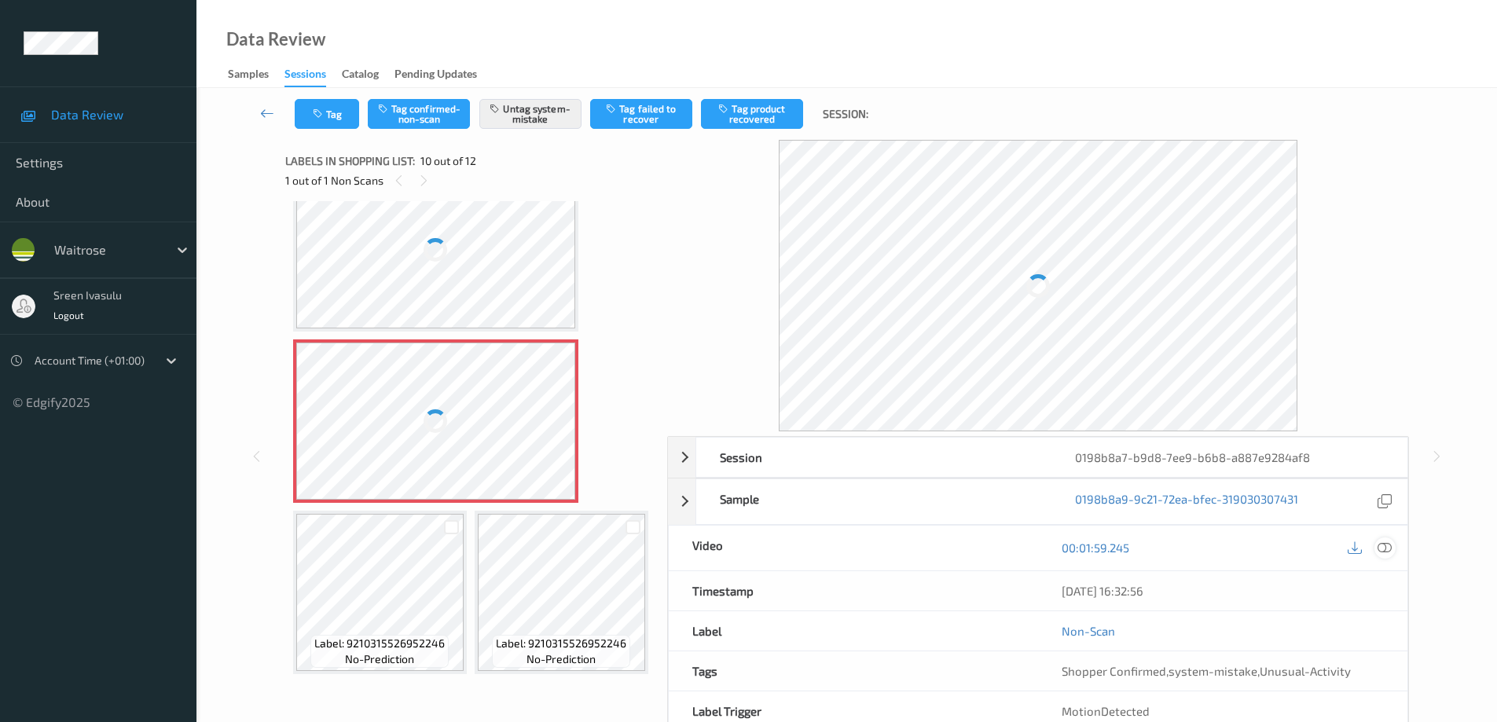
click at [1387, 550] on icon at bounding box center [1385, 548] width 14 height 14
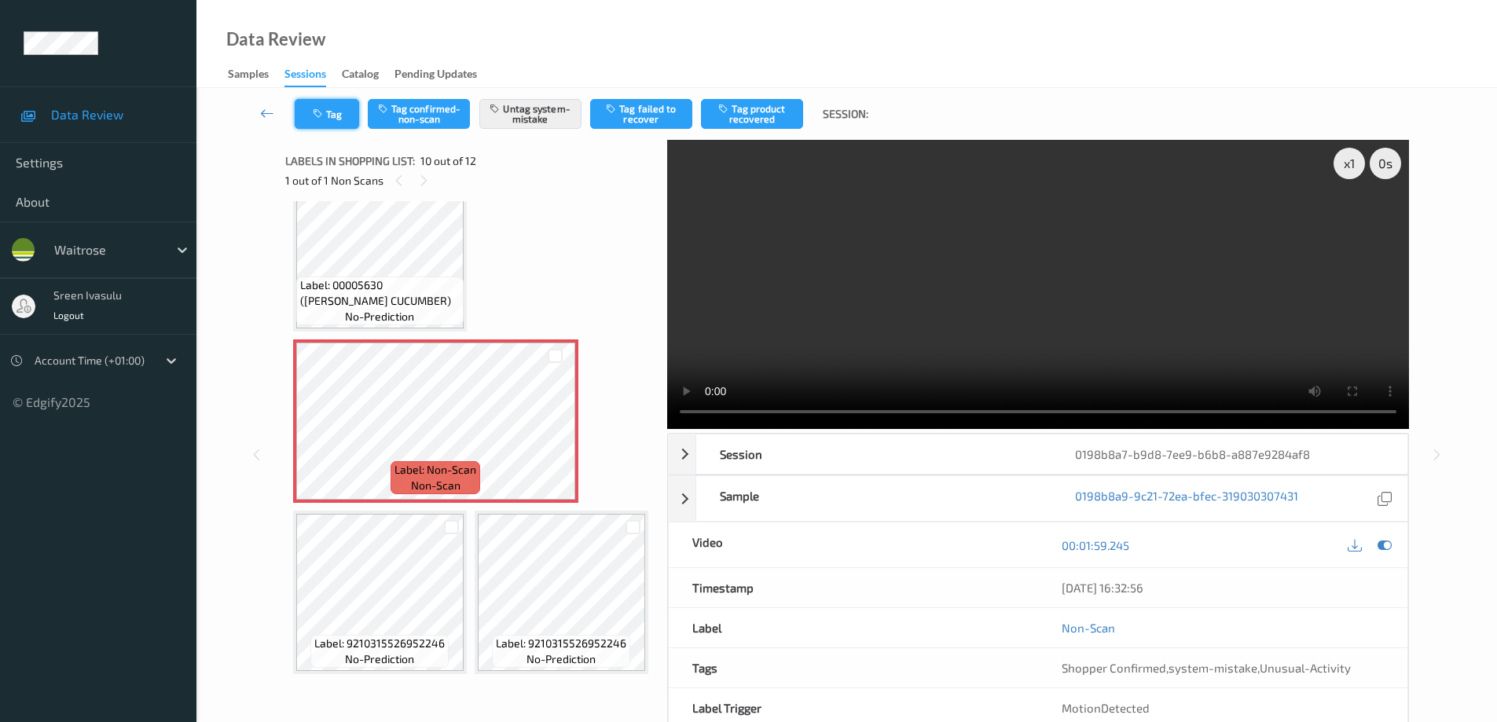
click at [325, 125] on button "Tag" at bounding box center [327, 114] width 64 height 30
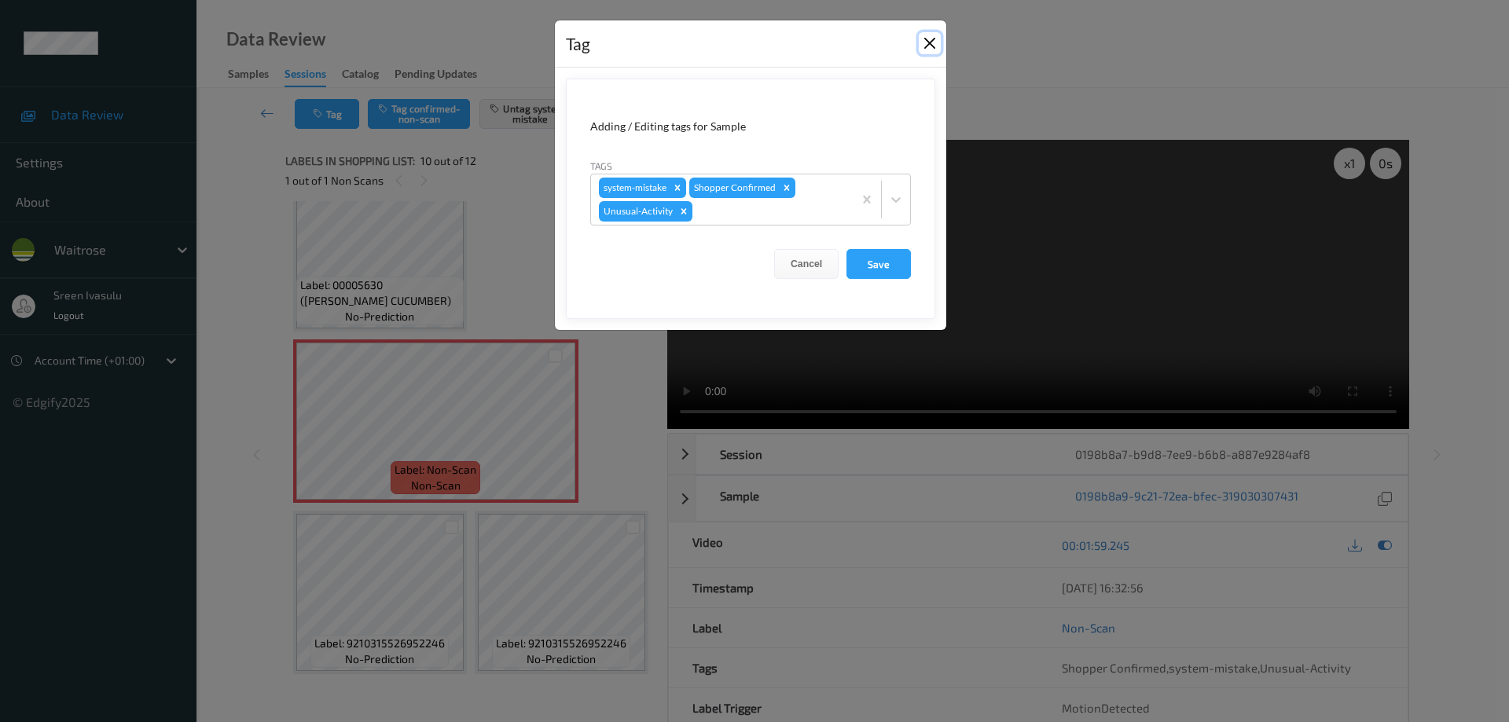
click at [931, 49] on button "Close" at bounding box center [930, 43] width 22 height 22
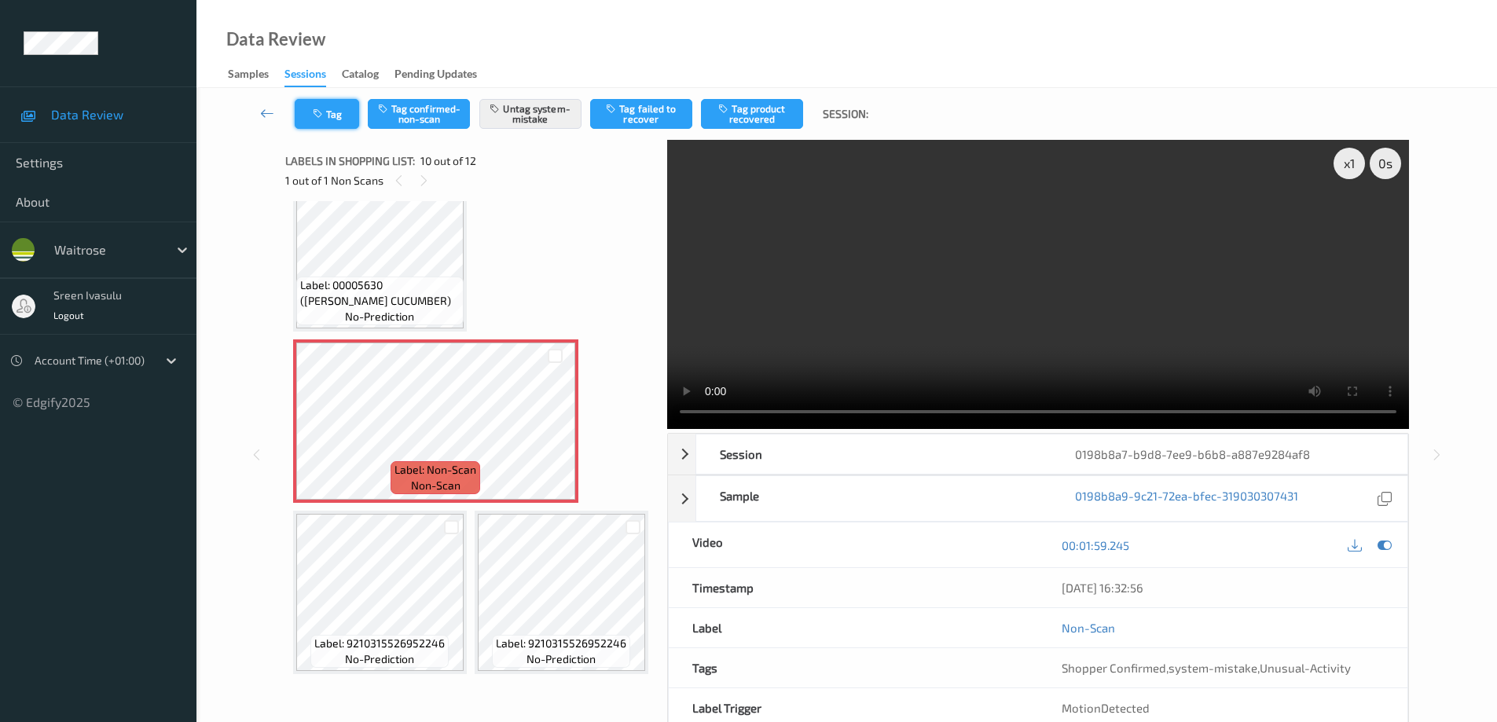
click at [325, 114] on icon "button" at bounding box center [319, 113] width 13 height 11
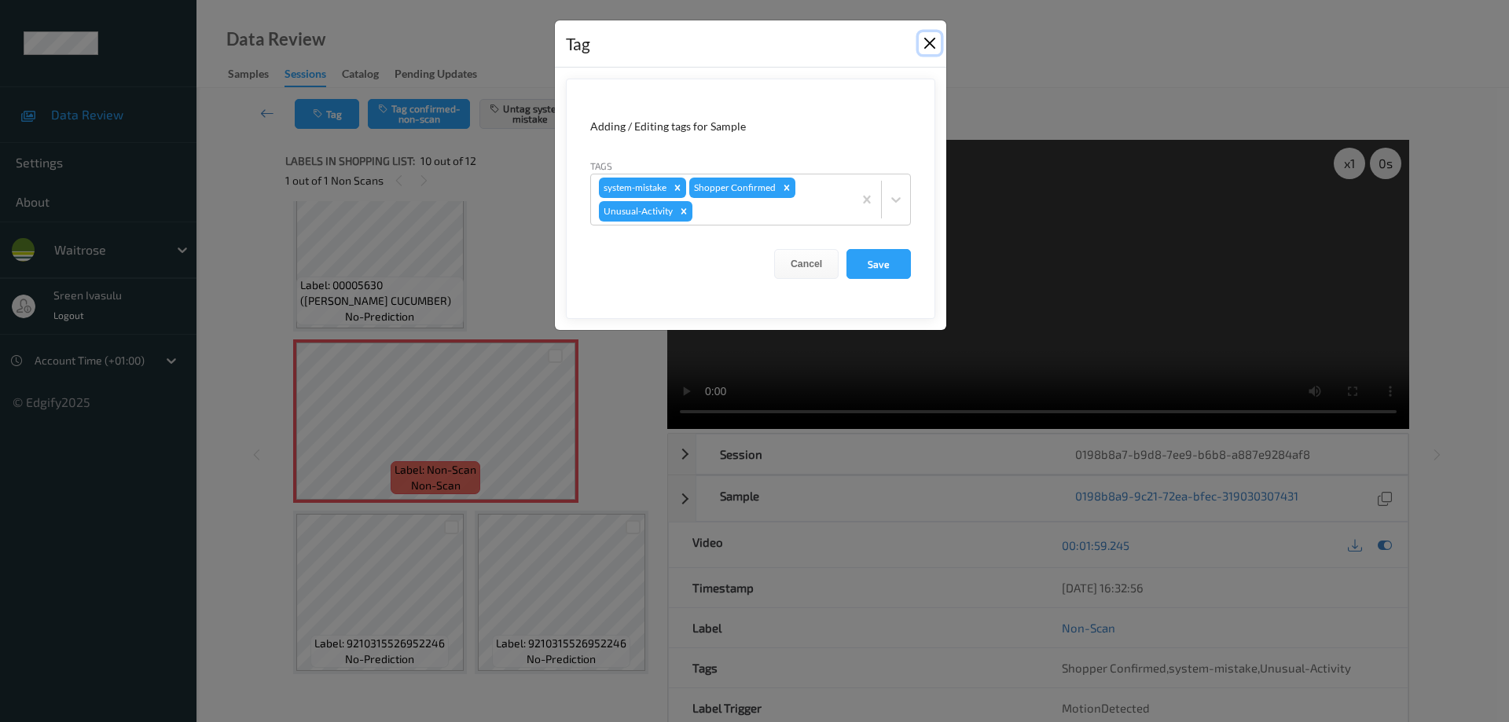
click at [922, 44] on button "Close" at bounding box center [930, 43] width 22 height 22
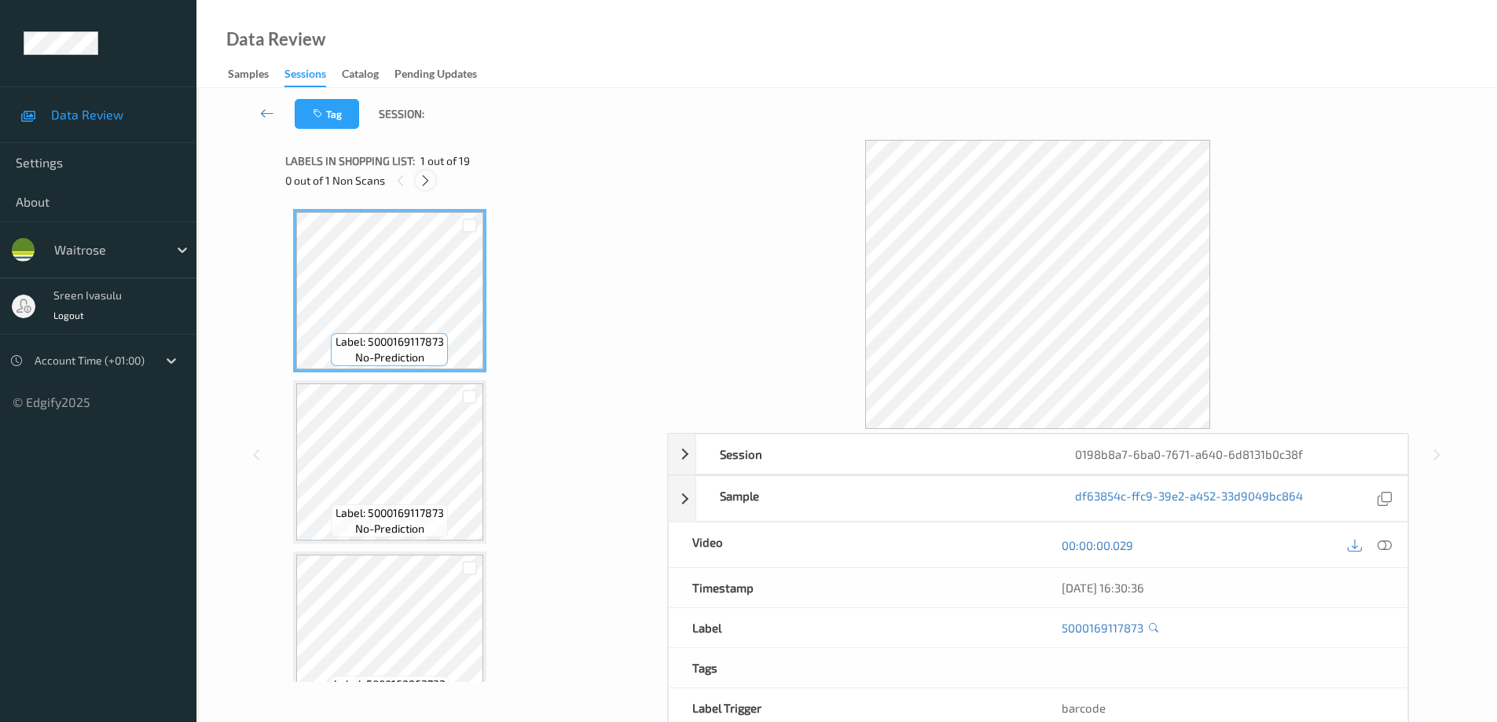
click at [424, 182] on icon at bounding box center [425, 181] width 13 height 14
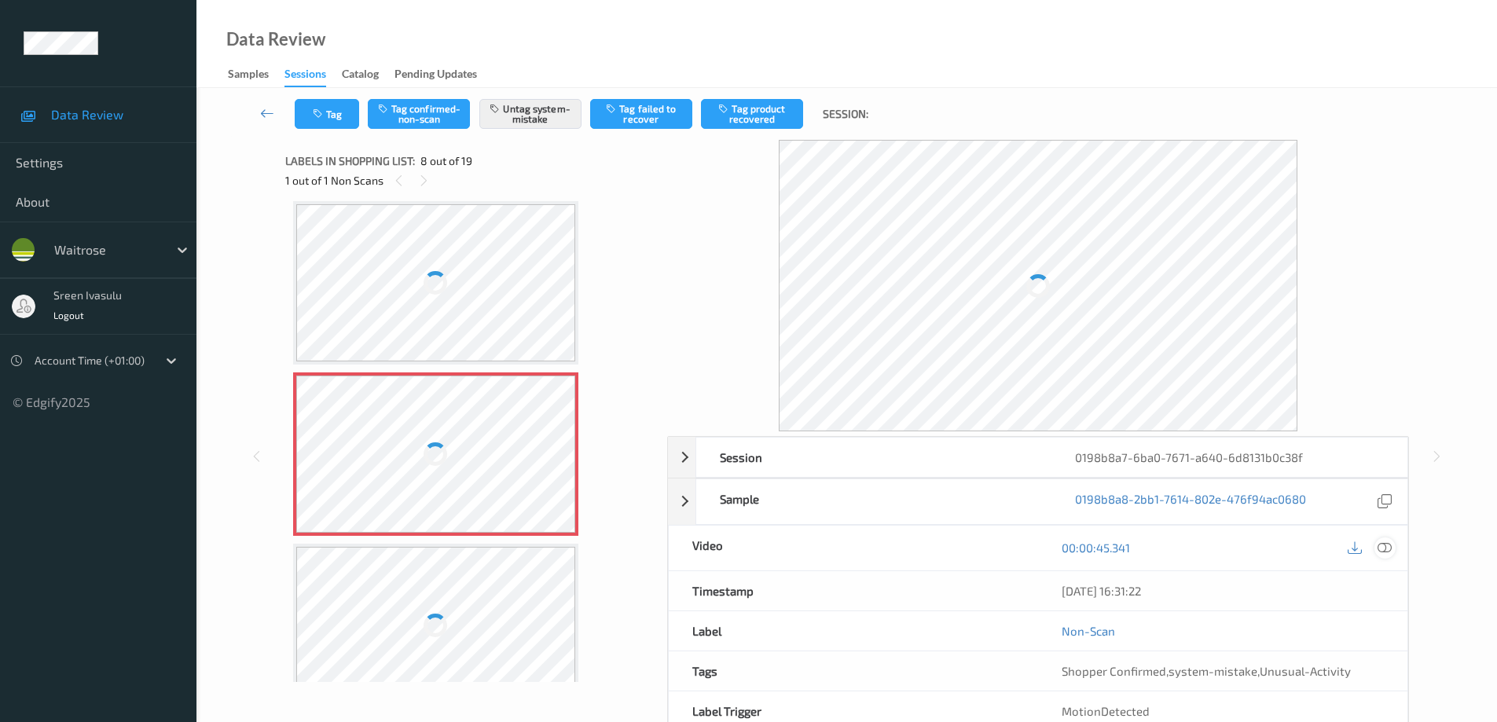
click at [1383, 551] on icon at bounding box center [1385, 548] width 14 height 14
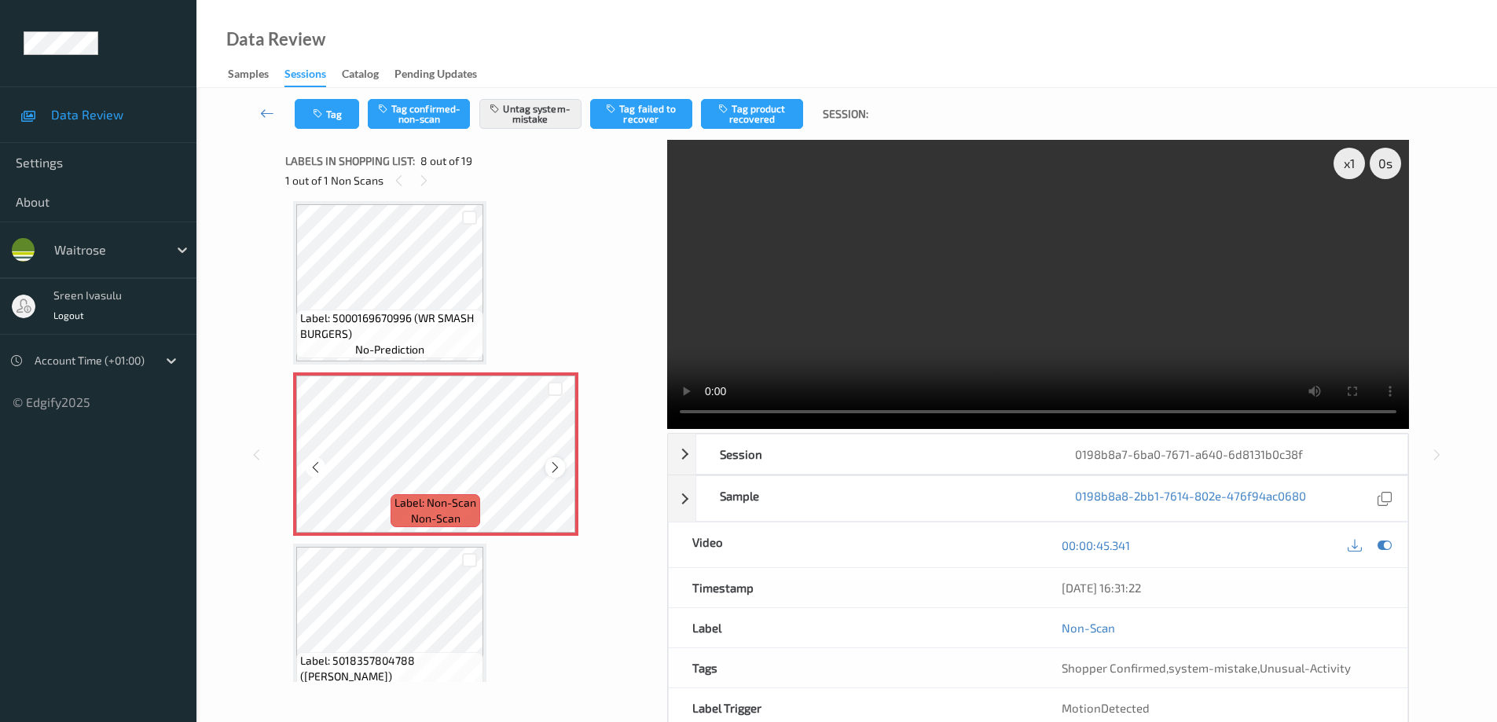
click at [555, 471] on icon at bounding box center [555, 468] width 13 height 14
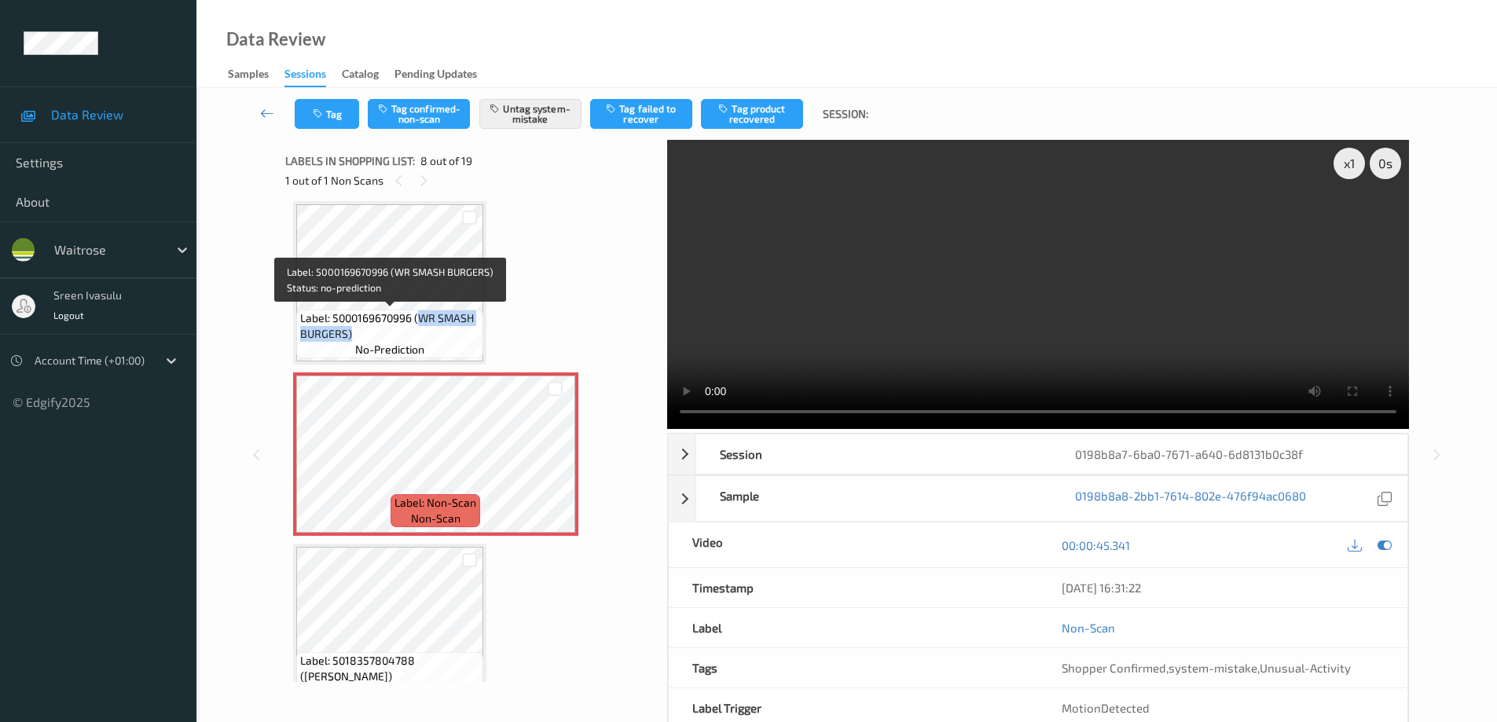
drag, startPoint x: 419, startPoint y: 324, endPoint x: 442, endPoint y: 330, distance: 23.6
click at [442, 330] on span "Label: 5000169670996 (WR SMASH BURGERS)" at bounding box center [389, 325] width 179 height 31
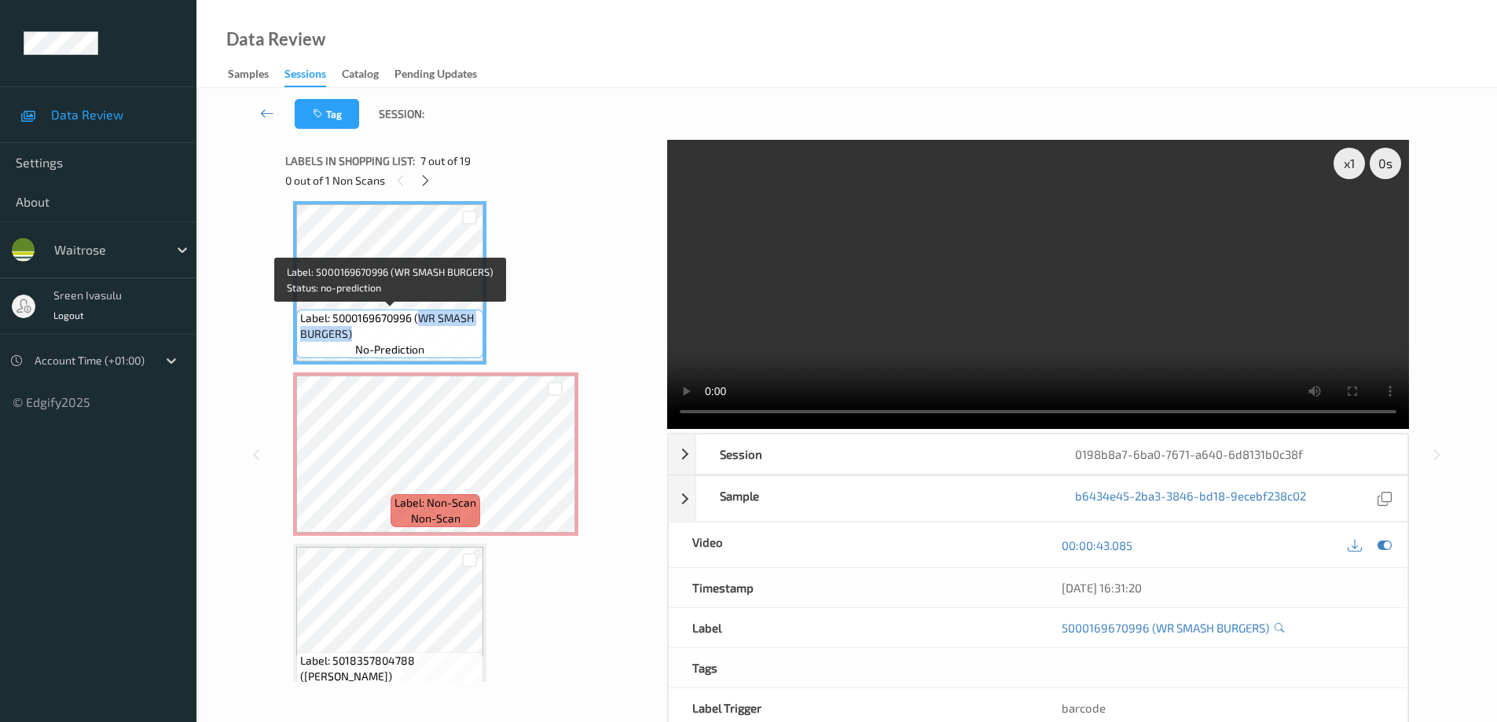
copy span "WR SMASH BURGERS)"
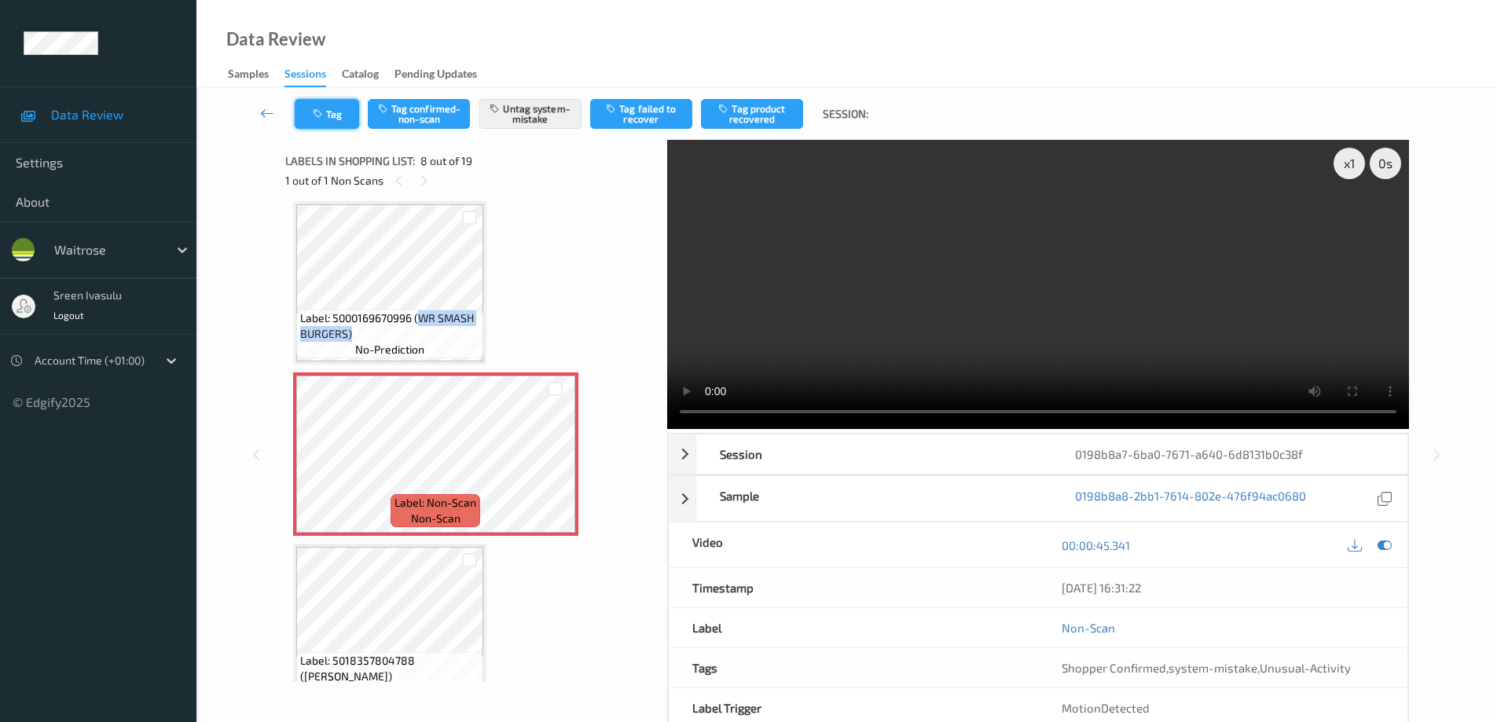
click at [343, 120] on button "Tag" at bounding box center [327, 114] width 64 height 30
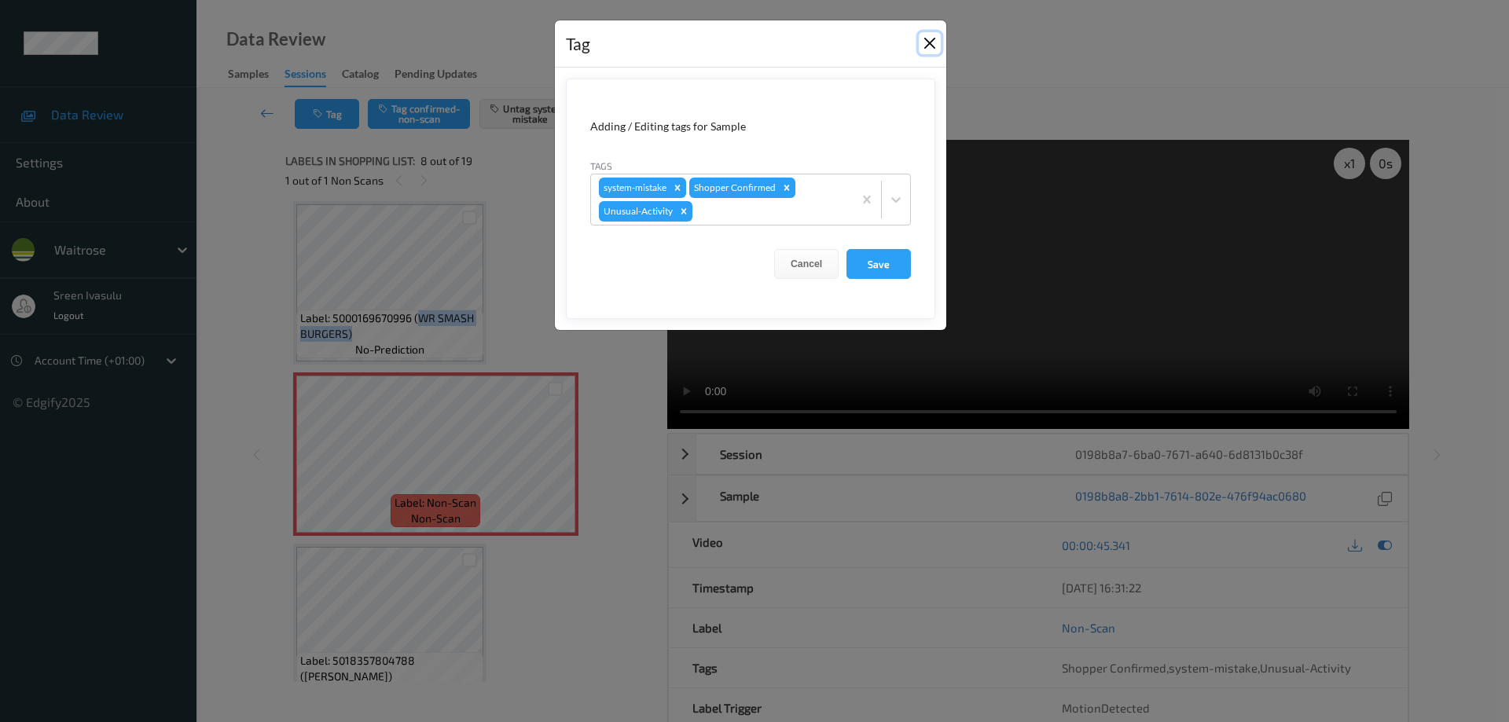
click at [930, 41] on button "Close" at bounding box center [930, 43] width 22 height 22
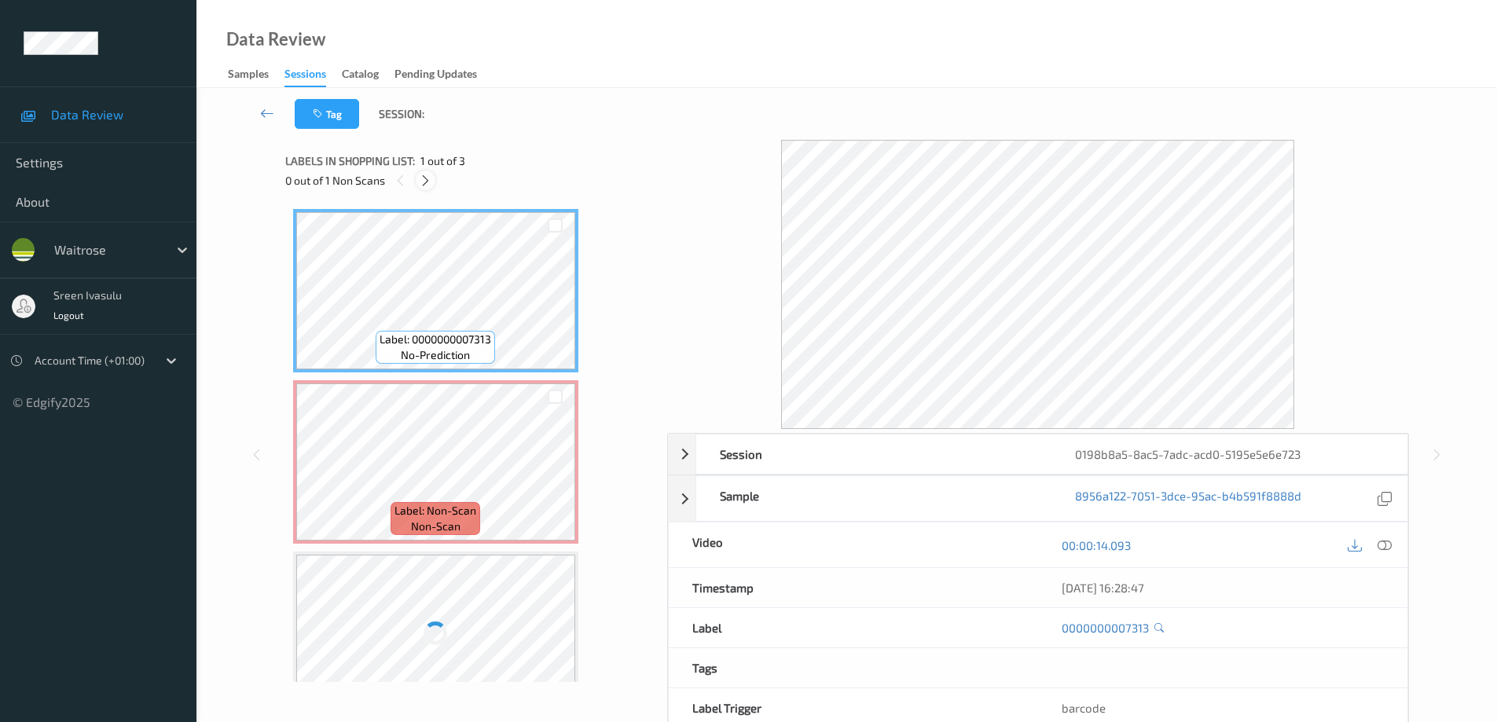
click at [428, 185] on icon at bounding box center [425, 181] width 13 height 14
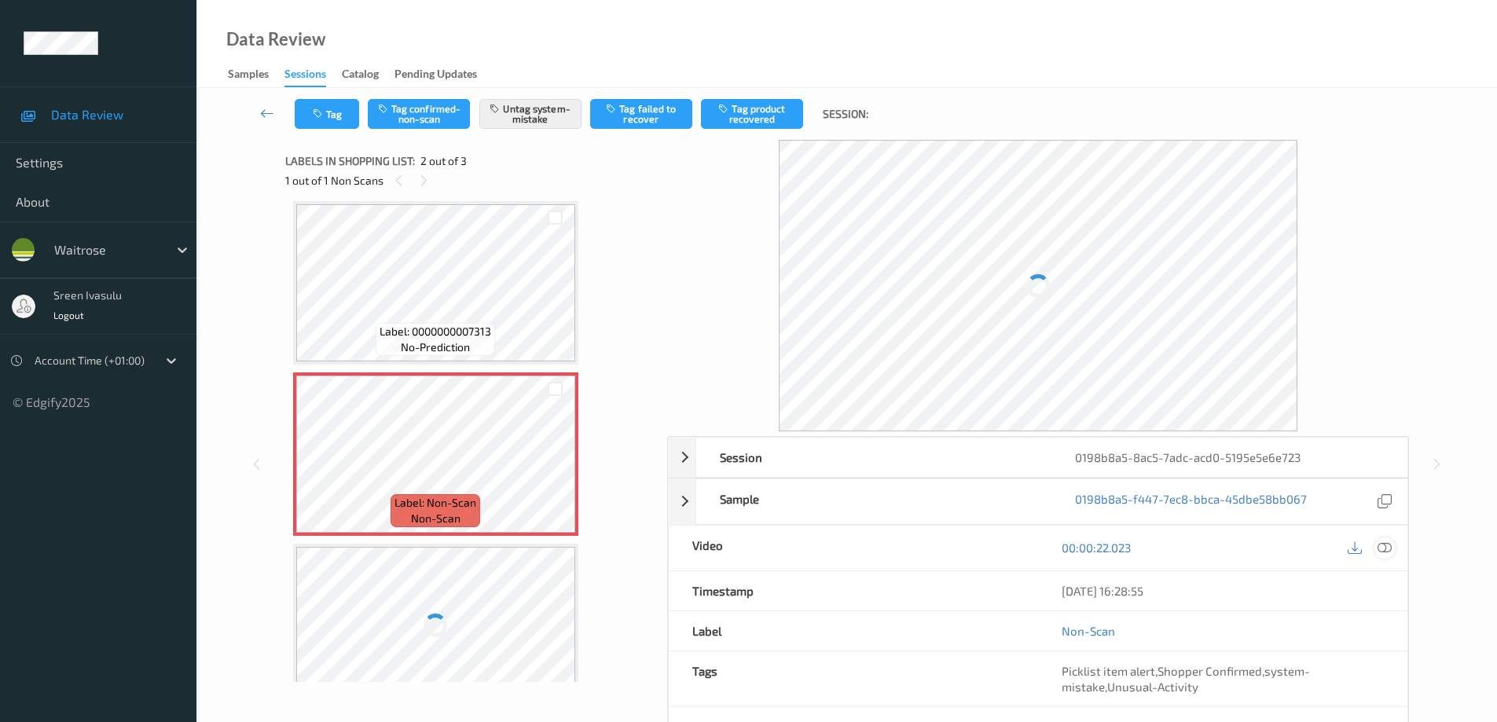
click at [1386, 543] on icon at bounding box center [1385, 548] width 14 height 14
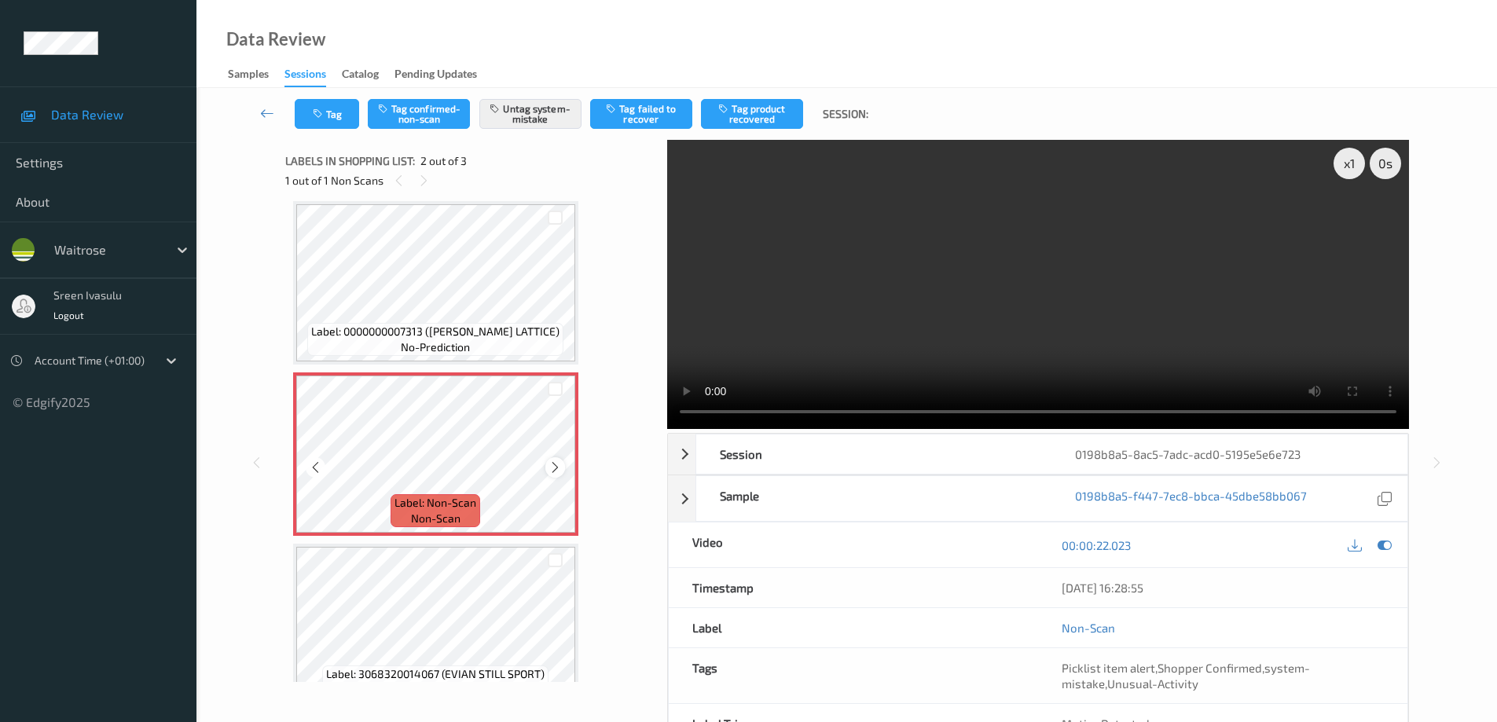
click at [545, 471] on div at bounding box center [555, 467] width 20 height 20
click at [336, 108] on button "Tag" at bounding box center [327, 114] width 64 height 30
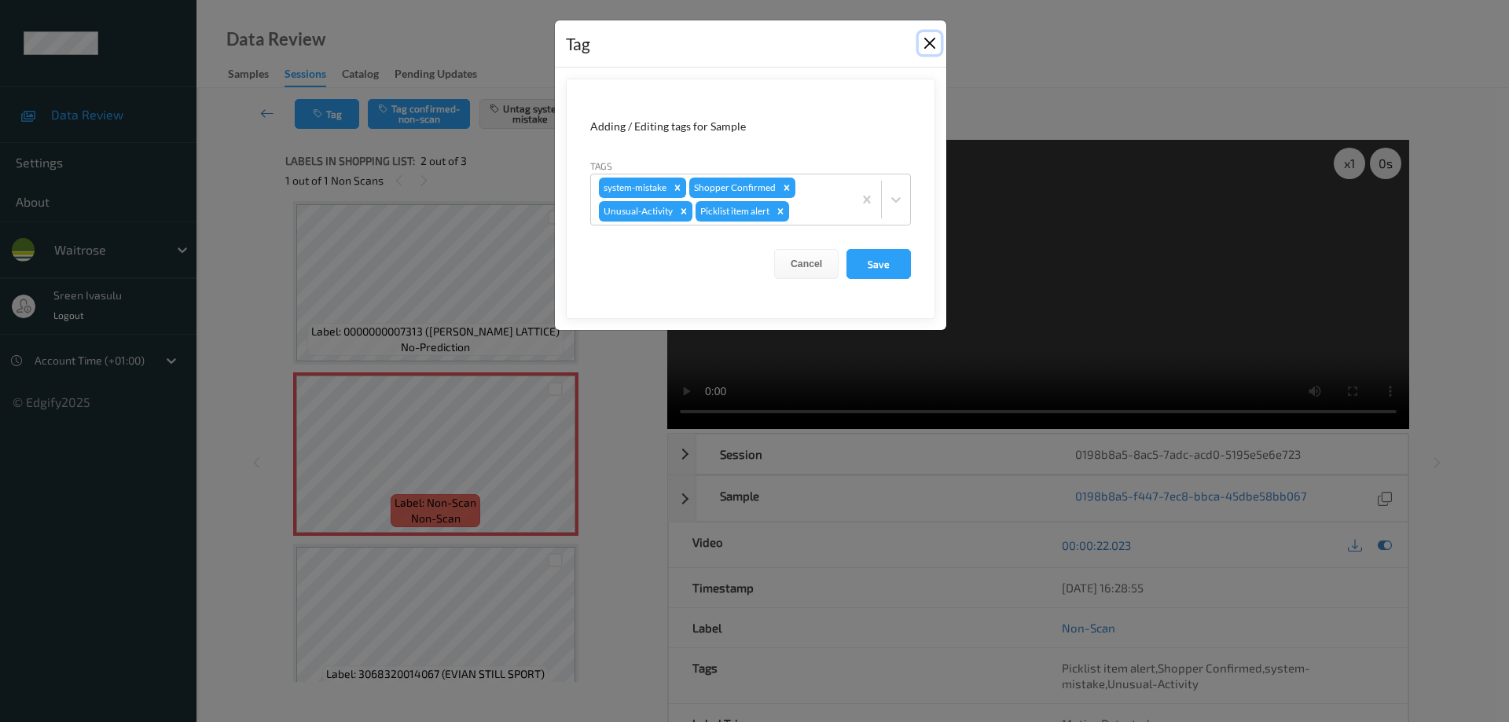
click at [935, 35] on button "Close" at bounding box center [930, 43] width 22 height 22
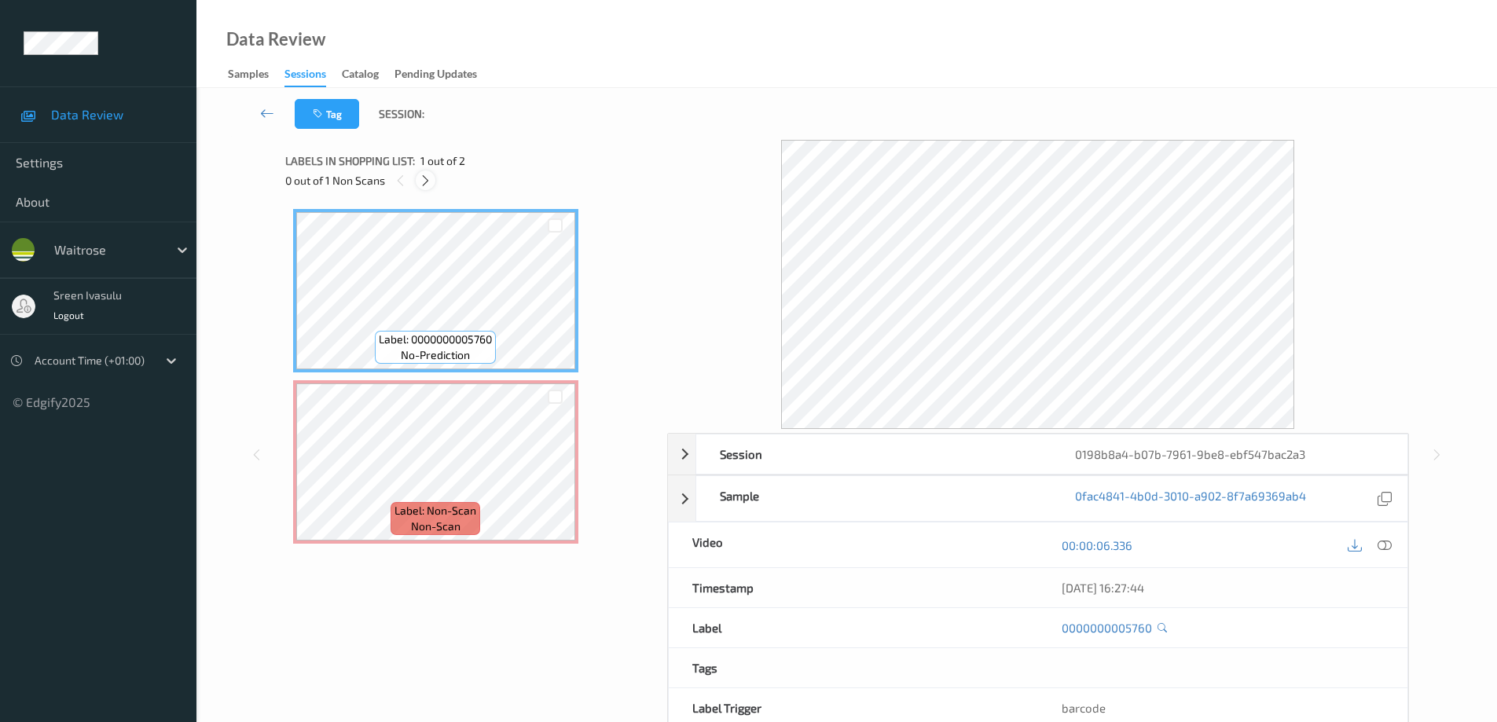
click at [431, 188] on div at bounding box center [426, 181] width 20 height 20
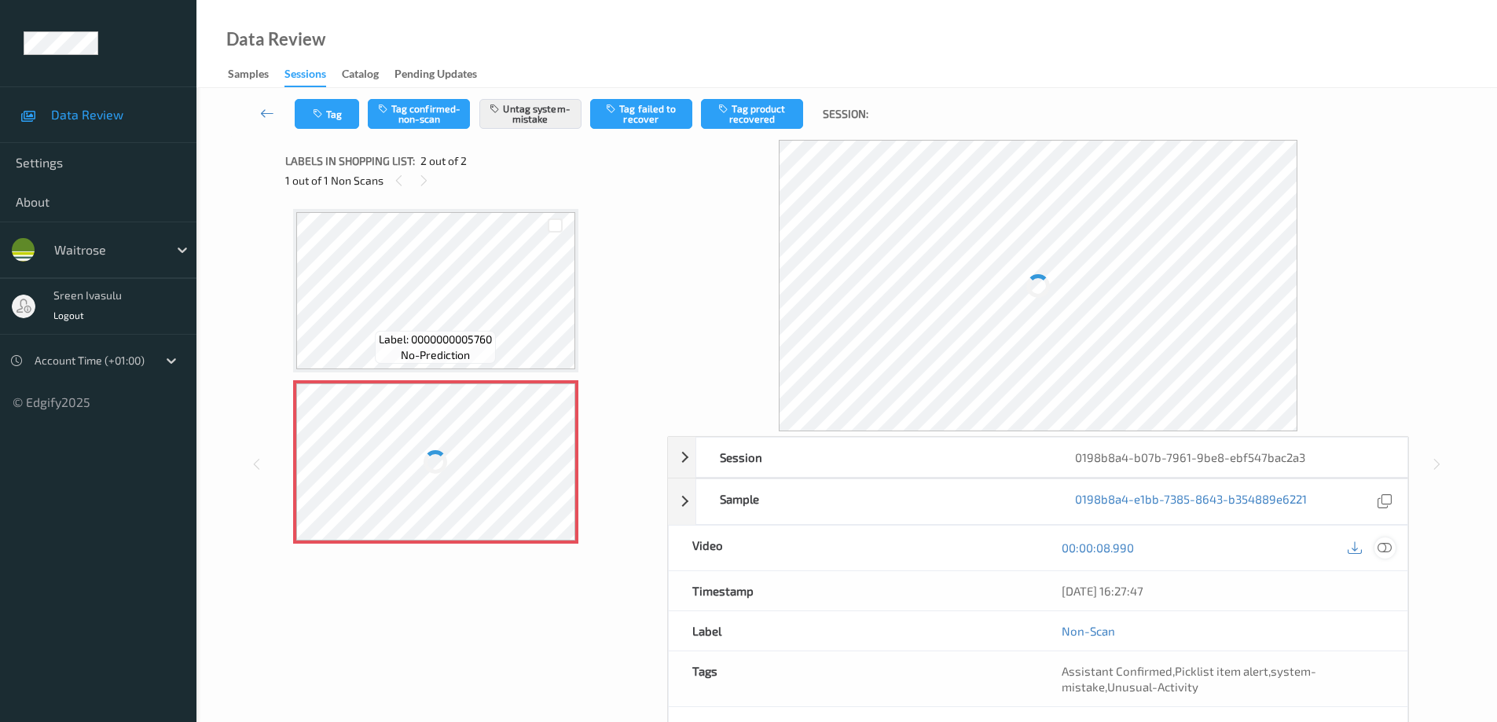
click at [1386, 545] on icon at bounding box center [1385, 548] width 14 height 14
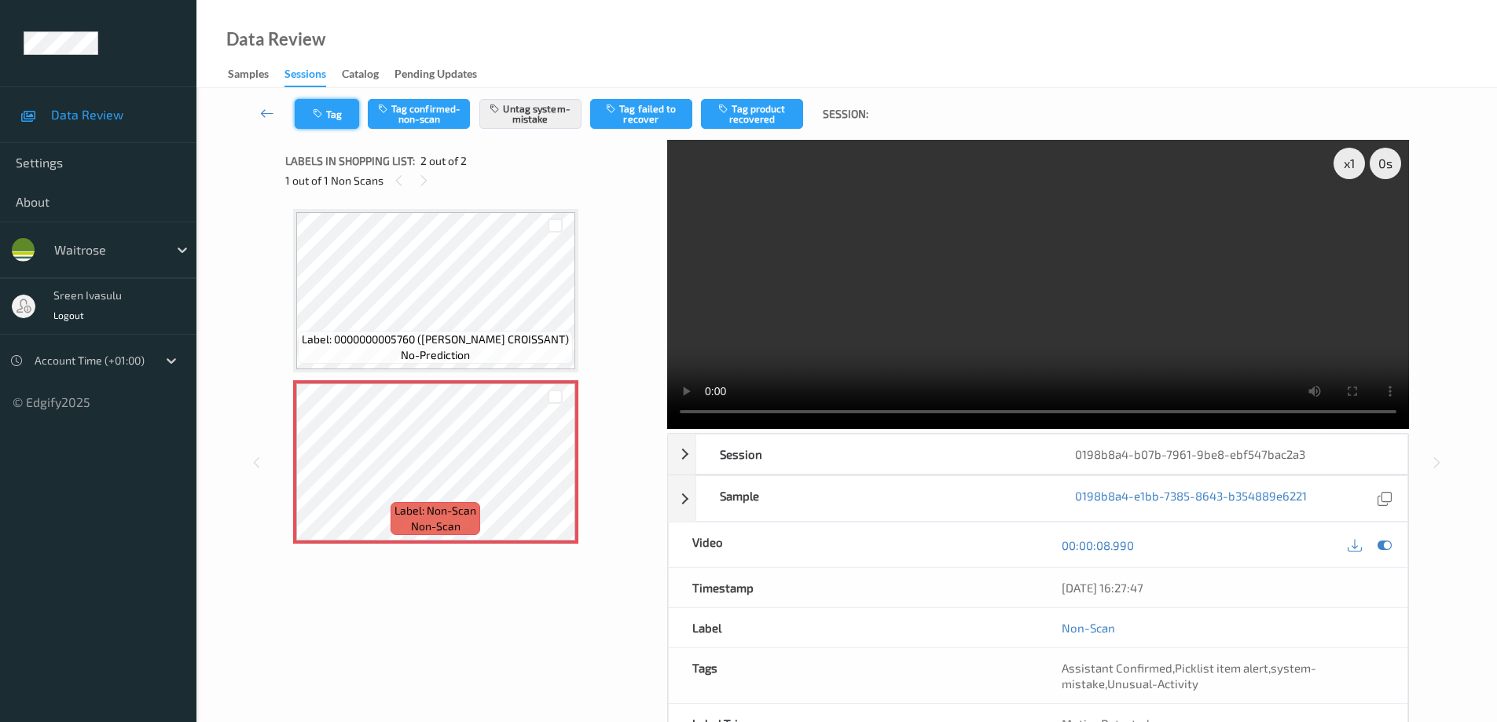
click at [332, 112] on button "Tag" at bounding box center [327, 114] width 64 height 30
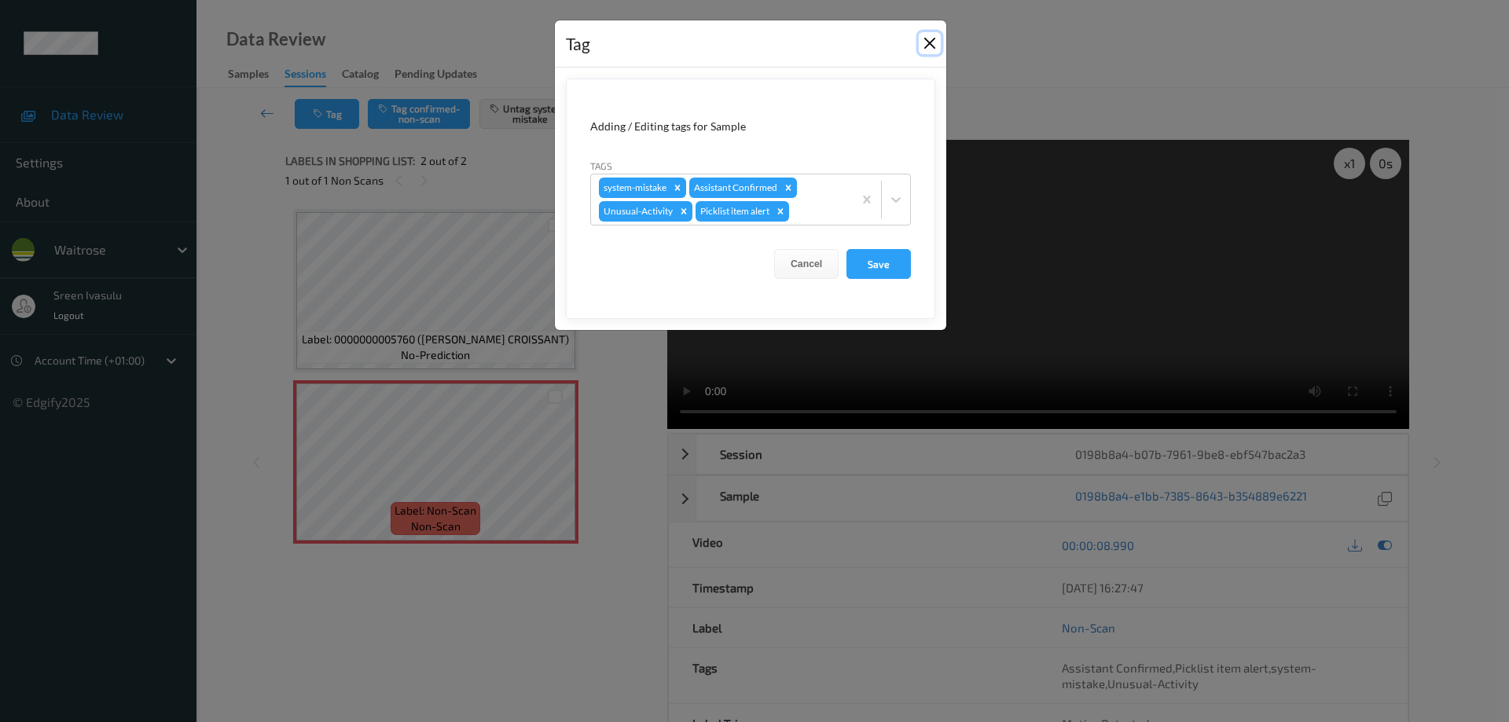
click at [928, 41] on button "Close" at bounding box center [930, 43] width 22 height 22
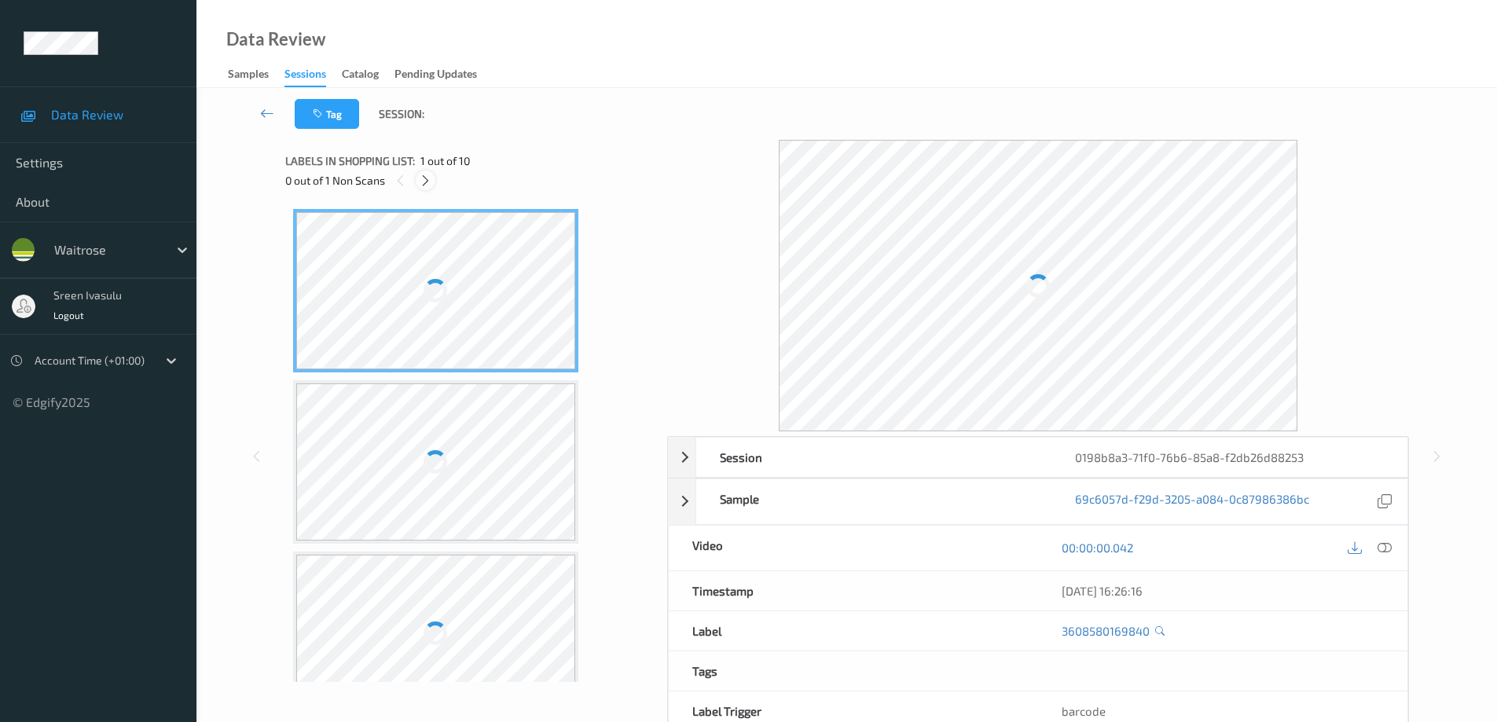
click at [418, 187] on div at bounding box center [426, 181] width 20 height 20
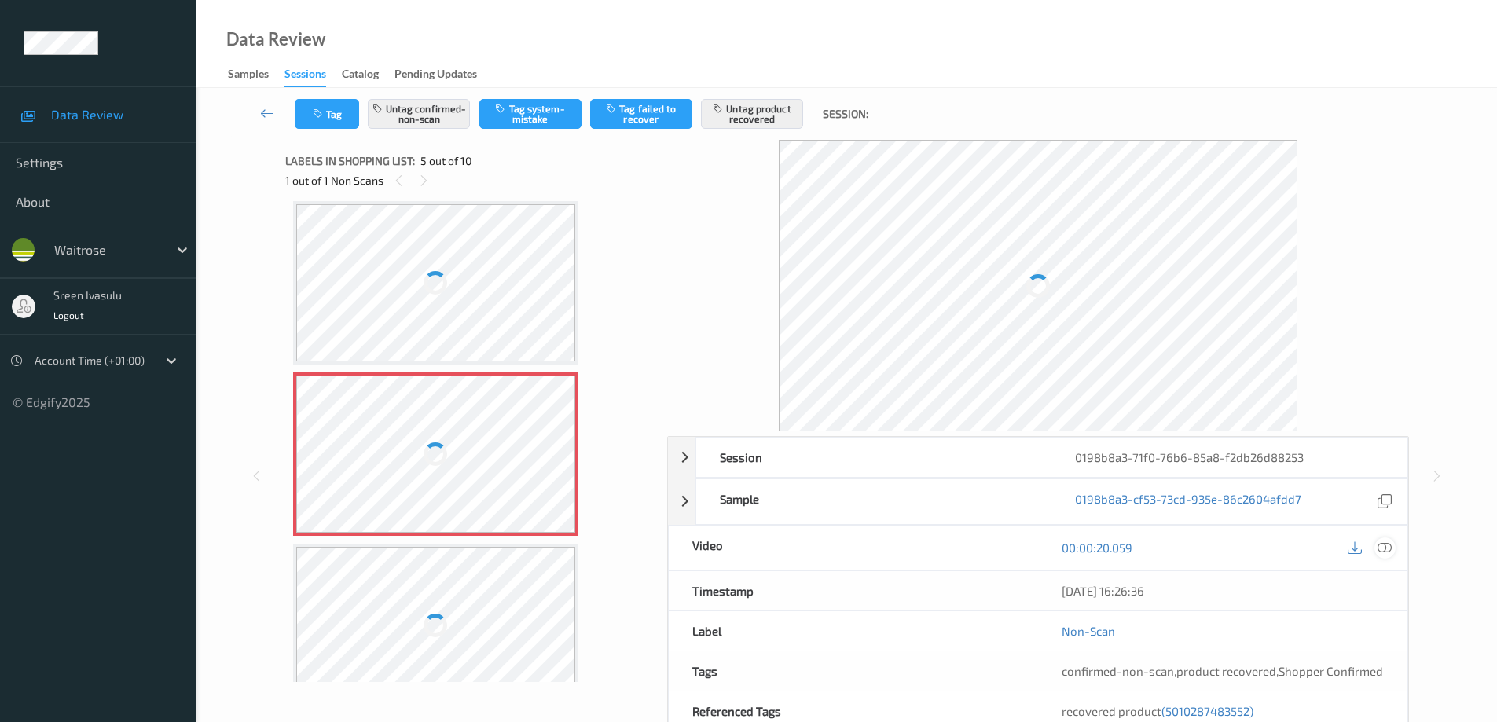
click at [1385, 549] on icon at bounding box center [1385, 548] width 14 height 14
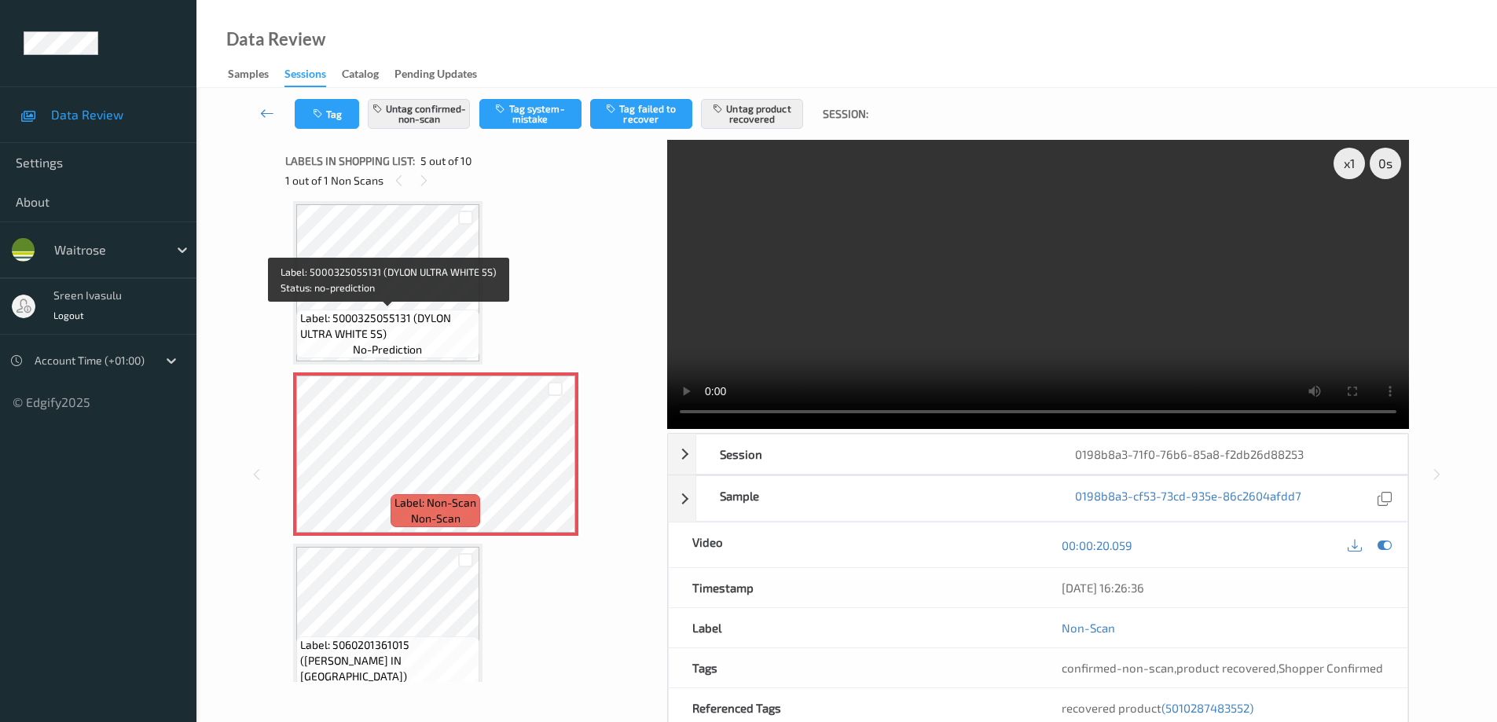
click at [463, 317] on span "Label: 5000325055131 (DYLON ULTRA WHITE 5S)" at bounding box center [387, 325] width 175 height 31
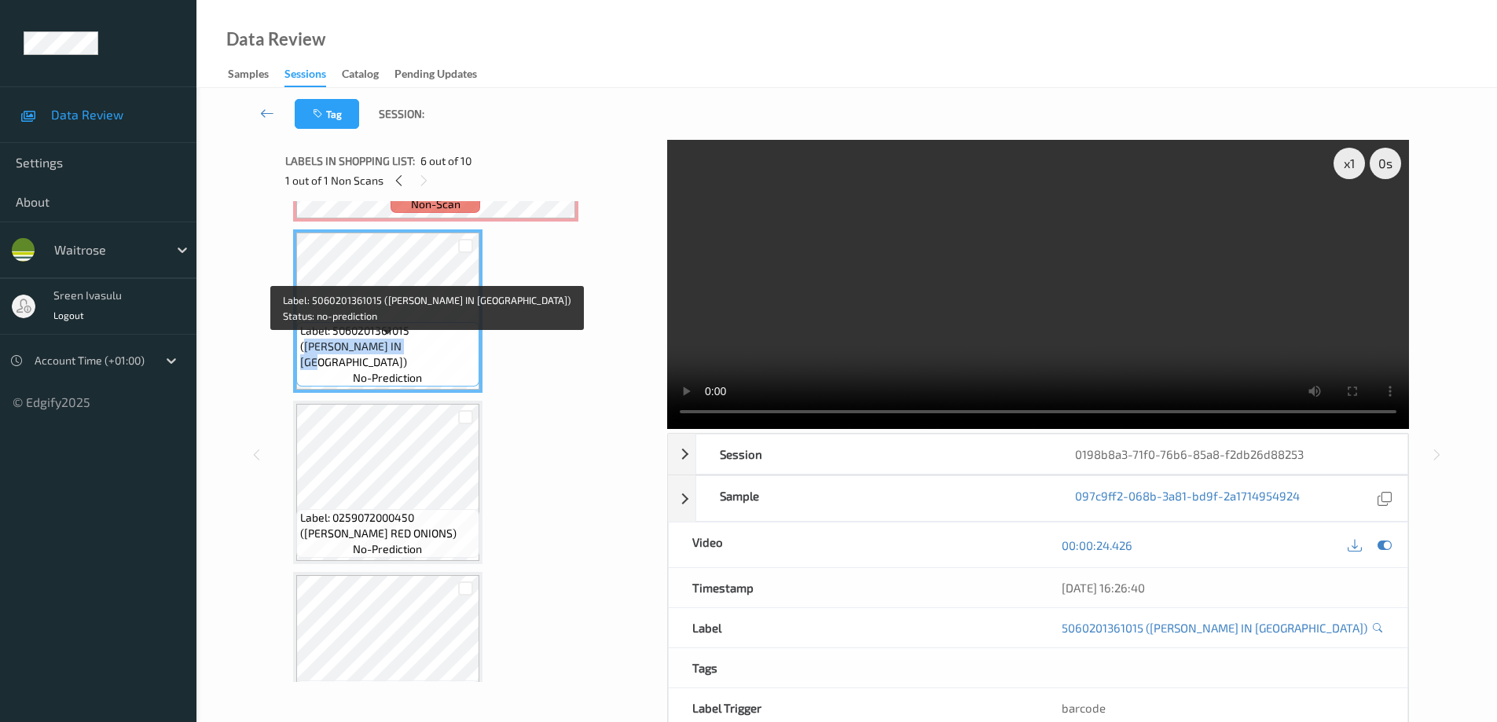
drag, startPoint x: 413, startPoint y: 346, endPoint x: 457, endPoint y: 373, distance: 51.5
click at [457, 373] on div "Label: 5060201361015 (HERRING IN MARINADE) no-prediction" at bounding box center [387, 354] width 183 height 64
copy span "HERRING IN MARINADE)"
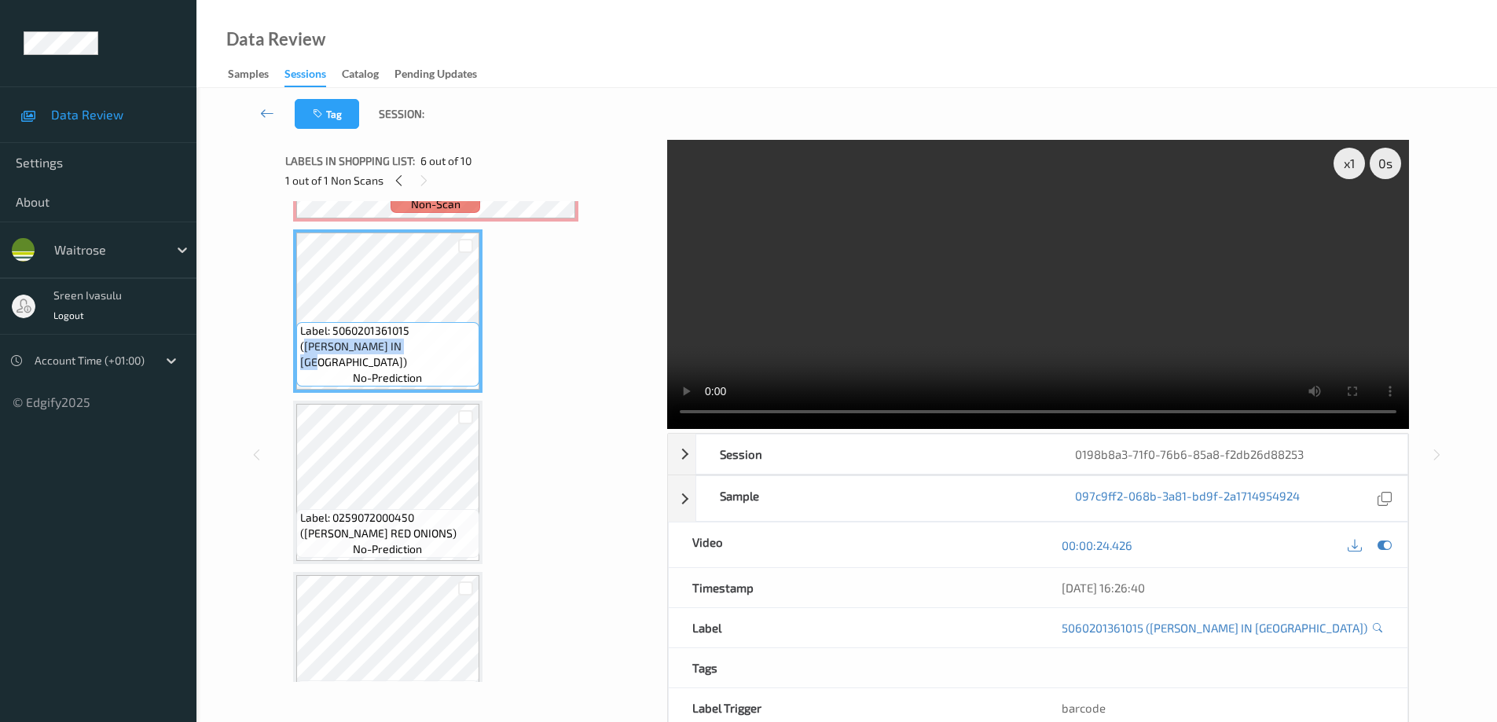
scroll to position [1151, 0]
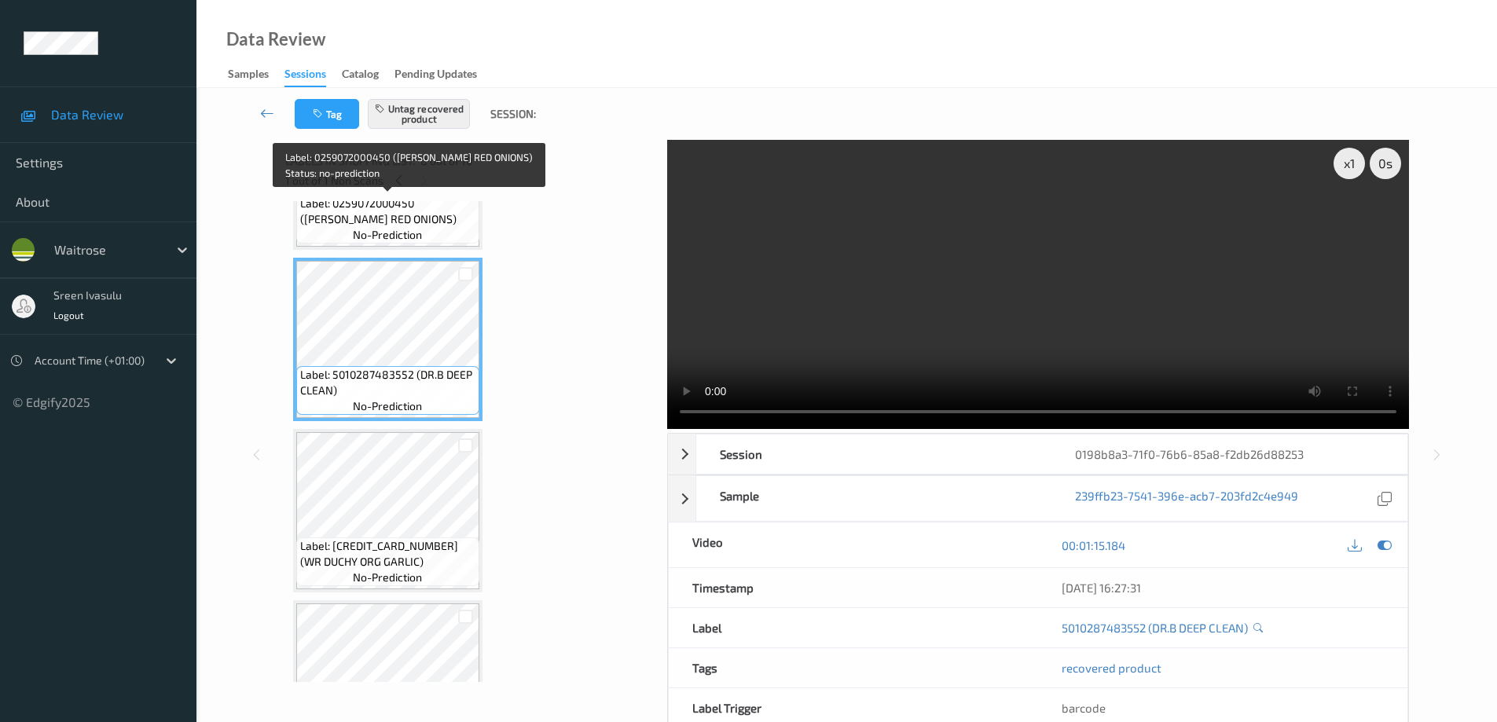
click at [462, 223] on span "Label: 0259072000450 (WR ESS RED ONIONS)" at bounding box center [387, 211] width 175 height 31
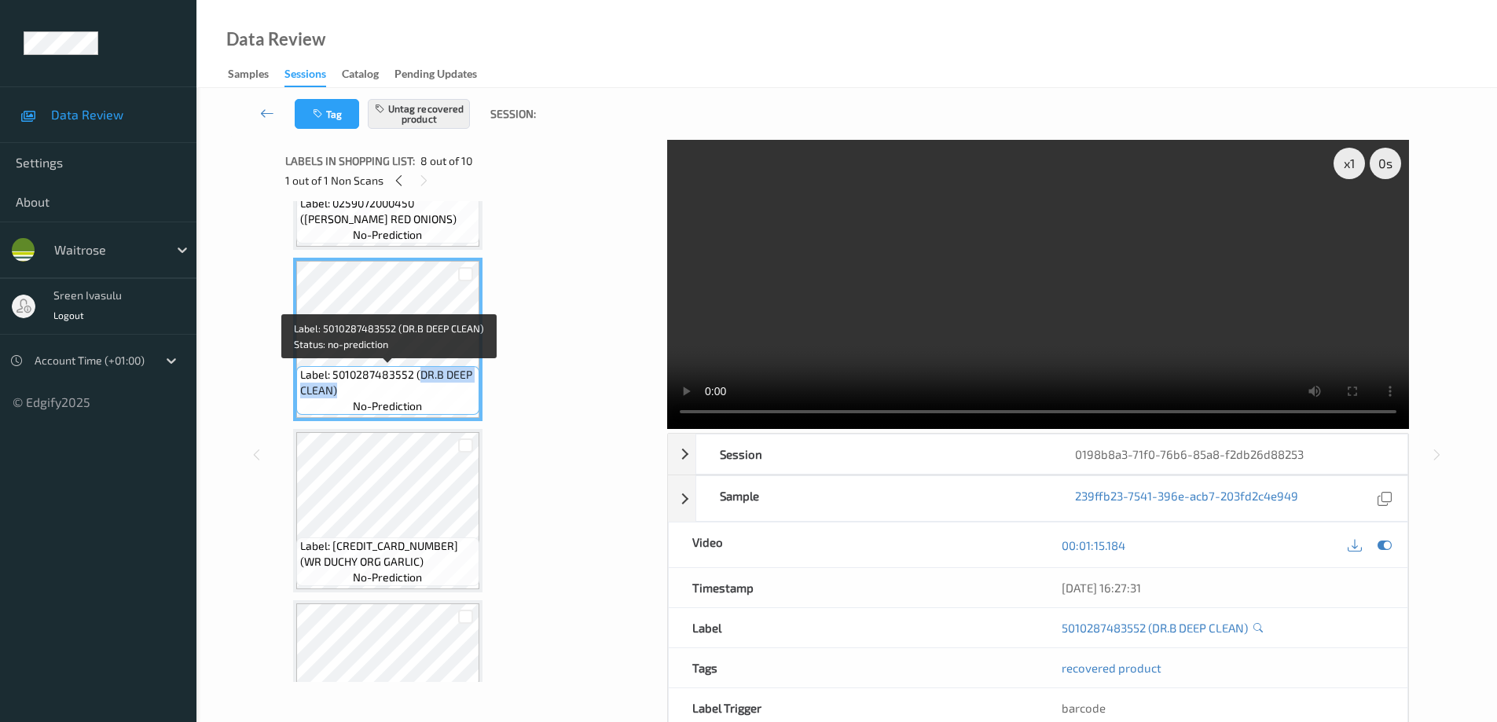
drag, startPoint x: 417, startPoint y: 379, endPoint x: 442, endPoint y: 389, distance: 27.9
click at [442, 389] on span "Label: 5010287483552 (DR.B DEEP CLEAN)" at bounding box center [387, 382] width 175 height 31
copy span "DR.B DEEP CLEAN)"
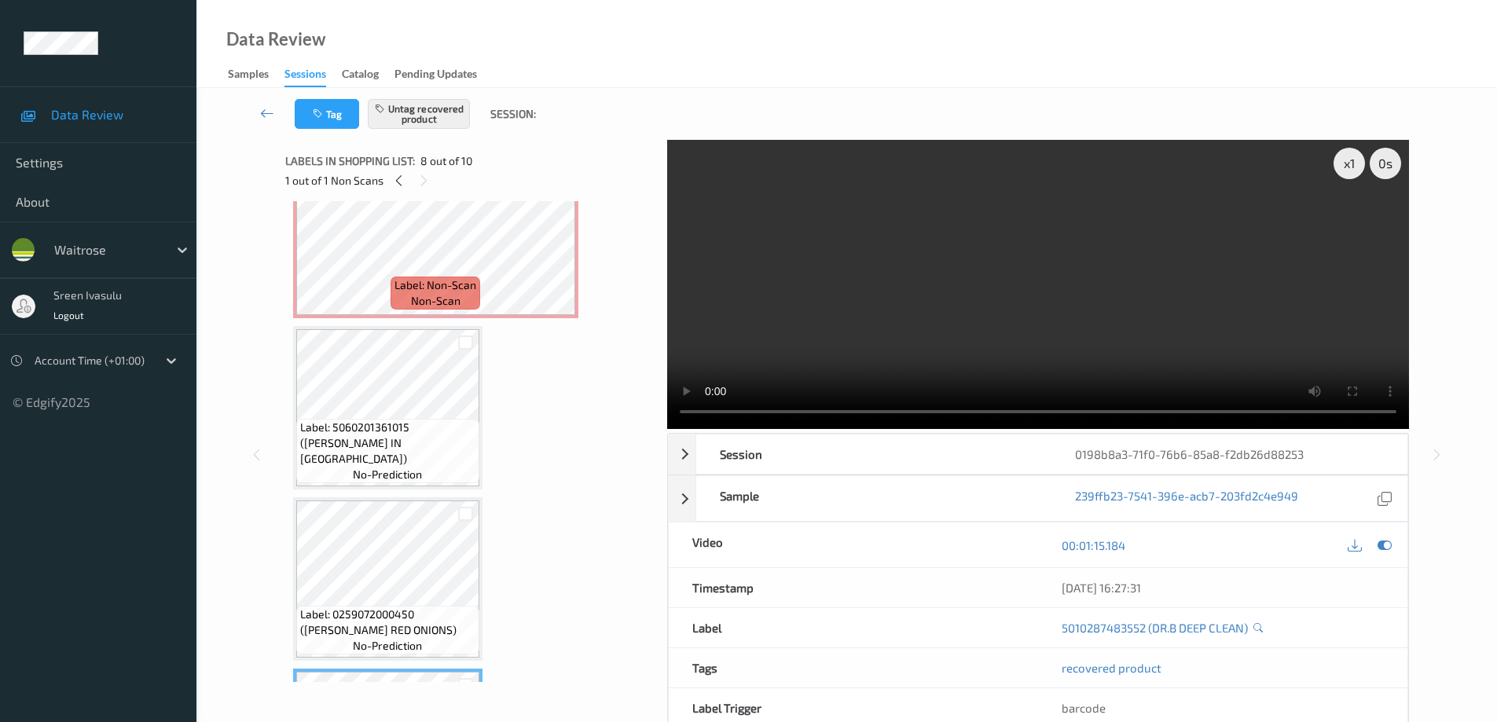
scroll to position [522, 0]
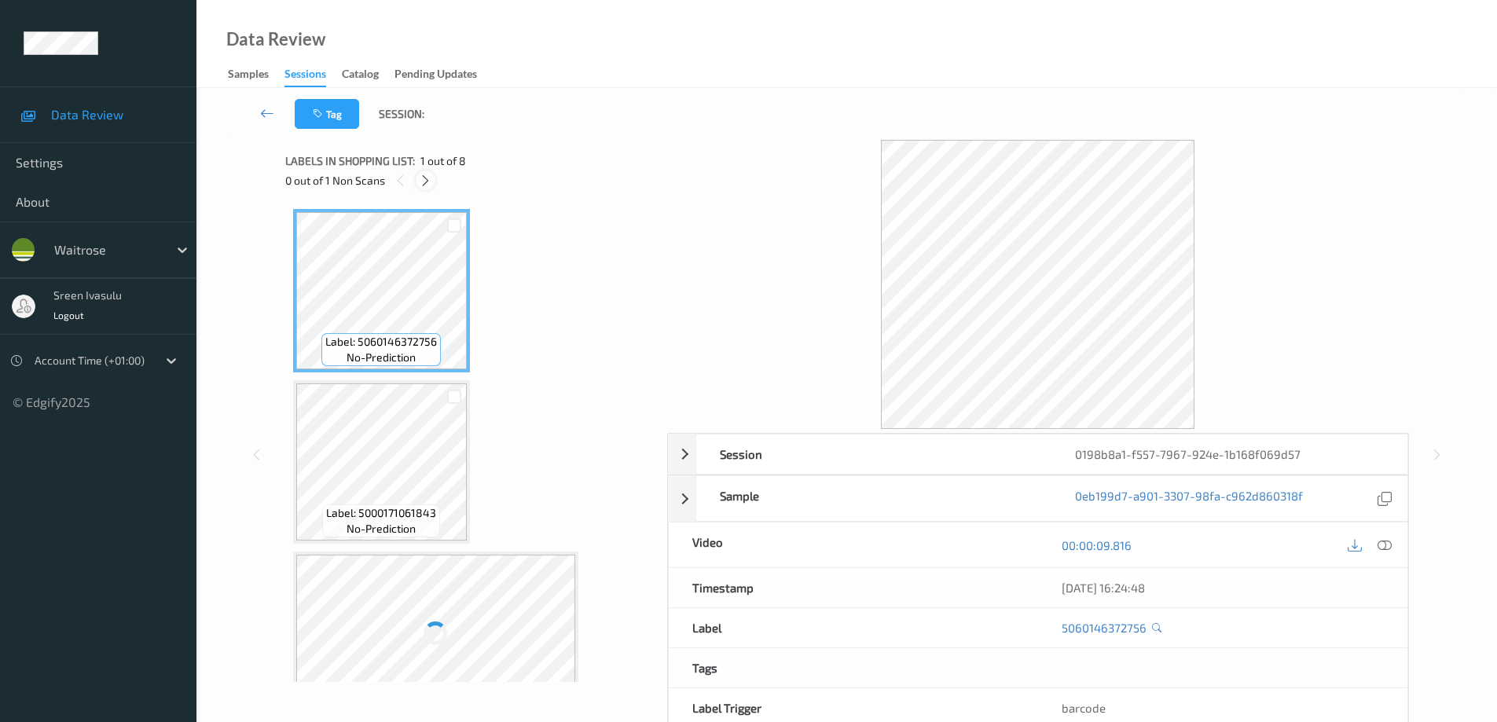
click at [432, 182] on icon at bounding box center [425, 181] width 13 height 14
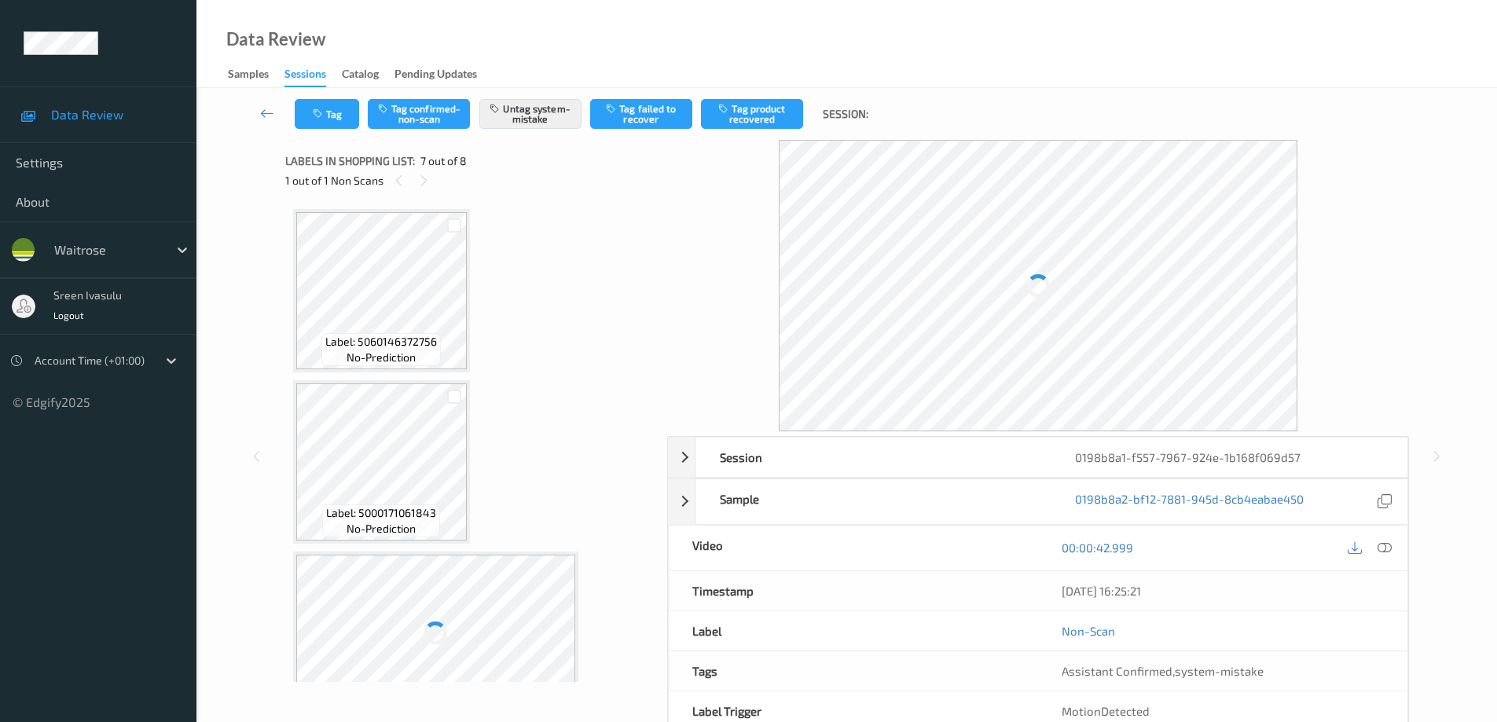
scroll to position [865, 0]
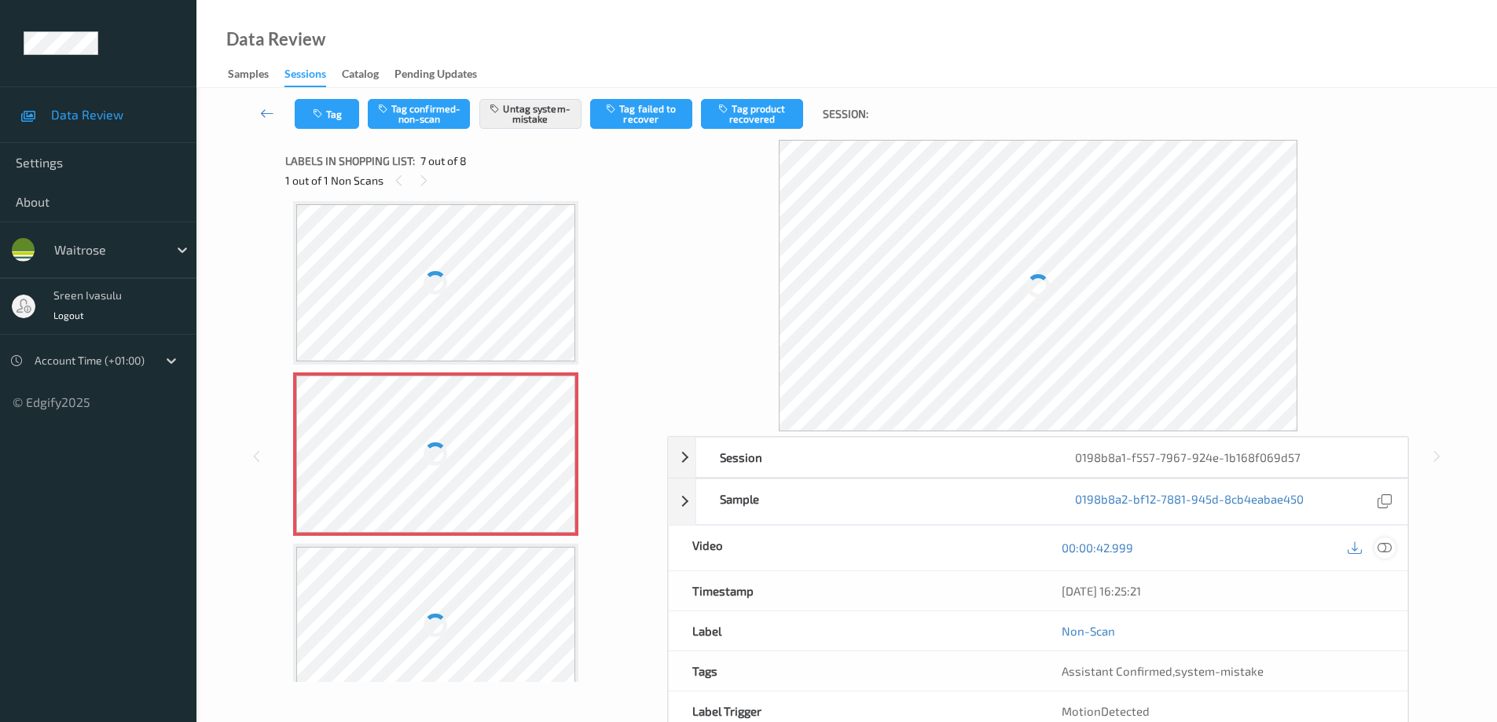
click at [1388, 551] on icon at bounding box center [1385, 548] width 14 height 14
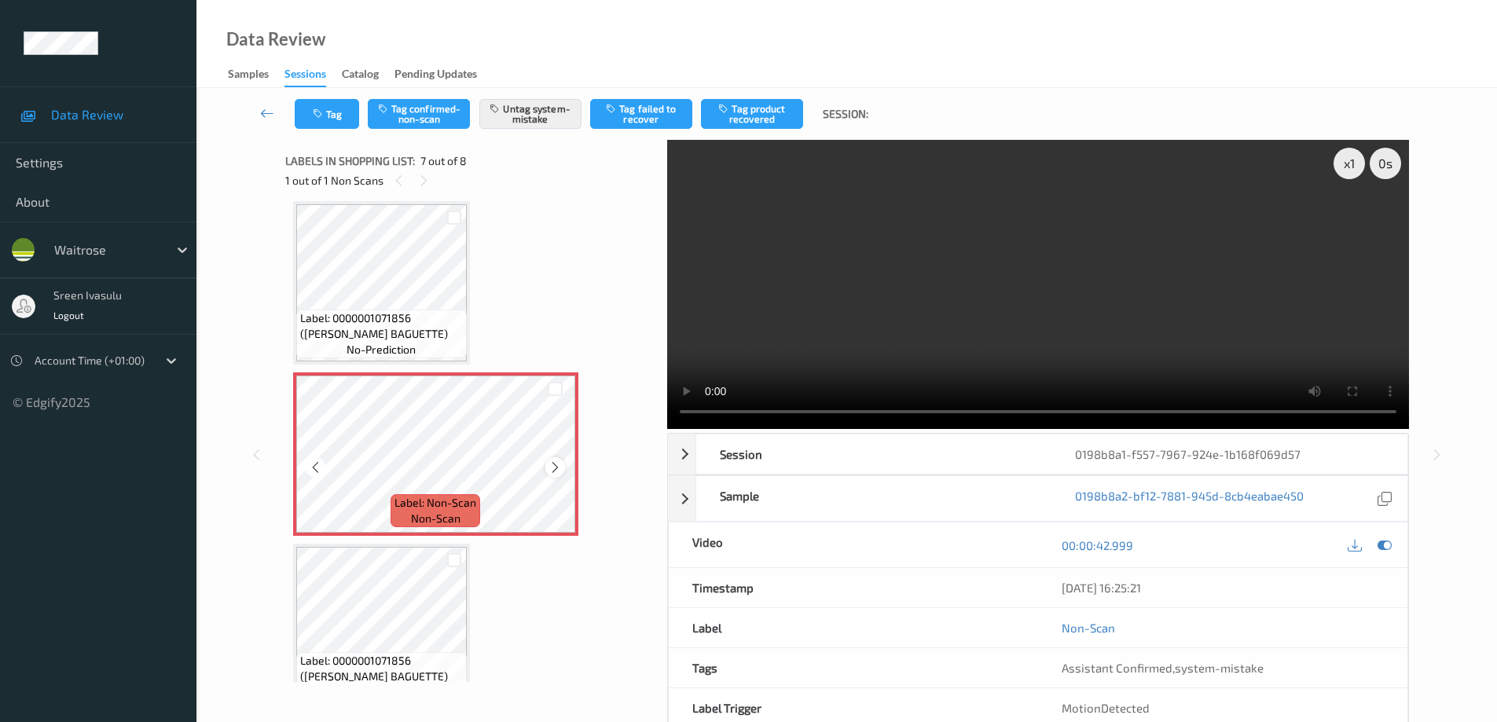
click at [546, 463] on div at bounding box center [555, 467] width 20 height 20
click at [340, 105] on button "Tag" at bounding box center [327, 114] width 64 height 30
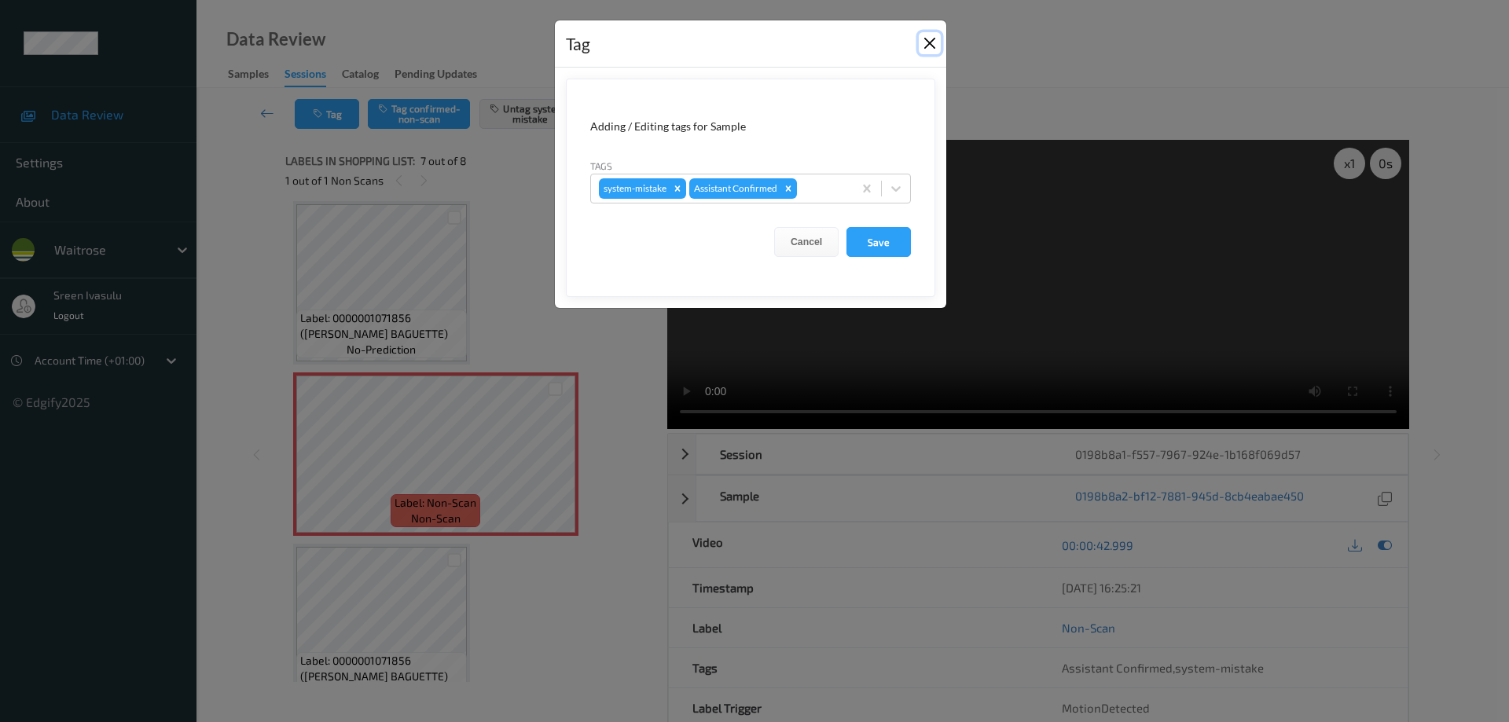
click at [935, 39] on button "Close" at bounding box center [930, 43] width 22 height 22
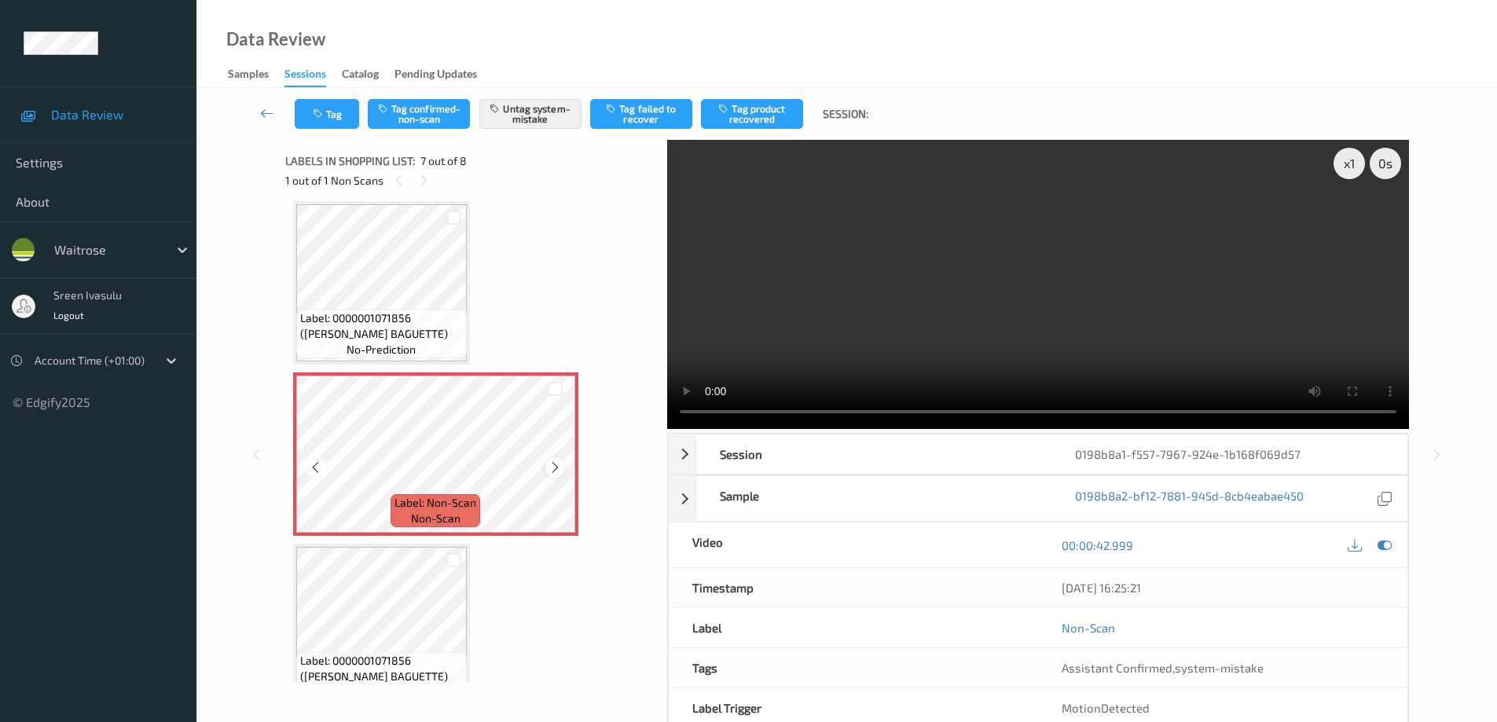
click at [556, 463] on icon at bounding box center [555, 468] width 13 height 14
click at [556, 465] on icon at bounding box center [555, 468] width 13 height 14
click at [549, 466] on icon at bounding box center [555, 468] width 13 height 14
click at [534, 112] on button "Untag system-mistake" at bounding box center [530, 114] width 102 height 30
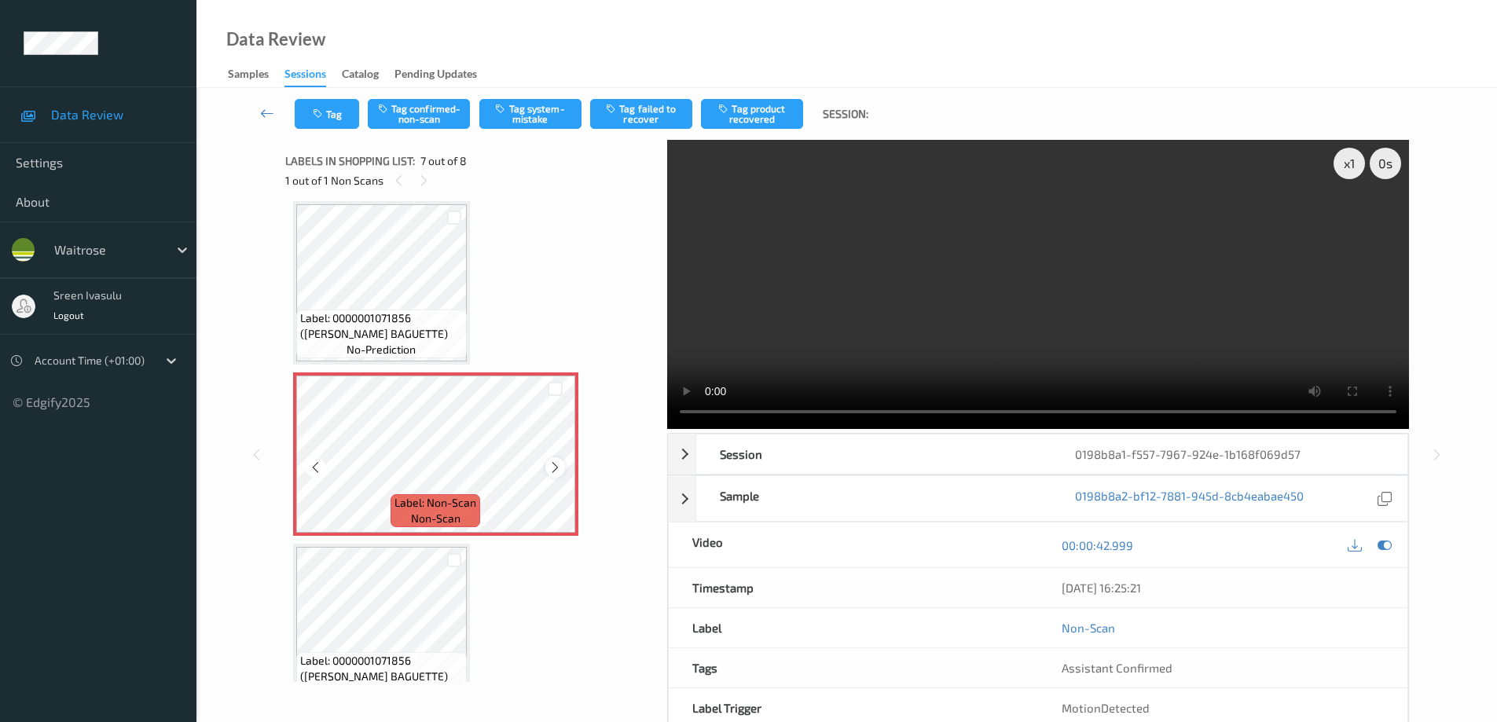
click at [559, 465] on icon at bounding box center [555, 468] width 13 height 14
click at [560, 465] on icon at bounding box center [555, 468] width 13 height 14
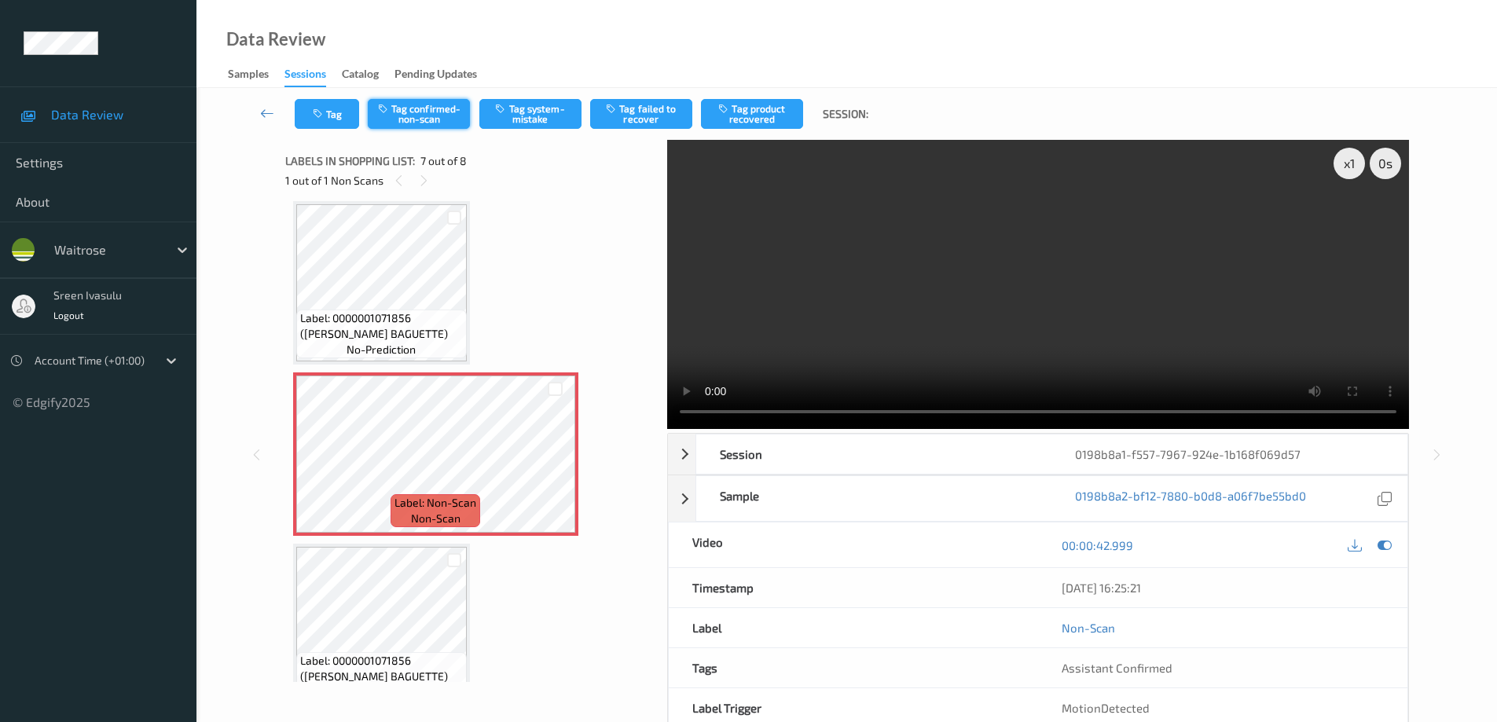
click at [434, 111] on button "Tag confirmed-non-scan" at bounding box center [419, 114] width 102 height 30
click at [753, 116] on button "Tag product recovered" at bounding box center [752, 114] width 102 height 30
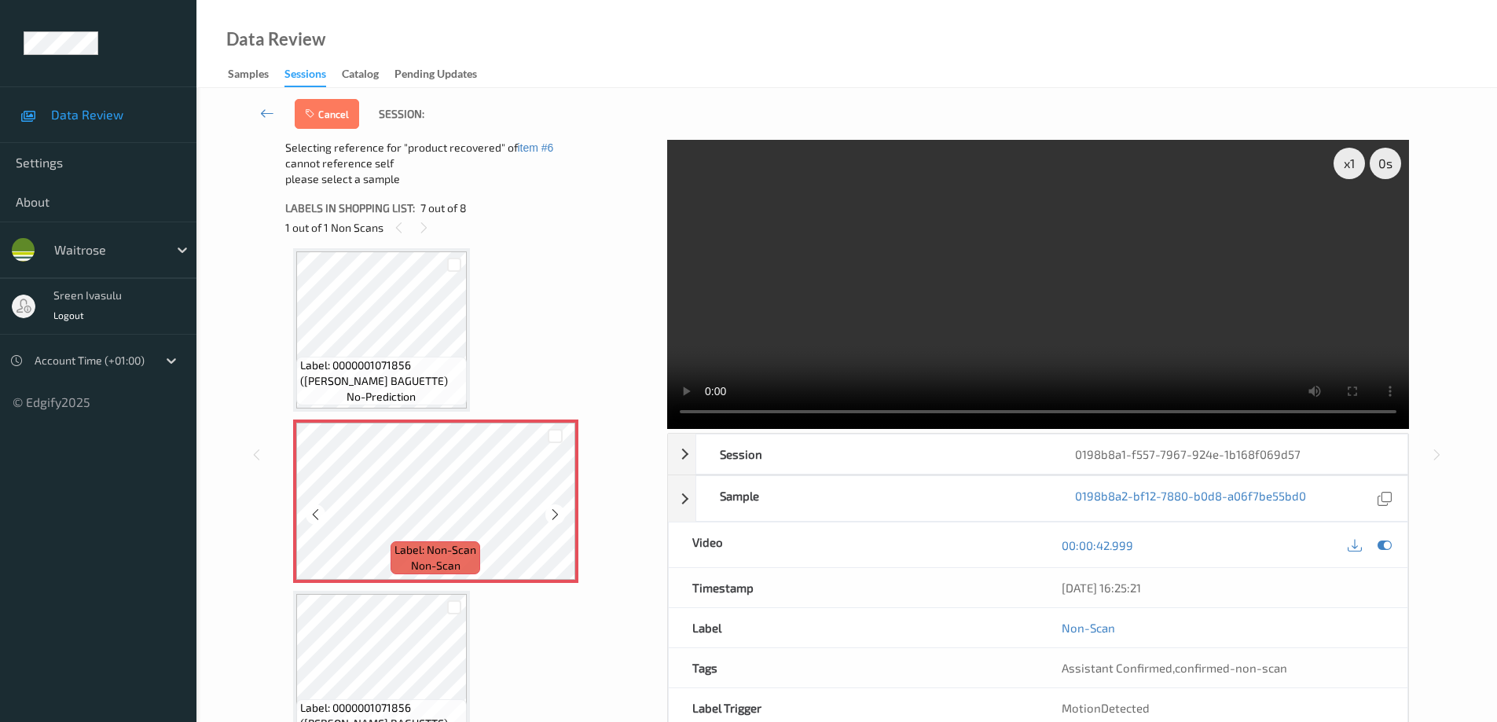
scroll to position [898, 0]
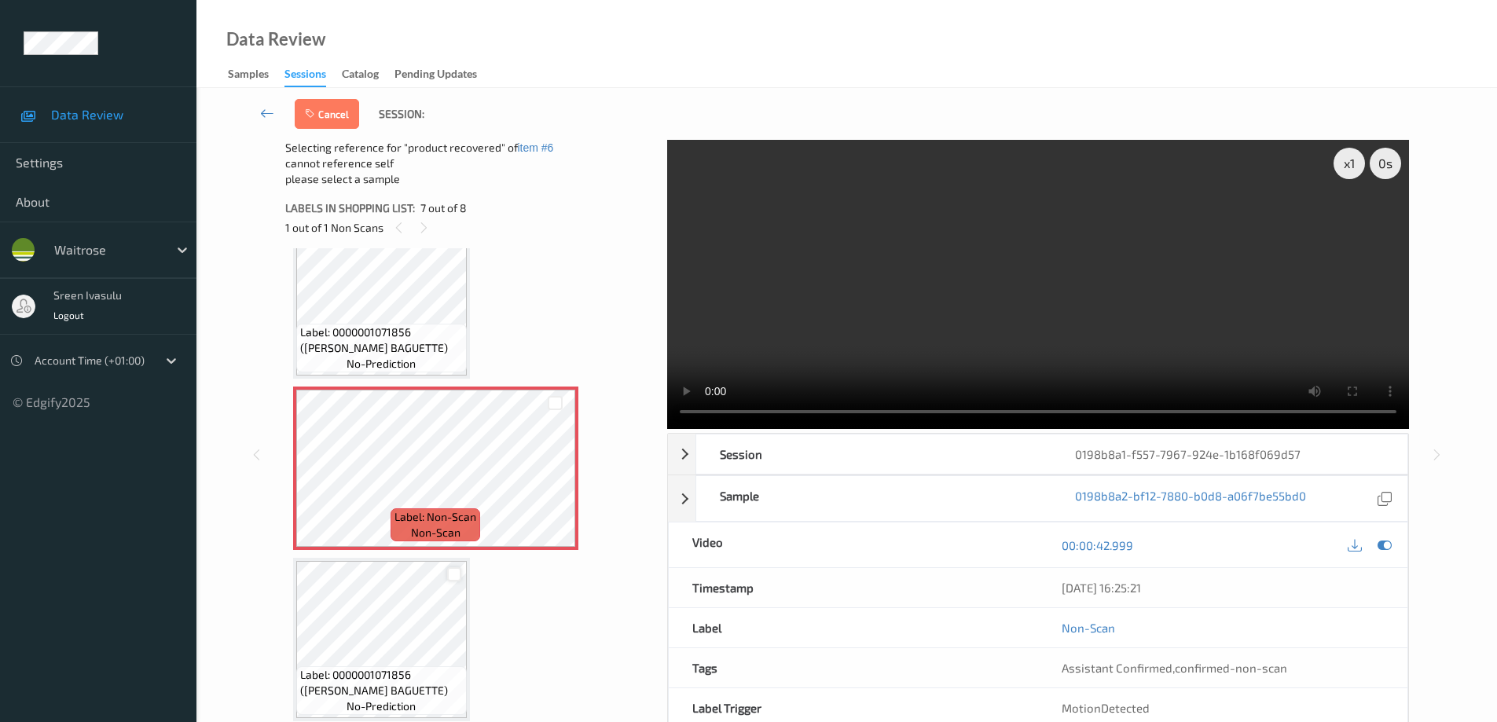
click at [451, 573] on div at bounding box center [454, 574] width 15 height 15
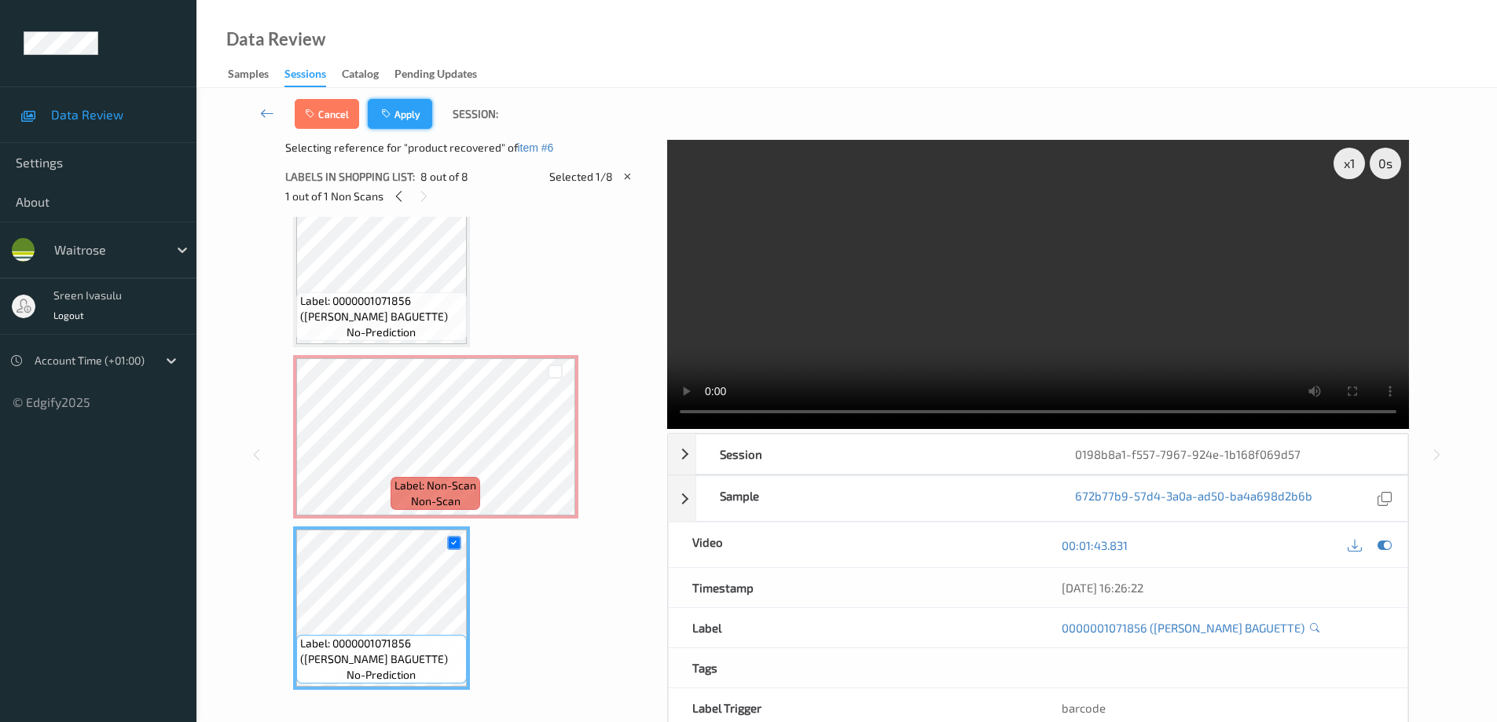
click at [415, 116] on button "Apply" at bounding box center [400, 114] width 64 height 30
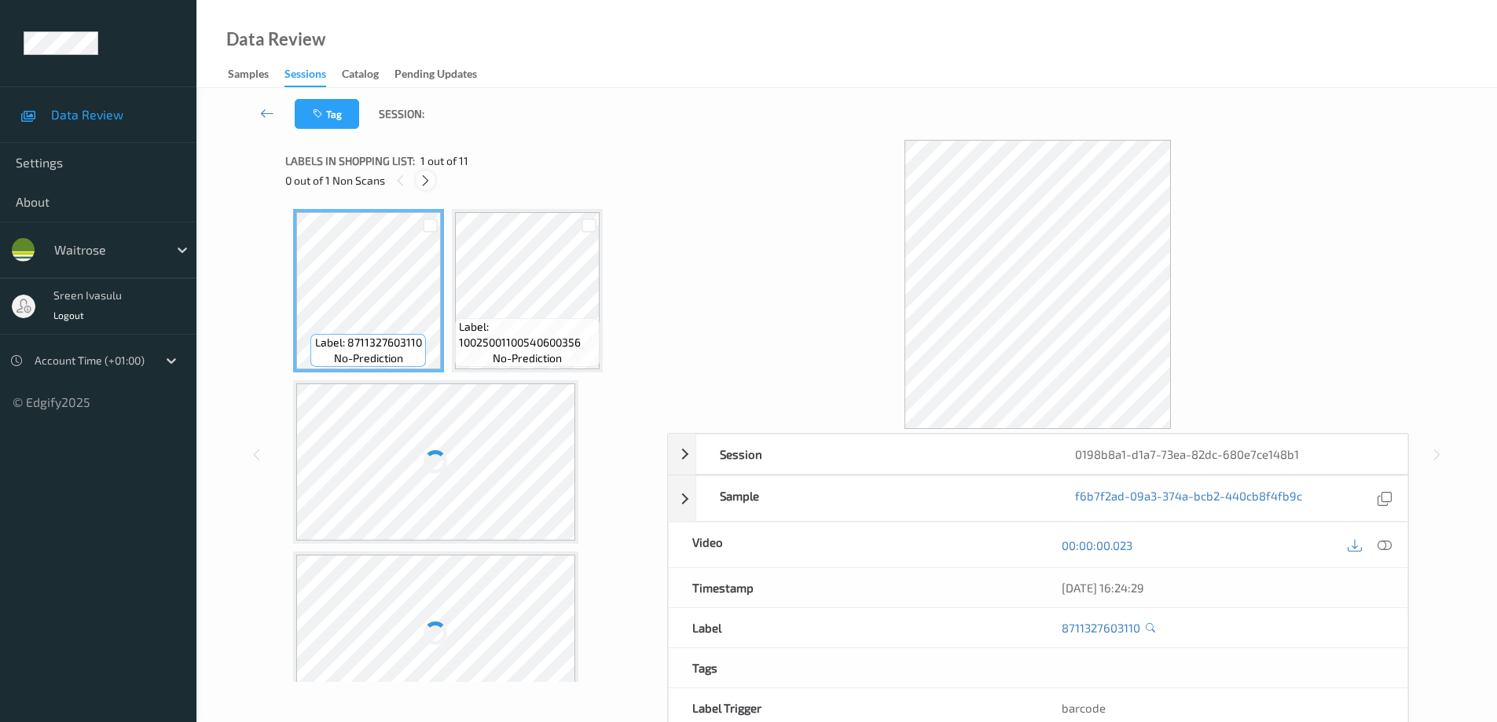
click at [425, 180] on icon at bounding box center [425, 181] width 13 height 14
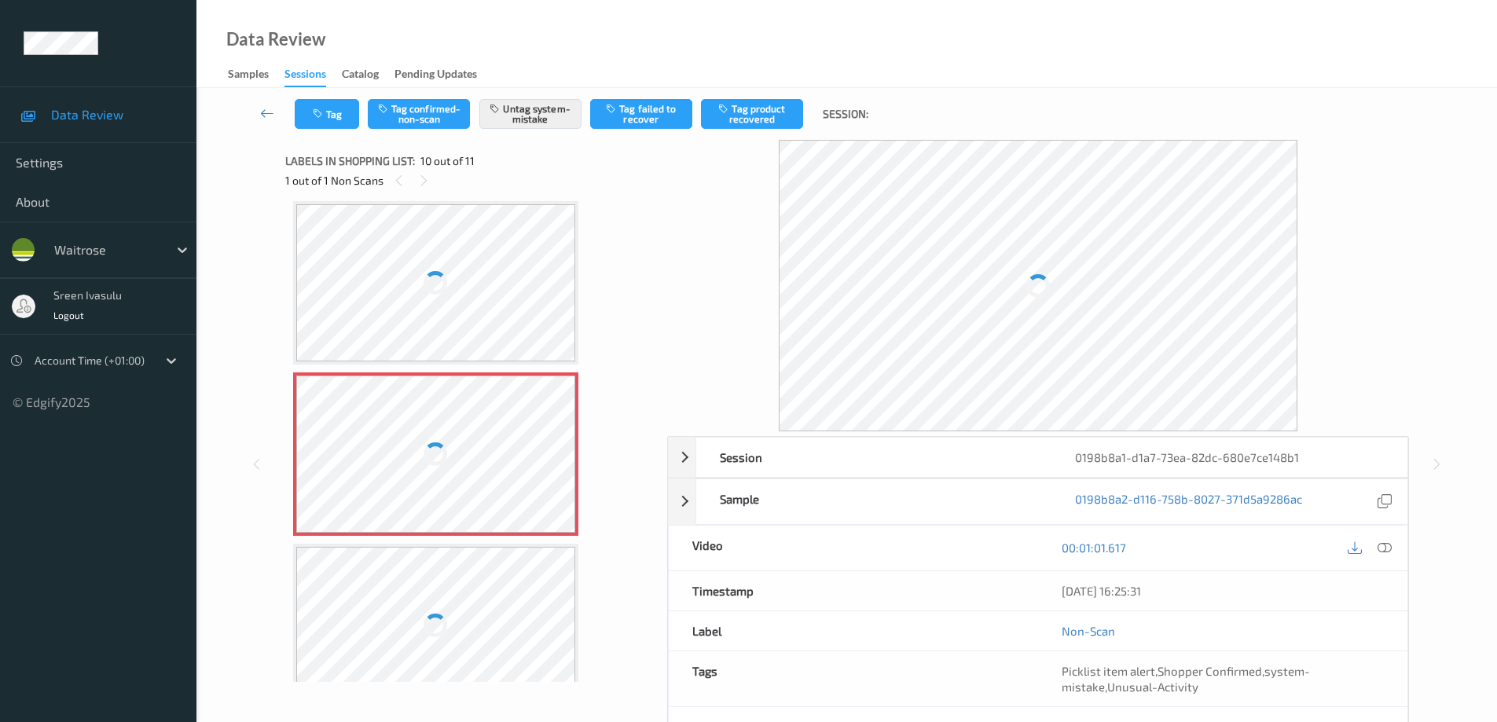
scroll to position [865, 0]
click at [1393, 549] on div at bounding box center [1385, 548] width 21 height 21
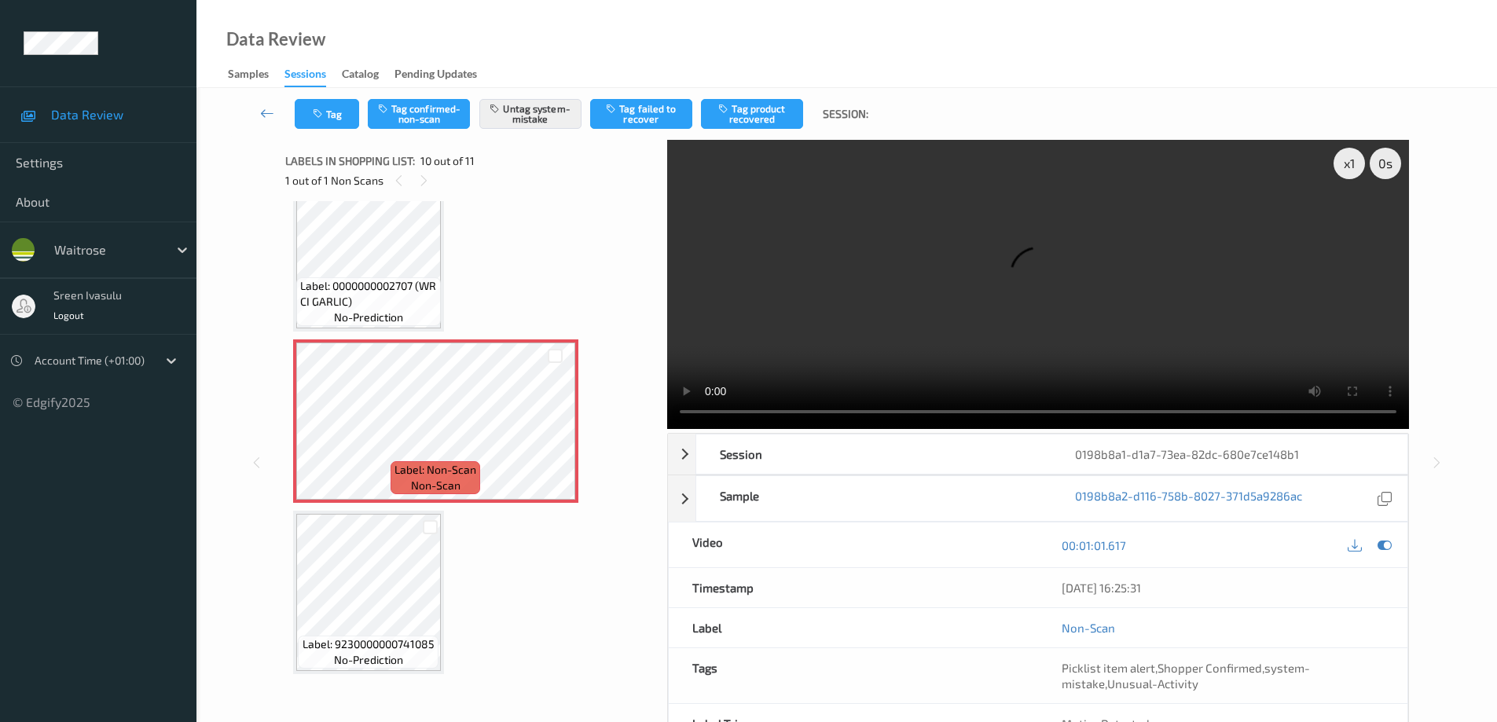
scroll to position [693, 0]
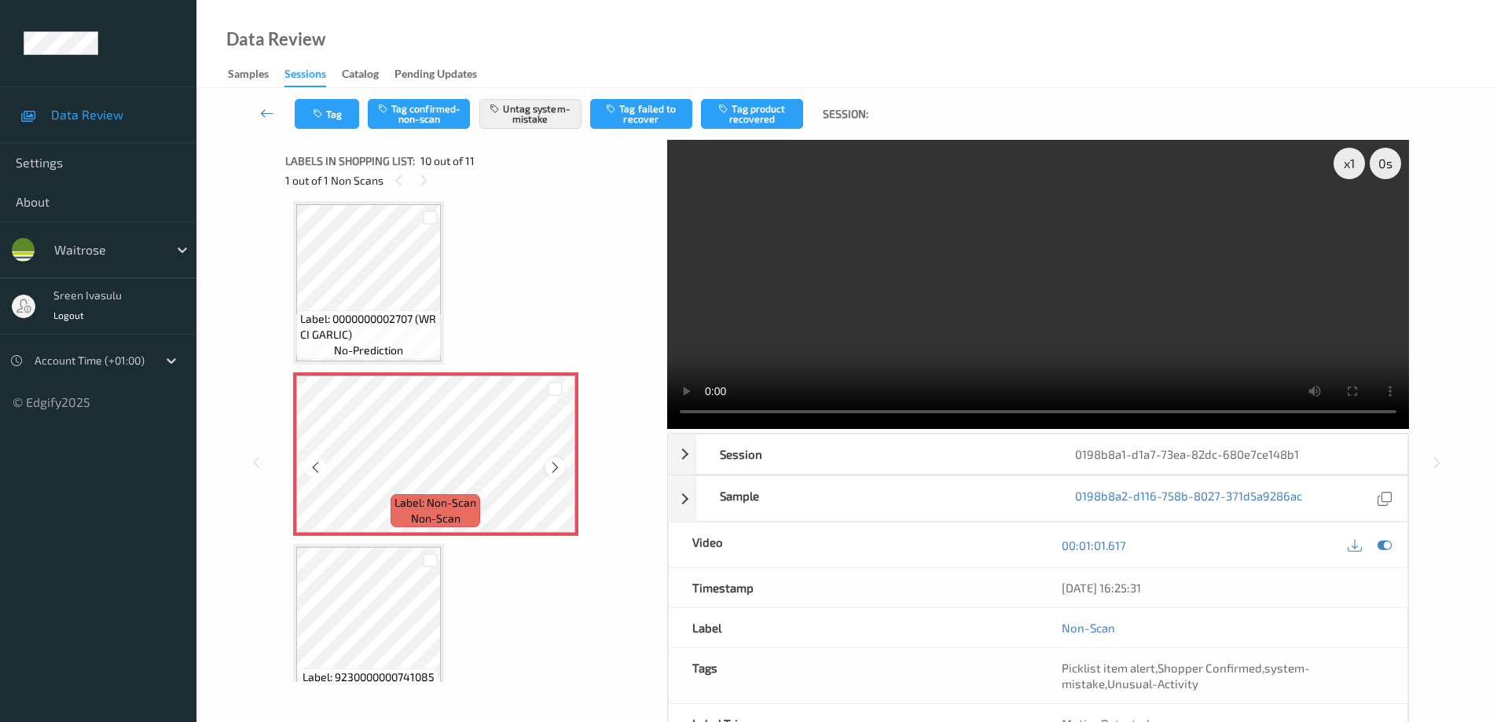
click at [547, 465] on div at bounding box center [555, 467] width 20 height 20
click at [549, 471] on icon at bounding box center [555, 468] width 13 height 14
click at [547, 463] on div at bounding box center [555, 467] width 20 height 20
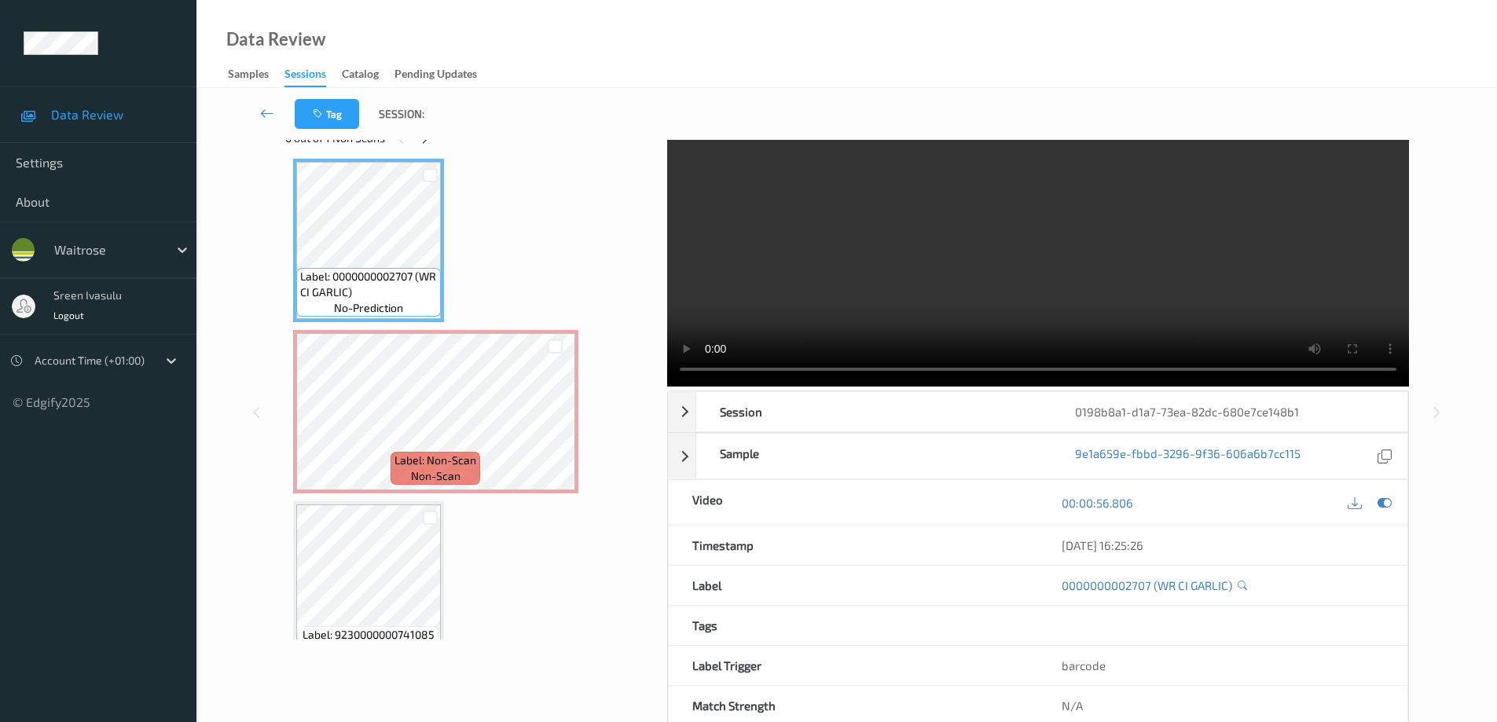
scroll to position [0, 0]
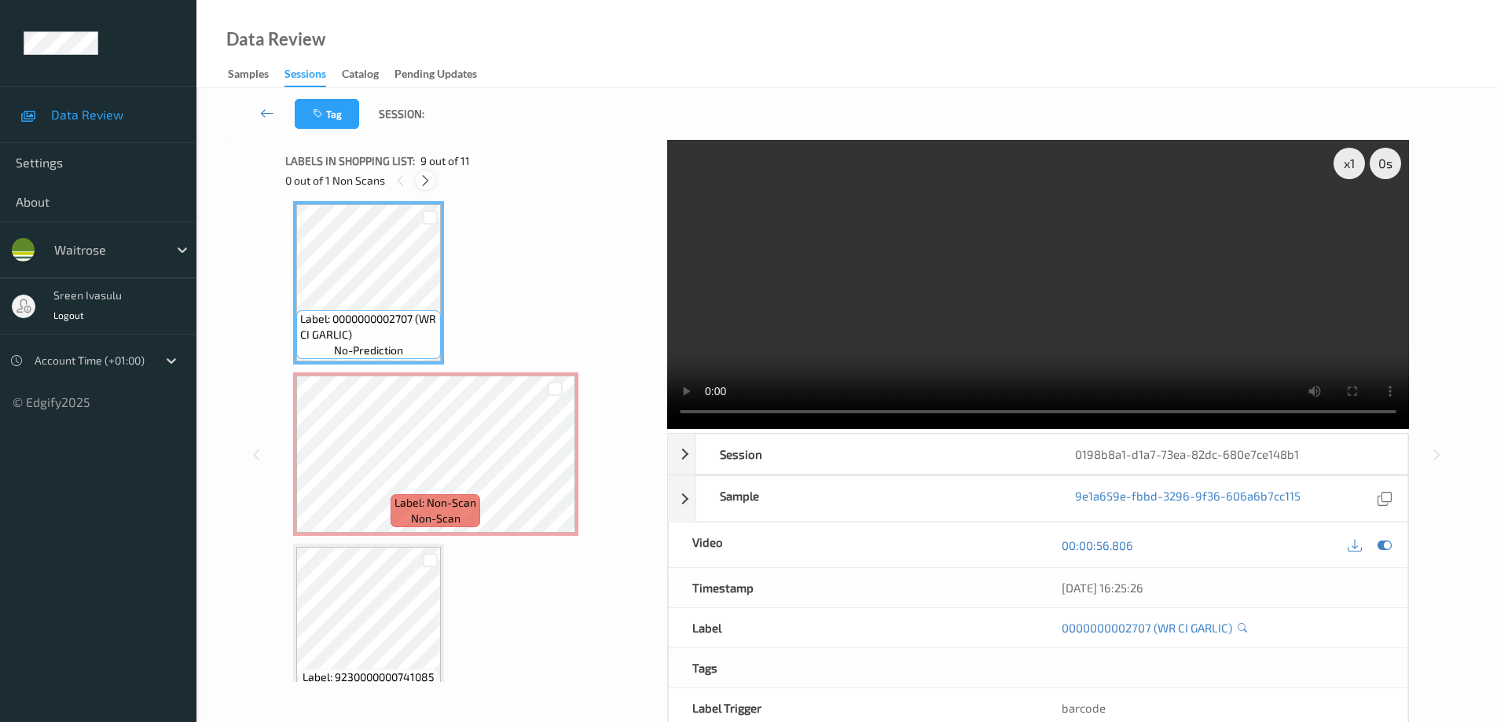
click at [425, 182] on icon at bounding box center [425, 181] width 13 height 14
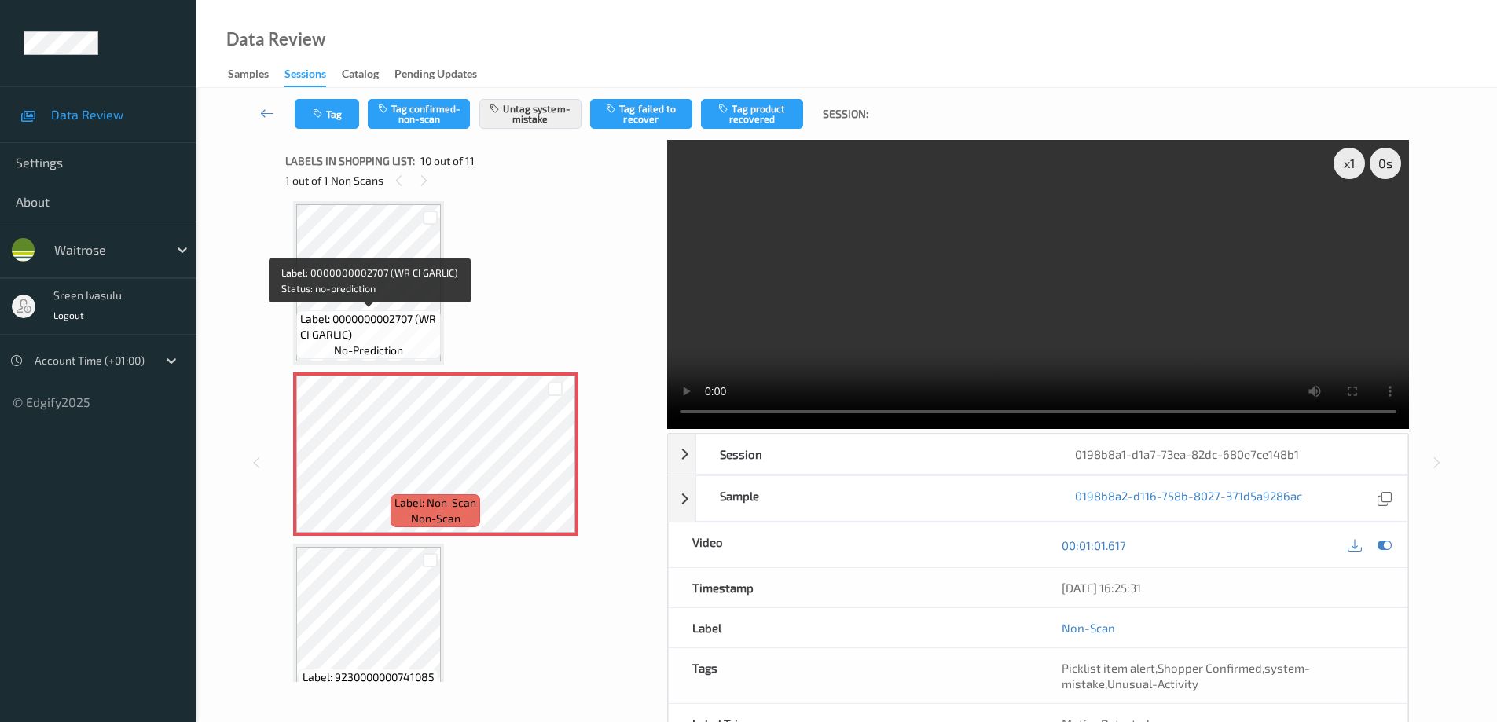
click at [390, 318] on span "Label: 0000000002707 (WR CI GARLIC)" at bounding box center [368, 326] width 137 height 31
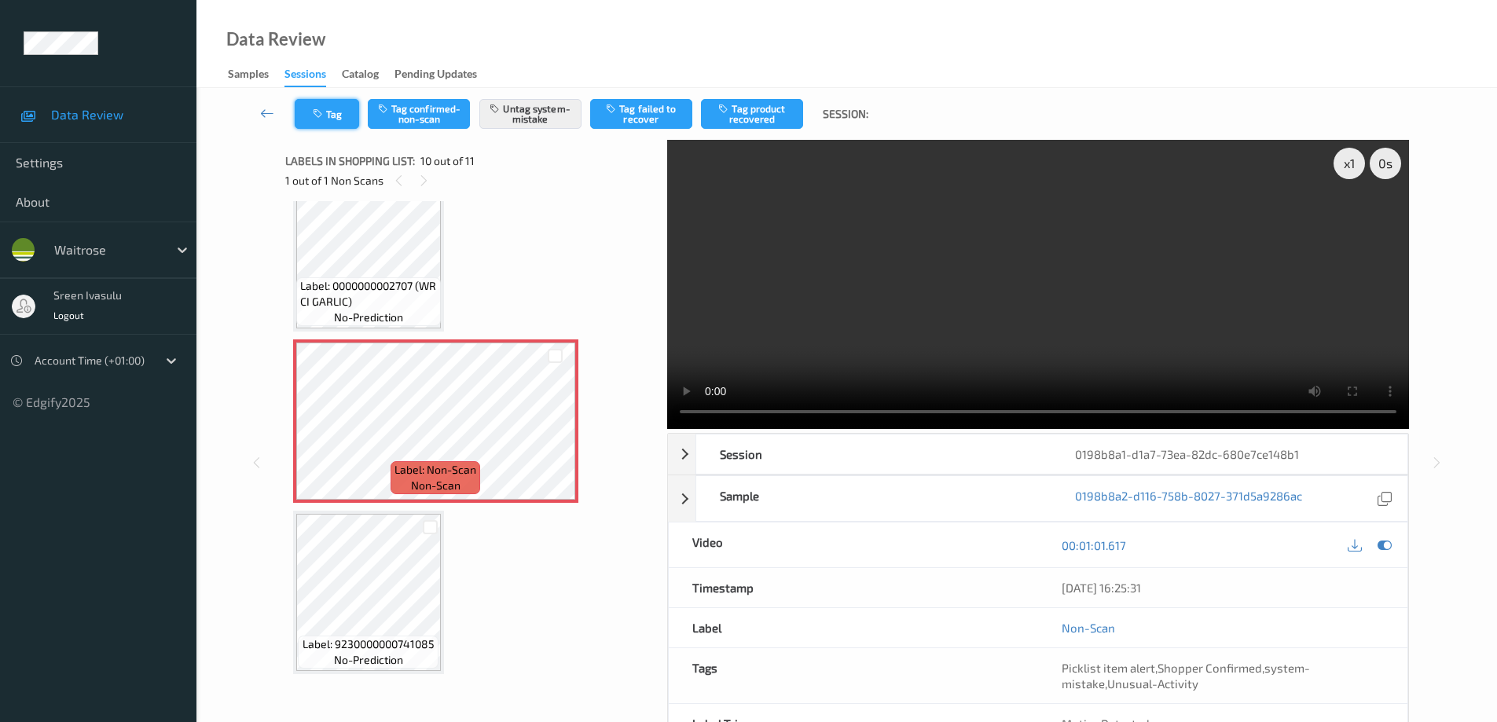
click at [340, 120] on button "Tag" at bounding box center [327, 114] width 64 height 30
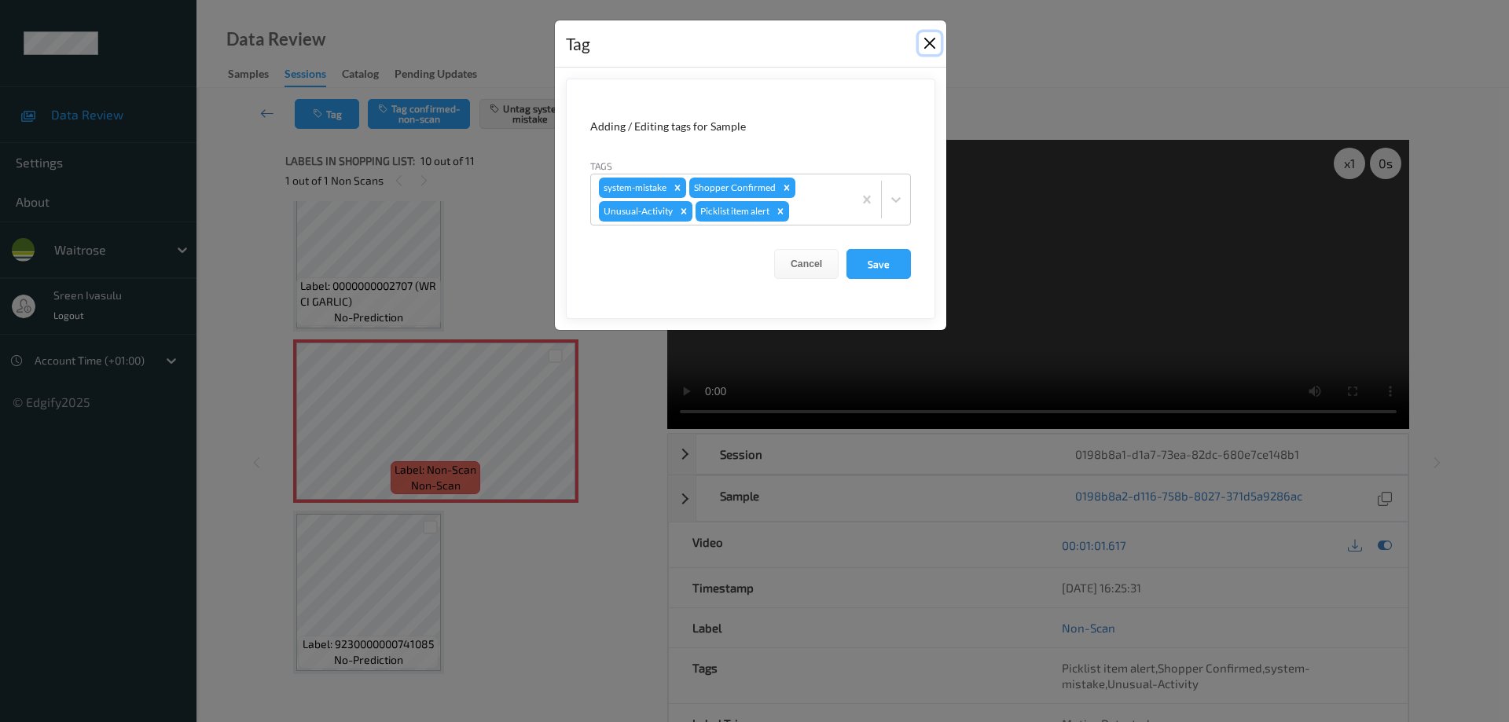
click at [931, 47] on button "Close" at bounding box center [930, 43] width 22 height 22
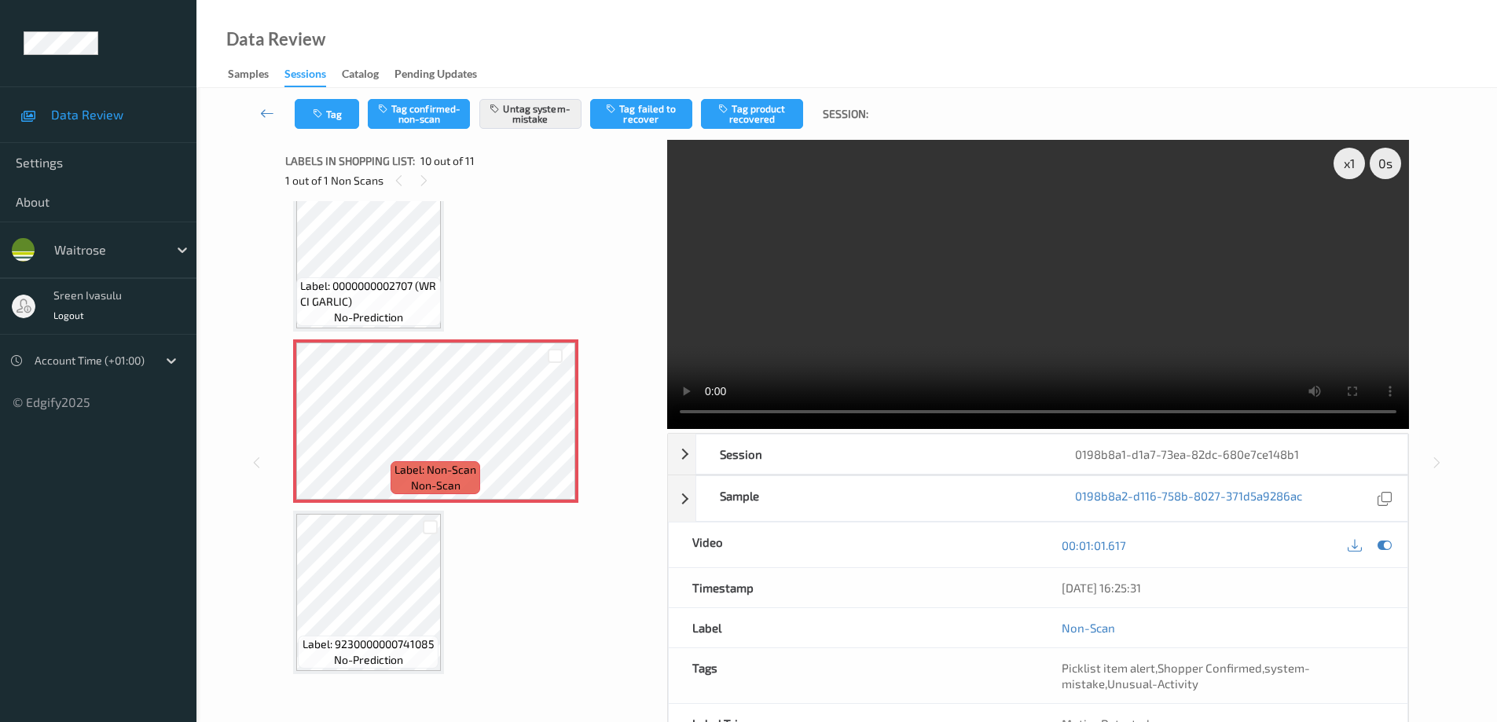
click at [753, 24] on div "Data Review Samples Sessions Catalog Pending Updates" at bounding box center [846, 44] width 1301 height 88
click at [553, 431] on icon at bounding box center [555, 435] width 13 height 14
